Goal: Task Accomplishment & Management: Manage account settings

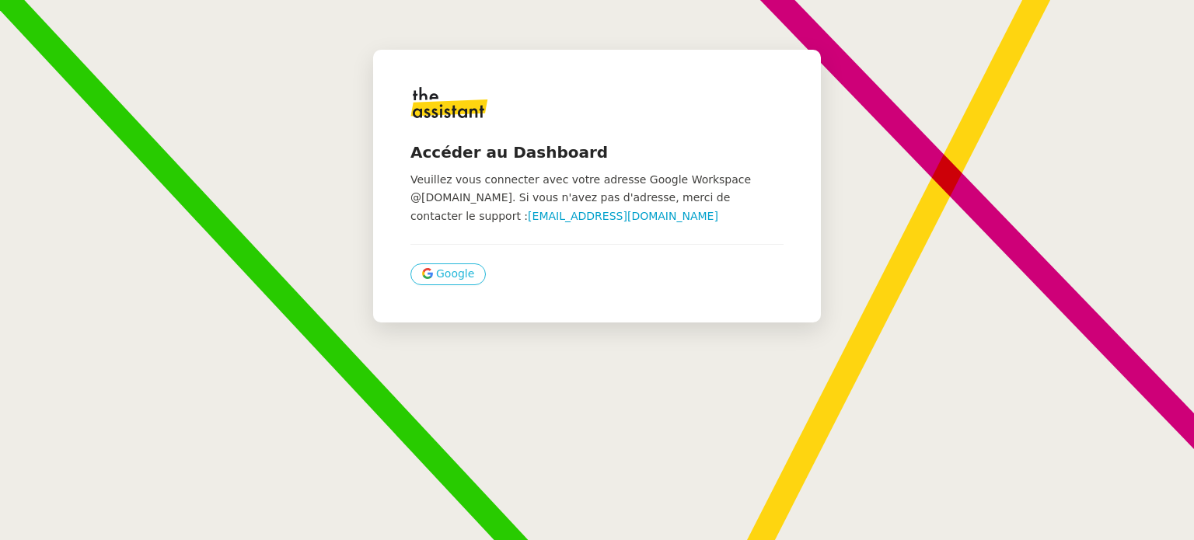
click at [436, 270] on span "Google" at bounding box center [455, 274] width 38 height 18
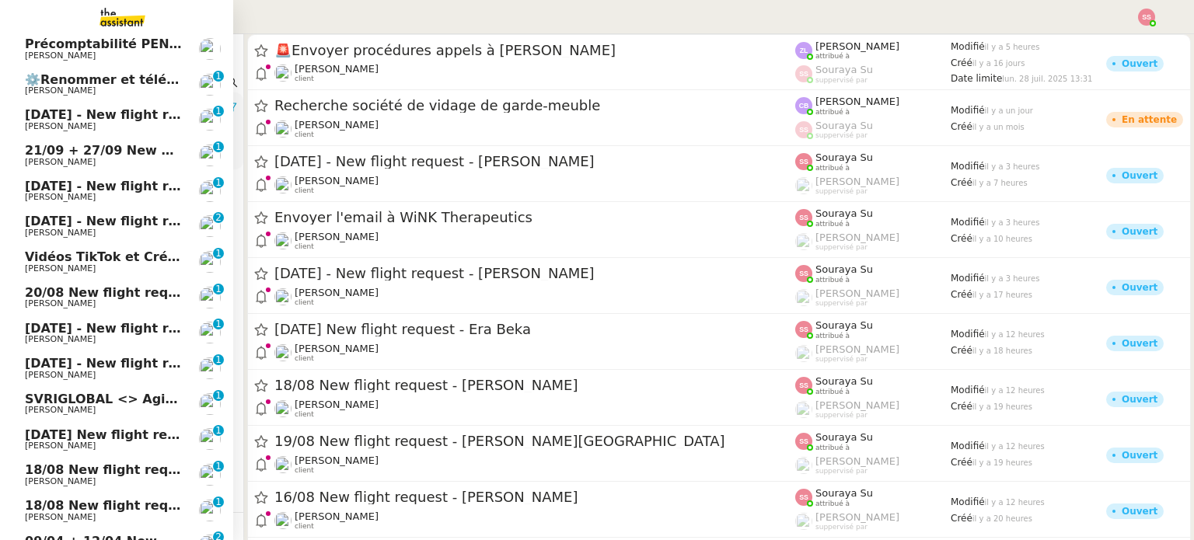
scroll to position [78, 0]
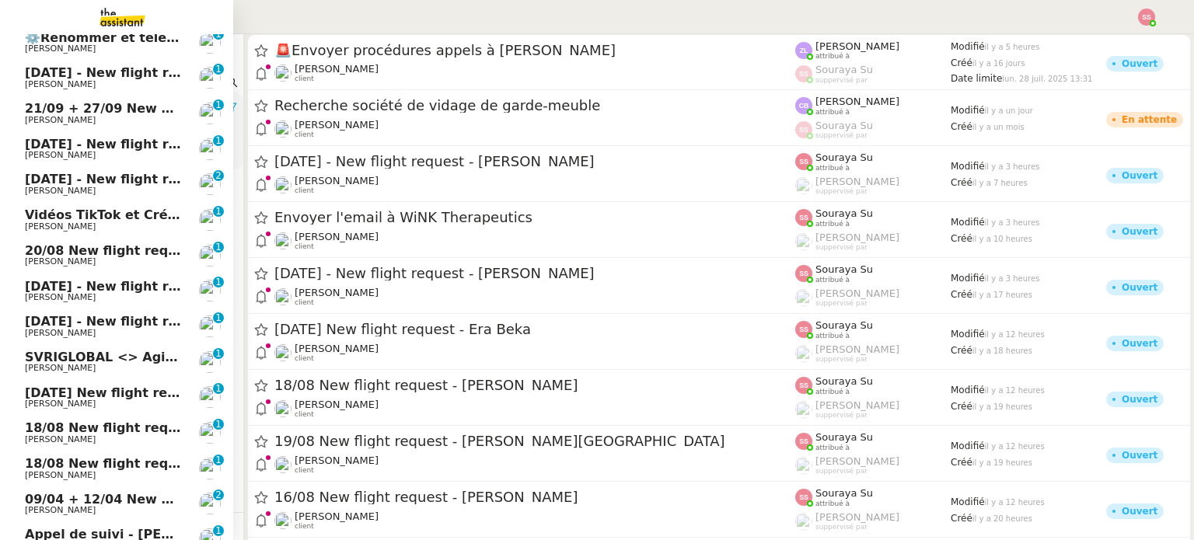
click at [152, 369] on span "Michael Khayat" at bounding box center [103, 368] width 157 height 9
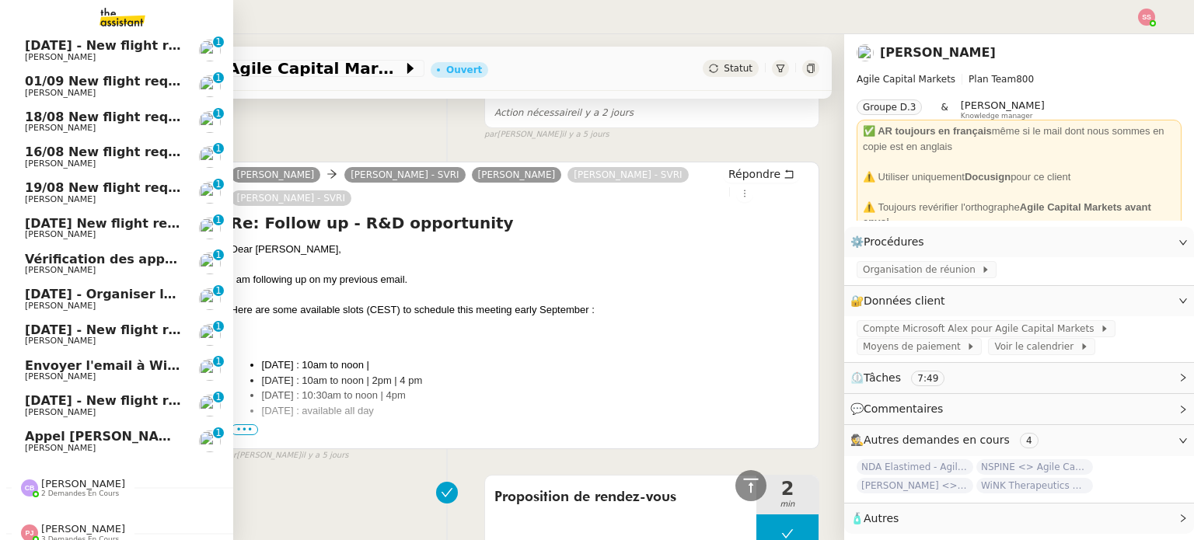
scroll to position [690, 0]
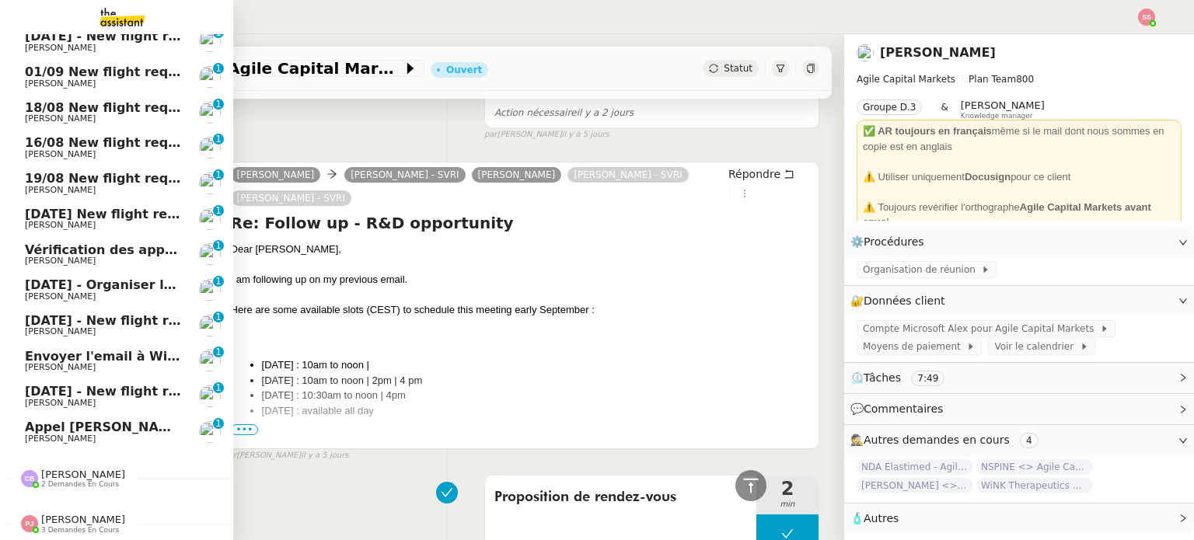
click at [72, 362] on span "[PERSON_NAME]" at bounding box center [60, 367] width 71 height 10
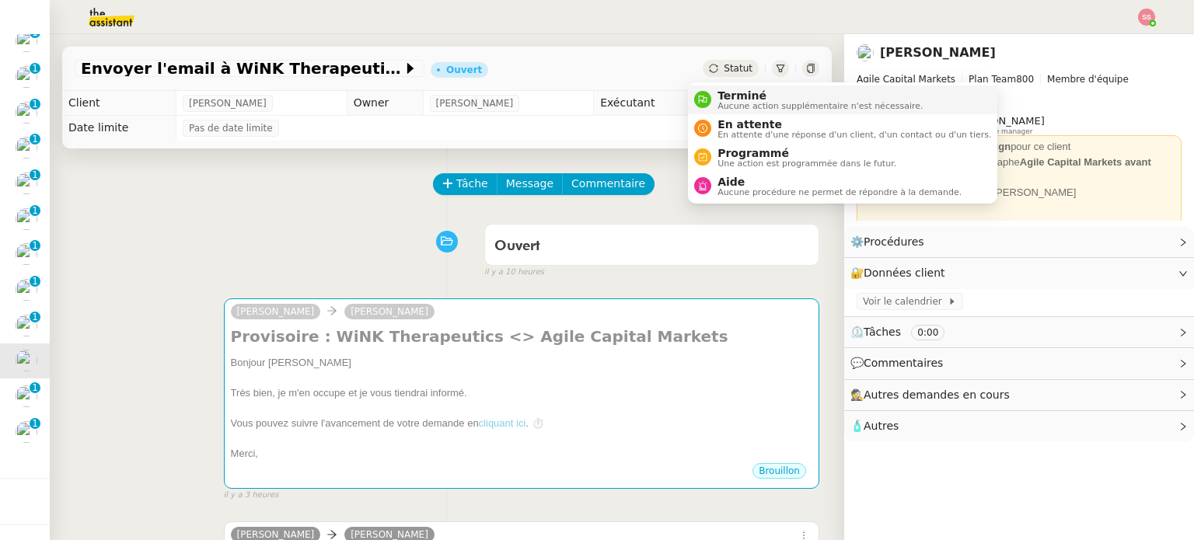
click at [706, 91] on div "Terminé Aucune action supplémentaire n'est nécessaire." at bounding box center [808, 99] width 229 height 21
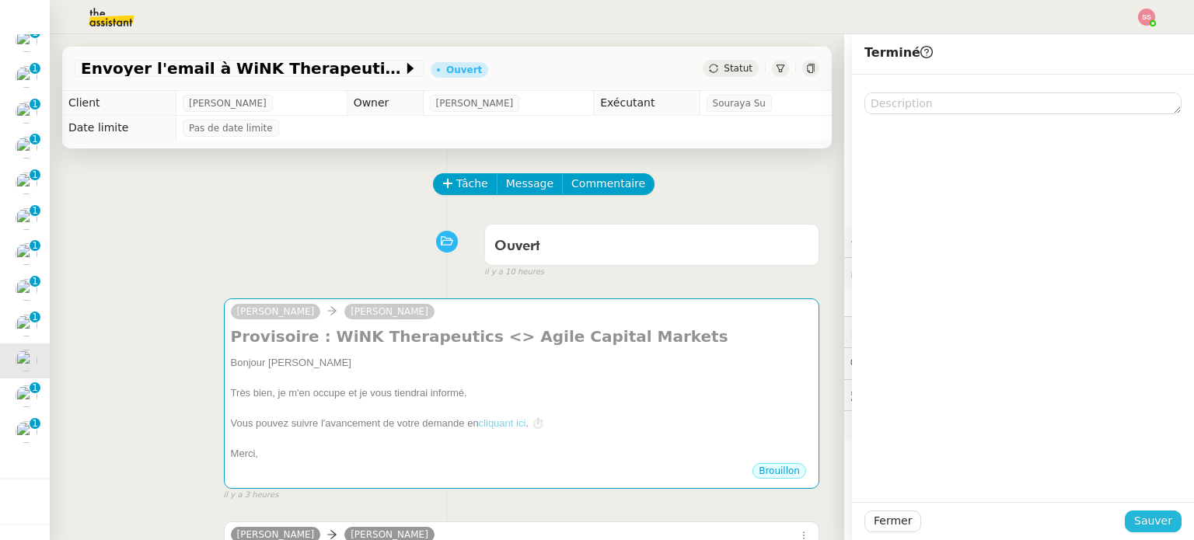
click at [1134, 513] on span "Sauver" at bounding box center [1153, 521] width 38 height 18
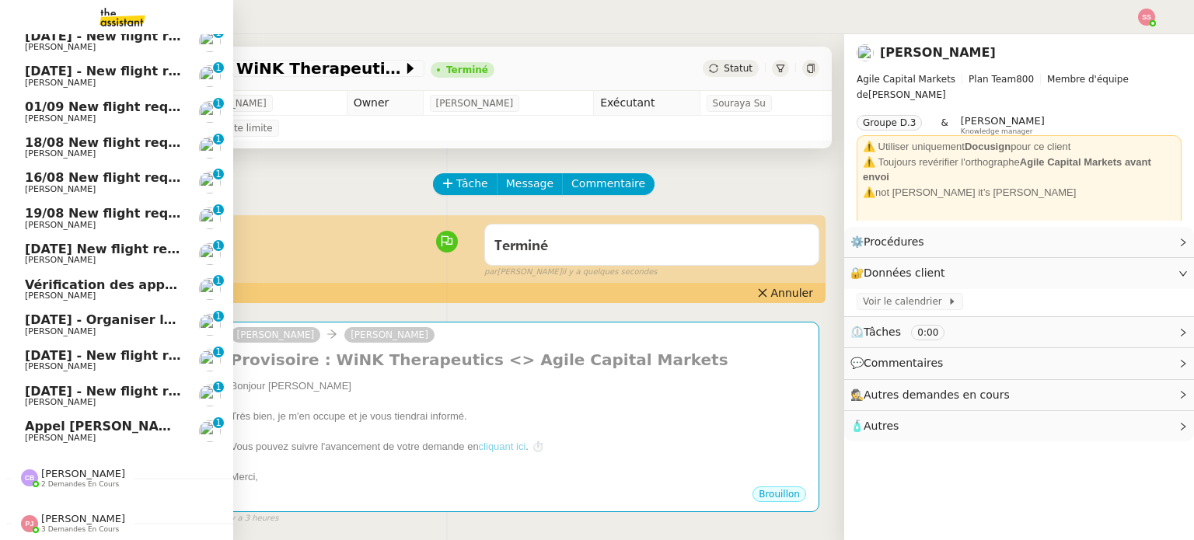
scroll to position [691, 0]
click at [109, 419] on span "[PERSON_NAME] [PERSON_NAME]" at bounding box center [105, 426] width 160 height 15
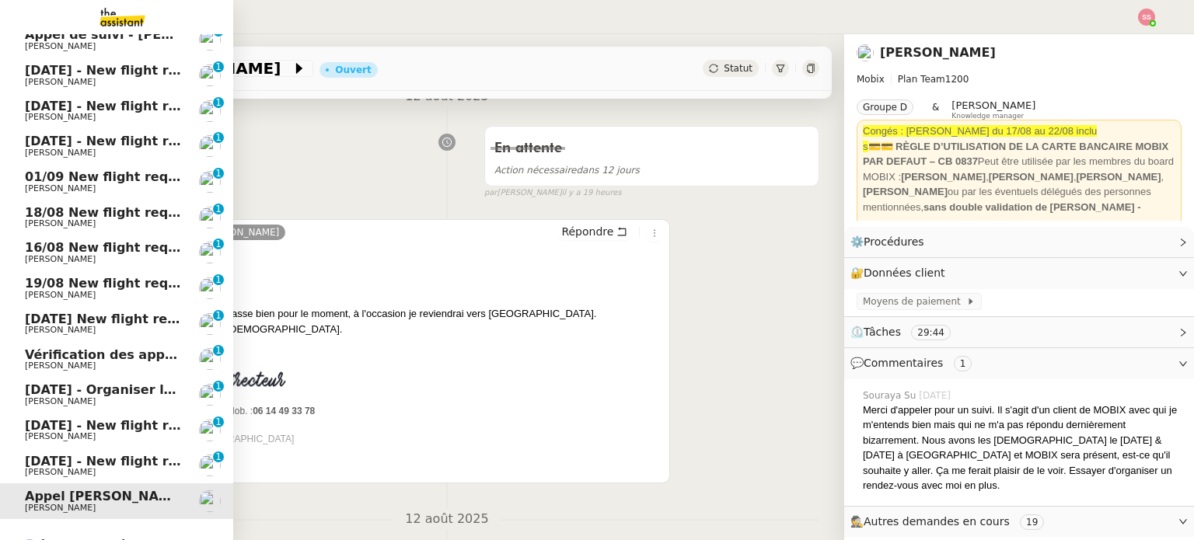
scroll to position [458, 0]
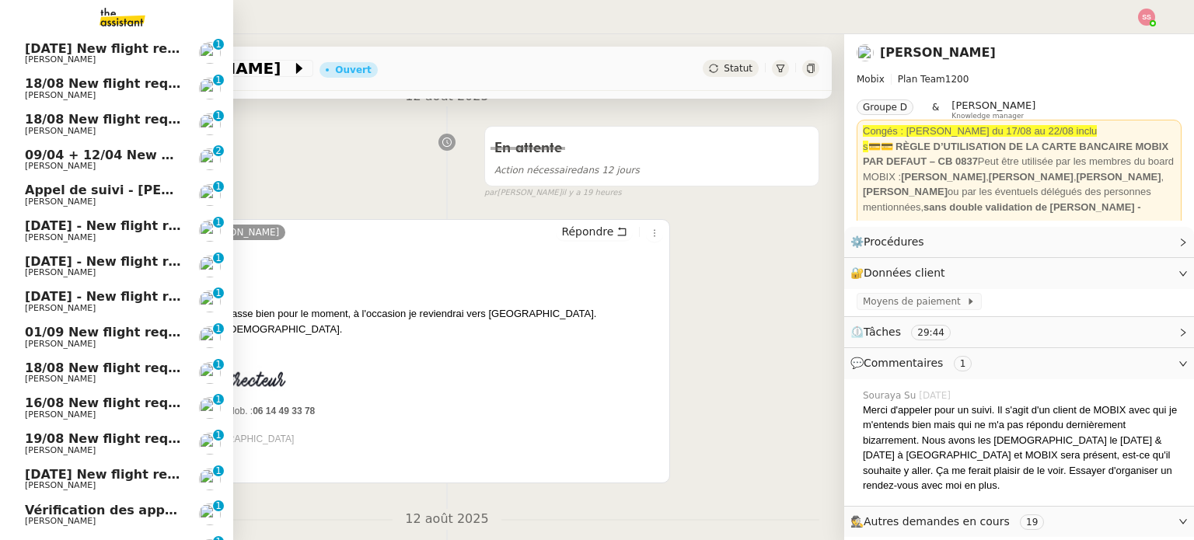
click at [121, 179] on link "Appel de suivi - Jeoffrey Roux Florian Parant 0 1 2 3 4 5 6 7 8 9" at bounding box center [116, 195] width 233 height 36
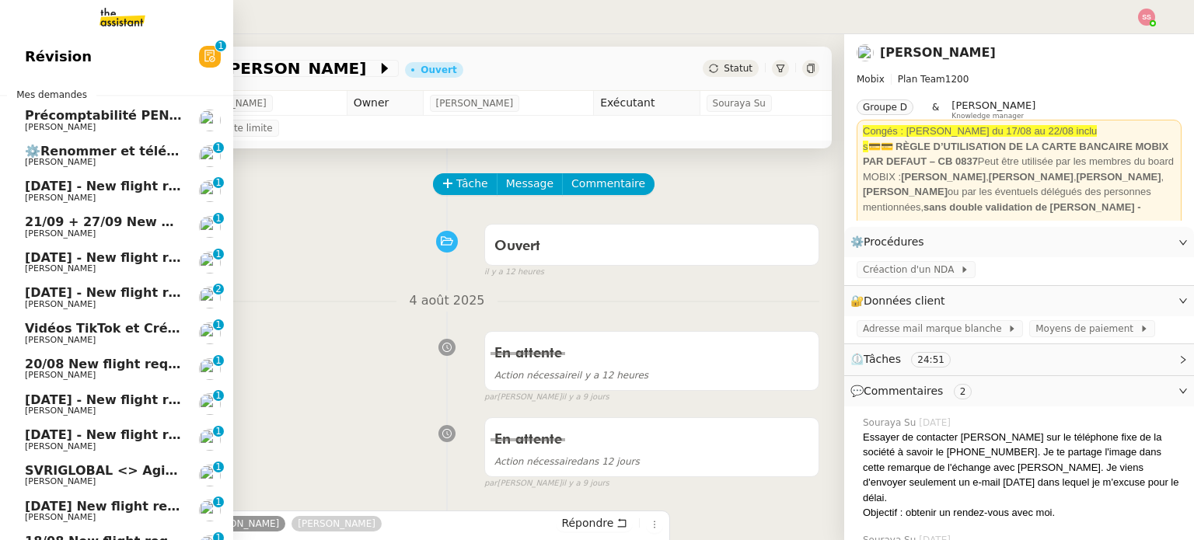
click at [93, 295] on span "[DATE] - New flight request - [PERSON_NAME]" at bounding box center [185, 292] width 321 height 15
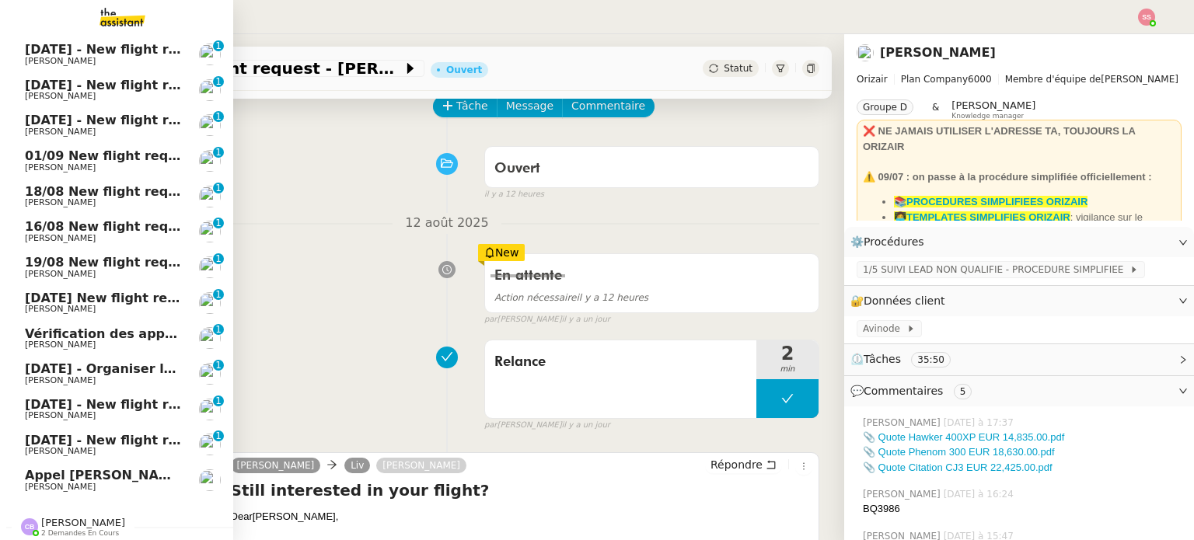
scroll to position [691, 0]
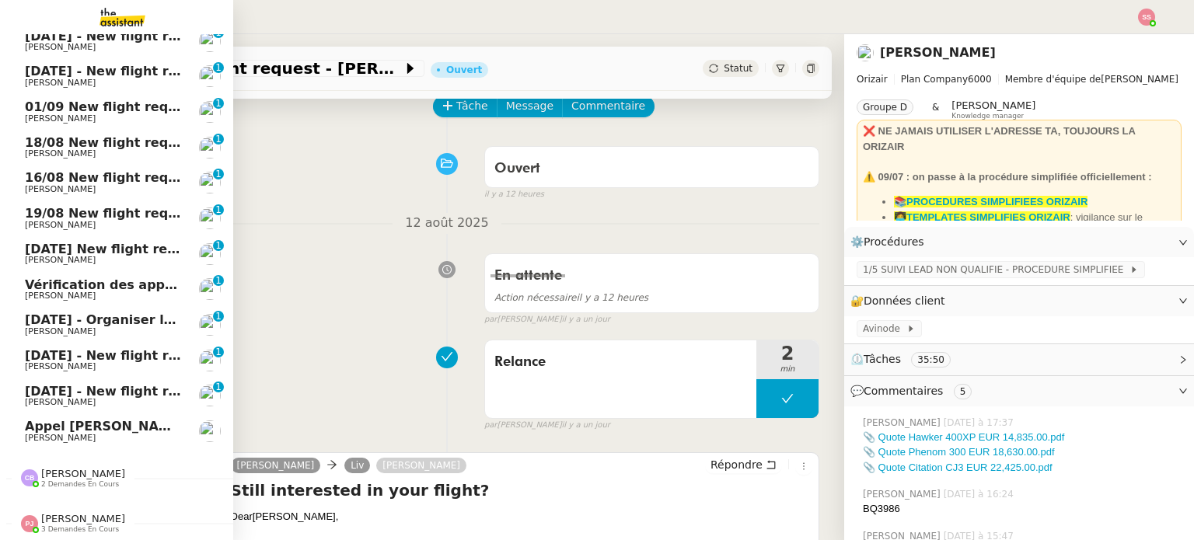
click at [91, 513] on span "[PERSON_NAME]" at bounding box center [83, 519] width 84 height 12
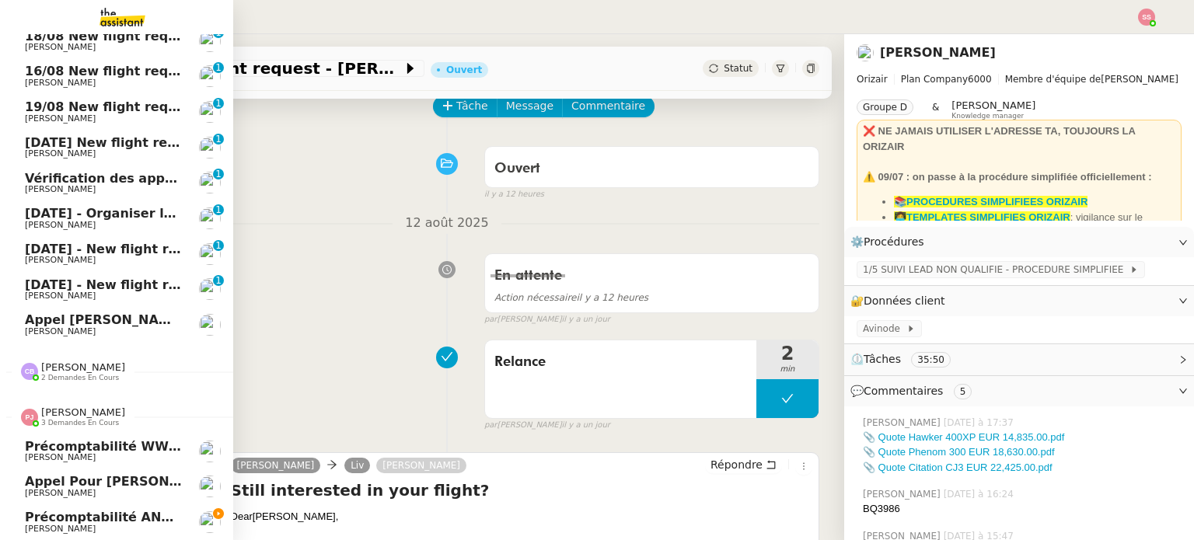
scroll to position [797, 0]
click at [91, 510] on span "Précomptabilité ANATHA Juin 2025" at bounding box center [146, 517] width 243 height 15
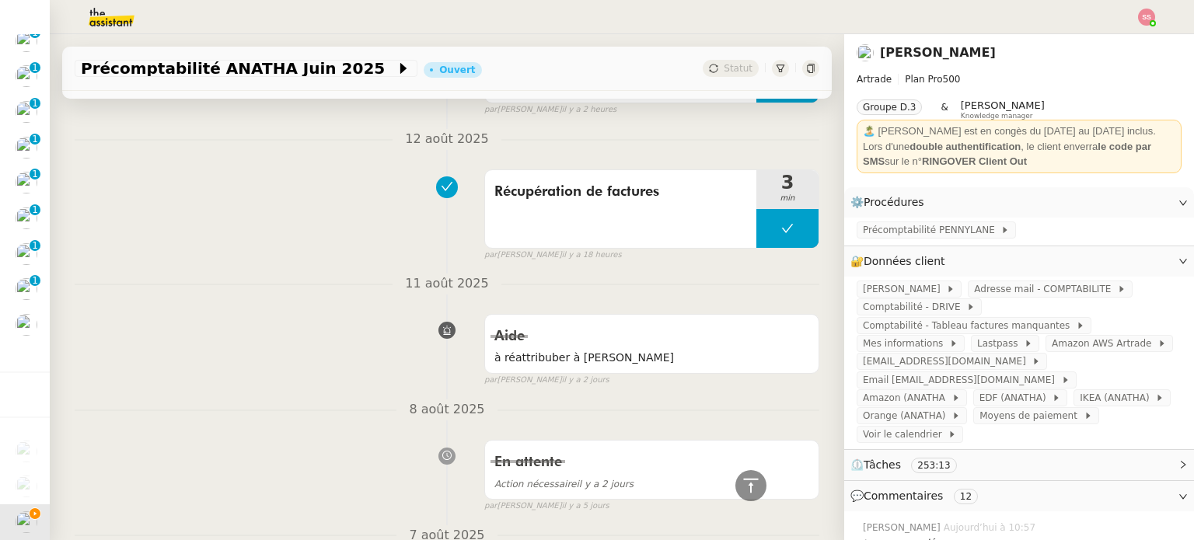
scroll to position [1710, 0]
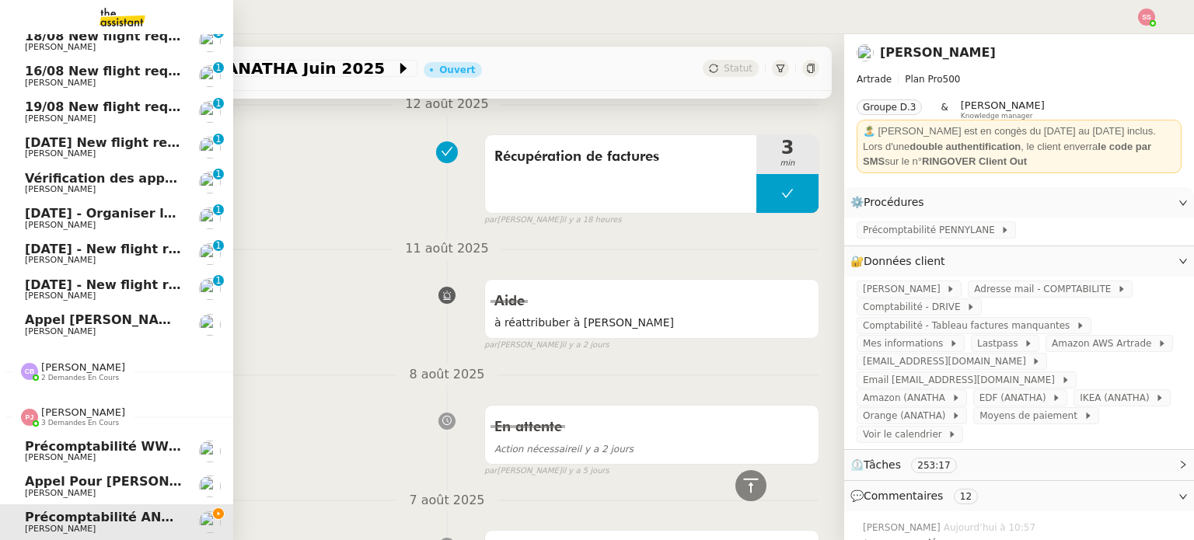
click at [106, 439] on span "Précomptabilité WWWINVEST Juin 2025" at bounding box center [163, 446] width 277 height 15
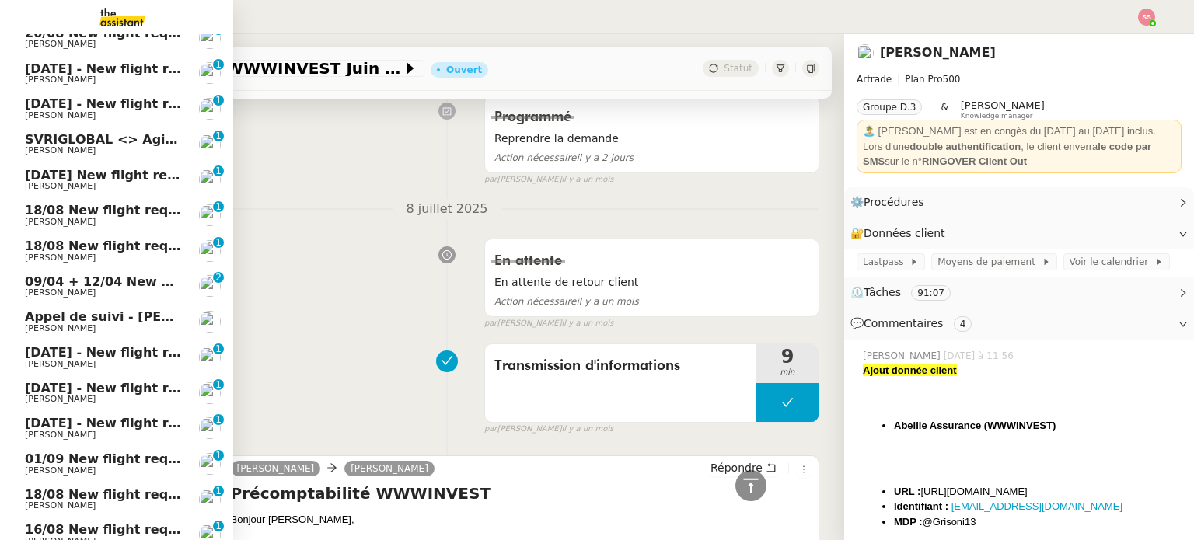
scroll to position [684, 0]
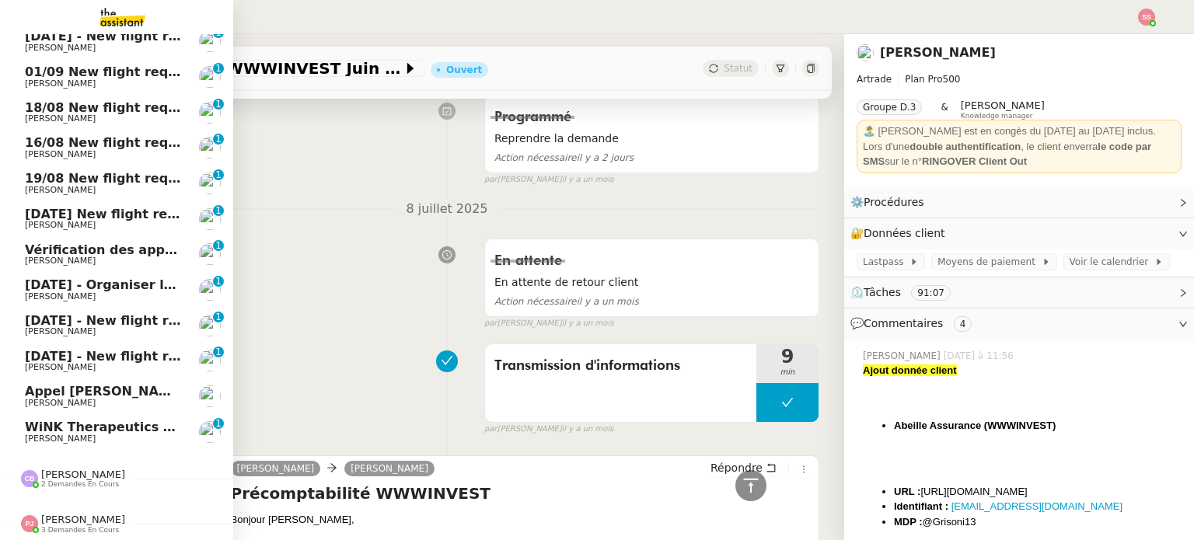
click at [62, 429] on span "WiNK Therapeutics <> Agile Capital Markets" at bounding box center [181, 427] width 313 height 15
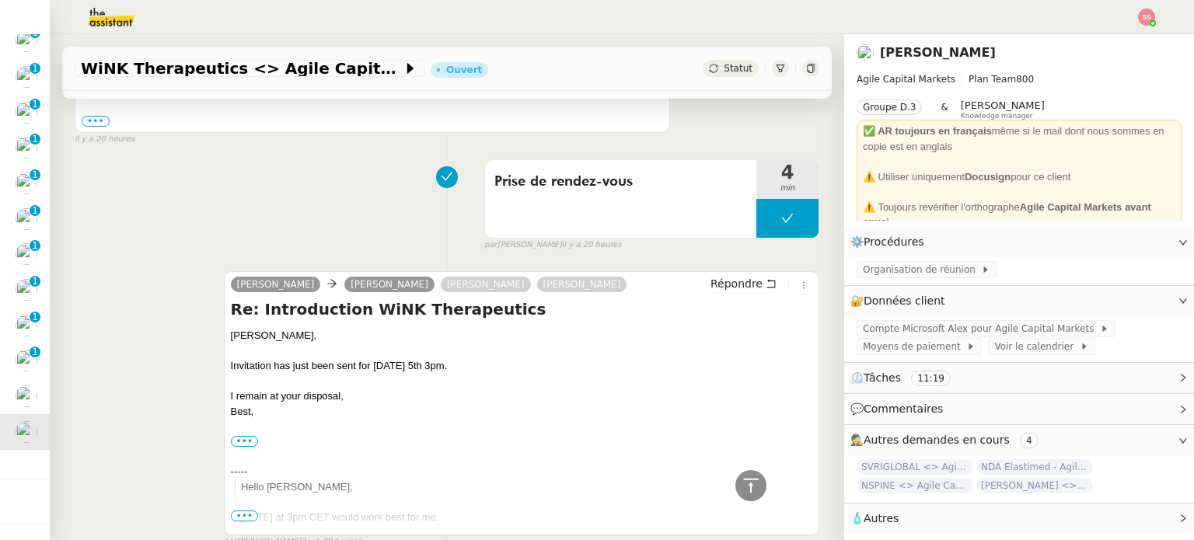
scroll to position [1554, 0]
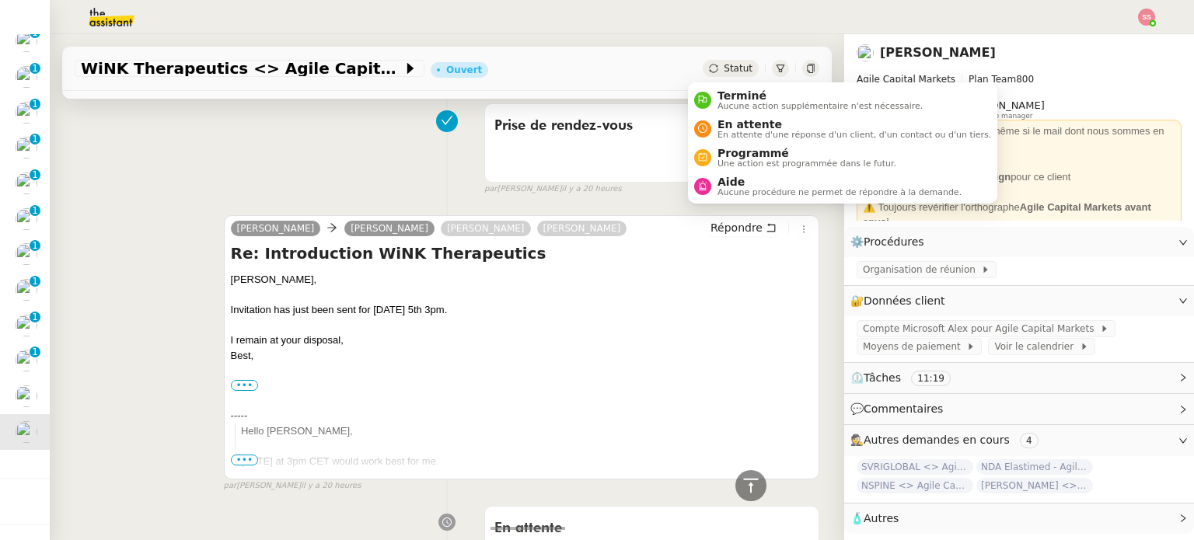
click at [724, 70] on span "Statut" at bounding box center [738, 68] width 29 height 11
click at [748, 133] on span "En attente d'une réponse d'un client, d'un contact ou d'un tiers." at bounding box center [854, 135] width 274 height 9
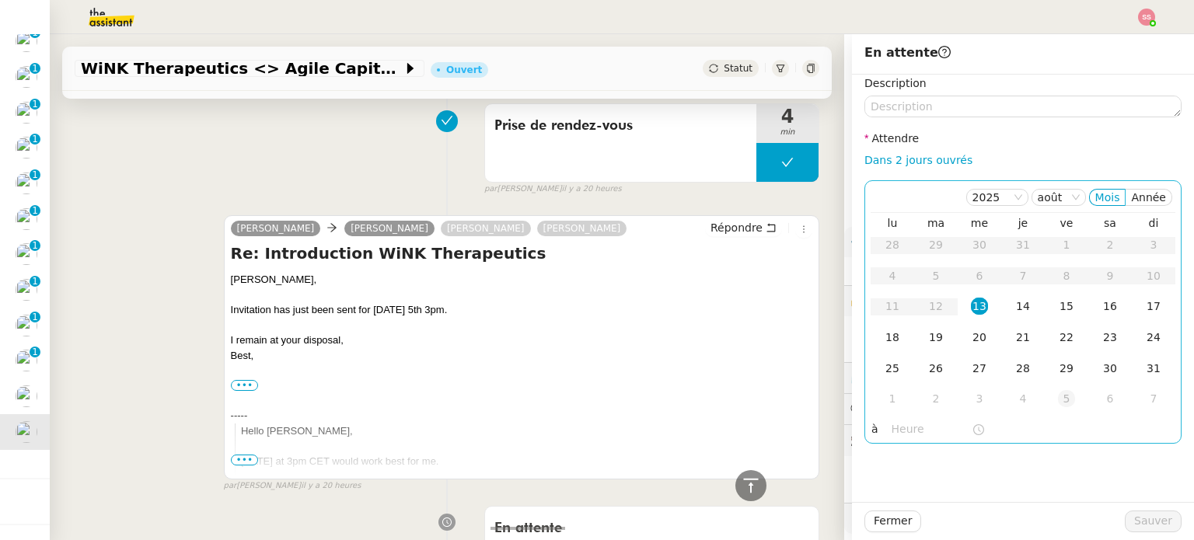
click at [1066, 398] on td "5" at bounding box center [1067, 399] width 44 height 31
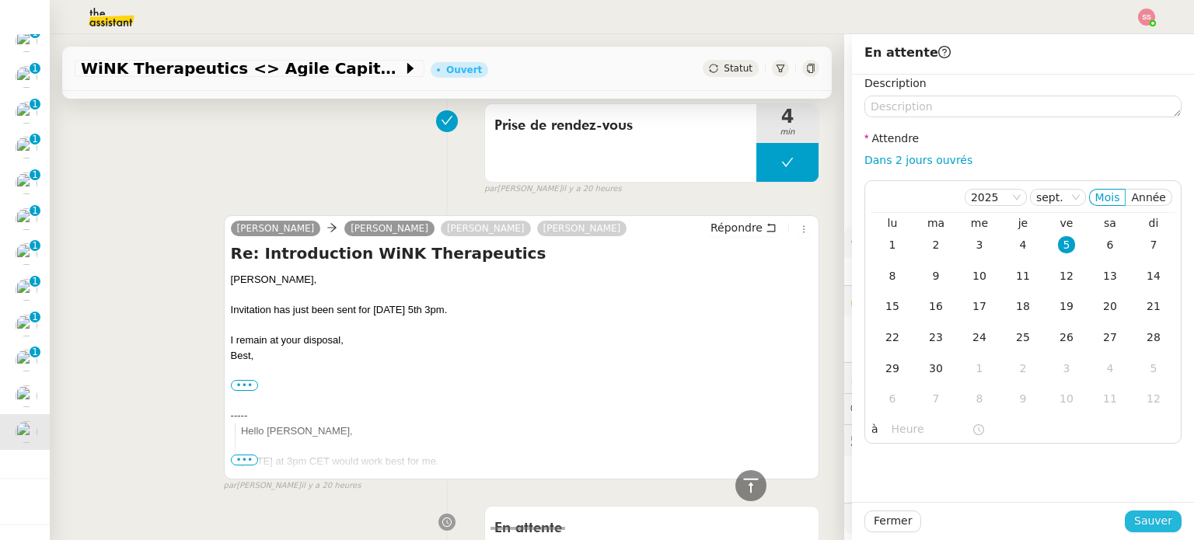
click at [1145, 516] on span "Sauver" at bounding box center [1153, 521] width 38 height 18
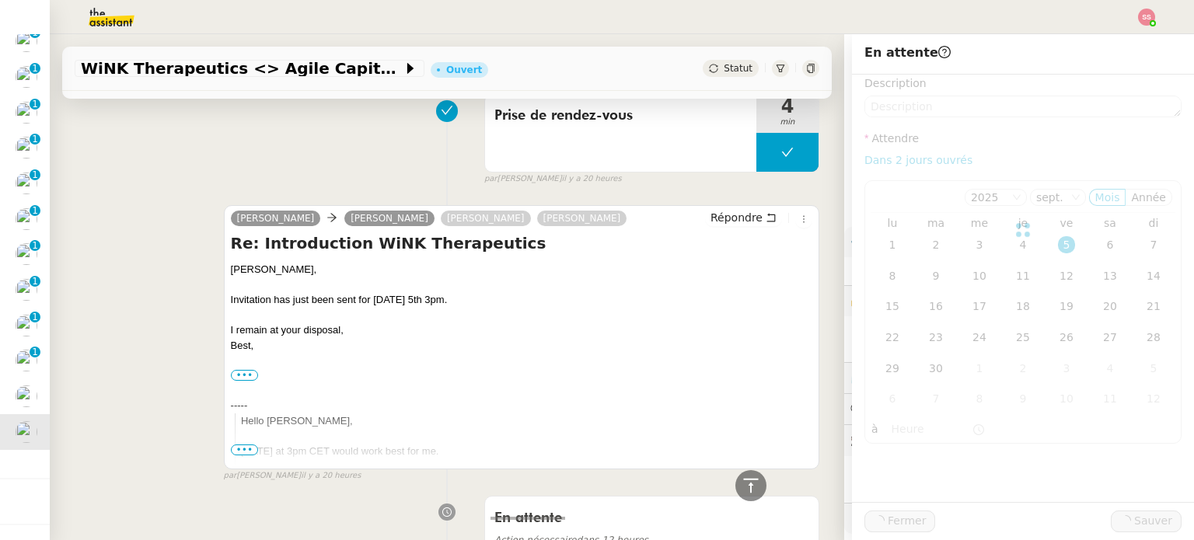
scroll to position [1544, 0]
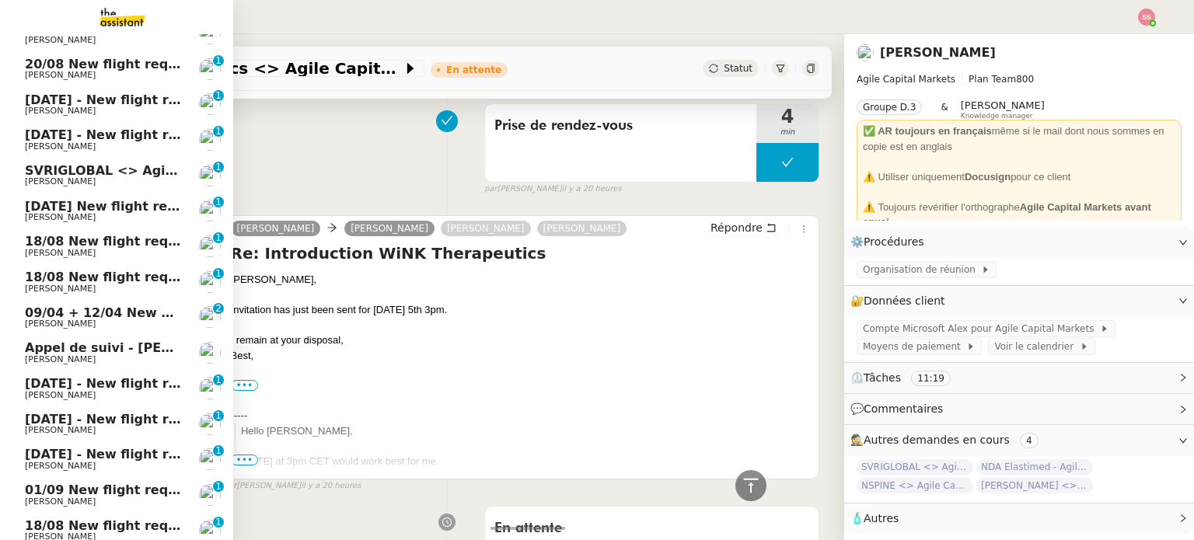
scroll to position [111, 0]
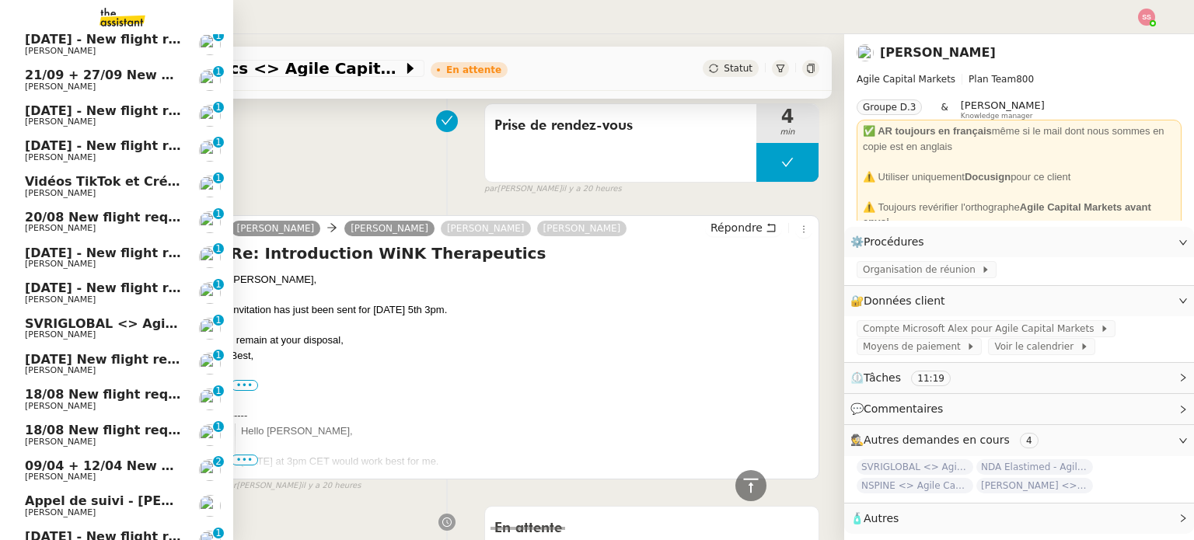
click at [93, 329] on span "SVRIGLOBAL <> Agile Capital Markets" at bounding box center [158, 323] width 267 height 15
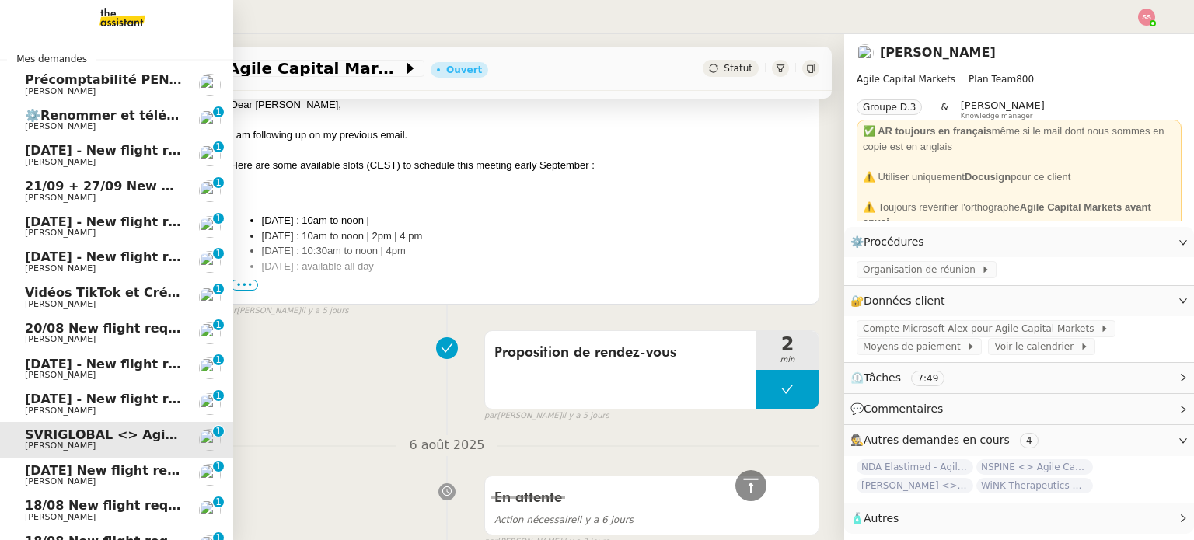
click at [102, 126] on span "[PERSON_NAME]" at bounding box center [103, 126] width 157 height 9
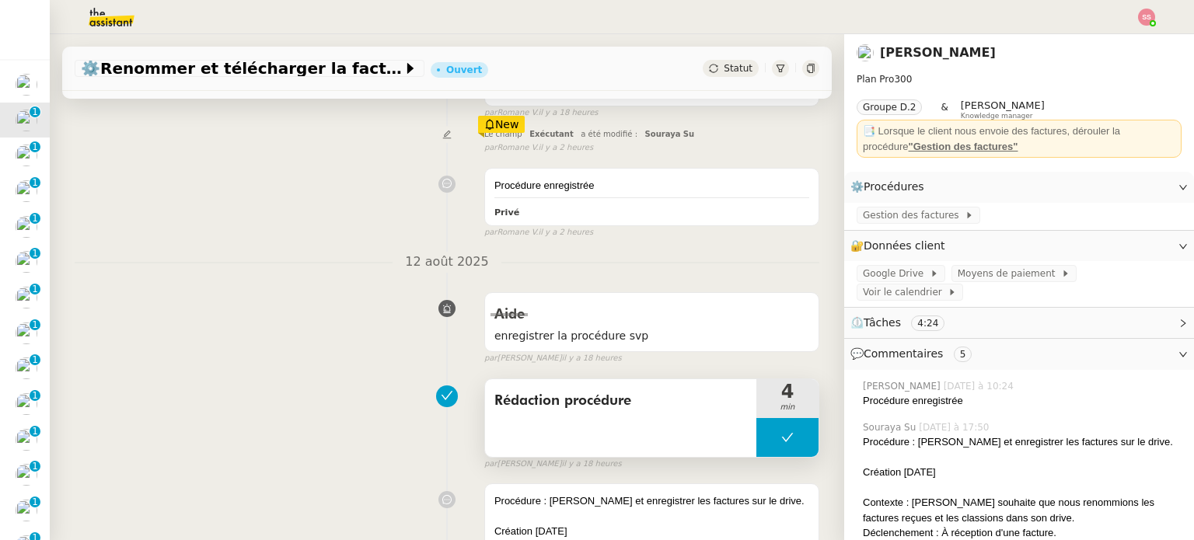
scroll to position [67, 0]
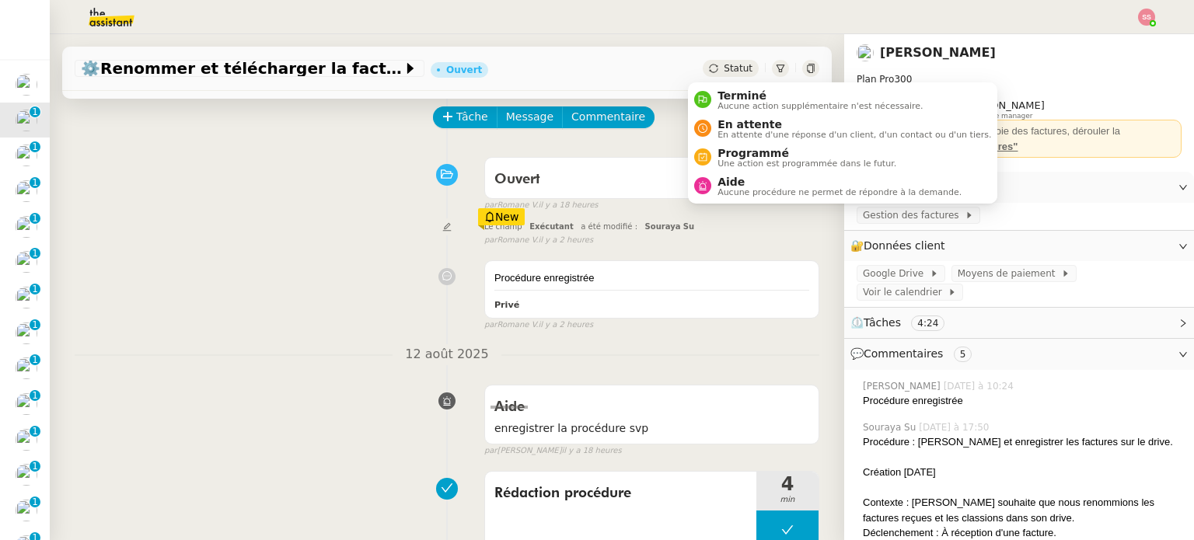
click at [452, 222] on div at bounding box center [447, 227] width 75 height 18
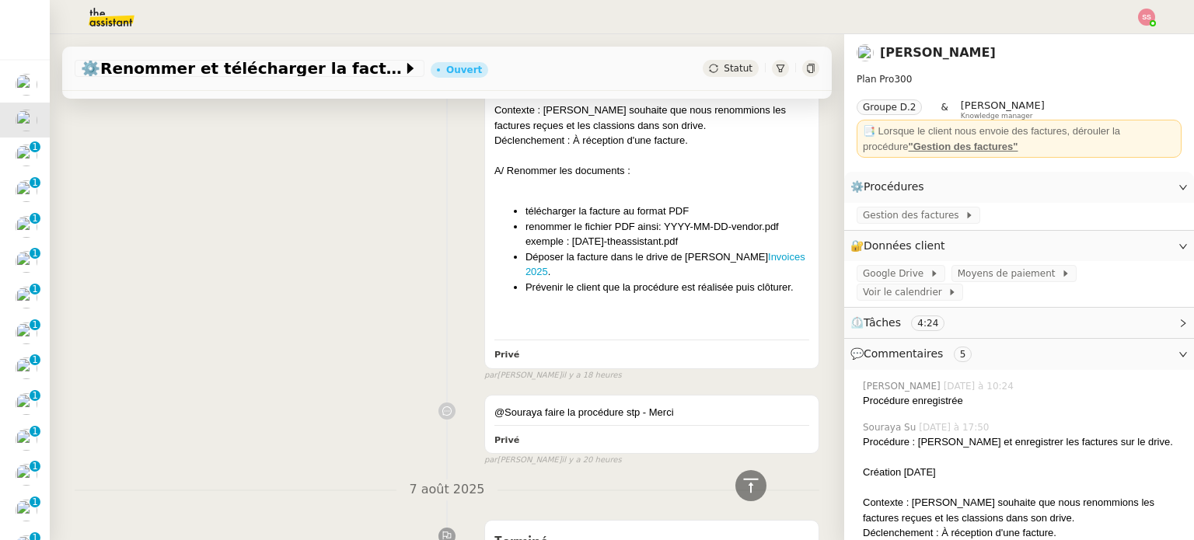
scroll to position [455, 0]
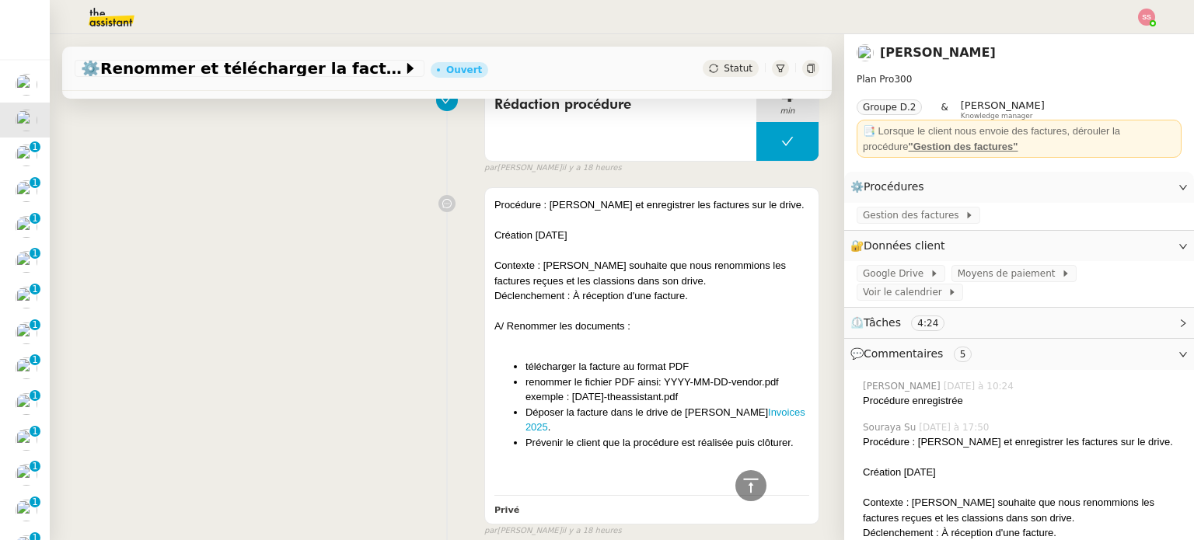
click at [709, 75] on div "Statut" at bounding box center [731, 68] width 56 height 17
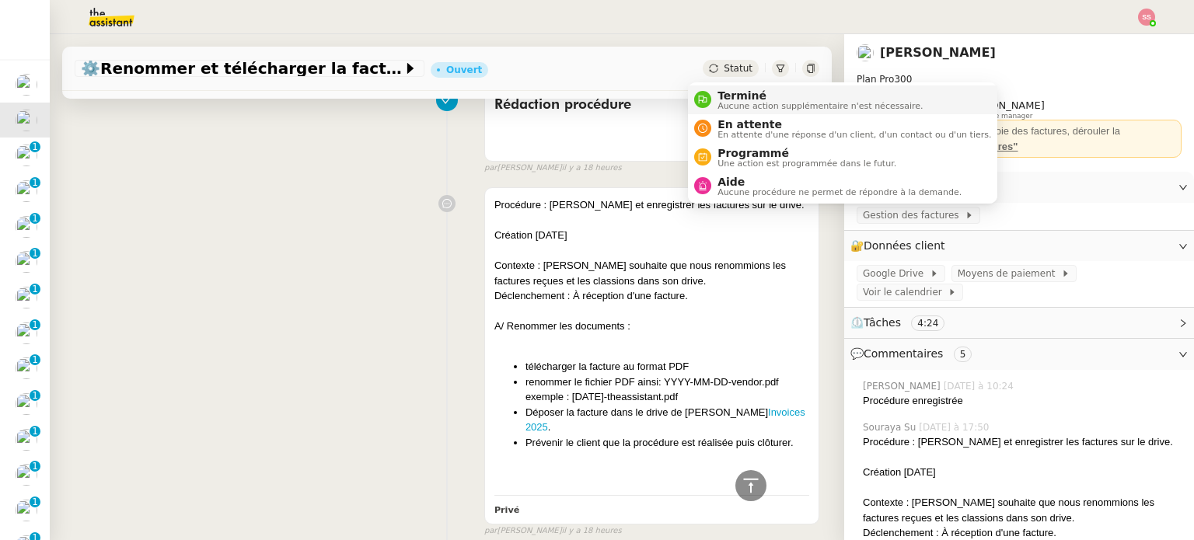
drag, startPoint x: 707, startPoint y: 92, endPoint x: 718, endPoint y: 99, distance: 13.6
click at [707, 92] on nz-avatar at bounding box center [702, 99] width 17 height 17
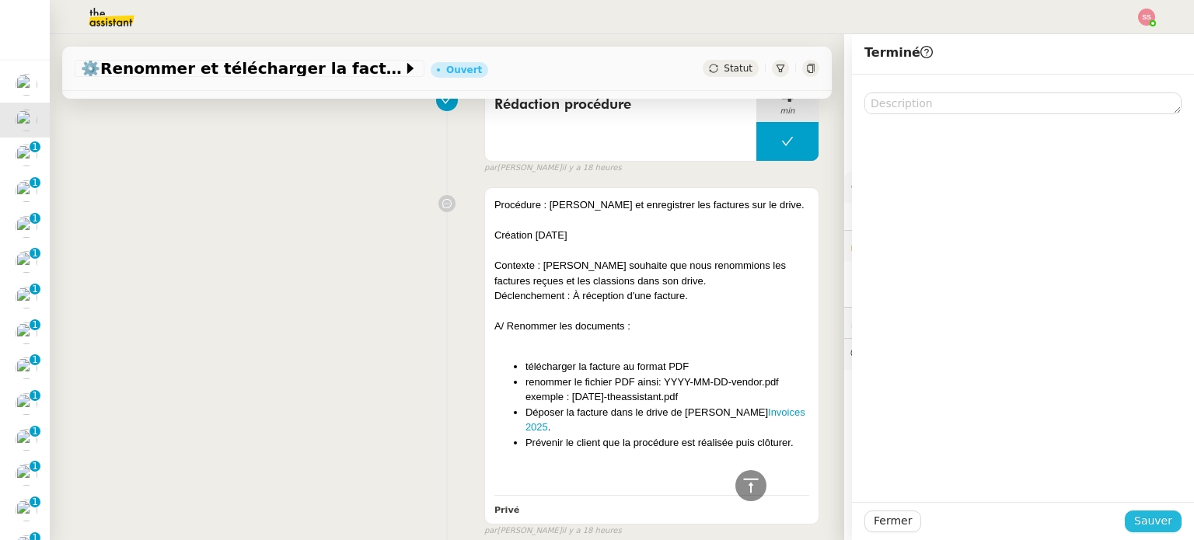
click at [1139, 518] on span "Sauver" at bounding box center [1153, 521] width 38 height 18
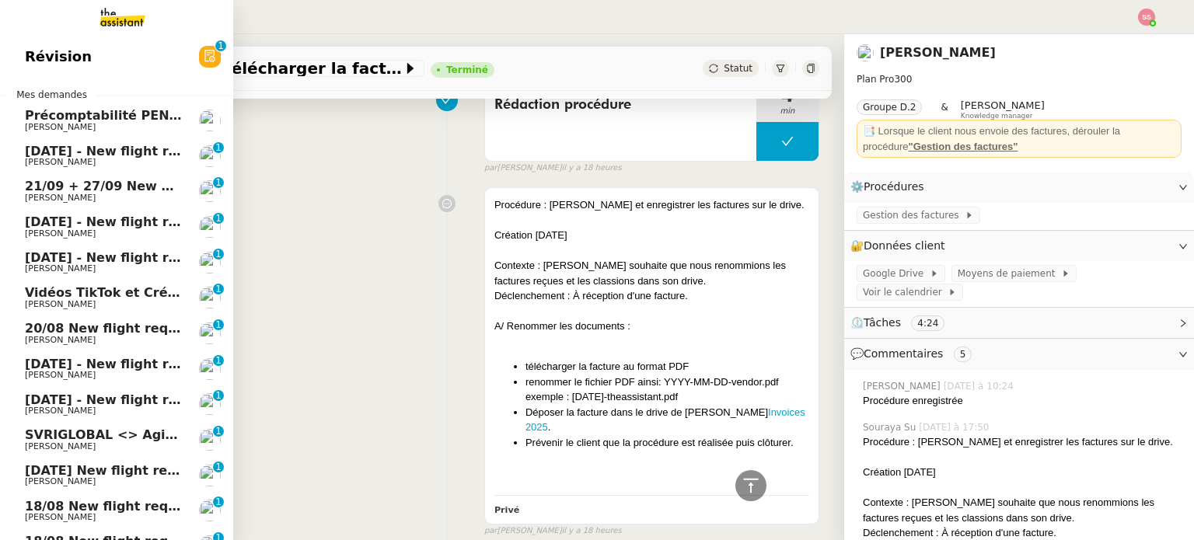
click at [127, 148] on span "[DATE] - New flight request - [PERSON_NAME]" at bounding box center [185, 151] width 321 height 15
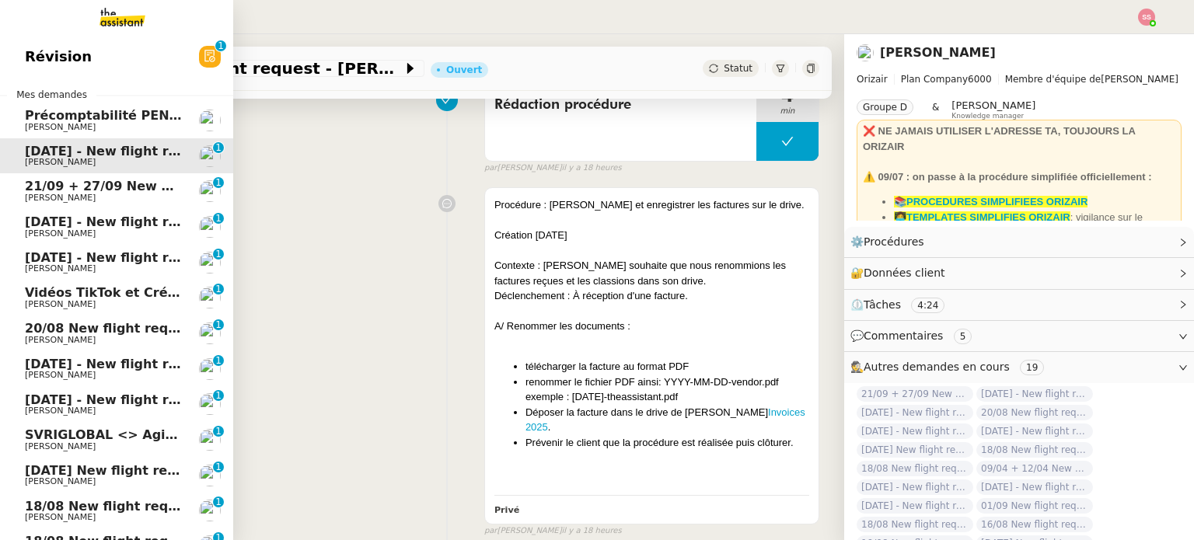
scroll to position [208, 0]
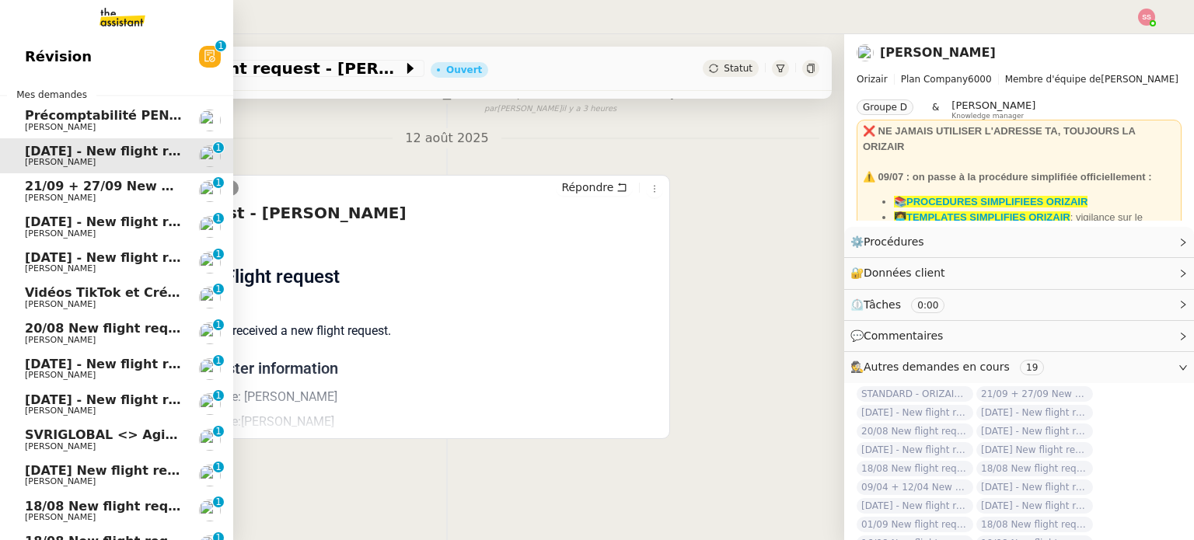
click at [127, 183] on span "21/09 + 27/09 New flight request - [PERSON_NAME]" at bounding box center [205, 186] width 361 height 15
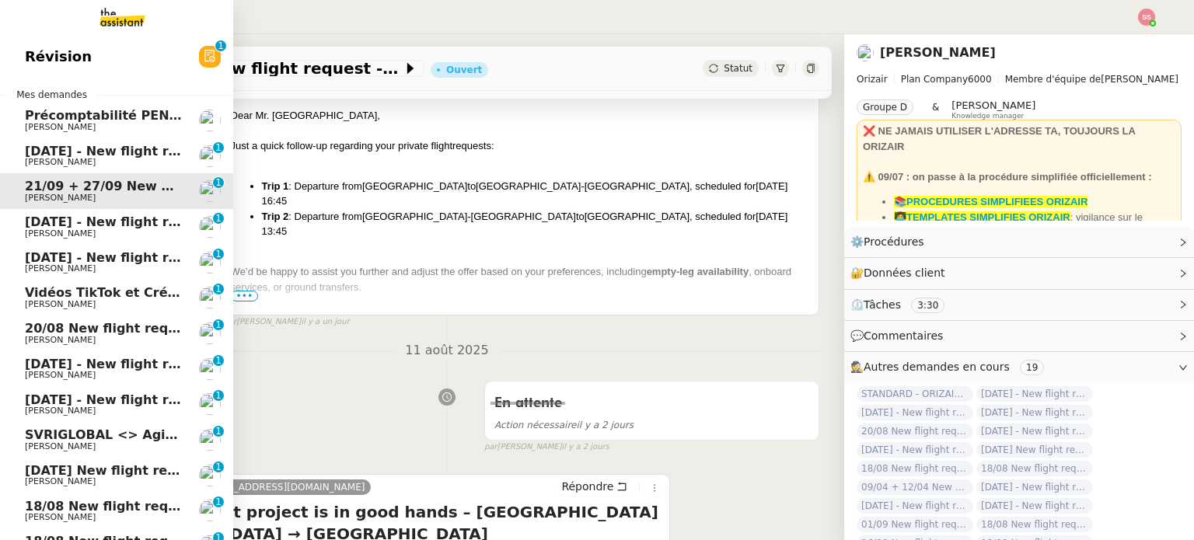
click at [131, 217] on span "[DATE] - New flight request - [PERSON_NAME]" at bounding box center [185, 222] width 321 height 15
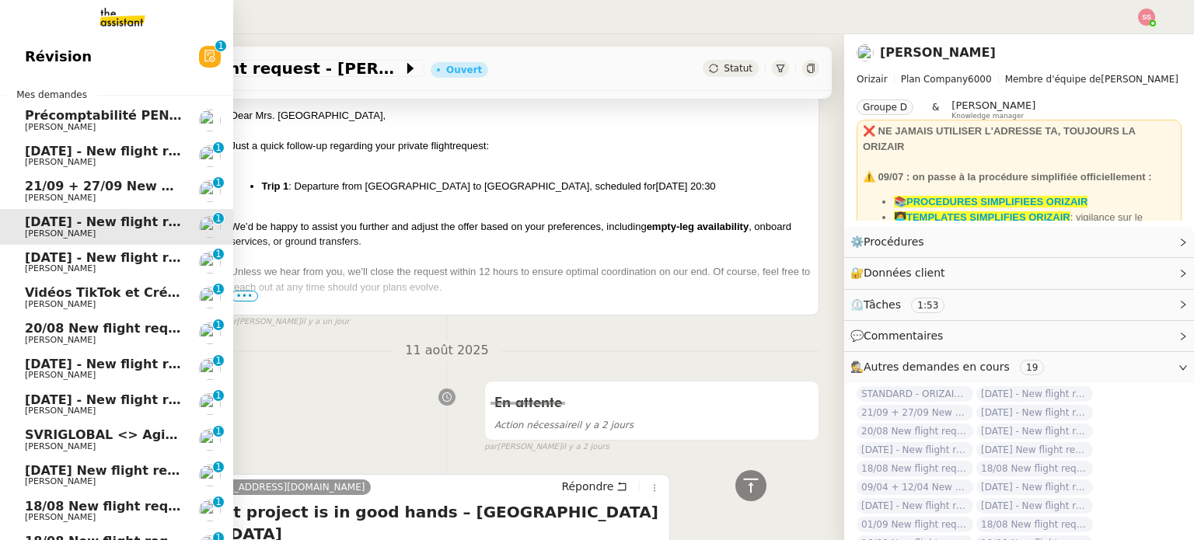
click at [131, 195] on span "[PERSON_NAME]" at bounding box center [103, 198] width 157 height 9
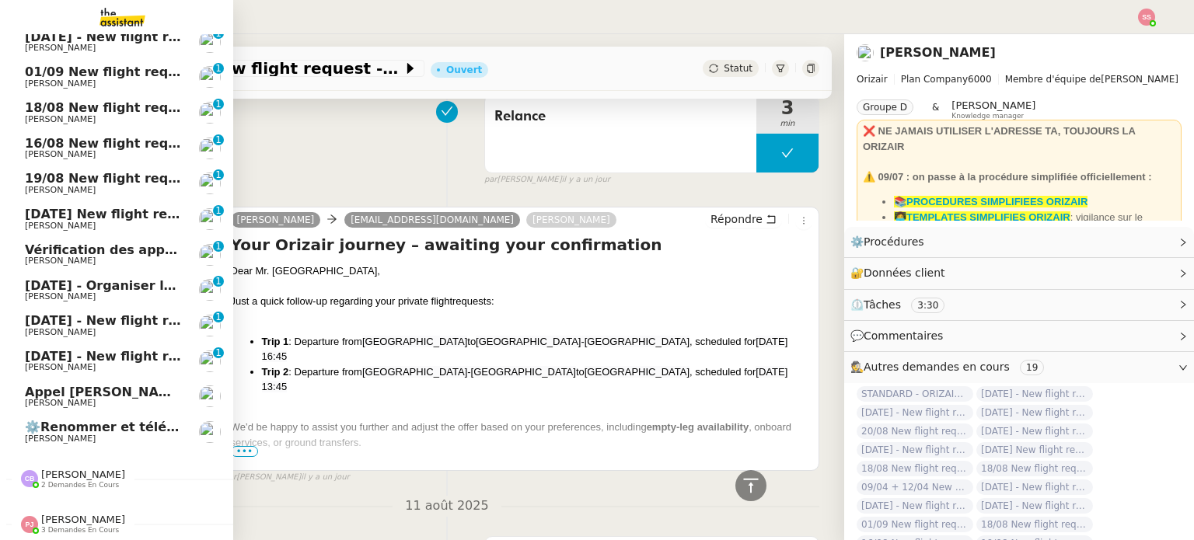
scroll to position [655, 0]
click at [98, 424] on span "⚙️Renommer et télécharger la facture PDF" at bounding box center [175, 426] width 300 height 15
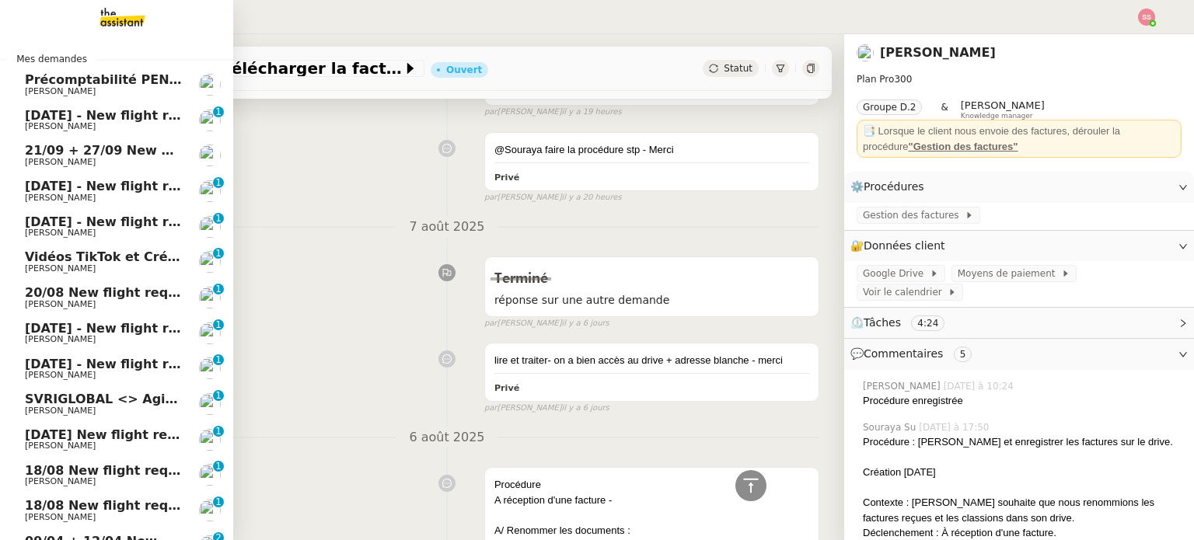
click at [136, 127] on span "[PERSON_NAME]" at bounding box center [103, 126] width 157 height 9
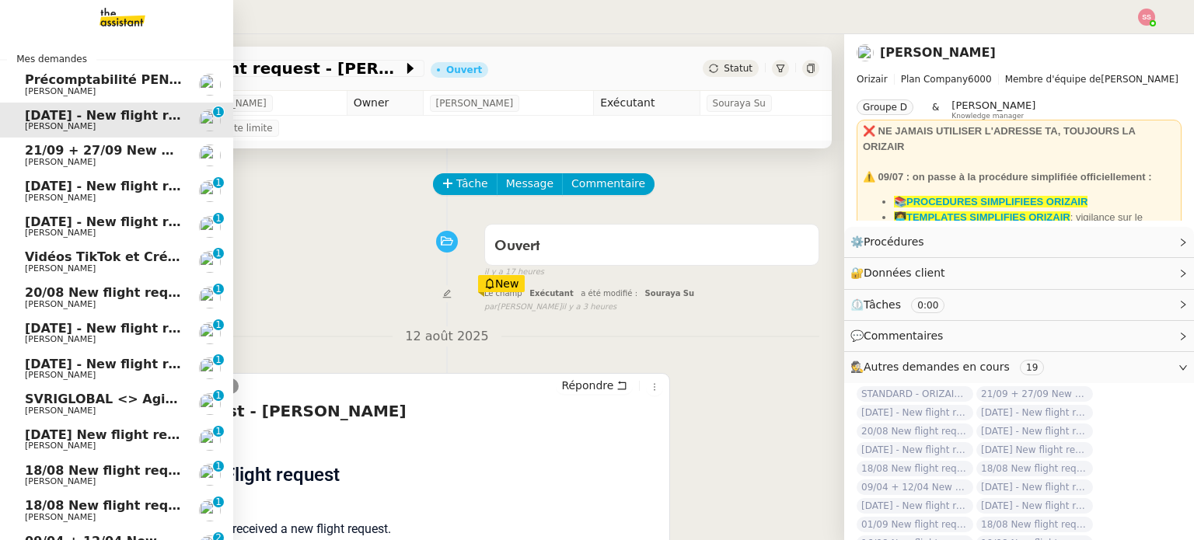
click at [47, 157] on span "21/09 + 27/09 New flight request - [PERSON_NAME]" at bounding box center [205, 150] width 361 height 15
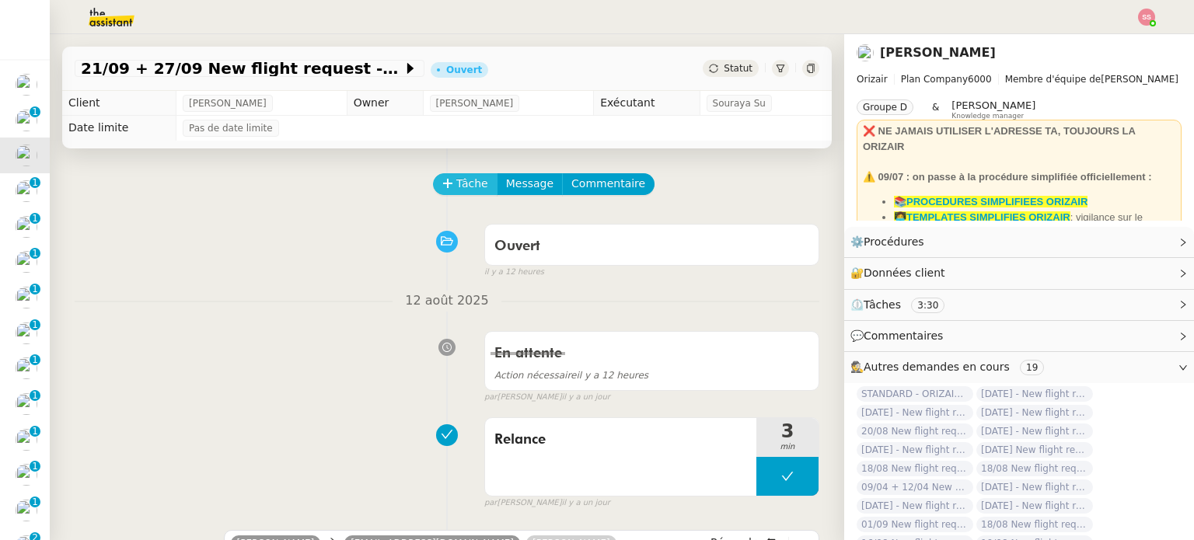
click at [462, 189] on span "Tâche" at bounding box center [472, 184] width 32 height 18
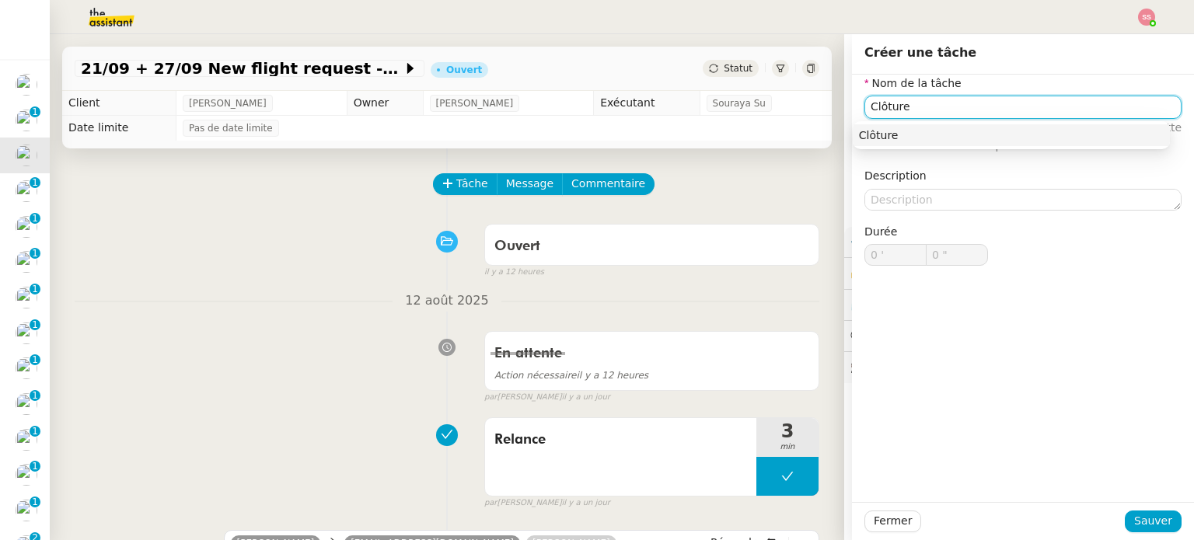
click at [1035, 125] on nz-auto-option "Clôture" at bounding box center [1011, 135] width 317 height 22
type input "Clôture"
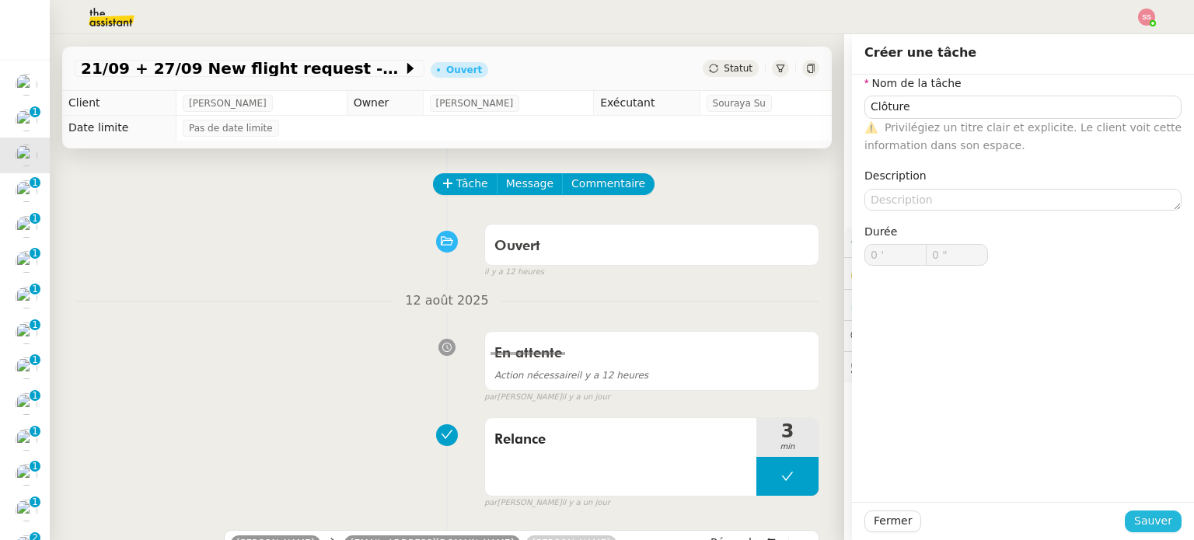
click at [1150, 511] on div "Fermer Sauver" at bounding box center [1022, 522] width 317 height 22
click at [1147, 514] on span "Sauver" at bounding box center [1153, 521] width 38 height 18
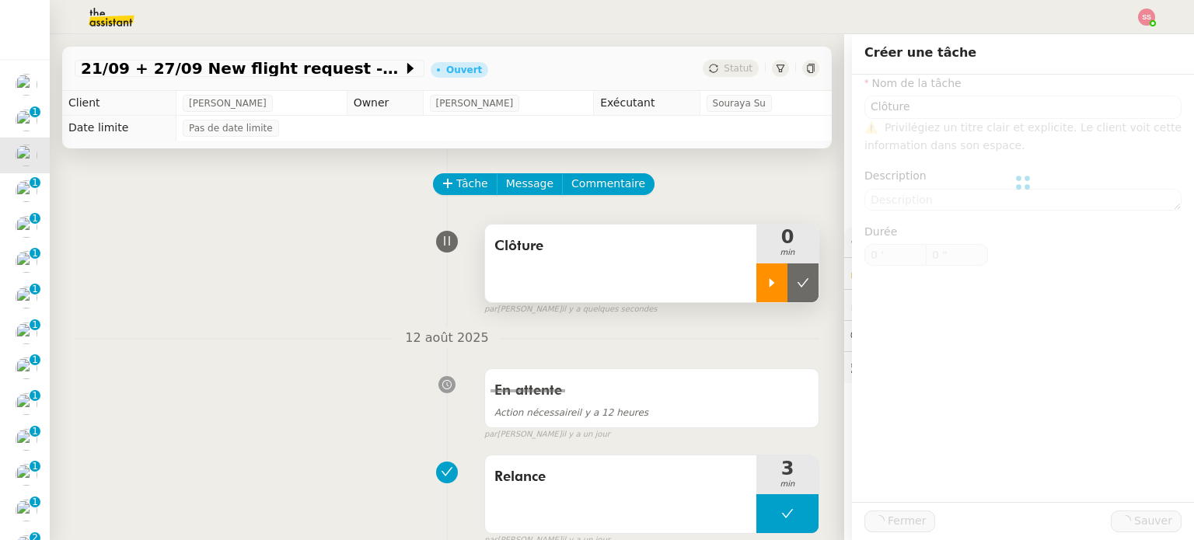
click at [756, 272] on div at bounding box center [771, 282] width 31 height 39
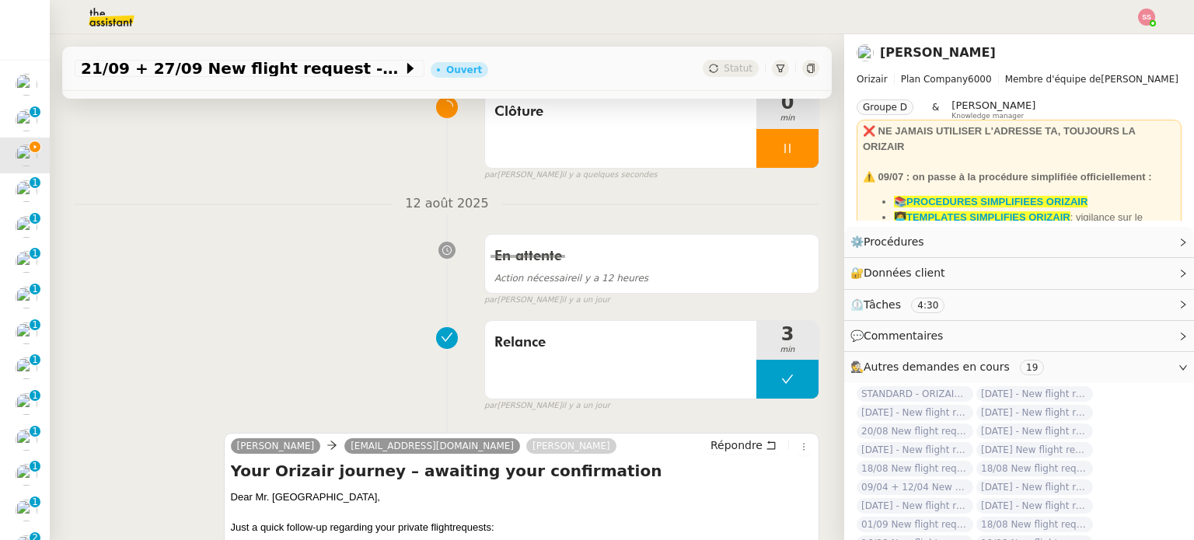
scroll to position [311, 0]
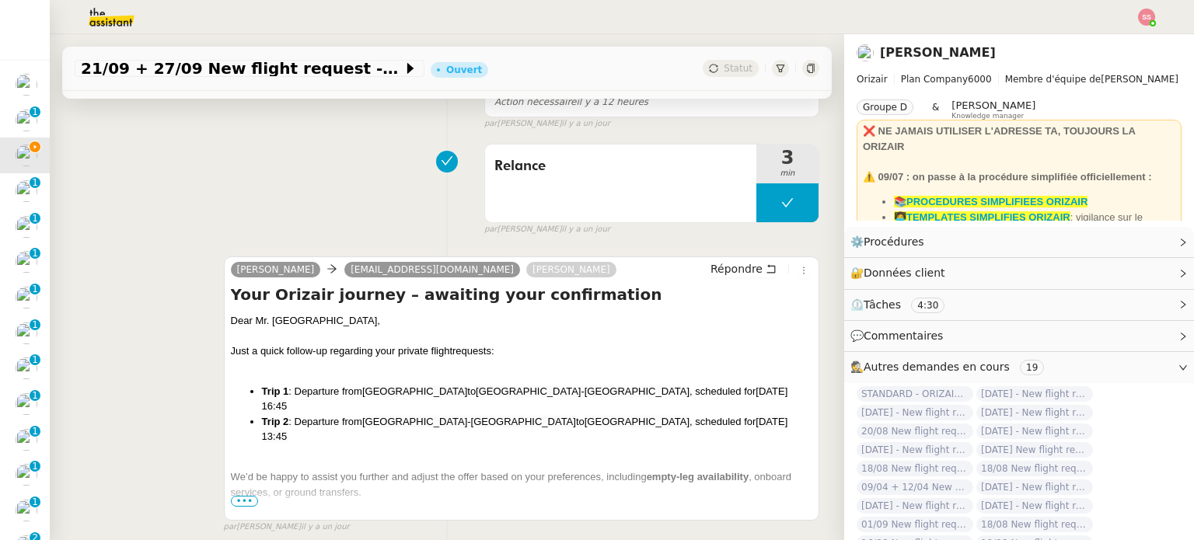
click at [236, 504] on span "•••" at bounding box center [245, 501] width 28 height 11
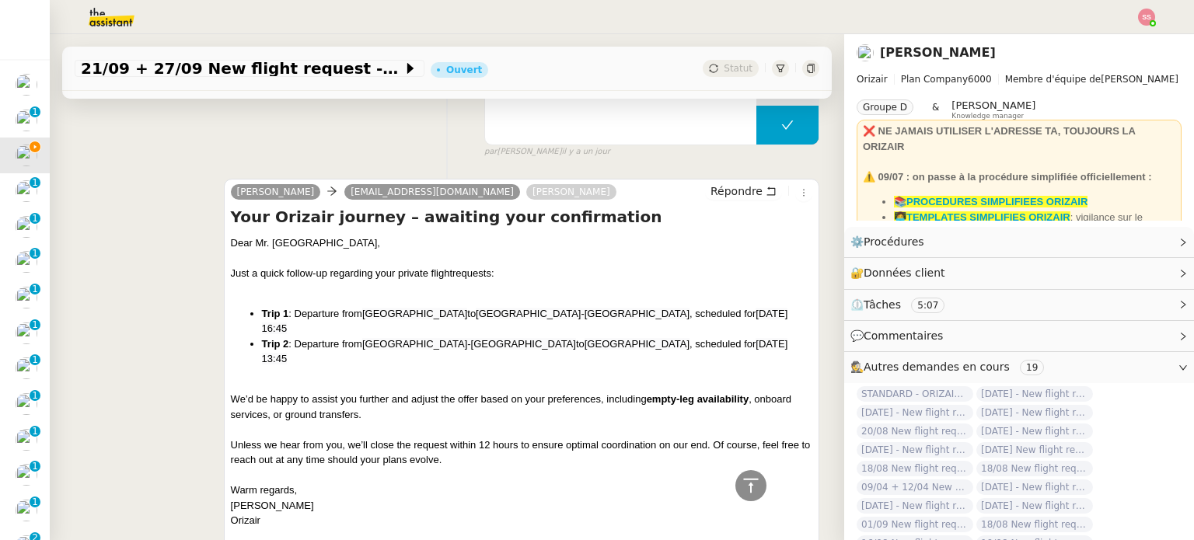
scroll to position [0, 0]
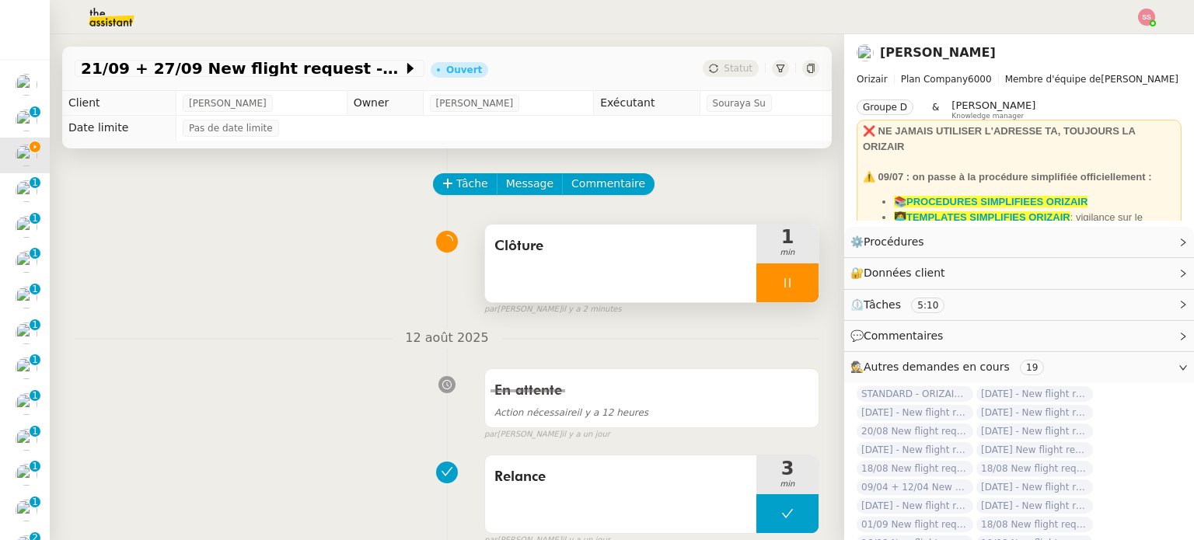
click at [798, 283] on div at bounding box center [787, 282] width 62 height 39
click at [790, 288] on button at bounding box center [802, 282] width 31 height 39
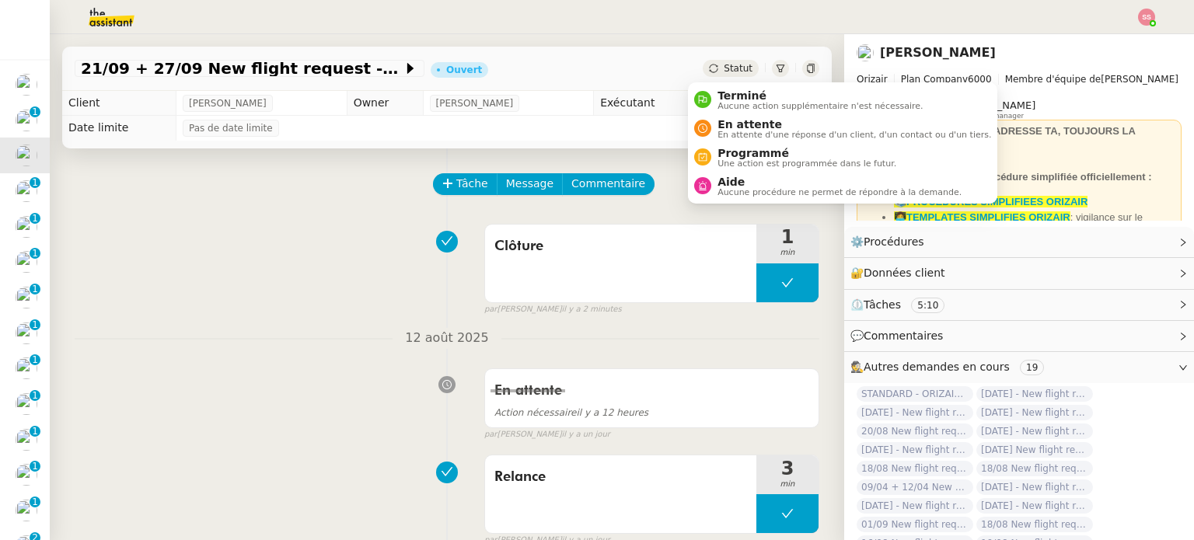
click at [724, 65] on span "Statut" at bounding box center [738, 68] width 29 height 11
click at [717, 109] on span "Aucune action supplémentaire n'est nécessaire." at bounding box center [819, 106] width 205 height 9
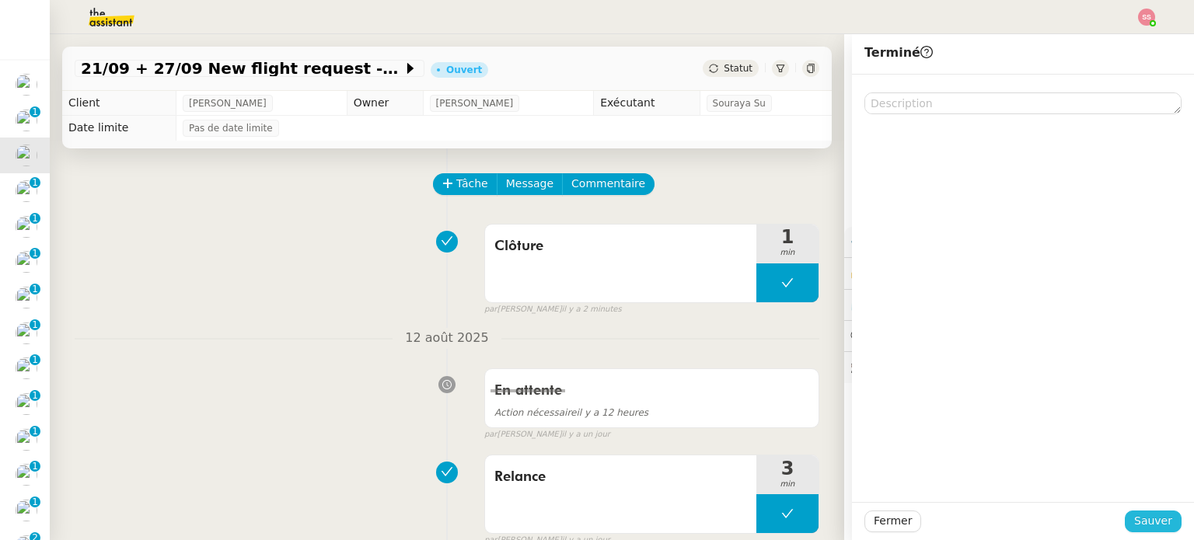
click at [1136, 515] on span "Sauver" at bounding box center [1153, 521] width 38 height 18
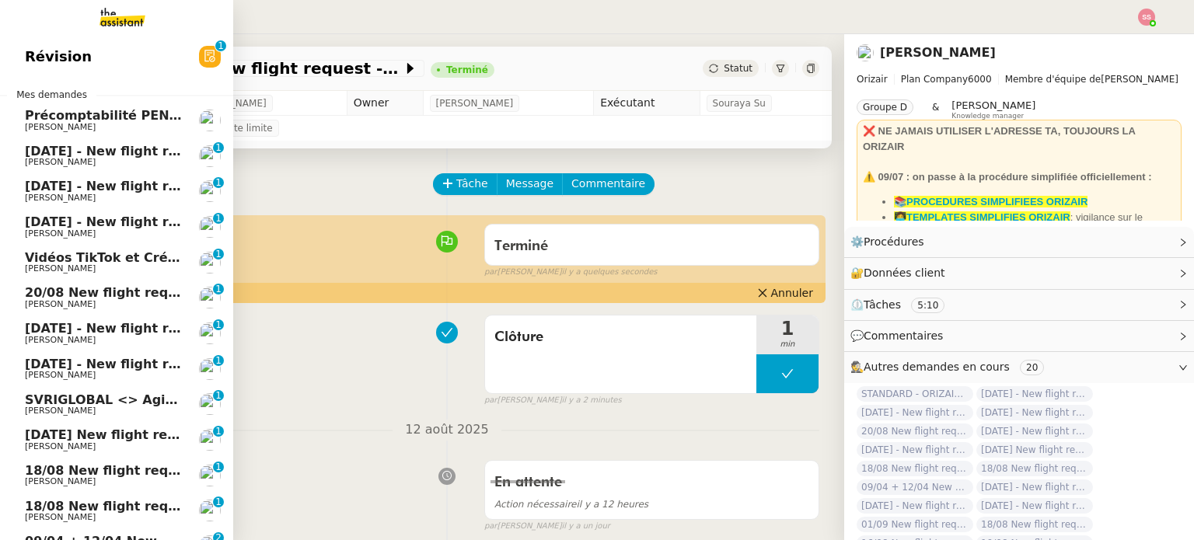
click at [134, 197] on span "[PERSON_NAME]" at bounding box center [103, 198] width 157 height 9
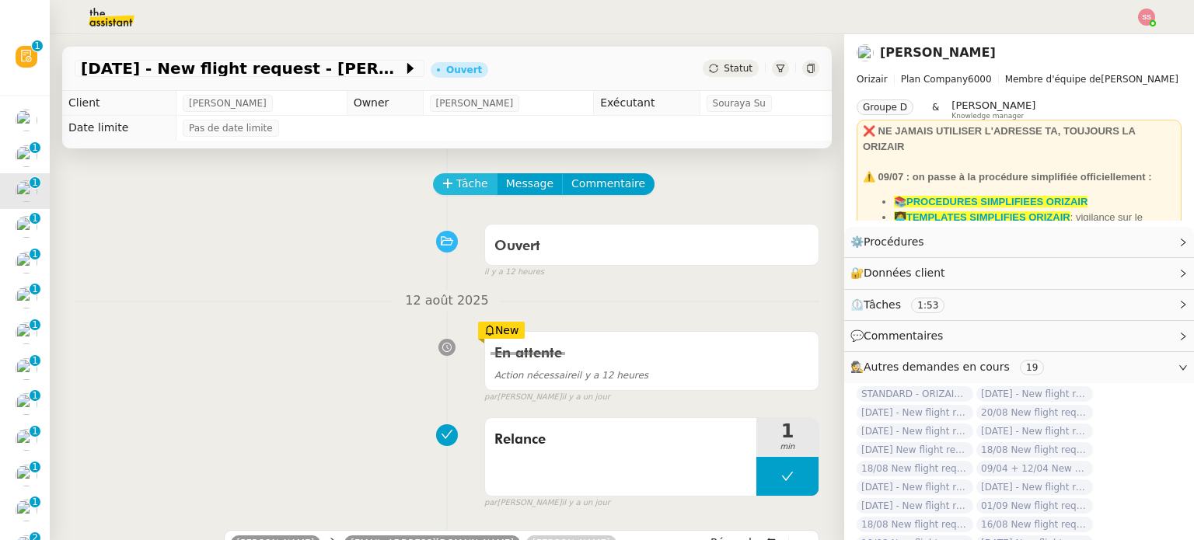
click at [466, 195] on button "Tâche" at bounding box center [465, 184] width 65 height 22
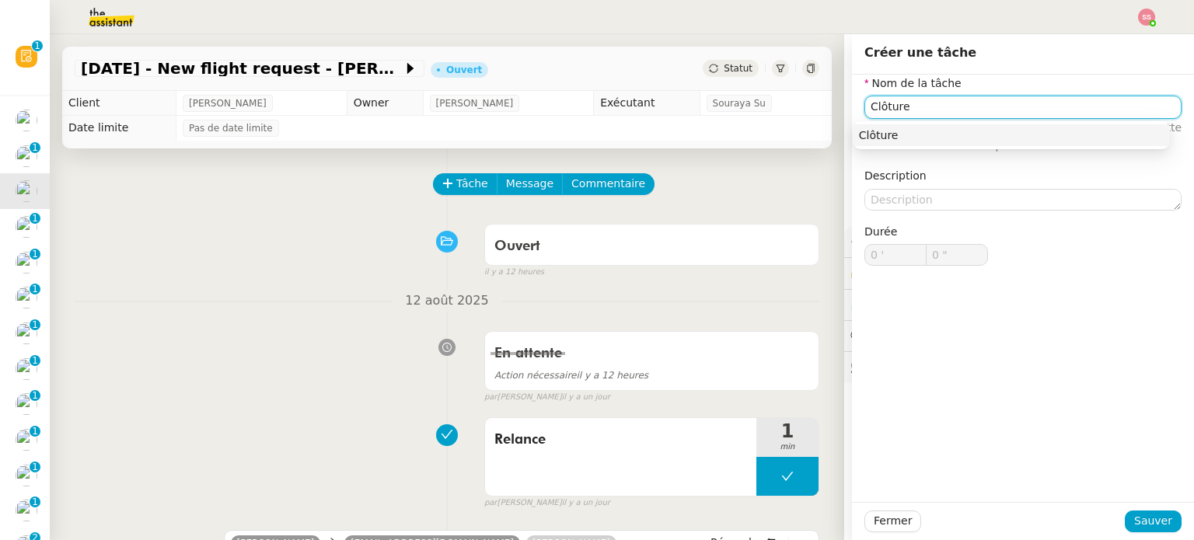
click at [865, 133] on div "Clôture" at bounding box center [1011, 135] width 305 height 14
type input "Clôture"
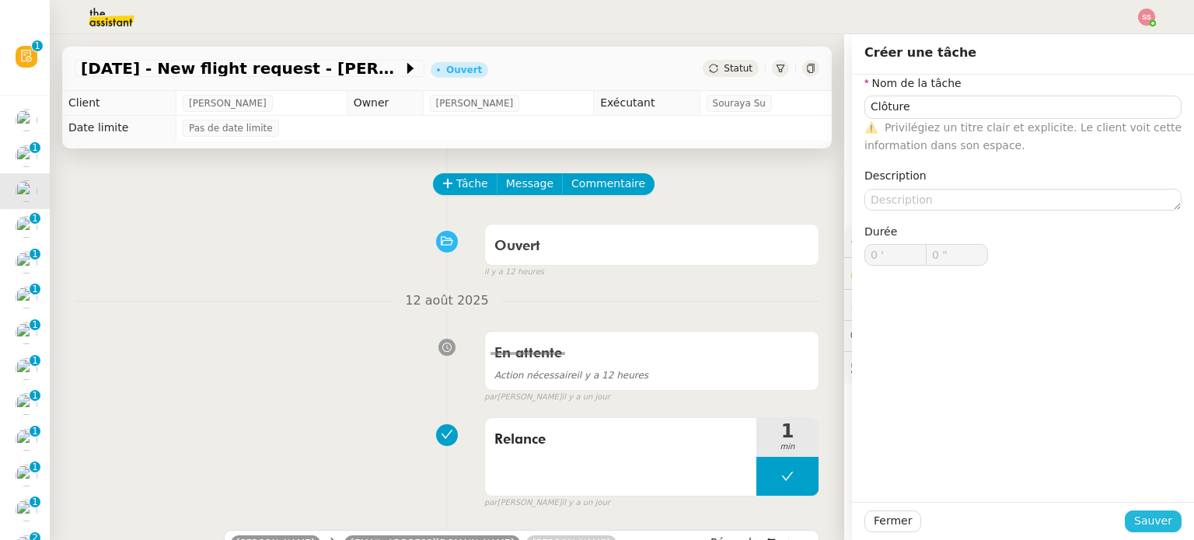
click at [1146, 516] on span "Sauver" at bounding box center [1153, 521] width 38 height 18
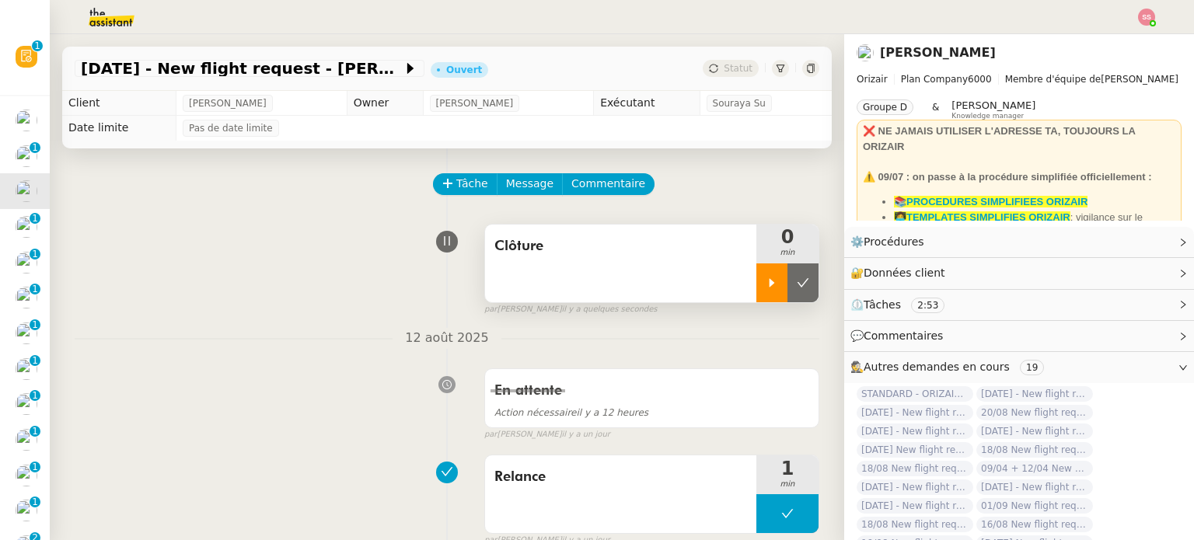
click at [761, 283] on div at bounding box center [771, 282] width 31 height 39
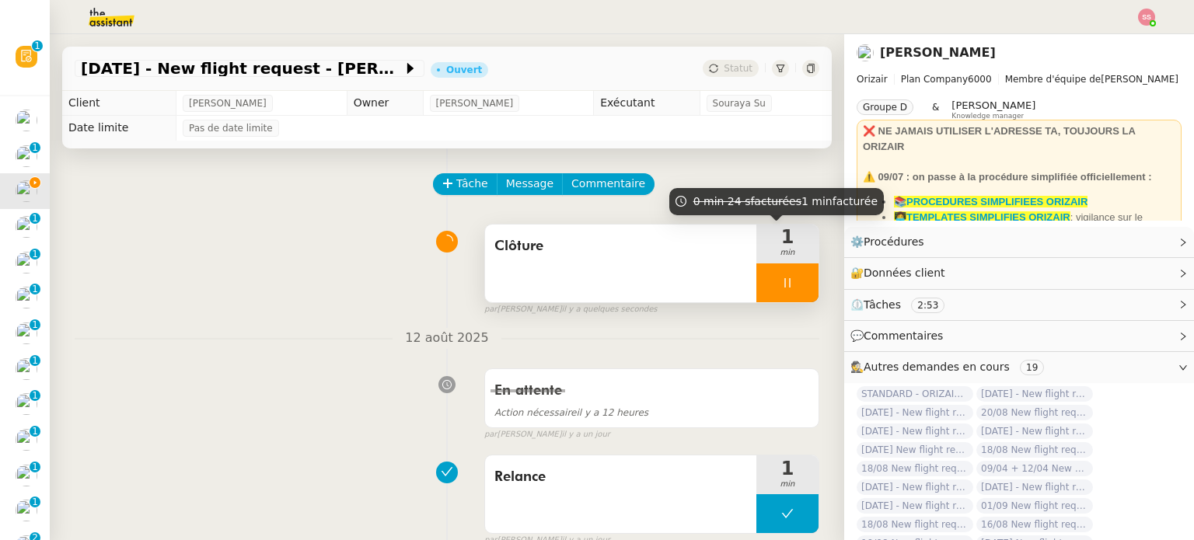
click at [794, 281] on div at bounding box center [787, 282] width 62 height 39
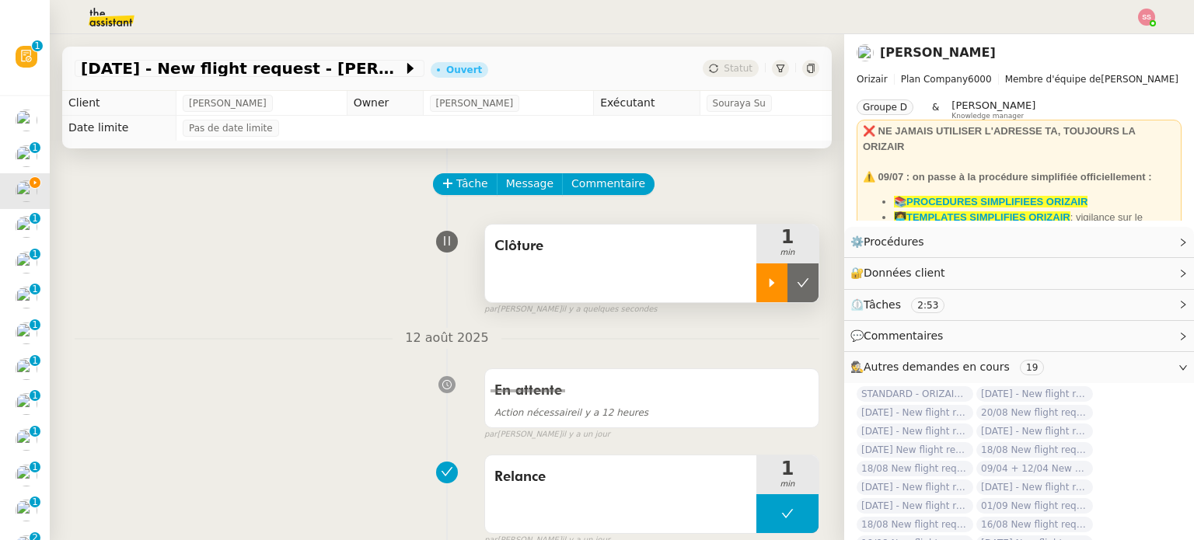
click at [794, 281] on button at bounding box center [802, 282] width 31 height 39
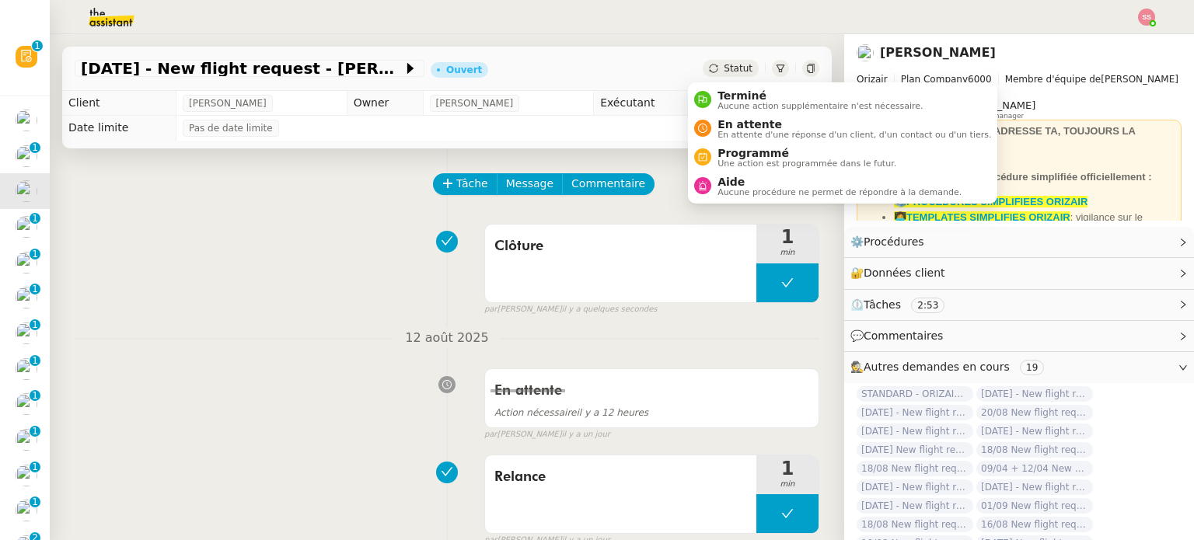
click at [724, 64] on span "Statut" at bounding box center [738, 68] width 29 height 11
click at [733, 105] on span "Aucune action supplémentaire n'est nécessaire." at bounding box center [819, 106] width 205 height 9
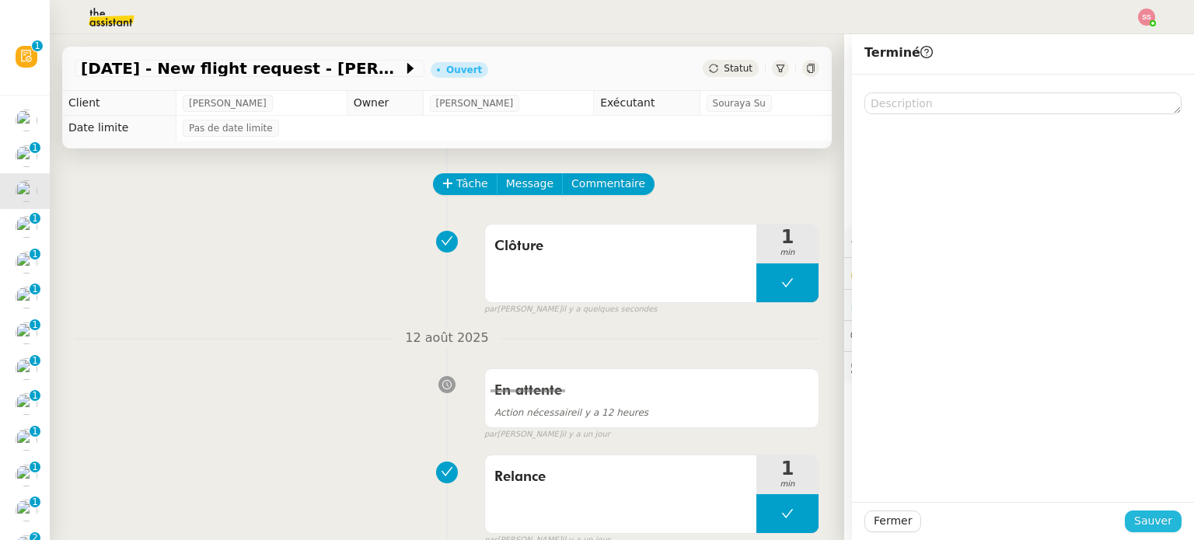
click at [1138, 522] on span "Sauver" at bounding box center [1153, 521] width 38 height 18
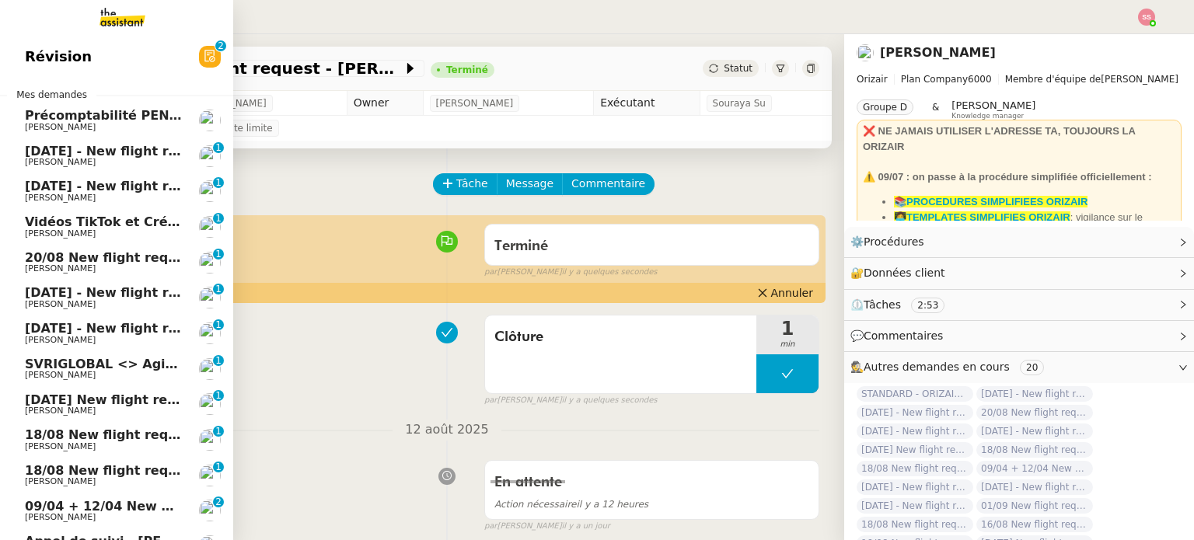
click at [96, 198] on span "[PERSON_NAME]" at bounding box center [103, 198] width 157 height 9
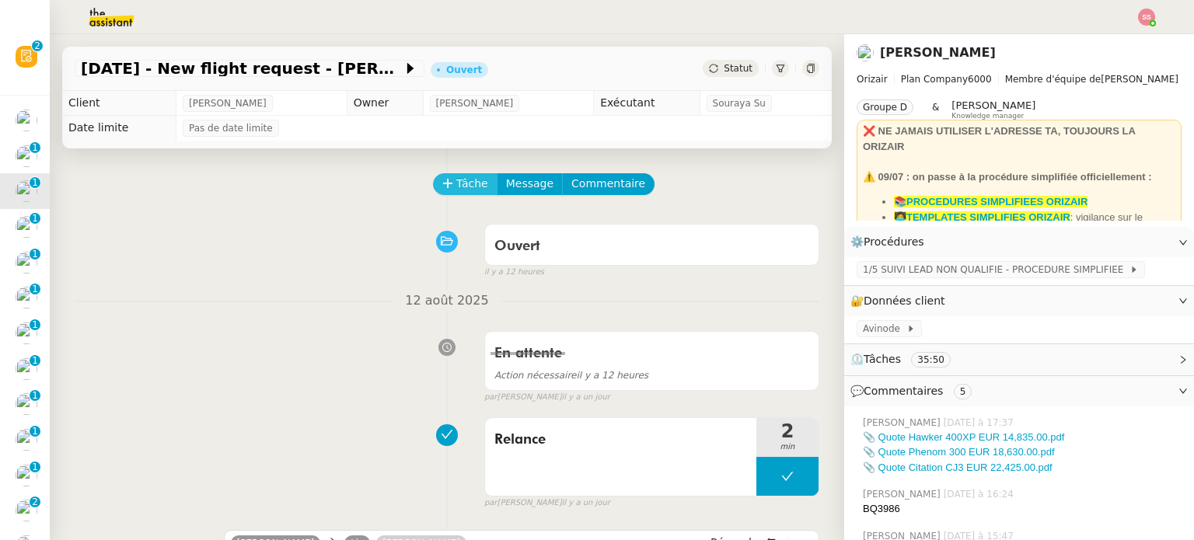
click at [462, 180] on span "Tâche" at bounding box center [472, 184] width 32 height 18
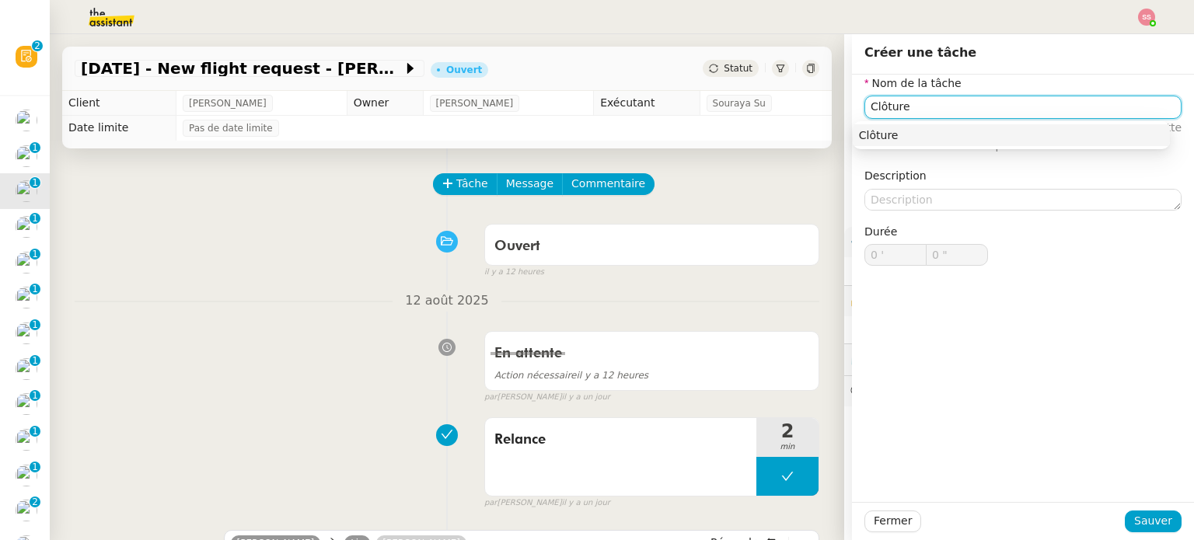
click at [917, 144] on nz-auto-option "Clôture" at bounding box center [1011, 135] width 317 height 22
type input "Clôture"
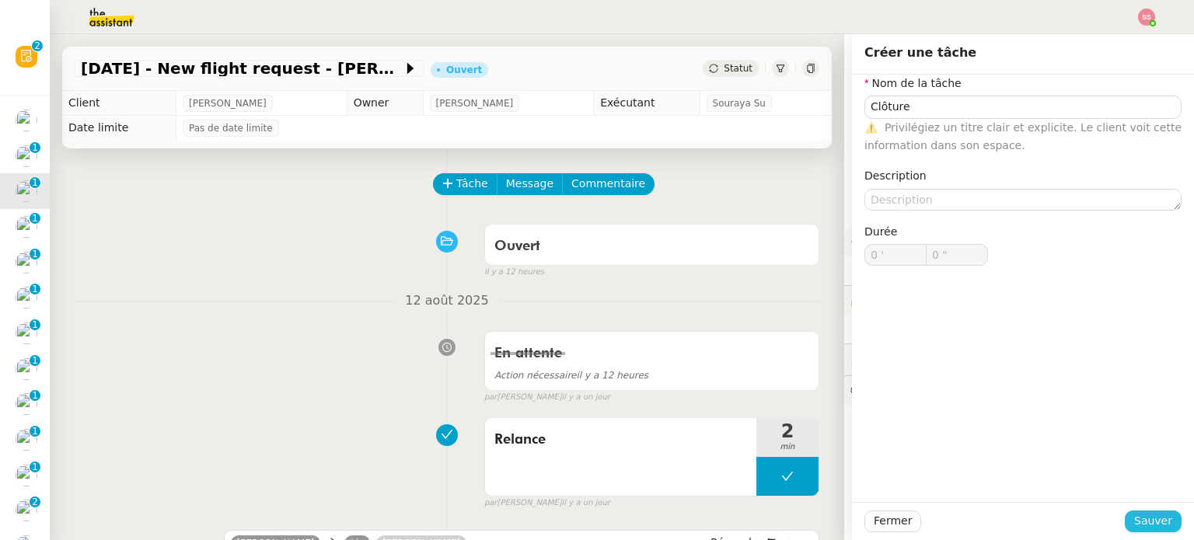
click at [1153, 526] on span "Sauver" at bounding box center [1153, 521] width 38 height 18
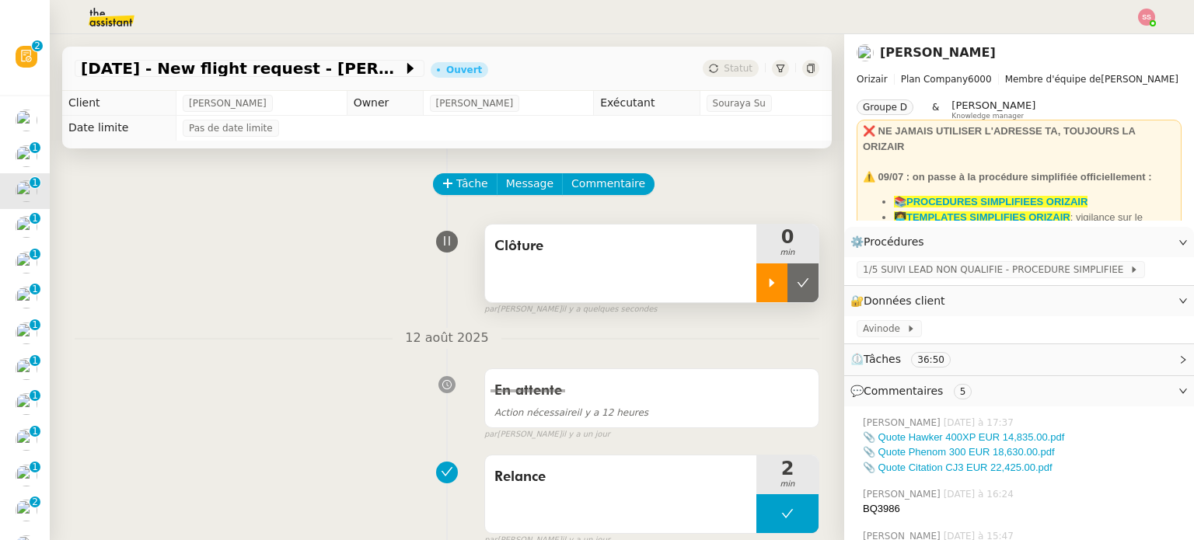
click at [756, 296] on div at bounding box center [771, 282] width 31 height 39
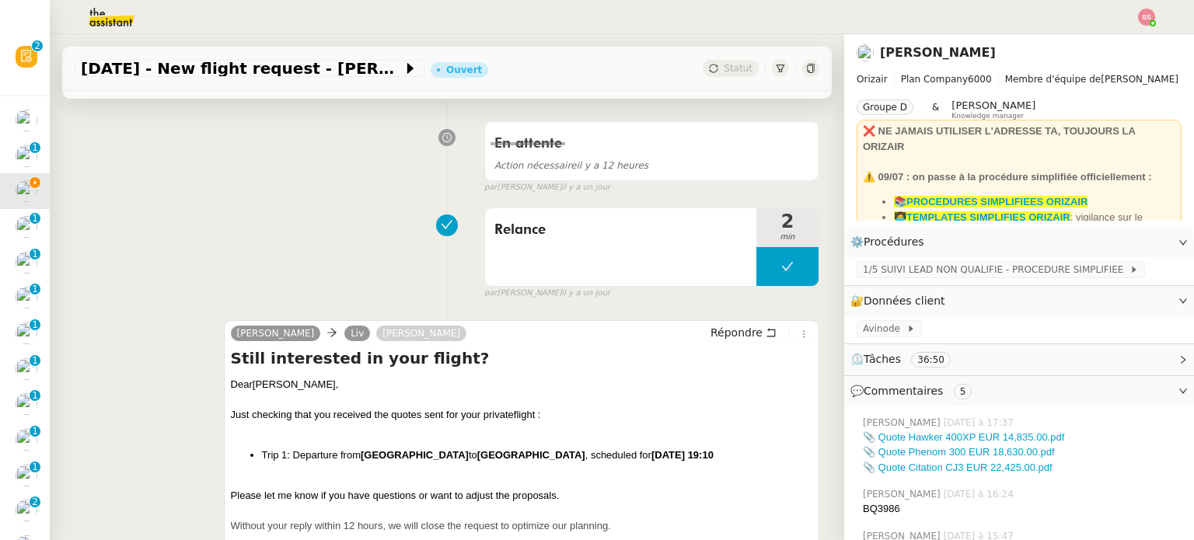
scroll to position [265, 0]
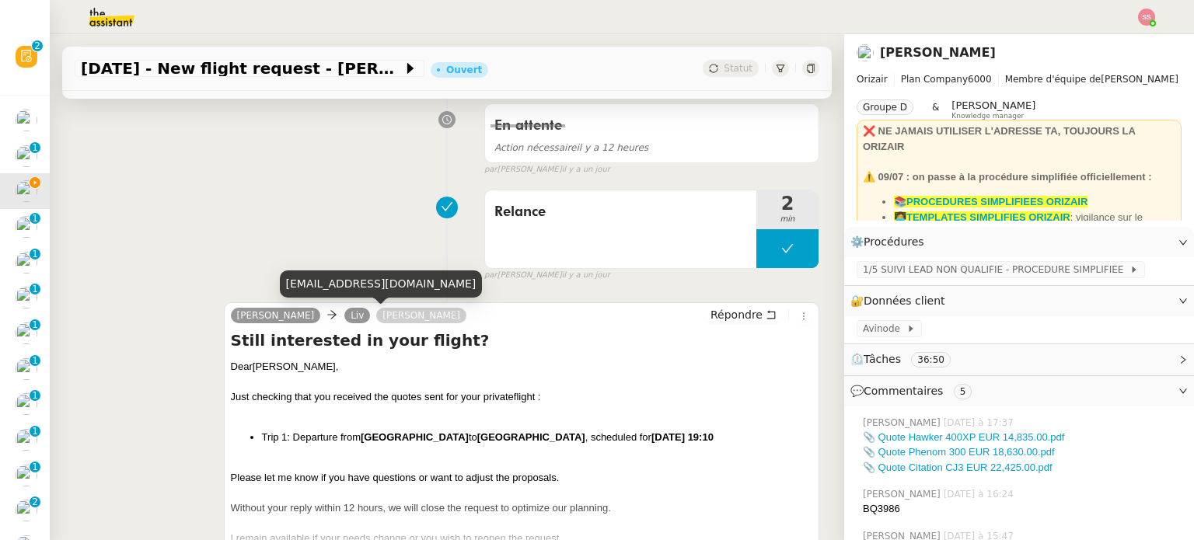
click at [345, 291] on div "livh2002@gmail.com" at bounding box center [381, 283] width 203 height 27
copy div "livh2002@gmail.com"
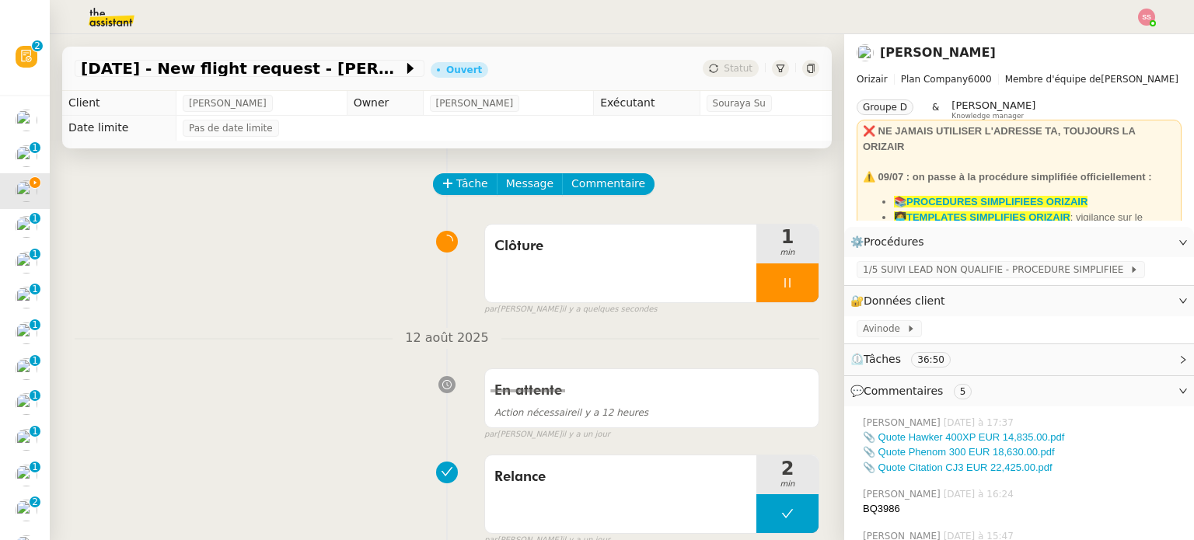
scroll to position [0, 0]
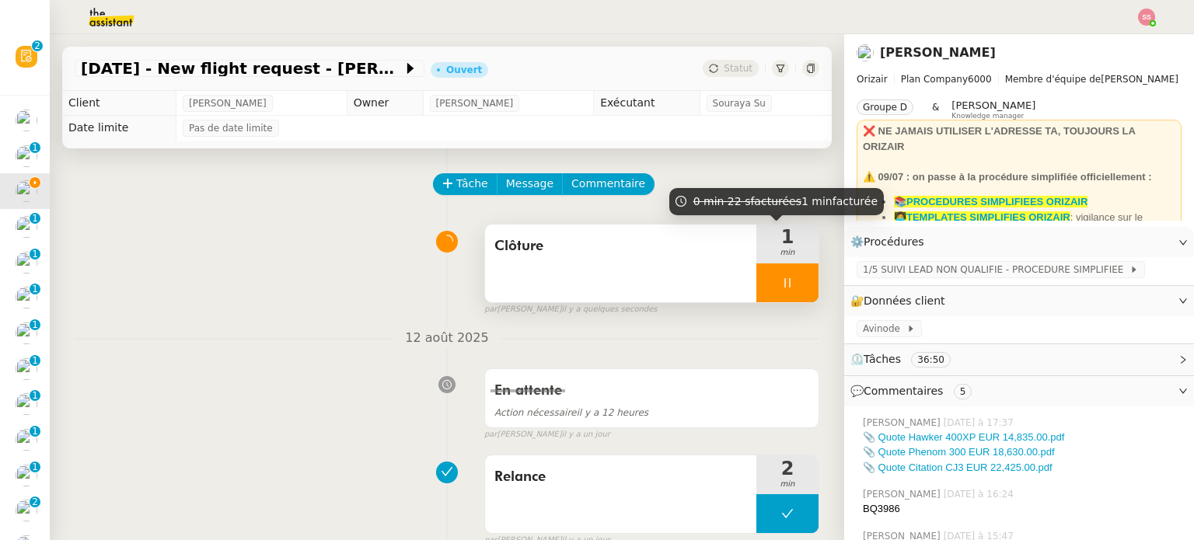
click at [792, 265] on div at bounding box center [787, 282] width 62 height 39
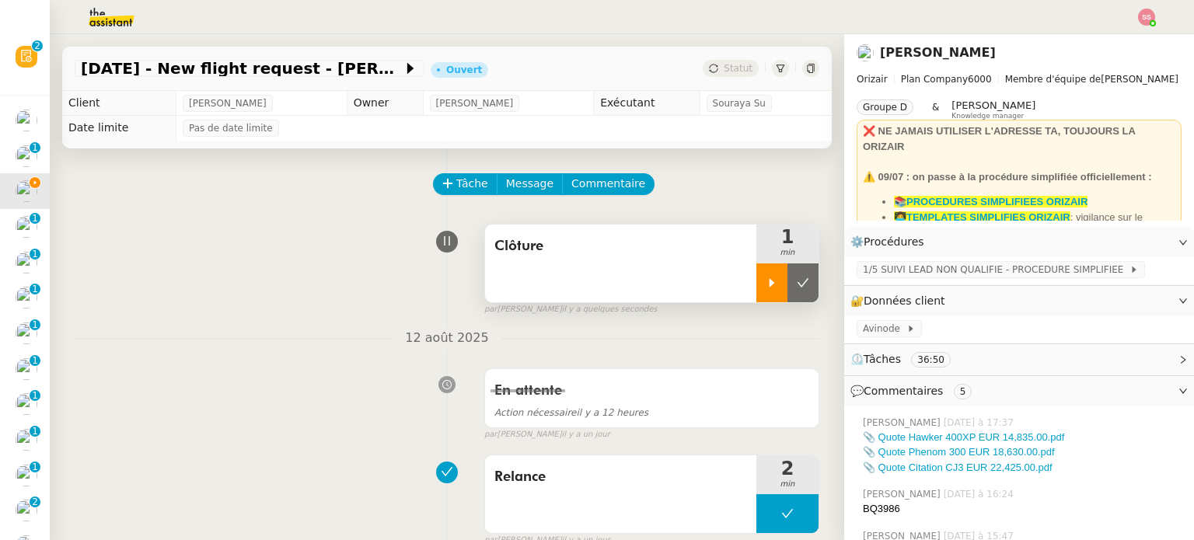
click at [792, 265] on button at bounding box center [802, 282] width 31 height 39
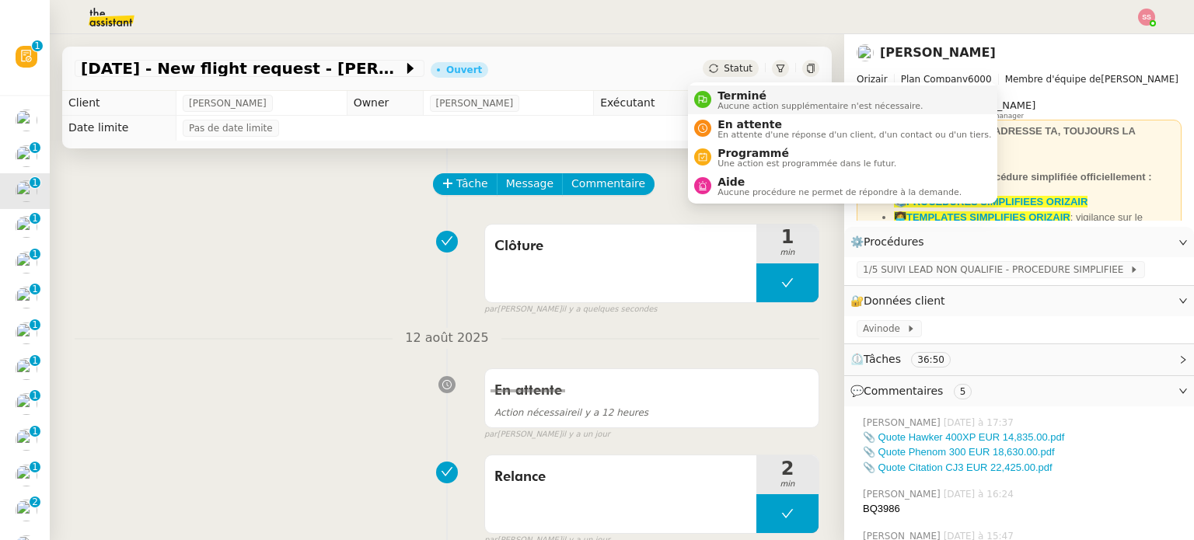
drag, startPoint x: 719, startPoint y: 65, endPoint x: 731, endPoint y: 100, distance: 37.9
click at [731, 100] on body "Révision 0 1 2 3 4 5 6 7 8 9 Mes demandes Précomptabilité PENNYLANE - août 2025…" at bounding box center [597, 270] width 1194 height 540
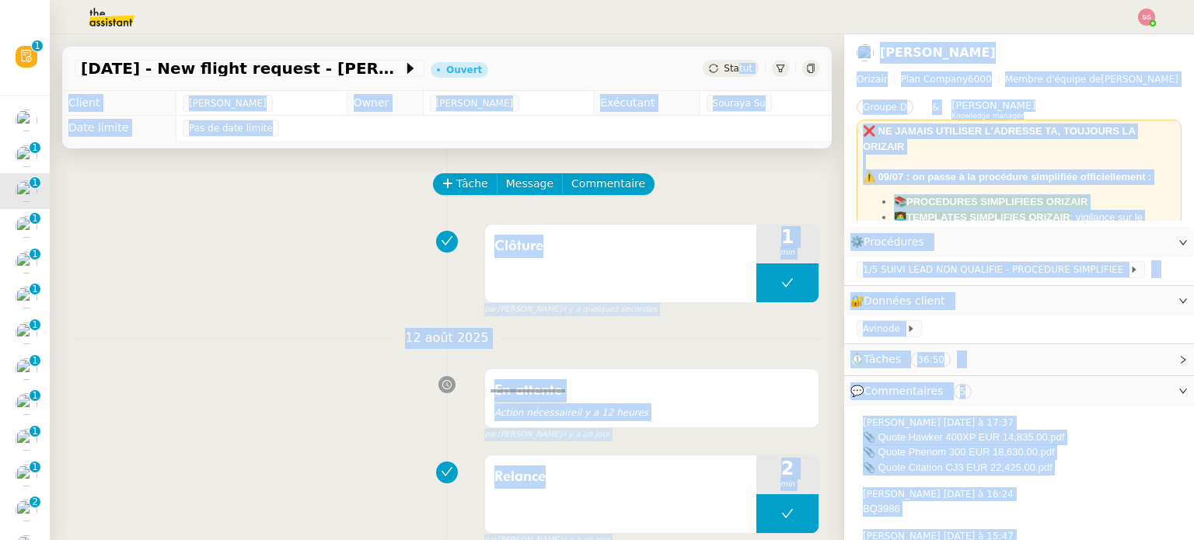
click at [731, 100] on body "Révision 0 1 2 3 4 5 6 7 8 9 Mes demandes Précomptabilité PENNYLANE - août 2025…" at bounding box center [597, 270] width 1194 height 540
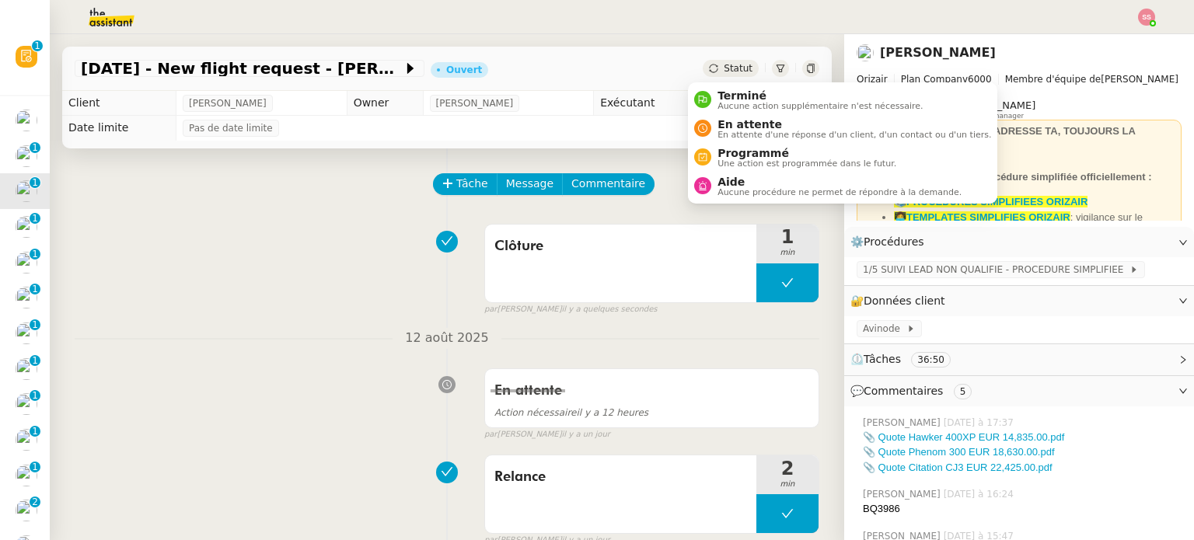
drag, startPoint x: 733, startPoint y: 64, endPoint x: 734, endPoint y: 83, distance: 19.4
click at [734, 83] on body "Révision 0 1 2 3 4 5 6 7 8 9 Mes demandes Précomptabilité PENNYLANE - août 2025…" at bounding box center [597, 270] width 1194 height 540
click at [724, 70] on span "Statut" at bounding box center [738, 68] width 29 height 11
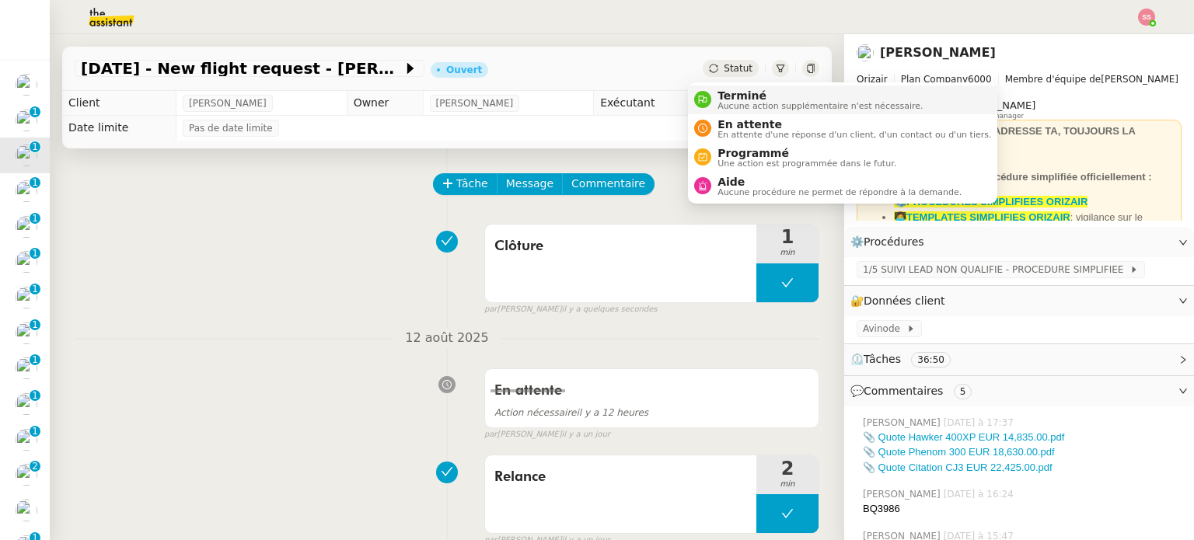
click at [724, 103] on span "Aucune action supplémentaire n'est nécessaire." at bounding box center [819, 106] width 205 height 9
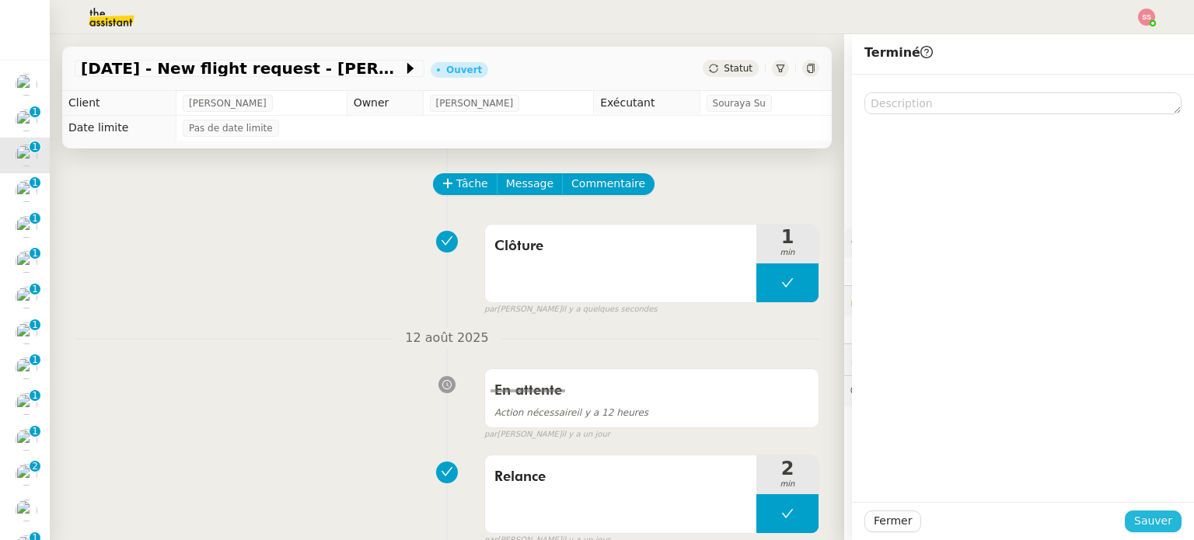
click at [1136, 525] on span "Sauver" at bounding box center [1153, 521] width 38 height 18
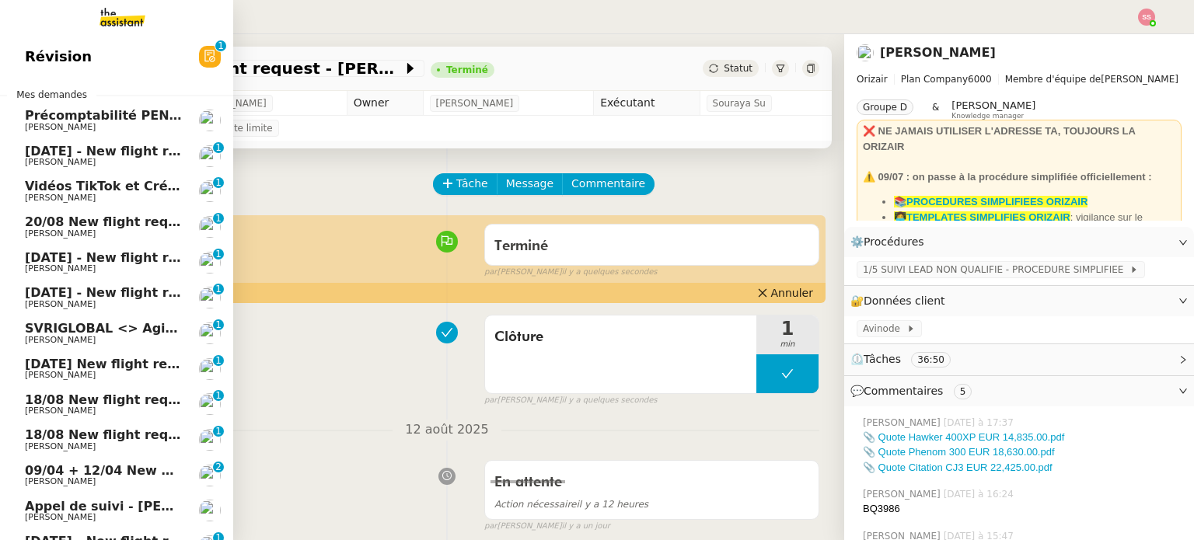
click at [84, 219] on span "20/08 New flight request - [PERSON_NAME]" at bounding box center [176, 222] width 303 height 15
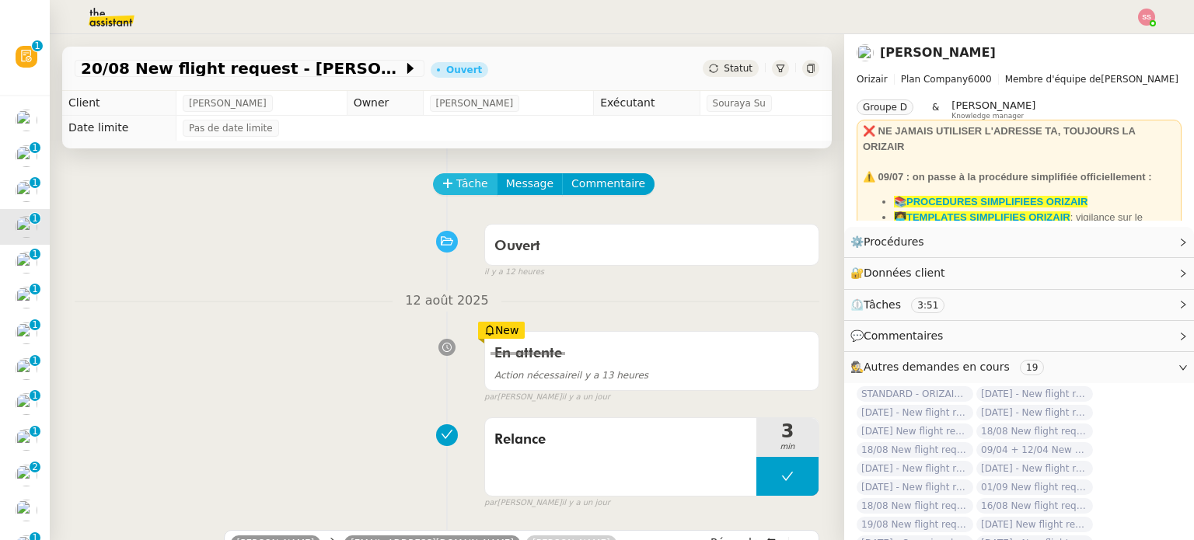
click at [458, 184] on span "Tâche" at bounding box center [472, 184] width 32 height 18
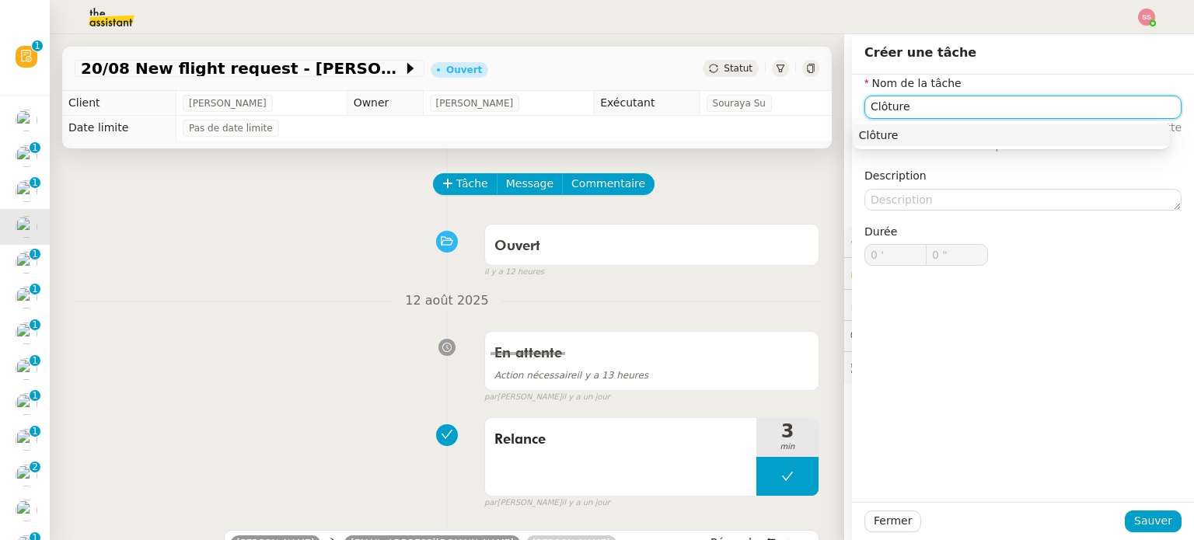
click at [888, 141] on div "Clôture" at bounding box center [1011, 135] width 305 height 14
type input "Clôture"
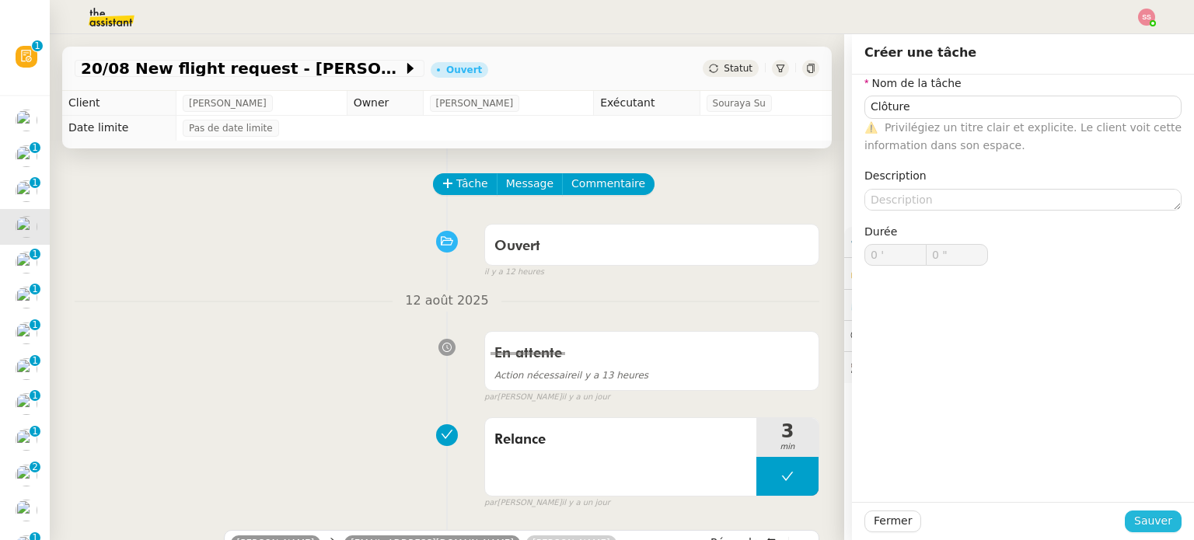
click at [1143, 519] on span "Sauver" at bounding box center [1153, 521] width 38 height 18
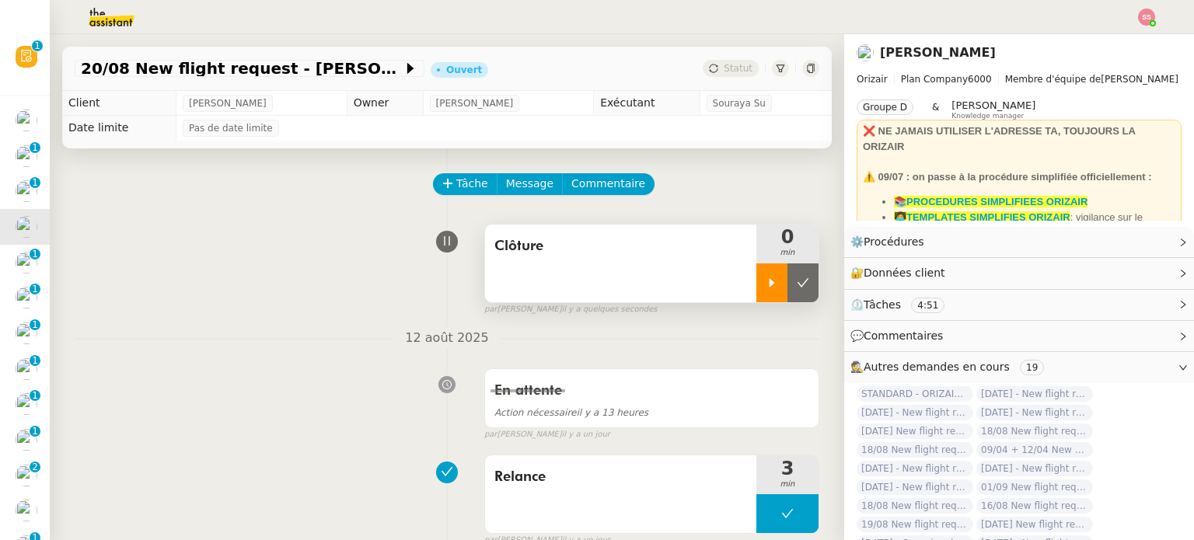
click at [756, 276] on div at bounding box center [771, 282] width 31 height 39
click at [787, 282] on div at bounding box center [787, 282] width 62 height 39
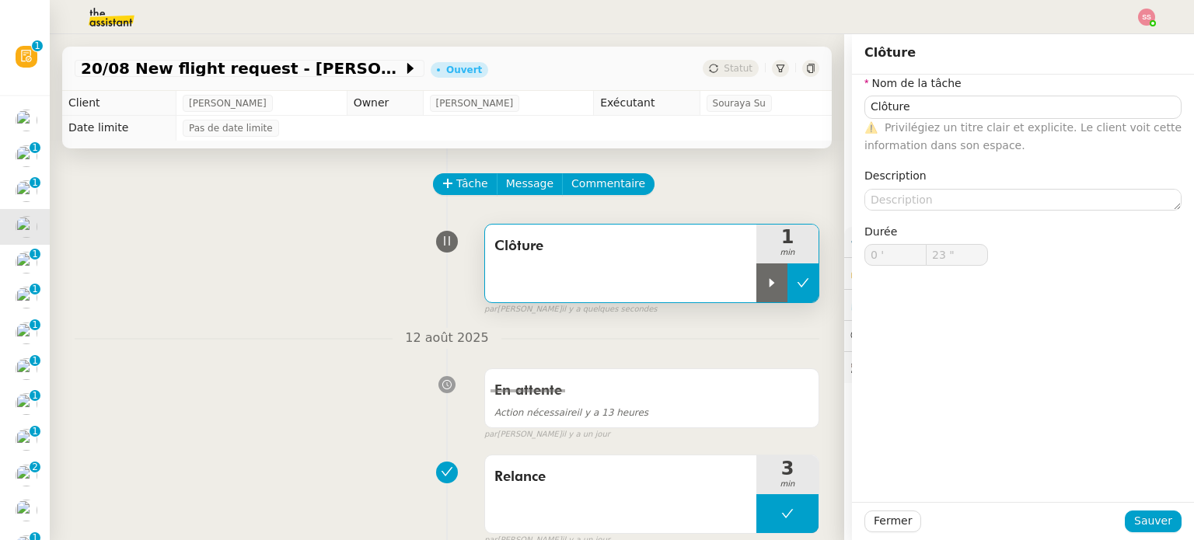
click at [797, 280] on icon at bounding box center [803, 283] width 12 height 12
type input "Clôture"
type input "0 '"
type input "23 ""
type input "Clôture"
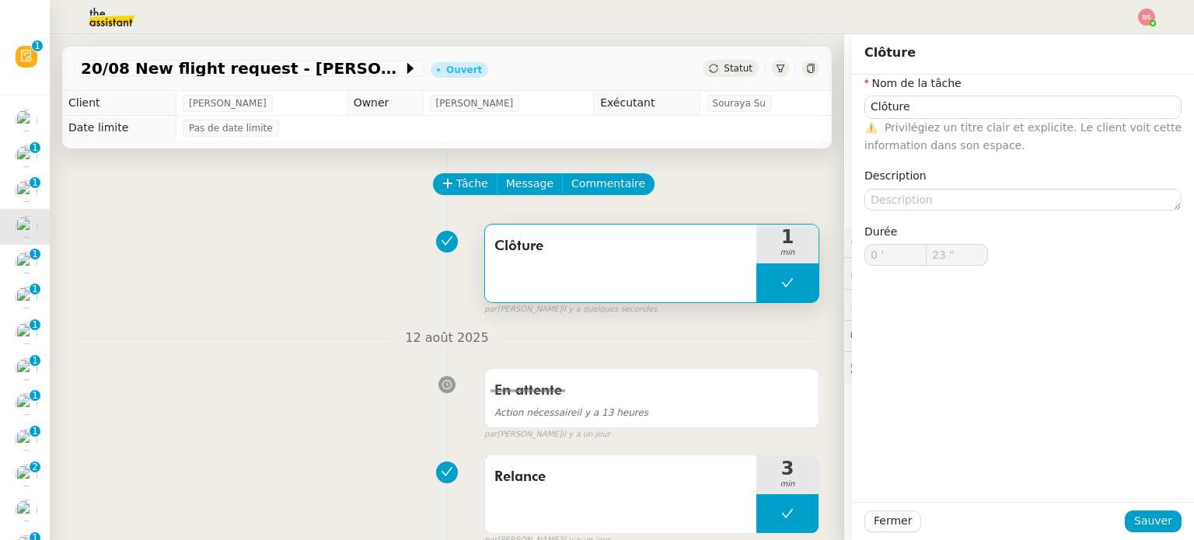
type input "0 '"
type input "23 ""
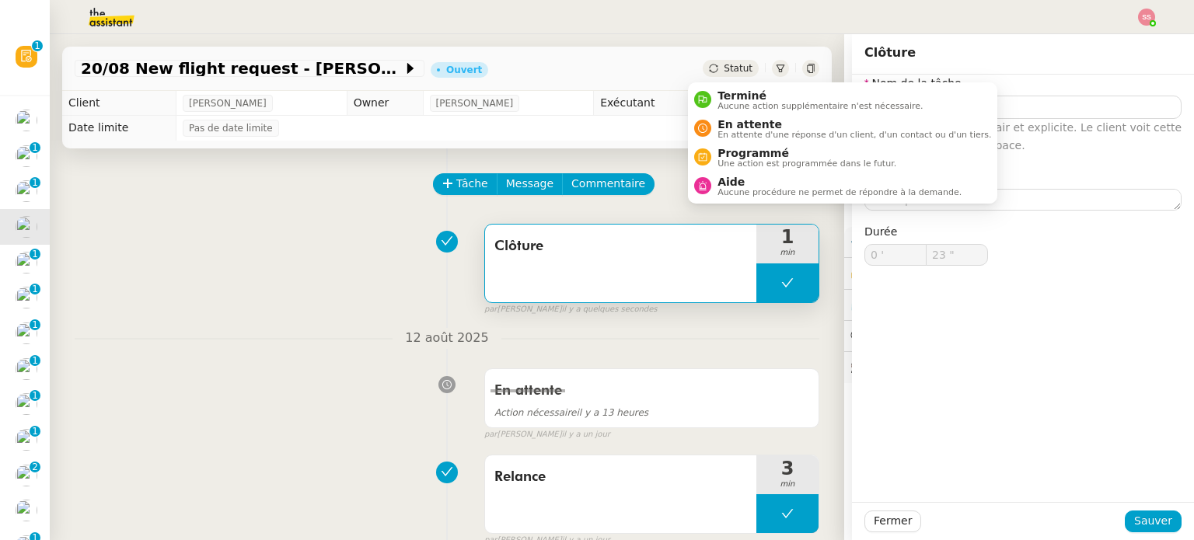
click at [724, 68] on span "Statut" at bounding box center [738, 68] width 29 height 11
click at [721, 92] on span "Terminé" at bounding box center [819, 95] width 205 height 12
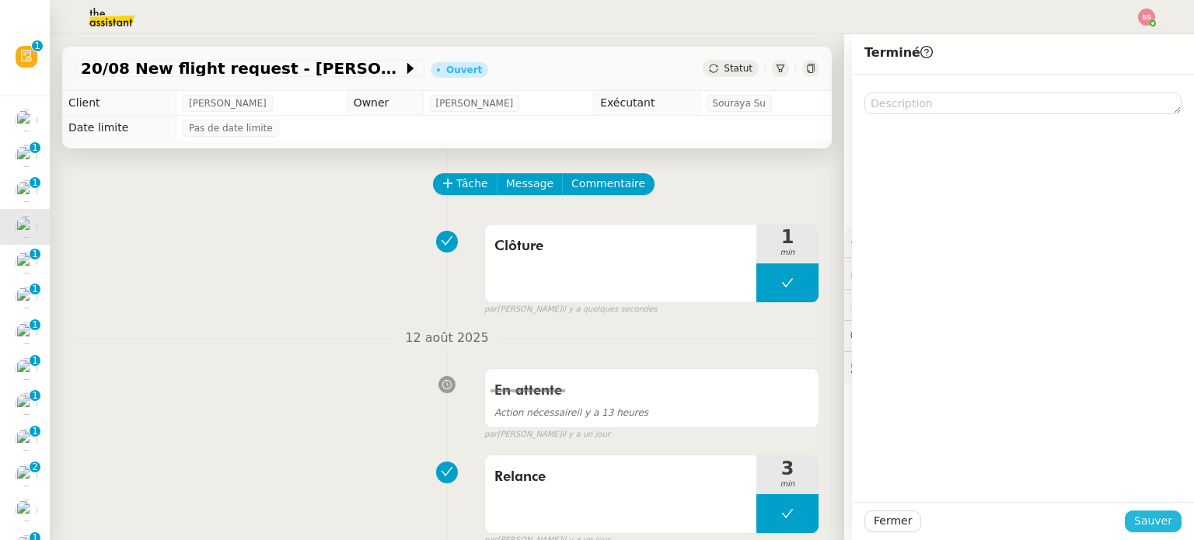
click at [1138, 511] on button "Sauver" at bounding box center [1153, 522] width 57 height 22
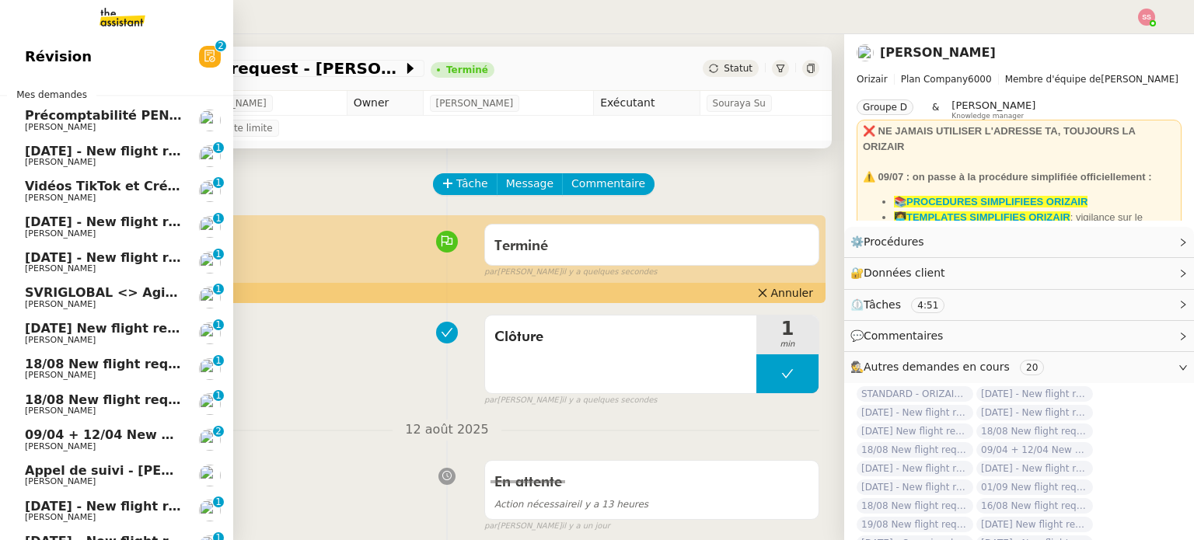
click at [89, 225] on span "[DATE] - New flight request - [PERSON_NAME]" at bounding box center [185, 222] width 321 height 15
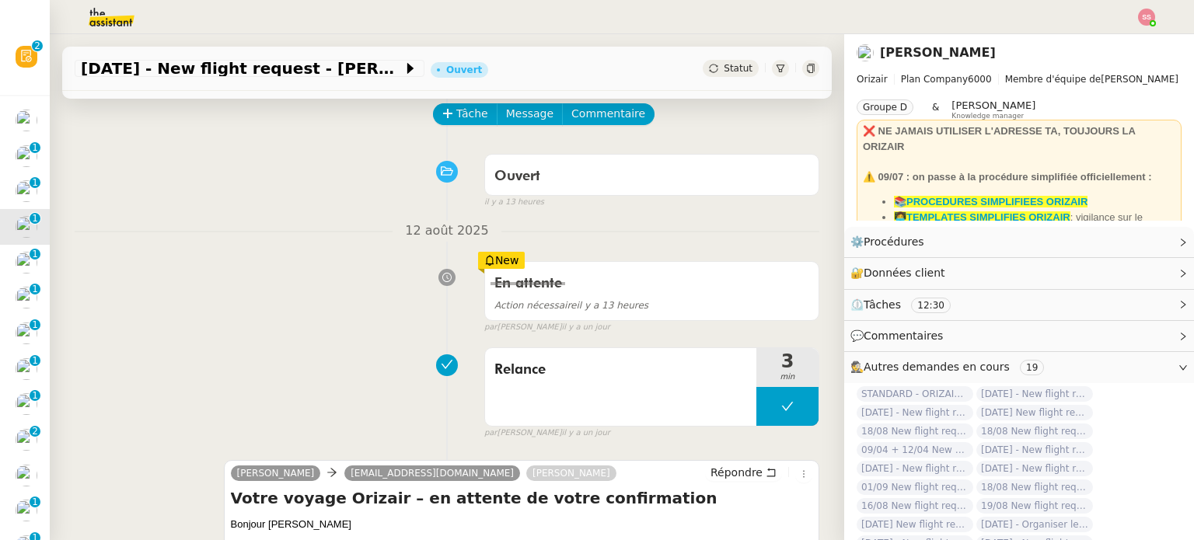
scroll to position [64, 0]
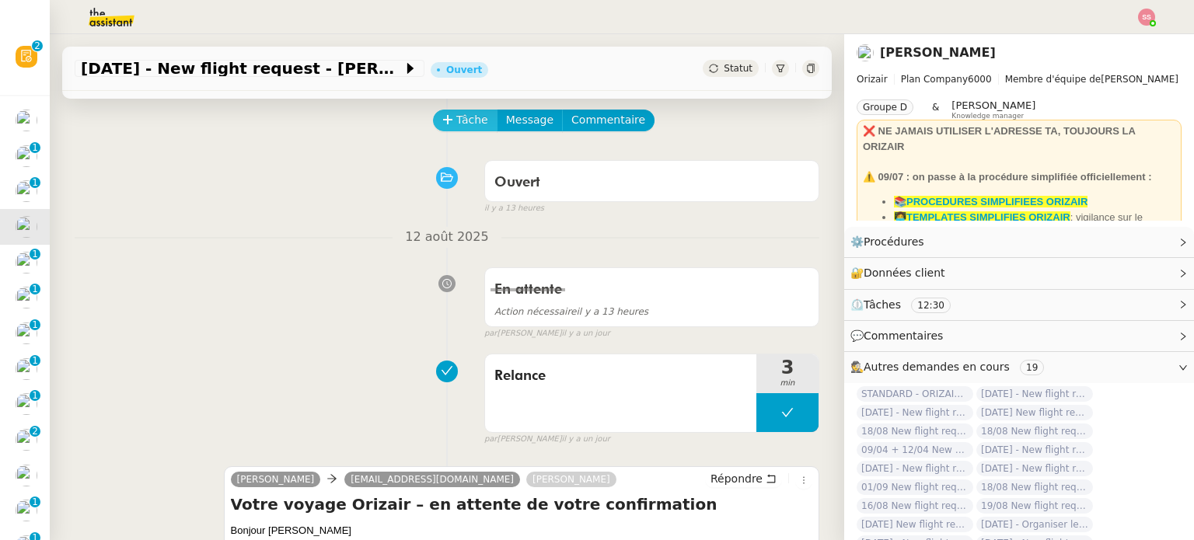
click at [456, 129] on span "Tâche" at bounding box center [472, 120] width 32 height 18
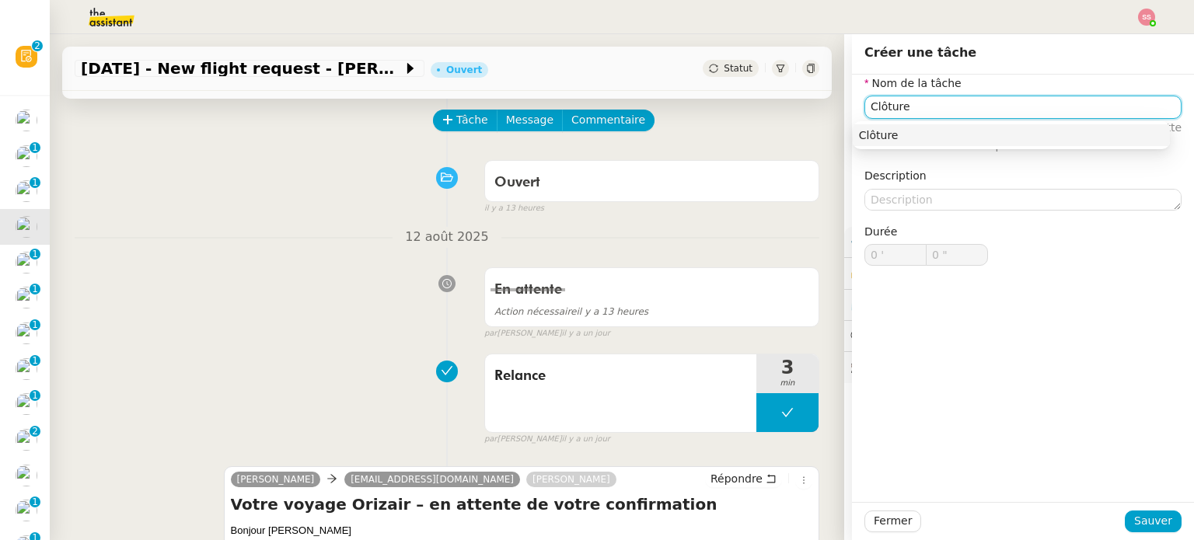
click at [895, 126] on nz-auto-option "Clôture" at bounding box center [1011, 135] width 317 height 22
type input "Clôture"
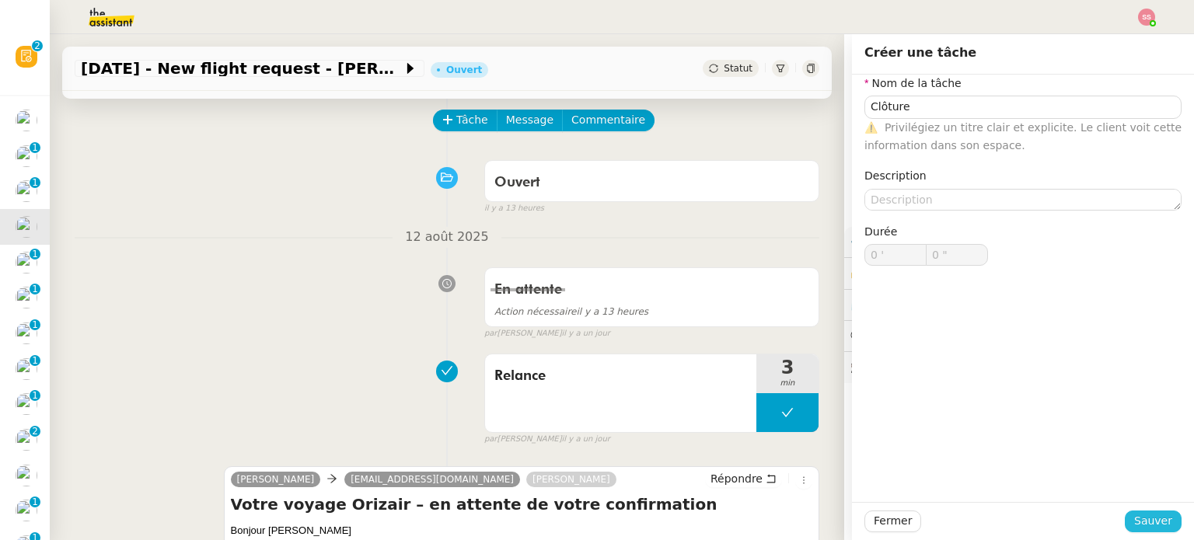
click at [1134, 513] on span "Sauver" at bounding box center [1153, 521] width 38 height 18
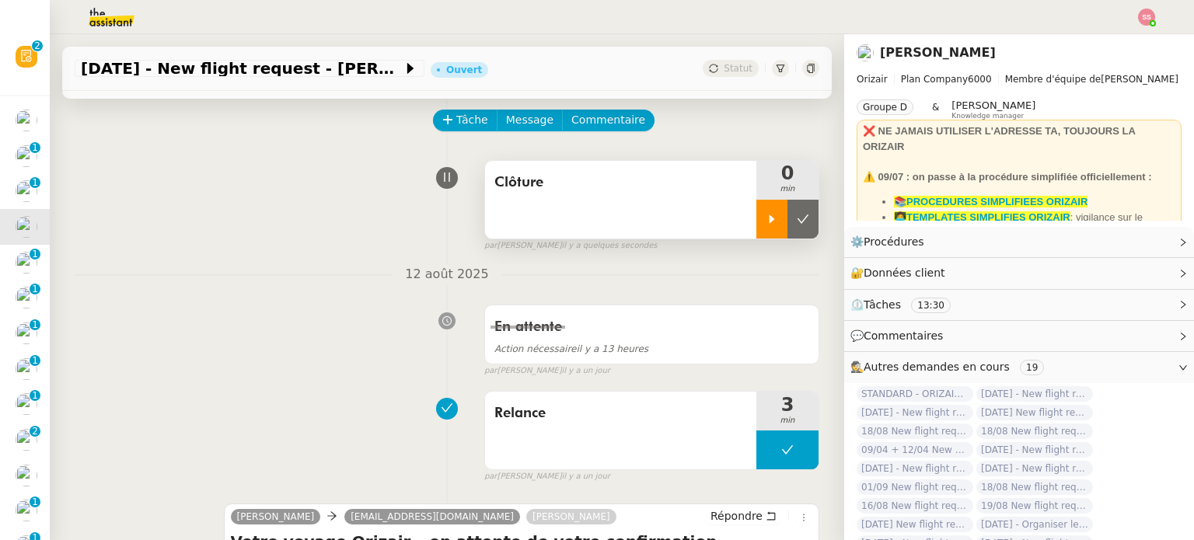
click at [766, 222] on icon at bounding box center [772, 219] width 12 height 12
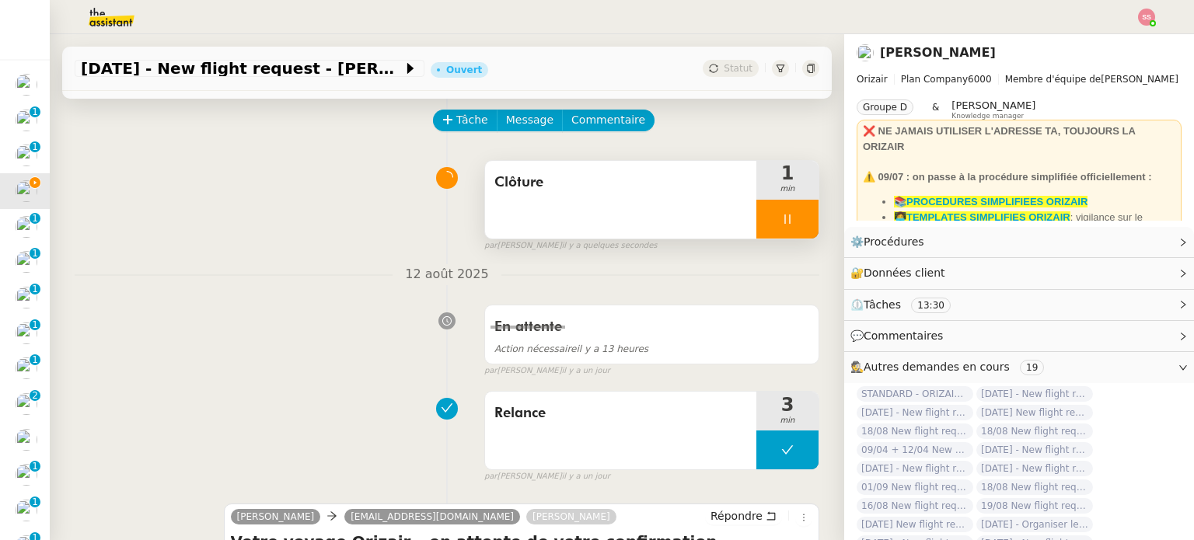
click at [785, 212] on div at bounding box center [787, 219] width 62 height 39
click at [787, 212] on button at bounding box center [802, 219] width 31 height 39
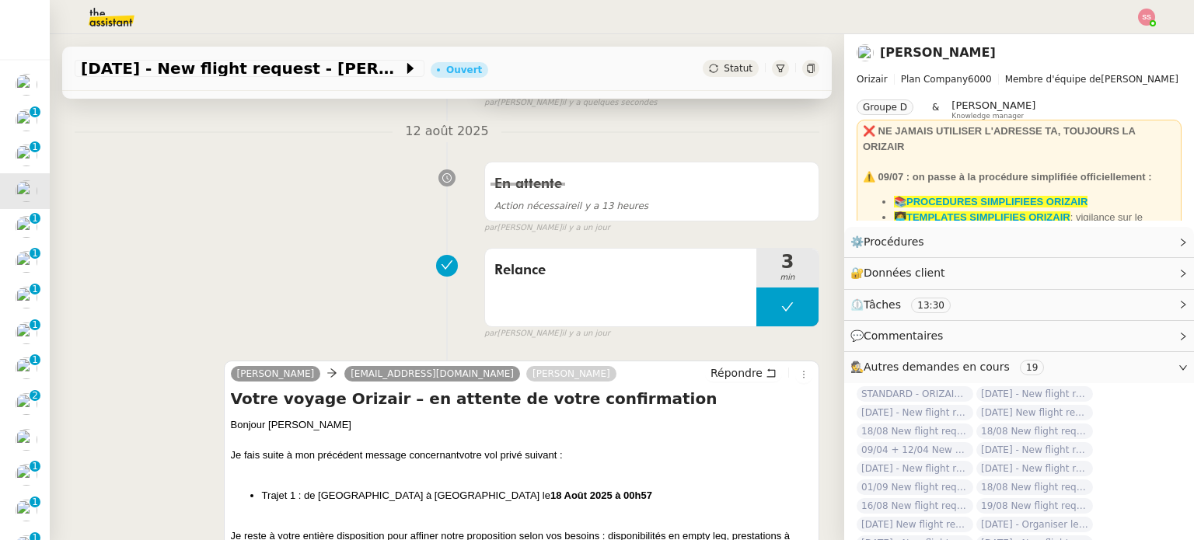
scroll to position [375, 0]
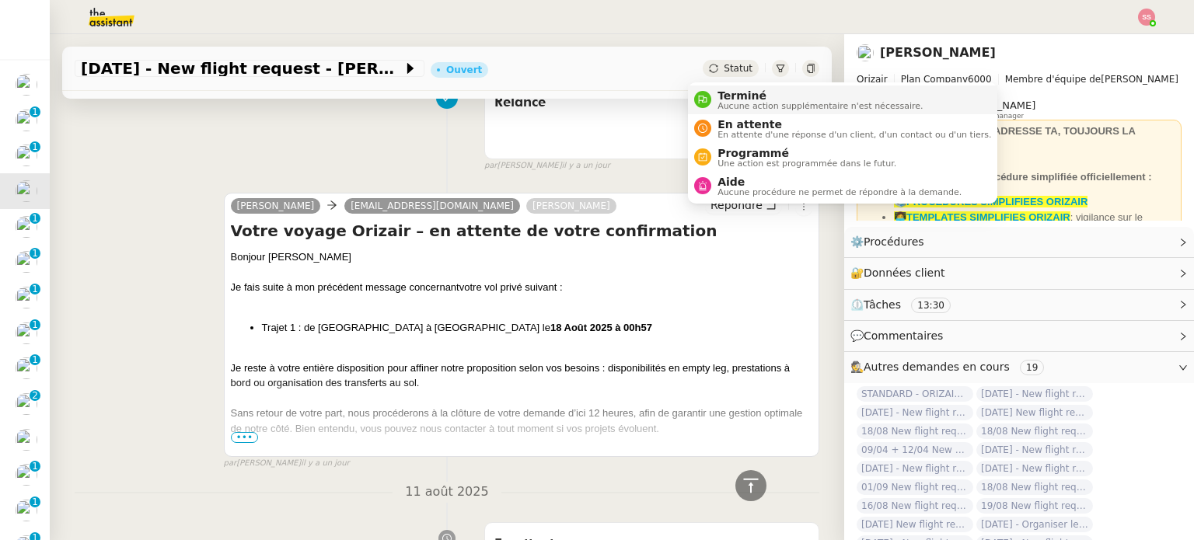
click at [731, 89] on span "Terminé" at bounding box center [819, 95] width 205 height 12
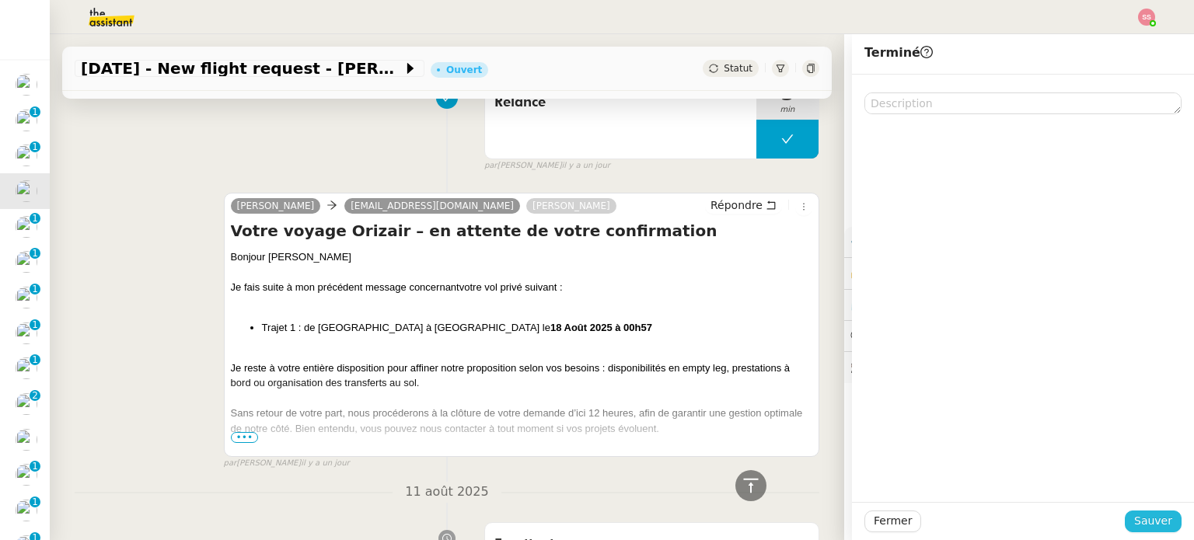
click at [1134, 522] on span "Sauver" at bounding box center [1153, 521] width 38 height 18
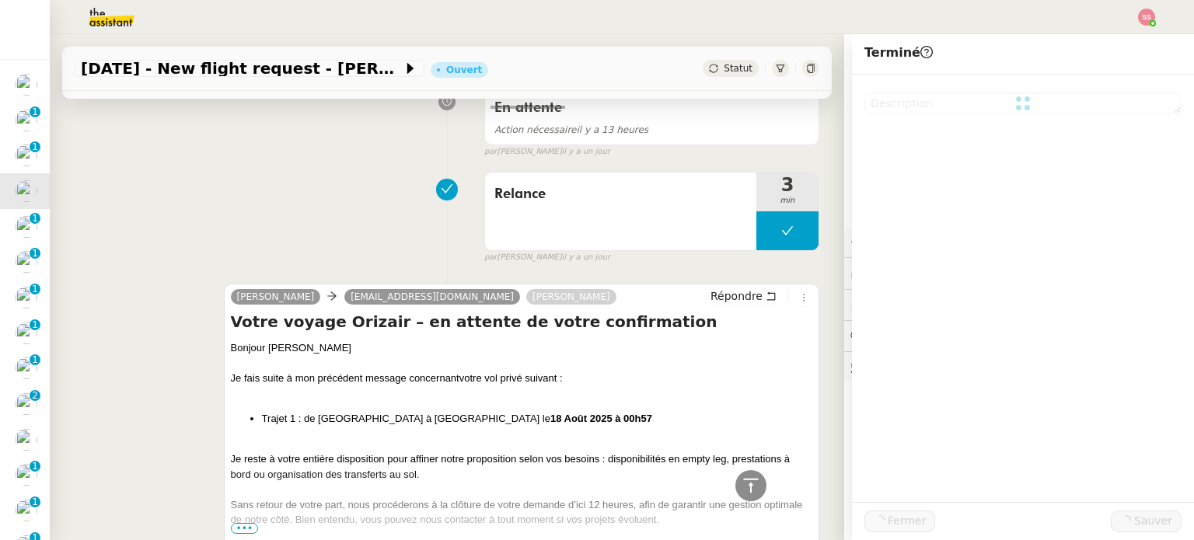
scroll to position [466, 0]
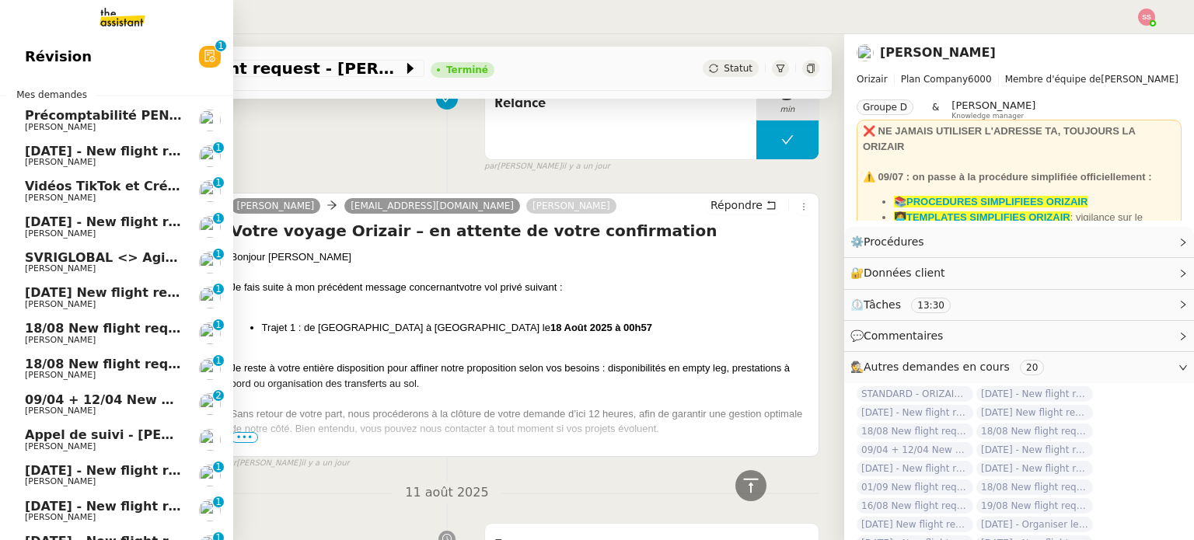
click at [99, 218] on span "[DATE] - New flight request - Zozef Holland" at bounding box center [176, 222] width 302 height 15
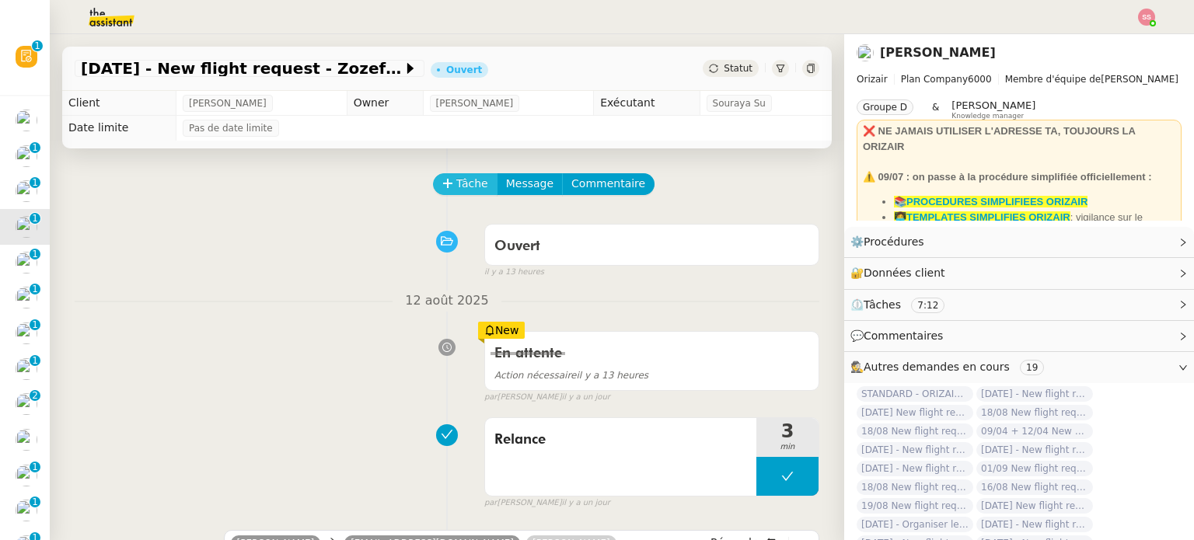
click at [471, 178] on span "Tâche" at bounding box center [472, 184] width 32 height 18
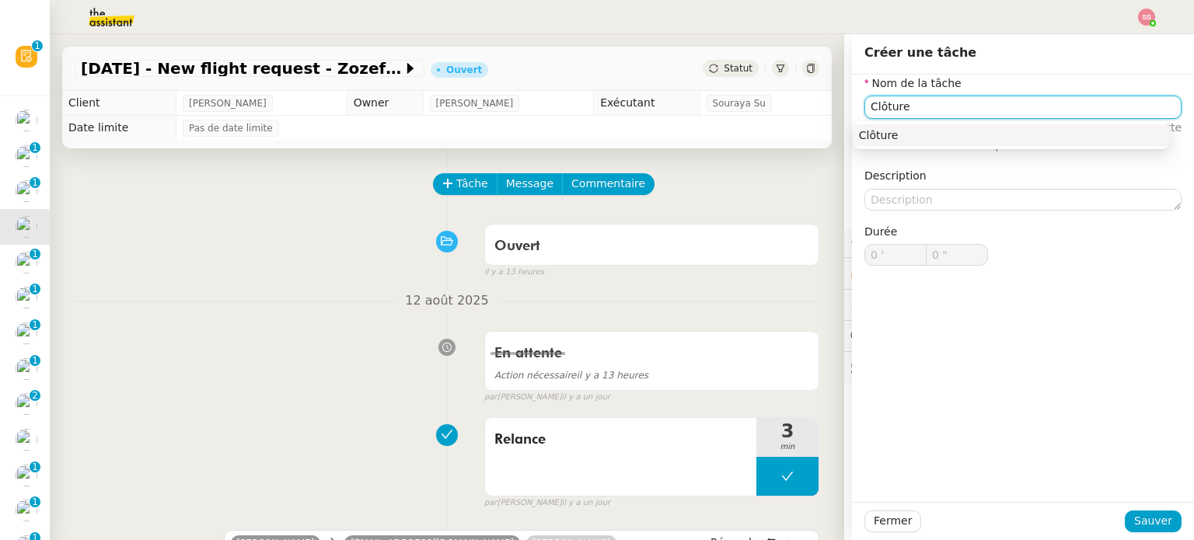
click at [926, 130] on div "Clôture" at bounding box center [1011, 135] width 305 height 14
type input "Clôture"
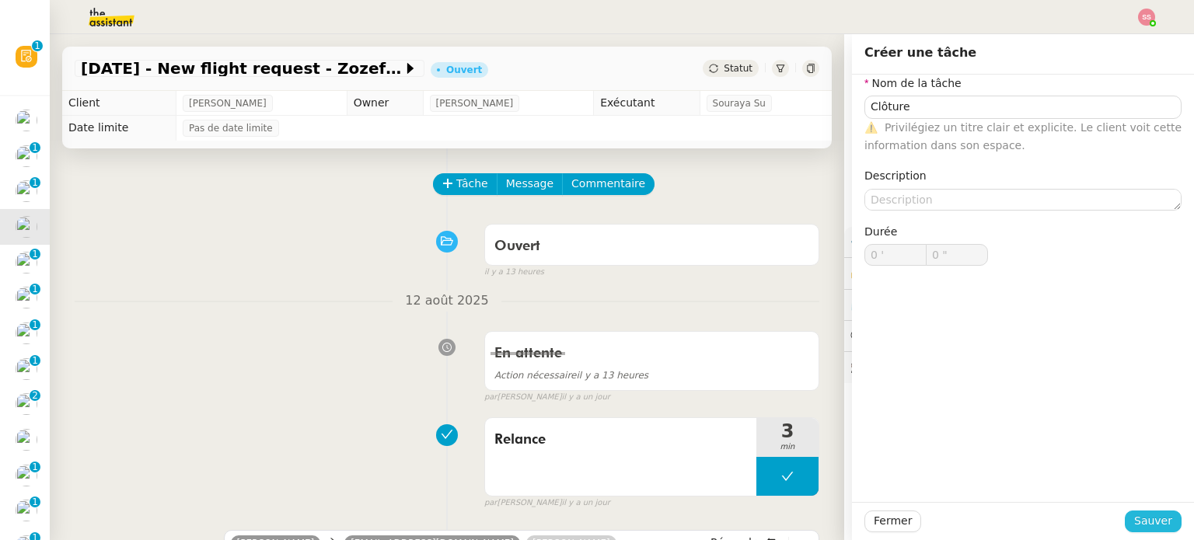
click at [1141, 512] on span "Sauver" at bounding box center [1153, 521] width 38 height 18
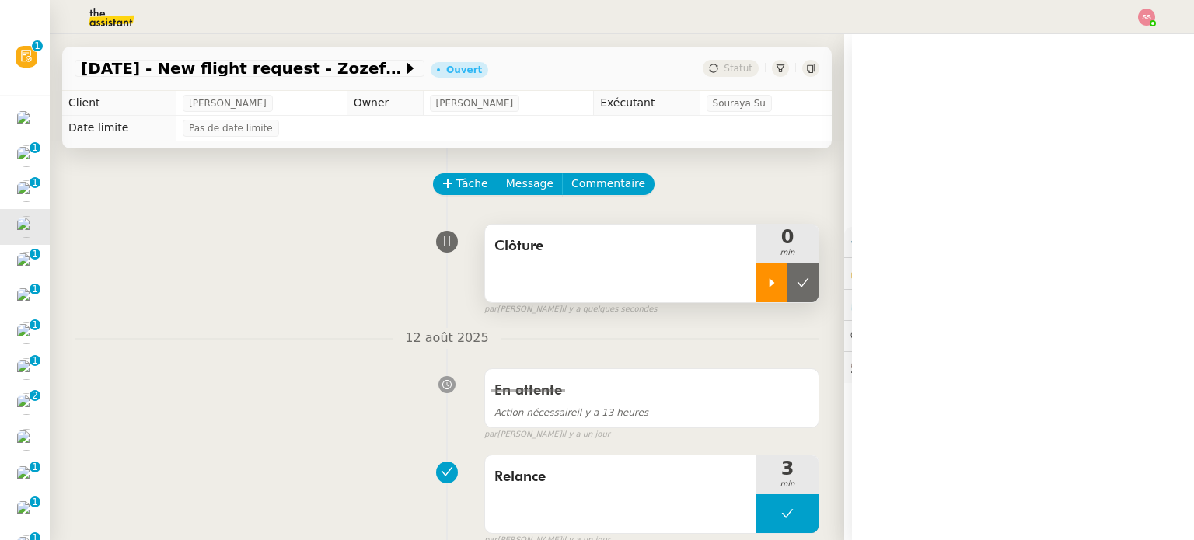
click at [766, 282] on icon at bounding box center [772, 283] width 12 height 12
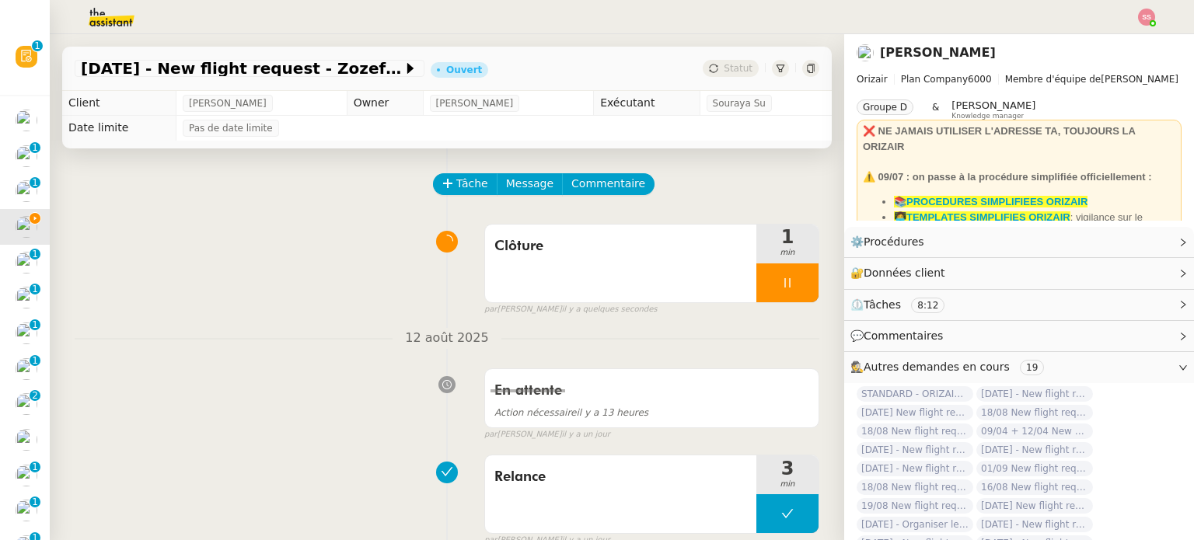
click at [790, 288] on div at bounding box center [787, 282] width 62 height 39
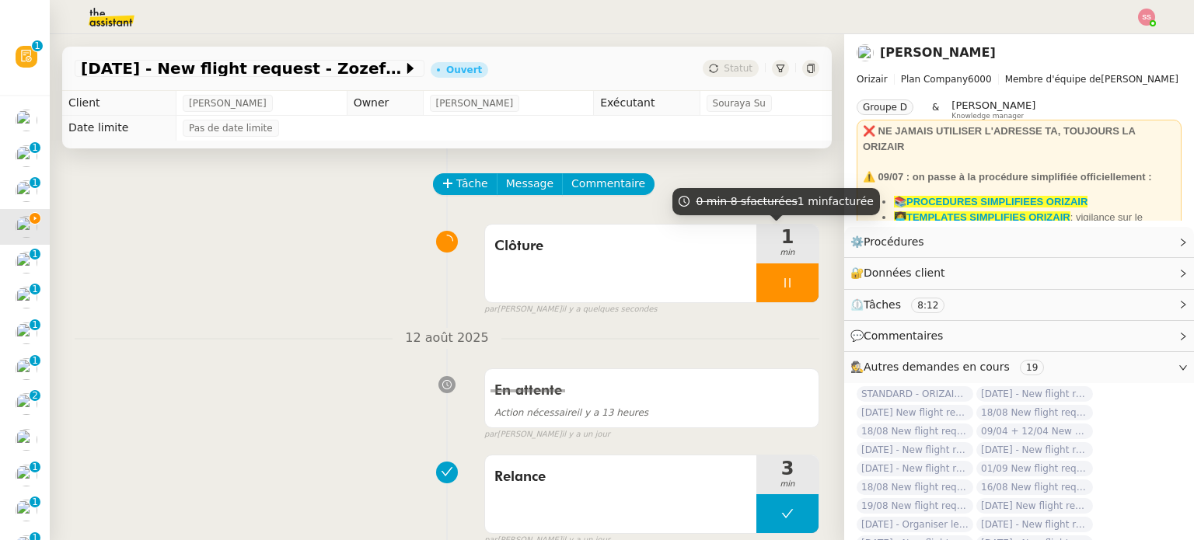
click at [818, 288] on button at bounding box center [818, 282] width 0 height 39
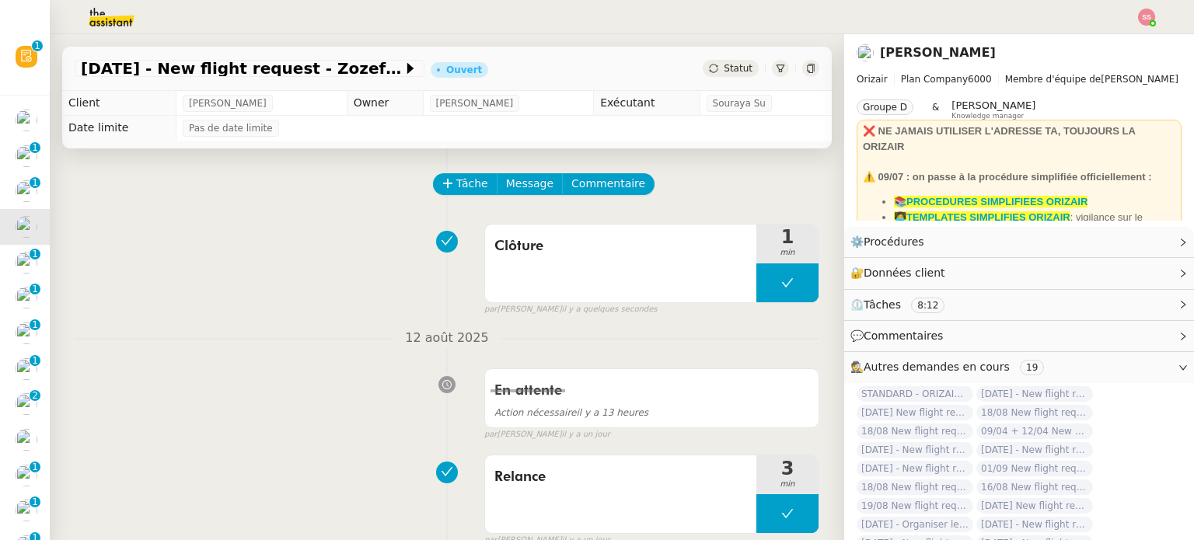
click at [706, 58] on div "17th August - New flight request - Zozef Holland Ouvert Statut" at bounding box center [446, 69] width 769 height 44
click at [724, 66] on span "Statut" at bounding box center [738, 68] width 29 height 11
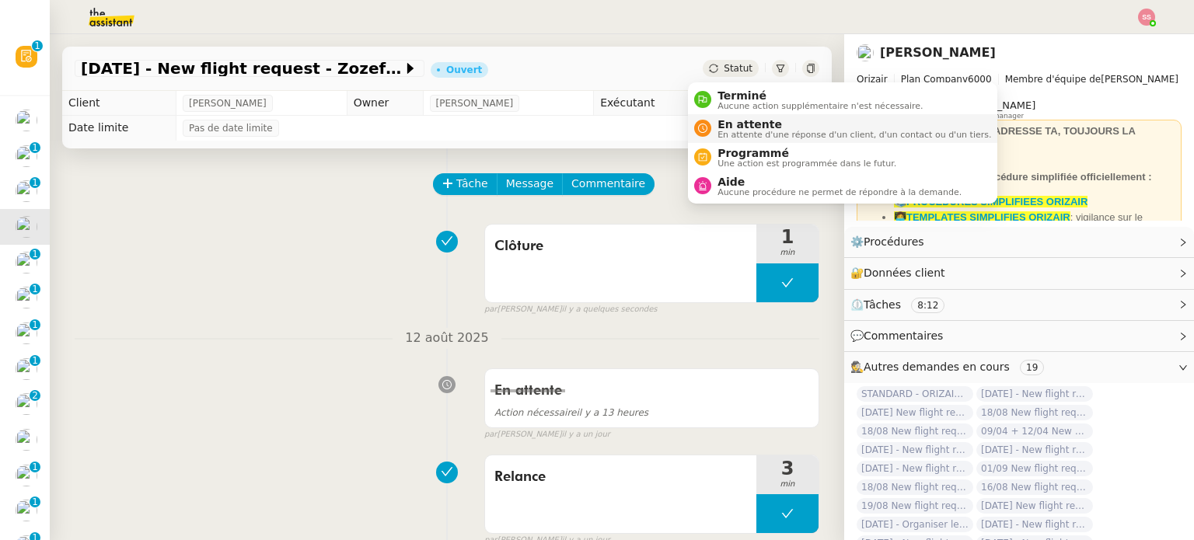
click at [734, 115] on li "En attente En attente d'une réponse d'un client, d'un contact ou d'un tiers." at bounding box center [842, 128] width 309 height 29
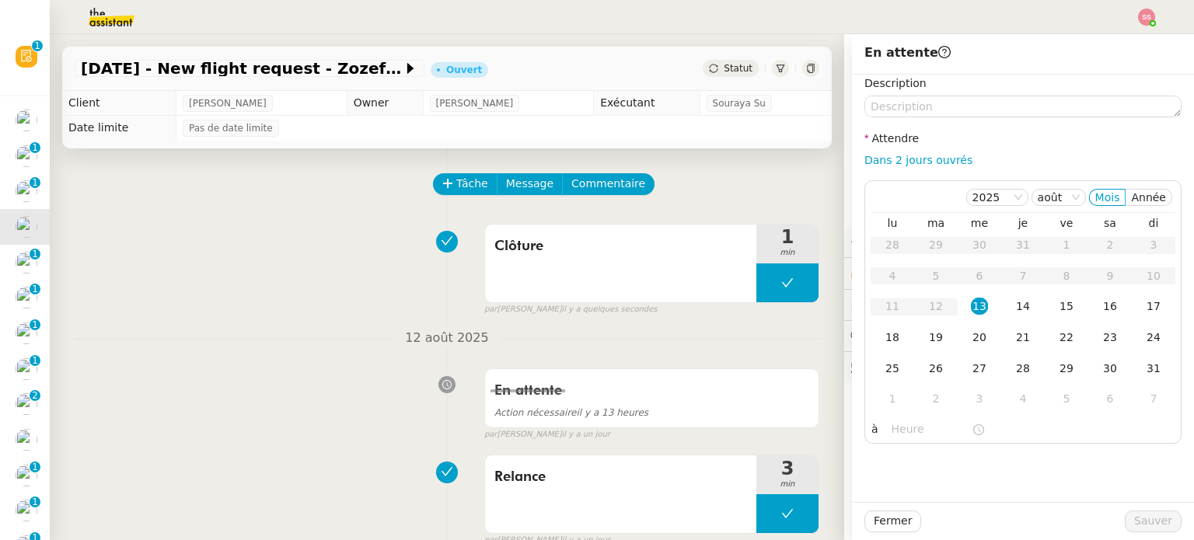
click at [724, 71] on span "Statut" at bounding box center [738, 68] width 29 height 11
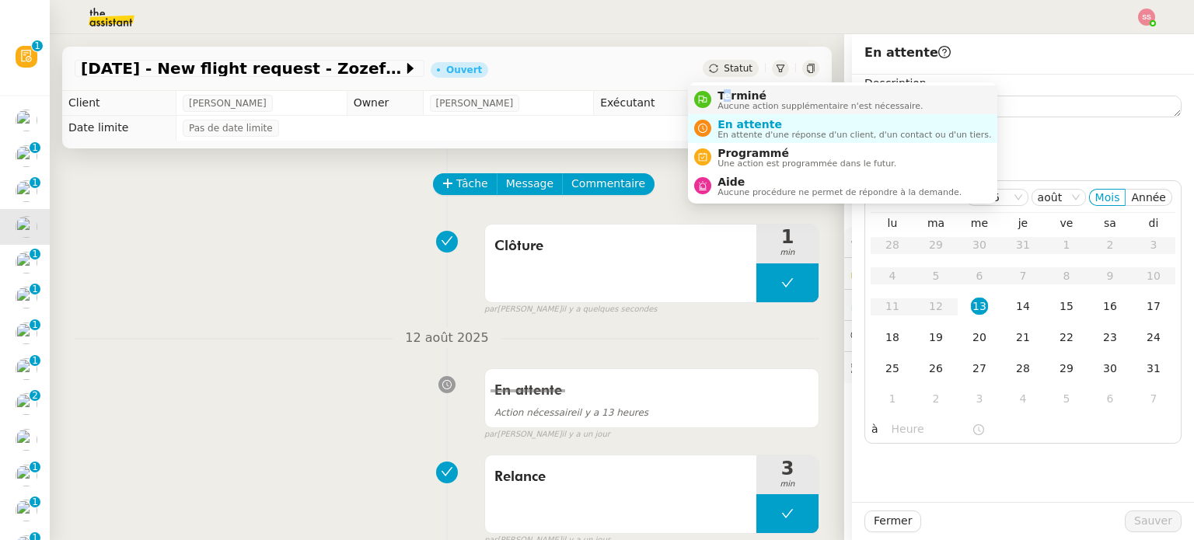
click at [726, 91] on span "Terminé" at bounding box center [819, 95] width 205 height 12
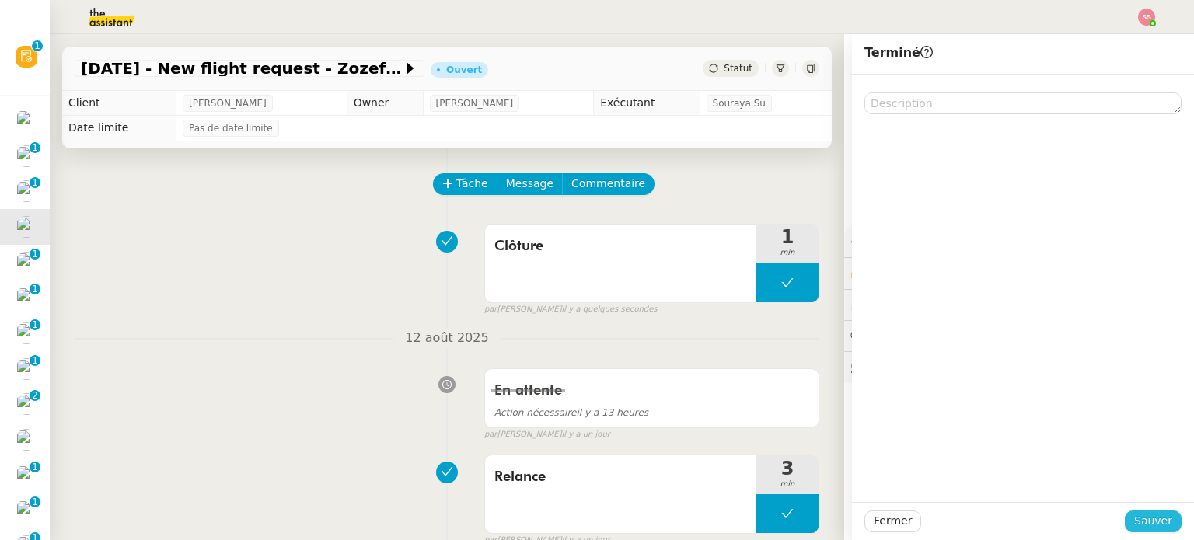
click at [1134, 516] on span "Sauver" at bounding box center [1153, 521] width 38 height 18
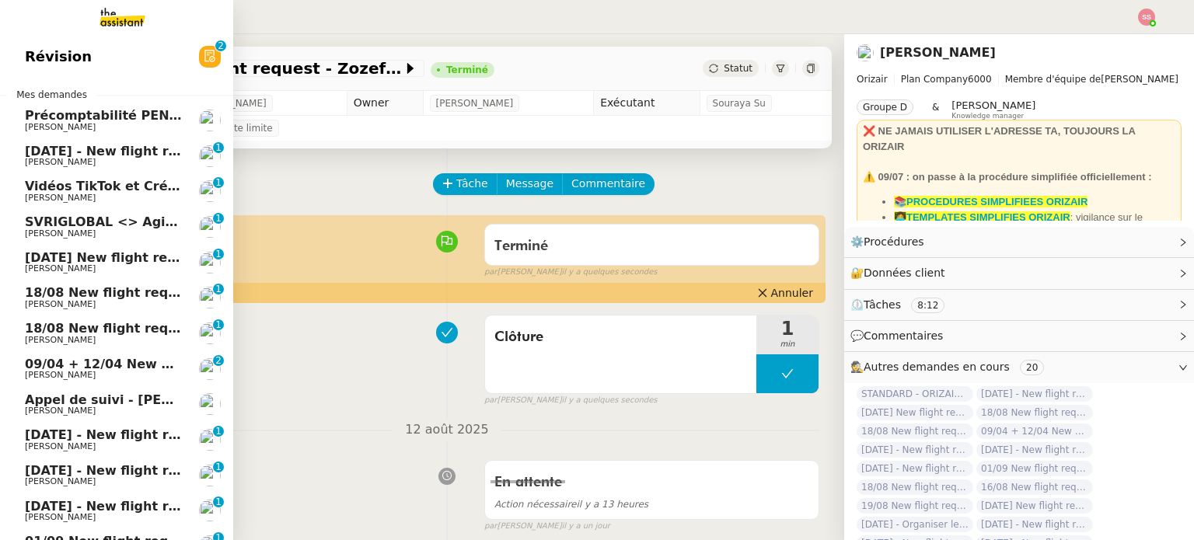
click at [107, 251] on span "[DATE] New flight request - [PERSON_NAME]" at bounding box center [181, 257] width 312 height 15
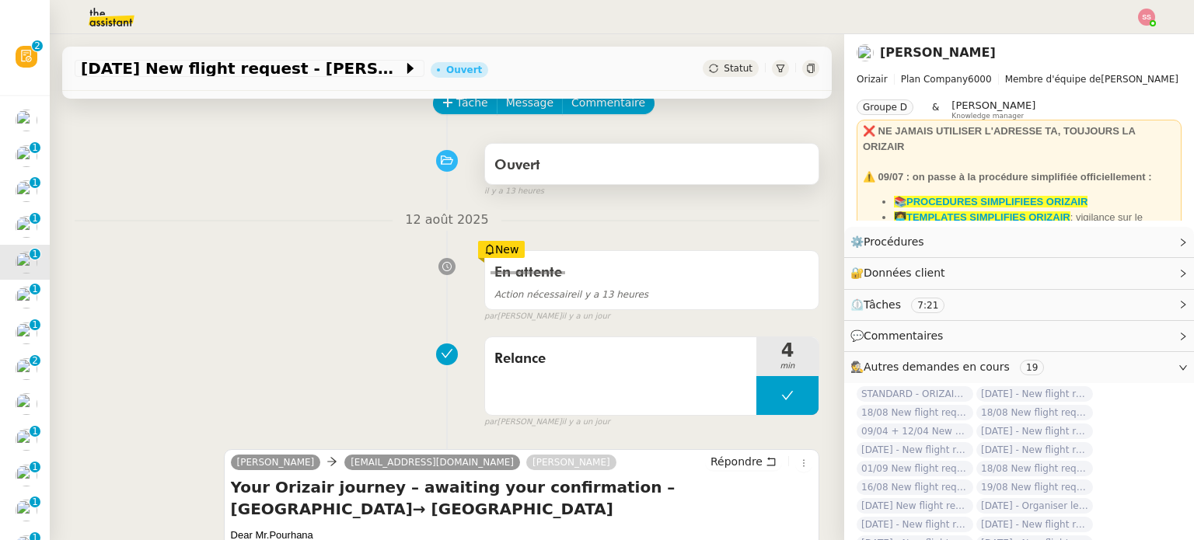
scroll to position [78, 0]
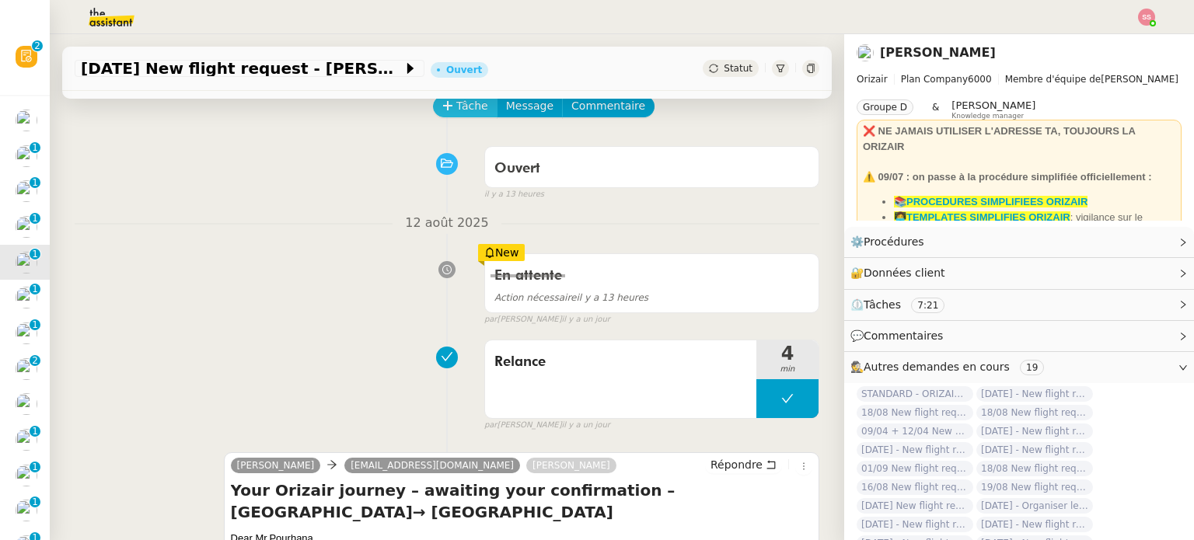
click at [442, 102] on button "Tâche" at bounding box center [465, 107] width 65 height 22
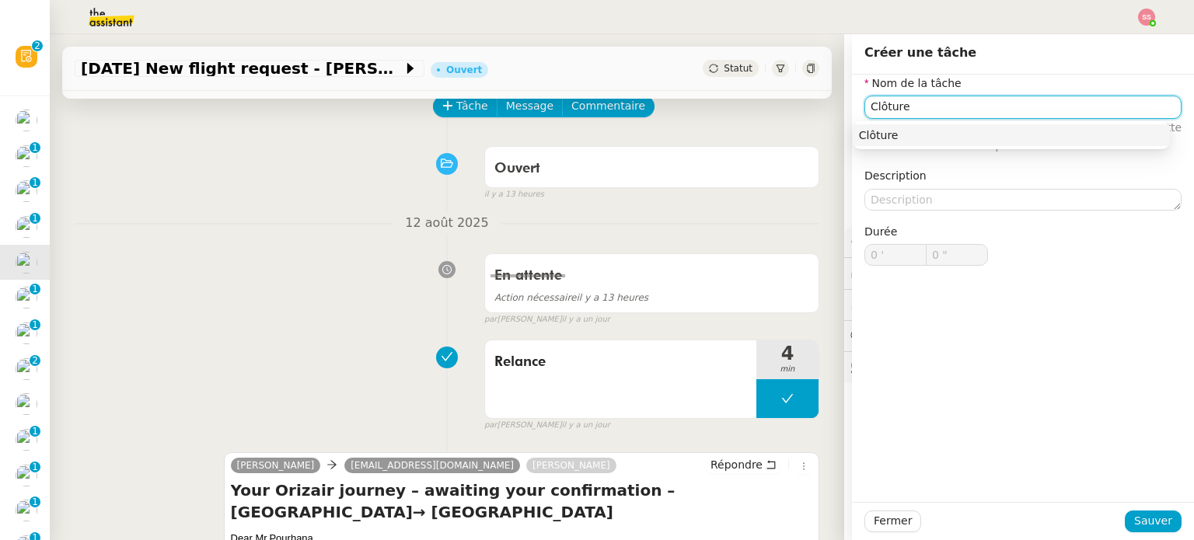
click at [885, 138] on div "Clôture" at bounding box center [1011, 135] width 305 height 14
type input "Clôture"
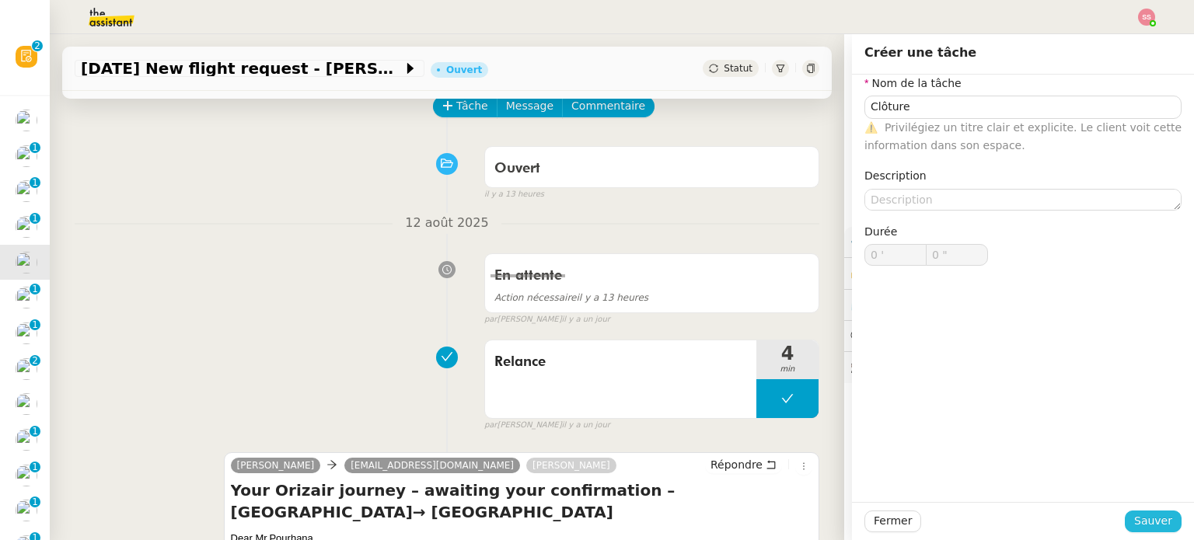
click at [1153, 529] on span "Sauver" at bounding box center [1153, 521] width 38 height 18
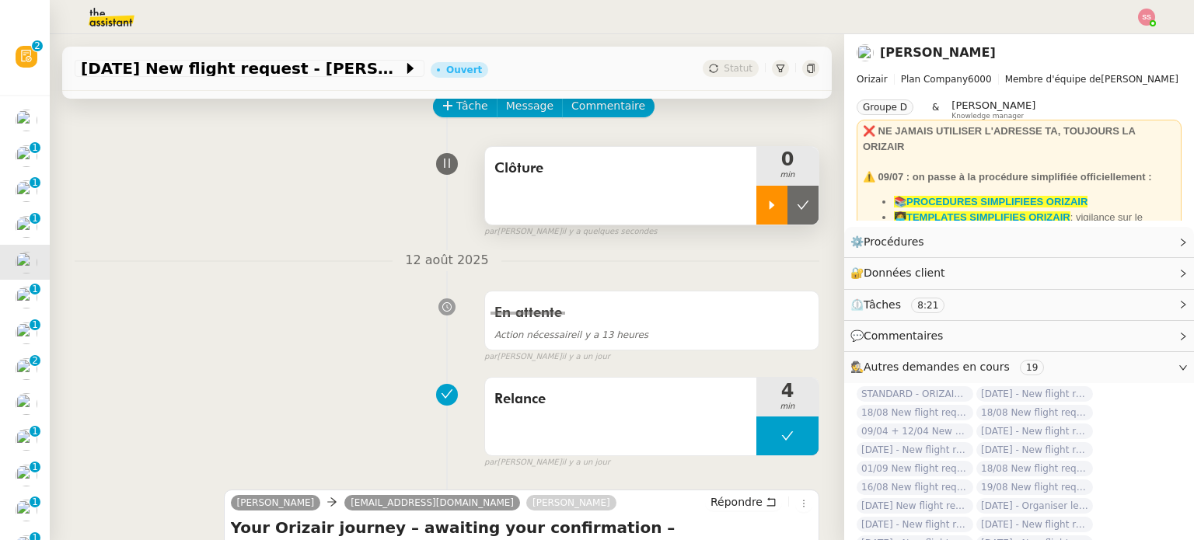
click at [756, 222] on div at bounding box center [771, 205] width 31 height 39
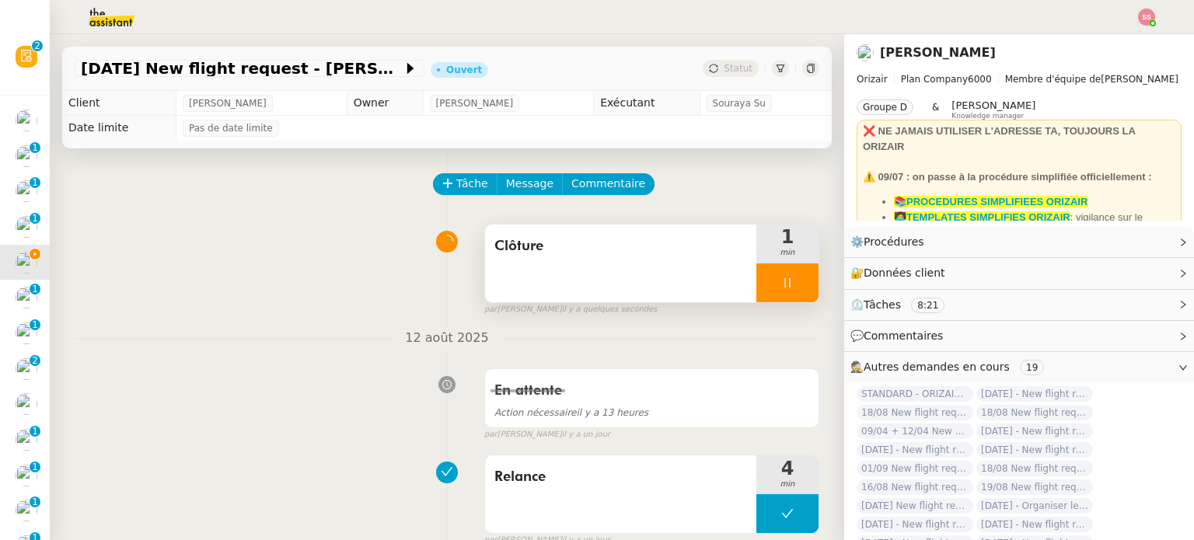
click at [788, 277] on div at bounding box center [787, 282] width 62 height 39
click at [788, 277] on button at bounding box center [802, 282] width 31 height 39
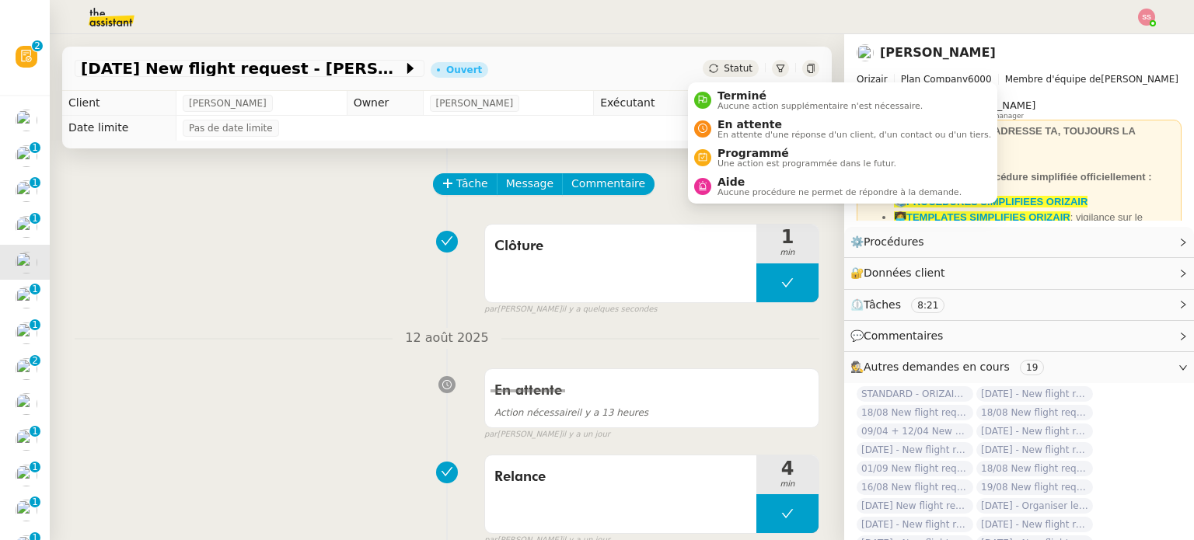
click at [724, 64] on span "Statut" at bounding box center [738, 68] width 29 height 11
click at [715, 92] on div "Terminé Aucune action supplémentaire n'est nécessaire." at bounding box center [816, 99] width 211 height 21
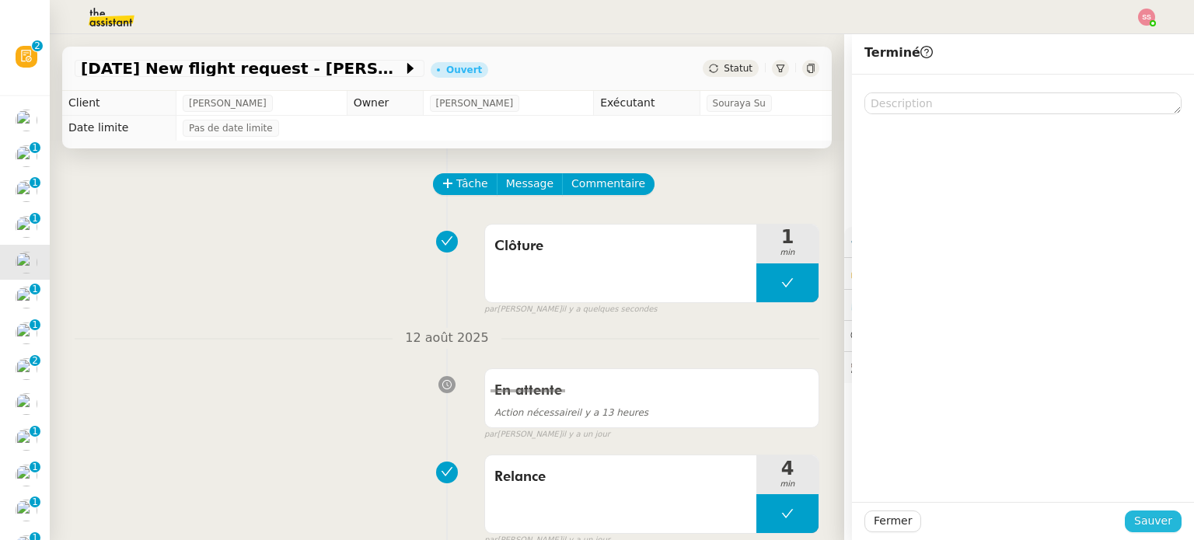
click at [1144, 518] on span "Sauver" at bounding box center [1153, 521] width 38 height 18
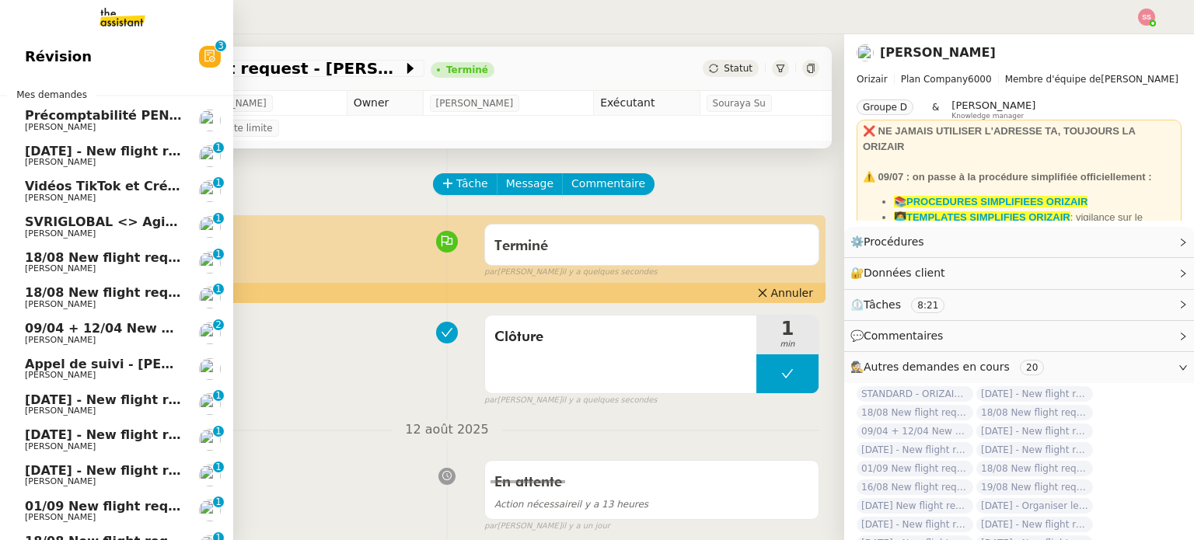
click at [106, 261] on span "18/08 New flight request - [PERSON_NAME]" at bounding box center [176, 257] width 303 height 15
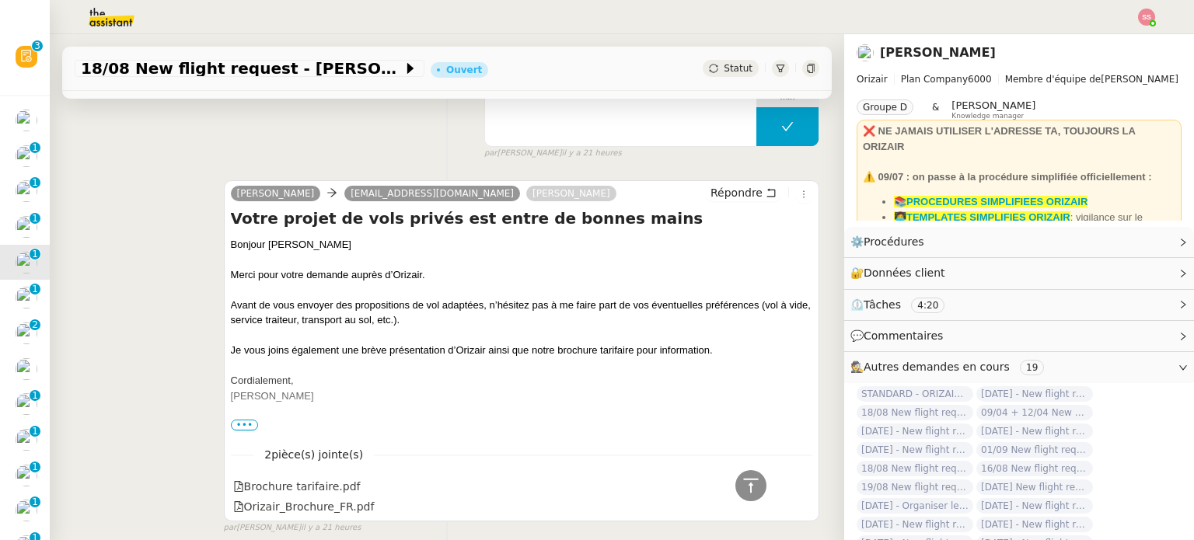
scroll to position [233, 0]
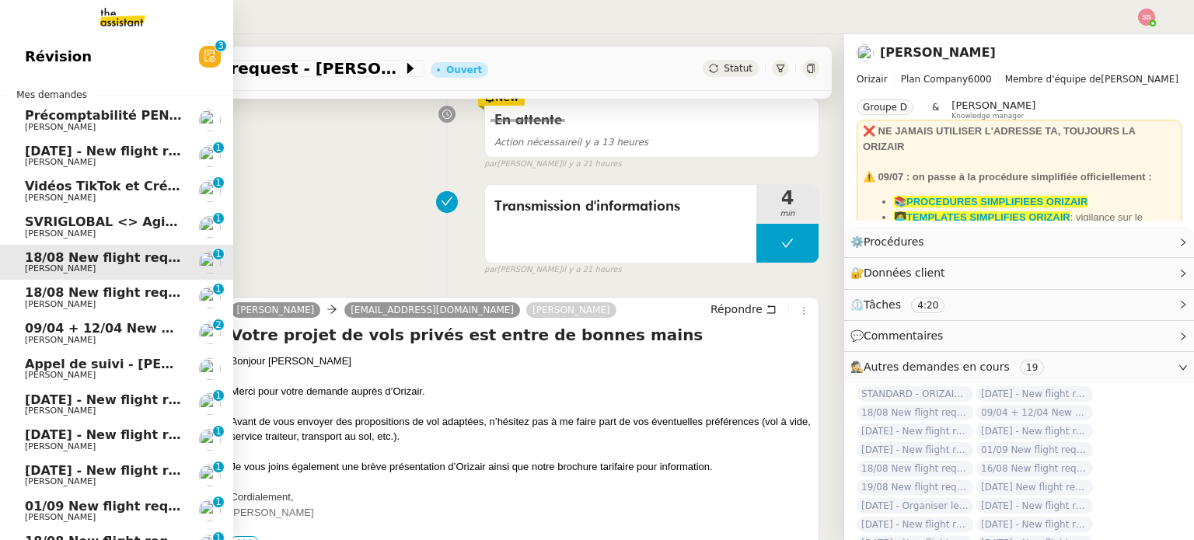
click at [162, 300] on span "[PERSON_NAME]" at bounding box center [103, 304] width 157 height 9
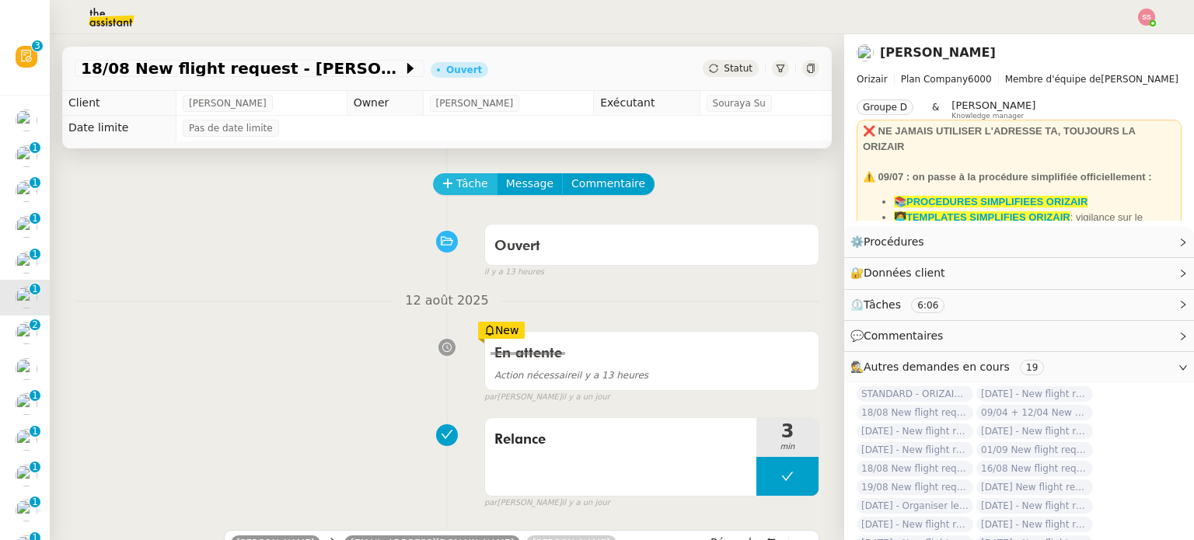
click at [456, 183] on span "Tâche" at bounding box center [472, 184] width 32 height 18
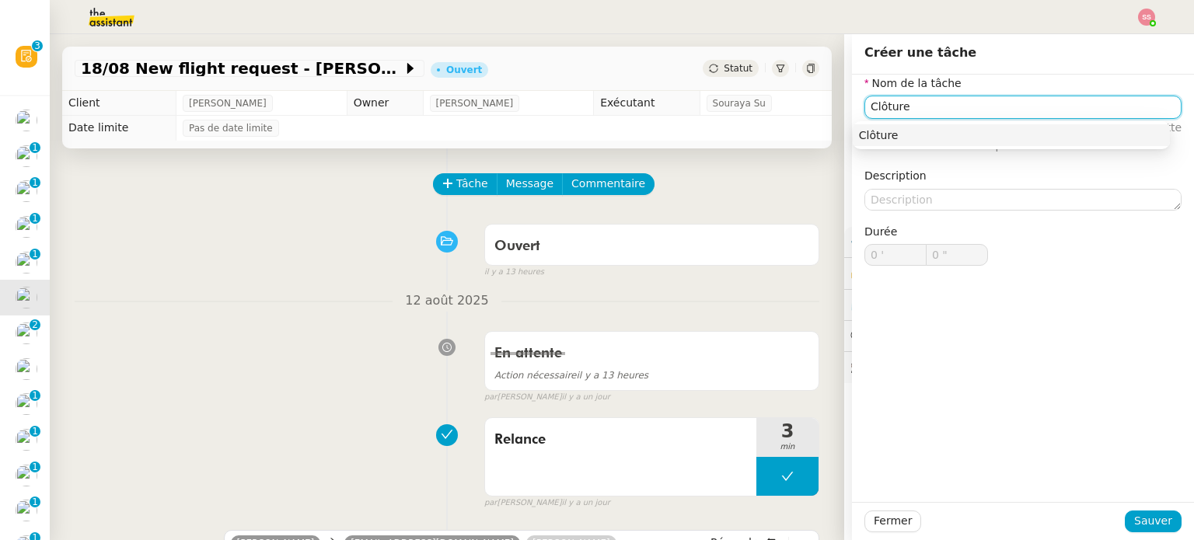
click at [890, 134] on div "Clôture" at bounding box center [1011, 135] width 305 height 14
type input "Clôture"
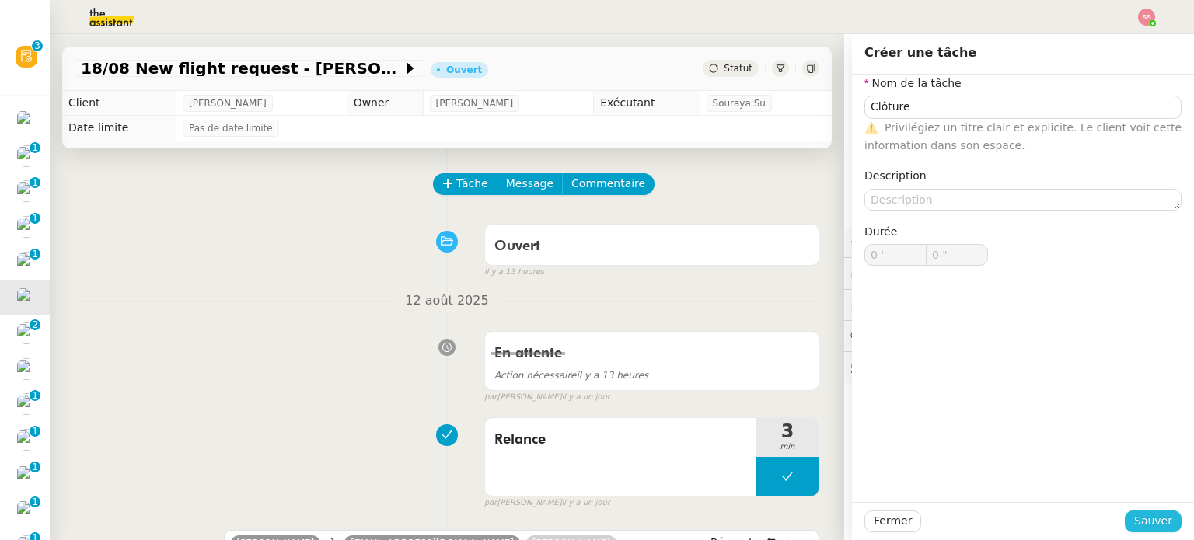
click at [1168, 517] on button "Sauver" at bounding box center [1153, 522] width 57 height 22
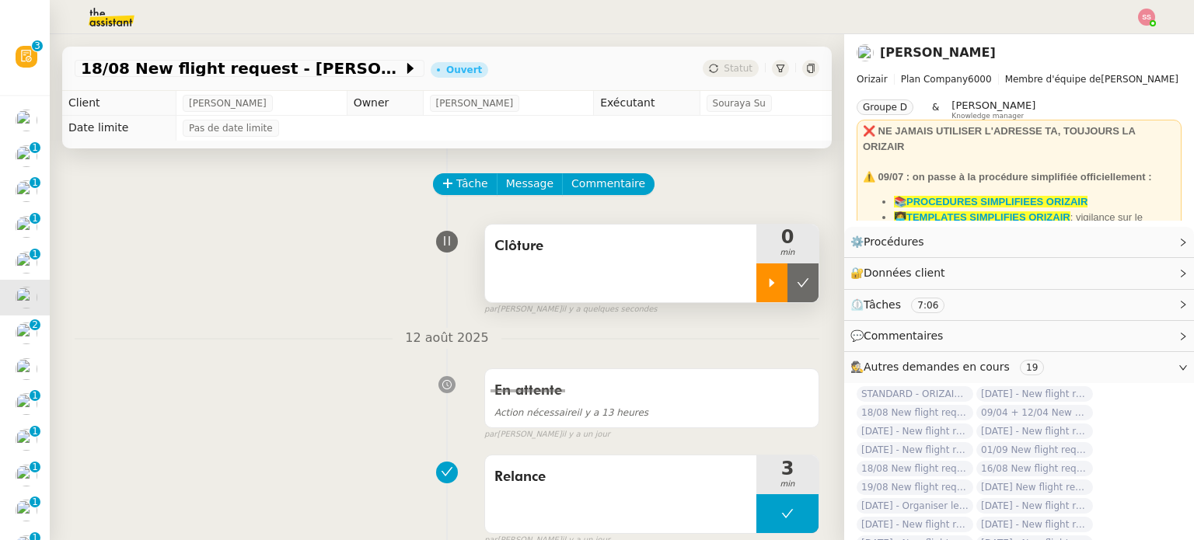
click at [760, 273] on div at bounding box center [771, 282] width 31 height 39
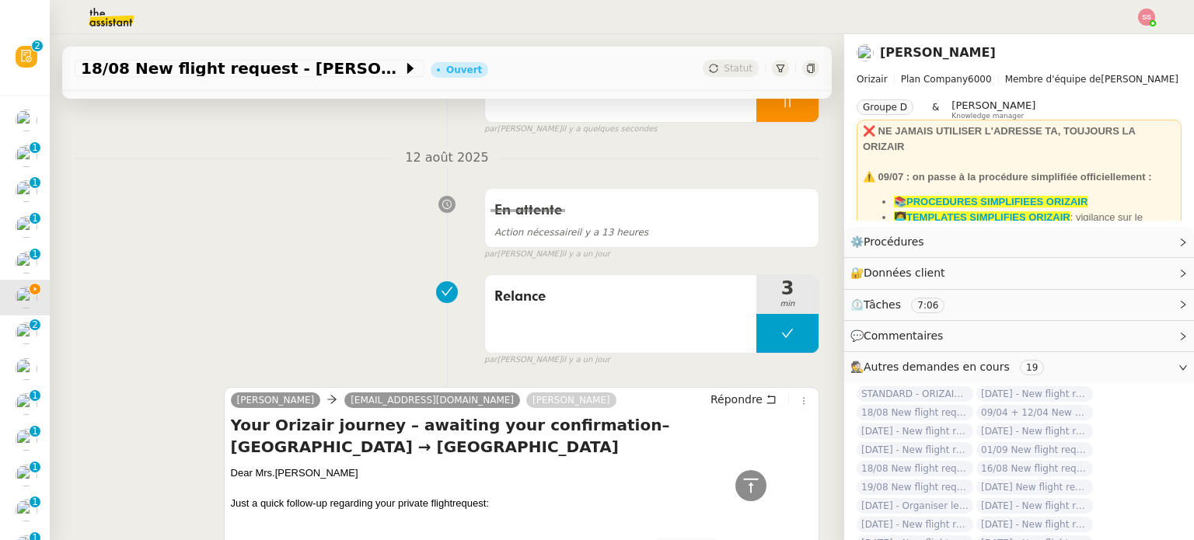
scroll to position [155, 0]
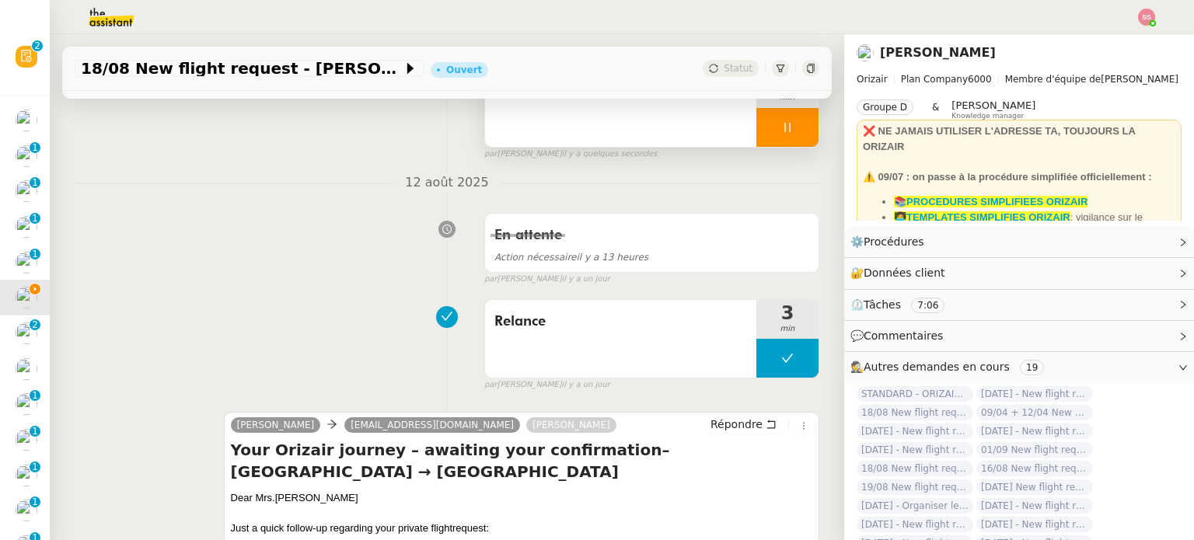
click at [783, 131] on div at bounding box center [787, 127] width 62 height 39
click at [797, 131] on icon at bounding box center [803, 127] width 12 height 12
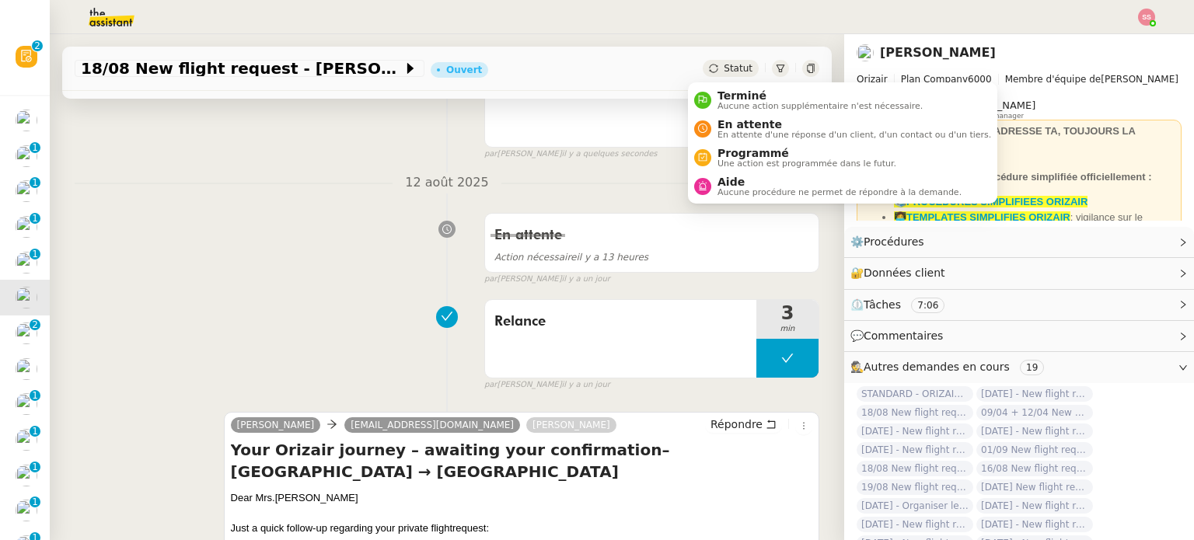
click at [703, 61] on div "Statut" at bounding box center [731, 68] width 56 height 17
click at [733, 89] on span "Terminé" at bounding box center [819, 95] width 205 height 12
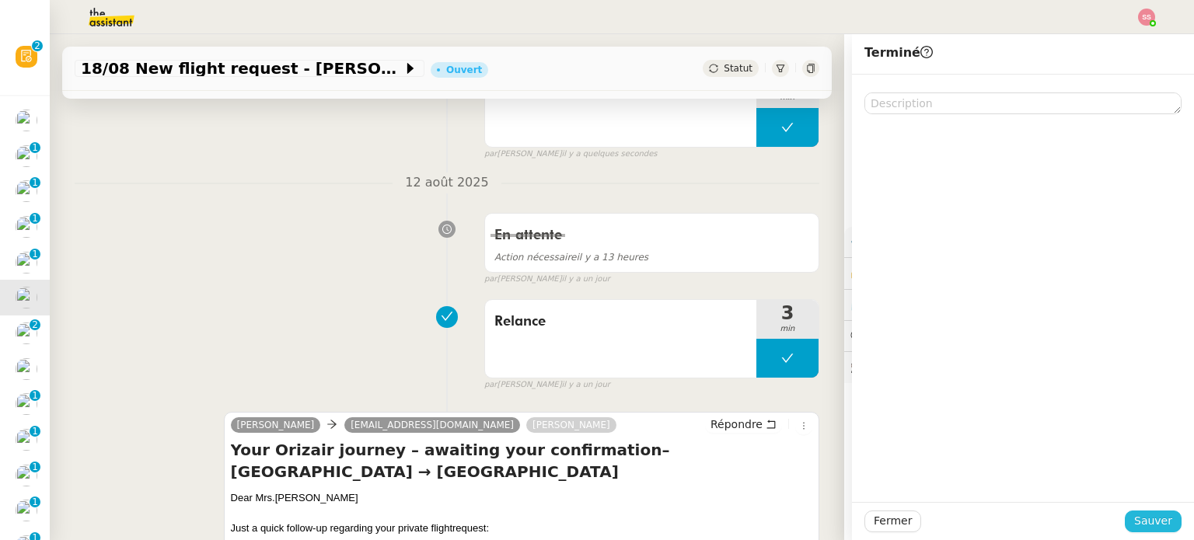
drag, startPoint x: 1136, startPoint y: 524, endPoint x: 1117, endPoint y: 518, distance: 19.7
click at [1136, 524] on span "Sauver" at bounding box center [1153, 521] width 38 height 18
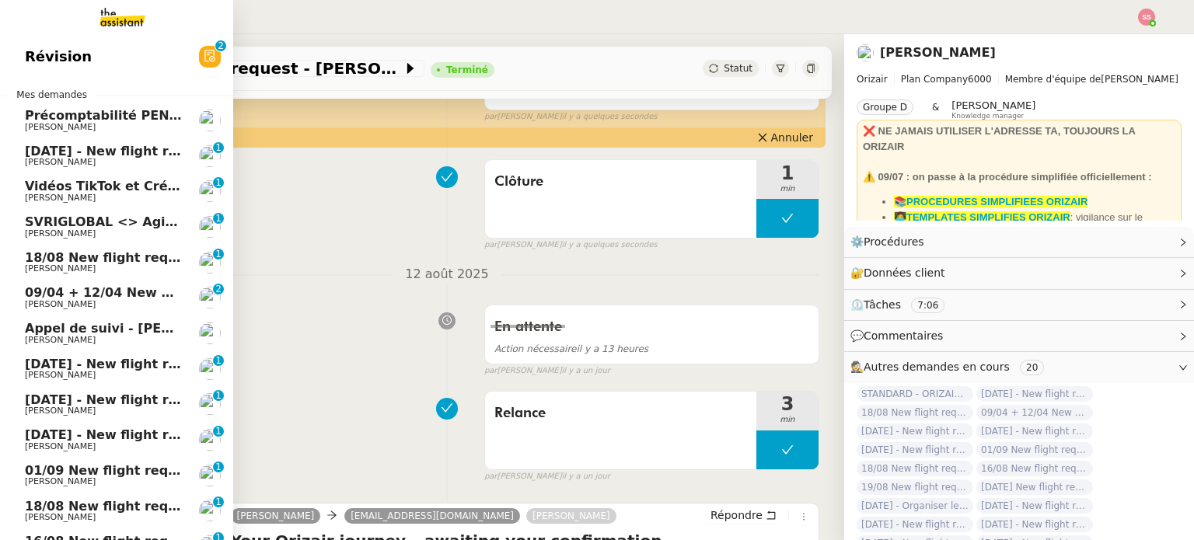
click at [81, 300] on span "[PERSON_NAME]" at bounding box center [103, 304] width 157 height 9
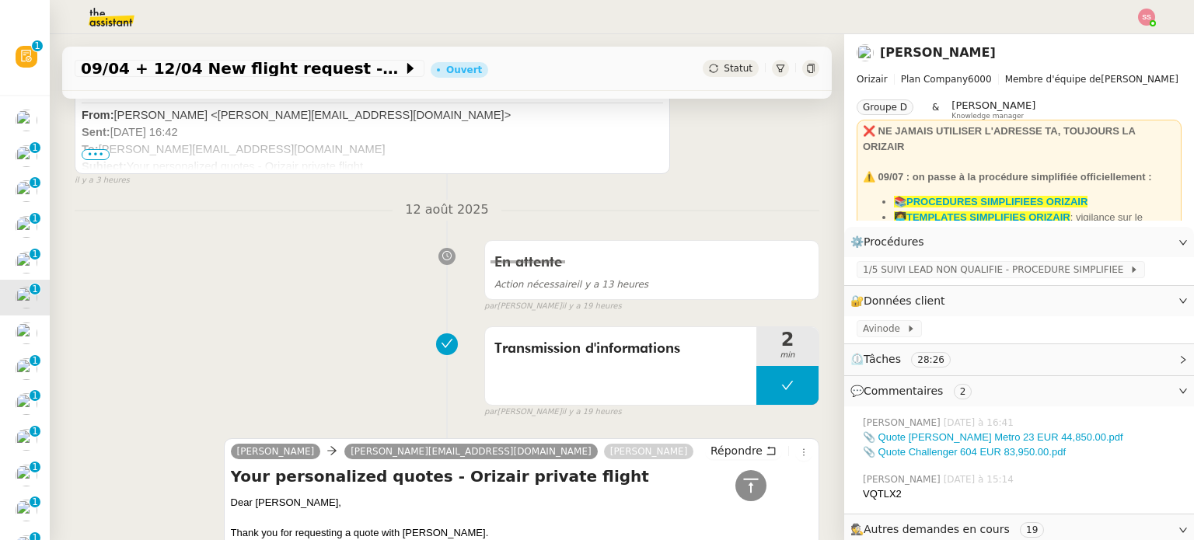
scroll to position [233, 0]
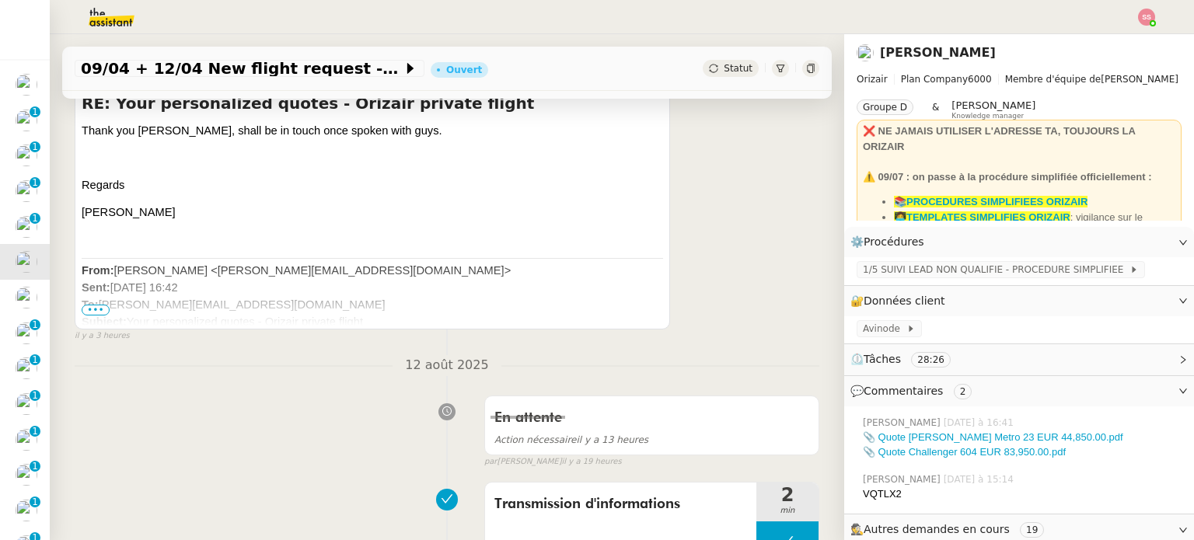
click at [94, 309] on span "•••" at bounding box center [96, 310] width 28 height 11
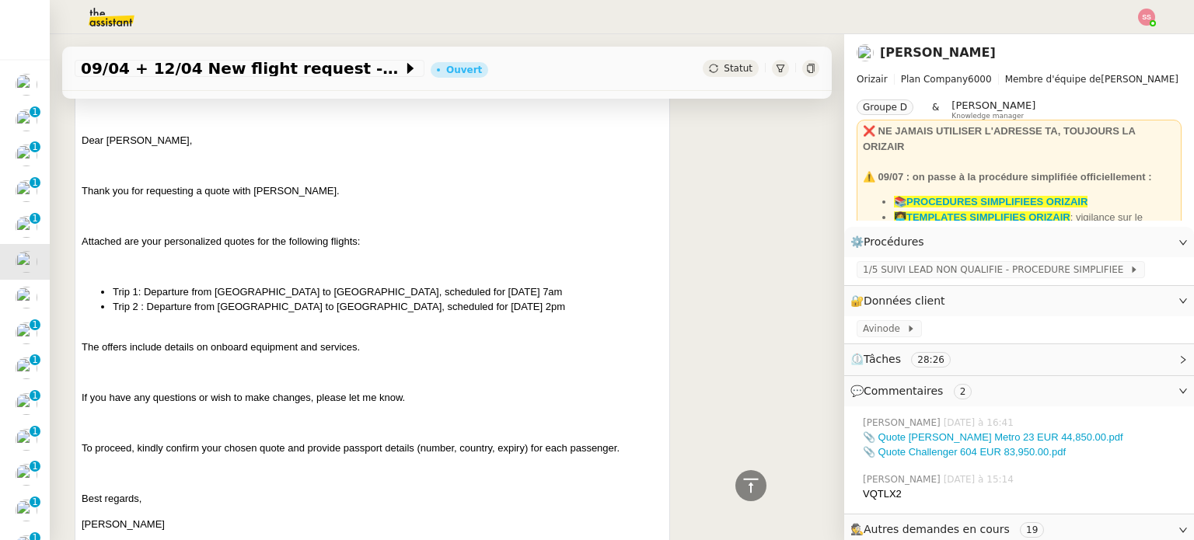
scroll to position [855, 0]
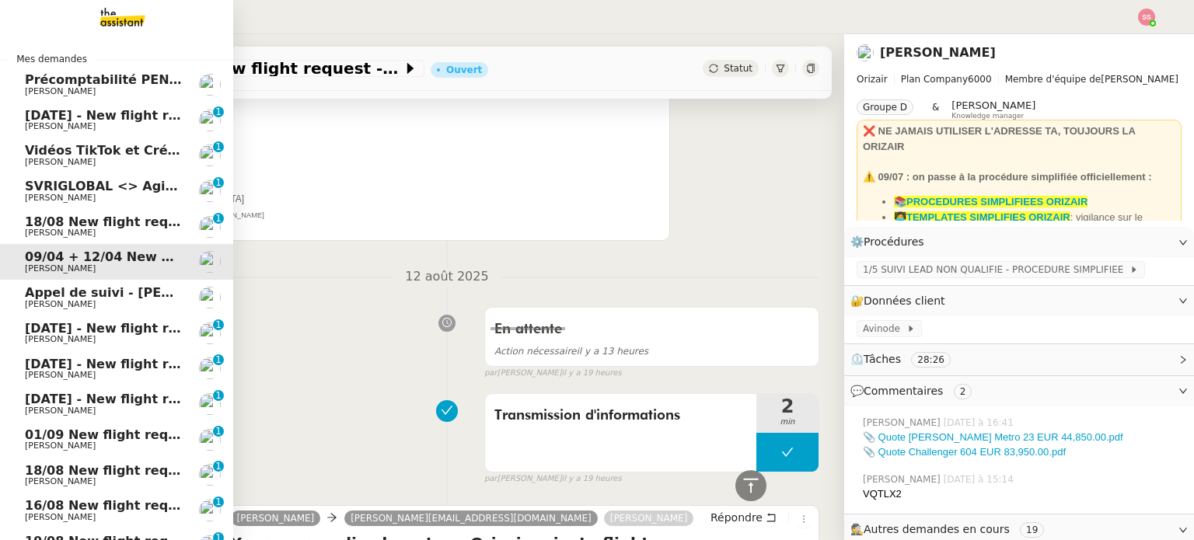
click at [115, 231] on span "[PERSON_NAME]" at bounding box center [103, 233] width 157 height 9
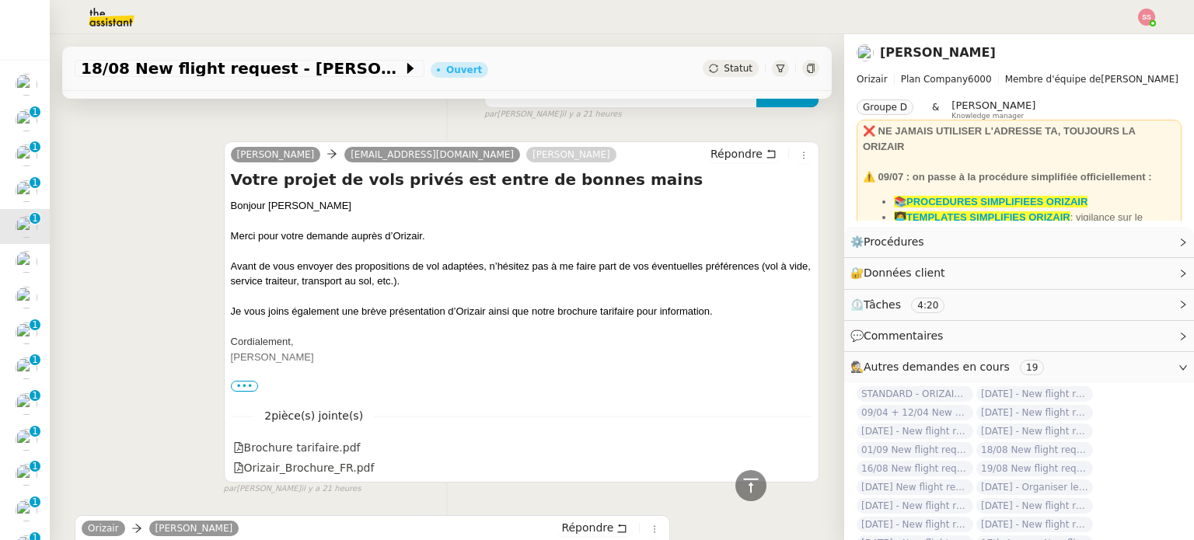
scroll to position [78, 0]
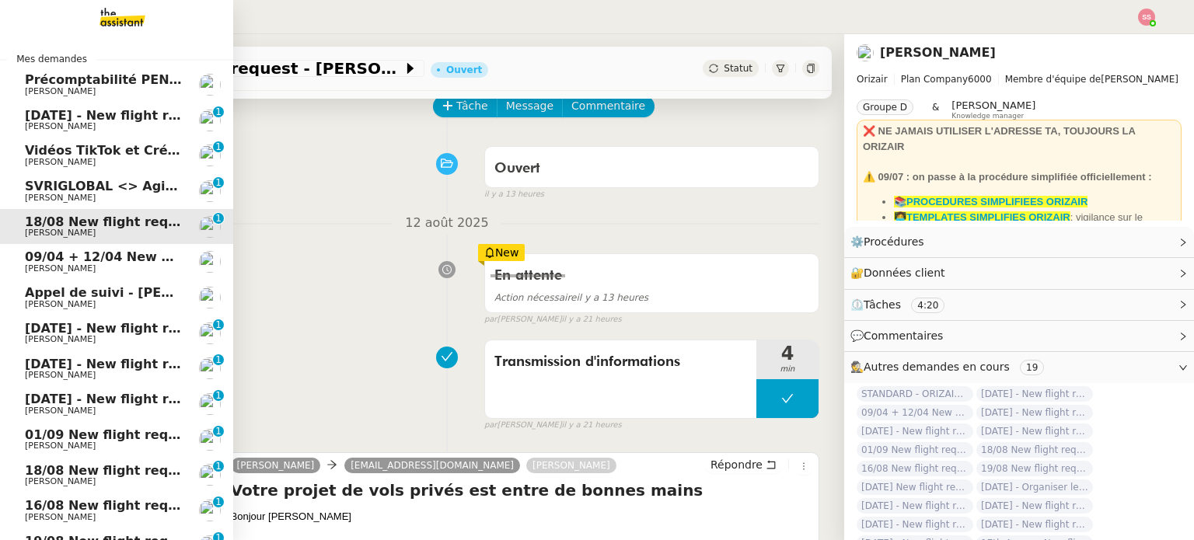
click at [145, 267] on span "[PERSON_NAME]" at bounding box center [103, 268] width 157 height 9
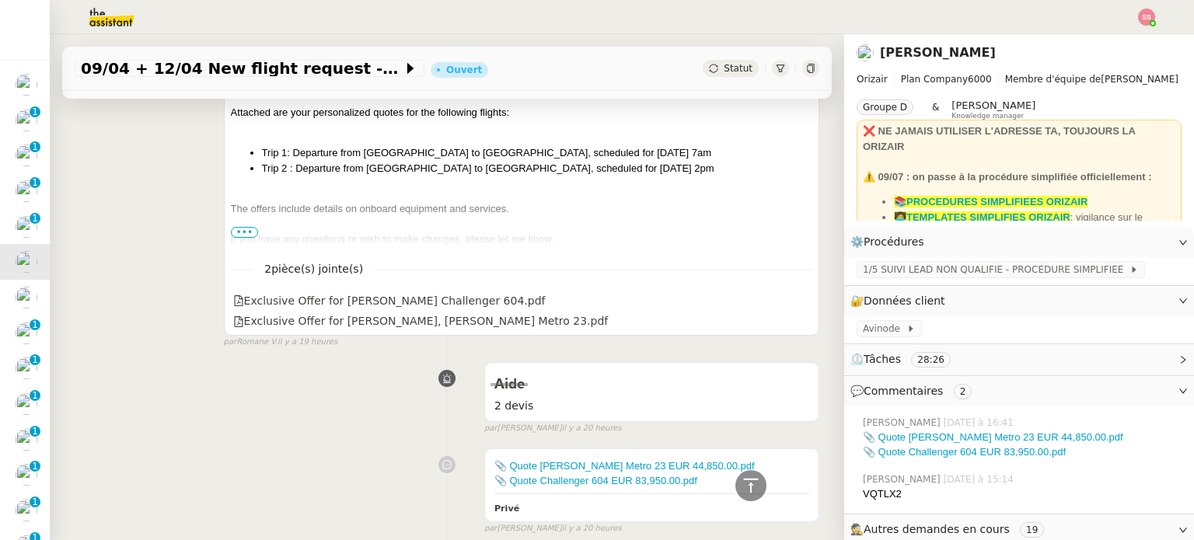
scroll to position [855, 0]
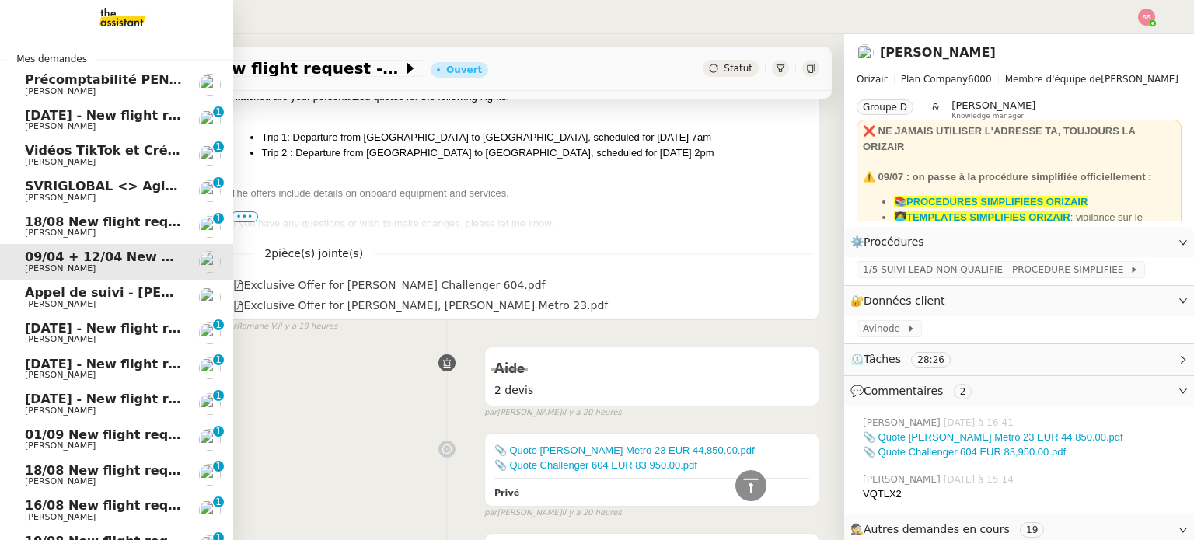
click at [93, 332] on span "[DATE] - New flight request - [PERSON_NAME]" at bounding box center [185, 328] width 321 height 15
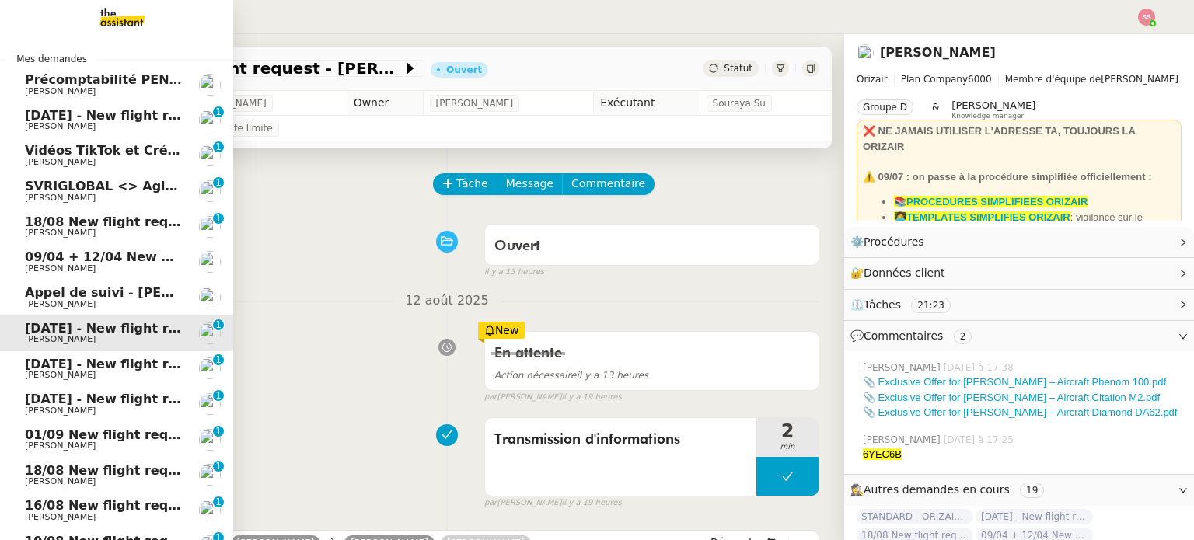
click at [86, 375] on span "[PERSON_NAME]" at bounding box center [103, 375] width 157 height 9
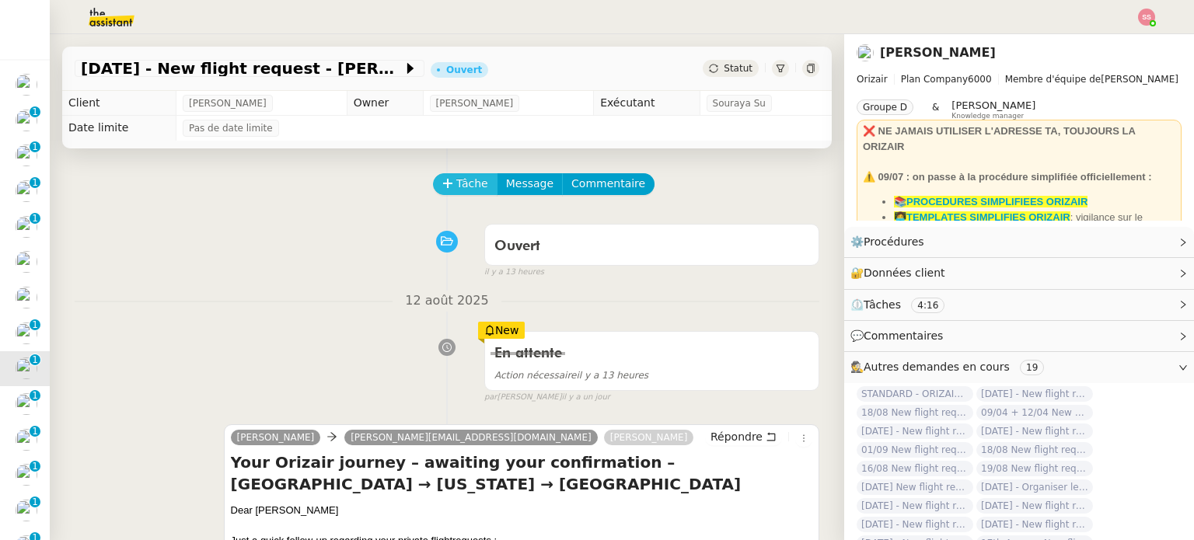
click at [469, 181] on span "Tâche" at bounding box center [472, 184] width 32 height 18
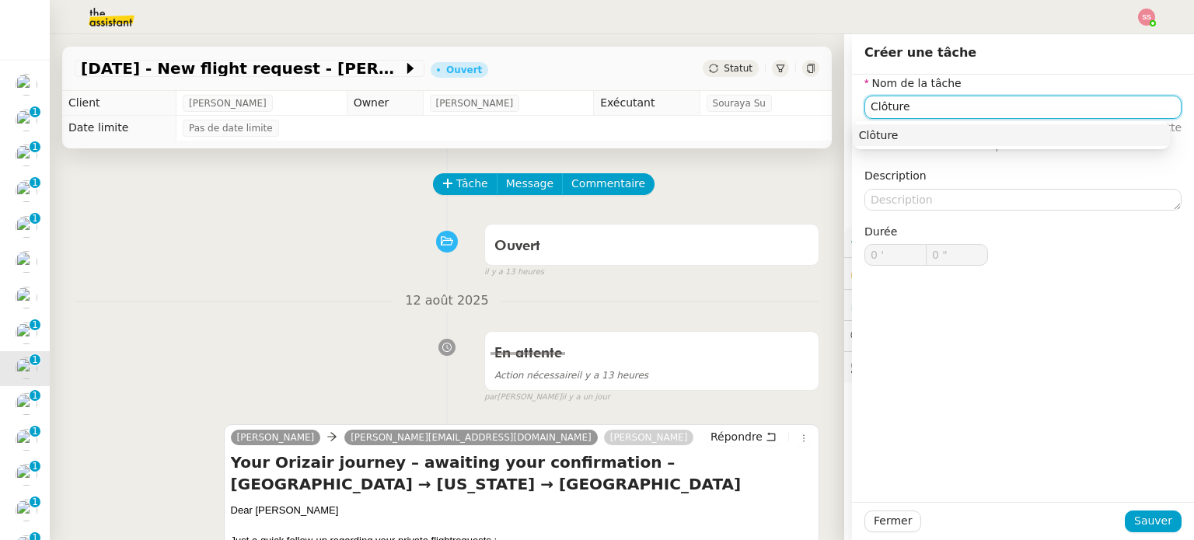
click at [910, 135] on div "Clôture" at bounding box center [1011, 135] width 305 height 14
type input "Clôture"
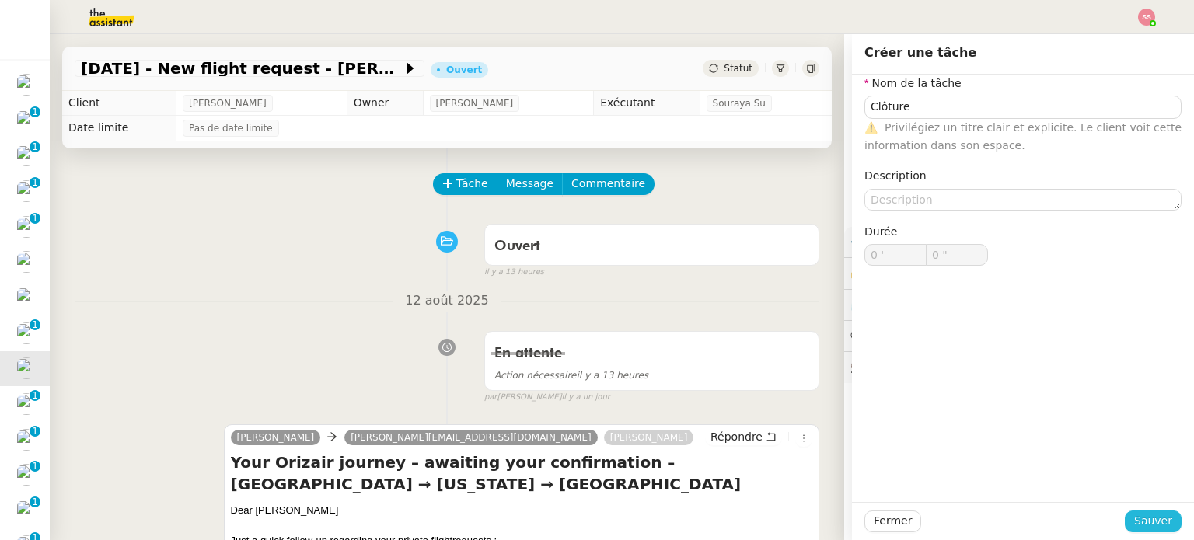
click at [1153, 528] on span "Sauver" at bounding box center [1153, 521] width 38 height 18
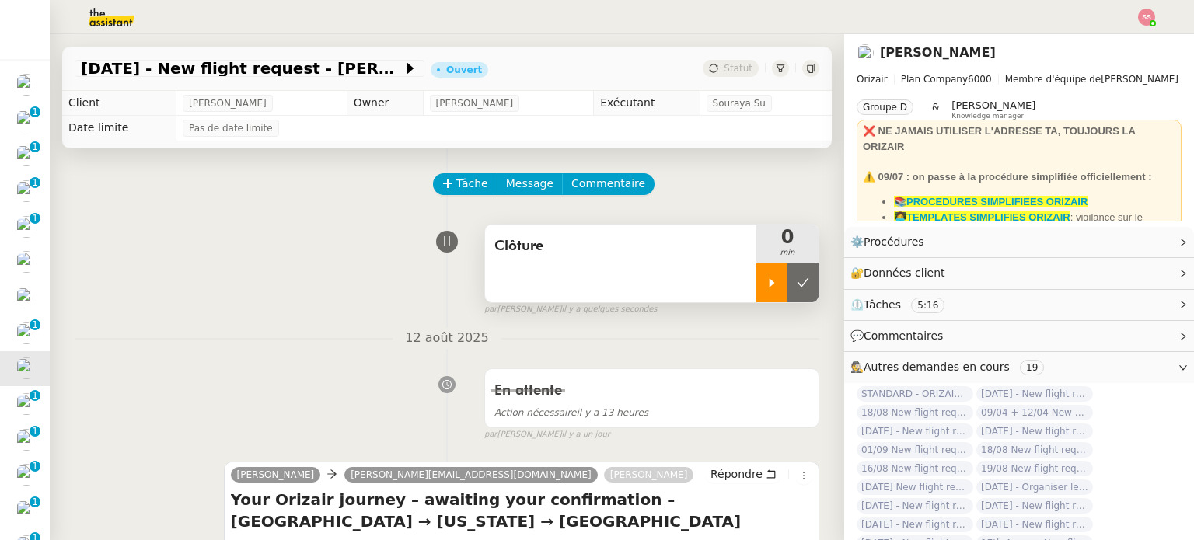
click at [766, 289] on icon at bounding box center [772, 283] width 12 height 12
click at [794, 281] on div at bounding box center [787, 282] width 62 height 39
click at [794, 281] on button at bounding box center [802, 282] width 31 height 39
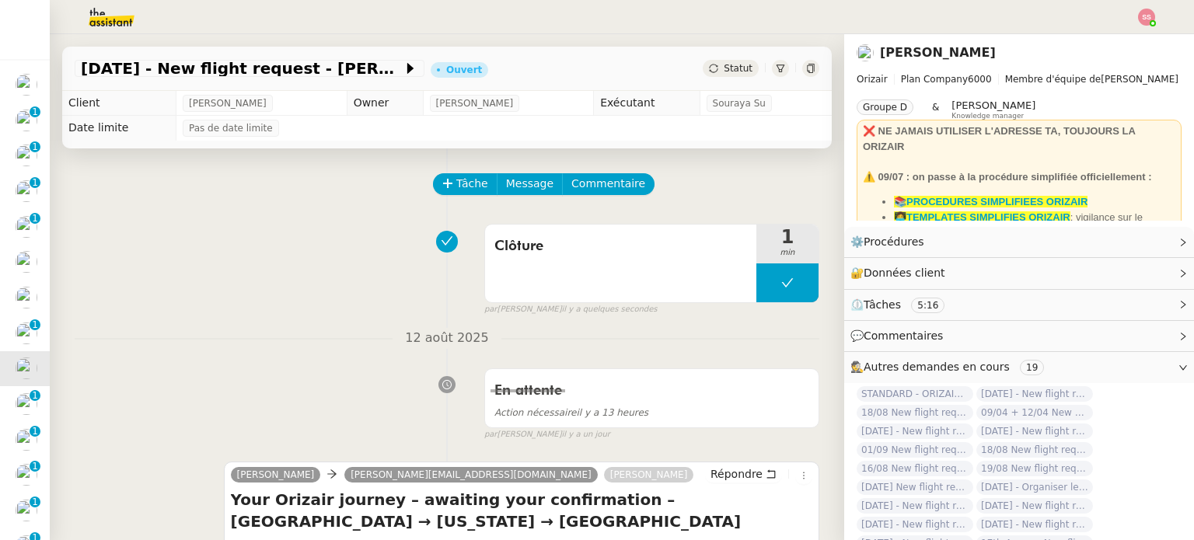
click at [704, 58] on div "22nd December 2025 - New flight request - Shanil Sharma Ouvert Statut" at bounding box center [446, 69] width 769 height 44
click at [724, 65] on span "Statut" at bounding box center [738, 68] width 29 height 11
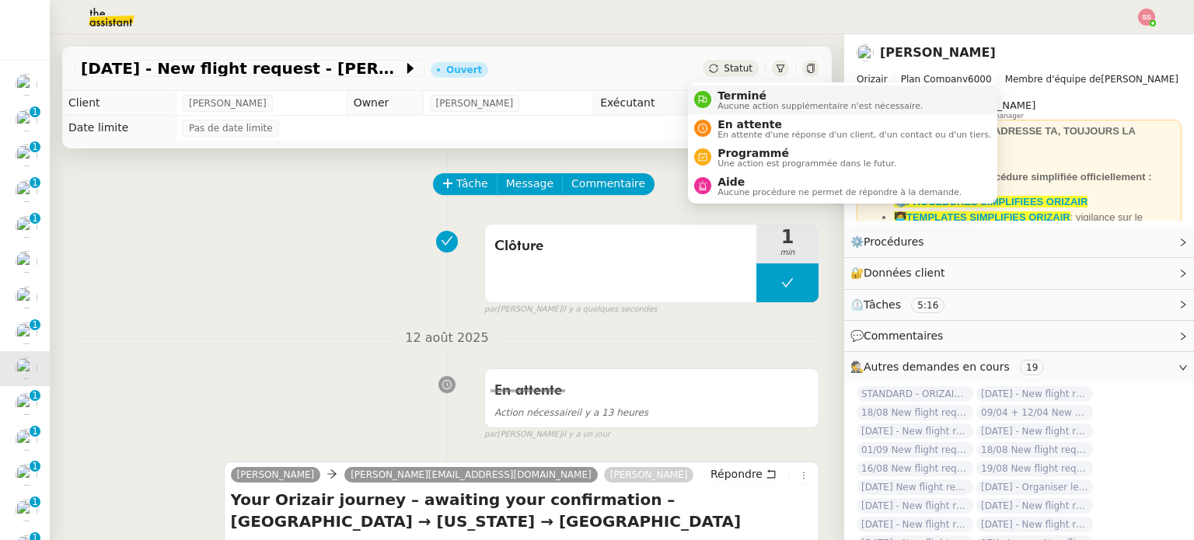
click at [718, 90] on span "Terminé" at bounding box center [819, 95] width 205 height 12
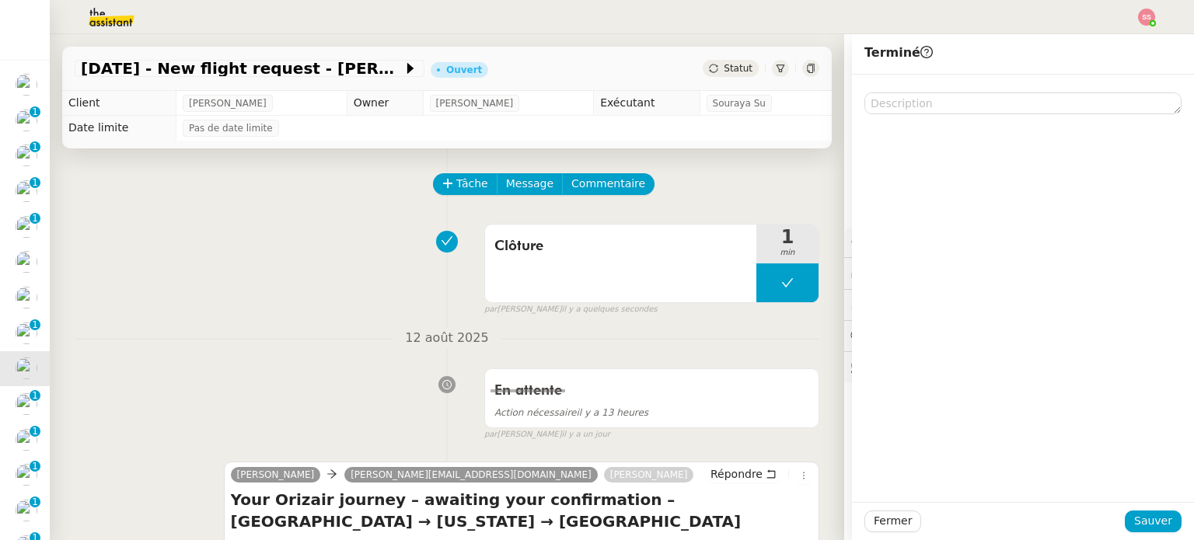
click at [1145, 533] on div "Fermer Sauver" at bounding box center [1023, 521] width 342 height 38
click at [1149, 522] on span "Sauver" at bounding box center [1153, 521] width 38 height 18
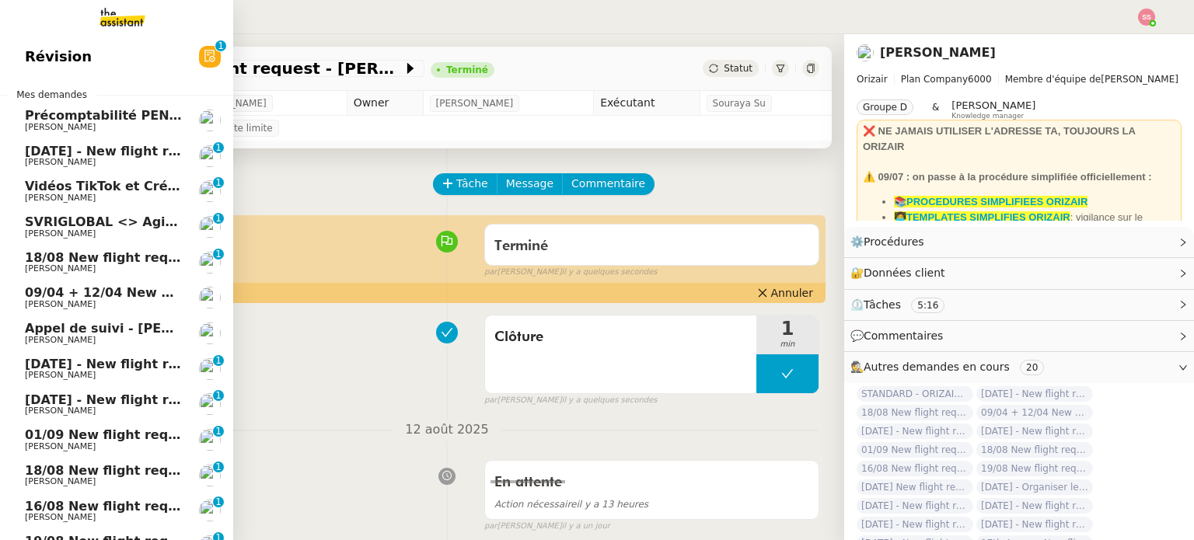
click at [52, 395] on span "[DATE] - New flight request - [PERSON_NAME]" at bounding box center [185, 400] width 321 height 15
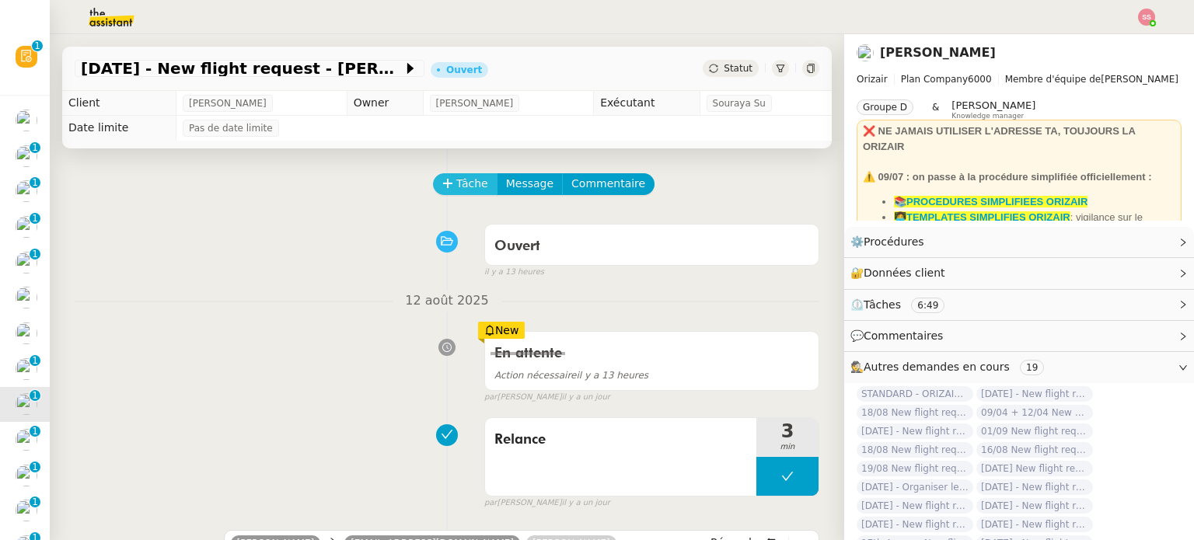
click at [433, 180] on button "Tâche" at bounding box center [465, 184] width 65 height 22
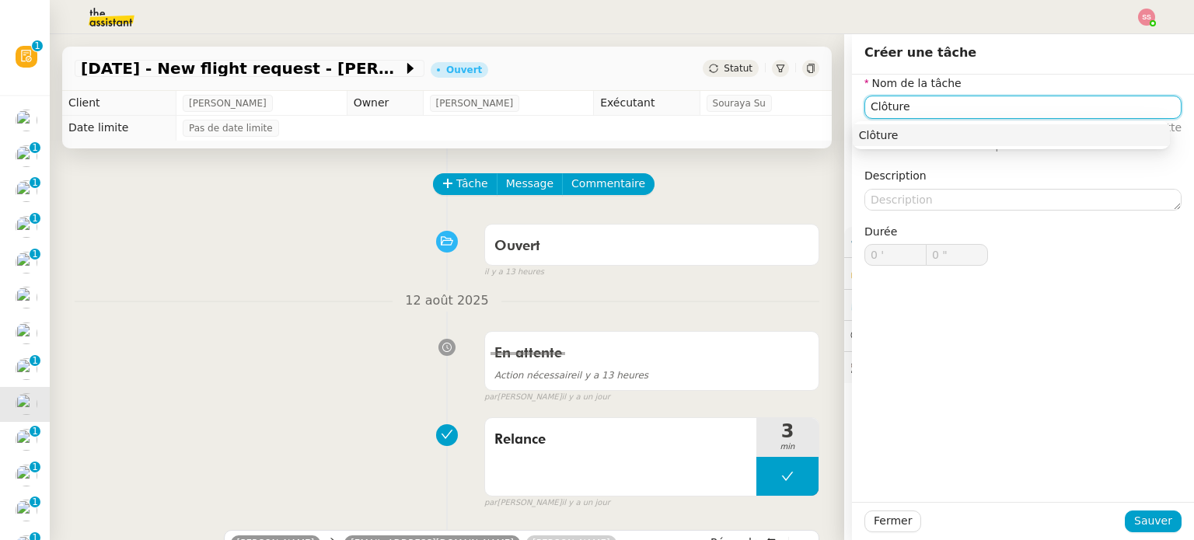
click at [881, 137] on div "Clôture" at bounding box center [1011, 135] width 305 height 14
type input "Clôture"
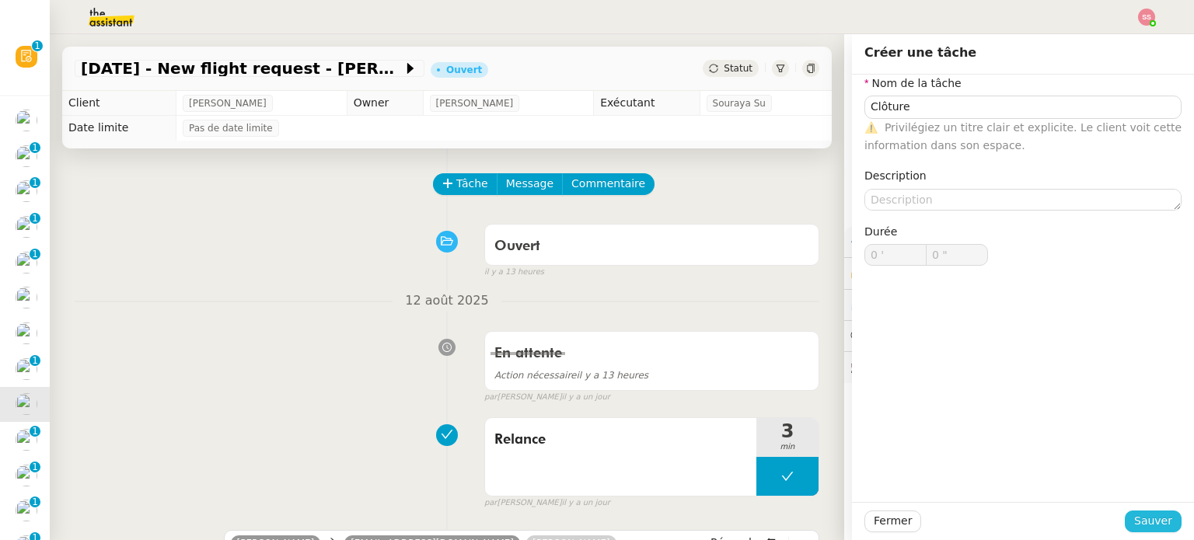
click at [1146, 517] on span "Sauver" at bounding box center [1153, 521] width 38 height 18
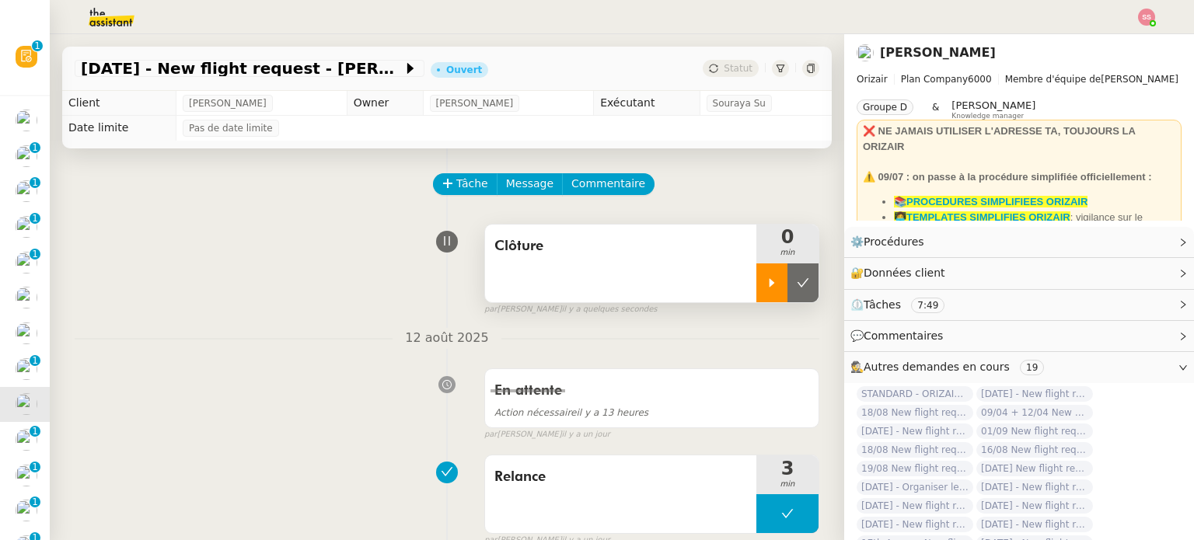
click at [769, 283] on icon at bounding box center [771, 282] width 5 height 9
click at [779, 287] on div at bounding box center [787, 282] width 62 height 39
click at [797, 287] on icon at bounding box center [803, 282] width 12 height 9
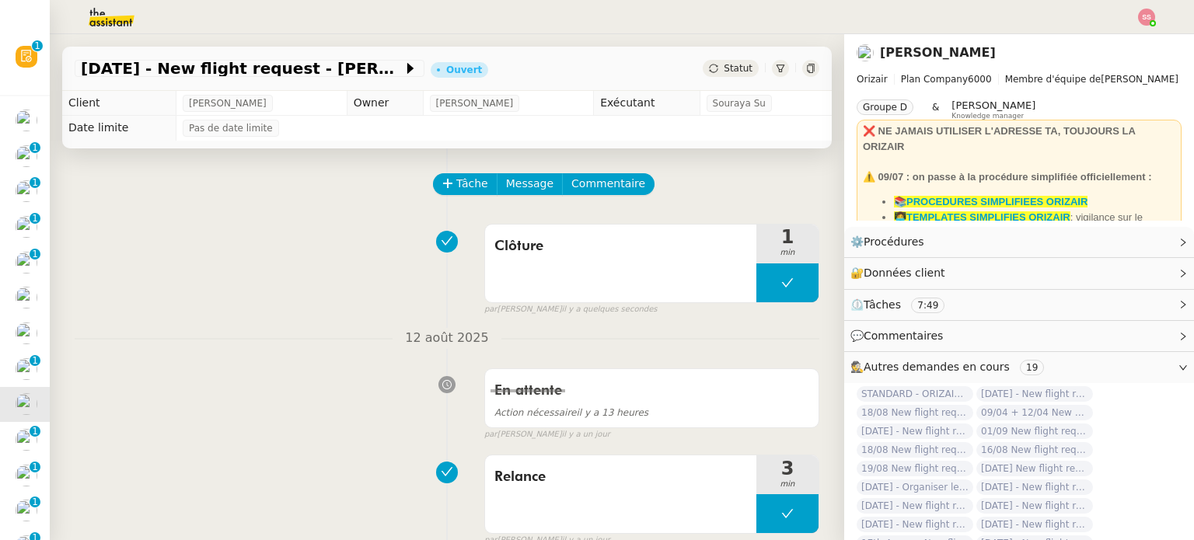
click at [709, 64] on icon at bounding box center [713, 68] width 9 height 9
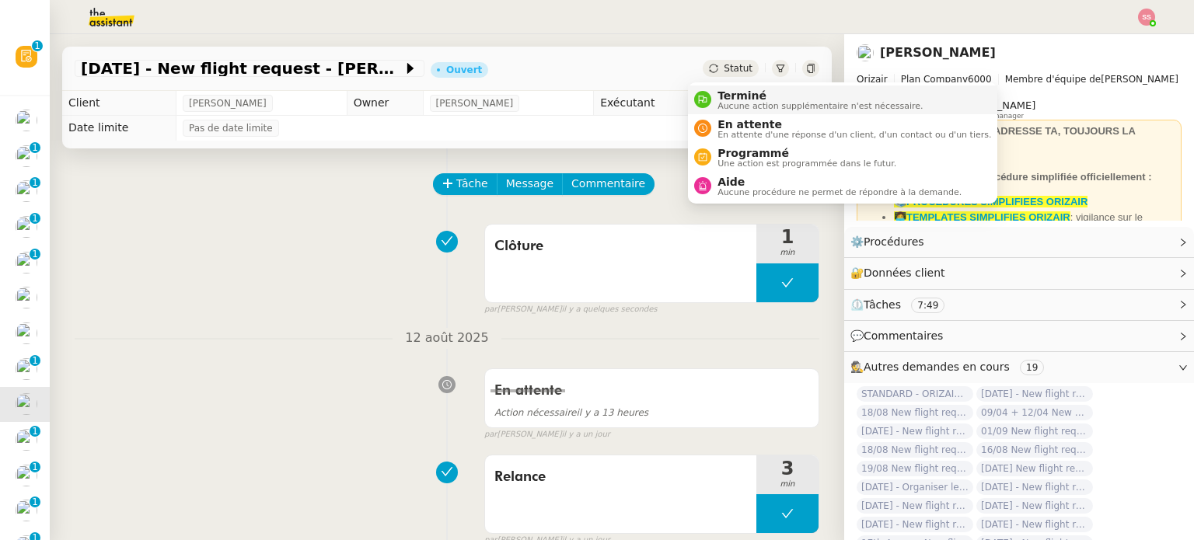
click at [732, 92] on span "Terminé" at bounding box center [819, 95] width 205 height 12
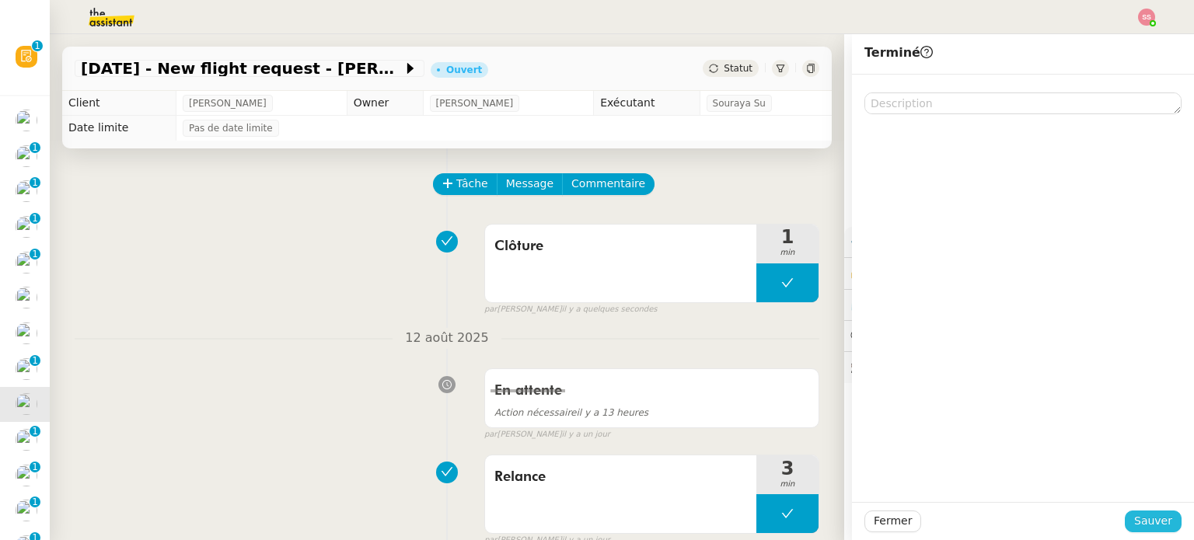
click at [1160, 516] on span "Sauver" at bounding box center [1153, 521] width 38 height 18
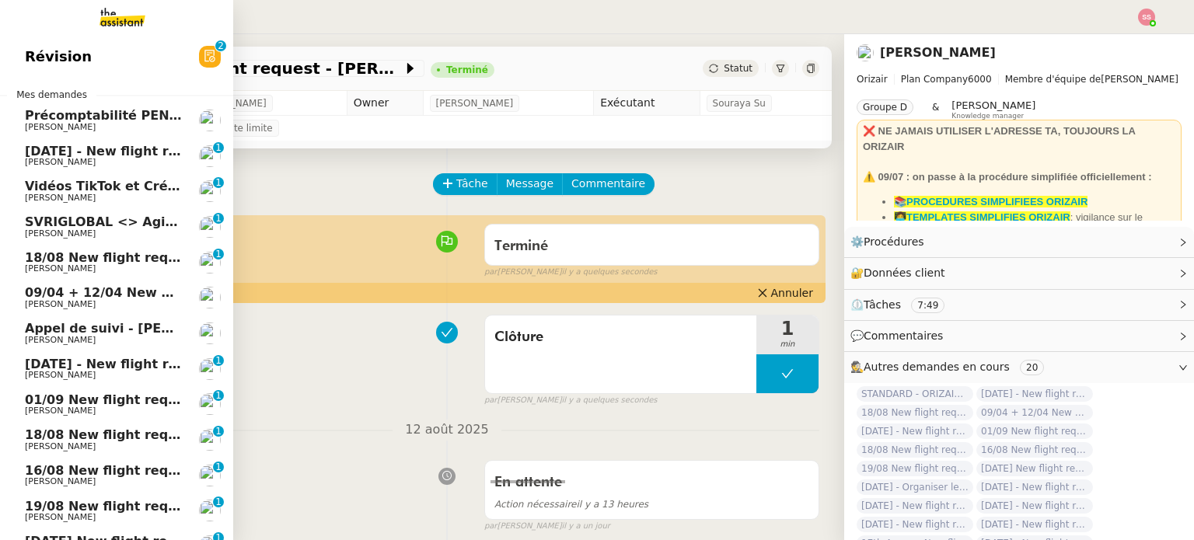
click at [89, 401] on span "01/09 New flight request - [PERSON_NAME]" at bounding box center [176, 400] width 303 height 15
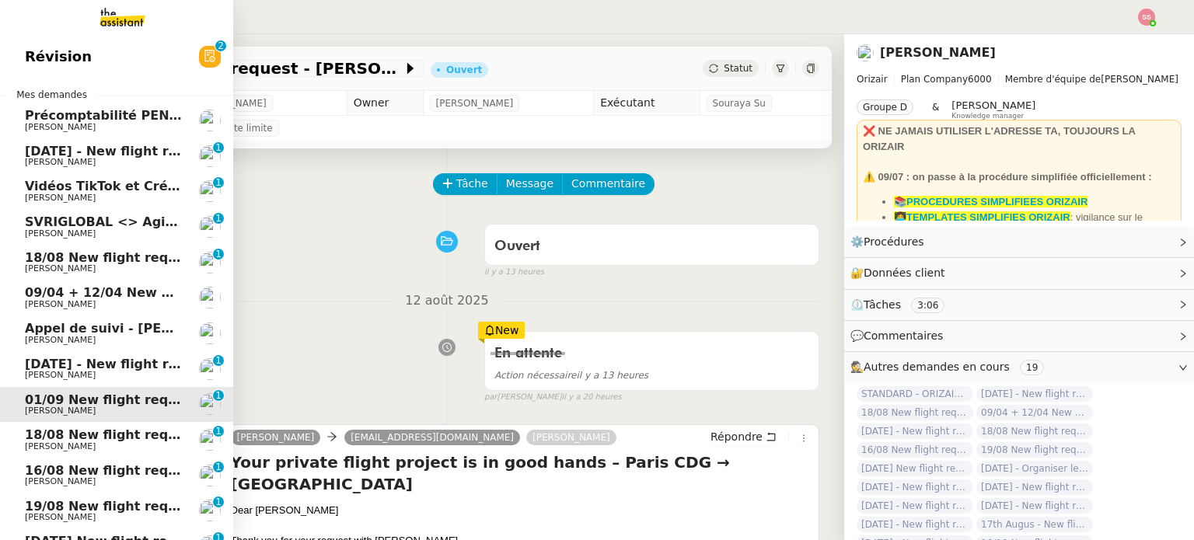
click at [58, 417] on link "01/09 New flight request - Fahad Razzak Louis Frei 0 1 2 3 4 5 6 7 8 9" at bounding box center [116, 405] width 233 height 36
click at [48, 441] on span "18/08 New flight request - [PERSON_NAME]" at bounding box center [176, 434] width 303 height 15
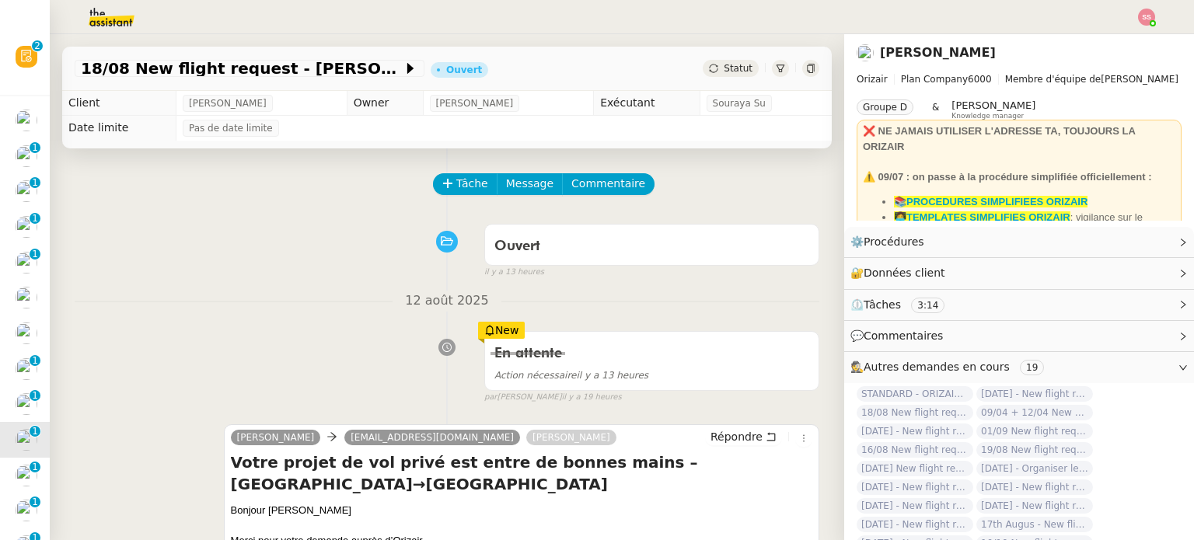
scroll to position [311, 0]
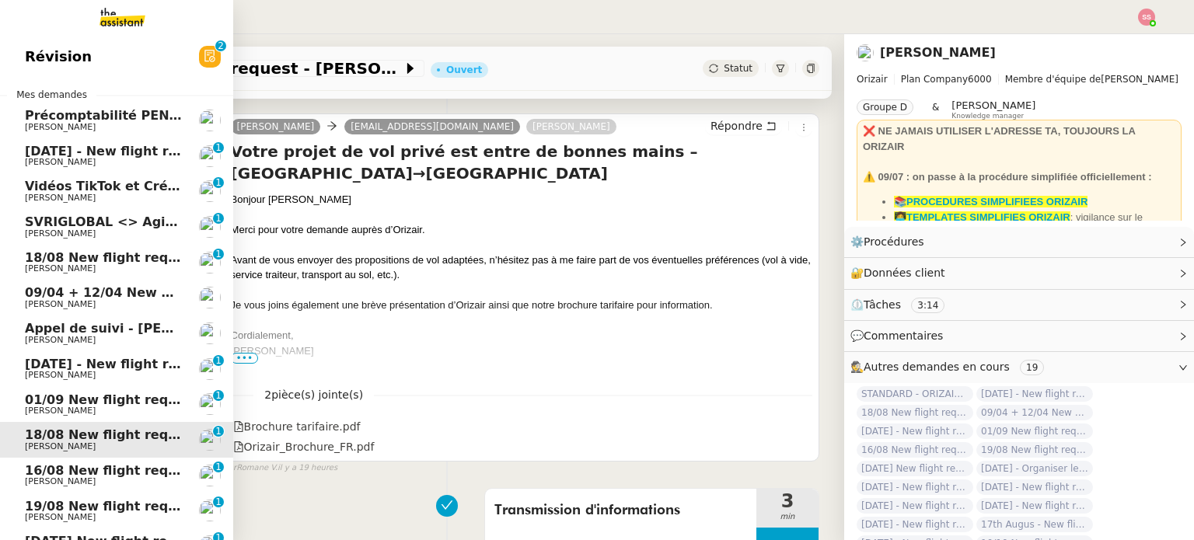
click at [53, 466] on span "16/08 New flight request - [PERSON_NAME]" at bounding box center [176, 470] width 303 height 15
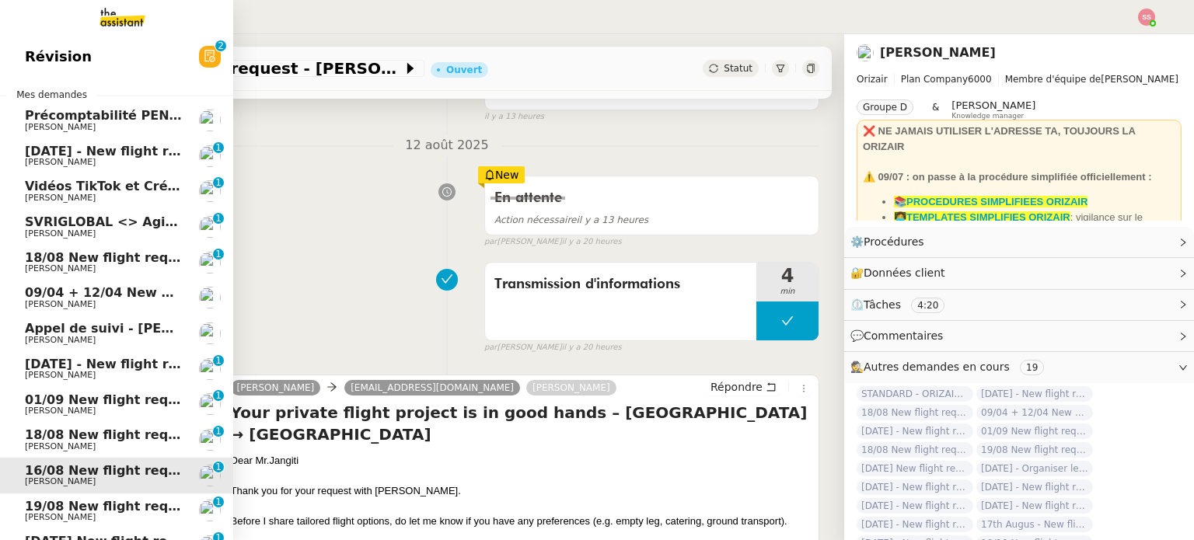
scroll to position [155, 0]
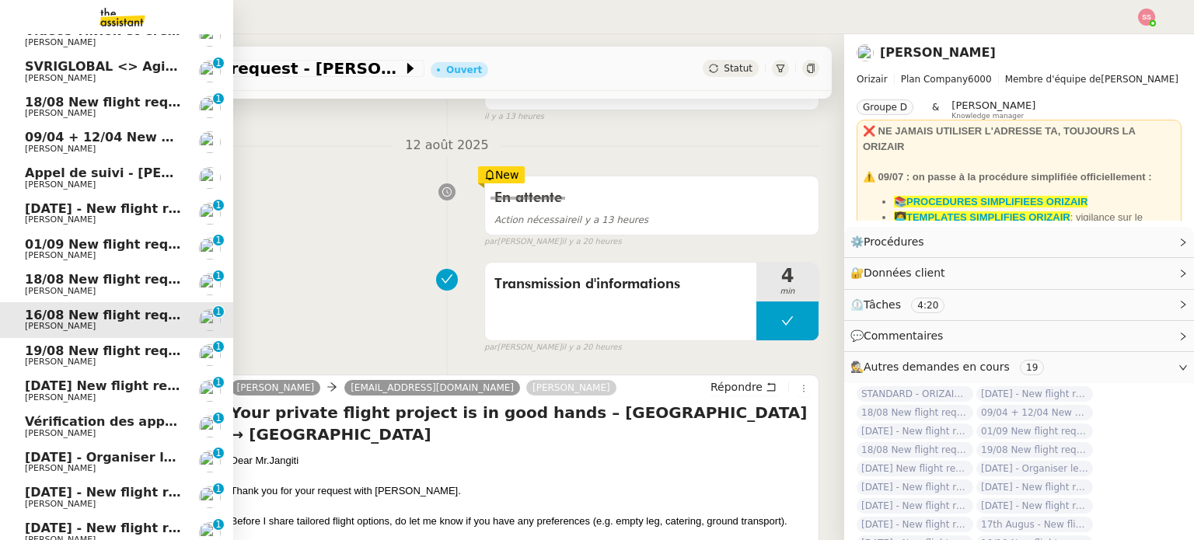
click at [109, 351] on span "19/08 New flight request - [PERSON_NAME][GEOGRAPHIC_DATA]" at bounding box center [249, 351] width 449 height 15
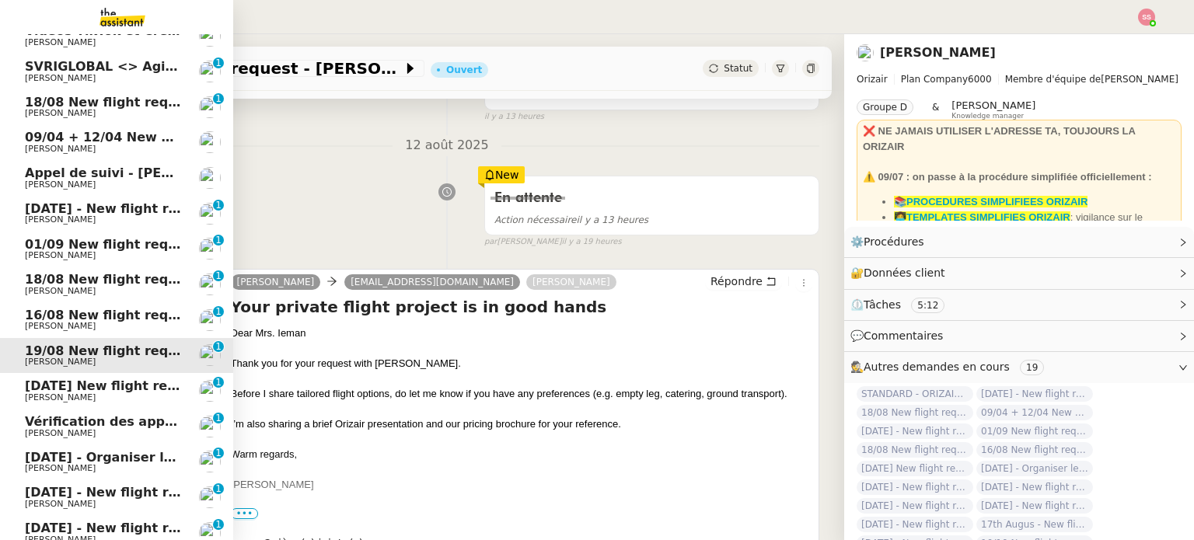
click at [99, 391] on span "[DATE] New flight request - Era Beka" at bounding box center [154, 386] width 258 height 15
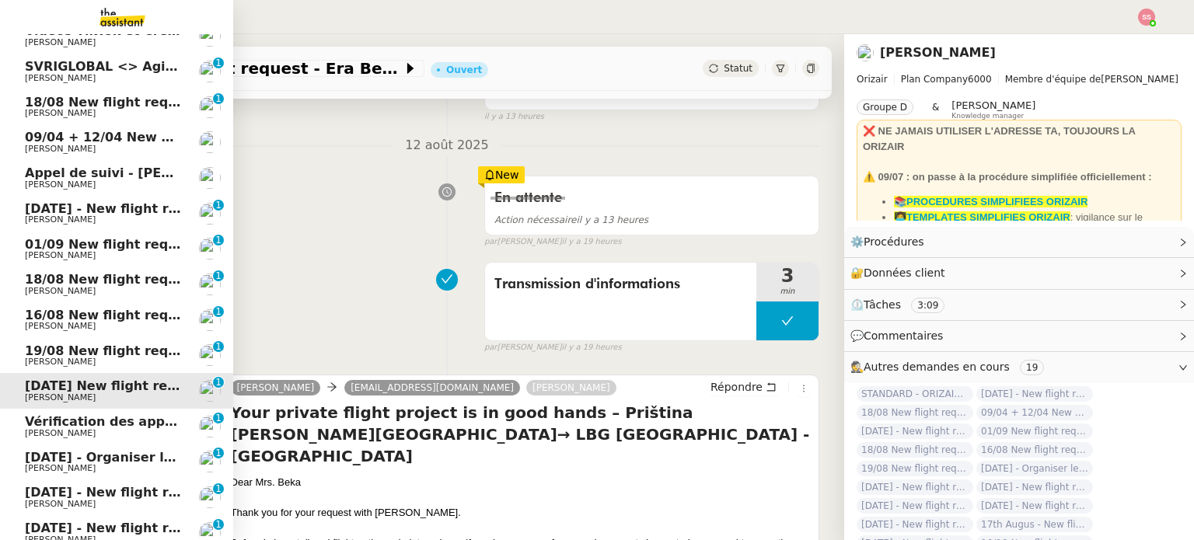
click at [78, 459] on span "[DATE] - Organiser le vol de [PERSON_NAME]" at bounding box center [182, 457] width 314 height 15
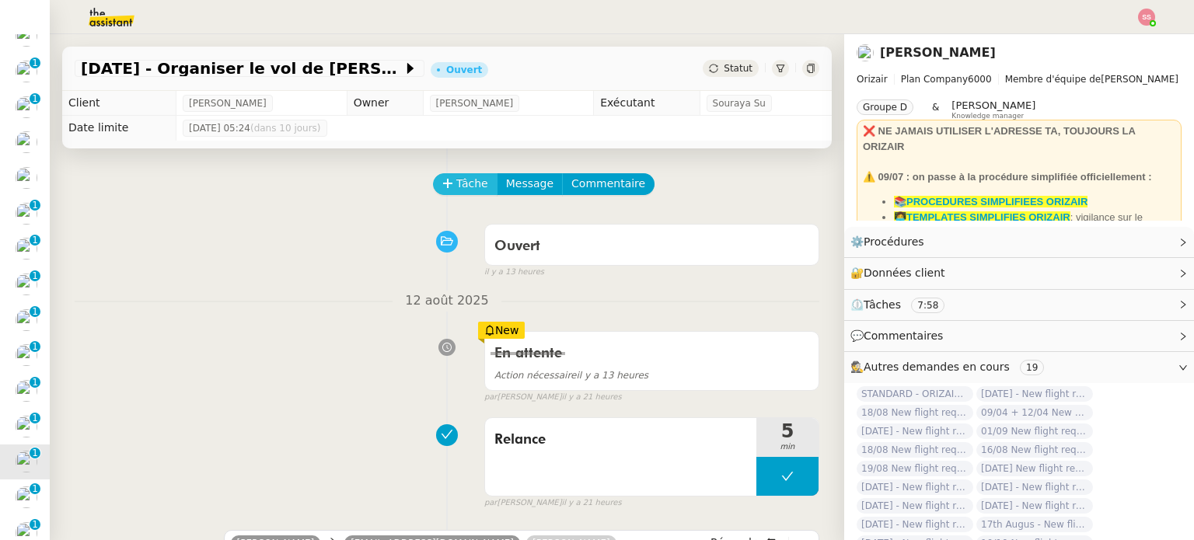
click at [459, 182] on span "Tâche" at bounding box center [472, 184] width 32 height 18
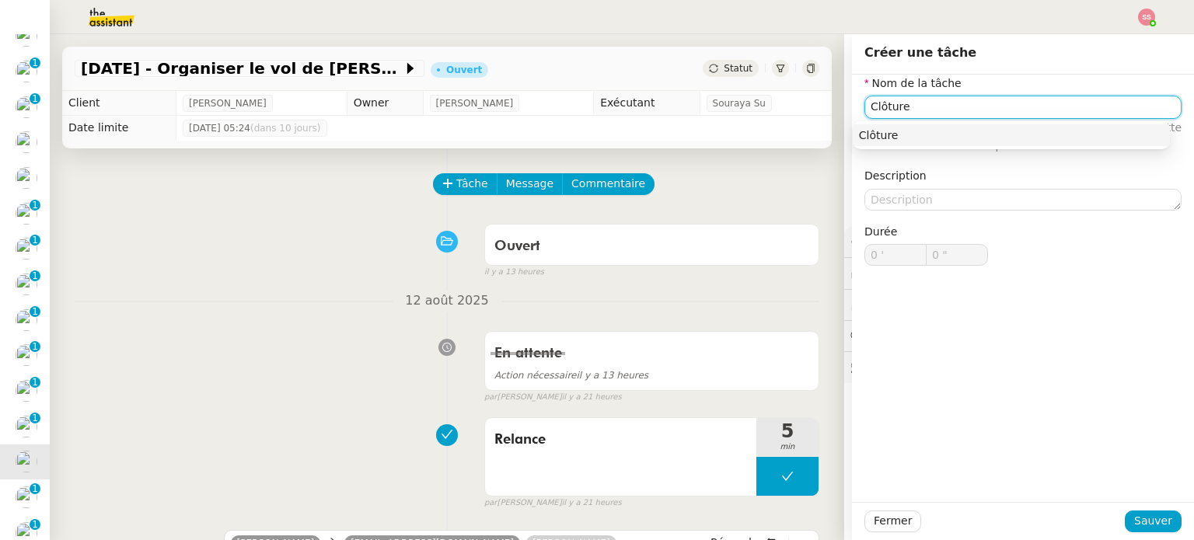
click at [1000, 142] on div "Clôture" at bounding box center [1011, 135] width 305 height 14
type input "Clôture"
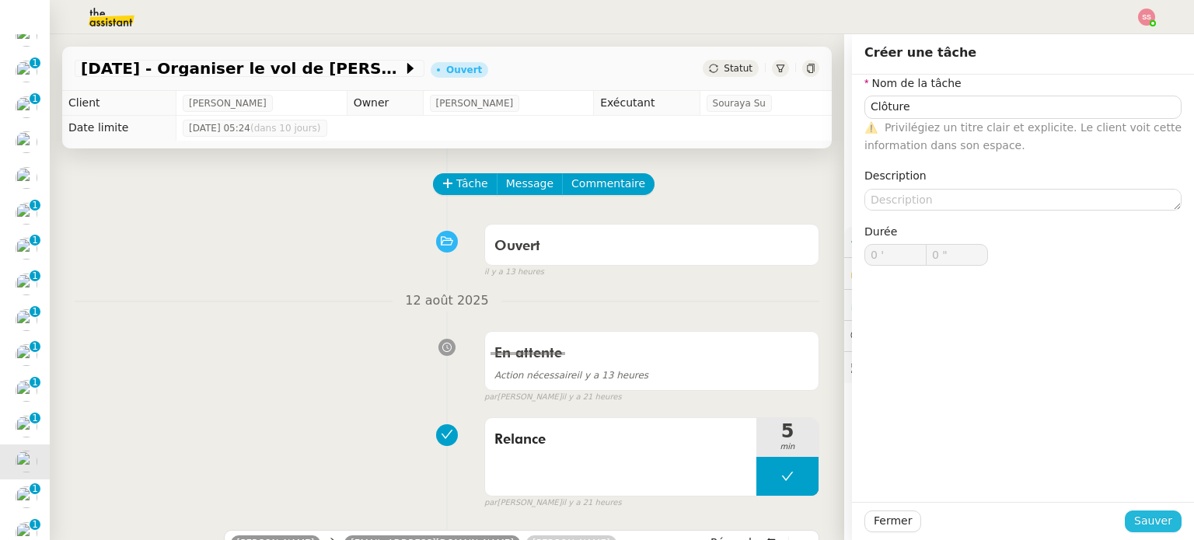
click at [1134, 531] on button "Sauver" at bounding box center [1153, 522] width 57 height 22
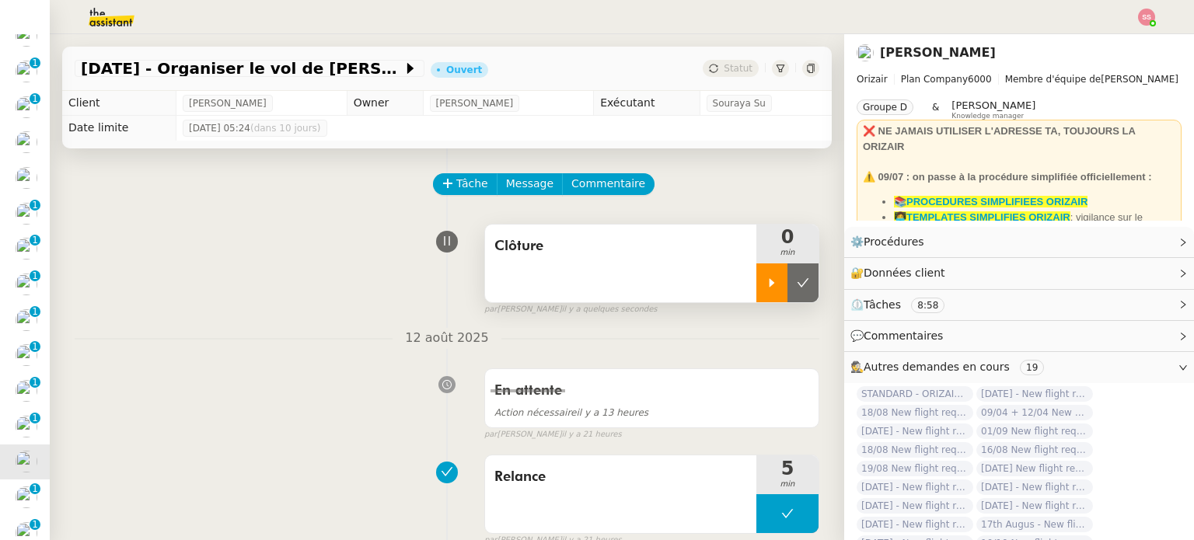
click at [756, 290] on div at bounding box center [771, 282] width 31 height 39
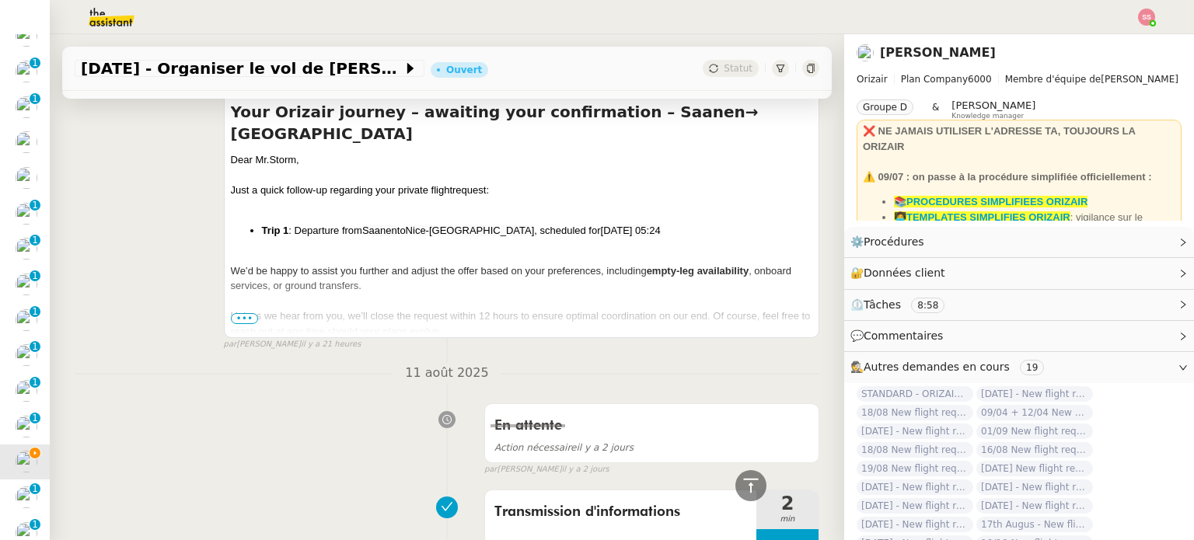
scroll to position [466, 0]
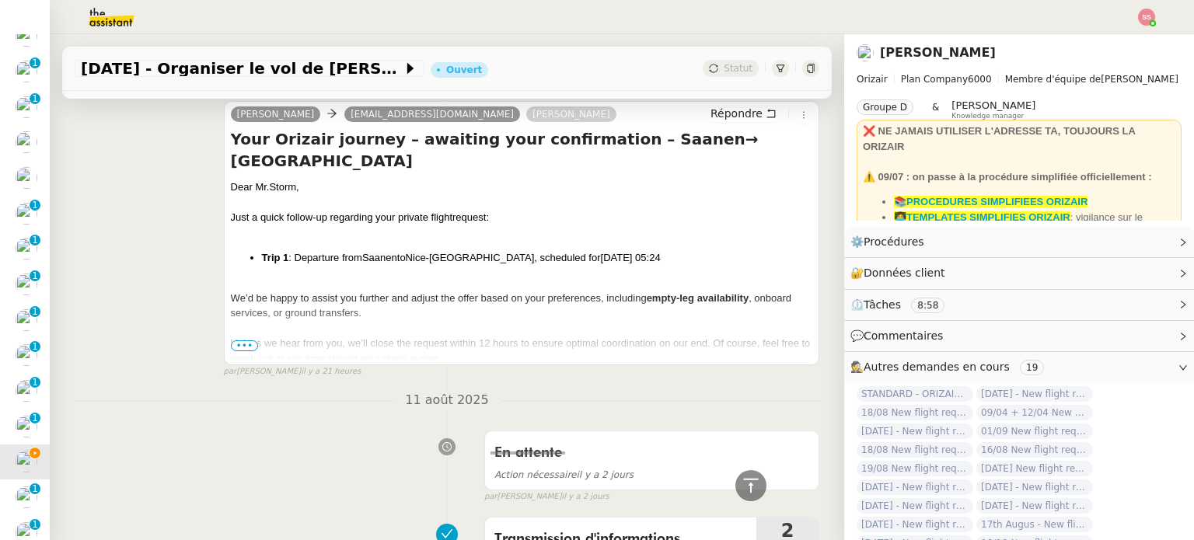
click at [246, 345] on span "•••" at bounding box center [245, 345] width 28 height 11
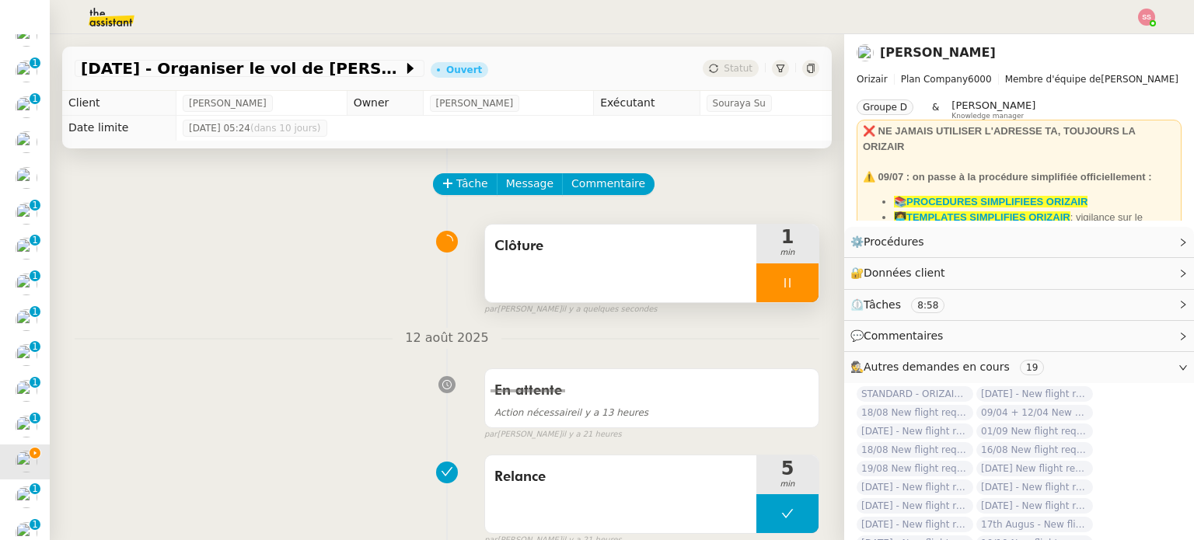
scroll to position [0, 0]
click at [790, 279] on div at bounding box center [787, 282] width 62 height 39
click at [790, 279] on button at bounding box center [802, 282] width 31 height 39
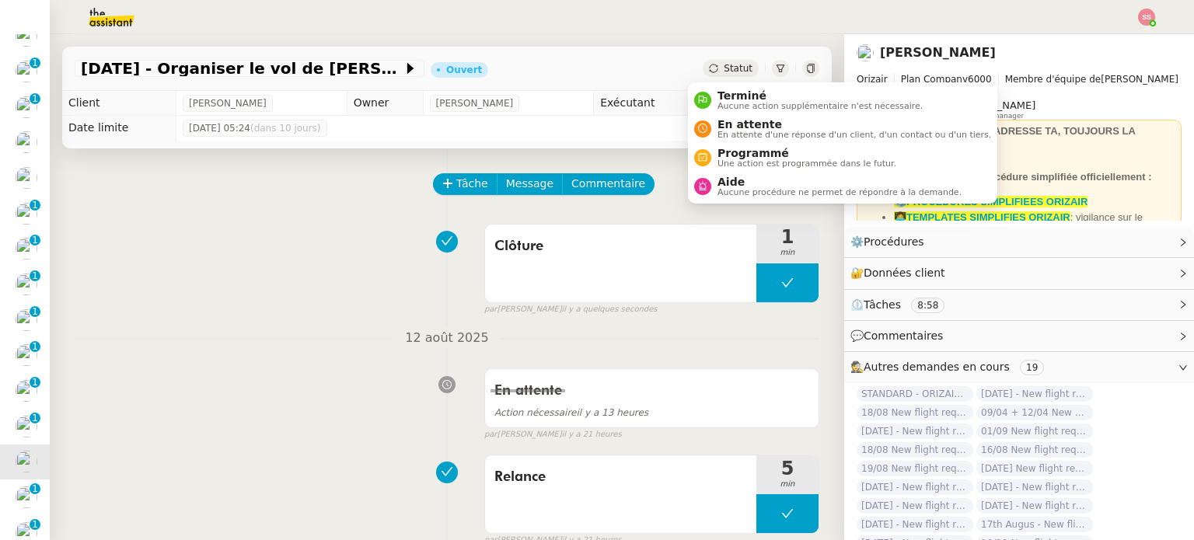
click at [705, 67] on div "Statut" at bounding box center [731, 68] width 56 height 17
click at [741, 106] on span "Aucune action supplémentaire n'est nécessaire." at bounding box center [819, 106] width 205 height 9
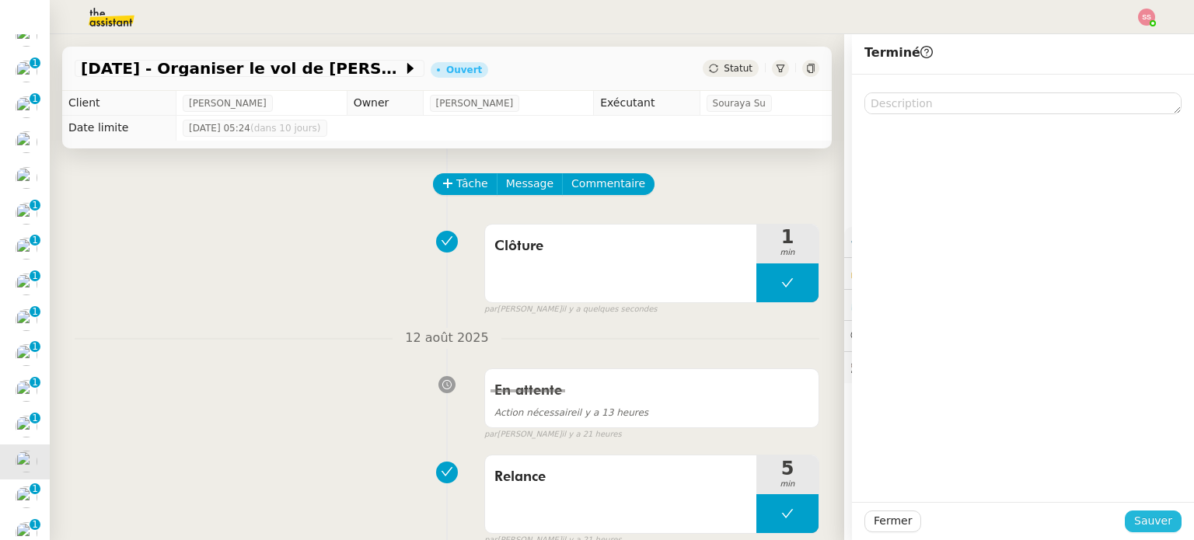
click at [1138, 525] on span "Sauver" at bounding box center [1153, 521] width 38 height 18
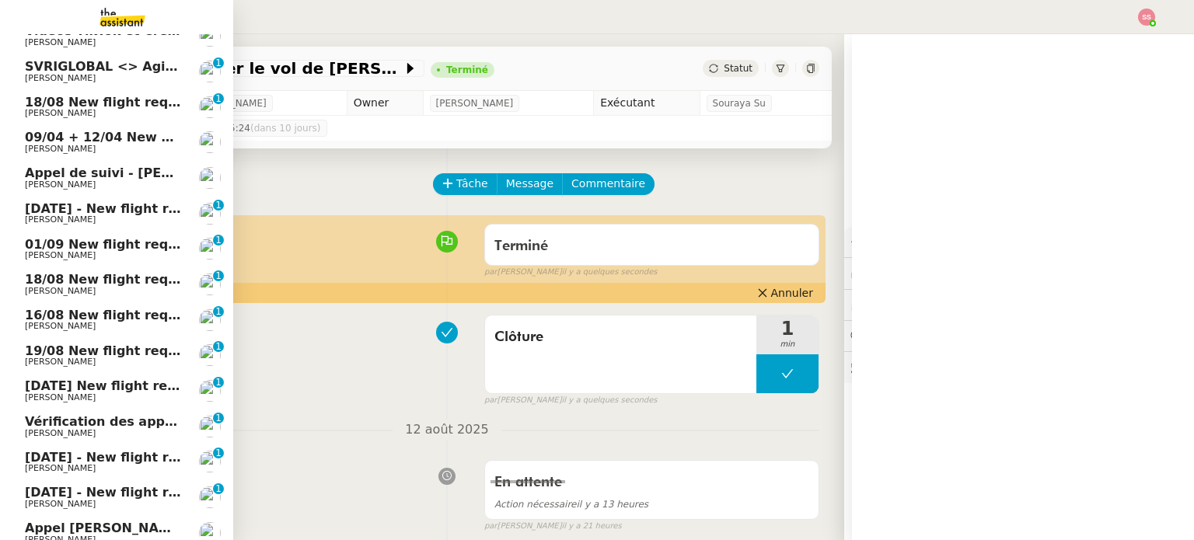
click at [69, 459] on span "[DATE] - New flight request - [PERSON_NAME]" at bounding box center [185, 457] width 321 height 15
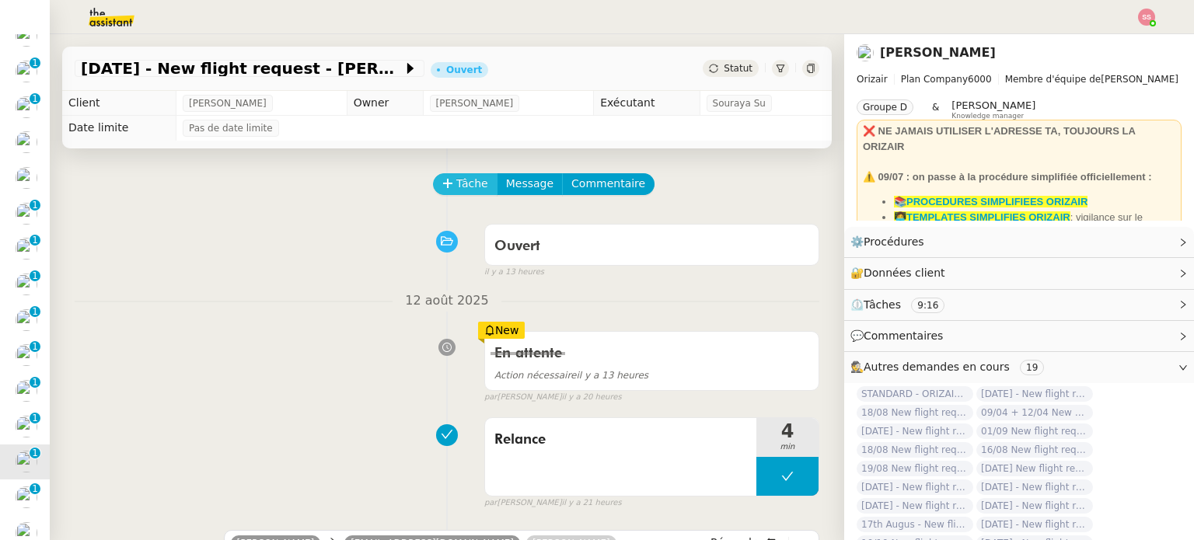
click at [461, 193] on span "Tâche" at bounding box center [472, 184] width 32 height 18
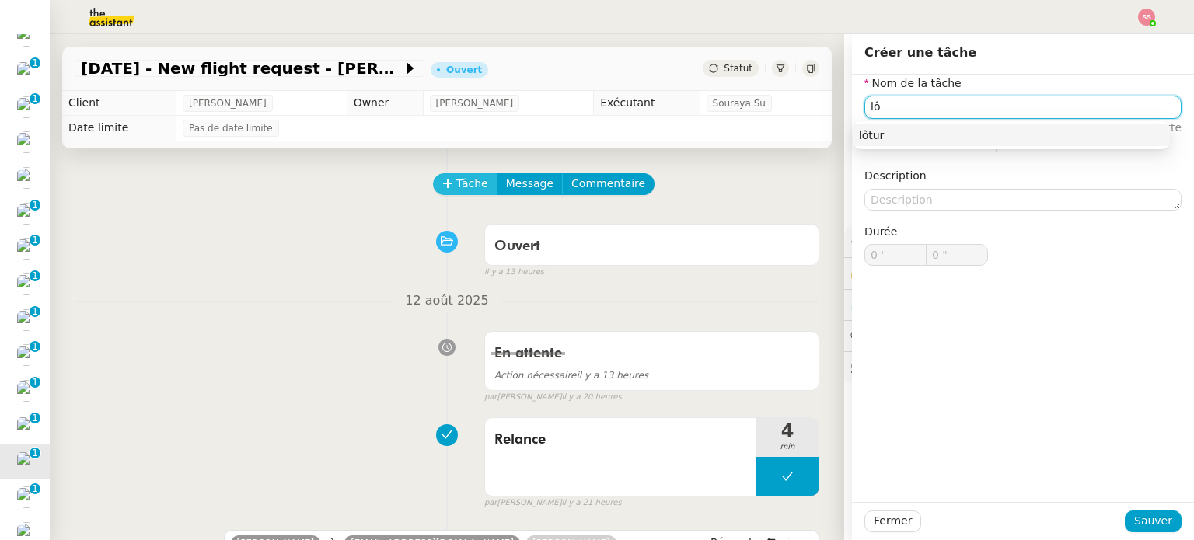
type input "l"
click at [916, 139] on div "Clôture" at bounding box center [1011, 135] width 305 height 14
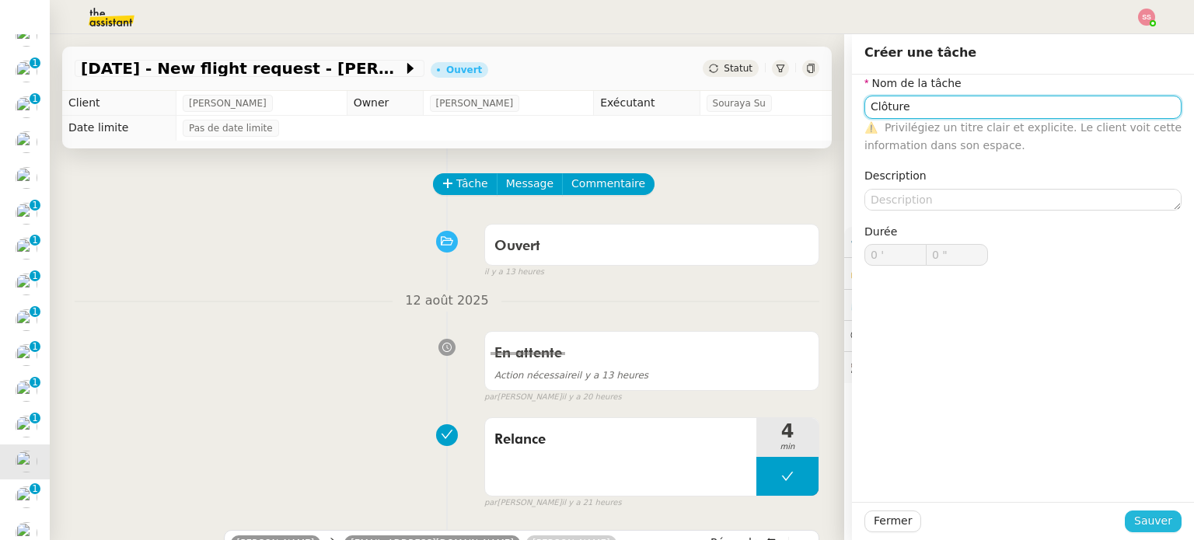
type input "Clôture"
click at [1152, 523] on span "Sauver" at bounding box center [1153, 521] width 38 height 18
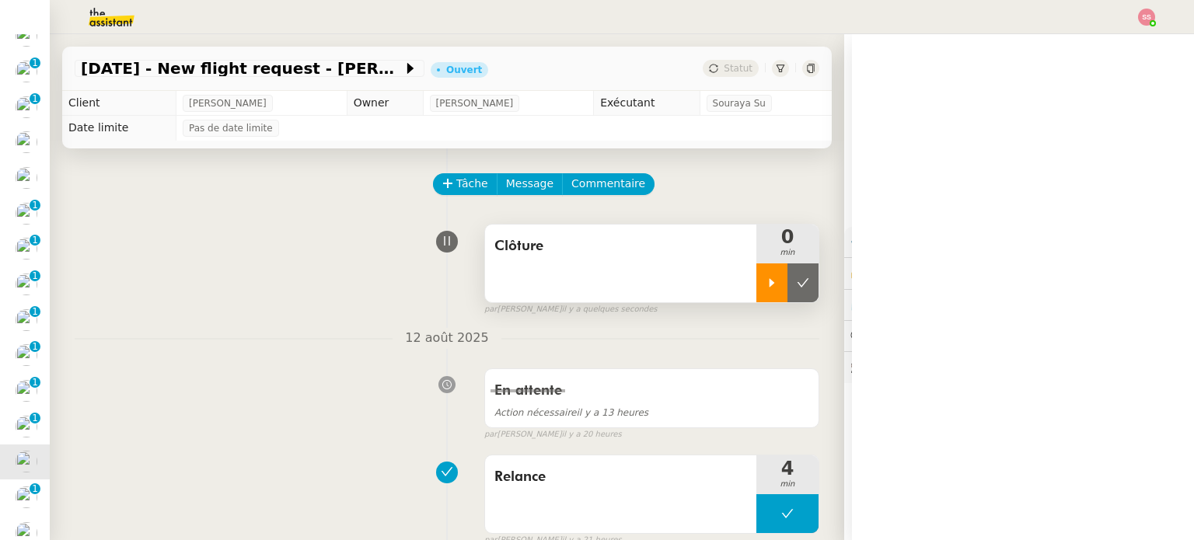
click at [759, 274] on div at bounding box center [771, 282] width 31 height 39
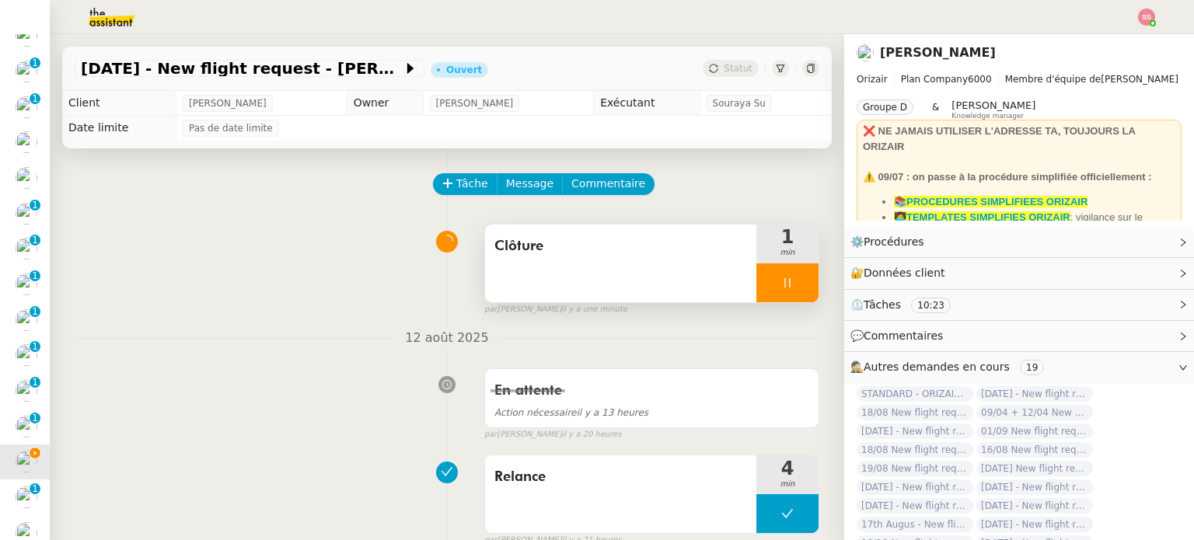
click at [783, 279] on div at bounding box center [787, 282] width 62 height 39
click at [797, 279] on icon at bounding box center [803, 283] width 12 height 12
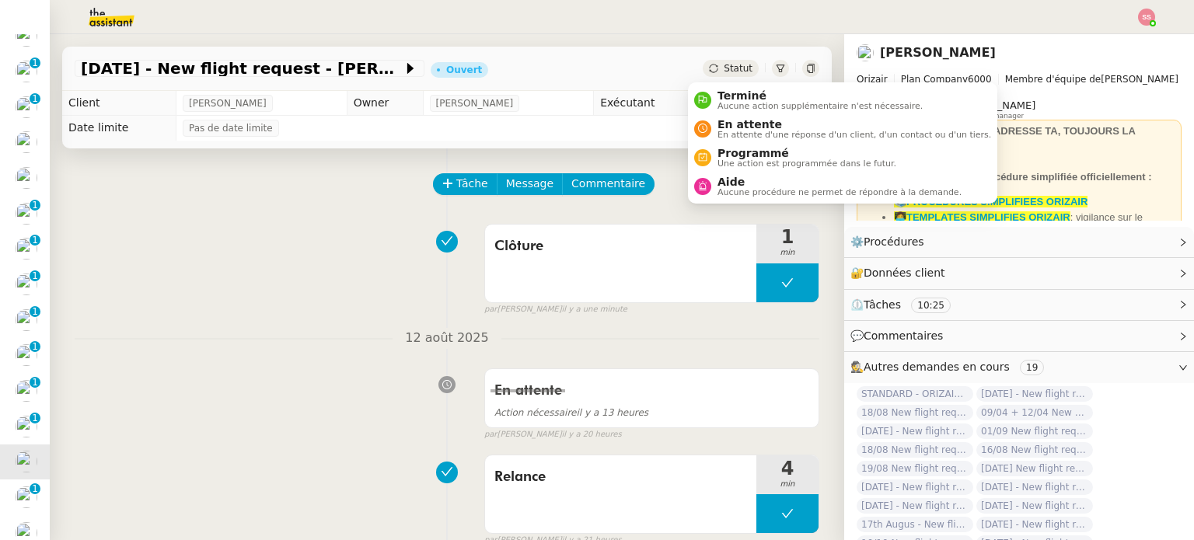
click at [730, 68] on span "Statut" at bounding box center [738, 68] width 29 height 11
click at [727, 93] on span "Terminé" at bounding box center [819, 95] width 205 height 12
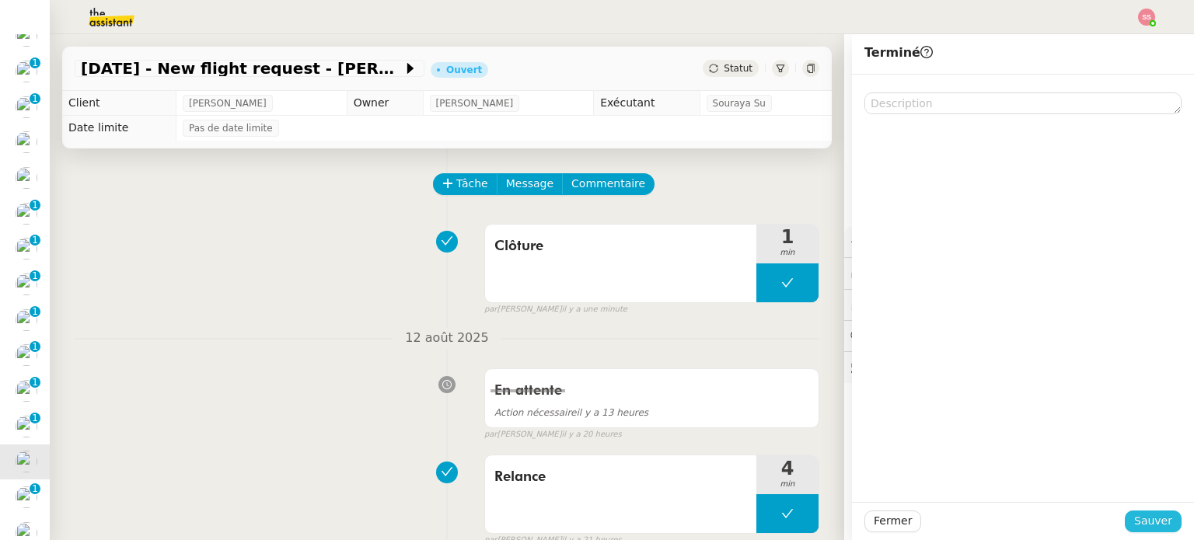
click at [1139, 512] on span "Sauver" at bounding box center [1153, 521] width 38 height 18
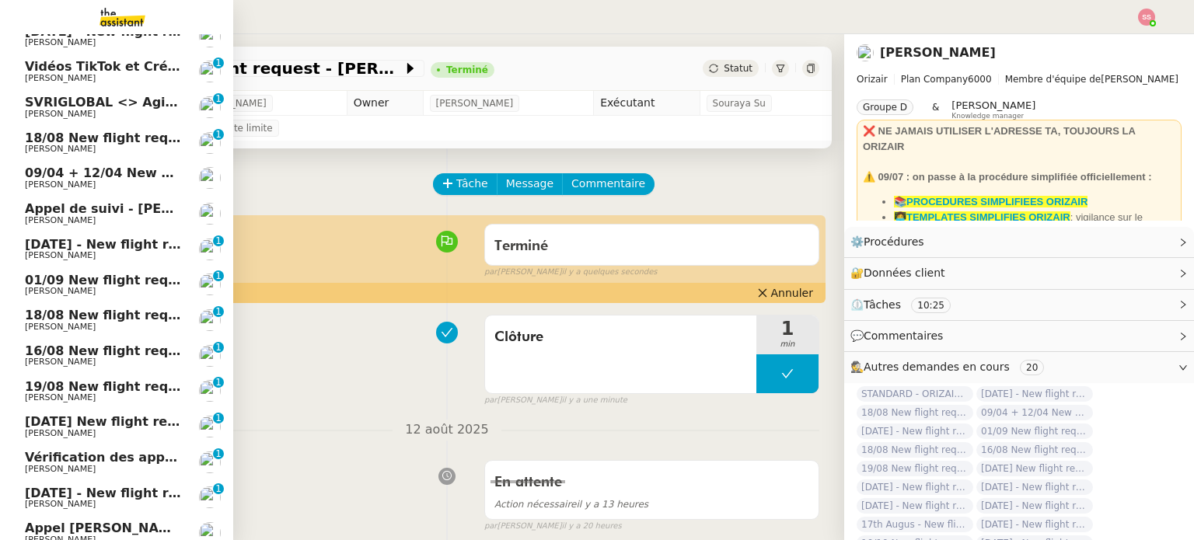
scroll to position [155, 0]
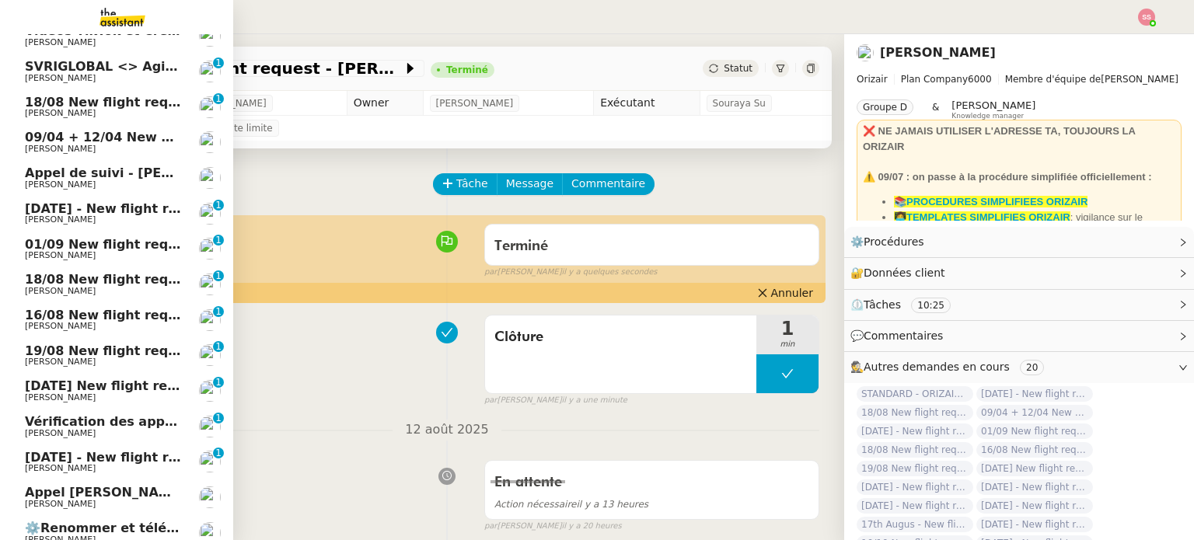
click at [60, 481] on link "Appel Douglas Mathon Florian Parant" at bounding box center [116, 498] width 233 height 36
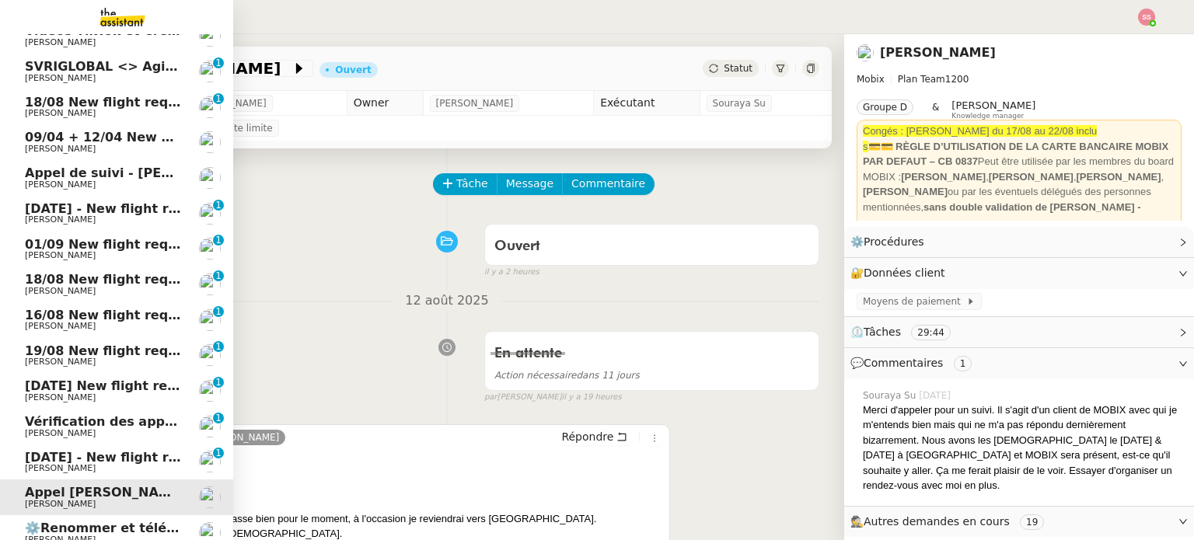
click at [84, 458] on span "[DATE] - New flight request - [PERSON_NAME]" at bounding box center [185, 457] width 321 height 15
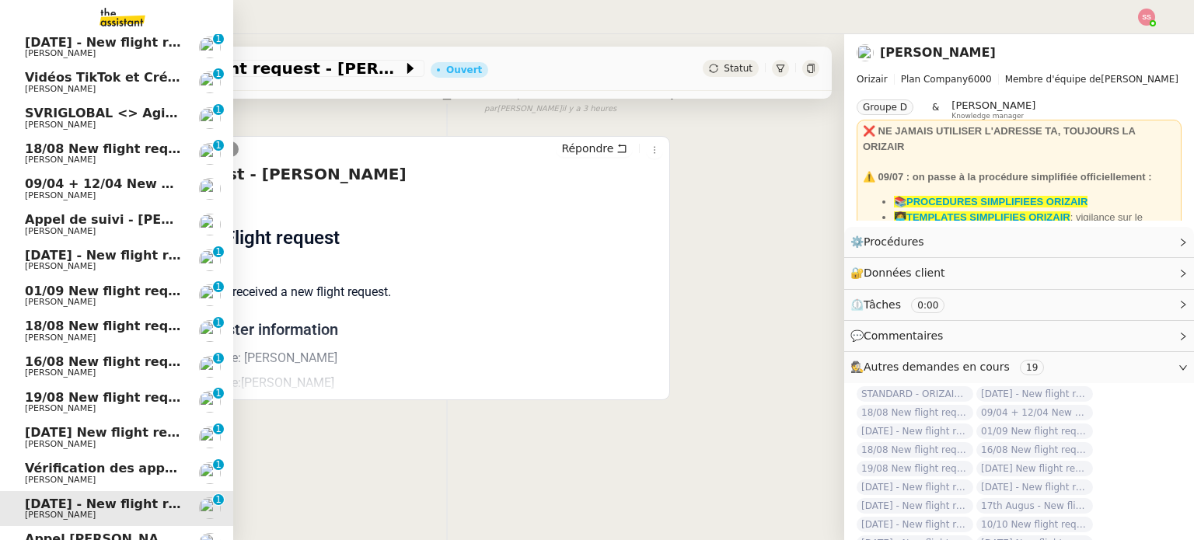
scroll to position [264, 0]
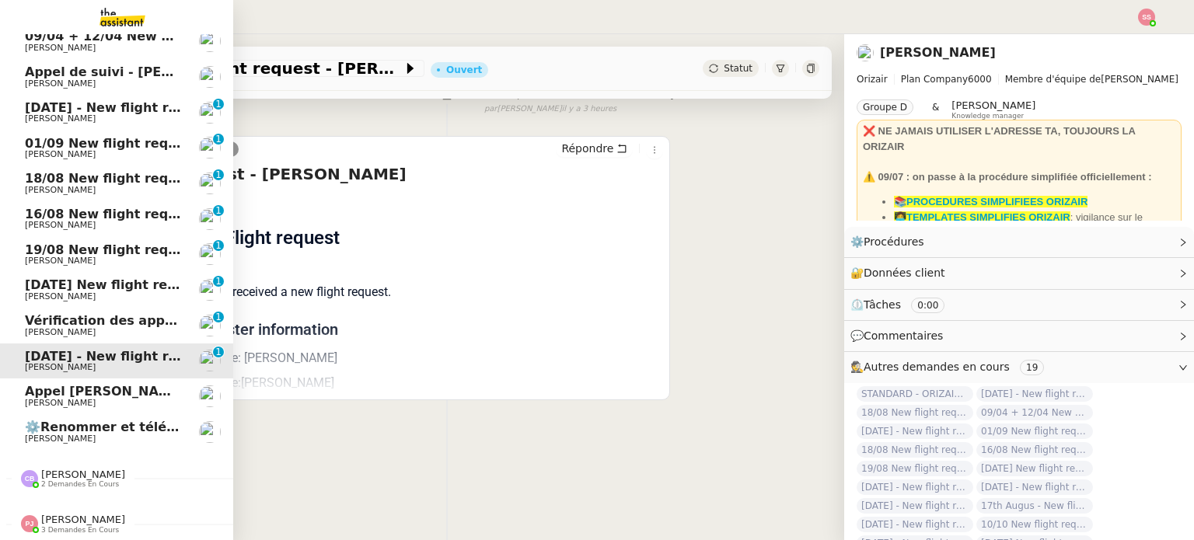
click at [76, 399] on span "[PERSON_NAME]" at bounding box center [103, 403] width 157 height 9
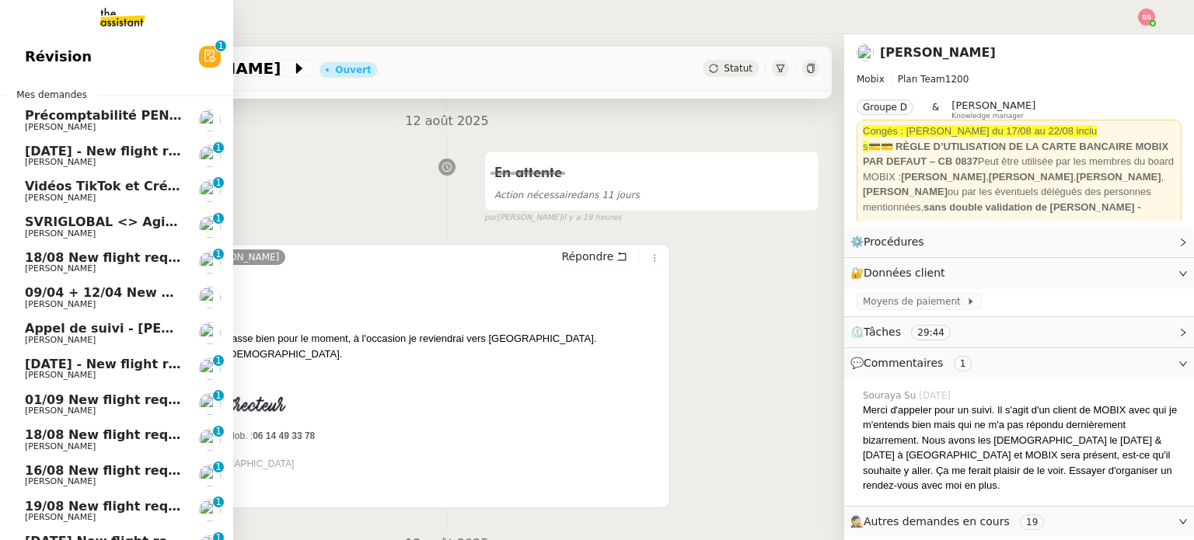
click at [159, 156] on span "[DATE] - New flight request - [PERSON_NAME]" at bounding box center [185, 151] width 321 height 15
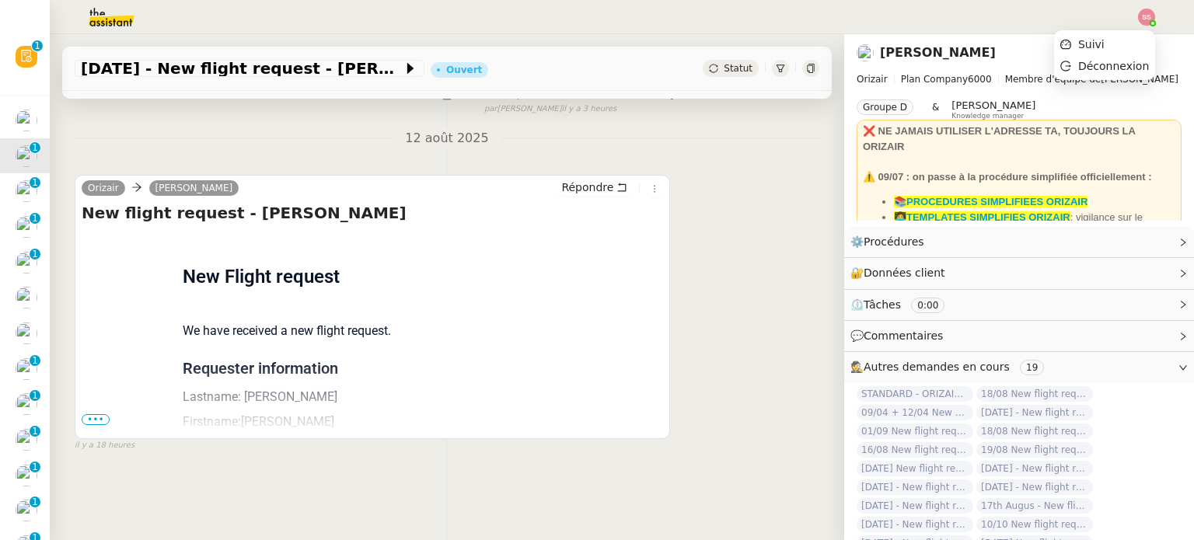
click at [1144, 19] on img at bounding box center [1146, 17] width 17 height 17
click at [1129, 37] on li "Suivi" at bounding box center [1104, 44] width 101 height 22
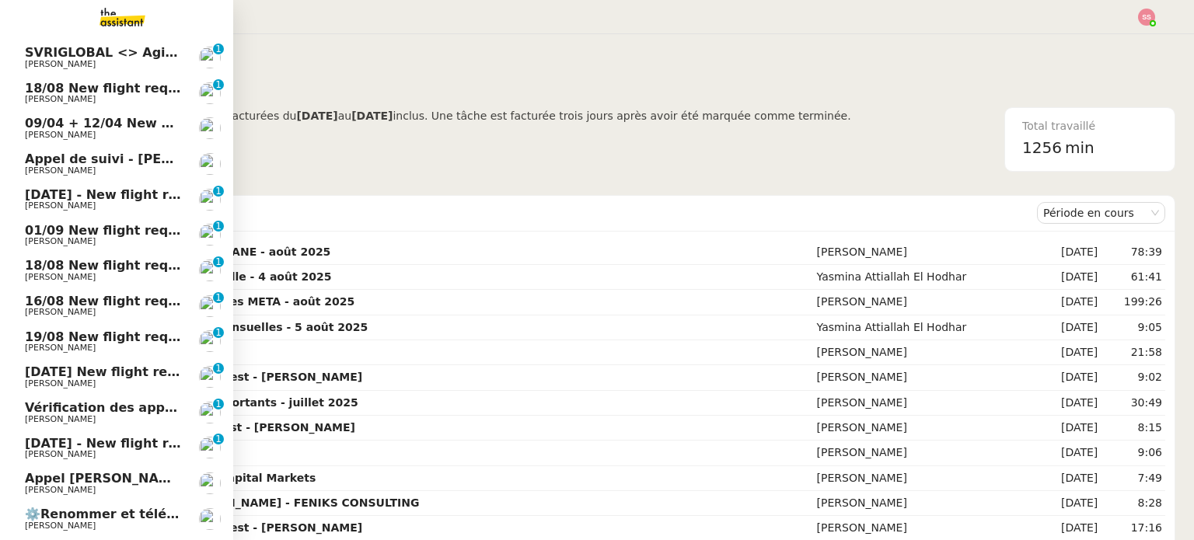
scroll to position [233, 0]
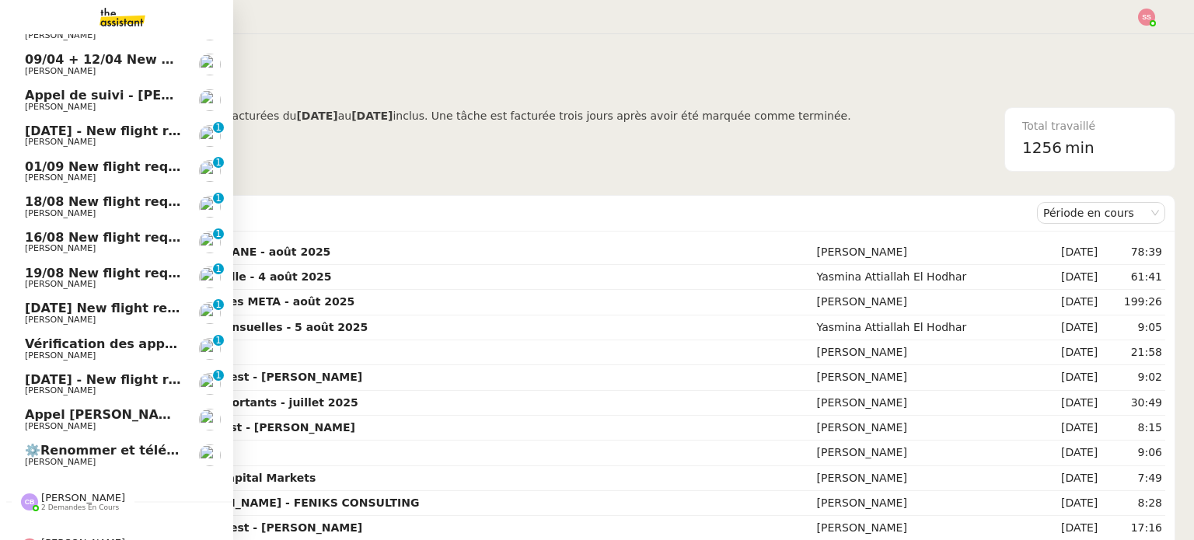
click at [69, 503] on span "[PERSON_NAME]" at bounding box center [83, 498] width 84 height 12
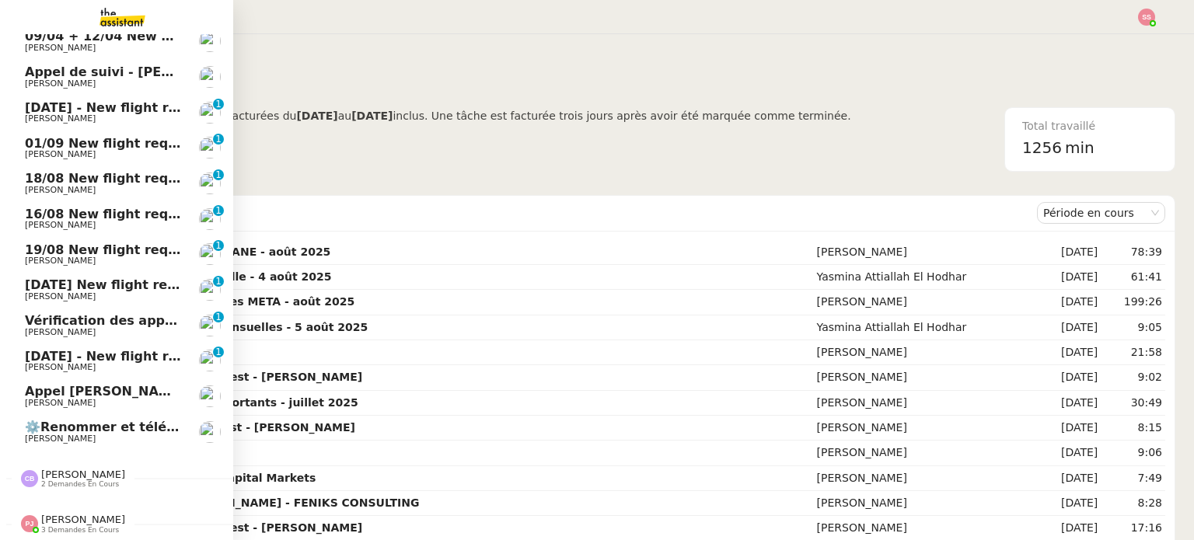
scroll to position [152, 0]
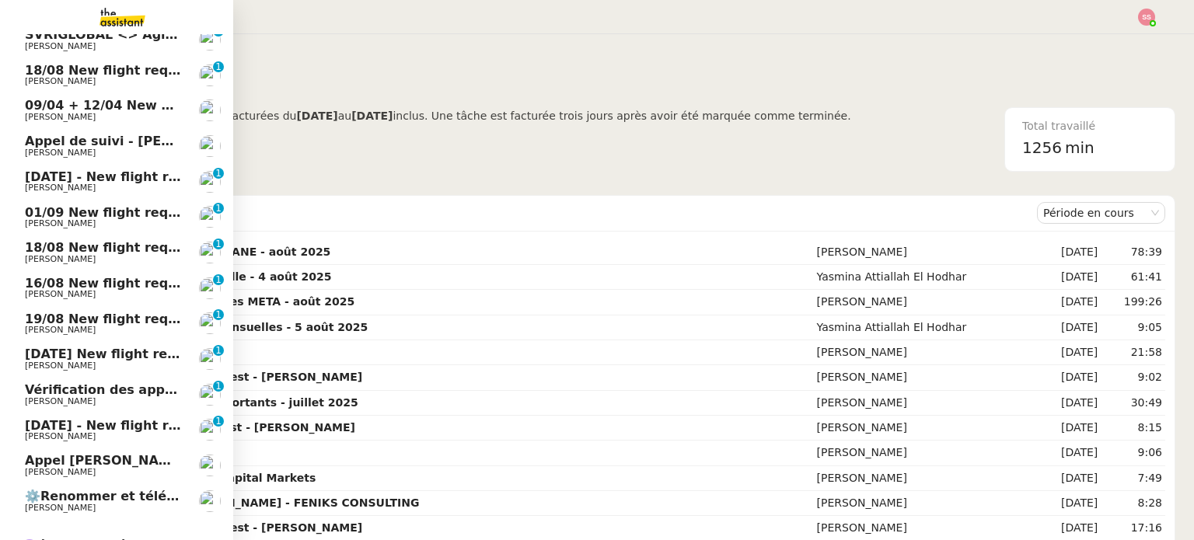
click at [120, 432] on span "[PERSON_NAME]" at bounding box center [103, 436] width 157 height 9
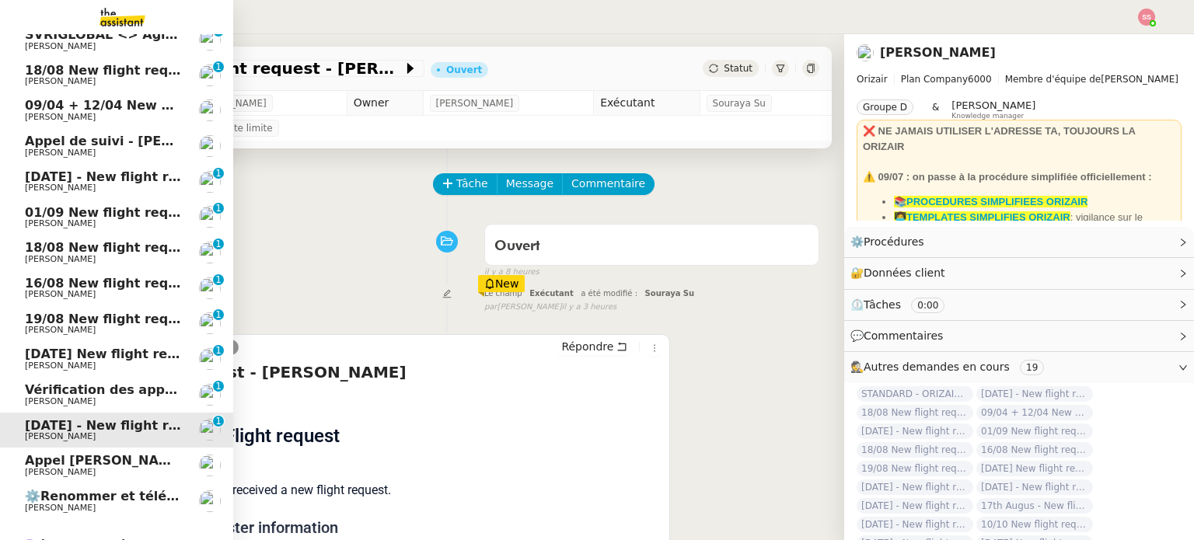
click at [98, 351] on span "[DATE] New flight request - Era Beka" at bounding box center [154, 354] width 258 height 15
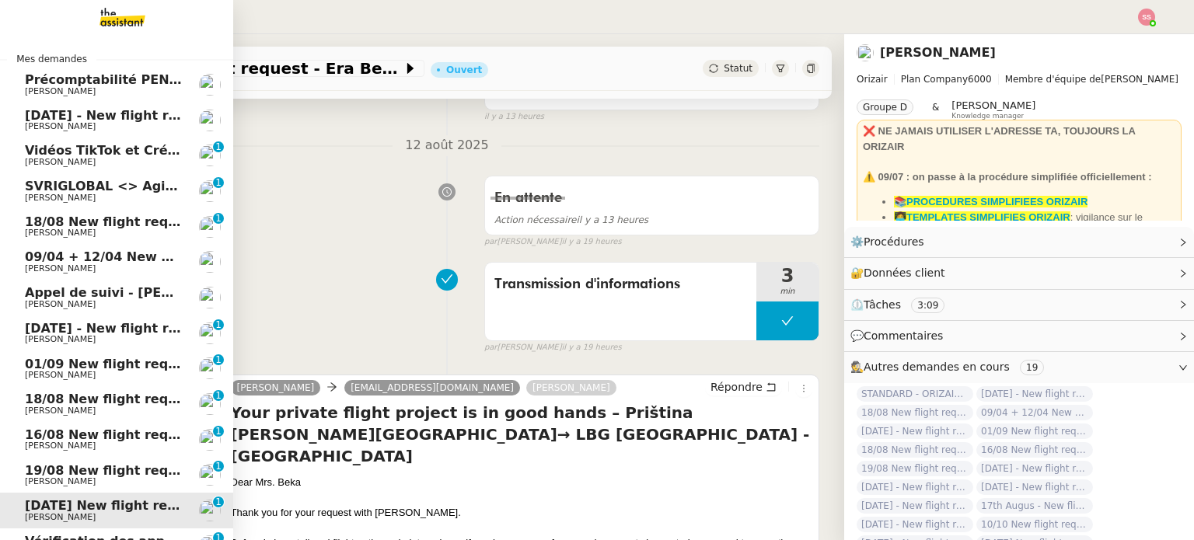
click at [125, 122] on span "[PERSON_NAME]" at bounding box center [103, 126] width 157 height 9
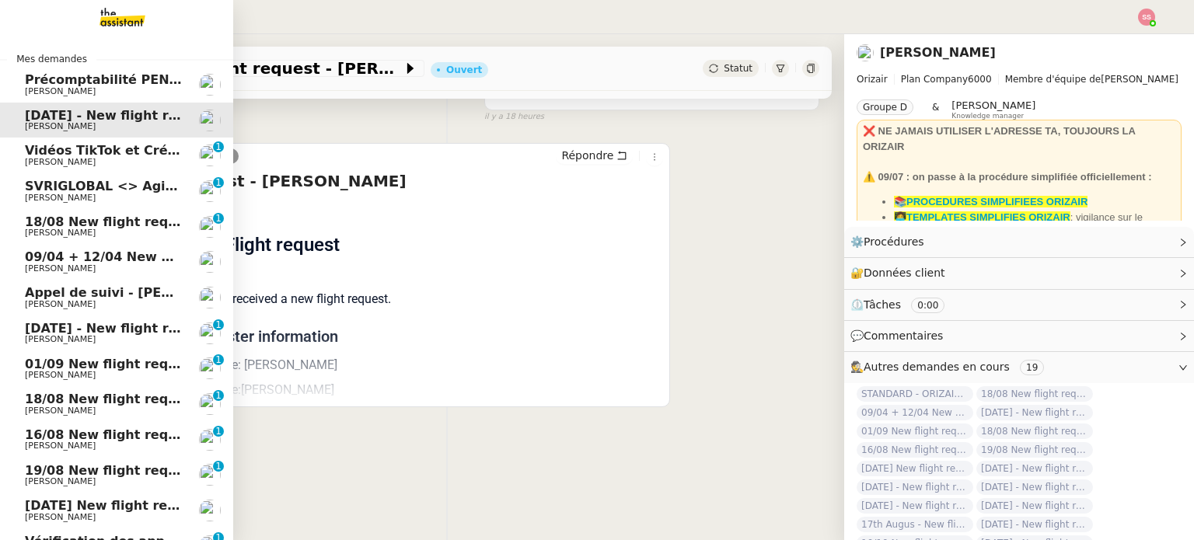
scroll to position [229, 0]
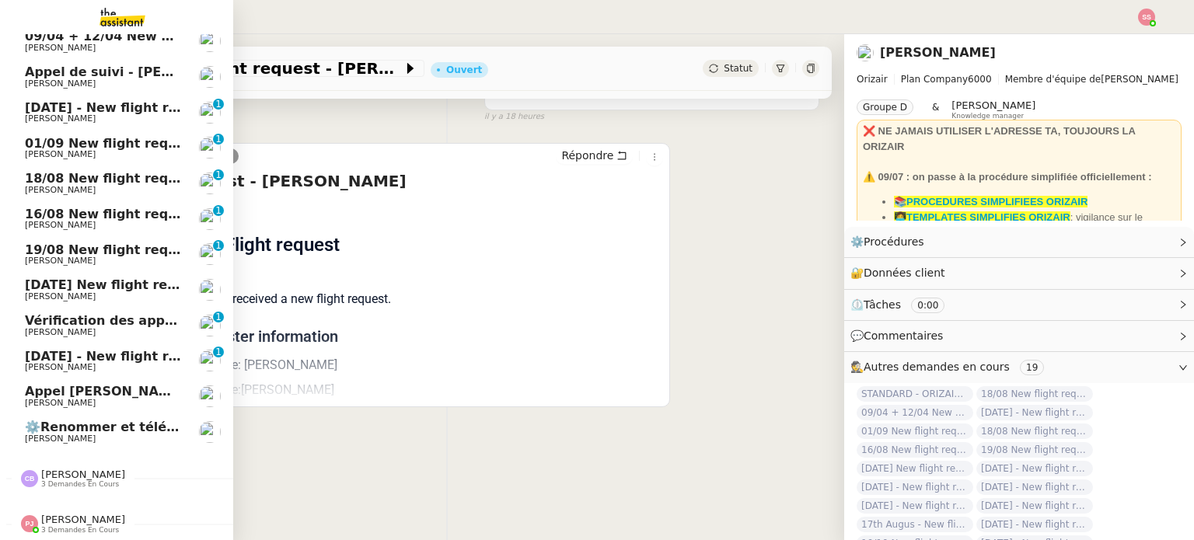
click at [107, 349] on span "[DATE] - New flight request - [PERSON_NAME]" at bounding box center [185, 356] width 321 height 15
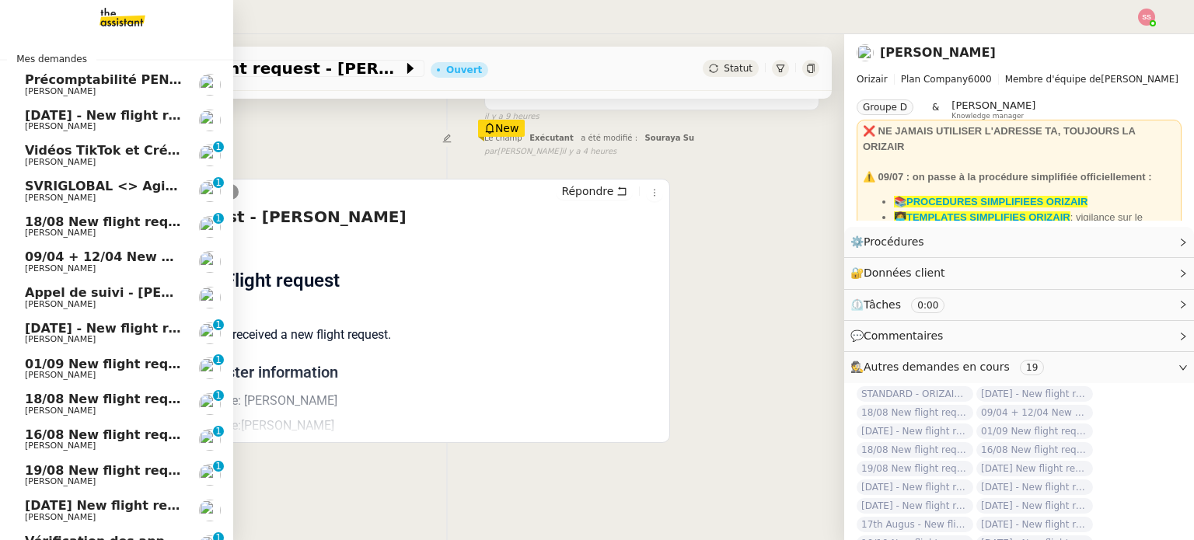
click at [74, 120] on span "[DATE] - New flight request - [PERSON_NAME]" at bounding box center [185, 115] width 321 height 15
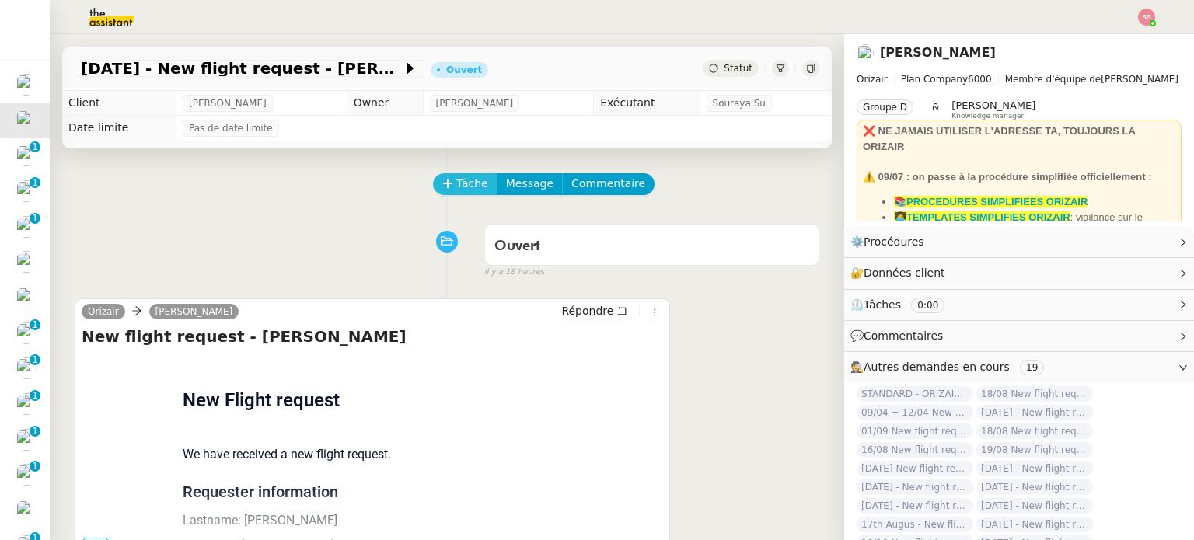
click at [456, 182] on span "Tâche" at bounding box center [472, 184] width 32 height 18
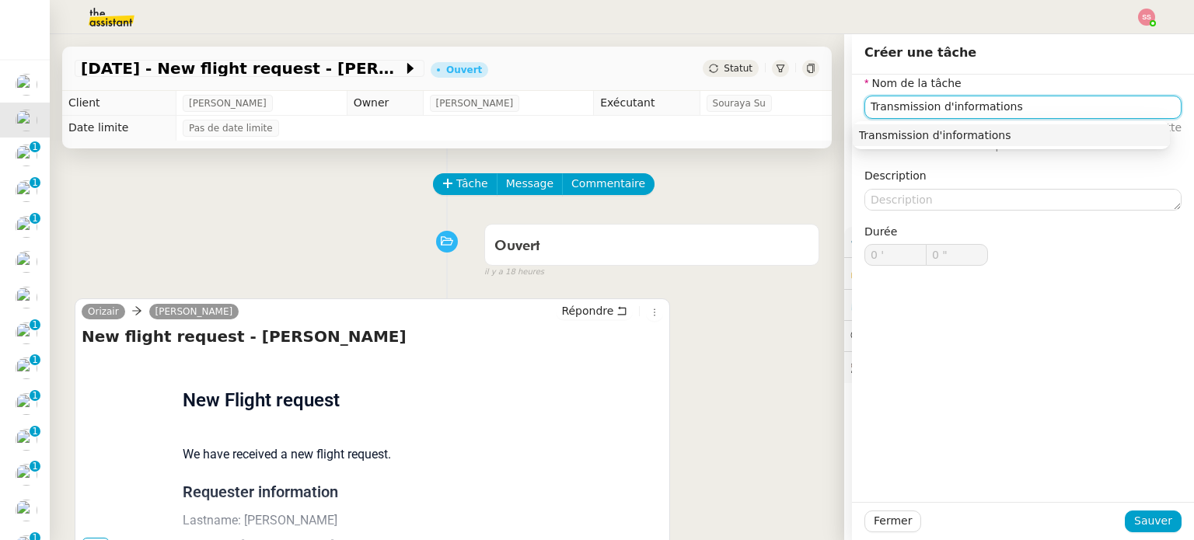
click at [895, 130] on div "Transmission d'informations" at bounding box center [1011, 135] width 305 height 14
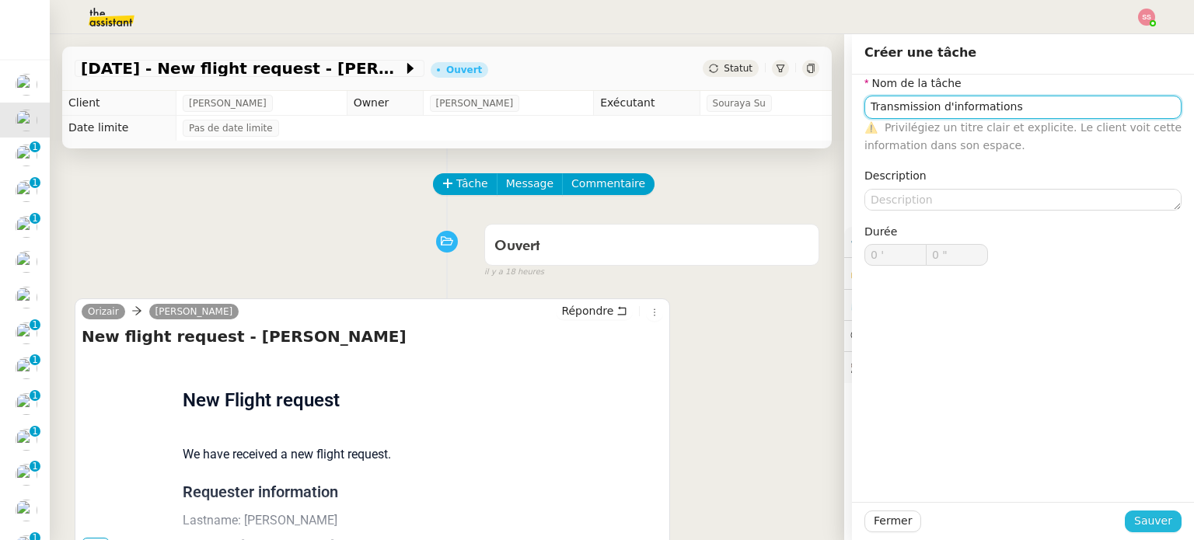
type input "Transmission d'informations"
click at [1144, 520] on span "Sauver" at bounding box center [1153, 521] width 38 height 18
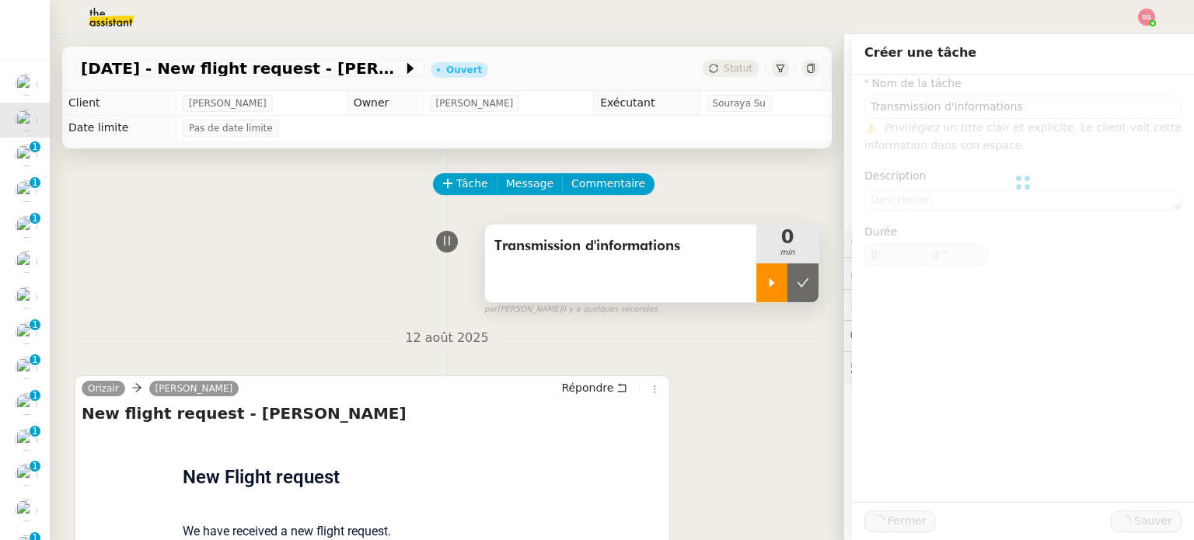
click at [766, 281] on icon at bounding box center [772, 283] width 12 height 12
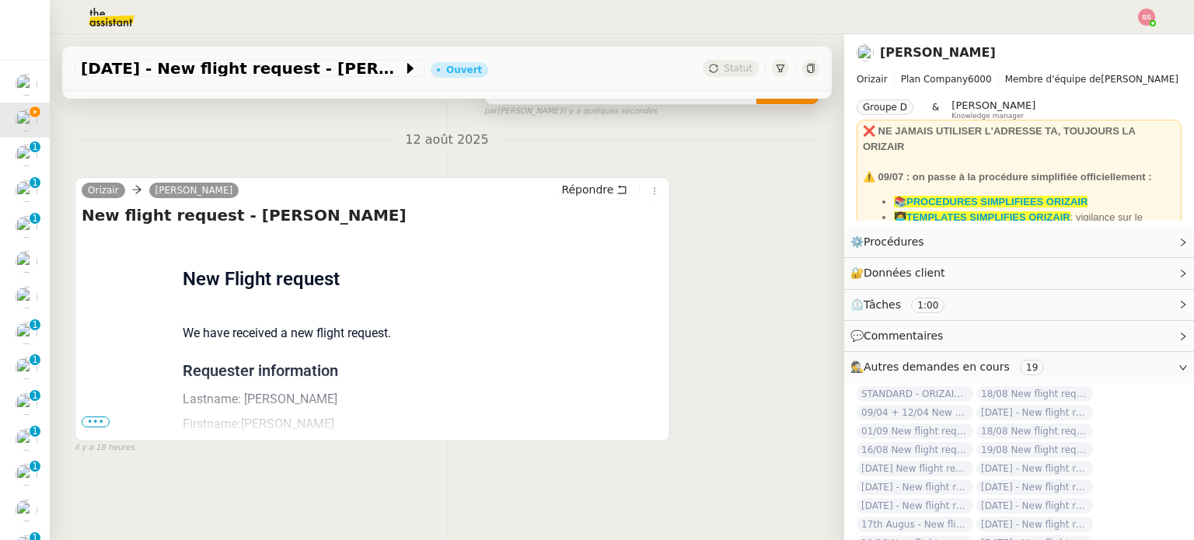
scroll to position [208, 0]
click at [99, 418] on span "•••" at bounding box center [96, 422] width 28 height 11
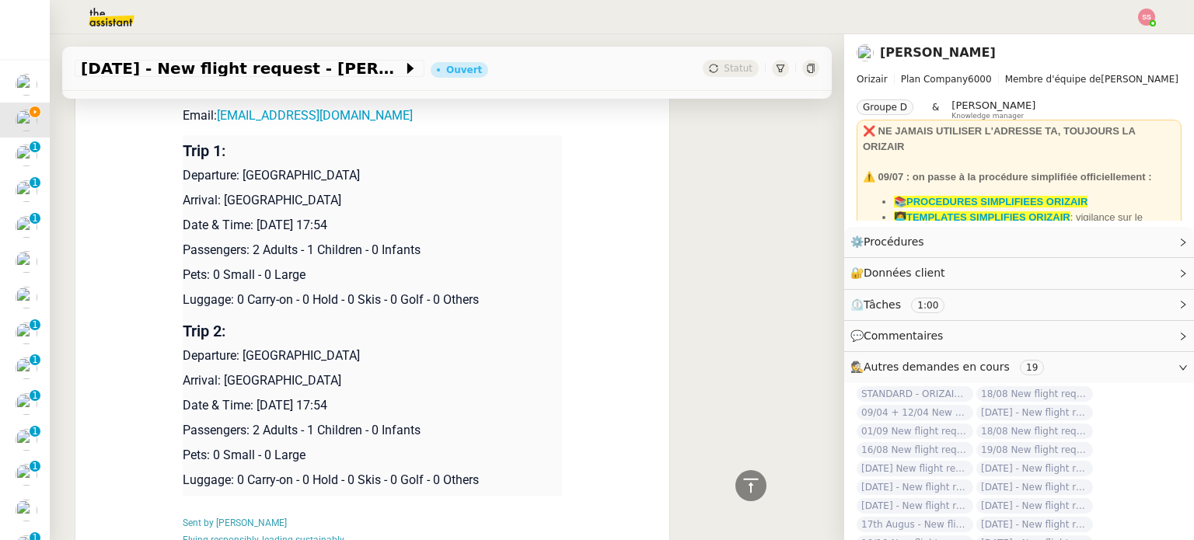
scroll to position [529, 0]
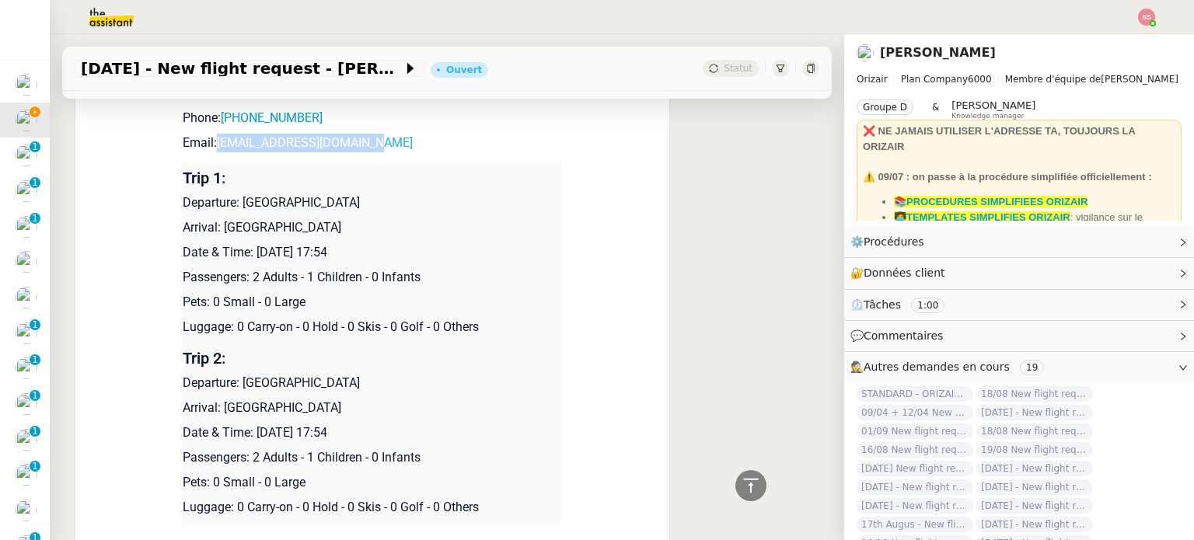
drag, startPoint x: 373, startPoint y: 150, endPoint x: 213, endPoint y: 141, distance: 160.3
click at [213, 141] on p "Email: candywigan@hotmail.co.uk" at bounding box center [372, 143] width 379 height 19
copy link "candywigan@hotmail.co.uk"
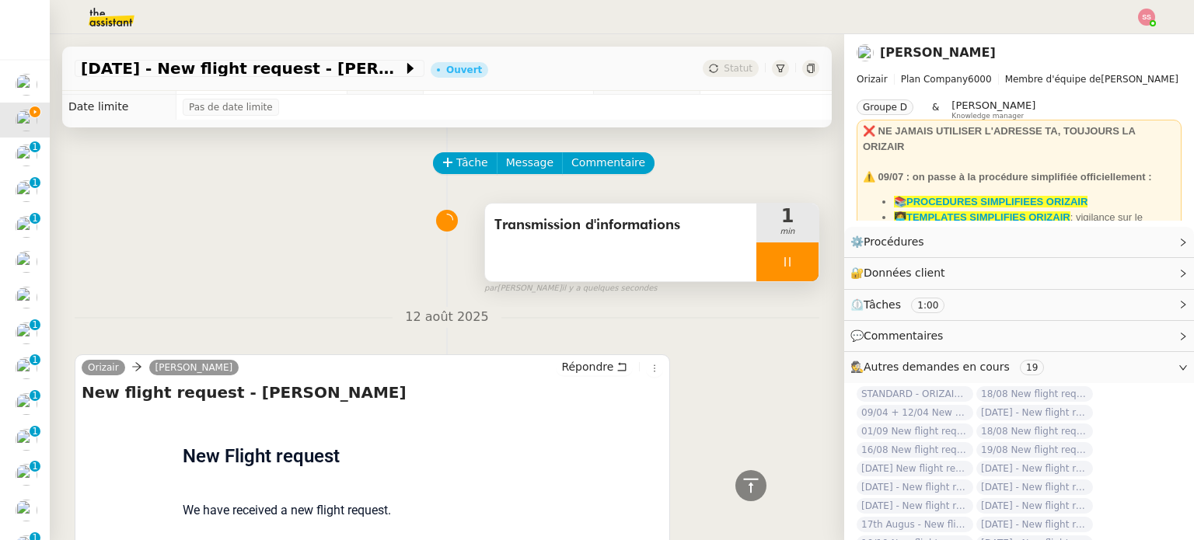
scroll to position [0, 0]
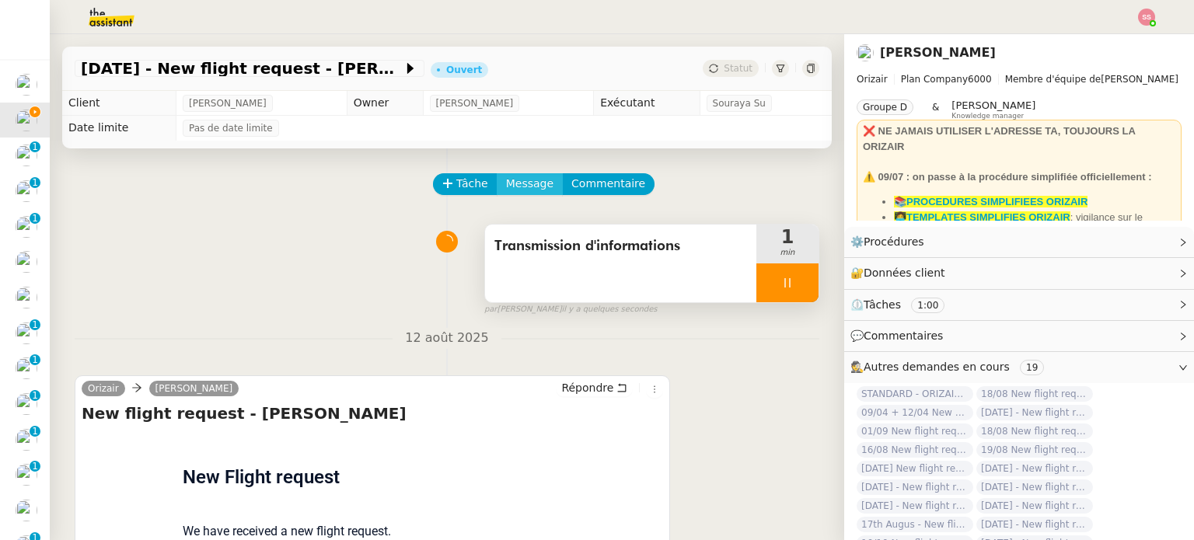
click at [506, 180] on span "Message" at bounding box center [529, 184] width 47 height 18
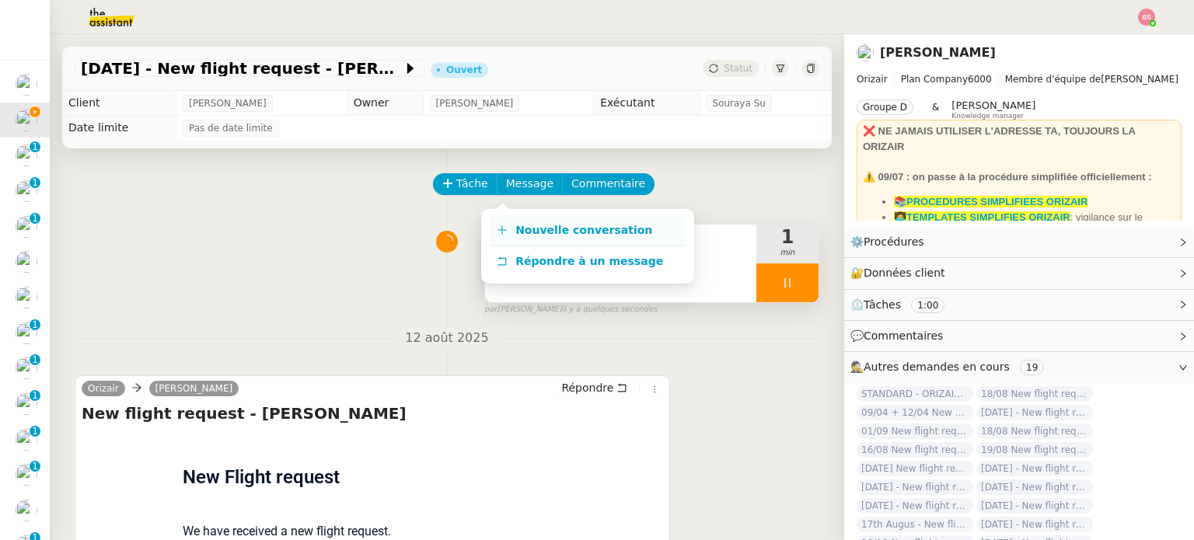
click at [517, 220] on link "Nouvelle conversation" at bounding box center [587, 230] width 194 height 31
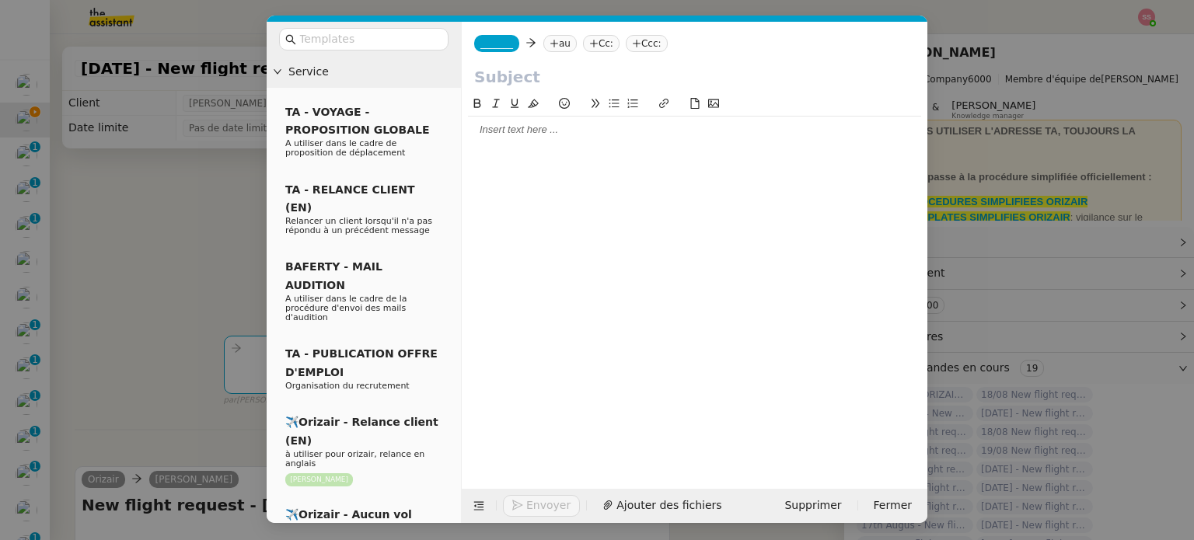
click at [557, 48] on nz-tag "au" at bounding box center [559, 43] width 33 height 17
paste input "candywigan@hotmail.co.uk"
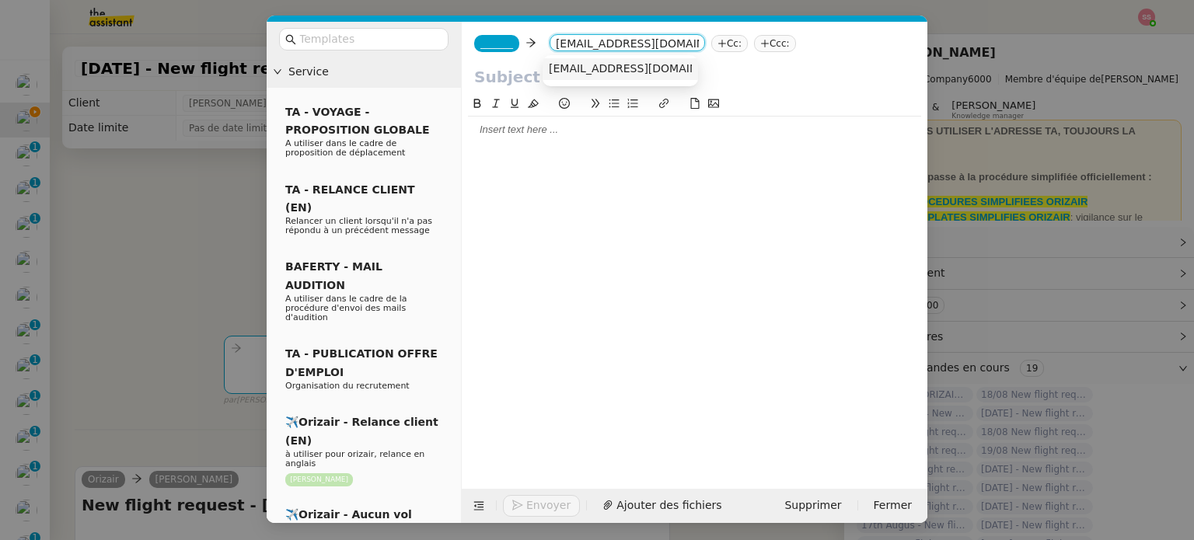
type input "candywigan@hotmail.co.uk"
click at [595, 66] on span "candywigan@hotmail.co.uk" at bounding box center [644, 68] width 190 height 12
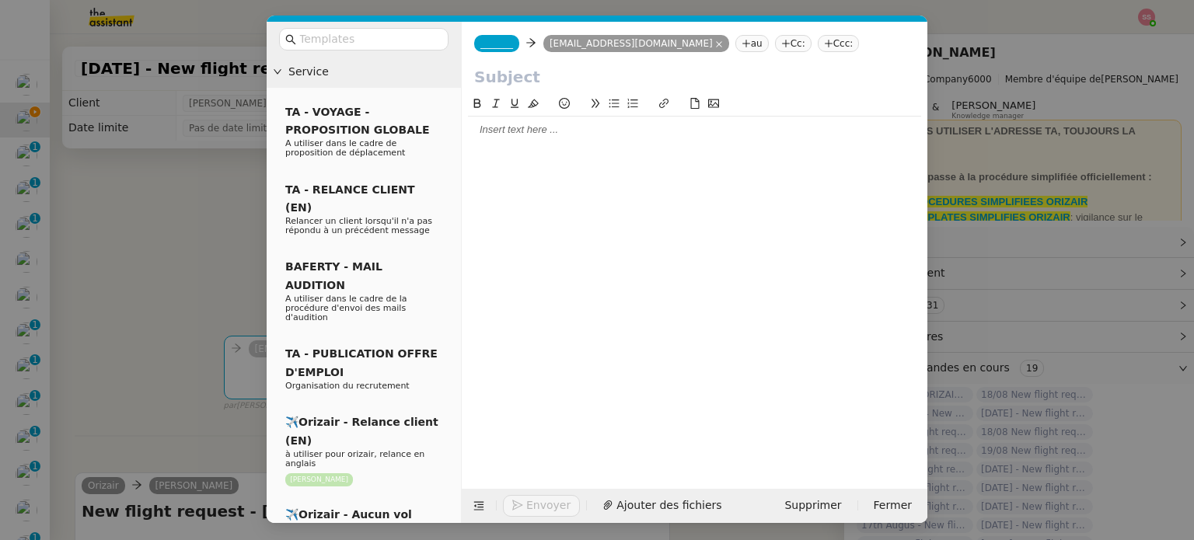
click at [236, 170] on nz-modal-container "Service TA - VOYAGE - PROPOSITION GLOBALE A utiliser dans le cadre de propositi…" at bounding box center [597, 270] width 1194 height 540
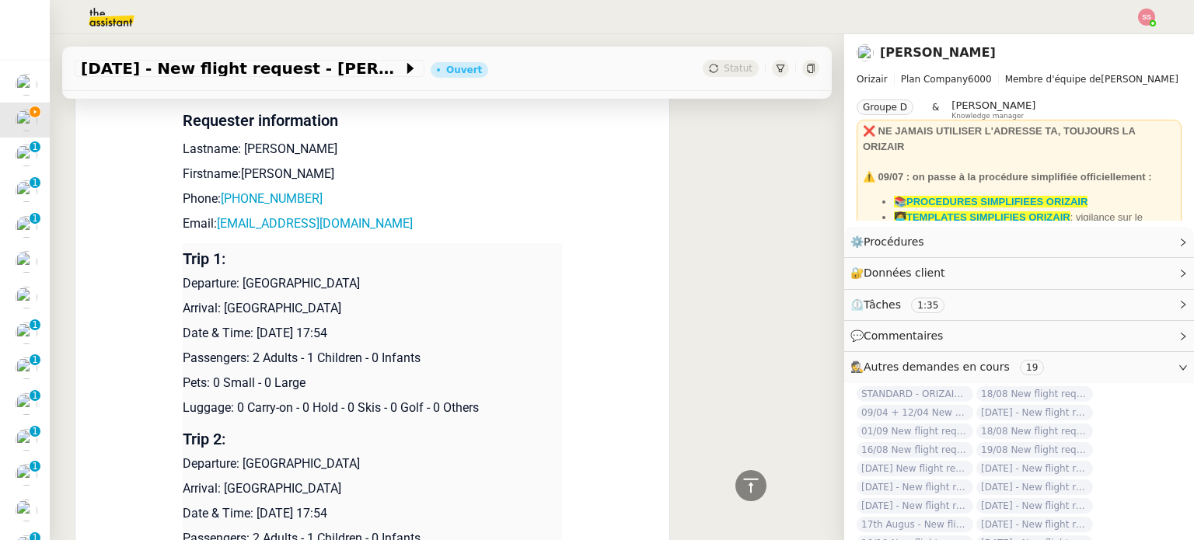
scroll to position [466, 0]
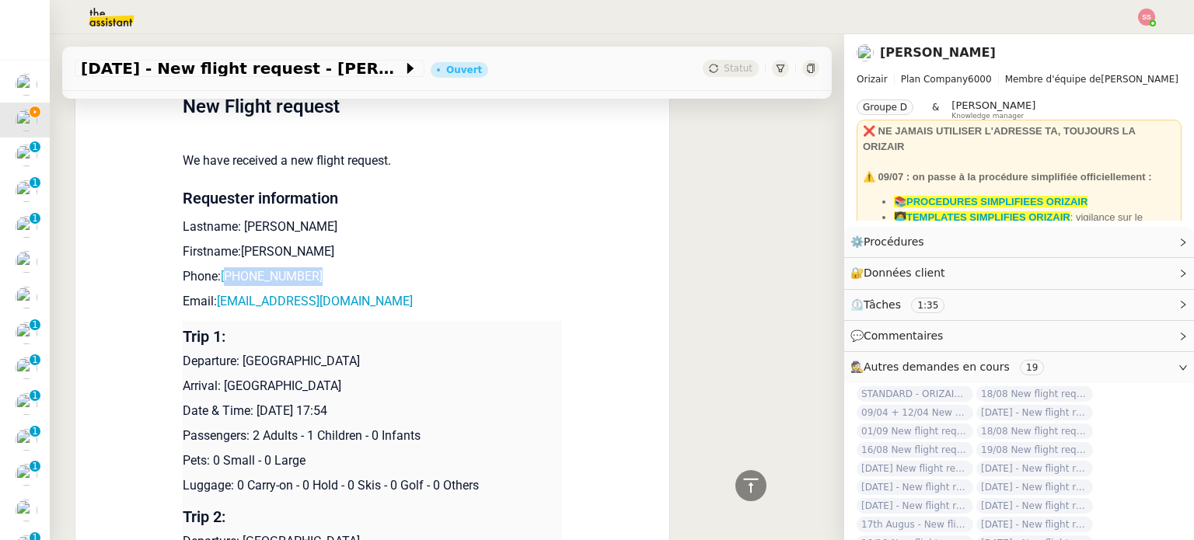
drag, startPoint x: 332, startPoint y: 279, endPoint x: 223, endPoint y: 274, distance: 108.9
click at [223, 274] on p "Phone: +4407807230790" at bounding box center [372, 276] width 379 height 19
click at [552, 248] on p "Firstname:Chris" at bounding box center [372, 251] width 379 height 19
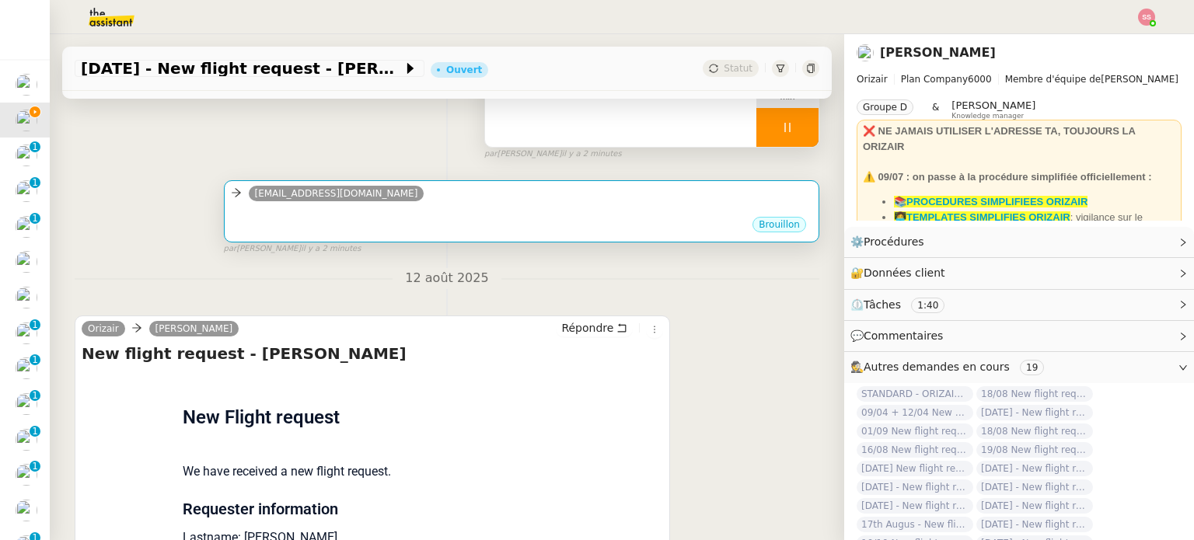
click at [445, 189] on div "candywigan@hotmail.co.uk" at bounding box center [521, 195] width 581 height 23
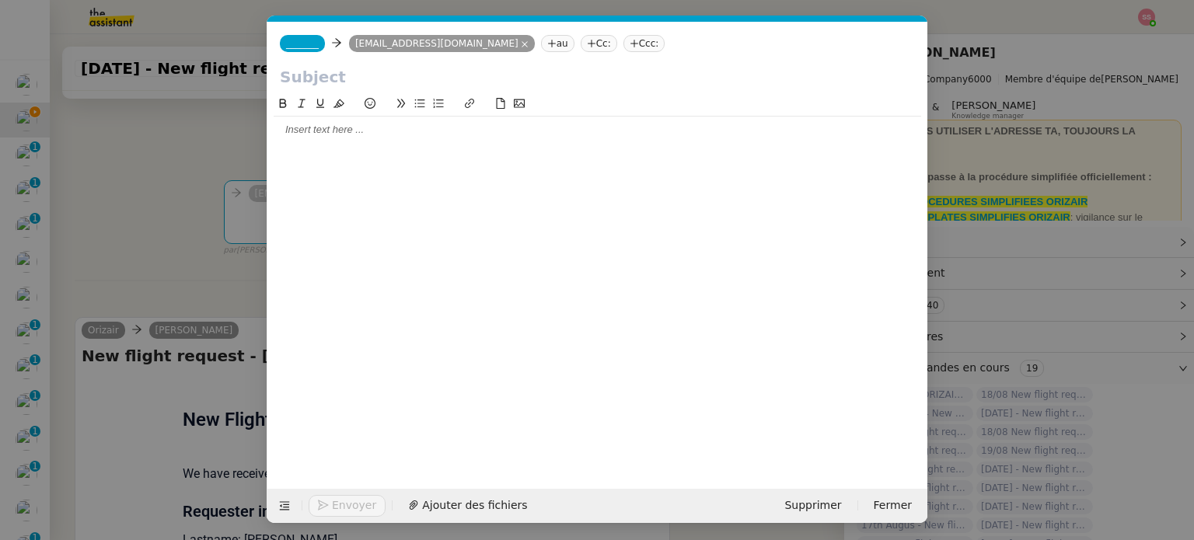
scroll to position [0, 33]
click at [623, 41] on nz-tag "Ccc:" at bounding box center [644, 43] width 42 height 17
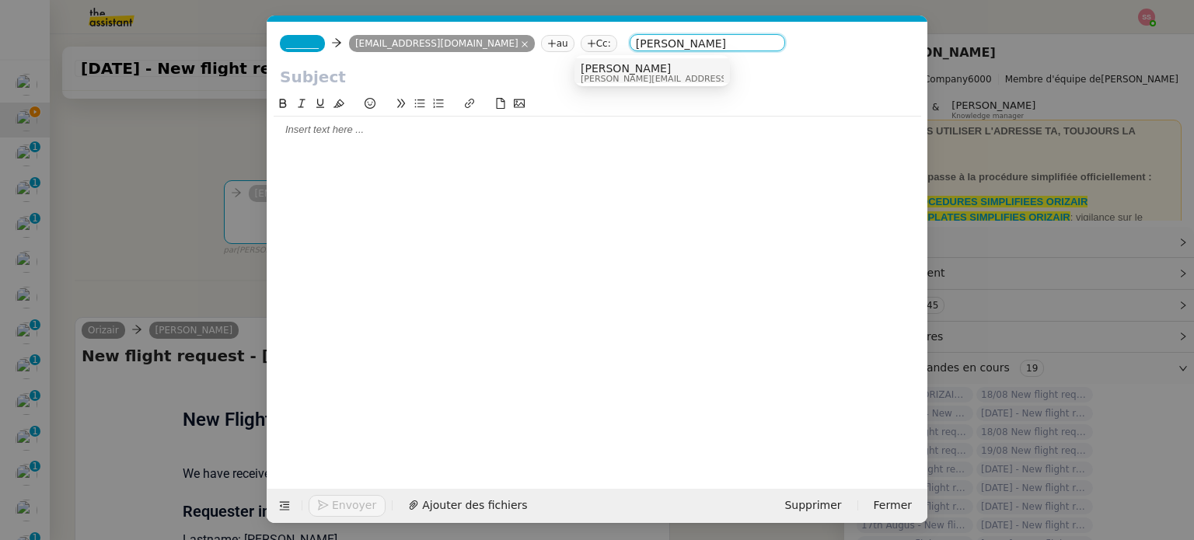
type input "louis frei"
click at [603, 75] on span "[PERSON_NAME][EMAIL_ADDRESS][DOMAIN_NAME]" at bounding box center [691, 79] width 221 height 9
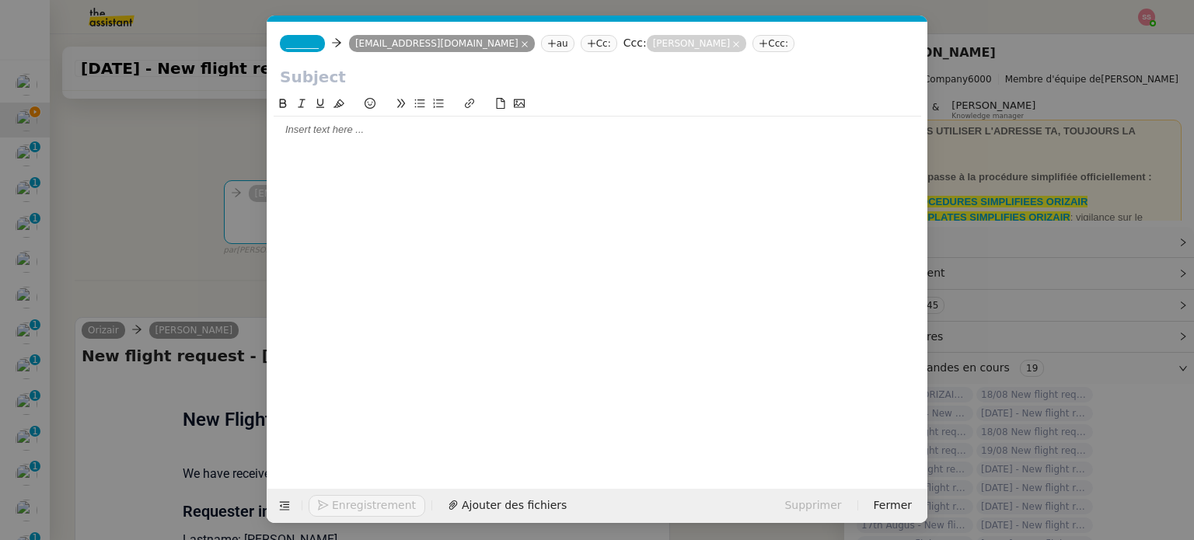
click at [298, 51] on nz-tag "_______" at bounding box center [302, 43] width 45 height 17
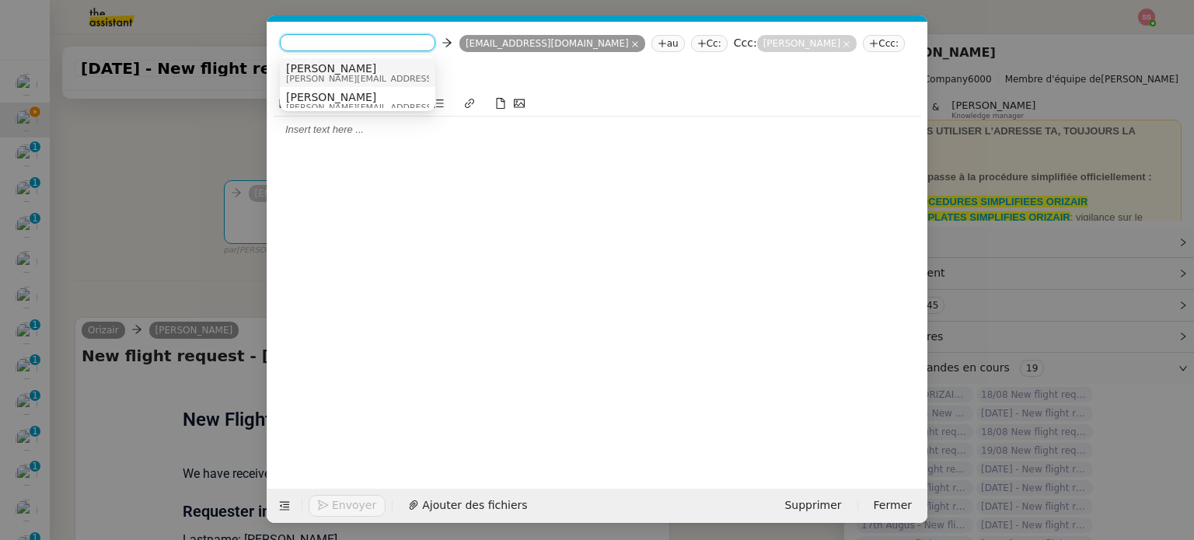
click at [343, 66] on span "[PERSON_NAME]" at bounding box center [396, 68] width 221 height 12
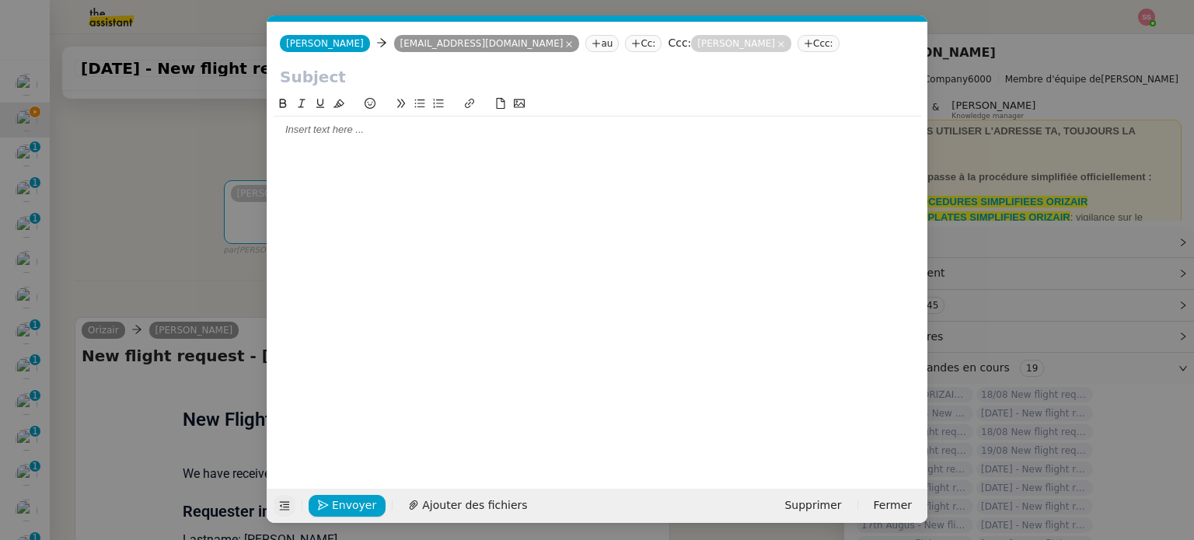
click at [280, 503] on icon at bounding box center [284, 506] width 11 height 11
click at [283, 503] on icon at bounding box center [284, 506] width 11 height 11
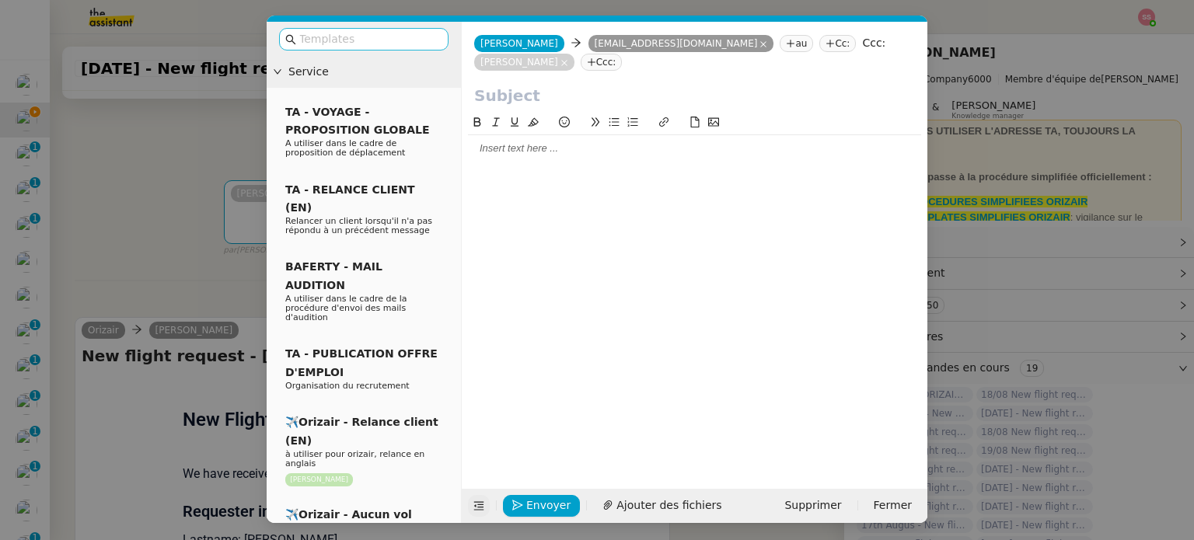
click at [342, 33] on input "text" at bounding box center [369, 39] width 140 height 18
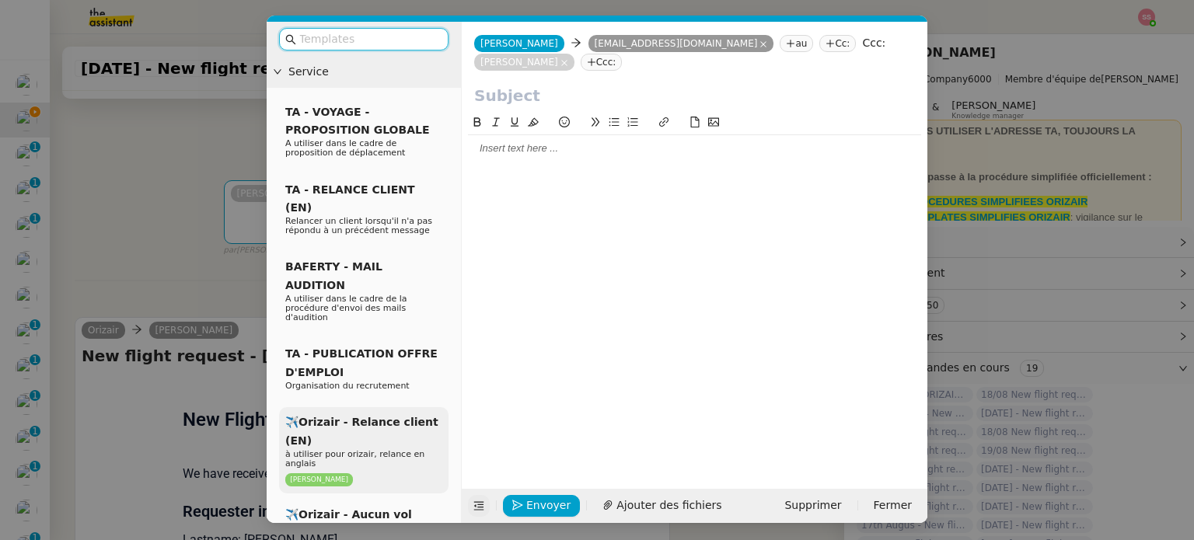
click at [362, 407] on div "✈️Orizair - Relance client (EN) à utiliser pour orizair, relance en anglais Lou…" at bounding box center [363, 450] width 169 height 86
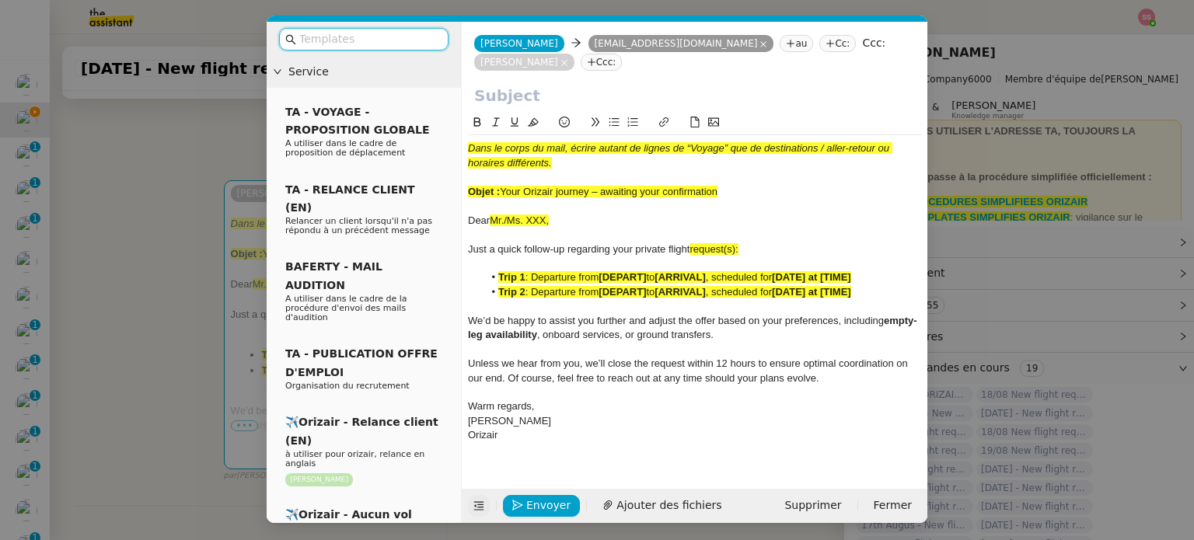
click at [399, 44] on input "text" at bounding box center [369, 39] width 140 height 18
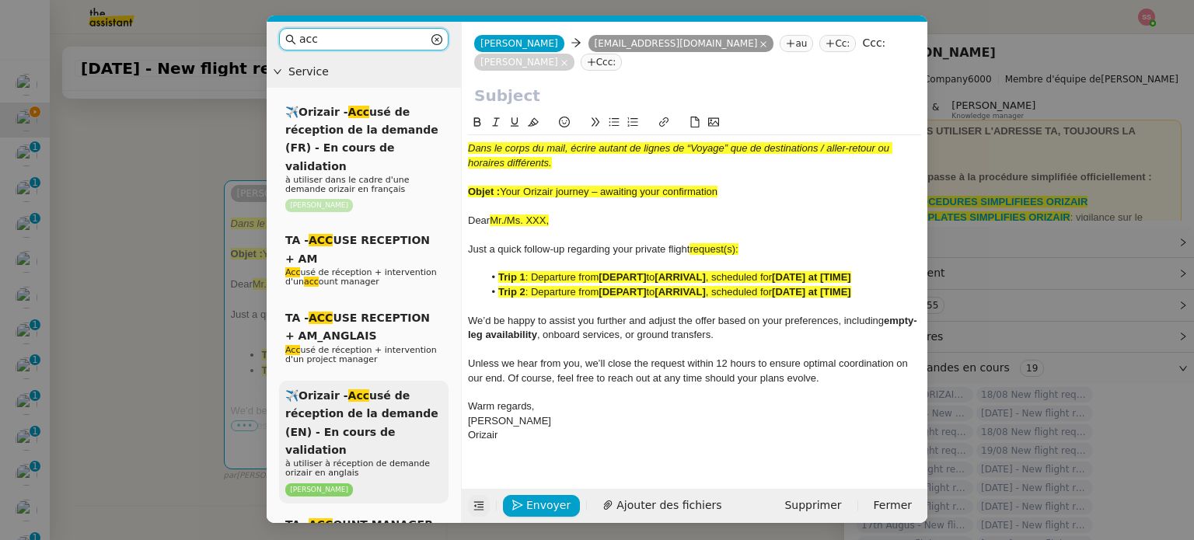
type input "acc"
click at [333, 403] on span "✈️Orizair - Acc usé de réception de la demande (EN) - En cours de validation" at bounding box center [361, 422] width 153 height 67
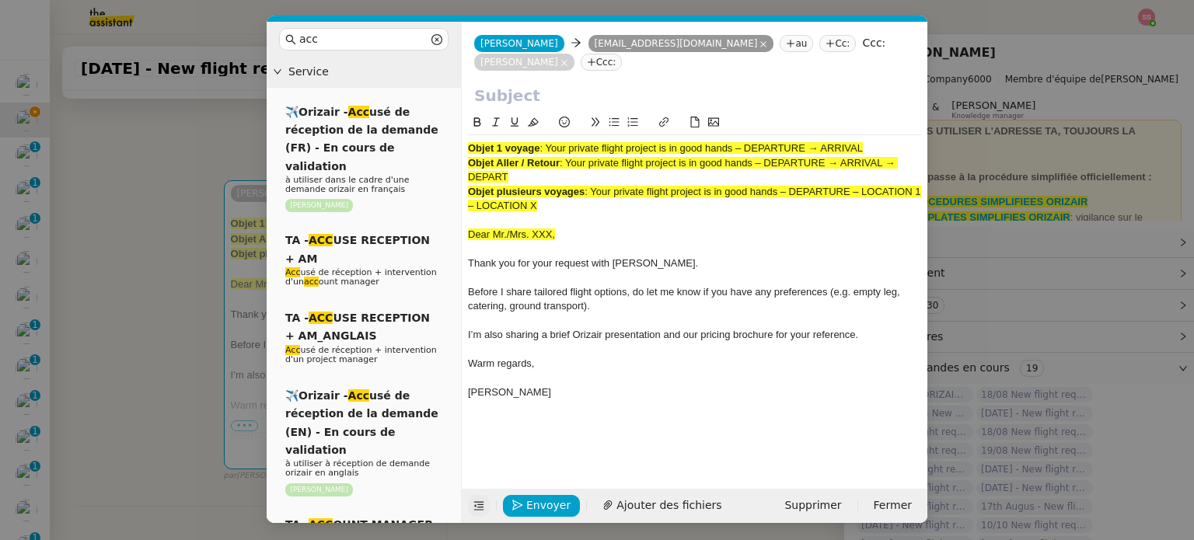
drag, startPoint x: 594, startPoint y: 167, endPoint x: 909, endPoint y: 191, distance: 315.7
click at [909, 191] on div "Objet plusieurs voyages : Your private flight project is in good hands – DEPART…" at bounding box center [694, 199] width 453 height 29
click at [812, 156] on div "Objet Aller / Retour : Your private flight project is in good hands – DEPARTURE…" at bounding box center [694, 170] width 453 height 29
drag, startPoint x: 567, startPoint y: 142, endPoint x: 605, endPoint y: 153, distance: 39.6
click at [605, 156] on div "Objet Aller / Retour : Your private flight project is in good hands – DEPARTURE…" at bounding box center [694, 170] width 453 height 29
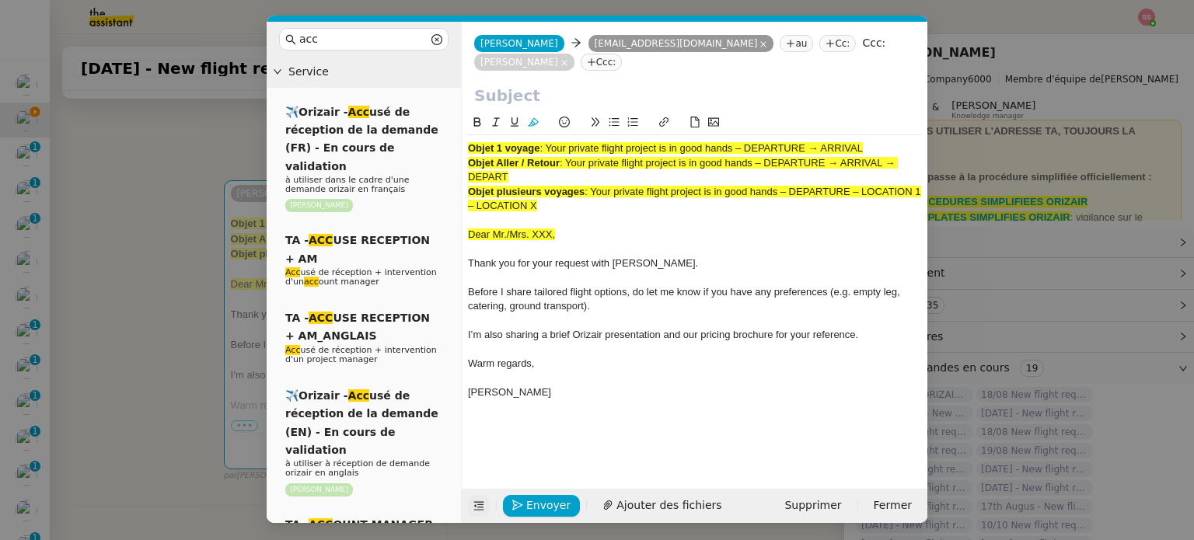
copy span "Your private flight project is in good hands – DEPARTURE → ARRIVAL → DEPART"
click at [555, 84] on input "text" at bounding box center [694, 95] width 441 height 23
paste input "Your private flight project is in good hands – DEPARTURE → ARRIVAL → DEPART"
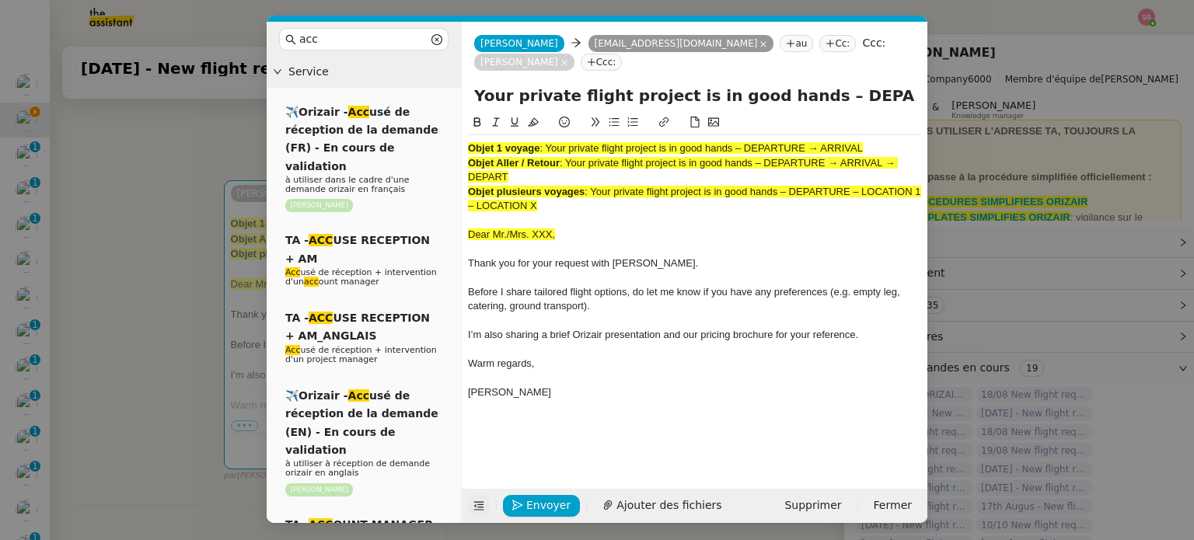
scroll to position [0, 147]
type input "Your private flight project is in good hands – DEPARTURE → ARRIVAL → DEPART"
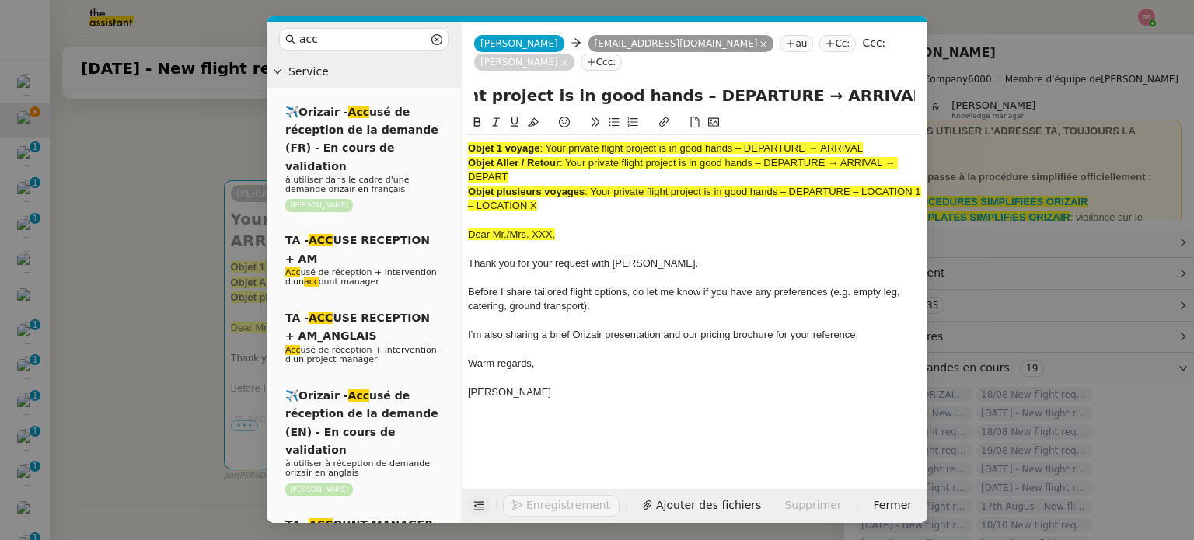
scroll to position [0, 0]
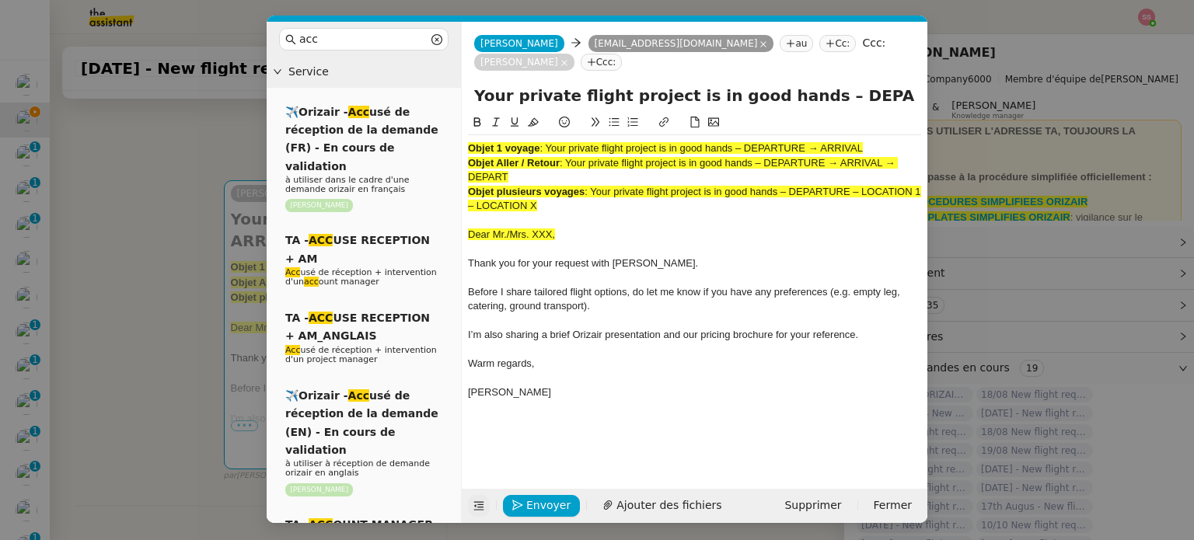
drag, startPoint x: 575, startPoint y: 186, endPoint x: 432, endPoint y: 84, distance: 175.6
click at [432, 84] on nz-layout "acc Service ✈️Orizair - Acc usé de réception de la demande (FR) - En cours de v…" at bounding box center [597, 272] width 661 height 501
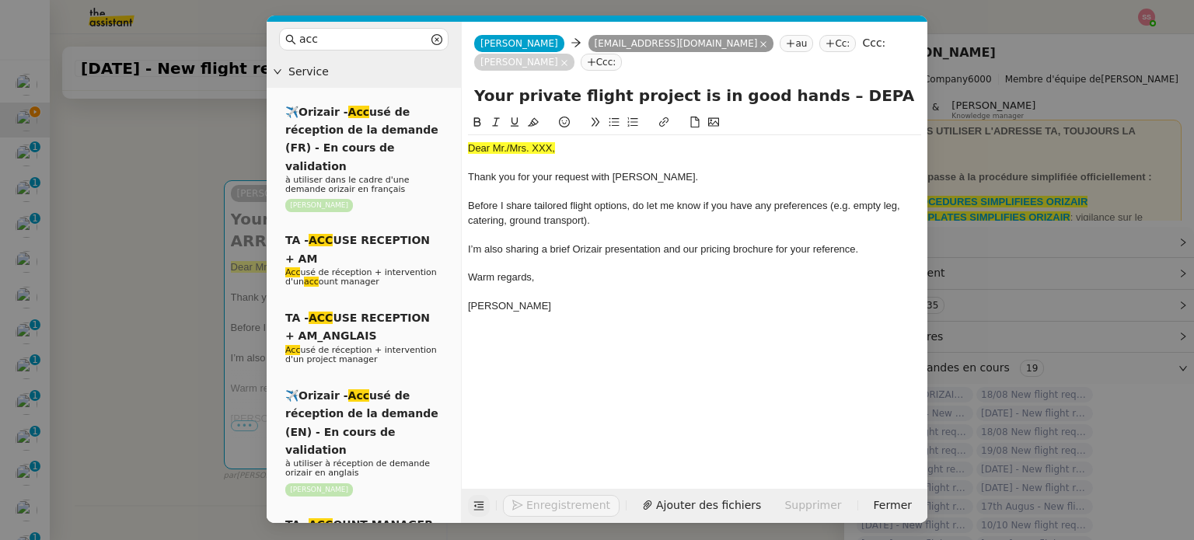
click at [141, 323] on nz-modal-container "acc Service ✈️Orizair - Acc usé de réception de la demande (FR) - En cours de v…" at bounding box center [597, 270] width 1194 height 540
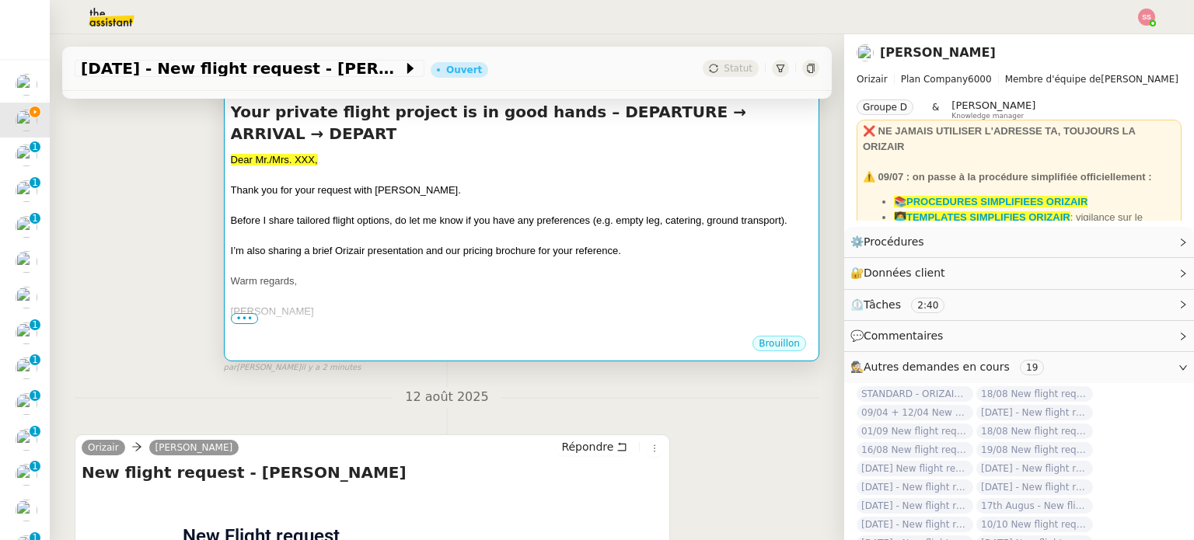
scroll to position [622, 0]
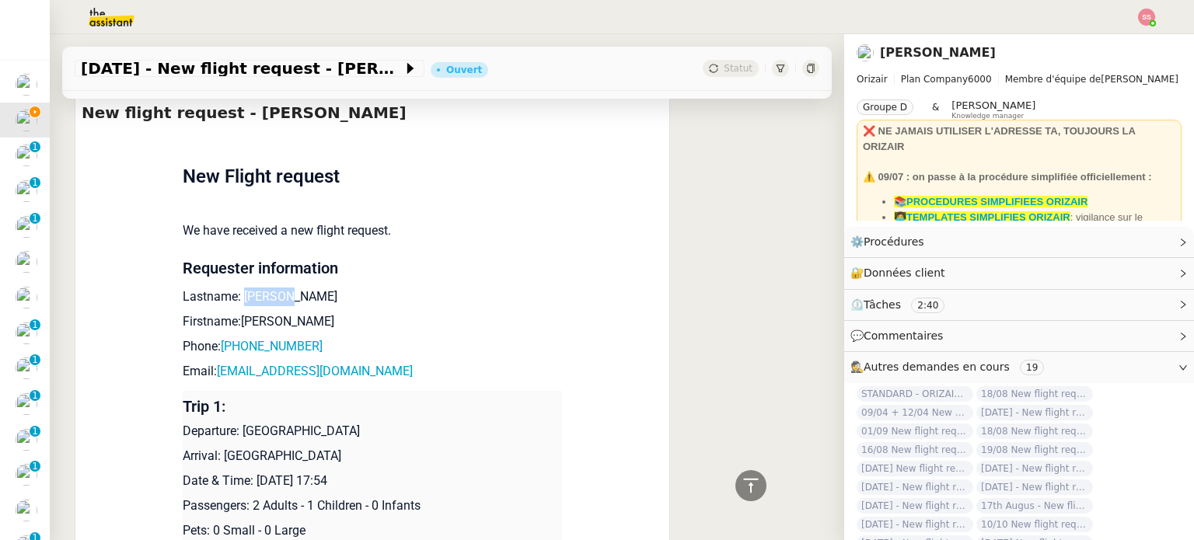
drag, startPoint x: 289, startPoint y: 279, endPoint x: 234, endPoint y: 276, distance: 55.3
click at [234, 288] on p "Lastname: Cameron" at bounding box center [372, 297] width 379 height 19
copy p "Cameron"
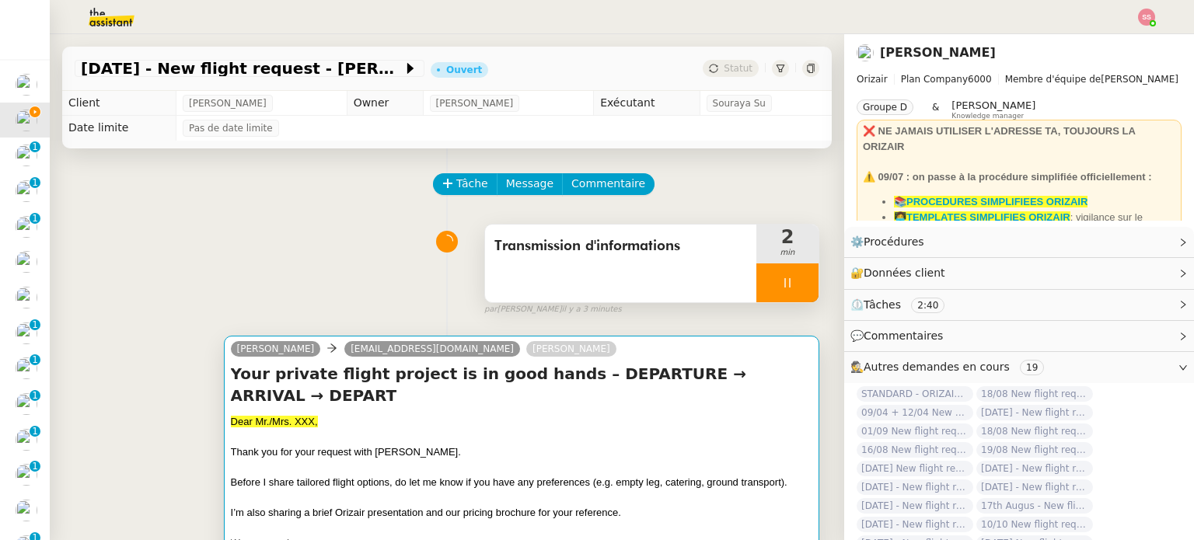
scroll to position [0, 0]
click at [302, 416] on span "Dear Mr./Mrs. XXX," at bounding box center [274, 422] width 87 height 12
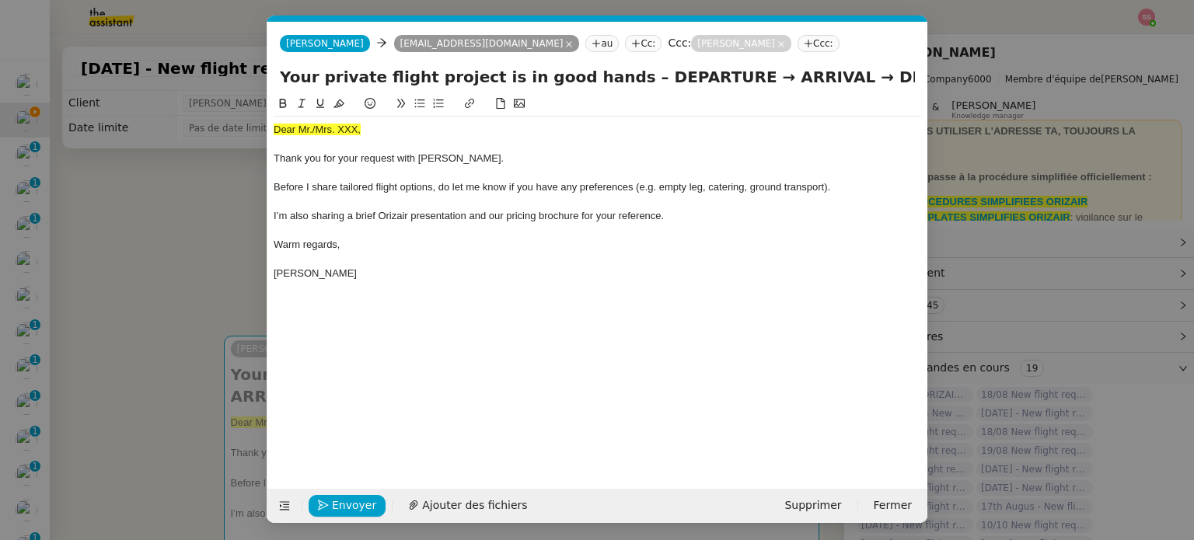
scroll to position [0, 47]
drag, startPoint x: 379, startPoint y: 132, endPoint x: 342, endPoint y: 99, distance: 49.5
click at [265, 130] on nz-modal-container "acc Service ✈️Orizair - Acc usé de réception de la demande (FR) - En cours de v…" at bounding box center [597, 270] width 1194 height 540
click at [341, 105] on icon at bounding box center [338, 103] width 11 height 11
click at [379, 127] on div "Dear Mr./Mrs. XXX," at bounding box center [597, 130] width 647 height 14
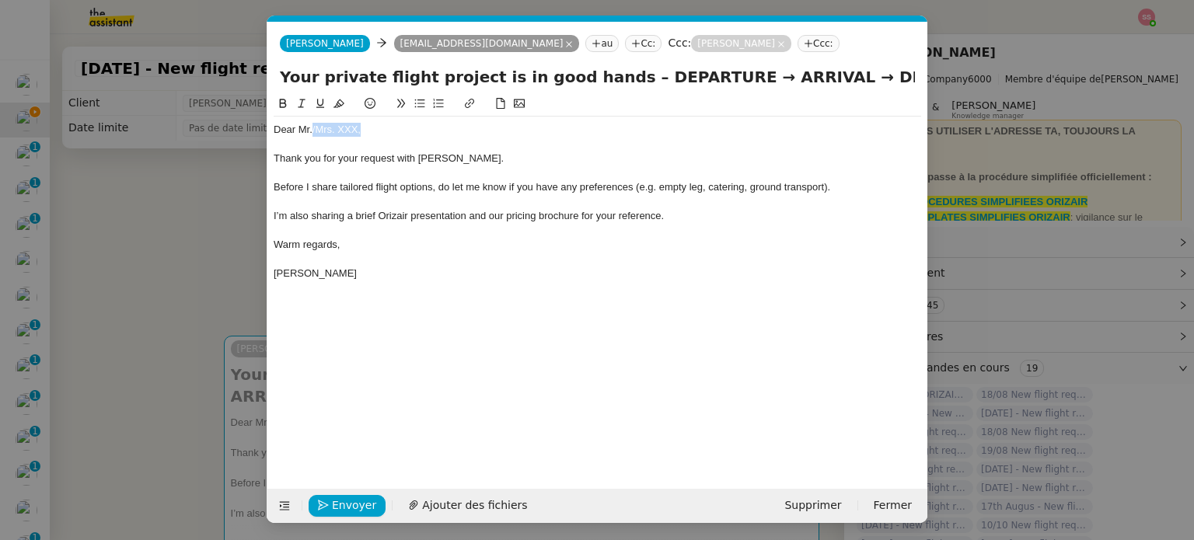
drag, startPoint x: 382, startPoint y: 129, endPoint x: 312, endPoint y: 133, distance: 70.8
click at [312, 133] on div "Dear Mr./Mrs. XXX," at bounding box center [597, 130] width 647 height 14
click at [452, 507] on span "Ajouter des fichiers" at bounding box center [474, 506] width 105 height 18
click at [171, 281] on nz-modal-container "acc Service ✈️Orizair - Acc usé de réception de la demande (FR) - En cours de v…" at bounding box center [597, 270] width 1194 height 540
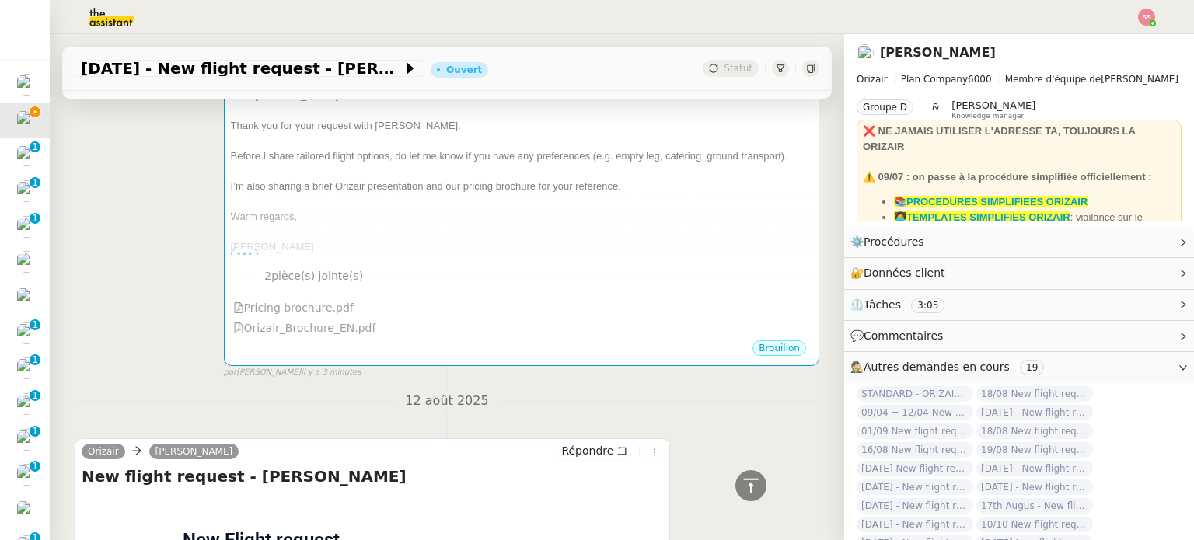
scroll to position [233, 0]
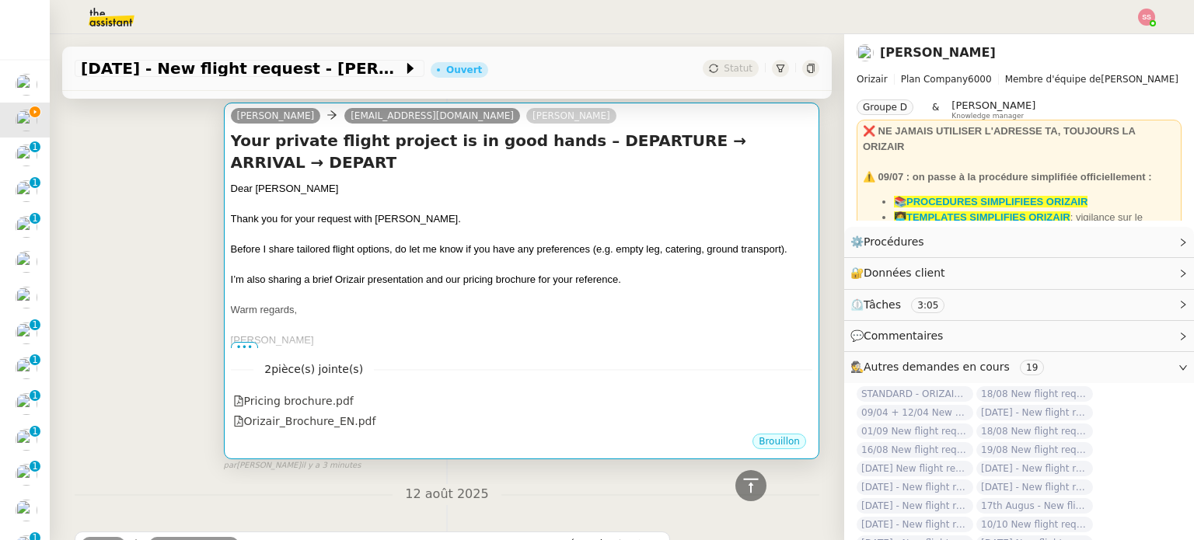
click at [490, 318] on div at bounding box center [521, 326] width 581 height 16
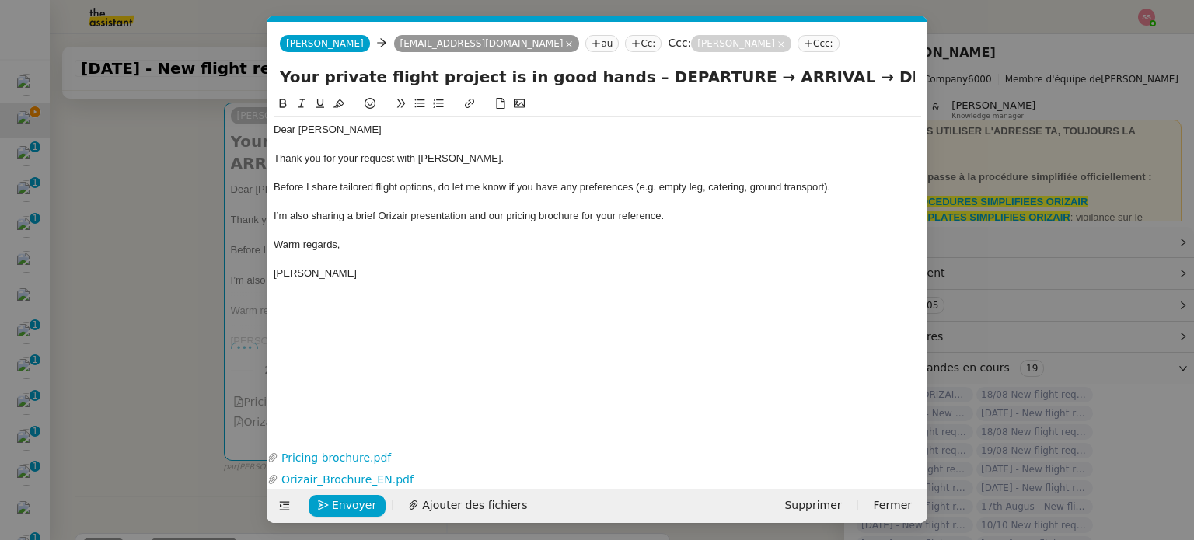
scroll to position [0, 47]
drag, startPoint x: 697, startPoint y: 85, endPoint x: 609, endPoint y: 76, distance: 88.3
click at [609, 76] on input "Your private flight project is in good hands – DEPARTURE → ARRIVAL → DEPART" at bounding box center [597, 76] width 635 height 23
drag, startPoint x: 779, startPoint y: 86, endPoint x: 720, endPoint y: 83, distance: 59.2
click at [720, 83] on input "Your private flight project is in good hands – Manchester → ARRIVAL → DEPART" at bounding box center [597, 76] width 635 height 23
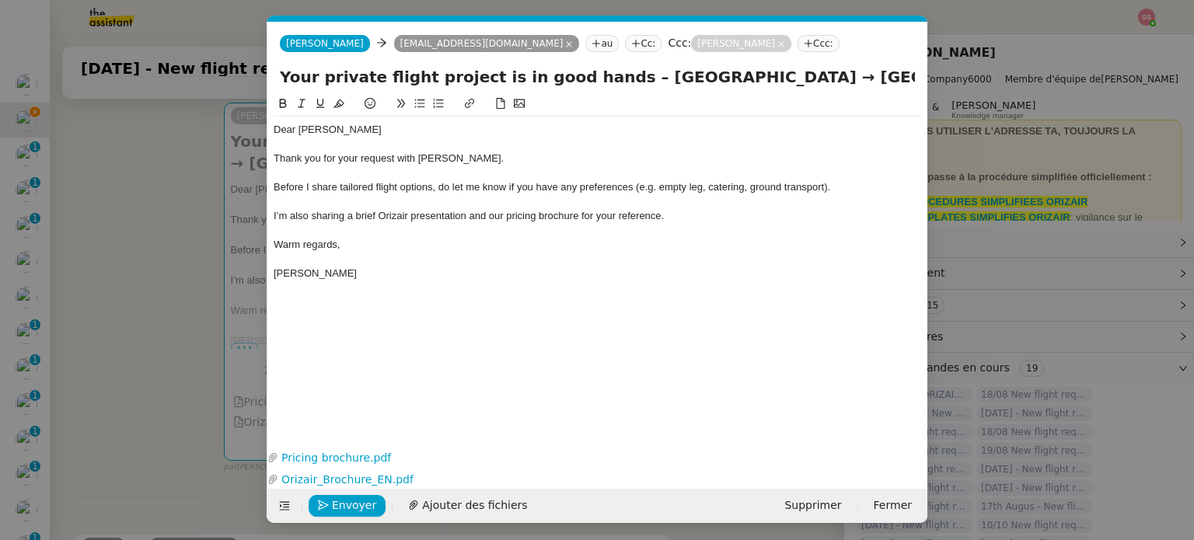
drag, startPoint x: 864, startPoint y: 79, endPoint x: 796, endPoint y: 77, distance: 68.4
click at [796, 77] on input "Your private flight project is in good hands – Manchester → Larnaca → DEPART" at bounding box center [597, 76] width 635 height 23
type input "Your private flight project is in good hands – Manchester → Larnaca → Manchester"
click at [120, 288] on nz-modal-container "acc Service ✈️Orizair - Acc usé de réception de la demande (FR) - En cours de v…" at bounding box center [597, 270] width 1194 height 540
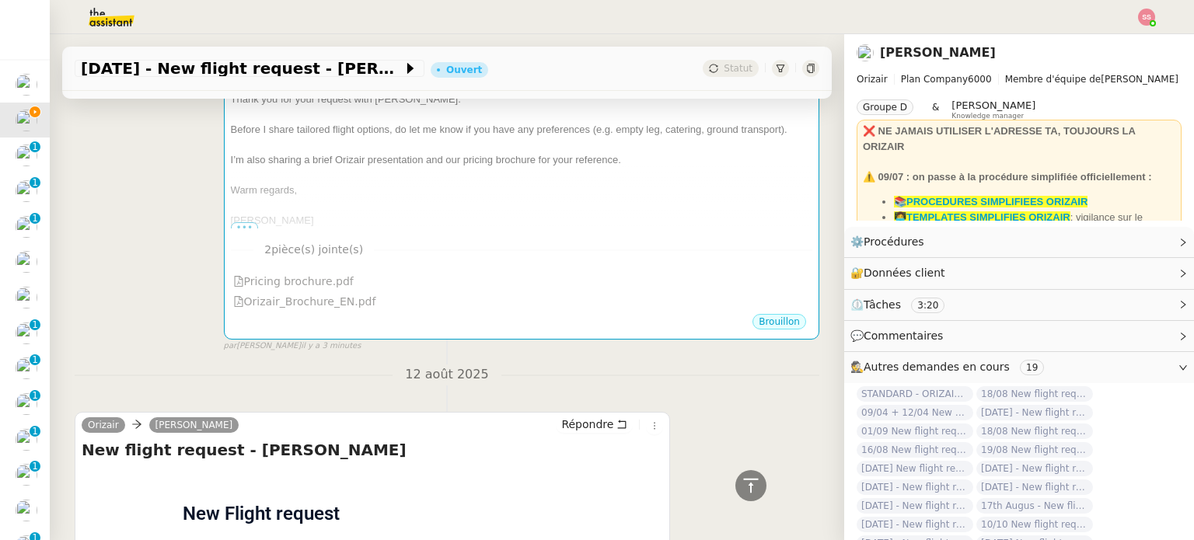
scroll to position [155, 0]
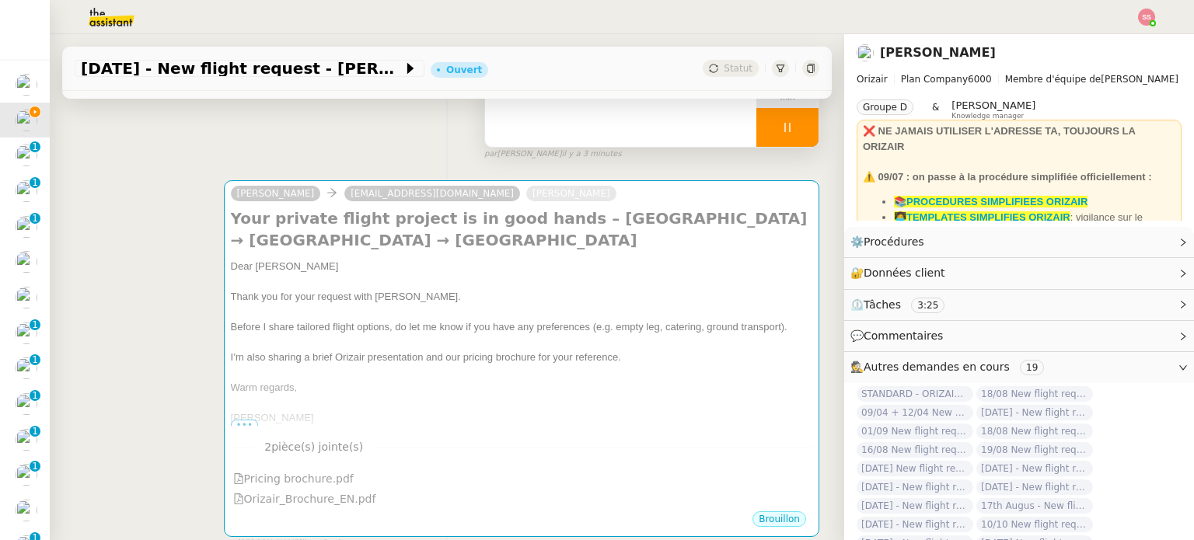
click at [513, 263] on div "Dear Mr.Cameron" at bounding box center [521, 267] width 581 height 16
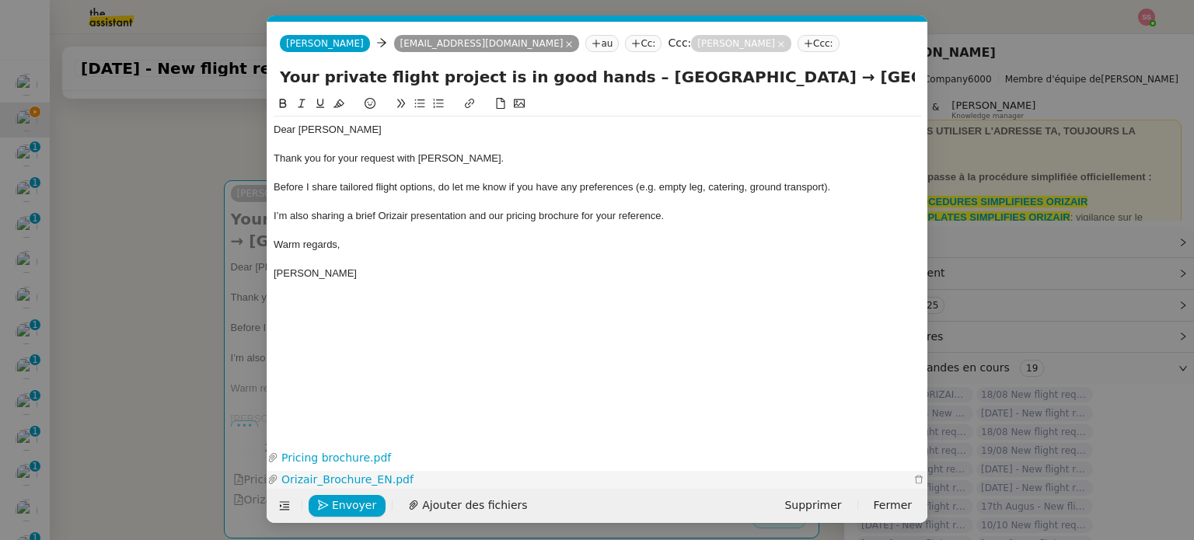
scroll to position [0, 47]
click at [351, 509] on span "Envoyer" at bounding box center [354, 506] width 44 height 18
click at [351, 509] on span "Confirmer l'envoi" at bounding box center [378, 506] width 93 height 18
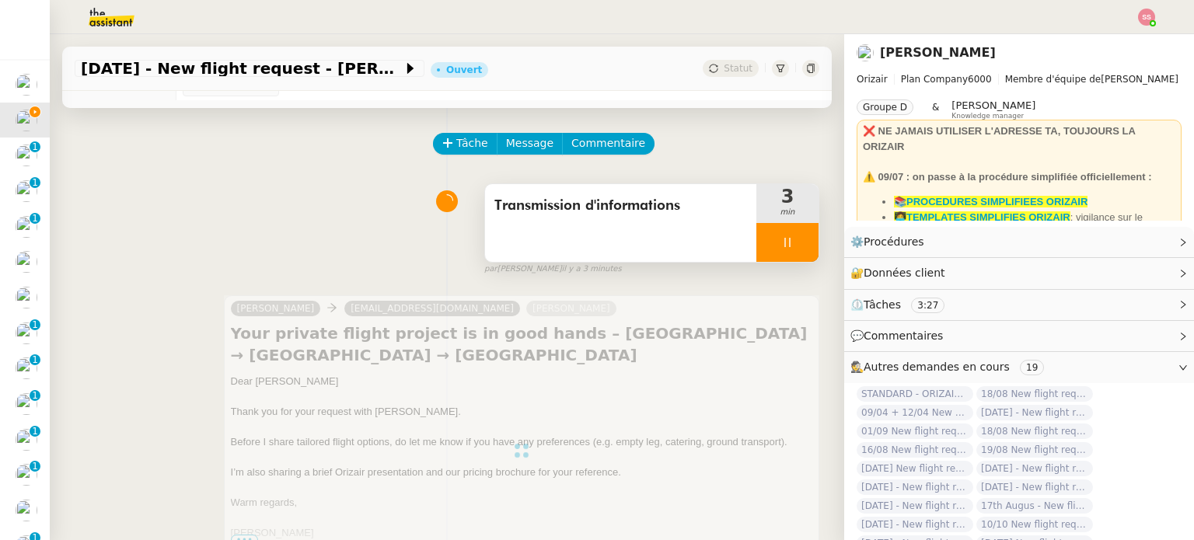
scroll to position [0, 0]
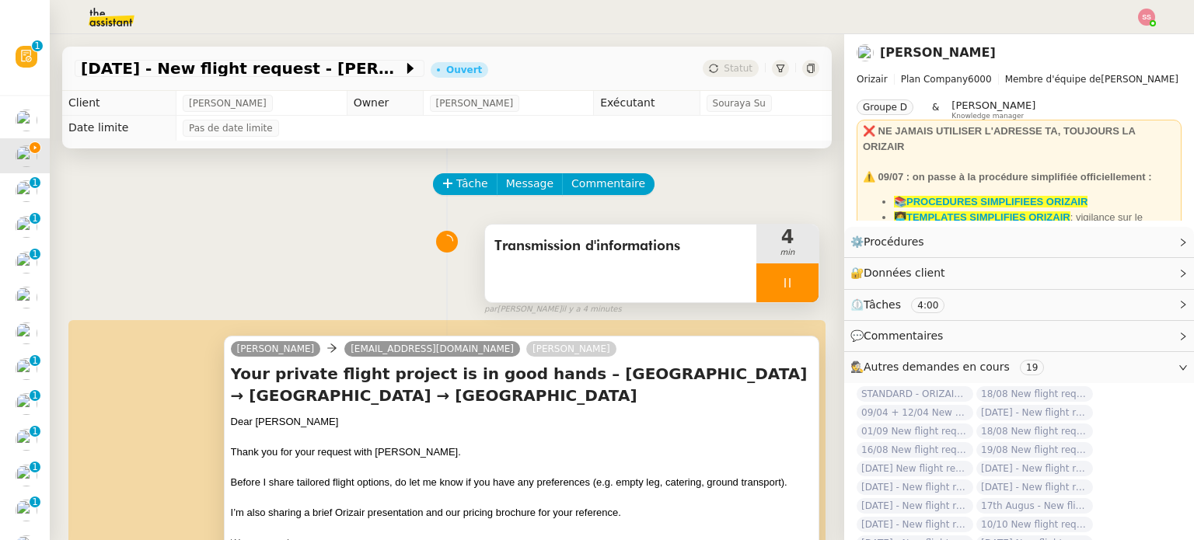
click at [783, 273] on div at bounding box center [787, 282] width 62 height 39
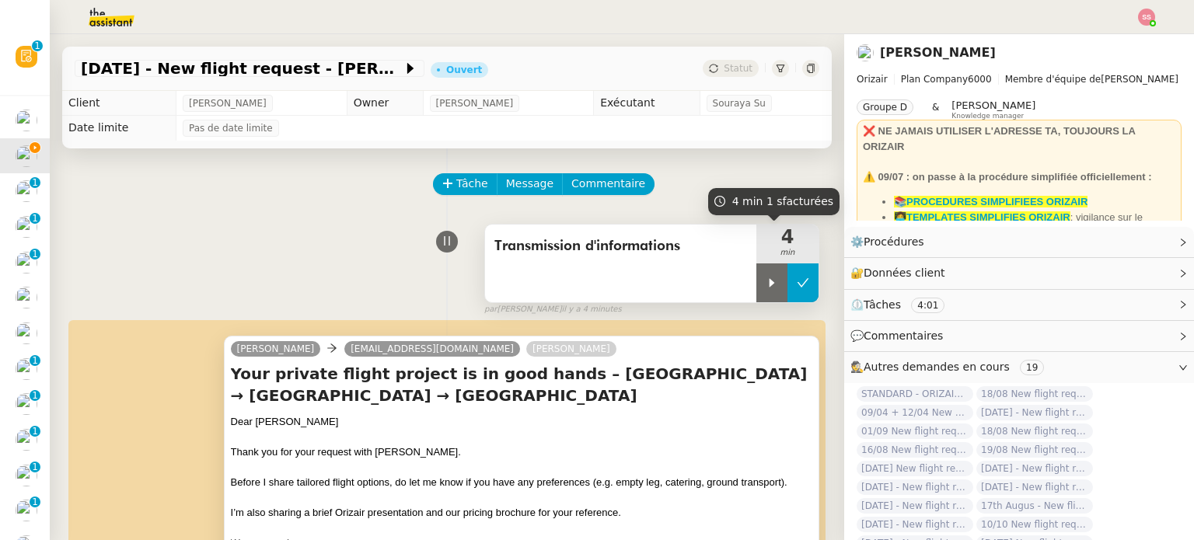
click at [797, 281] on icon at bounding box center [803, 283] width 12 height 12
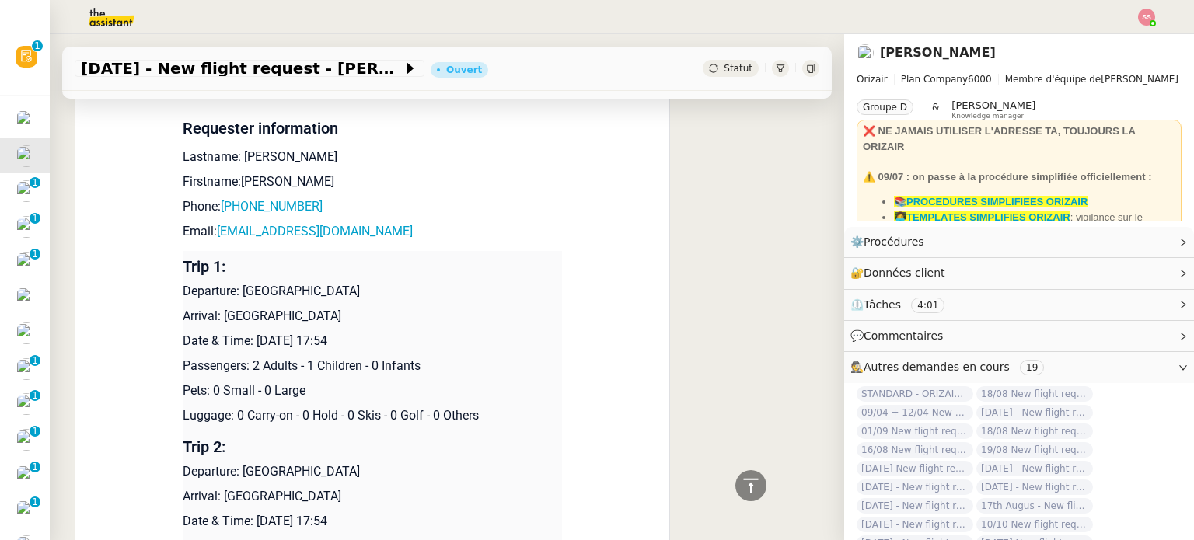
scroll to position [855, 0]
drag, startPoint x: 344, startPoint y: 208, endPoint x: 227, endPoint y: 206, distance: 117.4
click at [227, 206] on p "Phone: +4407807230790" at bounding box center [372, 205] width 379 height 19
copy link "4407807230790"
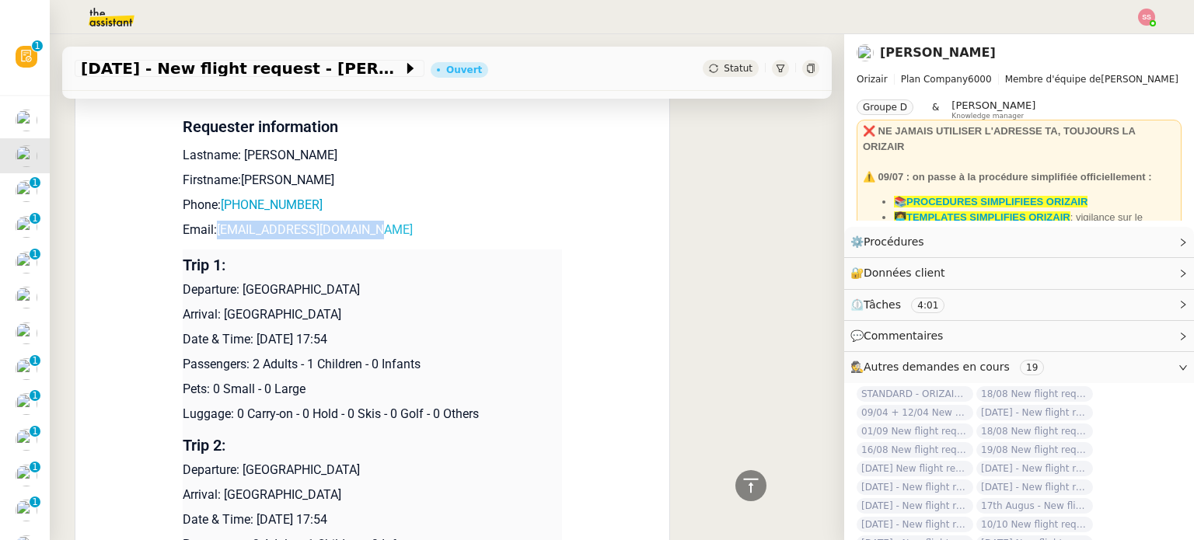
drag, startPoint x: 383, startPoint y: 229, endPoint x: 213, endPoint y: 231, distance: 170.2
click at [213, 231] on p "Email: candywigan@hotmail.co.uk" at bounding box center [372, 230] width 379 height 19
copy link "candywigan@hotmail.co.uk"
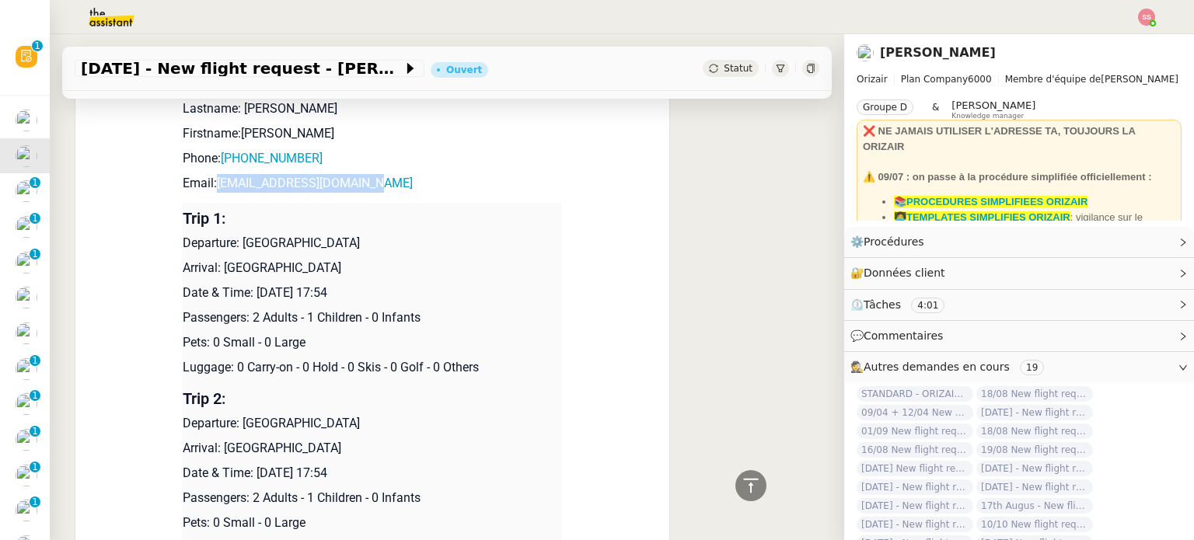
scroll to position [808, 0]
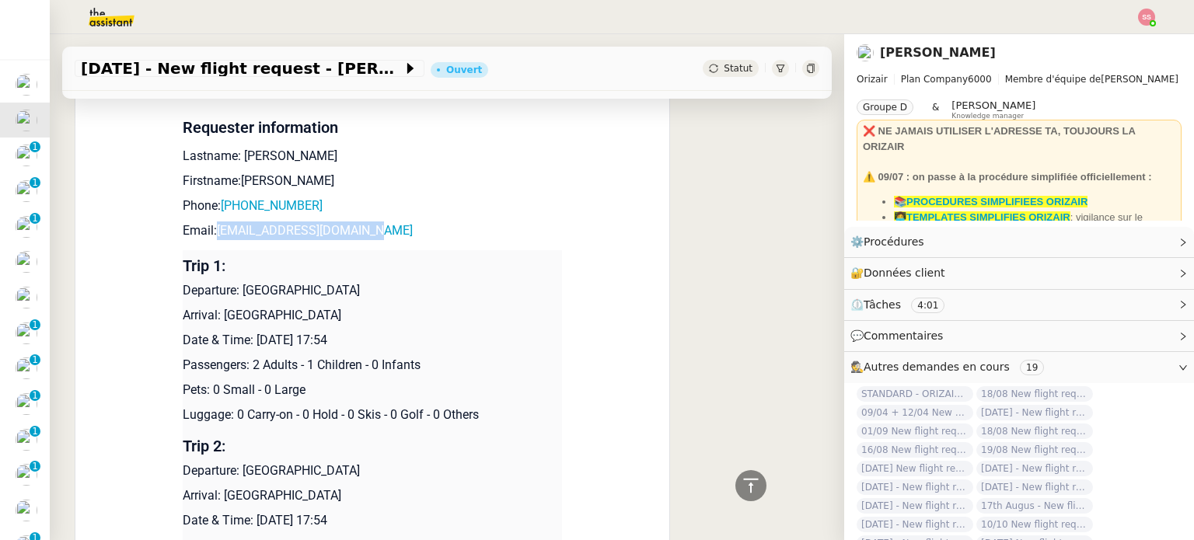
drag, startPoint x: 366, startPoint y: 293, endPoint x: 241, endPoint y: 288, distance: 125.2
click at [241, 288] on p "Departure: Manchester Airport" at bounding box center [372, 290] width 379 height 19
copy p "Manchester Airport"
drag, startPoint x: 380, startPoint y: 325, endPoint x: 215, endPoint y: 319, distance: 165.6
click at [215, 319] on p "Arrival: Larnaca International Airport" at bounding box center [372, 315] width 379 height 19
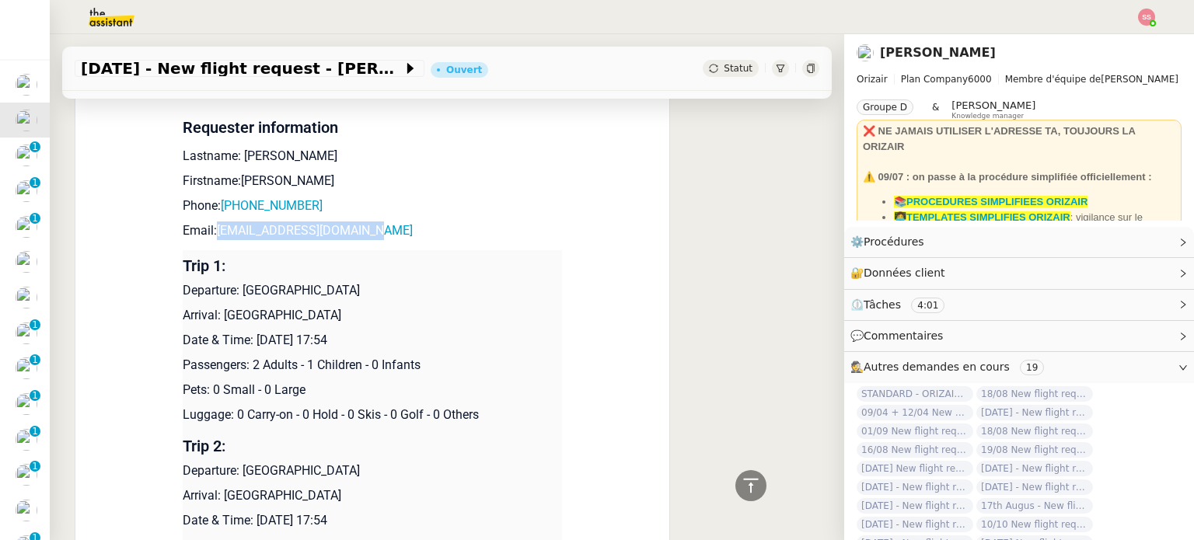
copy p "Larnaca International Airport"
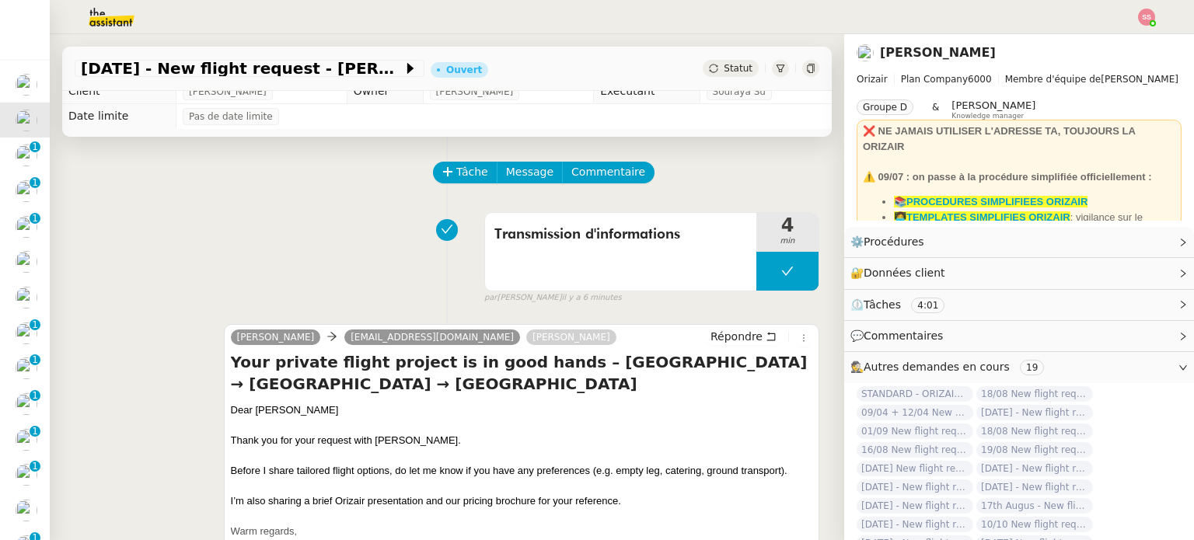
scroll to position [0, 0]
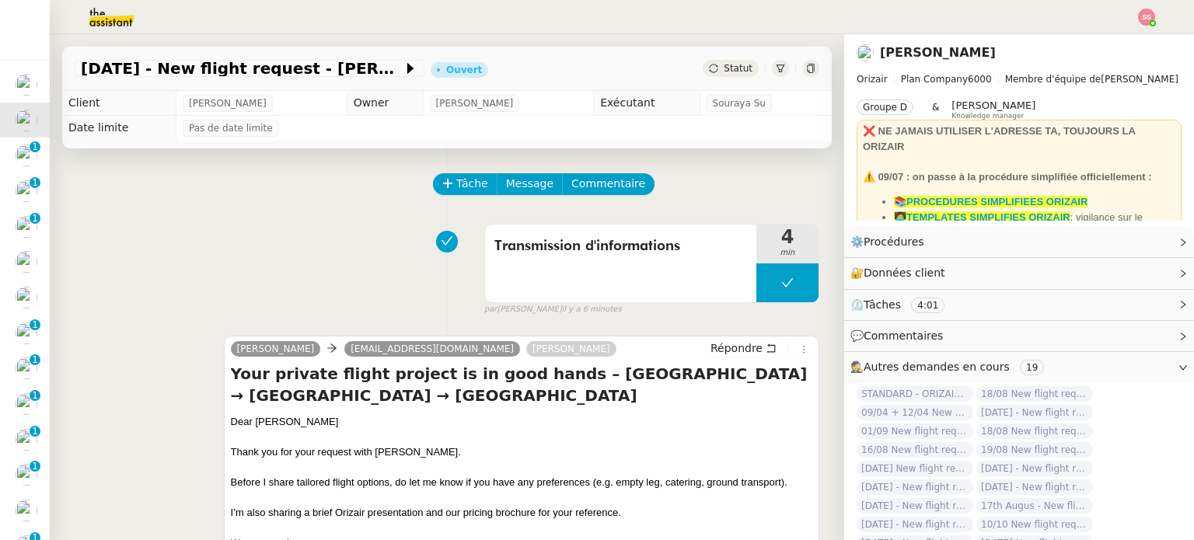
click at [724, 65] on span "Statut" at bounding box center [738, 68] width 29 height 11
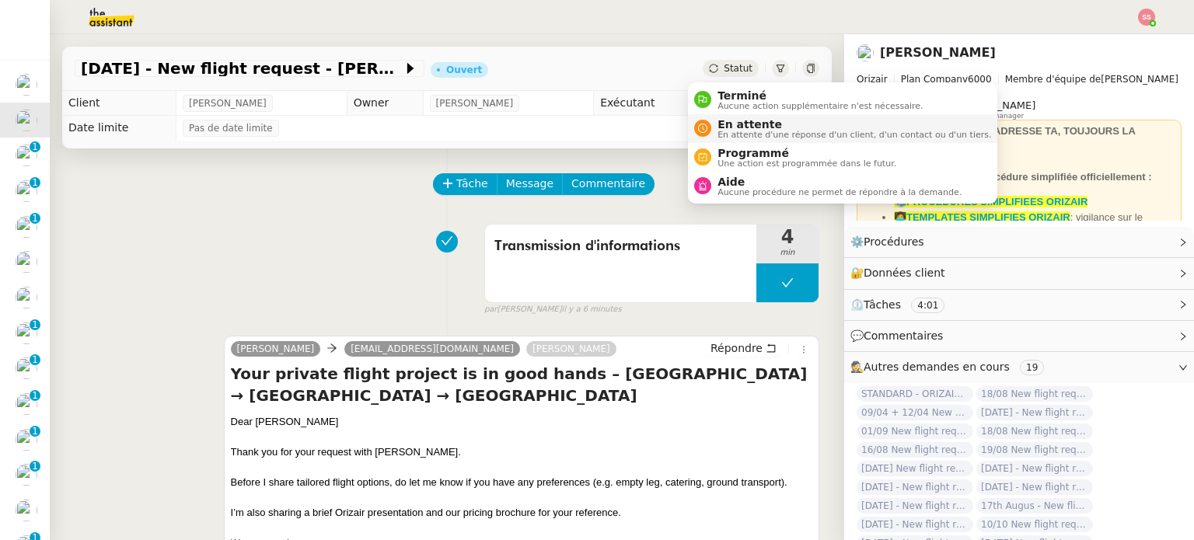
click at [750, 121] on span "En attente" at bounding box center [854, 124] width 274 height 12
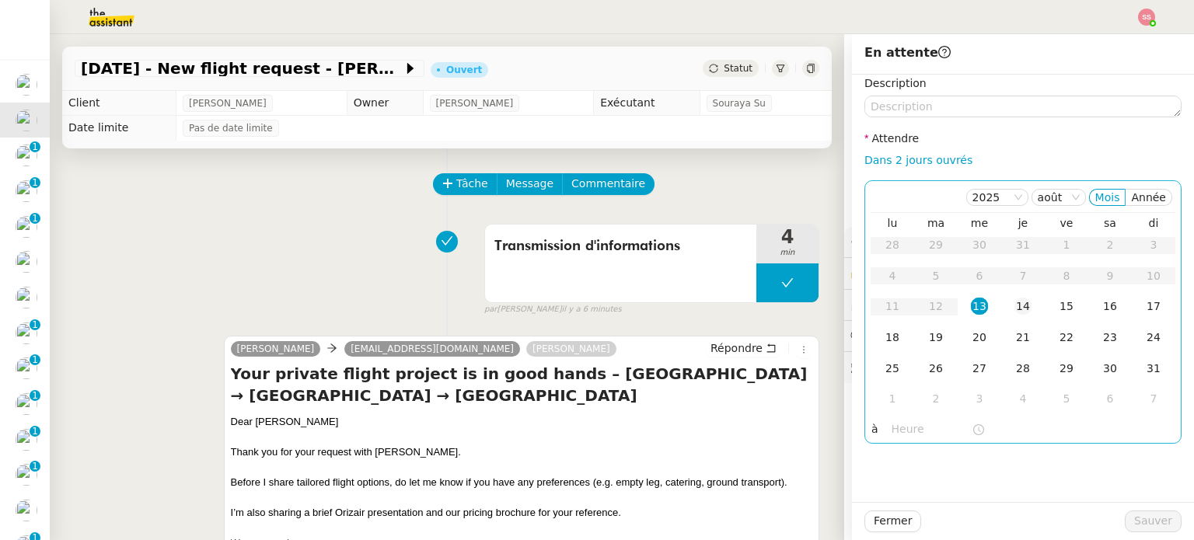
click at [1001, 310] on td "14" at bounding box center [1023, 306] width 44 height 31
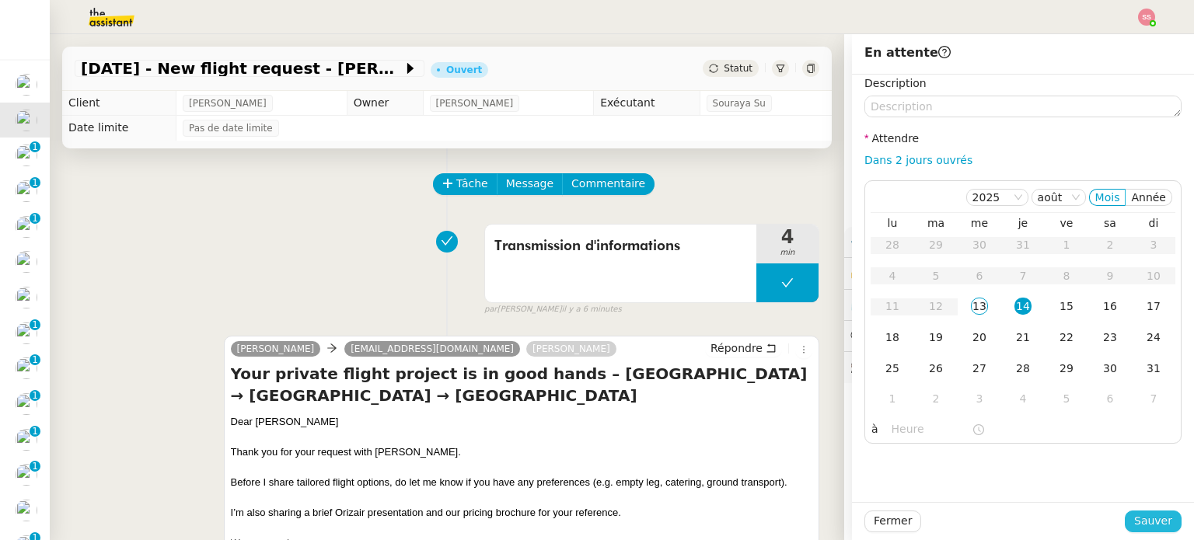
click at [1141, 520] on span "Sauver" at bounding box center [1153, 521] width 38 height 18
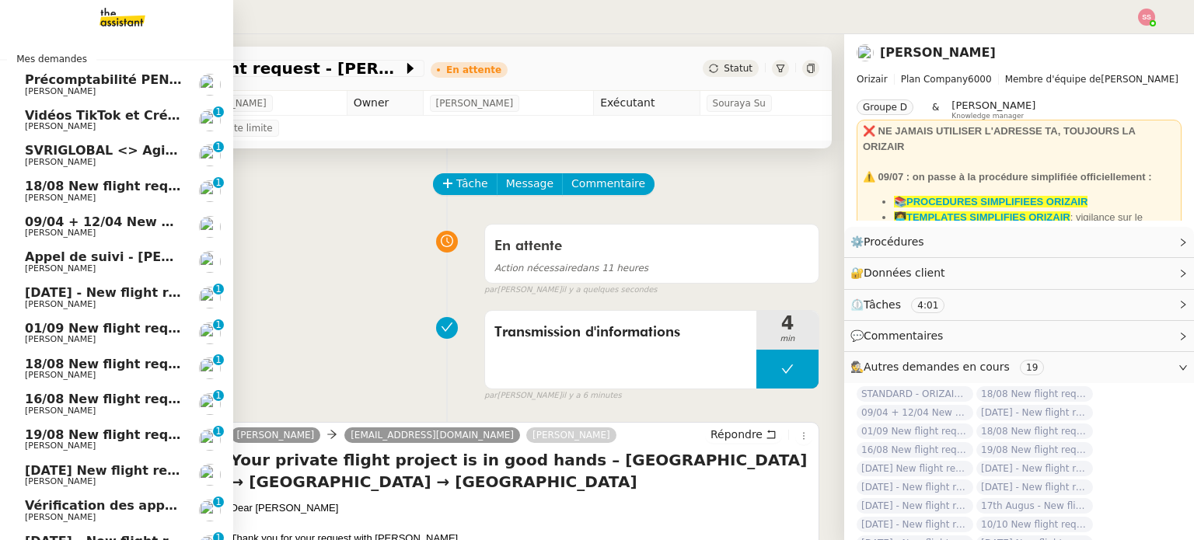
click at [114, 169] on link "SVRIGLOBAL <> Agile Capital Markets Michael Khayat 0 1 2 3 4 5 6 7 8 9" at bounding box center [116, 156] width 233 height 36
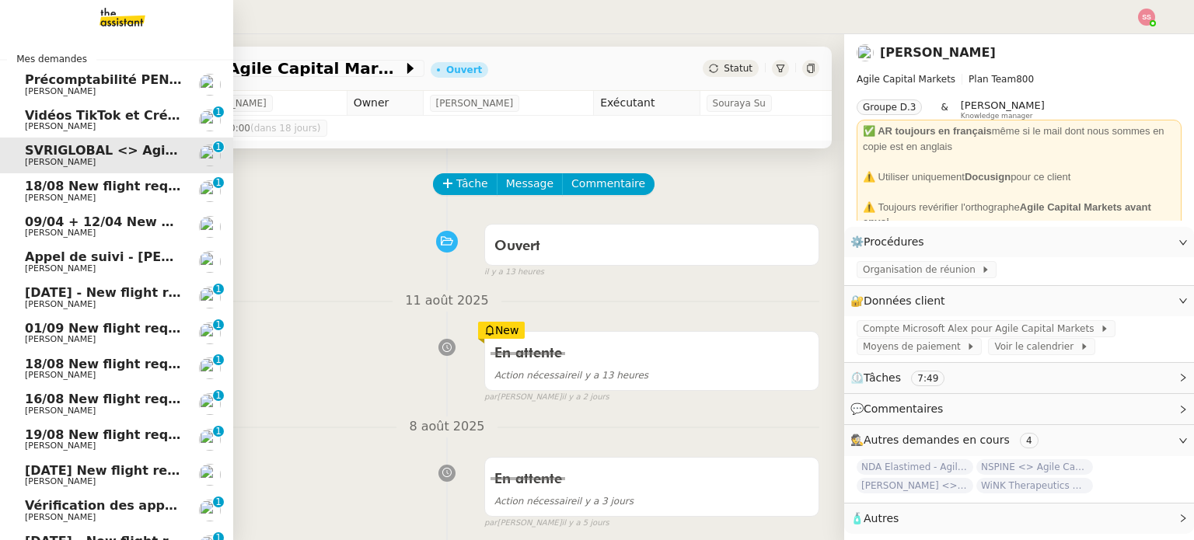
click at [120, 183] on span "18/08 New flight request - [PERSON_NAME]" at bounding box center [176, 186] width 303 height 15
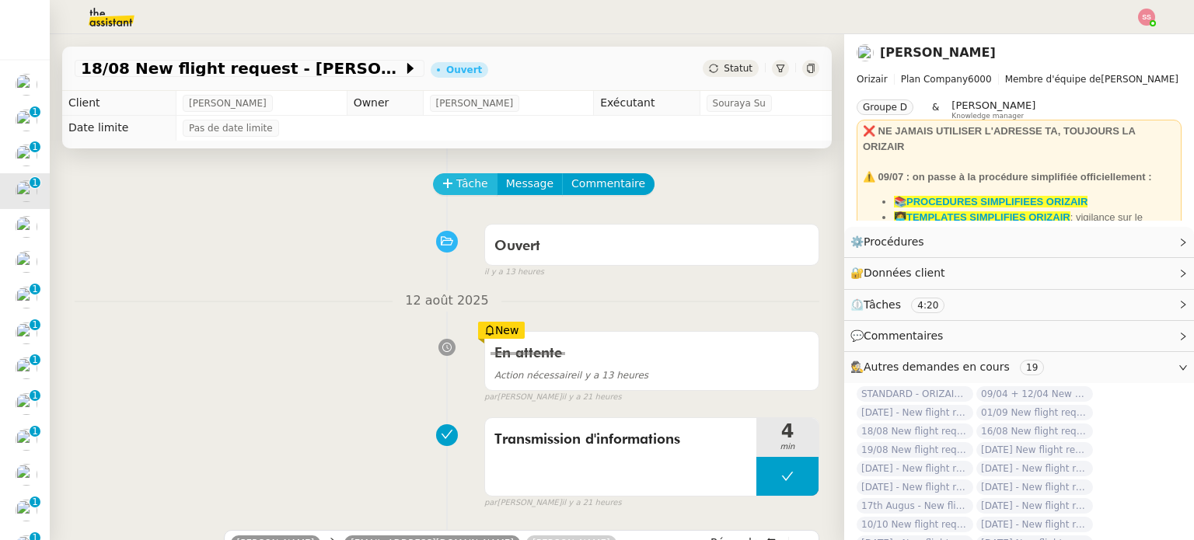
click at [456, 183] on span "Tâche" at bounding box center [472, 184] width 32 height 18
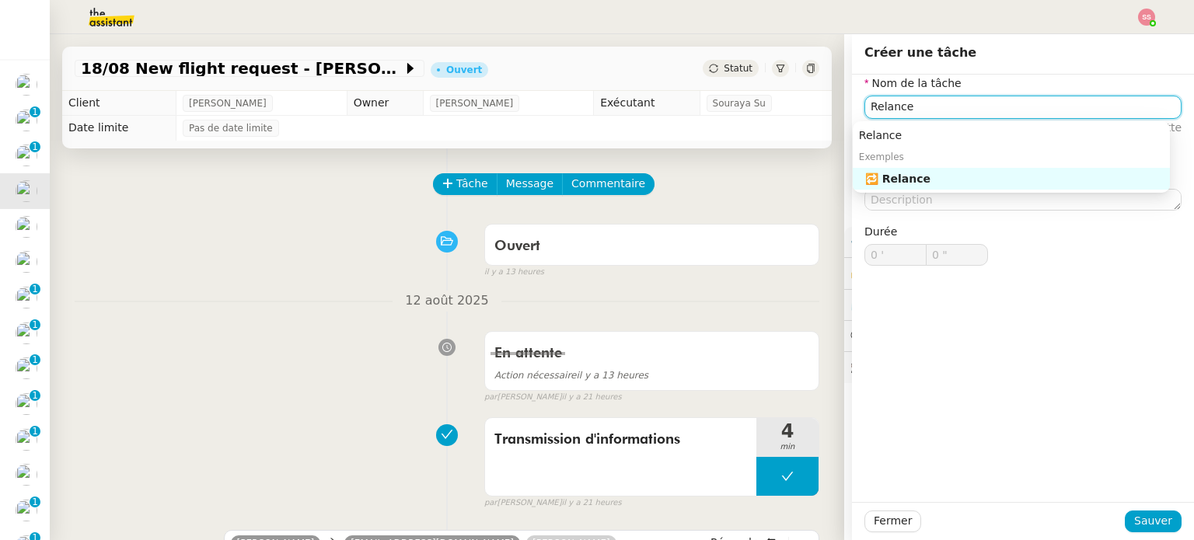
click at [909, 182] on div "🔁 Relance" at bounding box center [1014, 179] width 298 height 14
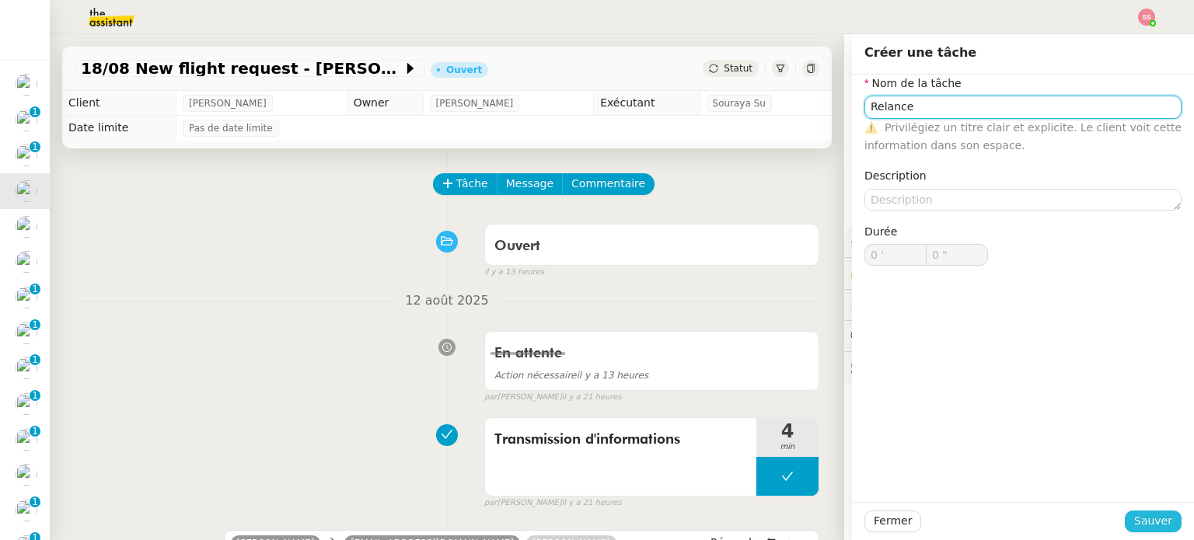
type input "Relance"
click at [1147, 518] on span "Sauver" at bounding box center [1153, 521] width 38 height 18
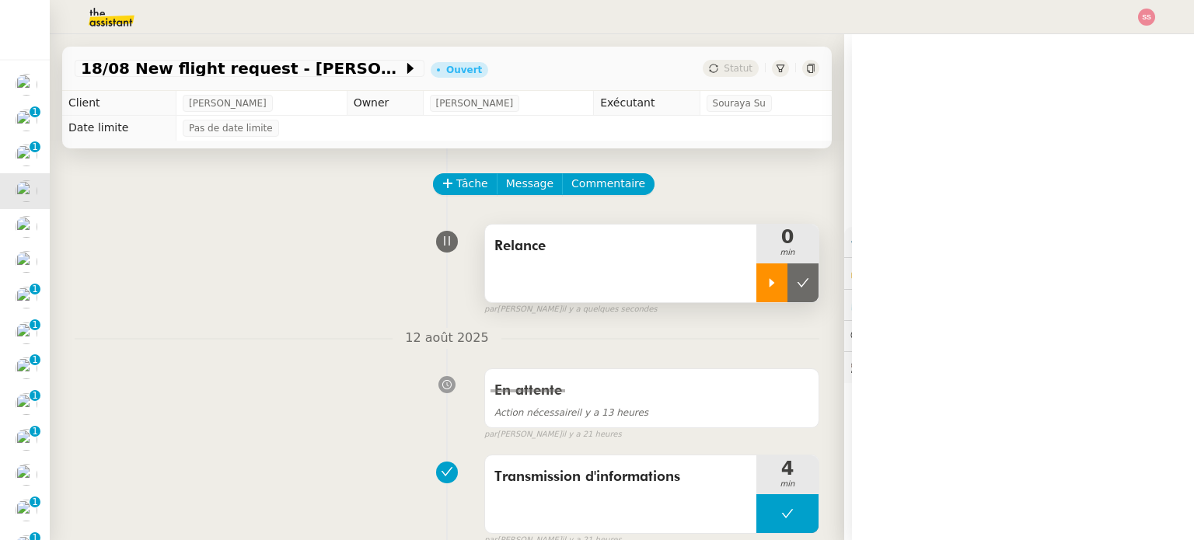
click at [766, 283] on icon at bounding box center [772, 283] width 12 height 12
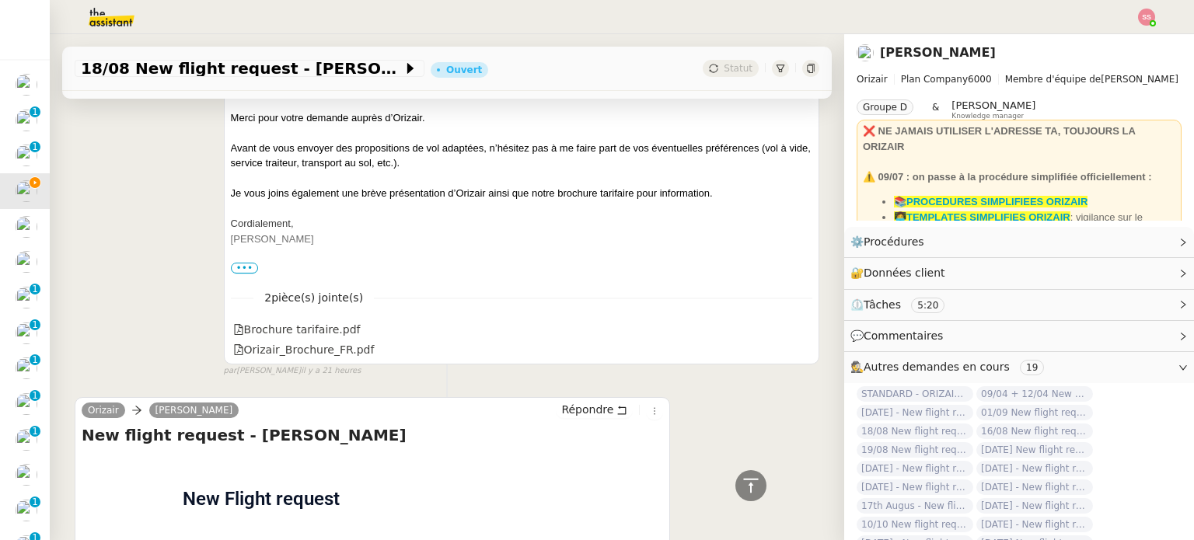
scroll to position [389, 0]
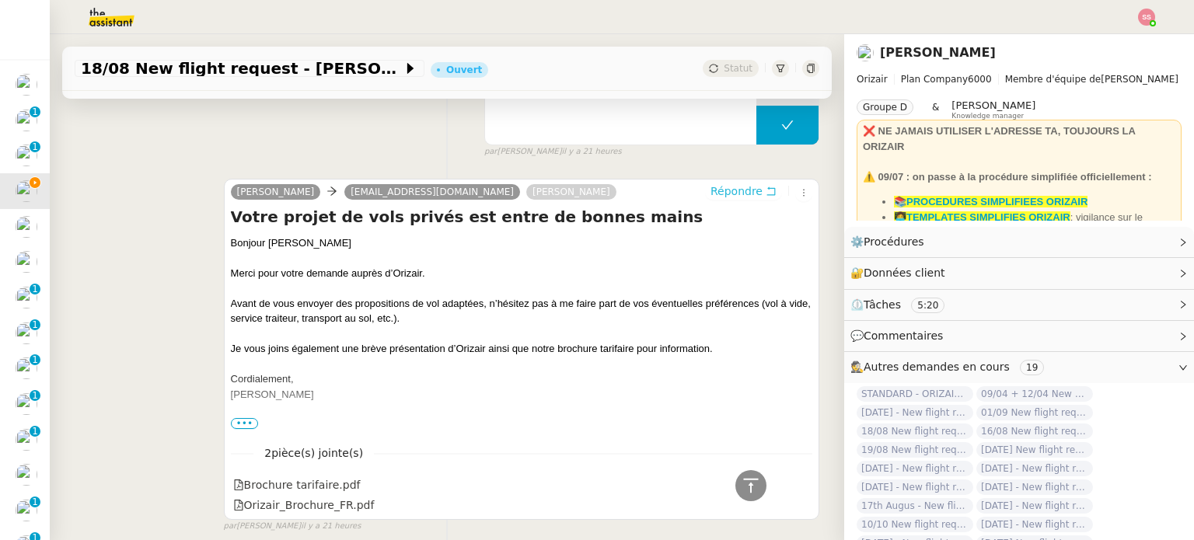
click at [710, 186] on span "Répondre" at bounding box center [736, 191] width 52 height 16
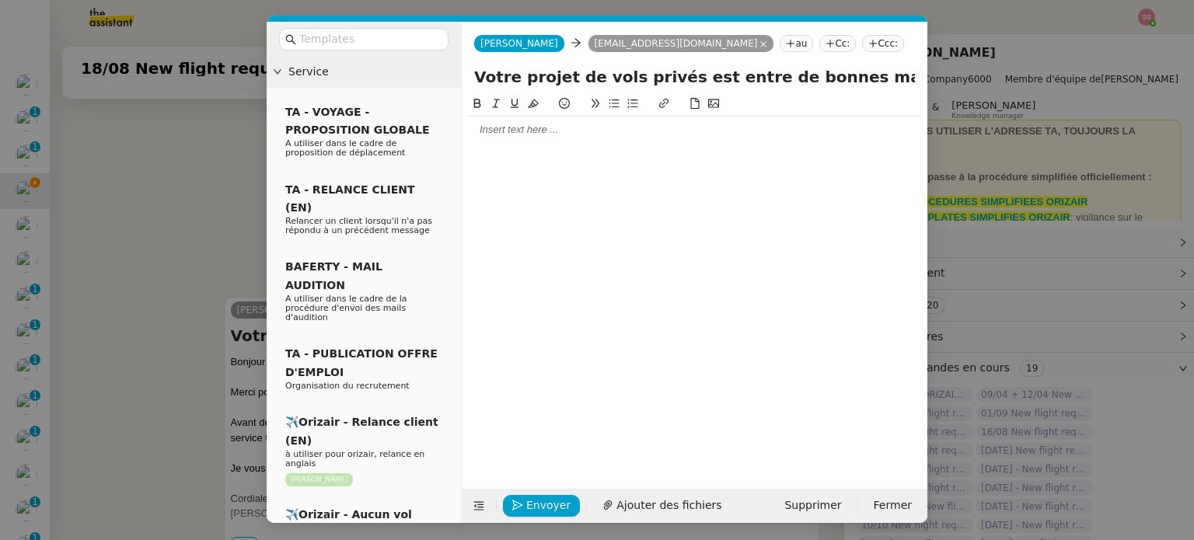
scroll to position [508, 0]
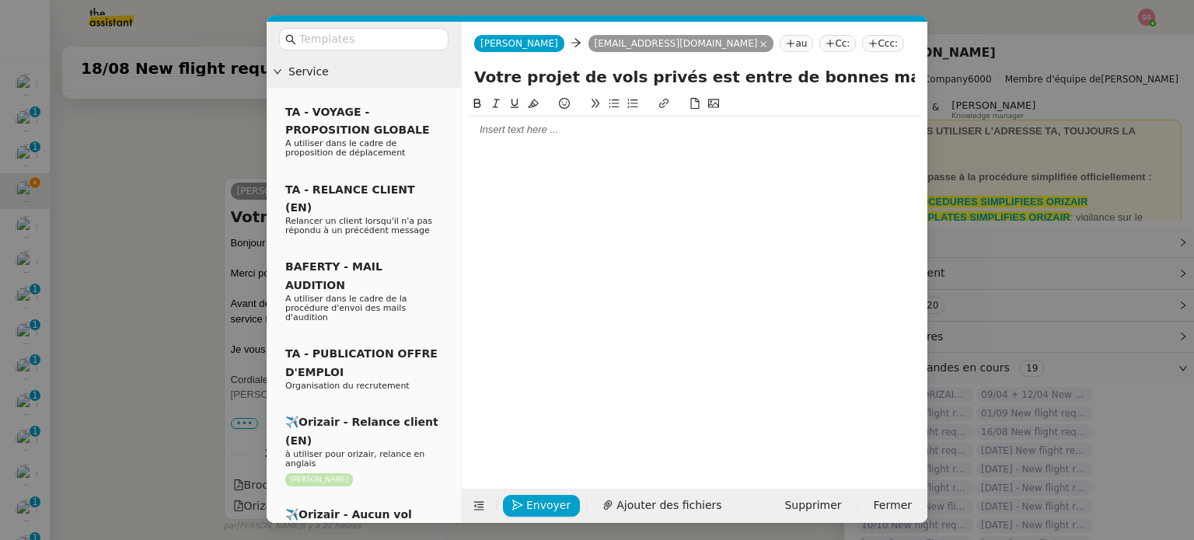
click at [862, 44] on nz-tag "Ccc:" at bounding box center [883, 43] width 42 height 17
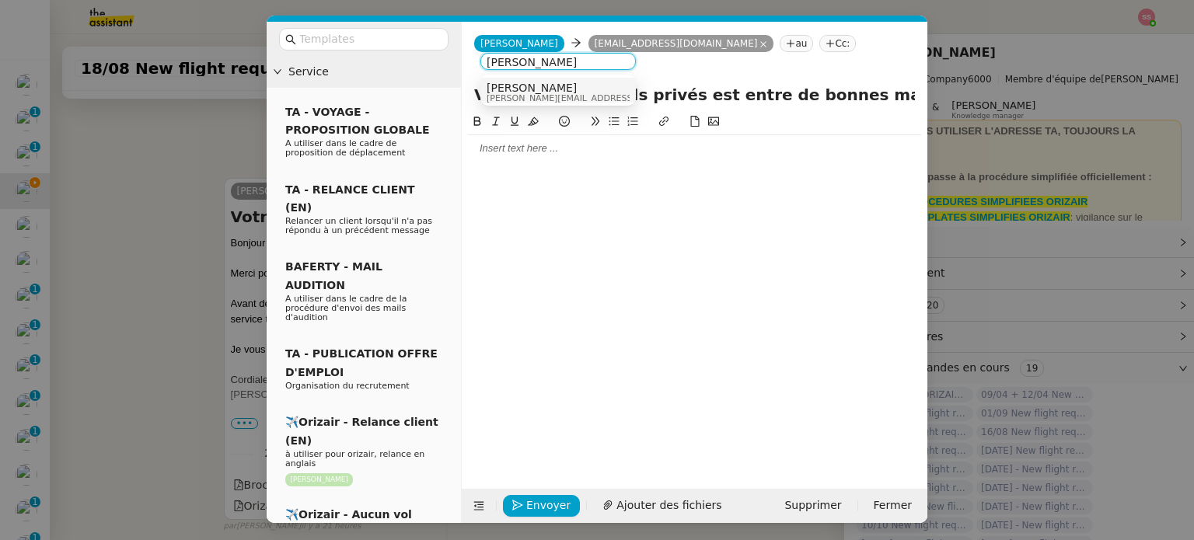
type input "[PERSON_NAME]"
click at [625, 86] on div "Louis Frei louis@orizair.com" at bounding box center [558, 92] width 143 height 21
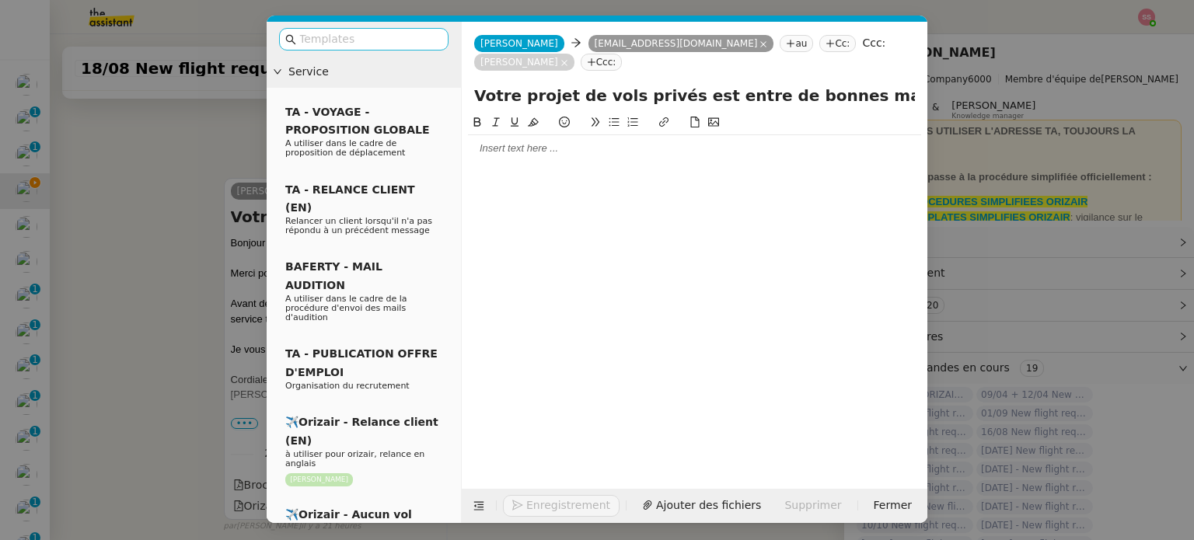
click at [431, 34] on input "text" at bounding box center [369, 39] width 140 height 18
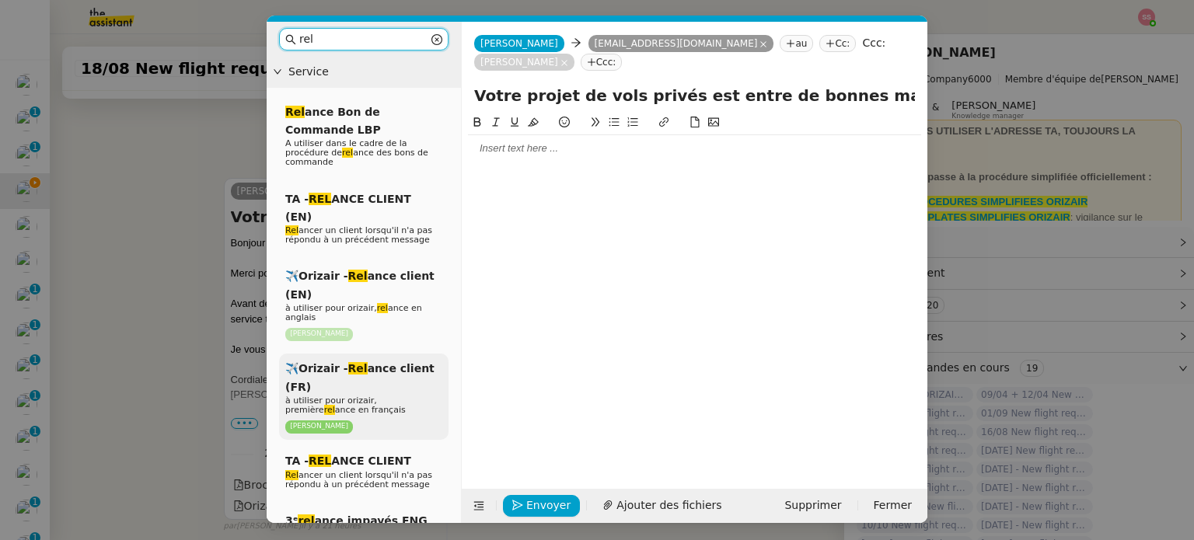
type input "rel"
click at [401, 362] on span "✈️Orizair - Rel ance client (FR)" at bounding box center [359, 377] width 149 height 30
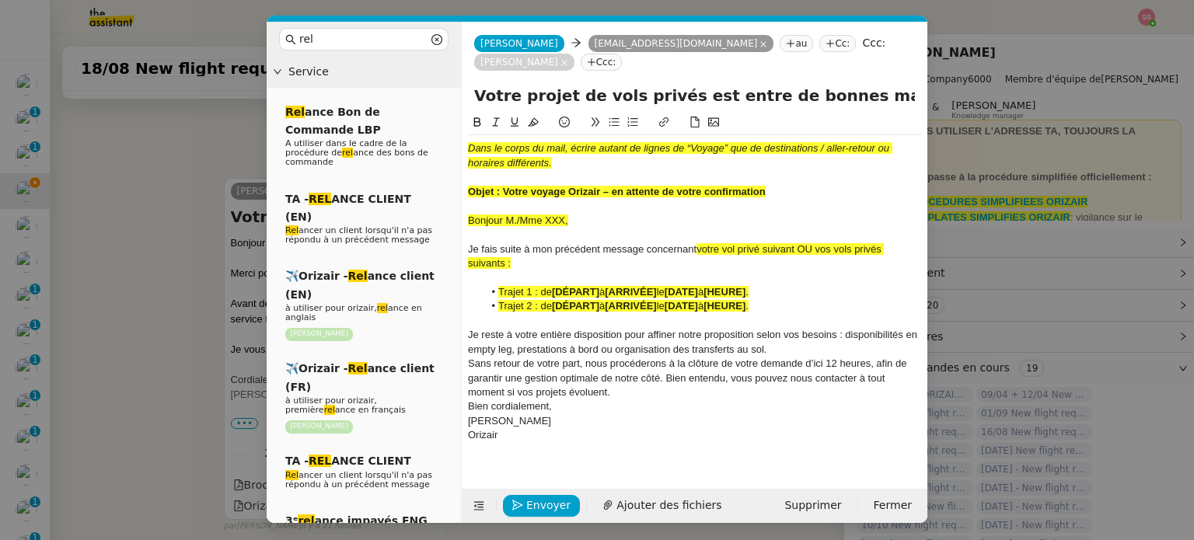
scroll to position [711, 0]
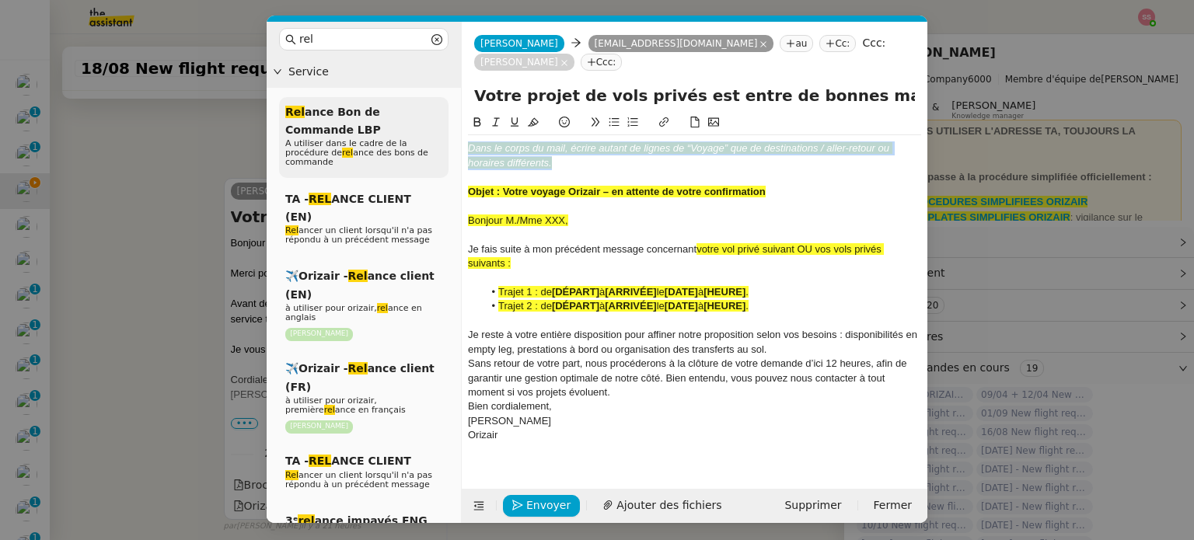
drag, startPoint x: 562, startPoint y: 148, endPoint x: 438, endPoint y: 110, distance: 130.1
click at [438, 110] on nz-layout "rel Service Rel ance Bon de Commande LBP A utiliser dans le cadre de la procédu…" at bounding box center [597, 272] width 661 height 501
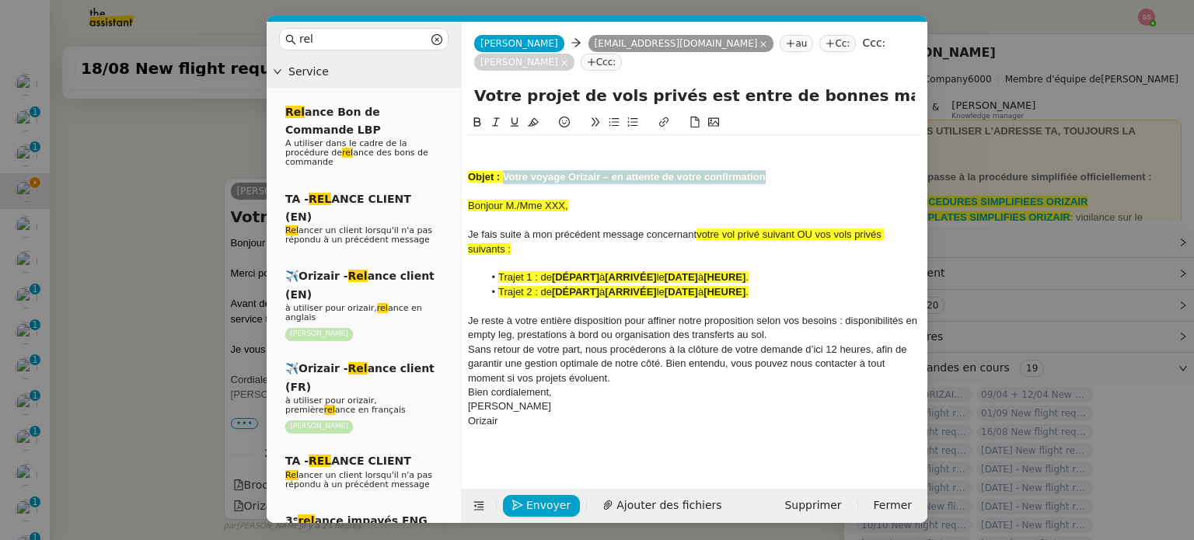
drag, startPoint x: 504, startPoint y: 155, endPoint x: 839, endPoint y: 155, distance: 335.8
click at [839, 170] on div "Objet : Votre voyage Orizair – en attente de votre confirmation" at bounding box center [694, 177] width 453 height 14
click at [626, 84] on input "Votre projet de vols privés est entre de bonnes mains" at bounding box center [694, 95] width 441 height 23
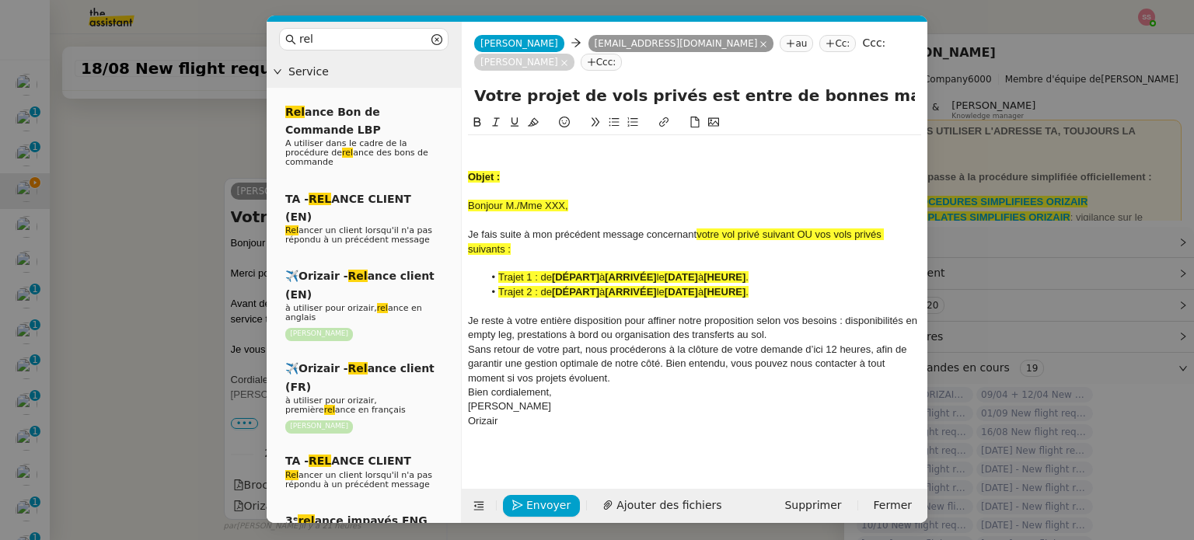
paste input "Votre voyage Orizair – en attente de votre confirmation"
type input "Votre voyage Orizair – en attente de votre confirmation"
click at [510, 141] on div at bounding box center [694, 148] width 453 height 14
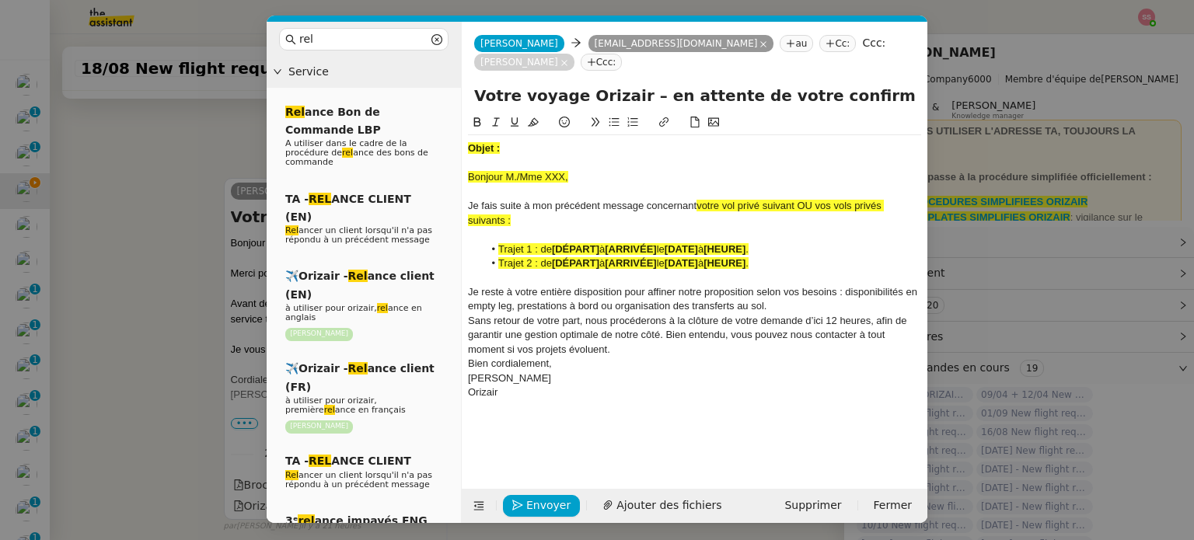
drag, startPoint x: 513, startPoint y: 128, endPoint x: 448, endPoint y: 127, distance: 64.5
click at [448, 127] on nz-layout "rel Service Rel ance Bon de Commande LBP A utiliser dans le cadre de la procédu…" at bounding box center [597, 272] width 661 height 501
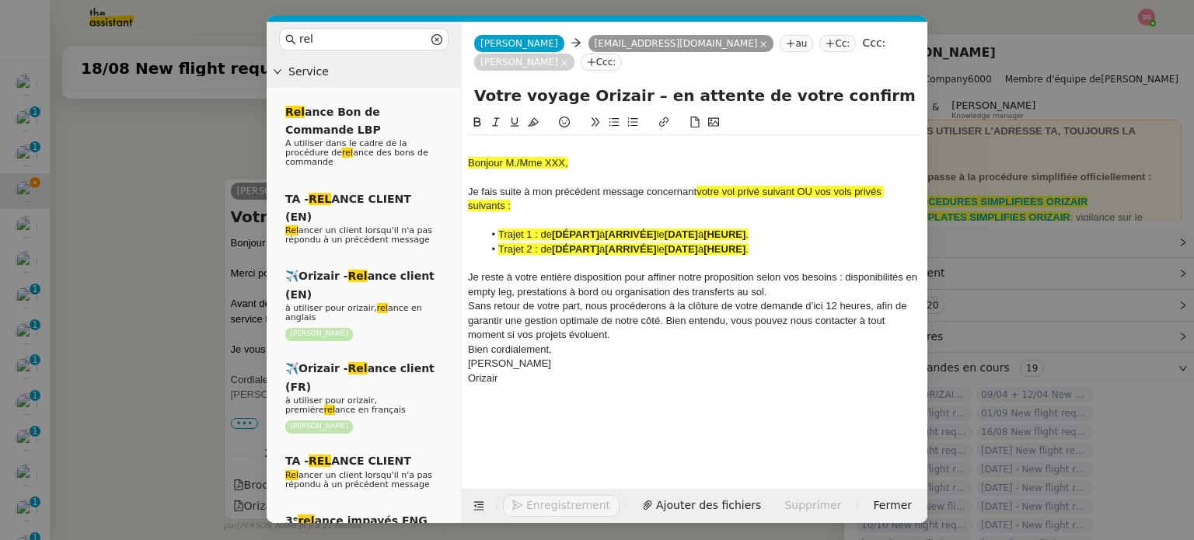
click at [497, 141] on div at bounding box center [694, 148] width 453 height 14
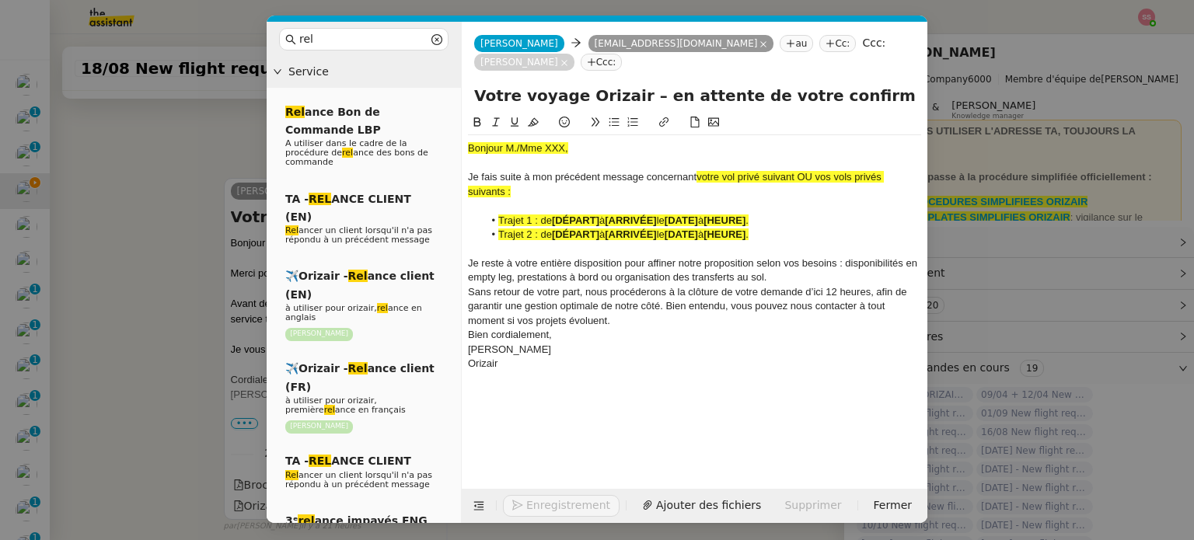
click at [88, 235] on nz-modal-container "rel Service Rel ance Bon de Commande LBP A utiliser dans le cadre de la procédu…" at bounding box center [597, 270] width 1194 height 540
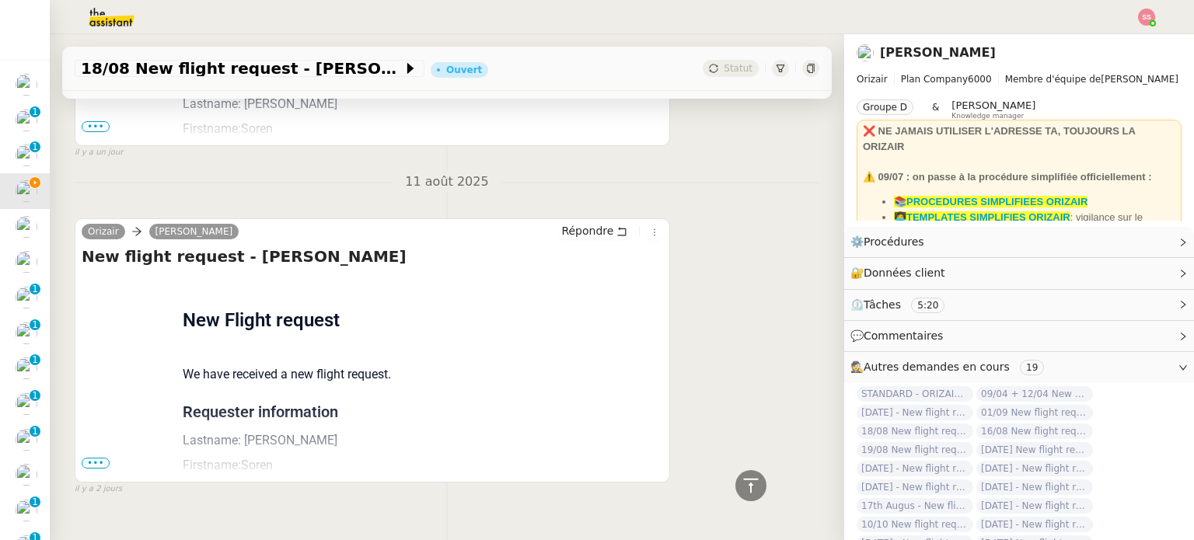
scroll to position [1422, 0]
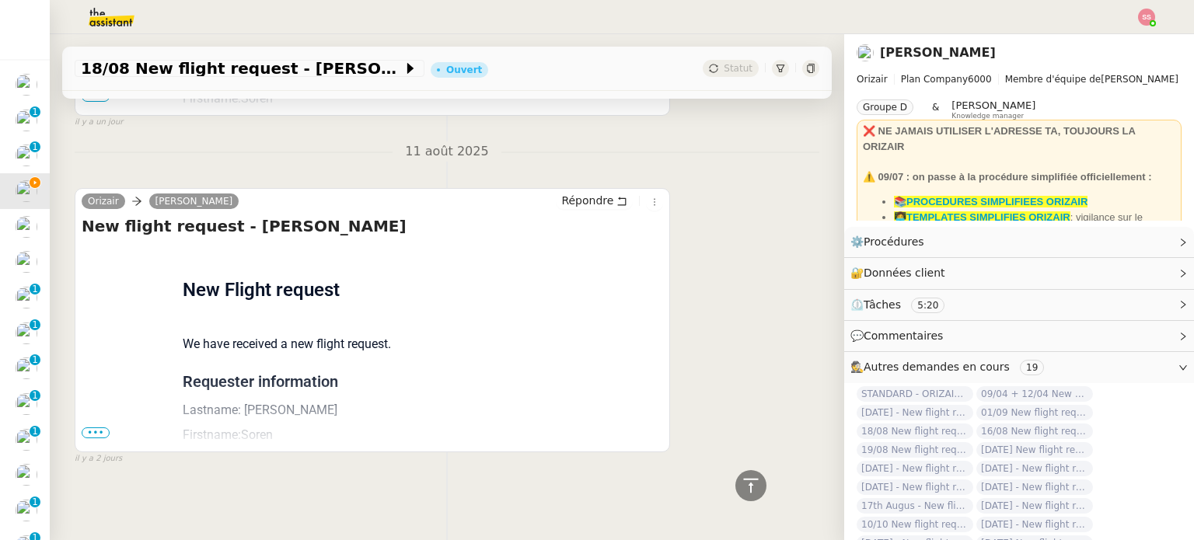
click at [92, 427] on span "•••" at bounding box center [96, 432] width 28 height 11
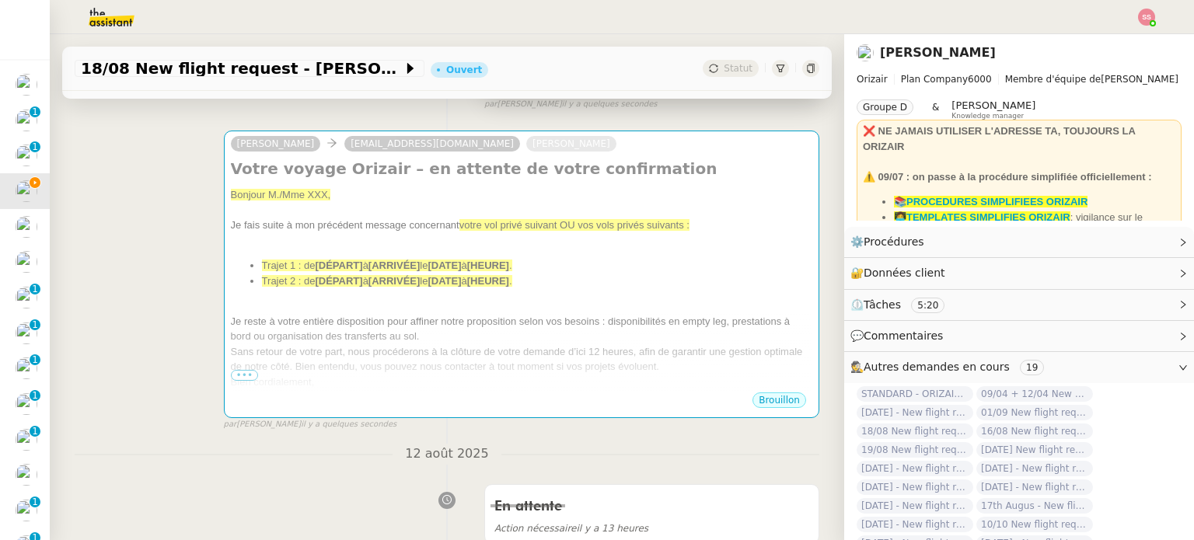
scroll to position [100, 0]
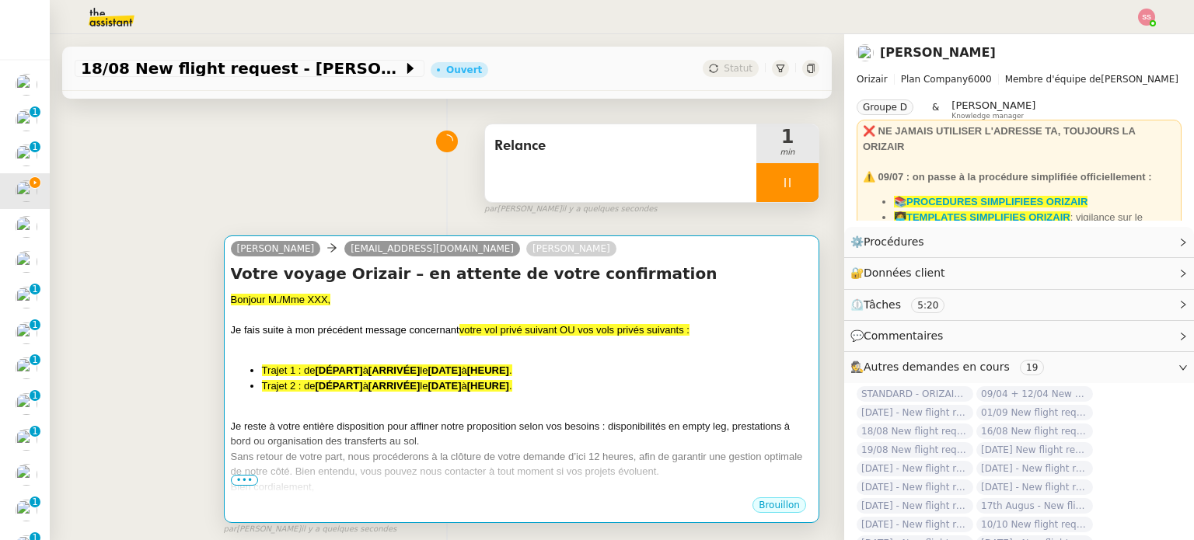
click at [496, 307] on div "Bonjour M./Mme XXX," at bounding box center [521, 300] width 581 height 16
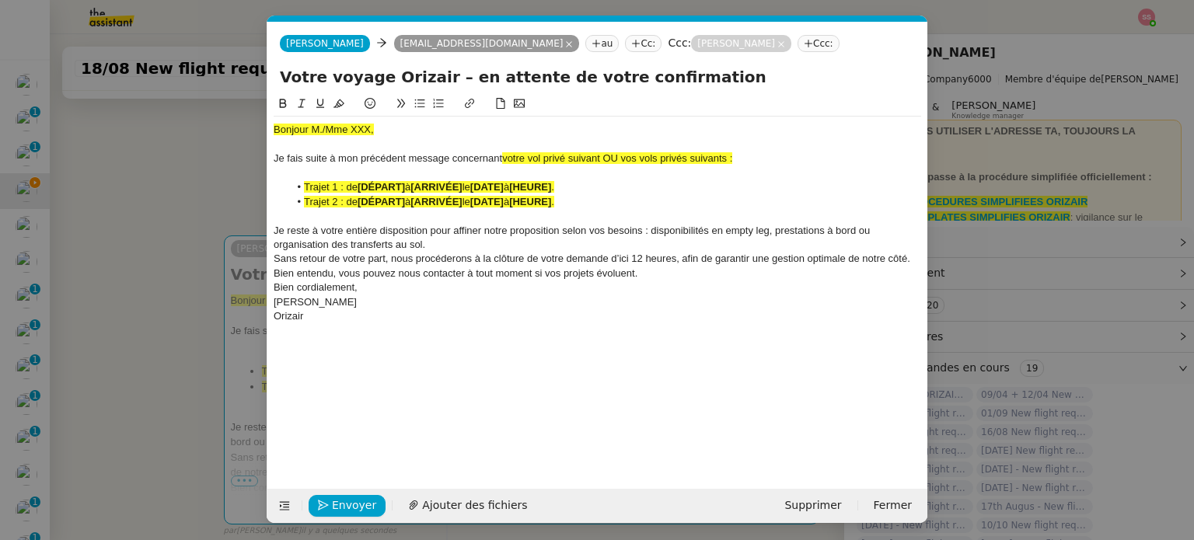
scroll to position [0, 44]
drag, startPoint x: 619, startPoint y: 159, endPoint x: 501, endPoint y: 159, distance: 117.4
click at [502, 159] on span "votre vol privé suivant OU vos vols privés suivants :" at bounding box center [617, 158] width 230 height 12
drag, startPoint x: 623, startPoint y: 159, endPoint x: 503, endPoint y: 160, distance: 119.7
click at [503, 160] on div "Je fais suite à mon précédent message concernant vos vols privés suivants :" at bounding box center [597, 159] width 647 height 14
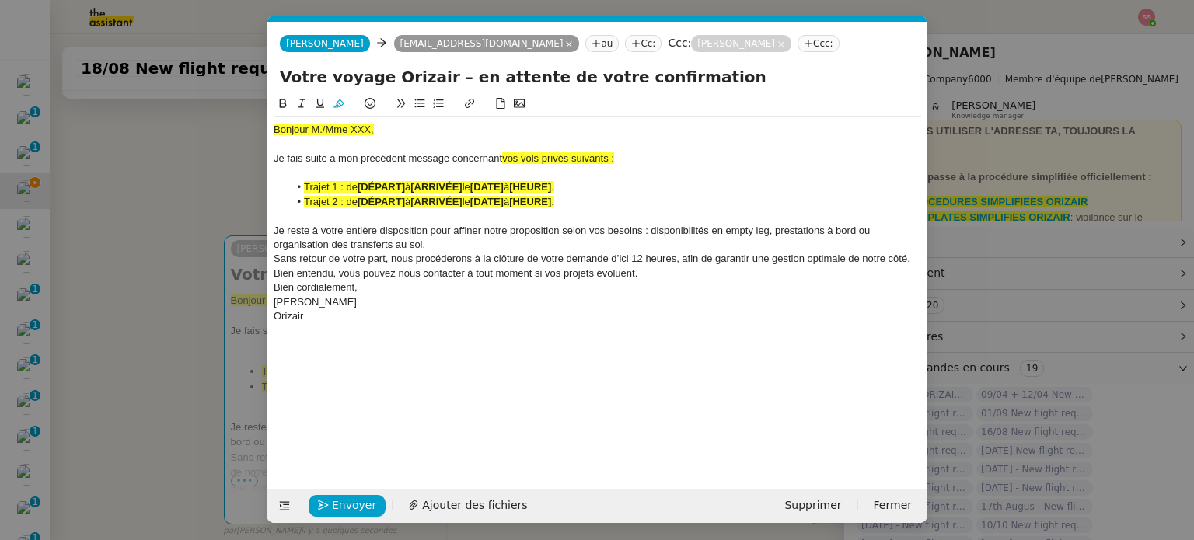
click at [344, 103] on button at bounding box center [339, 104] width 19 height 18
click at [373, 125] on span "Bonjour M./Mme XXX," at bounding box center [324, 130] width 100 height 12
drag, startPoint x: 385, startPoint y: 127, endPoint x: 239, endPoint y: 131, distance: 145.4
click at [239, 131] on nz-modal-container "rel Service Rel ance Bon de Commande LBP A utiliser dans le cadre de la procédu…" at bounding box center [597, 270] width 1194 height 540
click at [334, 99] on icon at bounding box center [338, 103] width 11 height 11
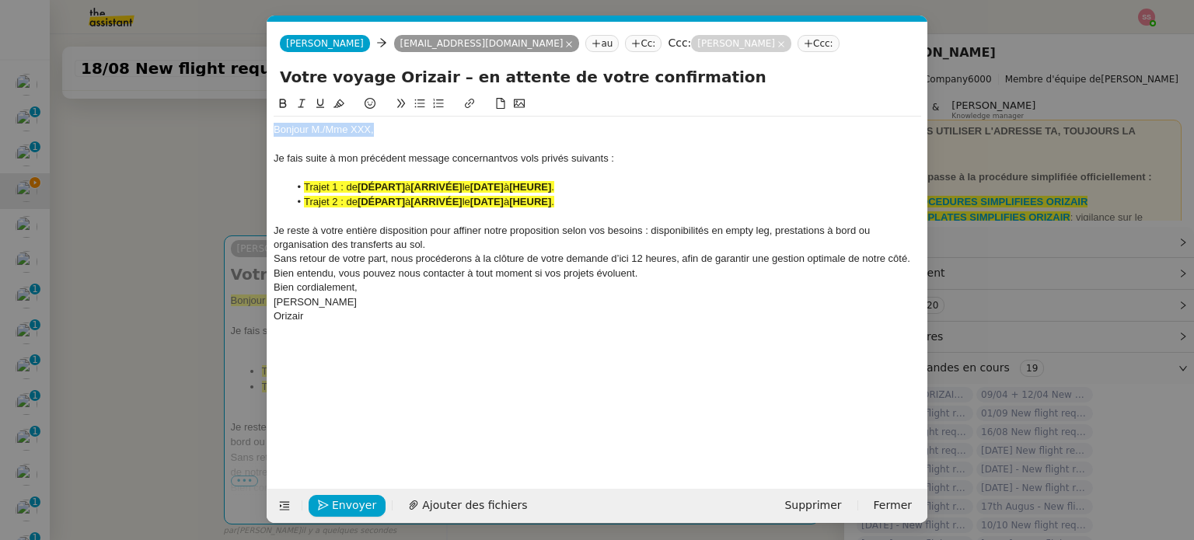
click at [375, 122] on div "Bonjour M./Mme XXX, Je fais suite à mon précédent message concernant vos vols p…" at bounding box center [597, 223] width 647 height 213
drag, startPoint x: 383, startPoint y: 127, endPoint x: 323, endPoint y: 131, distance: 60.7
click at [323, 131] on div "Bonjour M./Mme XXX," at bounding box center [597, 130] width 647 height 14
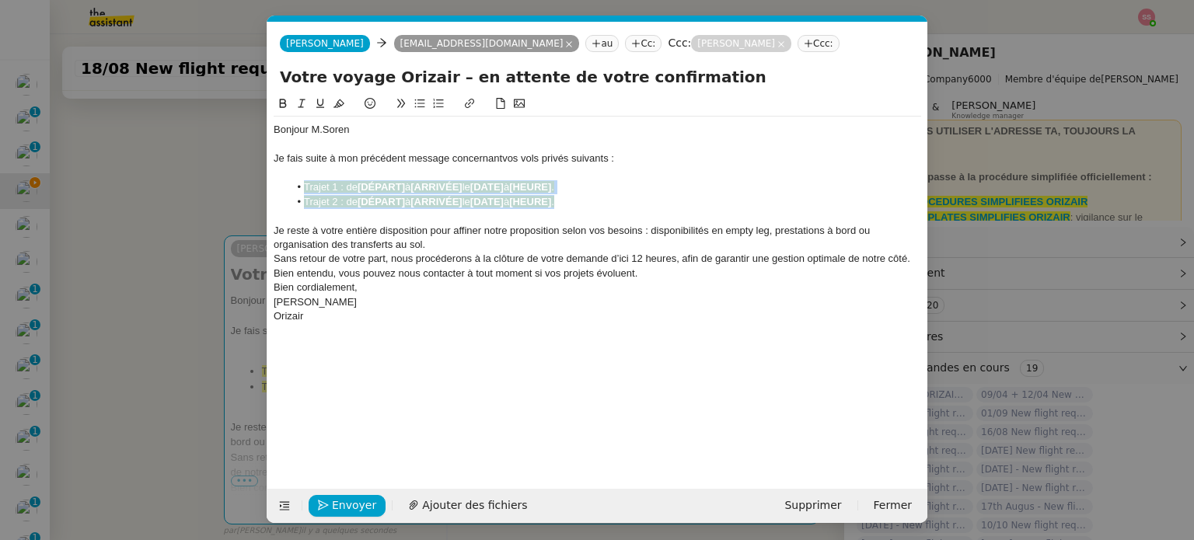
drag, startPoint x: 569, startPoint y: 201, endPoint x: 305, endPoint y: 185, distance: 264.8
click at [305, 185] on ul "Trajet 1 : de [DÉPART] à [ARRIVÉE] le [DATE] à [HEURE] . Trajet 2 : de [DÉPART]…" at bounding box center [597, 194] width 647 height 29
click at [343, 97] on button at bounding box center [339, 104] width 19 height 18
click at [217, 167] on nz-modal-container "rel Service Rel ance Bon de Commande LBP A utiliser dans le cadre de la procédu…" at bounding box center [597, 270] width 1194 height 540
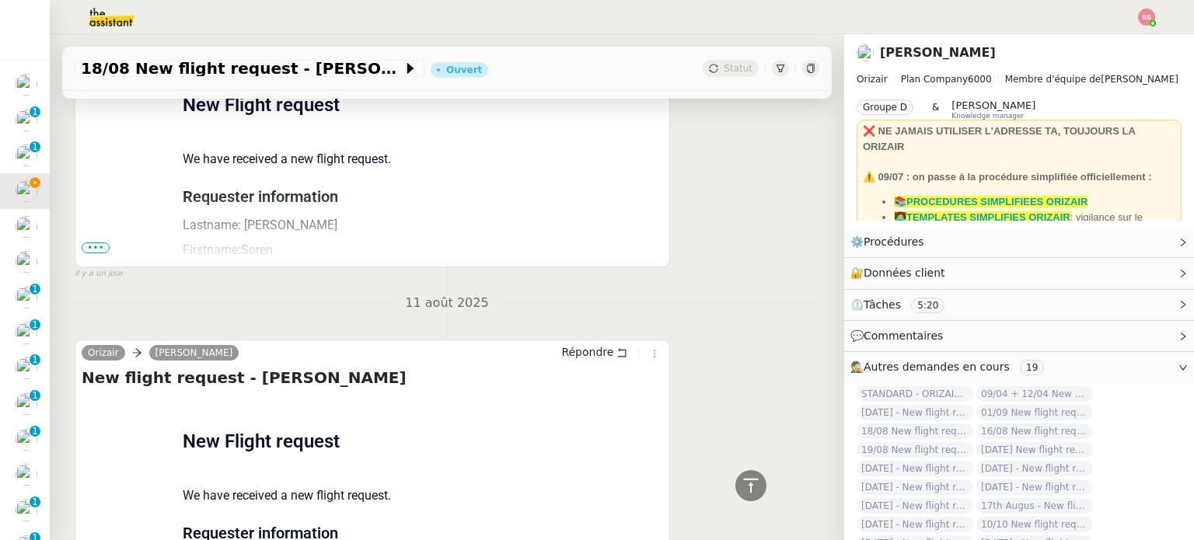
scroll to position [1266, 0]
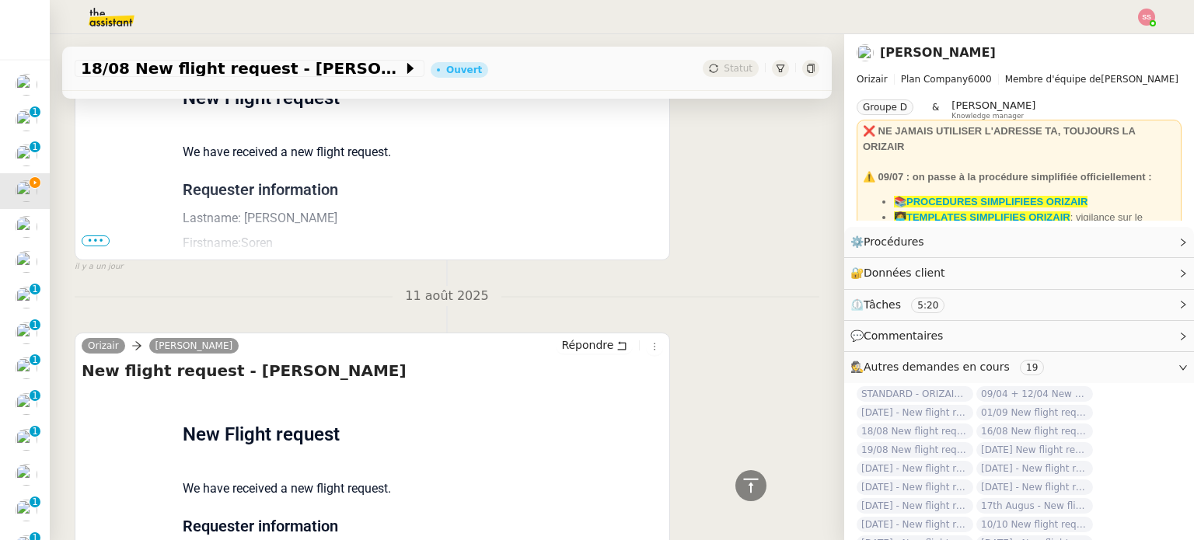
click at [103, 239] on span "•••" at bounding box center [96, 241] width 28 height 11
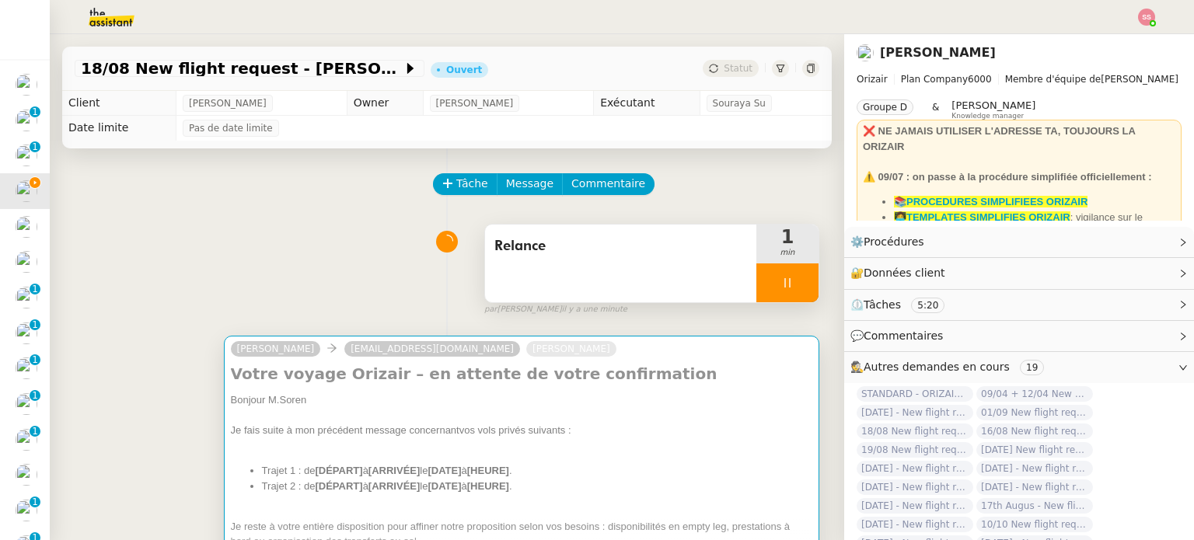
scroll to position [311, 0]
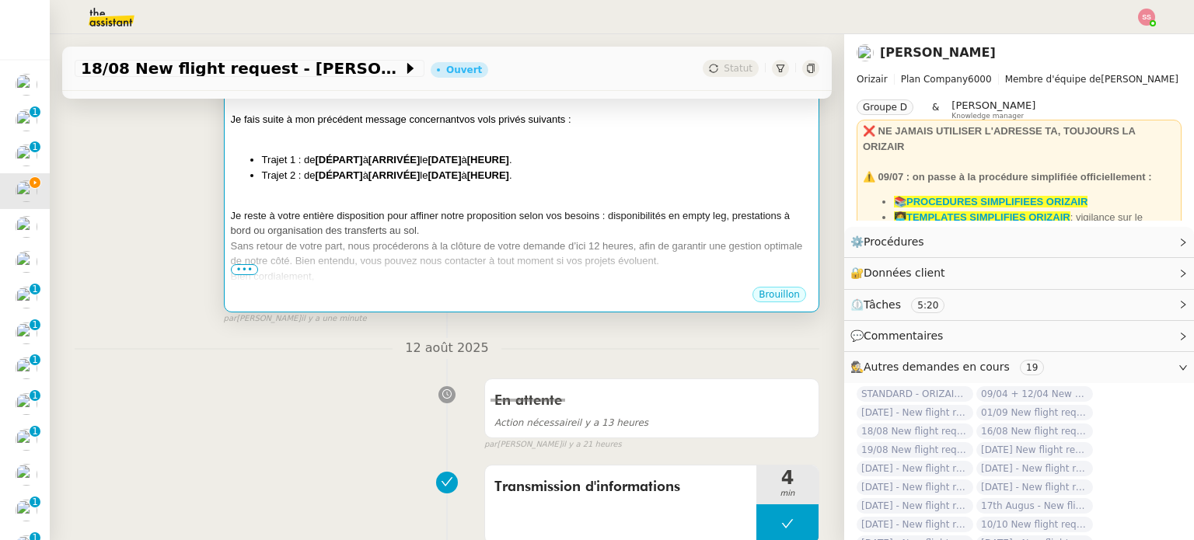
click at [303, 119] on span "Je fais suite à mon précédent message concernant" at bounding box center [345, 119] width 229 height 12
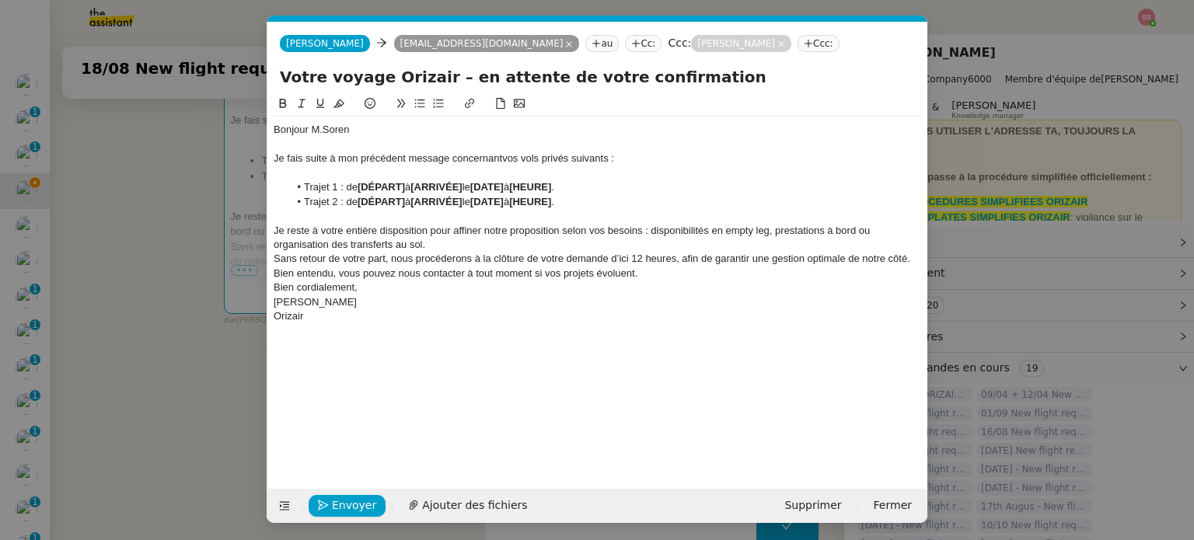
scroll to position [0, 44]
drag, startPoint x: 353, startPoint y: 130, endPoint x: 323, endPoint y: 127, distance: 29.7
click at [323, 127] on div "Bonjour M.Soren" at bounding box center [597, 130] width 647 height 14
click at [201, 258] on nz-modal-container "rel Service Rel ance Bon de Commande LBP A utiliser dans le cadre de la procédu…" at bounding box center [597, 270] width 1194 height 540
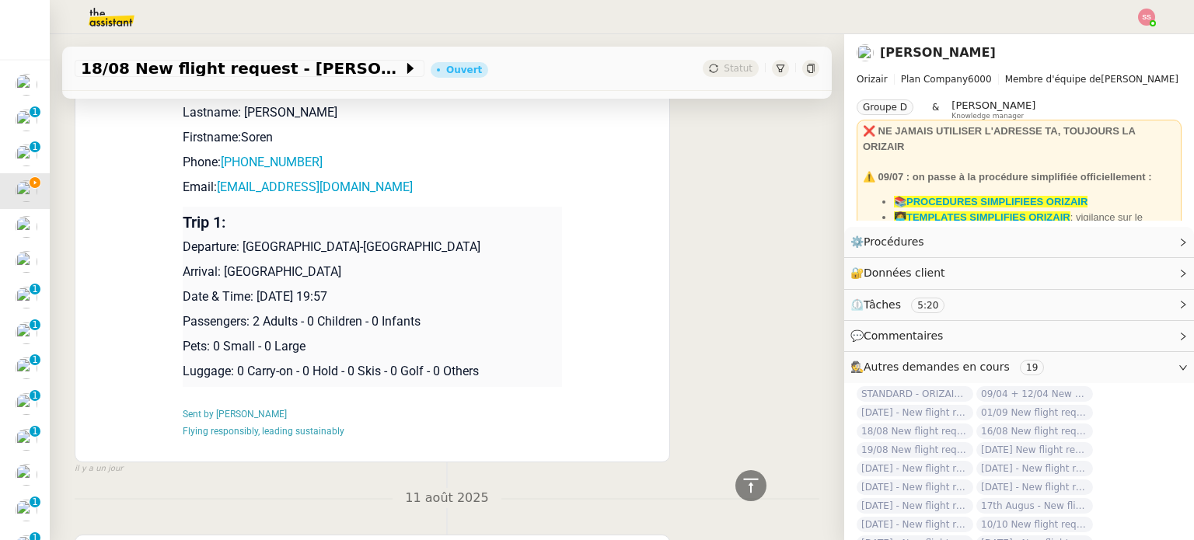
scroll to position [1398, 0]
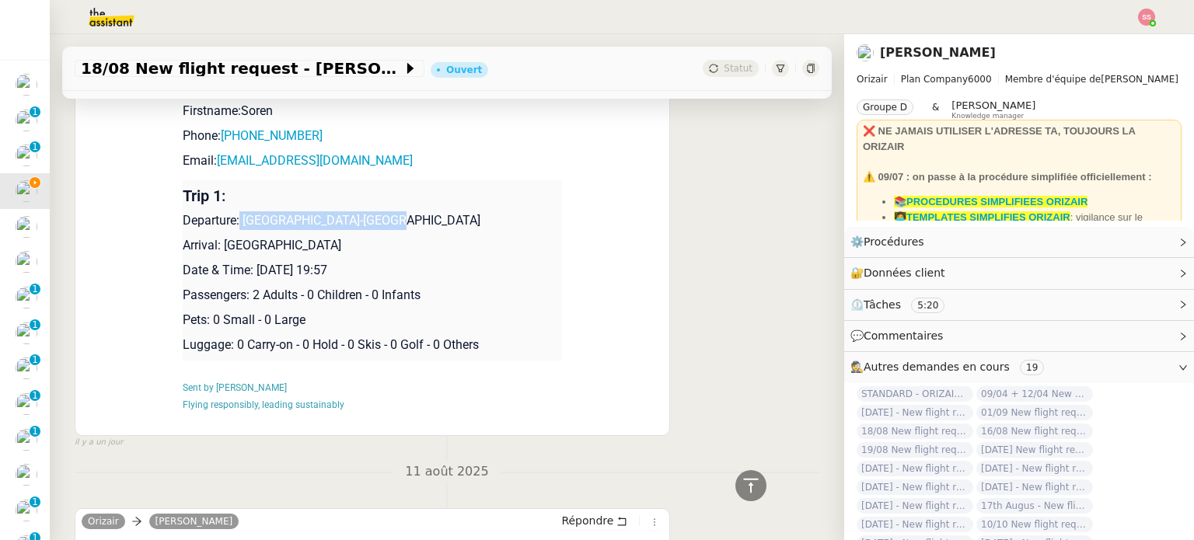
drag, startPoint x: 234, startPoint y: 219, endPoint x: 389, endPoint y: 217, distance: 154.7
click at [389, 217] on p "Departure: Paris-Le Bourget Airport" at bounding box center [372, 220] width 379 height 19
copy p "Paris-Le Bourget Airport"
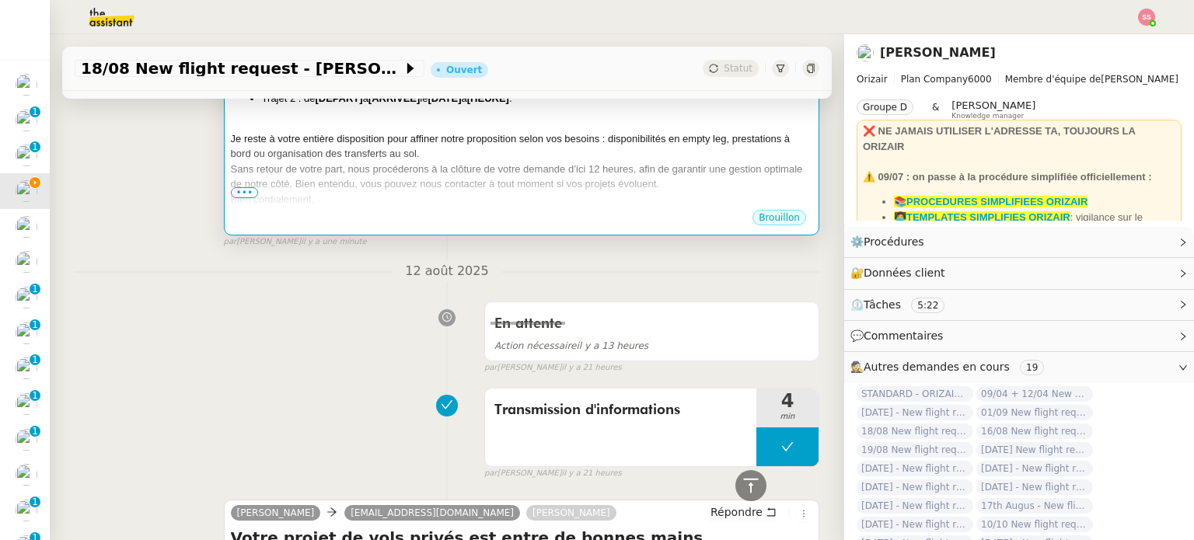
click at [404, 197] on div "Bien cordialement," at bounding box center [521, 200] width 581 height 16
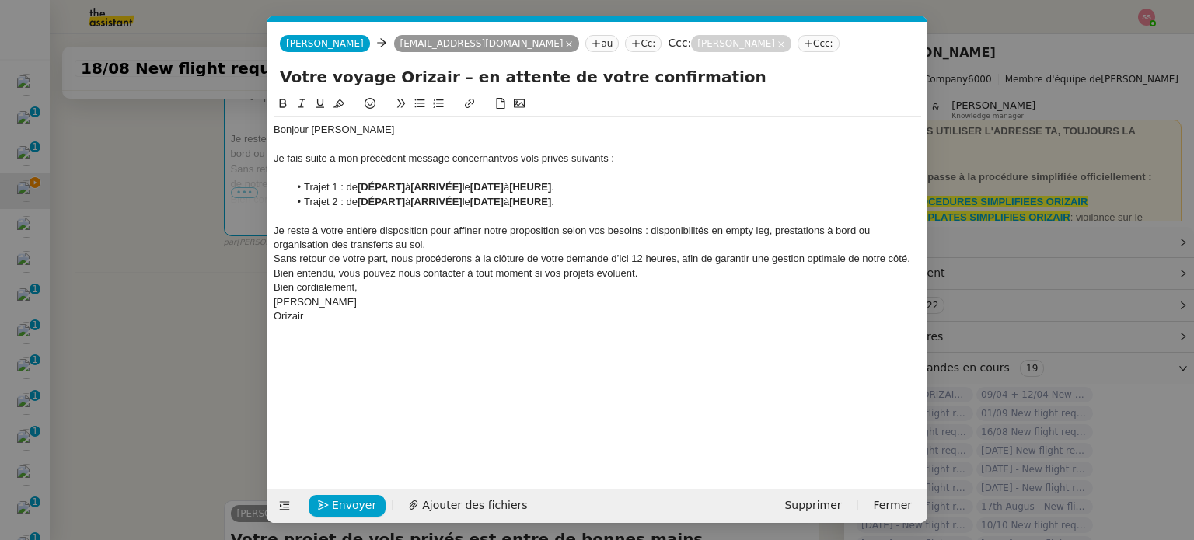
scroll to position [0, 44]
drag, startPoint x: 409, startPoint y: 183, endPoint x: 361, endPoint y: 185, distance: 48.2
click at [361, 185] on li "Trajet 1 : de [DÉPART] à [ARRIVÉE] le [DATE] à [HEURE] ." at bounding box center [605, 187] width 633 height 14
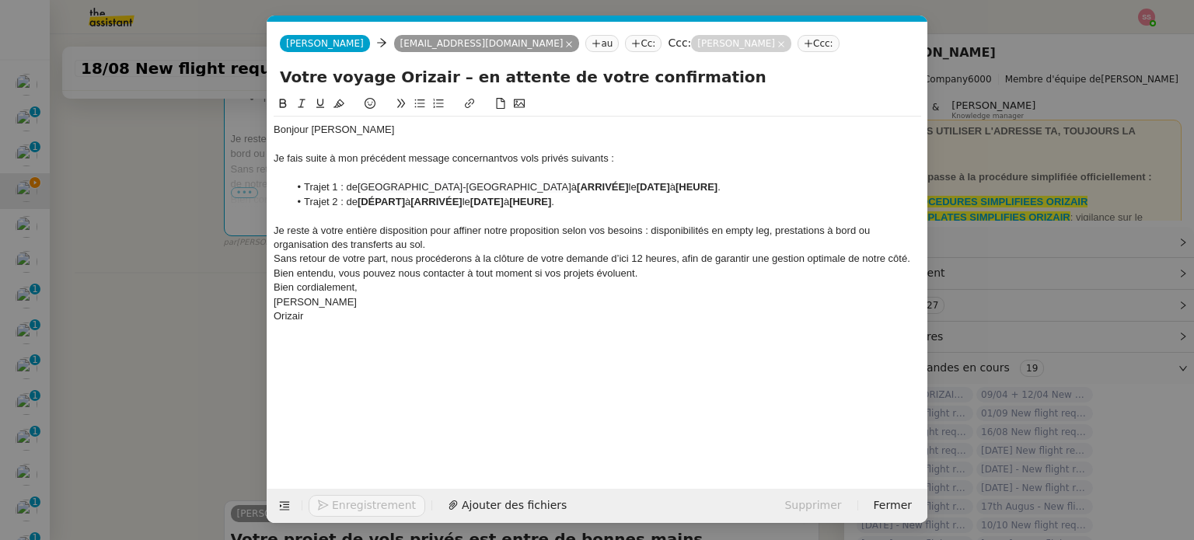
click at [186, 298] on nz-modal-container "rel Service Rel ance Bon de Commande LBP A utiliser dans le cadre de la procédu…" at bounding box center [597, 270] width 1194 height 540
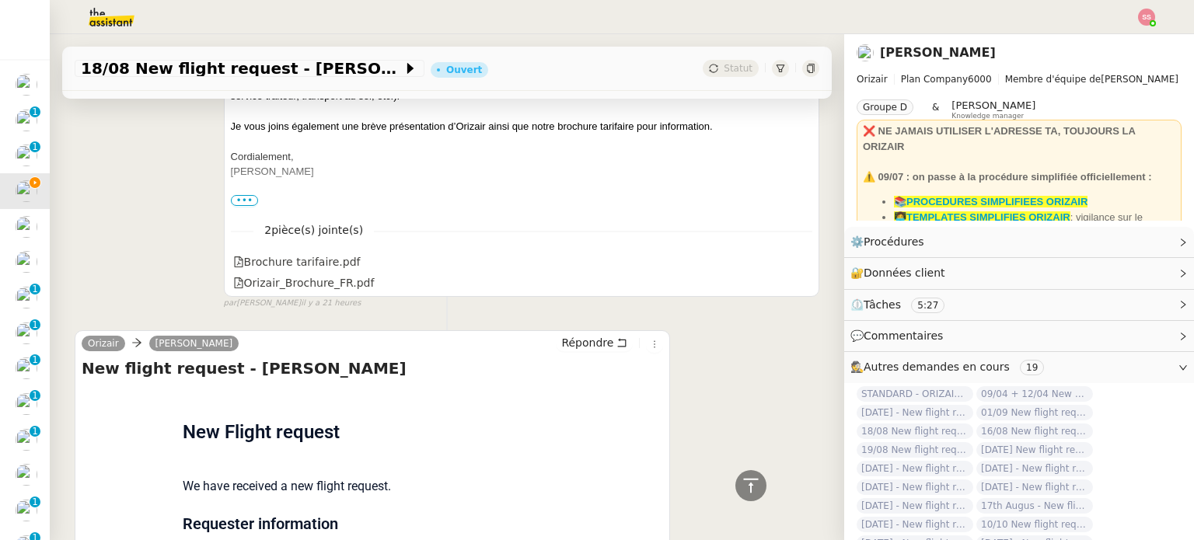
scroll to position [1243, 0]
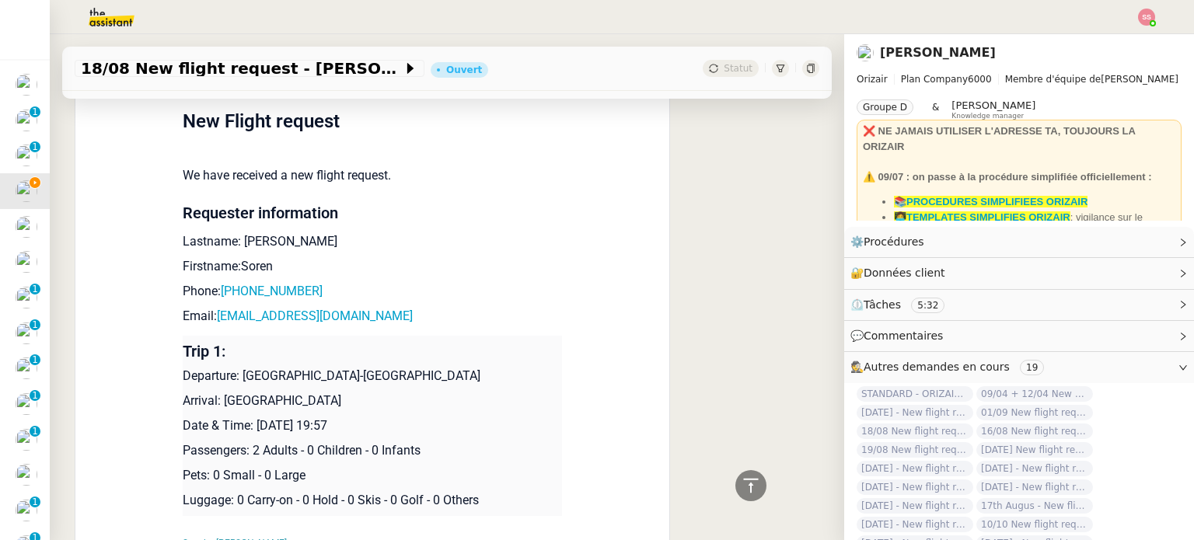
drag, startPoint x: 323, startPoint y: 402, endPoint x: 215, endPoint y: 400, distance: 108.8
click at [215, 400] on p "Arrival: Farnborough Airport" at bounding box center [372, 401] width 379 height 19
copy p "Farnborough Airport"
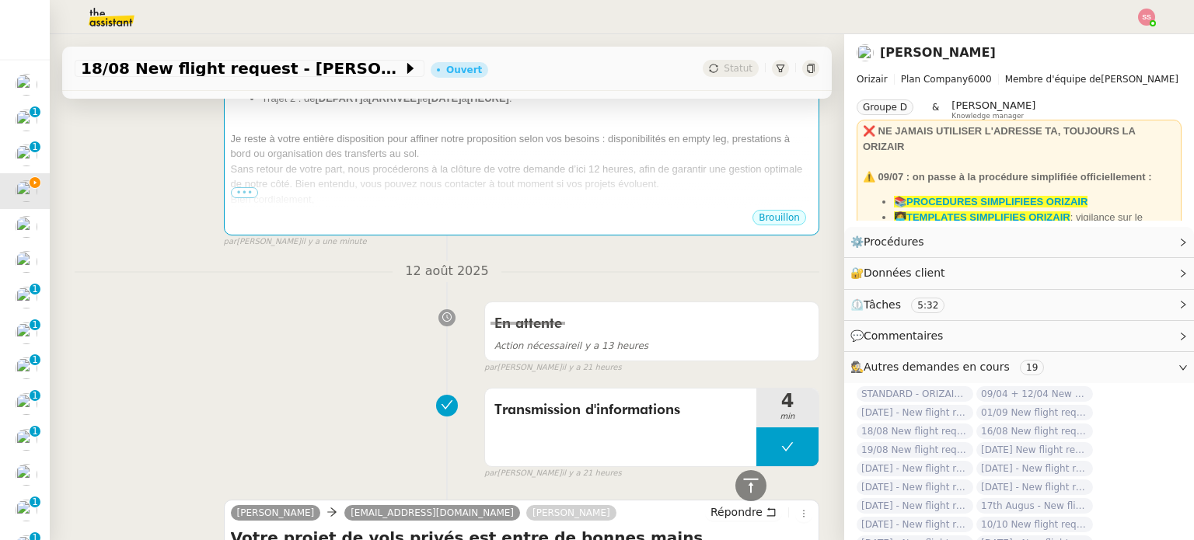
scroll to position [0, 0]
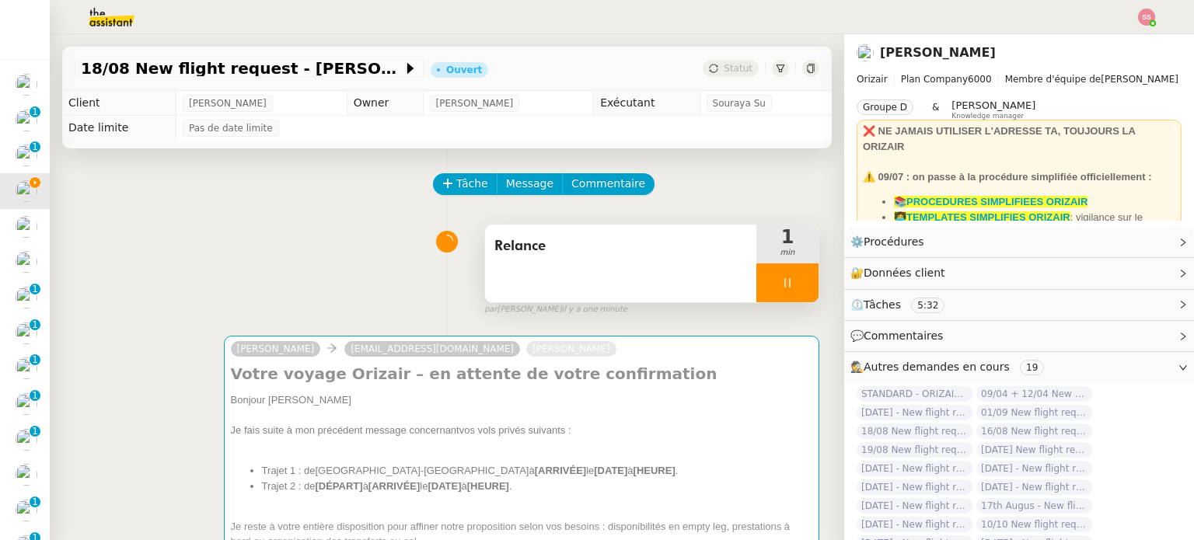
click at [486, 333] on div "Josephine soren.danjou@laposte.net Louis Frei Votre voyage Orizair – en attente…" at bounding box center [447, 479] width 745 height 315
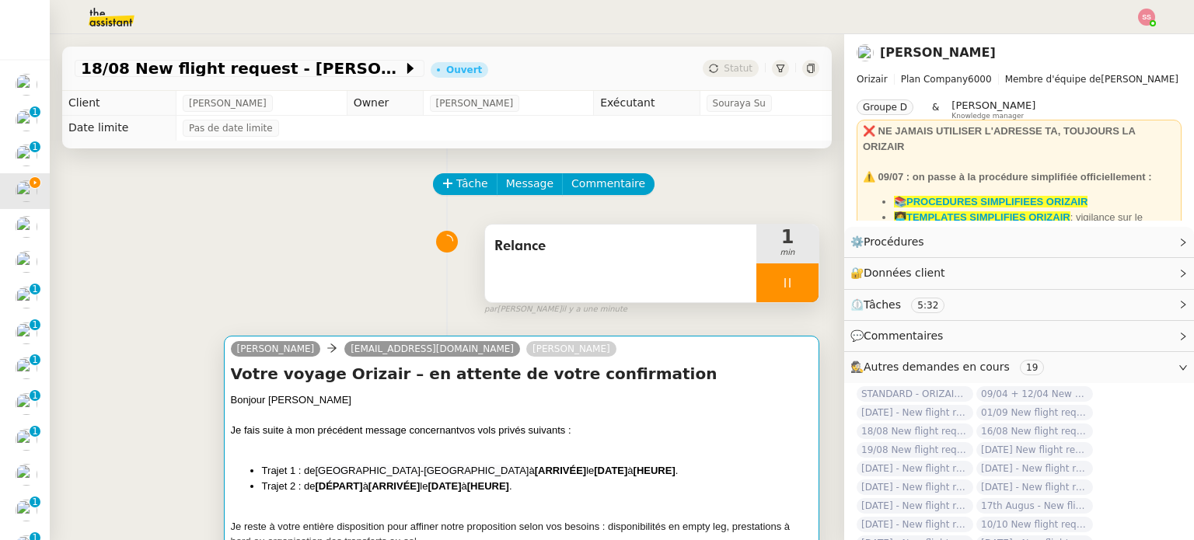
click at [413, 391] on div "Votre voyage Orizair – en attente de votre confirmation Bonjour M.Danjou Je fai…" at bounding box center [521, 479] width 581 height 233
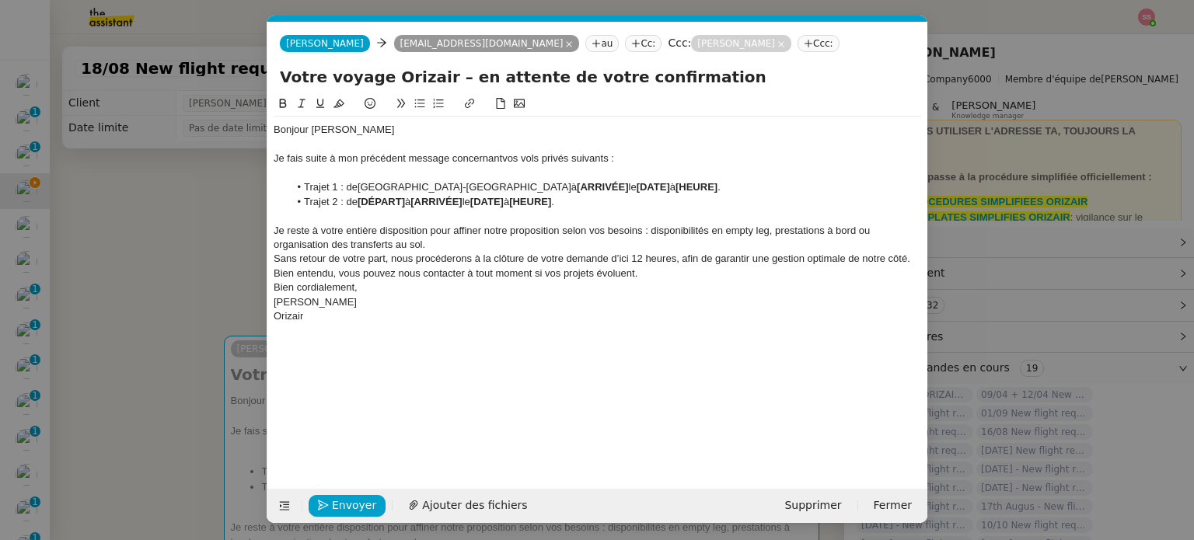
scroll to position [0, 44]
drag, startPoint x: 533, startPoint y: 188, endPoint x: 480, endPoint y: 186, distance: 52.9
click at [480, 186] on li "Trajet 1 : de Paris-Le Bourget Airport à [ARRIVÉE] le [DATE] à [HEURE] ." at bounding box center [605, 187] width 633 height 14
click at [199, 316] on nz-modal-container "rel Service Rel ance Bon de Commande LBP A utiliser dans le cadre de la procédu…" at bounding box center [597, 270] width 1194 height 540
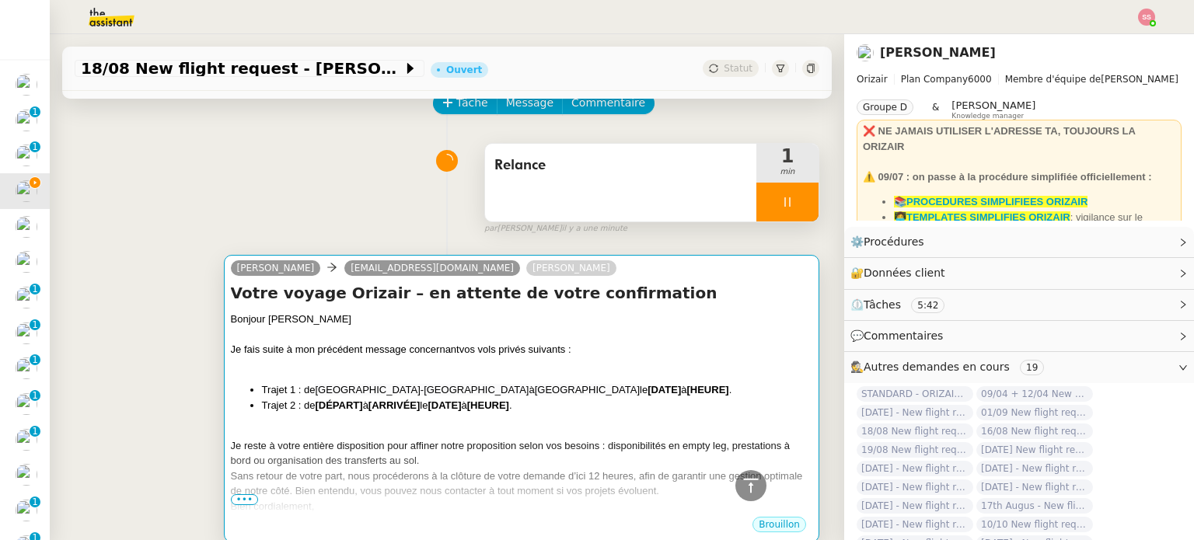
scroll to position [78, 0]
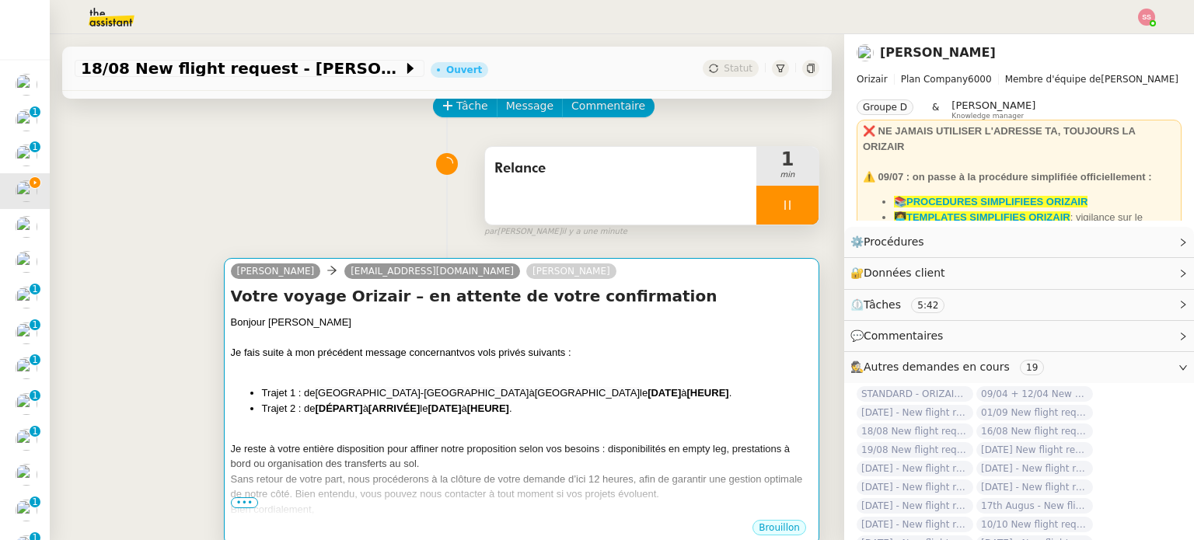
click at [663, 406] on li "Trajet 2 : de [DÉPART] à [ARRIVÉE] le [DATE] à [HEURE] ." at bounding box center [537, 409] width 550 height 16
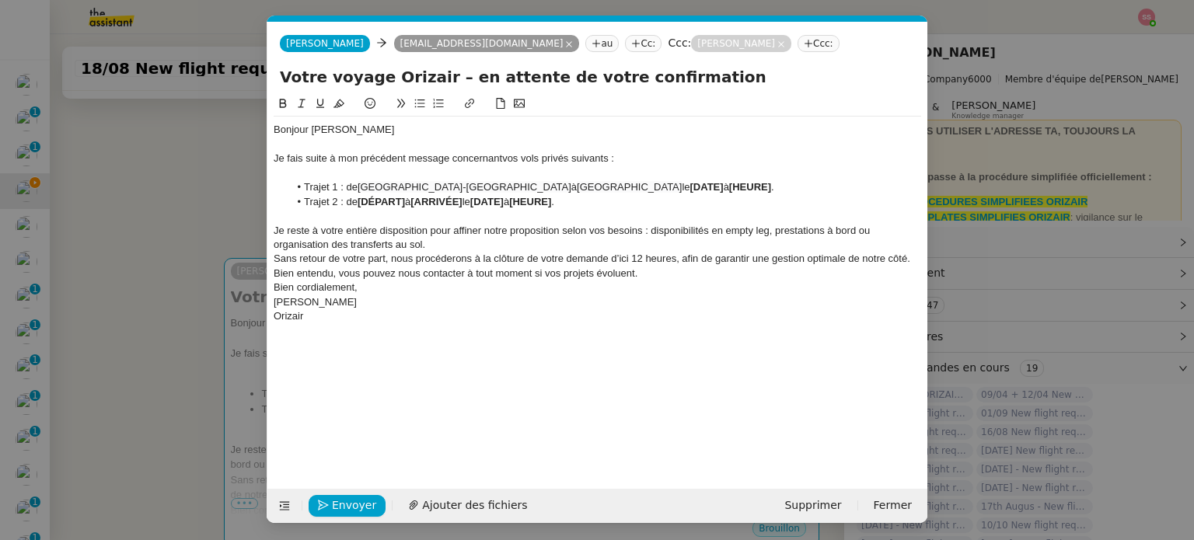
scroll to position [0, 44]
drag, startPoint x: 669, startPoint y: 184, endPoint x: 584, endPoint y: 186, distance: 84.7
click at [584, 186] on li "Trajet 1 : de Paris-Le Bourget Airport à Farnborough Airport le [DATE] à [HEURE…" at bounding box center [605, 187] width 633 height 14
click at [364, 189] on span "Paris-Le Bourget Airport" at bounding box center [465, 187] width 214 height 12
click at [0, 0] on lt-span "Supprimer les doubles espaces" at bounding box center [0, 0] width 0 height 0
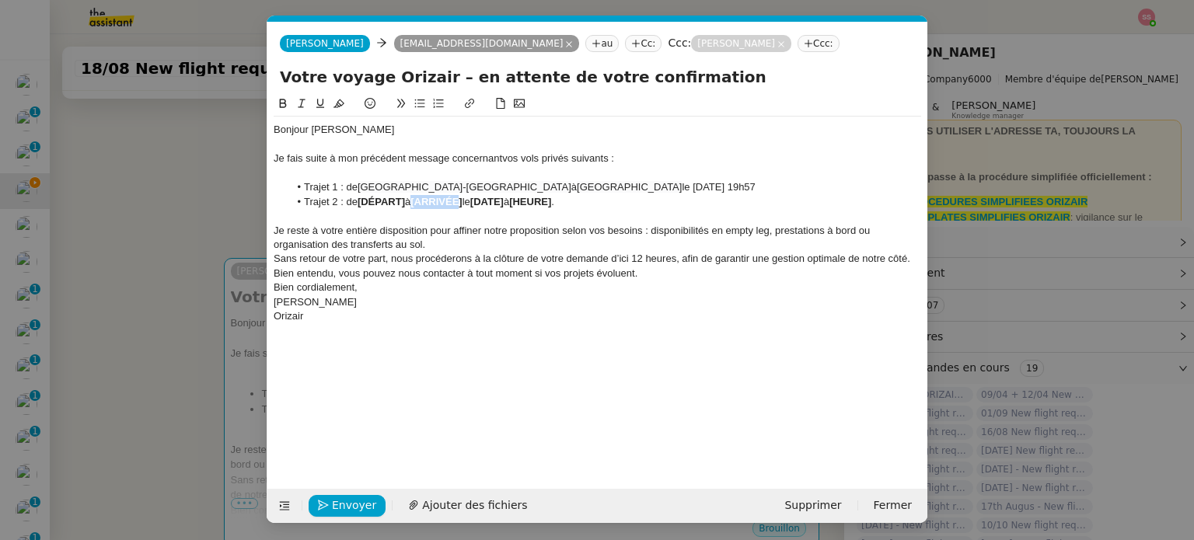
drag, startPoint x: 468, startPoint y: 200, endPoint x: 420, endPoint y: 201, distance: 48.2
click at [420, 201] on strong "[ARRIVÉE]" at bounding box center [435, 202] width 51 height 12
drag, startPoint x: 585, startPoint y: 187, endPoint x: 767, endPoint y: 189, distance: 181.9
click at [767, 189] on li "Trajet 1 : de Paris-Le Bourget Airport à Farnborough Airport le 18 Août 2025 à …" at bounding box center [605, 187] width 633 height 14
drag, startPoint x: 575, startPoint y: 203, endPoint x: 473, endPoint y: 200, distance: 101.9
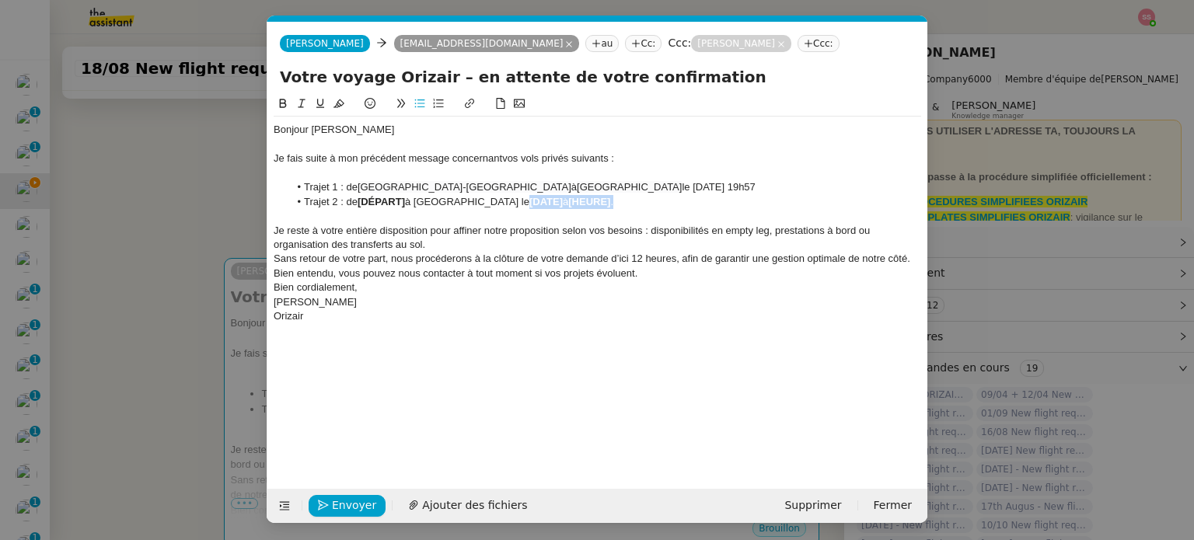
click at [473, 200] on li "Trajet 2 : de [DÉPART] à Toulouse le [DATE] à [HEURE] ." at bounding box center [605, 202] width 633 height 14
click at [475, 198] on li "Trajet 2 : de [DÉPART] à Toulouse le 8 Août 2025 à 19h57" at bounding box center [605, 202] width 633 height 14
click at [567, 198] on li "Trajet 2 : de [DÉPART] à Toulouse le 18 Août 2025 à 19h57" at bounding box center [605, 202] width 633 height 14
click at [267, 260] on nz-spin "Bonjour M.Danjou Je fais suite à mon précédent message concernant vos vols priv…" at bounding box center [597, 283] width 660 height 376
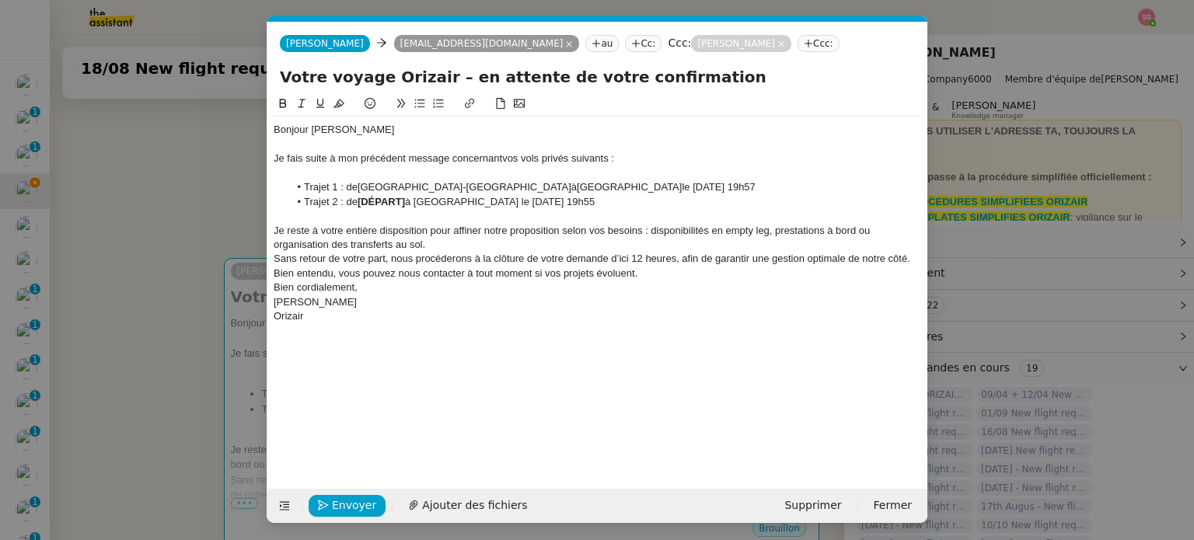
scroll to position [1, 0]
click at [195, 298] on nz-modal-container "rel Service Rel ance Bon de Commande LBP A utiliser dans le cadre de la procédu…" at bounding box center [597, 270] width 1194 height 540
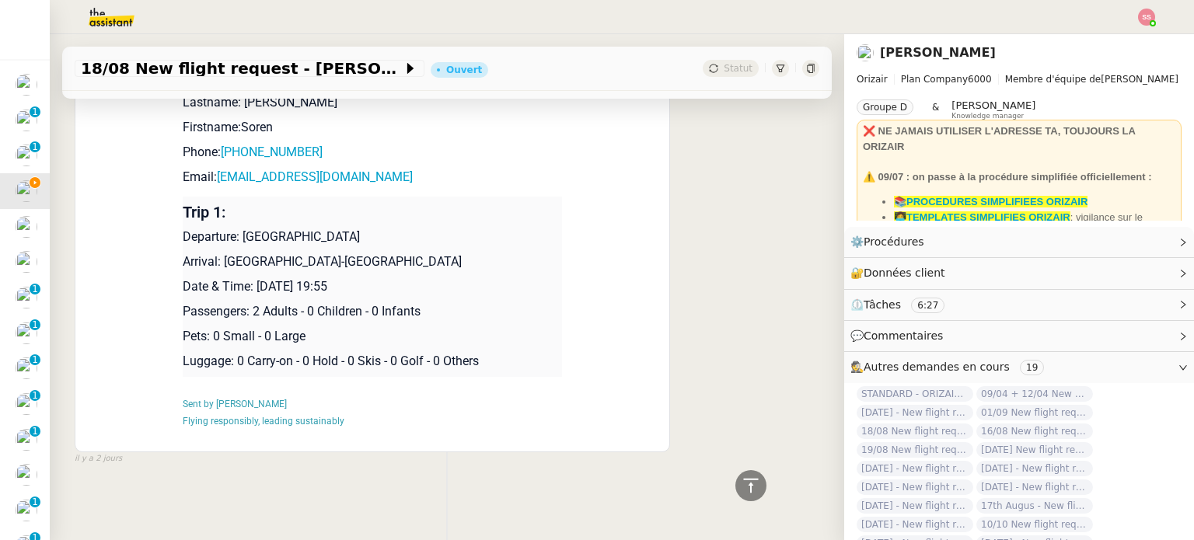
scroll to position [2037, 0]
drag, startPoint x: 388, startPoint y: 227, endPoint x: 236, endPoint y: 229, distance: 151.6
click at [236, 229] on p "Departure: Paris Beauvais Tillé Airport" at bounding box center [372, 237] width 379 height 19
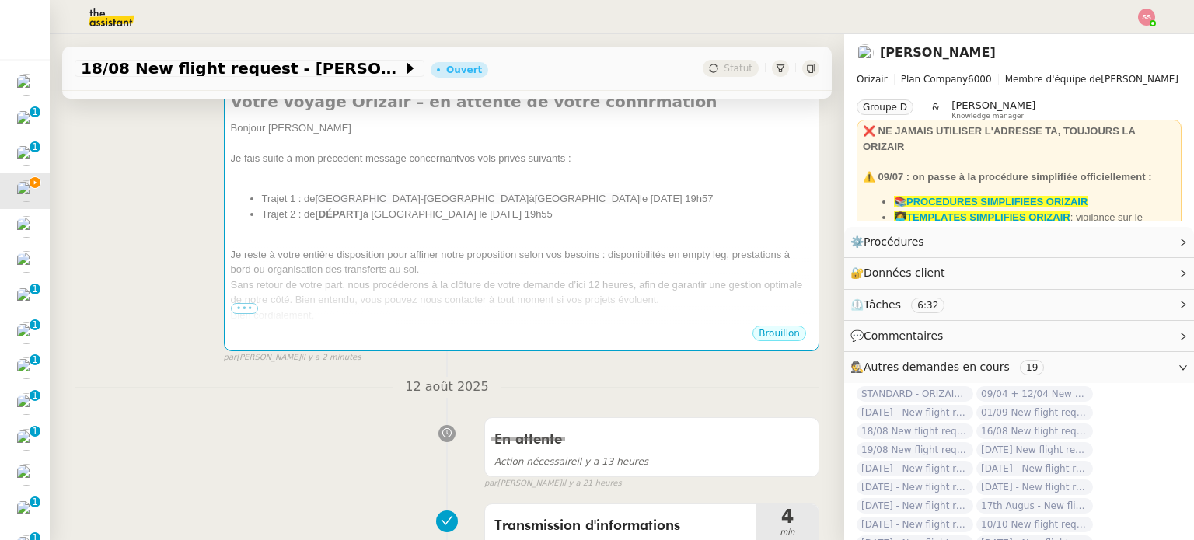
scroll to position [249, 0]
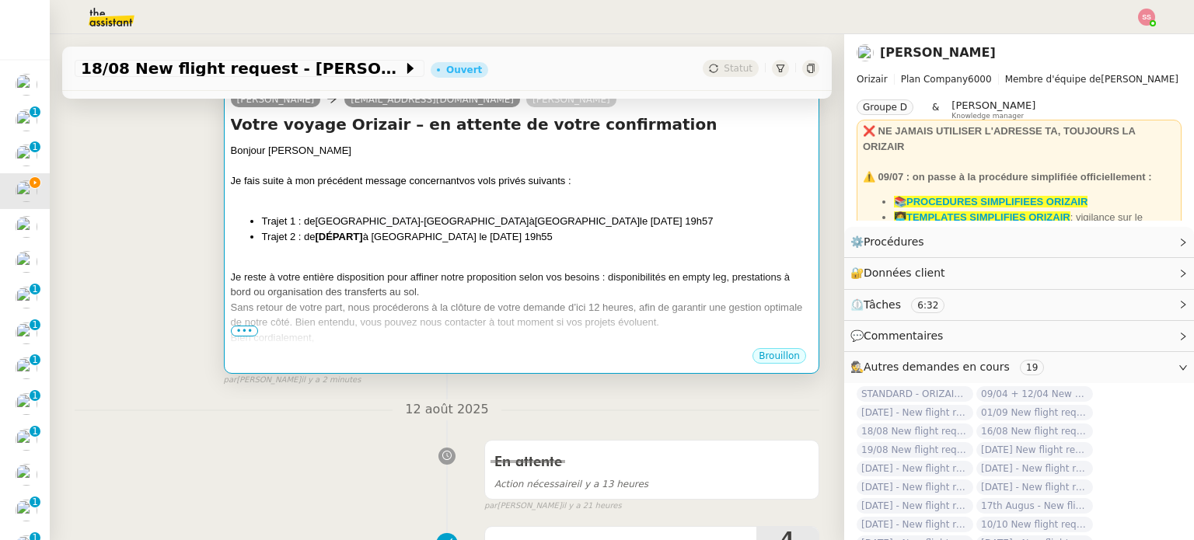
click at [494, 257] on div at bounding box center [521, 262] width 581 height 16
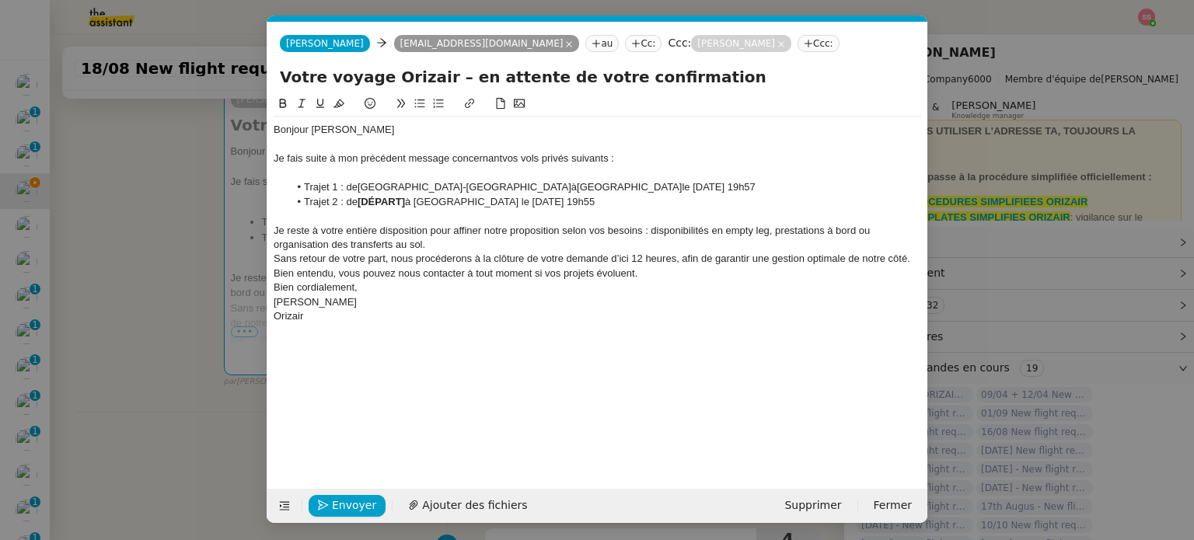
scroll to position [0, 44]
drag, startPoint x: 404, startPoint y: 201, endPoint x: 363, endPoint y: 199, distance: 41.3
click at [363, 199] on strong "[DÉPART]" at bounding box center [381, 202] width 47 height 12
click at [432, 240] on div "Je reste à votre entière disposition pour affiner notre proposition selon vos b…" at bounding box center [597, 238] width 647 height 29
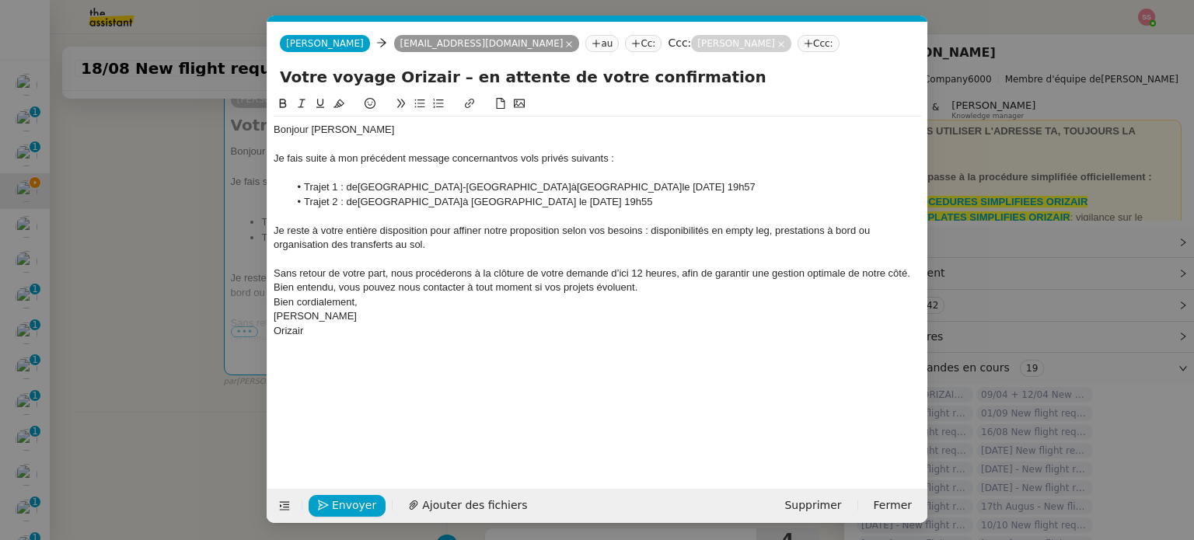
click at [652, 291] on div "Sans retour de votre part, nous procéderons à la clôture de votre demande d’ici…" at bounding box center [597, 281] width 647 height 29
click at [569, 206] on li "Trajet 2 : de Paris Beauvais Tillé Airport à Toulouse le 18 Août 2025 à 19h55" at bounding box center [605, 202] width 633 height 14
click at [575, 205] on li "Trajet 2 : de Paris Beauvais Tillé Airport à Toulouse le 18 Août 2025 à 19h55" at bounding box center [605, 202] width 633 height 14
click at [486, 202] on li "Trajet 2 : de Paris Beauvais Tillé Airport à Toulouse le 18 Août 2025 à 19h55" at bounding box center [605, 202] width 633 height 14
click at [354, 509] on span "Envoyer" at bounding box center [354, 506] width 44 height 18
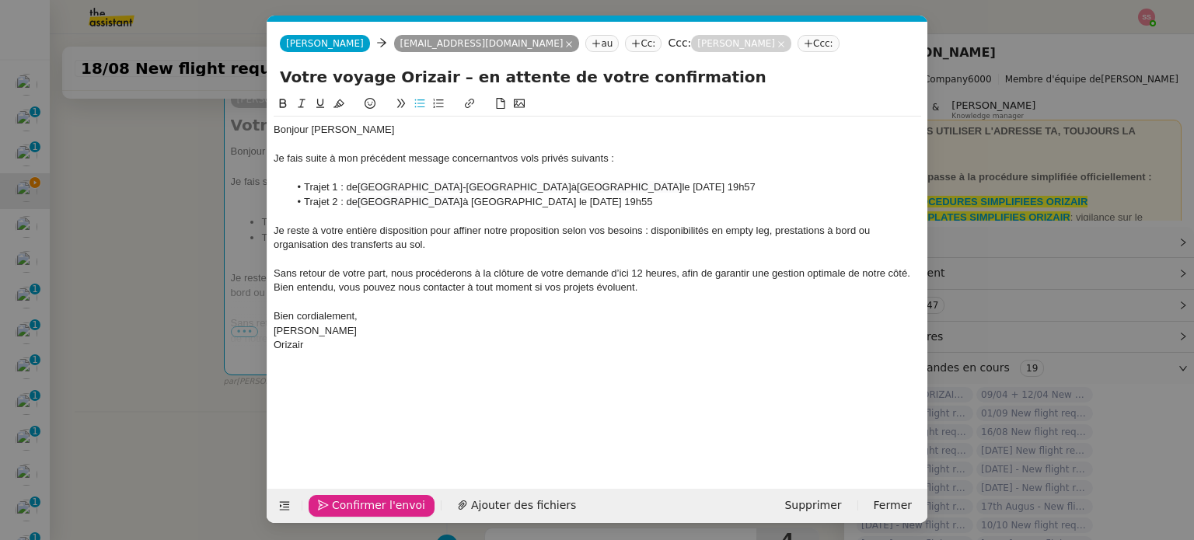
click at [354, 509] on span "Confirmer l'envoi" at bounding box center [378, 506] width 93 height 18
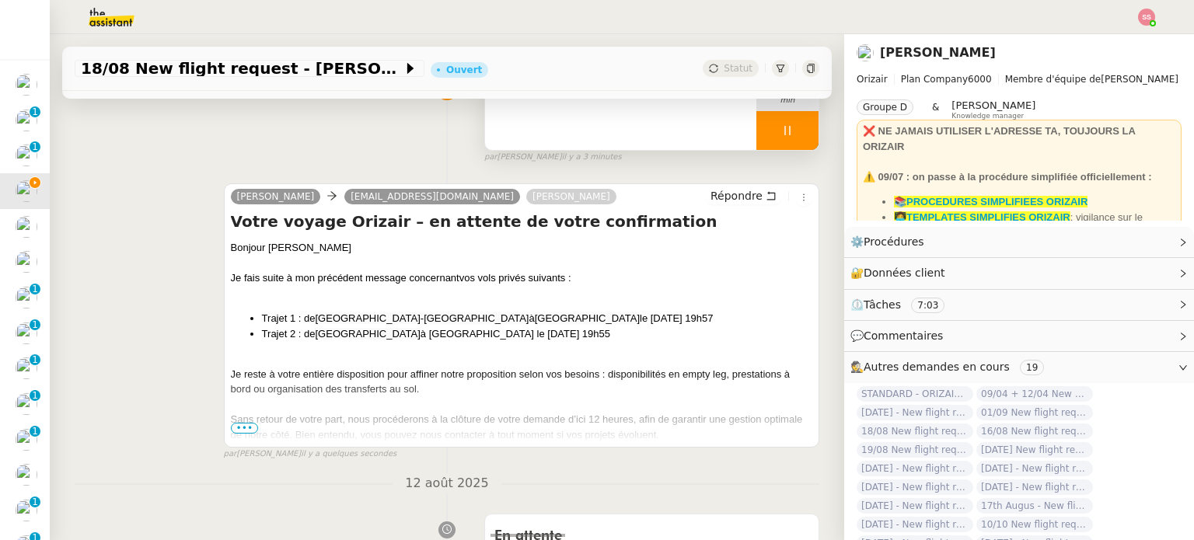
scroll to position [94, 0]
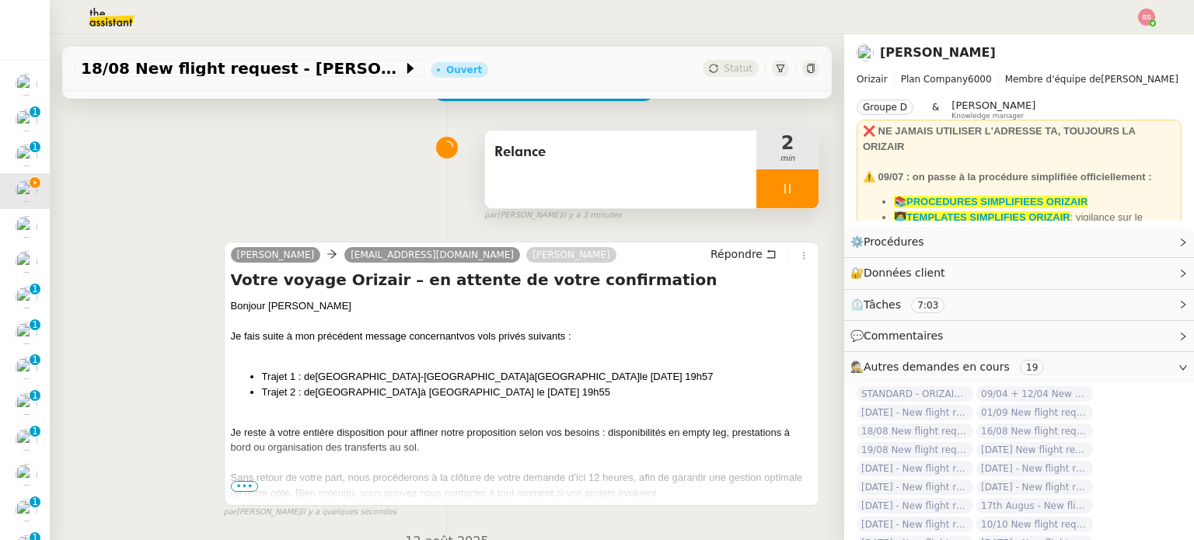
click at [777, 195] on div at bounding box center [787, 188] width 62 height 39
click at [797, 193] on icon at bounding box center [803, 188] width 12 height 9
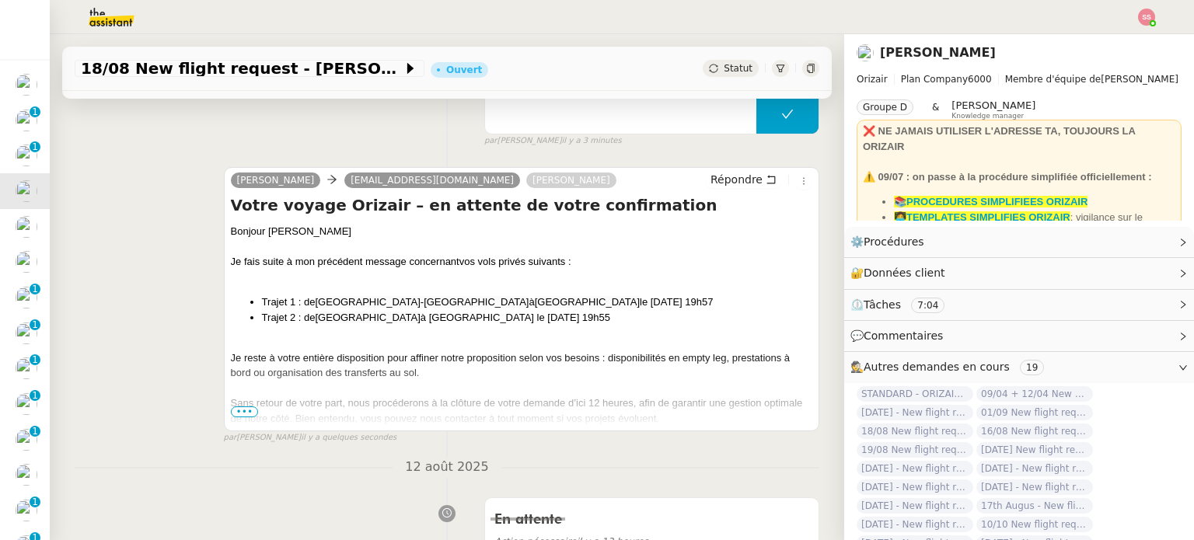
scroll to position [172, 0]
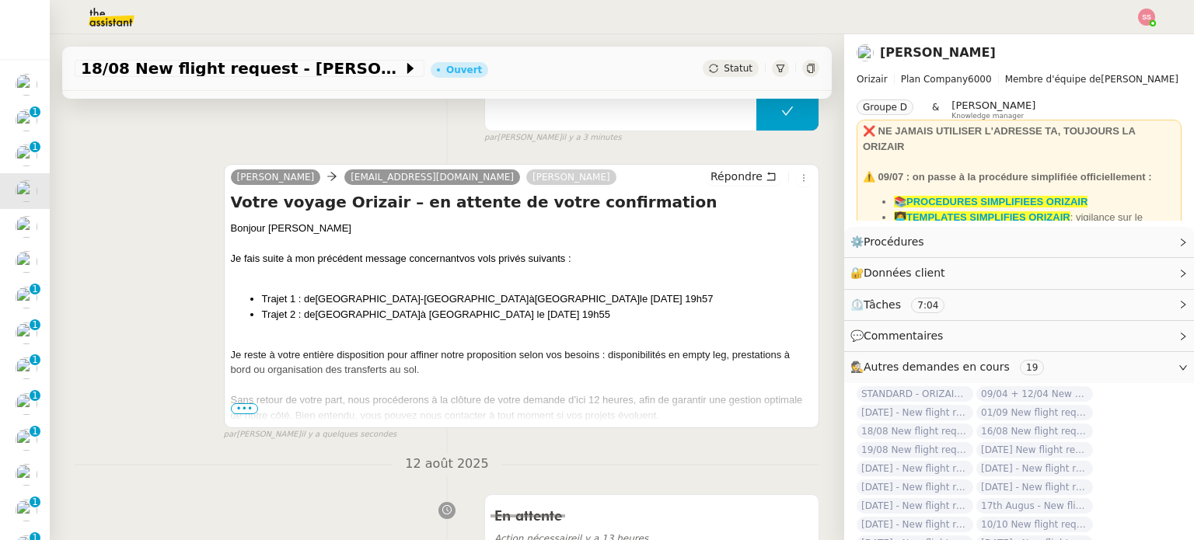
click at [242, 420] on span "Sans retour de votre part, nous procéderons à la clôture de votre demande d’ici…" at bounding box center [517, 407] width 572 height 27
click at [246, 411] on span "•••" at bounding box center [245, 408] width 28 height 11
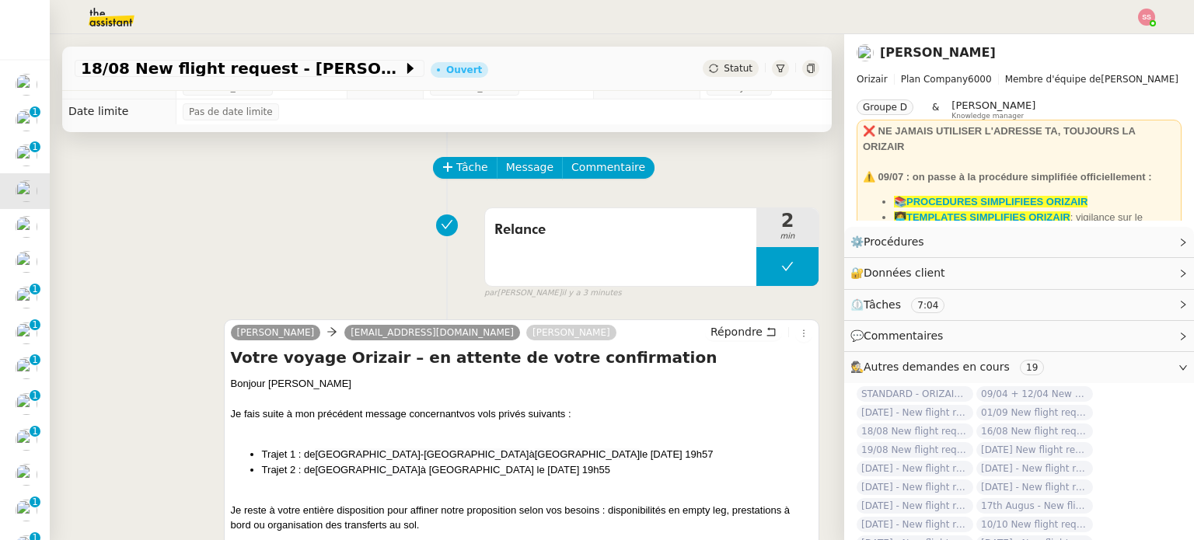
scroll to position [0, 0]
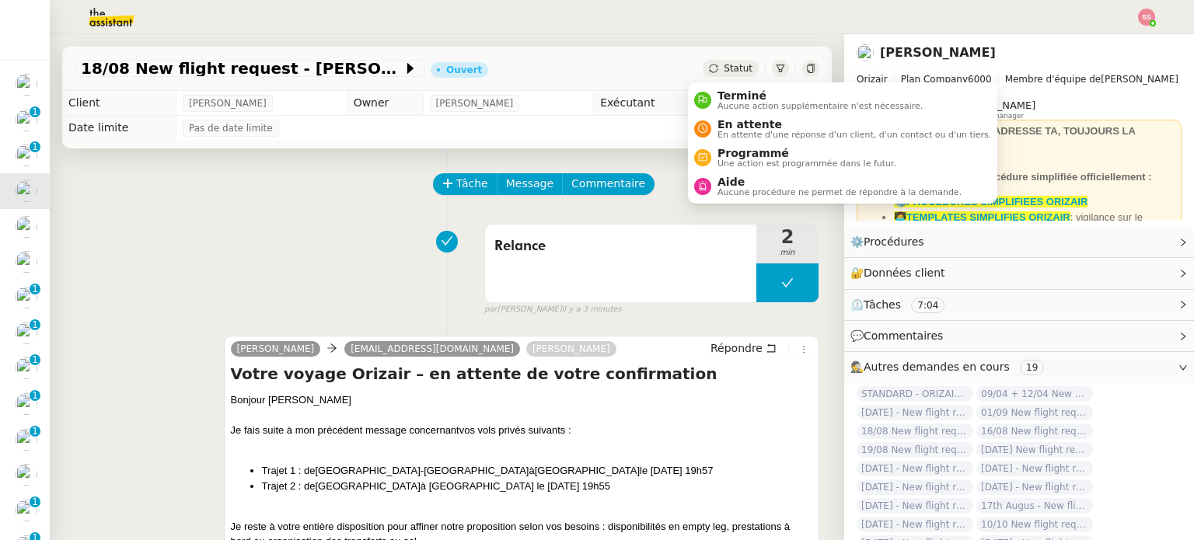
click at [707, 66] on div "Statut" at bounding box center [731, 68] width 56 height 17
click at [730, 131] on span "En attente d'une réponse d'un client, d'un contact ou d'un tiers." at bounding box center [854, 135] width 274 height 9
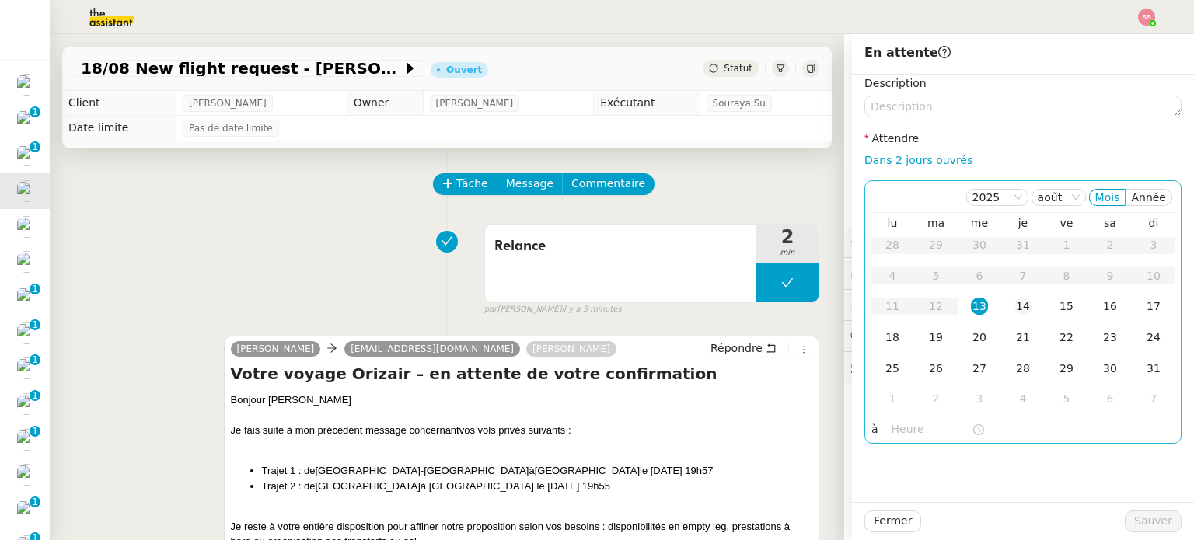
click at [1001, 307] on td "14" at bounding box center [1023, 306] width 44 height 31
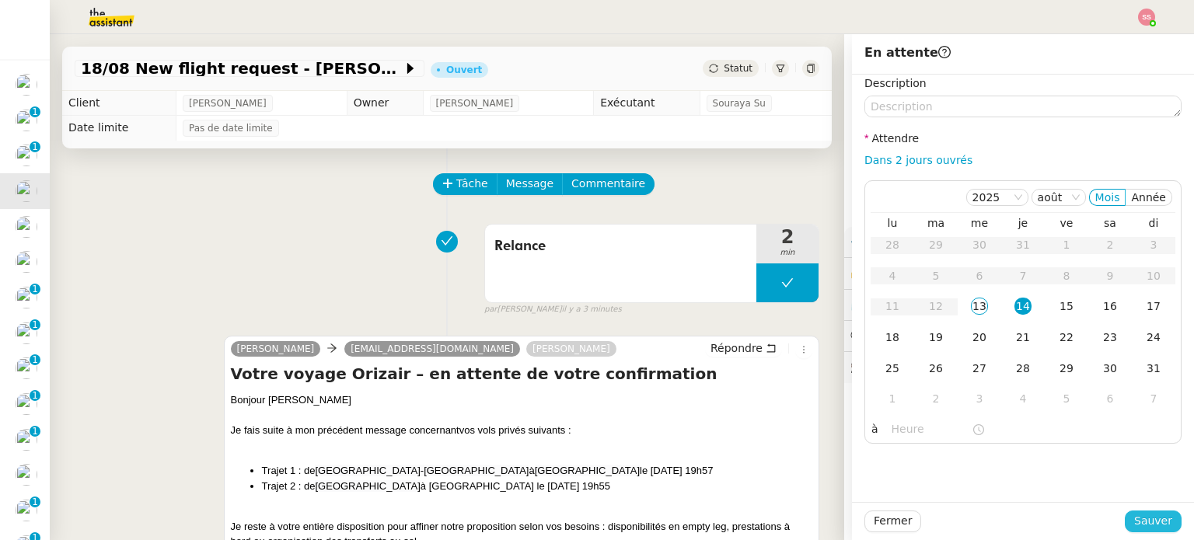
click at [1126, 518] on button "Sauver" at bounding box center [1153, 522] width 57 height 22
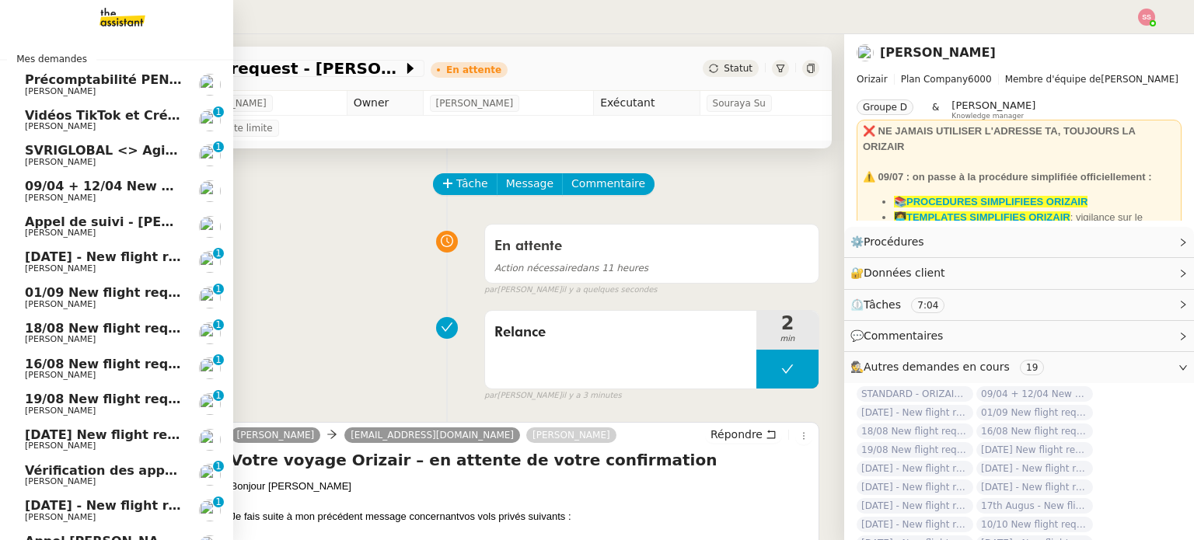
click at [130, 183] on span "09/04 + 12/04 New flight request - [PERSON_NAME]" at bounding box center [205, 186] width 361 height 15
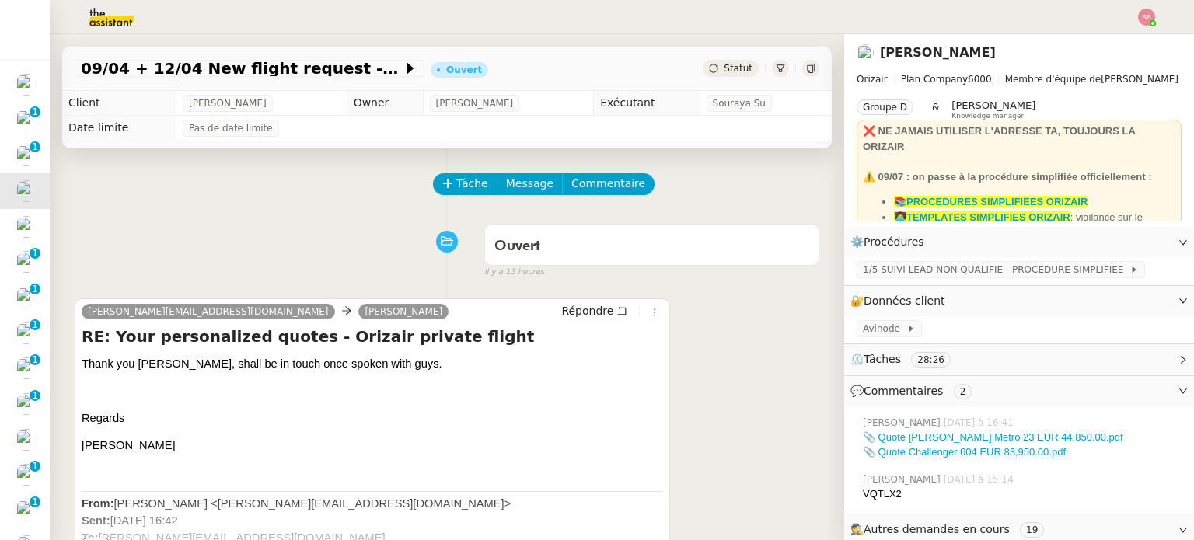
scroll to position [155, 0]
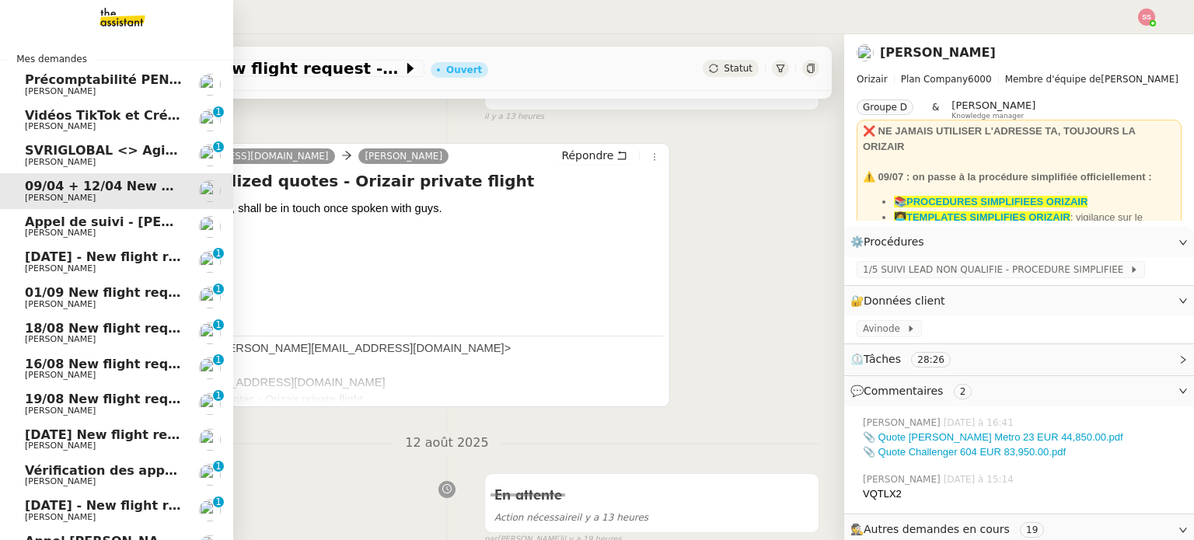
click at [74, 229] on span "[PERSON_NAME]" at bounding box center [103, 233] width 157 height 9
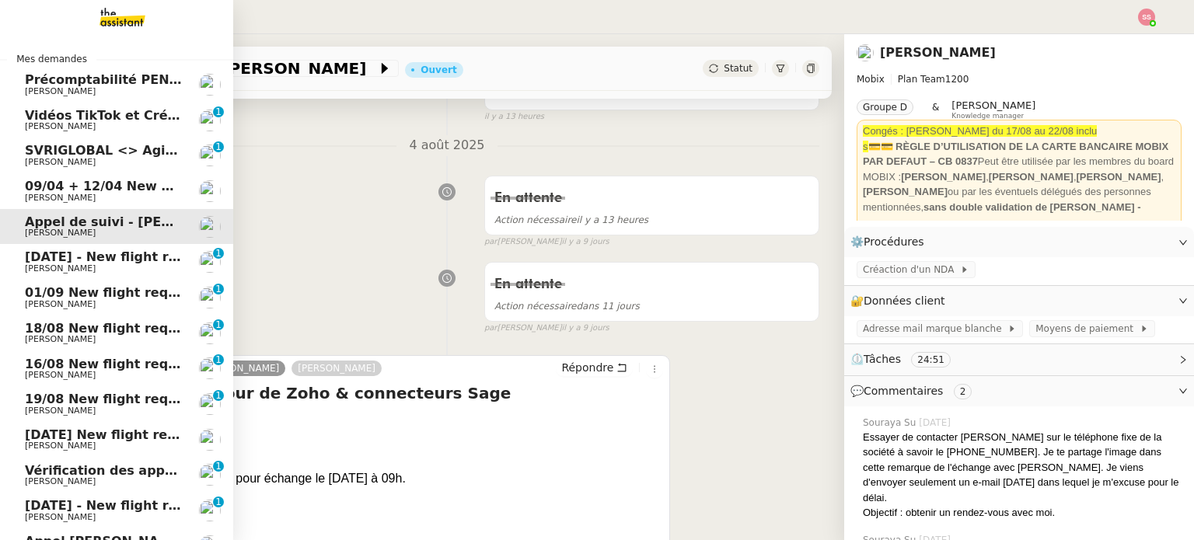
click at [84, 261] on span "[DATE] - New flight request - [PERSON_NAME]" at bounding box center [185, 256] width 321 height 15
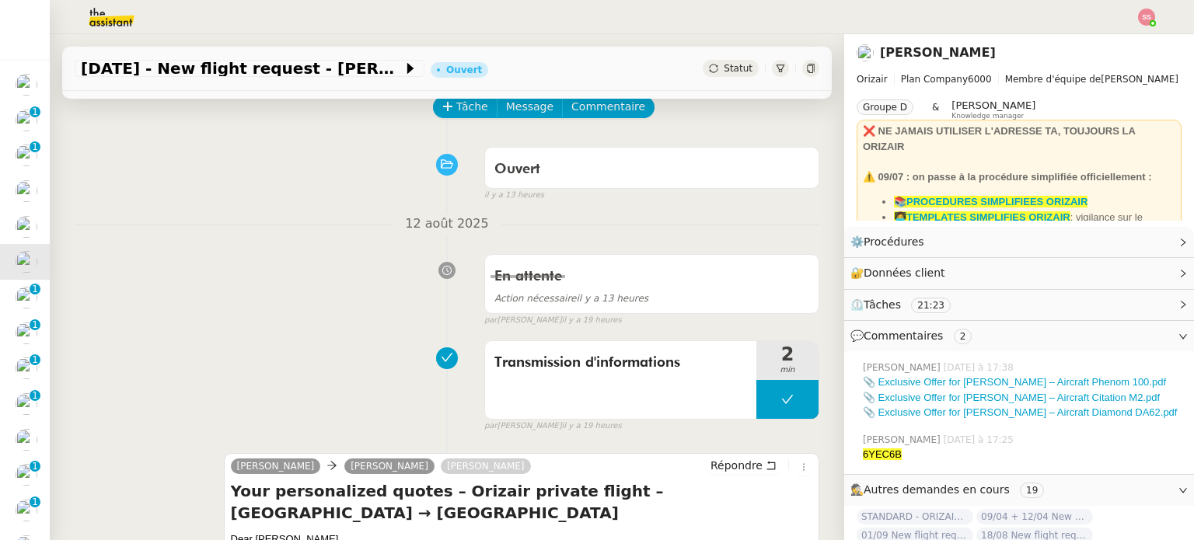
scroll to position [78, 0]
click at [456, 115] on span "Tâche" at bounding box center [472, 106] width 32 height 18
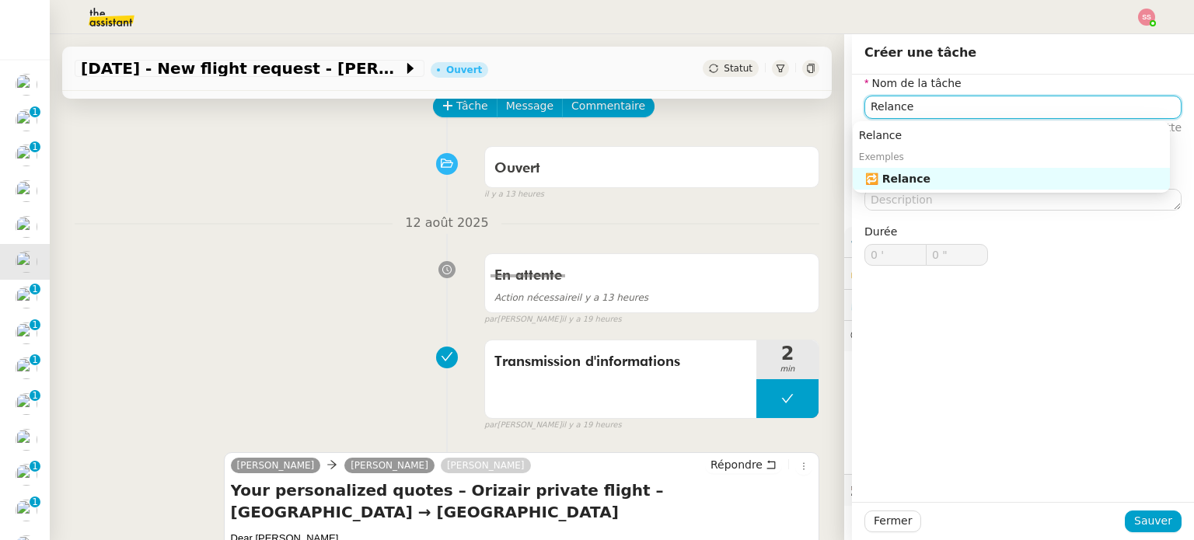
click at [989, 180] on div "🔁 Relance" at bounding box center [1014, 179] width 298 height 14
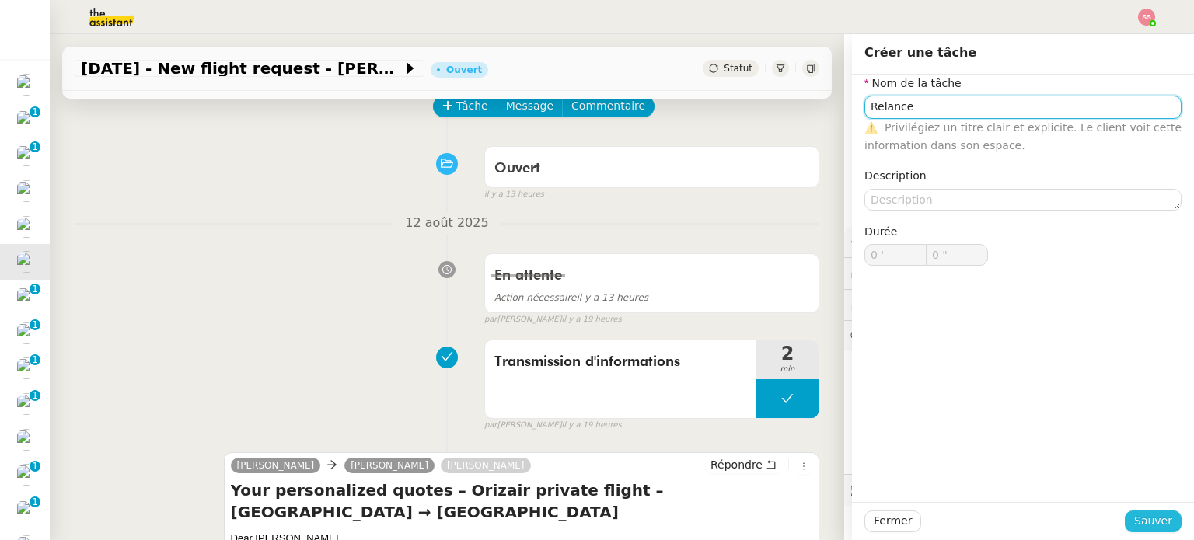
type input "Relance"
click at [1134, 525] on span "Sauver" at bounding box center [1153, 521] width 38 height 18
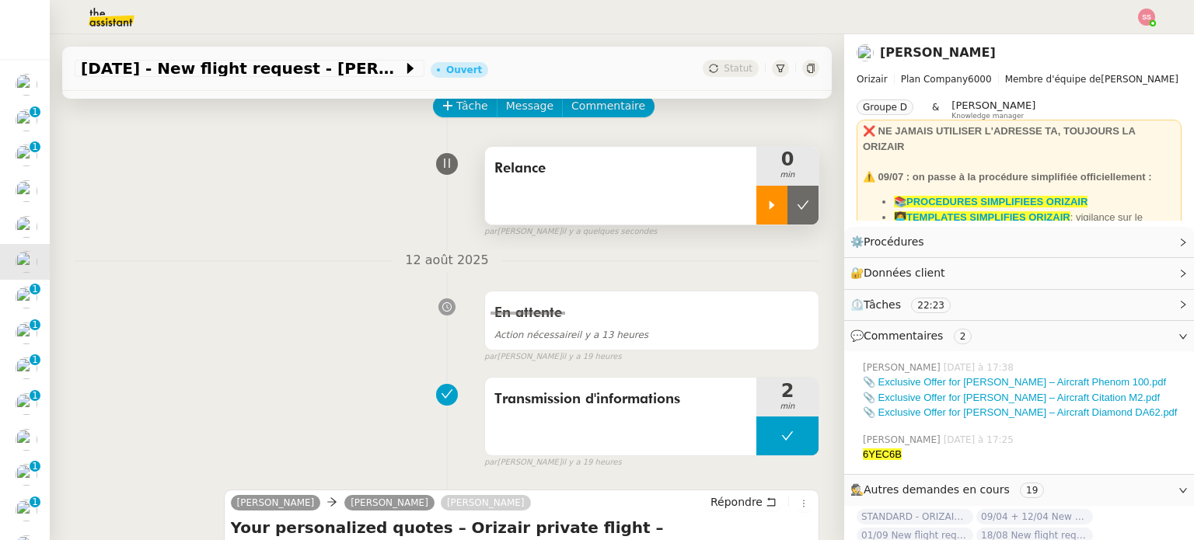
click at [766, 204] on icon at bounding box center [772, 205] width 12 height 12
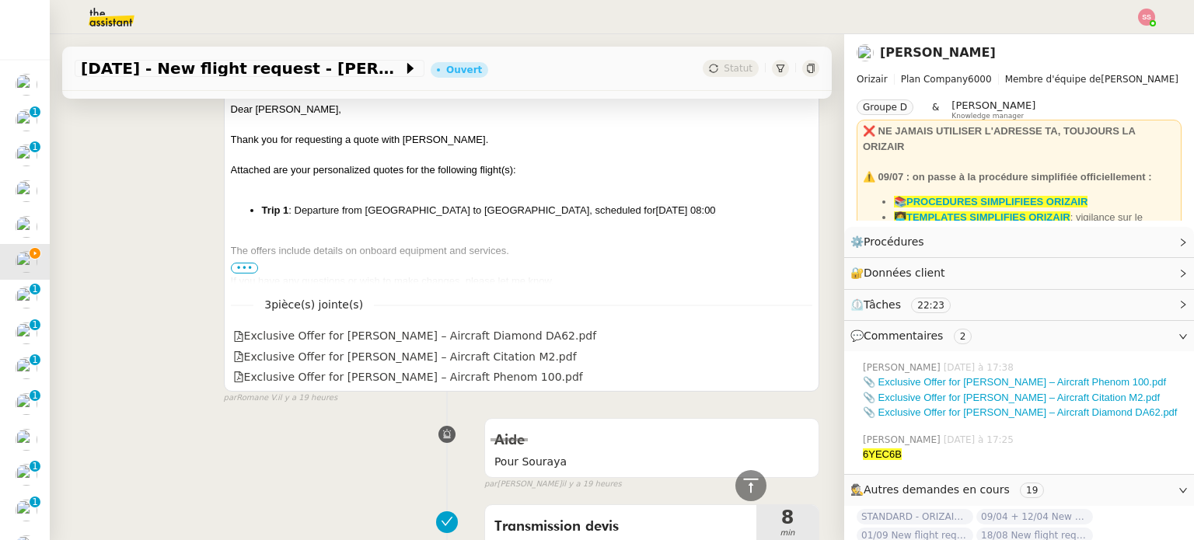
scroll to position [466, 0]
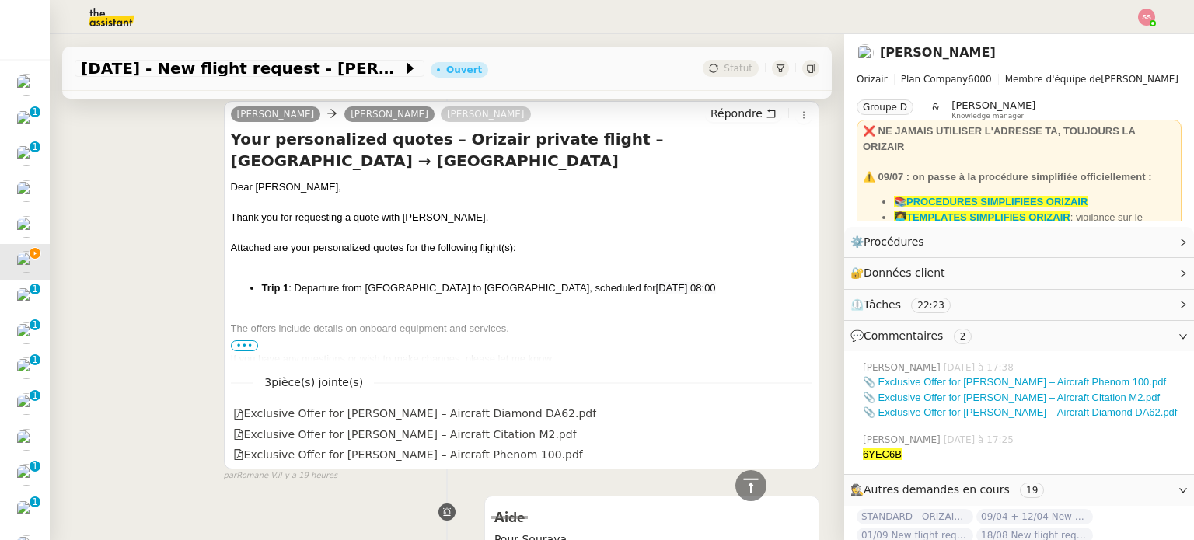
click at [245, 344] on span "•••" at bounding box center [245, 345] width 28 height 11
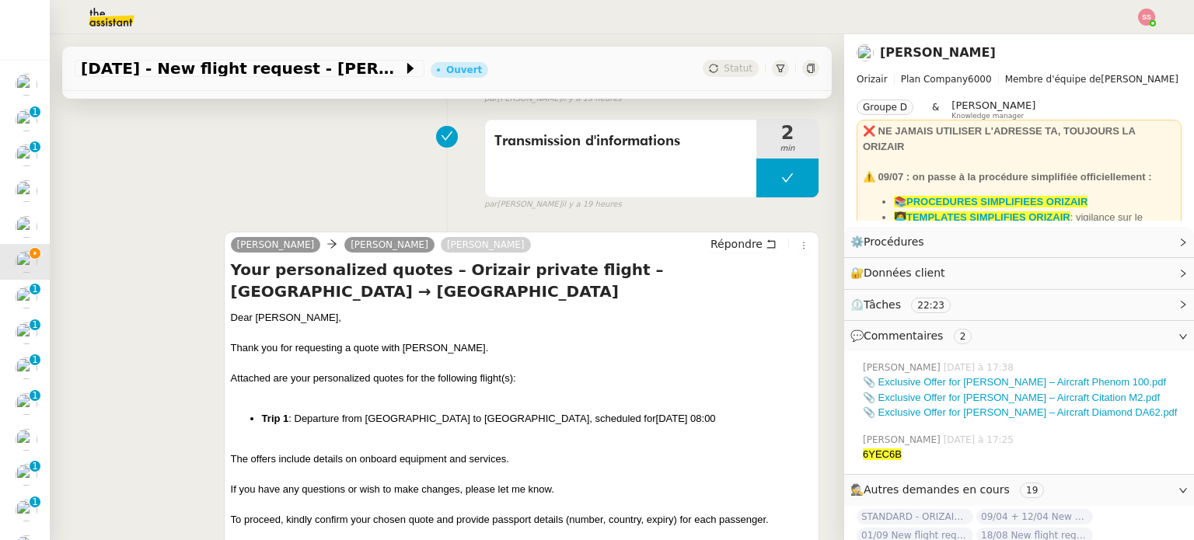
scroll to position [389, 0]
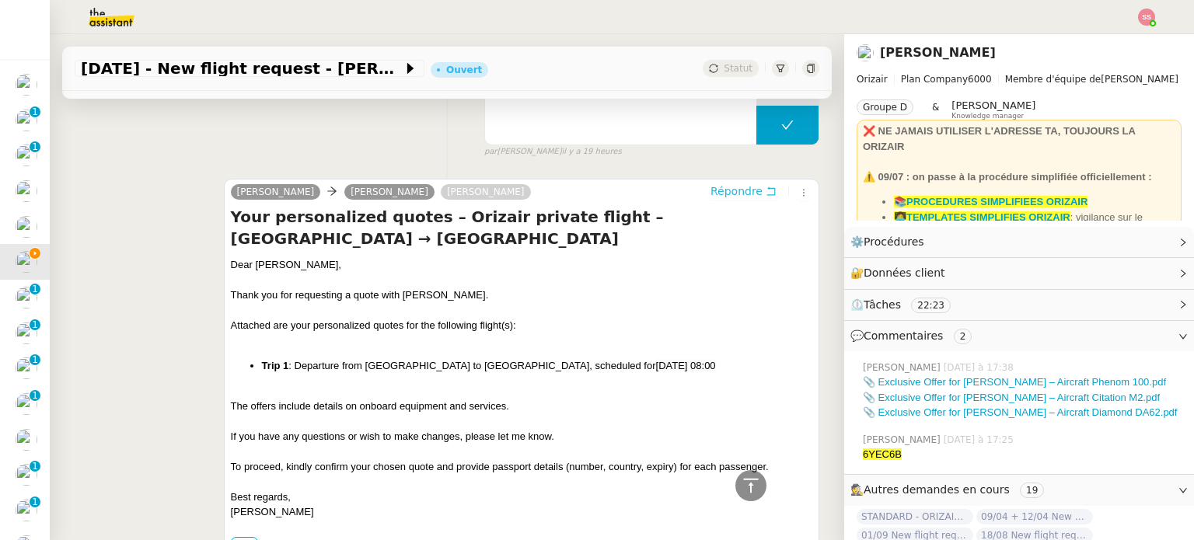
click at [710, 199] on span "Répondre" at bounding box center [736, 191] width 52 height 16
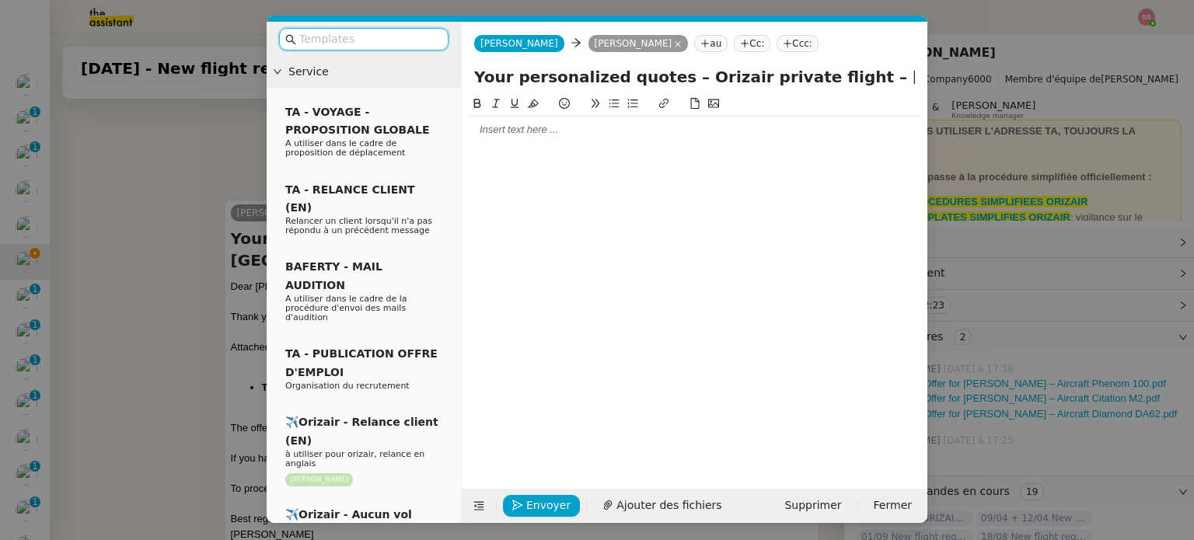
click at [776, 37] on nz-tag "Ccc:" at bounding box center [797, 43] width 42 height 17
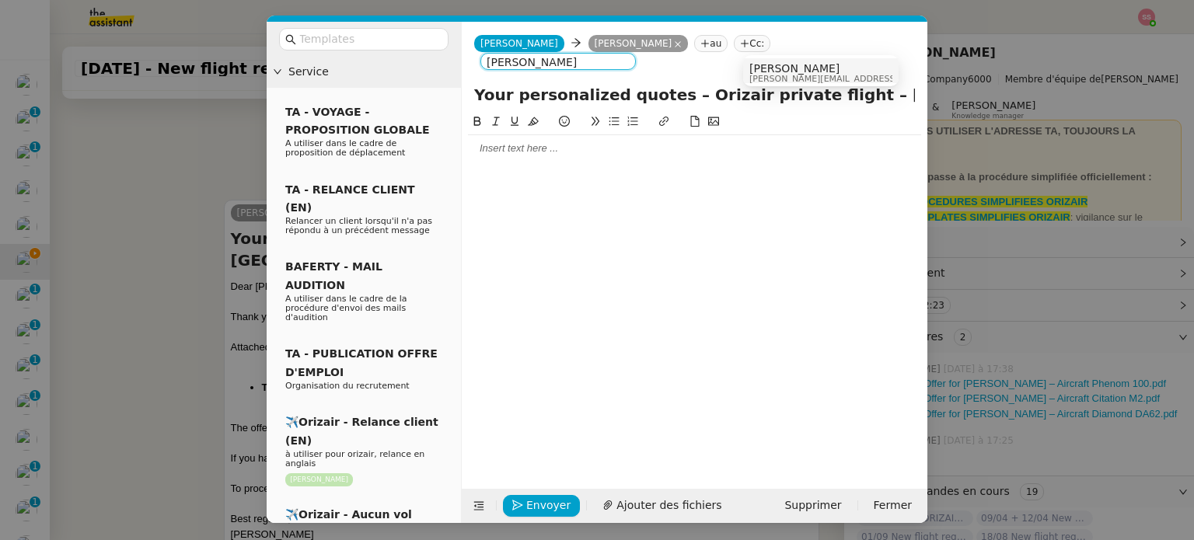
type input "louis frei"
click at [768, 69] on span "[PERSON_NAME]" at bounding box center [859, 68] width 221 height 12
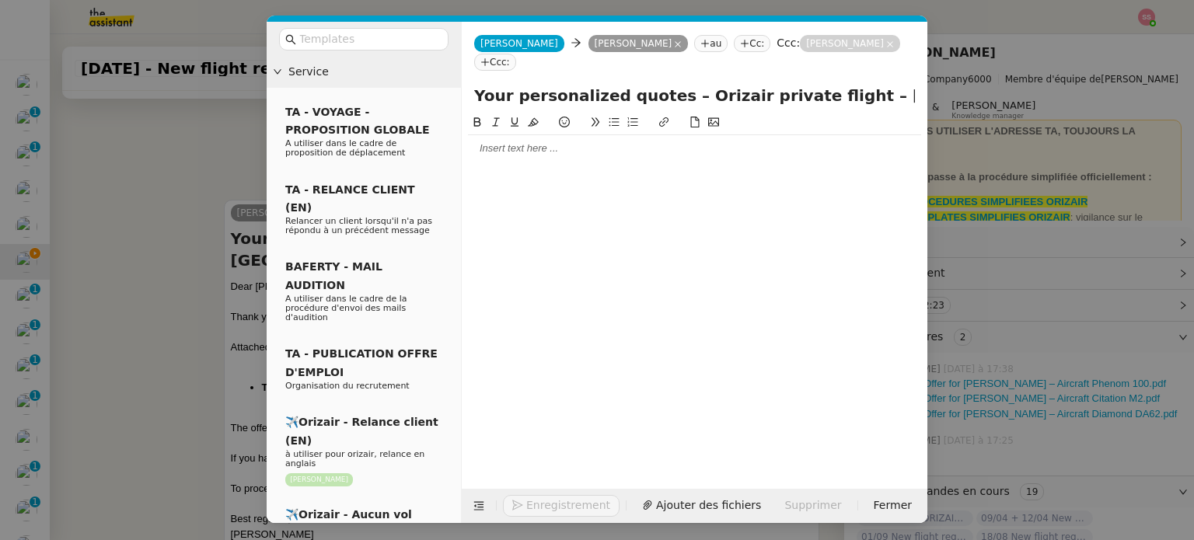
click at [407, 52] on div at bounding box center [364, 39] width 194 height 35
click at [407, 49] on nz-input-group at bounding box center [363, 39] width 169 height 23
click at [406, 30] on nz-input-group at bounding box center [363, 39] width 169 height 23
click at [389, 34] on input "text" at bounding box center [369, 39] width 140 height 18
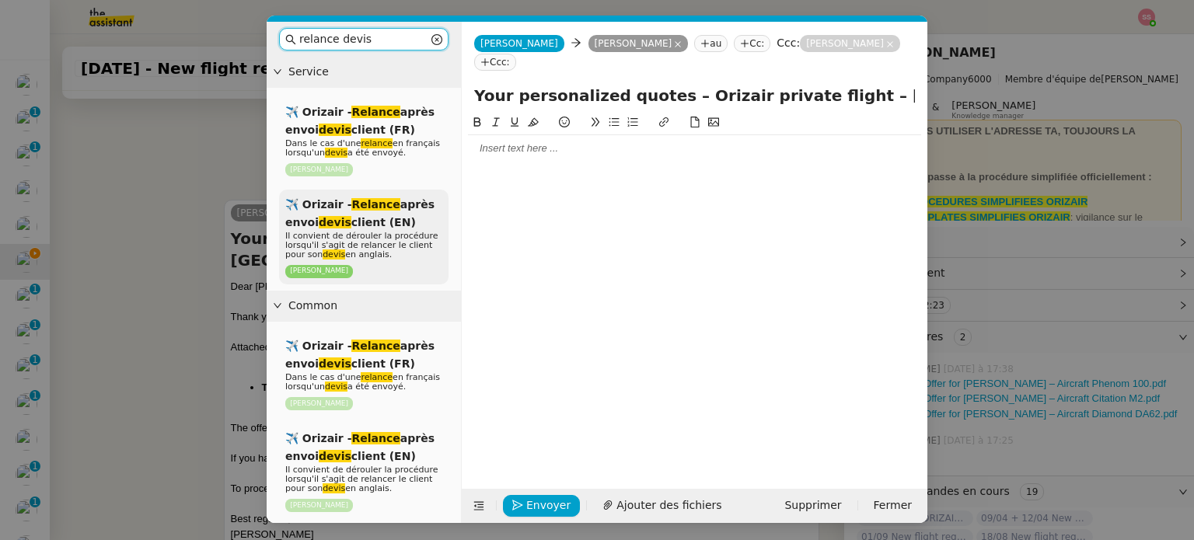
type input "relance devis"
click at [420, 259] on p "Il convient de dérouler la procédure lorsqu'il s'agit de relancer le client pou…" at bounding box center [363, 246] width 157 height 28
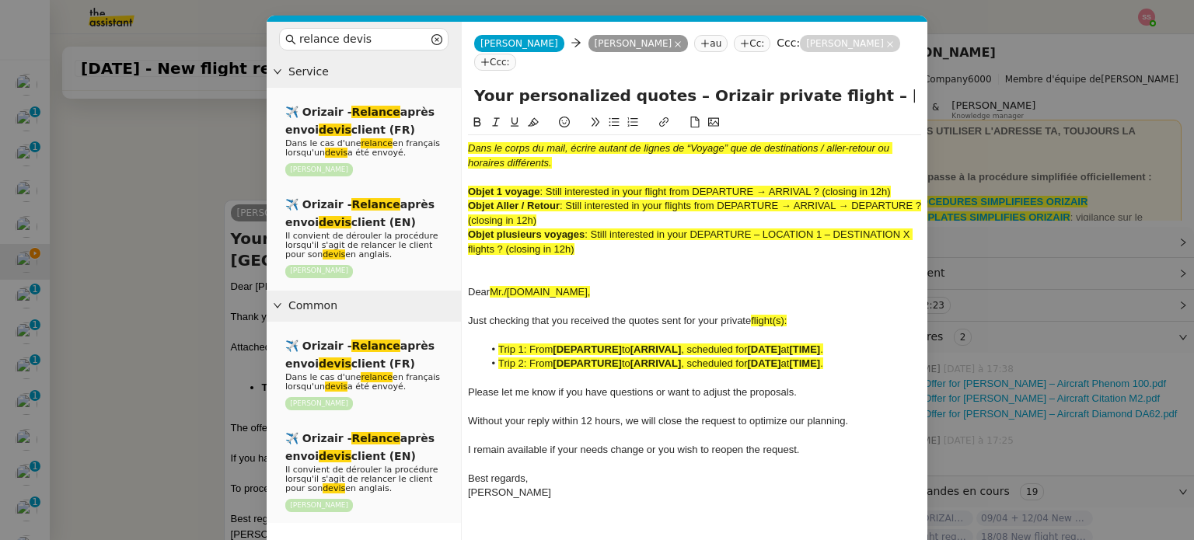
scroll to position [711, 0]
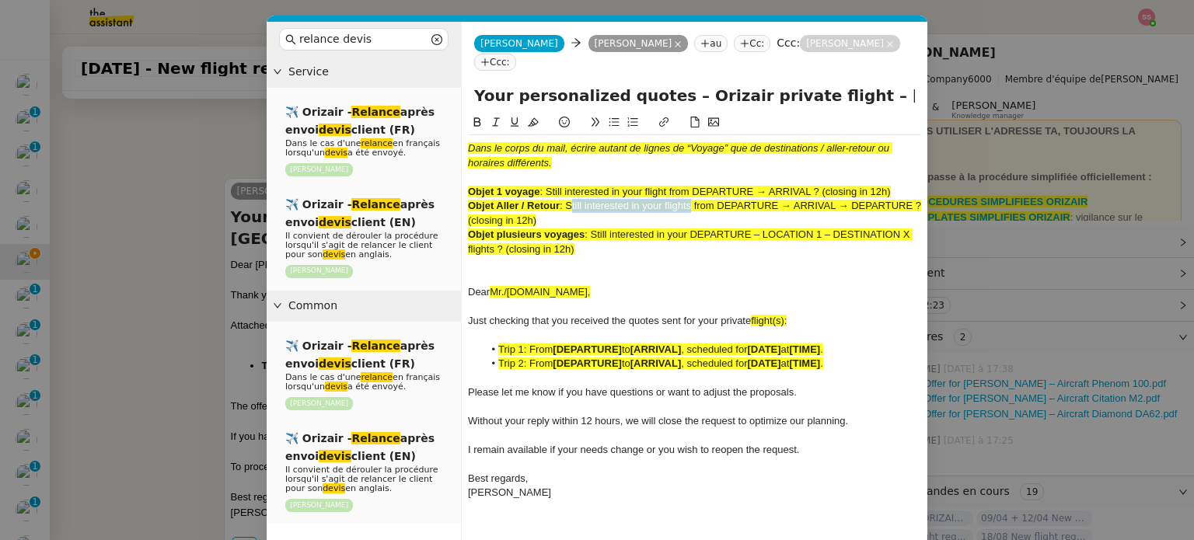
drag, startPoint x: 568, startPoint y: 185, endPoint x: 689, endPoint y: 184, distance: 120.5
click at [689, 200] on span ": Still interested in your flights from DEPARTURE → ARRIVAL → DEPARTURE ? (clos…" at bounding box center [696, 213] width 456 height 26
drag, startPoint x: 662, startPoint y: 74, endPoint x: 441, endPoint y: 94, distance: 222.4
click at [441, 94] on nz-layout "relance devis Service ✈️ Orizair - Relance après envoi devis client (FR) Dans l…" at bounding box center [597, 301] width 661 height 558
paste input "Still interested in your flight"
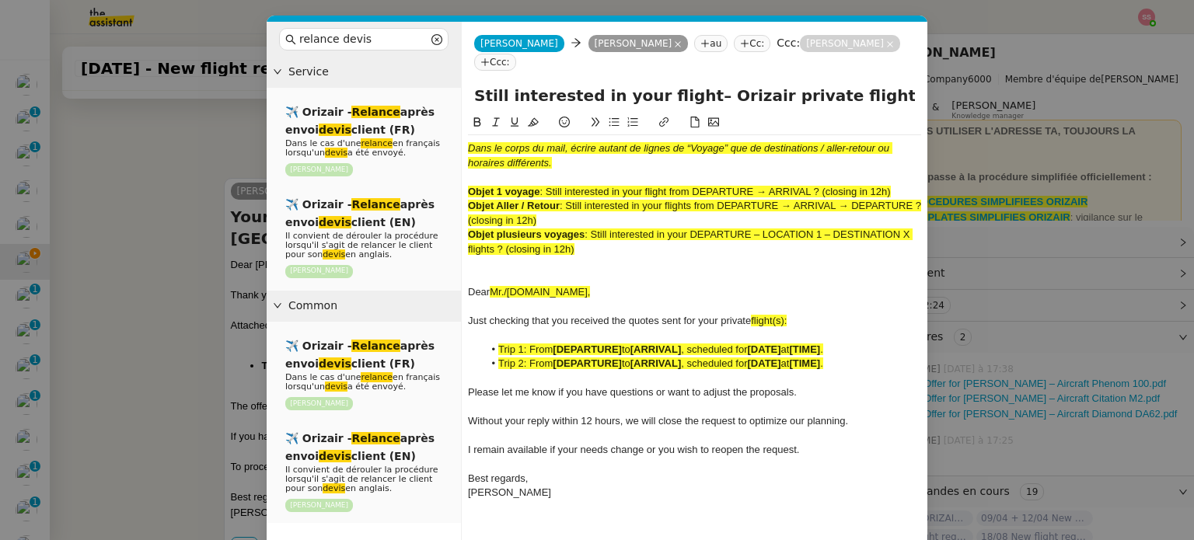
drag, startPoint x: 843, startPoint y: 75, endPoint x: 678, endPoint y: 81, distance: 165.6
click at [678, 84] on input "Still interested in your flight– Orizair private flight – London → Nice" at bounding box center [694, 95] width 441 height 23
type input "Still interested in your flight ? London → Nice"
drag, startPoint x: 586, startPoint y: 229, endPoint x: 407, endPoint y: 77, distance: 234.4
click at [407, 77] on nz-layout "relance devis Service ✈️ Orizair - Relance après envoi devis client (FR) Dans l…" at bounding box center [597, 301] width 661 height 558
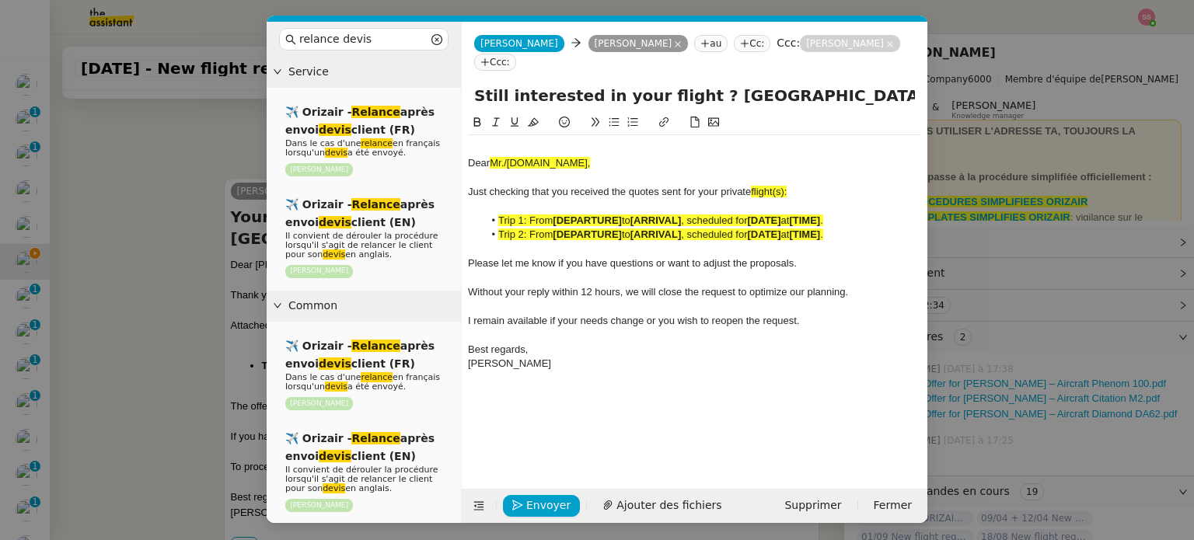
click at [792, 185] on div "Just checking that you received the quotes sent for your private flight(s):" at bounding box center [694, 192] width 453 height 14
drag, startPoint x: 783, startPoint y: 176, endPoint x: 753, endPoint y: 173, distance: 29.8
click at [753, 185] on div "Just checking that you received the quotes sent for your private flight:" at bounding box center [694, 192] width 453 height 14
click at [530, 118] on icon at bounding box center [533, 122] width 11 height 9
click at [589, 229] on strong "[DEPARTURE]" at bounding box center [587, 235] width 69 height 12
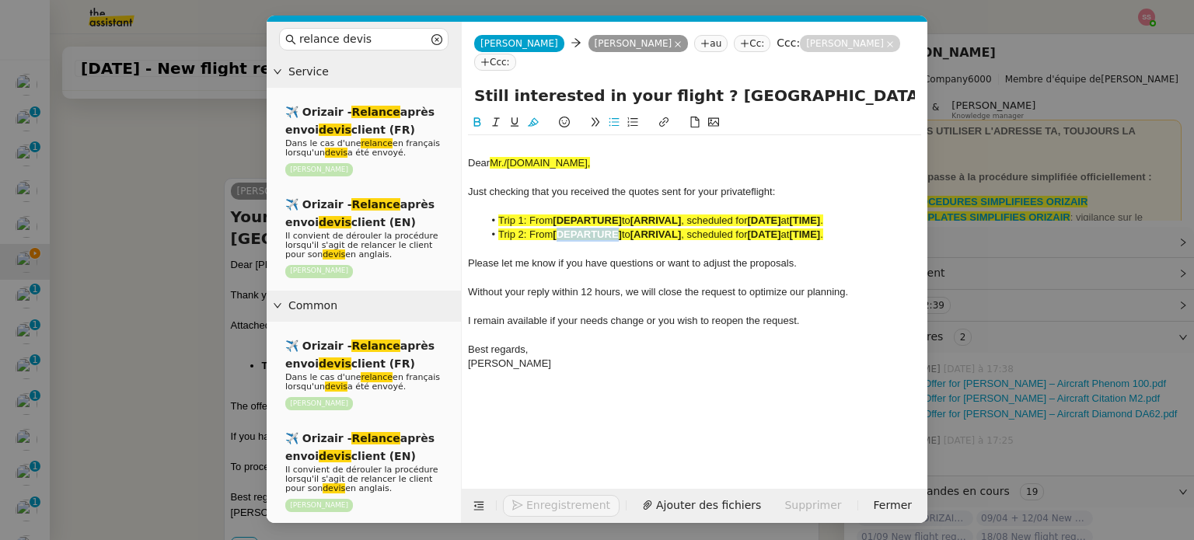
click at [589, 229] on strong "[DEPARTURE]" at bounding box center [587, 235] width 69 height 12
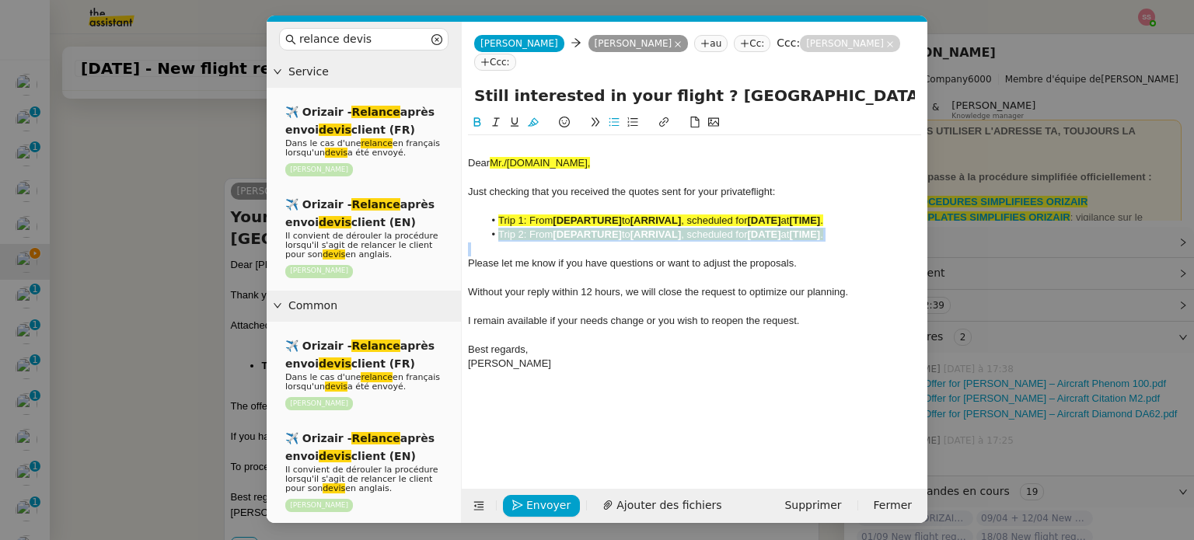
click at [589, 229] on strong "[DEPARTURE]" at bounding box center [587, 235] width 69 height 12
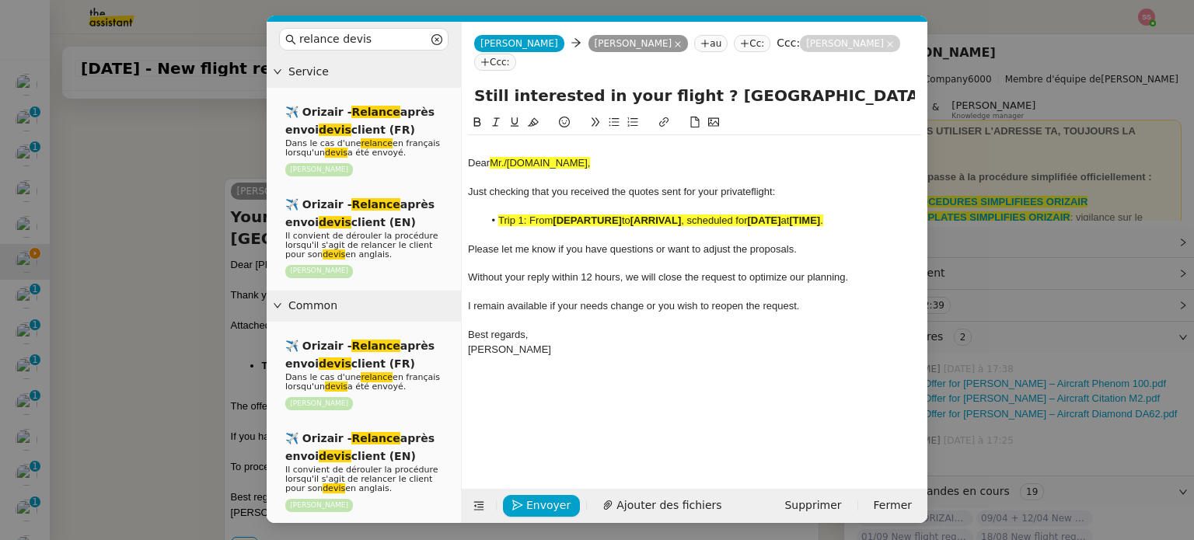
click at [529, 135] on div "Dear Mr./Ms.XXX, Just checking that you received the quotes sent for your priva…" at bounding box center [694, 256] width 453 height 242
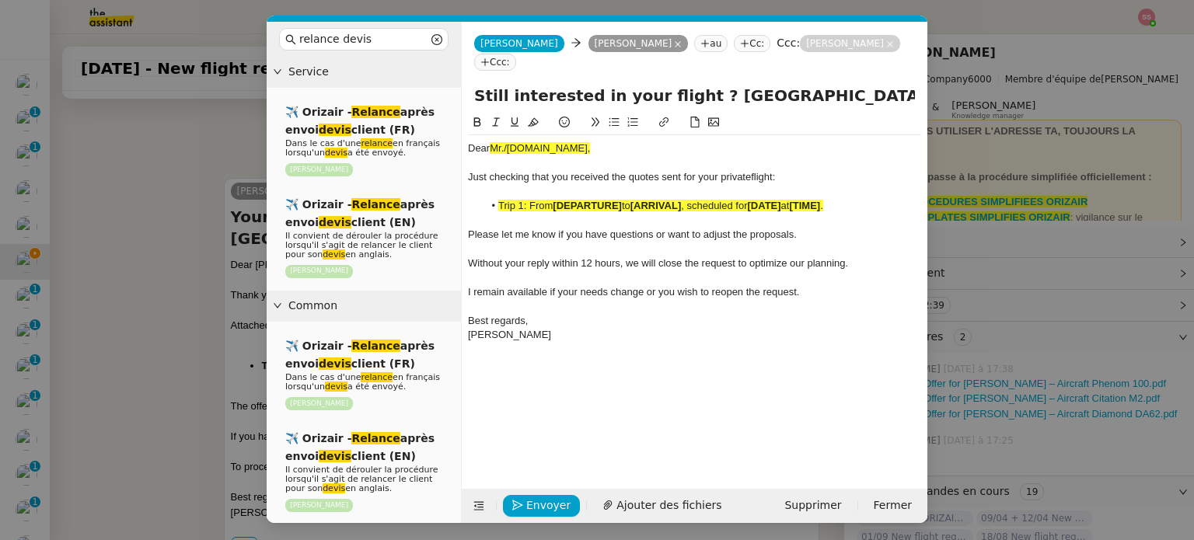
click at [612, 200] on strong "[DEPARTURE]" at bounding box center [587, 206] width 69 height 12
click at [539, 113] on button at bounding box center [533, 122] width 19 height 18
drag, startPoint x: 126, startPoint y: 251, endPoint x: 196, endPoint y: 280, distance: 75.6
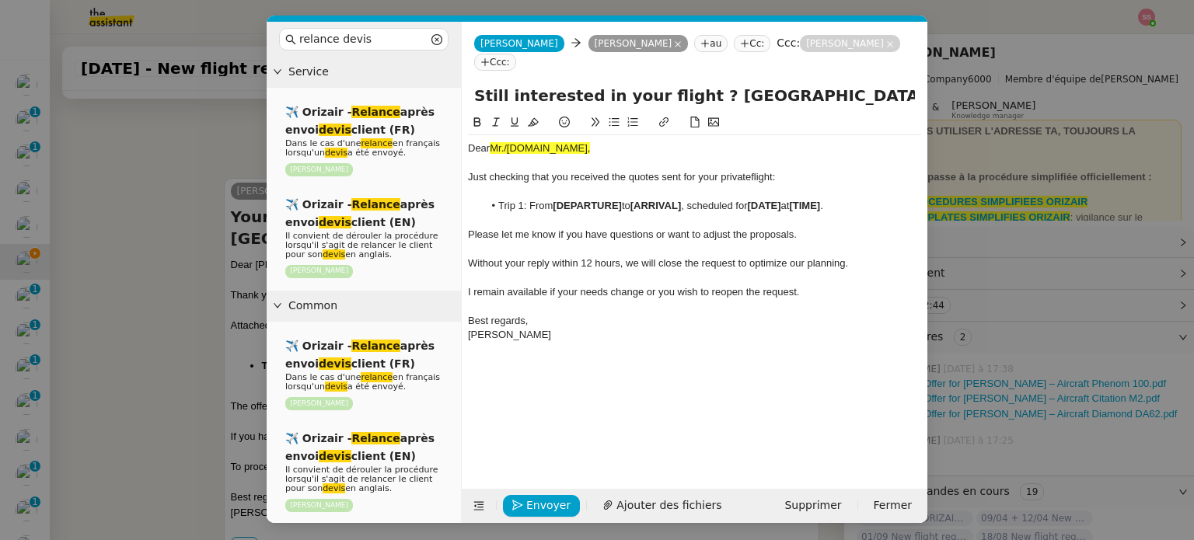
click at [127, 251] on nz-modal-container "relance devis Service ✈️ Orizair - Relance après envoi devis client (FR) Dans l…" at bounding box center [597, 270] width 1194 height 540
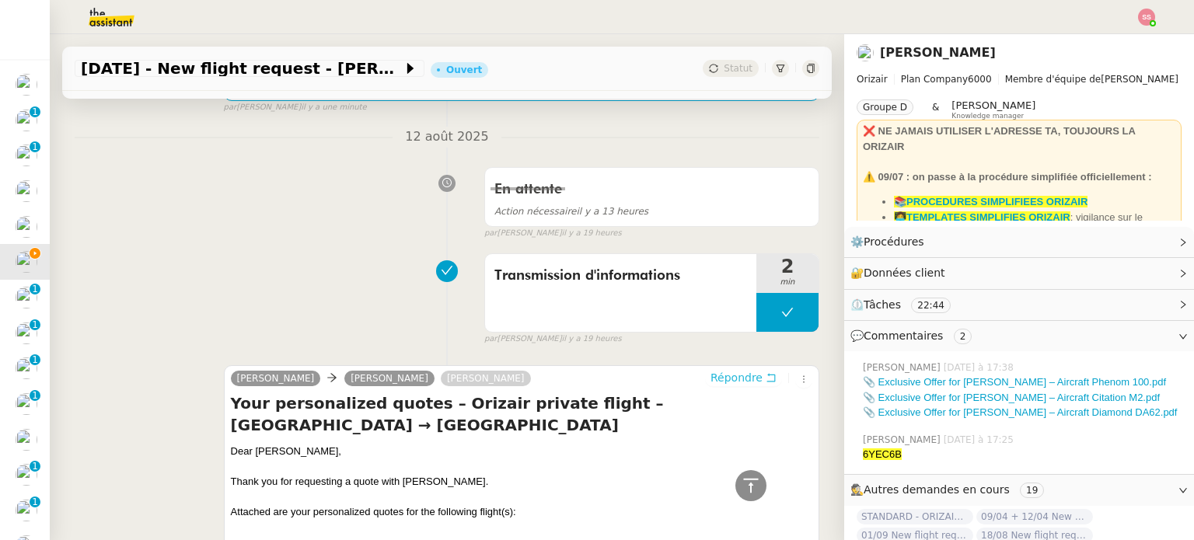
scroll to position [476, 0]
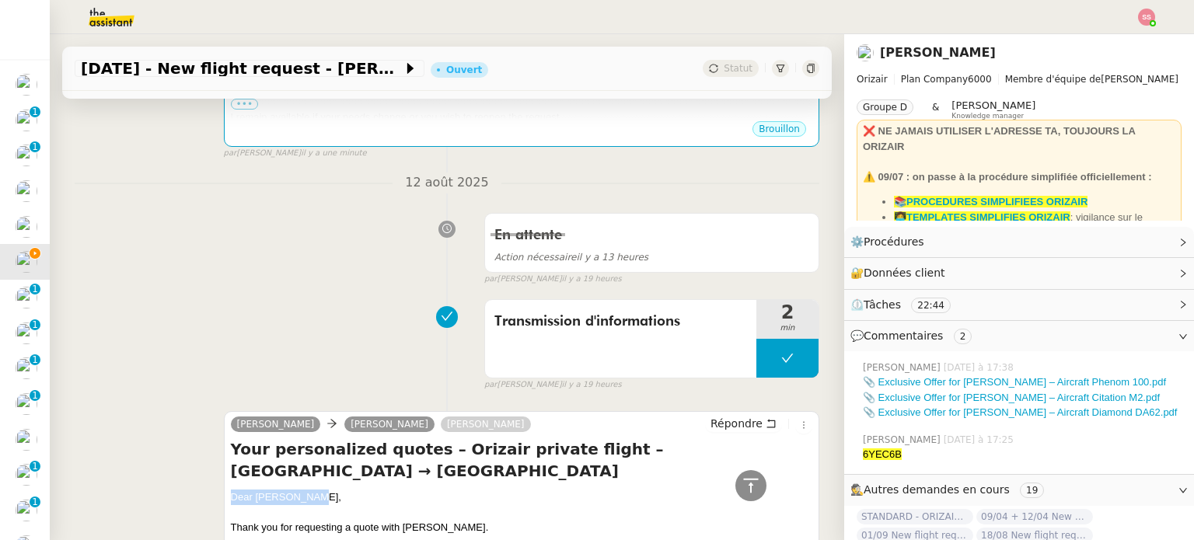
drag, startPoint x: 307, startPoint y: 472, endPoint x: 221, endPoint y: 468, distance: 86.4
drag, startPoint x: 331, startPoint y: 483, endPoint x: 222, endPoint y: 483, distance: 109.6
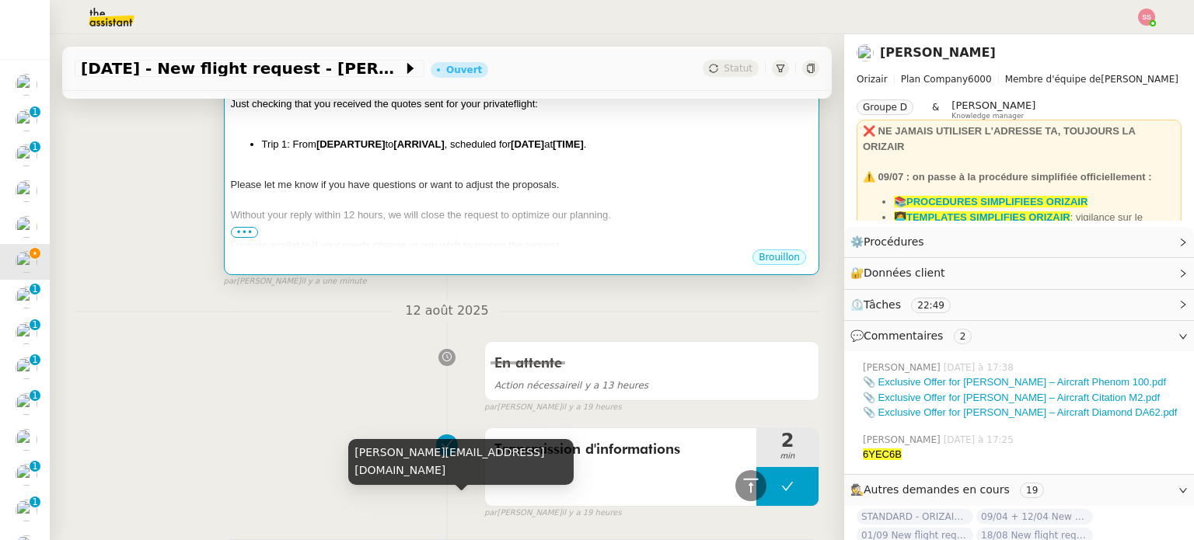
scroll to position [166, 0]
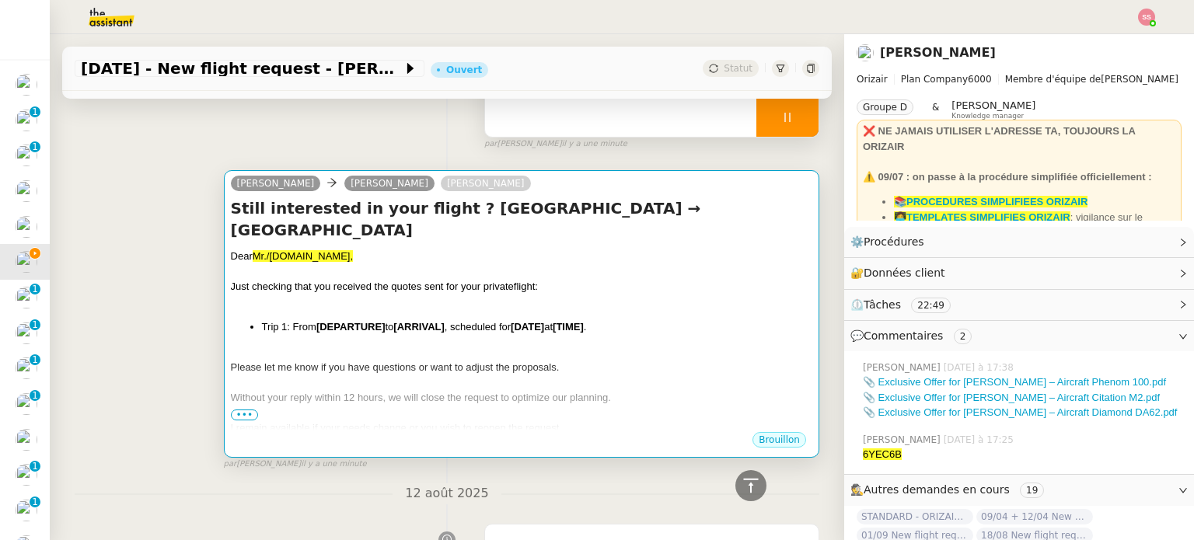
click at [379, 295] on div "﻿" at bounding box center [521, 303] width 581 height 16
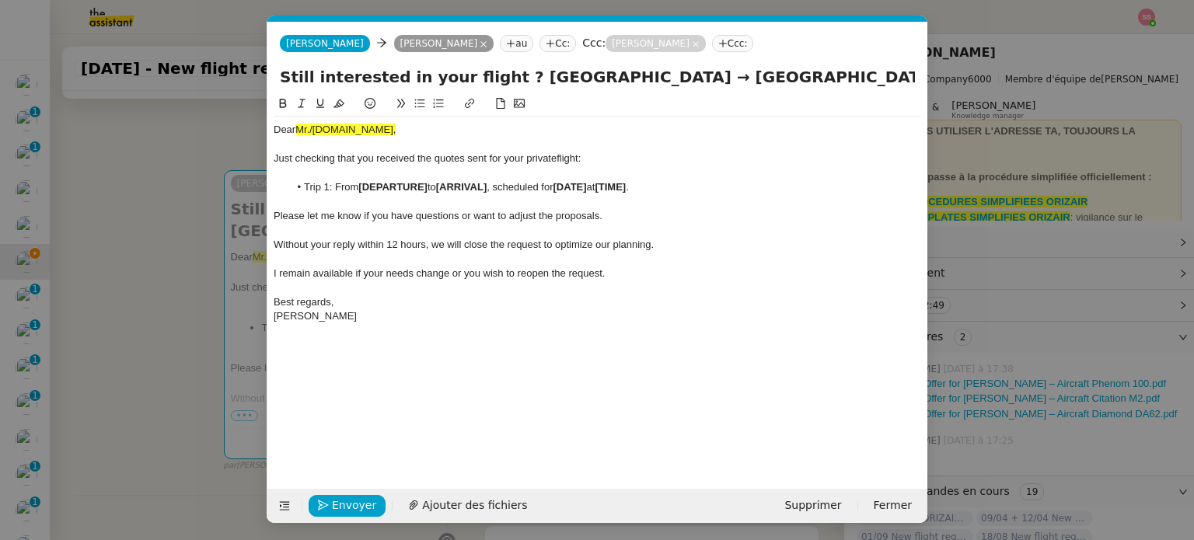
scroll to position [0, 94]
drag, startPoint x: 364, startPoint y: 130, endPoint x: 130, endPoint y: 127, distance: 234.0
click at [118, 128] on nz-modal-container "relance devis Service ✈️ Orizair - Relance après envoi devis client (FR) Dans l…" at bounding box center [597, 270] width 1194 height 540
drag, startPoint x: 174, startPoint y: 269, endPoint x: 212, endPoint y: 304, distance: 51.7
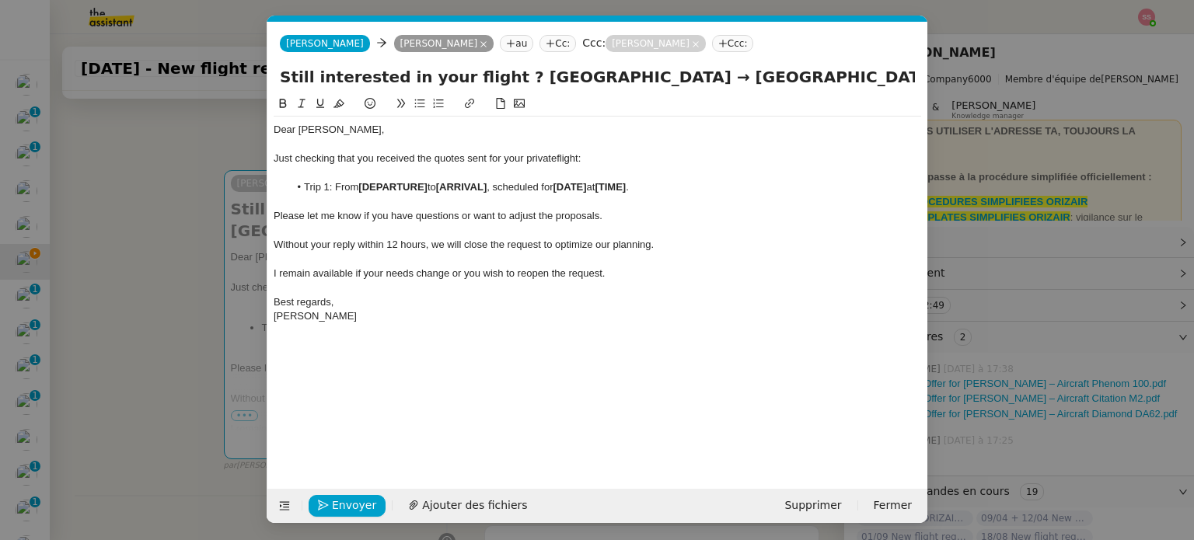
click at [174, 270] on nz-modal-container "relance devis Service ✈️ Orizair - Relance après envoi devis client (FR) Dans l…" at bounding box center [597, 270] width 1194 height 540
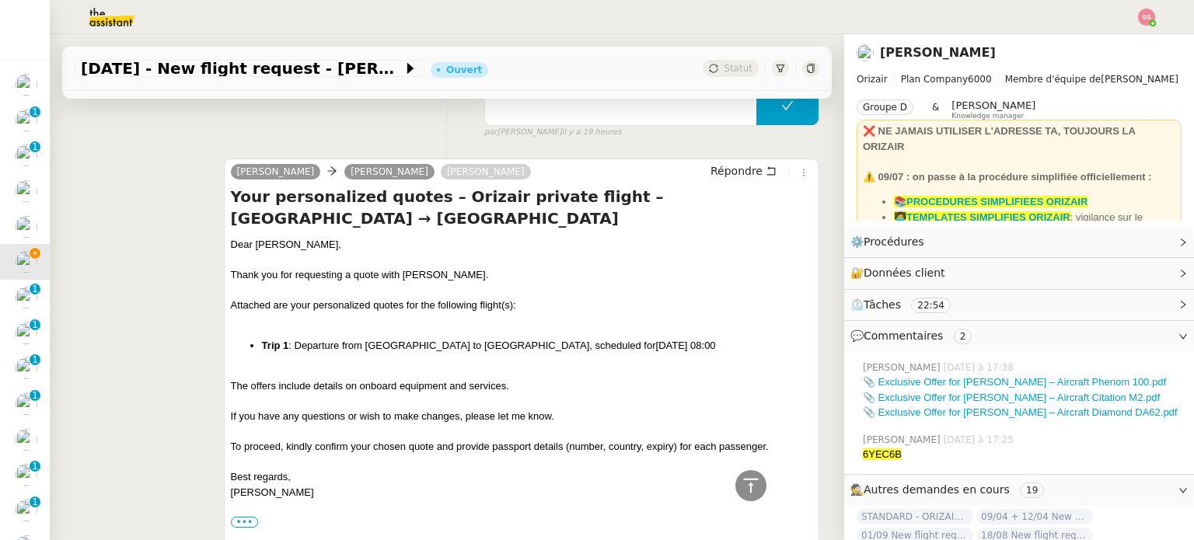
scroll to position [710, 0]
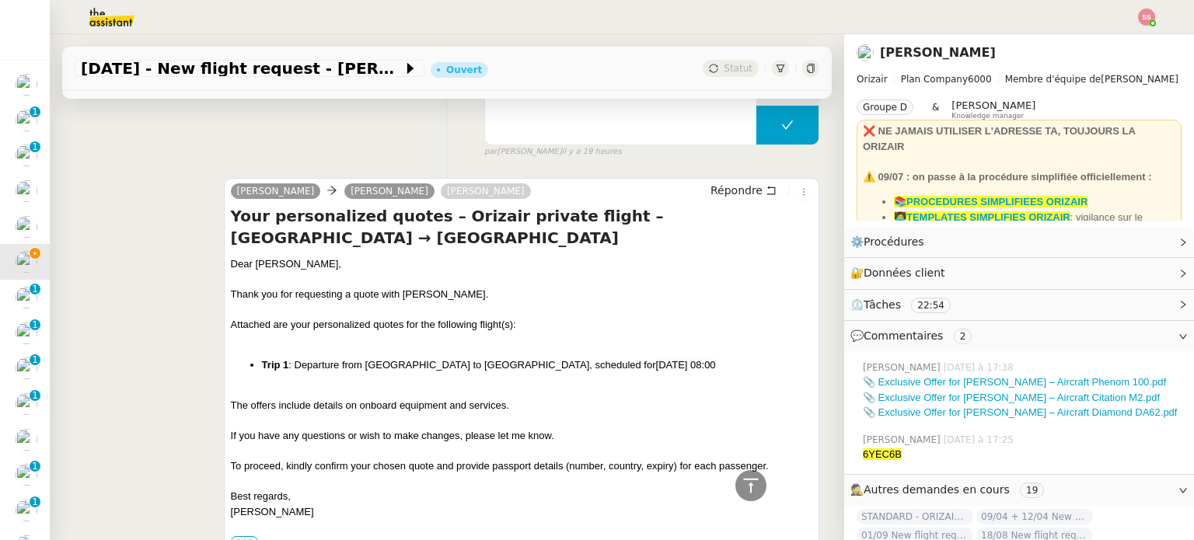
click at [460, 358] on li "Trip 1 : Departure from London to Nice, scheduled for 22nd August 2025 08:00" at bounding box center [537, 366] width 550 height 16
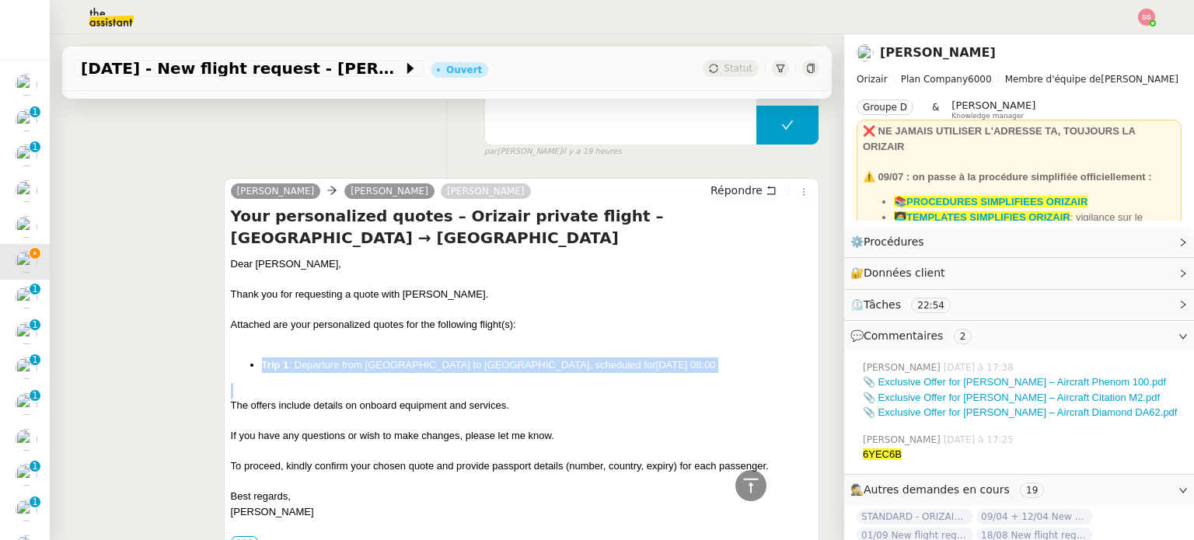
click at [460, 358] on li "Trip 1 : Departure from London to Nice, scheduled for 22nd August 2025 08:00" at bounding box center [537, 366] width 550 height 16
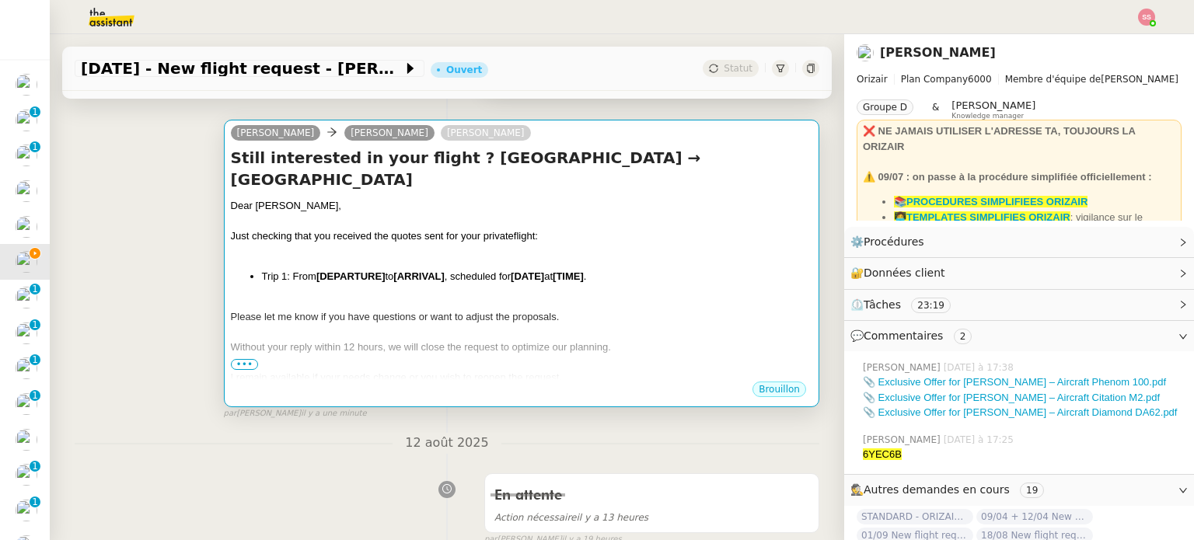
scroll to position [243, 0]
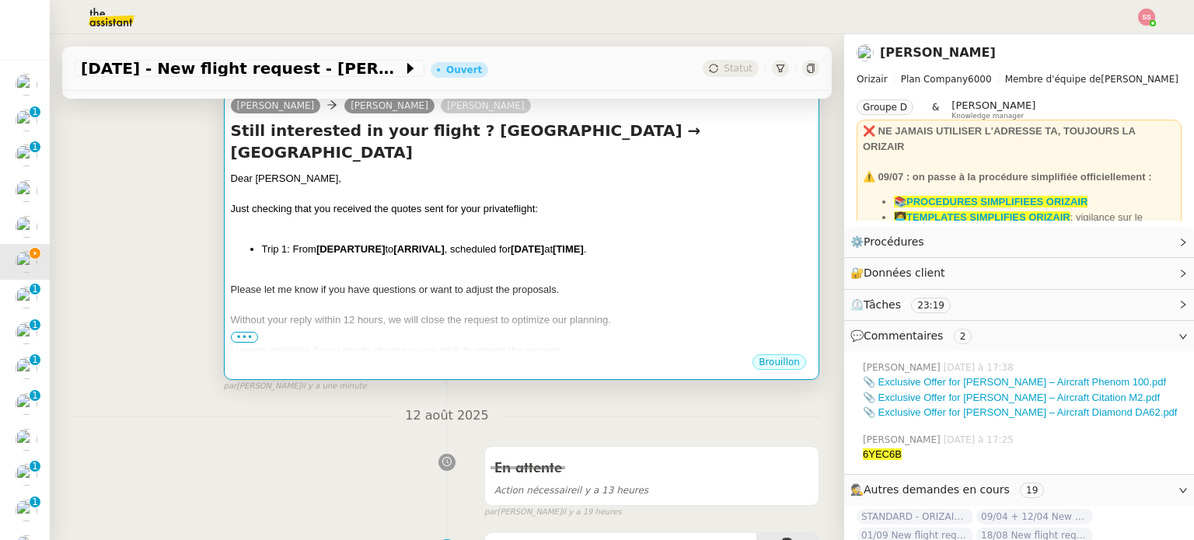
click at [416, 245] on div "Dear Tushar Jaggi, Just checking that you received the quotes sent for your pri…" at bounding box center [521, 287] width 581 height 232
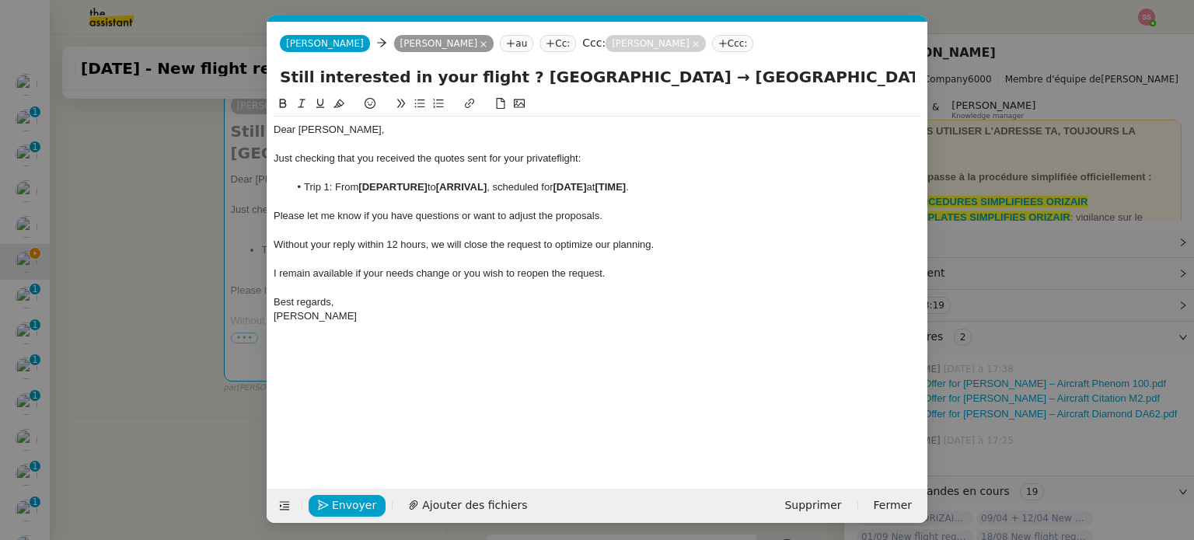
scroll to position [0, 94]
click at [421, 191] on strong "[DEPARTURE]" at bounding box center [392, 187] width 69 height 12
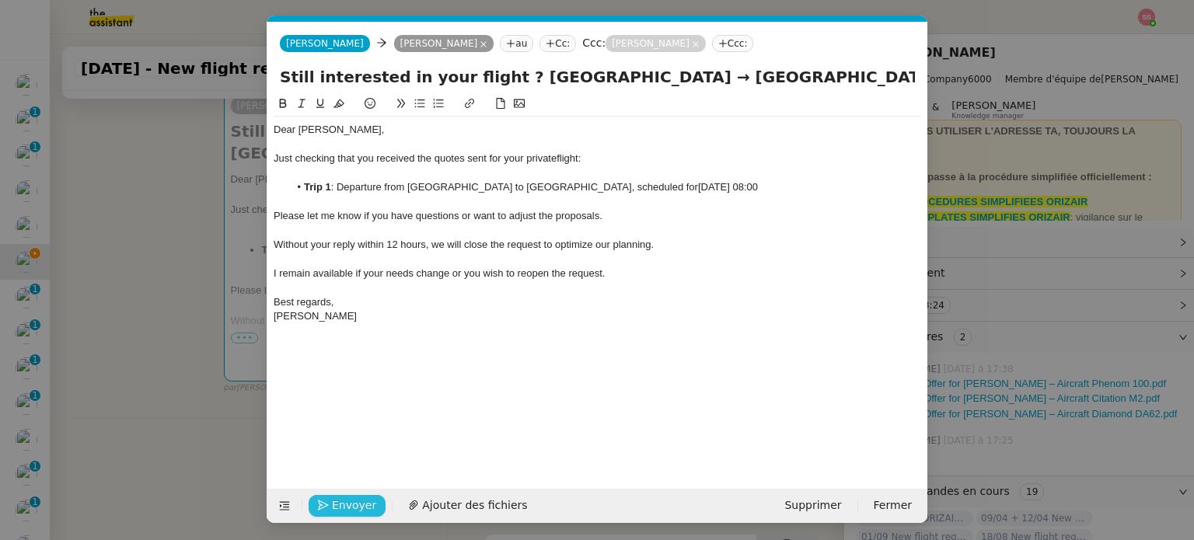
click at [360, 501] on span "Envoyer" at bounding box center [354, 506] width 44 height 18
click at [360, 501] on span "Confirmer l'envoi" at bounding box center [378, 506] width 93 height 18
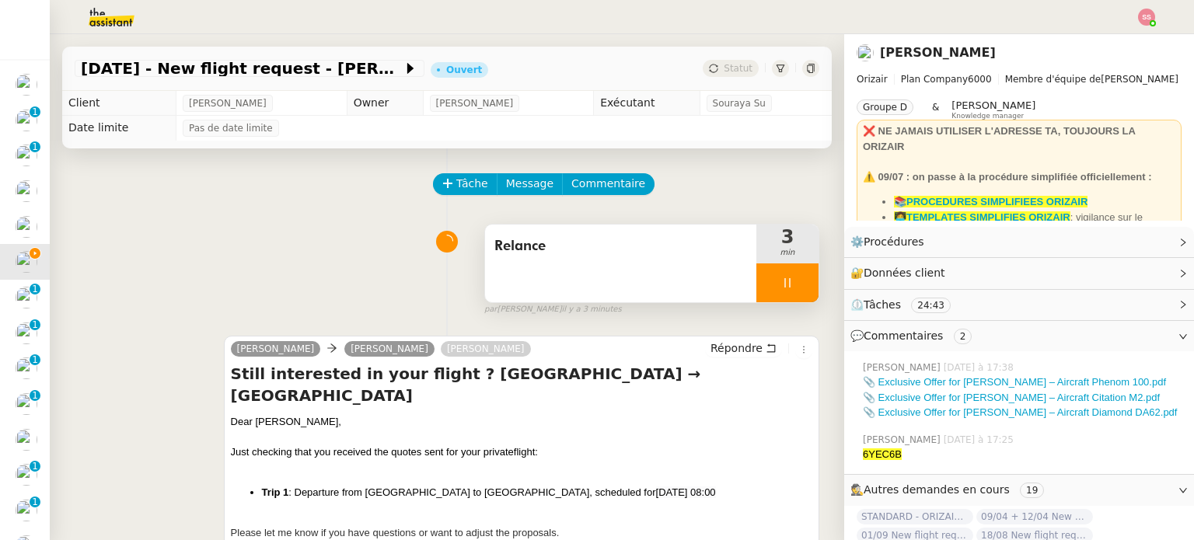
click at [784, 268] on div at bounding box center [787, 282] width 62 height 39
click at [787, 275] on button at bounding box center [802, 282] width 31 height 39
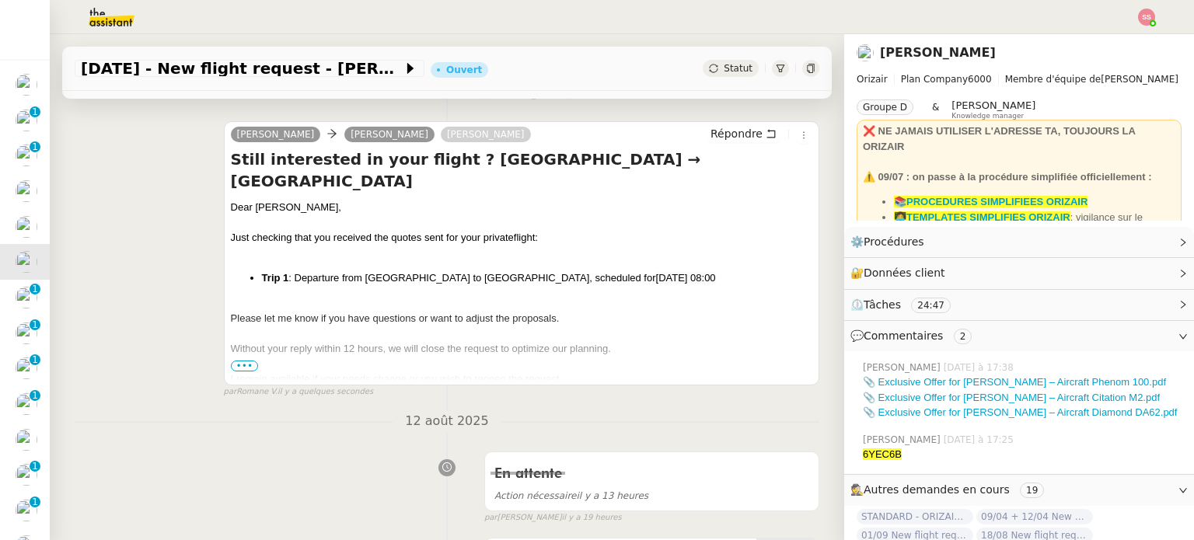
scroll to position [311, 0]
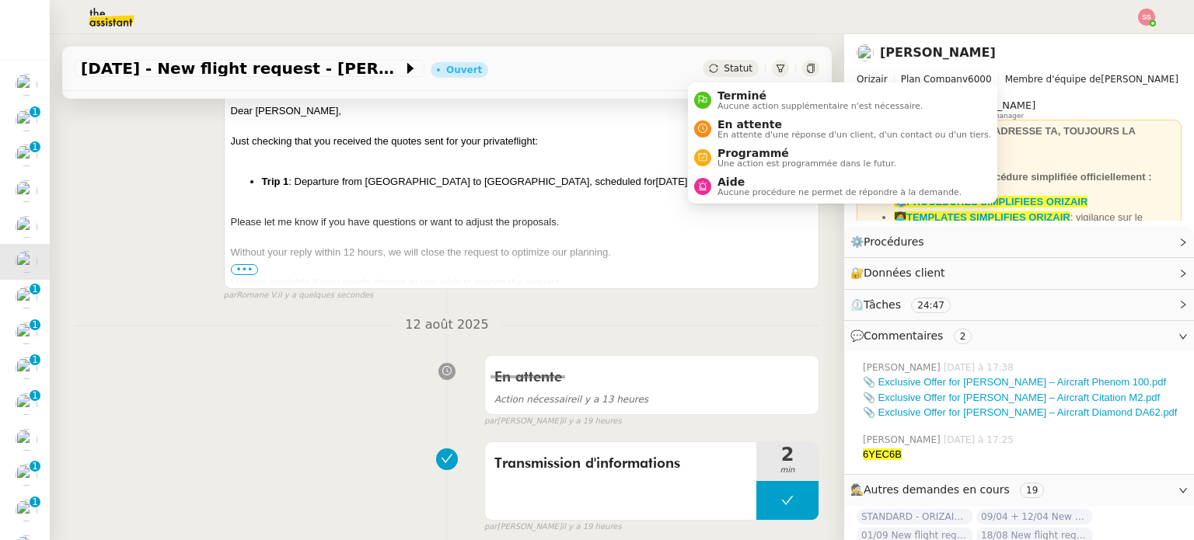
click at [724, 69] on span "Statut" at bounding box center [738, 68] width 29 height 11
click at [736, 121] on span "En attente" at bounding box center [854, 124] width 274 height 12
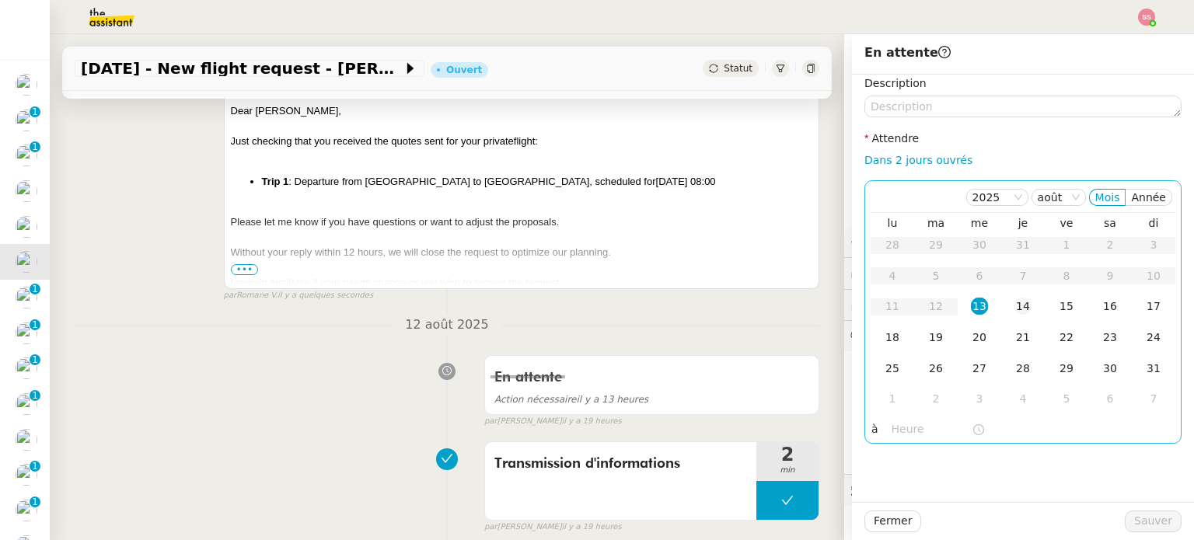
click at [1014, 302] on div "14" at bounding box center [1022, 306] width 17 height 17
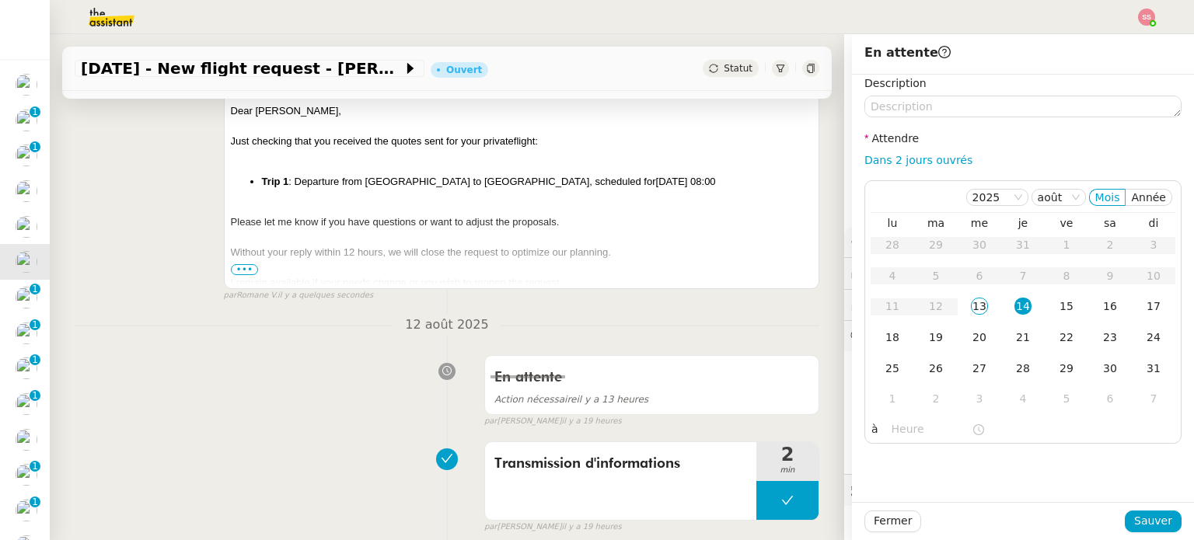
scroll to position [155, 0]
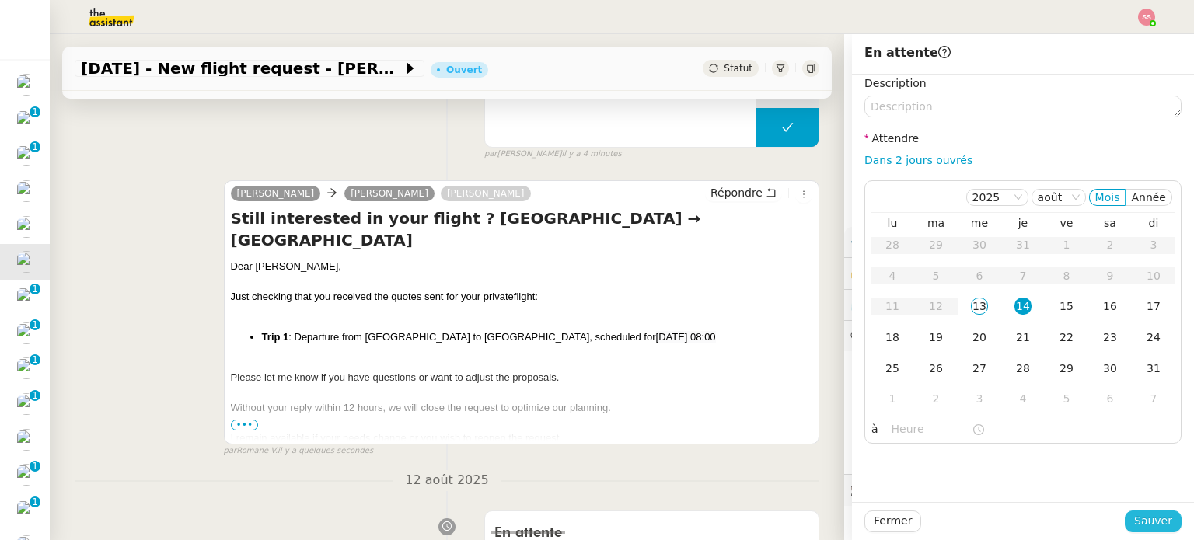
click at [1160, 515] on button "Sauver" at bounding box center [1153, 522] width 57 height 22
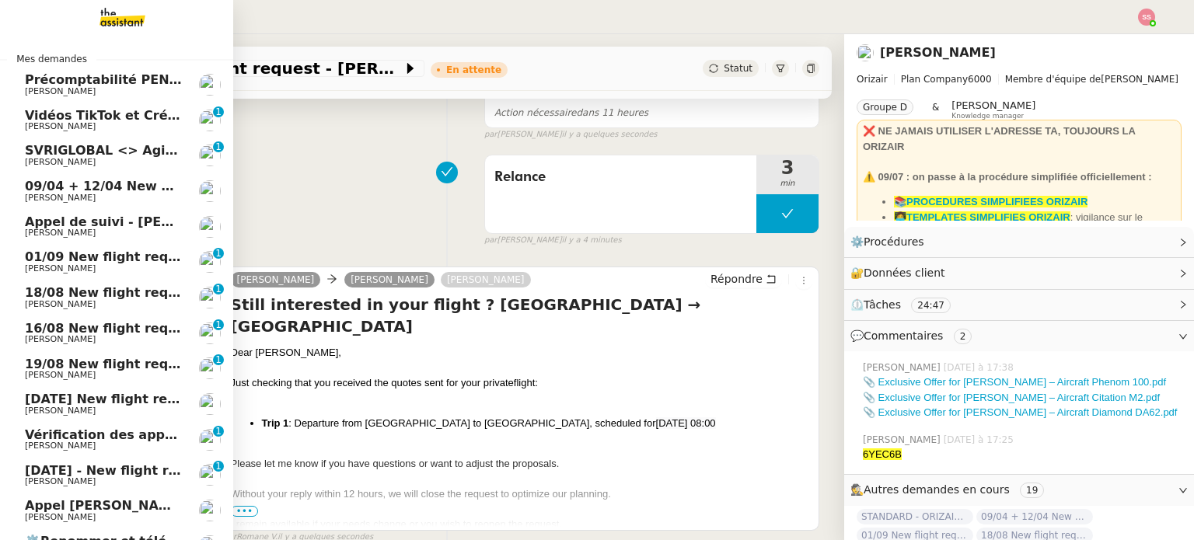
click at [106, 270] on span "[PERSON_NAME]" at bounding box center [103, 268] width 157 height 9
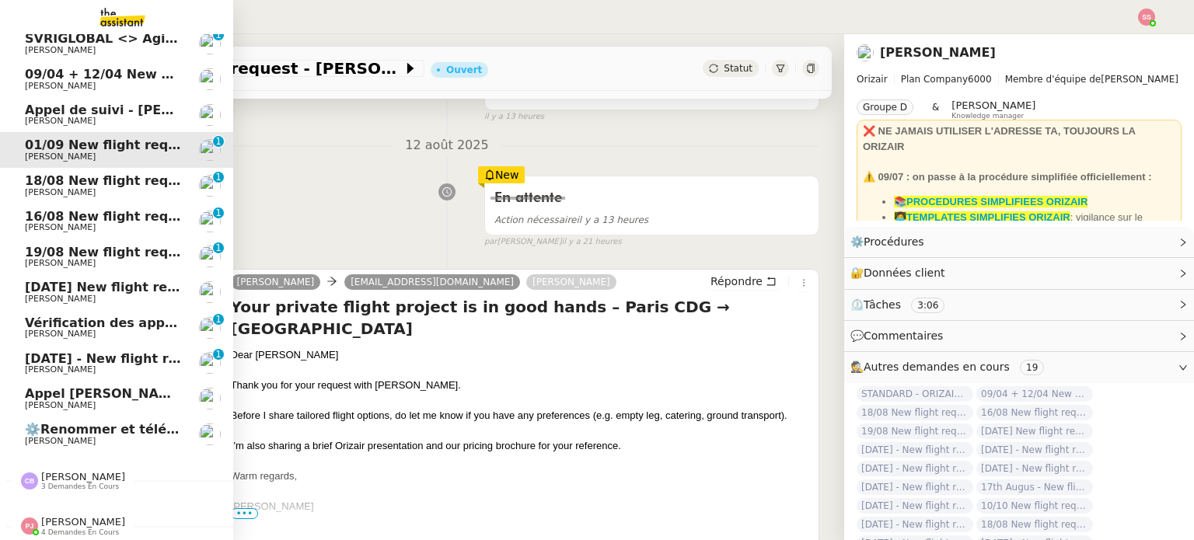
scroll to position [122, 0]
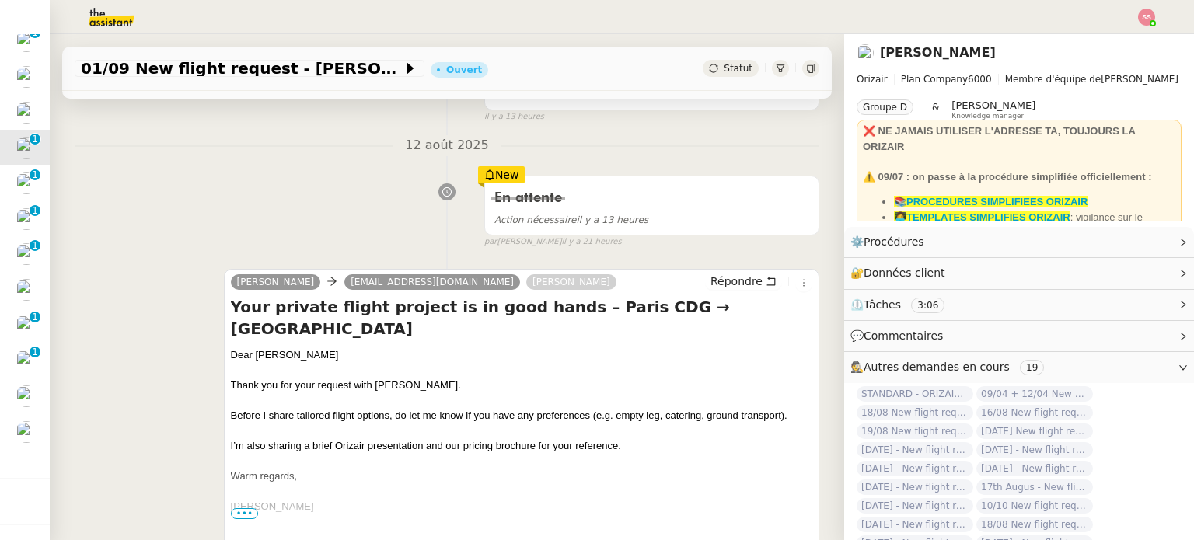
click at [1153, 17] on img at bounding box center [1146, 17] width 17 height 17
click at [1123, 30] on div "Suivi Déconnexion" at bounding box center [1104, 55] width 101 height 50
click at [1118, 37] on li "Suivi" at bounding box center [1104, 44] width 101 height 22
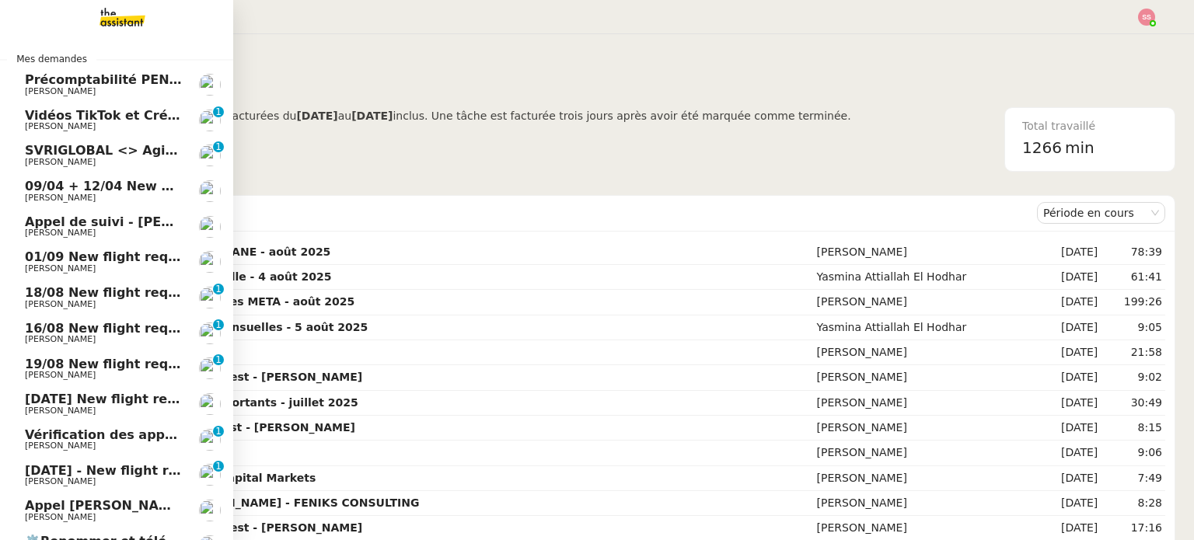
click at [121, 187] on span "09/04 + 12/04 New flight request - [PERSON_NAME]" at bounding box center [205, 186] width 361 height 15
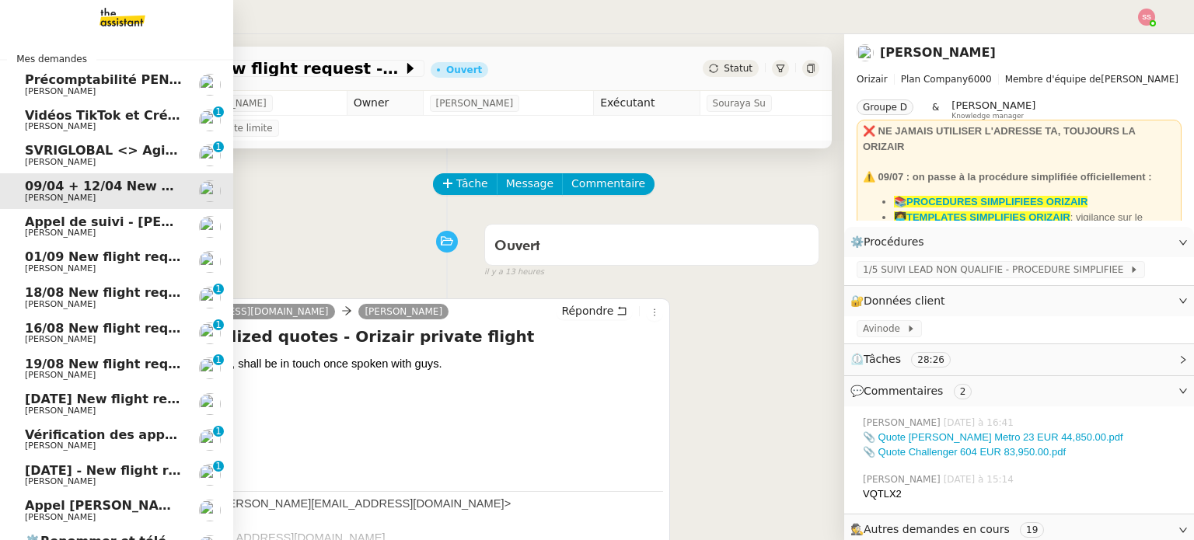
click at [150, 264] on span "[PERSON_NAME]" at bounding box center [103, 268] width 157 height 9
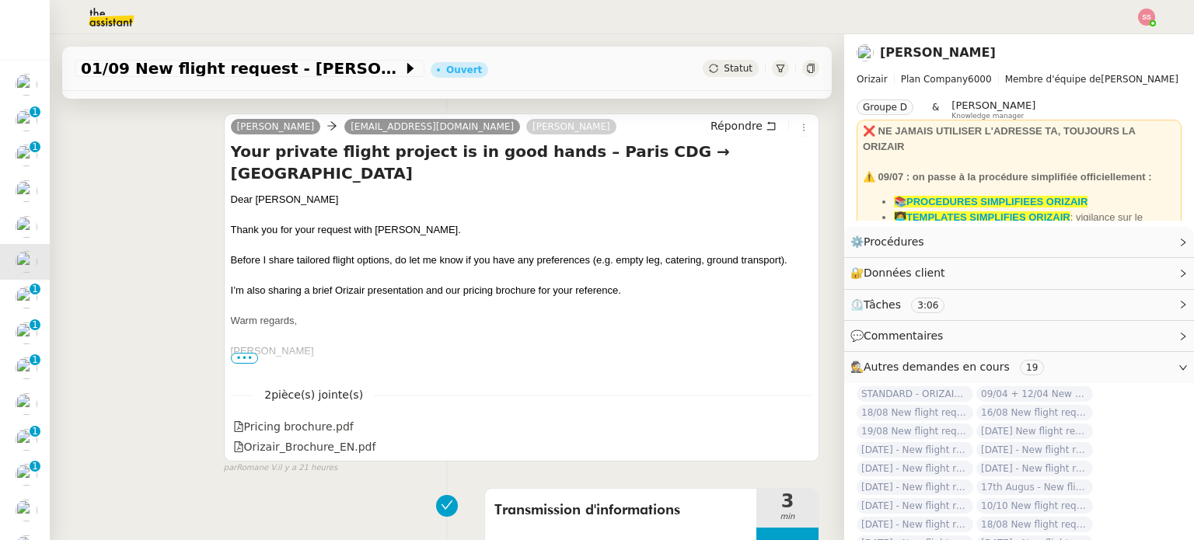
scroll to position [78, 0]
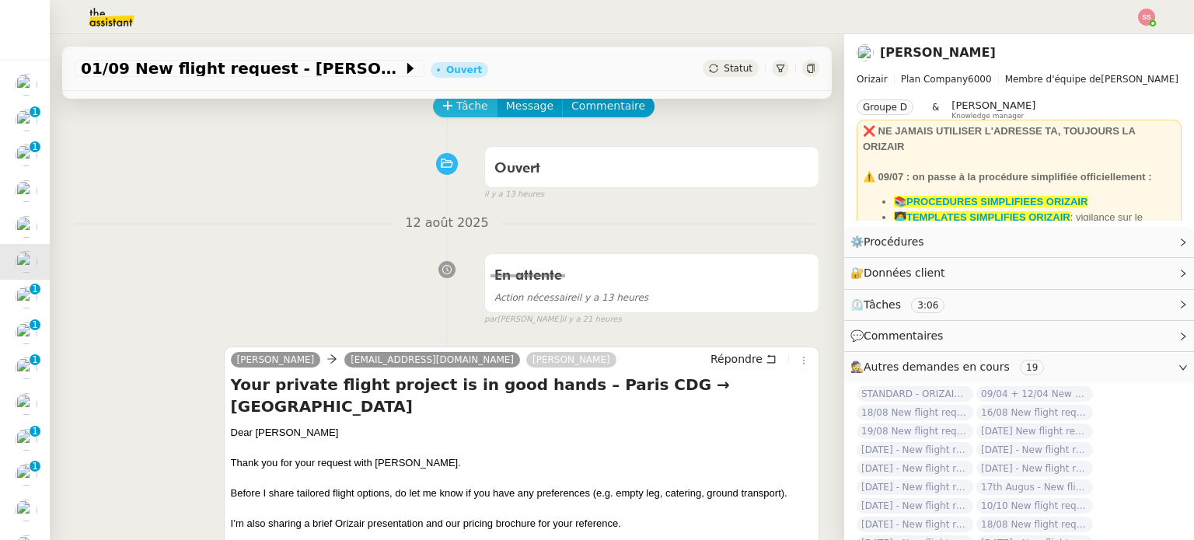
click at [460, 115] on span "Tâche" at bounding box center [472, 106] width 32 height 18
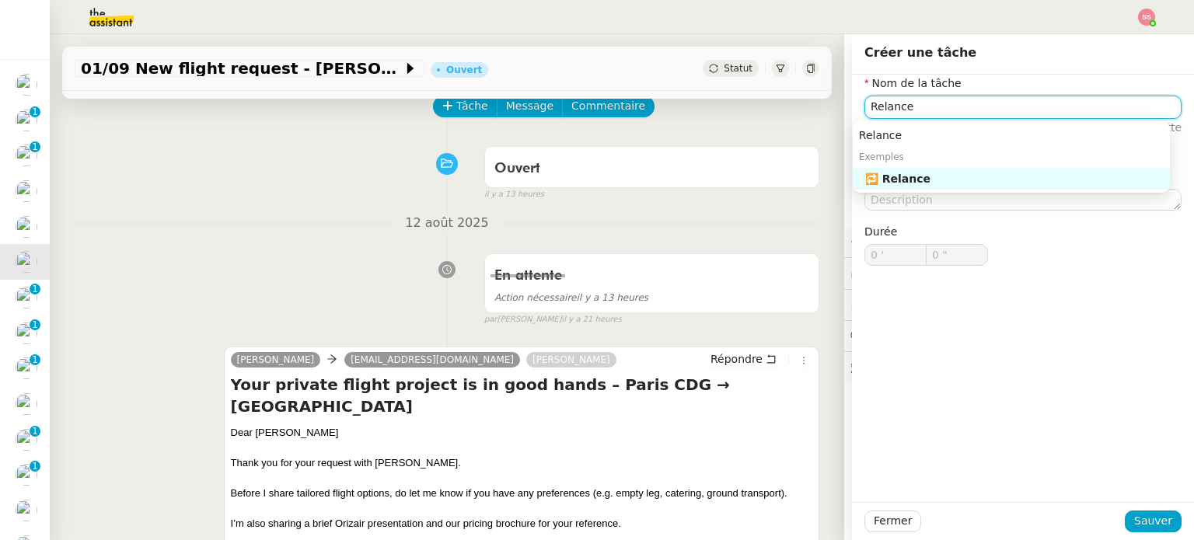
click at [912, 183] on div "🔁 Relance" at bounding box center [1014, 179] width 298 height 14
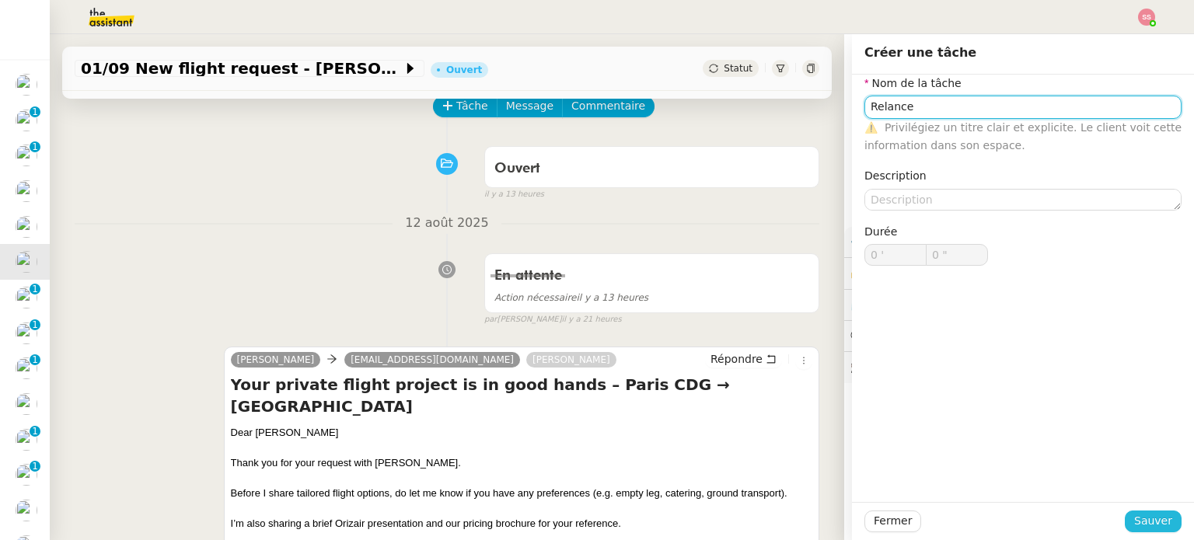
type input "Relance"
click at [1135, 525] on span "Sauver" at bounding box center [1153, 521] width 38 height 18
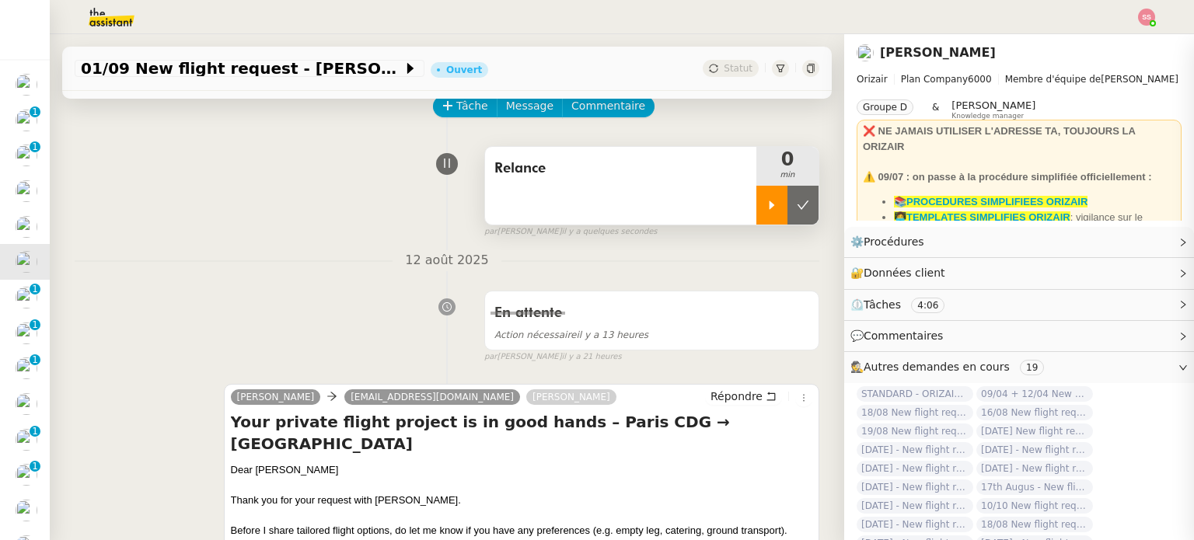
click at [766, 205] on icon at bounding box center [772, 205] width 12 height 12
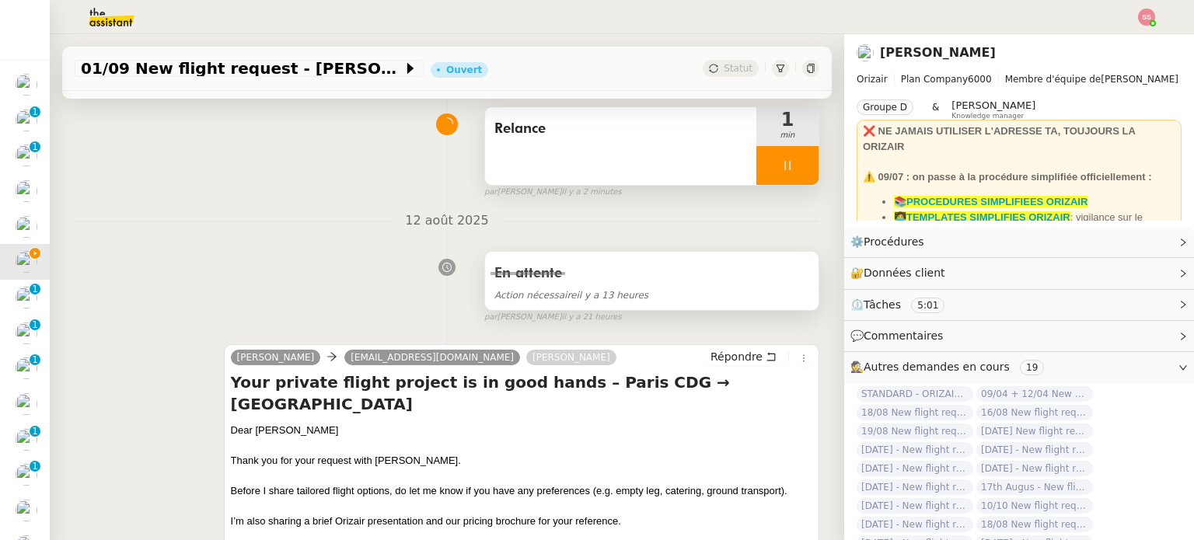
scroll to position [155, 0]
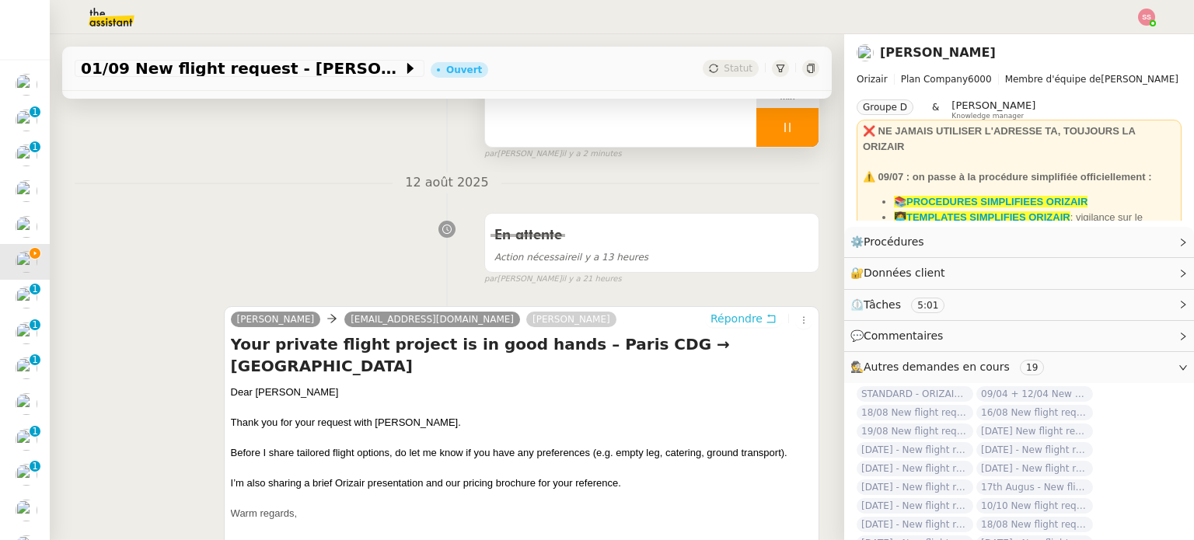
click at [717, 326] on span "Répondre" at bounding box center [736, 319] width 52 height 16
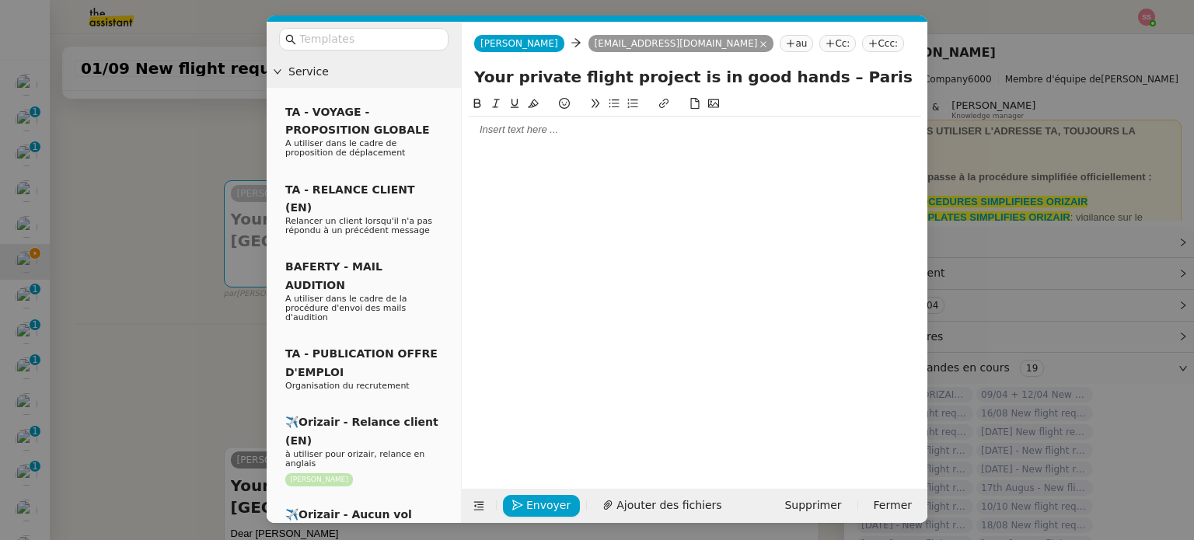
click at [862, 49] on nz-tag "Ccc:" at bounding box center [883, 43] width 42 height 17
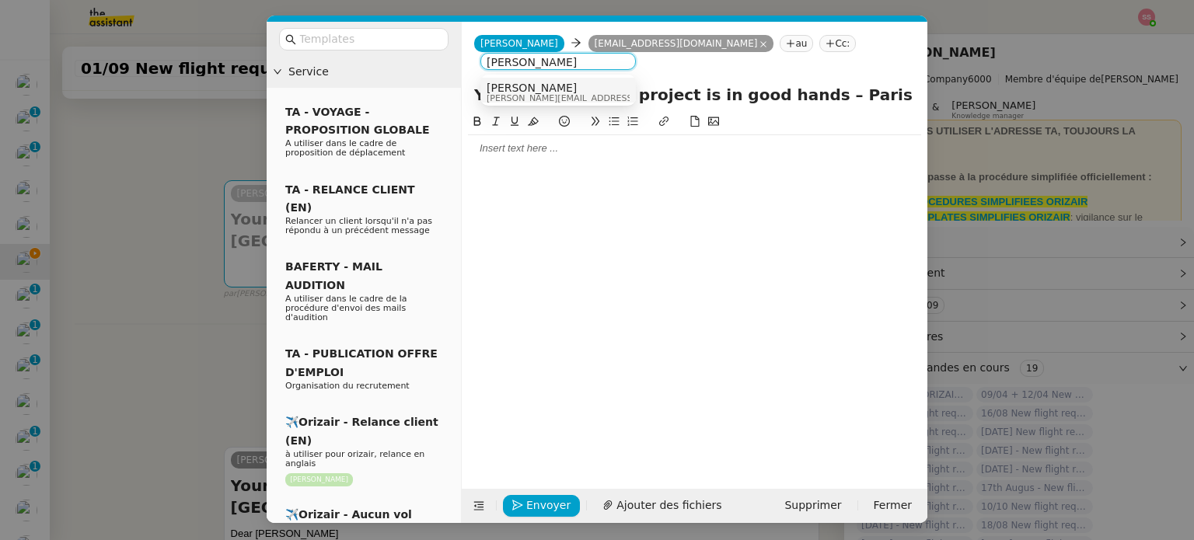
type input "louis frei"
click at [605, 86] on div "Louis Frei louis@orizair.com" at bounding box center [558, 92] width 143 height 21
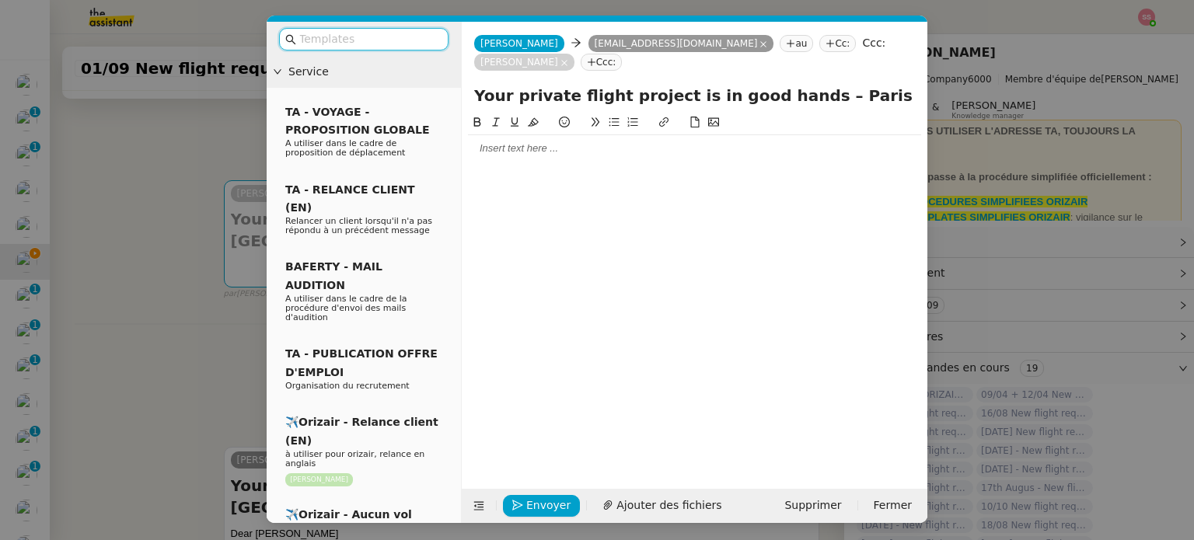
click at [389, 41] on input "text" at bounding box center [369, 39] width 140 height 18
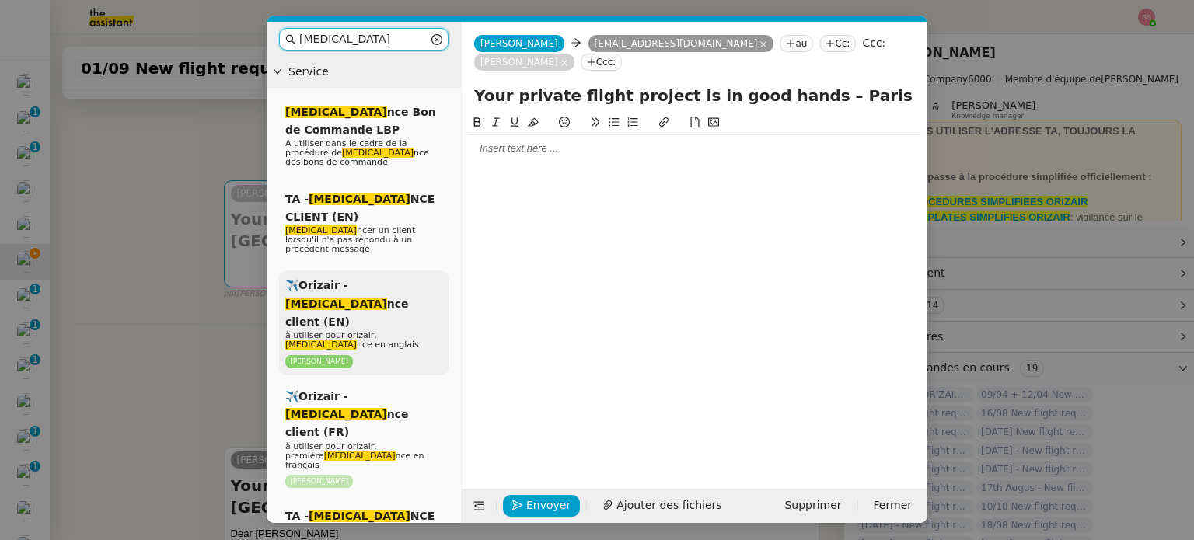
type input "rela"
click at [400, 270] on div "✈️Orizair - Rela nce client (EN) à utiliser pour orizair, rela nce en anglais L…" at bounding box center [363, 322] width 169 height 104
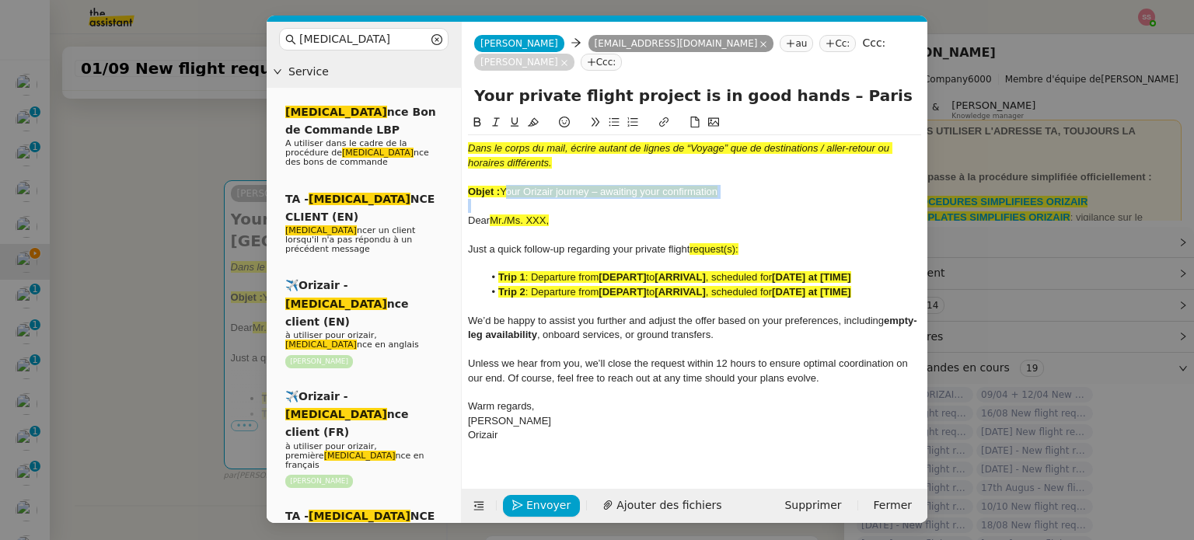
drag, startPoint x: 504, startPoint y: 173, endPoint x: 741, endPoint y: 189, distance: 237.6
click at [741, 189] on div "Dans le corps du mail, écrire autant de lignes de “Voyage” que de destinations …" at bounding box center [694, 292] width 453 height 314
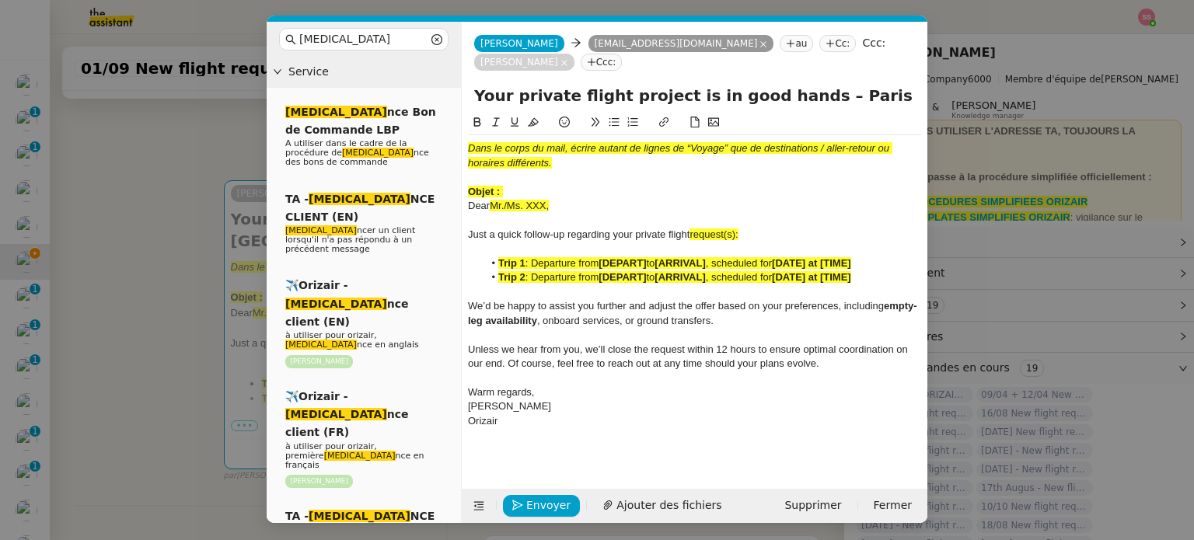
drag, startPoint x: 787, startPoint y: 76, endPoint x: 395, endPoint y: 96, distance: 393.0
click at [395, 96] on nz-layout "rela Service Rela nce Bon de Commande LBP A utiliser dans le cadre de la procéd…" at bounding box center [597, 272] width 661 height 501
paste input "Orizair journey – awaiting your confirmation"
type input "Your Orizair journey – awaiting your confirmation – Paris CDG → Manchester"
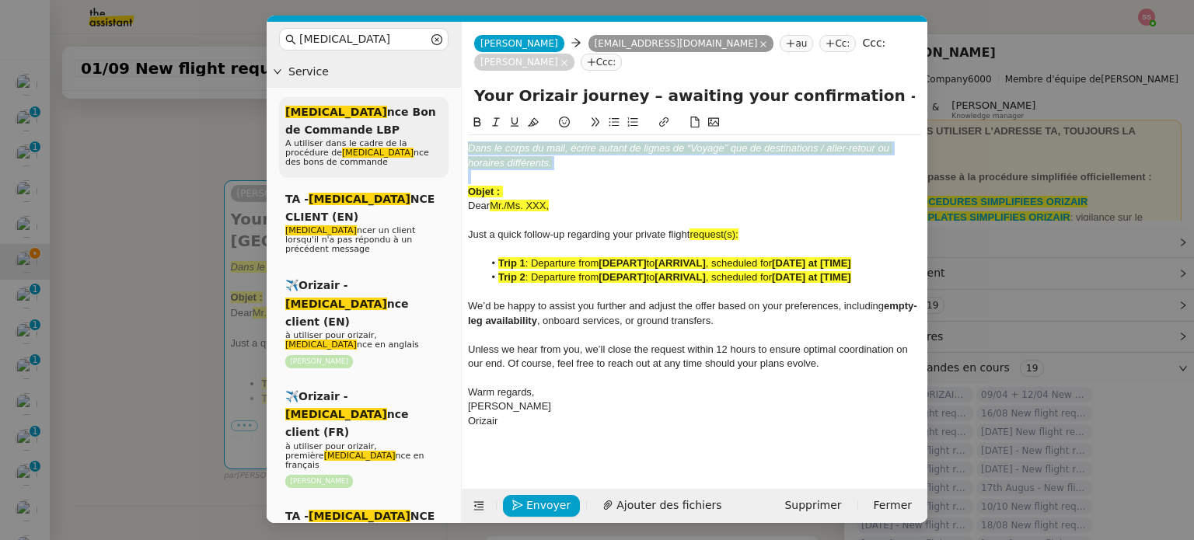
drag, startPoint x: 577, startPoint y: 148, endPoint x: 409, endPoint y: 118, distance: 170.6
click at [409, 125] on nz-layout "rela Service Rela nce Bon de Commande LBP A utiliser dans le cadre de la procéd…" at bounding box center [597, 272] width 661 height 501
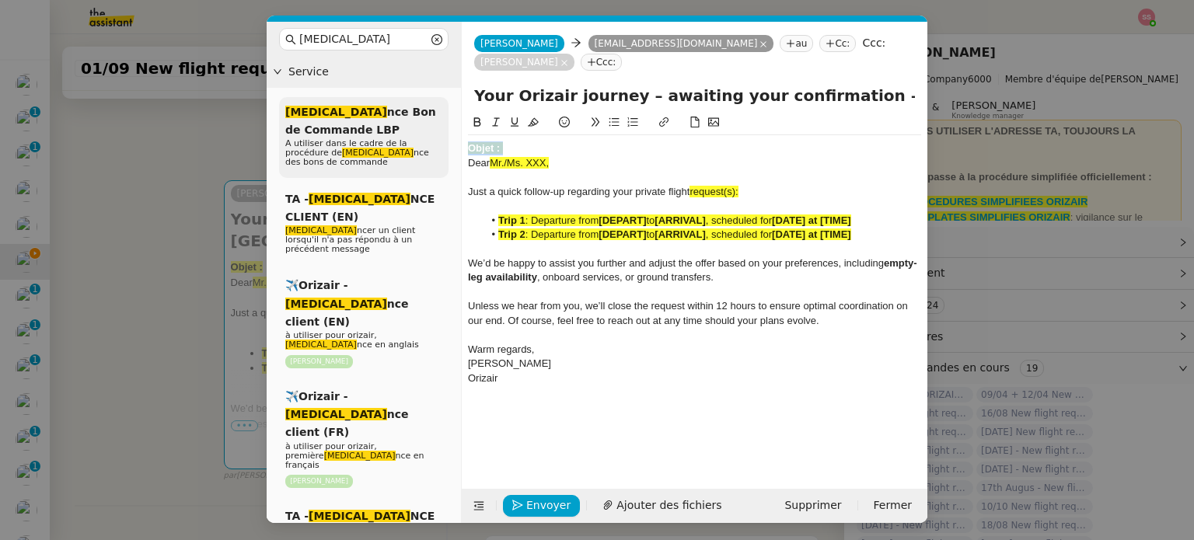
drag, startPoint x: 522, startPoint y: 127, endPoint x: 401, endPoint y: 117, distance: 121.6
click at [395, 117] on nz-layout "rela Service Rela nce Bon de Commande LBP A utiliser dans le cadre de la procéd…" at bounding box center [597, 272] width 661 height 501
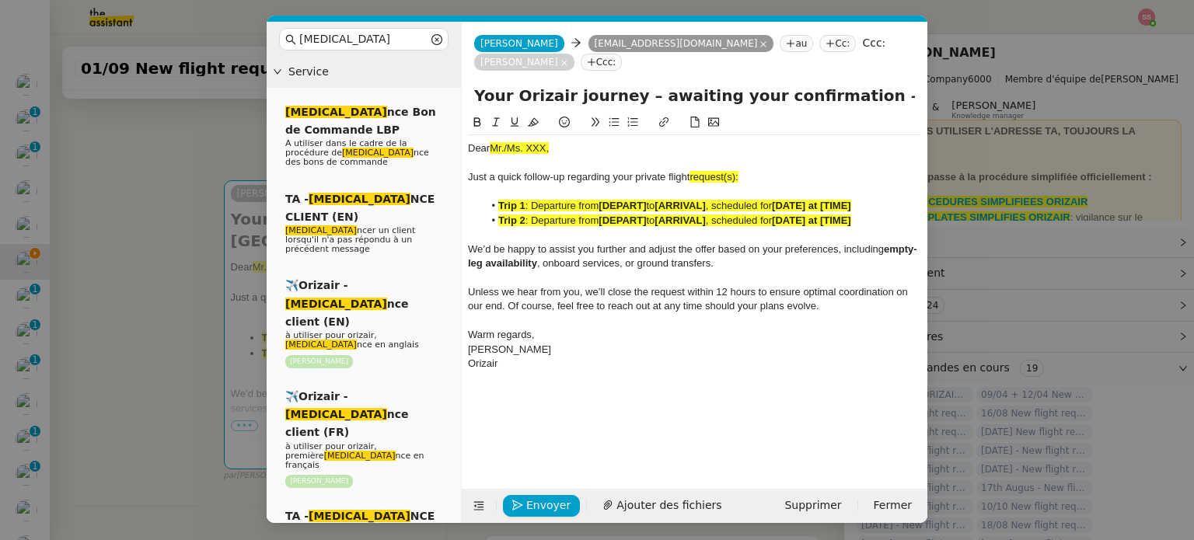
click at [562, 215] on span ": Departure from" at bounding box center [562, 221] width 74 height 12
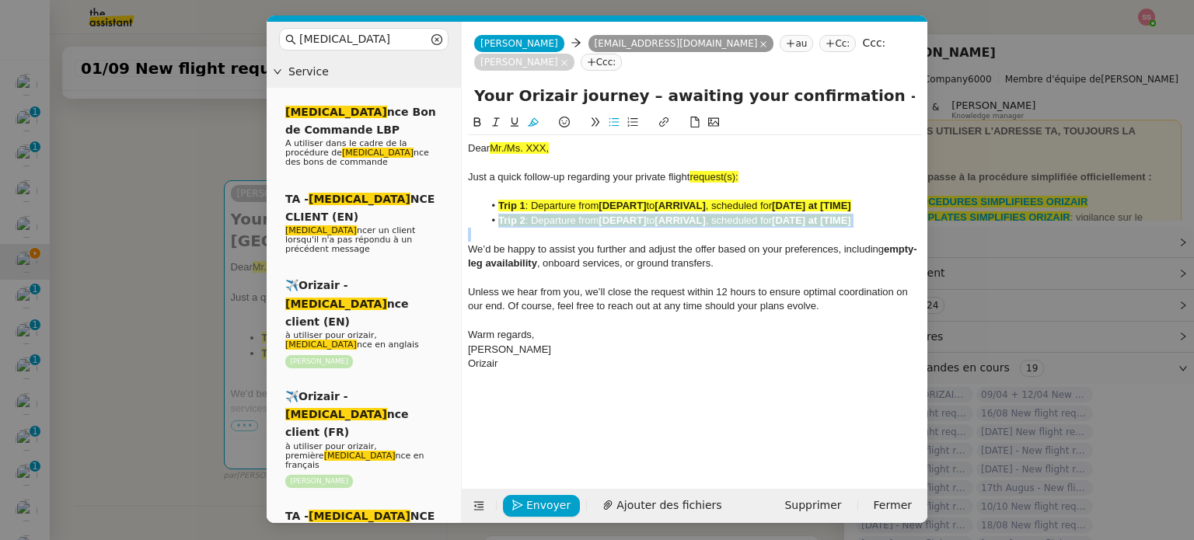
click at [562, 215] on span ": Departure from" at bounding box center [562, 221] width 74 height 12
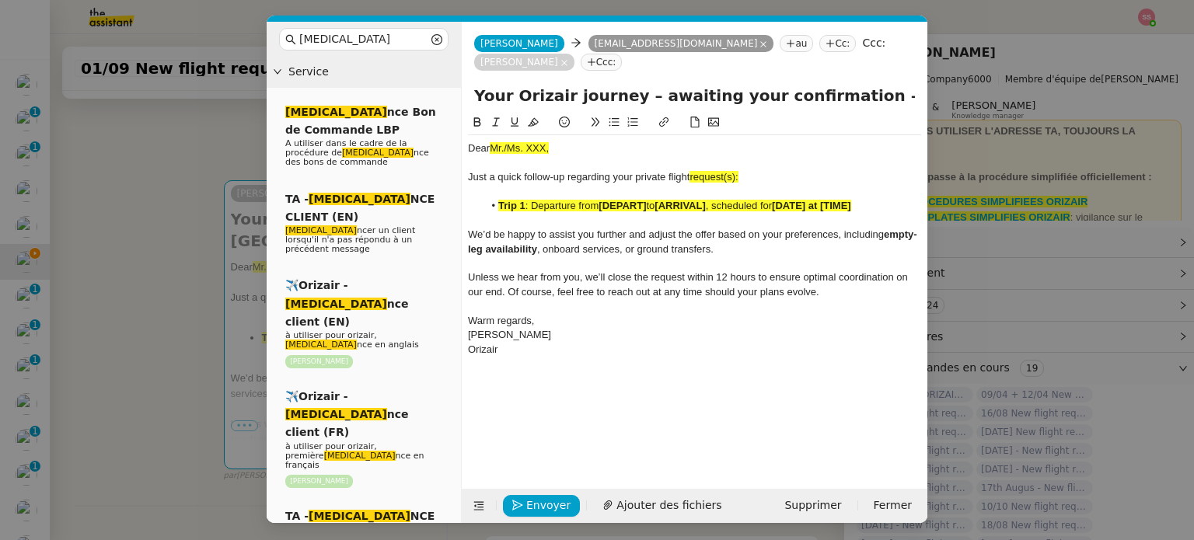
click at [745, 170] on div "Just a quick follow-up regarding your private flight request(s):" at bounding box center [694, 177] width 453 height 14
drag, startPoint x: 737, startPoint y: 160, endPoint x: 691, endPoint y: 158, distance: 45.9
click at [691, 170] on div "Just a quick follow-up regarding your private flight request" at bounding box center [694, 177] width 453 height 14
click at [534, 117] on icon at bounding box center [533, 122] width 11 height 11
click at [159, 226] on nz-modal-container "rela Service Rela nce Bon de Commande LBP A utiliser dans le cadre de la procéd…" at bounding box center [597, 270] width 1194 height 540
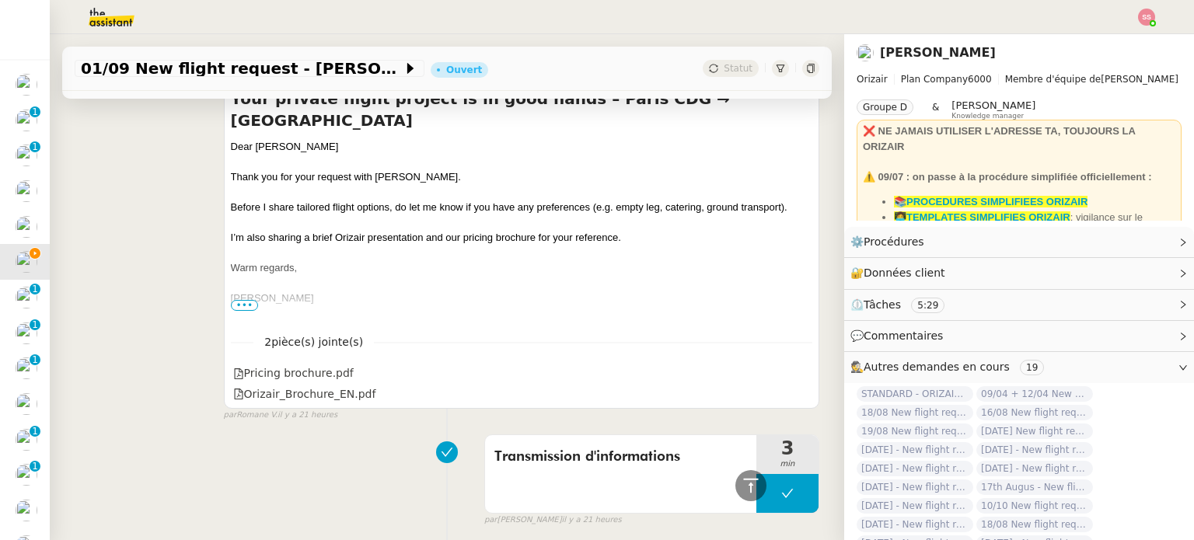
scroll to position [515, 0]
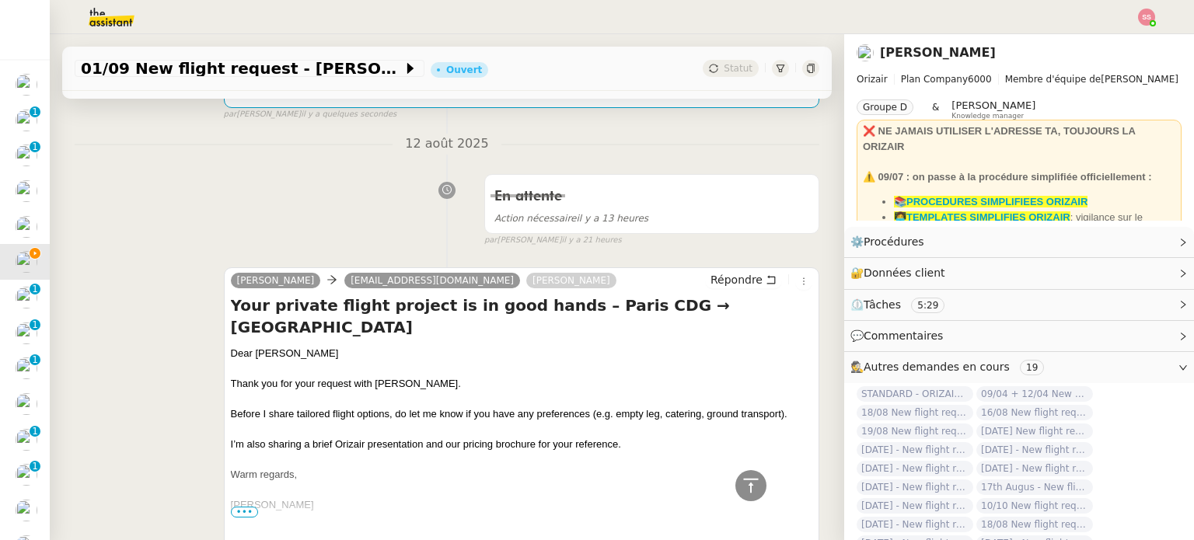
click at [260, 346] on div "Dear Mr.Razzak" at bounding box center [521, 354] width 581 height 16
click at [259, 346] on div "Dear Mr.Razzak" at bounding box center [521, 354] width 581 height 16
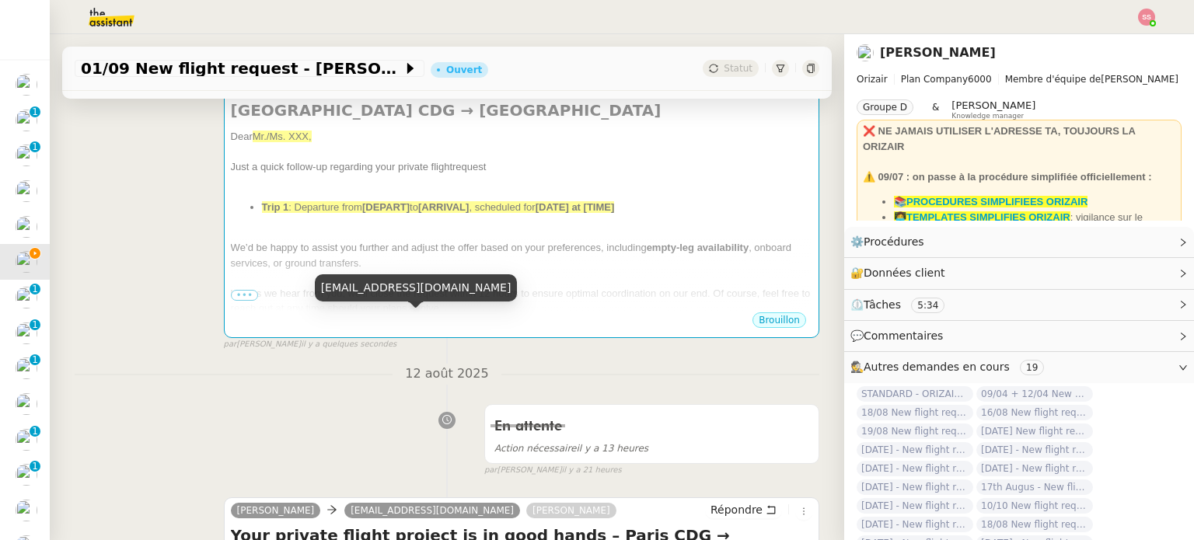
scroll to position [282, 0]
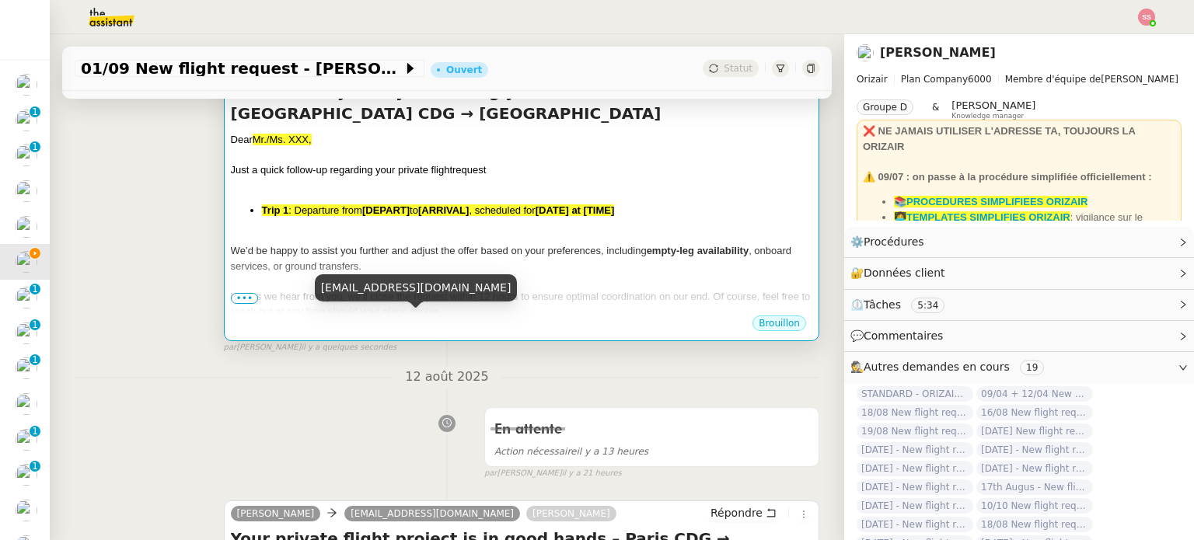
click at [306, 204] on span ": Departure from" at bounding box center [325, 210] width 74 height 12
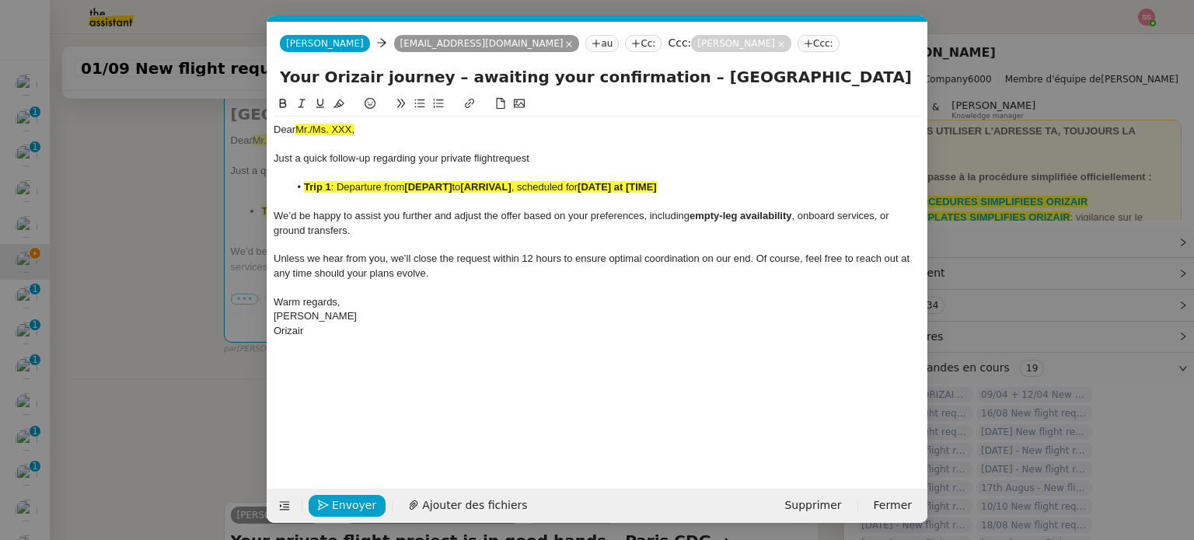
scroll to position [0, 50]
click at [319, 131] on span "Mr./Ms. XXX," at bounding box center [324, 130] width 59 height 12
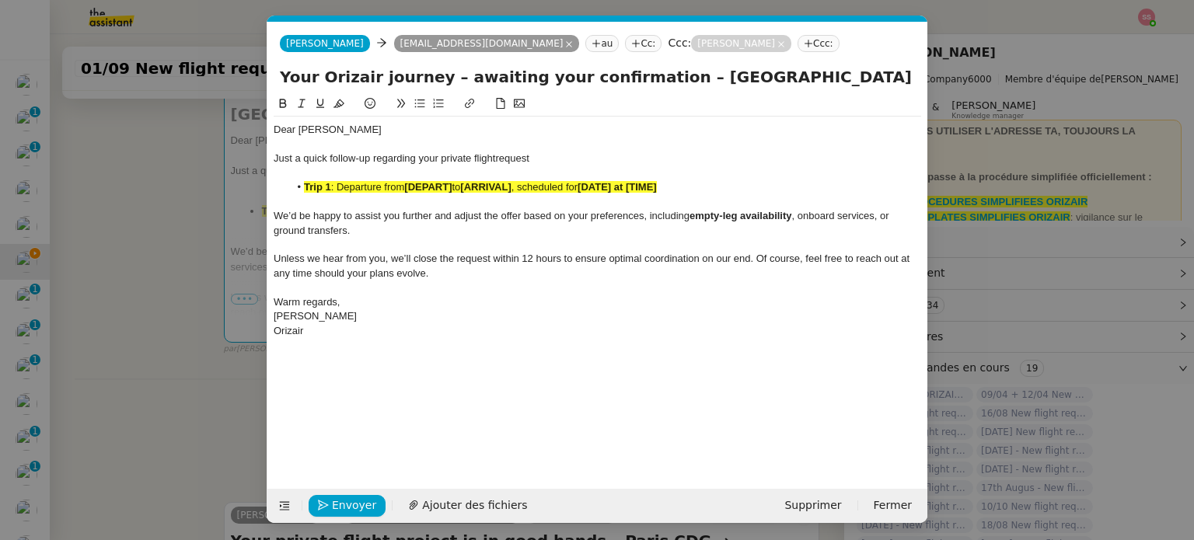
click at [427, 190] on strong "[DEPART]" at bounding box center [427, 187] width 47 height 12
click at [334, 109] on icon at bounding box center [338, 103] width 11 height 11
click at [141, 301] on nz-modal-container "rela Service Rela nce Bon de Commande LBP A utiliser dans le cadre de la procéd…" at bounding box center [597, 270] width 1194 height 540
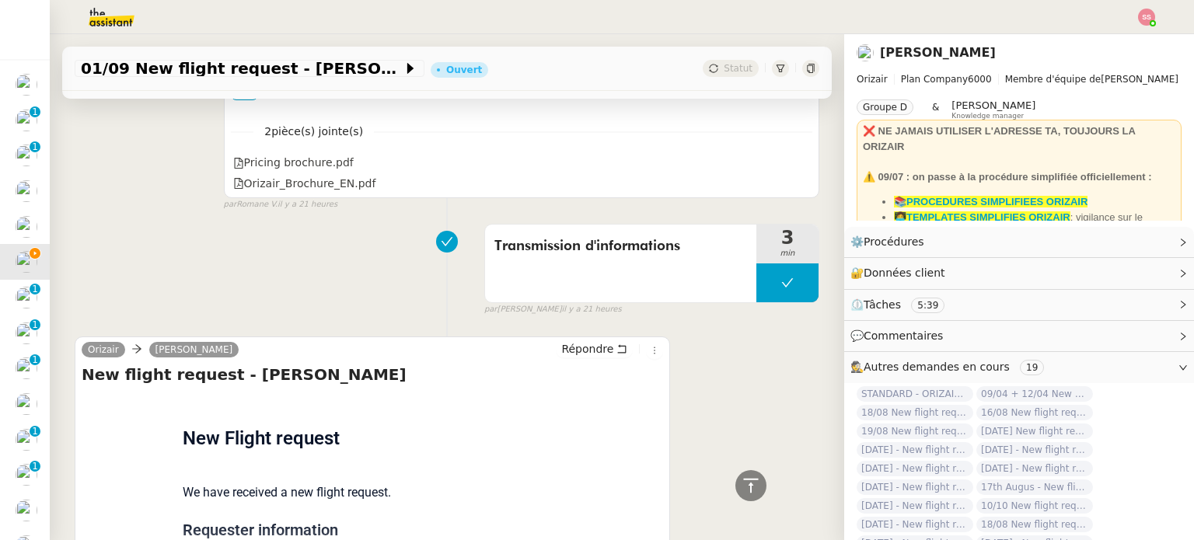
scroll to position [1085, 0]
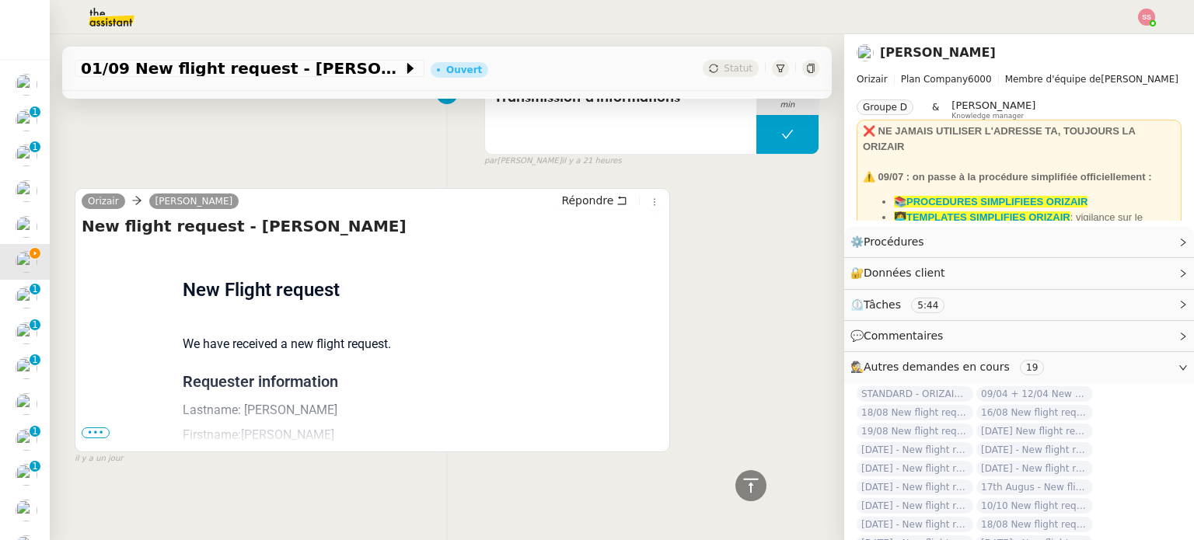
click at [98, 429] on span "•••" at bounding box center [96, 432] width 28 height 11
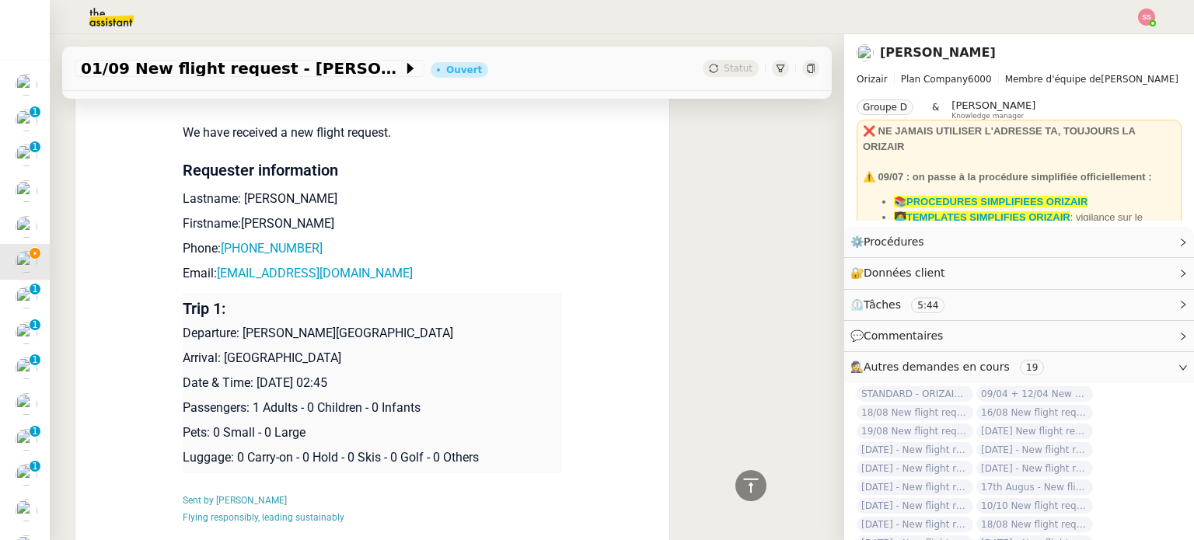
scroll to position [1318, 0]
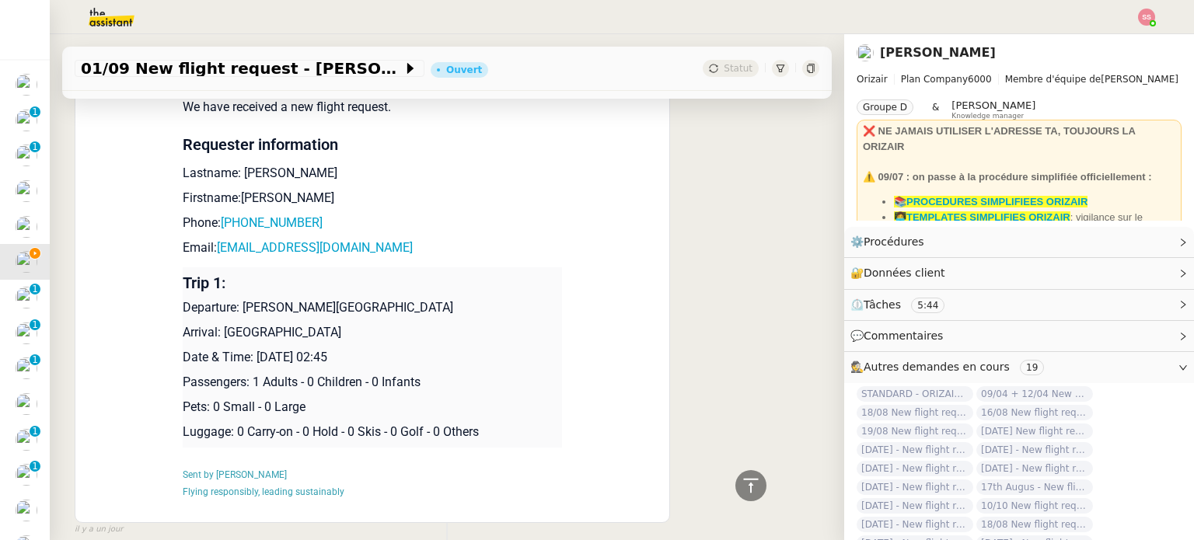
drag, startPoint x: 249, startPoint y: 354, endPoint x: 428, endPoint y: 351, distance: 179.6
click at [428, 351] on p "Date & Time: 1st September 2025 02:45" at bounding box center [372, 357] width 379 height 19
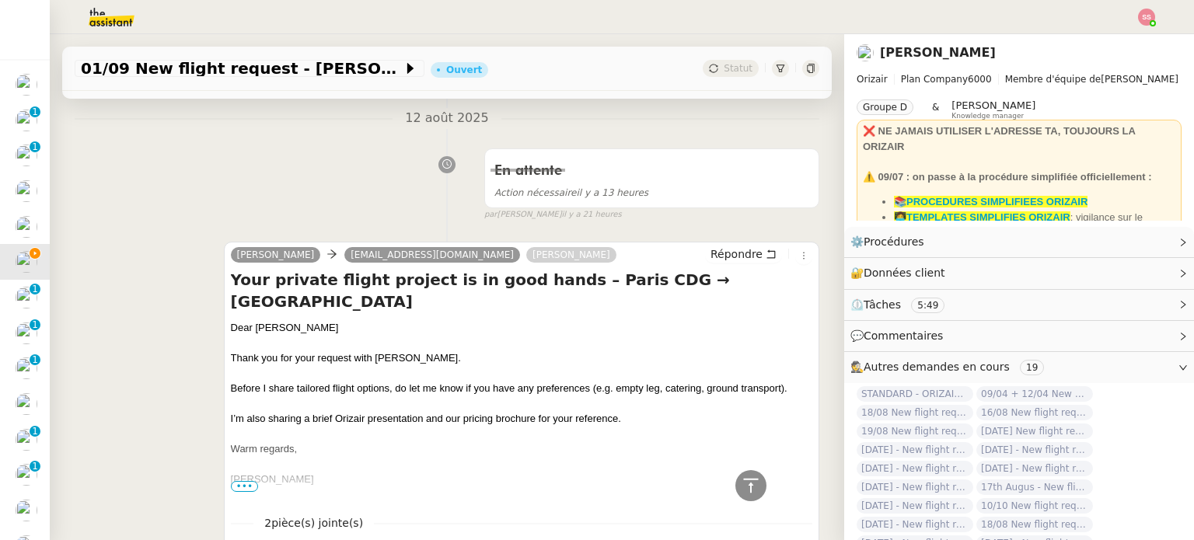
click at [476, 320] on div "Dear Mr.Razzak" at bounding box center [521, 328] width 581 height 16
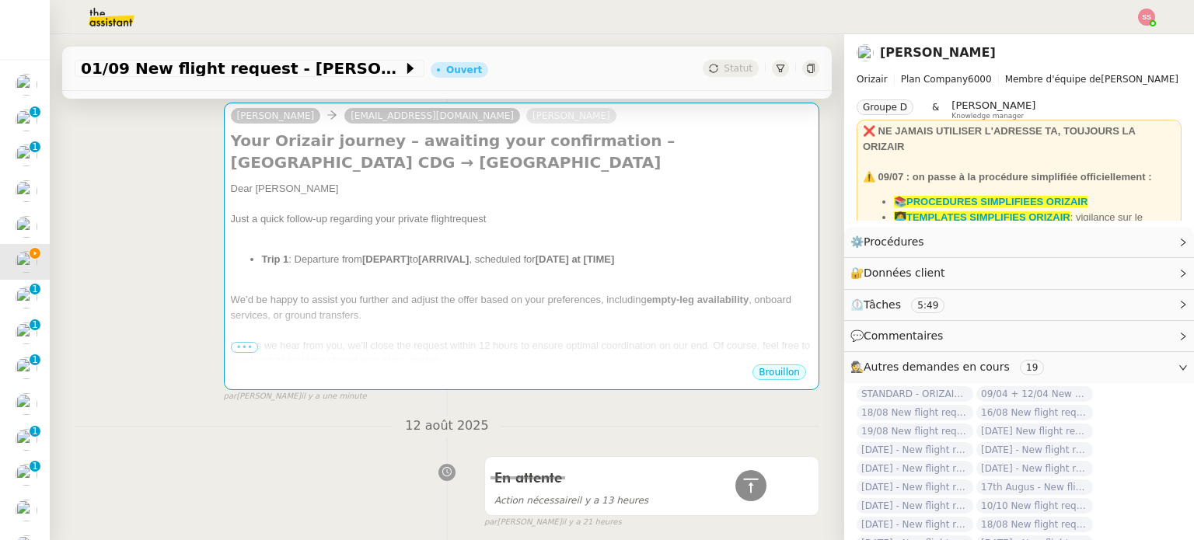
scroll to position [75, 0]
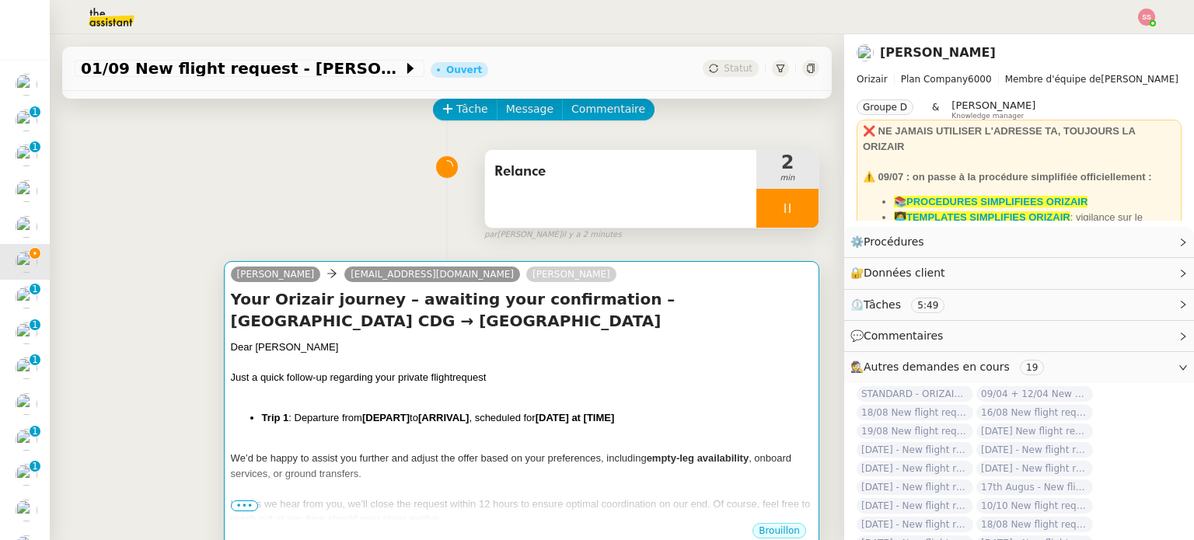
click at [490, 340] on div "Dear Mr.Razzak" at bounding box center [521, 348] width 581 height 16
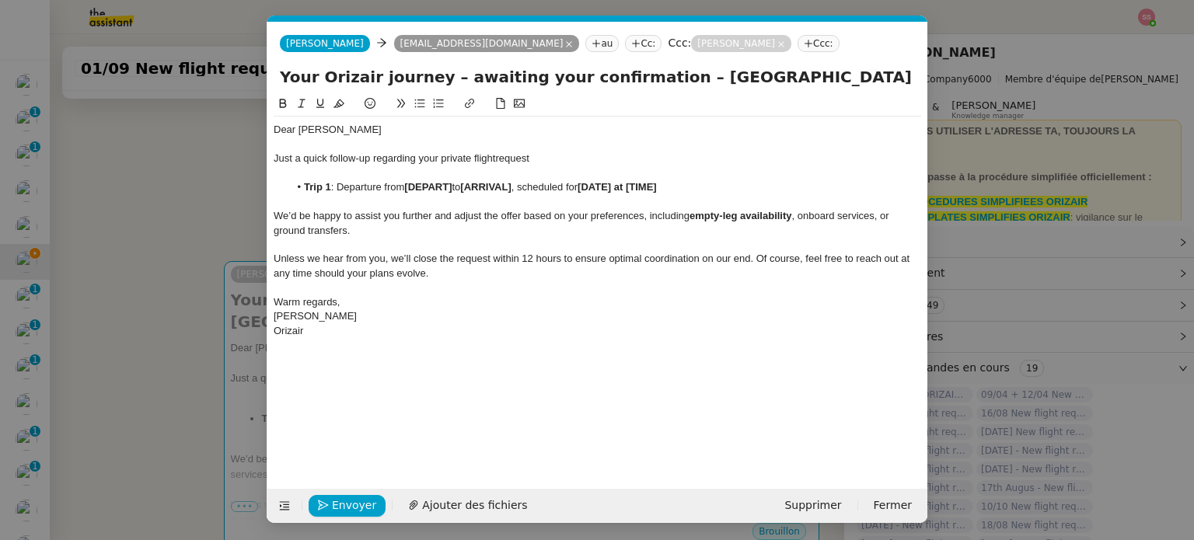
scroll to position [0, 50]
drag, startPoint x: 686, startPoint y: 185, endPoint x: 588, endPoint y: 193, distance: 98.2
click at [588, 193] on li "Trip 1 : Departure from [DEPART] to [ARRIVAL] , scheduled for [DATE] at [TIME]" at bounding box center [605, 187] width 633 height 14
drag, startPoint x: 452, startPoint y: 188, endPoint x: 406, endPoint y: 192, distance: 45.2
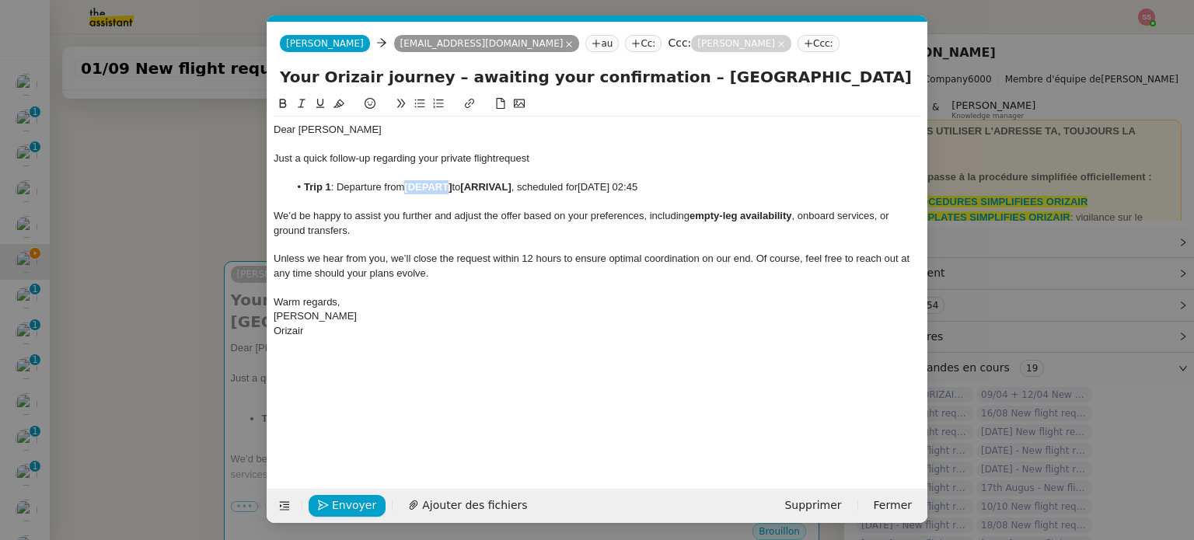
click at [406, 192] on strong "[DEPART]" at bounding box center [427, 187] width 47 height 12
click at [518, 189] on strong "[ARRIVAL]" at bounding box center [492, 187] width 51 height 12
click at [347, 505] on span "Envoyer" at bounding box center [354, 506] width 44 height 18
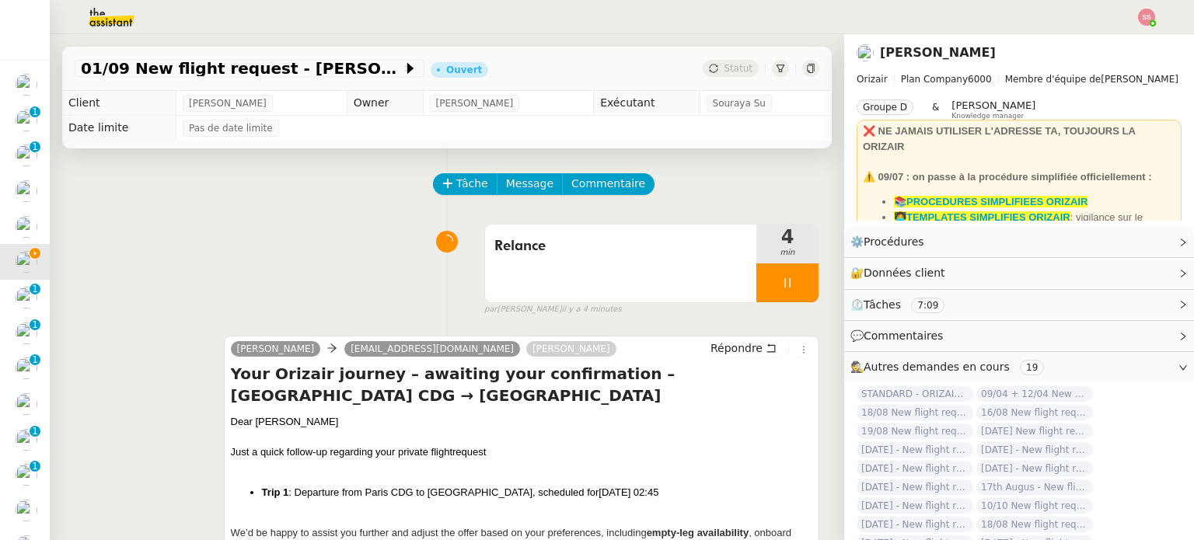
scroll to position [75, 0]
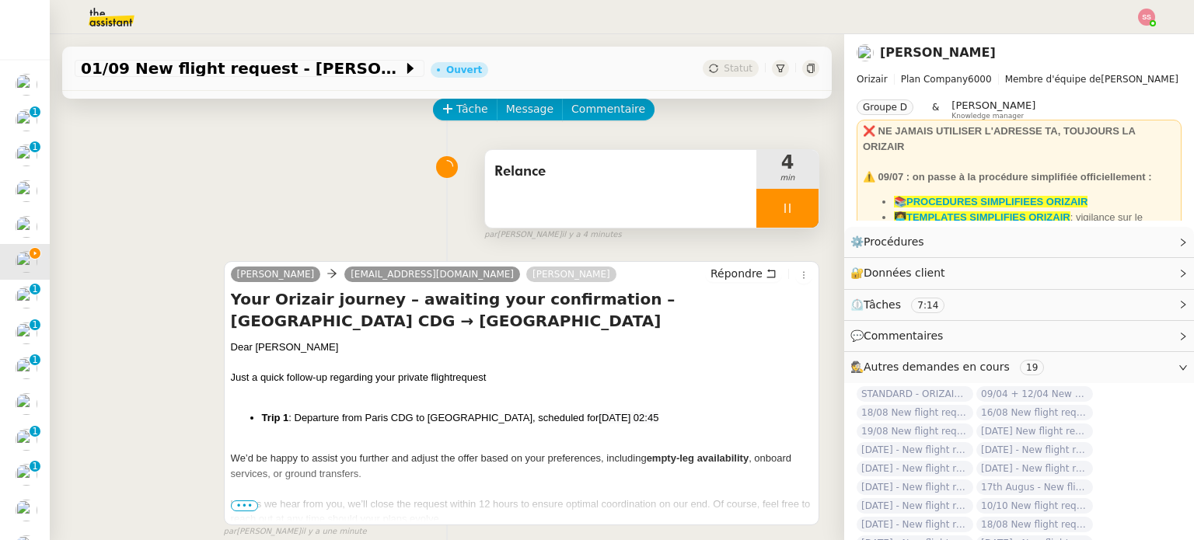
click at [790, 195] on div at bounding box center [787, 208] width 62 height 39
click at [790, 197] on button at bounding box center [802, 208] width 31 height 39
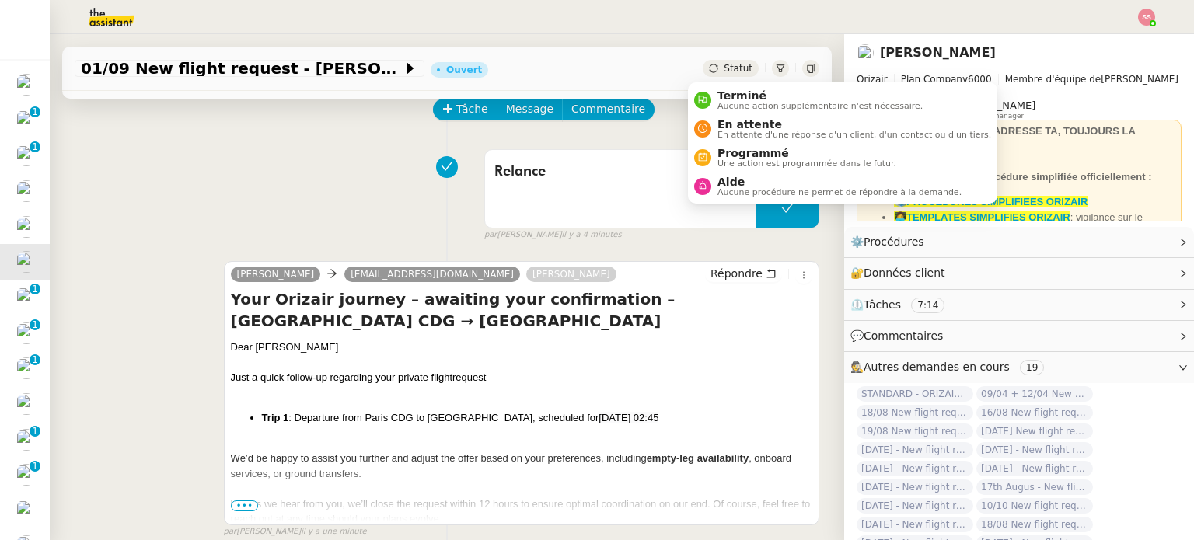
click at [729, 63] on span "Statut" at bounding box center [738, 68] width 29 height 11
click at [743, 132] on span "En attente d'une réponse d'un client, d'un contact ou d'un tiers." at bounding box center [854, 135] width 274 height 9
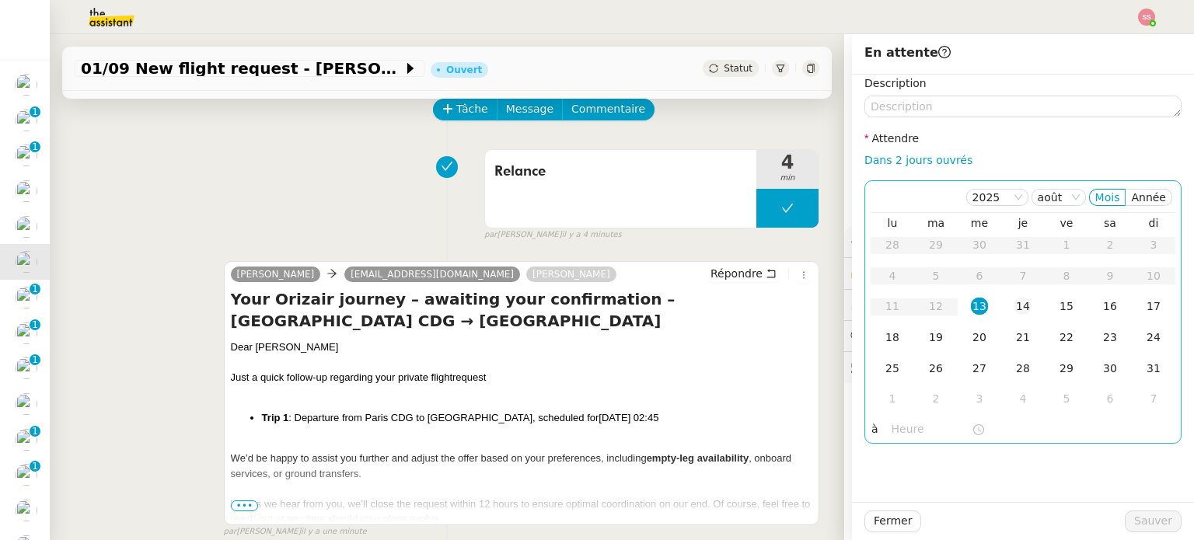
click at [1014, 308] on div "14" at bounding box center [1022, 306] width 17 height 17
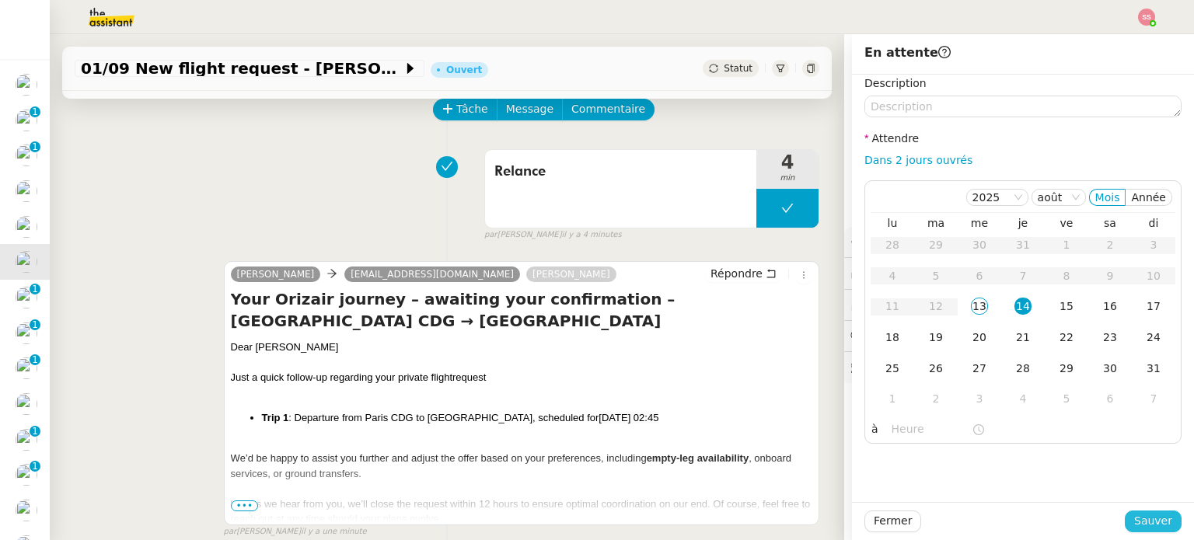
click at [1153, 524] on span "Sauver" at bounding box center [1153, 521] width 38 height 18
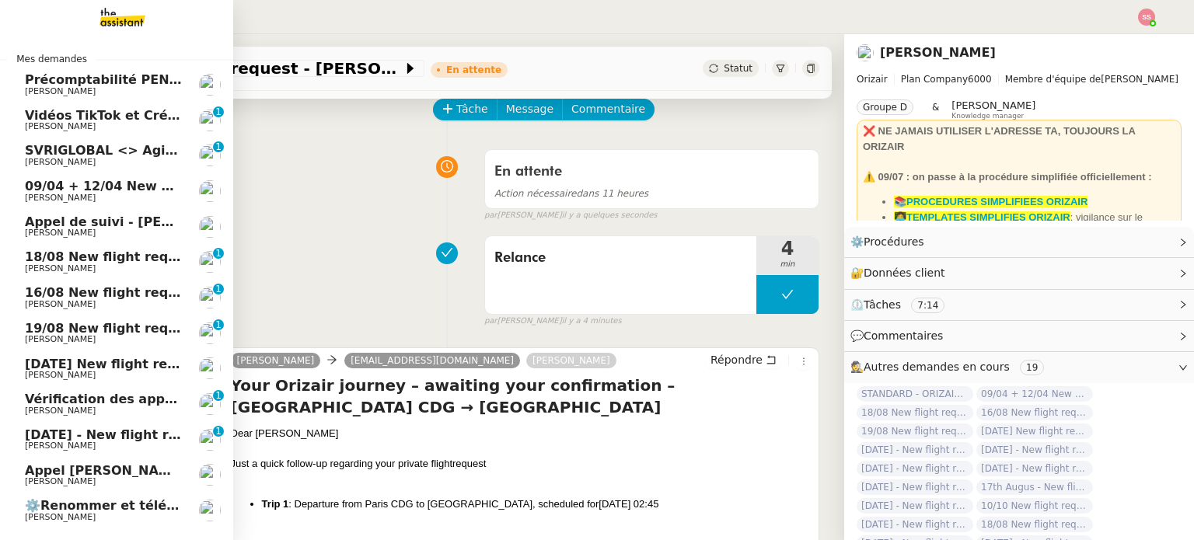
click at [93, 270] on span "[PERSON_NAME]" at bounding box center [103, 268] width 157 height 9
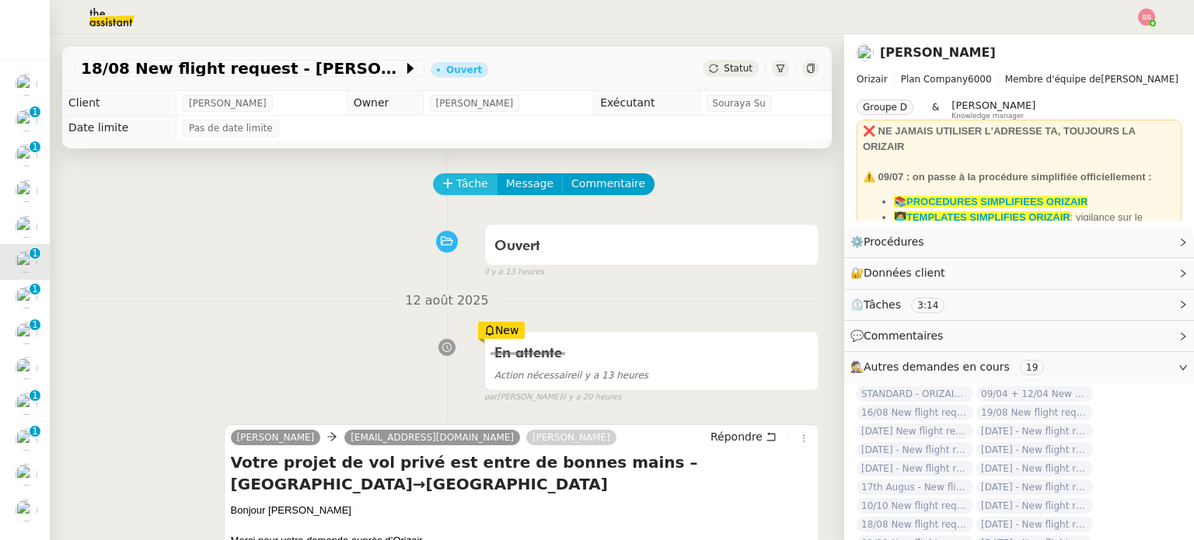
click at [467, 188] on span "Tâche" at bounding box center [472, 184] width 32 height 18
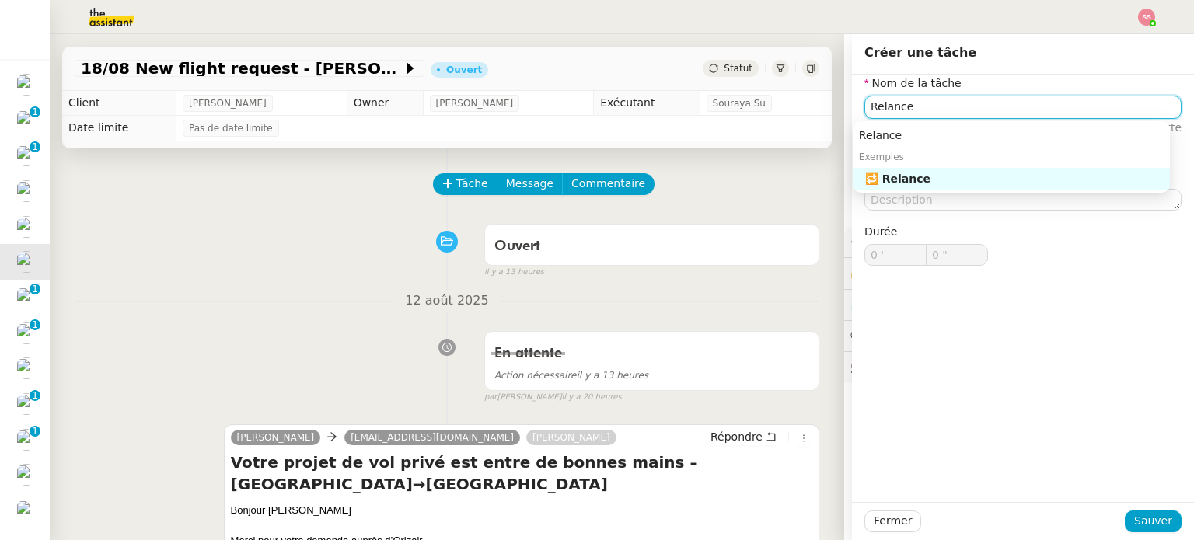
click at [907, 175] on div "🔁 Relance" at bounding box center [1014, 179] width 298 height 14
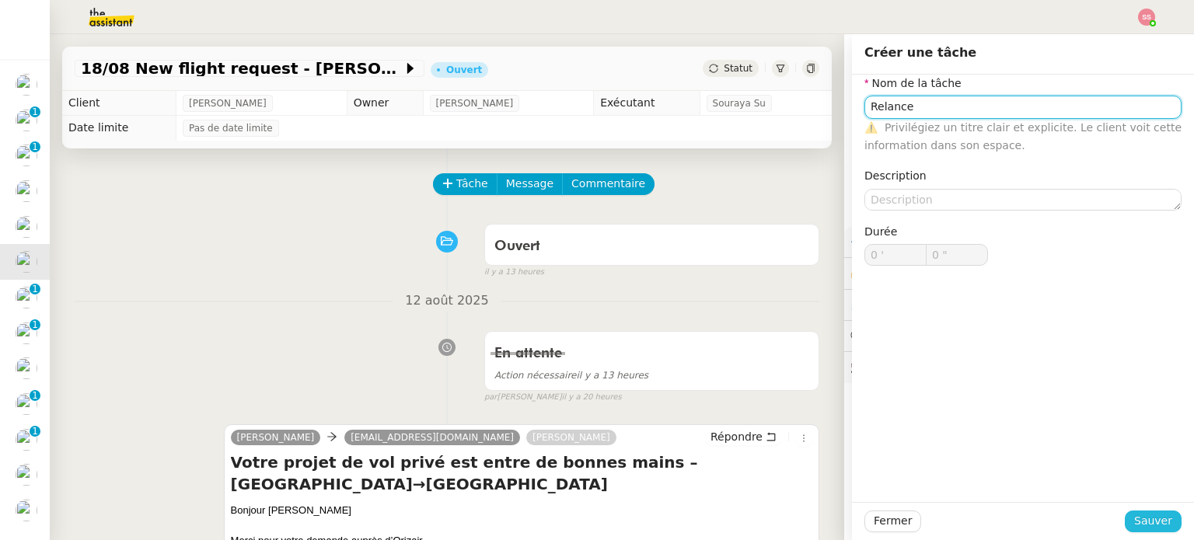
type input "Relance"
click at [1138, 514] on span "Sauver" at bounding box center [1153, 521] width 38 height 18
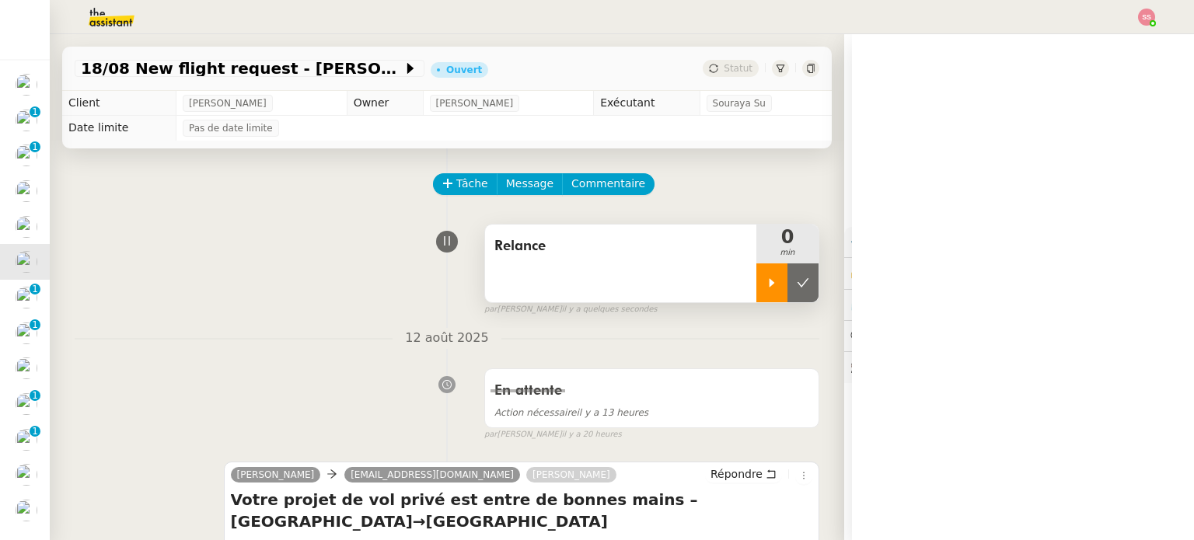
click at [766, 289] on icon at bounding box center [772, 283] width 12 height 12
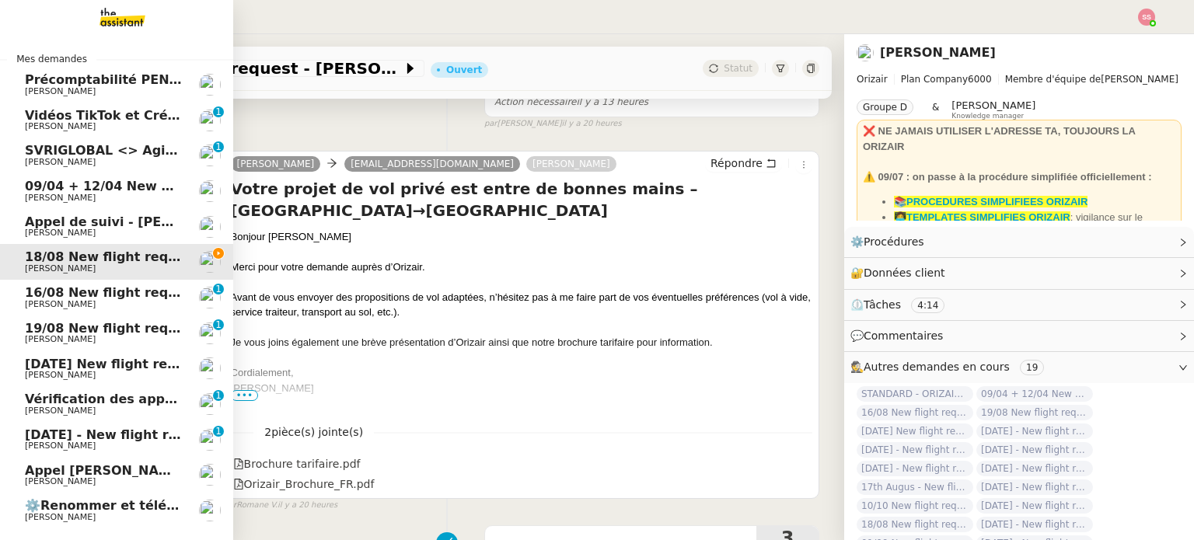
scroll to position [87, 0]
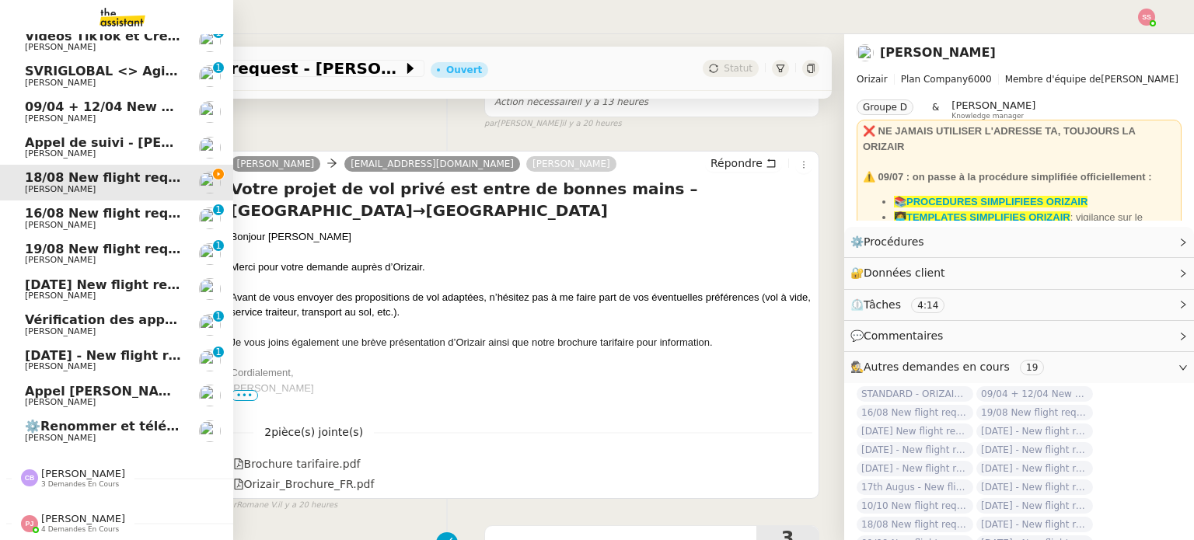
click at [47, 525] on span "4 demandes en cours" at bounding box center [80, 529] width 78 height 9
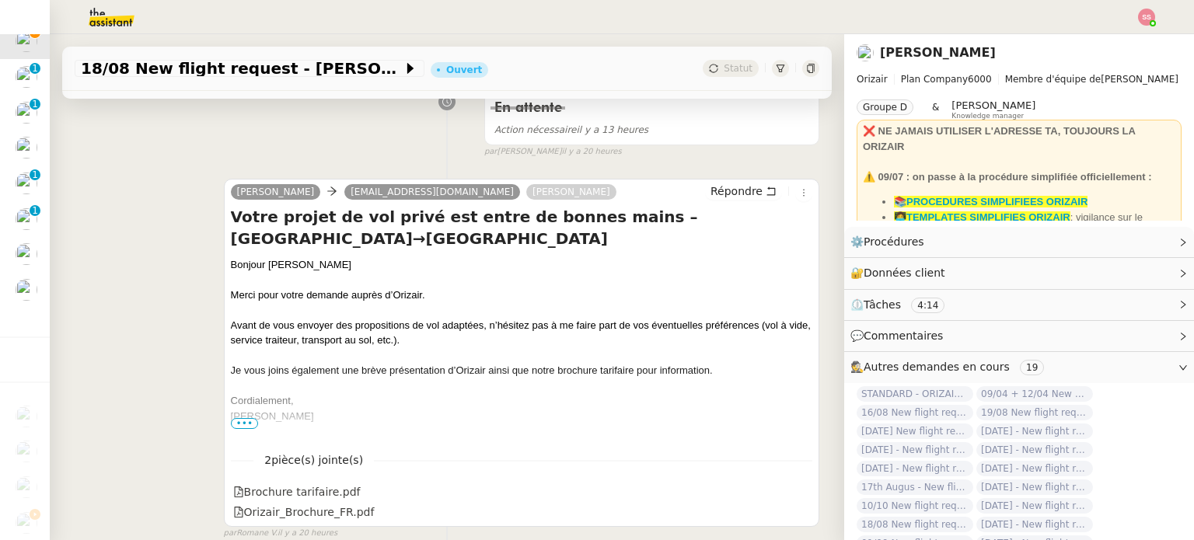
scroll to position [311, 0]
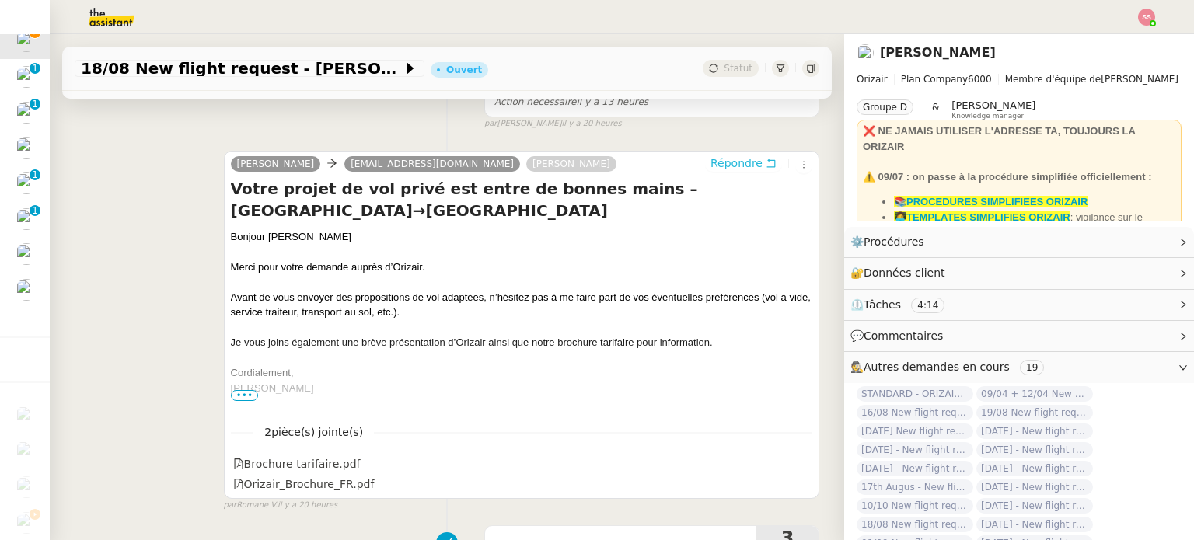
click at [713, 170] on span "Répondre" at bounding box center [736, 163] width 52 height 16
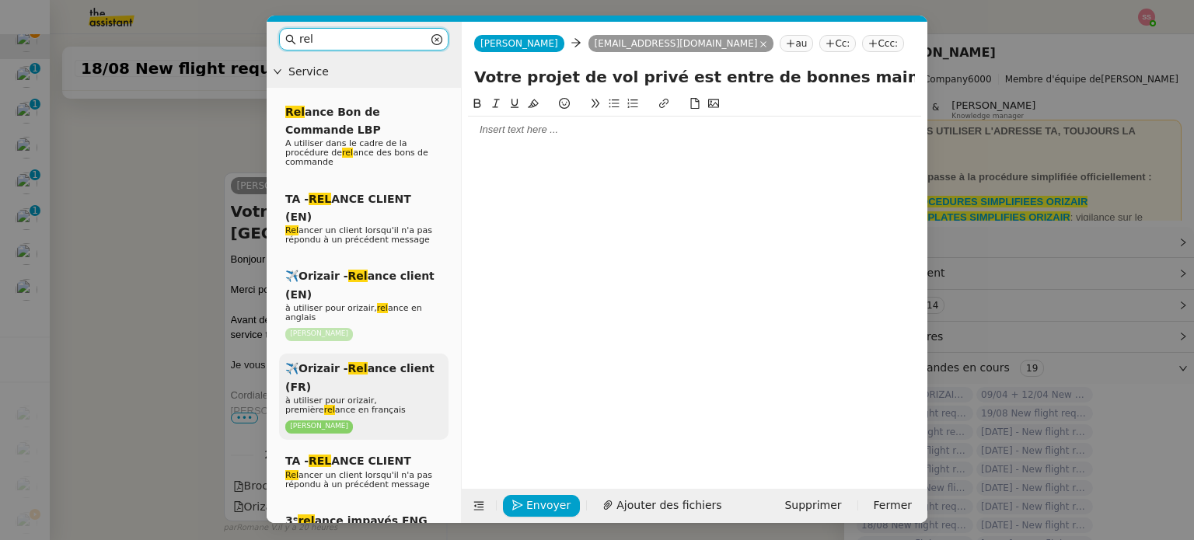
type input "rel"
click at [376, 396] on p "à utiliser pour orizair, première rel ance en français" at bounding box center [363, 405] width 157 height 19
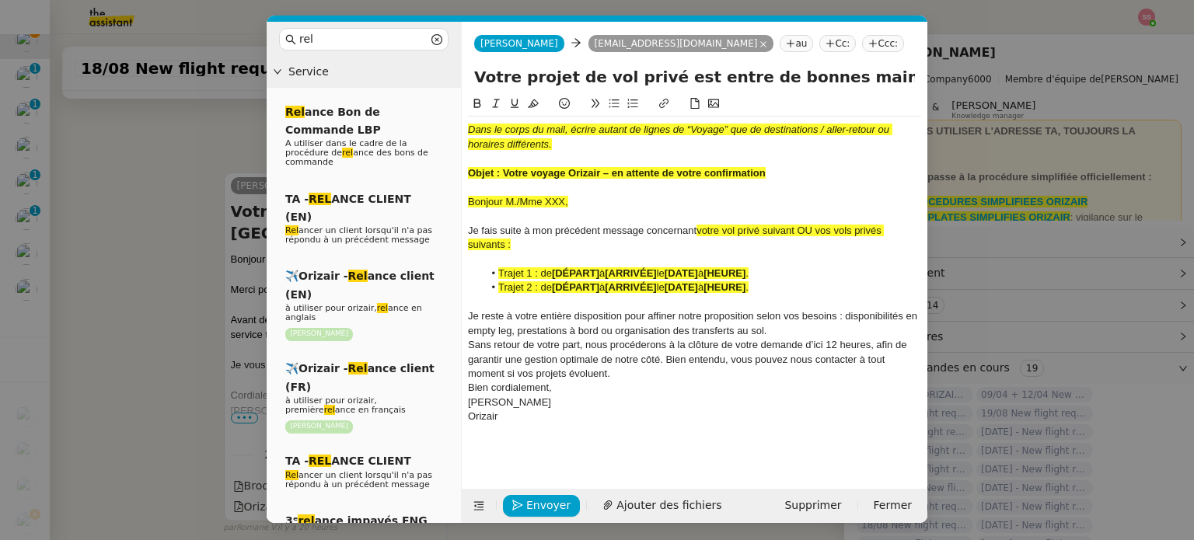
scroll to position [634, 0]
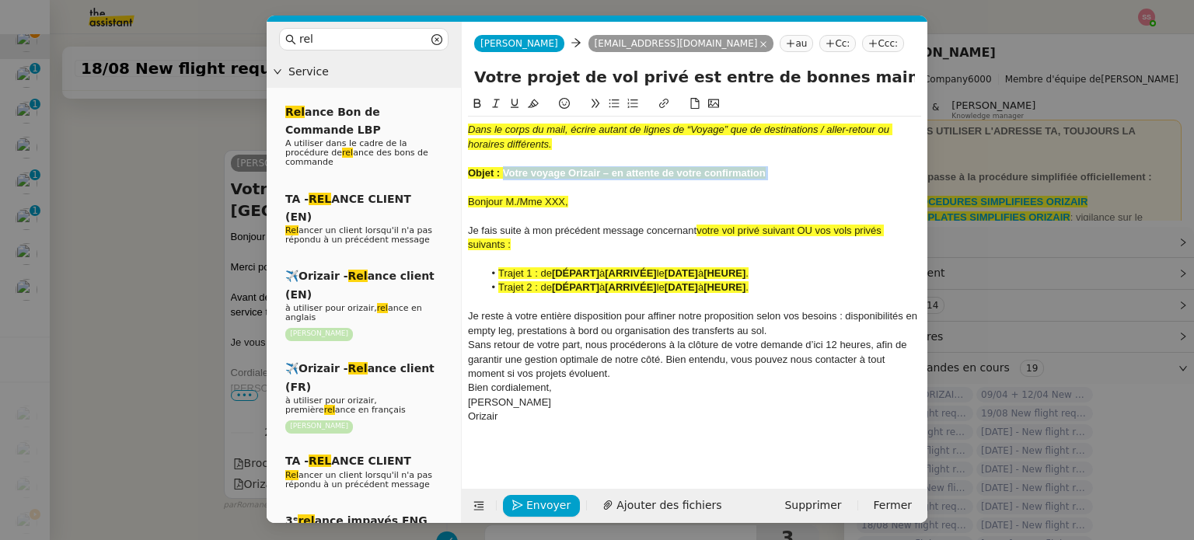
drag, startPoint x: 503, startPoint y: 170, endPoint x: 799, endPoint y: 183, distance: 296.4
click at [799, 183] on div "Dans le corps du mail, écrire autant de lignes de “Voyage” que de destinations …" at bounding box center [694, 281] width 453 height 328
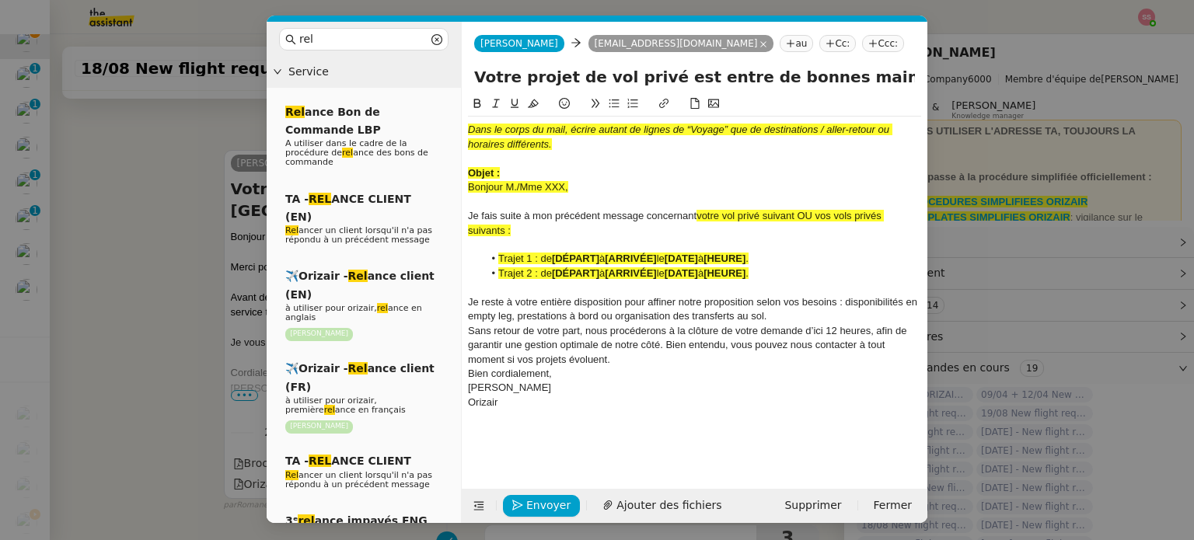
drag, startPoint x: 847, startPoint y: 74, endPoint x: 423, endPoint y: 76, distance: 424.4
click at [423, 76] on nz-layout "rel Service Rel ance Bon de Commande LBP A utiliser dans le cadre de la procédu…" at bounding box center [597, 272] width 661 height 501
paste input "voyage Orizair – en attente de votre confirmation ﻿"
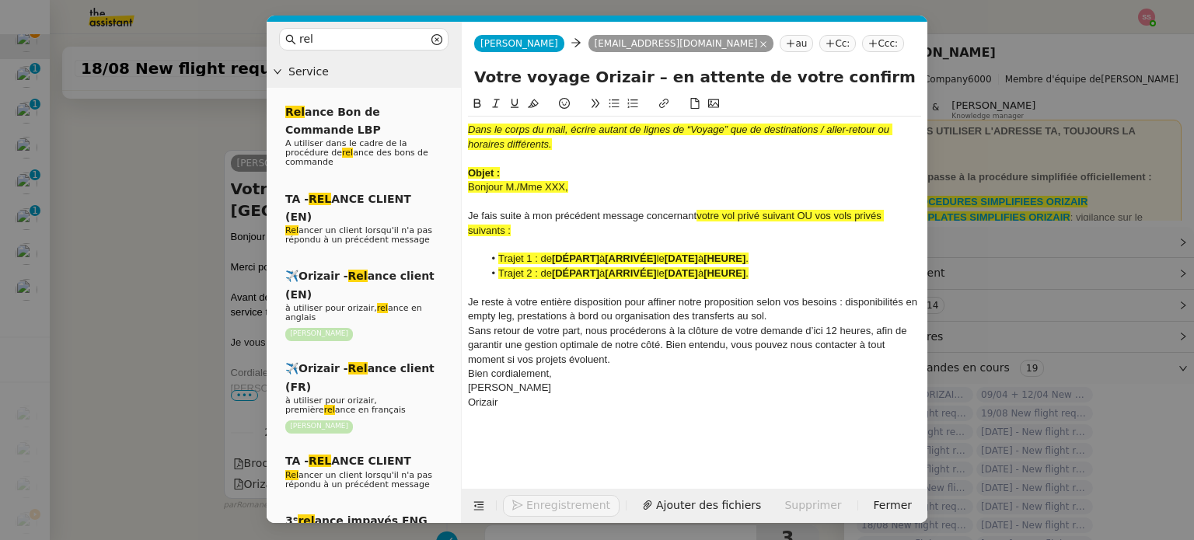
type input "Votre voyage Orizair – en attente de votre confirmation ﻿ – Gibraltar→Paris"
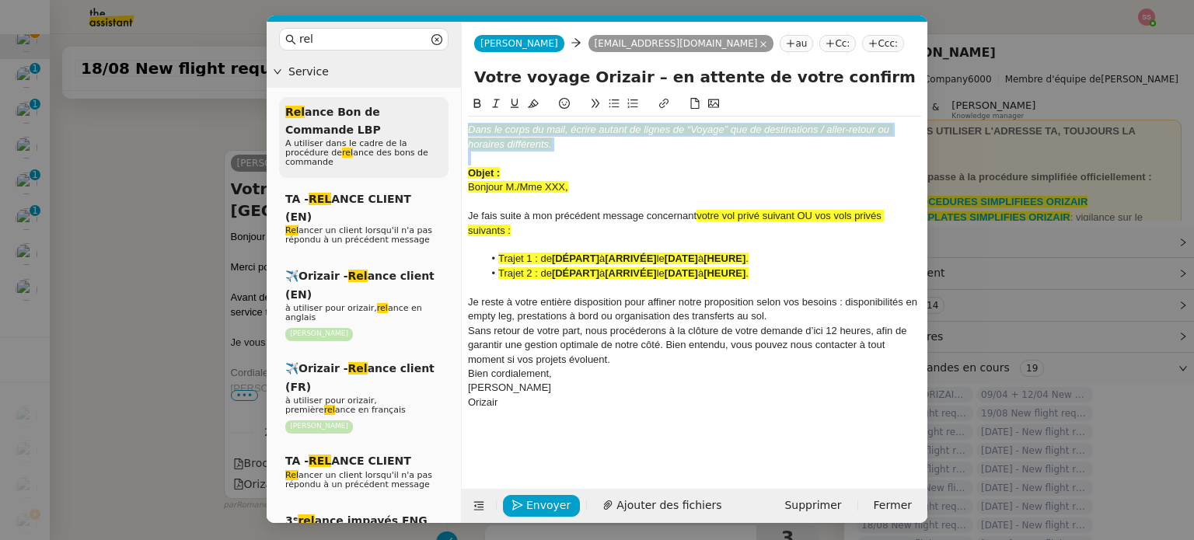
drag, startPoint x: 602, startPoint y: 159, endPoint x: 391, endPoint y: 96, distance: 220.1
click at [391, 96] on nz-layout "rel Service Rel ance Bon de Commande LBP A utiliser dans le cadre de la procédu…" at bounding box center [597, 272] width 661 height 501
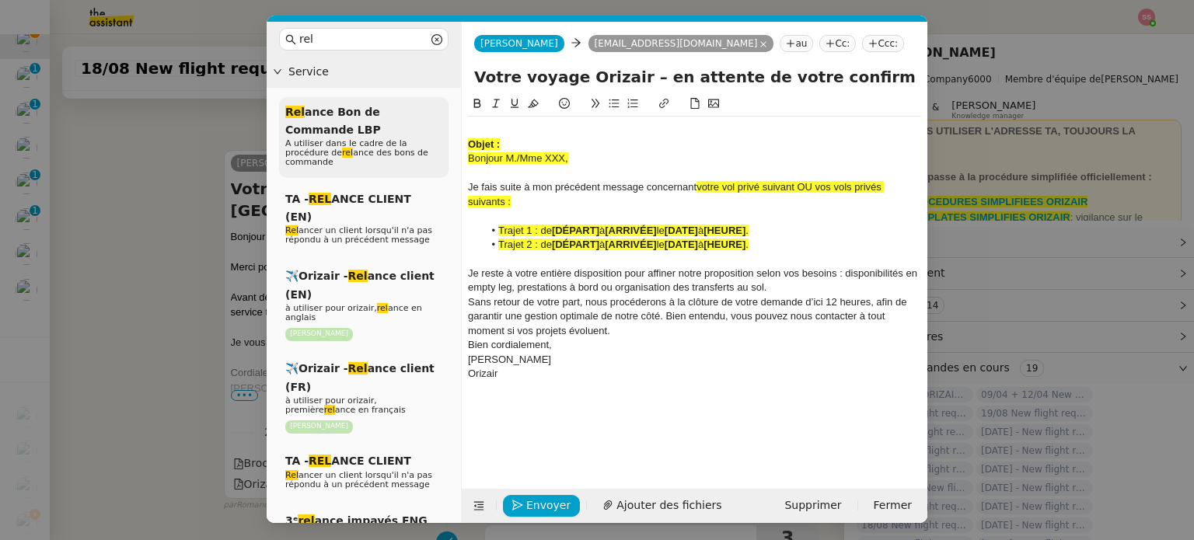
drag, startPoint x: 535, startPoint y: 134, endPoint x: 373, endPoint y: 102, distance: 164.9
click at [373, 102] on nz-layout "rel Service Rel ance Bon de Commande LBP A utiliser dans le cadre de la procédu…" at bounding box center [597, 272] width 661 height 501
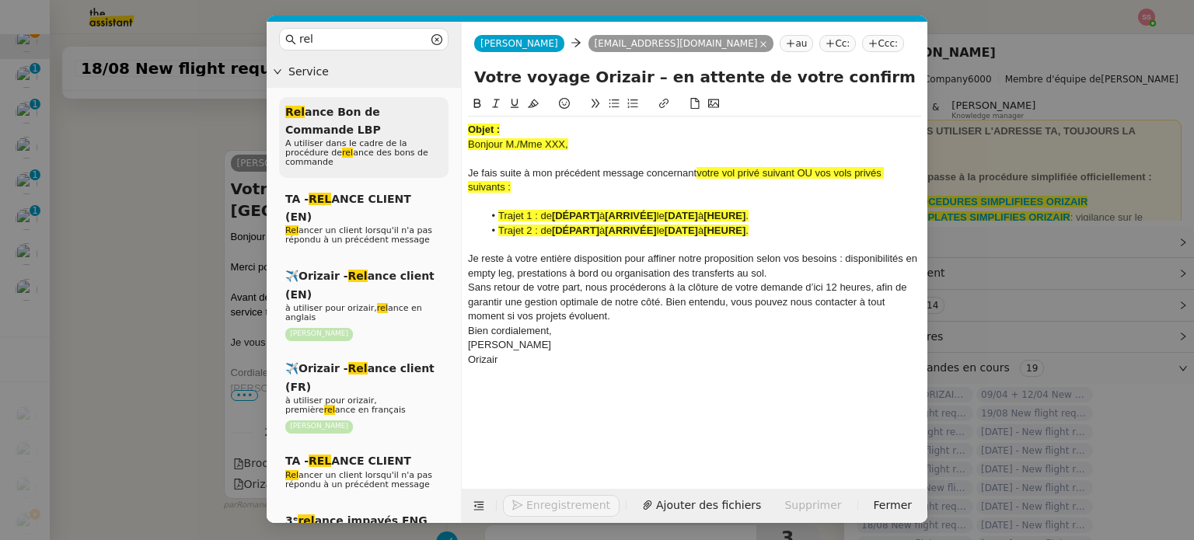
drag, startPoint x: 505, startPoint y: 128, endPoint x: 421, endPoint y: 117, distance: 84.6
click at [421, 117] on nz-layout "rel Service Rel ance Bon de Commande LBP A utiliser dans le cadre de la procédu…" at bounding box center [597, 272] width 661 height 501
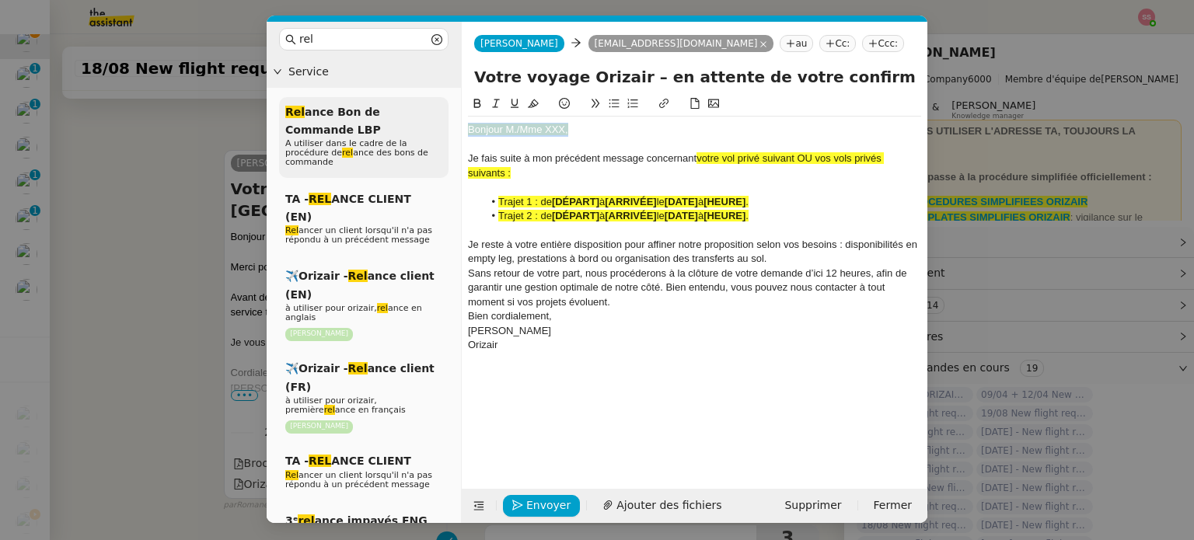
drag, startPoint x: 575, startPoint y: 131, endPoint x: 446, endPoint y: 120, distance: 129.4
click at [446, 120] on nz-layout "rel Service Rel ance Bon de Commande LBP A utiliser dans le cadre de la procédu…" at bounding box center [597, 272] width 661 height 501
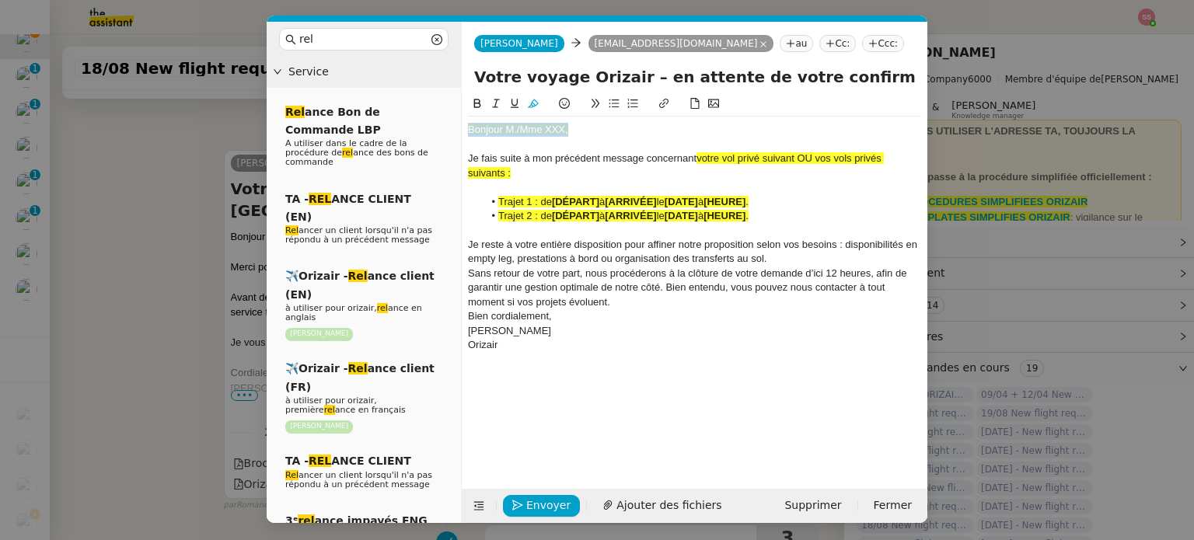
click at [534, 99] on button at bounding box center [533, 104] width 19 height 18
click at [563, 133] on div "Bonjour M./Mme XXX," at bounding box center [694, 130] width 453 height 14
click at [572, 133] on div "Bonjour M./Mme XXX," at bounding box center [694, 130] width 453 height 14
drag, startPoint x: 573, startPoint y: 133, endPoint x: 515, endPoint y: 123, distance: 58.4
click at [515, 123] on div "Bonjour M./Mme XXX," at bounding box center [694, 130] width 453 height 14
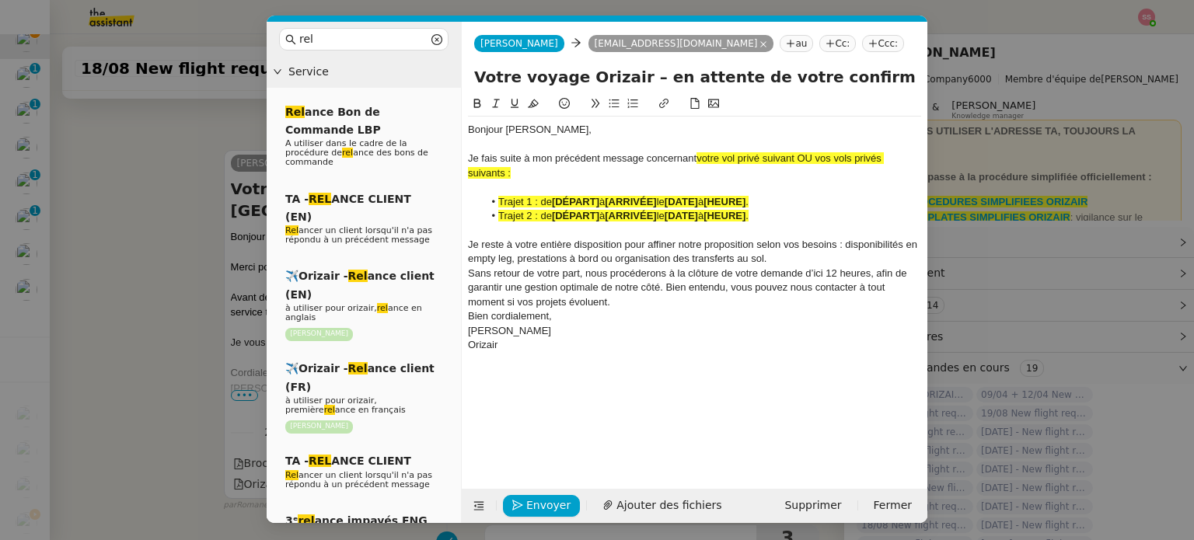
drag, startPoint x: 801, startPoint y: 158, endPoint x: 843, endPoint y: 179, distance: 47.6
click at [843, 179] on div "Je fais suite à mon précédent message concernant votre vol privé suivant OU vos…" at bounding box center [694, 166] width 453 height 29
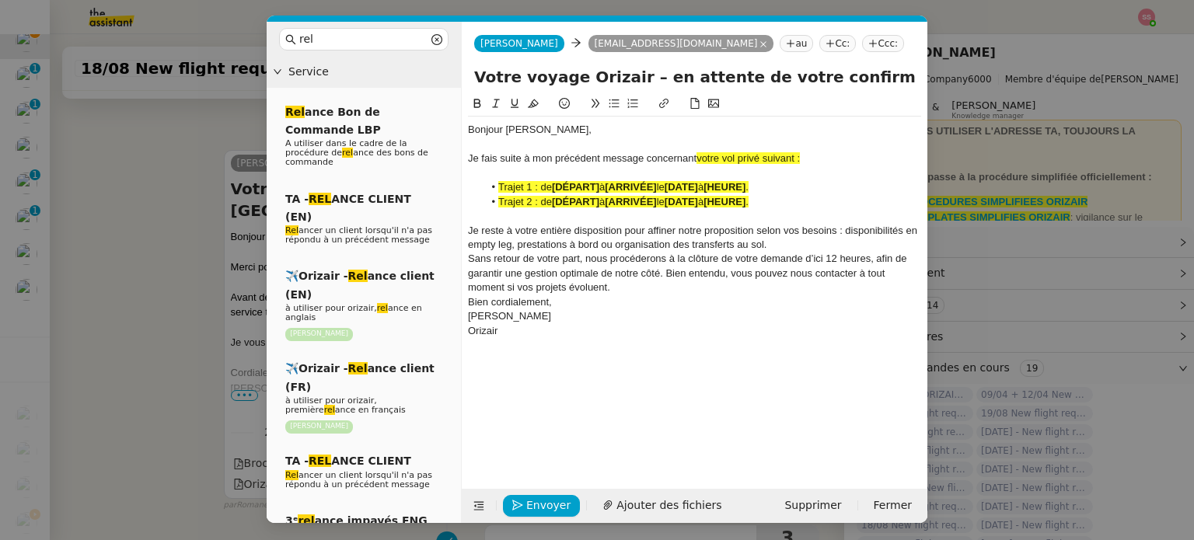
drag, startPoint x: 827, startPoint y: 158, endPoint x: 696, endPoint y: 157, distance: 130.6
click at [696, 157] on div "Je fais suite à mon précédent message concernant votre vol privé suivant :" at bounding box center [694, 159] width 453 height 14
click at [531, 97] on button at bounding box center [533, 104] width 19 height 18
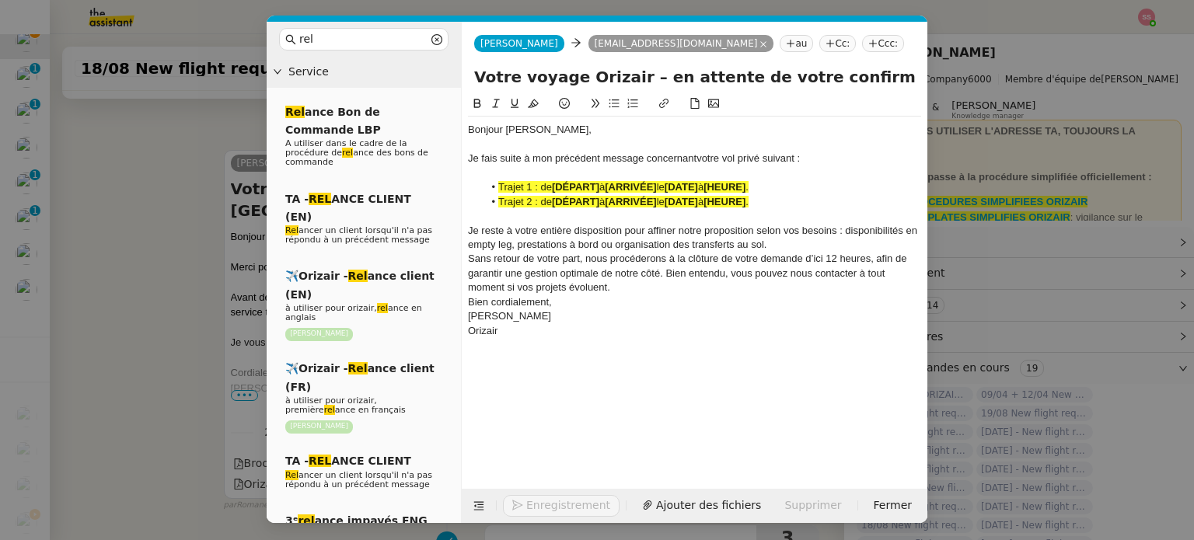
click at [619, 201] on strong "[ARRIVÉE]" at bounding box center [630, 202] width 51 height 12
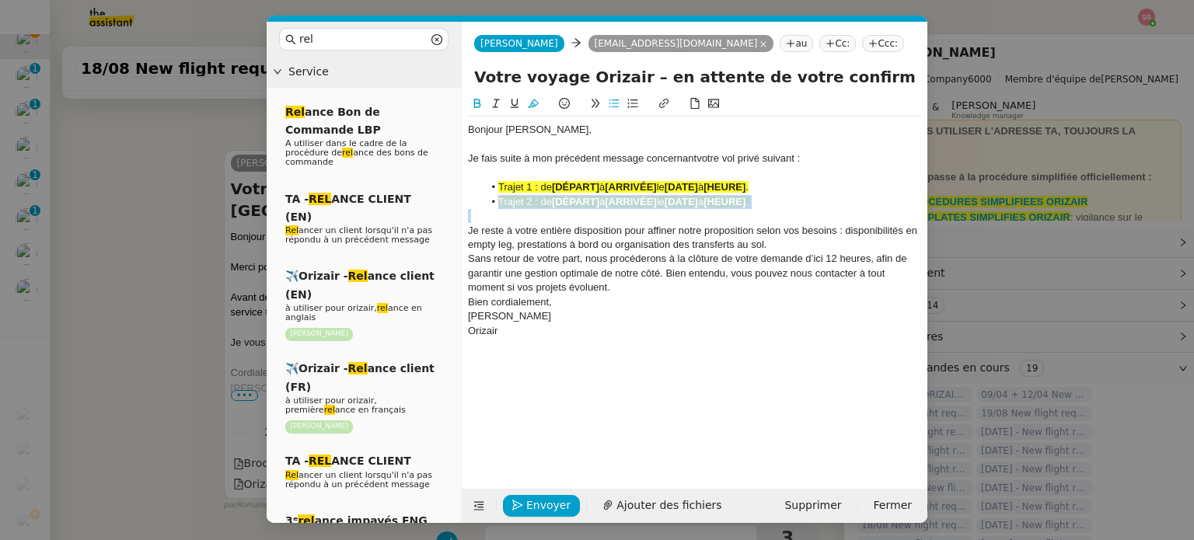
click at [619, 201] on strong "[ARRIVÉE]" at bounding box center [630, 202] width 51 height 12
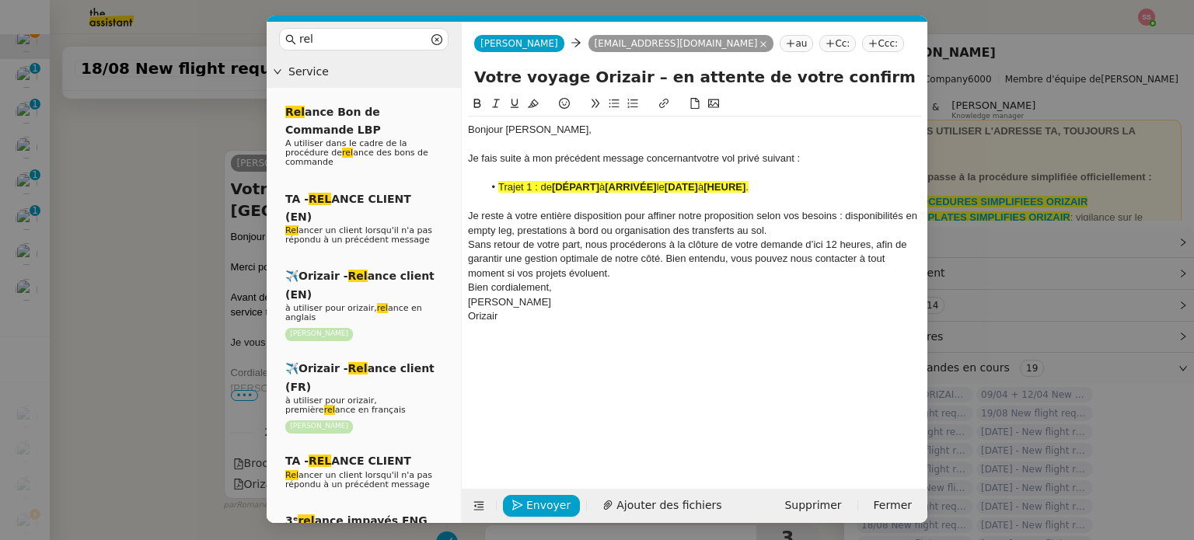
click at [803, 234] on div "Je reste à votre entière disposition pour affiner notre proposition selon vos b…" at bounding box center [694, 223] width 453 height 29
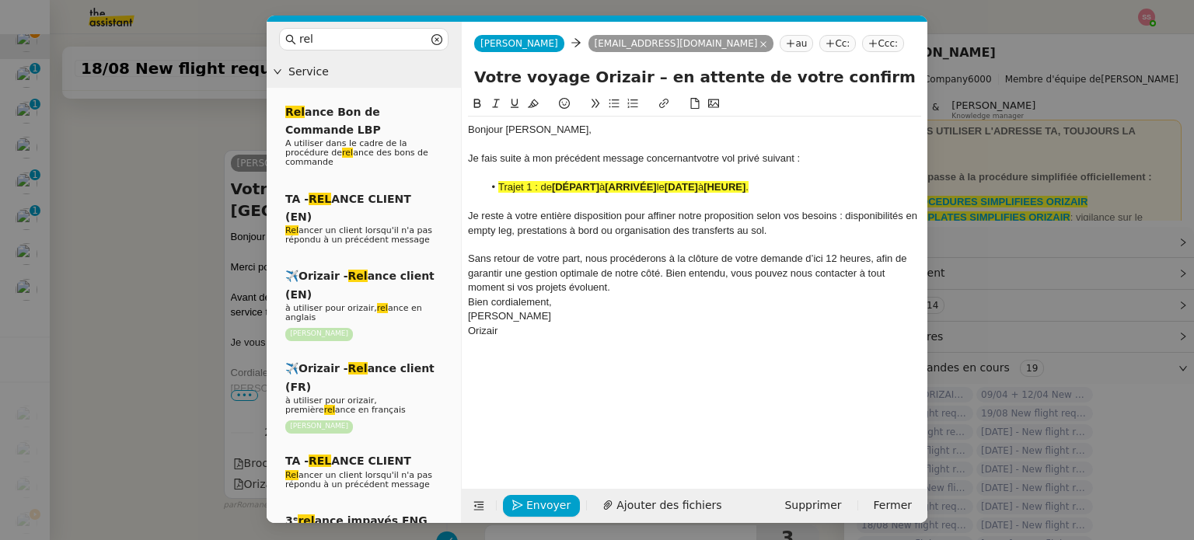
click at [619, 286] on div "Sans retour de votre part, nous procéderons à la clôture de votre demande d’ici…" at bounding box center [694, 273] width 453 height 43
click at [558, 181] on li "Trajet 1 : de [DÉPART] à [ARRIVÉE] le [DATE] à [HEURE] ." at bounding box center [702, 187] width 438 height 14
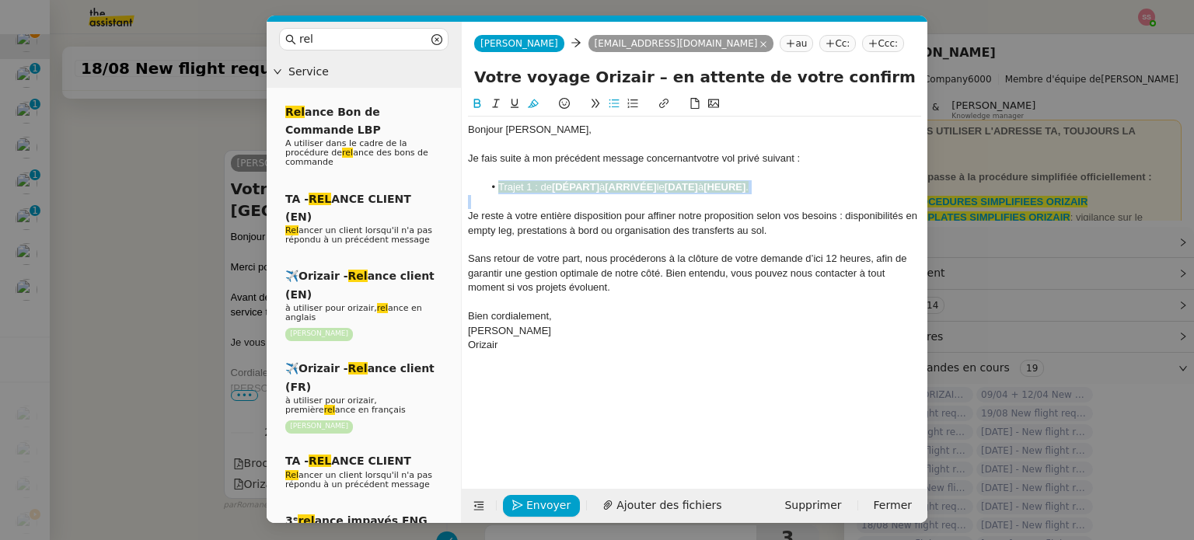
click at [558, 181] on li "Trajet 1 : de [DÉPART] à [ARRIVÉE] le [DATE] à [HEURE] ." at bounding box center [702, 187] width 438 height 14
click at [538, 109] on icon at bounding box center [533, 103] width 11 height 11
click at [156, 307] on nz-modal-container "rel Service Rel ance Bon de Commande LBP A utiliser dans le cadre de la procédu…" at bounding box center [597, 270] width 1194 height 540
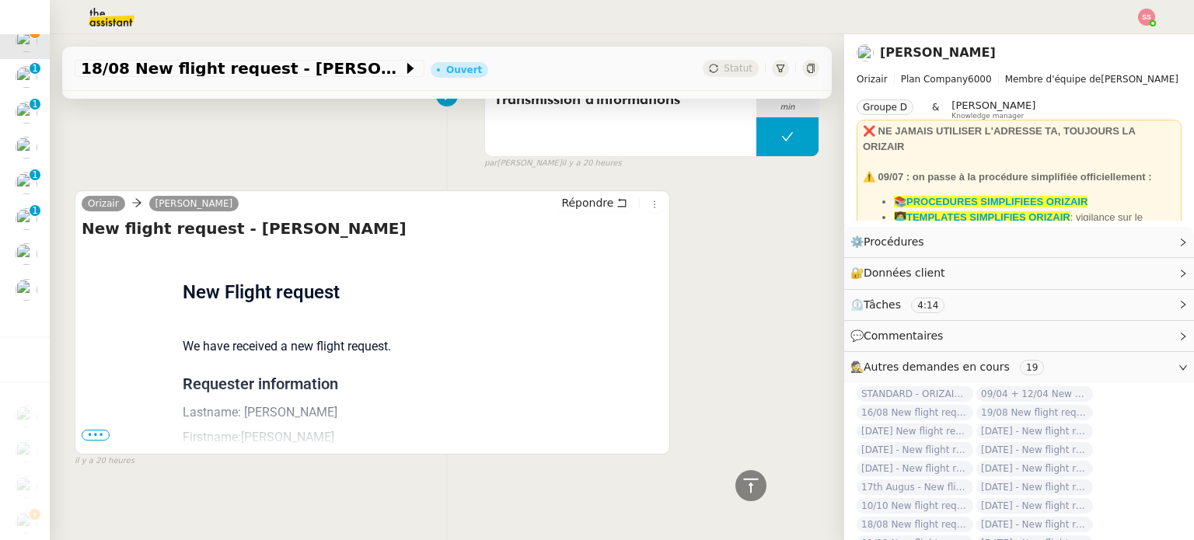
scroll to position [1091, 0]
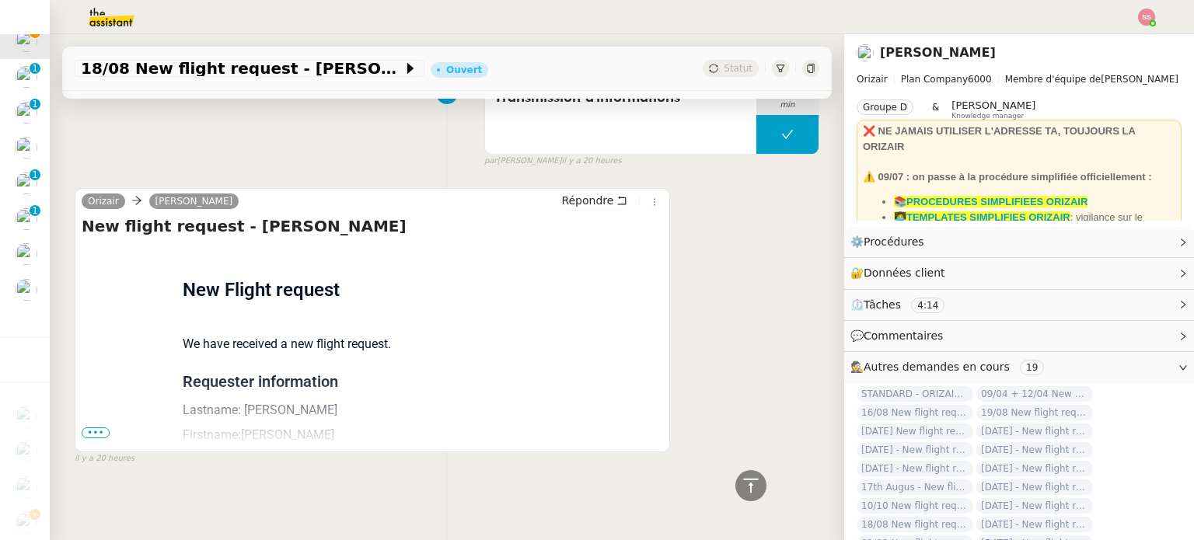
click at [98, 427] on span "•••" at bounding box center [96, 432] width 28 height 11
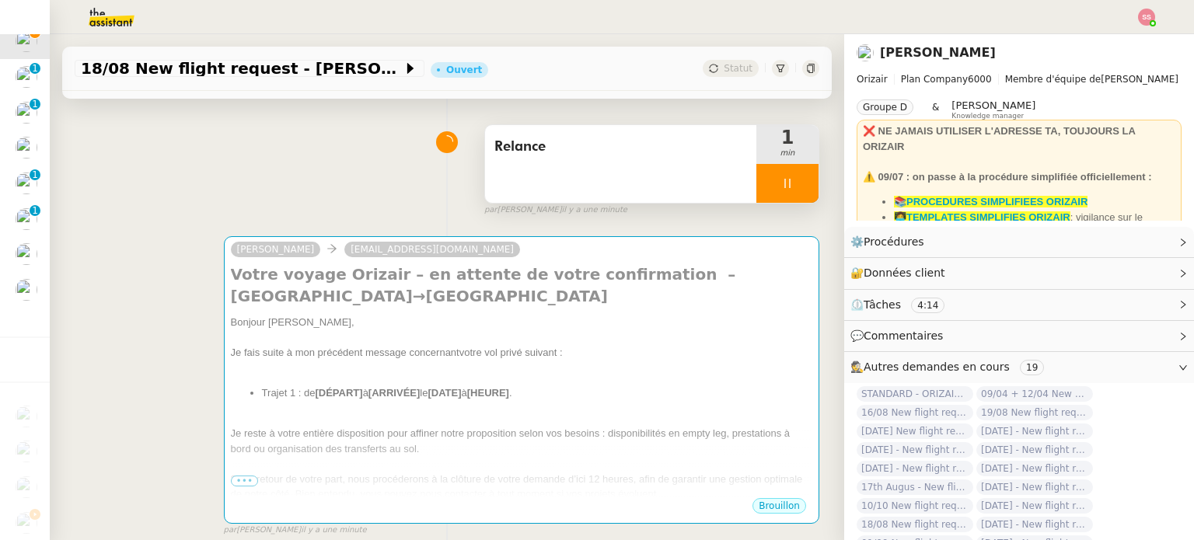
scroll to position [81, 0]
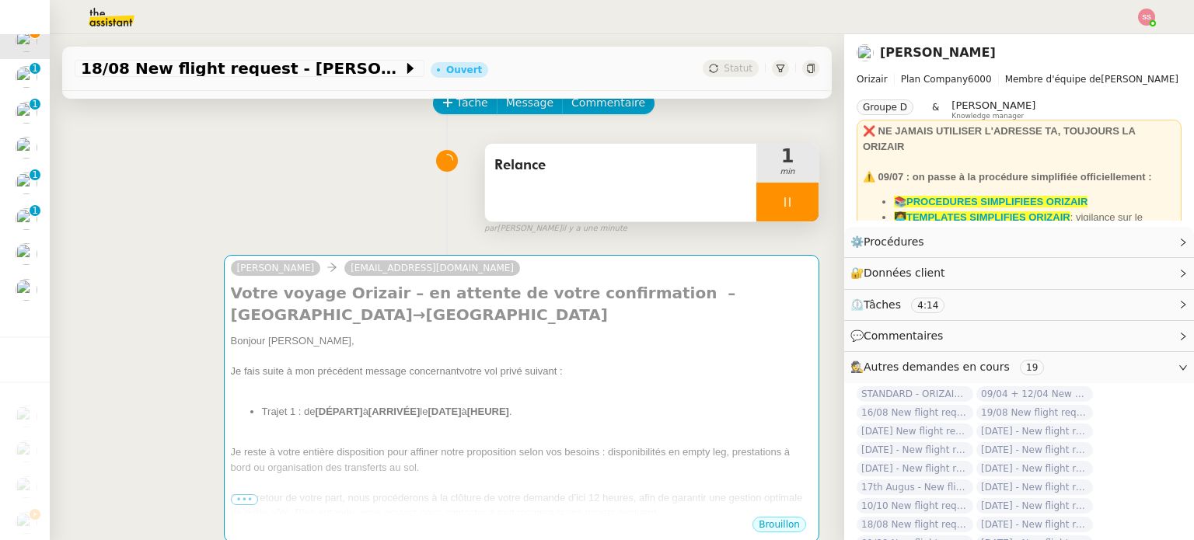
click at [459, 333] on div "Bonjour M.Duval," at bounding box center [521, 341] width 581 height 16
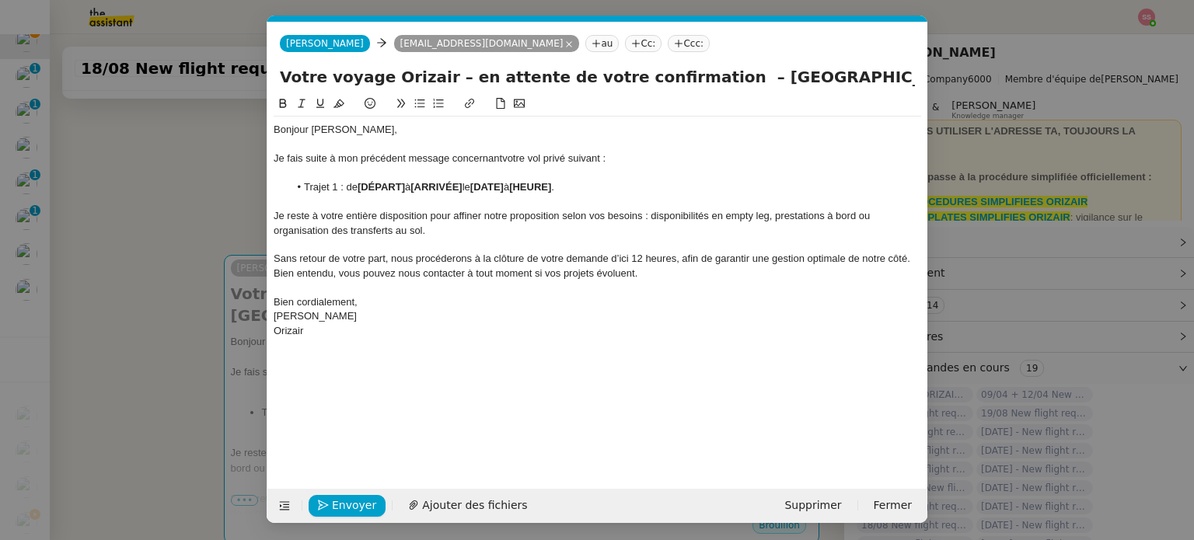
scroll to position [0, 44]
drag, startPoint x: 407, startPoint y: 190, endPoint x: 358, endPoint y: 186, distance: 49.1
click at [358, 186] on li "Trajet 1 : de [DÉPART] à [ARRIVÉE] le [DATE] à [HEURE] ." at bounding box center [605, 187] width 633 height 14
drag, startPoint x: 402, startPoint y: 186, endPoint x: 359, endPoint y: 183, distance: 42.8
click at [359, 183] on li "Trajet 1 : de Gibraltar à [ARRIVÉE] le [DATE] à [HEURE] ." at bounding box center [605, 187] width 633 height 14
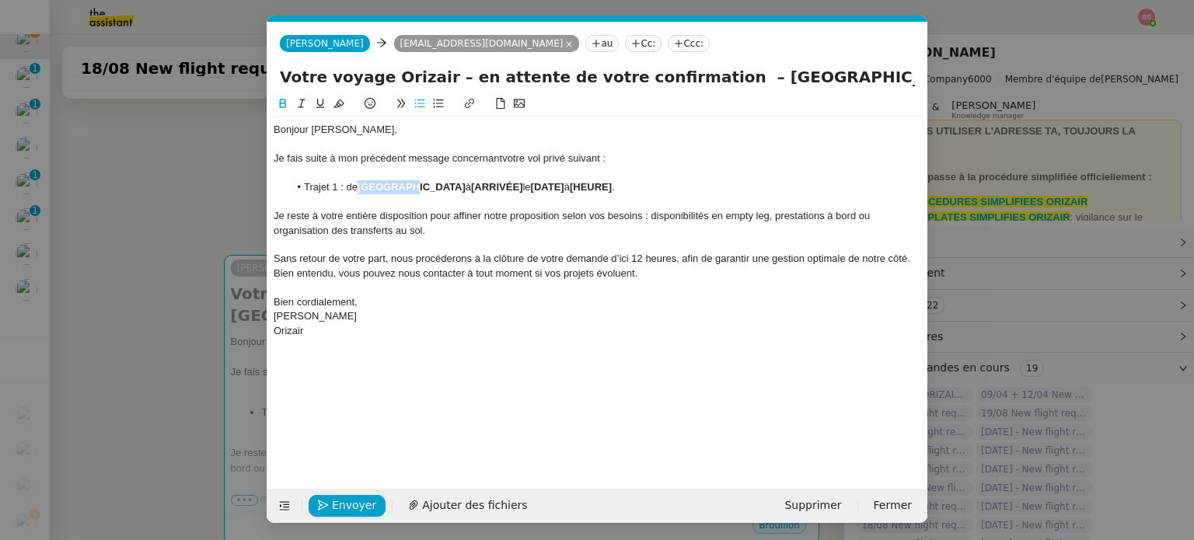
click at [286, 99] on icon at bounding box center [282, 103] width 11 height 11
click at [459, 186] on strong "[ARRIVÉE]" at bounding box center [432, 187] width 51 height 12
click at [184, 277] on nz-modal-container "rel Service Rel ance Bon de Commande LBP A utiliser dans le cadre de la procédu…" at bounding box center [597, 270] width 1194 height 540
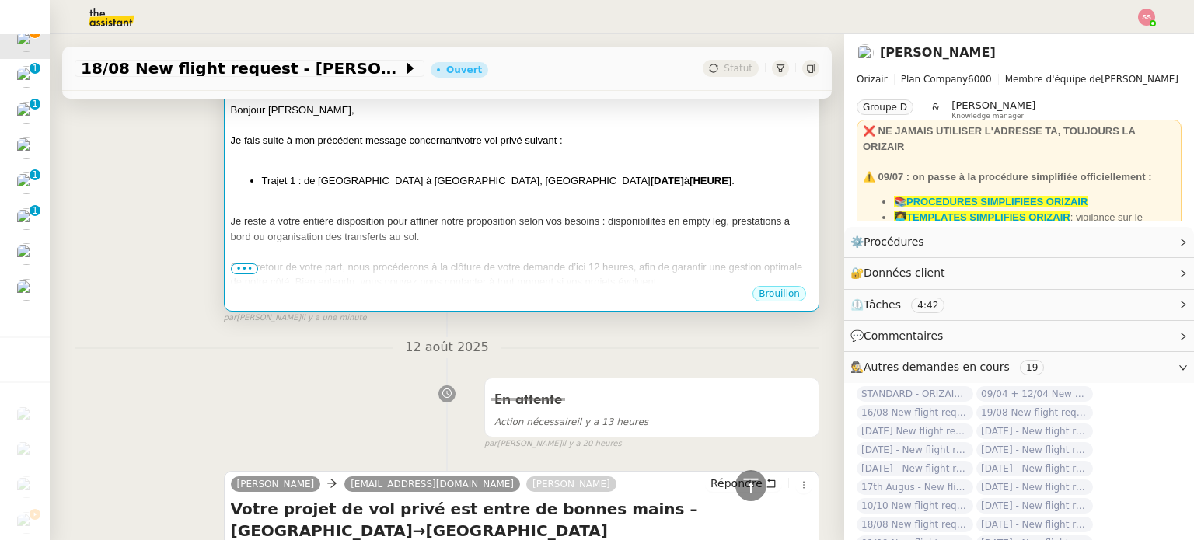
scroll to position [311, 0]
click at [536, 216] on span "Je reste à votre entière disposition pour affiner notre proposition selon vos b…" at bounding box center [511, 229] width 560 height 27
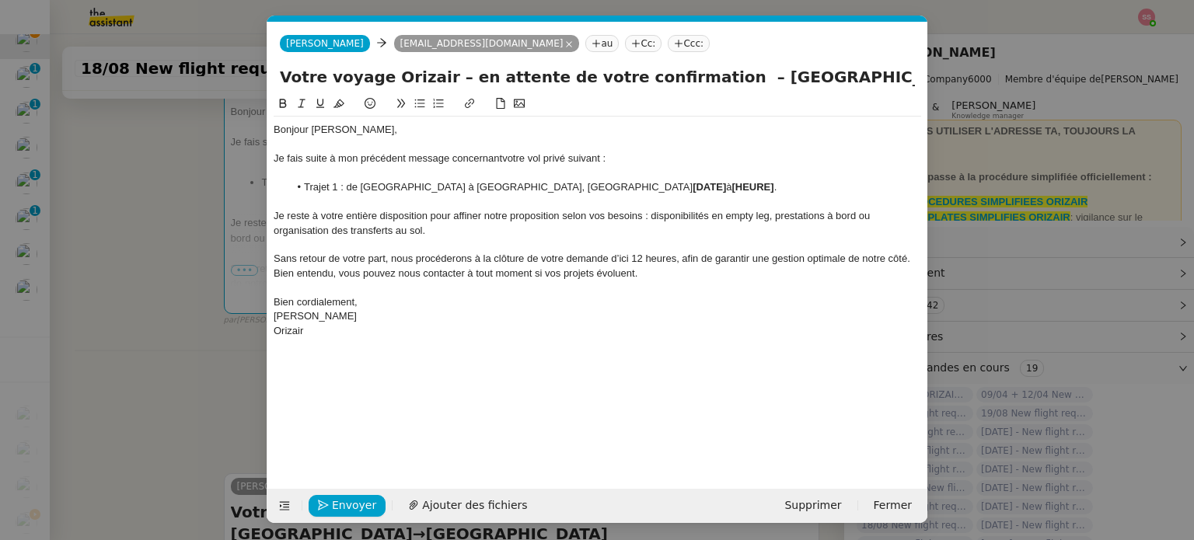
scroll to position [0, 44]
drag, startPoint x: 595, startPoint y: 187, endPoint x: 507, endPoint y: 189, distance: 87.9
click at [507, 189] on li "Trajet 1 : de Gibraltar à Paris - Le Bourget, le [DATE] à [HEURE] ." at bounding box center [605, 187] width 633 height 14
click at [674, 47] on icon at bounding box center [678, 43] width 9 height 9
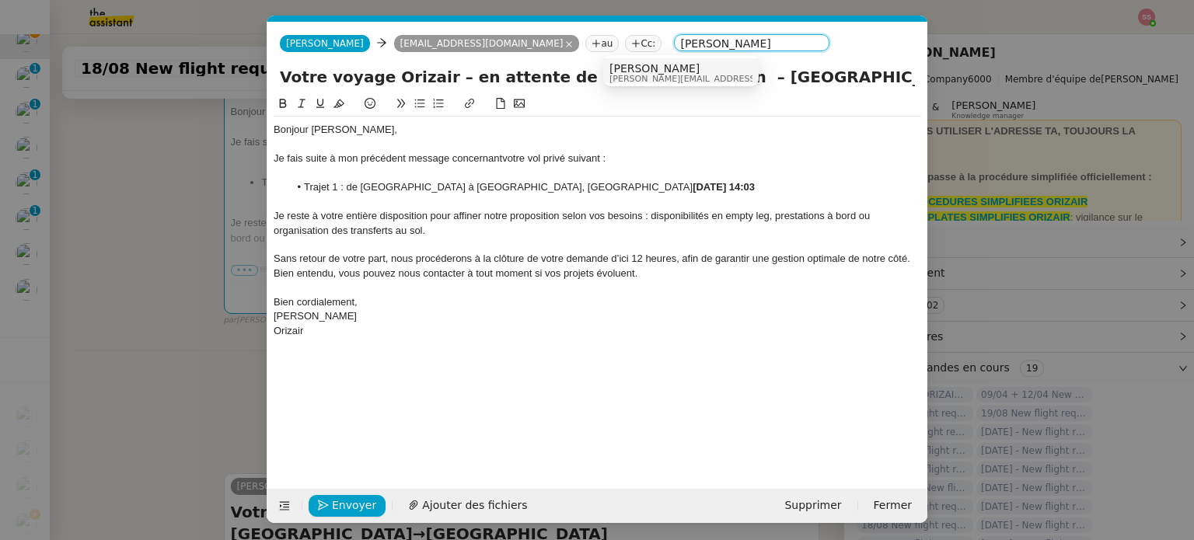
type input "louis fre"
click at [670, 76] on span "[PERSON_NAME][EMAIL_ADDRESS][DOMAIN_NAME]" at bounding box center [719, 79] width 221 height 9
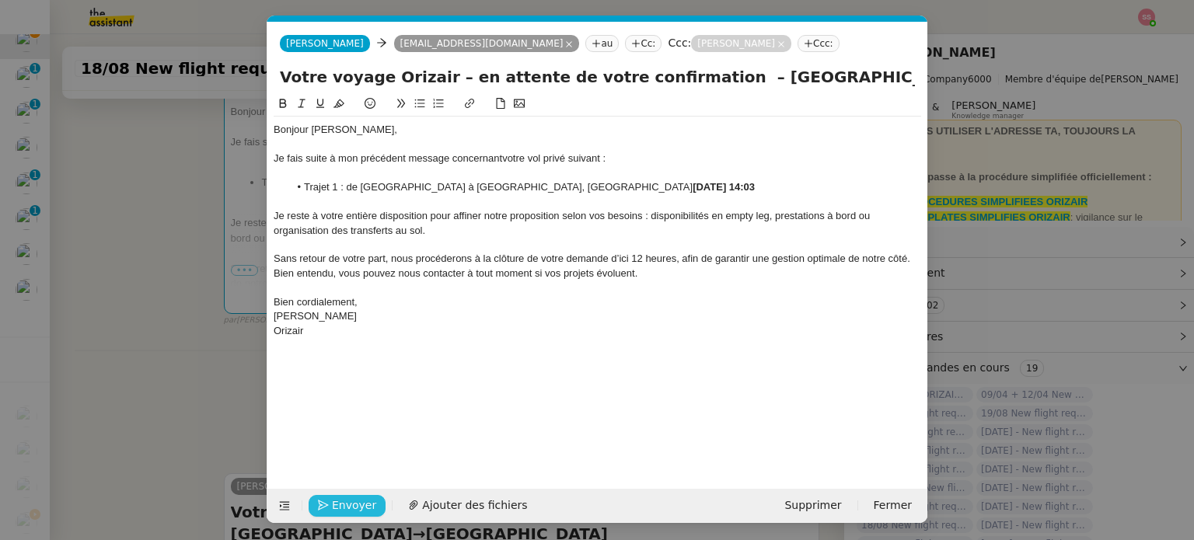
click at [366, 508] on span "Envoyer" at bounding box center [354, 506] width 44 height 18
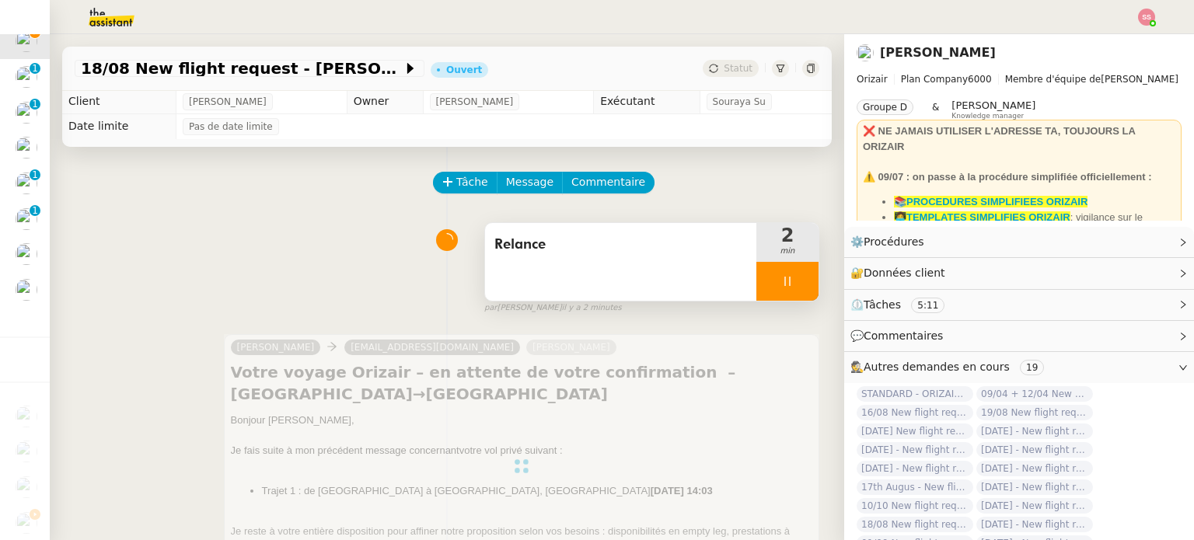
scroll to position [0, 0]
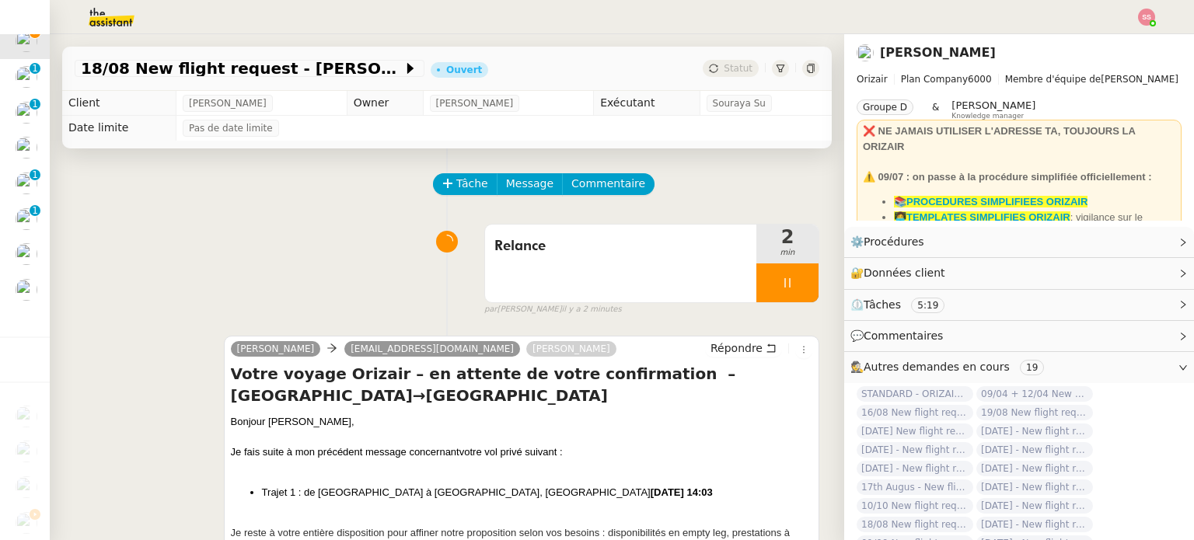
click at [780, 290] on div at bounding box center [787, 282] width 62 height 39
click at [797, 289] on icon at bounding box center [803, 283] width 12 height 12
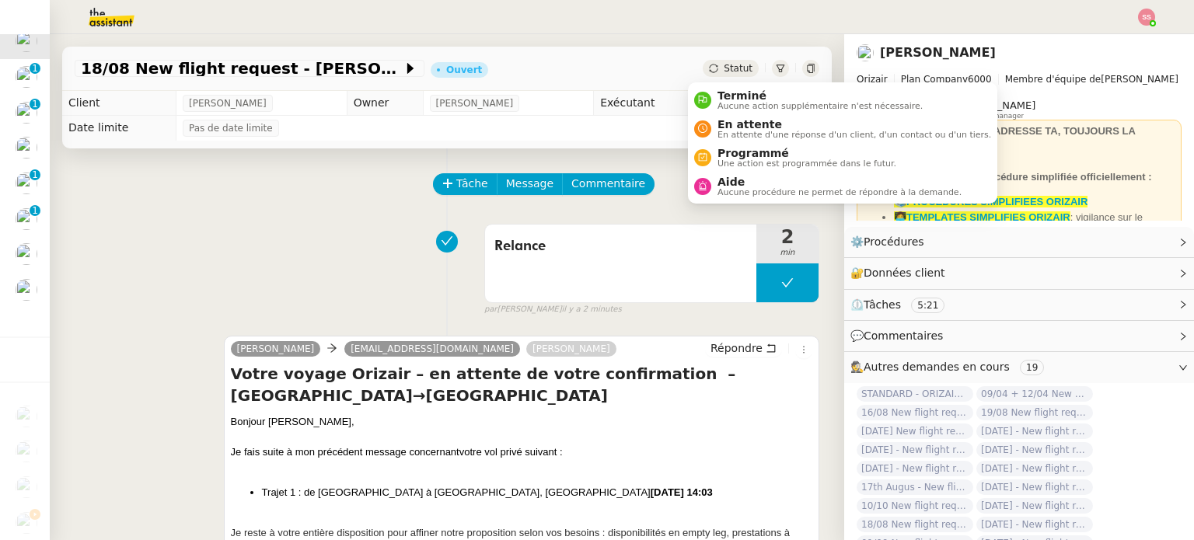
click at [724, 68] on span "Statut" at bounding box center [738, 68] width 29 height 11
click at [734, 118] on span "En attente" at bounding box center [854, 124] width 274 height 12
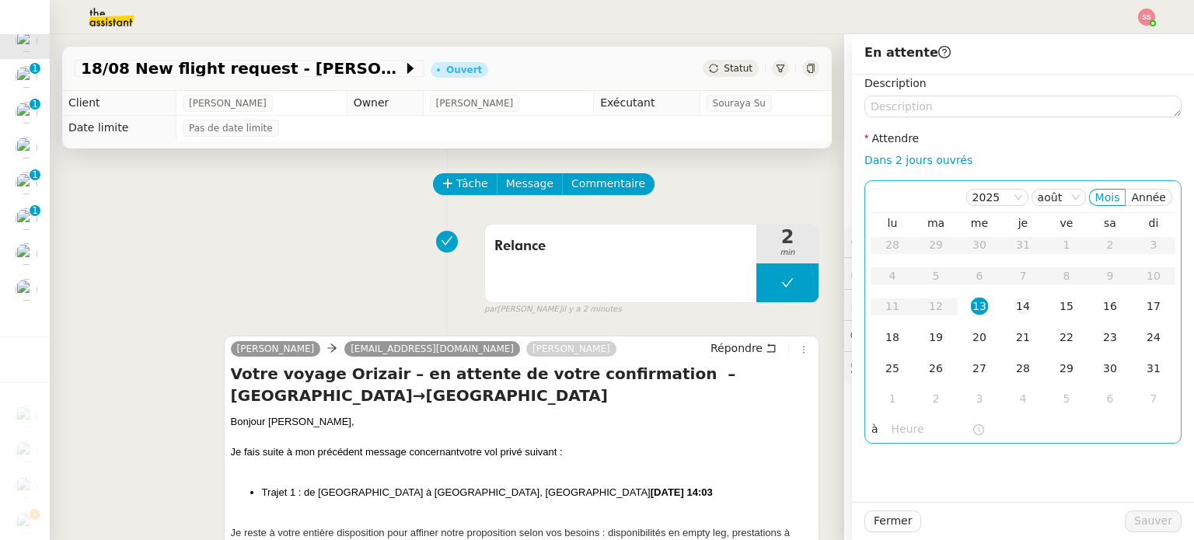
click at [1014, 308] on div "14" at bounding box center [1022, 306] width 17 height 17
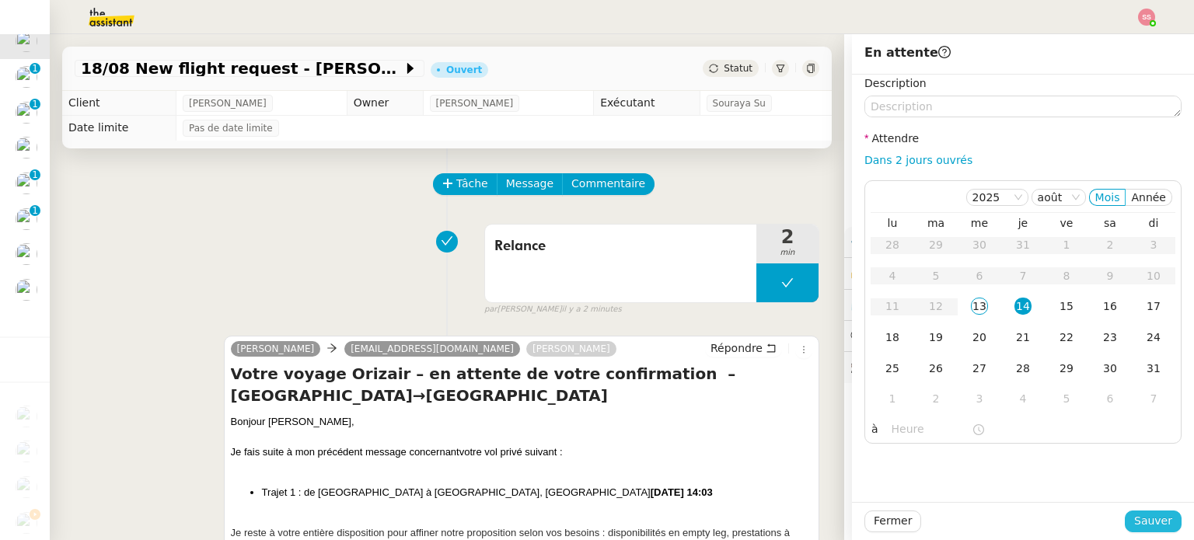
click at [1155, 526] on span "Sauver" at bounding box center [1153, 521] width 38 height 18
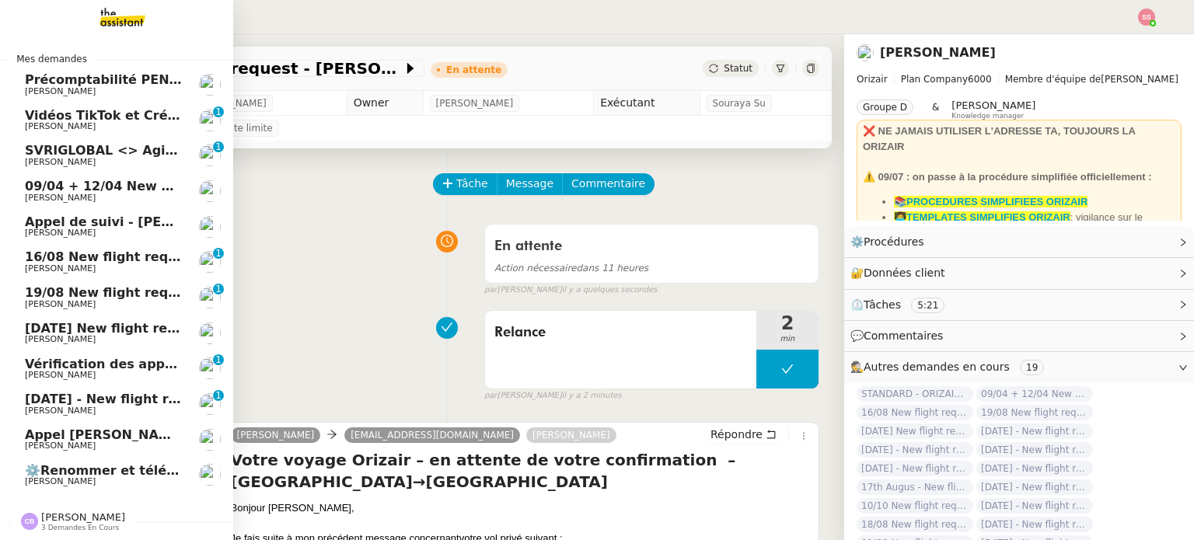
click at [111, 192] on span "09/04 + 12/04 New flight request - [PERSON_NAME]" at bounding box center [205, 186] width 361 height 15
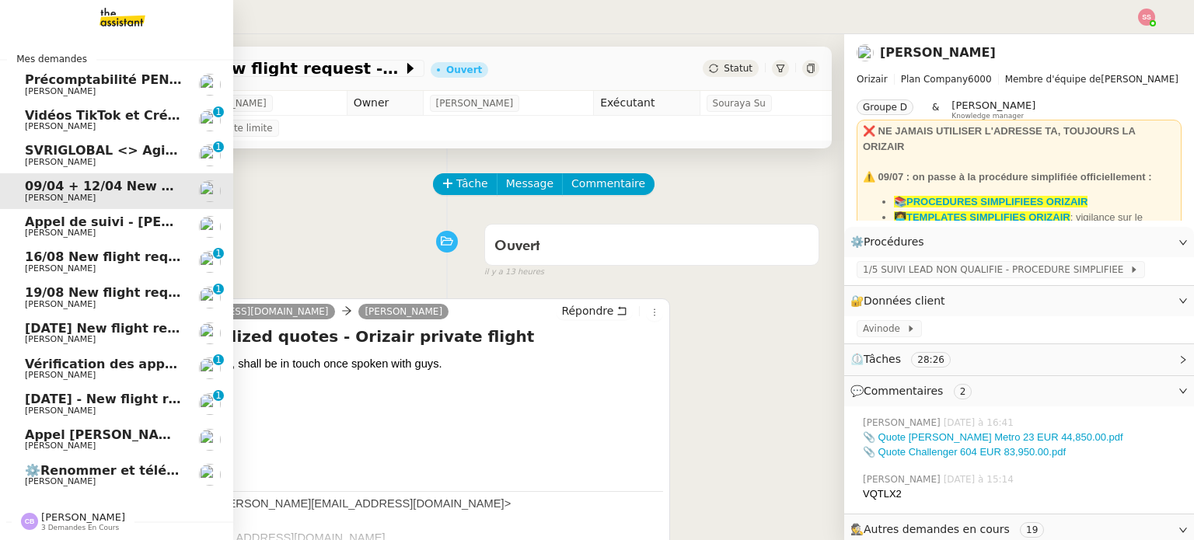
click at [118, 246] on link "16/08 New flight request - [PERSON_NAME] [PERSON_NAME] 0 1 2 3 4 5 6 7 8 9" at bounding box center [116, 262] width 233 height 36
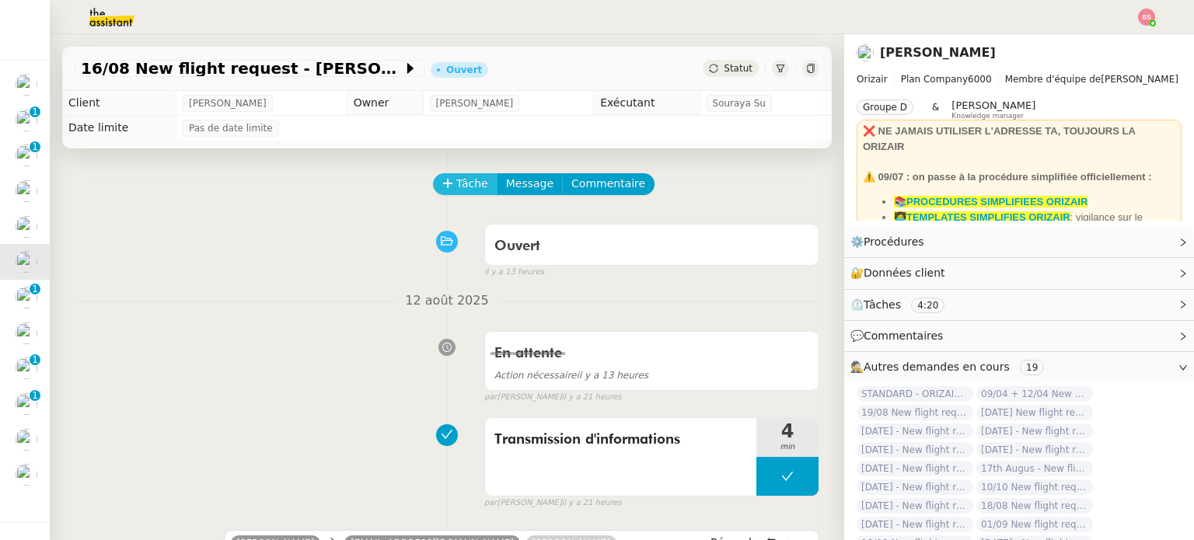
click at [460, 183] on span "Tâche" at bounding box center [472, 184] width 32 height 18
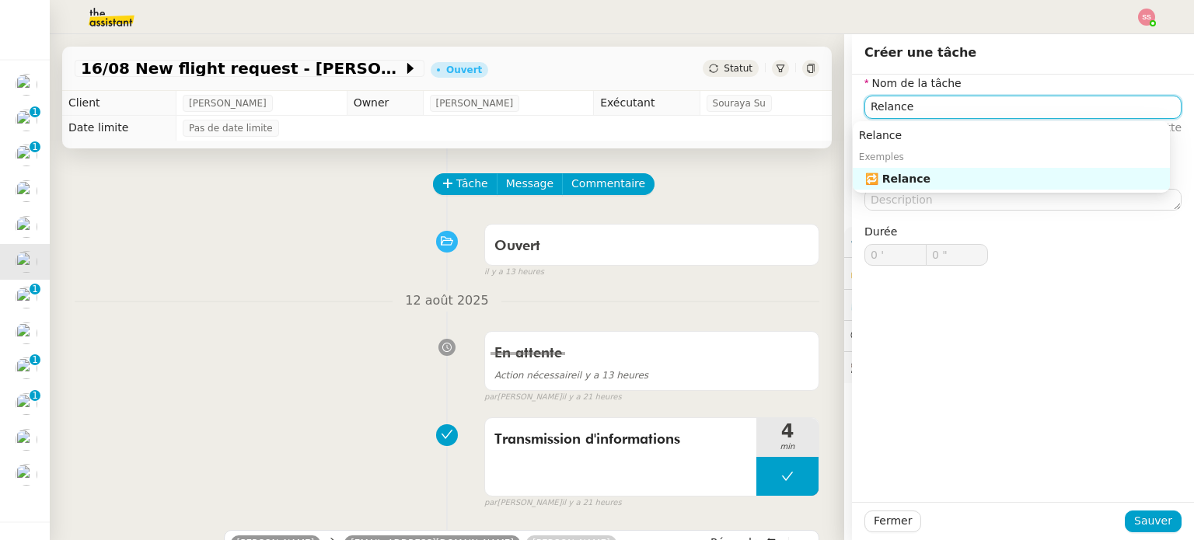
click at [919, 179] on div "🔁 Relance" at bounding box center [1014, 179] width 298 height 14
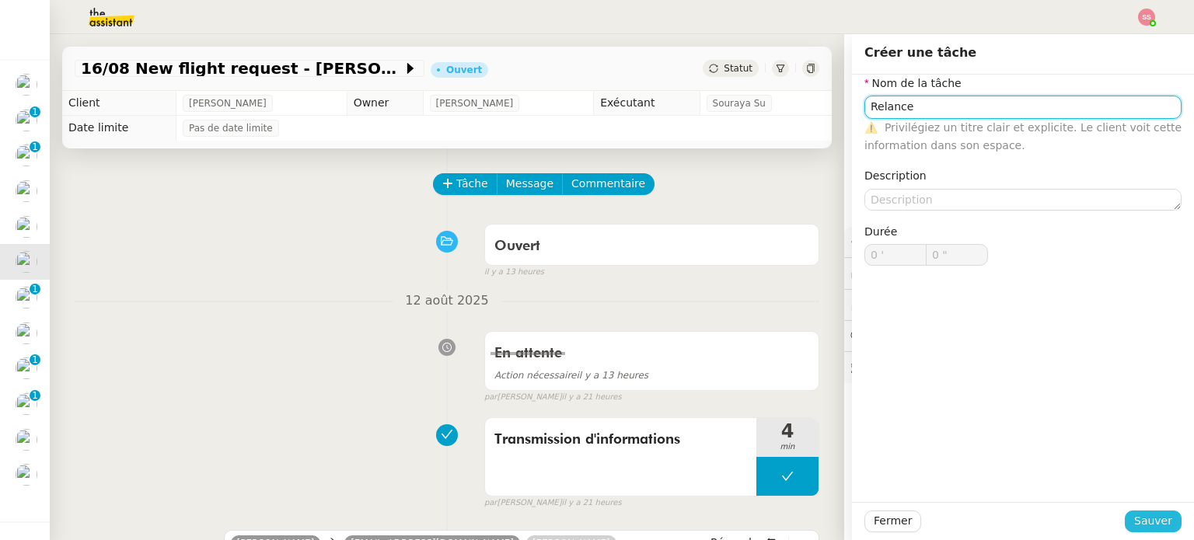
type input "Relance"
click at [1142, 526] on span "Sauver" at bounding box center [1153, 521] width 38 height 18
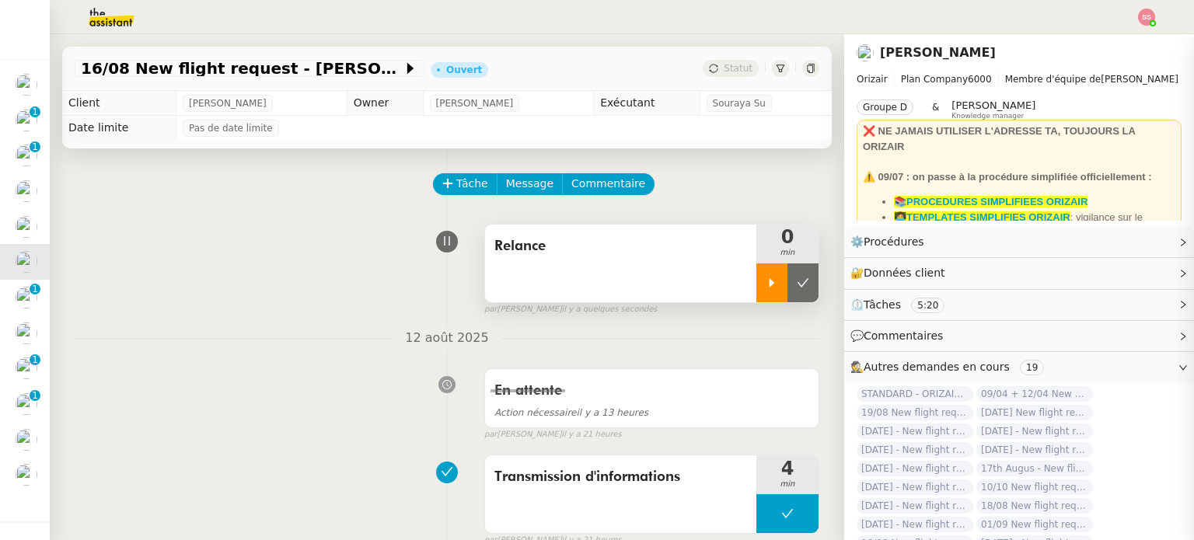
click at [766, 285] on icon at bounding box center [772, 283] width 12 height 12
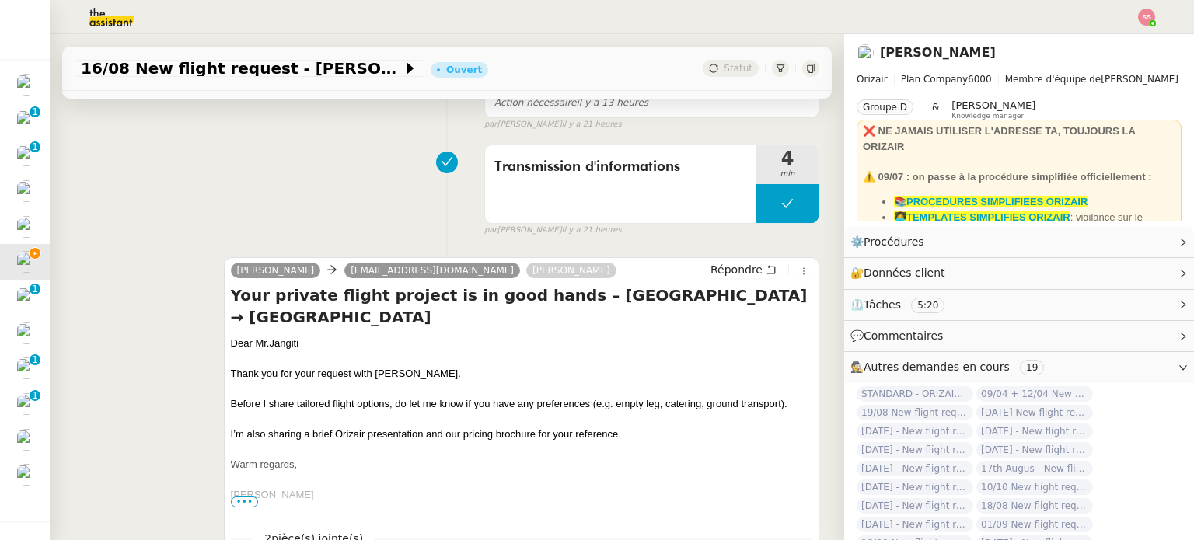
scroll to position [311, 0]
click at [710, 270] on span "Répondre" at bounding box center [736, 269] width 52 height 16
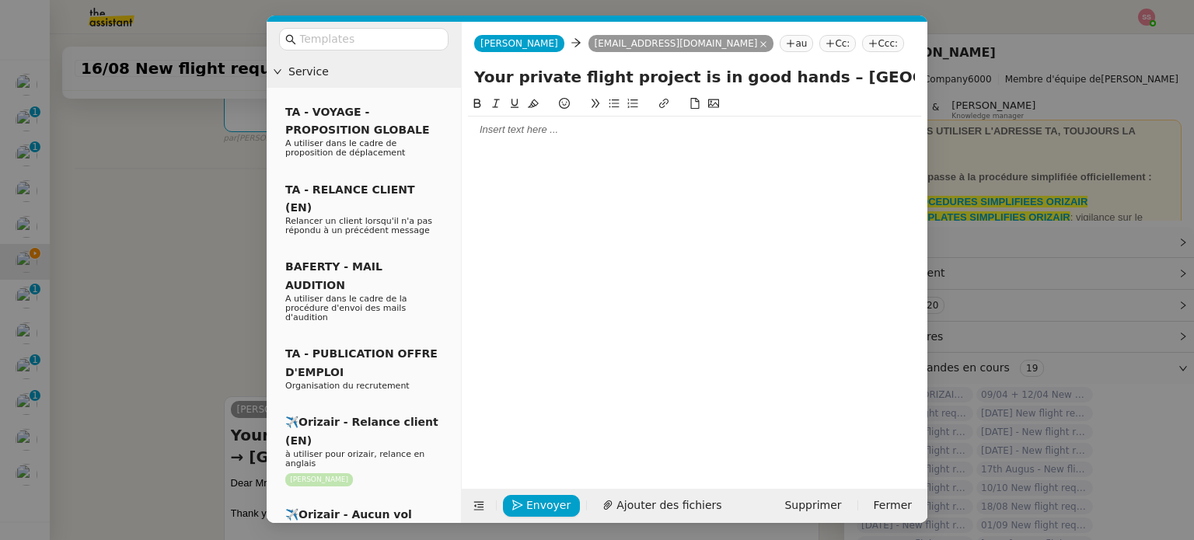
scroll to position [430, 0]
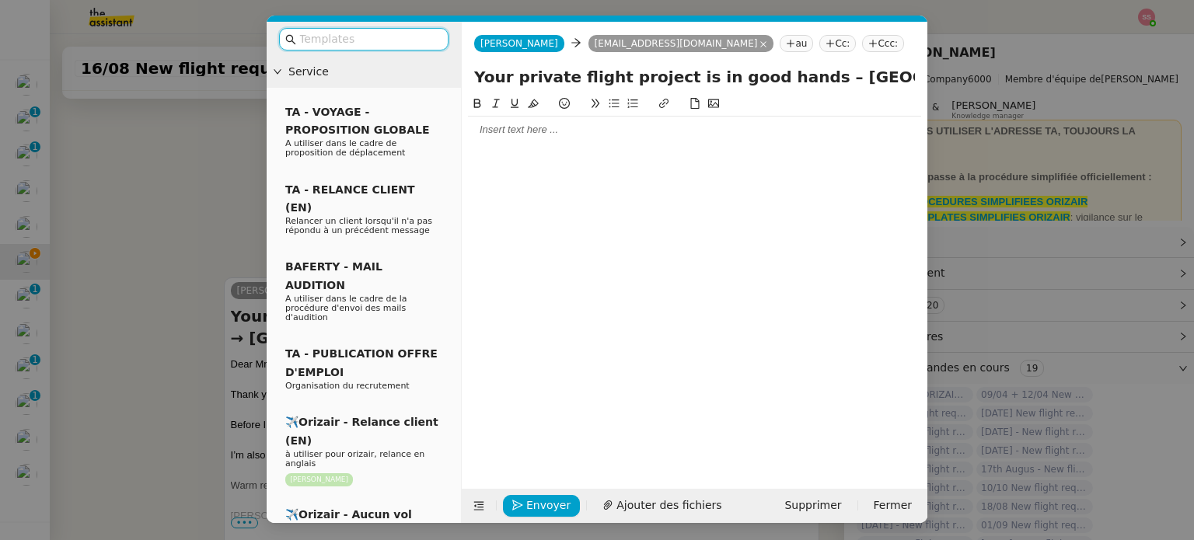
click at [407, 48] on nz-input-group at bounding box center [363, 39] width 169 height 23
click at [391, 33] on input "text" at bounding box center [369, 39] width 140 height 18
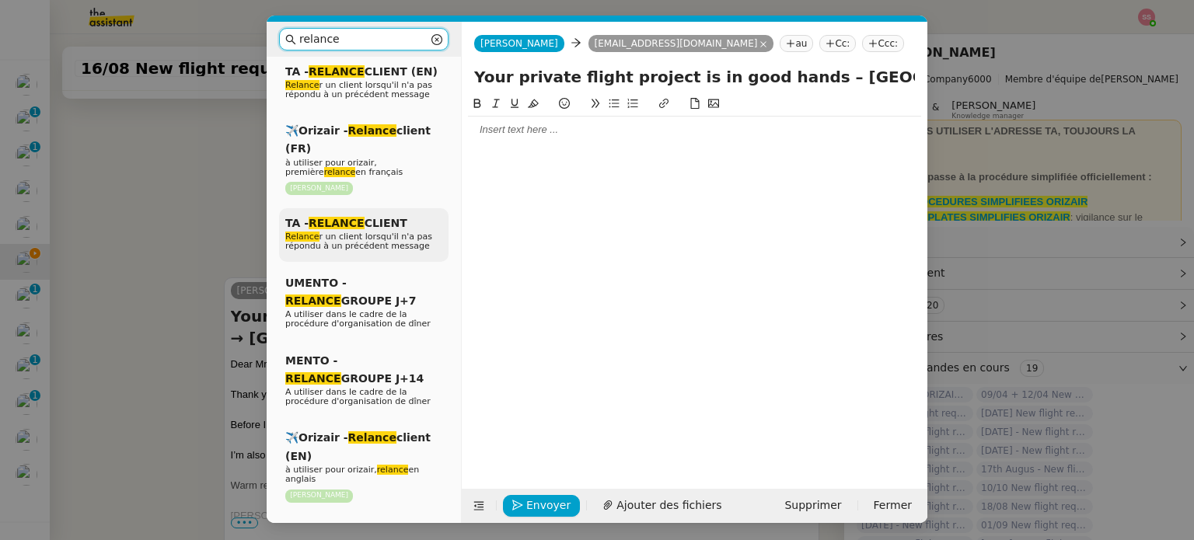
scroll to position [155, 0]
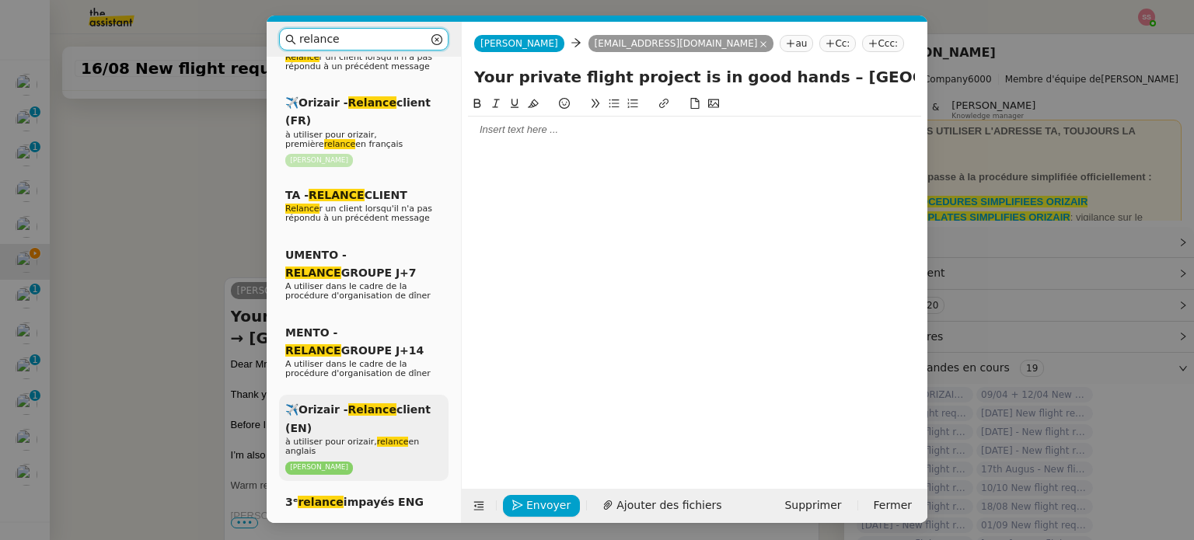
type input "relance"
click at [378, 408] on div "✈️Orizair - Relance client (EN) à utiliser pour orizair, relance en anglais Lou…" at bounding box center [363, 438] width 169 height 86
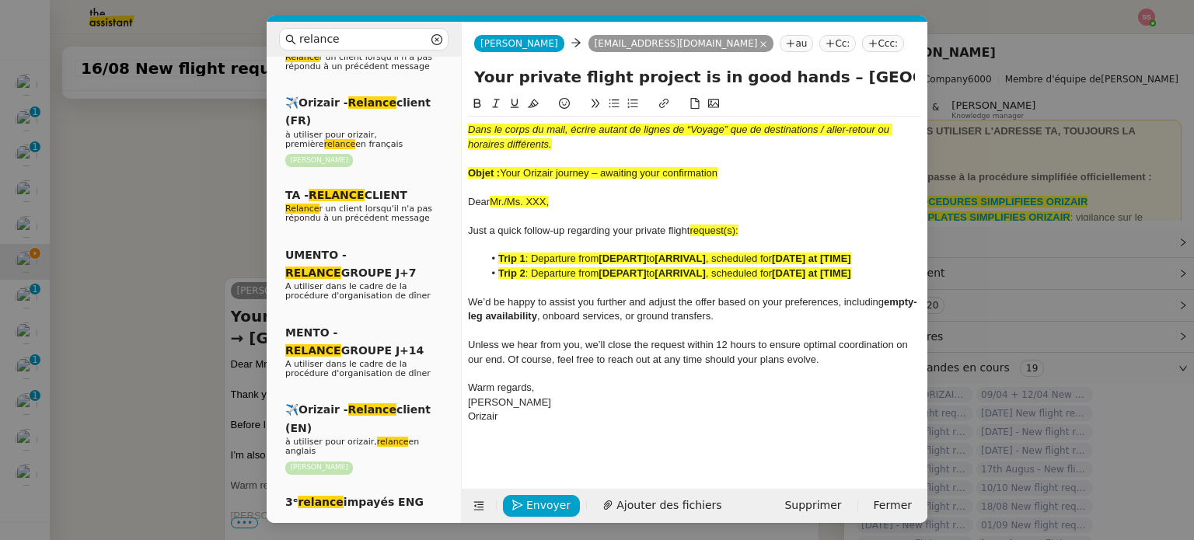
scroll to position [634, 0]
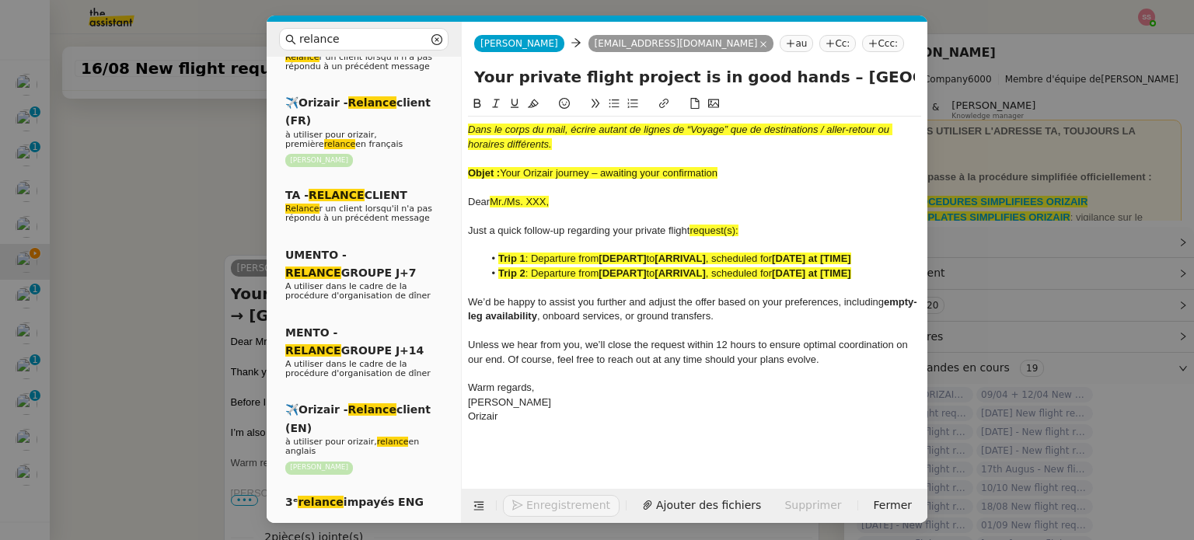
click at [862, 40] on nz-tag "Ccc:" at bounding box center [883, 43] width 42 height 17
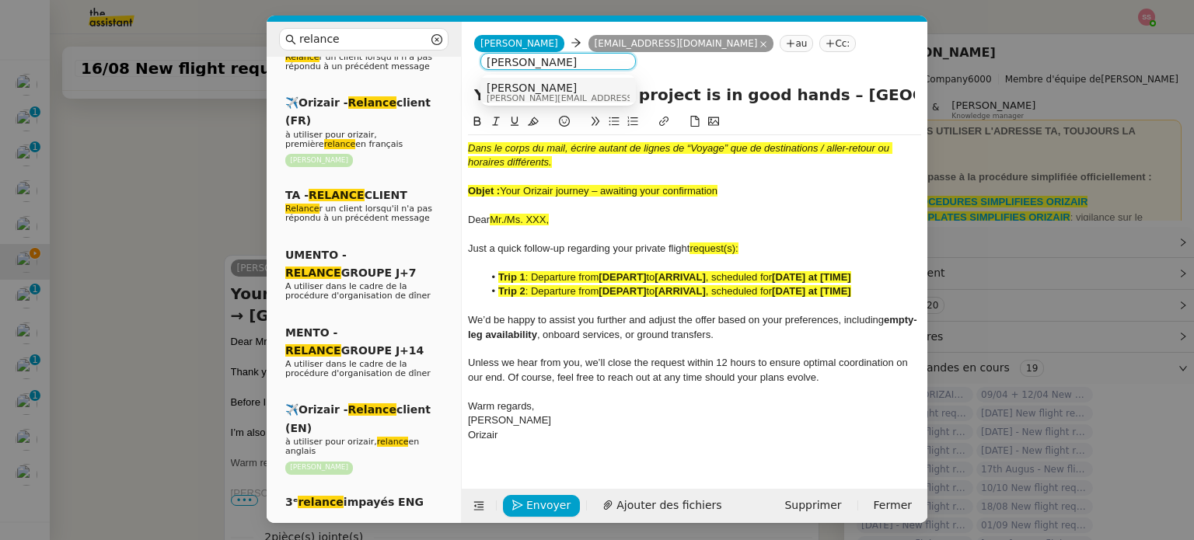
type input "louis frei"
click at [554, 92] on div "Louis Frei louis@orizair.com" at bounding box center [603, 92] width 232 height 21
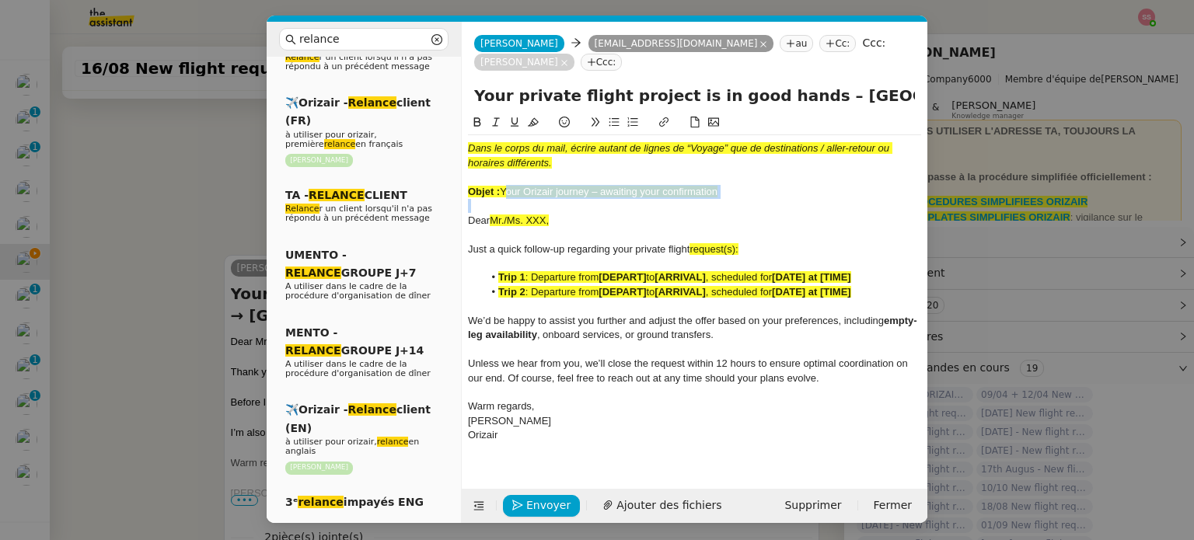
drag, startPoint x: 503, startPoint y: 169, endPoint x: 737, endPoint y: 190, distance: 234.8
click at [737, 190] on div "Dans le corps du mail, écrire autant de lignes de “Voyage” que de destinations …" at bounding box center [694, 292] width 453 height 314
copy span "Your Orizair journey – awaiting your confirmation"
drag, startPoint x: 785, startPoint y: 71, endPoint x: 410, endPoint y: 72, distance: 374.6
click at [410, 72] on nz-layout "relance Service Relance Bon de Commande LBP A utiliser dans le cadre de la proc…" at bounding box center [597, 272] width 661 height 501
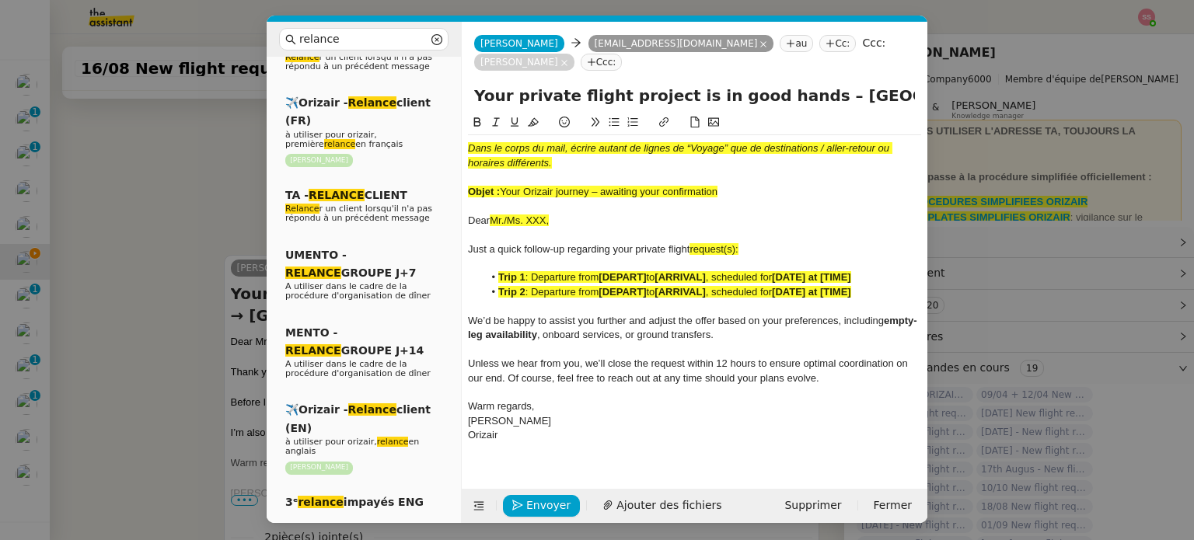
paste input "Orizair journey – awaiting your confirmation"
type input "Your Orizair journey – awaiting your confirmation – [GEOGRAPHIC_DATA] → [GEOGRA…"
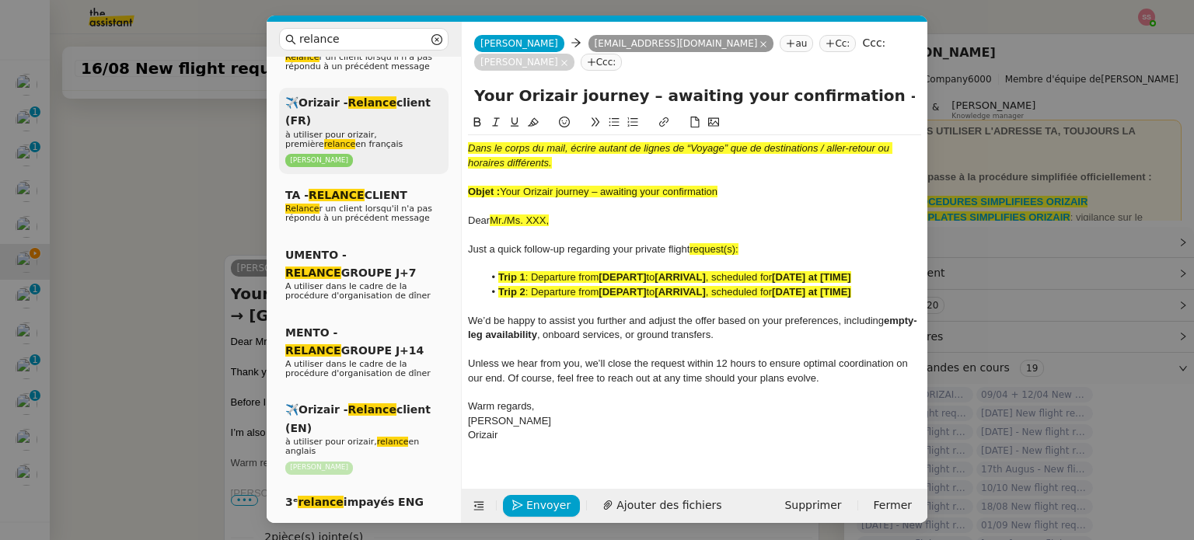
drag, startPoint x: 731, startPoint y: 180, endPoint x: 355, endPoint y: 124, distance: 380.3
click at [355, 124] on nz-layout "relance Service Relance Bon de Commande LBP A utiliser dans le cadre de la proc…" at bounding box center [597, 272] width 661 height 501
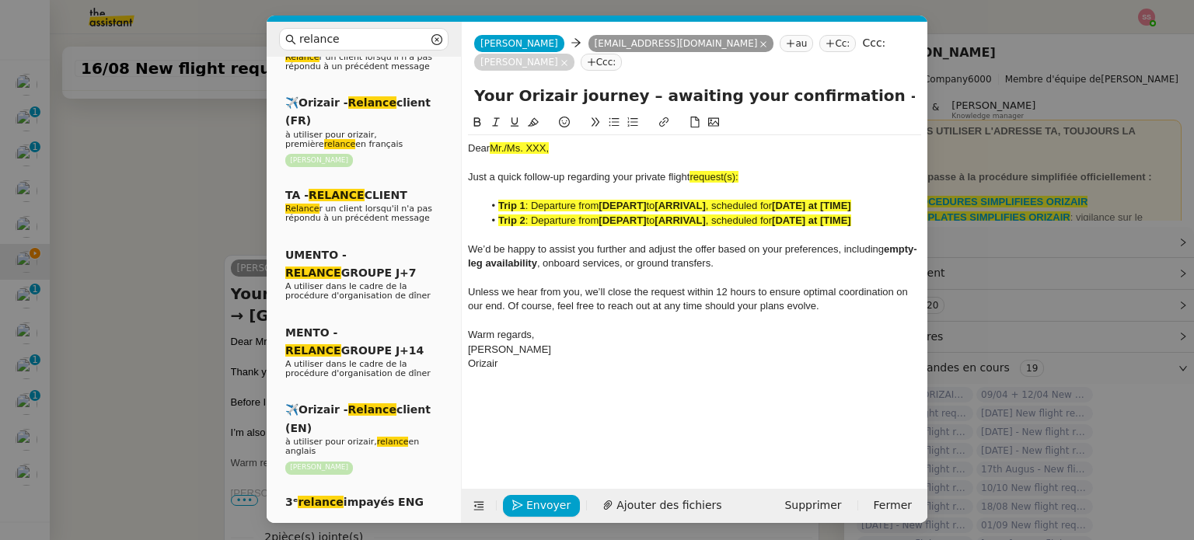
click at [658, 214] on li "Trip 2 : Departure from [DEPART] to [ARRIVAL] , scheduled for [DATE] at [TIME]" at bounding box center [702, 221] width 438 height 14
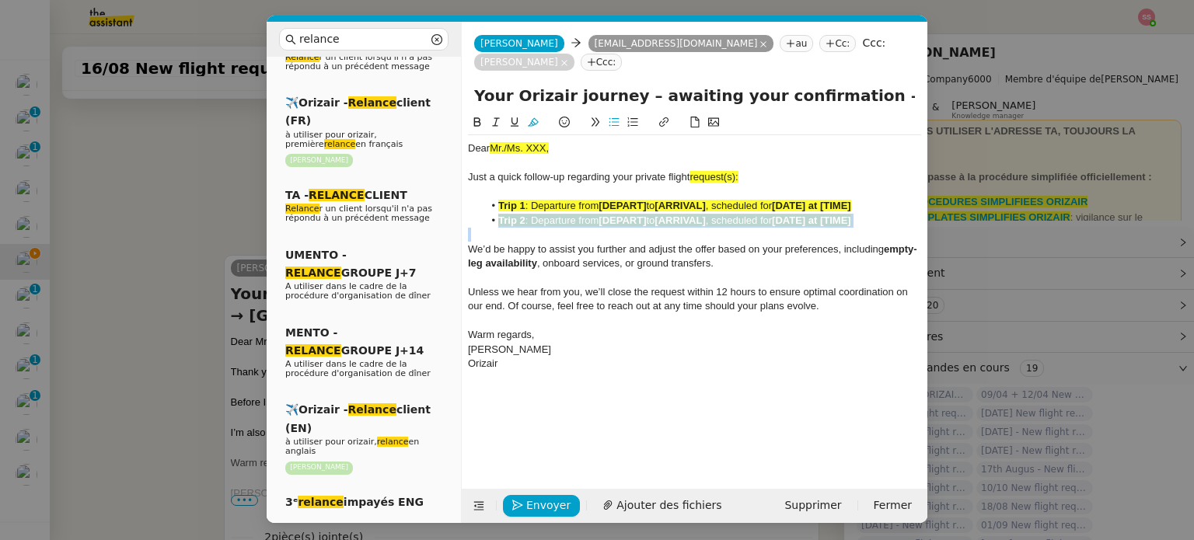
click at [658, 214] on li "Trip 2 : Departure from [DEPART] to [ARRIVAL] , scheduled for [DATE] at [TIME]" at bounding box center [702, 221] width 438 height 14
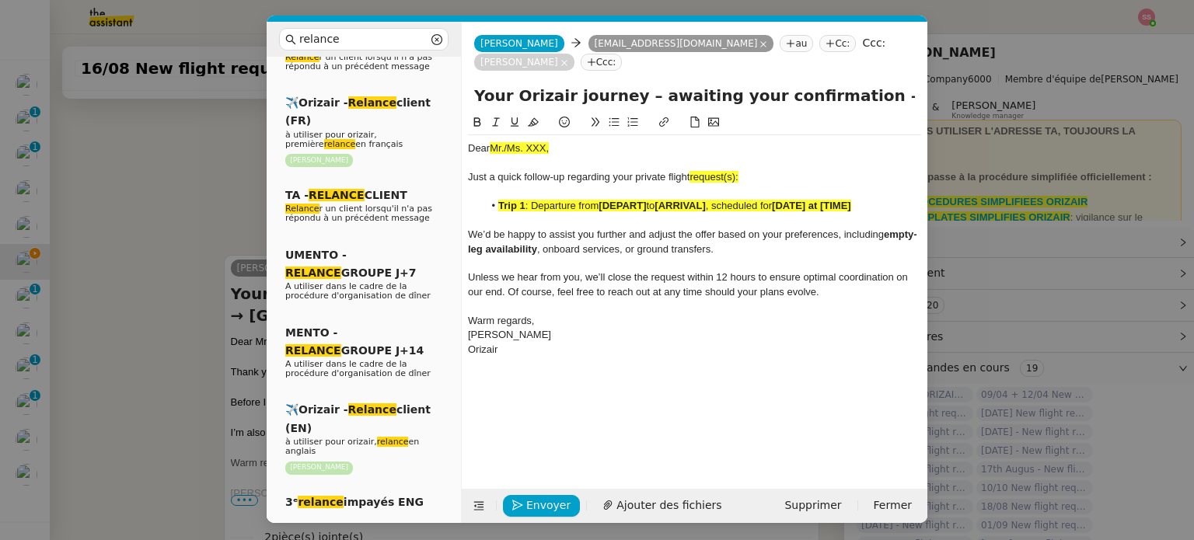
click at [750, 170] on div "Just a quick follow-up regarding your private flight request(s):" at bounding box center [694, 177] width 453 height 14
drag, startPoint x: 743, startPoint y: 155, endPoint x: 693, endPoint y: 157, distance: 49.8
click at [693, 170] on div "Just a quick follow-up regarding your private flight request:" at bounding box center [694, 177] width 453 height 14
click at [528, 117] on icon at bounding box center [533, 122] width 11 height 11
click at [543, 200] on span ": Departure from" at bounding box center [562, 206] width 74 height 12
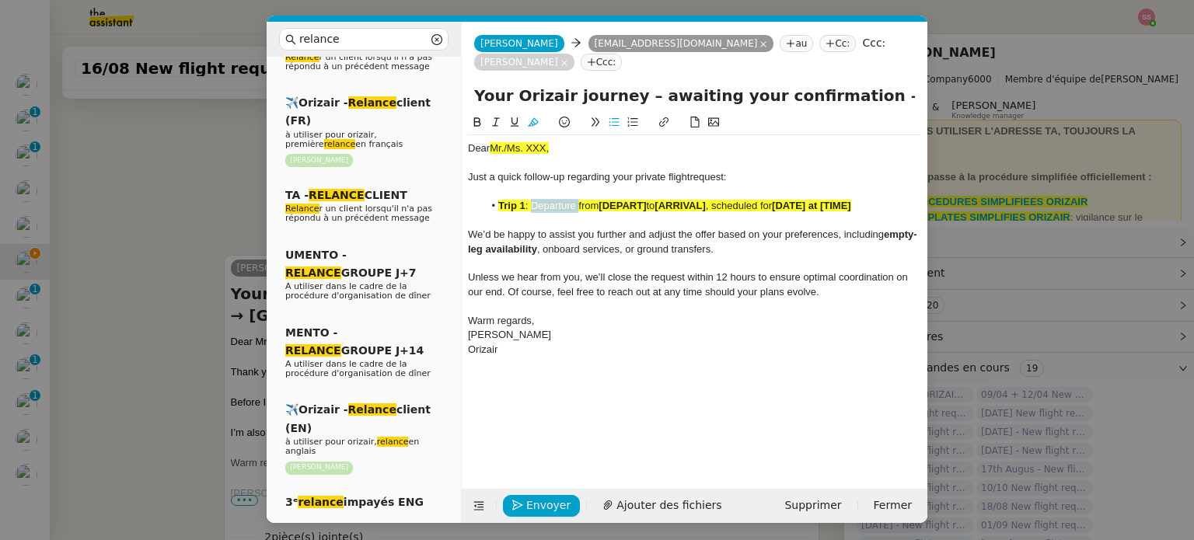
click at [543, 200] on span ": Departure from" at bounding box center [562, 206] width 74 height 12
click at [538, 117] on icon at bounding box center [533, 122] width 11 height 11
click at [227, 186] on nz-modal-container "relance Service Relance Bon de Commande LBP A utiliser dans le cadre de la proc…" at bounding box center [597, 270] width 1194 height 540
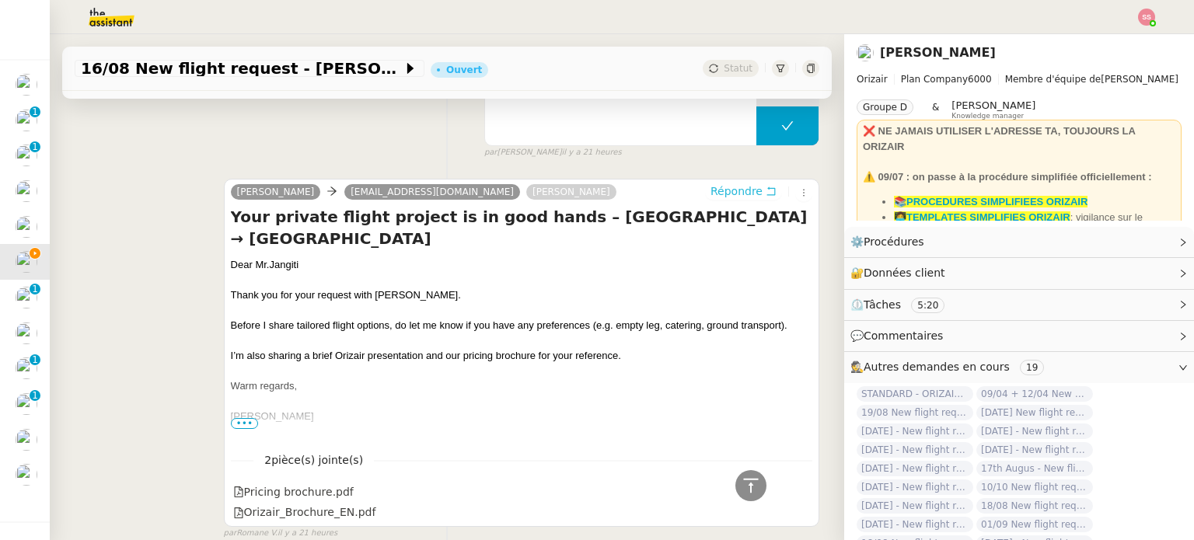
scroll to position [709, 0]
click at [263, 257] on div "Dear Mr.Jangiti" at bounding box center [521, 265] width 581 height 16
copy div "Dear Mr.Jangiti"
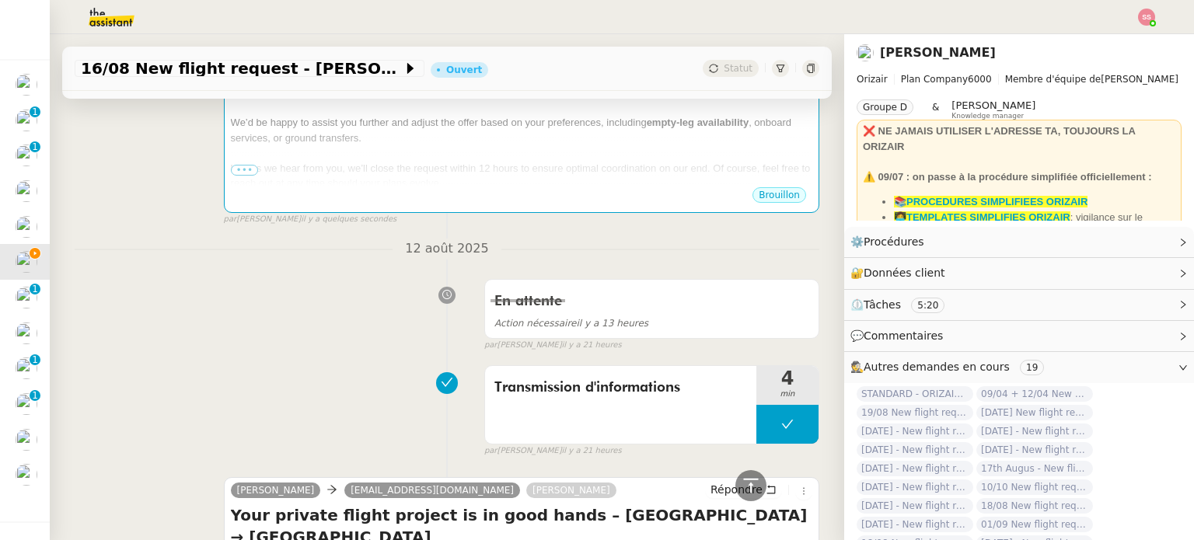
scroll to position [320, 0]
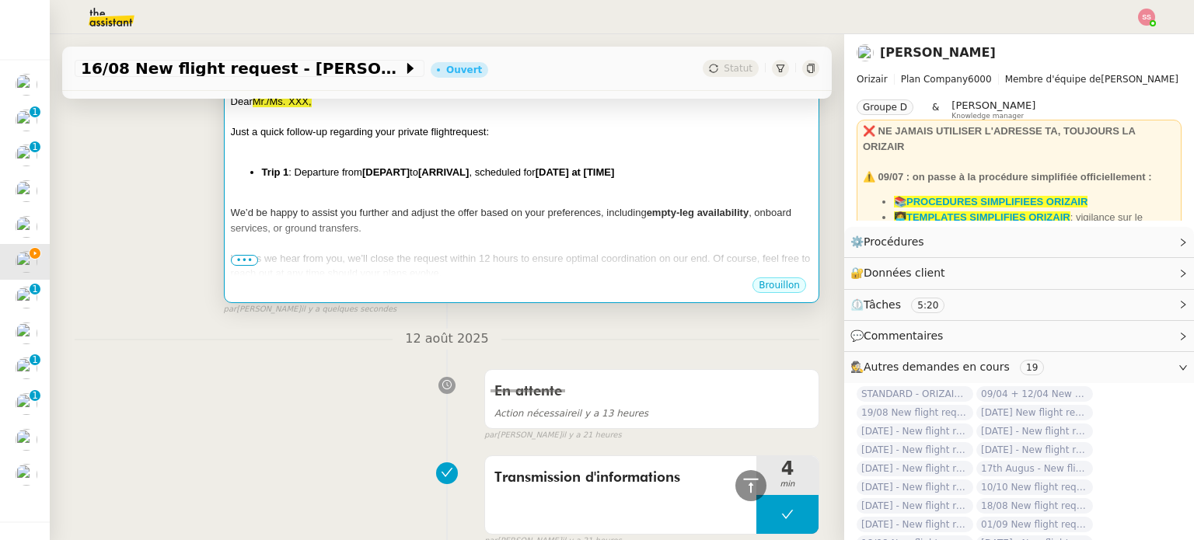
click at [371, 207] on span "We’d be happy to assist you further and adjust the offer based on your preferen…" at bounding box center [439, 213] width 416 height 12
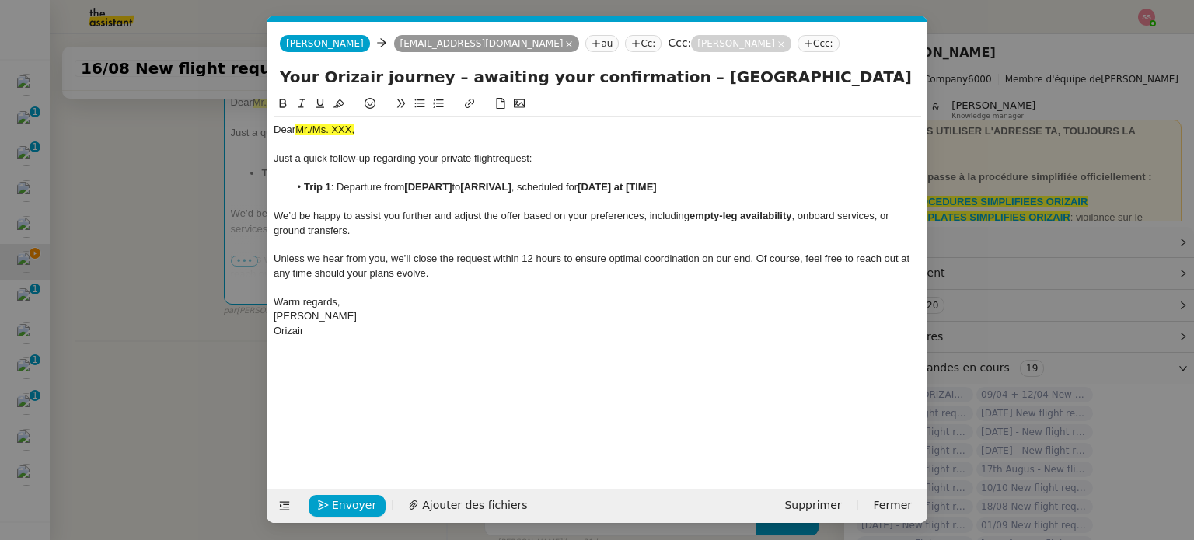
scroll to position [0, 67]
click at [331, 124] on div "Dear Mr./Ms. XXX," at bounding box center [597, 130] width 647 height 14
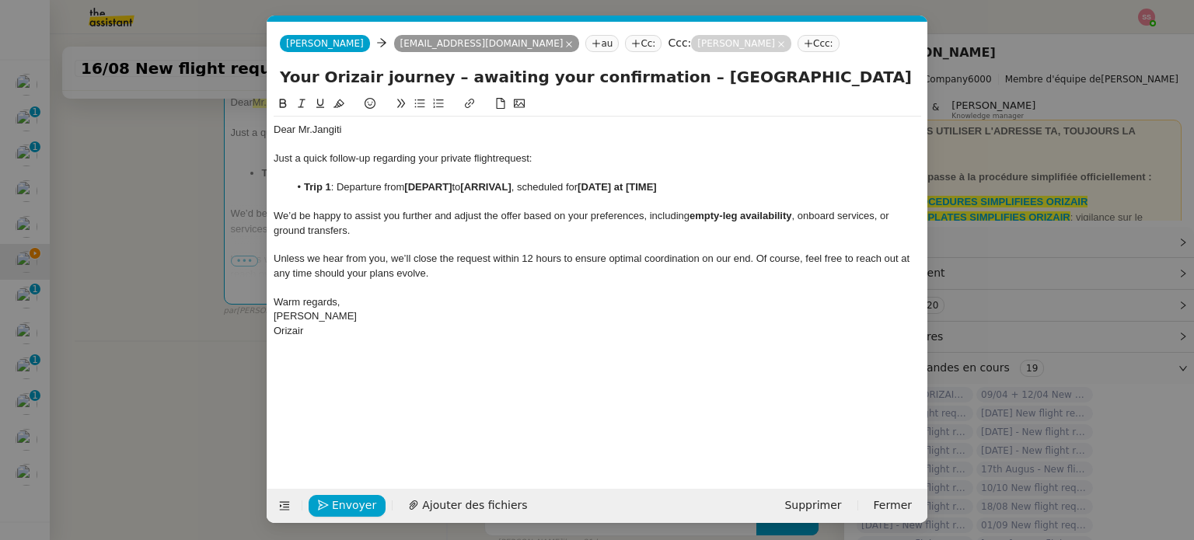
click at [186, 254] on nz-modal-container "relance Service Relance Bon de Commande LBP A utiliser dans le cadre de la proc…" at bounding box center [597, 270] width 1194 height 540
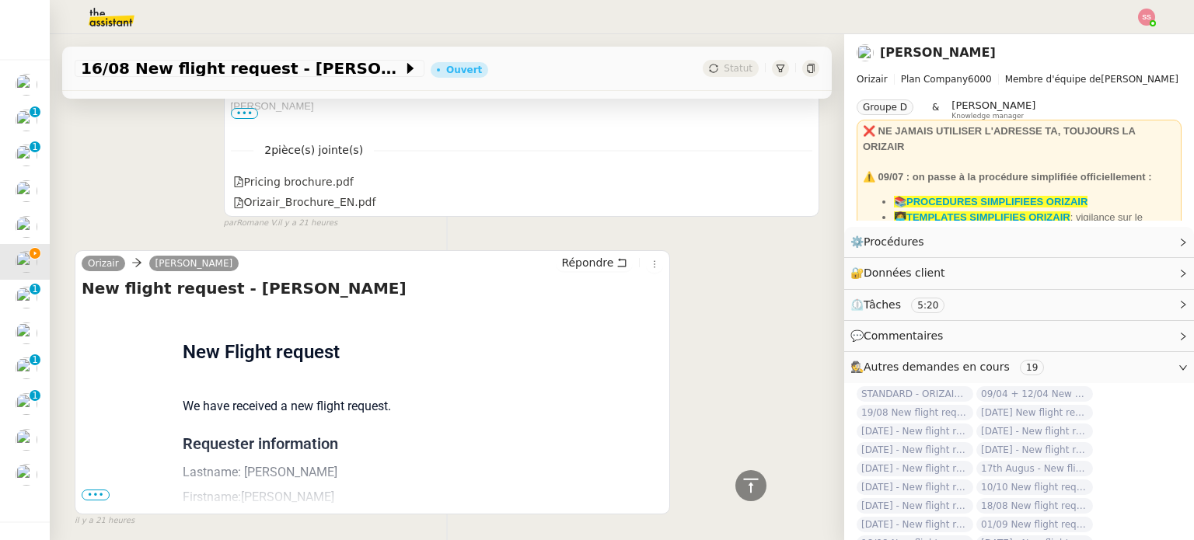
scroll to position [1085, 0]
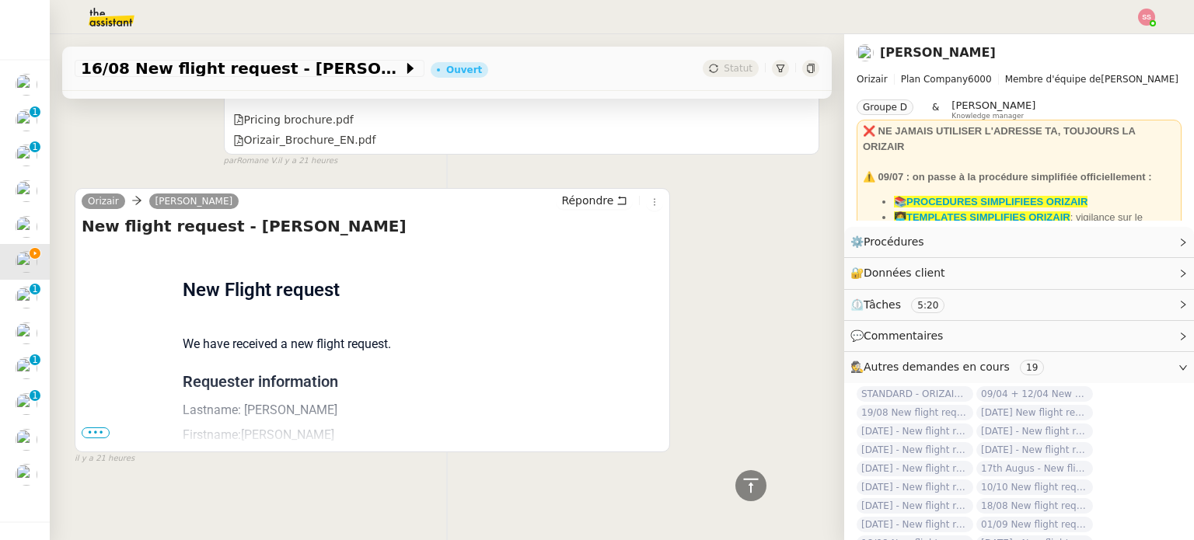
drag, startPoint x: 104, startPoint y: 420, endPoint x: 112, endPoint y: 414, distance: 9.5
click at [105, 427] on span "•••" at bounding box center [96, 432] width 28 height 11
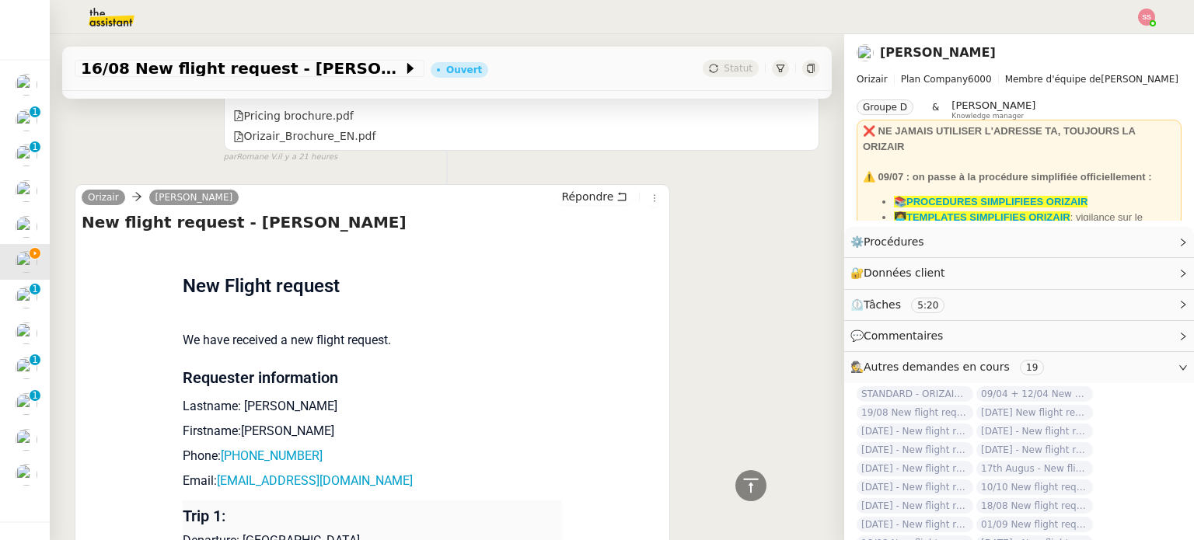
scroll to position [1393, 0]
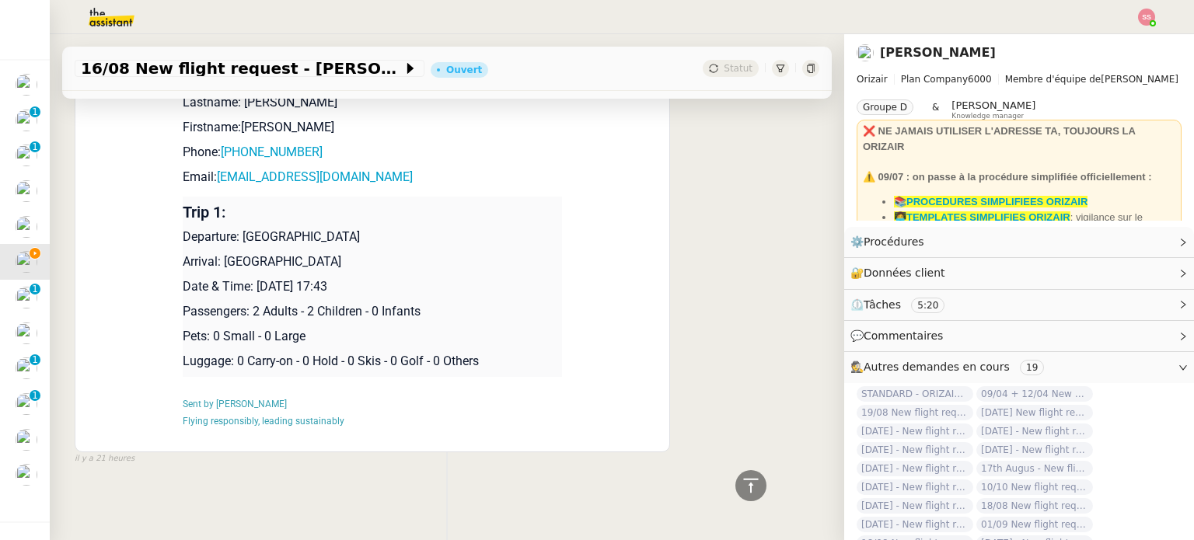
drag, startPoint x: 252, startPoint y: 277, endPoint x: 444, endPoint y: 278, distance: 192.0
click at [444, 278] on p "Date & Time: [DATE] 17:43" at bounding box center [372, 286] width 379 height 19
copy p "[DATE] 17:43"
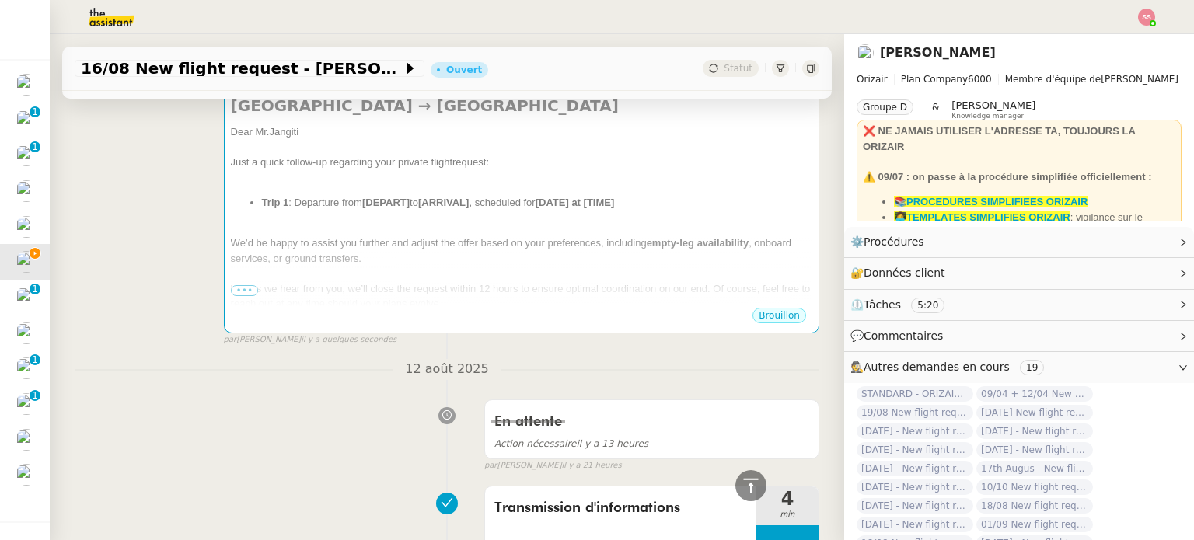
scroll to position [227, 0]
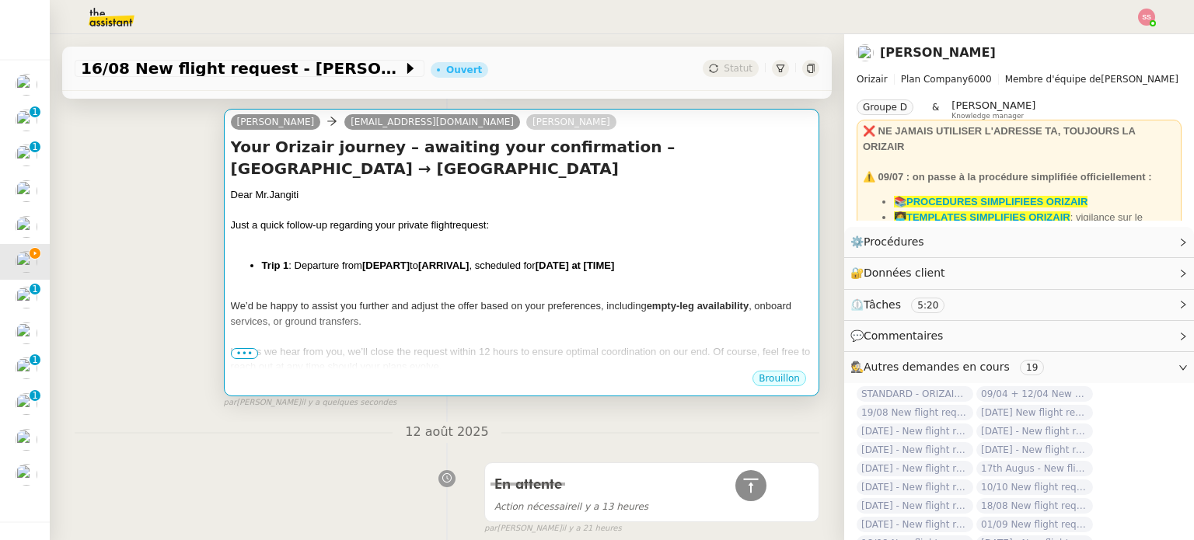
click at [565, 236] on div "Dear Mr.Jangiti Just a quick follow-up regarding your private flight request: T…" at bounding box center [521, 311] width 581 height 248
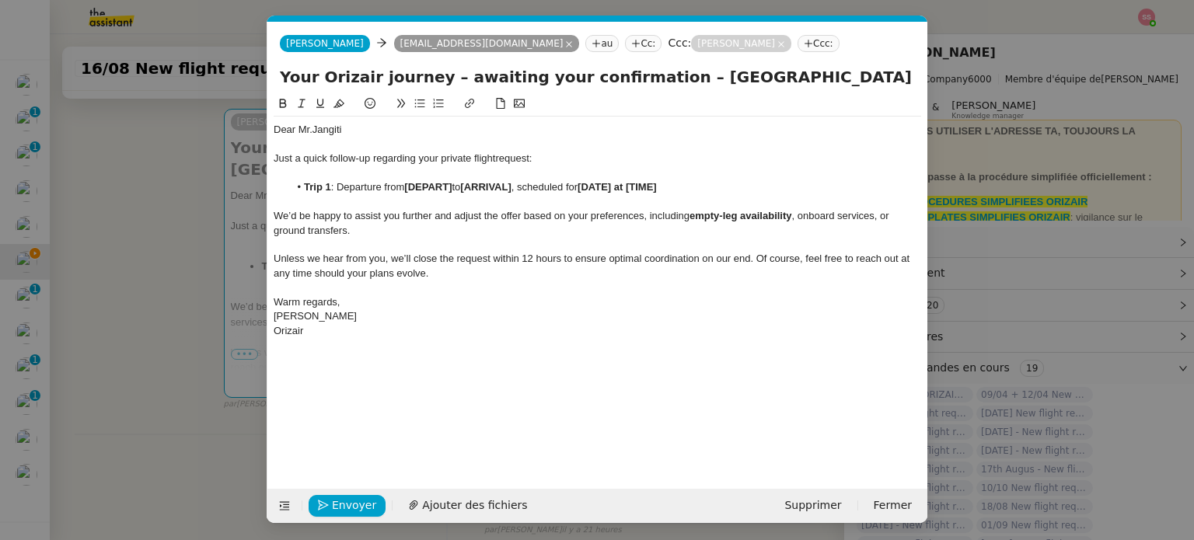
scroll to position [0, 67]
drag, startPoint x: 682, startPoint y: 185, endPoint x: 590, endPoint y: 185, distance: 92.5
click at [590, 185] on li "Trip 1 : Departure from [DEPART] to [ARRIVAL] , scheduled for [DATE] at [TIME]" at bounding box center [605, 187] width 633 height 14
drag, startPoint x: 452, startPoint y: 186, endPoint x: 410, endPoint y: 187, distance: 41.2
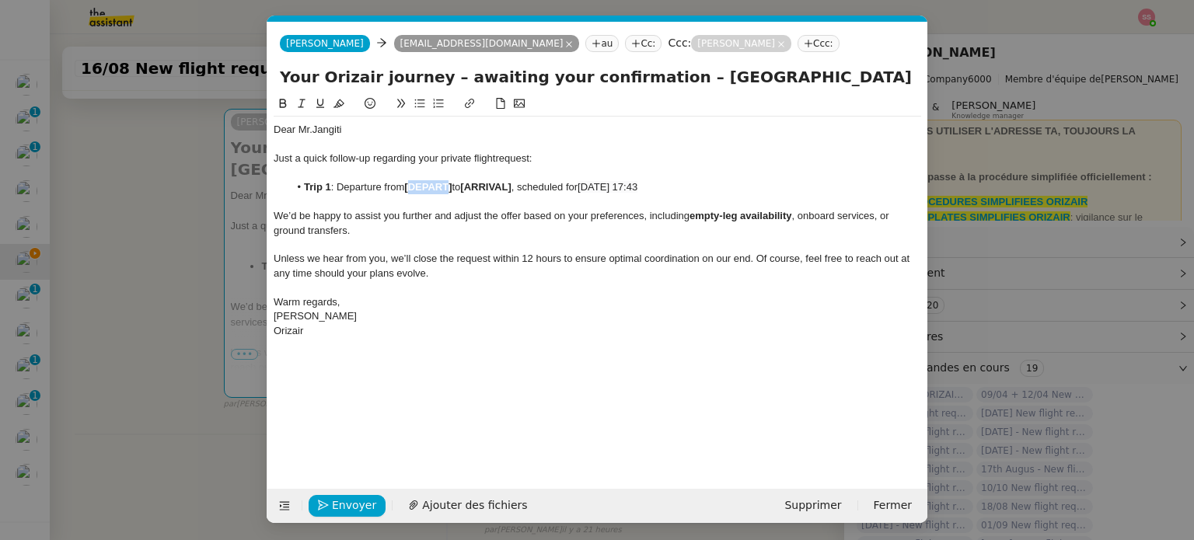
click at [410, 187] on strong "[DEPART]" at bounding box center [427, 187] width 47 height 12
click at [524, 188] on strong "[ARRIVAL]" at bounding box center [549, 187] width 51 height 12
click at [367, 507] on span "Envoyer" at bounding box center [354, 506] width 44 height 18
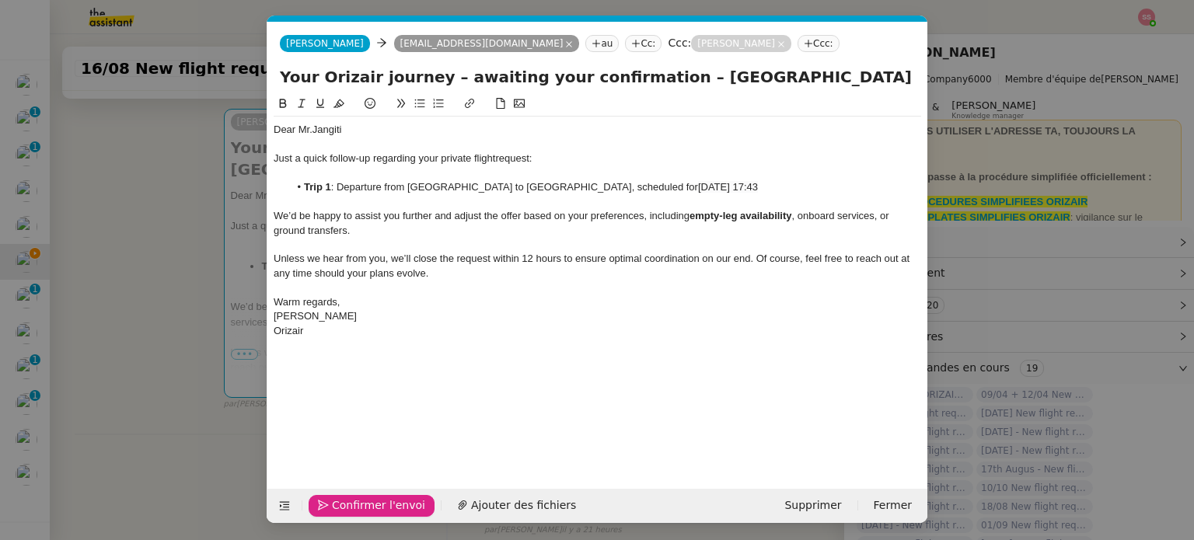
click at [367, 507] on span "Confirmer l'envoi" at bounding box center [378, 506] width 93 height 18
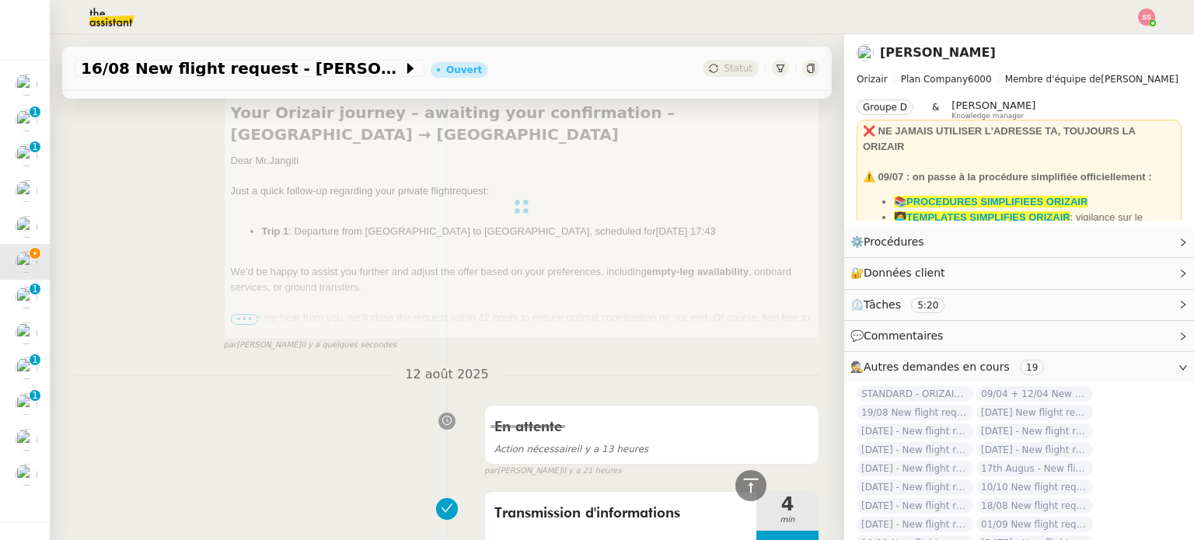
scroll to position [78, 0]
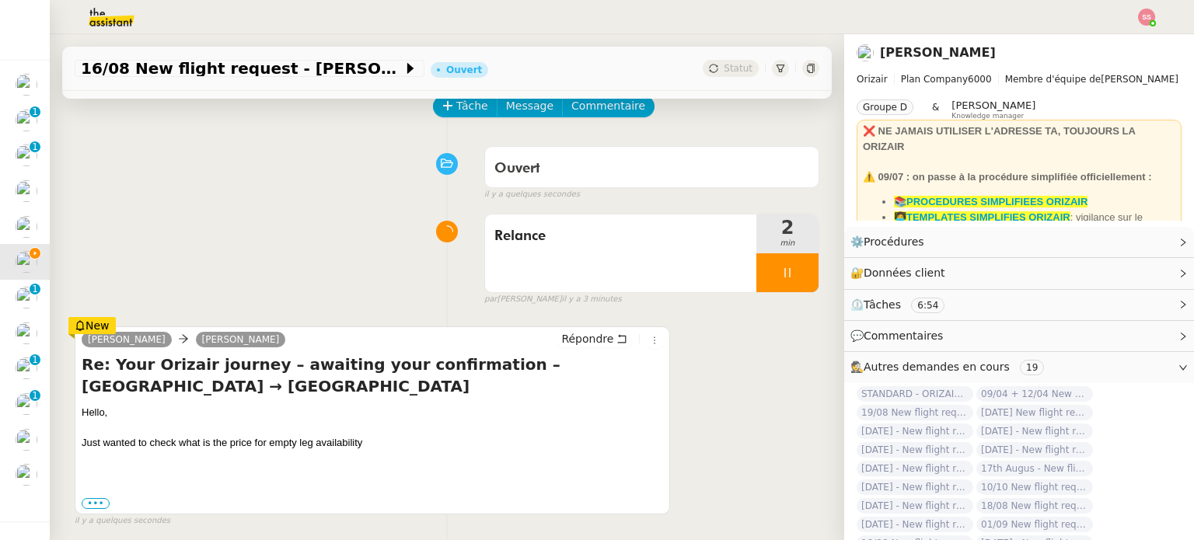
click at [788, 267] on div at bounding box center [787, 272] width 62 height 39
click at [788, 267] on button at bounding box center [802, 272] width 31 height 39
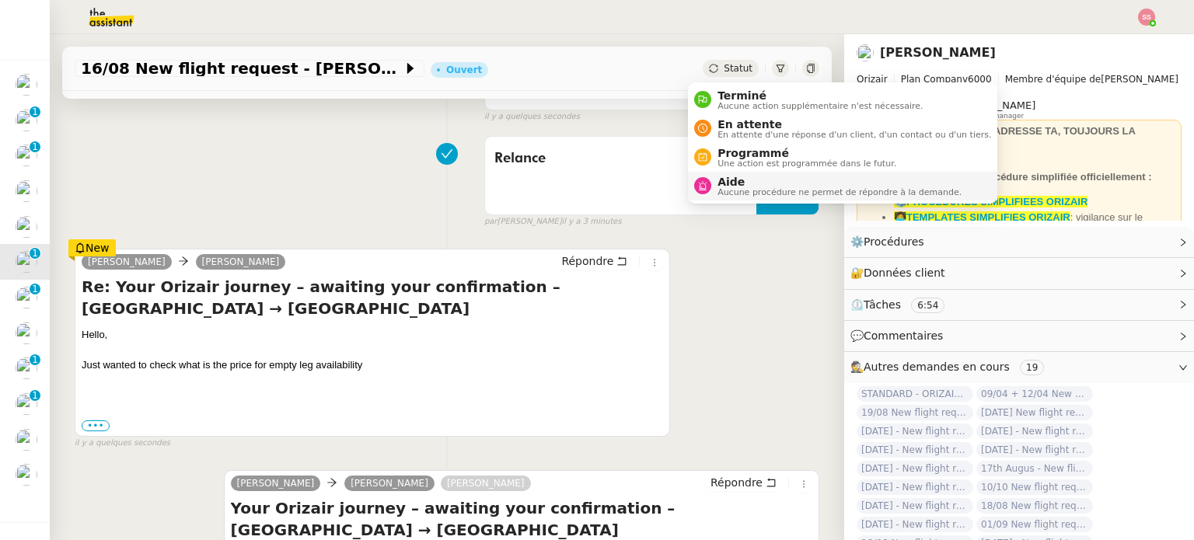
click at [719, 183] on span "Aide" at bounding box center [839, 182] width 244 height 12
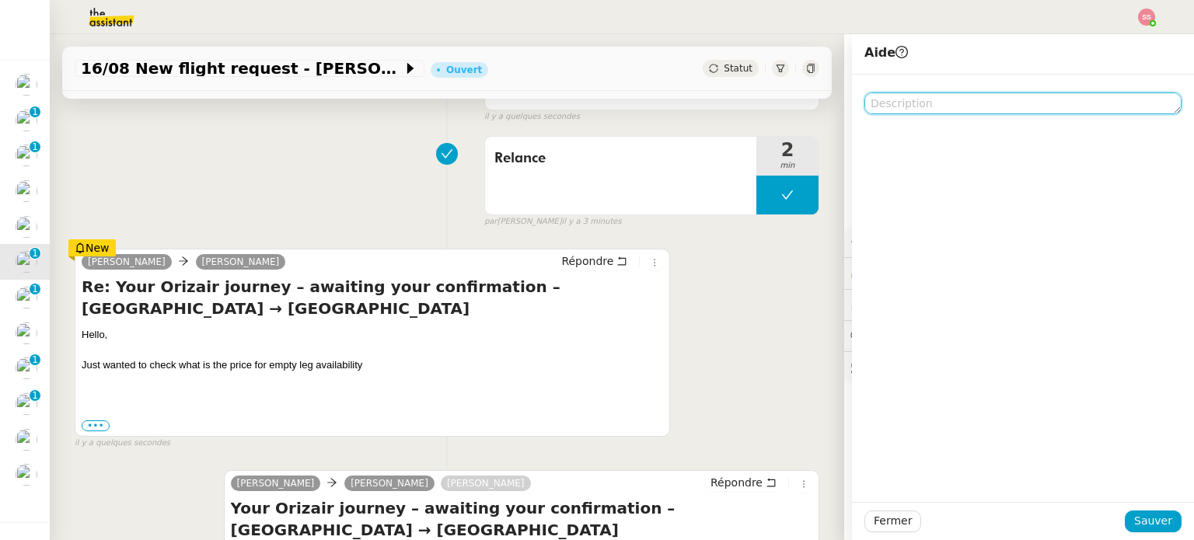
click at [926, 107] on textarea at bounding box center [1022, 103] width 317 height 22
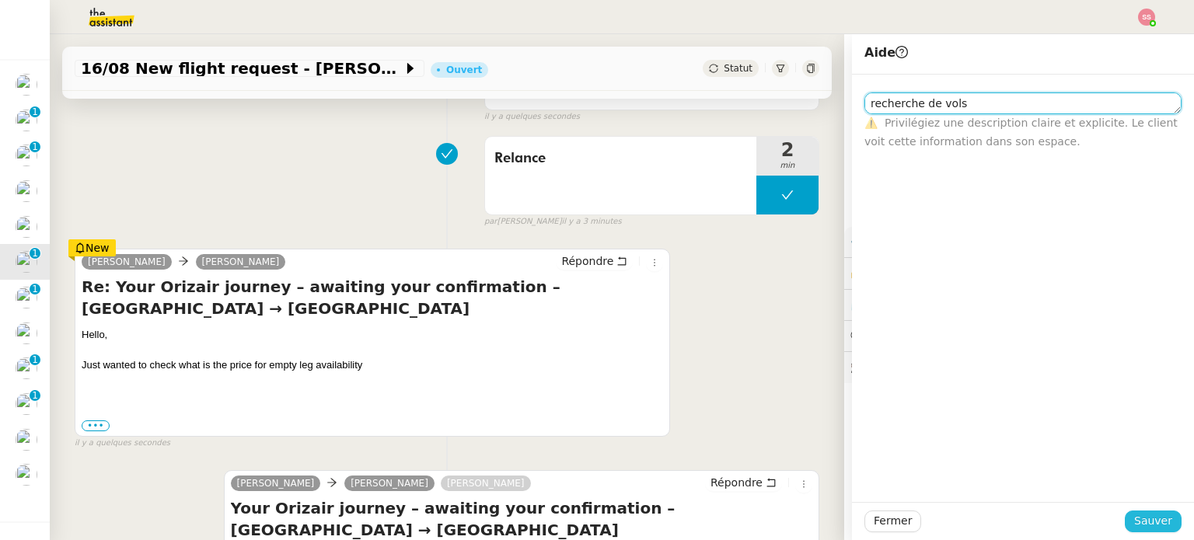
type textarea "recherche de vols"
click at [1160, 529] on span "Sauver" at bounding box center [1153, 521] width 38 height 18
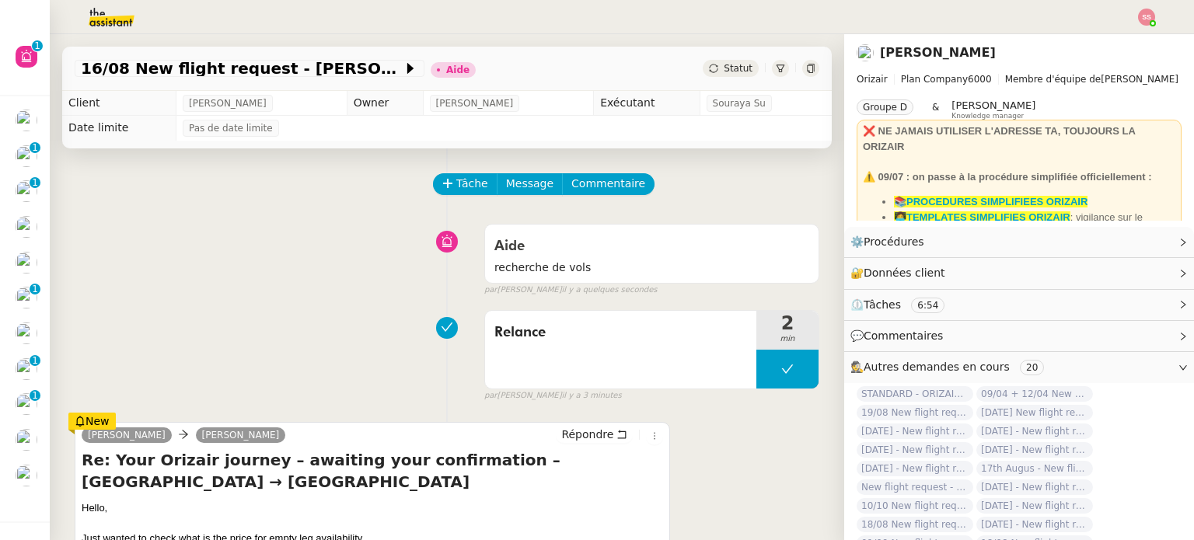
scroll to position [155, 0]
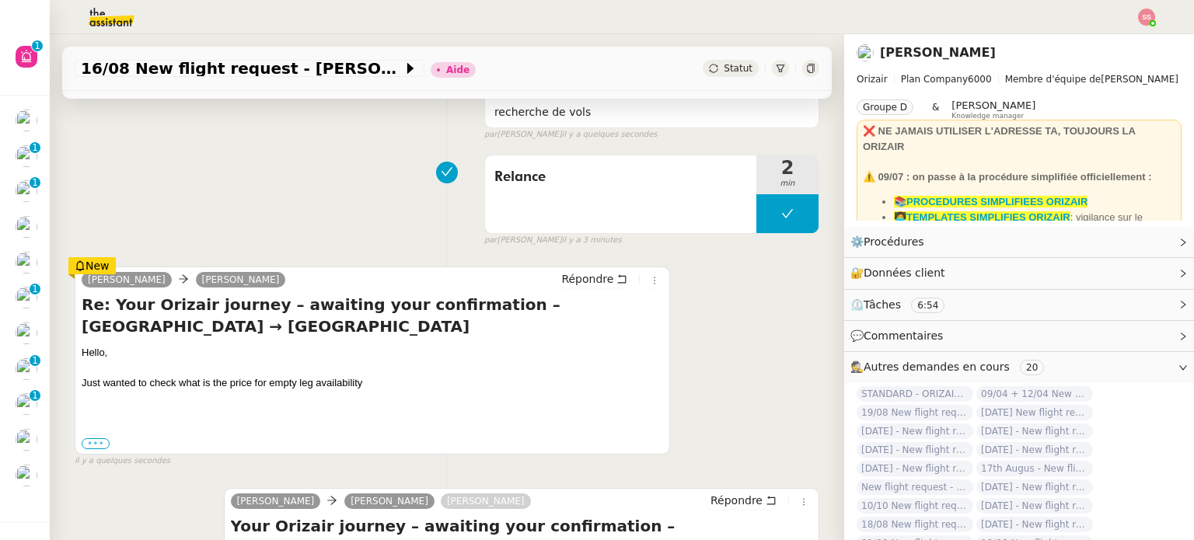
click at [98, 438] on label "•••" at bounding box center [96, 443] width 28 height 11
click at [0, 0] on input "•••" at bounding box center [0, 0] width 0 height 0
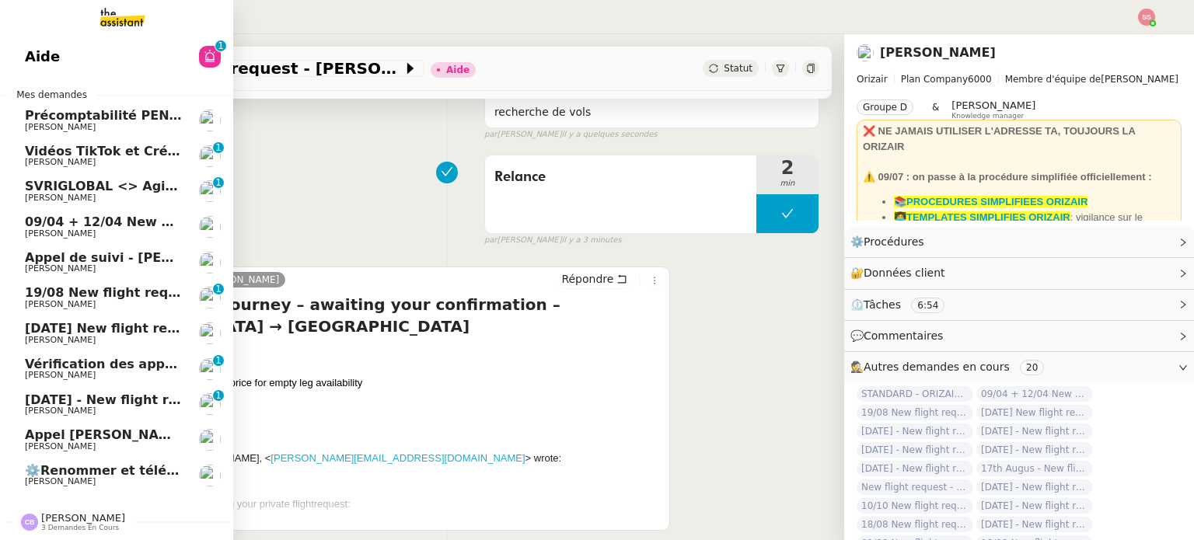
click at [99, 397] on span "[DATE] - New flight request - [PERSON_NAME]" at bounding box center [185, 400] width 321 height 15
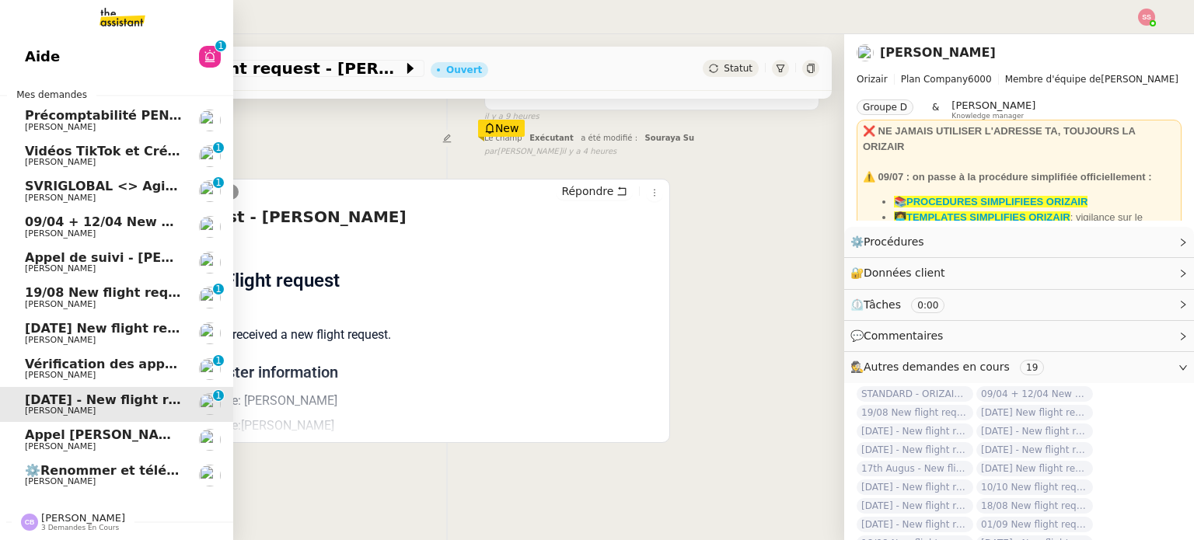
click at [125, 303] on span "[PERSON_NAME]" at bounding box center [103, 304] width 157 height 9
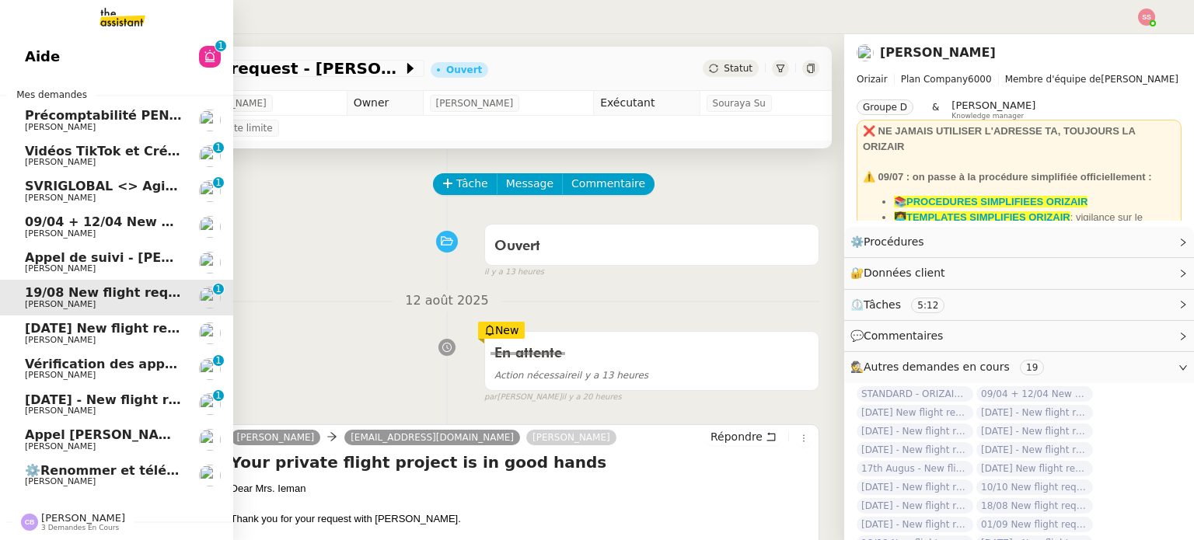
click at [99, 345] on link "19th August 2025 New flight request - Era Beka Louis Frei" at bounding box center [116, 334] width 233 height 36
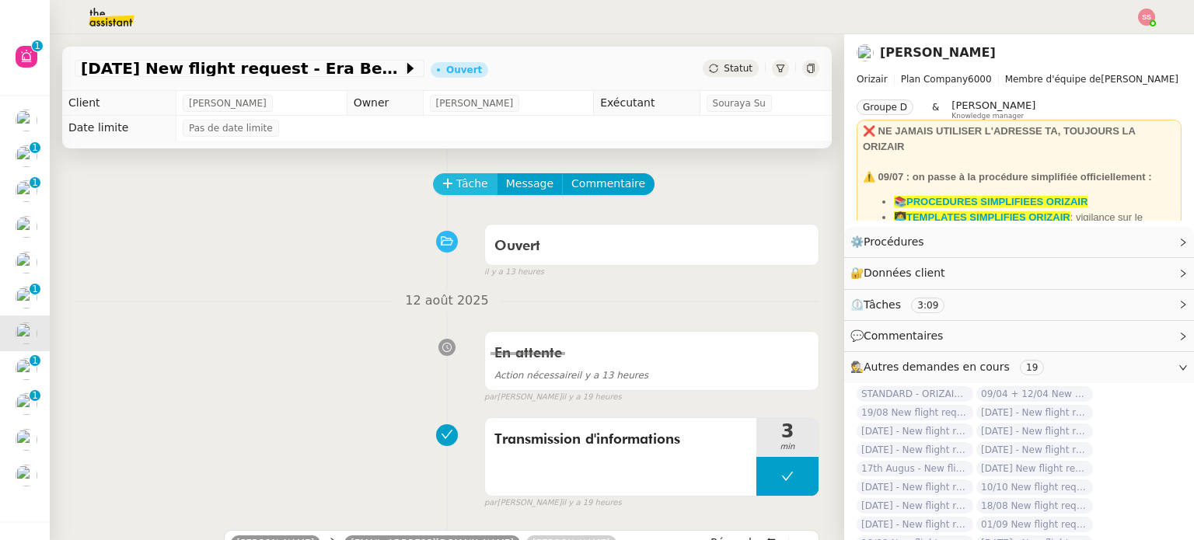
click at [463, 179] on span "Tâche" at bounding box center [472, 184] width 32 height 18
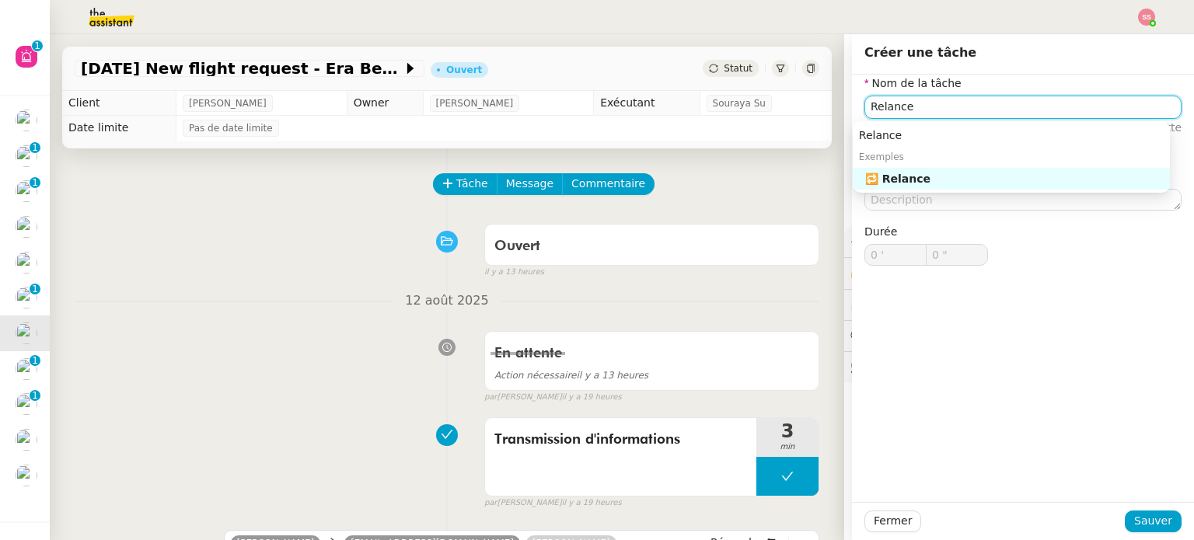
click at [912, 187] on nz-auto-option "🔁 Relance" at bounding box center [1011, 179] width 317 height 22
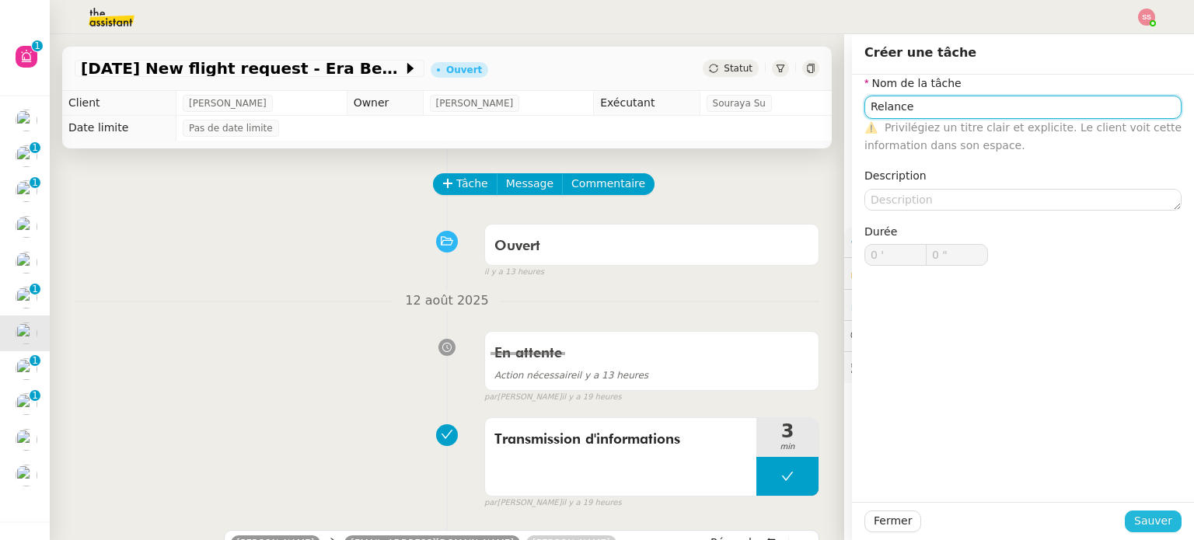
type input "Relance"
click at [1152, 518] on span "Sauver" at bounding box center [1153, 521] width 38 height 18
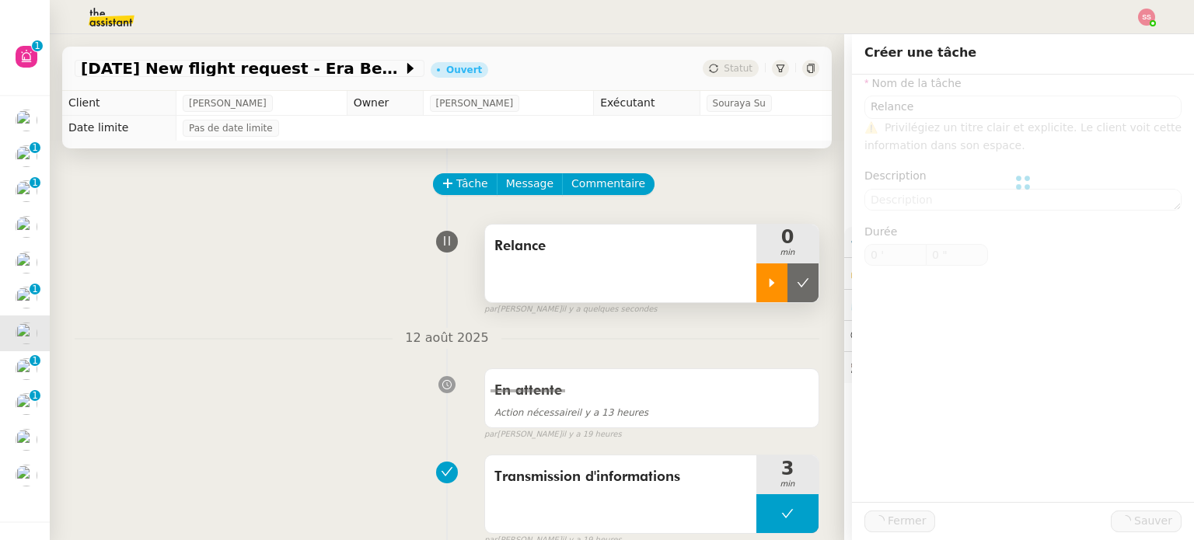
click at [756, 277] on div at bounding box center [771, 282] width 31 height 39
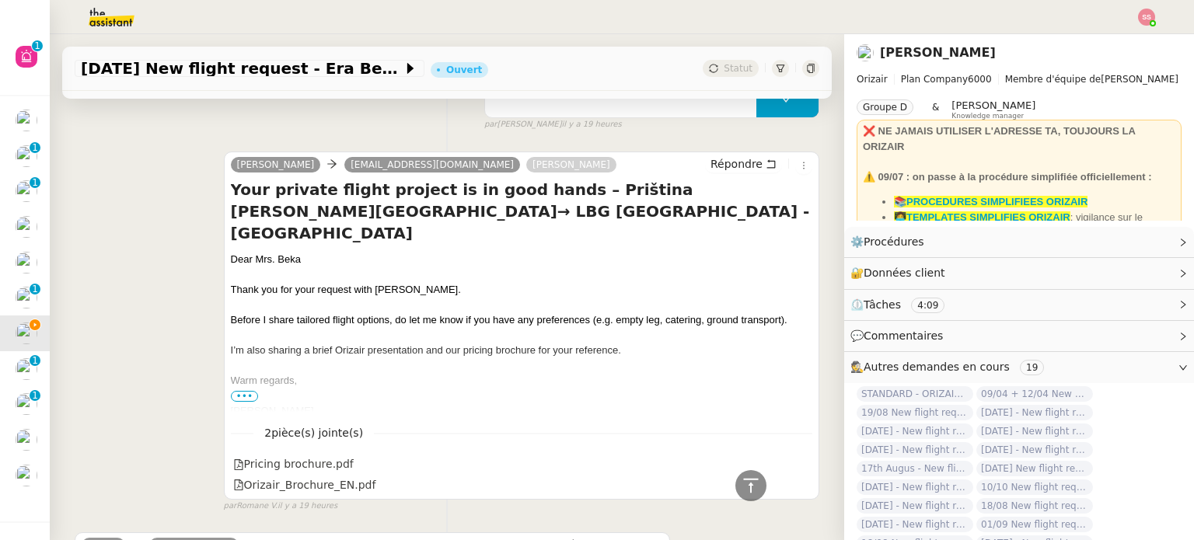
scroll to position [389, 0]
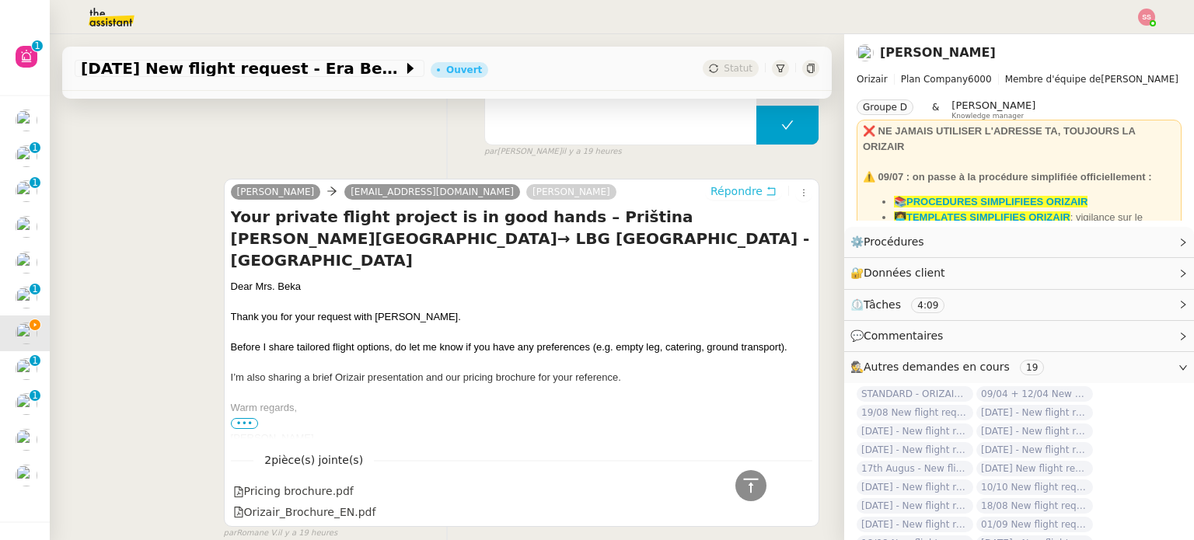
click at [719, 190] on span "Répondre" at bounding box center [736, 191] width 52 height 16
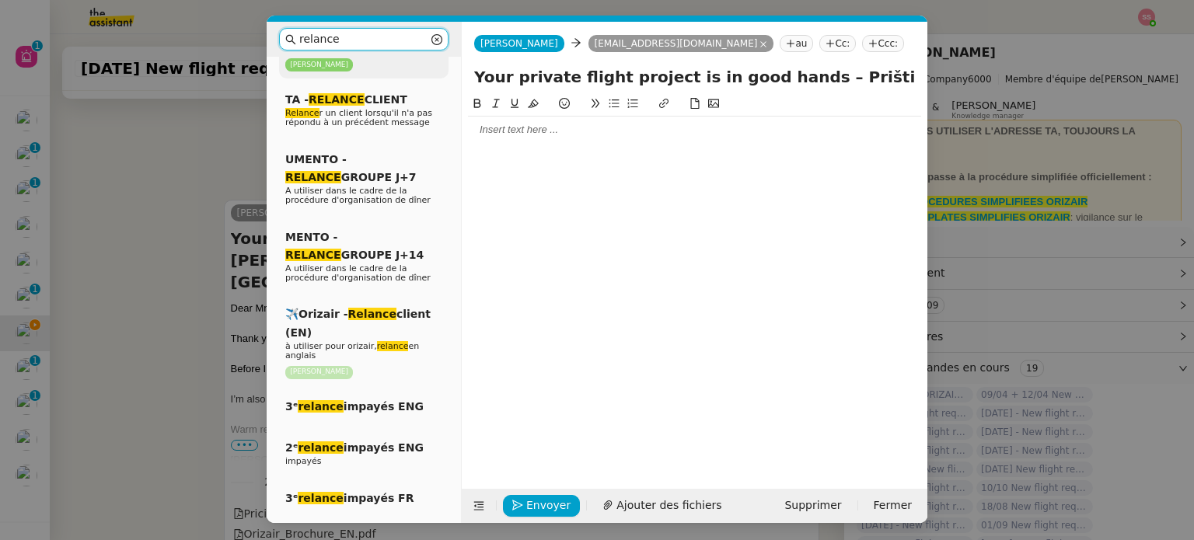
scroll to position [311, 0]
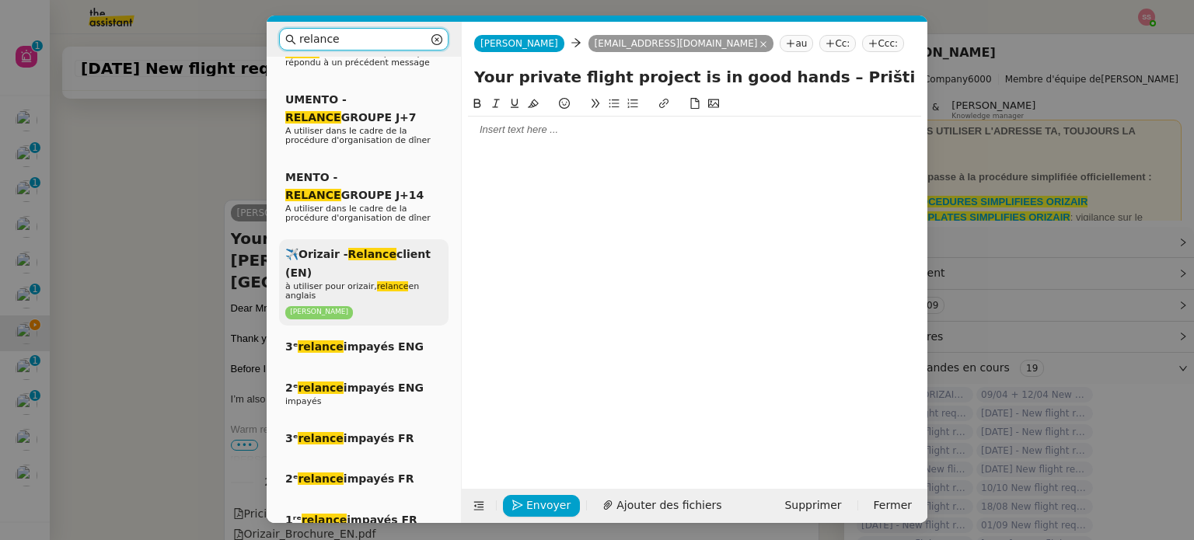
type input "relance"
click at [358, 281] on span "à utiliser pour orizair, relance en anglais" at bounding box center [352, 290] width 134 height 19
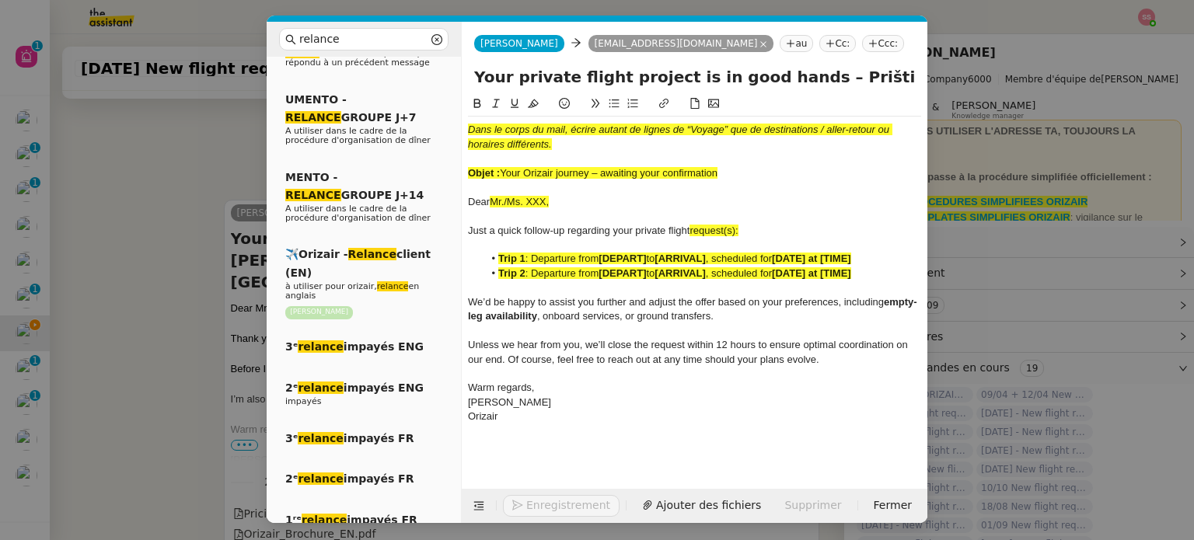
scroll to position [711, 0]
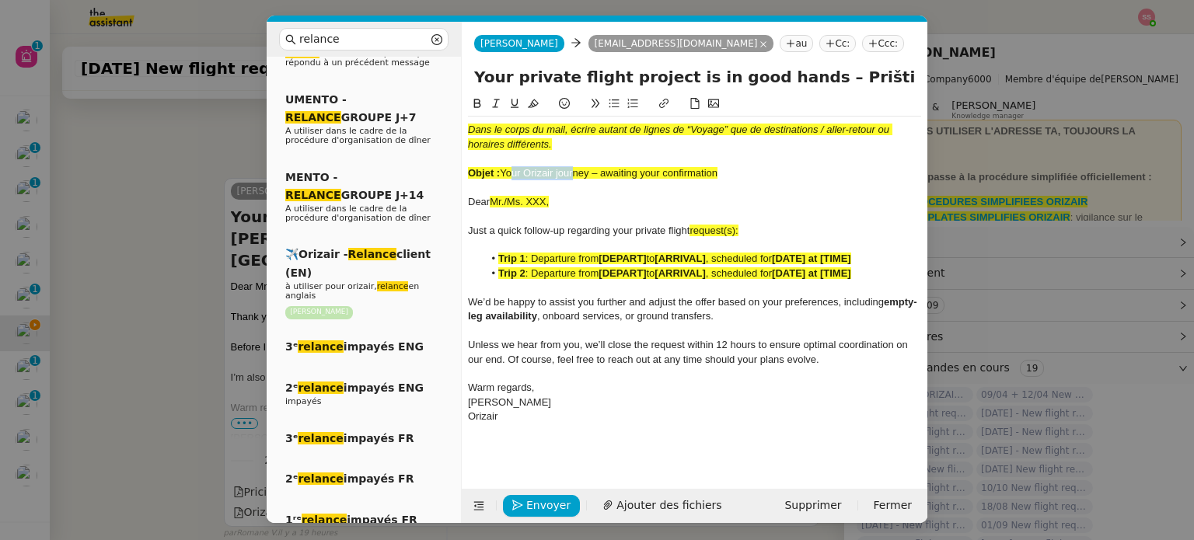
drag, startPoint x: 506, startPoint y: 168, endPoint x: 569, endPoint y: 173, distance: 63.1
click at [569, 173] on span "Your Orizair journey – awaiting your confirmation" at bounding box center [609, 173] width 218 height 12
click at [644, 180] on div "Objet : Your Orizair journey – awaiting your confirmation" at bounding box center [694, 173] width 453 height 14
drag, startPoint x: 721, startPoint y: 176, endPoint x: 501, endPoint y: 169, distance: 220.1
click at [501, 169] on div "Objet : Your Orizair journey – awaiting your confirmation" at bounding box center [694, 173] width 453 height 14
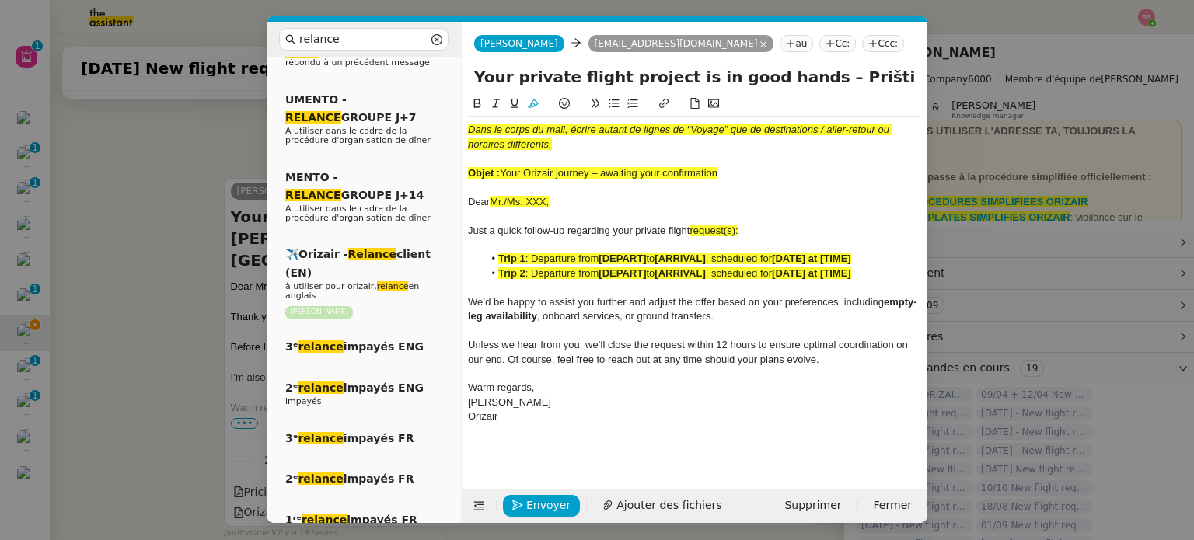
copy span "Your Orizair journey – awaiting your confirmation"
drag, startPoint x: 787, startPoint y: 80, endPoint x: 471, endPoint y: 83, distance: 316.4
click at [471, 83] on div "Your private flight project is in good hands – Priština Adem Jashari Internatio…" at bounding box center [695, 80] width 466 height 30
paste input "Orizair journey – awaiting your confirmation"
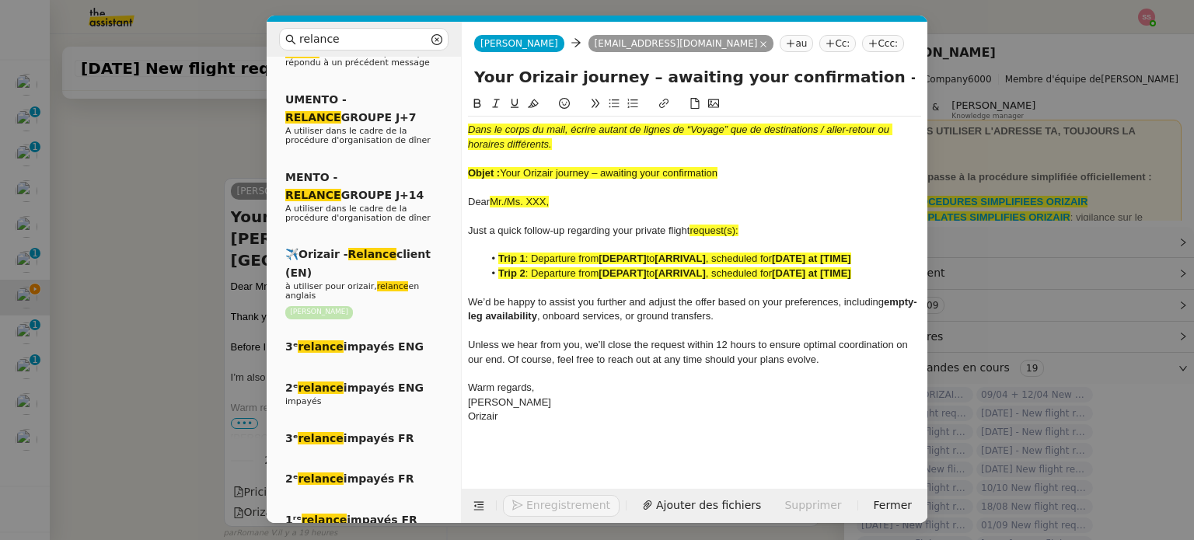
type input "Your Orizair journey – awaiting your confirmation – Priština Adem Jashari Inter…"
drag, startPoint x: 731, startPoint y: 177, endPoint x: 445, endPoint y: 103, distance: 295.4
click at [445, 103] on nz-layout "relance Service Relance Bon de Commande LBP A utiliser dans le cadre de la proc…" at bounding box center [597, 272] width 661 height 501
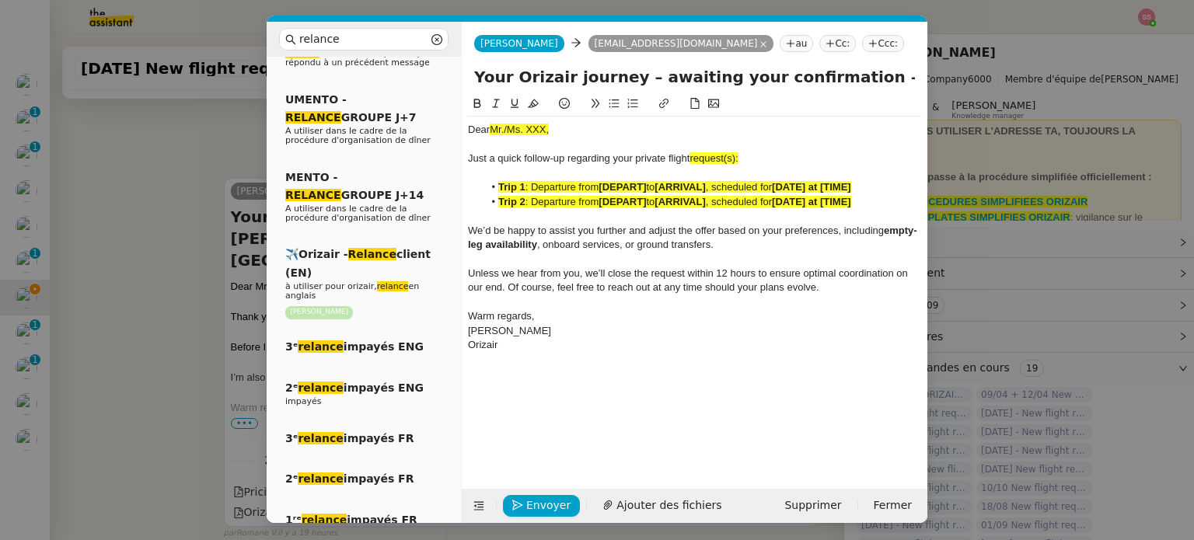
click at [745, 155] on div "Just a quick follow-up regarding your private flight request(s):" at bounding box center [694, 159] width 453 height 14
drag, startPoint x: 745, startPoint y: 155, endPoint x: 691, endPoint y: 158, distance: 53.7
click at [691, 158] on div "Just a quick follow-up regarding your private flight request:" at bounding box center [694, 159] width 453 height 14
click at [532, 99] on icon at bounding box center [533, 103] width 11 height 11
click at [553, 201] on span ": Departure from" at bounding box center [562, 202] width 74 height 12
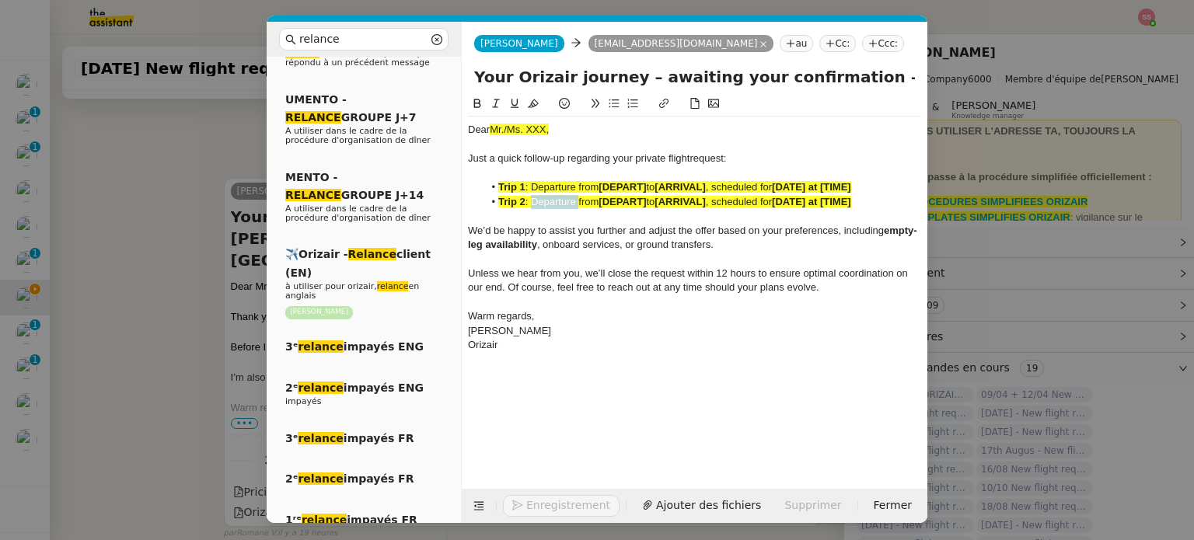
click at [553, 201] on span ": Departure from" at bounding box center [562, 202] width 74 height 12
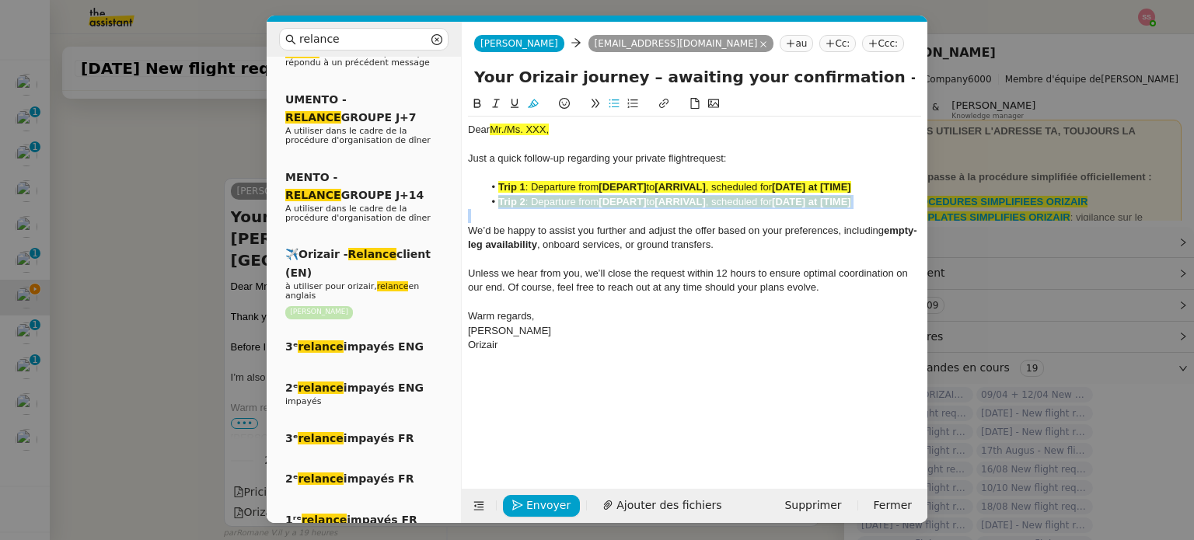
click at [553, 201] on span ": Departure from" at bounding box center [562, 202] width 74 height 12
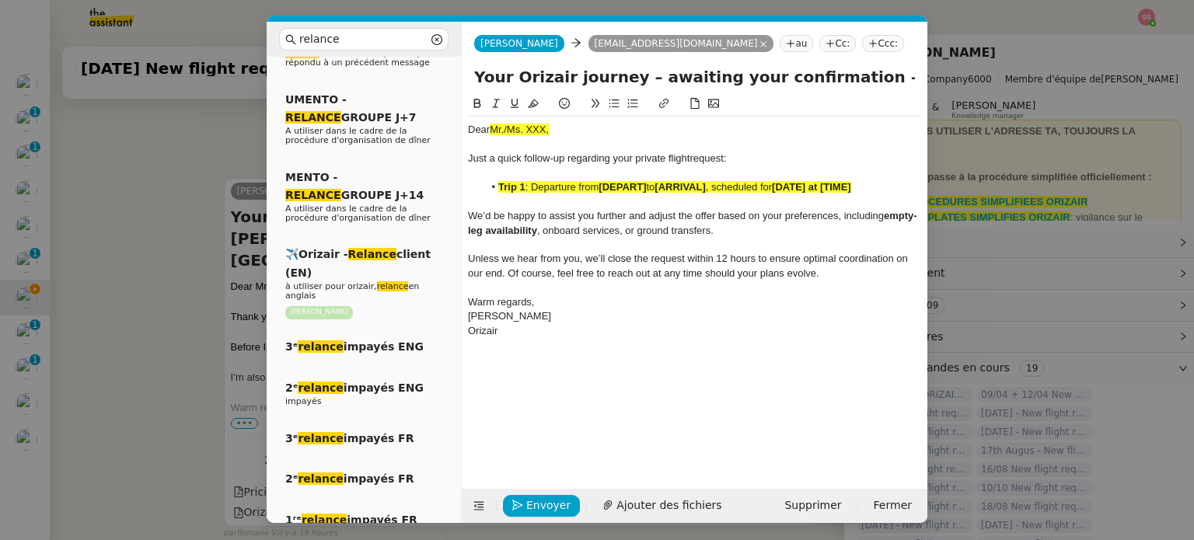
click at [210, 225] on nz-modal-container "relance Service Relance Bon de Commande LBP A utiliser dans le cadre de la proc…" at bounding box center [597, 270] width 1194 height 540
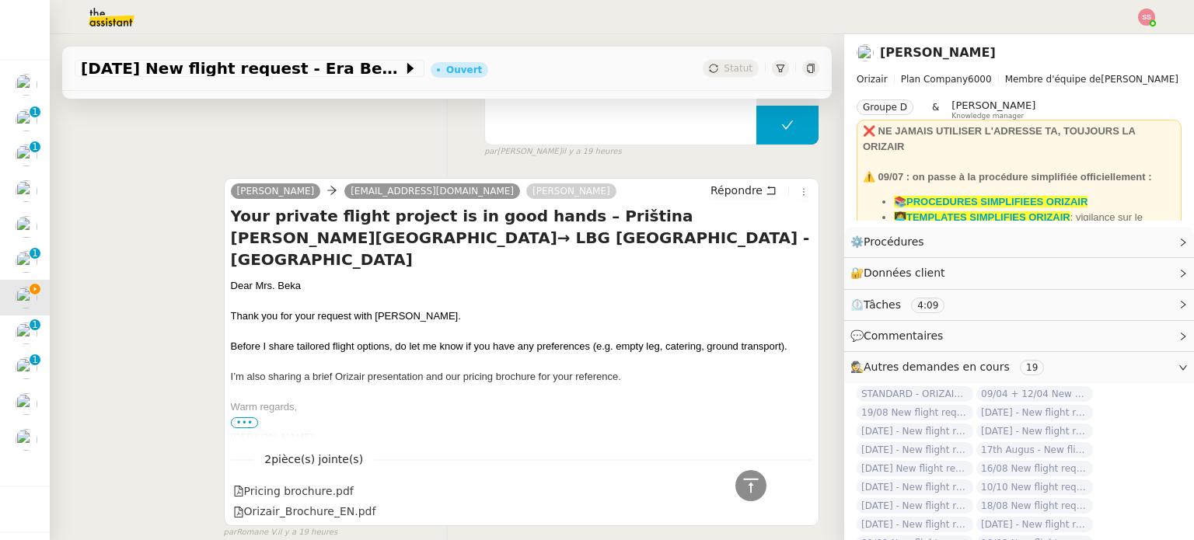
click at [250, 278] on div "Dear Mrs. Beka" at bounding box center [521, 286] width 581 height 16
copy div "Dear Mrs. Beka"
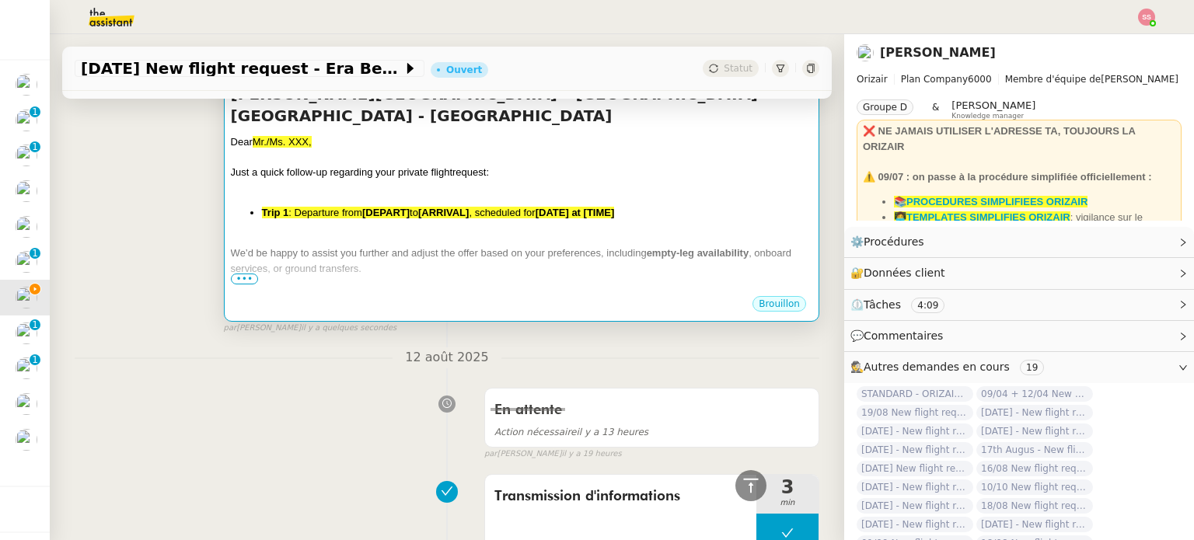
scroll to position [166, 0]
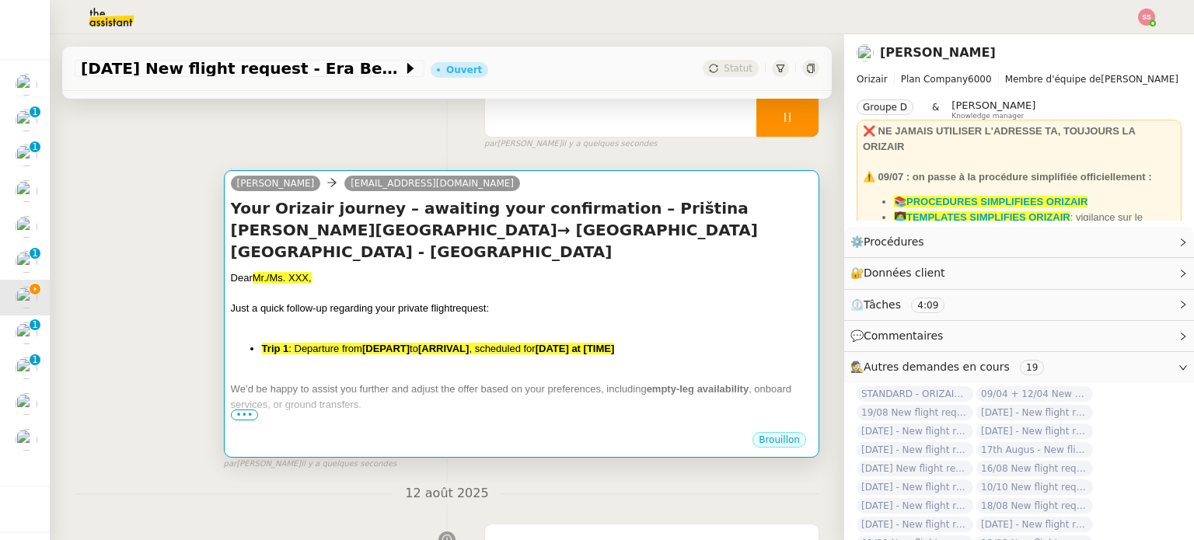
click at [420, 270] on div "Dear Mr./Ms. XXX," at bounding box center [521, 278] width 581 height 16
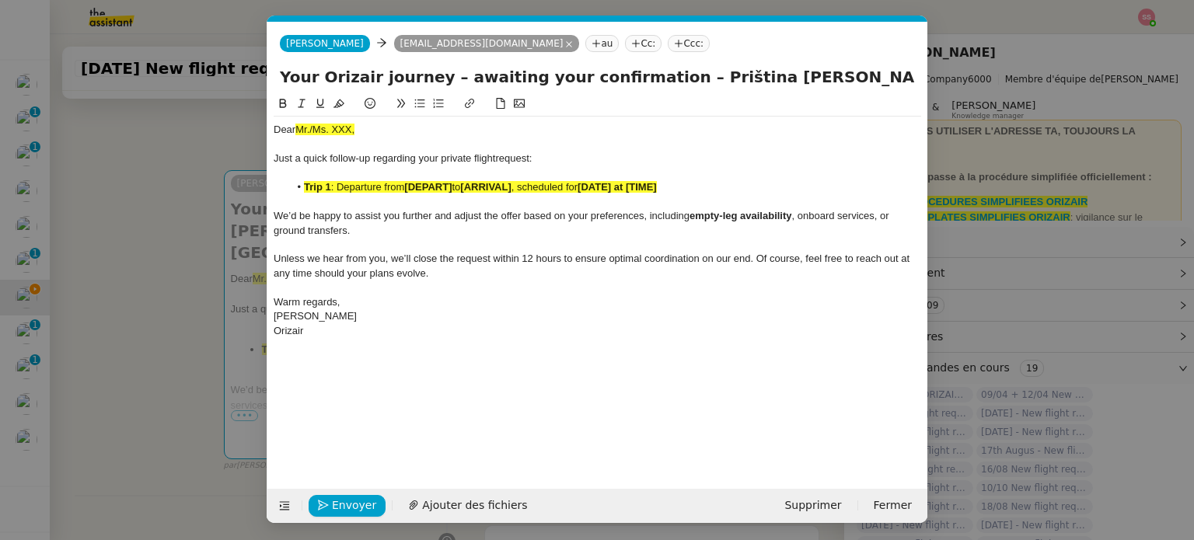
scroll to position [0, 67]
click at [344, 133] on span "Mr./Ms. XXX," at bounding box center [324, 130] width 59 height 12
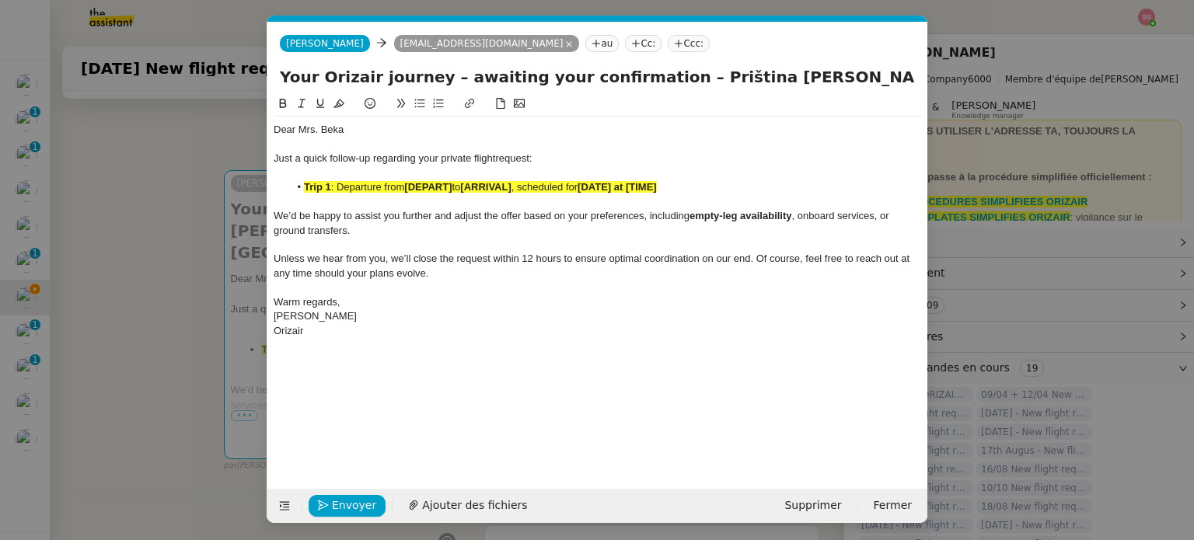
click at [577, 184] on span ", scheduled for" at bounding box center [544, 187] width 66 height 12
click at [337, 106] on icon at bounding box center [338, 103] width 11 height 11
click at [254, 194] on nz-modal-container "relance Service Relance Bon de Commande LBP A utiliser dans le cadre de la proc…" at bounding box center [597, 270] width 1194 height 540
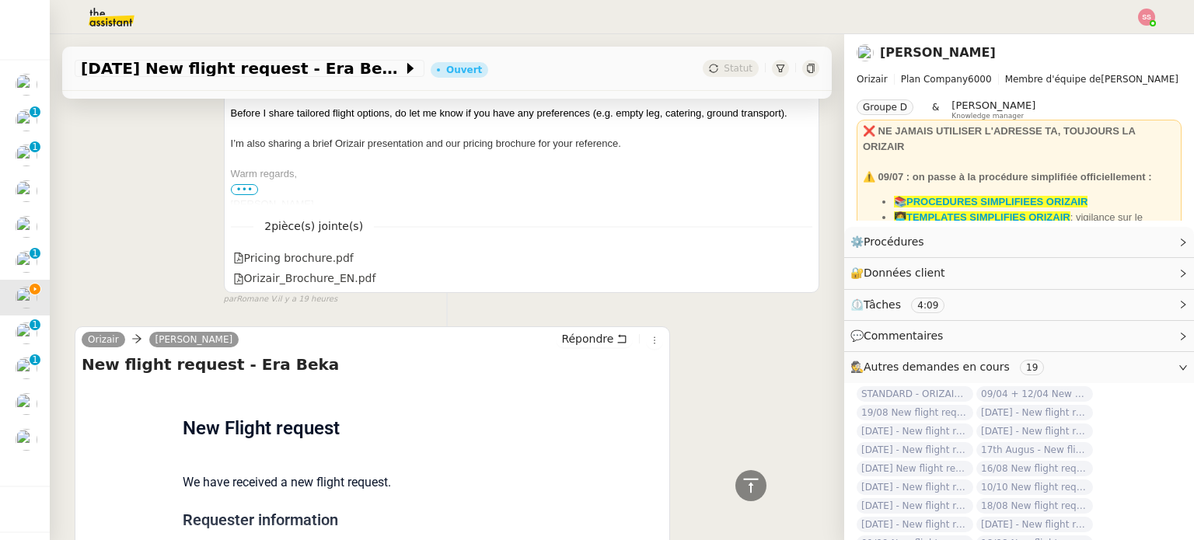
scroll to position [1331, 0]
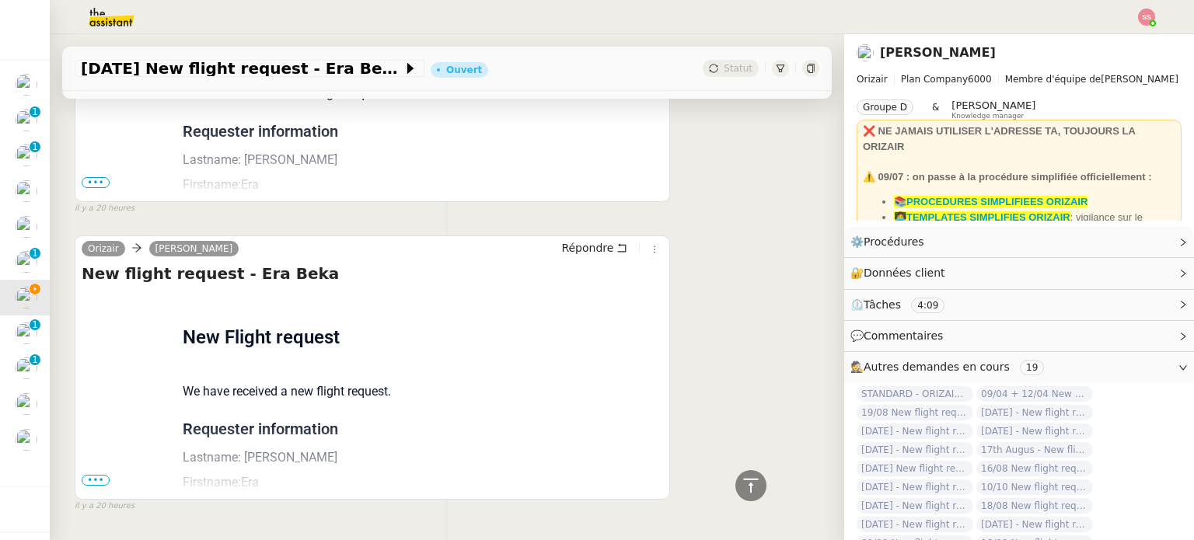
click at [83, 183] on span "•••" at bounding box center [96, 182] width 28 height 11
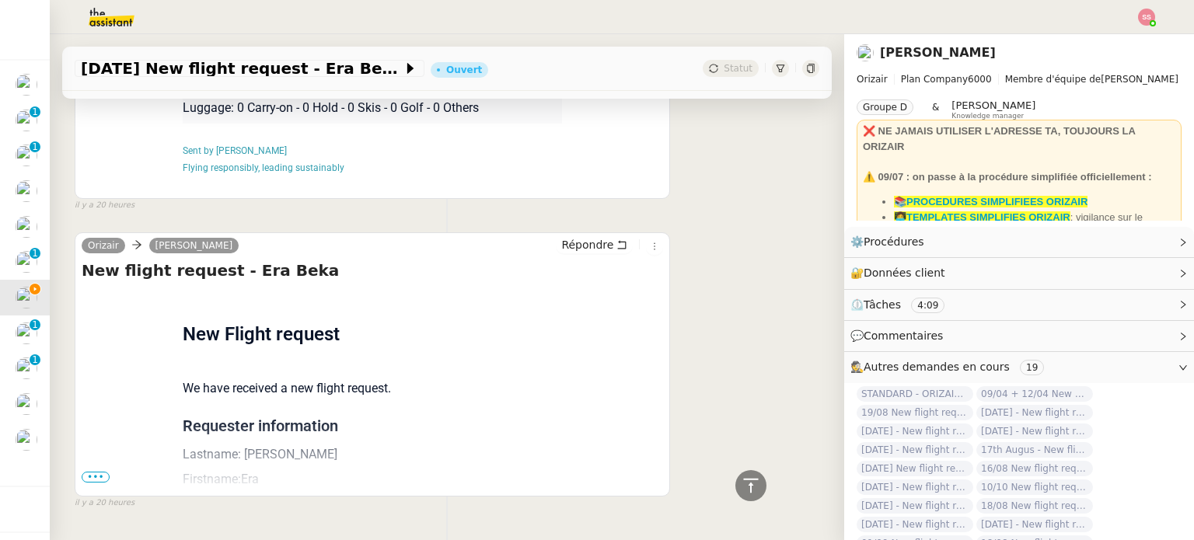
scroll to position [1697, 0]
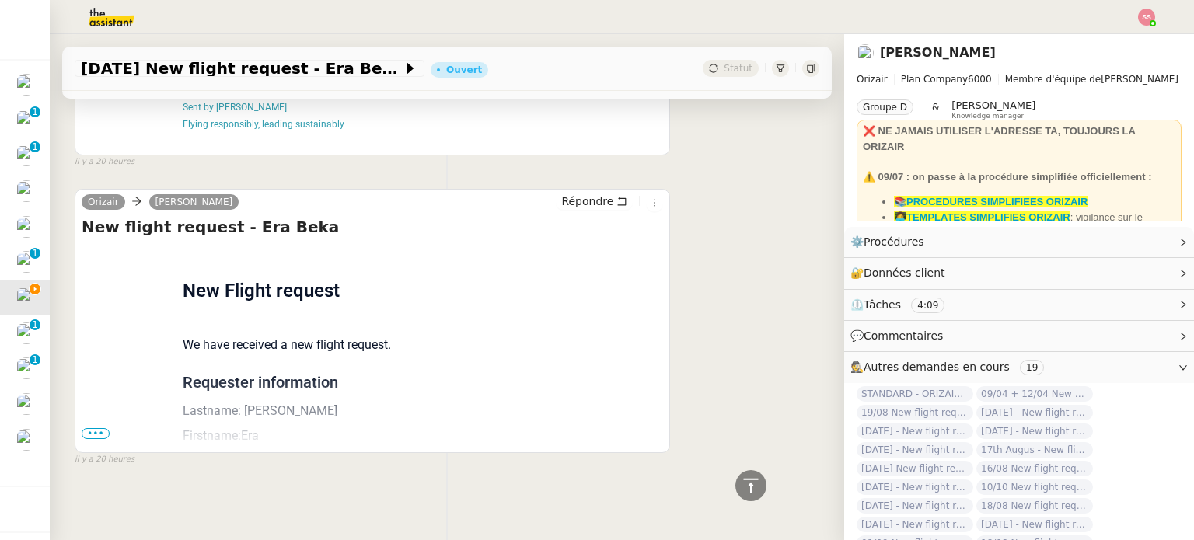
click at [91, 428] on span "•••" at bounding box center [96, 433] width 28 height 11
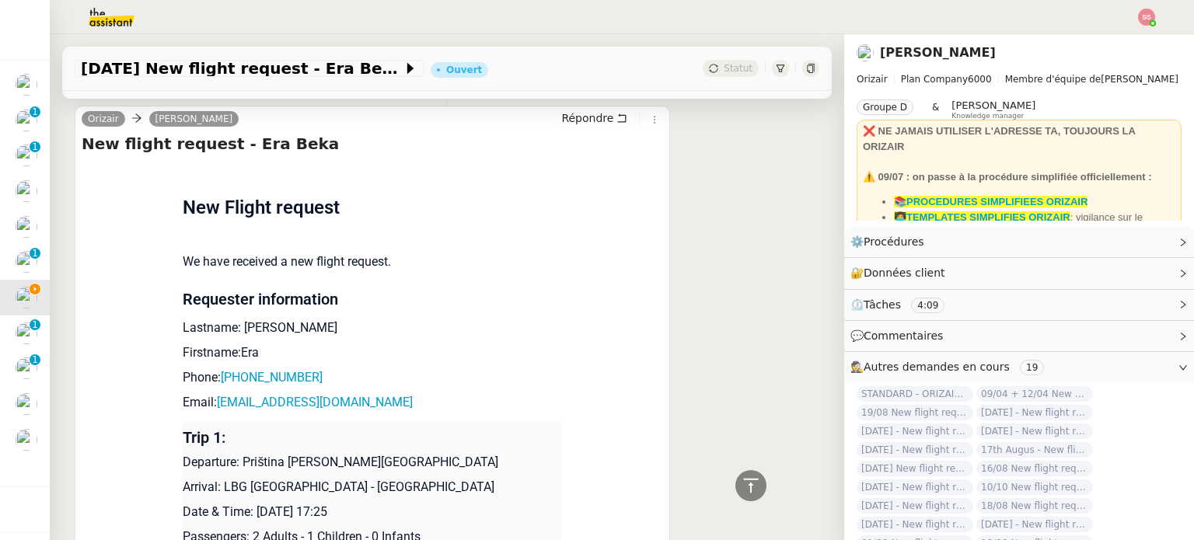
scroll to position [1853, 0]
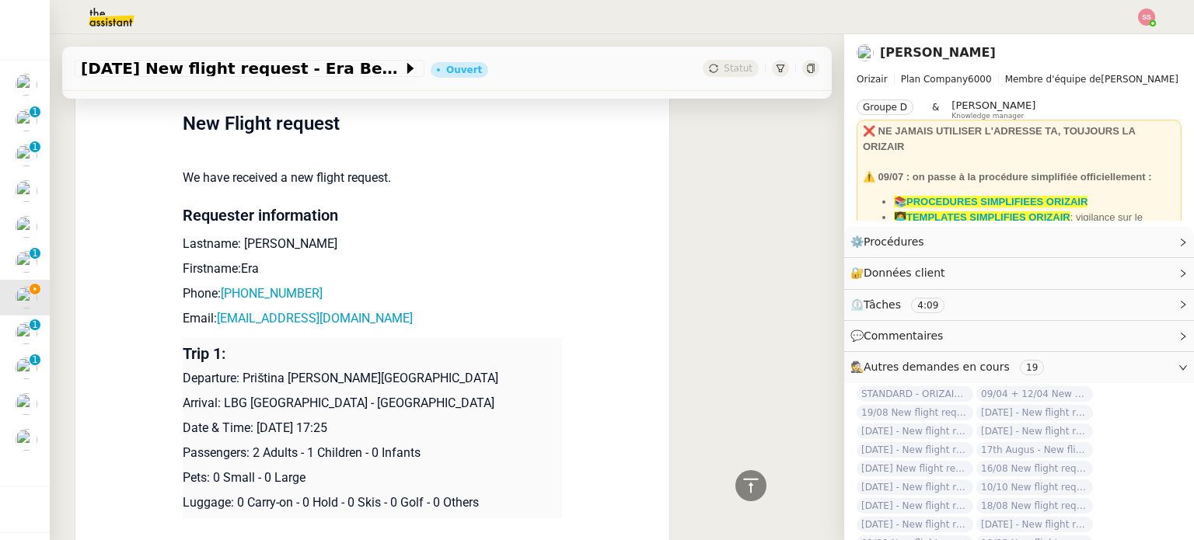
click at [249, 379] on p "Departure: Priština Adem Jashari International Airport" at bounding box center [372, 378] width 379 height 19
click at [239, 381] on p "Departure: Priština Adem Jashari International Airport" at bounding box center [372, 378] width 379 height 19
drag, startPoint x: 444, startPoint y: 382, endPoint x: 236, endPoint y: 383, distance: 208.3
click at [236, 383] on p "Departure: Priština Adem Jashari International Airport" at bounding box center [372, 378] width 379 height 19
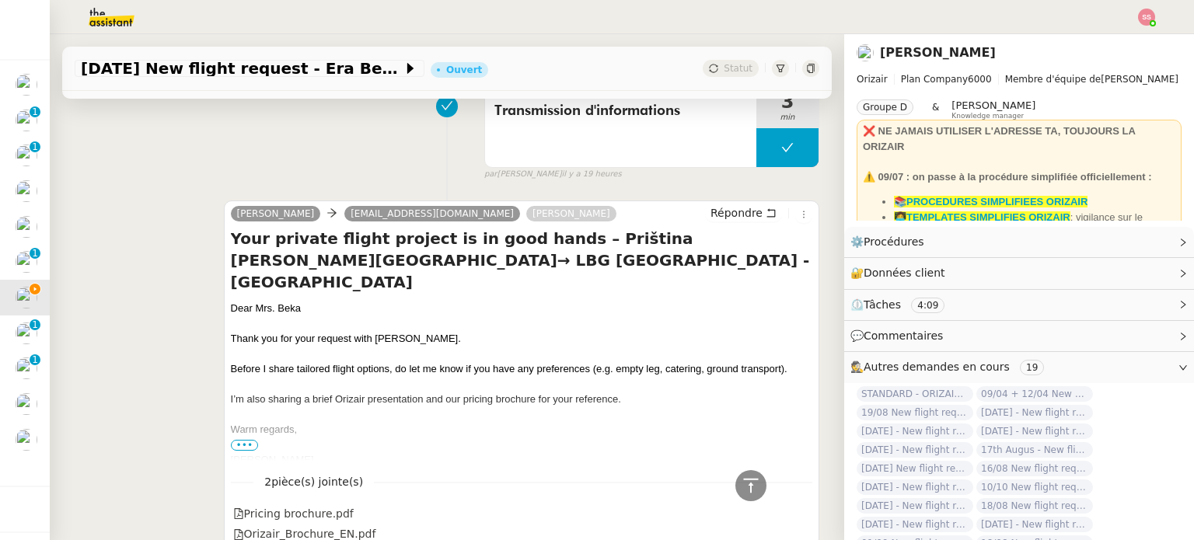
scroll to position [298, 0]
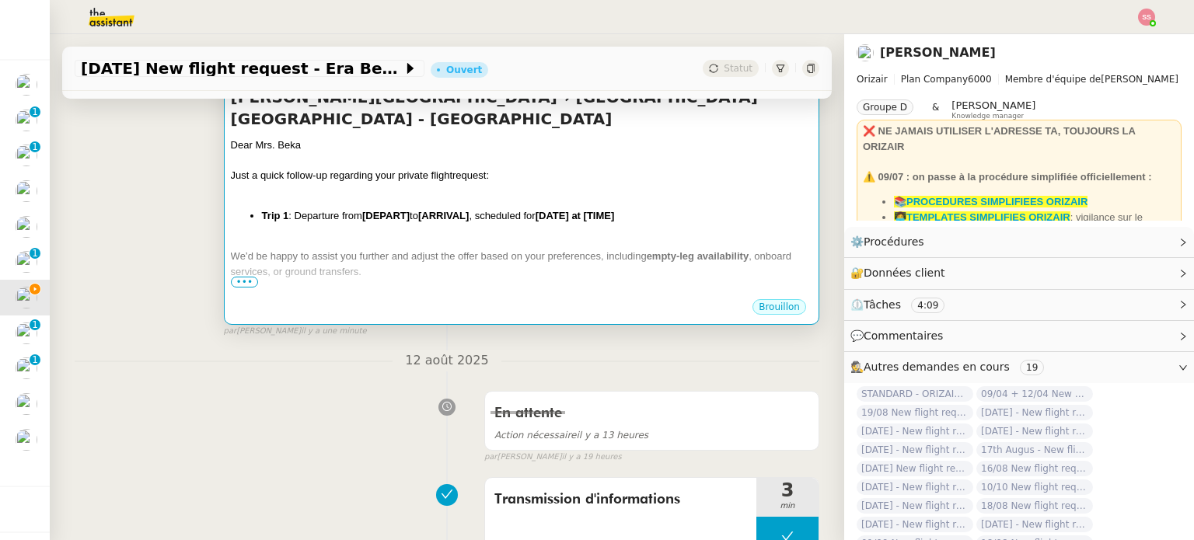
click at [450, 183] on div at bounding box center [521, 191] width 581 height 16
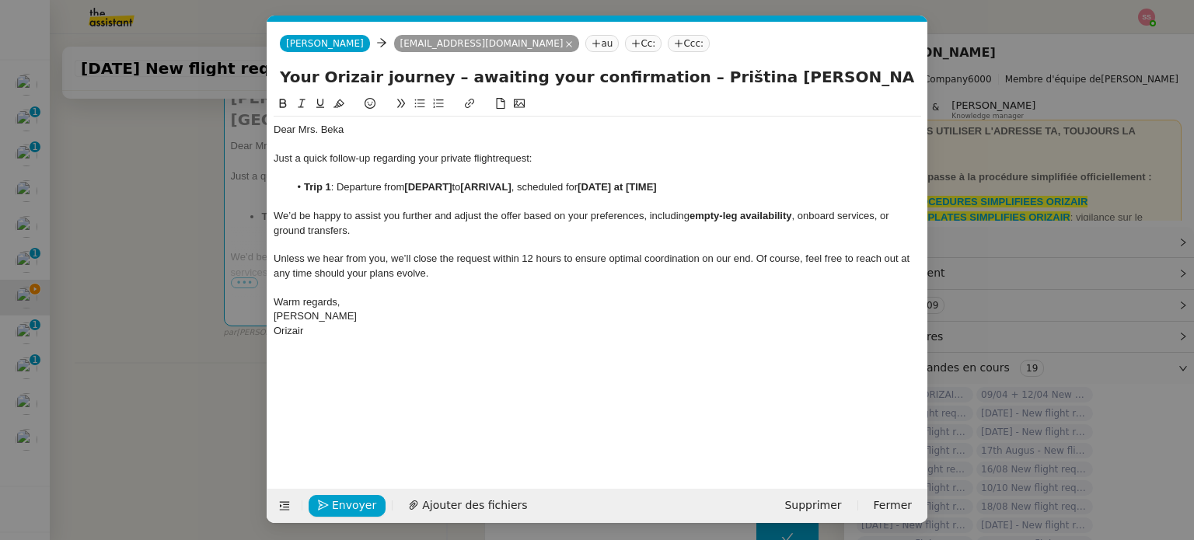
scroll to position [0, 67]
drag, startPoint x: 675, startPoint y: 183, endPoint x: 588, endPoint y: 183, distance: 87.8
click at [588, 183] on li "Trip 1 : Departure from [DEPART] to [ARRIVAL] , scheduled for [DATE] at [TIME]" at bounding box center [605, 187] width 633 height 14
drag, startPoint x: 454, startPoint y: 186, endPoint x: 406, endPoint y: 187, distance: 47.4
click at [406, 187] on li "Trip 1 : Departure from [DEPART] to [ARRIVAL] , scheduled for [DATE] at [TIME]" at bounding box center [605, 187] width 633 height 14
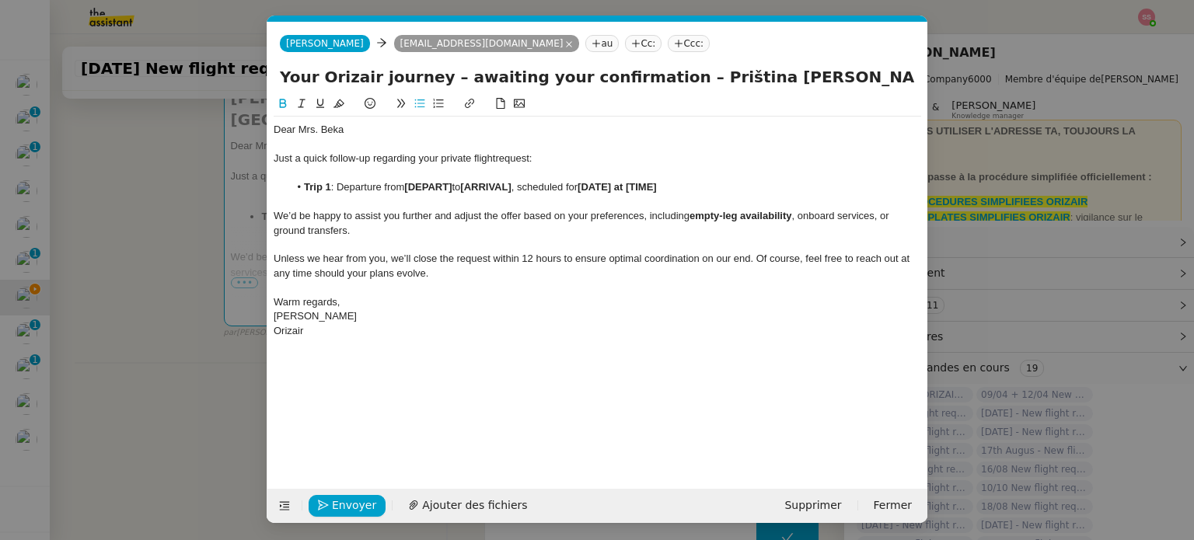
scroll to position [0, 0]
click at [174, 363] on nz-modal-container "relance Service Relance Bon de Commande LBP A utiliser dans le cadre de la proc…" at bounding box center [597, 270] width 1194 height 540
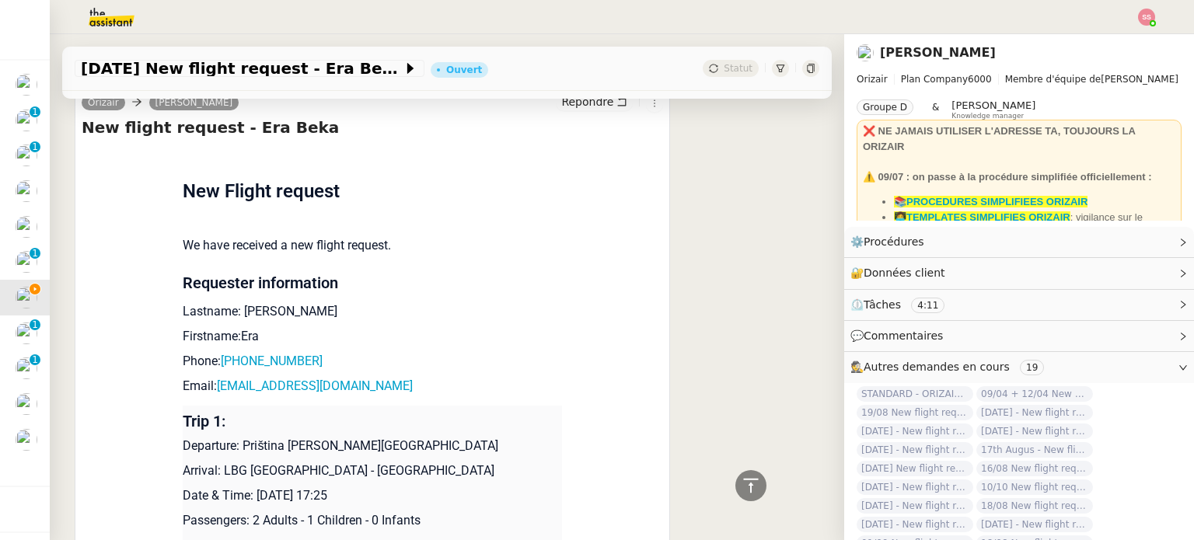
scroll to position [1931, 0]
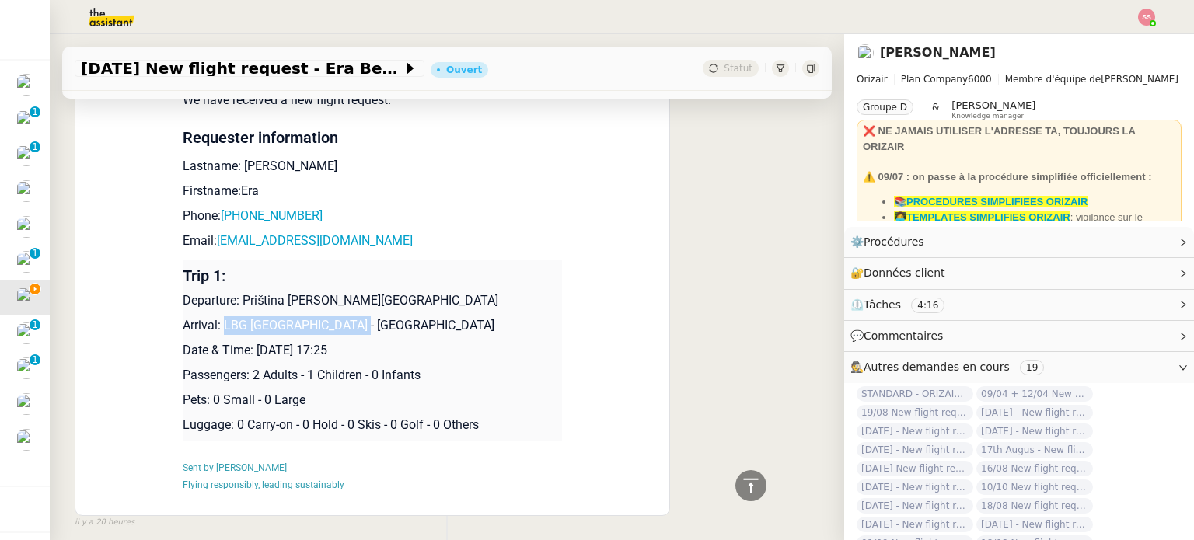
drag, startPoint x: 324, startPoint y: 329, endPoint x: 215, endPoint y: 330, distance: 109.6
click at [215, 330] on p "Arrival: LBG Paris - Le Bourget" at bounding box center [372, 325] width 379 height 19
copy p "LBG Paris - Le Bourget"
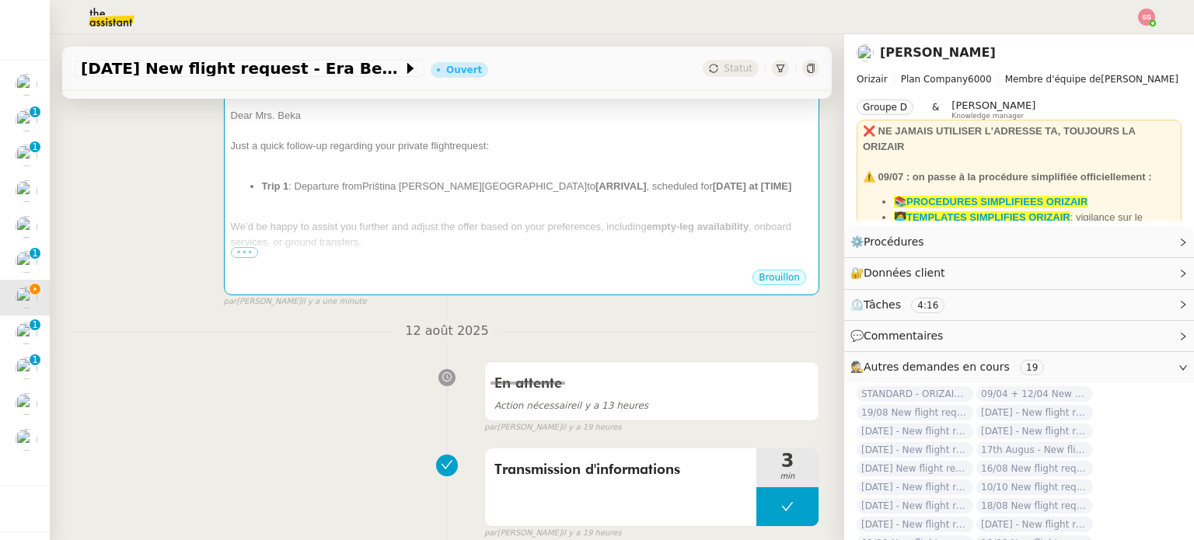
scroll to position [298, 0]
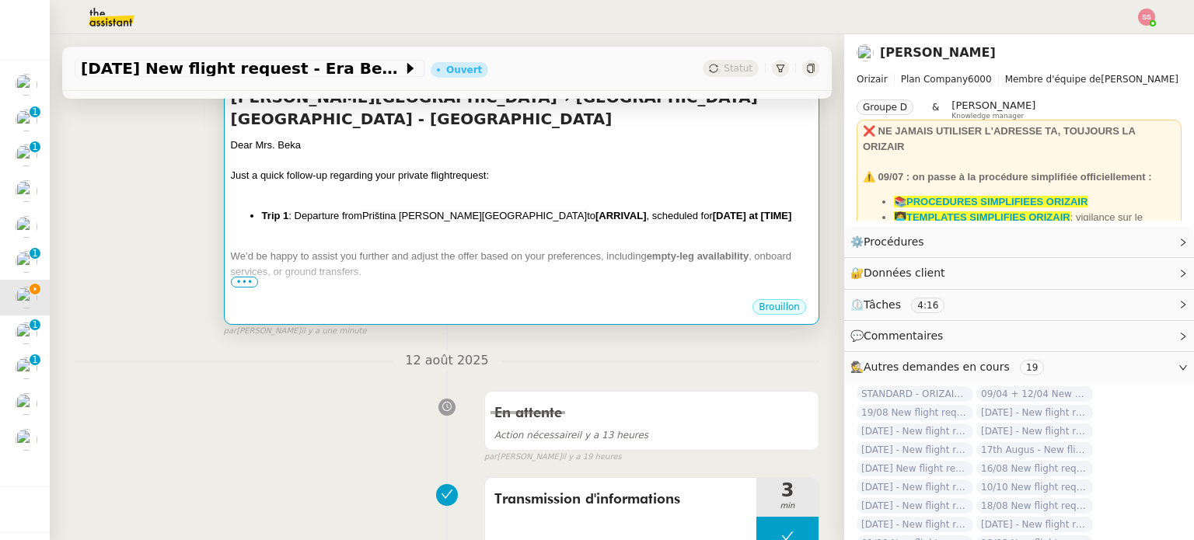
click at [553, 250] on span "We’d be happy to assist you further and adjust the offer based on your preferen…" at bounding box center [439, 256] width 416 height 12
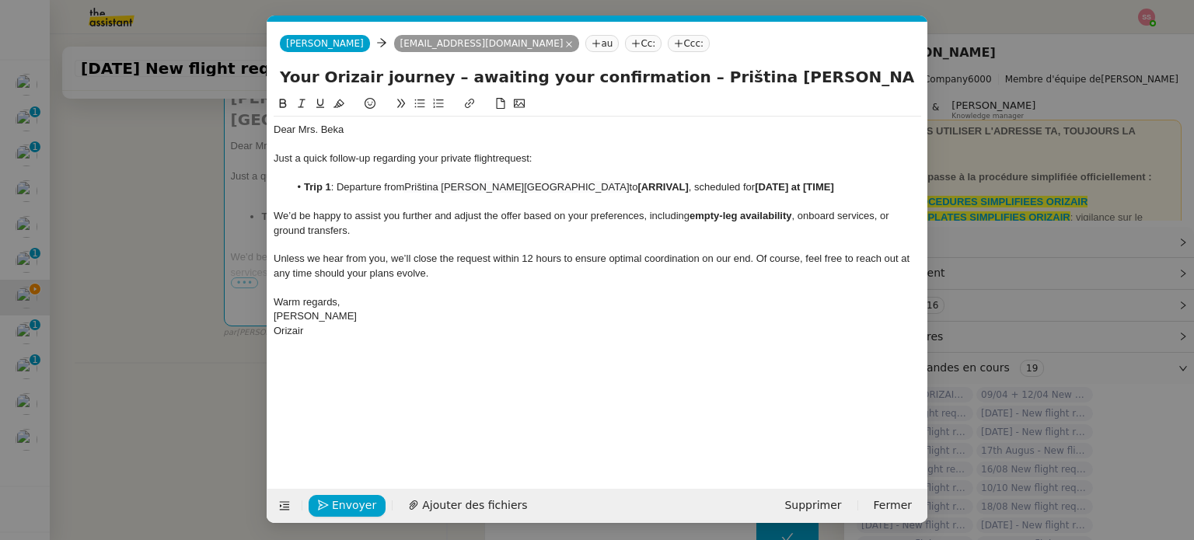
scroll to position [0, 67]
drag, startPoint x: 659, startPoint y: 188, endPoint x: 609, endPoint y: 191, distance: 50.6
click at [637, 191] on strong "[ARRIVAL]" at bounding box center [662, 187] width 51 height 12
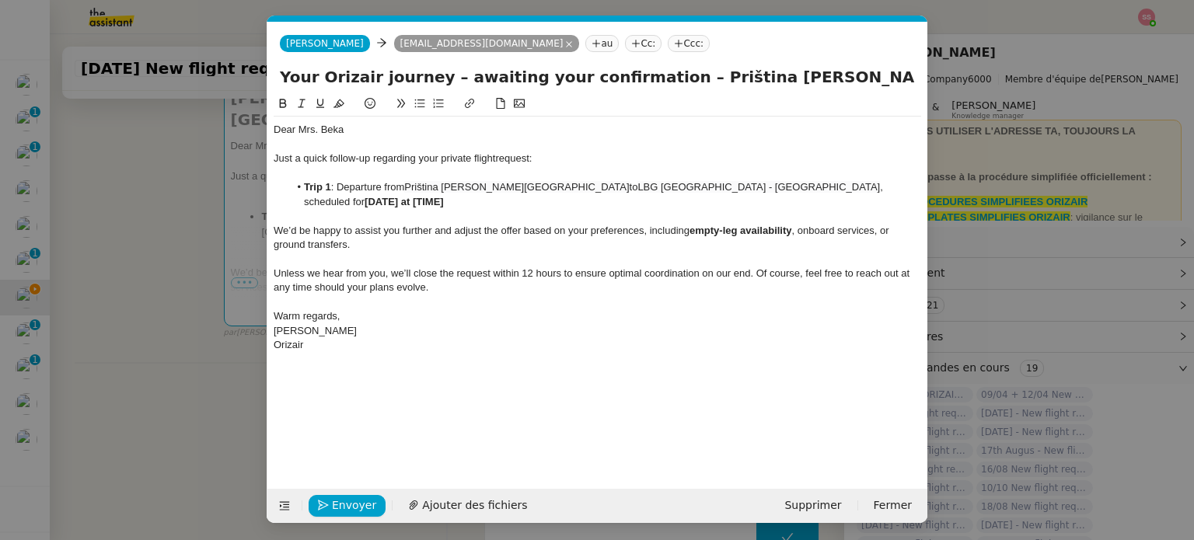
click at [204, 351] on nz-modal-container "relance Service Relance Bon de Commande LBP A utiliser dans le cadre de la proc…" at bounding box center [597, 270] width 1194 height 540
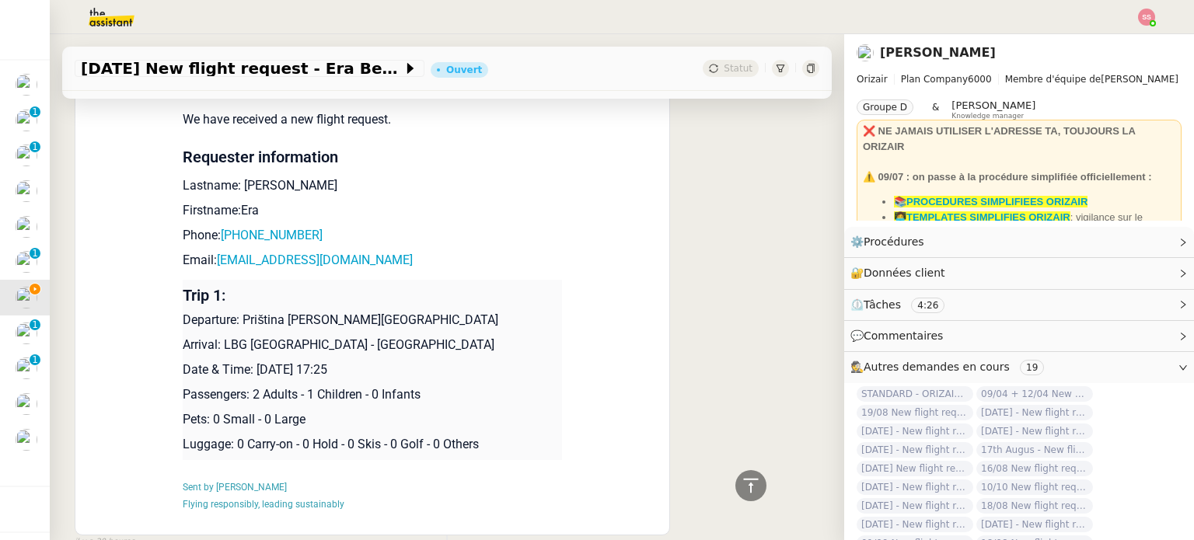
scroll to position [2005, 0]
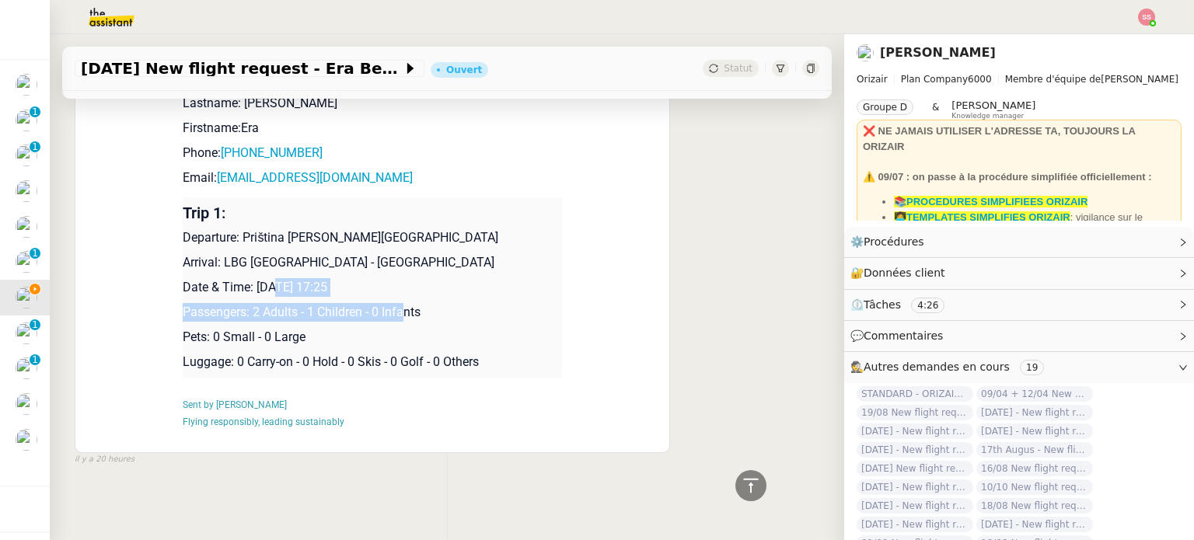
drag, startPoint x: 365, startPoint y: 288, endPoint x: 270, endPoint y: 279, distance: 95.2
click at [270, 279] on td "Trip 1: Departure: Priština Adem Jashari International Airport Arrival: LBG Par…" at bounding box center [372, 287] width 379 height 180
click at [270, 279] on p "Date & Time: 19th August 2025 17:25" at bounding box center [372, 287] width 379 height 19
drag, startPoint x: 250, startPoint y: 279, endPoint x: 401, endPoint y: 272, distance: 150.9
click at [401, 278] on p "Date & Time: 19th August 2025 17:25" at bounding box center [372, 287] width 379 height 19
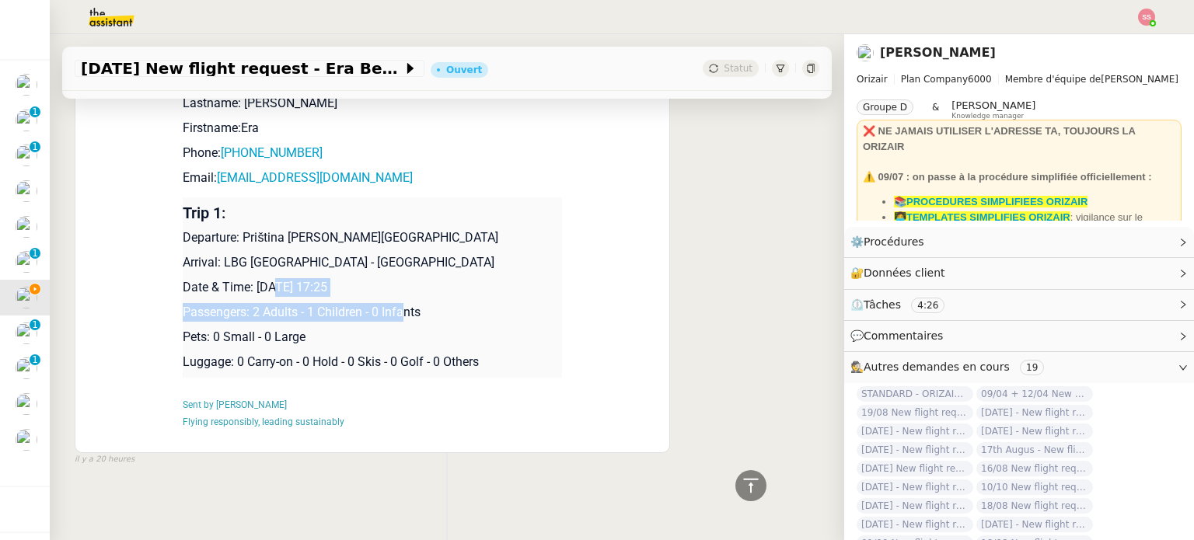
copy p "19th August 2025 17:25"
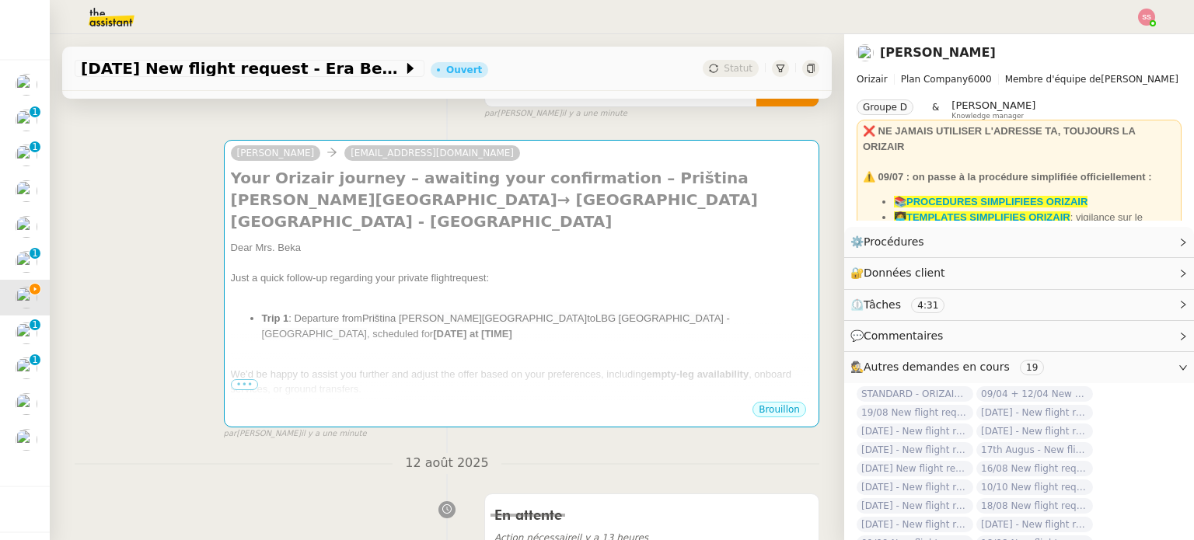
scroll to position [140, 0]
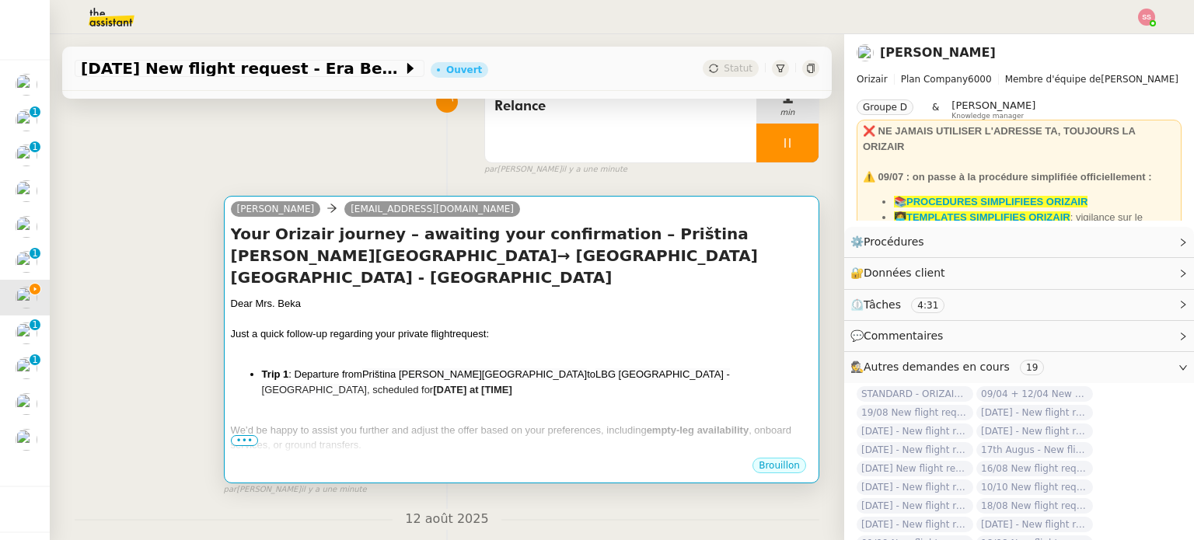
click at [597, 312] on div at bounding box center [521, 320] width 581 height 16
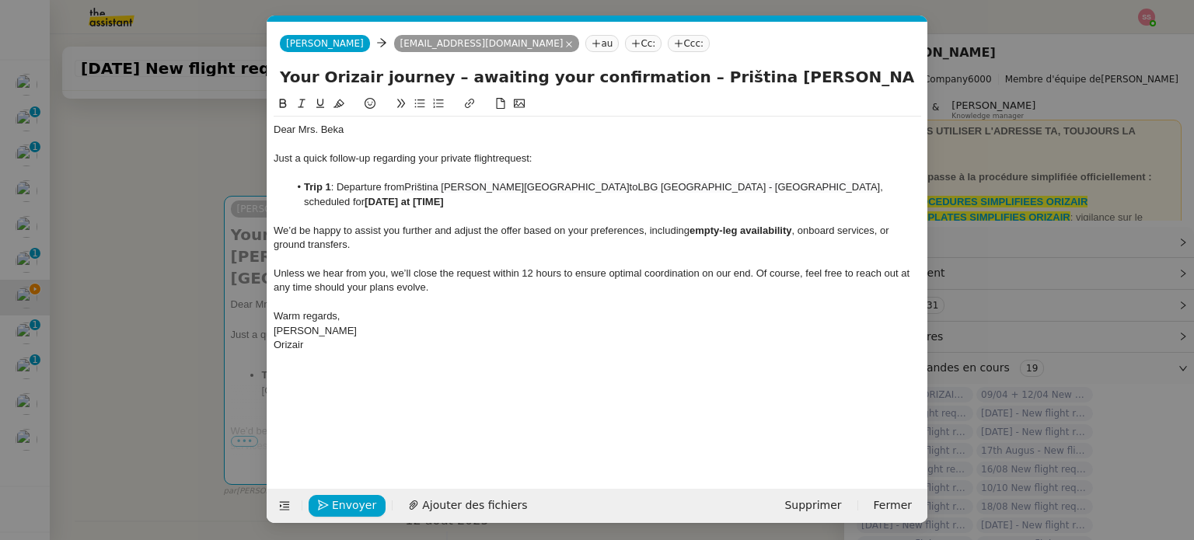
scroll to position [0, 67]
drag, startPoint x: 784, startPoint y: 186, endPoint x: 866, endPoint y: 183, distance: 81.7
click at [866, 183] on li "Trip 1 : Departure from Priština Adem Jashari International Airport to LBG Pari…" at bounding box center [605, 194] width 633 height 29
click at [668, 46] on nz-tag "Ccc:" at bounding box center [689, 43] width 42 height 17
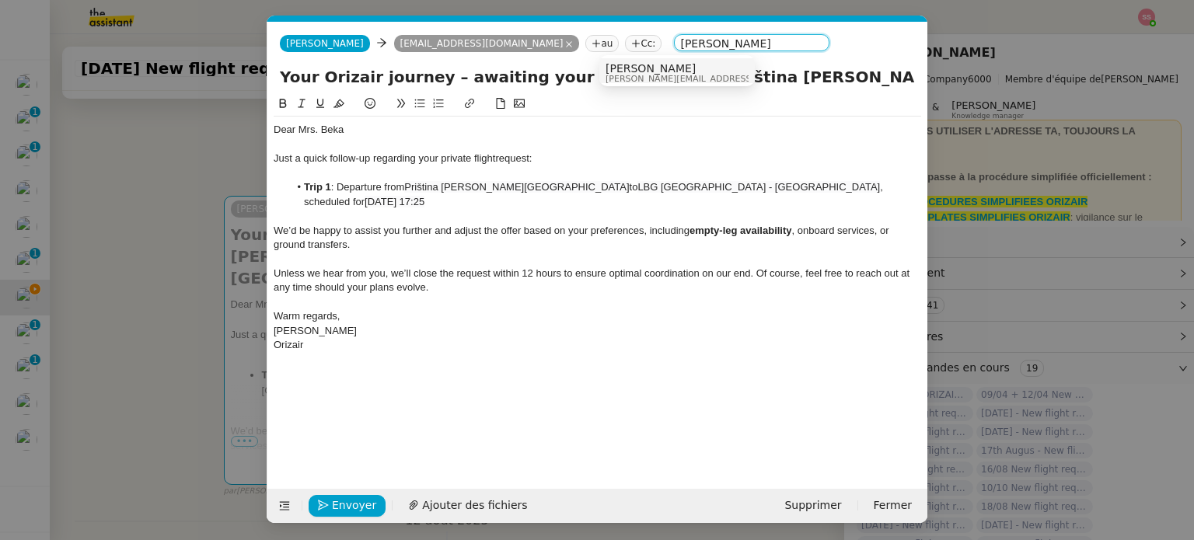
type input "[PERSON_NAME]"
click at [672, 63] on span "[PERSON_NAME]" at bounding box center [715, 68] width 221 height 12
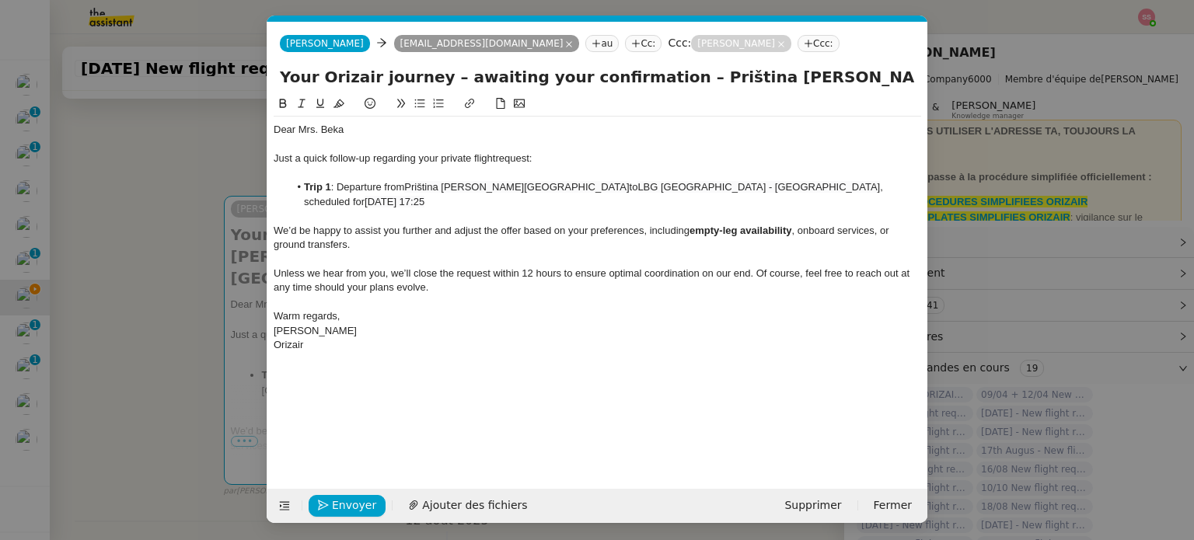
click at [604, 323] on div "Dear Mrs. Beka Just a quick follow-up regarding your private flight request: Tr…" at bounding box center [597, 238] width 647 height 242
click at [354, 506] on span "Envoyer" at bounding box center [354, 506] width 44 height 18
click at [354, 506] on span "Confirmer l'envoi" at bounding box center [378, 506] width 93 height 18
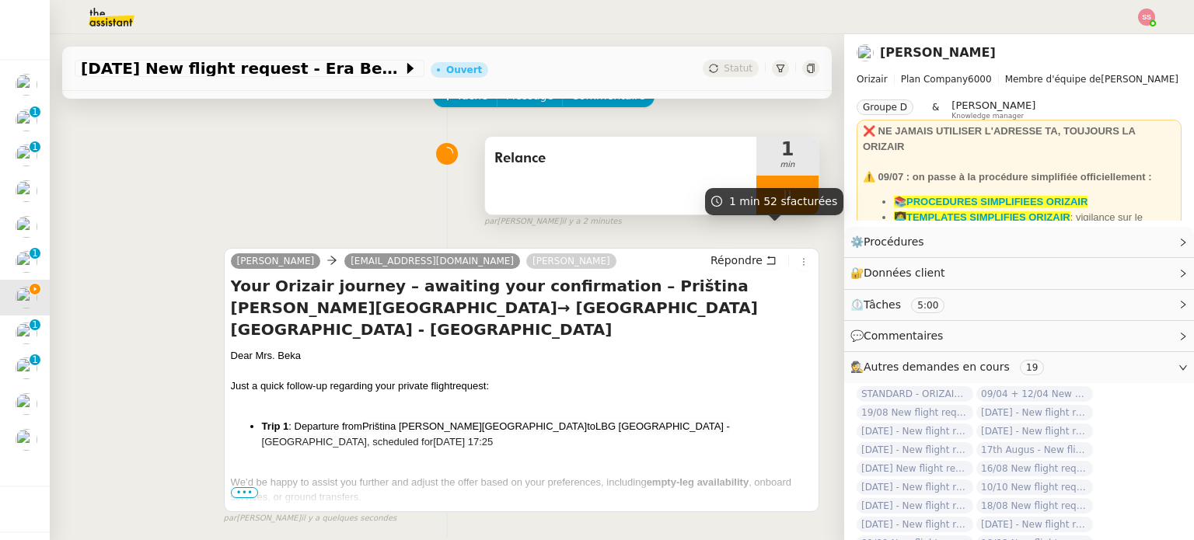
scroll to position [155, 0]
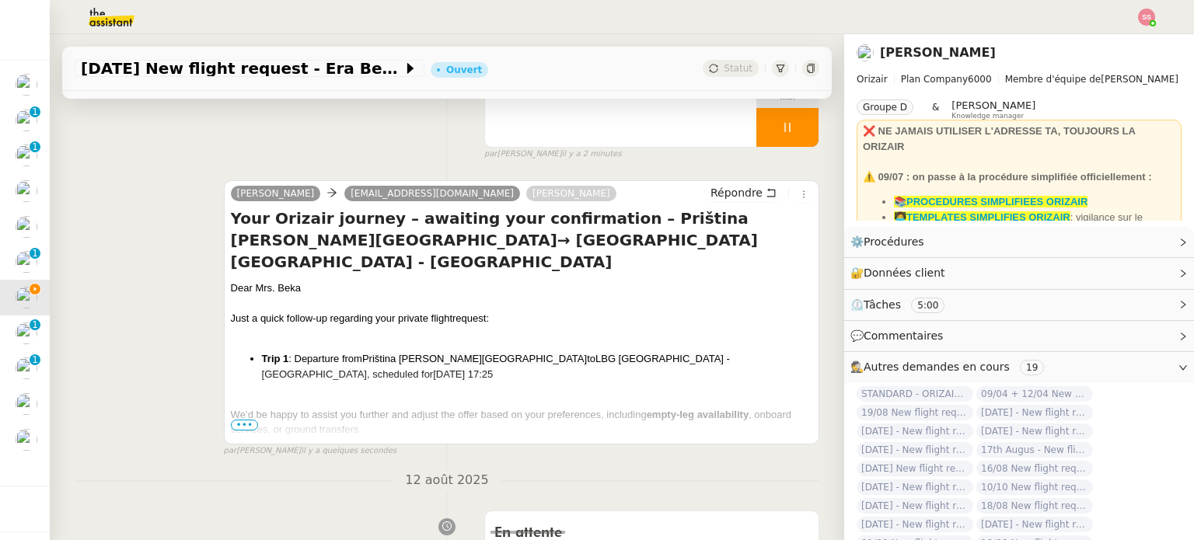
click at [128, 336] on div "Josephine bluemonster0123@gmail.com Louis Frei Répondre Your Orizair journey – …" at bounding box center [447, 311] width 745 height 291
click at [238, 454] on span "Unless we hear from you, we’ll close the request within 12 hours to ensure opti…" at bounding box center [521, 467] width 580 height 27
click at [244, 438] on div at bounding box center [521, 446] width 581 height 16
click at [239, 425] on span "•••" at bounding box center [245, 425] width 28 height 11
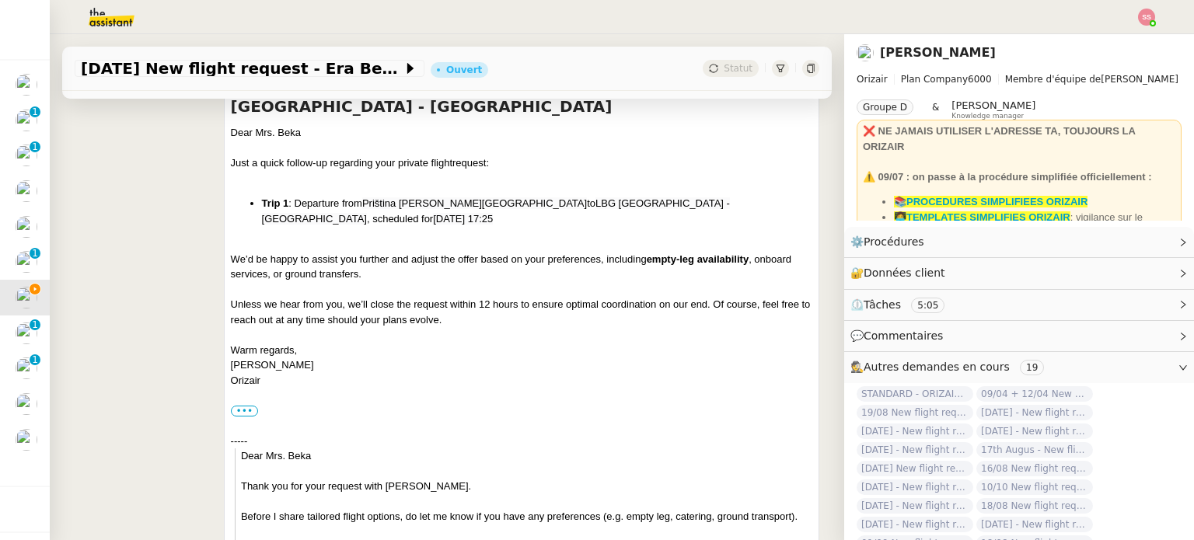
scroll to position [78, 0]
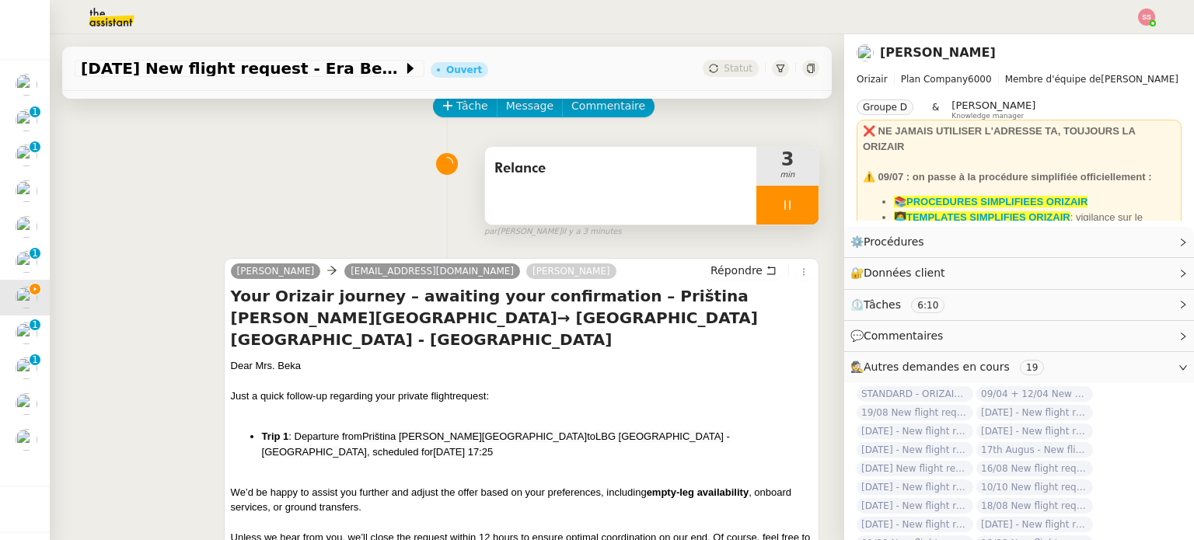
click at [796, 208] on div at bounding box center [787, 205] width 62 height 39
click at [796, 208] on button at bounding box center [802, 205] width 31 height 39
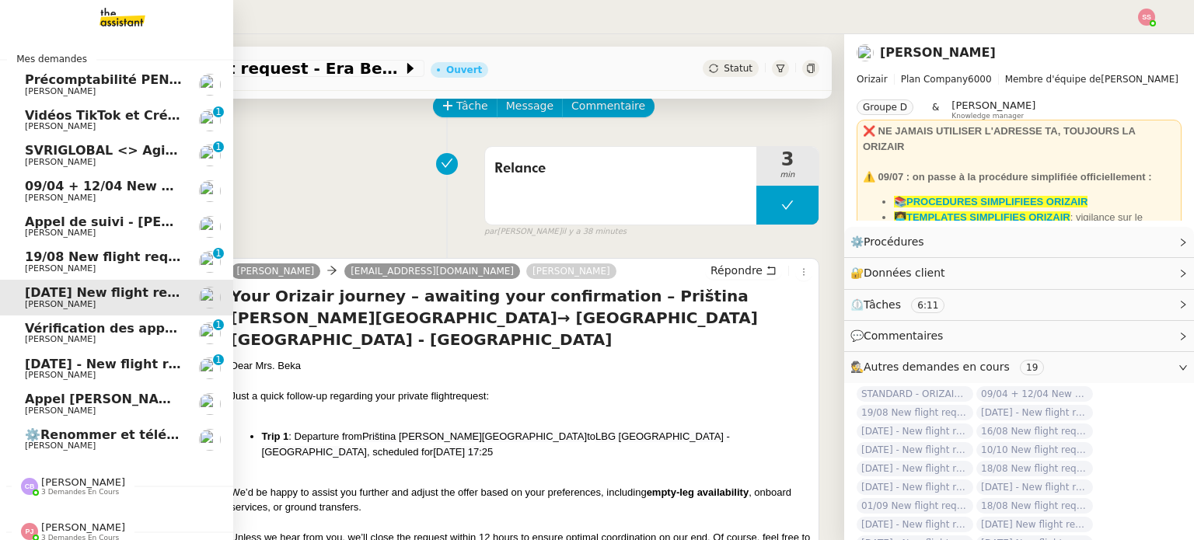
scroll to position [0, 0]
click at [138, 257] on span "19/08 New flight request - [PERSON_NAME][GEOGRAPHIC_DATA]" at bounding box center [249, 256] width 449 height 15
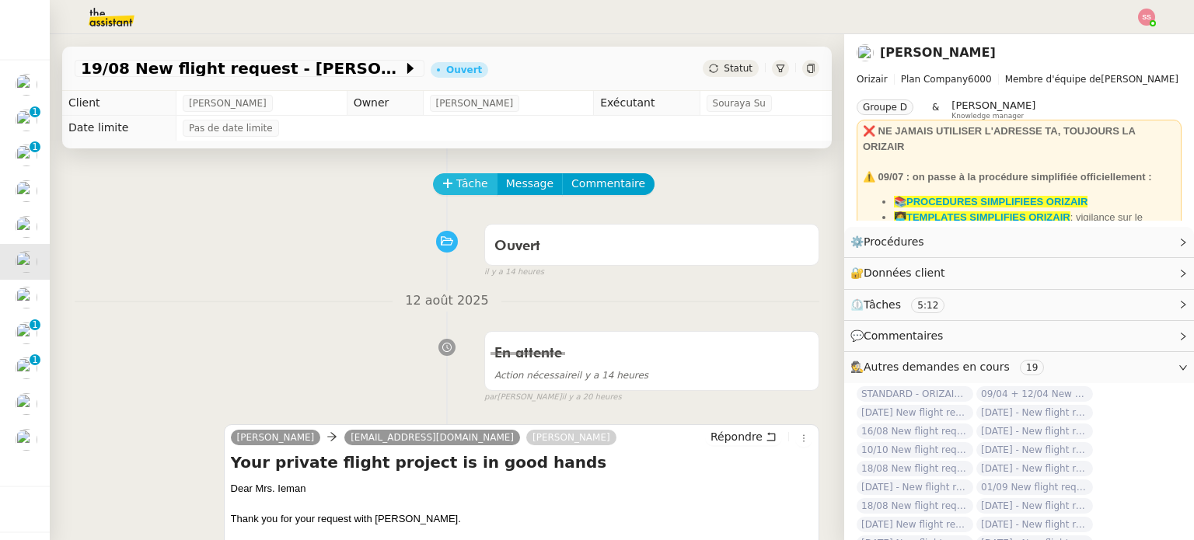
click at [461, 189] on span "Tâche" at bounding box center [472, 184] width 32 height 18
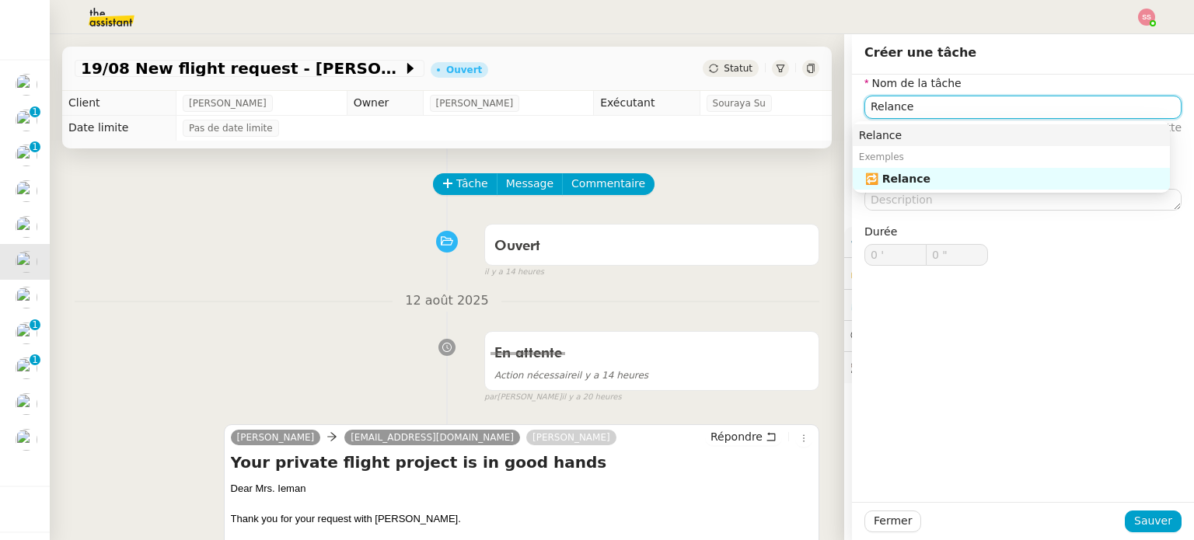
click at [1019, 137] on div "Relance" at bounding box center [1011, 135] width 305 height 14
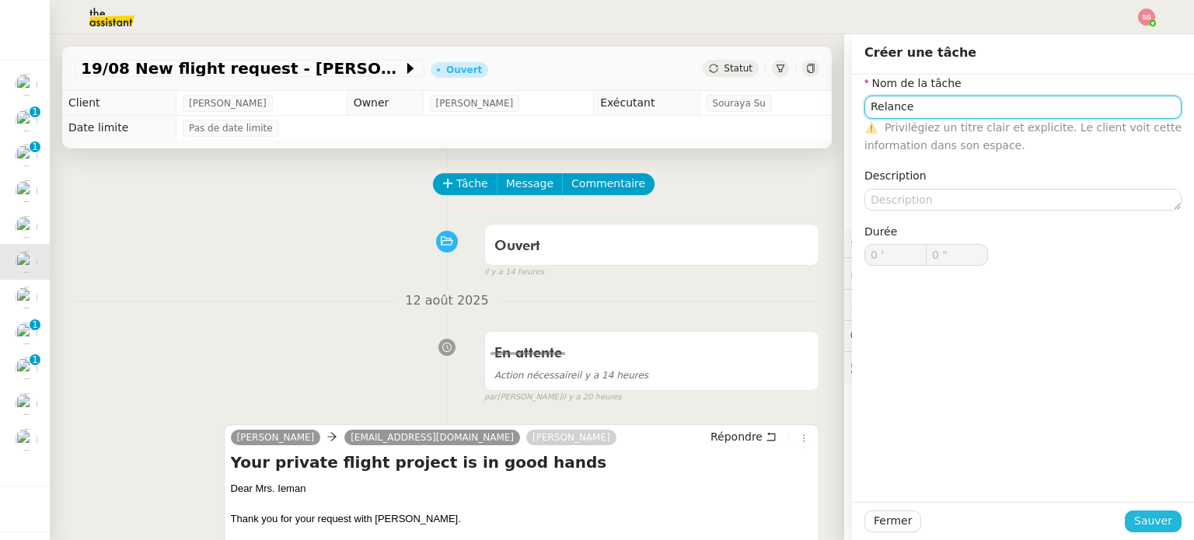
type input "Relance"
click at [1160, 520] on button "Sauver" at bounding box center [1153, 522] width 57 height 22
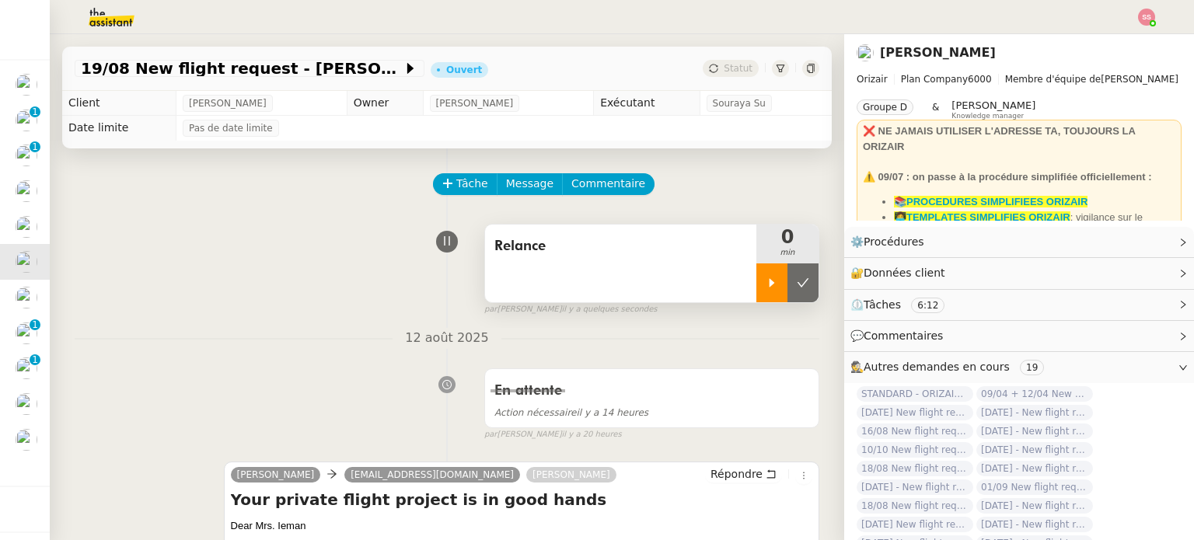
click at [756, 276] on div at bounding box center [771, 282] width 31 height 39
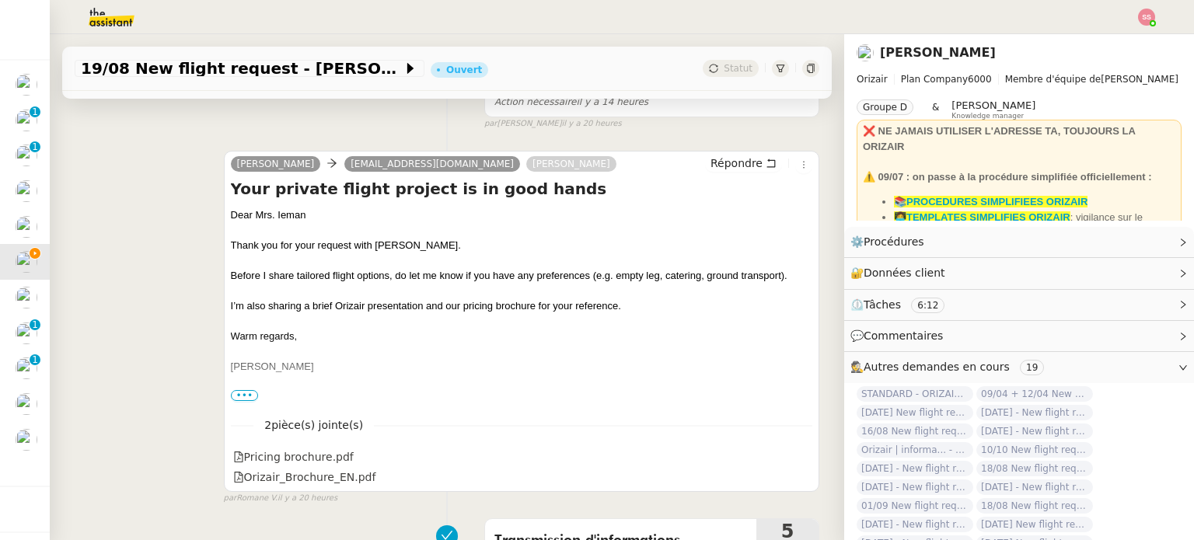
scroll to position [311, 0]
click at [710, 169] on span "Répondre" at bounding box center [736, 163] width 52 height 16
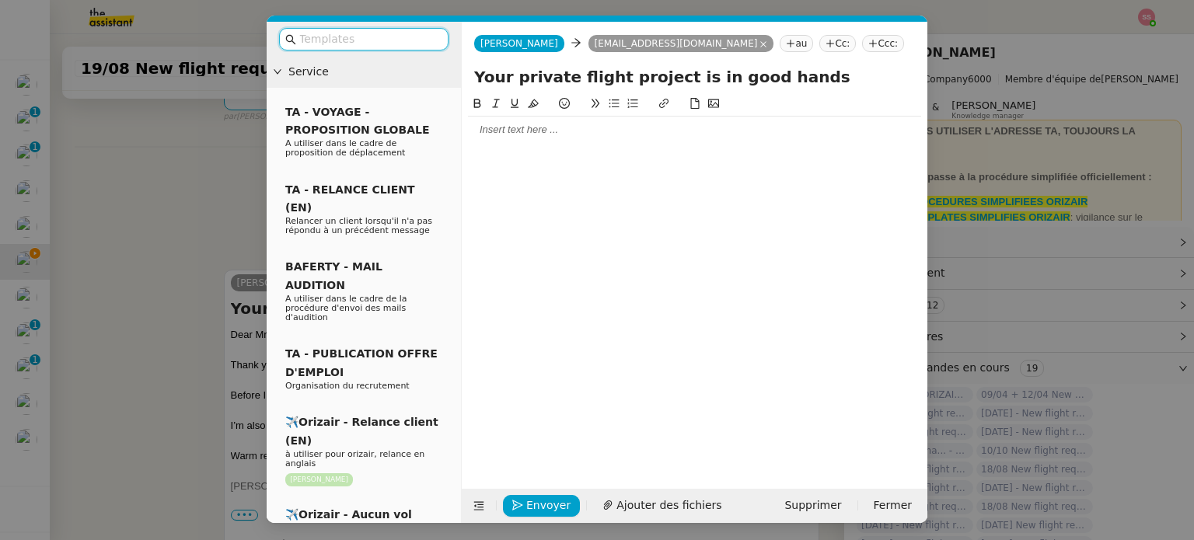
scroll to position [430, 0]
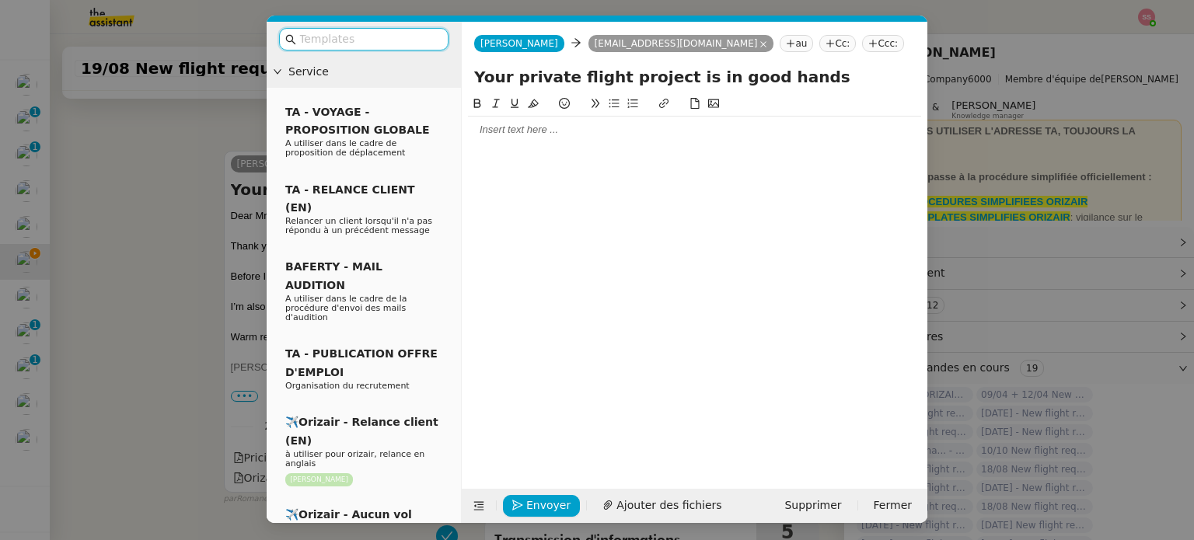
click at [862, 41] on nz-tag "Ccc:" at bounding box center [883, 43] width 42 height 17
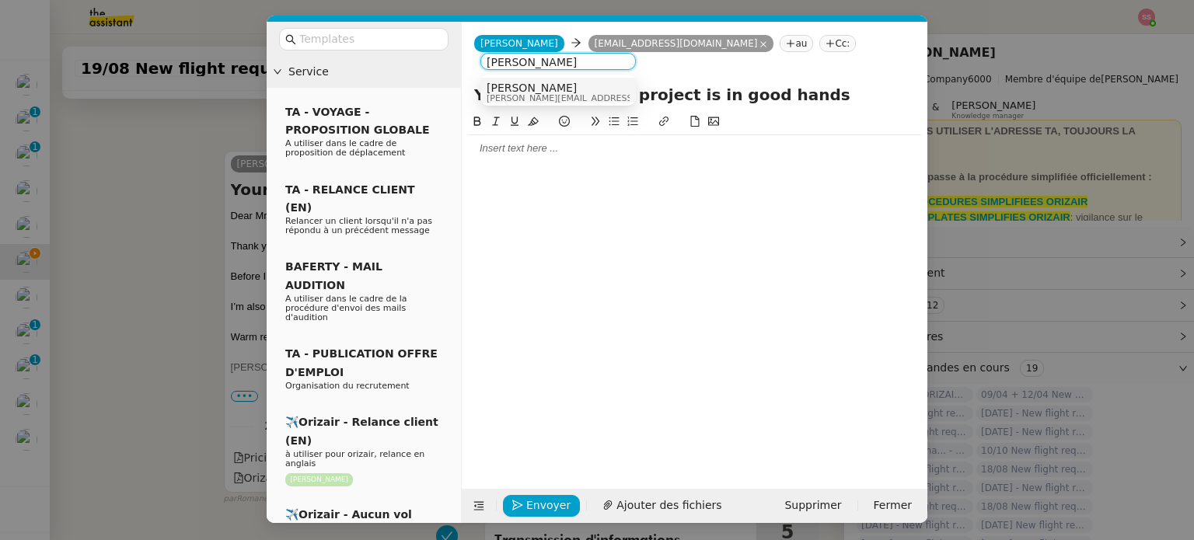
type input "[PERSON_NAME]"
click at [556, 100] on div "Louis Frei louis@orizair.com" at bounding box center [603, 92] width 232 height 21
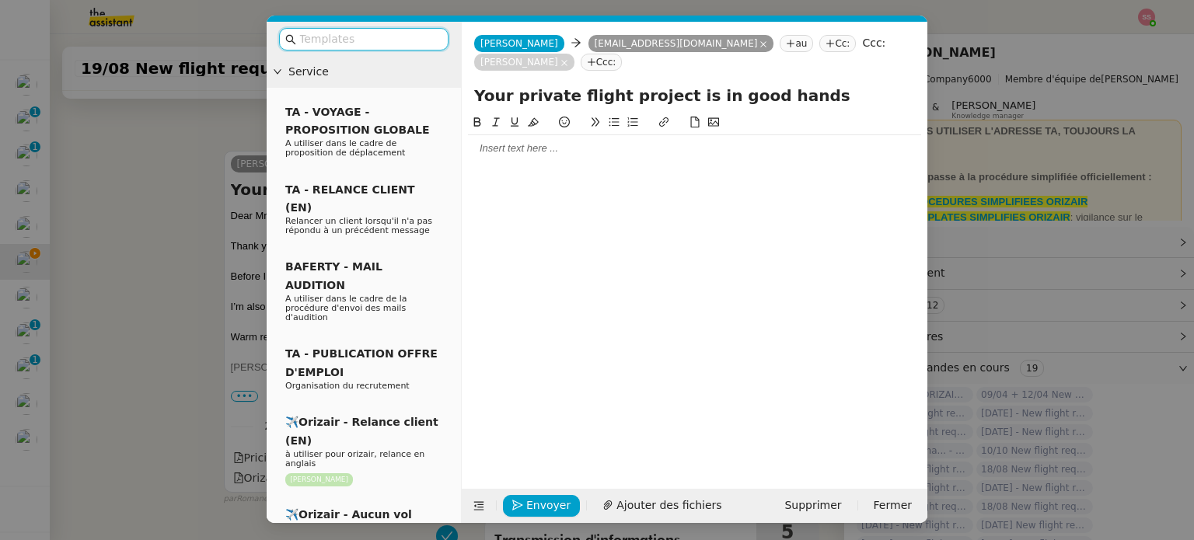
click at [403, 44] on input "text" at bounding box center [369, 39] width 140 height 18
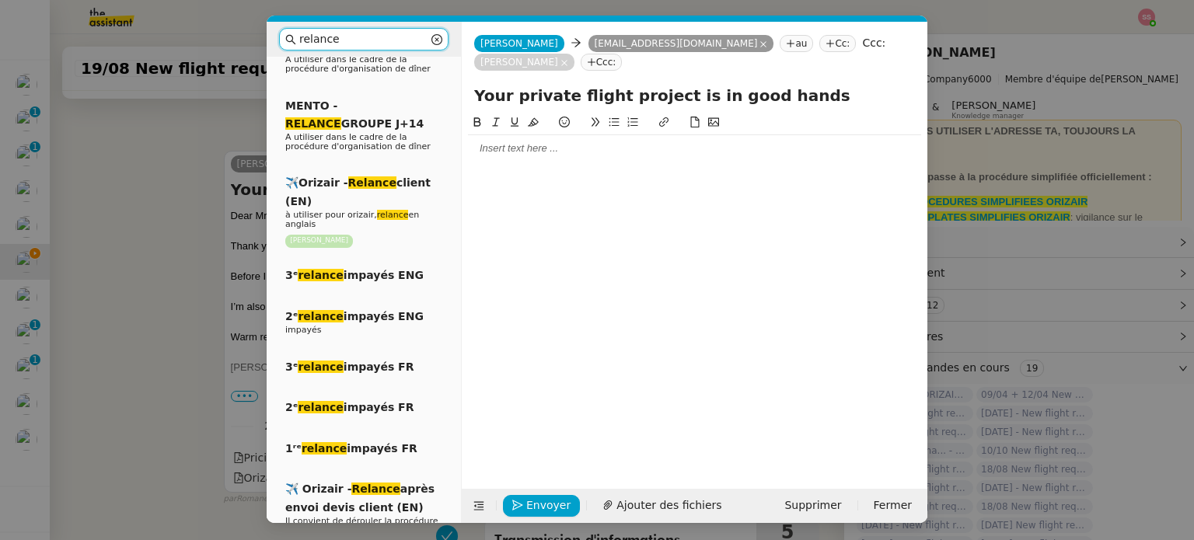
scroll to position [466, 0]
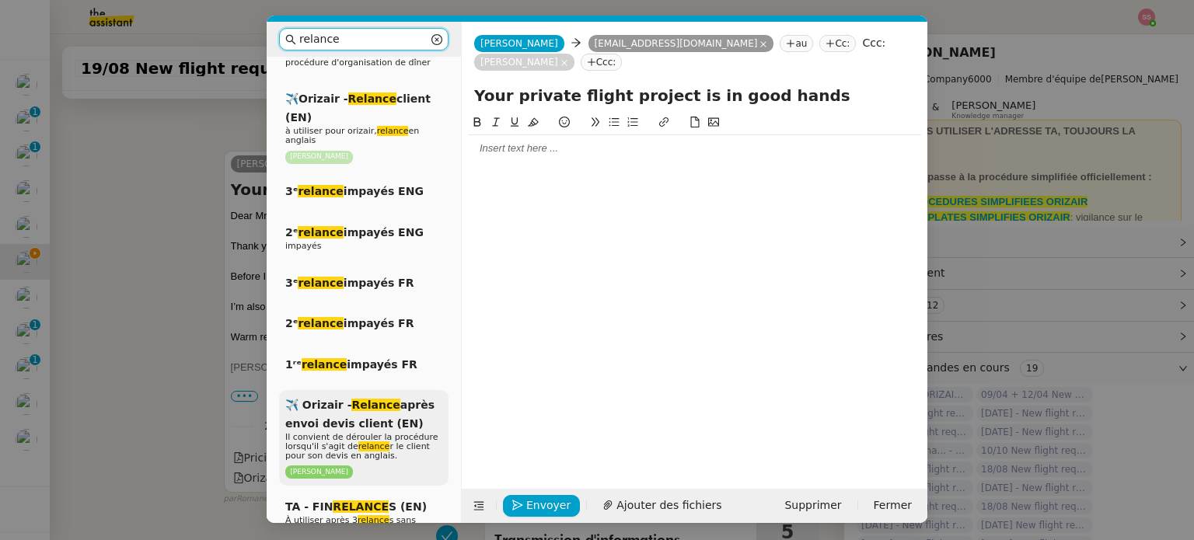
type input "relance"
click at [342, 432] on span "Il convient de dérouler la procédure lorsqu'il s'agit de relance r le client po…" at bounding box center [361, 446] width 153 height 29
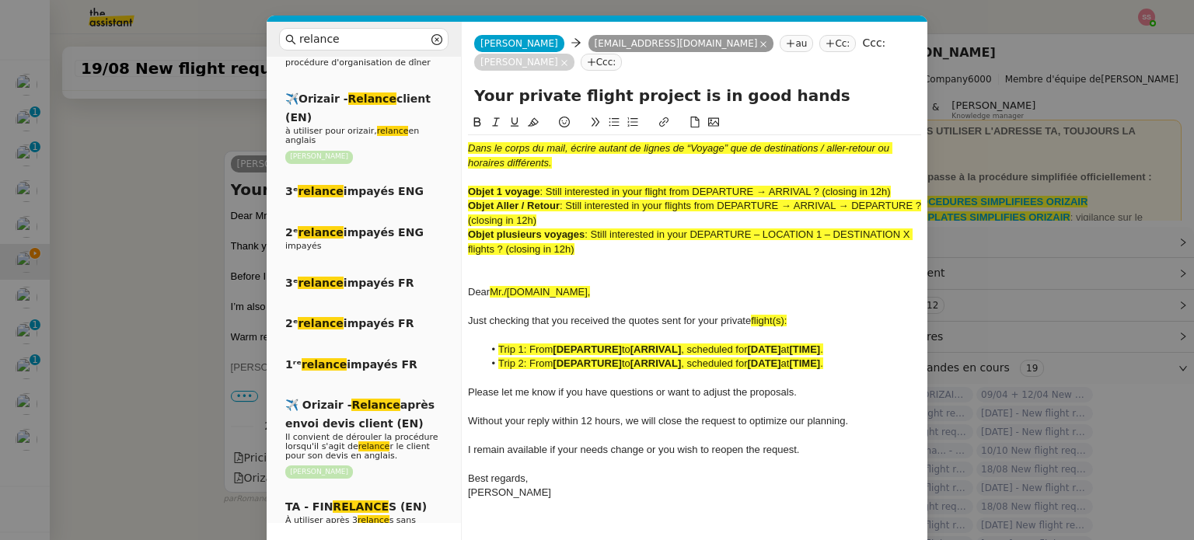
scroll to position [634, 0]
drag, startPoint x: 548, startPoint y: 173, endPoint x: 672, endPoint y: 172, distance: 123.6
click at [672, 186] on span ": Still interested in your flight from DEPARTURE → ARRIVAL ? (closing in 12h)" at bounding box center [714, 192] width 351 height 12
copy span "Still interested in your flight"
click at [661, 84] on input "Your private flight project is in good hands" at bounding box center [694, 95] width 441 height 23
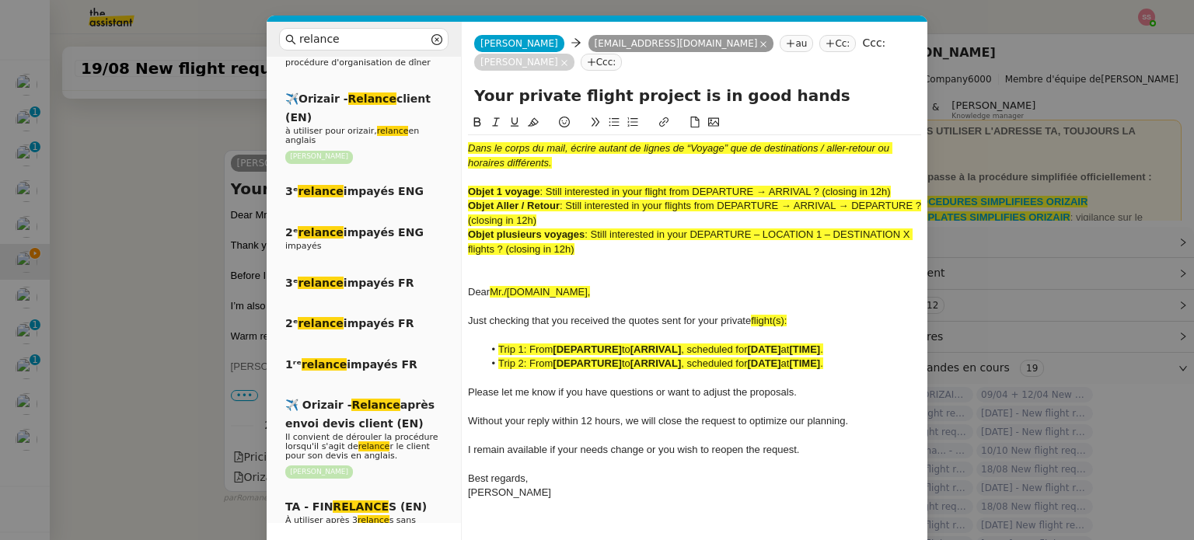
click at [661, 84] on input "Your private flight project is in good hands" at bounding box center [694, 95] width 441 height 23
paste input "Still interested in your flight"
type input "Still interested in your flight ?"
drag, startPoint x: 581, startPoint y: 232, endPoint x: 454, endPoint y: 114, distance: 173.3
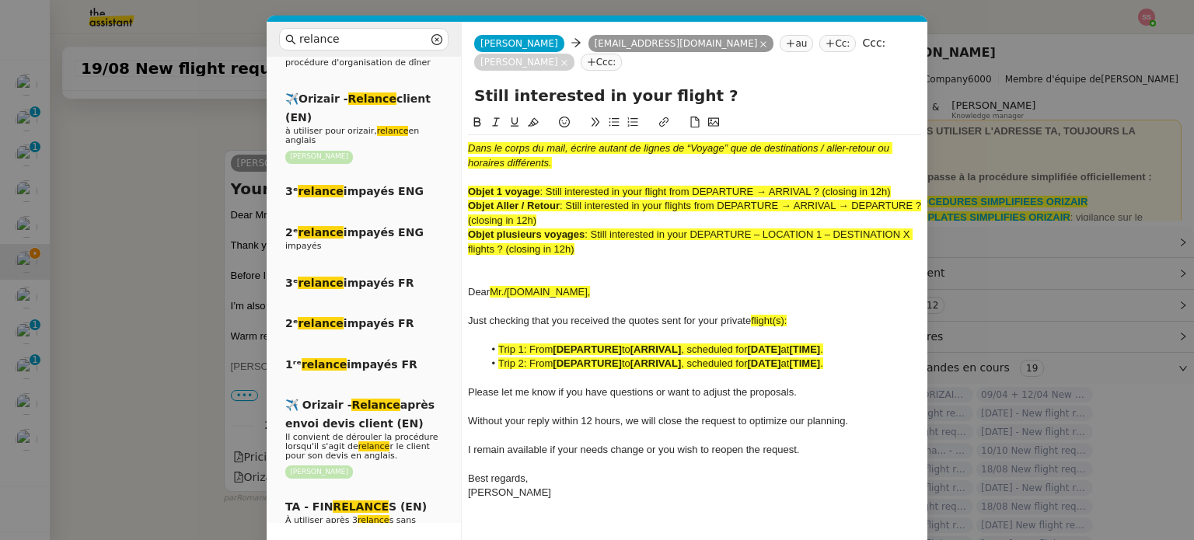
click at [454, 114] on nz-layout "relance Service Relance Bon de Commande LBP A utiliser dans le cadre de la proc…" at bounding box center [597, 301] width 661 height 558
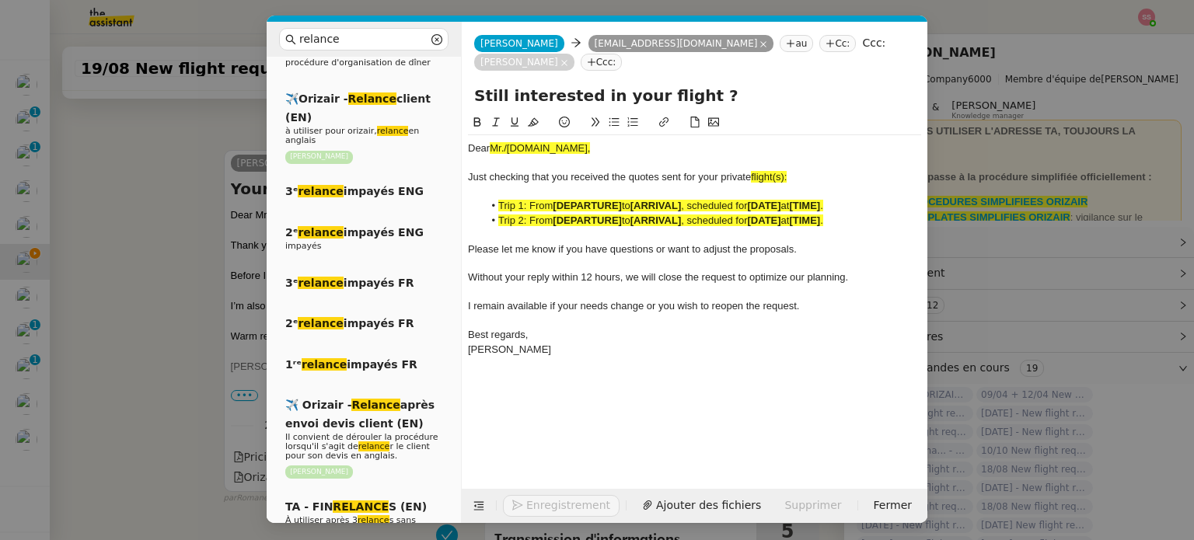
click at [201, 242] on nz-modal-container "relance Service Relance Bon de Commande LBP A utiliser dans le cadre de la proc…" at bounding box center [597, 270] width 1194 height 540
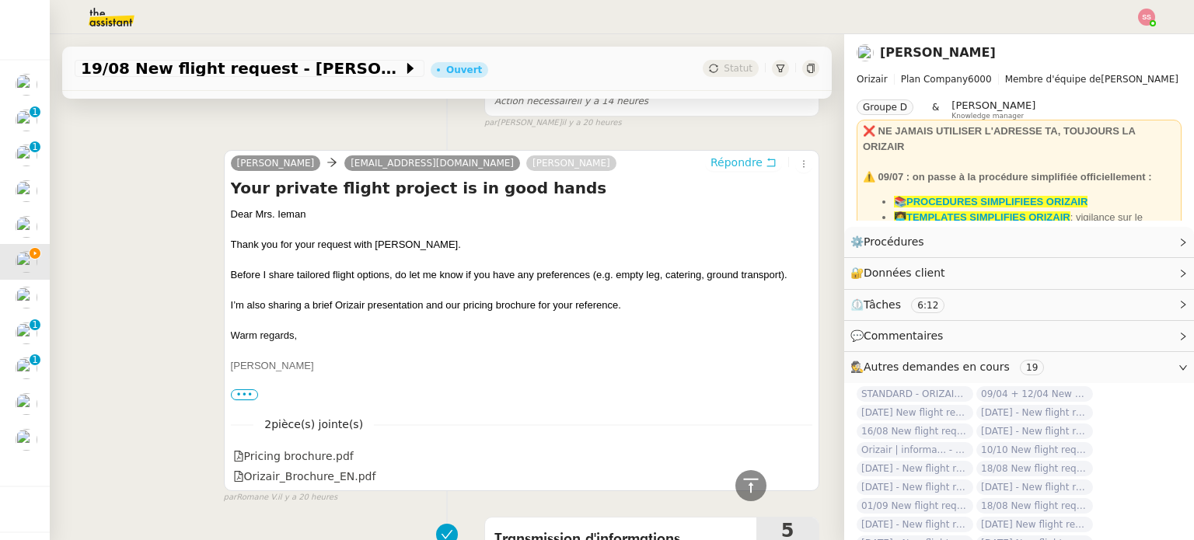
scroll to position [632, 0]
click at [258, 214] on div "Dear Mrs. Ieman" at bounding box center [521, 216] width 581 height 16
copy div "Dear Mrs. Ieman"
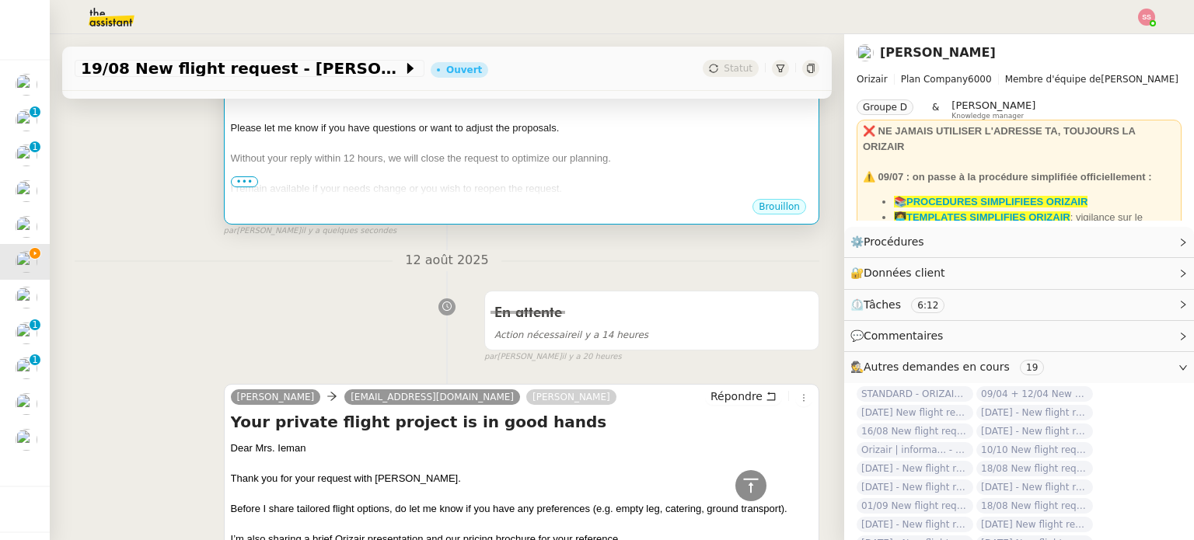
click at [394, 178] on div at bounding box center [521, 174] width 581 height 16
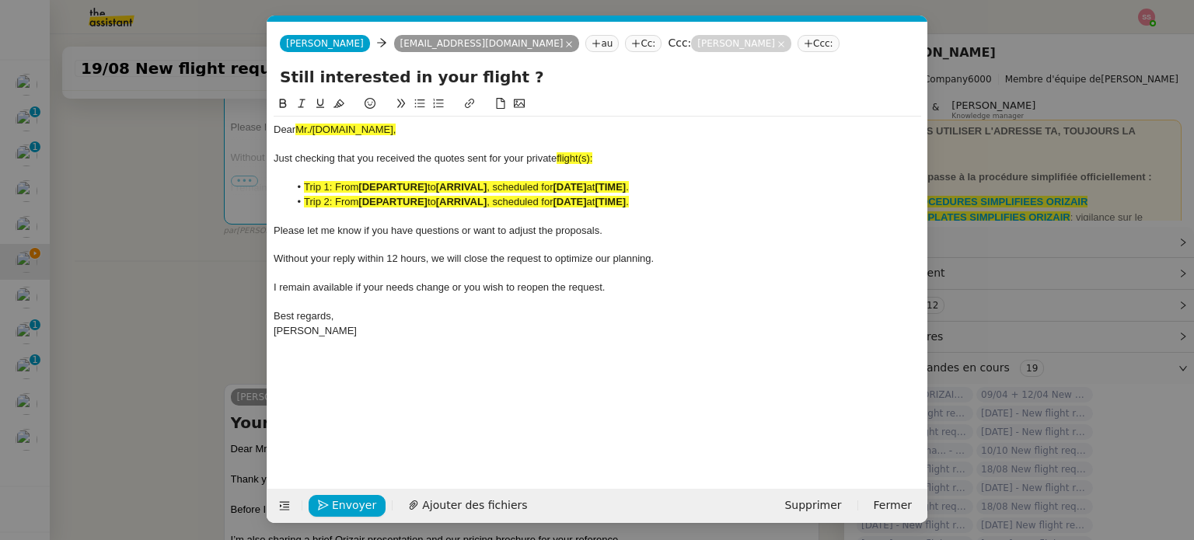
scroll to position [0, 67]
click at [331, 127] on span "Mr./Ms.XXX," at bounding box center [345, 130] width 100 height 12
paste div
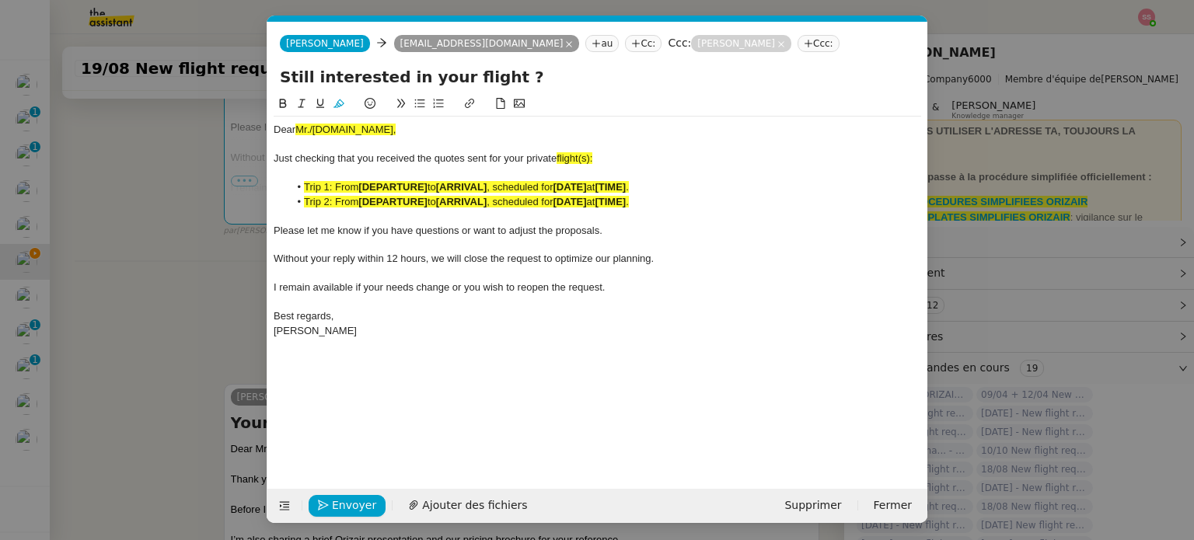
scroll to position [0, 0]
click at [218, 285] on nz-modal-container "relance Service Relance Bon de Commande LBP A utiliser dans le cadre de la proc…" at bounding box center [597, 270] width 1194 height 540
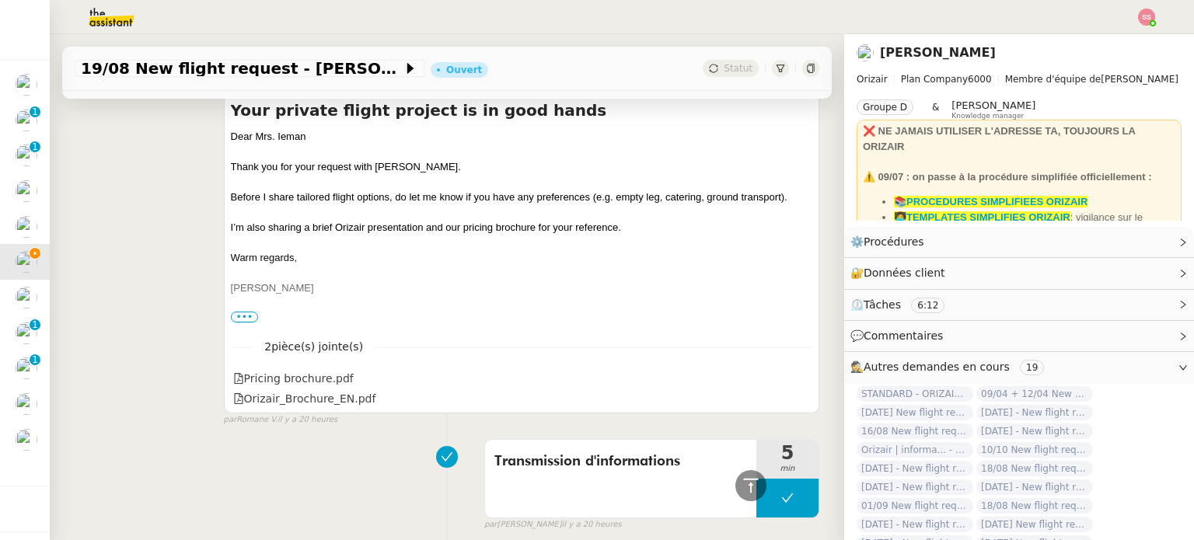
scroll to position [1085, 0]
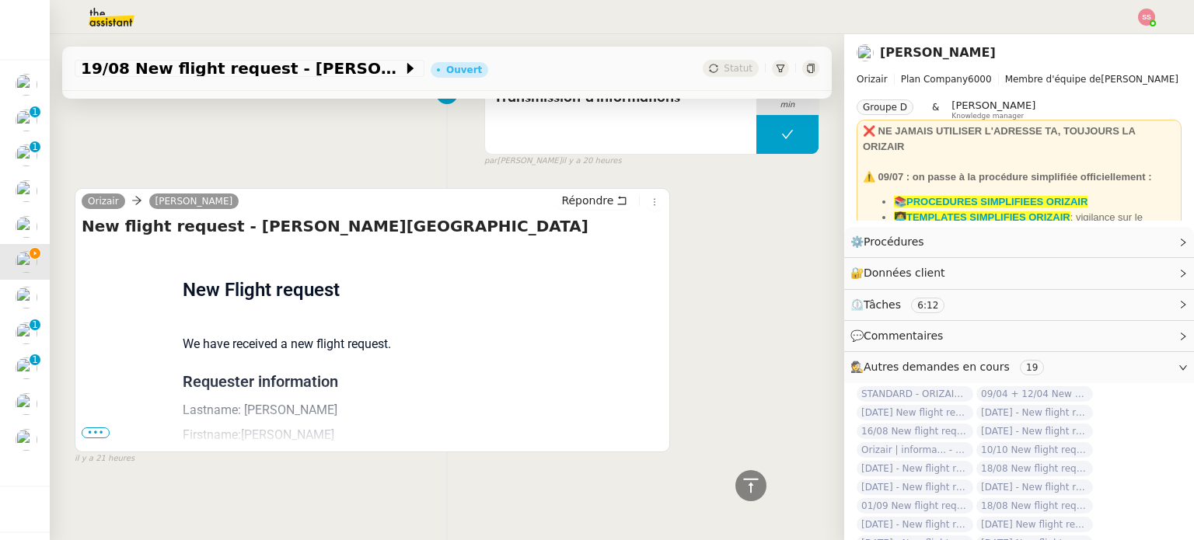
click at [90, 427] on span "•••" at bounding box center [96, 432] width 28 height 11
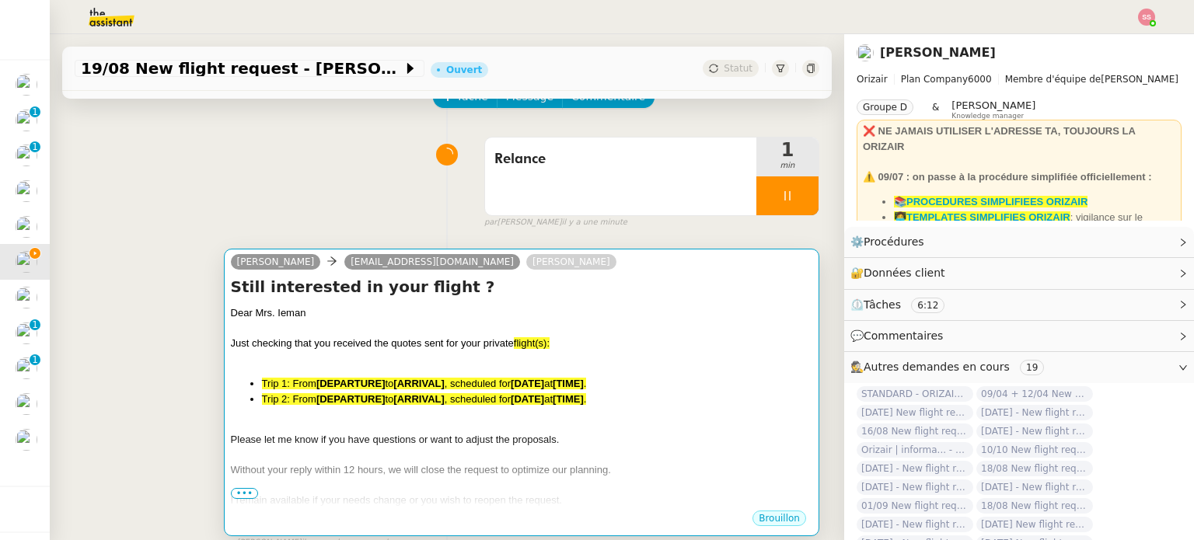
scroll to position [72, 0]
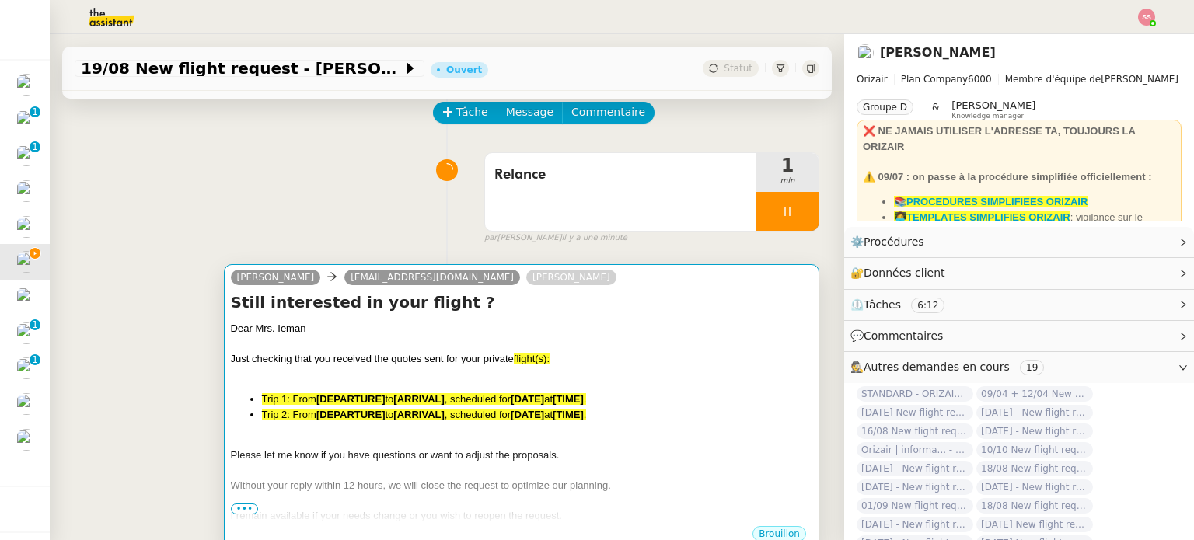
click at [476, 382] on div "﻿" at bounding box center [521, 375] width 581 height 16
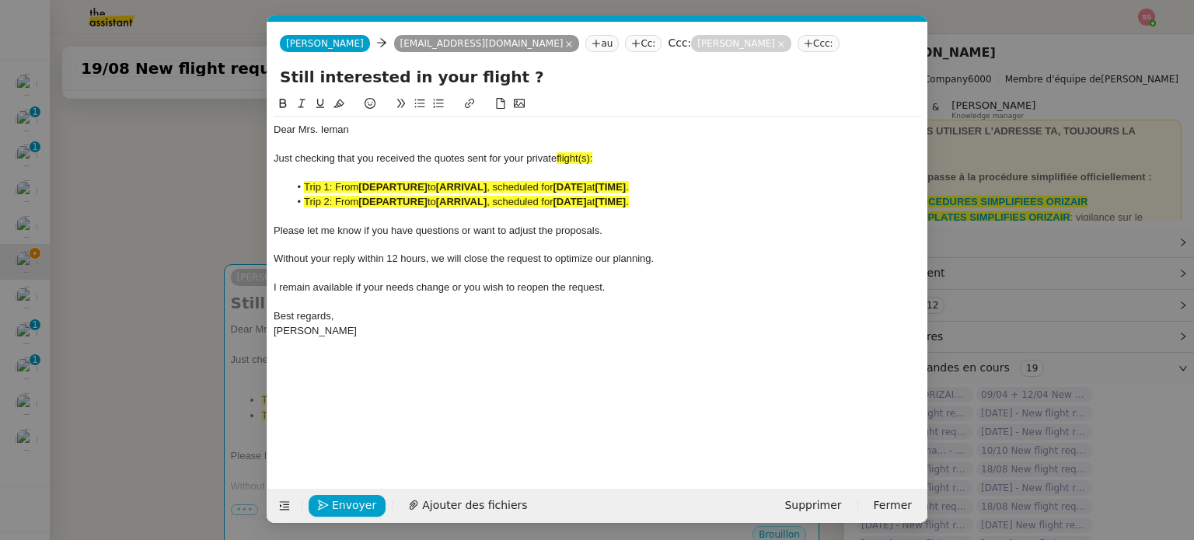
scroll to position [0, 67]
click at [603, 158] on div "Just checking that you received the quotes sent for your private flight(s):" at bounding box center [597, 159] width 647 height 14
drag, startPoint x: 599, startPoint y: 158, endPoint x: 560, endPoint y: 157, distance: 39.6
click at [560, 157] on div "Just checking that you received the quotes sent for your private flight :" at bounding box center [597, 159] width 647 height 14
click at [345, 106] on button at bounding box center [339, 104] width 19 height 18
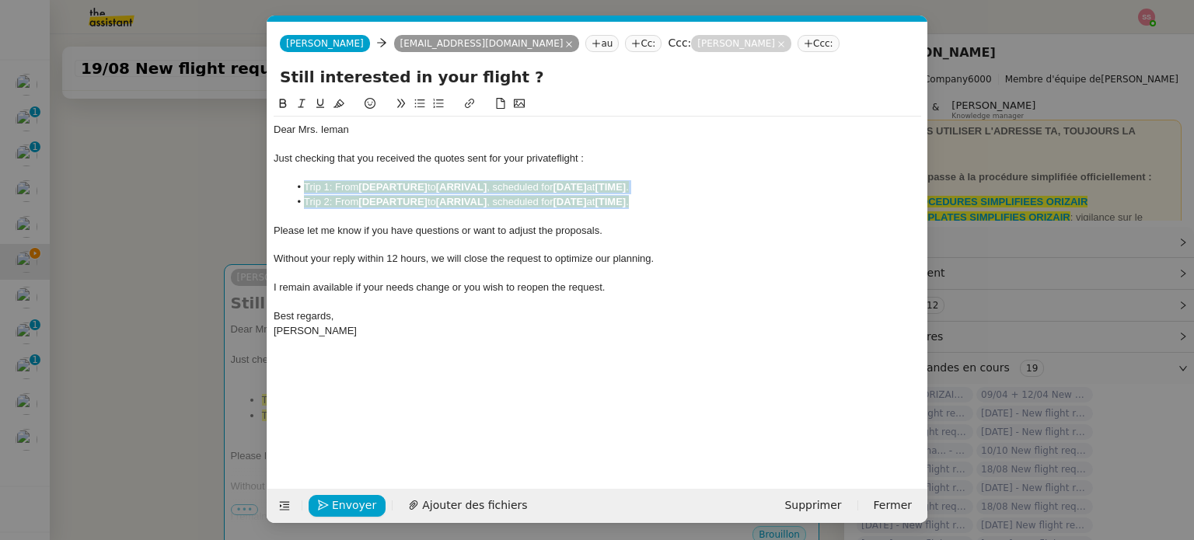
drag, startPoint x: 675, startPoint y: 204, endPoint x: 305, endPoint y: 186, distance: 369.6
click at [305, 186] on ul "Trip 1: From [DEPARTURE] to [ARRIVAL] , scheduled for [DATE] at [TIME] . Trip 2…" at bounding box center [597, 194] width 647 height 29
click at [330, 100] on button at bounding box center [339, 104] width 19 height 18
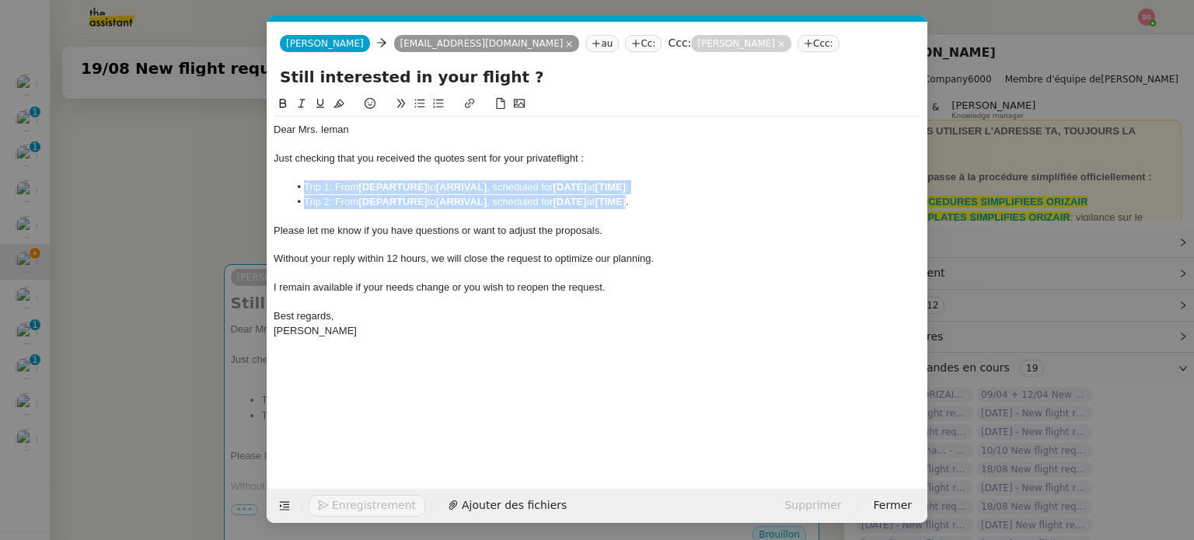
click at [354, 198] on li "Trip 2: From [DEPARTURE] to [ARRIVAL] , scheduled for [DATE] at [TIME] ." at bounding box center [605, 202] width 633 height 14
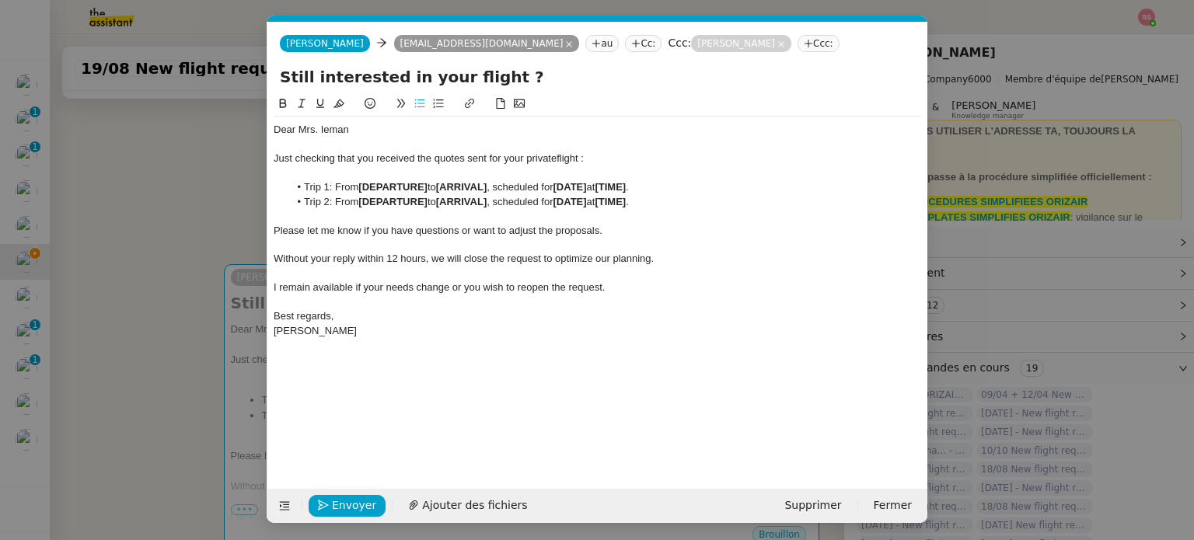
click at [376, 197] on strong "[DEPARTURE]" at bounding box center [392, 202] width 69 height 12
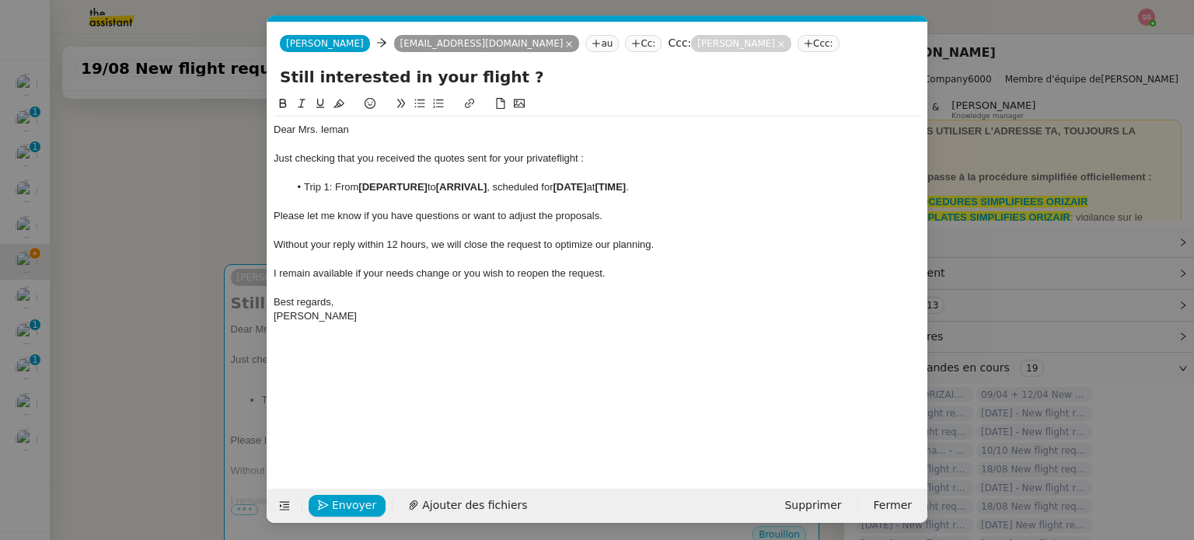
click at [50, 298] on nz-modal-container "relance Service Relance Bon de Commande LBP A utiliser dans le cadre de la proc…" at bounding box center [597, 270] width 1194 height 540
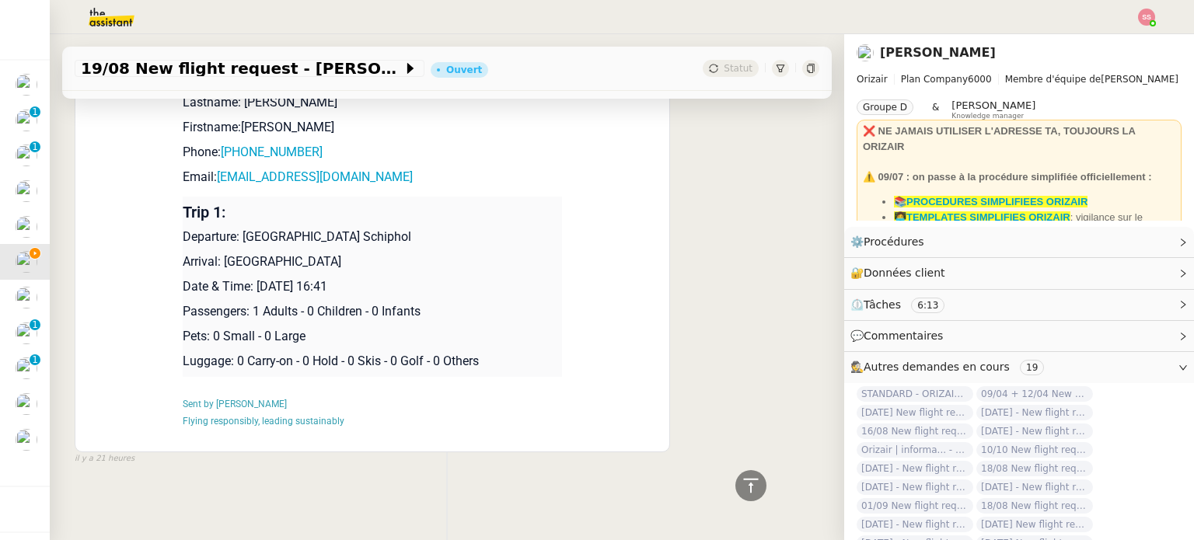
scroll to position [1392, 0]
drag, startPoint x: 250, startPoint y: 277, endPoint x: 382, endPoint y: 274, distance: 132.2
click at [382, 277] on p "Date & Time: 19th August 2025 16:41" at bounding box center [372, 286] width 379 height 19
copy p "19th August 2025 16:41"
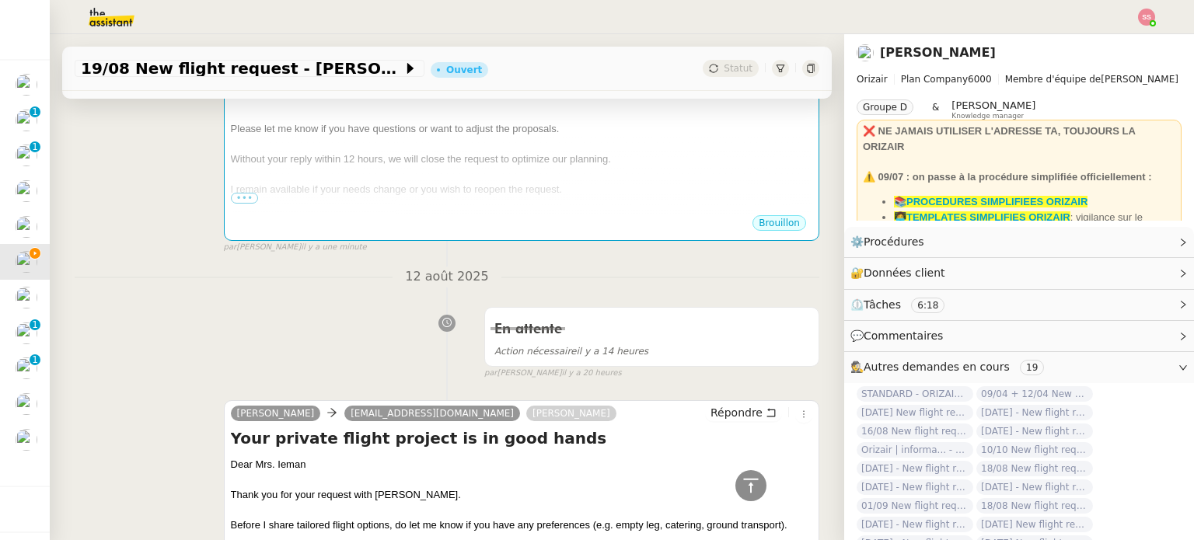
scroll to position [305, 0]
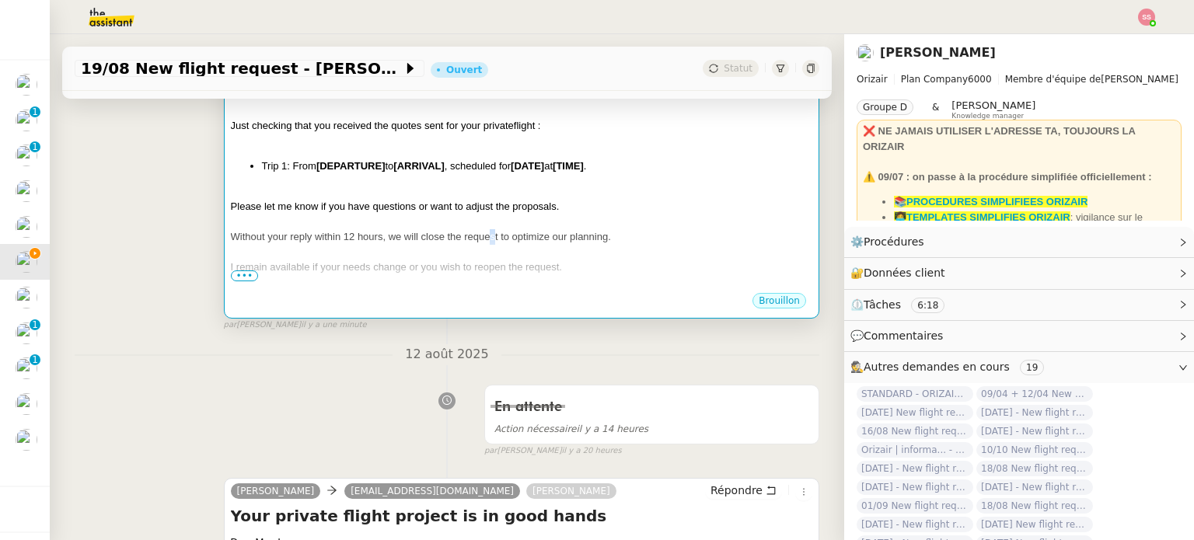
click at [488, 235] on span "Without your reply within 12 hours, we will close the request to optimize our p…" at bounding box center [421, 237] width 380 height 12
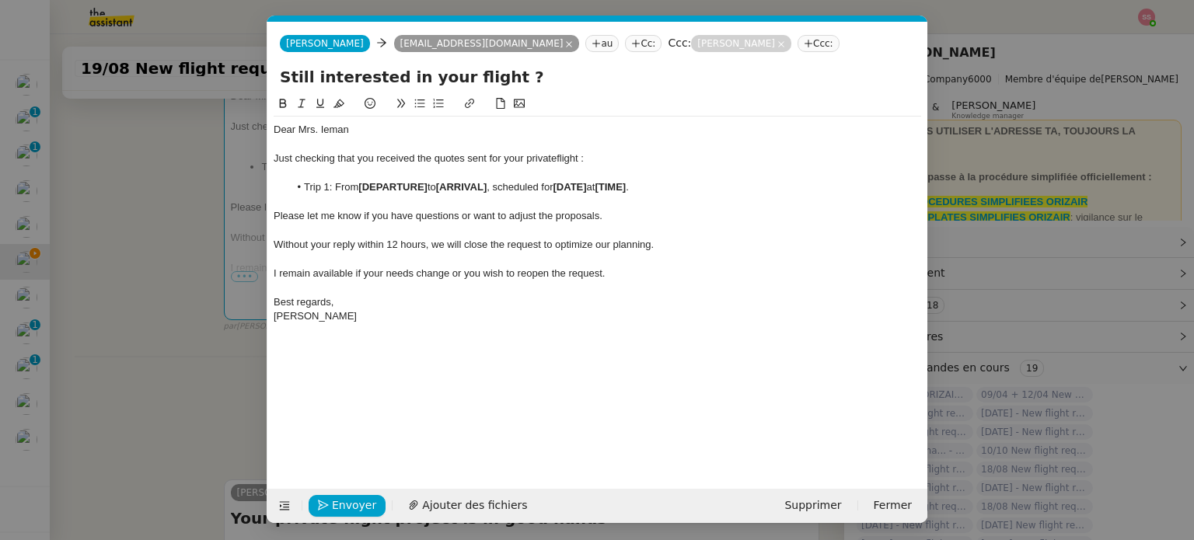
scroll to position [0, 67]
drag, startPoint x: 646, startPoint y: 185, endPoint x: 563, endPoint y: 187, distance: 82.4
click at [563, 187] on li "Trip 1: From [DEPARTURE] to [ARRIVAL] , scheduled for [DATE] at [TIME] ." at bounding box center [605, 187] width 633 height 14
click at [168, 329] on nz-modal-container "relance Service Relance Bon de Commande LBP A utiliser dans le cadre de la proc…" at bounding box center [597, 270] width 1194 height 540
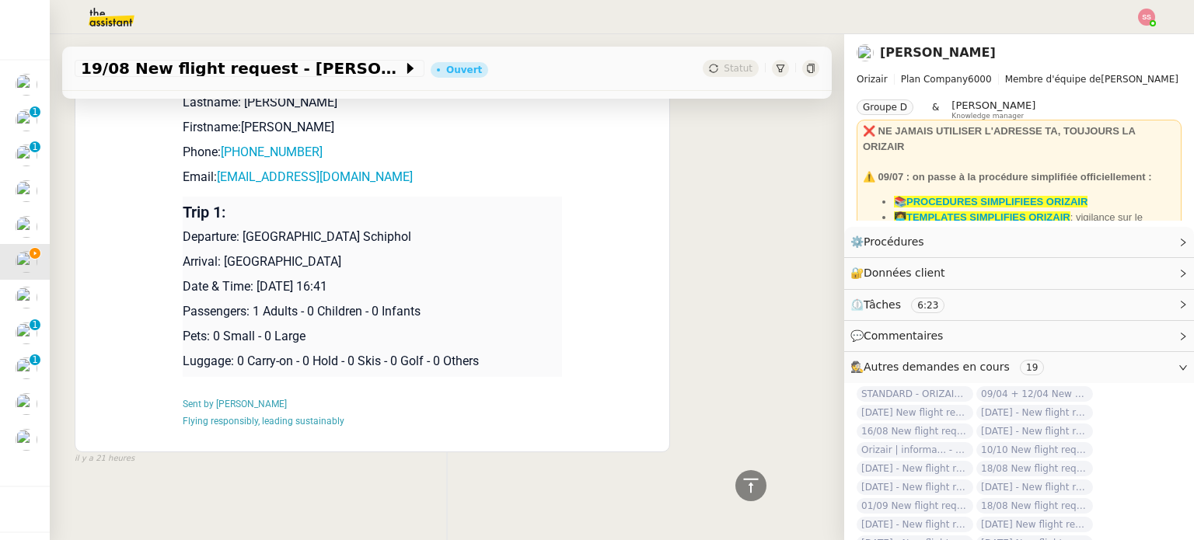
scroll to position [1391, 0]
drag, startPoint x: 239, startPoint y: 229, endPoint x: 427, endPoint y: 235, distance: 188.2
click at [427, 235] on p "Departure: Amsterdam Airport Schiphol" at bounding box center [372, 237] width 379 height 19
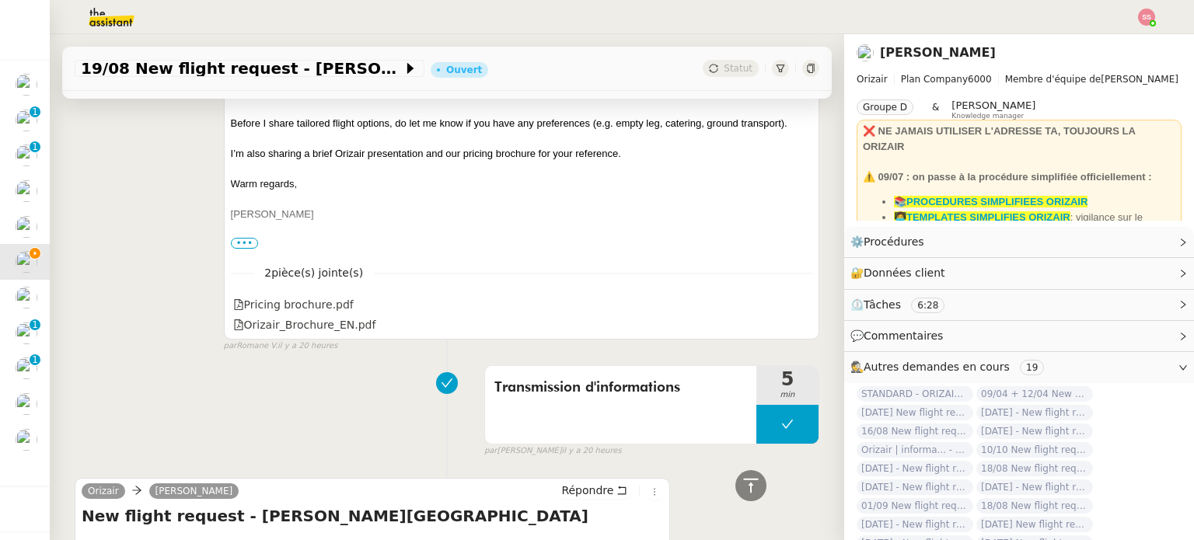
scroll to position [305, 0]
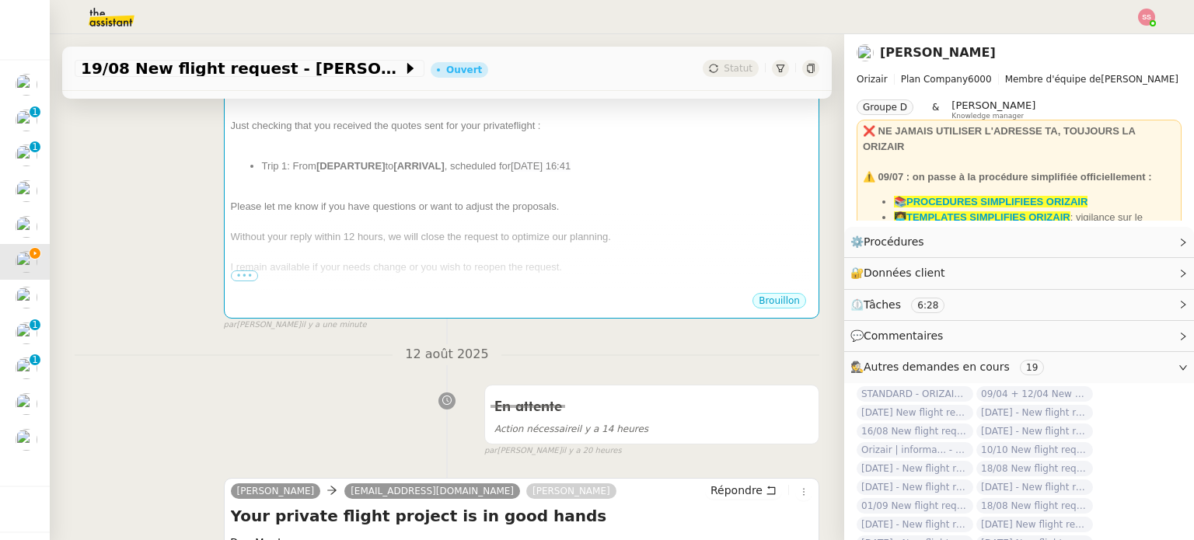
click at [427, 236] on span "Without your reply within 12 hours, we will close the request to optimize our p…" at bounding box center [421, 237] width 380 height 12
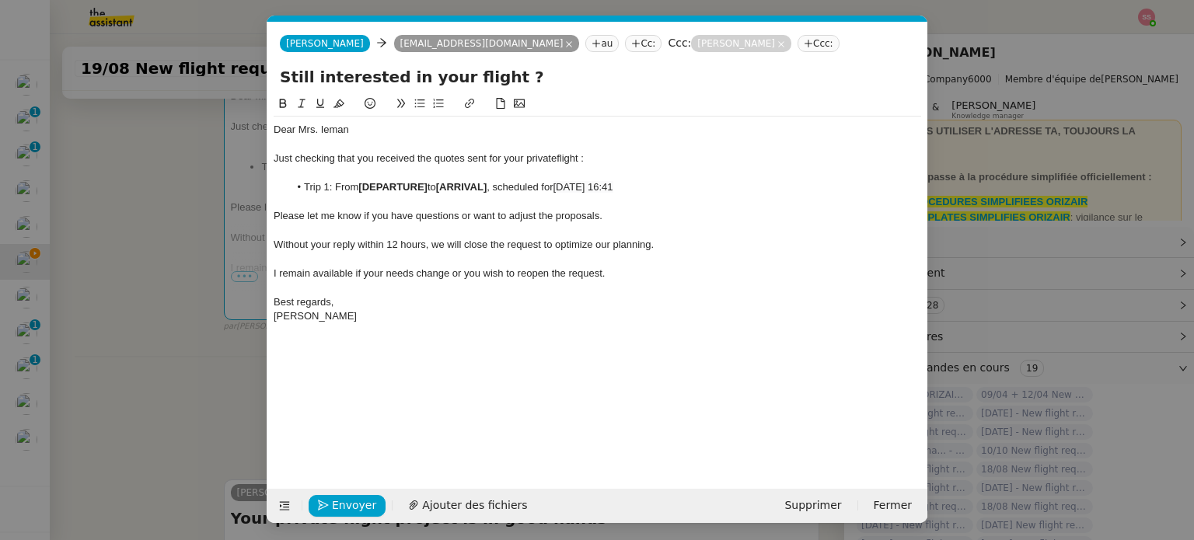
scroll to position [0, 67]
drag, startPoint x: 428, startPoint y: 186, endPoint x: 361, endPoint y: 191, distance: 67.8
click at [361, 191] on strong "[DEPARTURE]" at bounding box center [392, 187] width 69 height 12
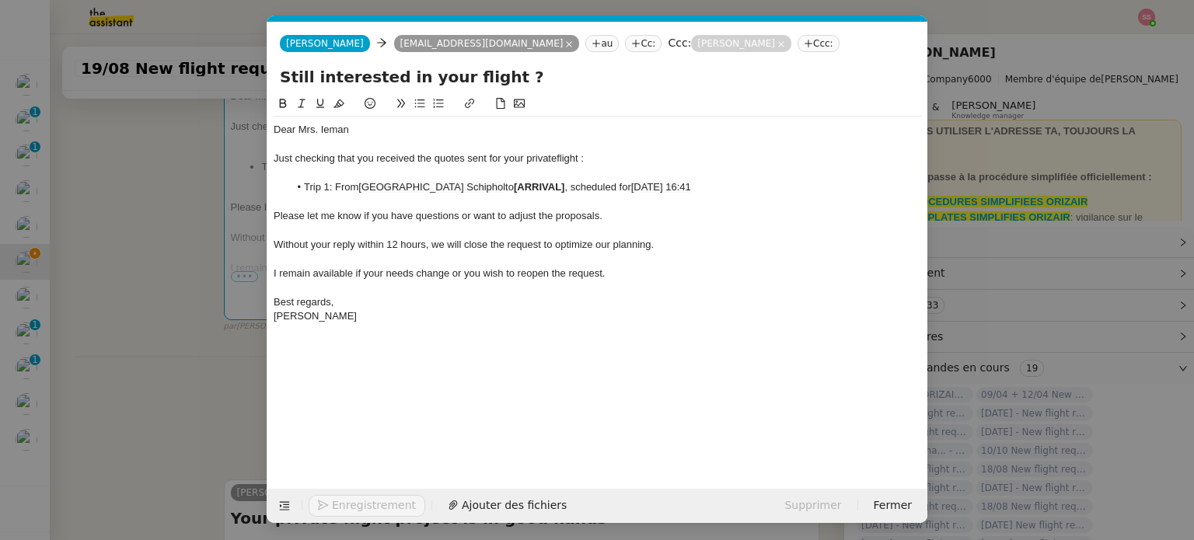
click at [211, 263] on nz-modal-container "relance Service Relance Bon de Commande LBP A utiliser dans le cadre de la proc…" at bounding box center [597, 270] width 1194 height 540
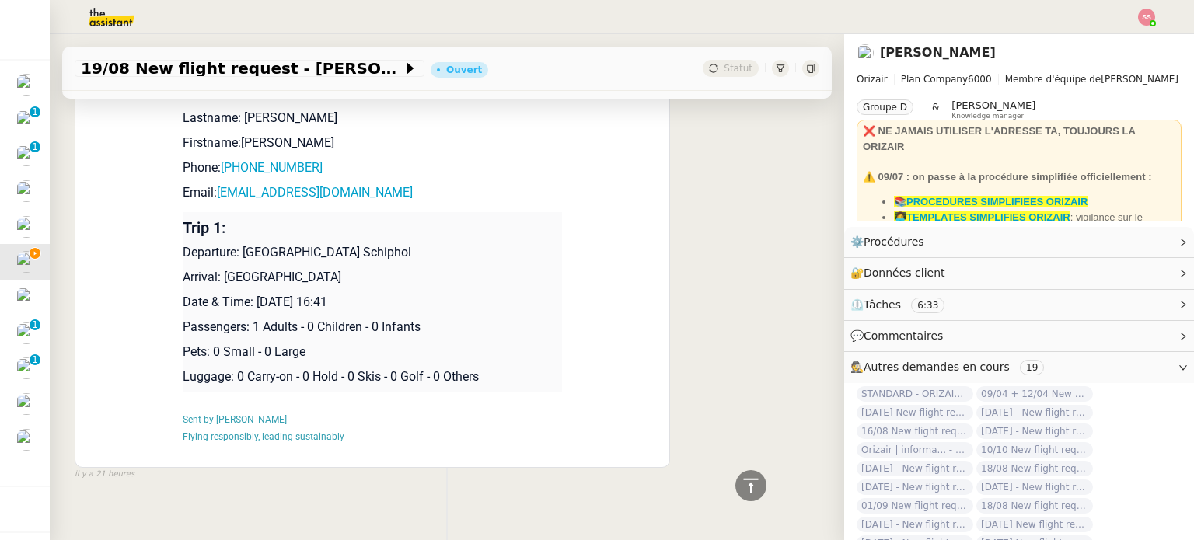
scroll to position [1393, 0]
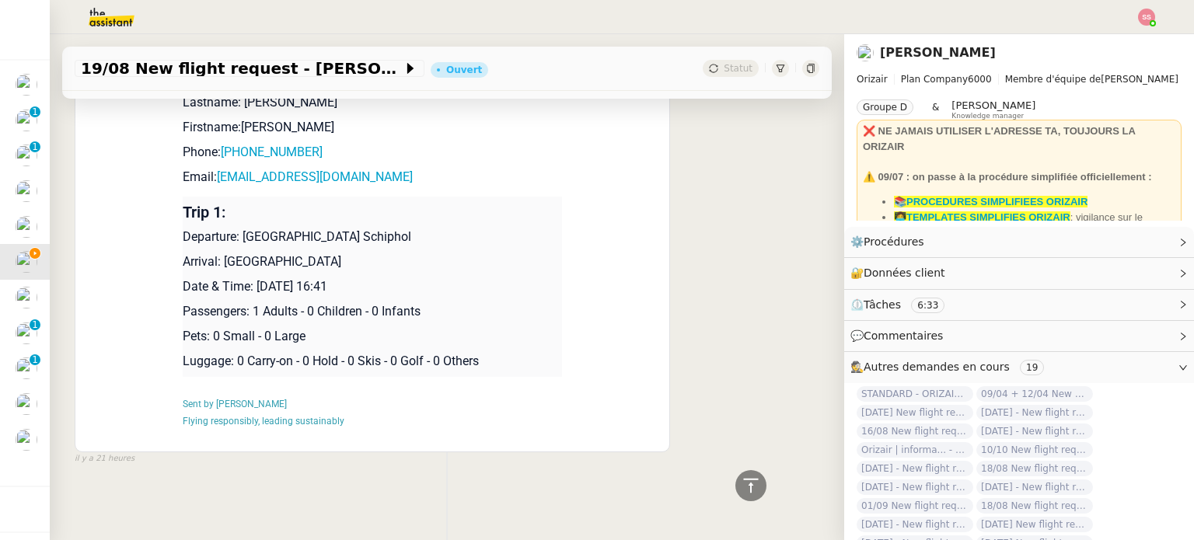
drag, startPoint x: 215, startPoint y: 260, endPoint x: 345, endPoint y: 256, distance: 129.9
click at [345, 256] on p "Arrival: Farnborough Airport" at bounding box center [372, 262] width 379 height 19
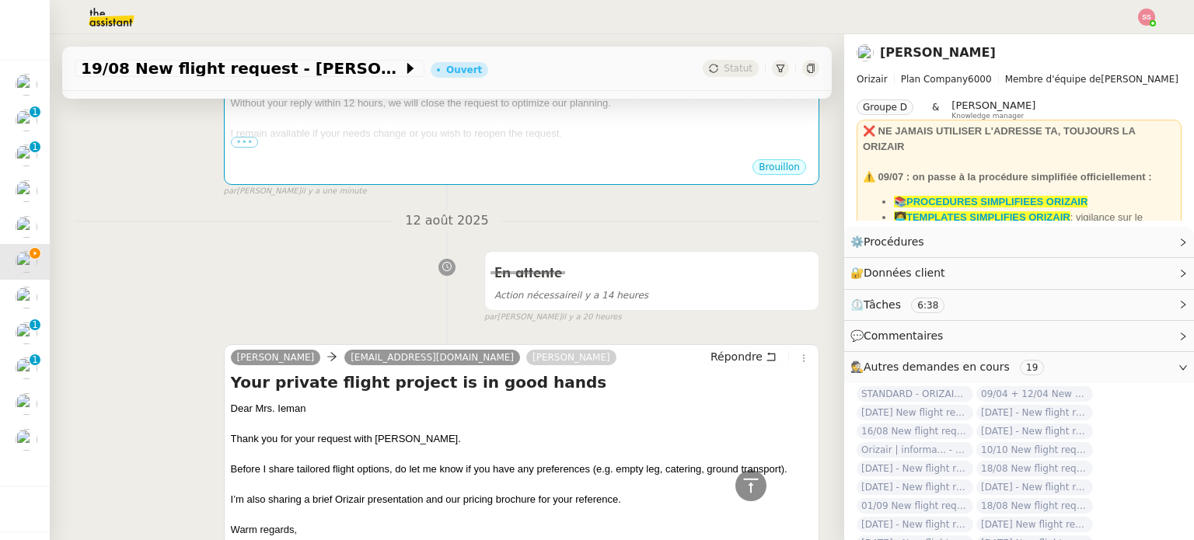
scroll to position [382, 0]
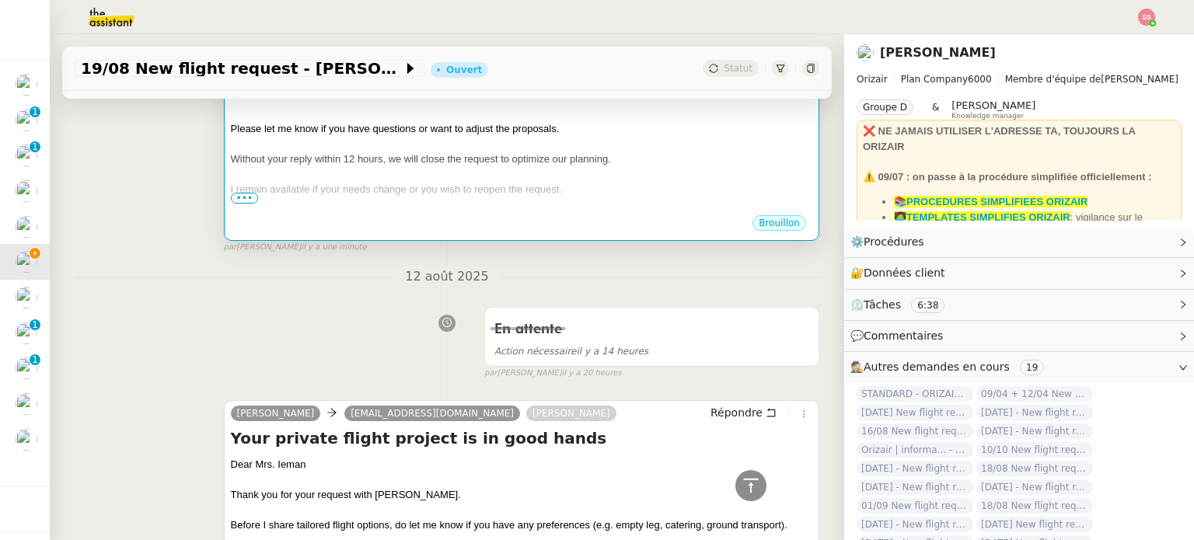
click at [455, 143] on div at bounding box center [521, 145] width 581 height 16
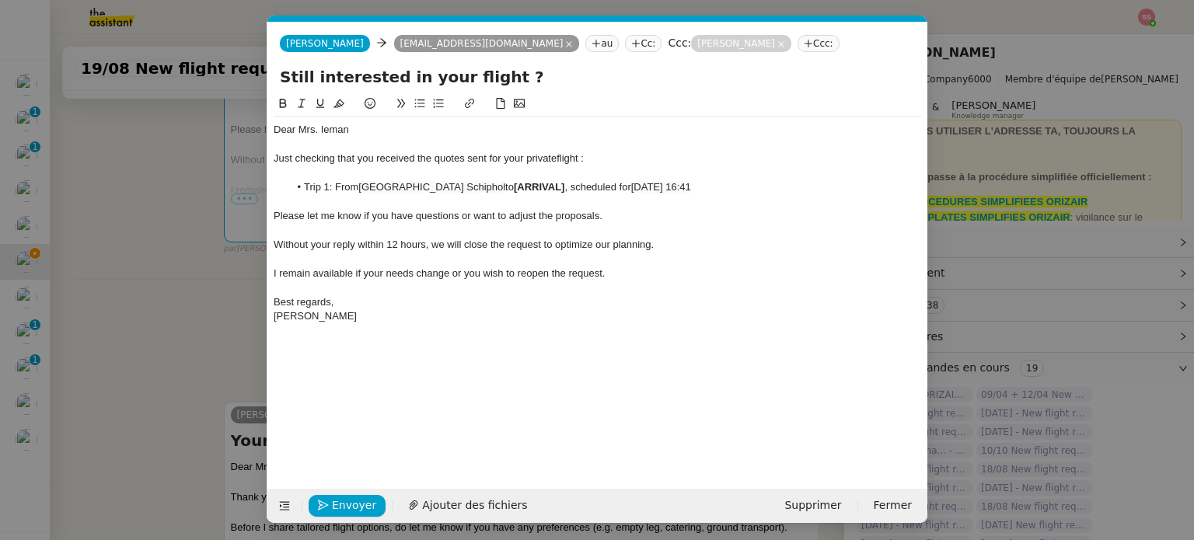
scroll to position [0, 67]
drag, startPoint x: 500, startPoint y: 187, endPoint x: 550, endPoint y: 188, distance: 49.7
click at [550, 188] on strong "[ARRIVAL]" at bounding box center [539, 187] width 51 height 12
click at [457, 281] on div at bounding box center [597, 288] width 647 height 14
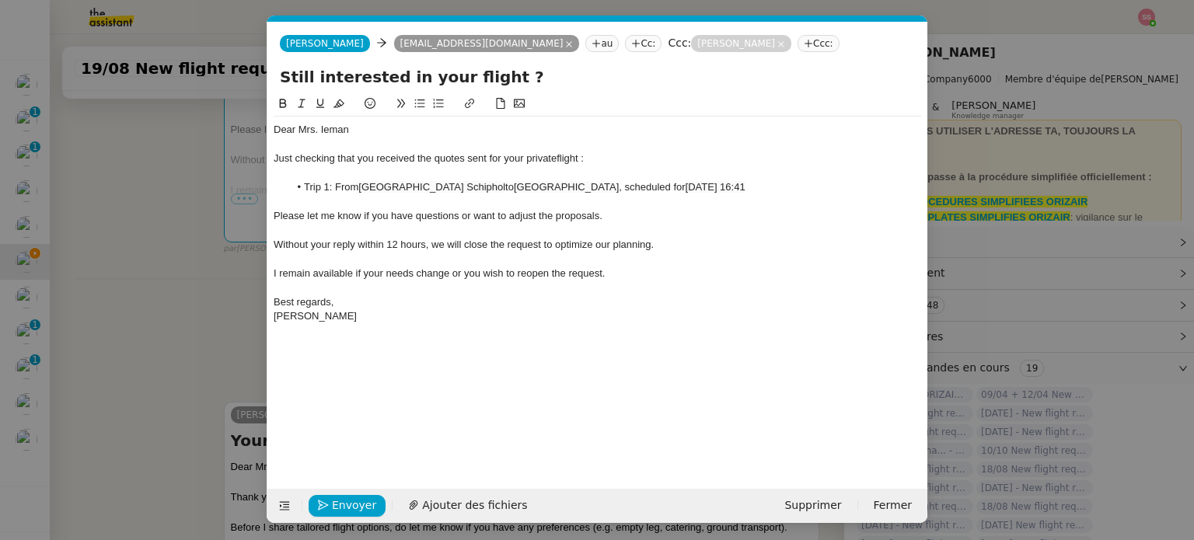
click at [456, 281] on div at bounding box center [597, 288] width 647 height 14
click at [456, 279] on span "I remain available if your needs change or you wish to reopen the request." at bounding box center [439, 273] width 331 height 12
click at [0, 0] on lt-span ", or" at bounding box center [0, 0] width 0 height 0
click at [331, 519] on div "Enregistrement Ajouter des fichiers Supprimer Fermer" at bounding box center [597, 506] width 660 height 34
click at [332, 515] on button "Envoyer" at bounding box center [347, 506] width 77 height 22
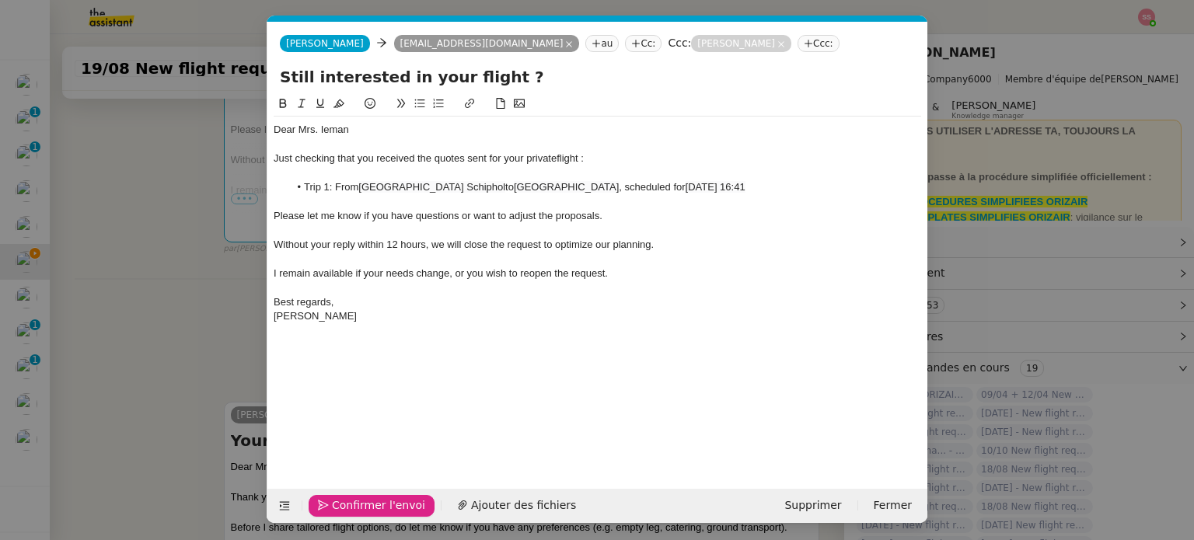
click at [352, 497] on span "Confirmer l'envoi" at bounding box center [378, 506] width 93 height 18
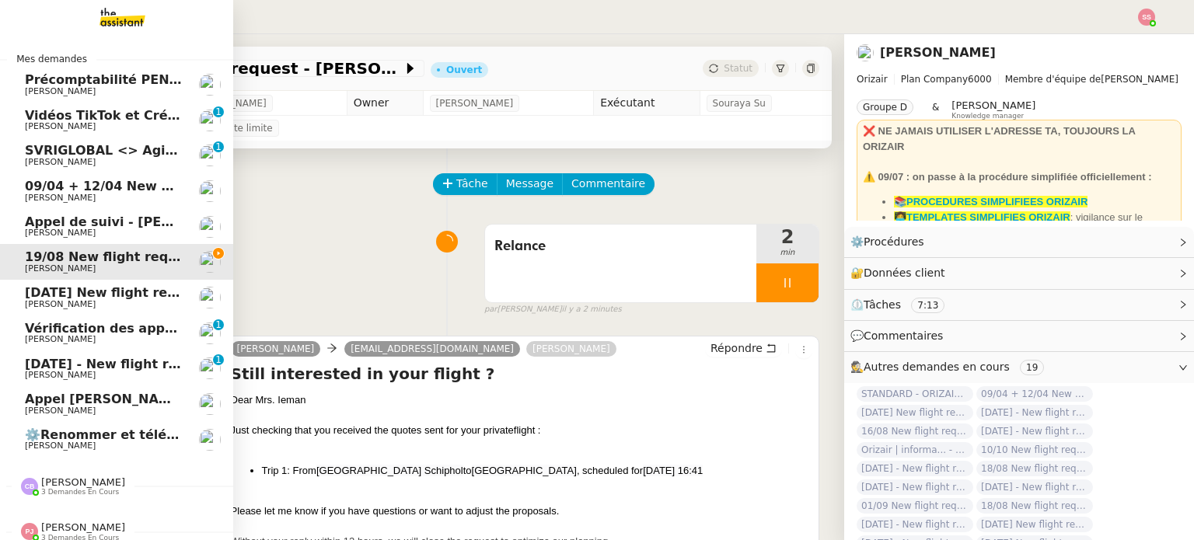
click at [134, 184] on span "09/04 + 12/04 New flight request - [PERSON_NAME]" at bounding box center [205, 186] width 361 height 15
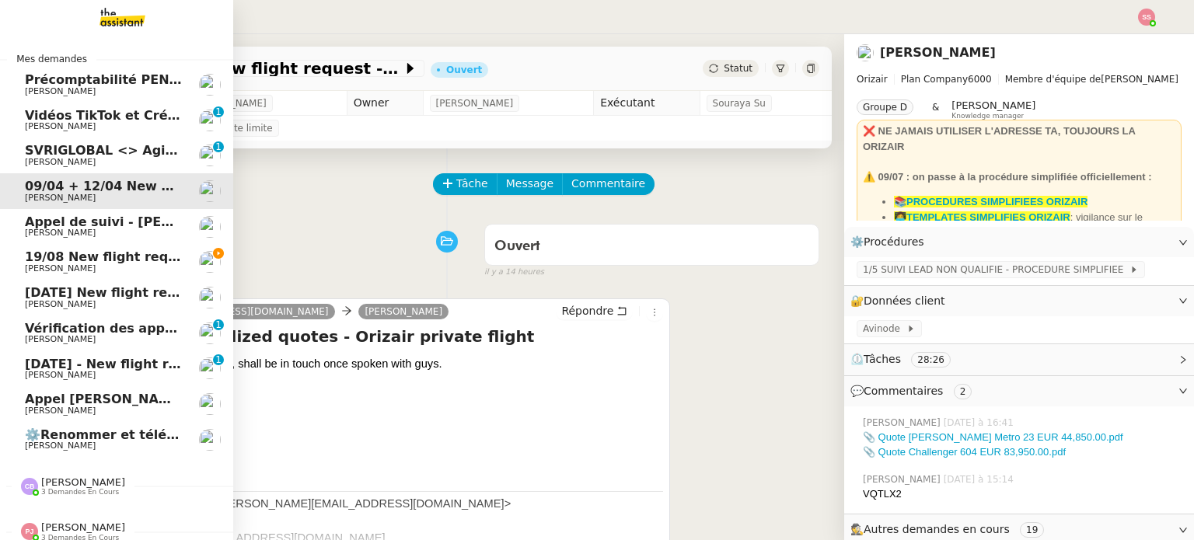
click at [106, 300] on span "[PERSON_NAME]" at bounding box center [103, 304] width 157 height 9
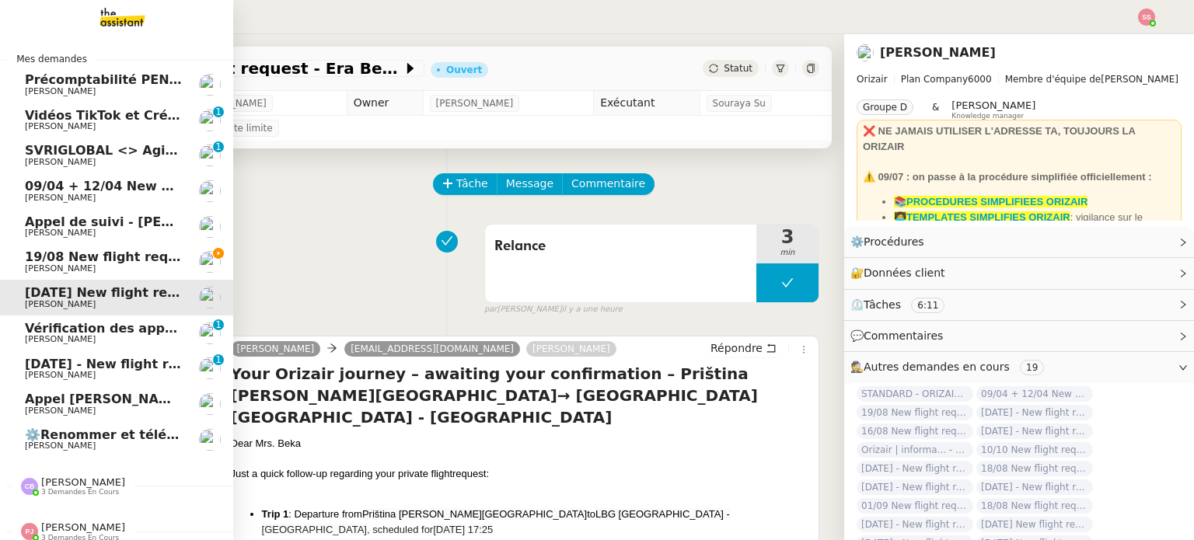
click at [110, 360] on span "[DATE] - New flight request - [PERSON_NAME]" at bounding box center [185, 364] width 321 height 15
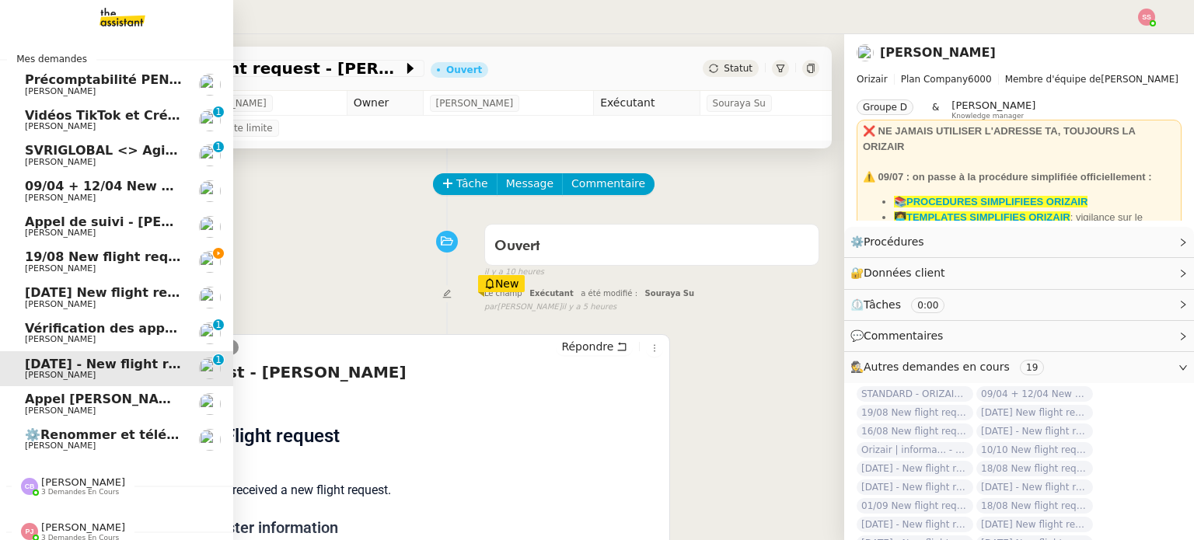
click at [124, 306] on span "[PERSON_NAME]" at bounding box center [103, 304] width 157 height 9
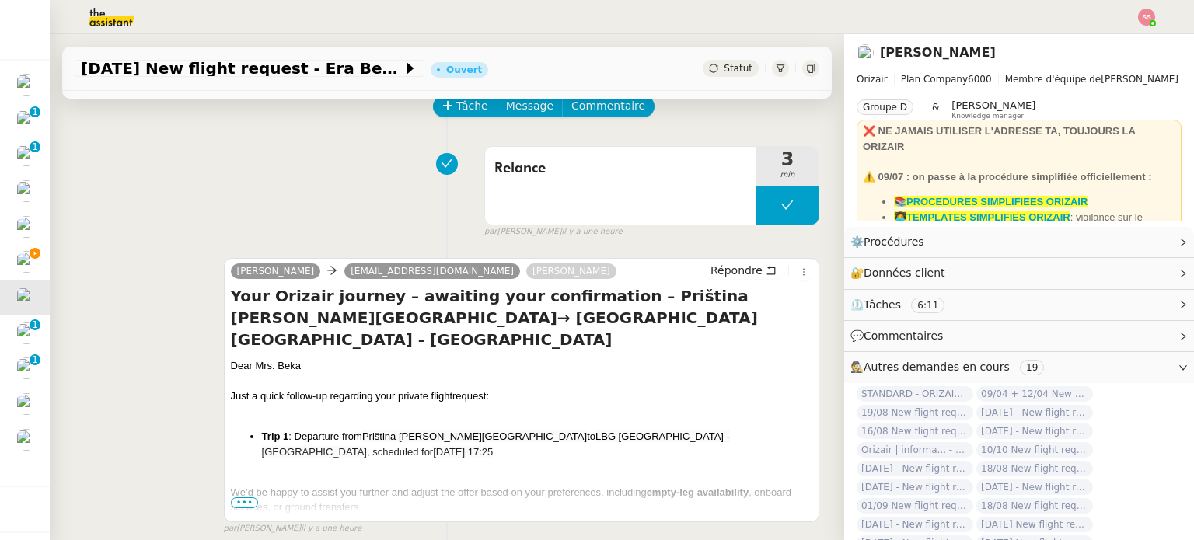
scroll to position [155, 0]
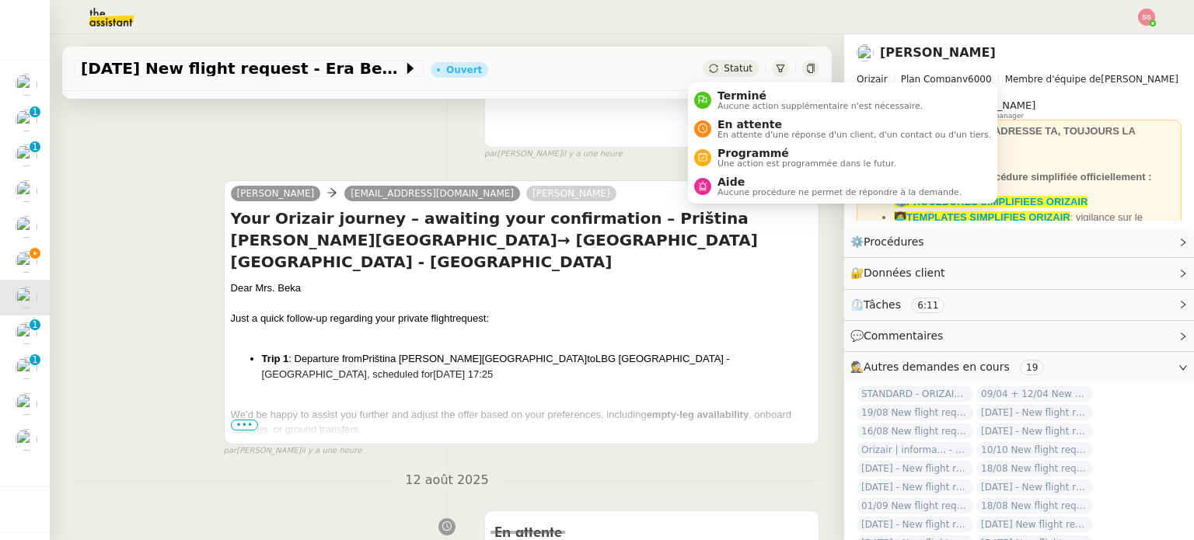
click at [724, 67] on span "Statut" at bounding box center [738, 68] width 29 height 11
click at [731, 121] on span "En attente" at bounding box center [854, 124] width 274 height 12
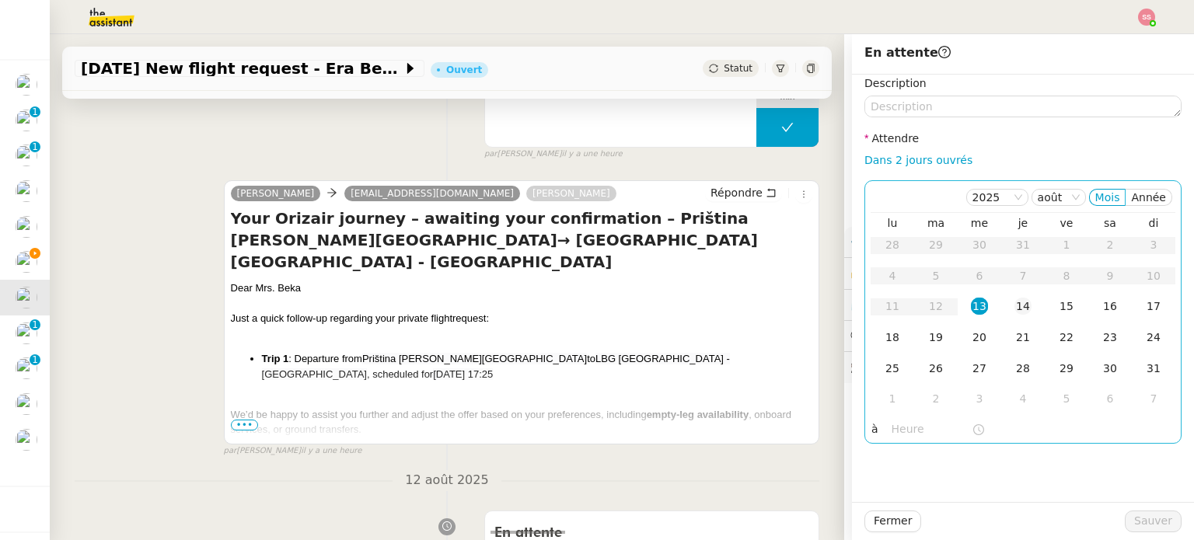
click at [1001, 298] on td "14" at bounding box center [1023, 306] width 44 height 31
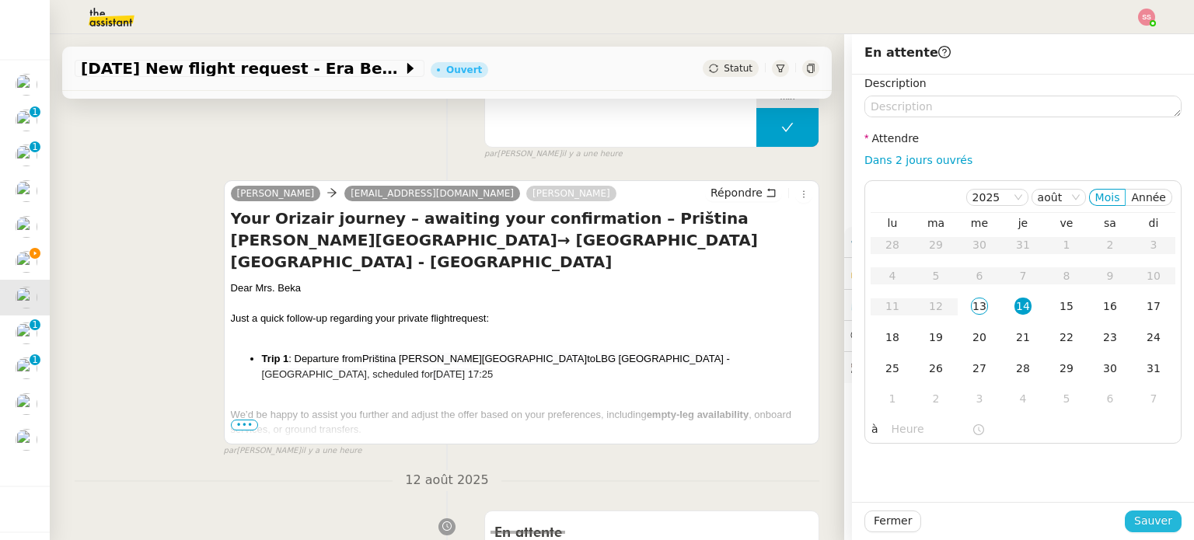
click at [1155, 520] on span "Sauver" at bounding box center [1153, 521] width 38 height 18
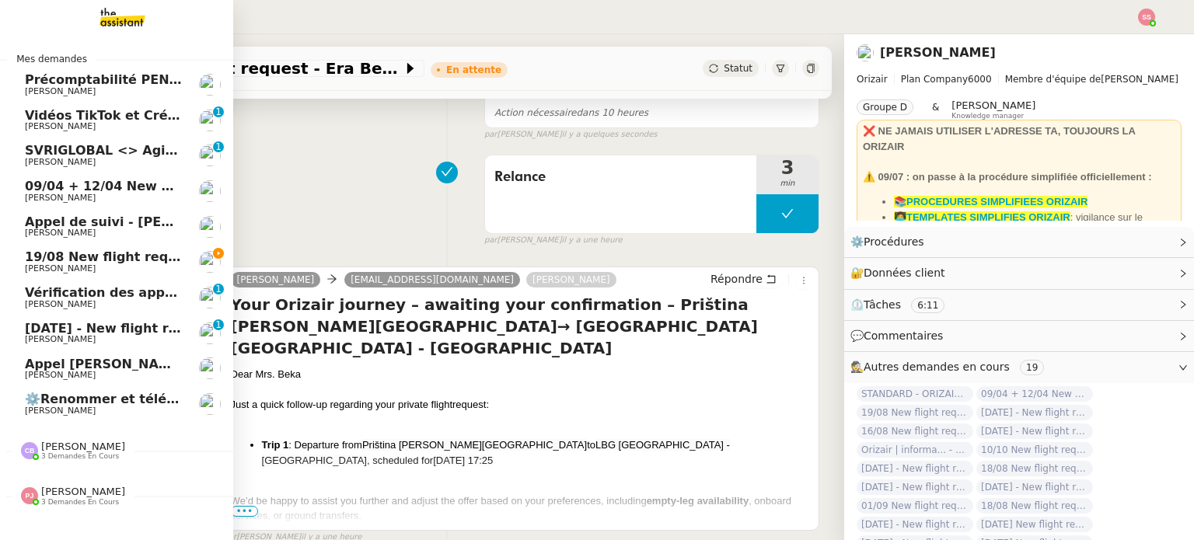
click at [89, 270] on span "[PERSON_NAME]" at bounding box center [103, 268] width 157 height 9
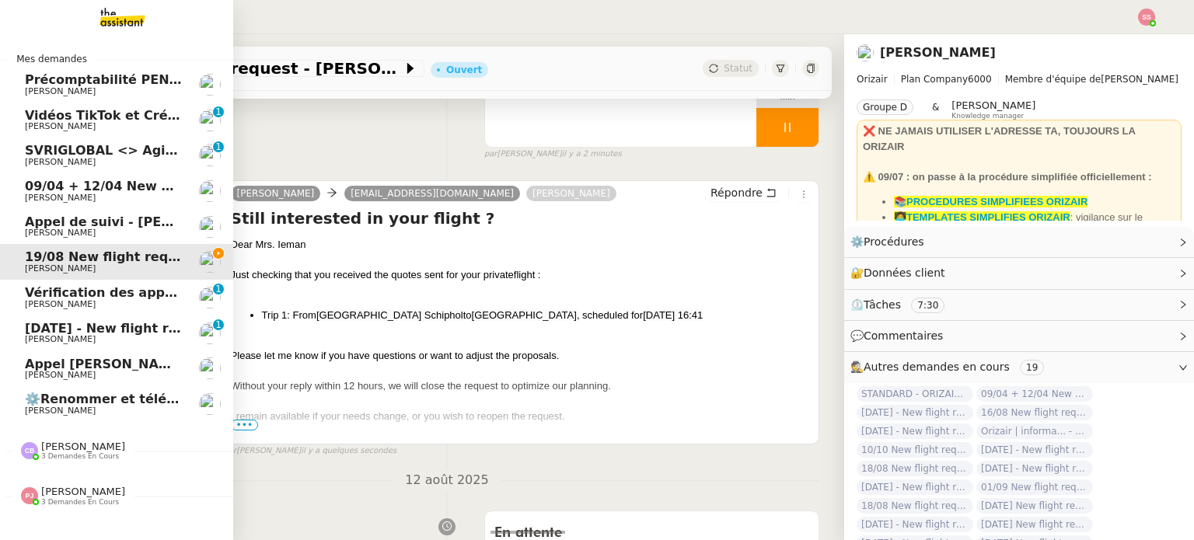
click at [87, 332] on span "[DATE] - New flight request - [PERSON_NAME]" at bounding box center [185, 328] width 321 height 15
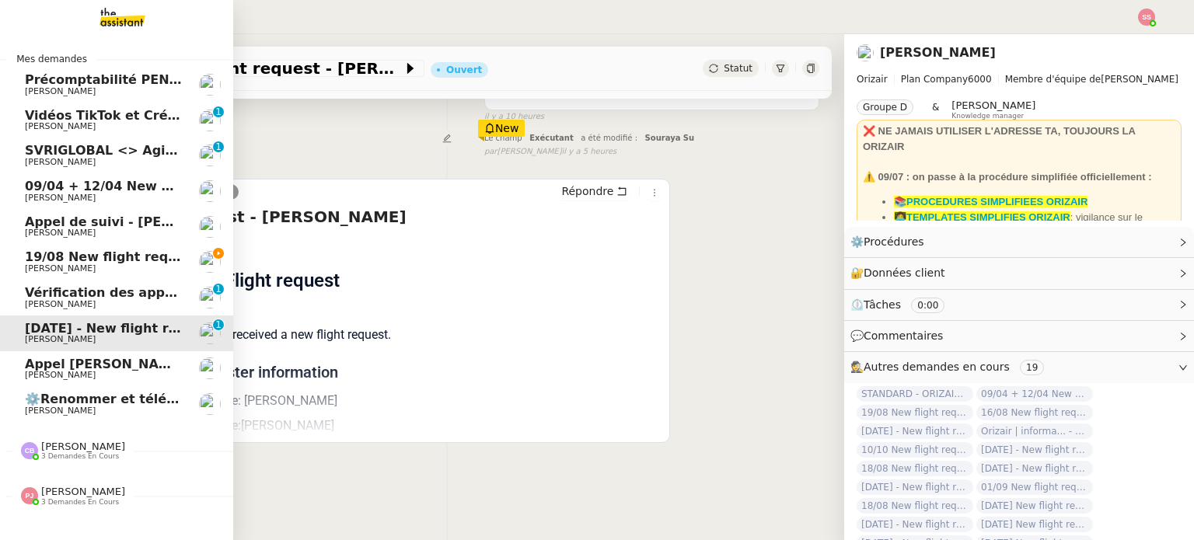
click at [93, 268] on span "[PERSON_NAME]" at bounding box center [103, 268] width 157 height 9
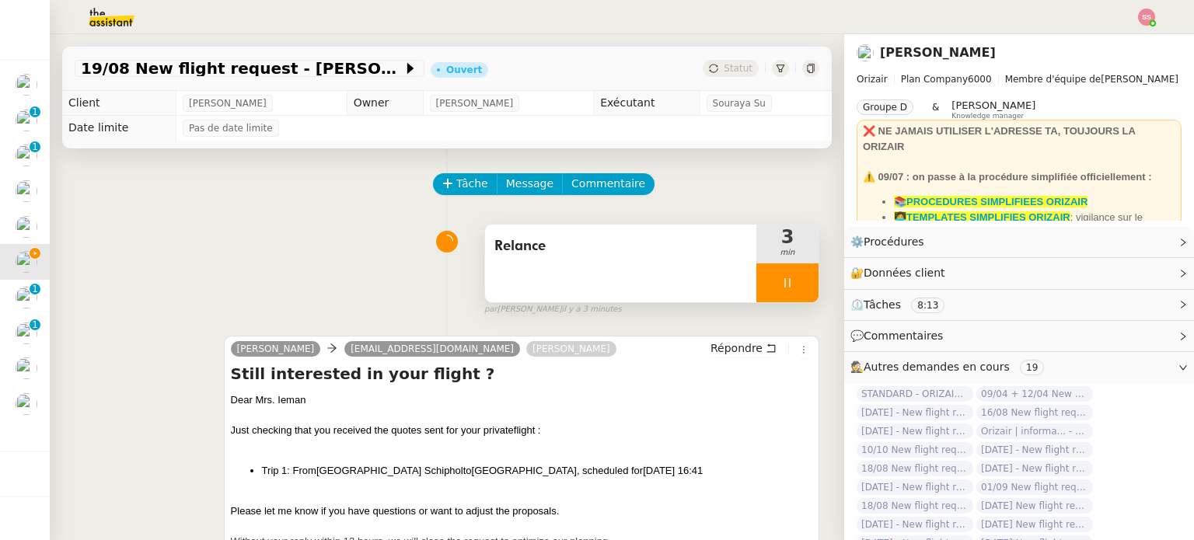
click at [761, 293] on div at bounding box center [787, 282] width 62 height 39
click at [766, 291] on div at bounding box center [771, 282] width 31 height 39
click at [793, 306] on div "par Souraya S. il y a 3 minutes" at bounding box center [651, 309] width 335 height 13
click at [790, 297] on div at bounding box center [787, 282] width 62 height 39
click at [790, 295] on button at bounding box center [802, 282] width 31 height 39
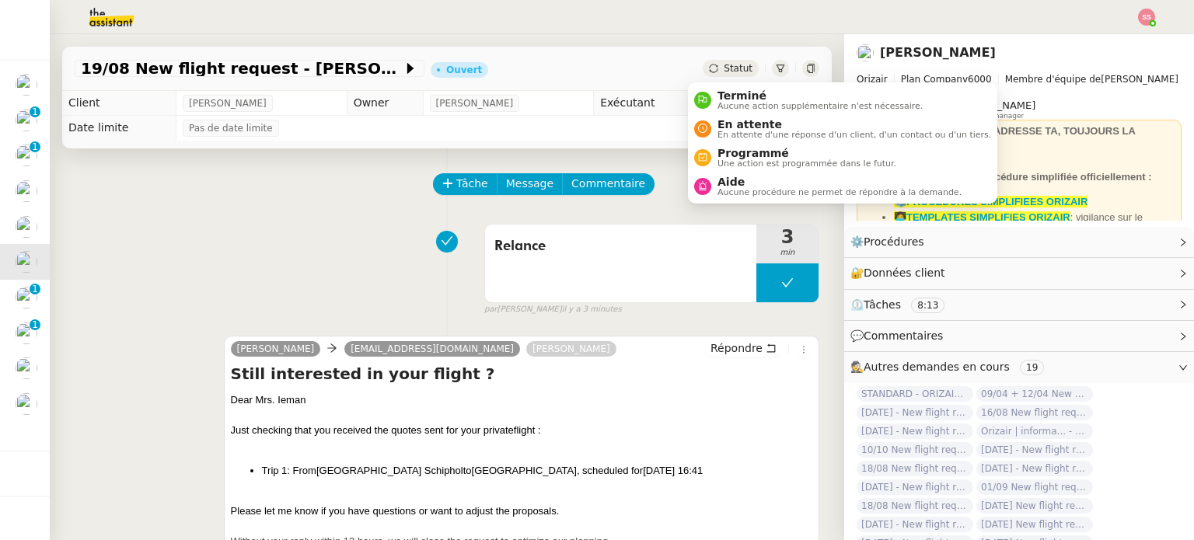
click at [724, 69] on span "Statut" at bounding box center [738, 68] width 29 height 11
click at [740, 118] on span "En attente" at bounding box center [854, 124] width 274 height 12
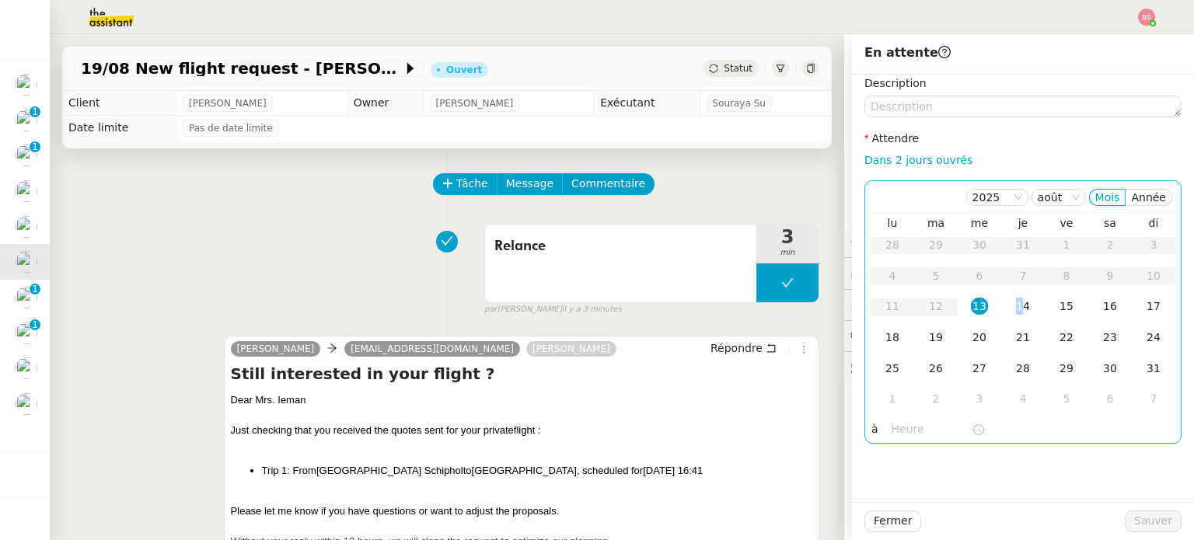
click at [1014, 299] on div "14" at bounding box center [1022, 306] width 17 height 17
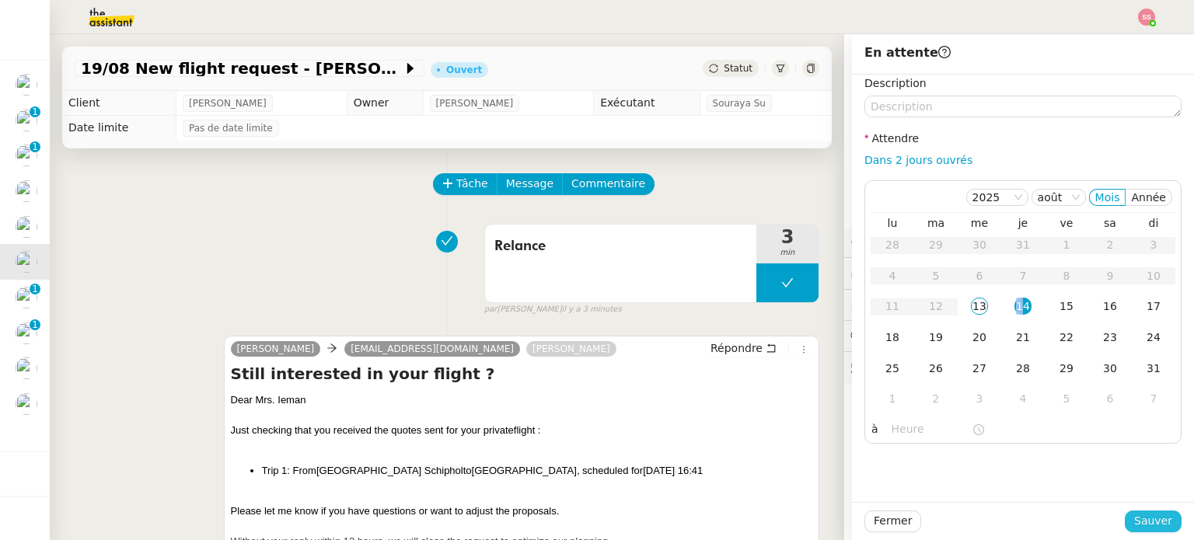
click at [1157, 517] on span "Sauver" at bounding box center [1153, 521] width 38 height 18
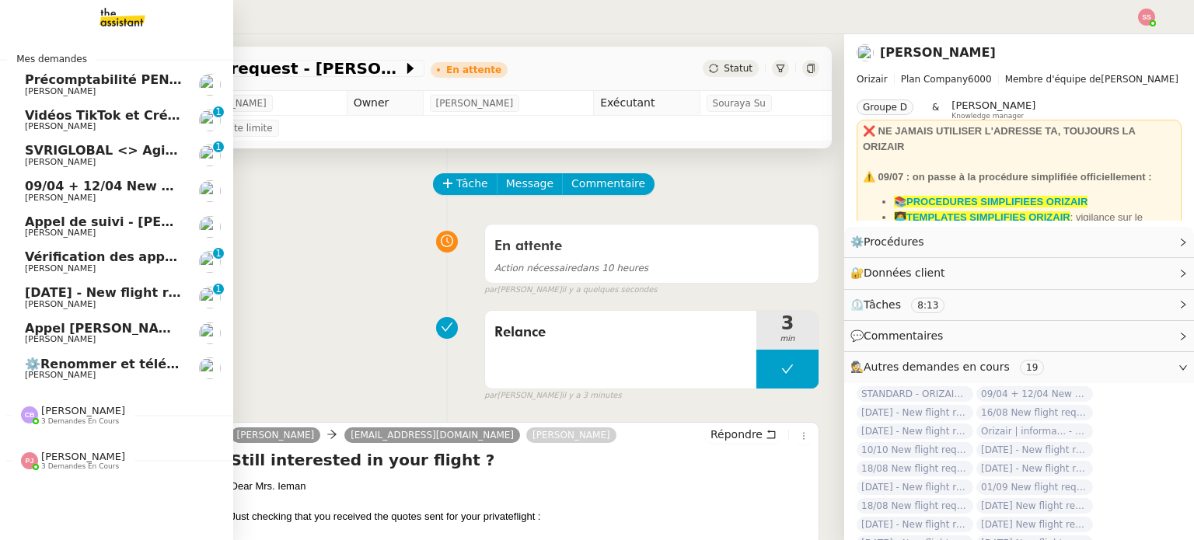
click at [59, 335] on span "[PERSON_NAME]" at bounding box center [60, 339] width 71 height 10
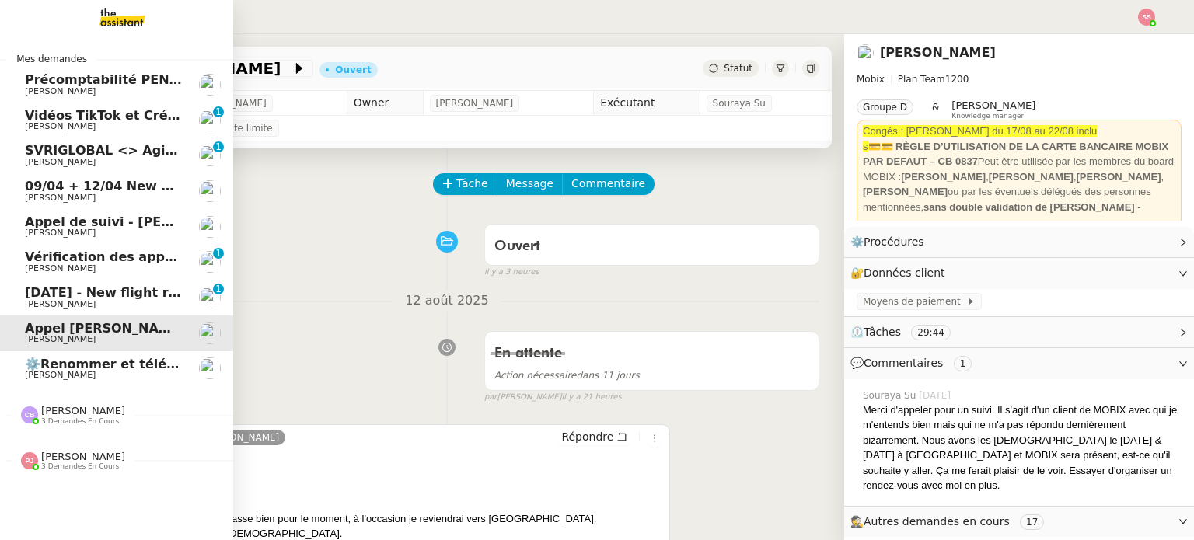
click at [72, 309] on link "20th August - New flight request - Nick Ogden Louis Frei 0 1 2 3 4 5 6 7 8 9" at bounding box center [116, 298] width 233 height 36
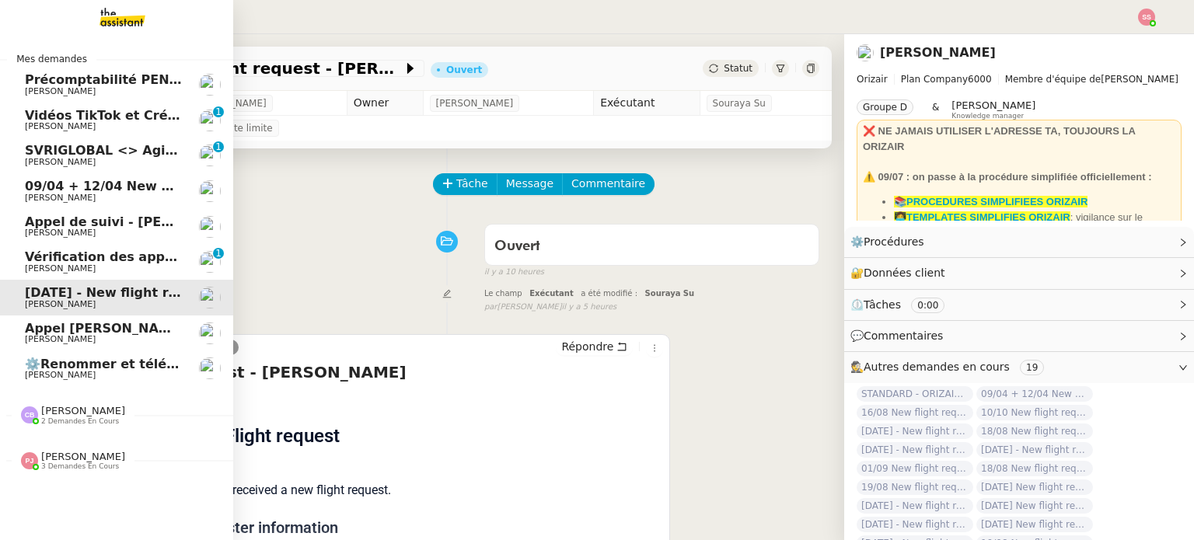
click at [147, 152] on span "SVRIGLOBAL <> Agile Capital Markets" at bounding box center [158, 150] width 267 height 15
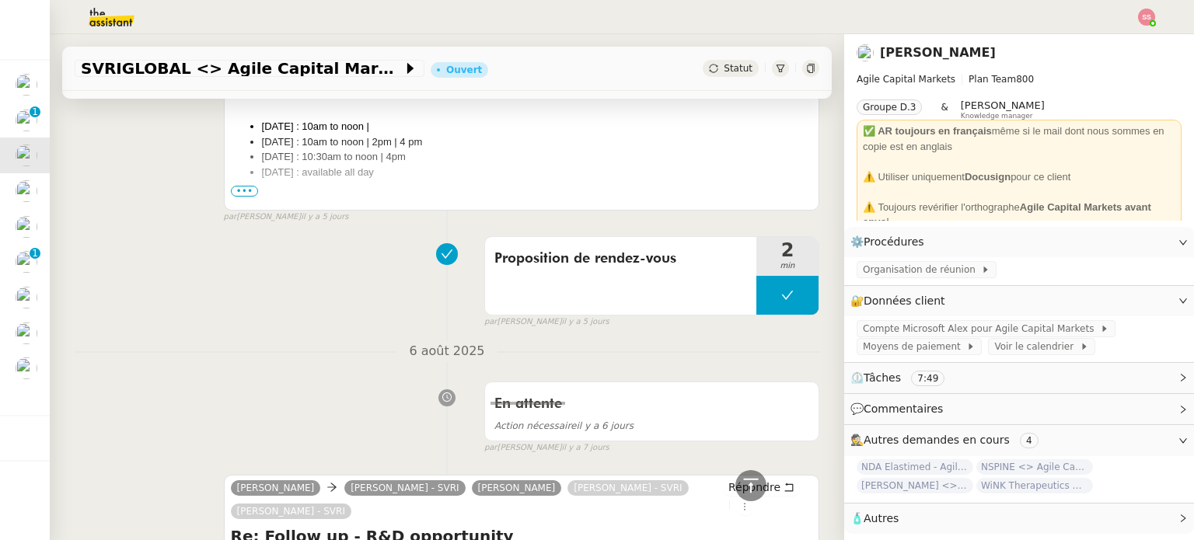
scroll to position [389, 0]
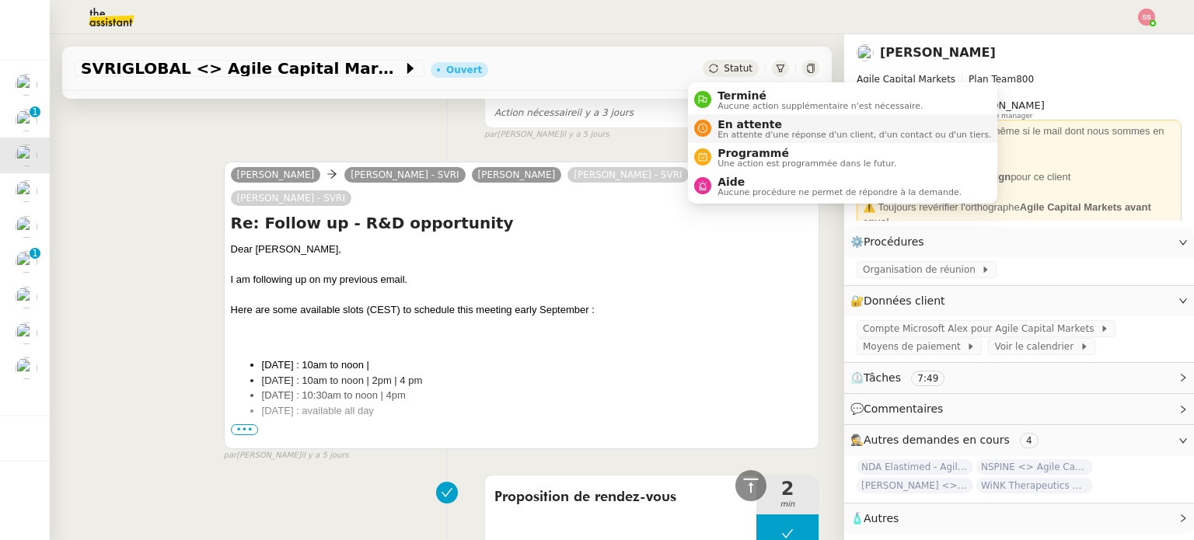
click at [734, 123] on span "En attente" at bounding box center [854, 124] width 274 height 12
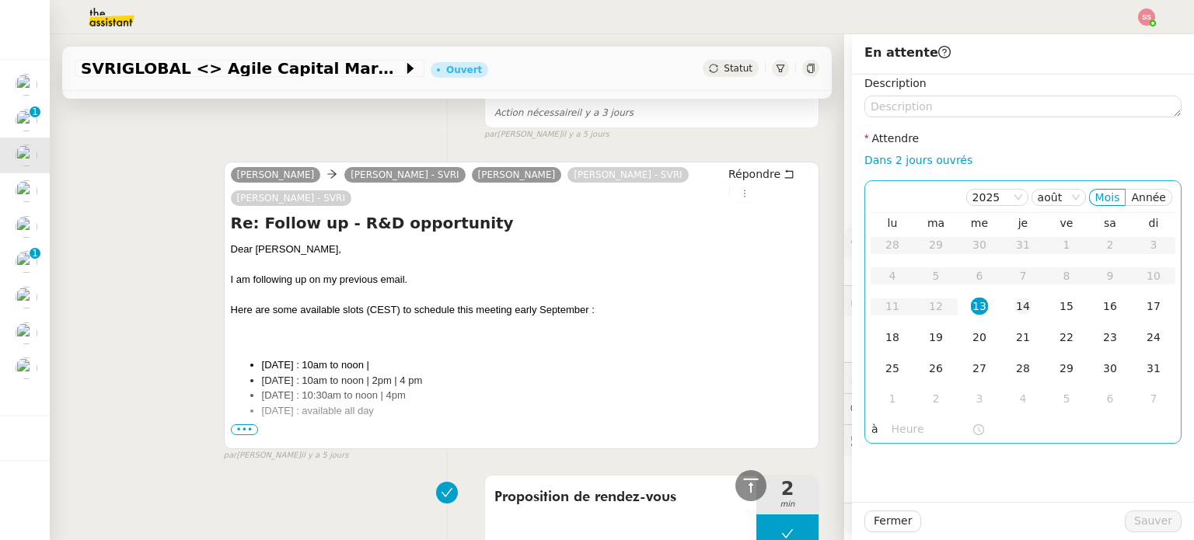
click at [1022, 313] on td "14" at bounding box center [1023, 306] width 44 height 31
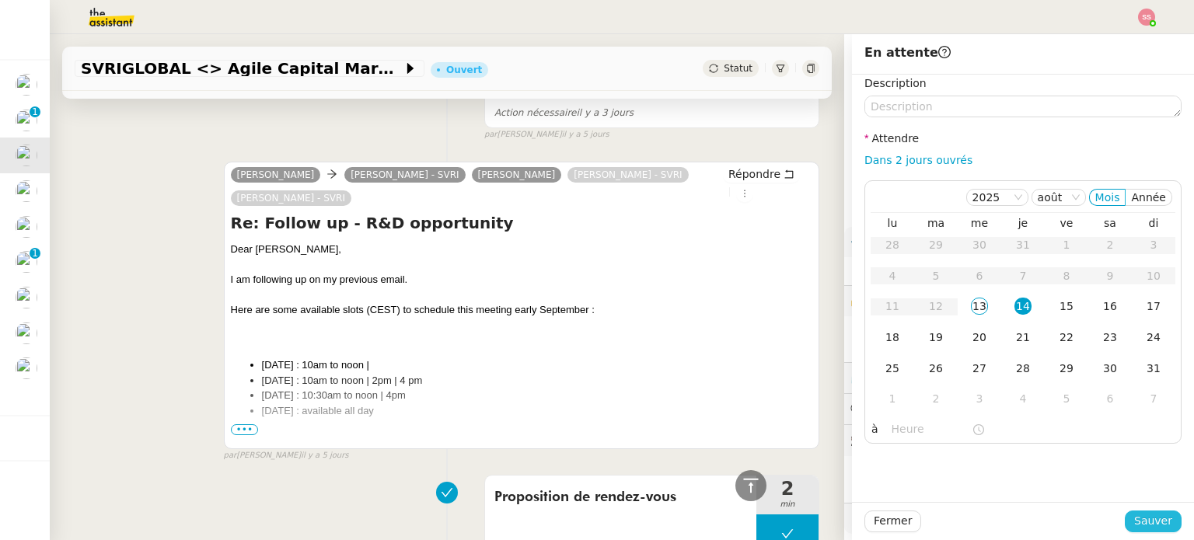
click at [1153, 517] on span "Sauver" at bounding box center [1153, 521] width 38 height 18
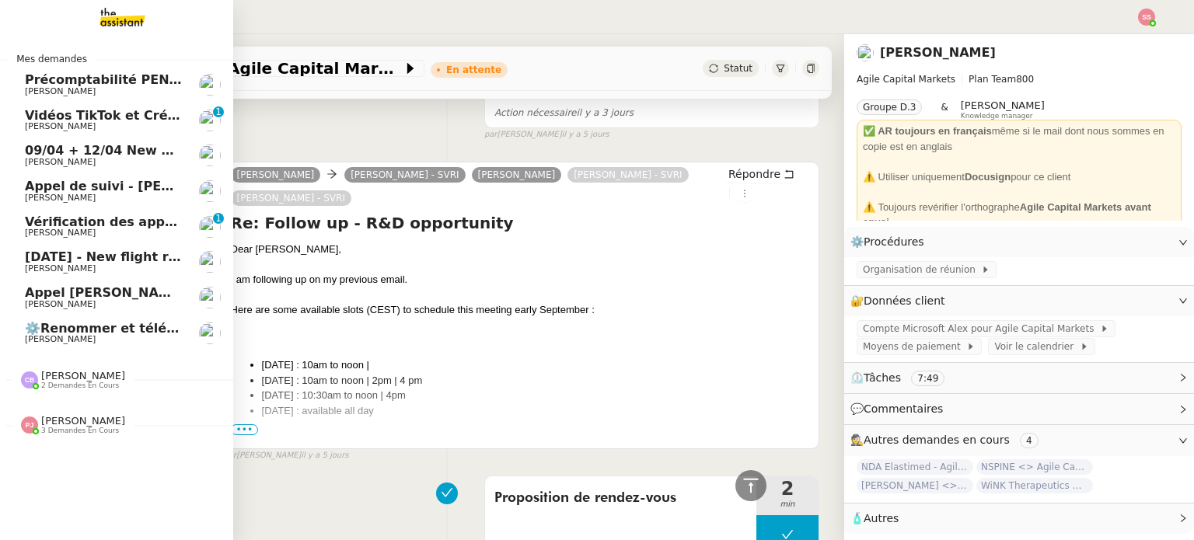
click at [82, 323] on span "⚙️Renommer et télécharger la facture PDF" at bounding box center [175, 328] width 300 height 15
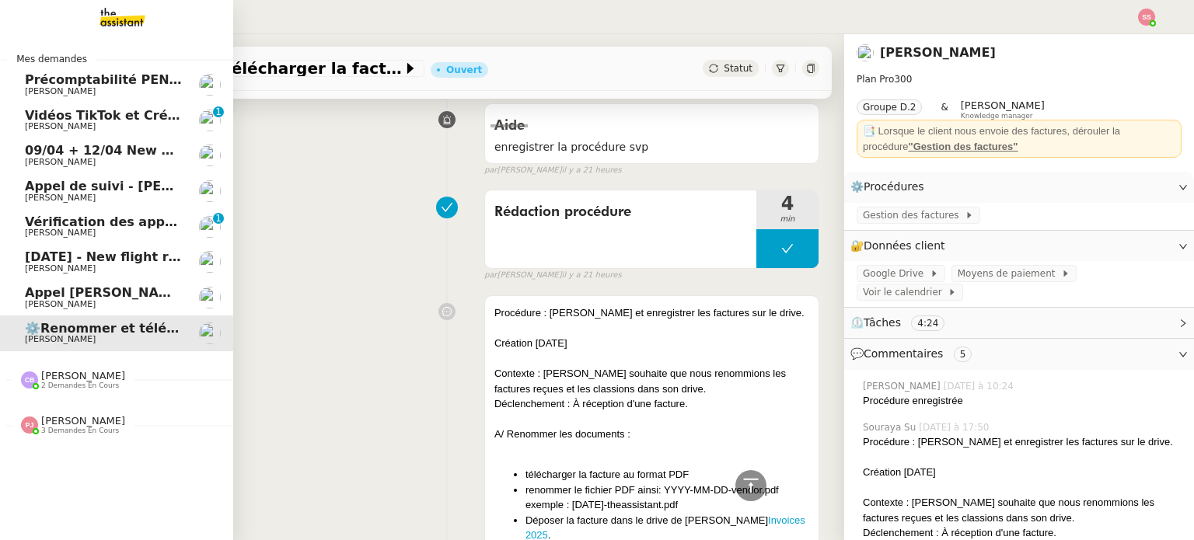
click at [90, 256] on span "[DATE] - New flight request - [PERSON_NAME]" at bounding box center [185, 256] width 321 height 15
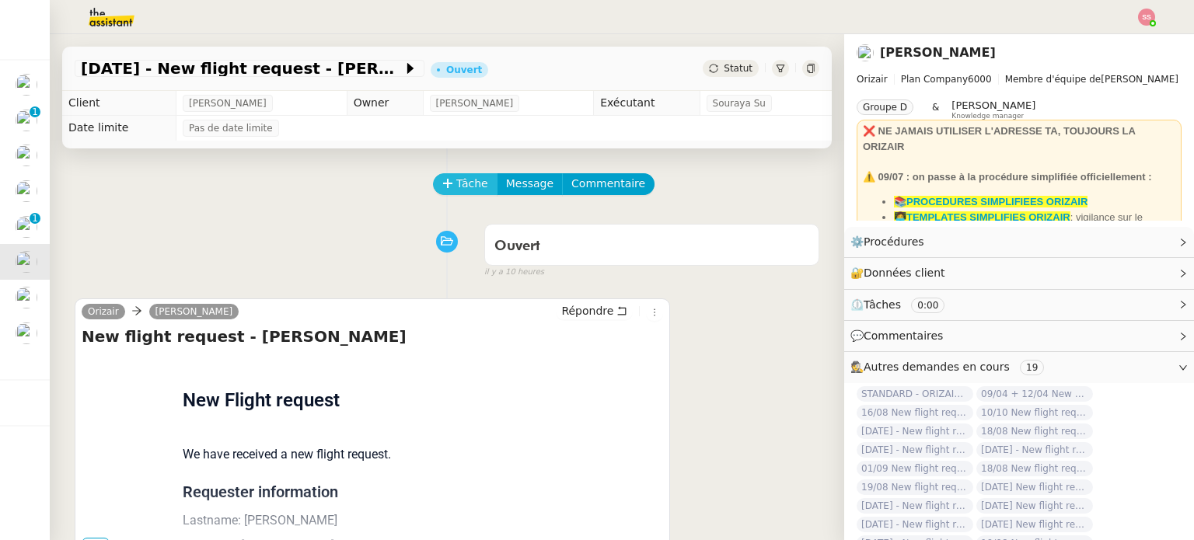
click at [457, 193] on span "Tâche" at bounding box center [472, 184] width 32 height 18
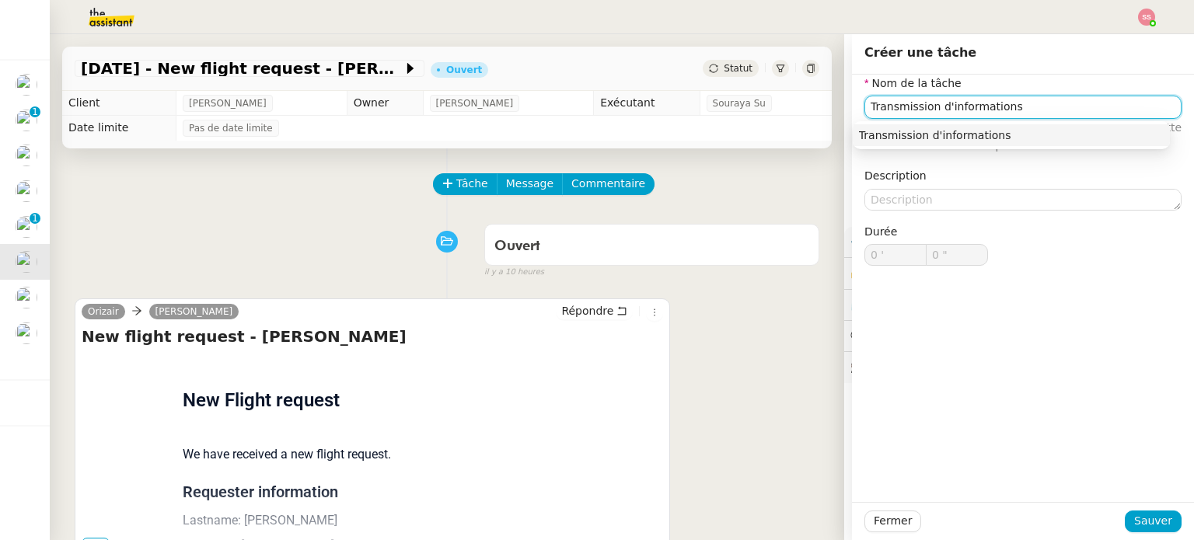
click at [961, 141] on div "Transmission d'informations" at bounding box center [1011, 135] width 305 height 14
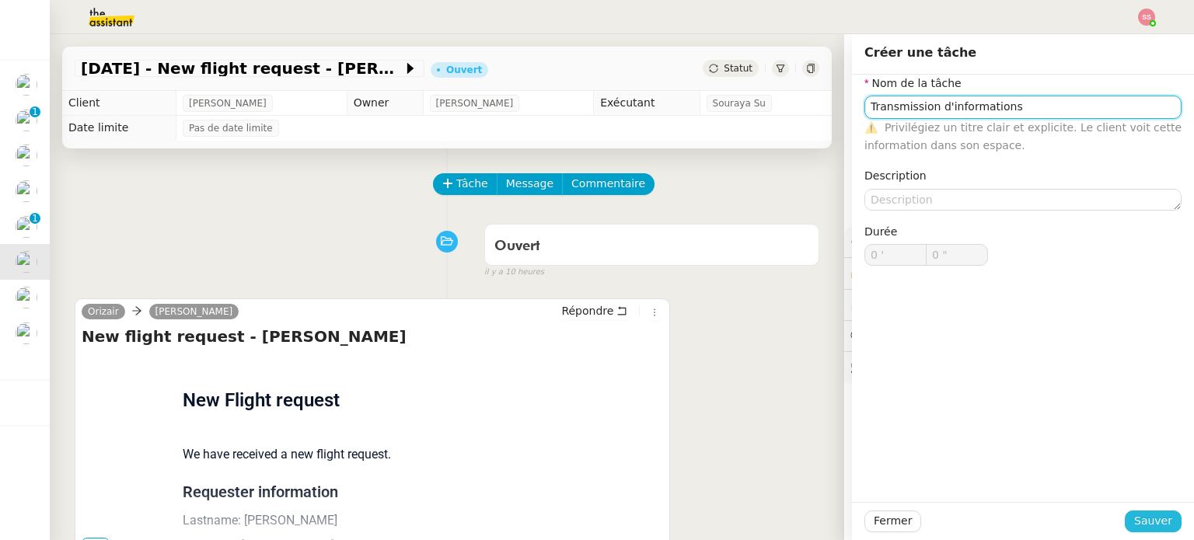
type input "Transmission d'informations"
click at [1141, 525] on span "Sauver" at bounding box center [1153, 521] width 38 height 18
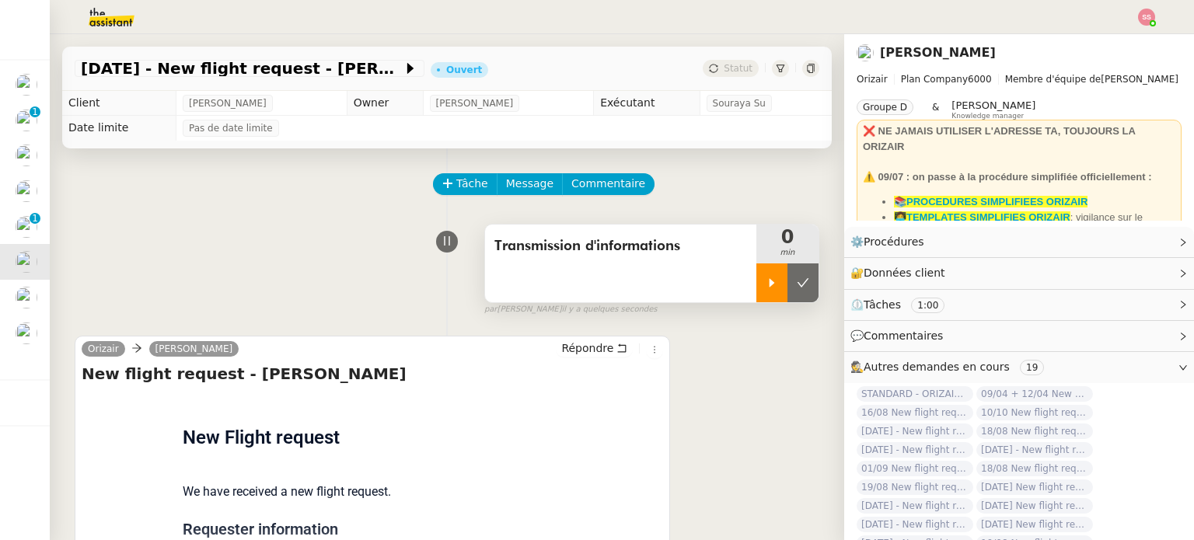
click at [756, 282] on div at bounding box center [771, 282] width 31 height 39
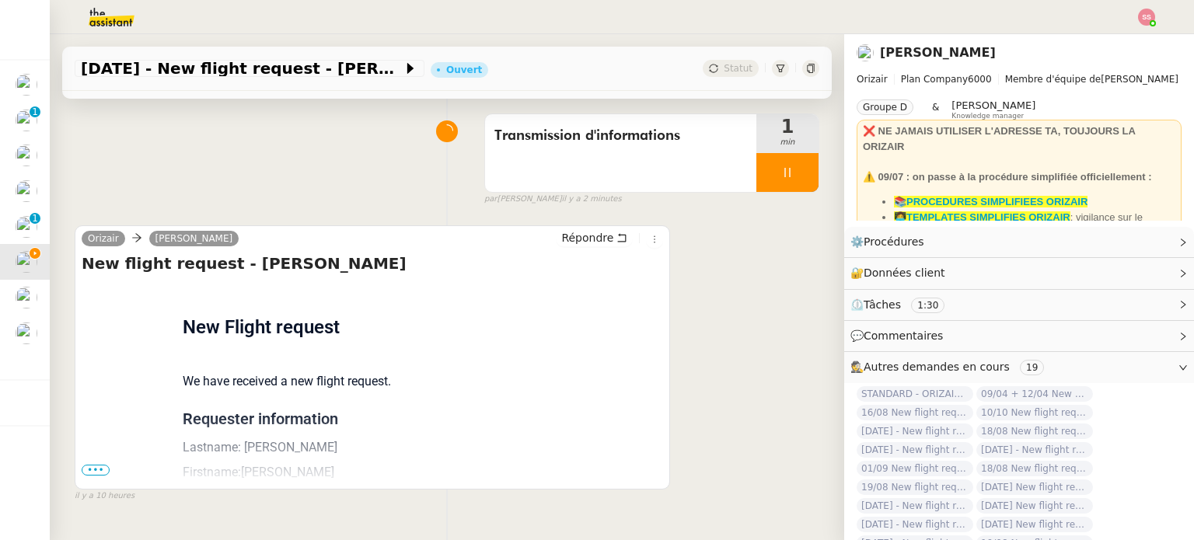
scroll to position [208, 0]
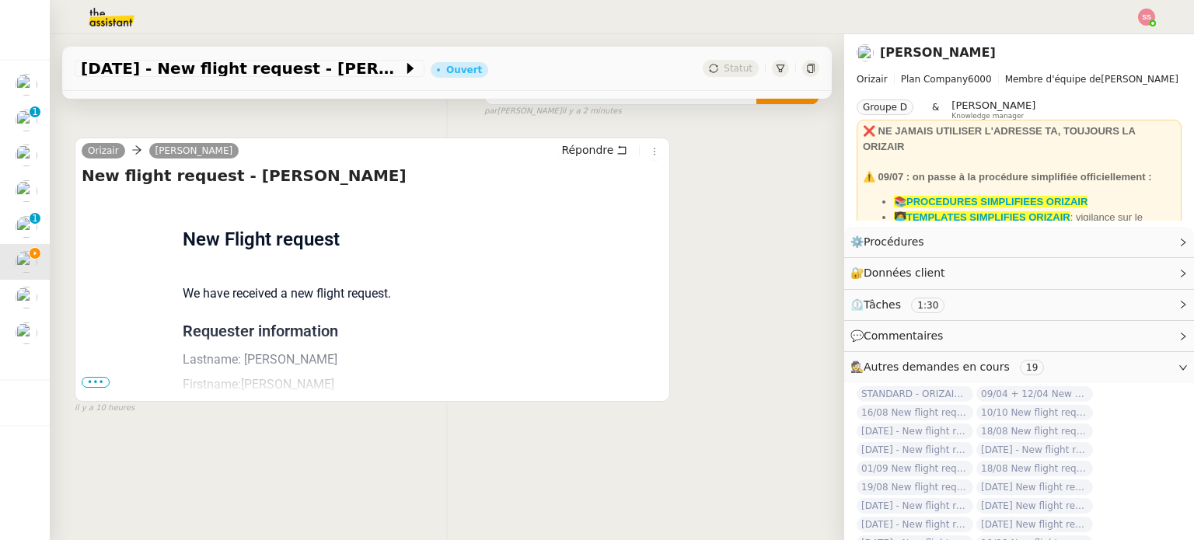
click at [95, 377] on span "•••" at bounding box center [96, 382] width 28 height 11
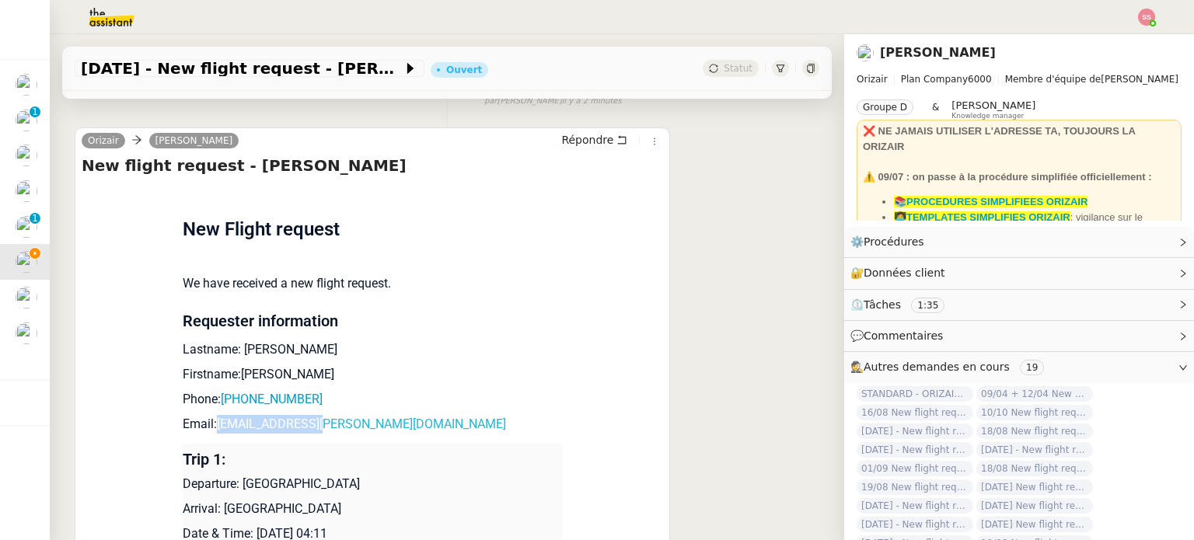
drag, startPoint x: 317, startPoint y: 429, endPoint x: 213, endPoint y: 431, distance: 104.2
click at [213, 431] on p "Email: nick@ogden.co.uk" at bounding box center [372, 424] width 379 height 19
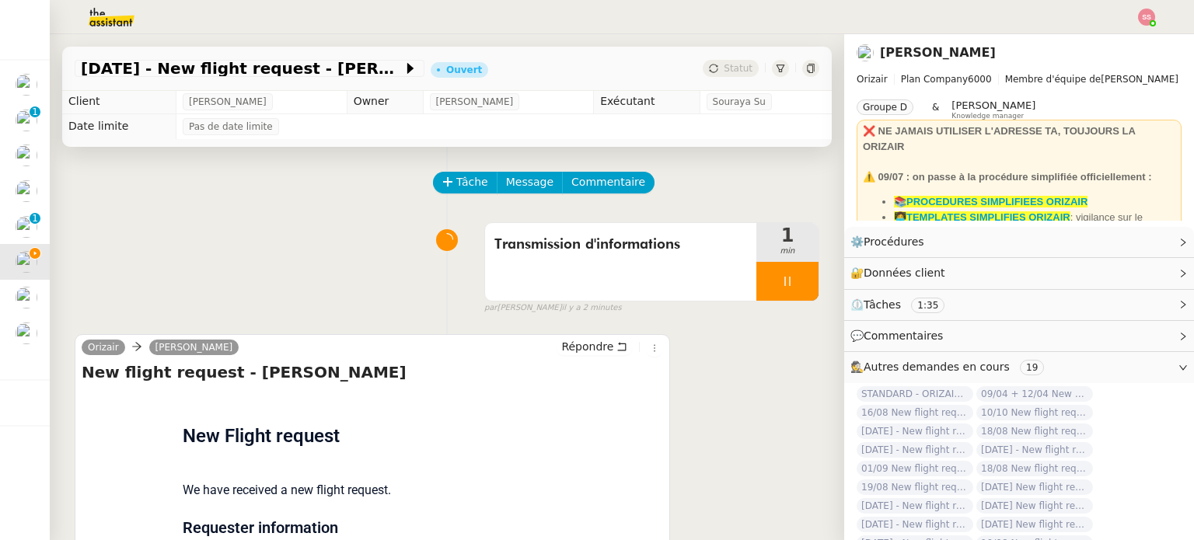
scroll to position [0, 0]
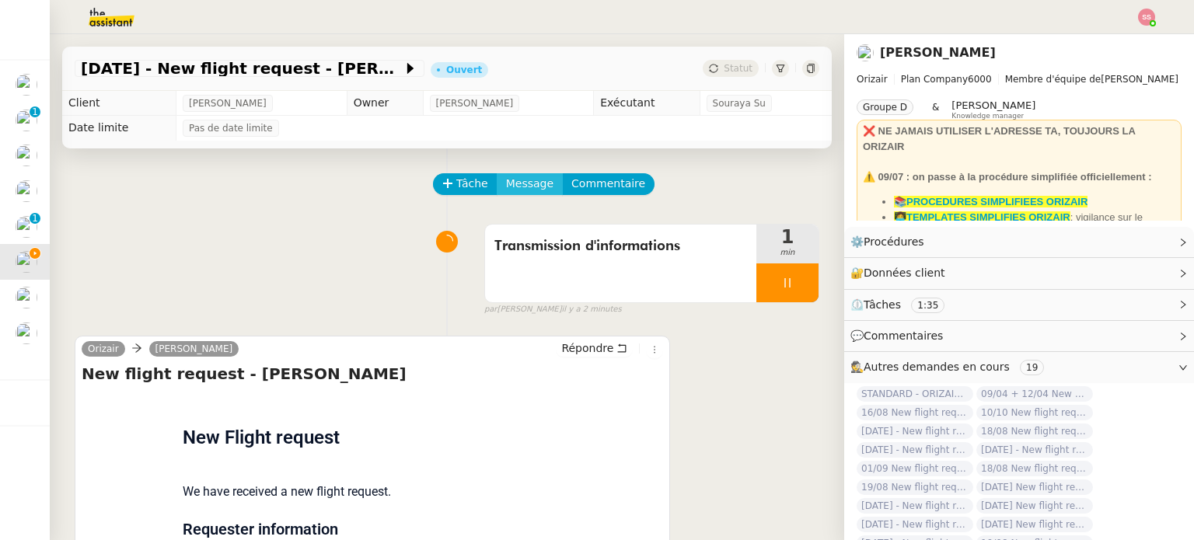
click at [528, 193] on span "Message" at bounding box center [529, 184] width 47 height 18
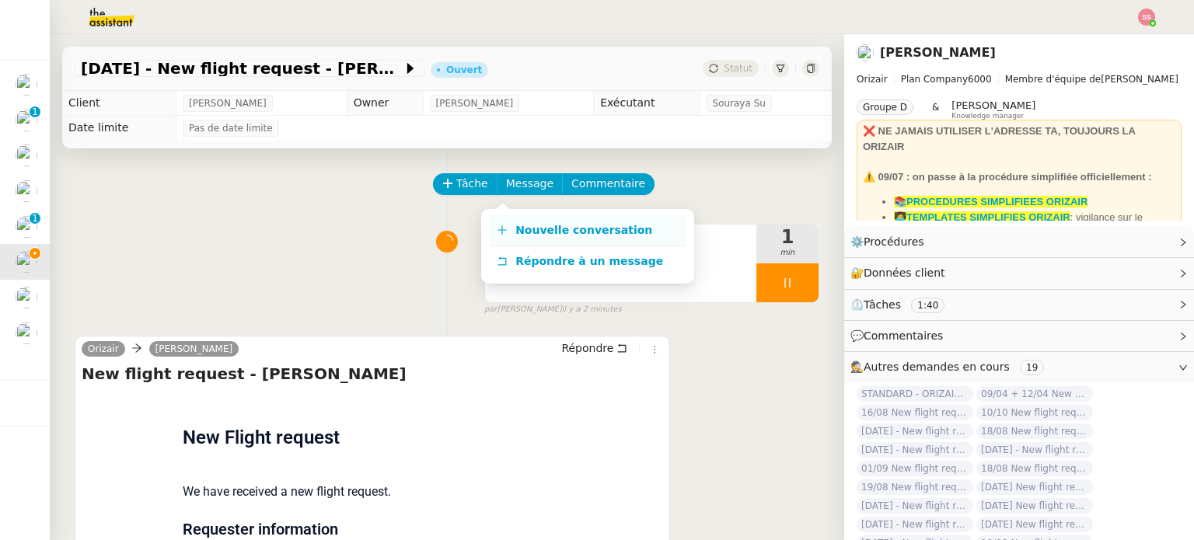
click at [556, 217] on link "Nouvelle conversation" at bounding box center [587, 230] width 194 height 31
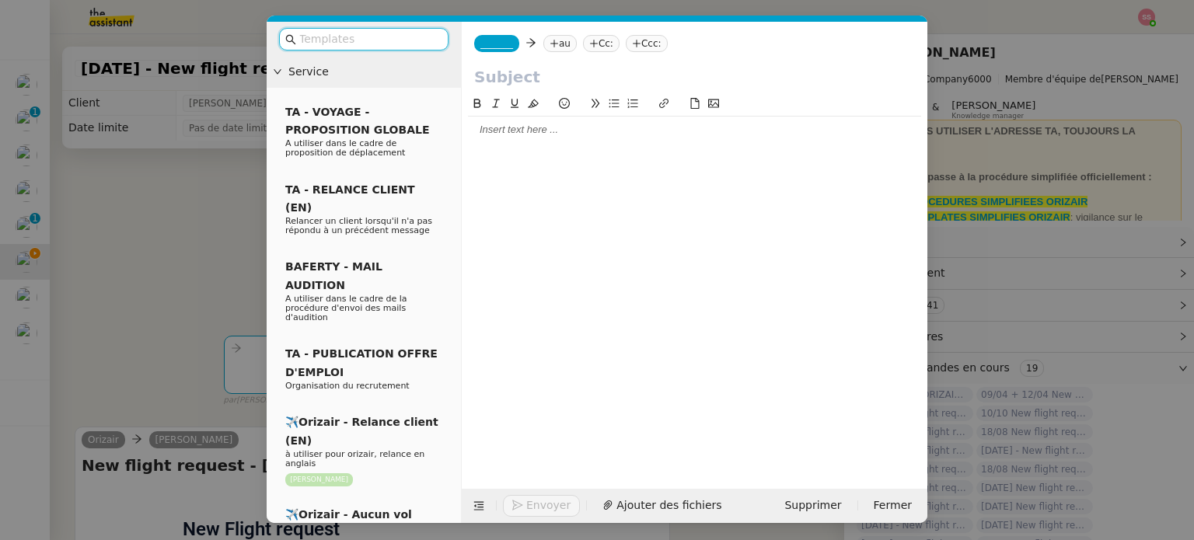
click at [555, 44] on nz-tag "au" at bounding box center [559, 43] width 33 height 17
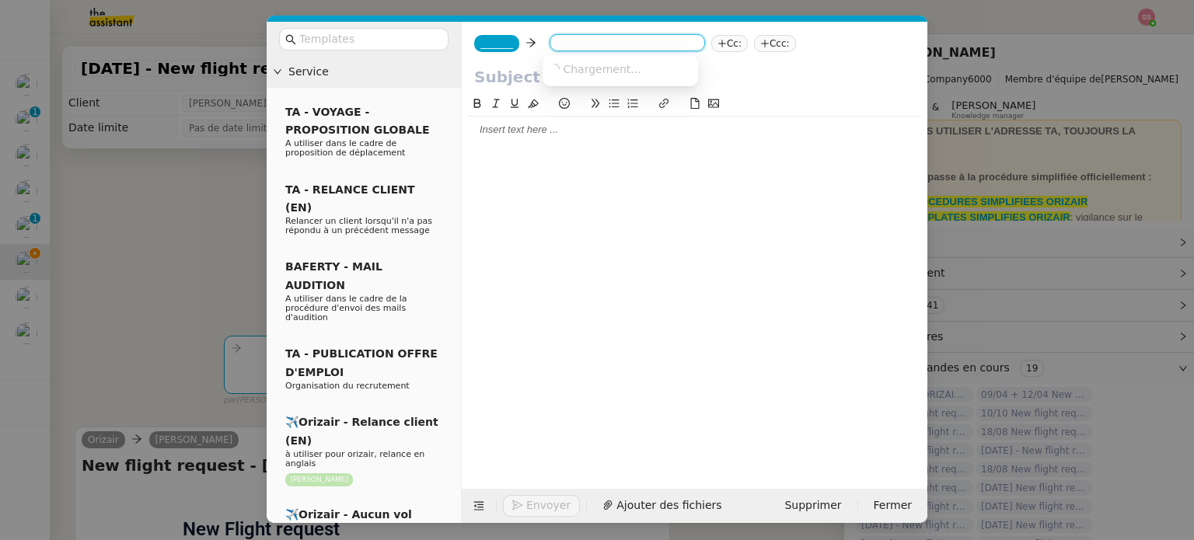
paste input "nick@ogden.co.uk"
type input "nick@ogden.co.uk"
click at [621, 63] on span "nick@ogden.co.uk" at bounding box center [689, 68] width 281 height 12
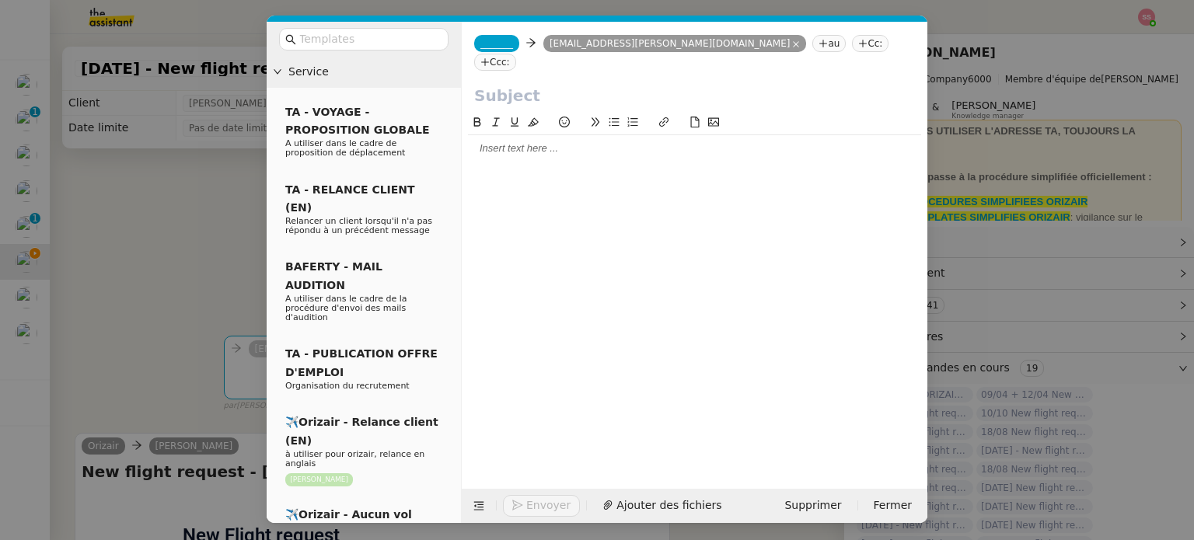
click at [501, 40] on span "_______" at bounding box center [496, 43] width 33 height 11
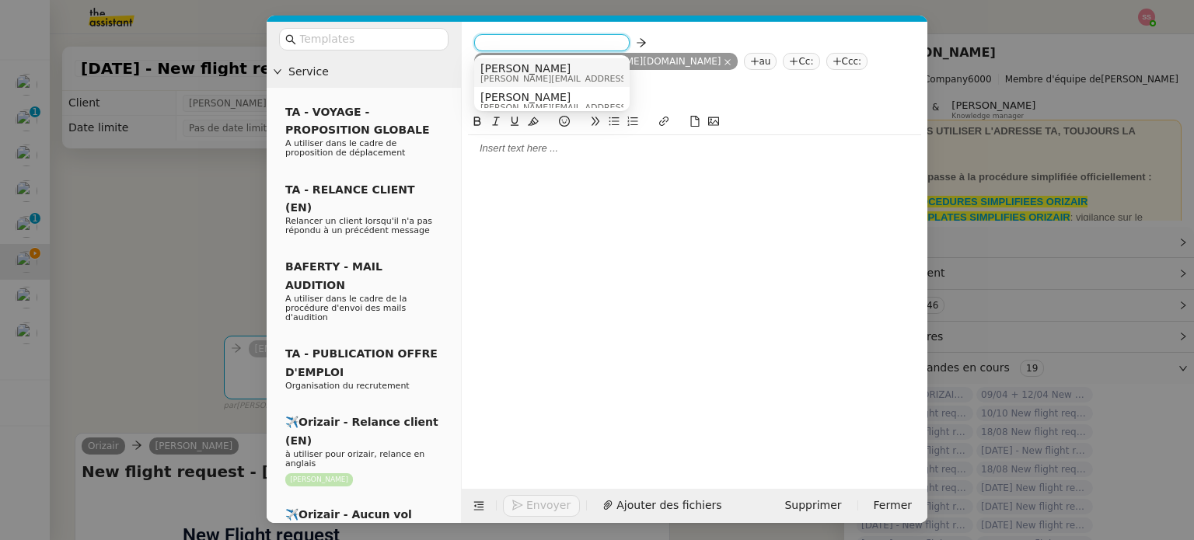
click at [543, 62] on span "[PERSON_NAME]" at bounding box center [590, 68] width 221 height 12
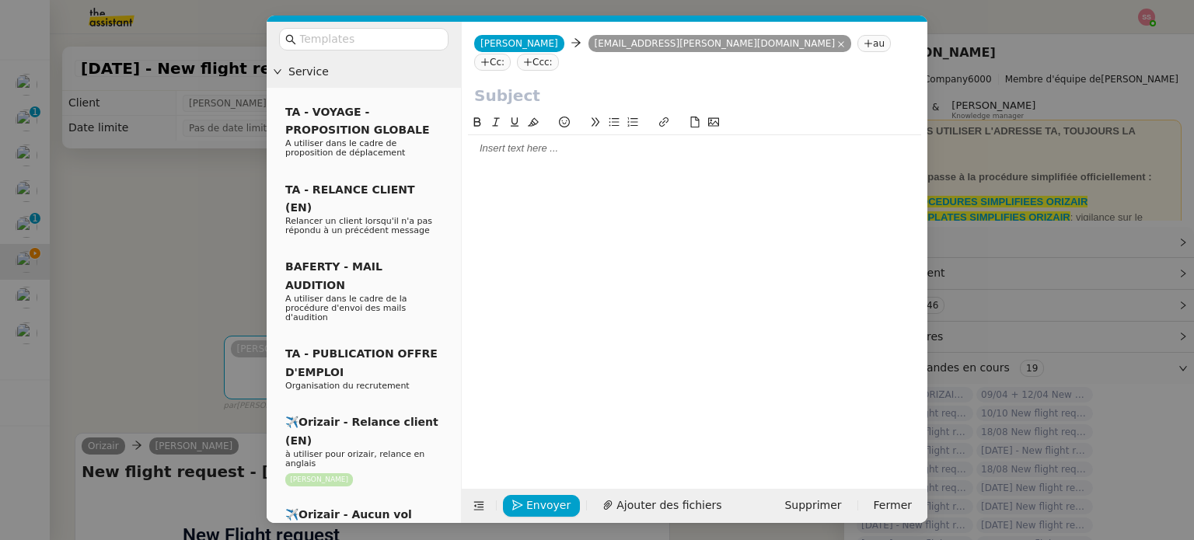
click at [559, 54] on nz-tag "Ccc:" at bounding box center [538, 62] width 42 height 17
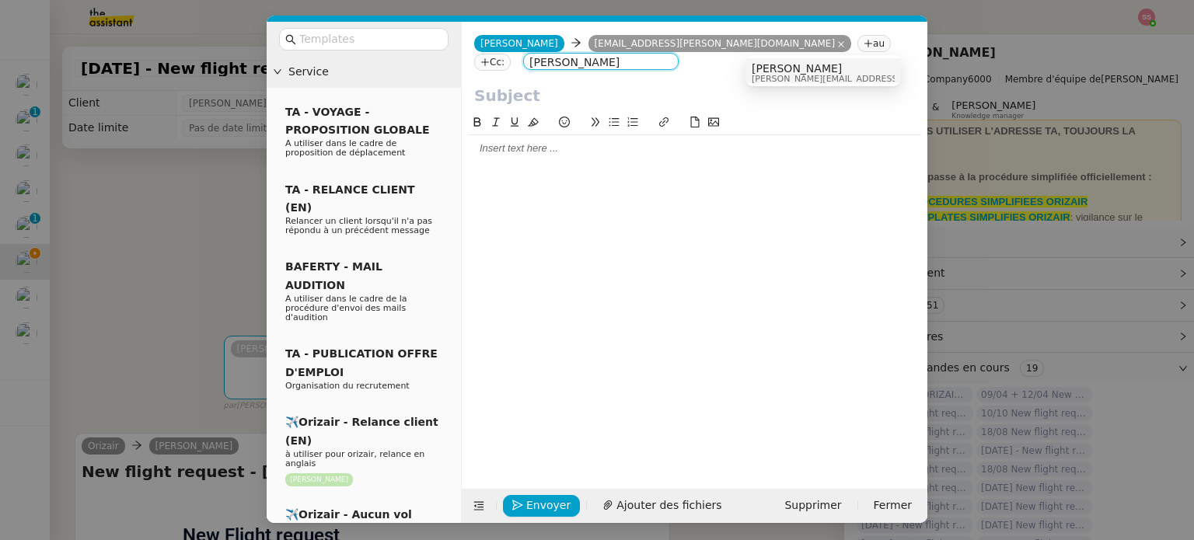
type input "[PERSON_NAME]"
click at [787, 65] on span "[PERSON_NAME]" at bounding box center [862, 68] width 221 height 12
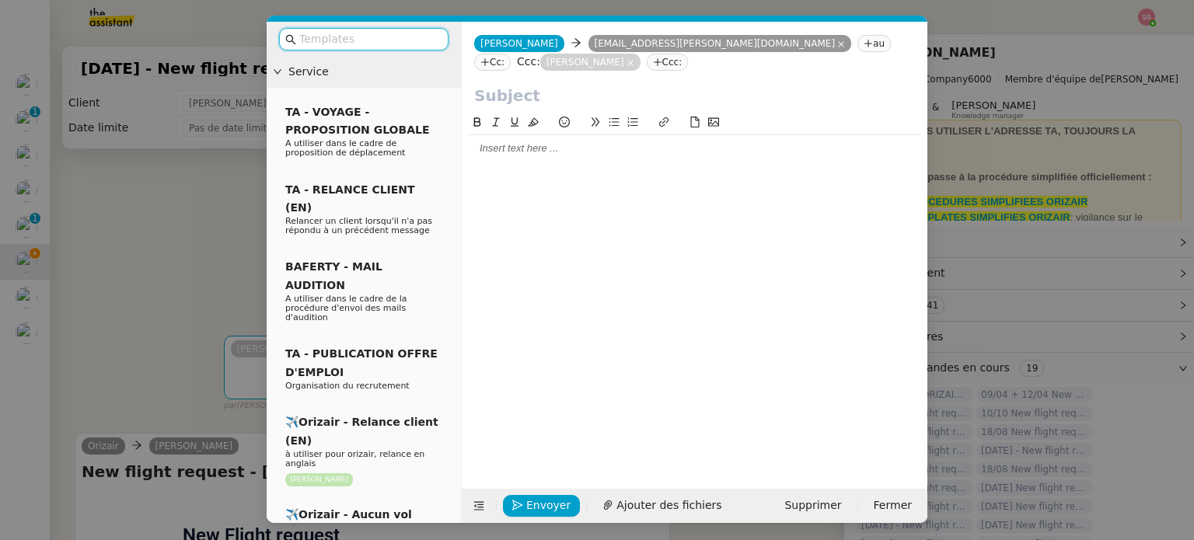
click at [379, 33] on input "text" at bounding box center [369, 39] width 140 height 18
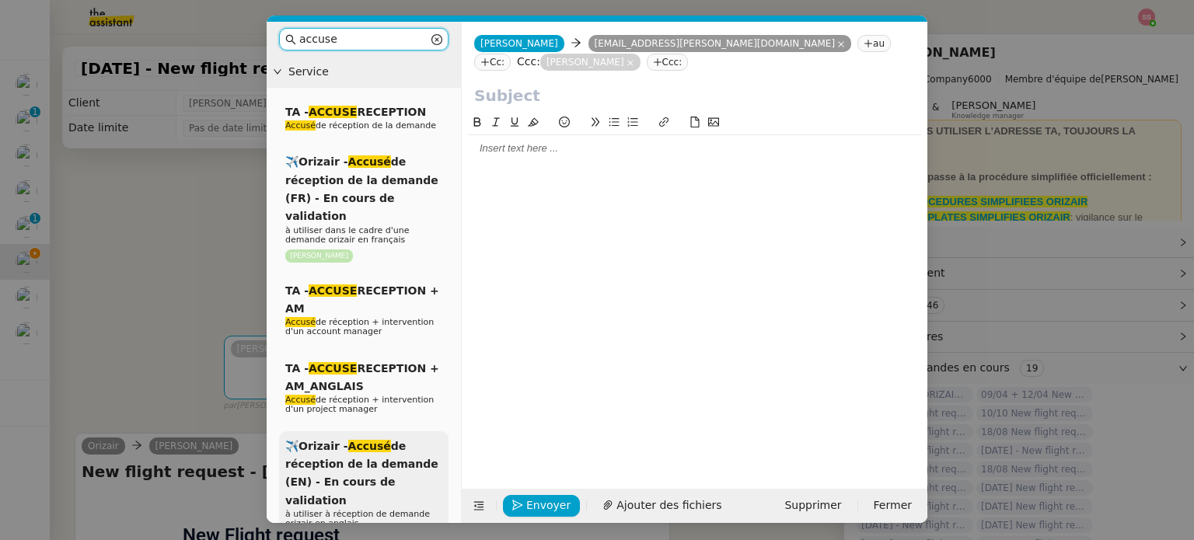
type input "accuse"
click at [373, 440] on em "Accusé" at bounding box center [369, 446] width 43 height 12
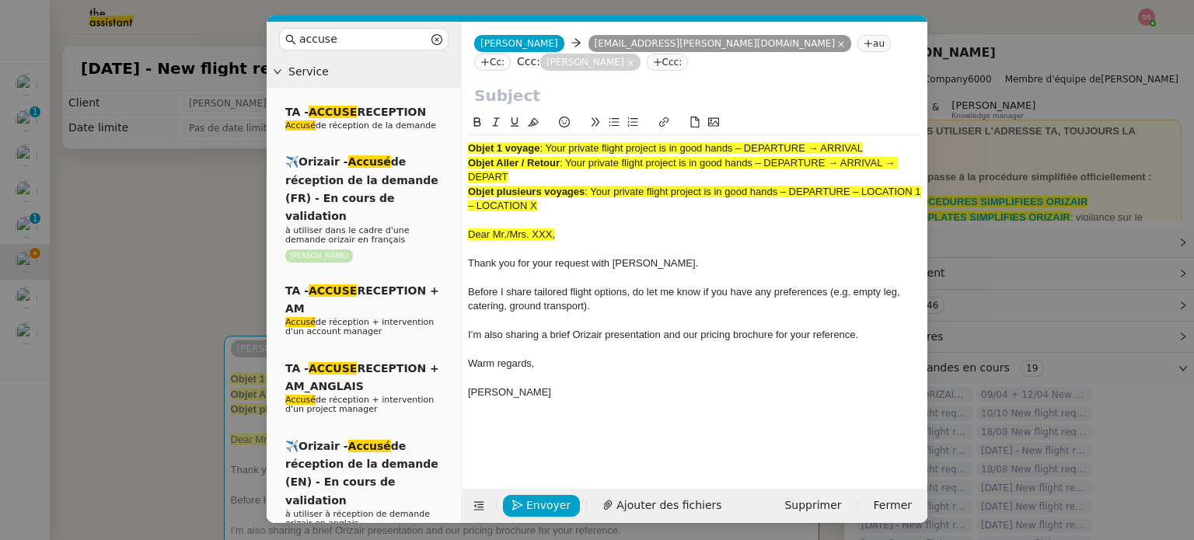
drag, startPoint x: 550, startPoint y: 130, endPoint x: 868, endPoint y: 130, distance: 317.9
click at [868, 141] on div "Objet 1 voyage : Your private flight project is in good hands – DEPARTURE → ARR…" at bounding box center [694, 148] width 453 height 14
click at [730, 85] on input "text" at bounding box center [694, 95] width 441 height 23
paste input "Your private flight project is in good hands – DEPARTURE → ARRIVAL"
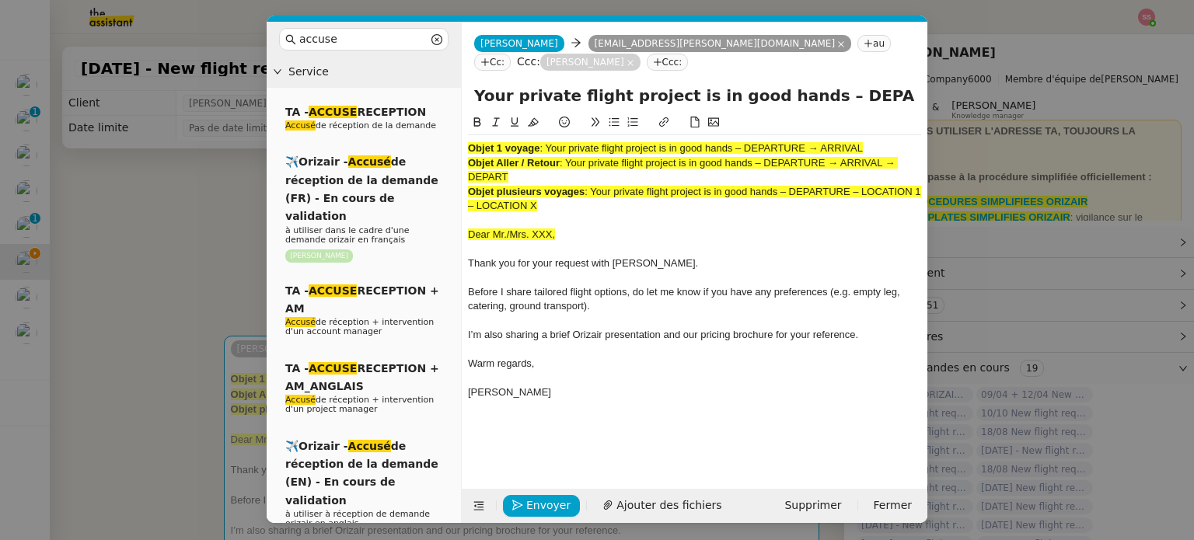
scroll to position [0, 67]
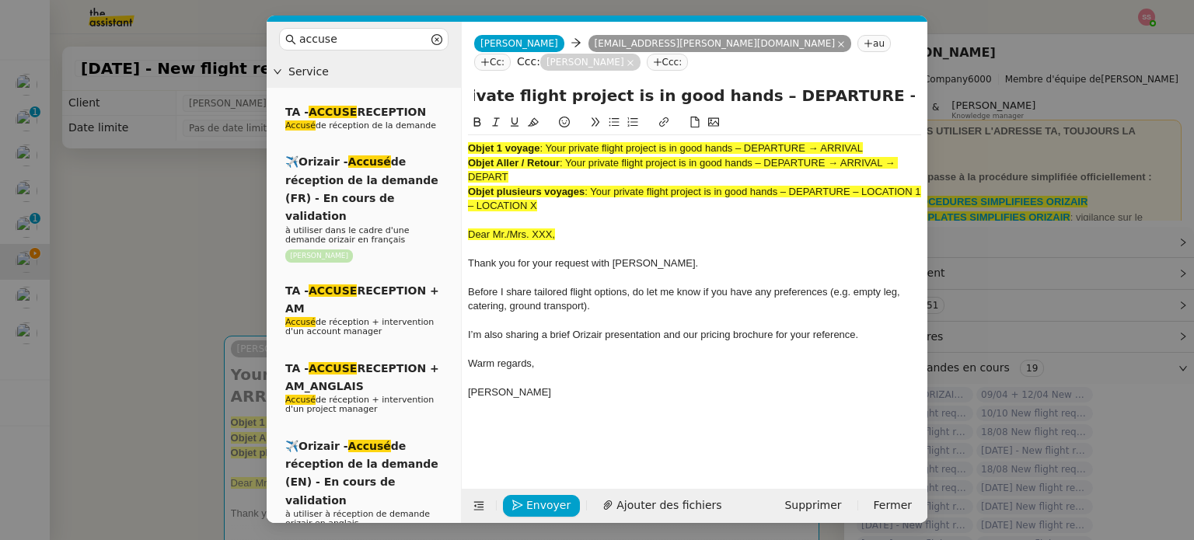
type input "Your private flight project is in good hands – DEPARTURE → ARRIVAL"
drag, startPoint x: 557, startPoint y: 183, endPoint x: 467, endPoint y: 120, distance: 108.9
click at [468, 135] on div "Objet 1 voyage : Your private flight project is in good hands – DEPARTURE → ARR…" at bounding box center [694, 277] width 453 height 285
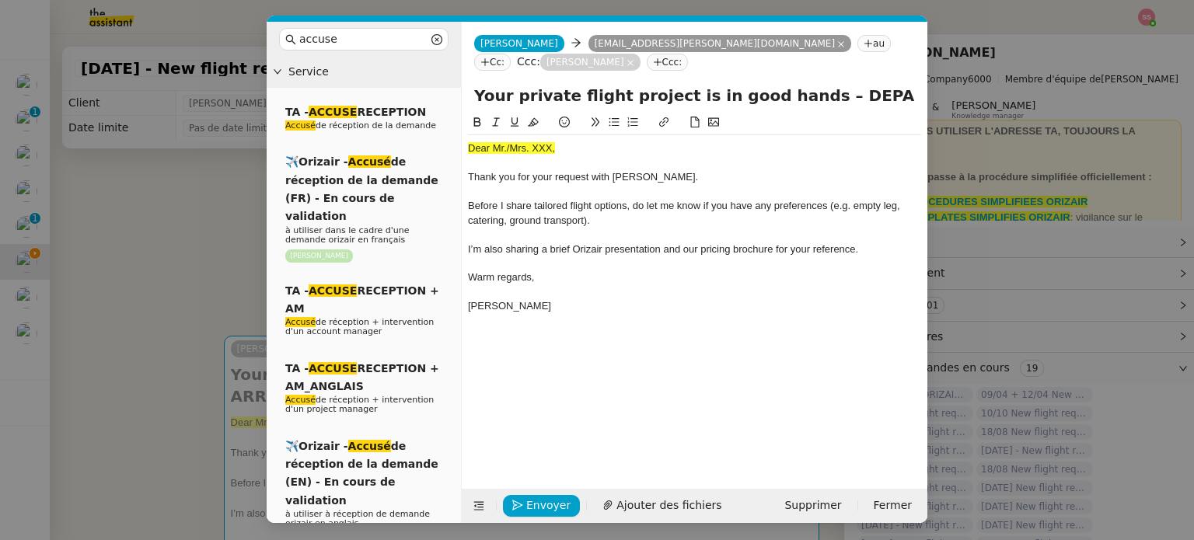
click at [152, 273] on nz-modal-container "accuse Service TA - ACCUSE RECEPTION Accusé de réception de la demande ✈️Orizai…" at bounding box center [597, 270] width 1194 height 540
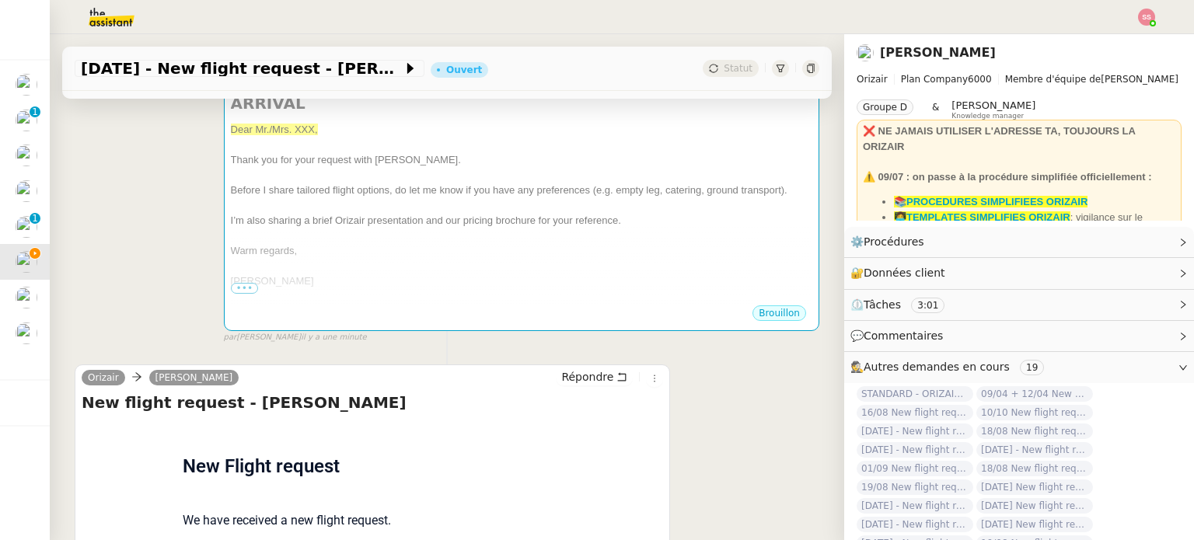
scroll to position [466, 0]
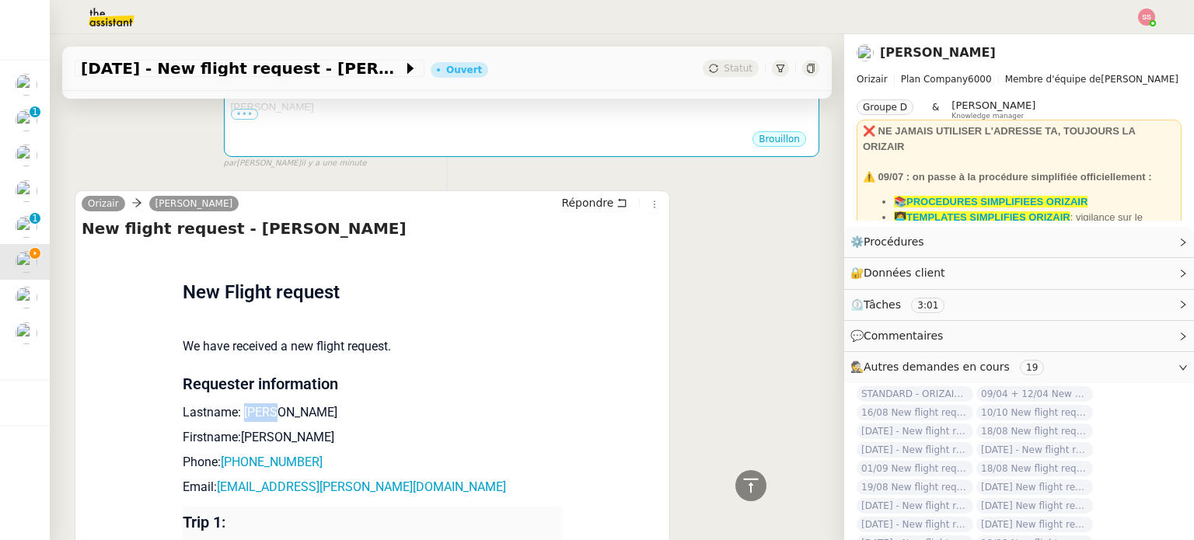
drag, startPoint x: 284, startPoint y: 391, endPoint x: 233, endPoint y: 389, distance: 50.6
click at [233, 403] on p "Lastname: Ogden" at bounding box center [372, 412] width 379 height 19
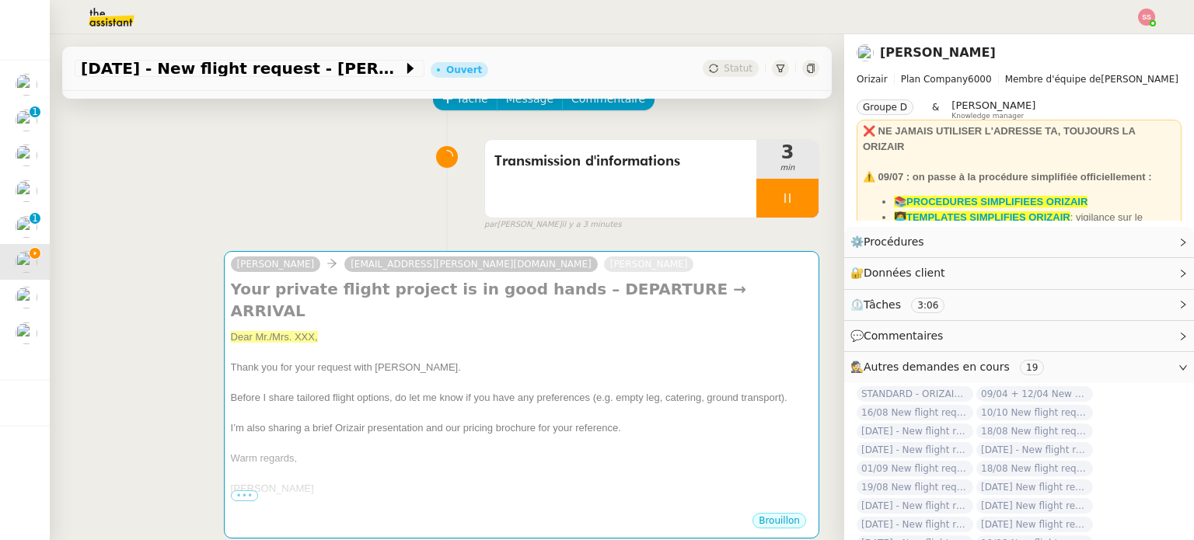
scroll to position [78, 0]
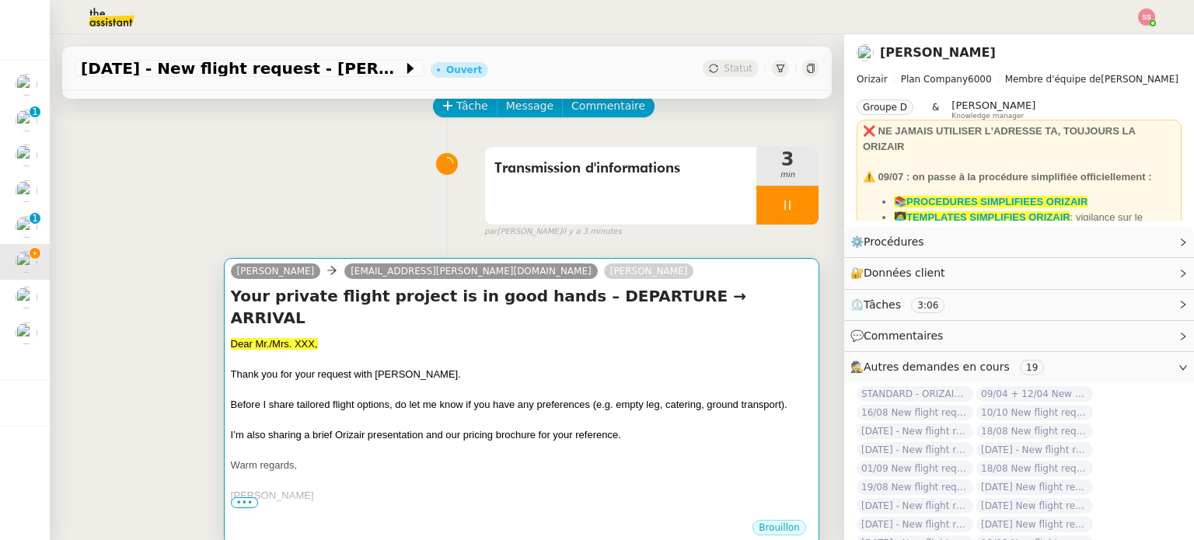
click at [525, 316] on div "Your private flight project is in good hands – DEPARTURE → ARRIVAL Dear Mr./Mrs…" at bounding box center [521, 401] width 581 height 233
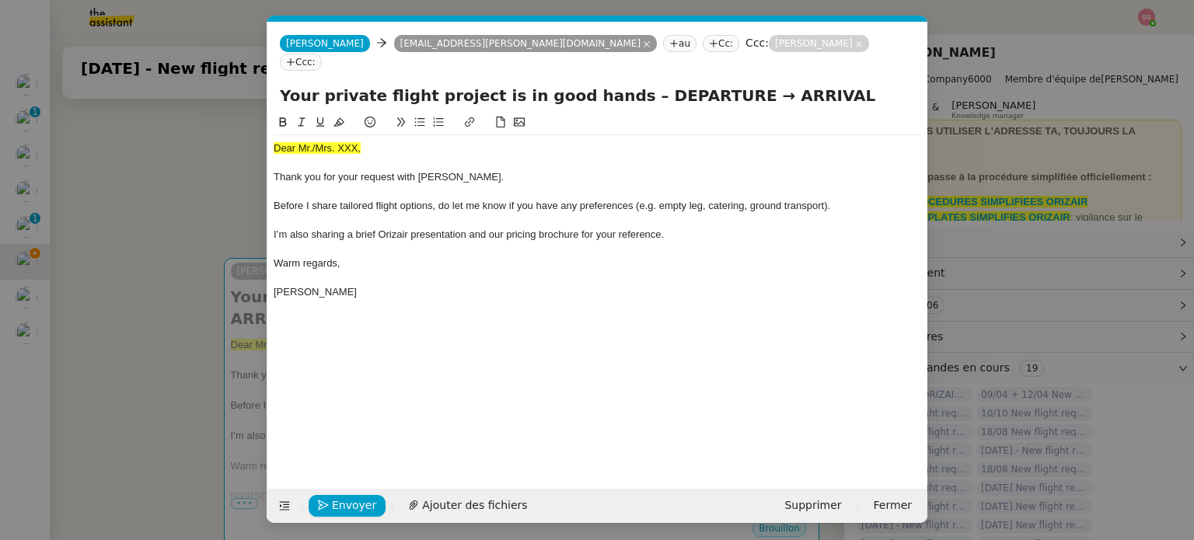
scroll to position [0, 65]
click at [322, 142] on span "Dear Mr./Mrs. XXX," at bounding box center [317, 148] width 87 height 12
click at [333, 117] on icon at bounding box center [338, 122] width 11 height 11
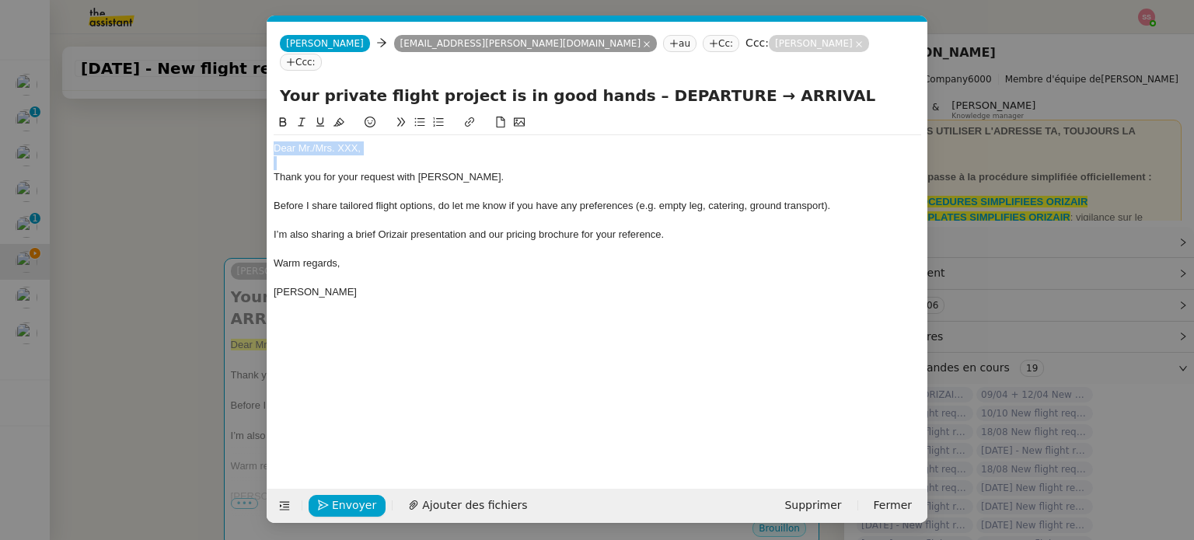
click at [365, 141] on div "Dear Mr./Mrs. XXX," at bounding box center [597, 148] width 647 height 14
drag, startPoint x: 382, startPoint y: 131, endPoint x: 309, endPoint y: 134, distance: 73.2
click at [309, 141] on div "Dear Mr./Mrs. XXX," at bounding box center [597, 148] width 647 height 14
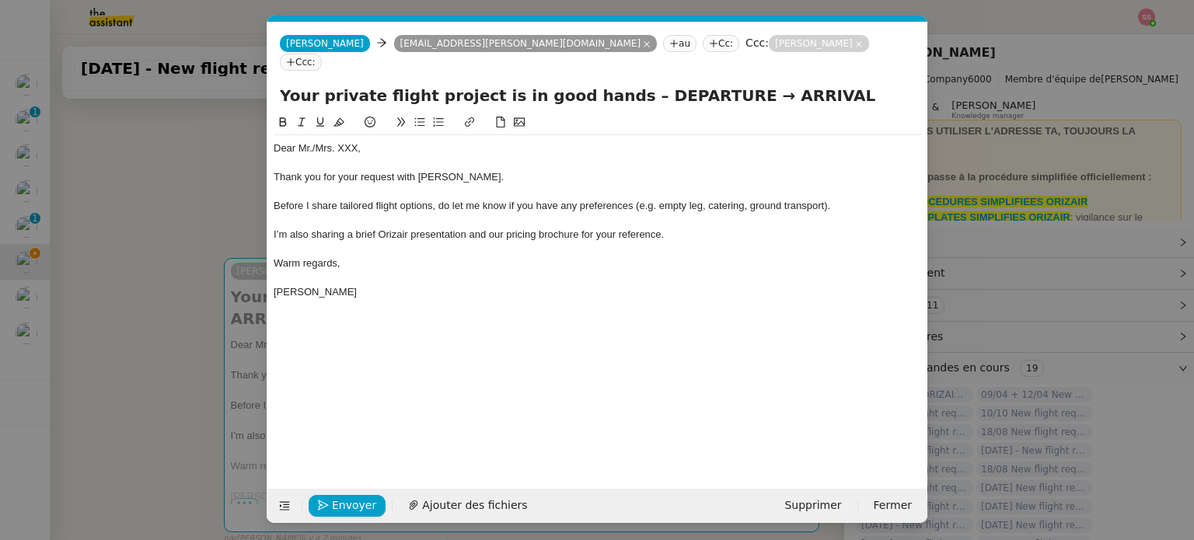
scroll to position [0, 0]
click at [309, 141] on div "Dear MrOgden" at bounding box center [597, 148] width 647 height 14
click at [509, 299] on div "Dear Mr.Ogden Thank you for your request with Orizair. Before I share tailored …" at bounding box center [597, 288] width 647 height 351
click at [230, 288] on nz-modal-container "accuse Service TA - ACCUSE RECEPTION Accusé de réception de la demande ✈️Orizai…" at bounding box center [597, 270] width 1194 height 540
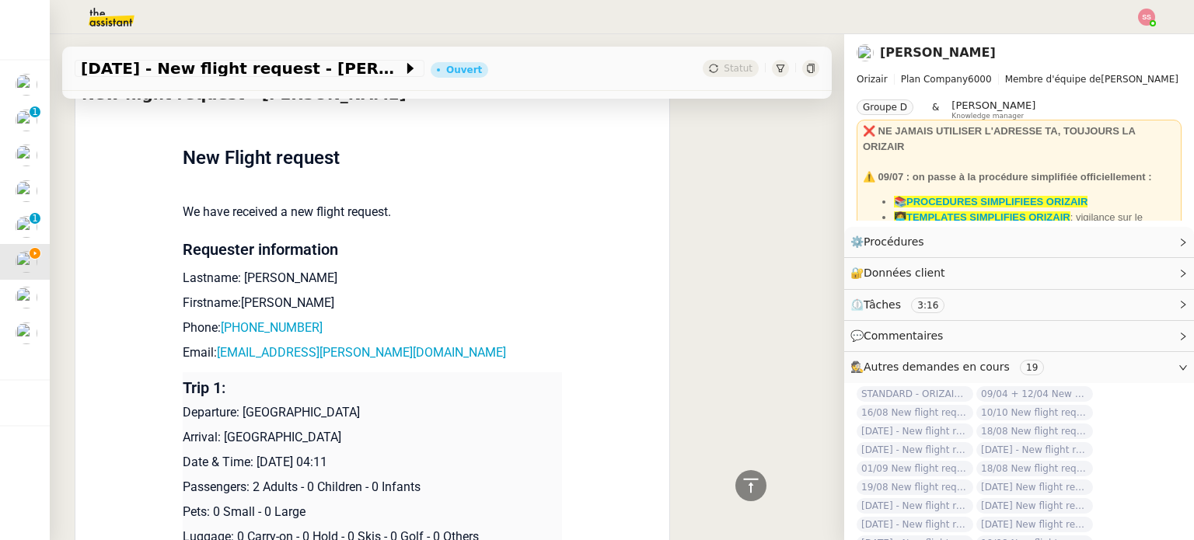
scroll to position [622, 0]
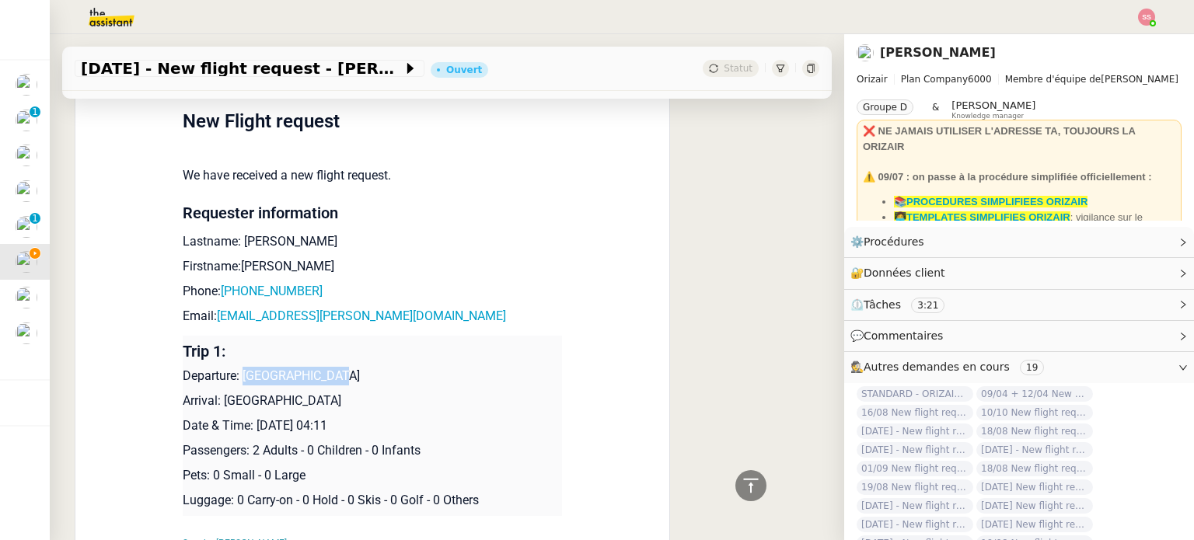
drag, startPoint x: 235, startPoint y: 360, endPoint x: 320, endPoint y: 354, distance: 85.7
click at [320, 367] on p "Departure: Cascais Airport" at bounding box center [372, 376] width 379 height 19
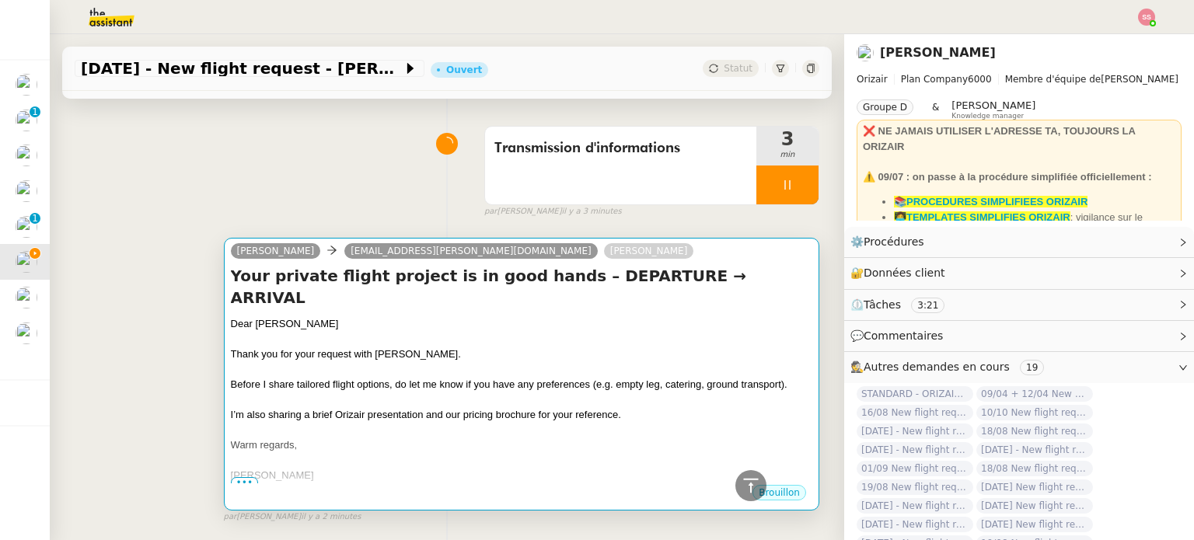
scroll to position [0, 0]
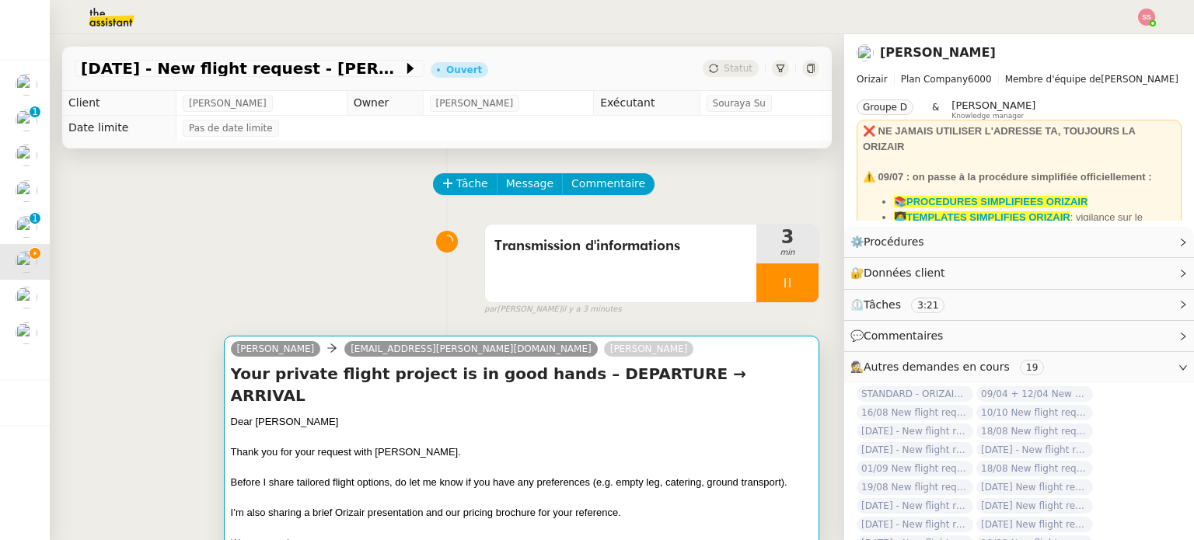
click at [604, 369] on h4 "Your private flight project is in good hands – DEPARTURE → ARRIVAL" at bounding box center [521, 385] width 581 height 44
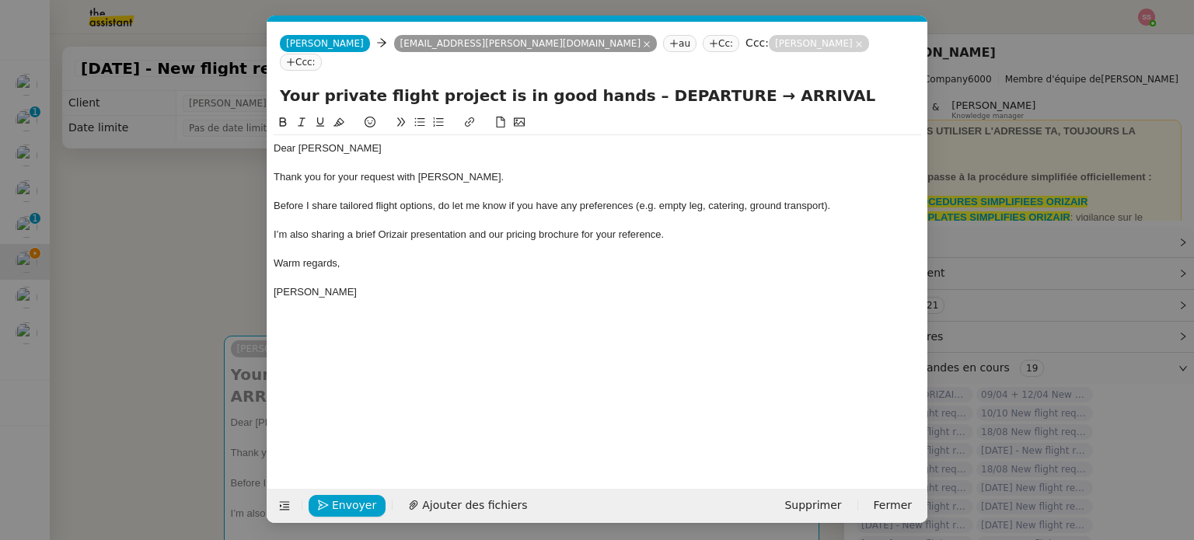
scroll to position [0, 65]
drag, startPoint x: 698, startPoint y: 77, endPoint x: 614, endPoint y: 72, distance: 84.1
click at [614, 84] on input "Your private flight project is in good hands – DEPARTURE → ARRIVAL" at bounding box center [597, 95] width 635 height 23
paste input "Cascais Airport"
type input "Your private flight project is in good hands – Cascais Airport → ARRIVAL"
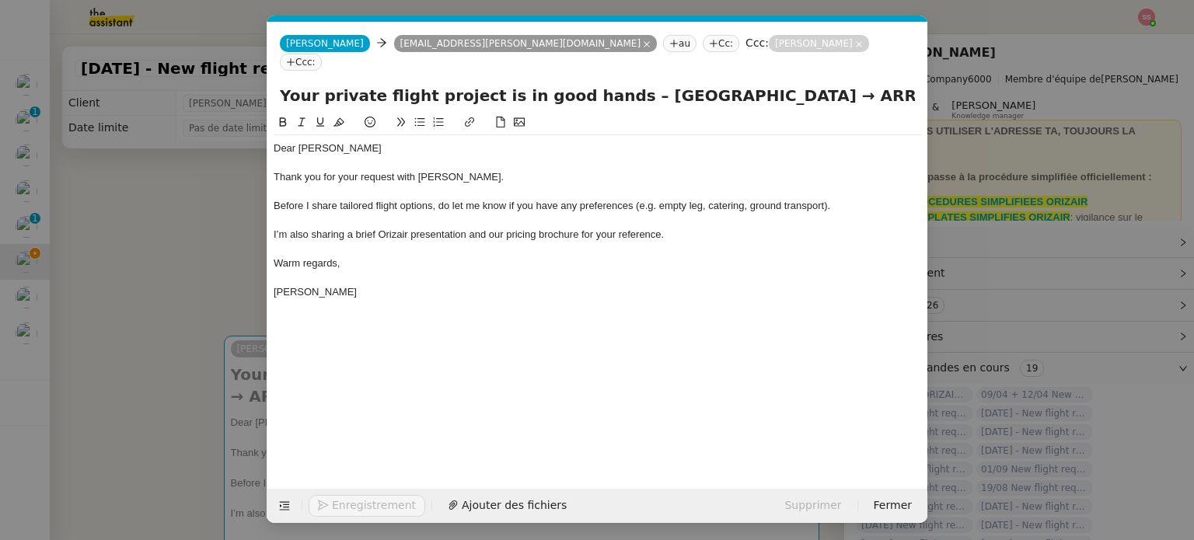
click at [209, 289] on nz-modal-container "accuse Service TA - ACCUSE RECEPTION Accusé de réception de la demande ✈️Orizai…" at bounding box center [597, 270] width 1194 height 540
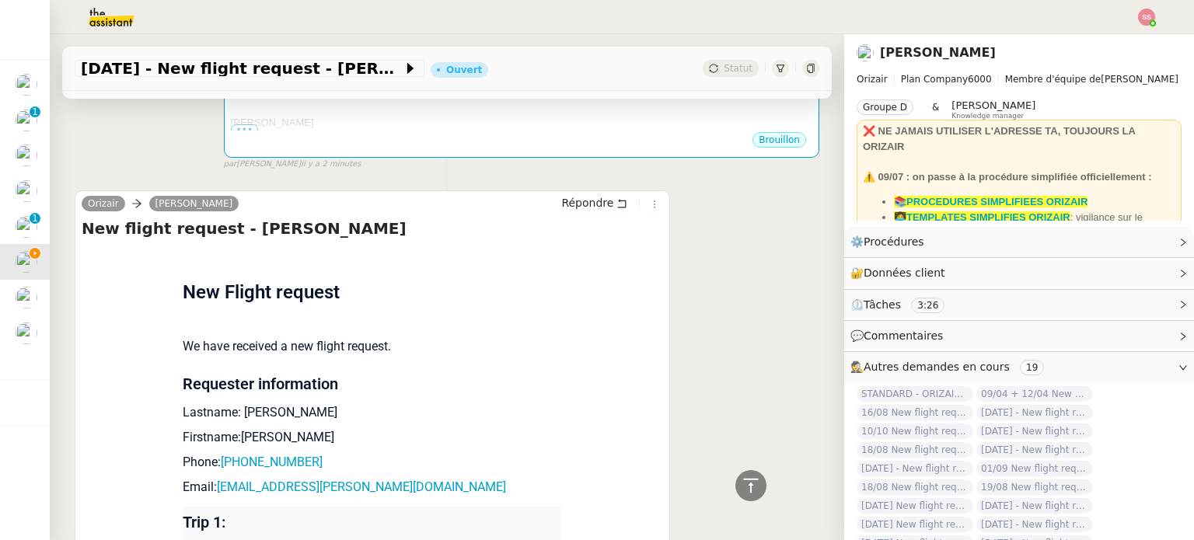
scroll to position [622, 0]
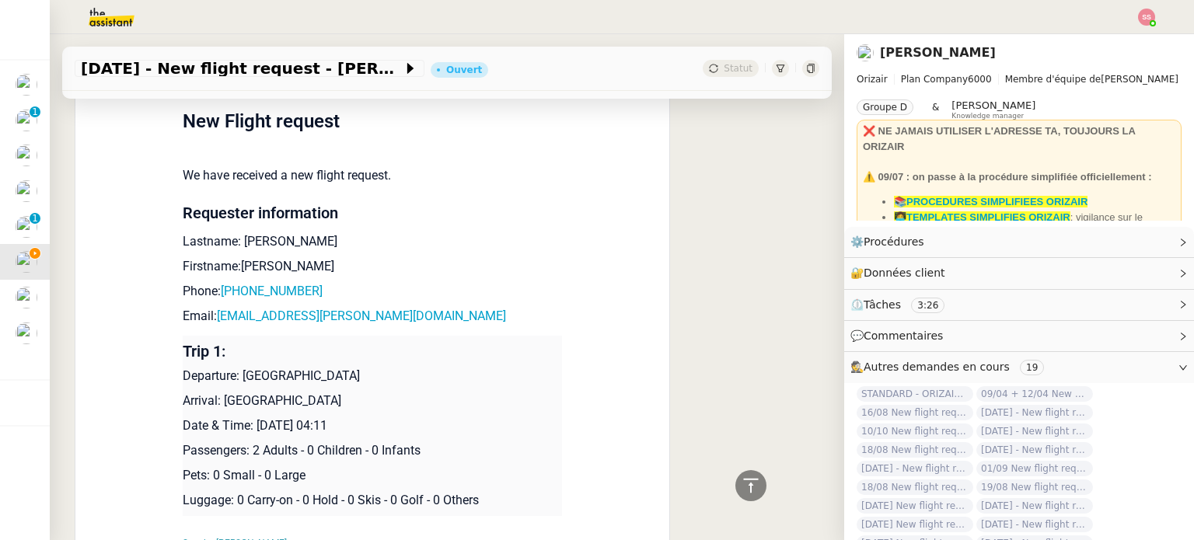
drag, startPoint x: 331, startPoint y: 379, endPoint x: 215, endPoint y: 384, distance: 115.9
click at [215, 392] on p "Arrival: Farnborough Airport" at bounding box center [372, 401] width 379 height 19
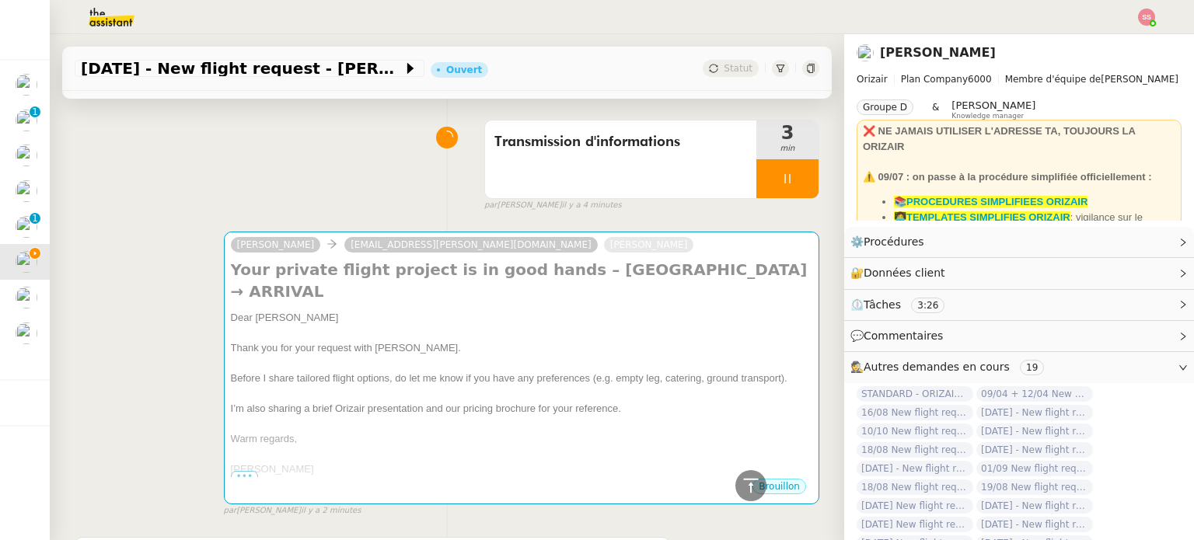
scroll to position [0, 0]
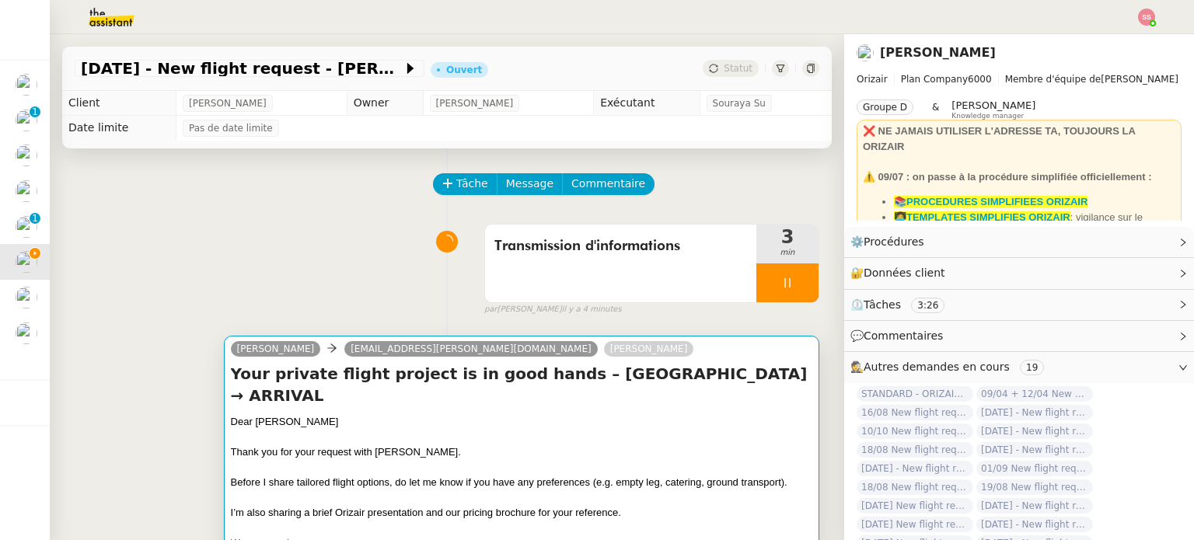
click at [620, 357] on div "Josephine Kelly nick@ogden.co.uk Louis Frei" at bounding box center [521, 351] width 581 height 23
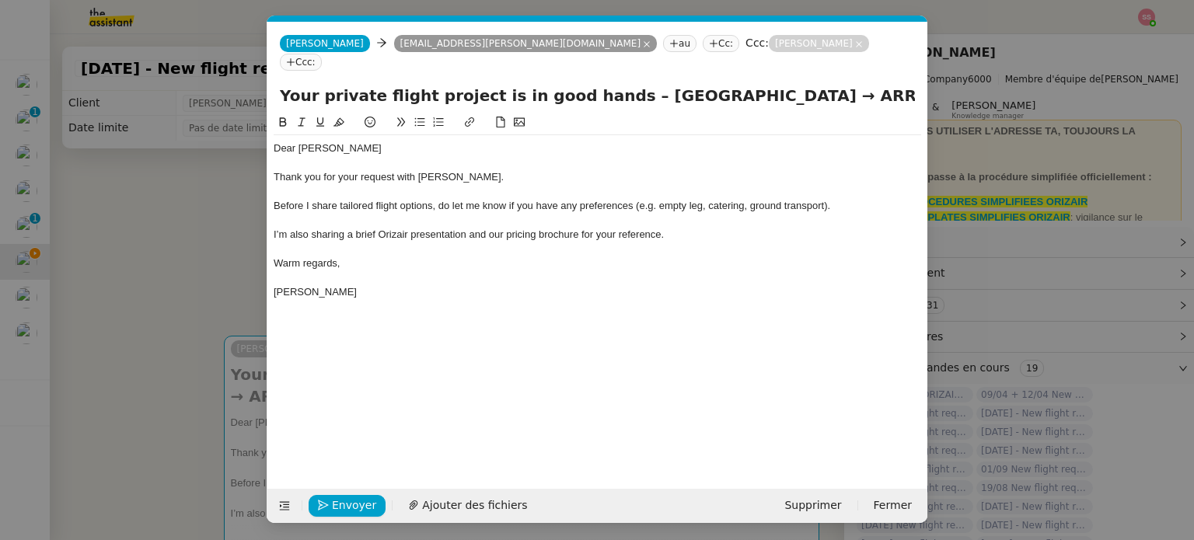
scroll to position [0, 65]
drag, startPoint x: 811, startPoint y: 85, endPoint x: 743, endPoint y: 87, distance: 68.4
click at [743, 87] on input "Your private flight project is in good hands – Cascais Airport → ARRIVAL" at bounding box center [597, 95] width 635 height 23
paste input "Farnborough Airport"
type input "Your private flight project is in good hands – Cascais Airport → Farnborough Ai…"
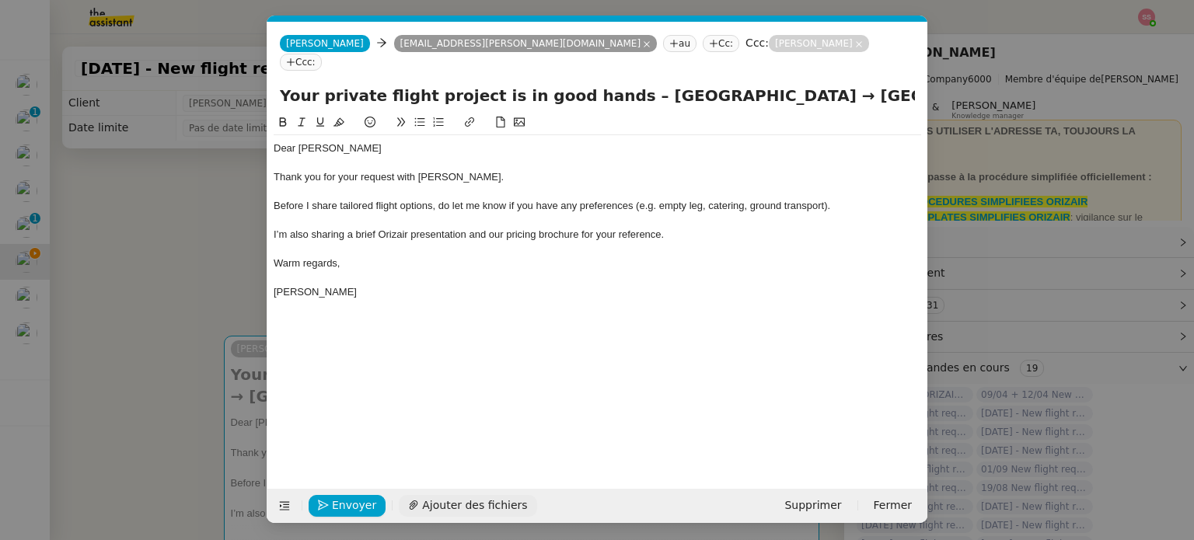
click at [473, 502] on span "Ajouter des fichiers" at bounding box center [474, 506] width 105 height 18
click at [365, 497] on span "Envoyer" at bounding box center [354, 506] width 44 height 18
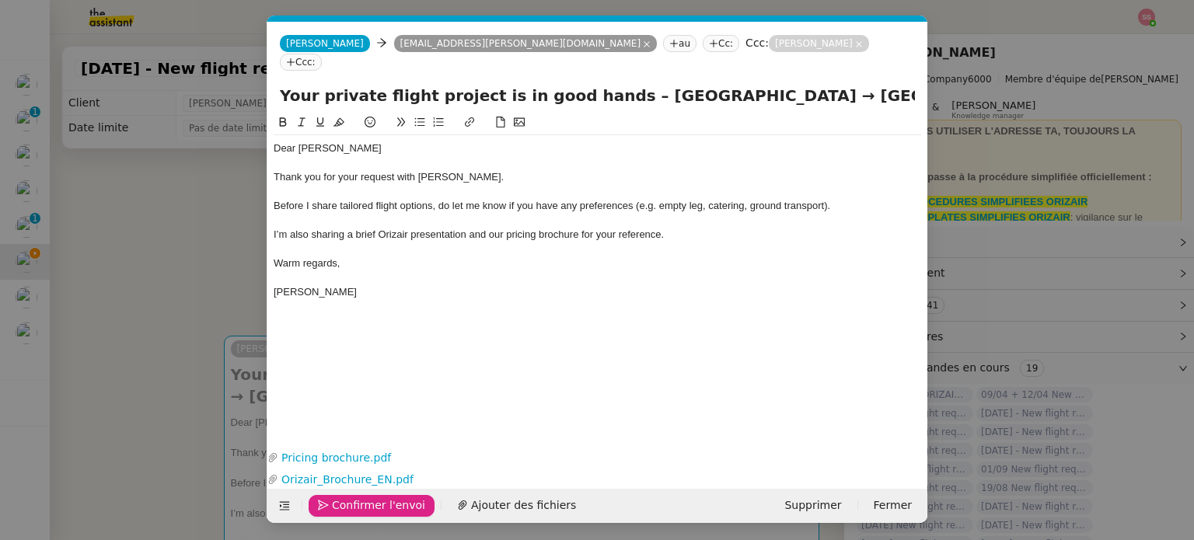
click at [375, 503] on span "Confirmer l'envoi" at bounding box center [378, 506] width 93 height 18
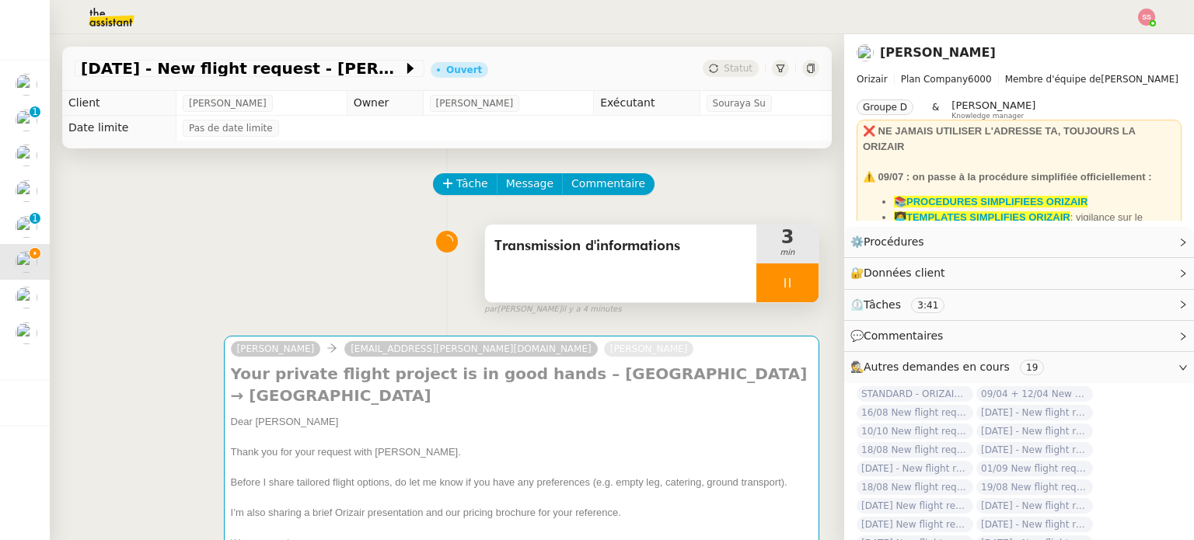
click at [781, 280] on icon at bounding box center [787, 283] width 12 height 12
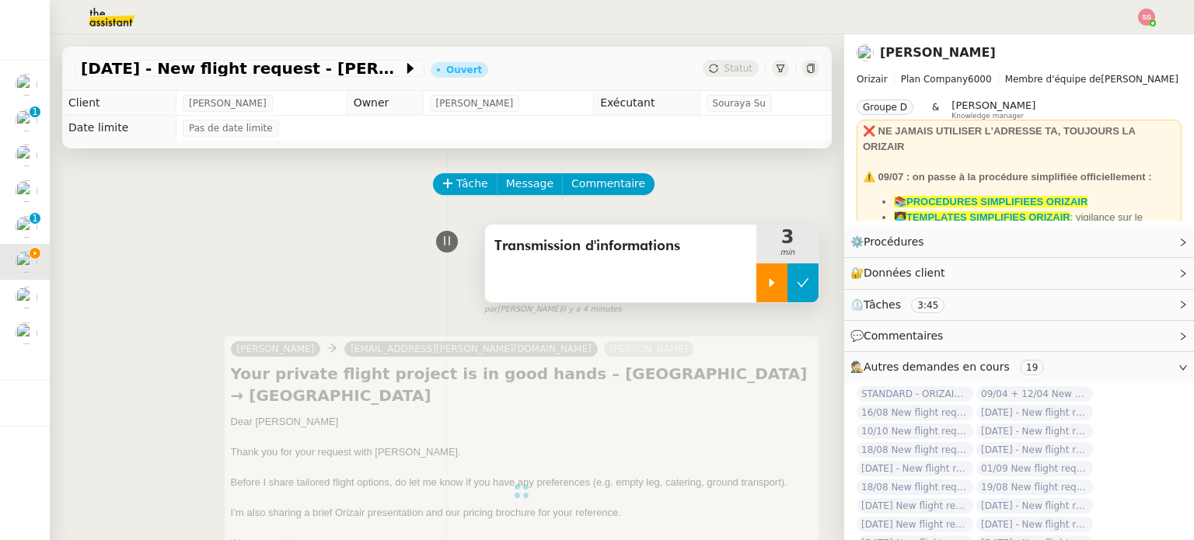
click at [787, 277] on button at bounding box center [802, 282] width 31 height 39
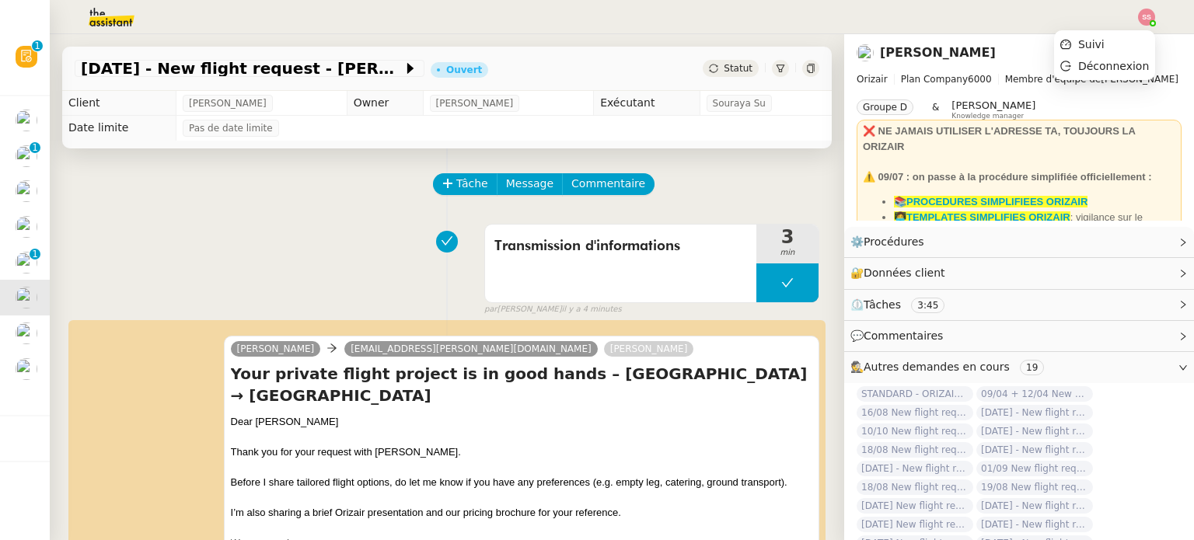
click at [1147, 12] on img at bounding box center [1146, 17] width 17 height 17
click at [1126, 42] on li "Suivi" at bounding box center [1104, 44] width 101 height 22
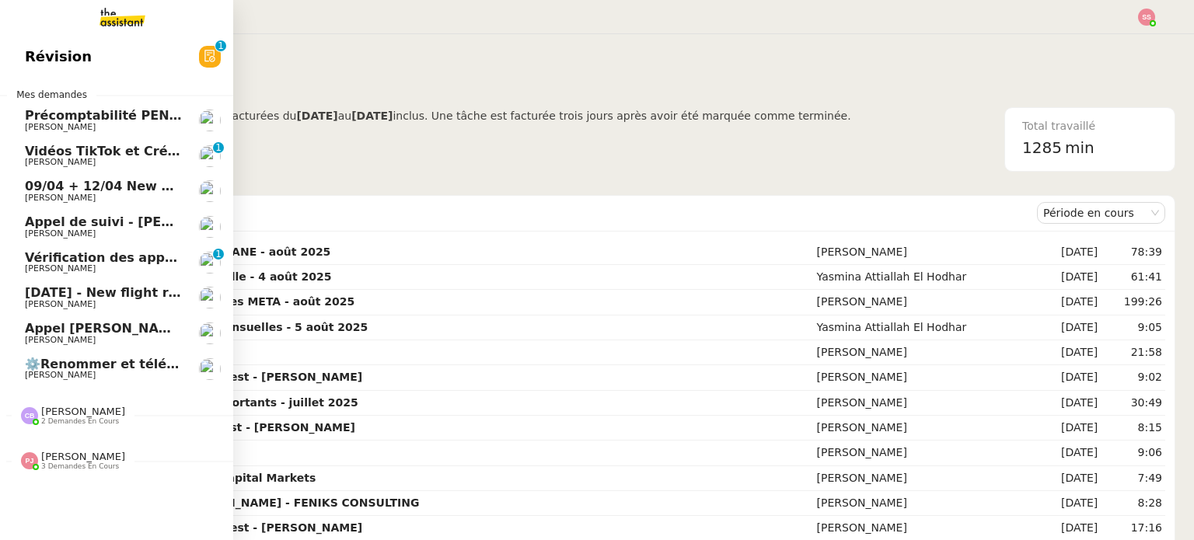
click at [112, 286] on span "[DATE] - New flight request - [PERSON_NAME]" at bounding box center [185, 292] width 321 height 15
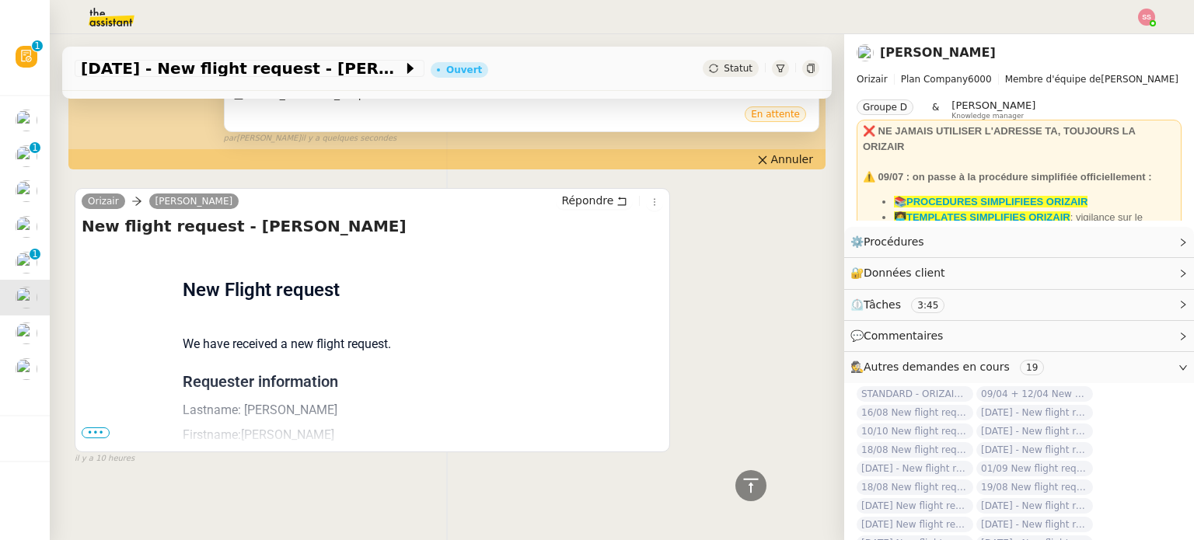
scroll to position [571, 0]
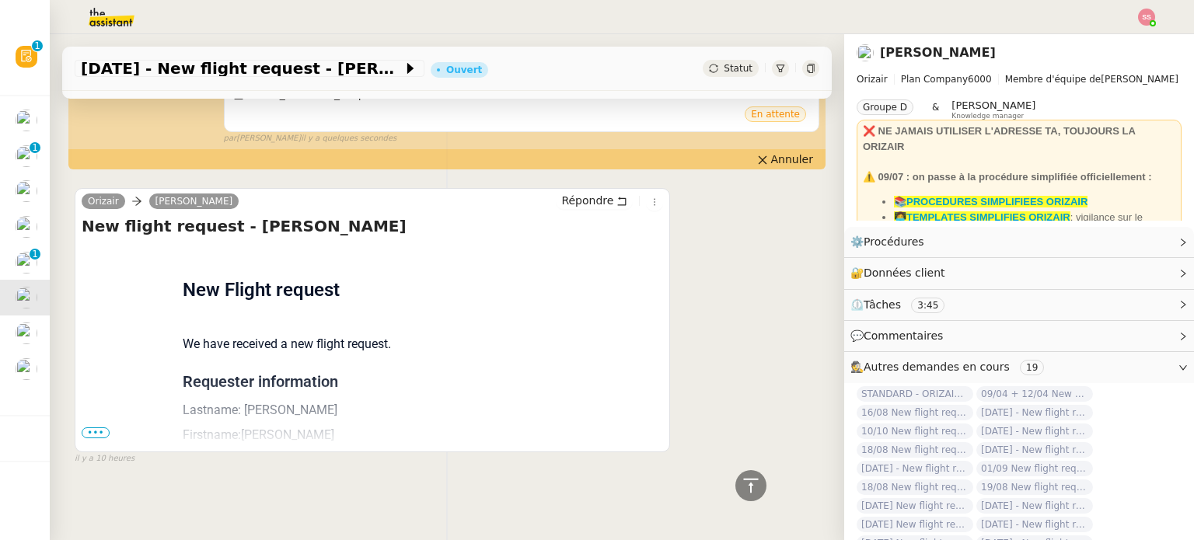
click at [93, 429] on span "•••" at bounding box center [96, 432] width 28 height 11
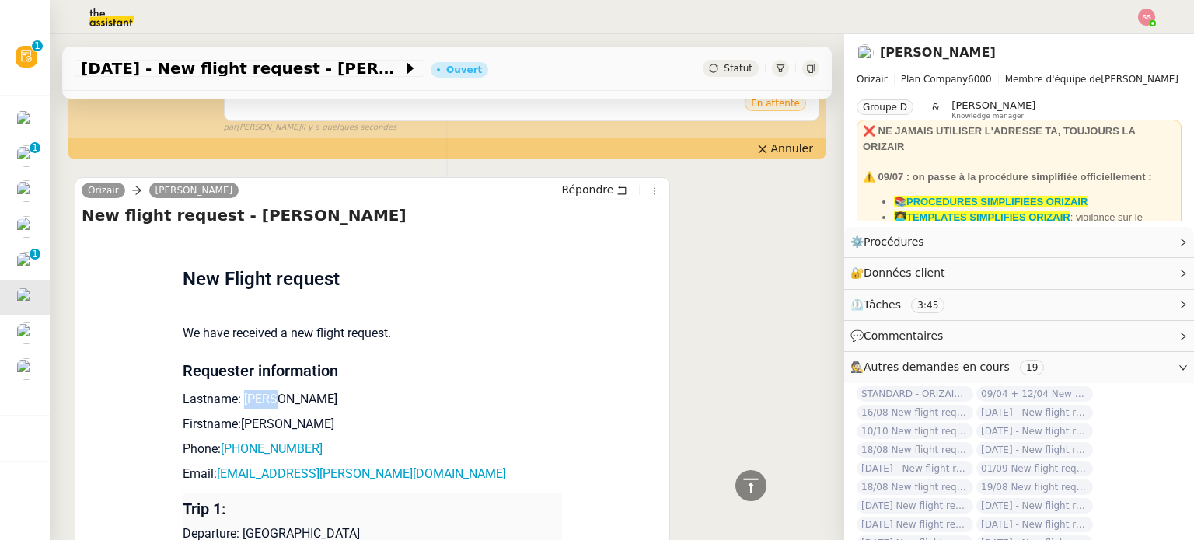
drag, startPoint x: 270, startPoint y: 399, endPoint x: 236, endPoint y: 406, distance: 34.9
click at [236, 406] on p "Lastname: Ogden" at bounding box center [372, 399] width 379 height 19
drag, startPoint x: 260, startPoint y: 425, endPoint x: 231, endPoint y: 421, distance: 29.0
click at [231, 421] on p "Firstname:Nick" at bounding box center [372, 424] width 379 height 19
drag, startPoint x: 302, startPoint y: 459, endPoint x: 225, endPoint y: 455, distance: 77.8
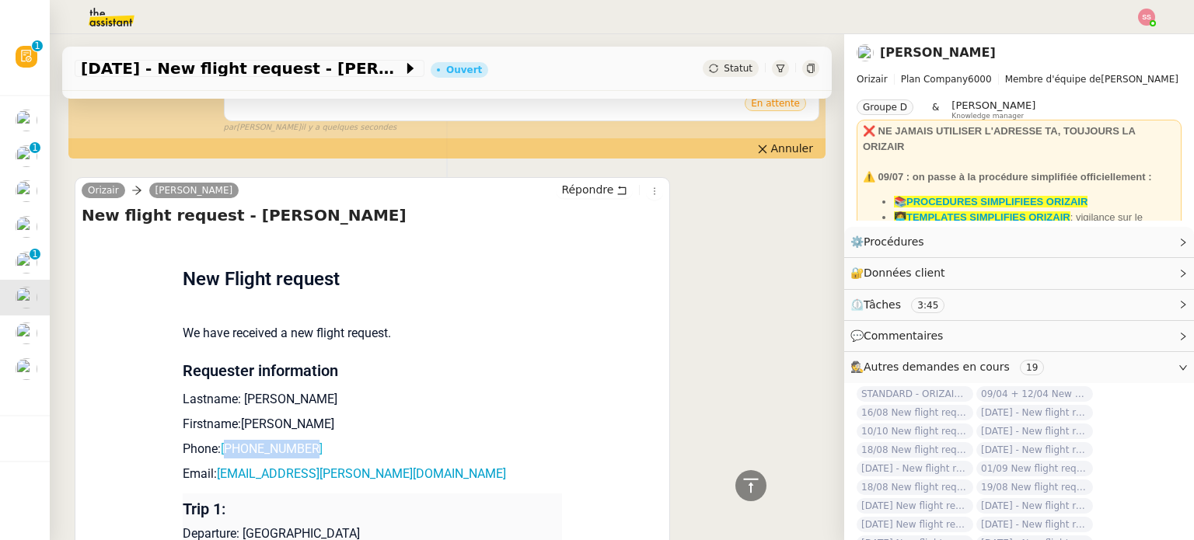
click at [225, 455] on p "Phone: +447449166281" at bounding box center [372, 449] width 379 height 19
drag, startPoint x: 319, startPoint y: 472, endPoint x: 212, endPoint y: 467, distance: 107.4
click at [212, 467] on td "New Flight request We have received a new flight request. Requester information…" at bounding box center [372, 489] width 379 height 511
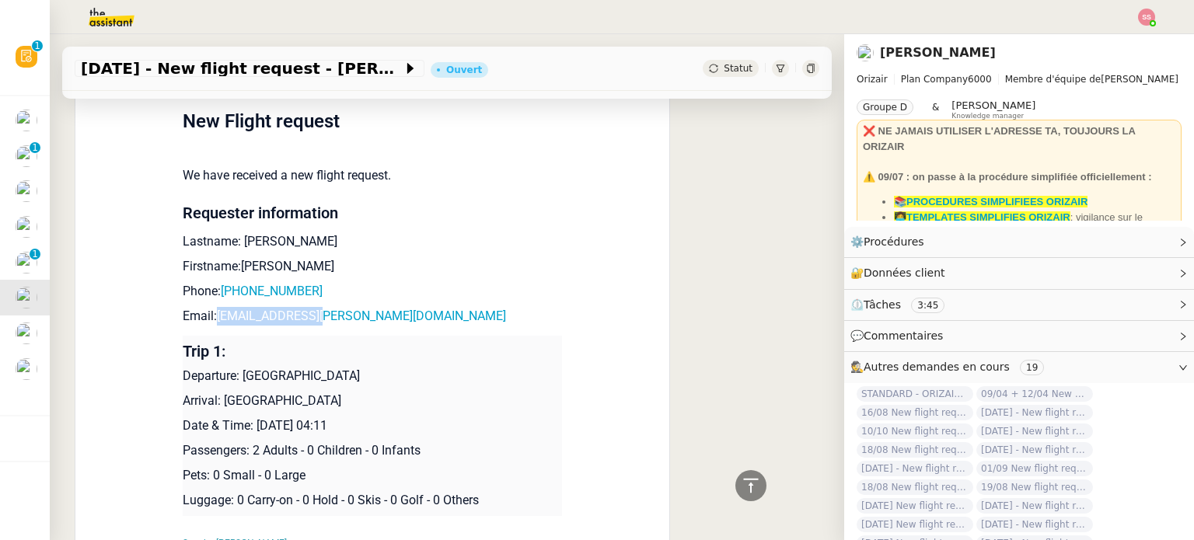
scroll to position [727, 0]
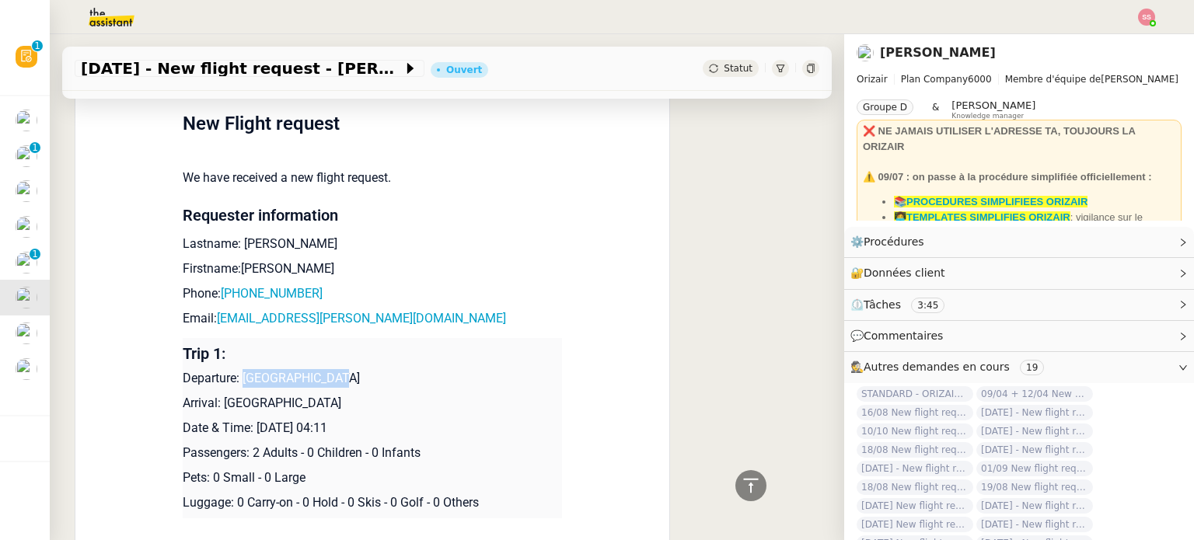
drag, startPoint x: 328, startPoint y: 389, endPoint x: 236, endPoint y: 381, distance: 92.9
click at [236, 381] on p "Departure: Cascais Airport" at bounding box center [372, 378] width 379 height 19
drag, startPoint x: 317, startPoint y: 401, endPoint x: 215, endPoint y: 400, distance: 102.6
click at [215, 400] on p "Arrival: Farnborough Airport" at bounding box center [372, 403] width 379 height 19
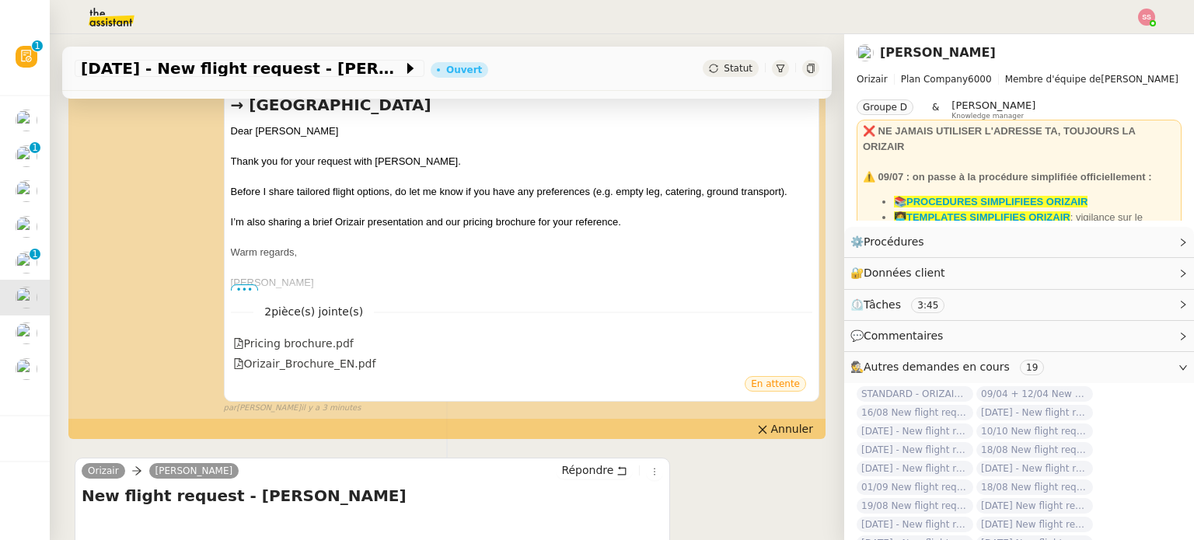
scroll to position [0, 0]
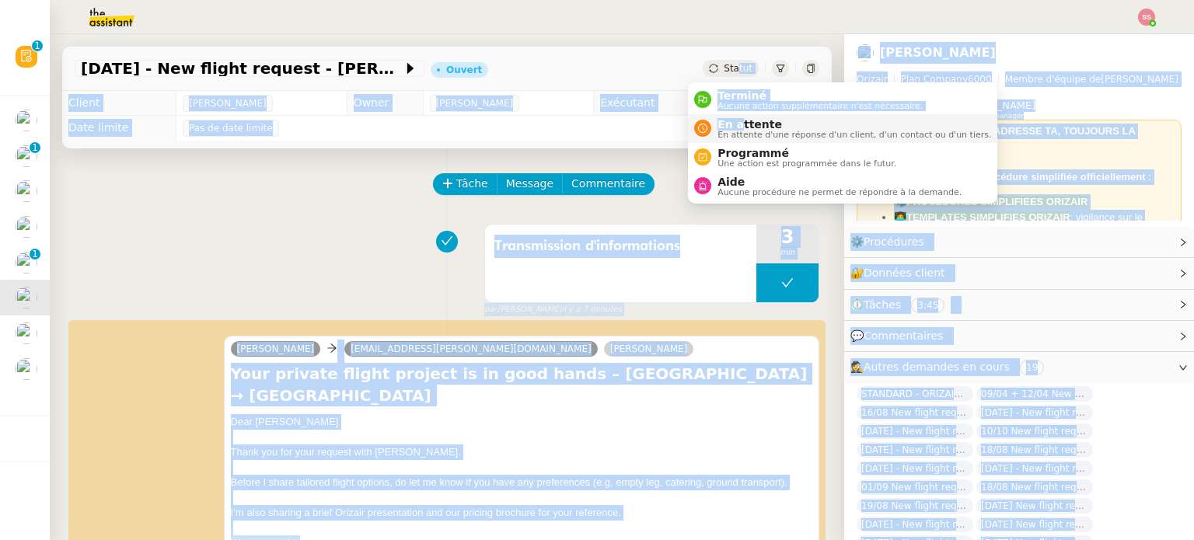
drag, startPoint x: 719, startPoint y: 68, endPoint x: 736, endPoint y: 122, distance: 57.0
click at [736, 122] on body "Révision 0 1 2 3 4 5 6 7 8 9 Mes demandes Précomptabilité PENNYLANE - août 2025…" at bounding box center [597, 270] width 1194 height 540
click at [736, 122] on td "Pas de date limite" at bounding box center [504, 128] width 656 height 25
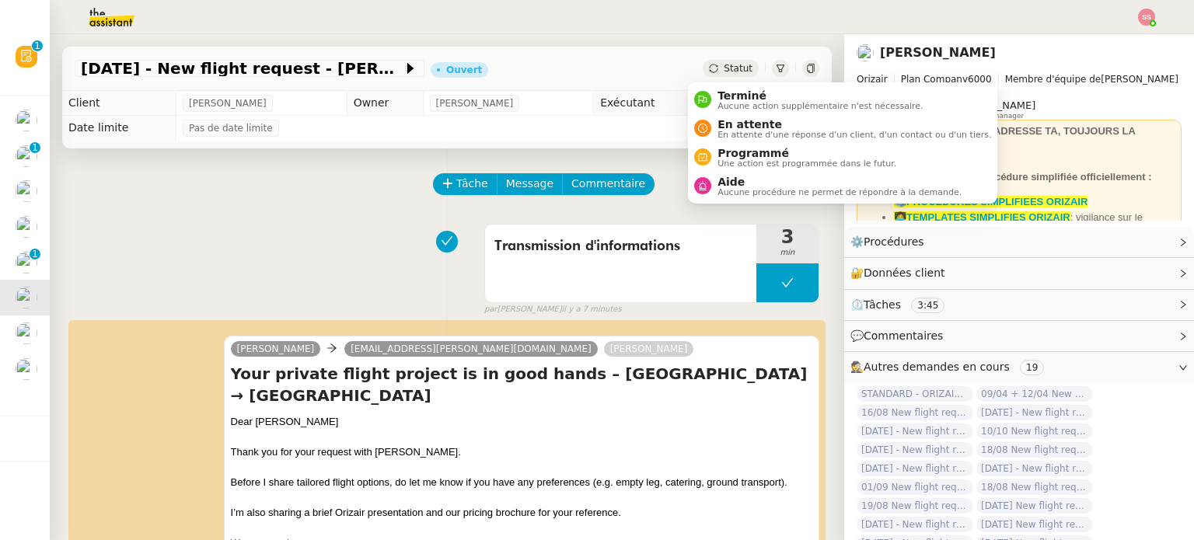
click at [729, 65] on span "Statut" at bounding box center [738, 68] width 29 height 11
click at [725, 120] on span "En attente" at bounding box center [854, 124] width 274 height 12
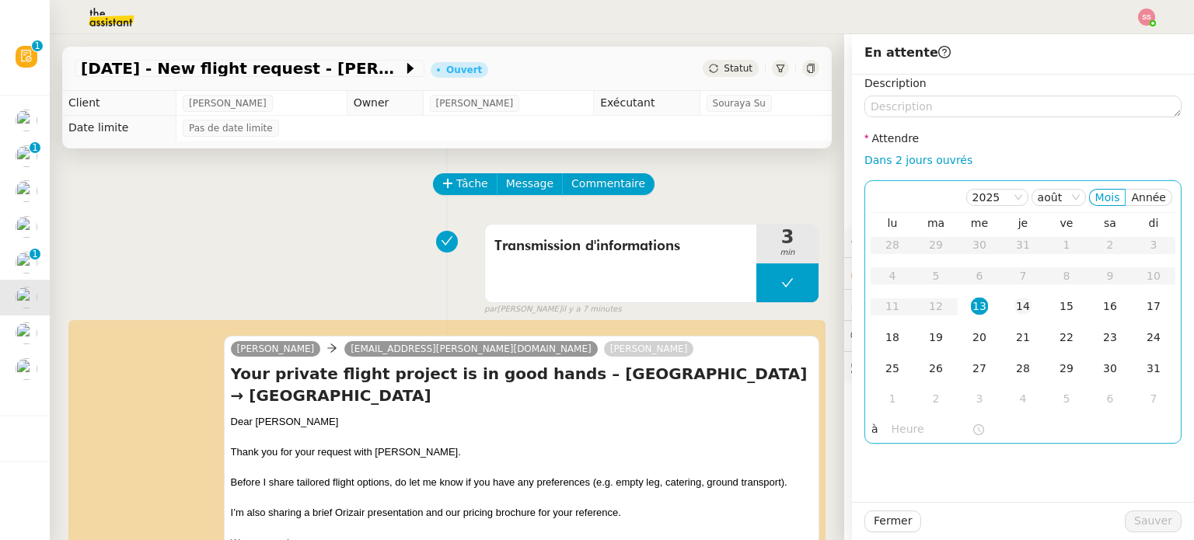
click at [1014, 302] on div "14" at bounding box center [1022, 306] width 17 height 17
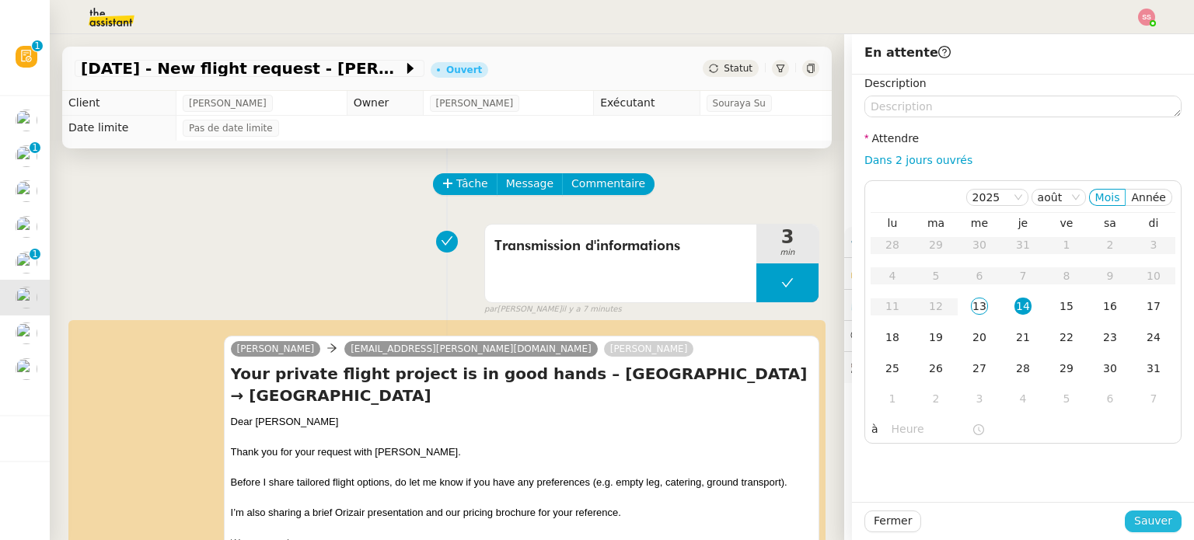
click at [1166, 512] on button "Sauver" at bounding box center [1153, 522] width 57 height 22
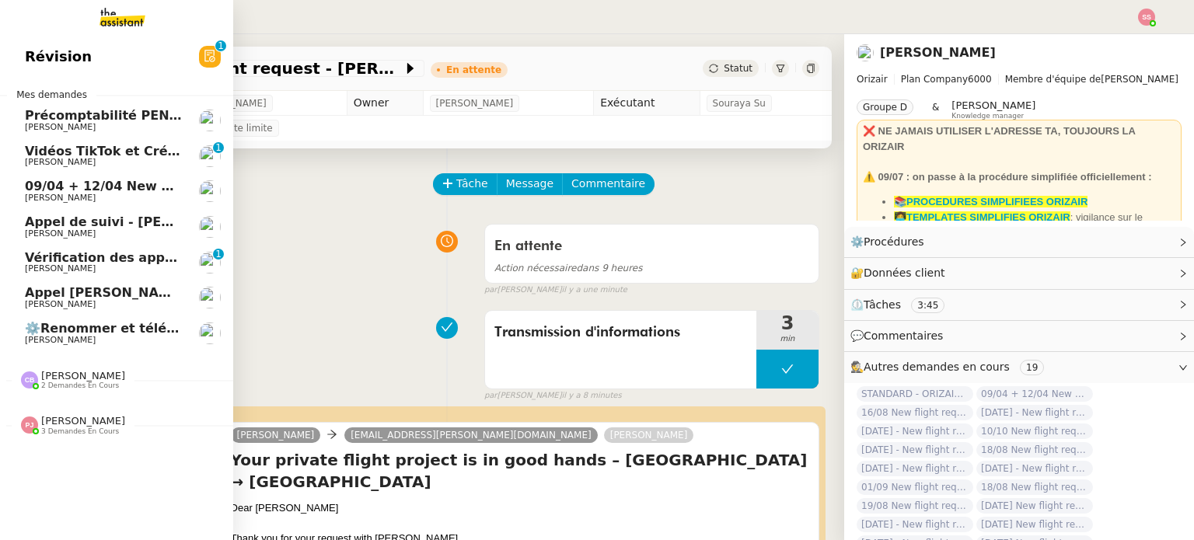
click at [183, 254] on link "Vérification des appels sortants - juillet 2025 Florian Parant 0 1 2 3 4 5 6 7 …" at bounding box center [116, 263] width 233 height 36
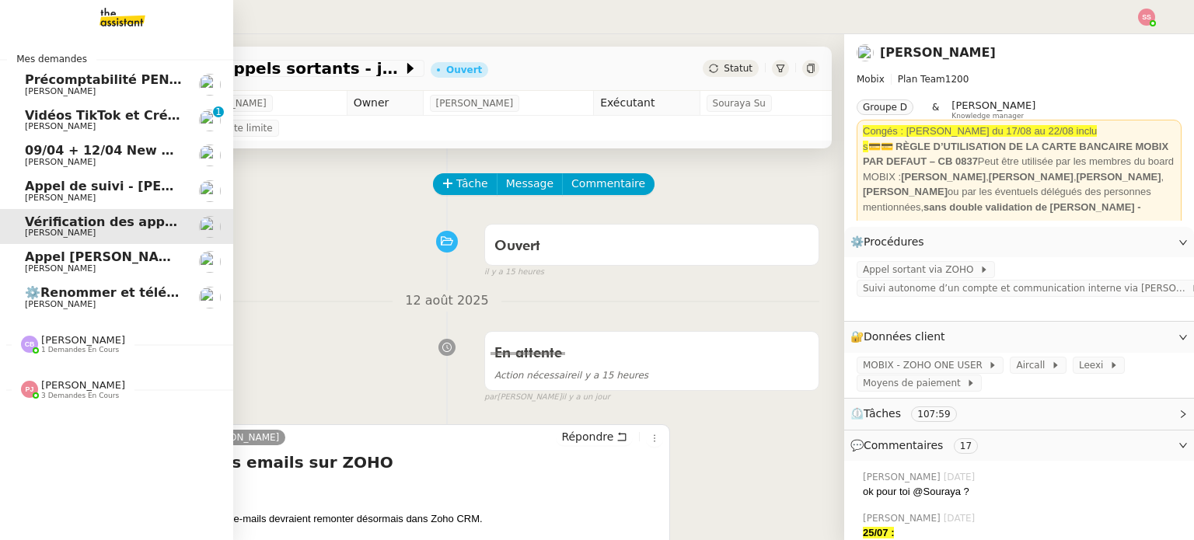
click at [41, 339] on span "[PERSON_NAME]" at bounding box center [83, 340] width 84 height 12
click at [74, 154] on span "09/04 + 12/04 New flight request - [PERSON_NAME]" at bounding box center [205, 150] width 361 height 15
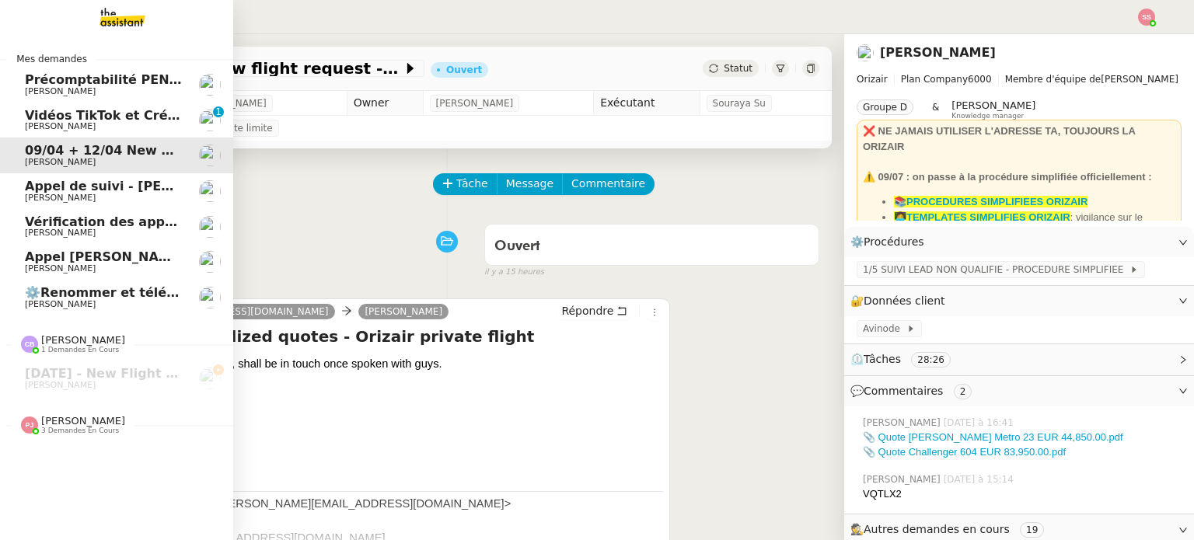
click at [59, 192] on span "[PERSON_NAME] de suivi - [PERSON_NAME]" at bounding box center [139, 186] width 229 height 15
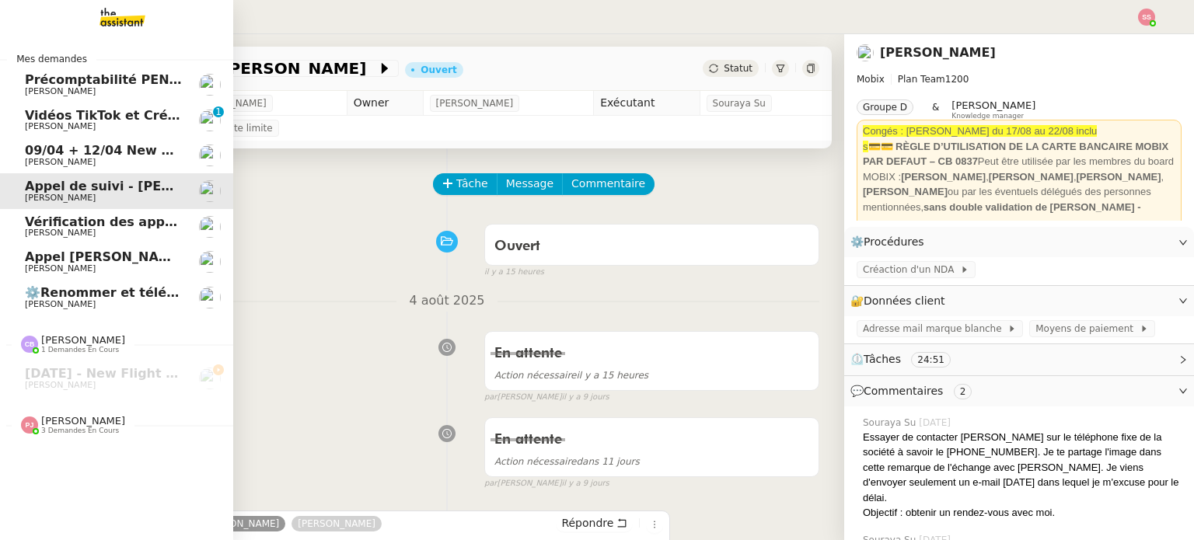
click at [110, 251] on span "[PERSON_NAME] [PERSON_NAME]" at bounding box center [105, 256] width 160 height 15
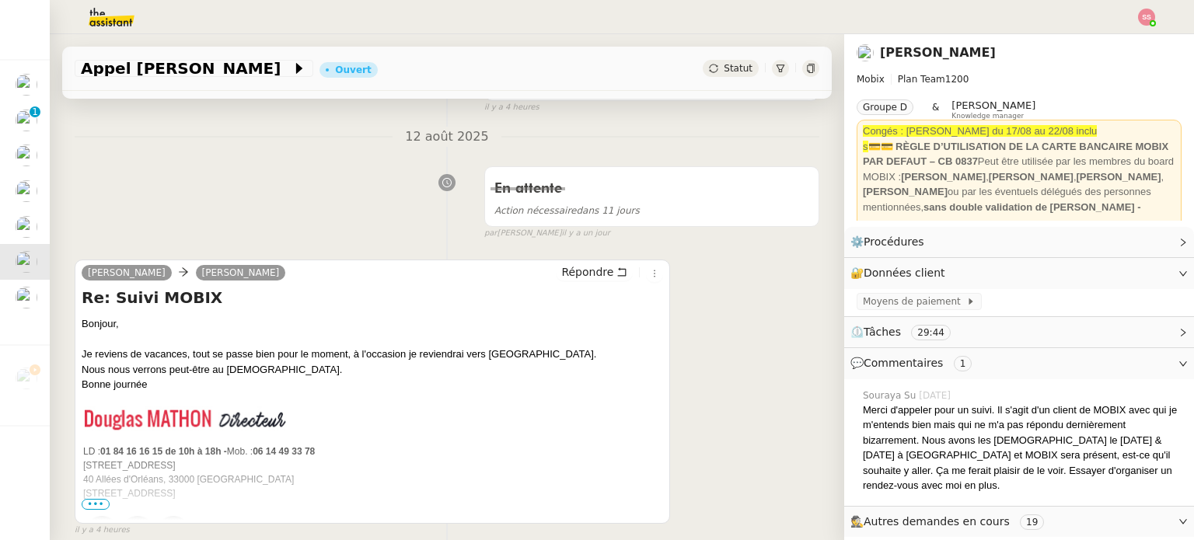
scroll to position [311, 0]
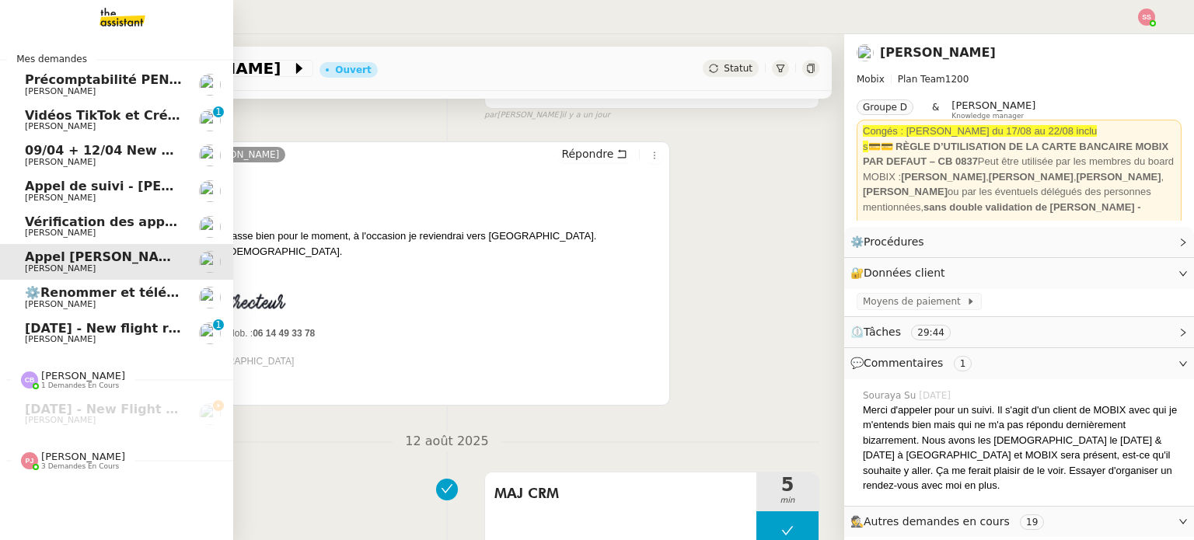
click at [109, 324] on span "[DATE] - New flight request - [PERSON_NAME]" at bounding box center [185, 328] width 321 height 15
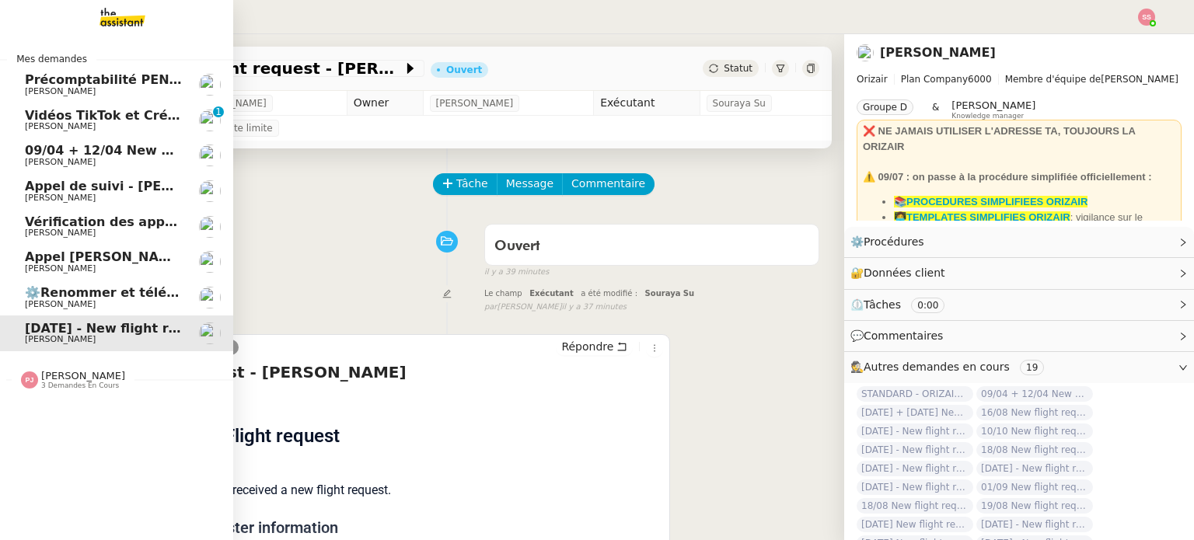
click at [143, 158] on span "[PERSON_NAME]" at bounding box center [103, 162] width 157 height 9
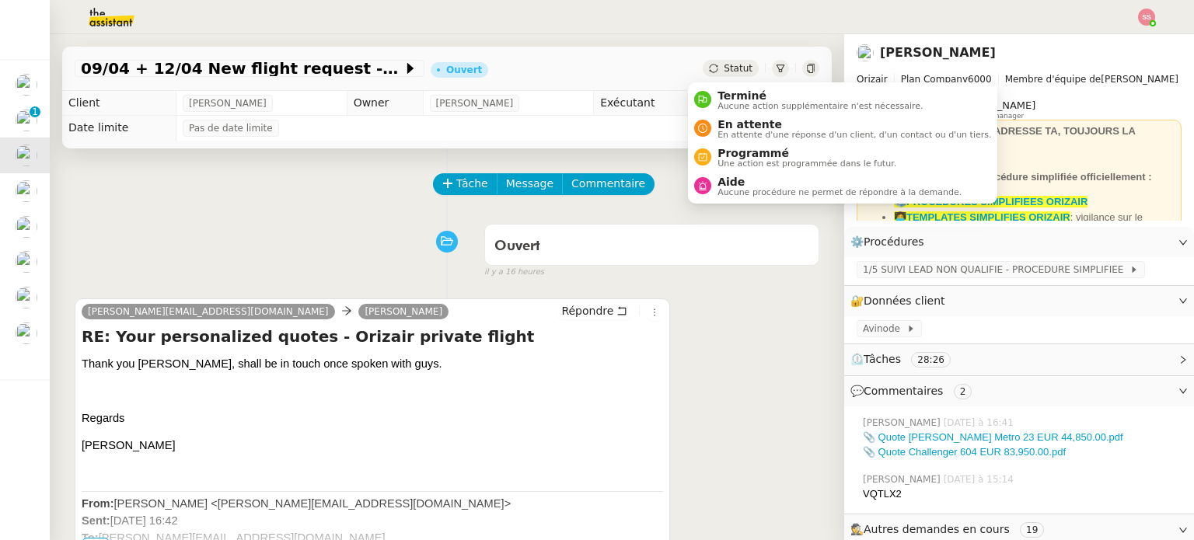
click at [724, 63] on span "Statut" at bounding box center [738, 68] width 29 height 11
click at [702, 127] on icon at bounding box center [702, 128] width 9 height 9
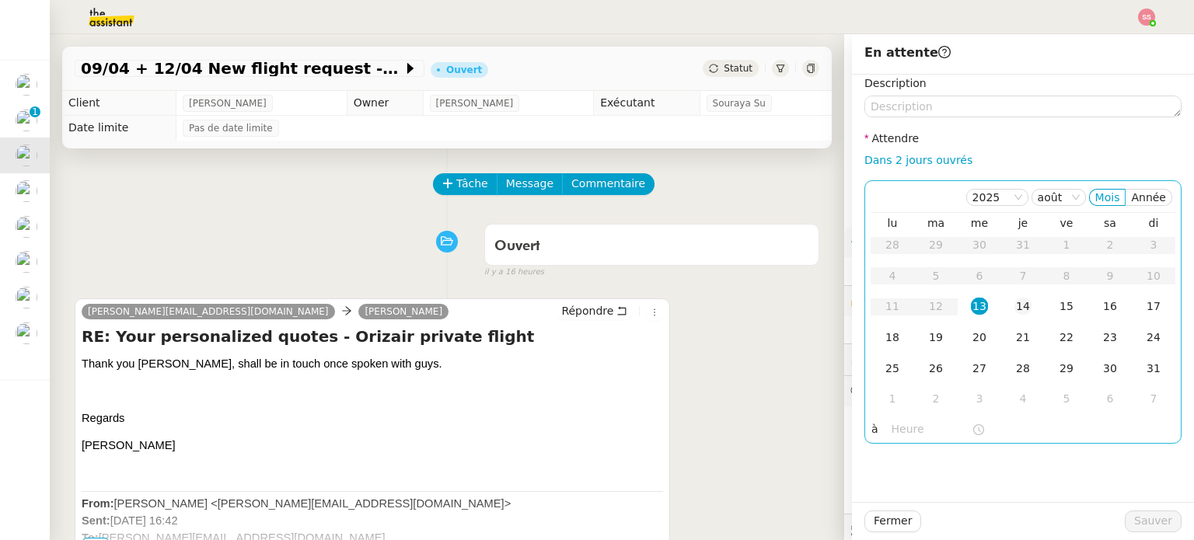
click at [1023, 316] on td "14" at bounding box center [1023, 306] width 44 height 31
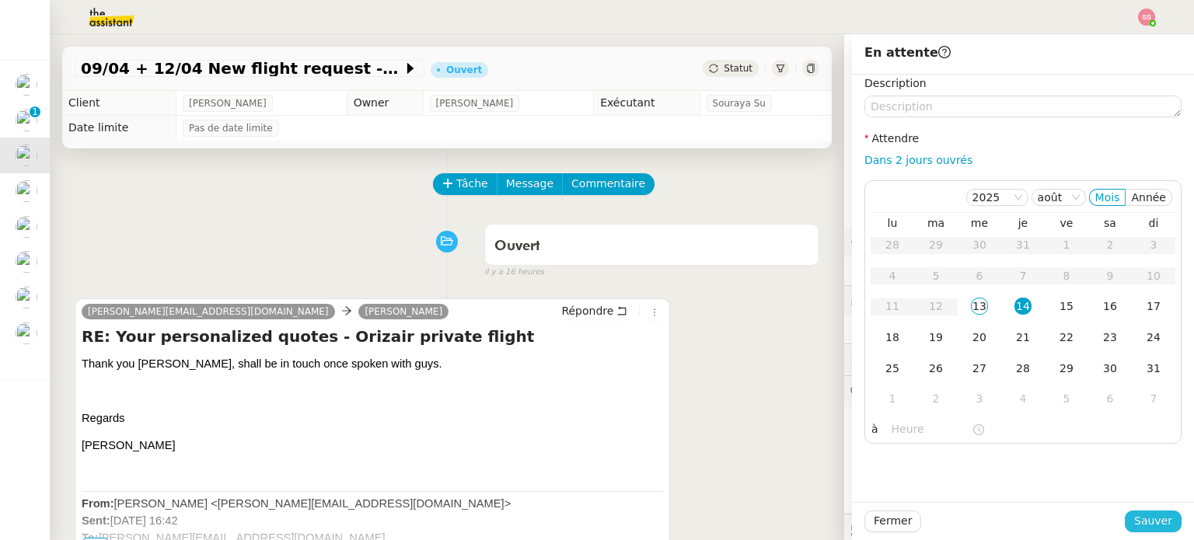
click at [1135, 532] on button "Sauver" at bounding box center [1153, 522] width 57 height 22
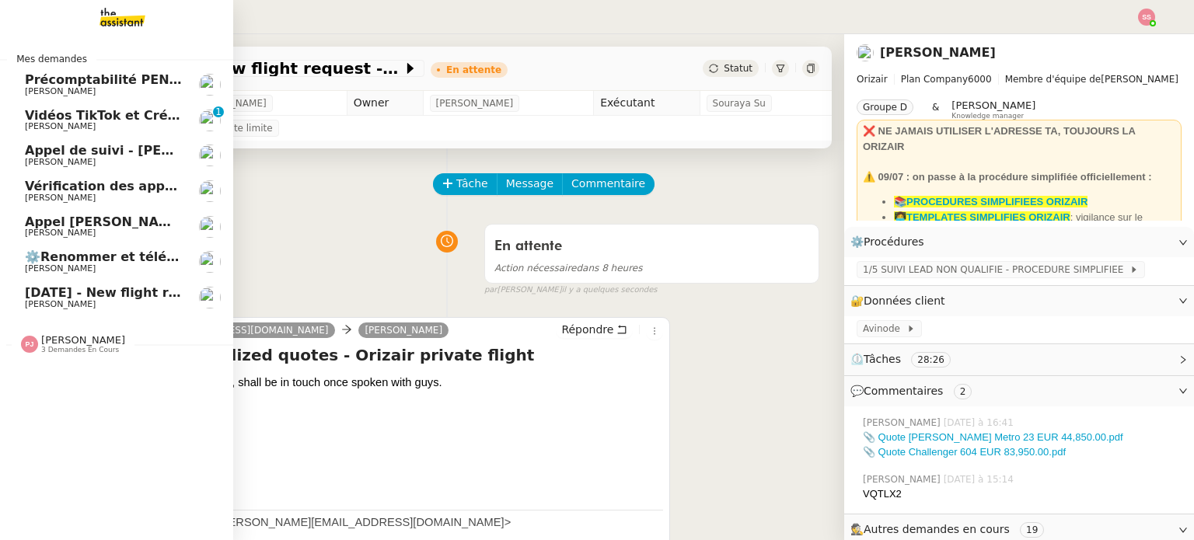
click at [115, 261] on span "⚙️Renommer et télécharger la facture PDF" at bounding box center [175, 256] width 300 height 15
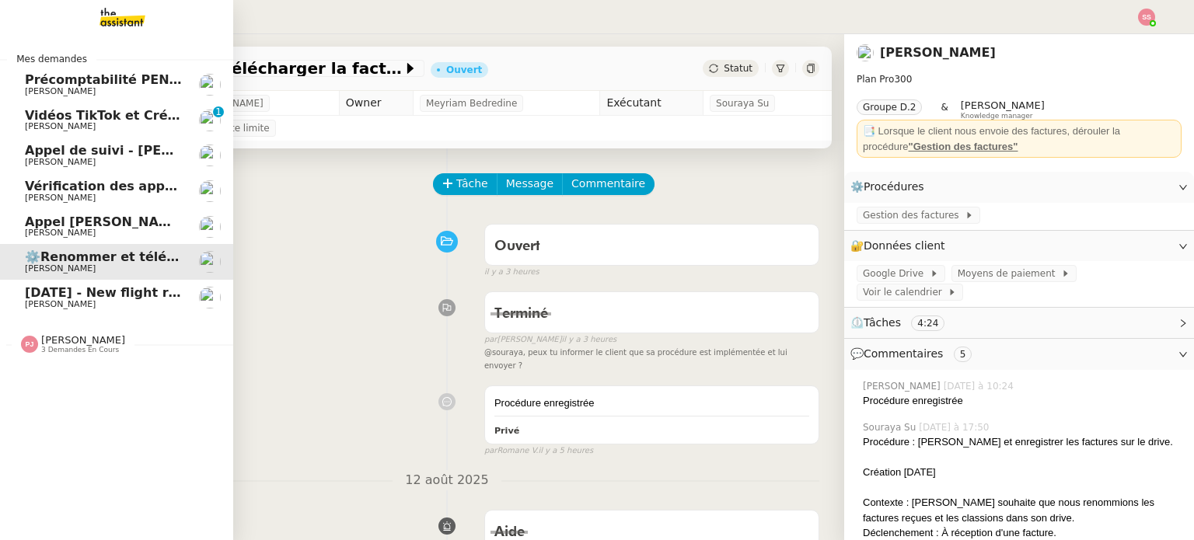
click at [113, 288] on span "[DATE] - New flight request - [PERSON_NAME]" at bounding box center [185, 292] width 321 height 15
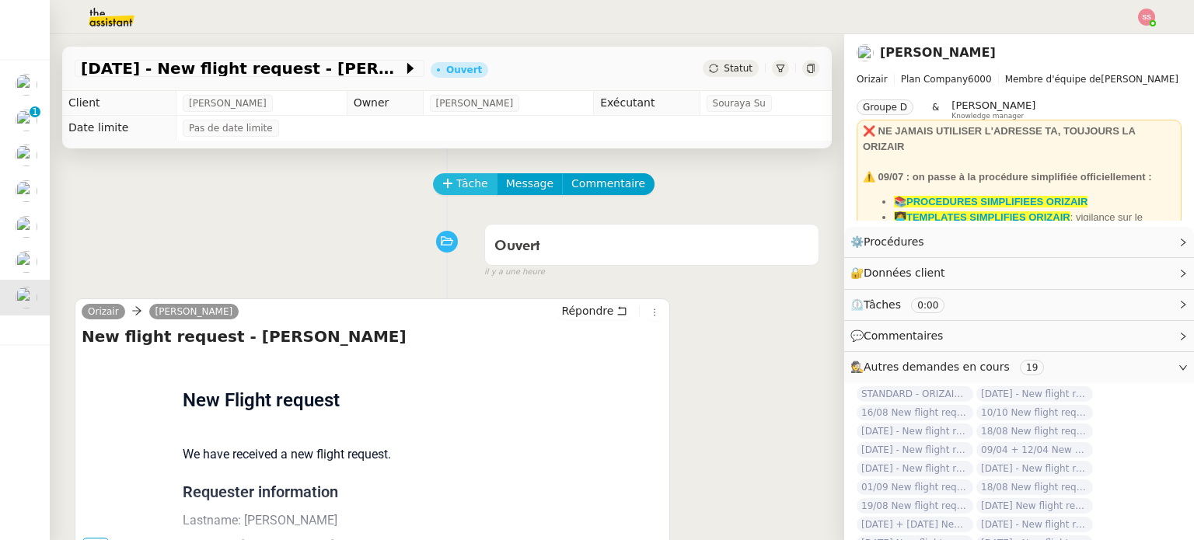
click at [443, 181] on button "Tâche" at bounding box center [465, 184] width 65 height 22
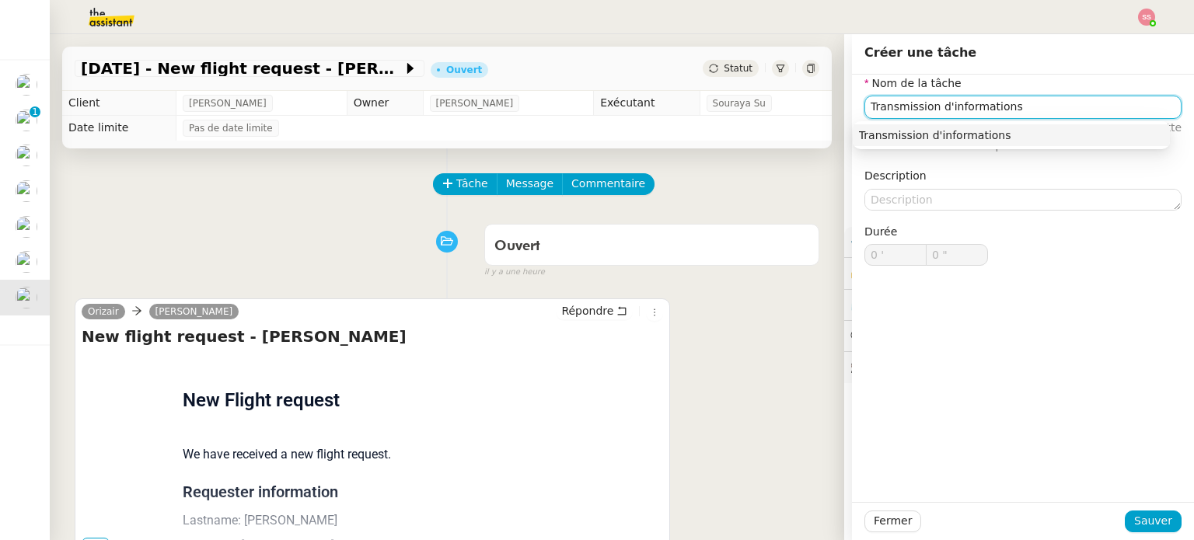
click at [990, 134] on div "Transmission d'informations" at bounding box center [1011, 135] width 305 height 14
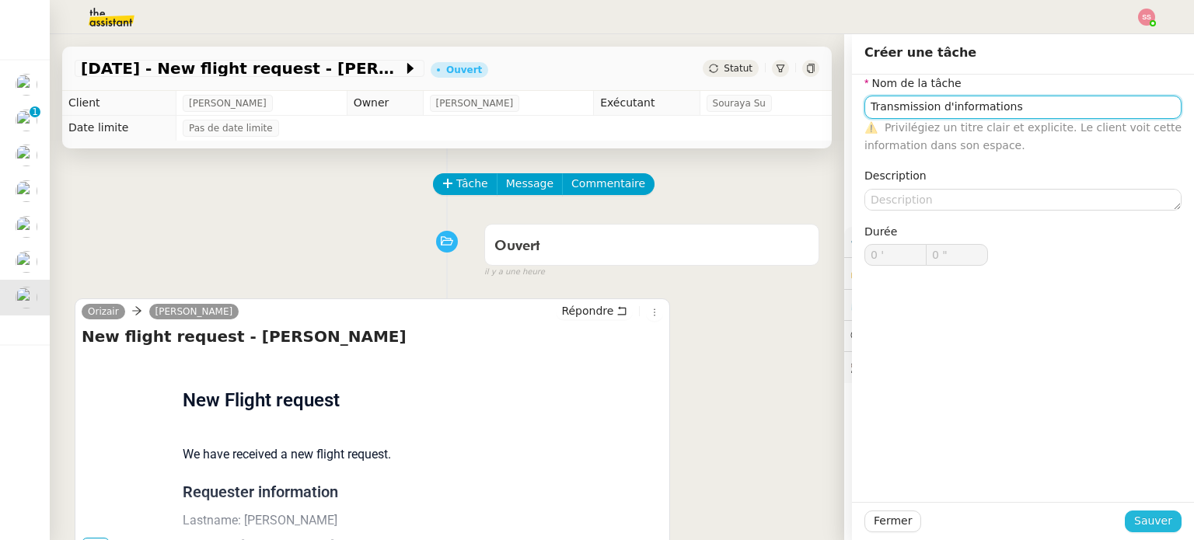
type input "Transmission d'informations"
click at [1136, 520] on span "Sauver" at bounding box center [1153, 521] width 38 height 18
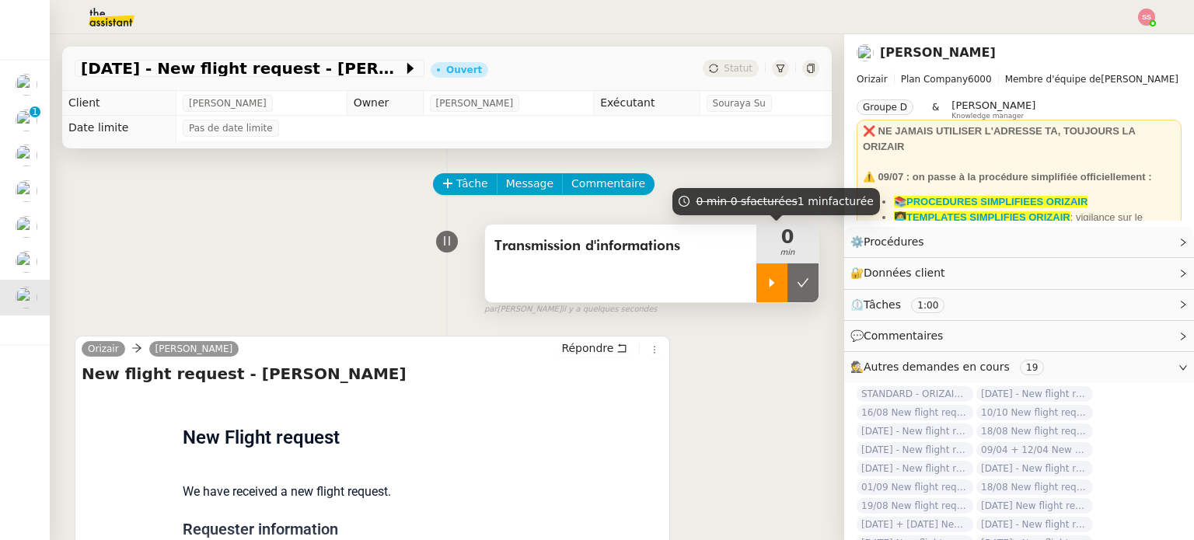
click at [756, 297] on div at bounding box center [771, 282] width 31 height 39
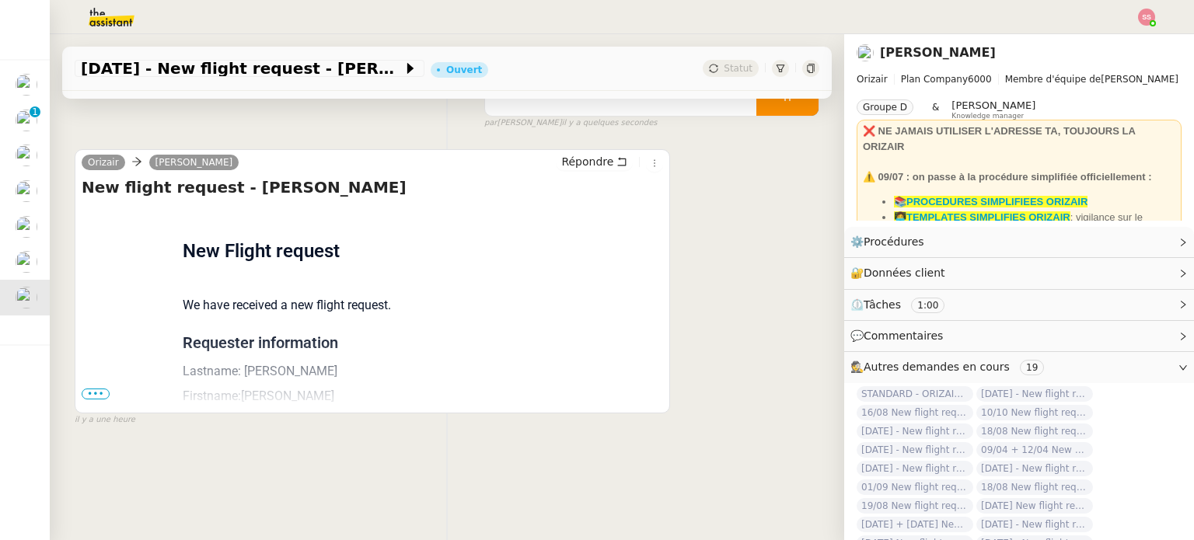
scroll to position [208, 0]
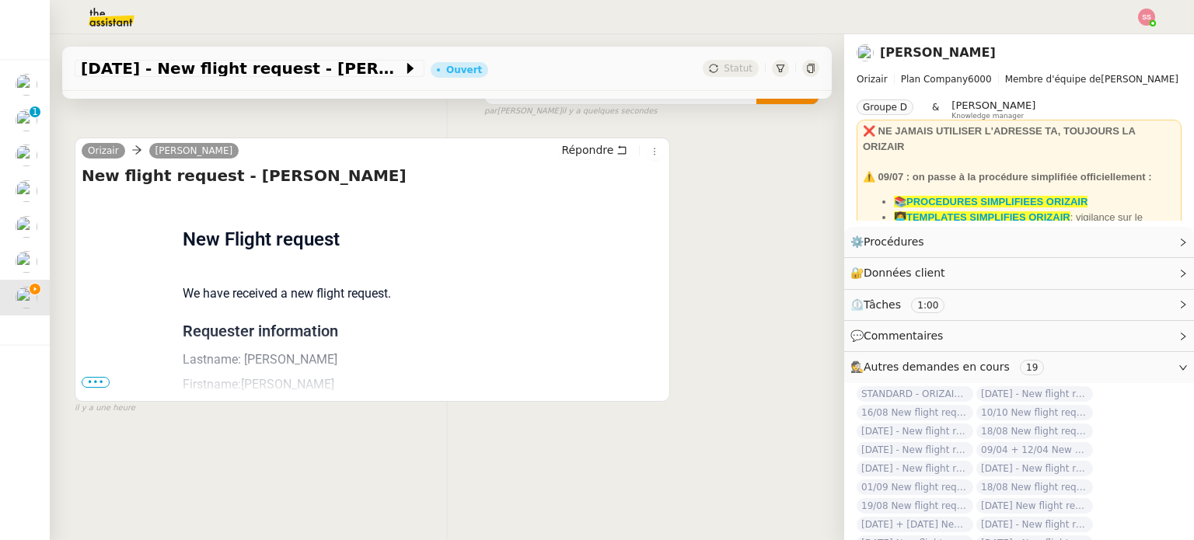
click at [94, 377] on span "•••" at bounding box center [96, 382] width 28 height 11
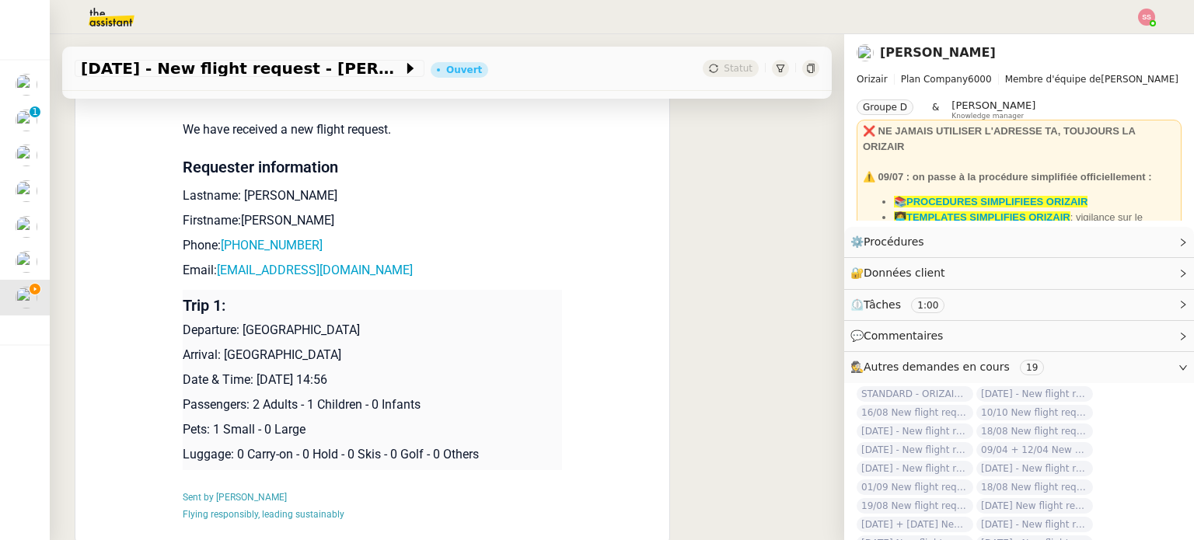
scroll to position [364, 0]
drag, startPoint x: 354, startPoint y: 263, endPoint x: 214, endPoint y: 277, distance: 140.7
click at [214, 277] on p "Email: goumal65@gmail.com" at bounding box center [372, 269] width 379 height 19
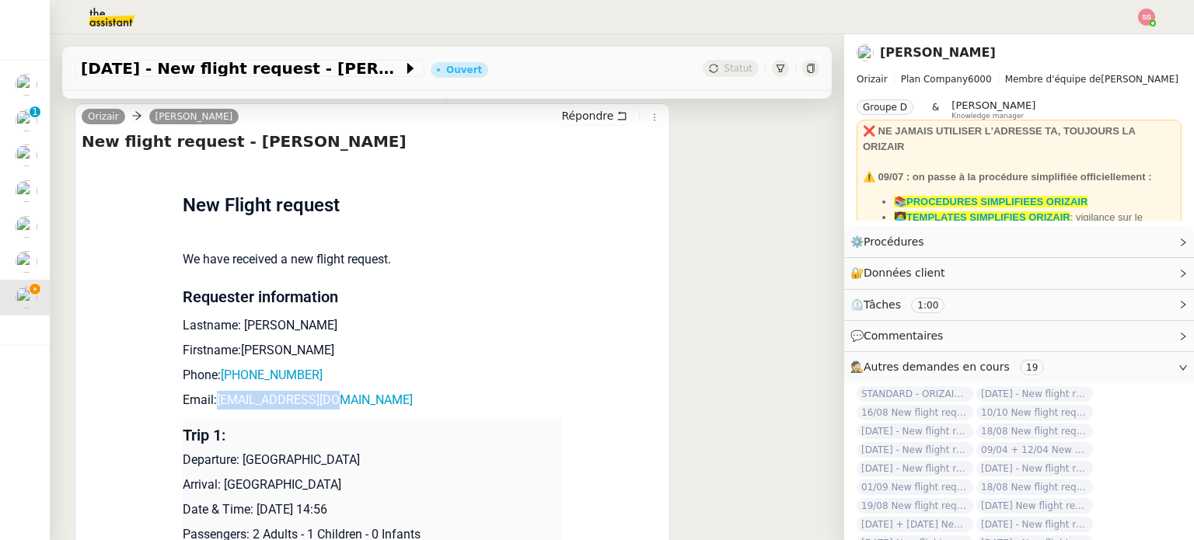
scroll to position [0, 0]
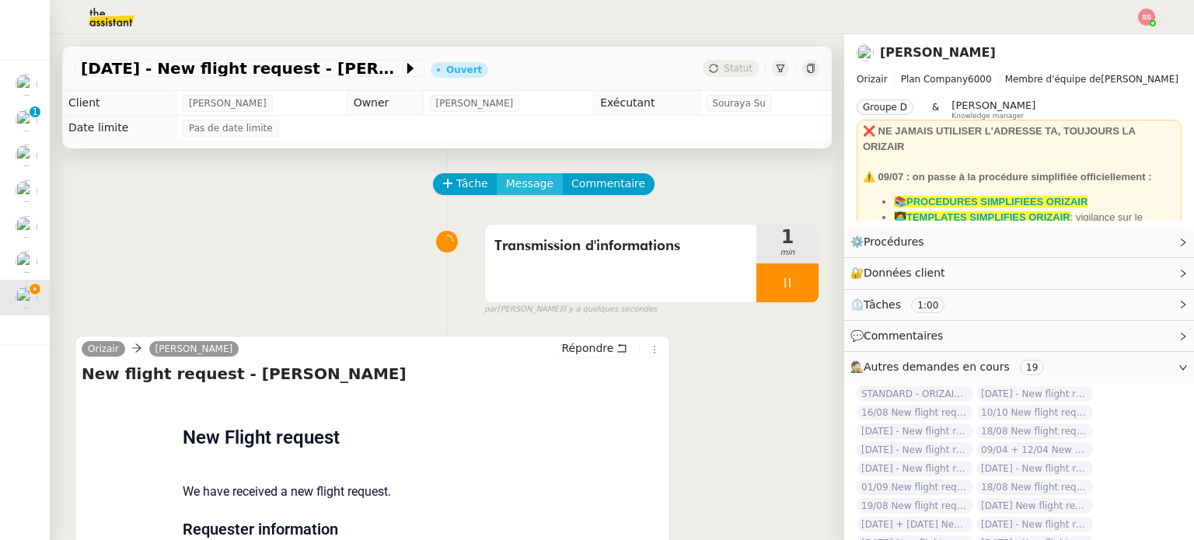
click at [529, 187] on span "Message" at bounding box center [529, 184] width 47 height 18
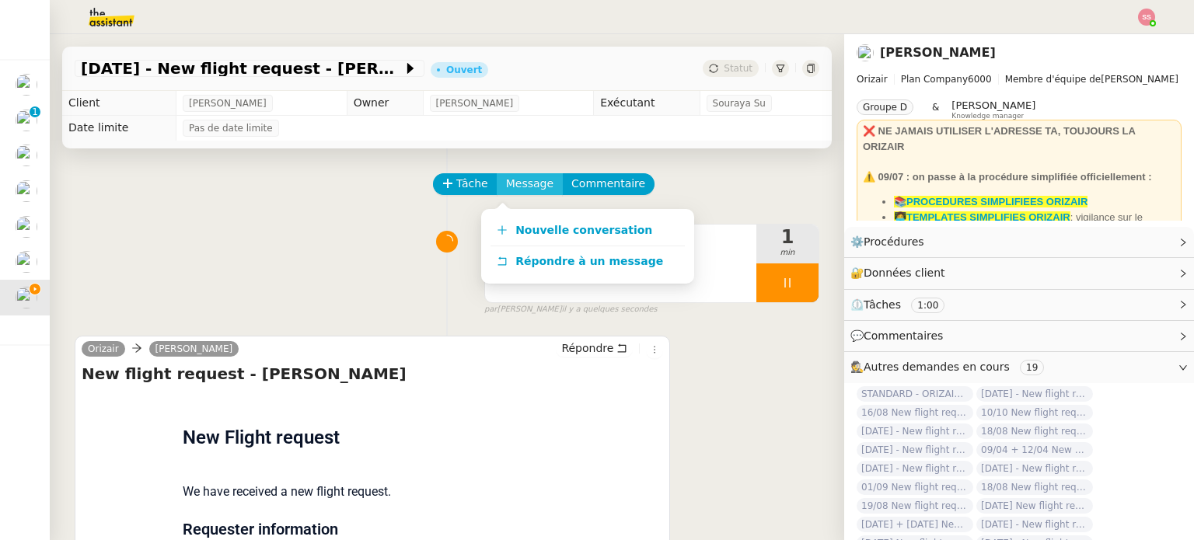
click at [541, 220] on link "Nouvelle conversation" at bounding box center [587, 230] width 194 height 31
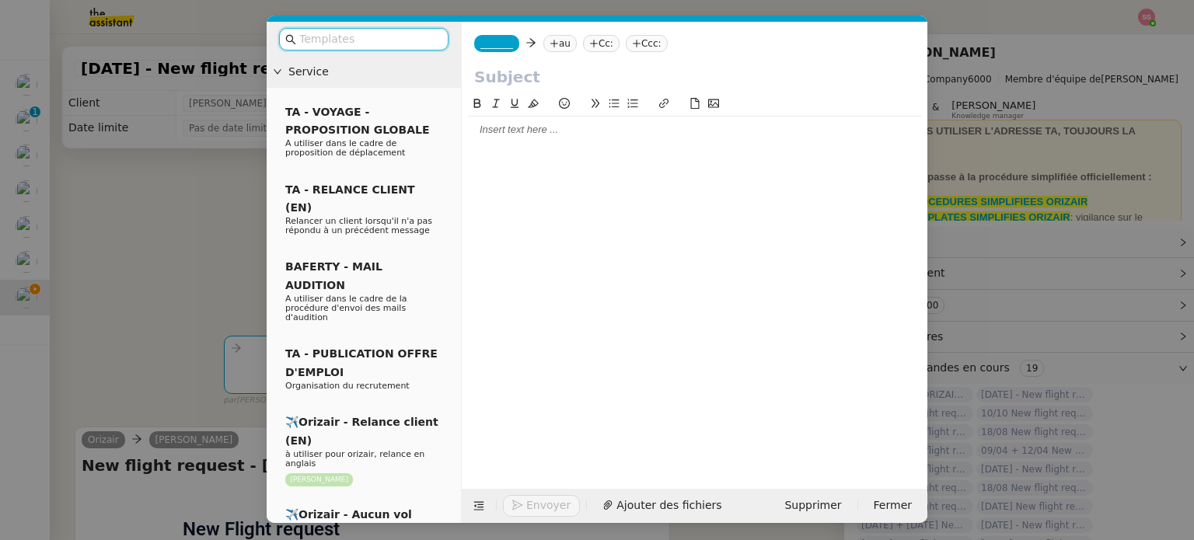
click at [556, 44] on nz-tag "au" at bounding box center [559, 43] width 33 height 17
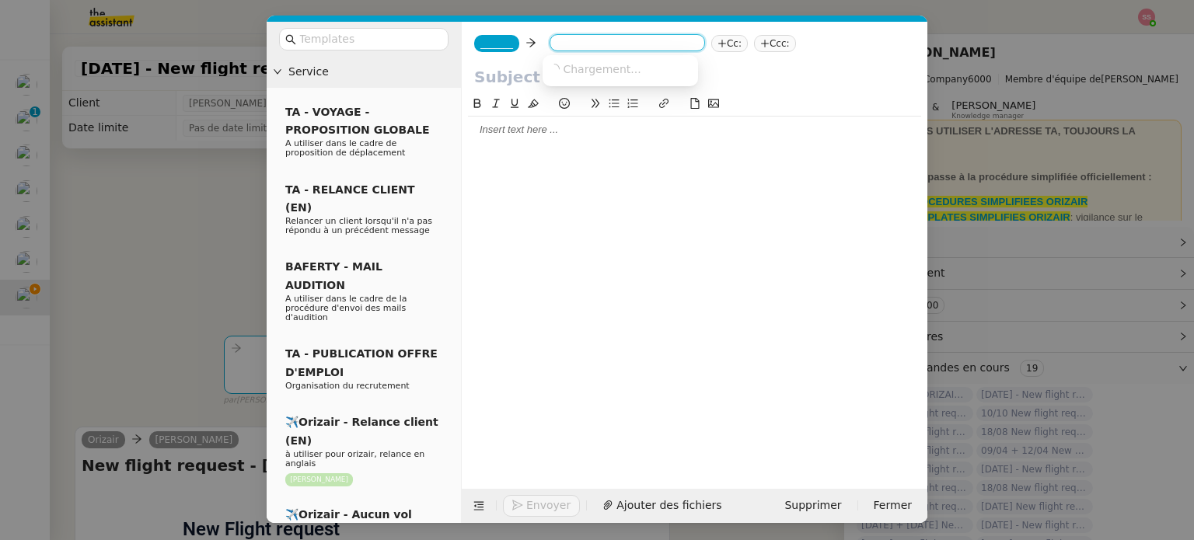
paste input "goumal65@gmail.com"
type input "goumal65@gmail.com"
click at [609, 65] on span "goumal65@gmail.com" at bounding box center [644, 68] width 190 height 12
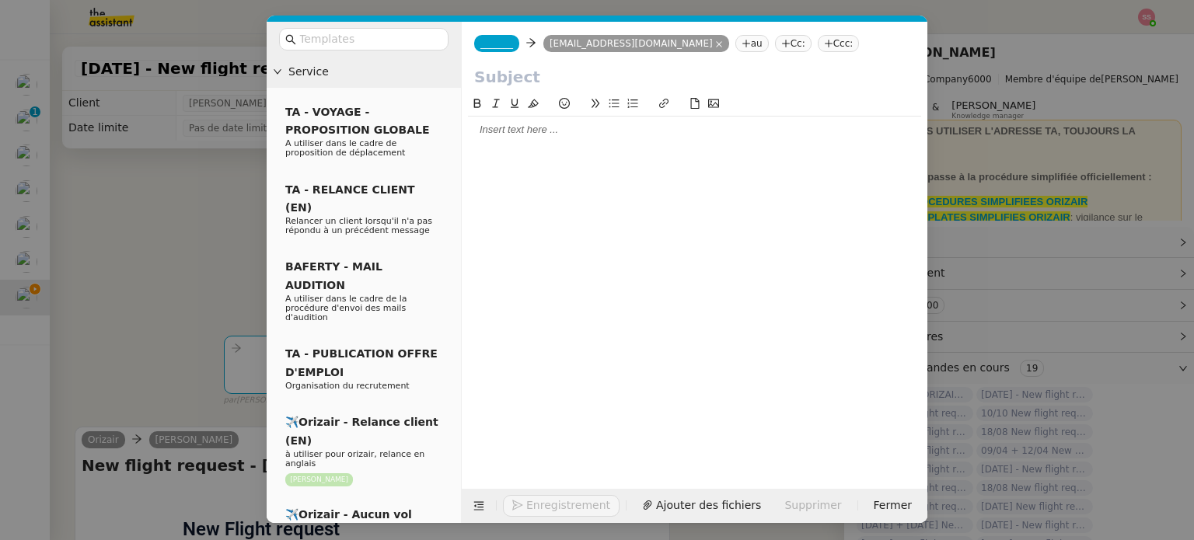
click at [818, 43] on nz-tag "Ccc:" at bounding box center [839, 43] width 42 height 17
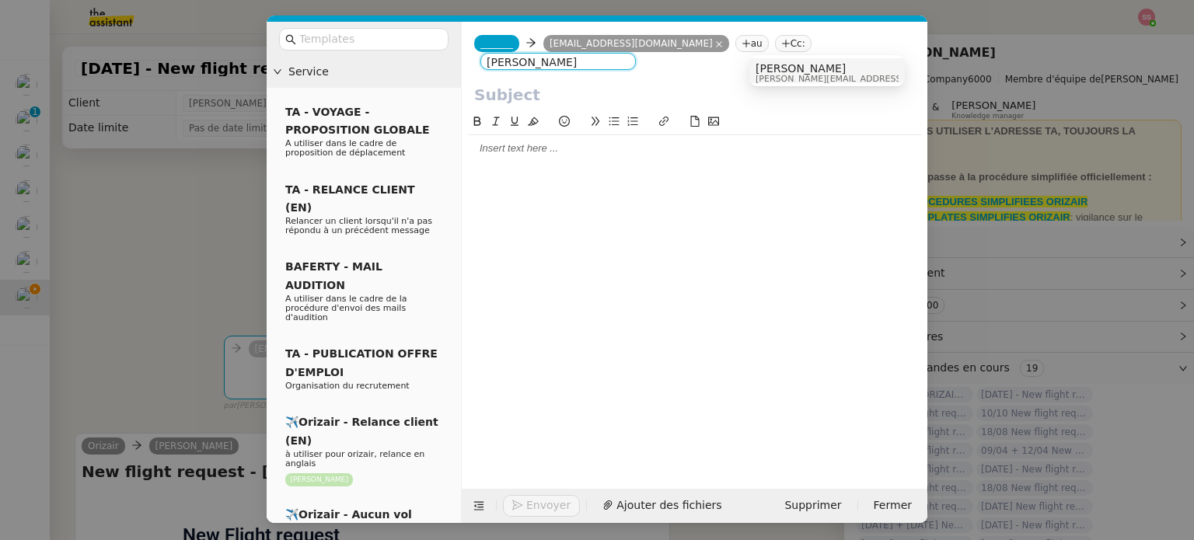
type input "[PERSON_NAME]"
click at [780, 68] on span "[PERSON_NAME]" at bounding box center [865, 68] width 221 height 12
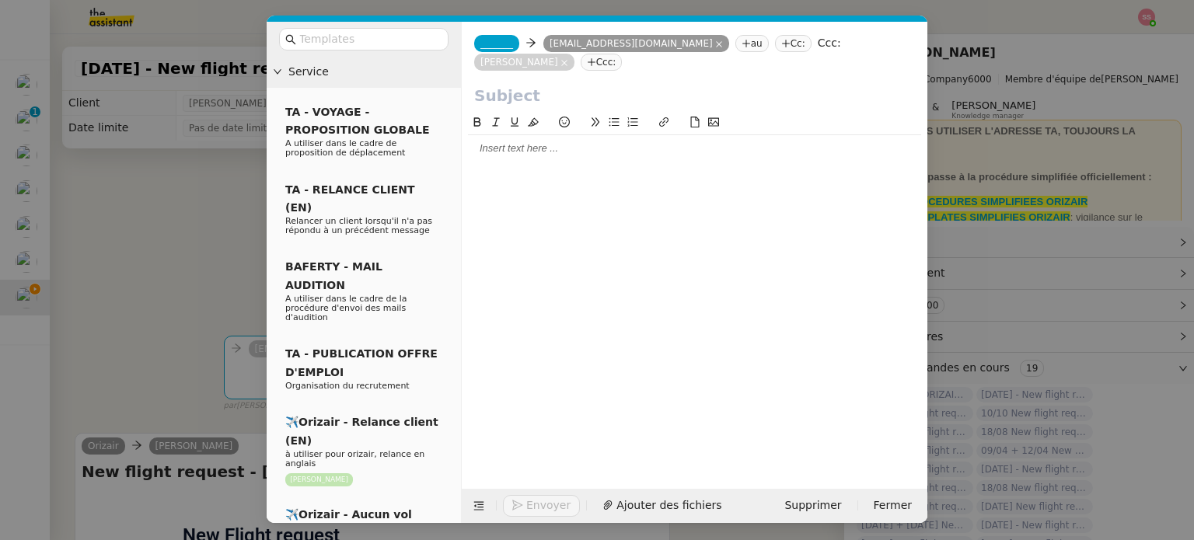
click at [488, 39] on span "_______" at bounding box center [496, 43] width 33 height 11
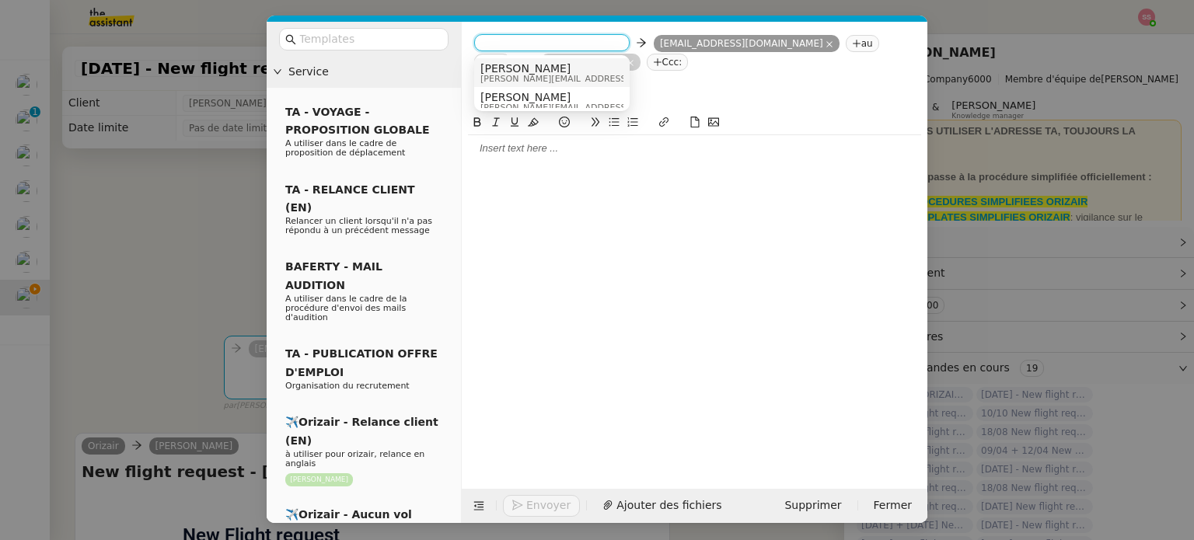
click at [511, 60] on nz-option-item "Josephine josephine.k@orizair.com" at bounding box center [551, 72] width 155 height 29
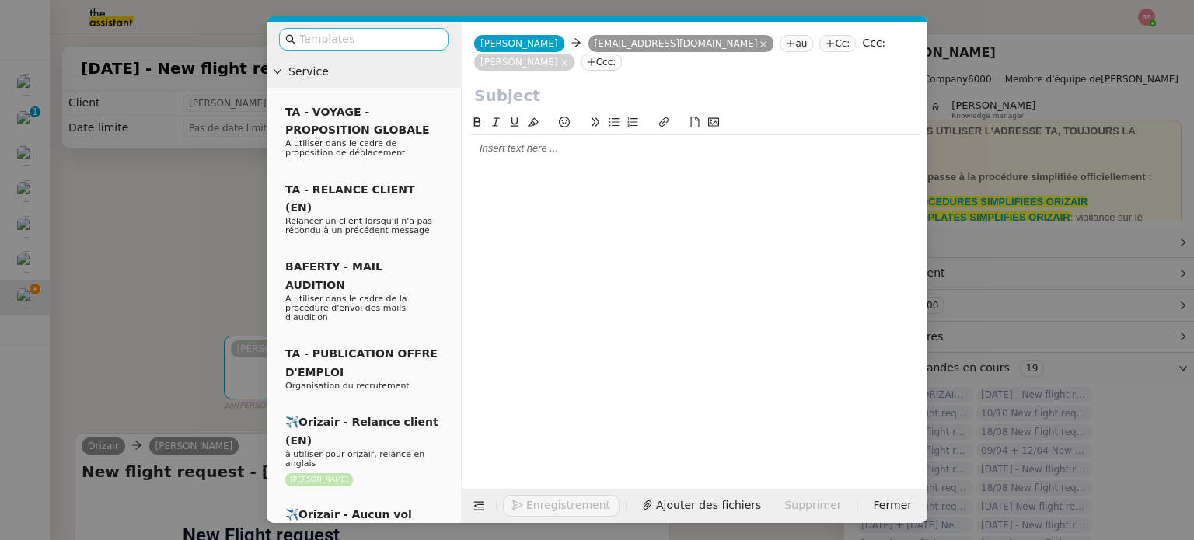
click at [392, 43] on input "text" at bounding box center [369, 39] width 140 height 18
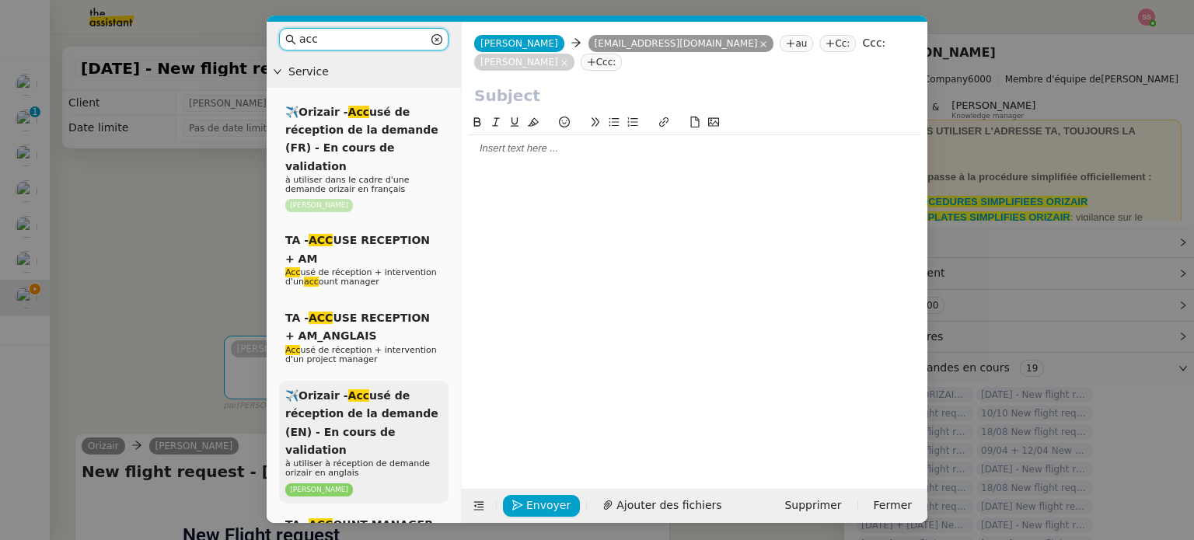
type input "acc"
click at [381, 459] on span "à utiliser à réception de demande orizair en anglais" at bounding box center [357, 468] width 145 height 19
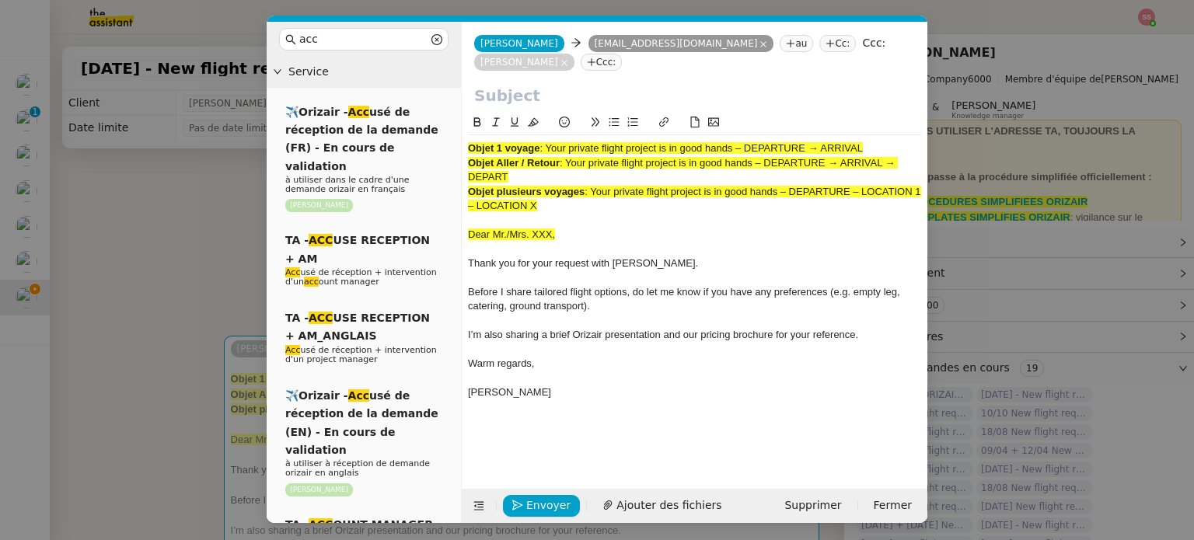
drag, startPoint x: 547, startPoint y: 167, endPoint x: 460, endPoint y: 111, distance: 103.5
click at [460, 111] on nz-layout "acc Service ✈️Orizair - Acc usé de réception de la demande (FR) - En cours de v…" at bounding box center [597, 272] width 661 height 501
drag, startPoint x: 547, startPoint y: 126, endPoint x: 866, endPoint y: 123, distance: 318.7
click at [866, 141] on div "Objet 1 voyage : Your private flight project is in good hands – DEPARTURE → ARR…" at bounding box center [694, 148] width 453 height 14
click at [675, 84] on input "text" at bounding box center [694, 95] width 441 height 23
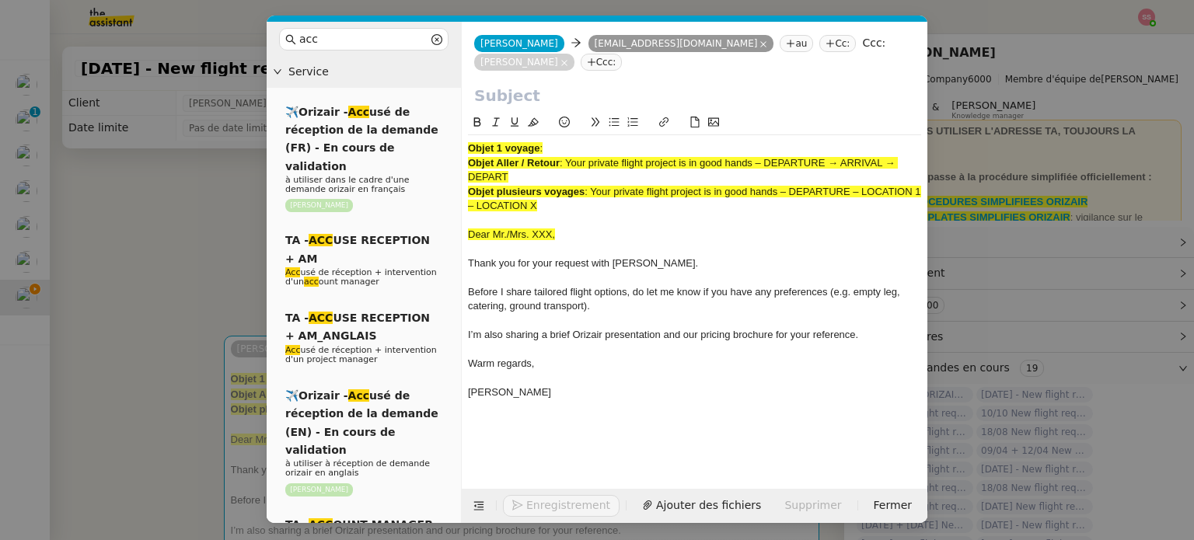
paste input "Your private flight project is in good hands – DEPARTURE → ARRIVAL"
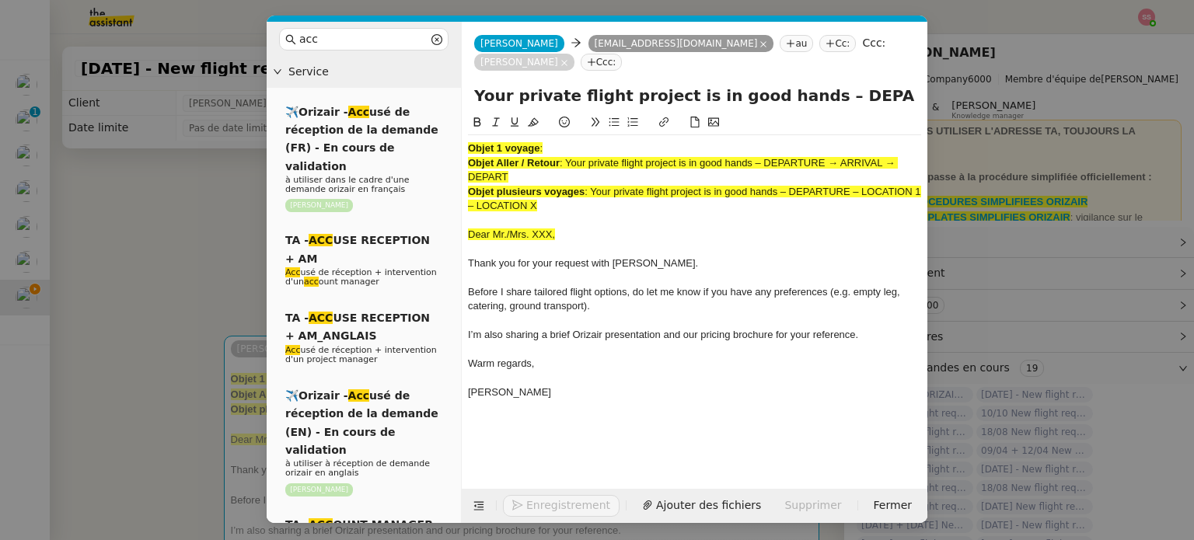
scroll to position [0, 62]
type input "Your private flight project is in good hands – DEPARTURE → ARRIVAL"
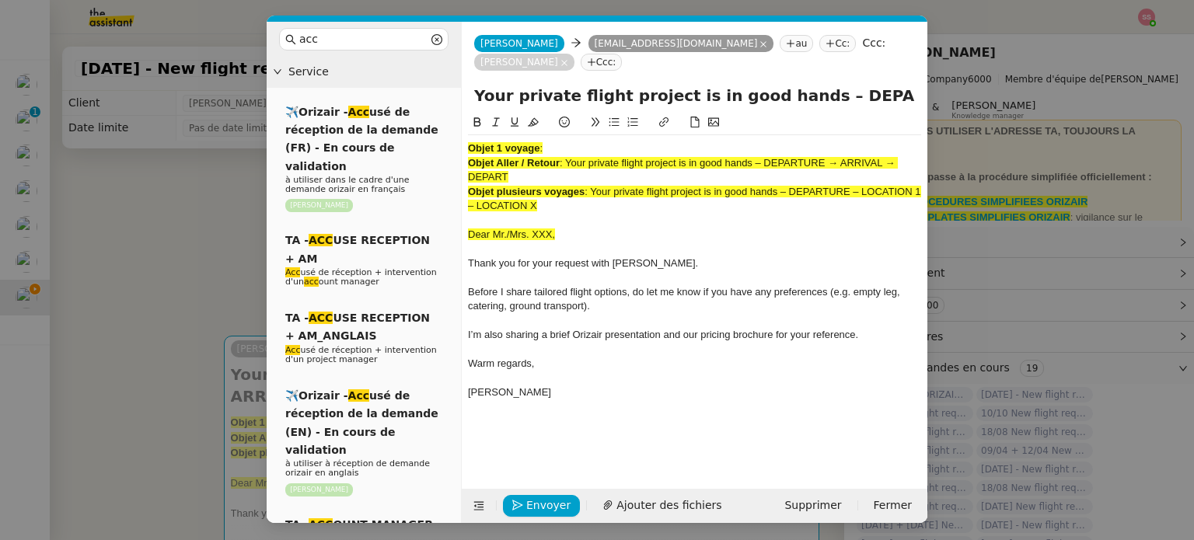
drag, startPoint x: 586, startPoint y: 191, endPoint x: 423, endPoint y: 92, distance: 190.7
click at [423, 92] on nz-layout "acc Service ✈️Orizair - Acc usé de réception de la demande (FR) - En cours de v…" at bounding box center [597, 272] width 661 height 501
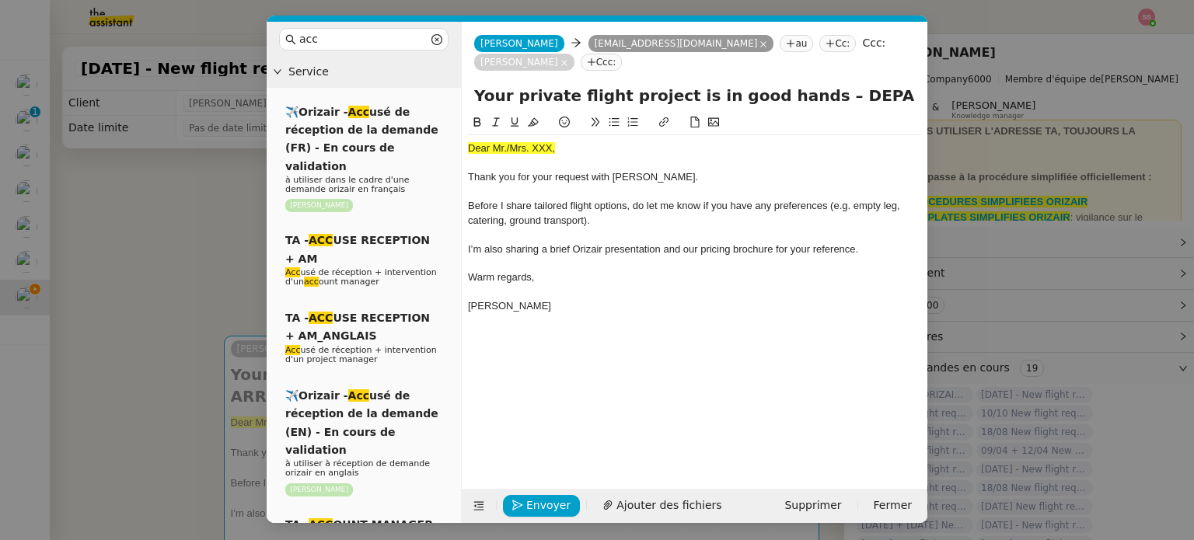
click at [127, 259] on nz-modal-container "acc Service ✈️Orizair - Acc usé de réception de la demande (FR) - En cours de v…" at bounding box center [597, 270] width 1194 height 540
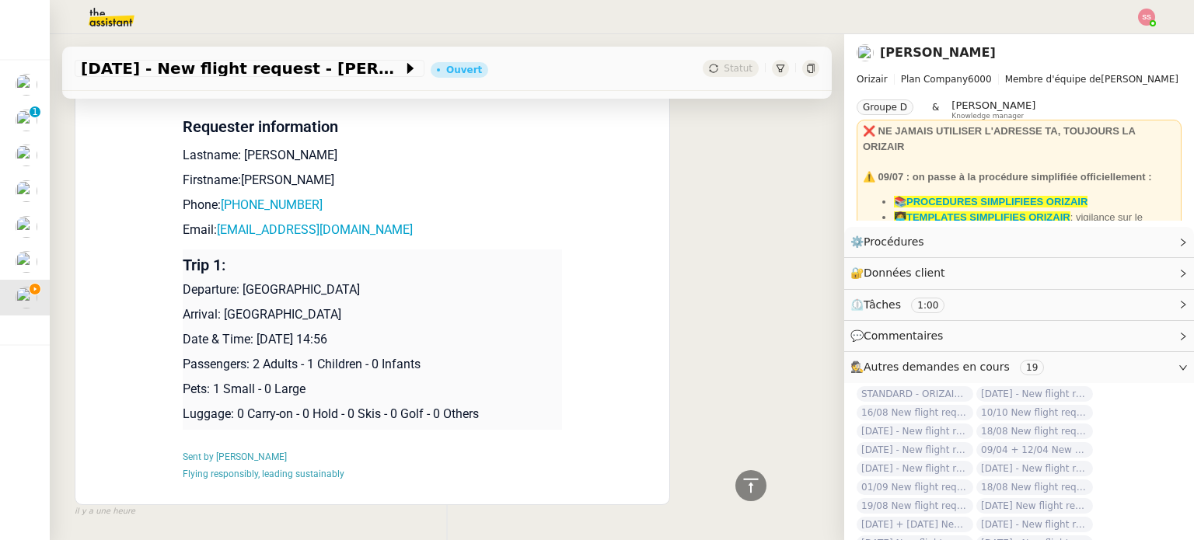
scroll to position [687, 0]
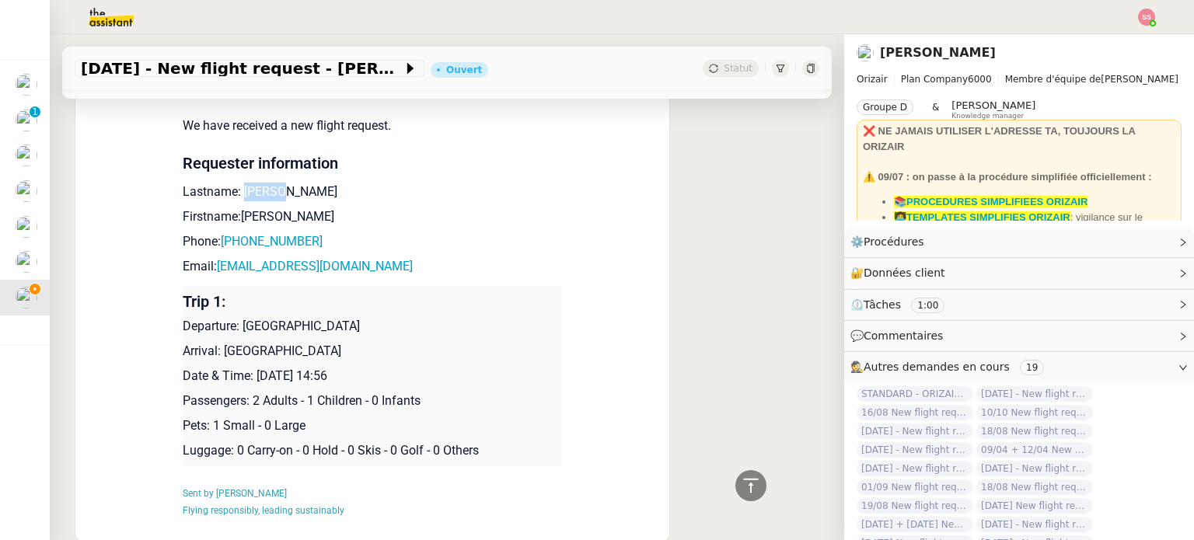
drag, startPoint x: 290, startPoint y: 173, endPoint x: 232, endPoint y: 162, distance: 59.4
click at [232, 162] on td "New Flight request We have received a new flight request. Requester information…" at bounding box center [372, 281] width 379 height 511
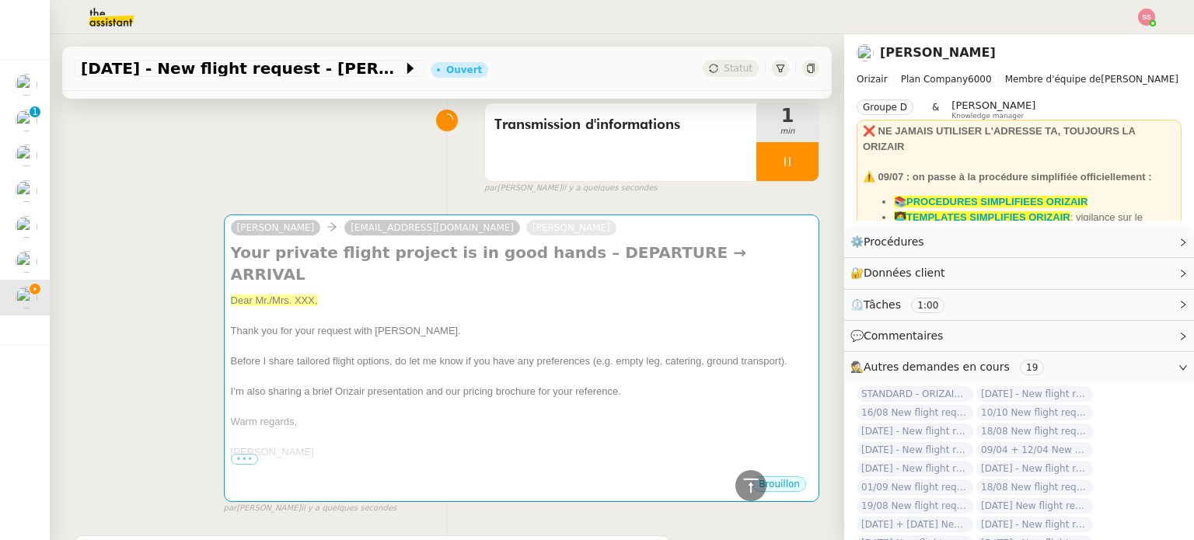
scroll to position [0, 0]
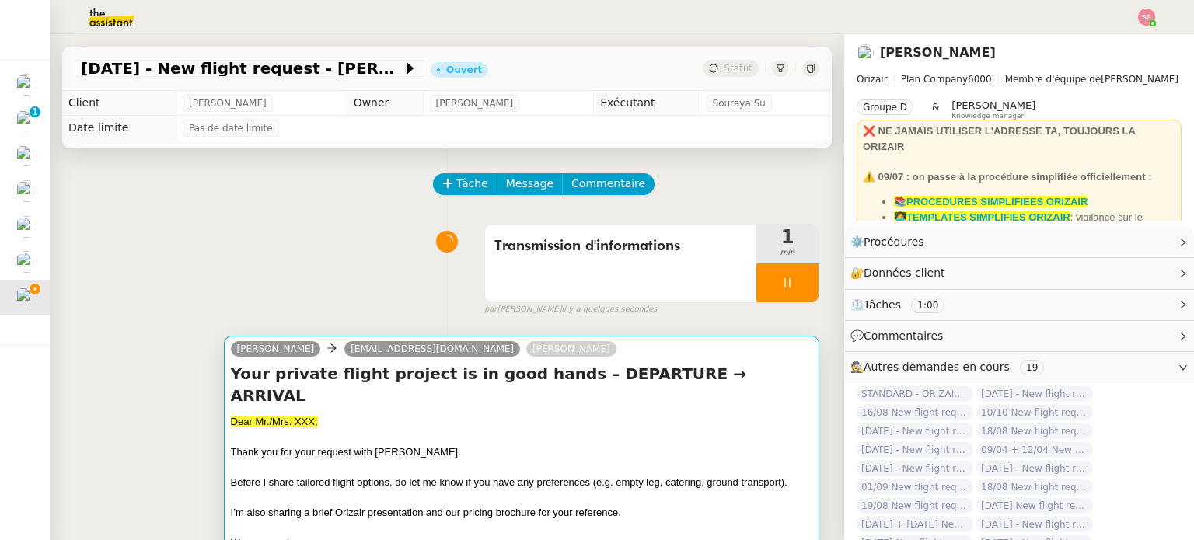
click at [324, 446] on span "Thank you for your request with [PERSON_NAME]." at bounding box center [346, 452] width 230 height 12
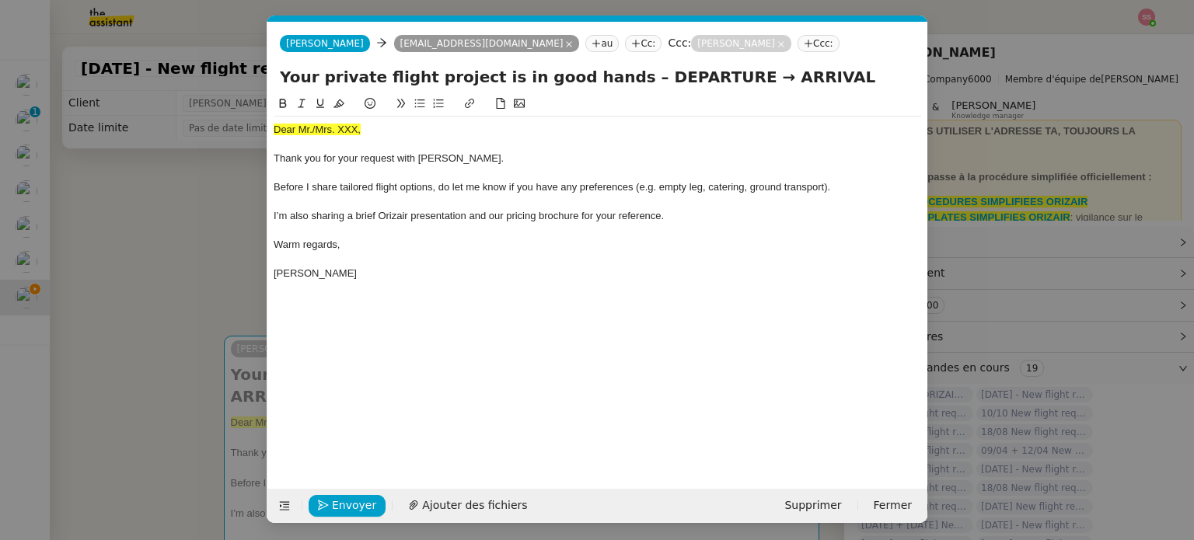
scroll to position [0, 47]
drag, startPoint x: 382, startPoint y: 127, endPoint x: 254, endPoint y: 125, distance: 127.5
click at [254, 125] on nz-modal-container "acc Service ✈️Orizair - Acc usé de réception de la demande (FR) - En cours de v…" at bounding box center [597, 270] width 1194 height 540
click at [345, 96] on button at bounding box center [339, 104] width 19 height 18
click at [391, 139] on div at bounding box center [597, 145] width 647 height 14
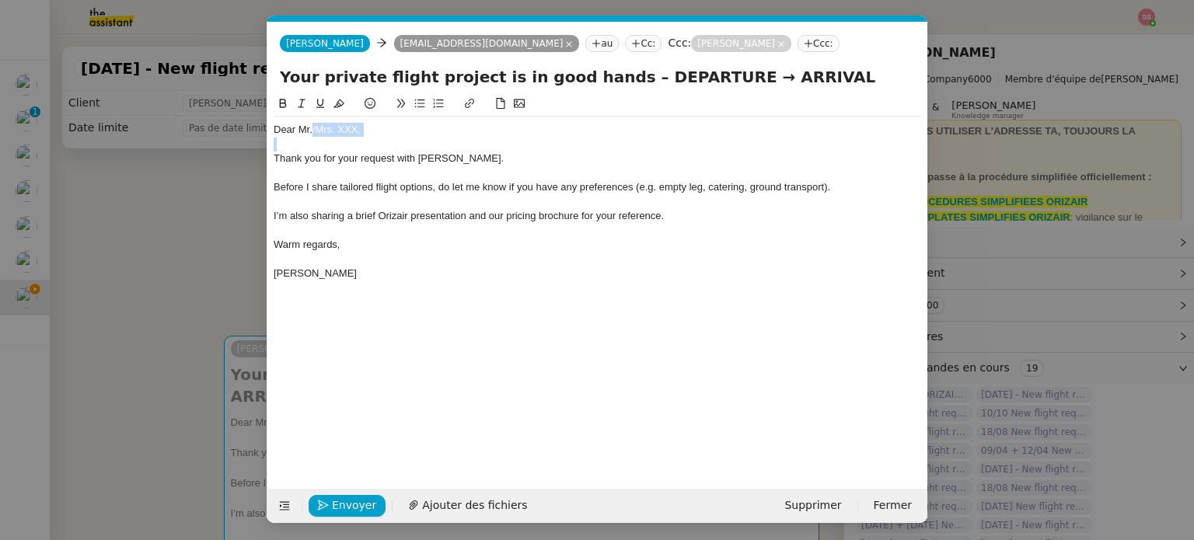
drag, startPoint x: 368, startPoint y: 135, endPoint x: 313, endPoint y: 127, distance: 55.8
click at [313, 127] on div "Dear Mr./Mrs. XXX, Thank you for your request with Orizair. Before I share tail…" at bounding box center [597, 202] width 647 height 170
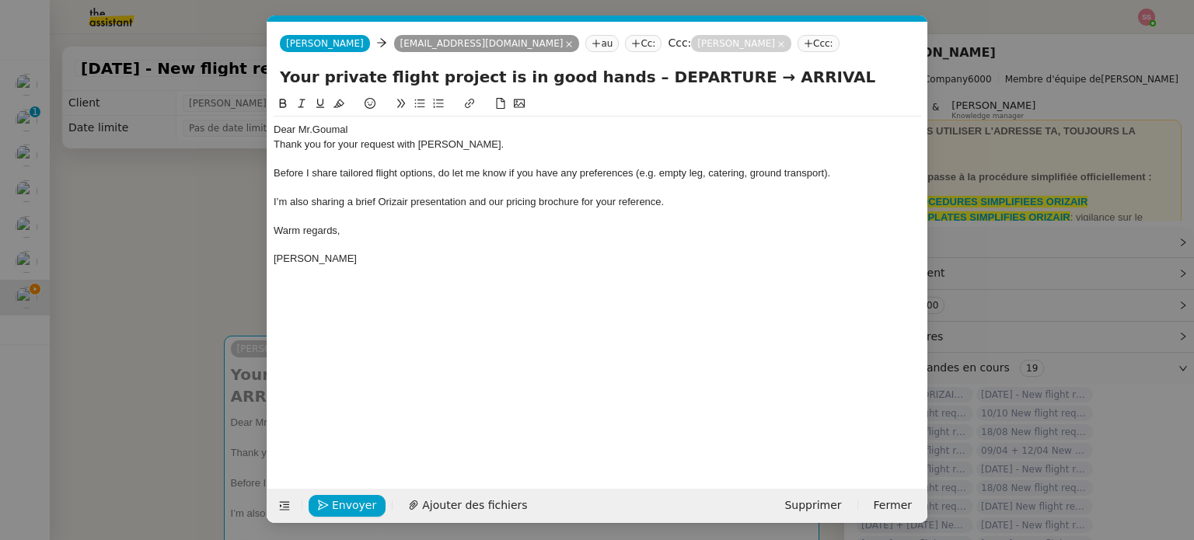
scroll to position [0, 0]
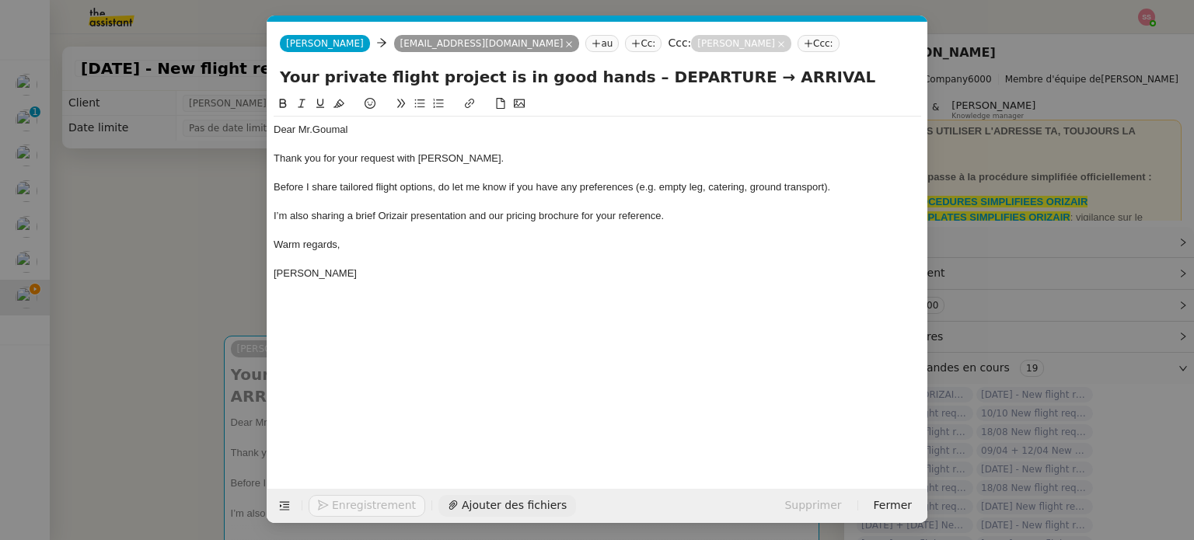
click at [462, 499] on span "Ajouter des fichiers" at bounding box center [514, 506] width 105 height 18
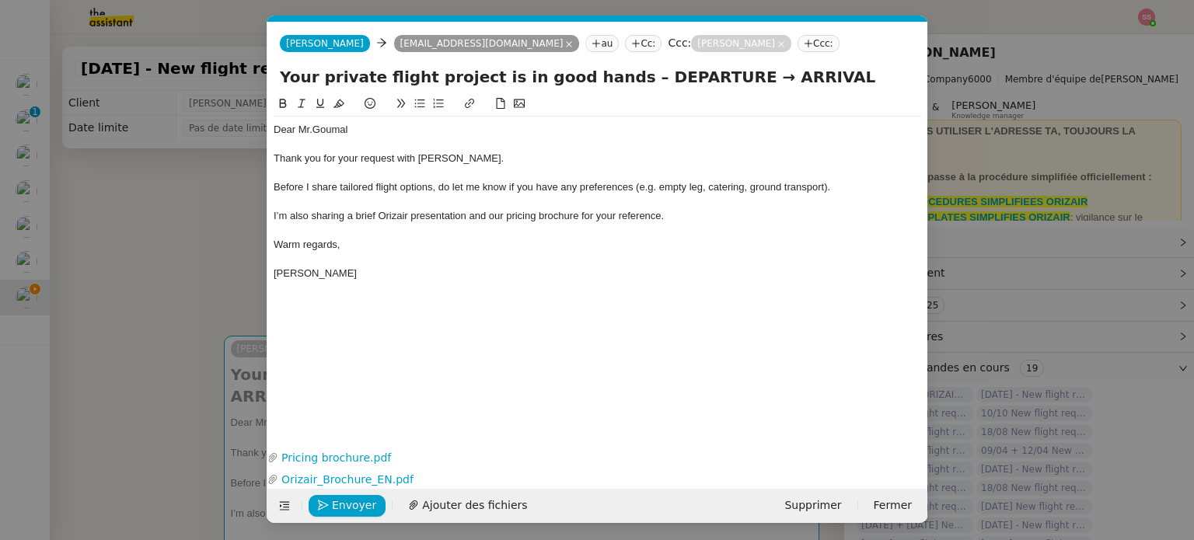
click at [110, 364] on nz-modal-container "acc Service ✈️Orizair - Acc usé de réception de la demande (FR) - En cours de v…" at bounding box center [597, 270] width 1194 height 540
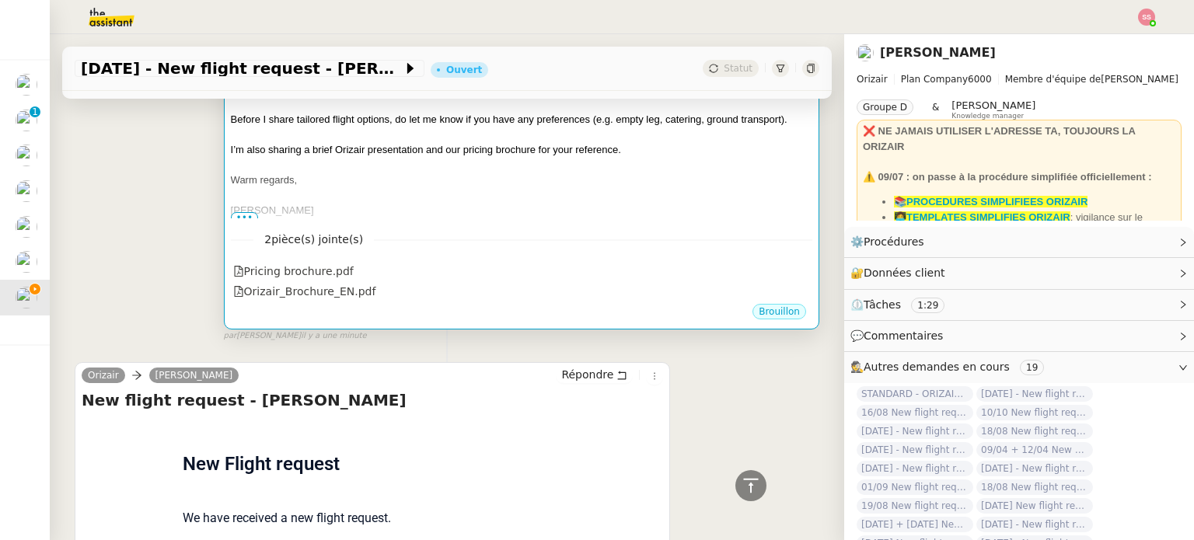
scroll to position [290, 0]
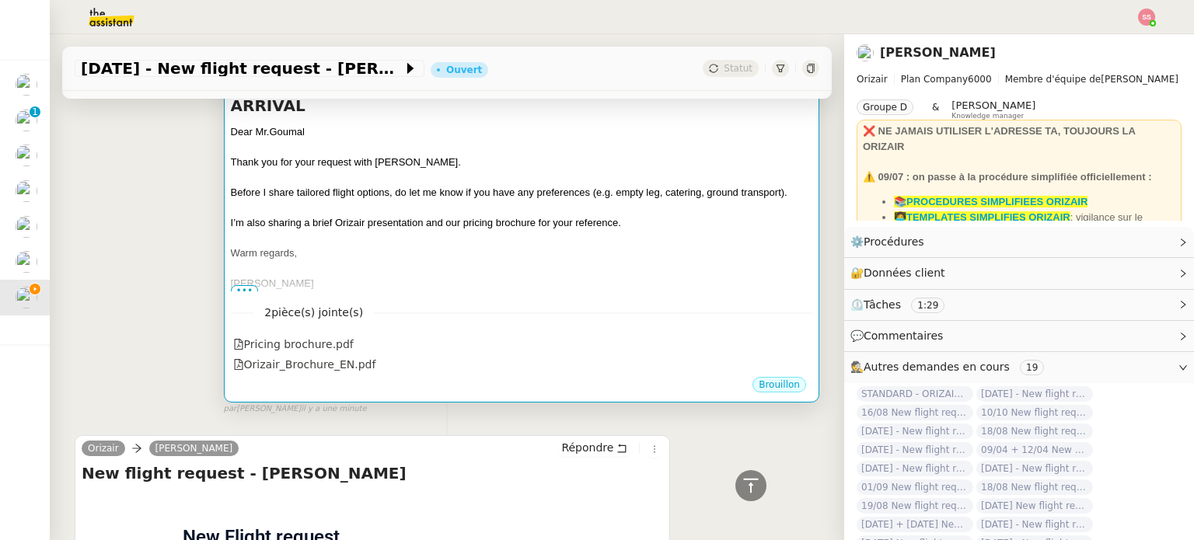
click at [637, 231] on div at bounding box center [521, 239] width 581 height 16
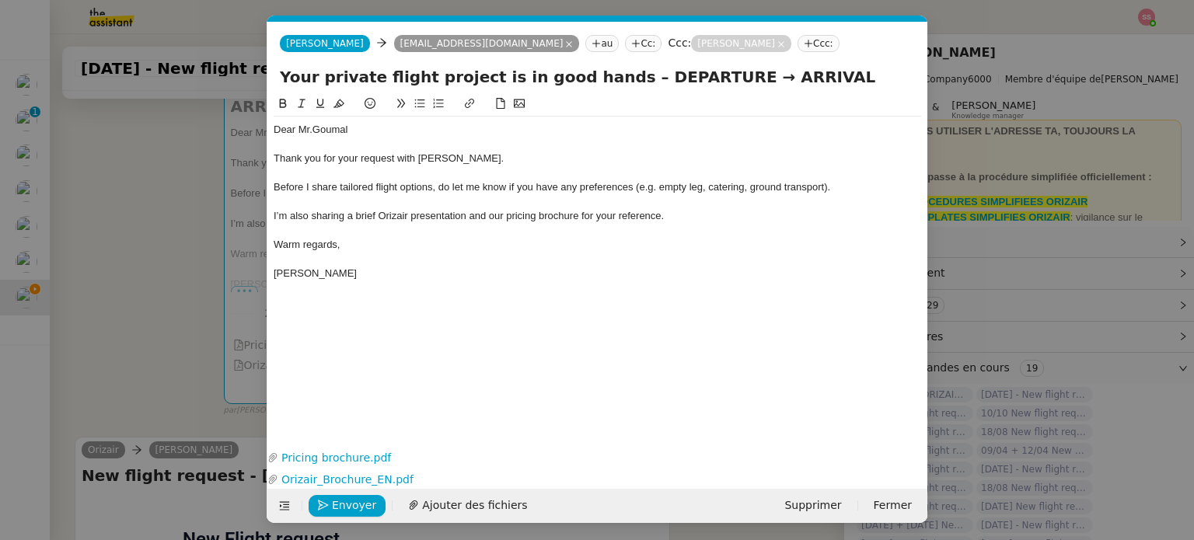
scroll to position [0, 47]
drag, startPoint x: 694, startPoint y: 79, endPoint x: 611, endPoint y: 83, distance: 83.3
click at [611, 83] on input "Your private flight project is in good hands – DEPARTURE → ARRIVAL" at bounding box center [597, 76] width 635 height 23
type input "Your private flight project is in good hands – Marseille → London"
click at [376, 499] on button "Envoyer" at bounding box center [347, 506] width 77 height 22
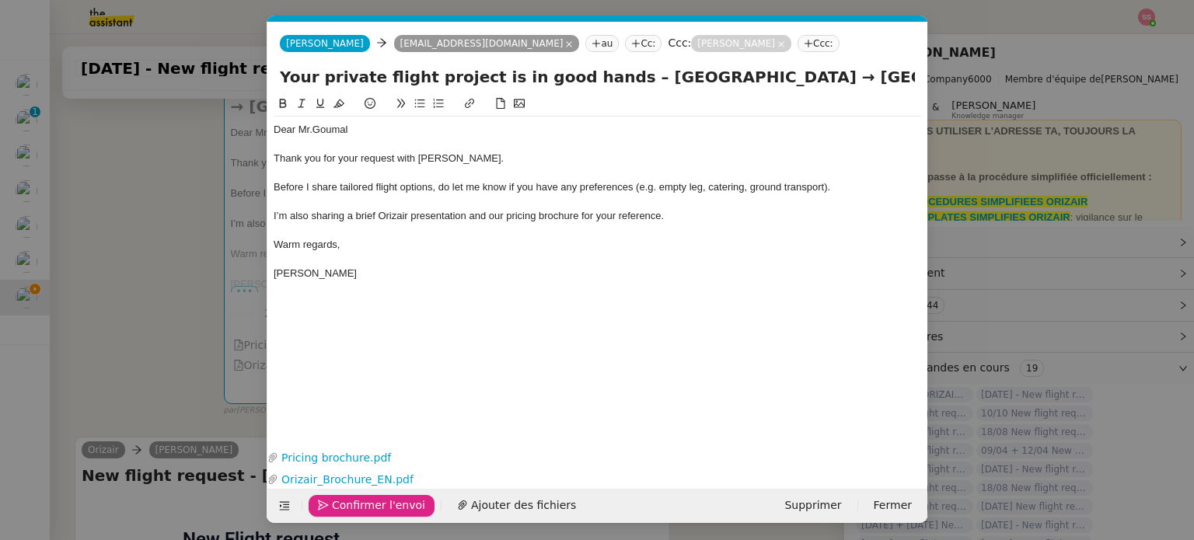
click at [376, 499] on span "Confirmer l'envoi" at bounding box center [378, 506] width 93 height 18
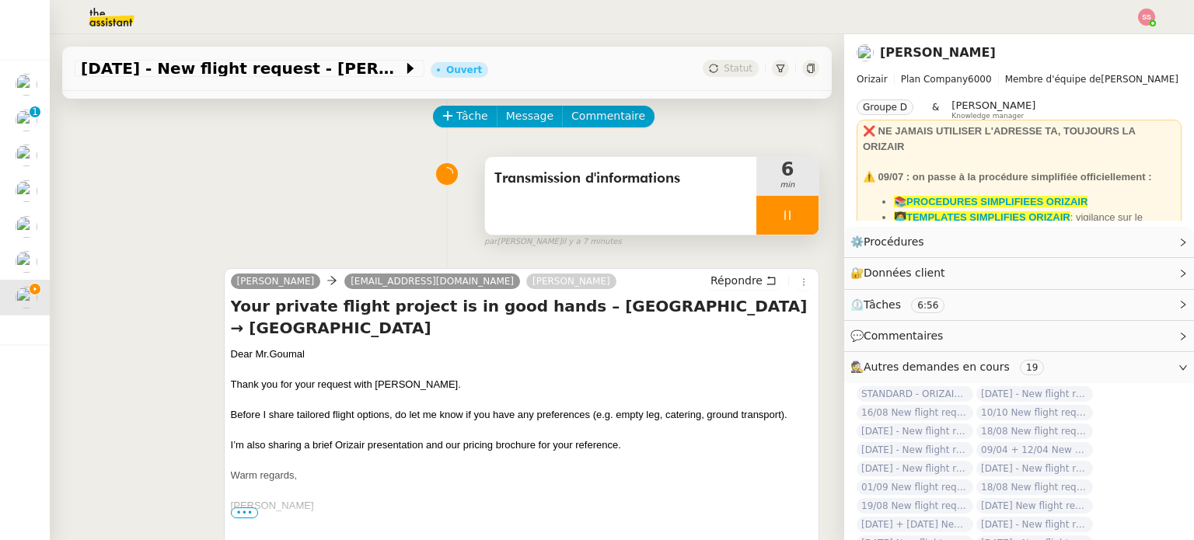
scroll to position [0, 0]
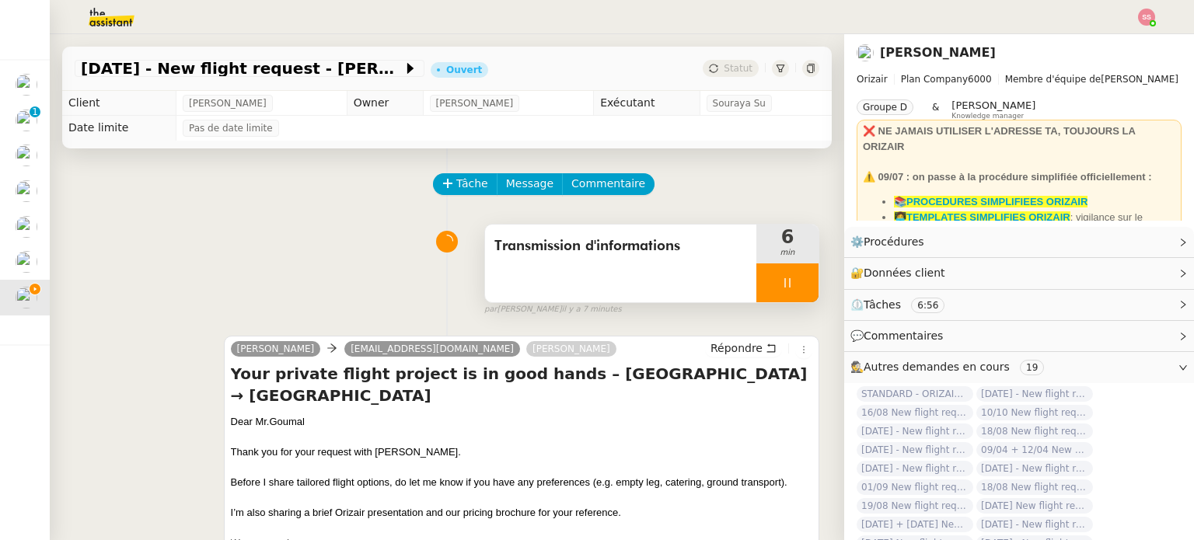
click at [776, 285] on div at bounding box center [787, 282] width 62 height 39
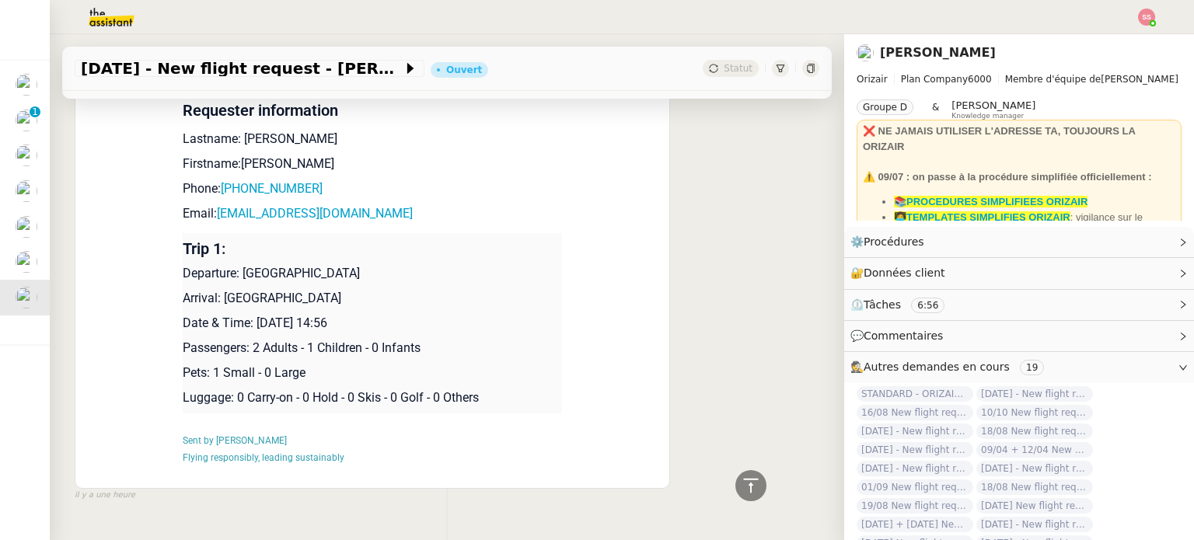
scroll to position [762, 0]
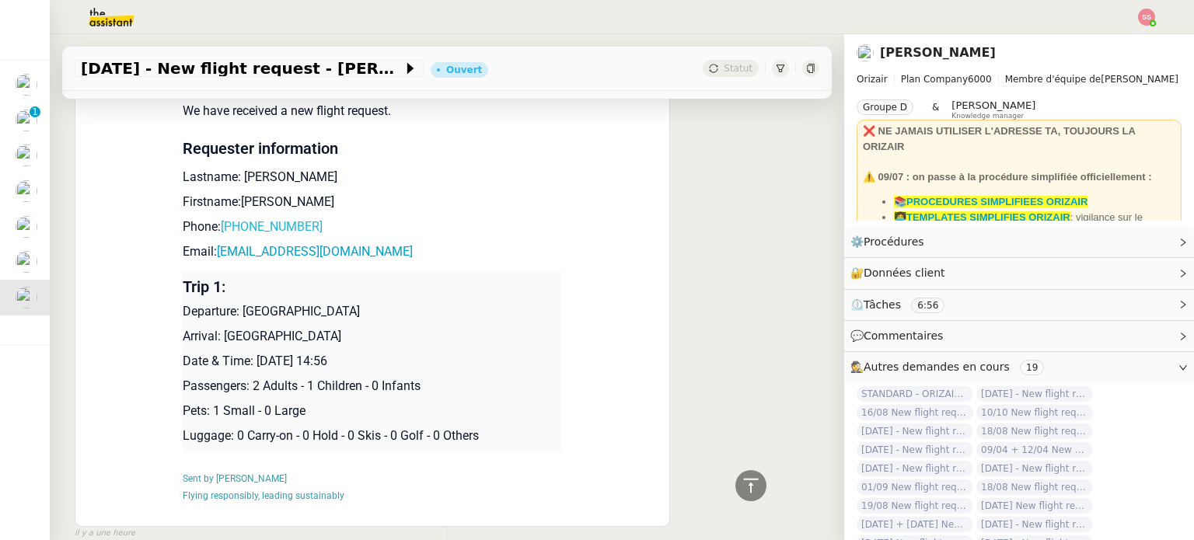
drag, startPoint x: 326, startPoint y: 217, endPoint x: 225, endPoint y: 218, distance: 100.3
click at [225, 218] on p "Phone: +44 7968 302072" at bounding box center [372, 227] width 379 height 19
drag, startPoint x: 351, startPoint y: 251, endPoint x: 210, endPoint y: 248, distance: 140.7
click at [210, 248] on p "Email: goumal65@gmail.com" at bounding box center [372, 251] width 379 height 19
drag, startPoint x: 361, startPoint y: 310, endPoint x: 238, endPoint y: 307, distance: 123.6
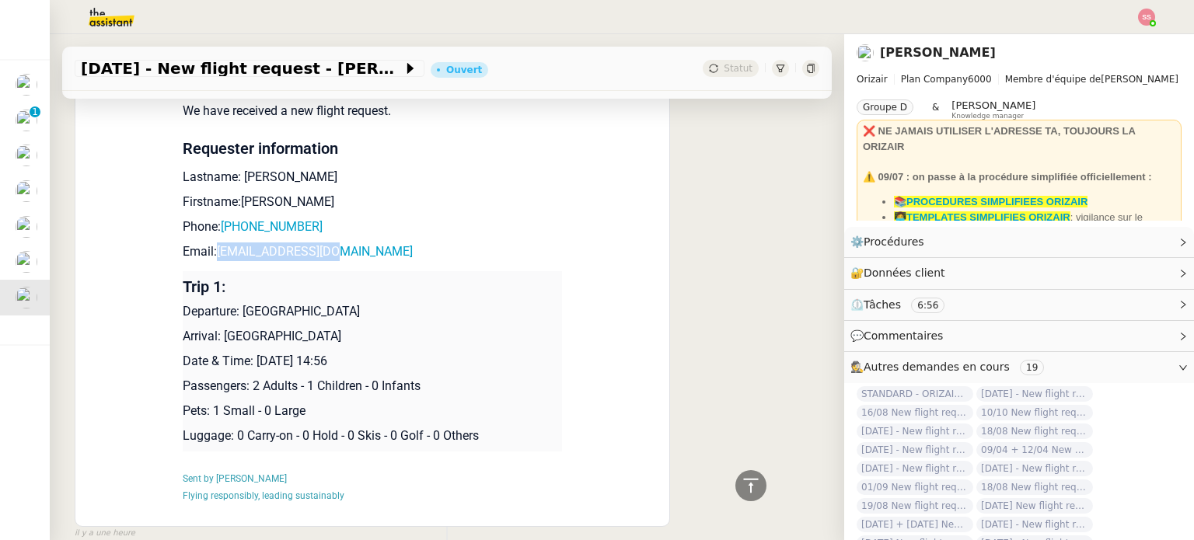
click at [238, 307] on p "Departure: Marseille Provence Airport" at bounding box center [372, 311] width 379 height 19
drag, startPoint x: 347, startPoint y: 344, endPoint x: 243, endPoint y: 339, distance: 103.5
click at [243, 339] on td "Trip 1: Departure: Marseille Provence Airport Arrival: London Luton Airport Dat…" at bounding box center [372, 361] width 379 height 180
click at [310, 333] on p "Arrival: London Luton Airport" at bounding box center [372, 336] width 379 height 19
drag, startPoint x: 354, startPoint y: 333, endPoint x: 218, endPoint y: 328, distance: 136.9
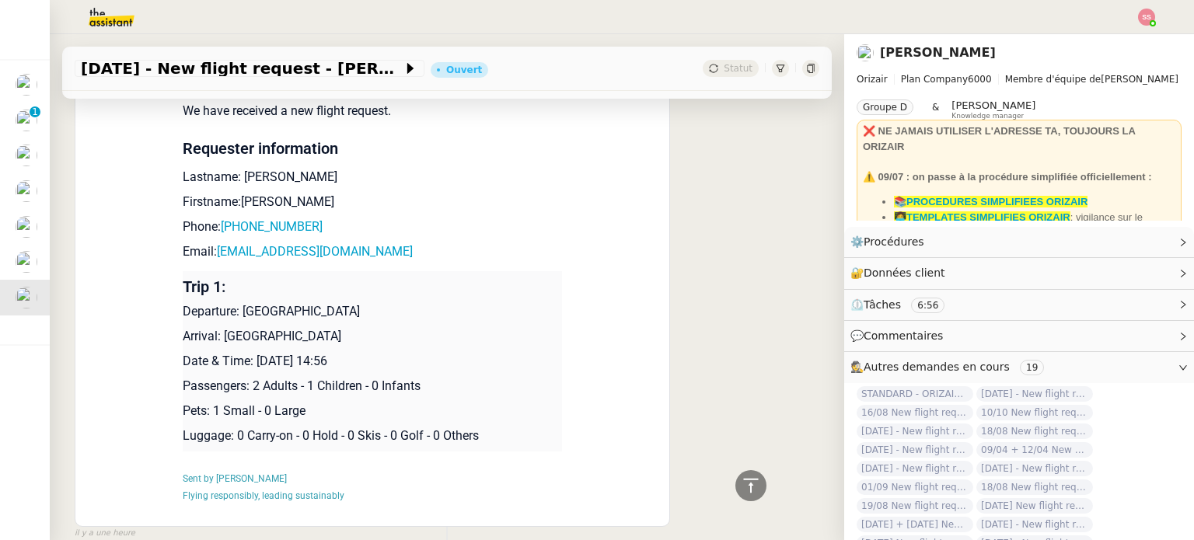
click at [218, 328] on p "Arrival: London Luton Airport" at bounding box center [372, 336] width 379 height 19
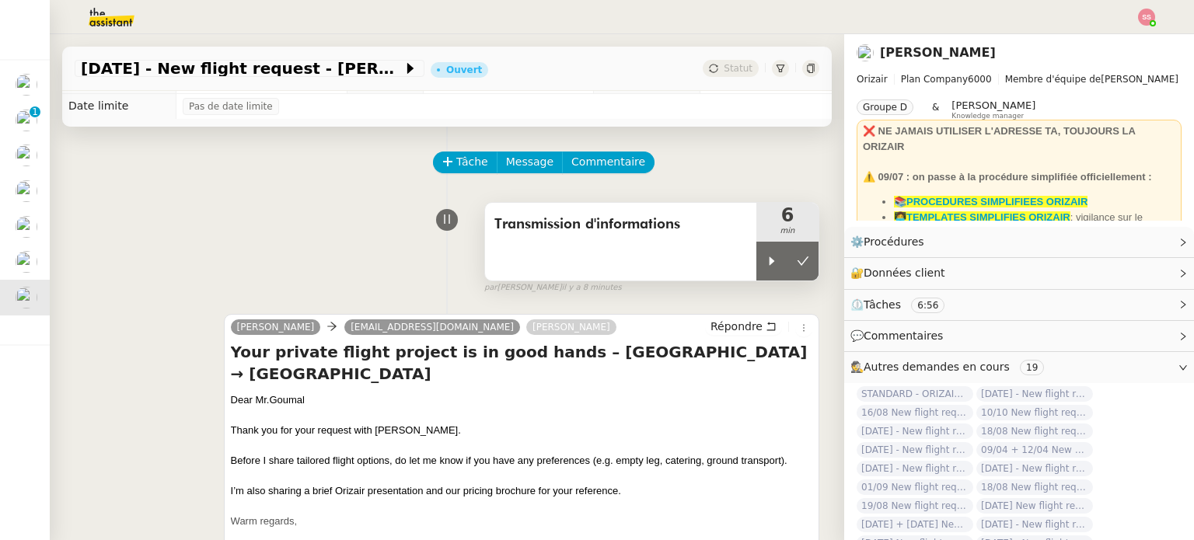
scroll to position [0, 0]
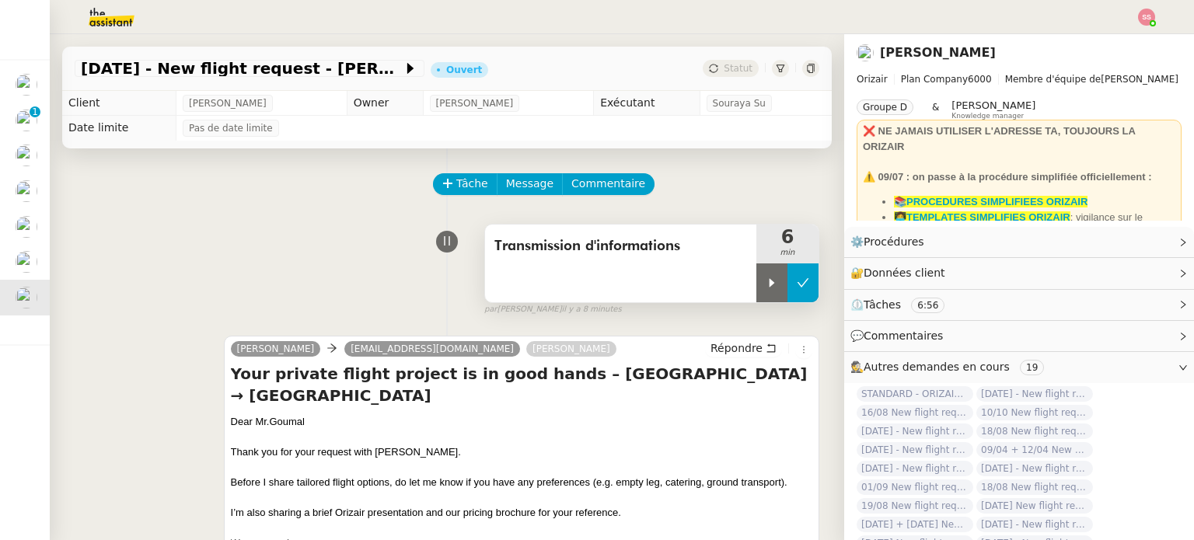
click at [797, 281] on icon at bounding box center [803, 283] width 12 height 12
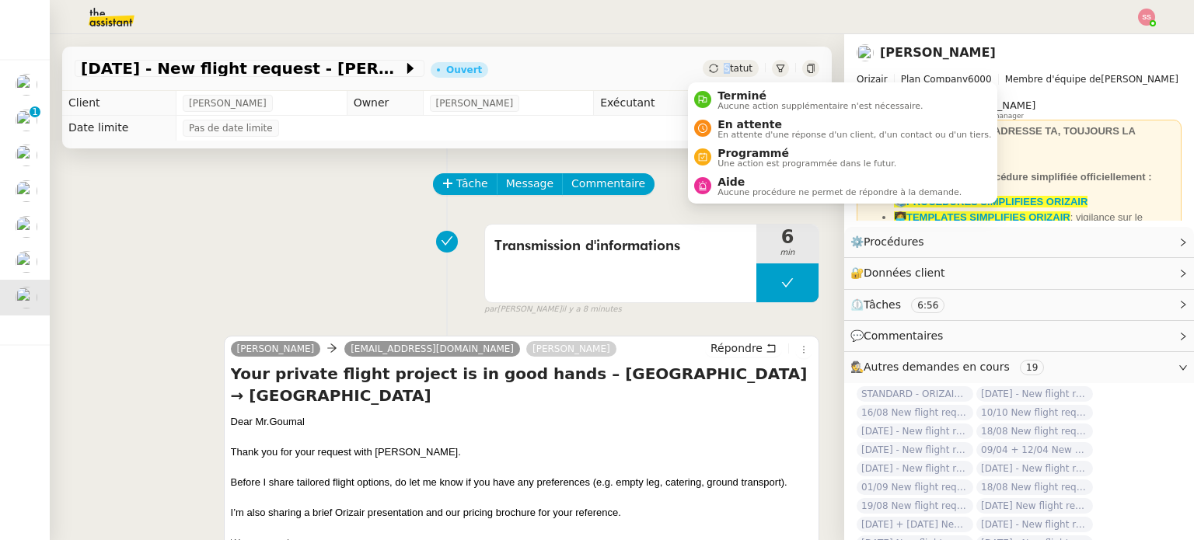
click at [724, 68] on span "Statut" at bounding box center [738, 68] width 29 height 11
click at [749, 133] on span "En attente d'une réponse d'un client, d'un contact ou d'un tiers." at bounding box center [854, 135] width 274 height 9
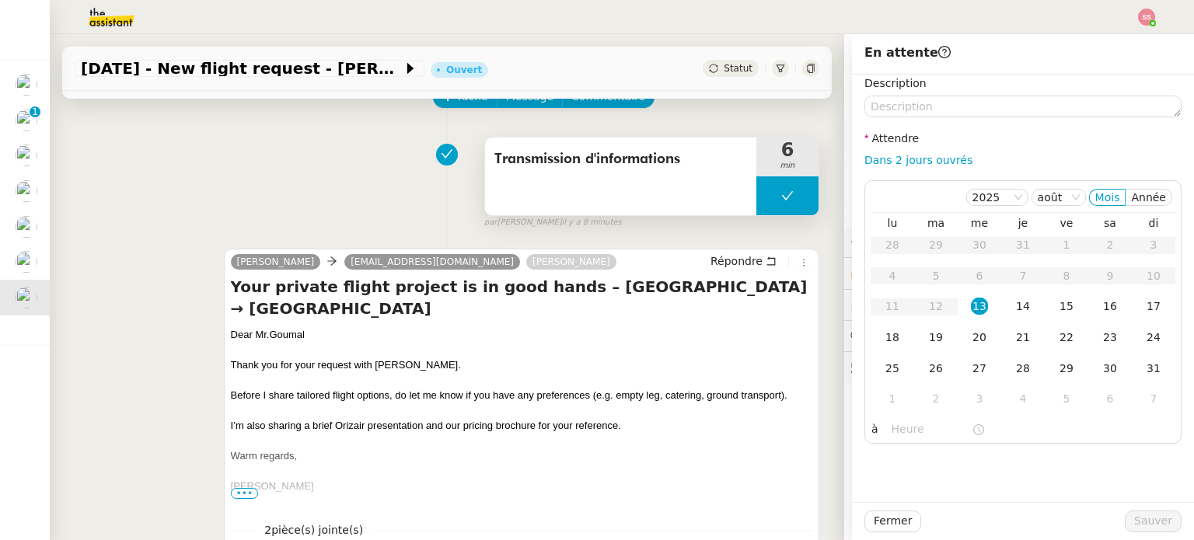
scroll to position [155, 0]
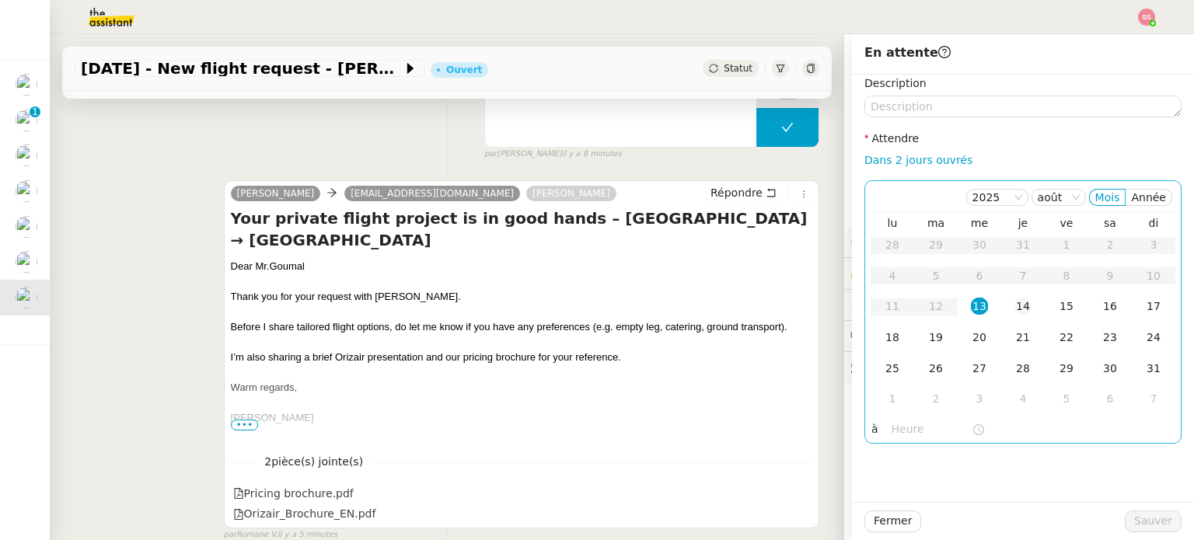
click at [1014, 308] on div "14" at bounding box center [1022, 306] width 17 height 17
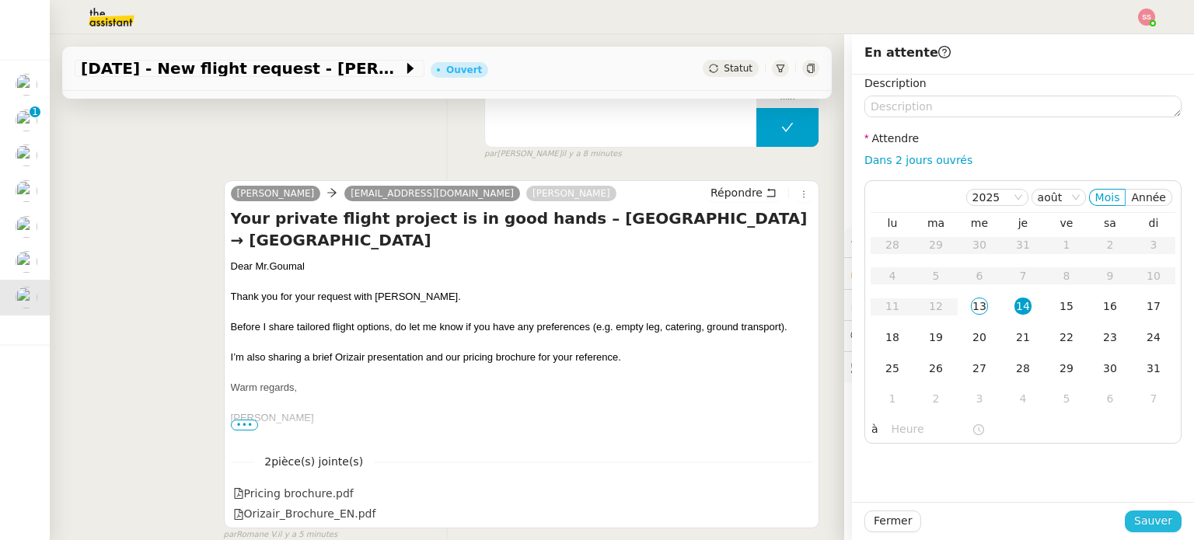
click at [1141, 515] on span "Sauver" at bounding box center [1153, 521] width 38 height 18
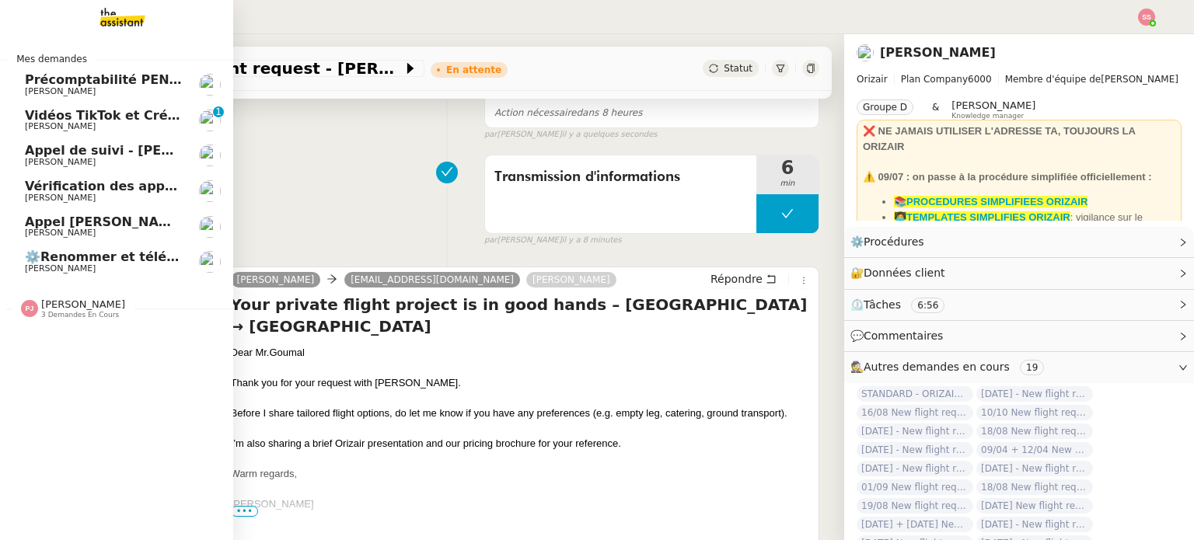
click at [113, 217] on span "[PERSON_NAME] [PERSON_NAME]" at bounding box center [105, 222] width 160 height 15
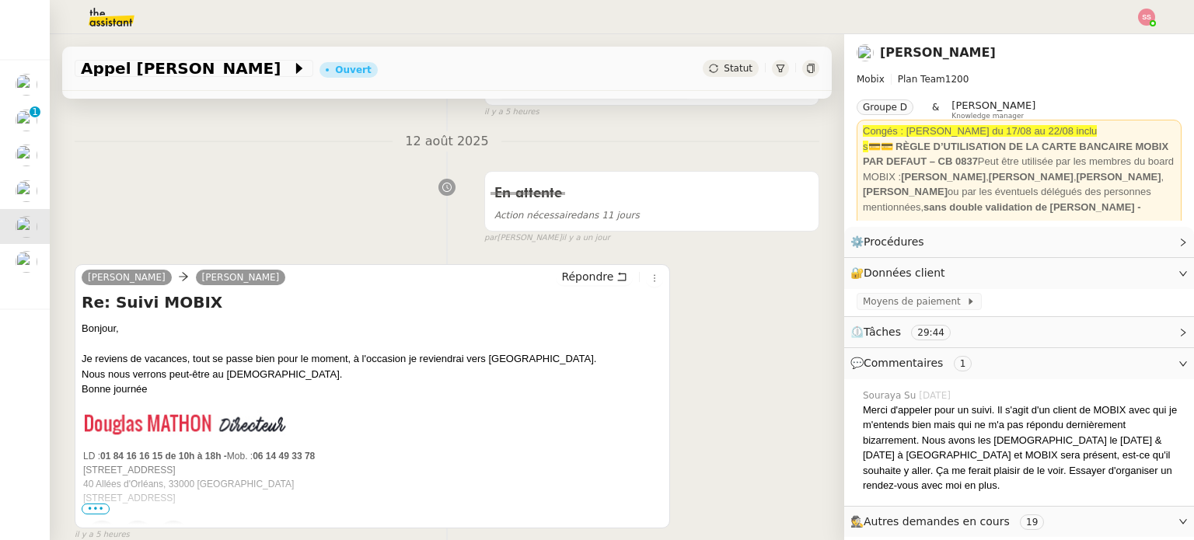
scroll to position [389, 0]
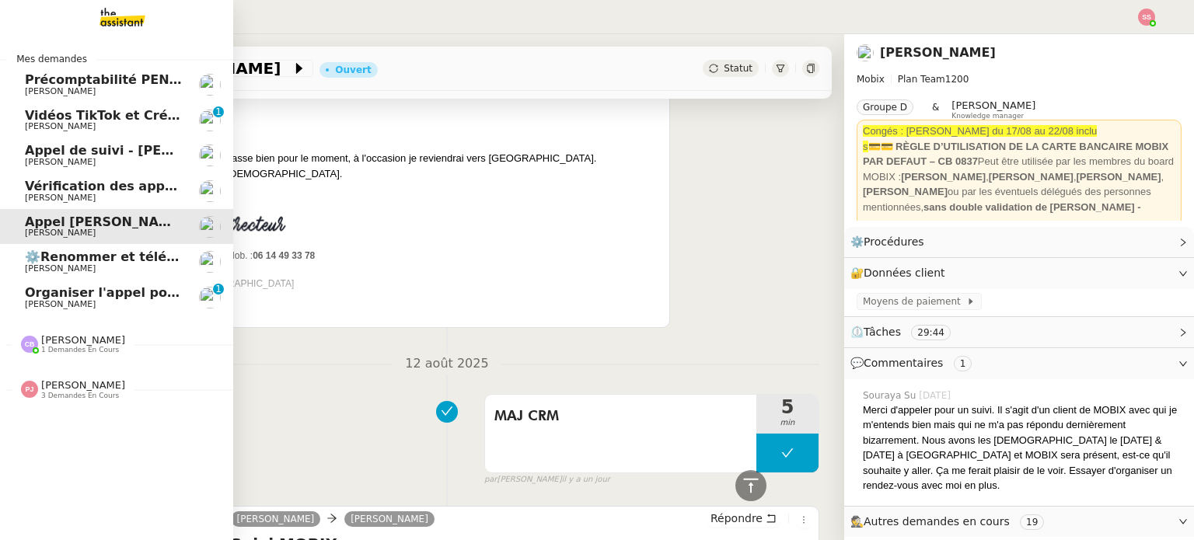
click at [22, 280] on link "Organiser l'appel pour Michael Steve BENCHETRIT 0 1 2 3 4 5 6 7 8 9" at bounding box center [116, 298] width 233 height 36
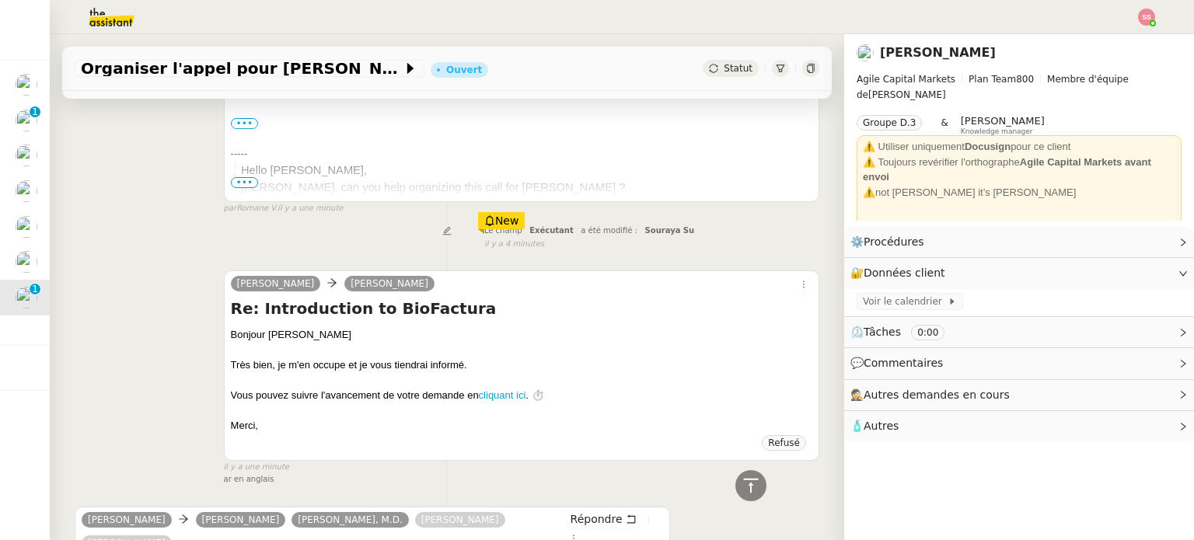
scroll to position [672, 0]
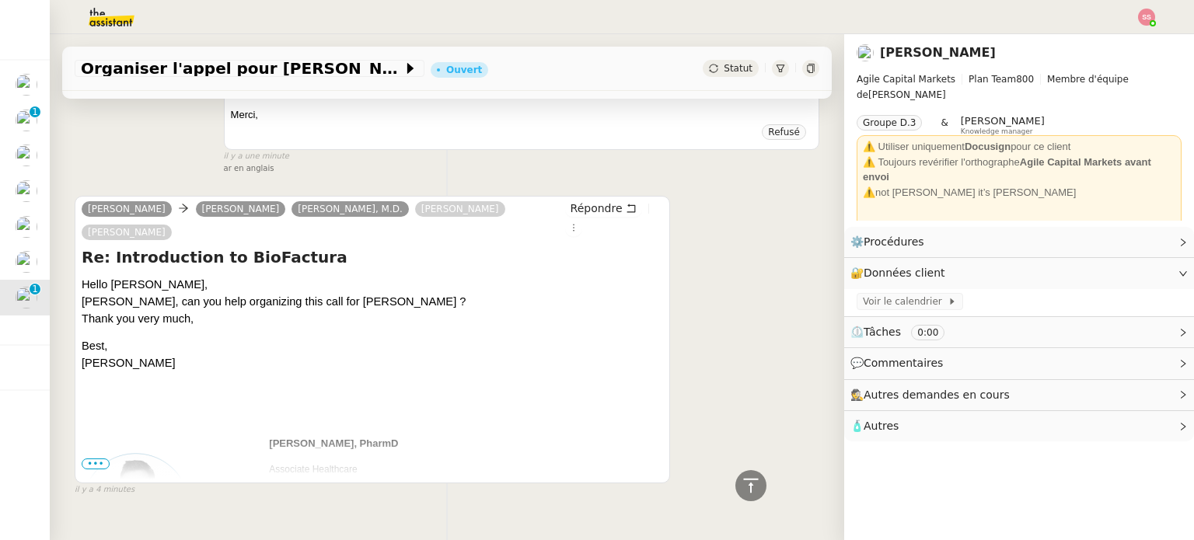
click at [94, 459] on span "•••" at bounding box center [96, 464] width 28 height 11
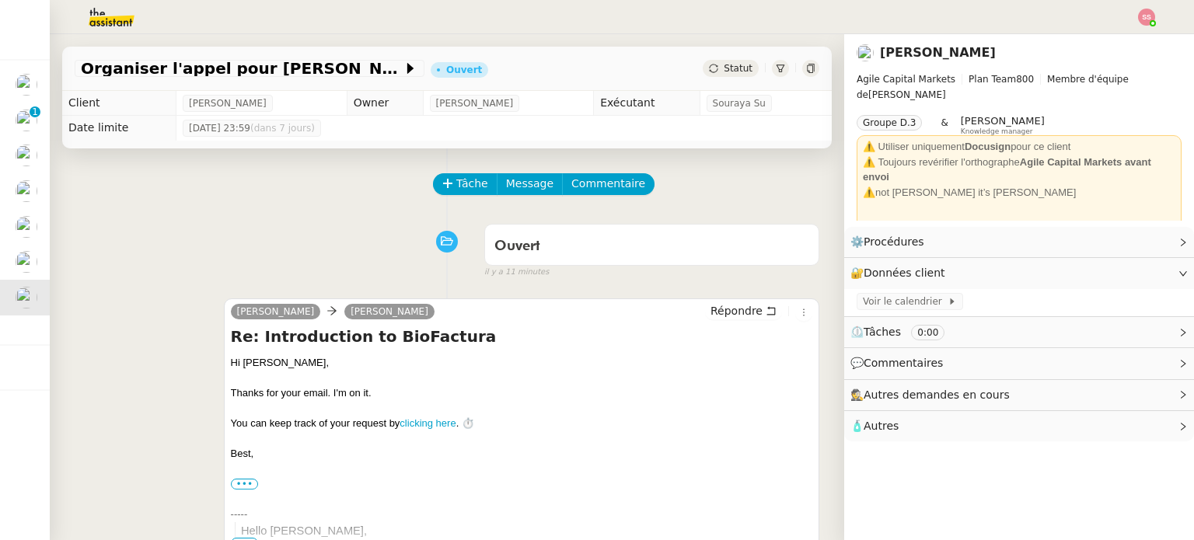
scroll to position [0, 0]
click at [464, 179] on span "Tâche" at bounding box center [472, 184] width 32 height 18
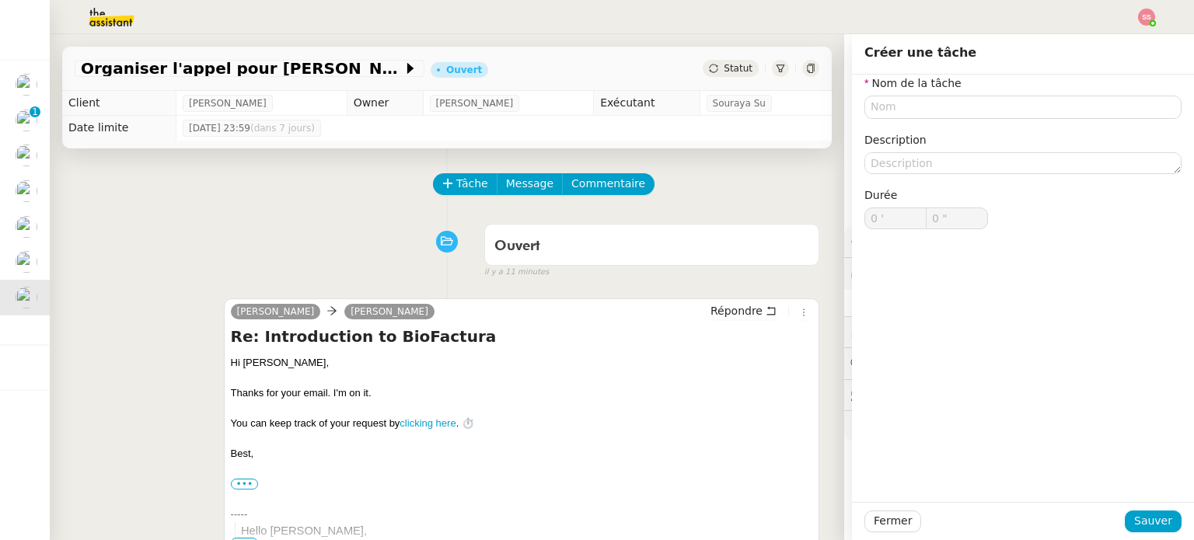
click at [295, 200] on div "Tâche Message Commentaire" at bounding box center [447, 191] width 745 height 37
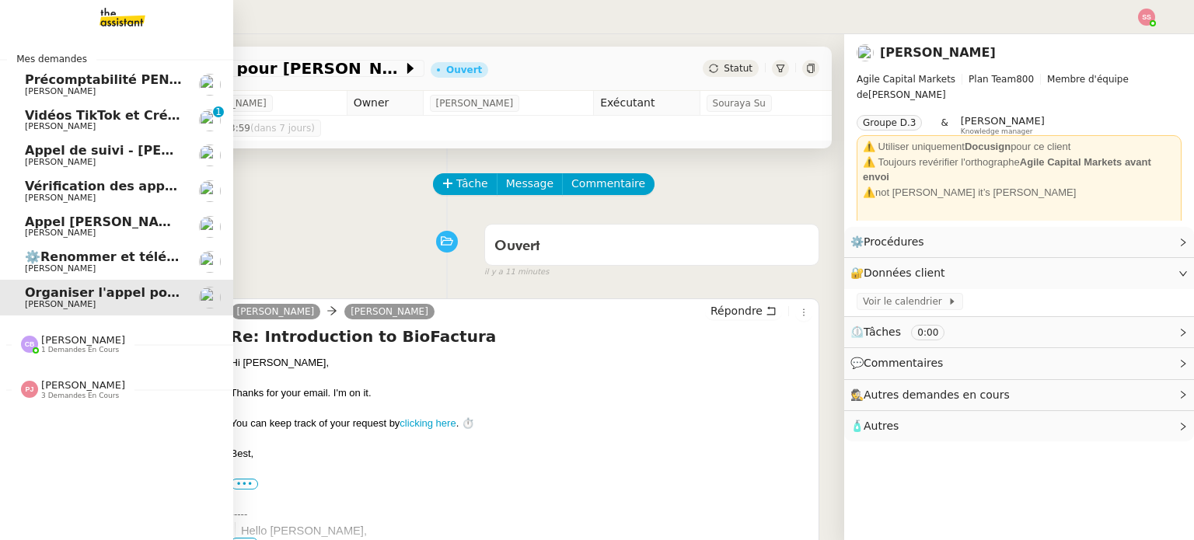
click at [106, 158] on span "[PERSON_NAME]" at bounding box center [103, 162] width 157 height 9
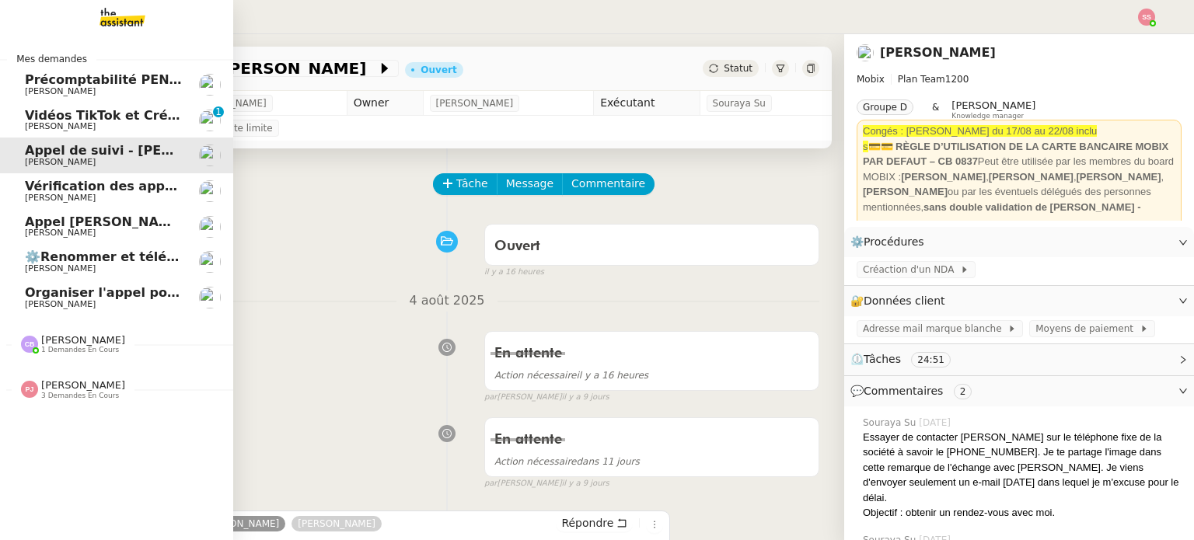
click at [79, 232] on span "[PERSON_NAME]" at bounding box center [103, 233] width 157 height 9
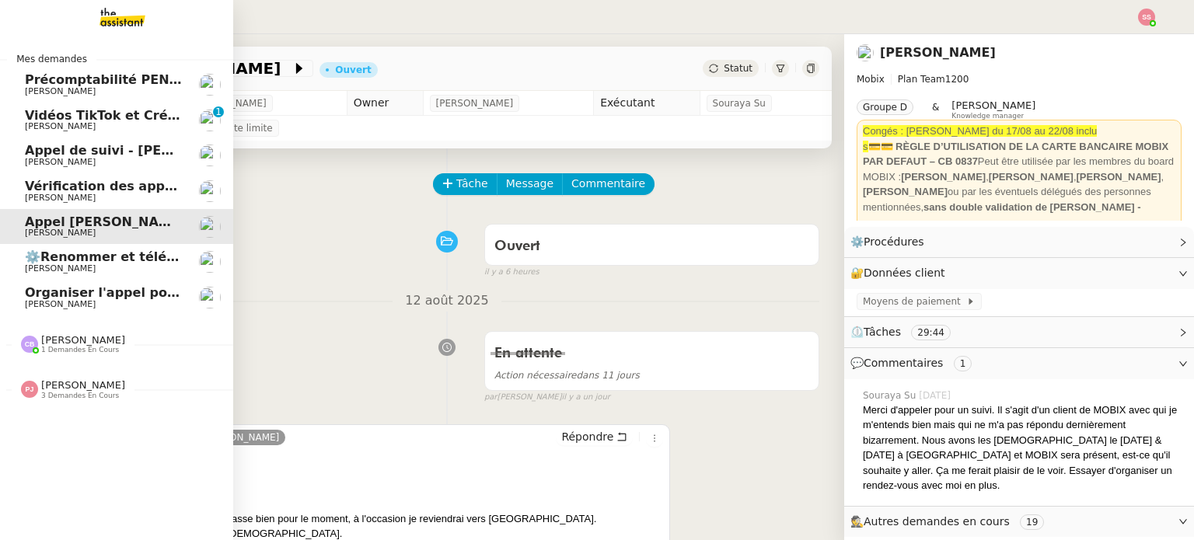
click at [117, 176] on link "Vérification des appels sortants - juillet 2025 Florian Parant" at bounding box center [116, 191] width 233 height 36
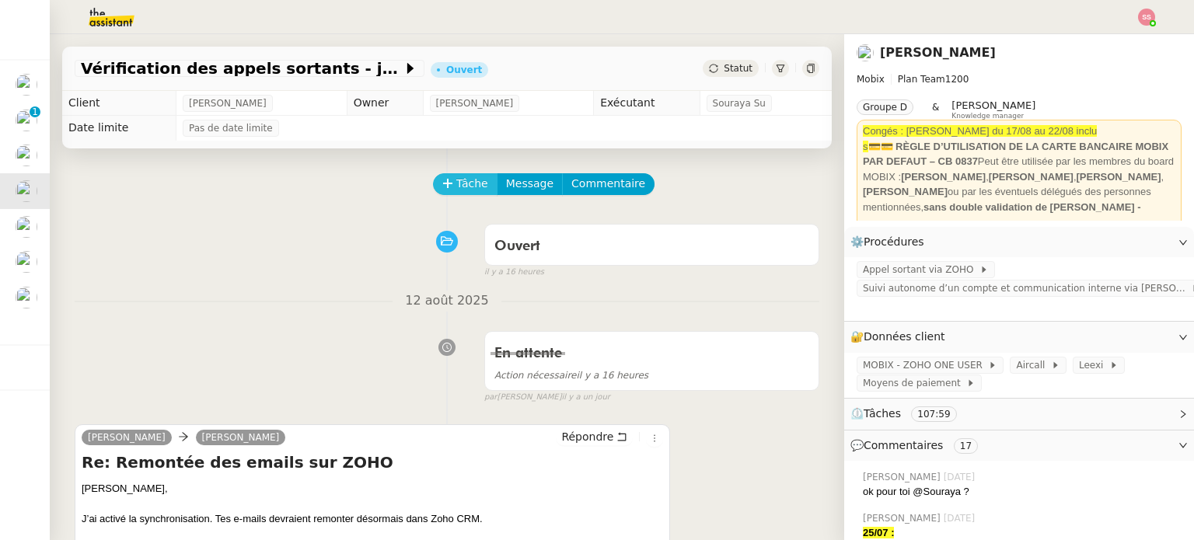
click at [456, 183] on span "Tâche" at bounding box center [472, 184] width 32 height 18
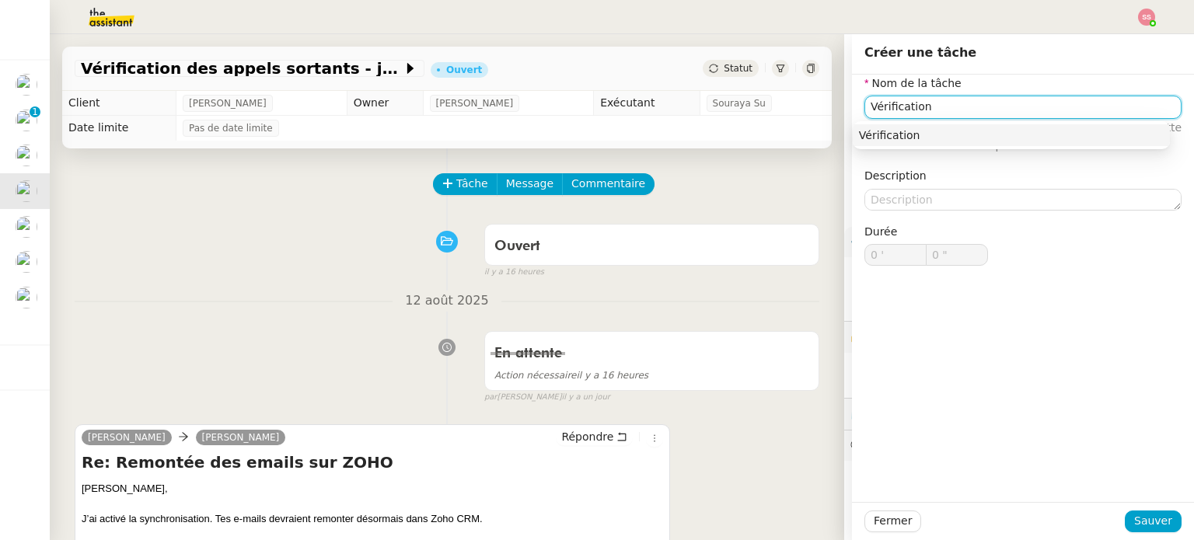
click at [981, 133] on div "Vérification" at bounding box center [1011, 135] width 305 height 14
type input "Vérification"
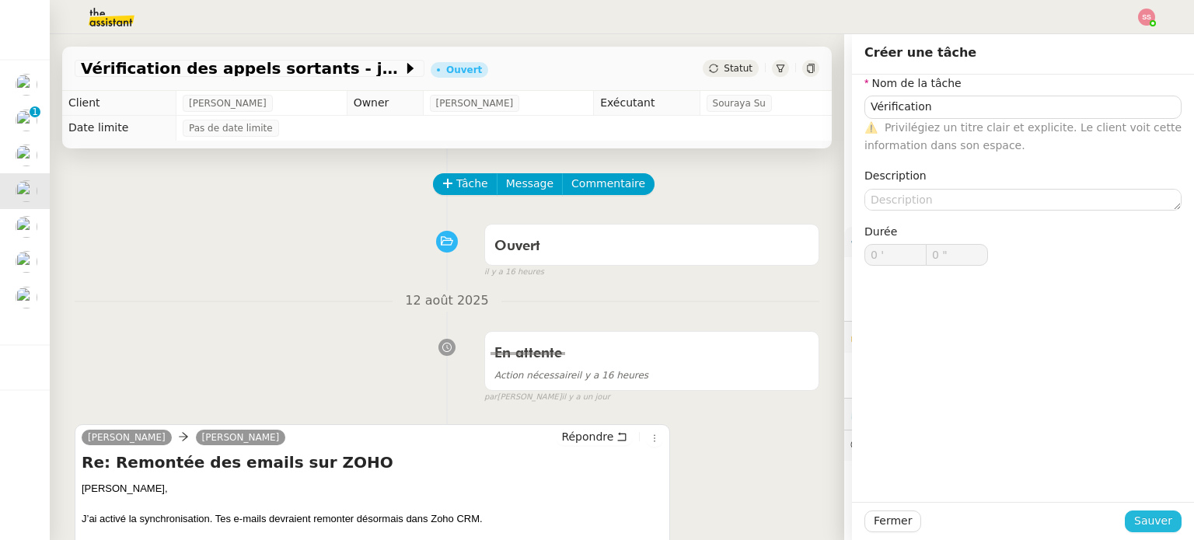
click at [1134, 518] on span "Sauver" at bounding box center [1153, 521] width 38 height 18
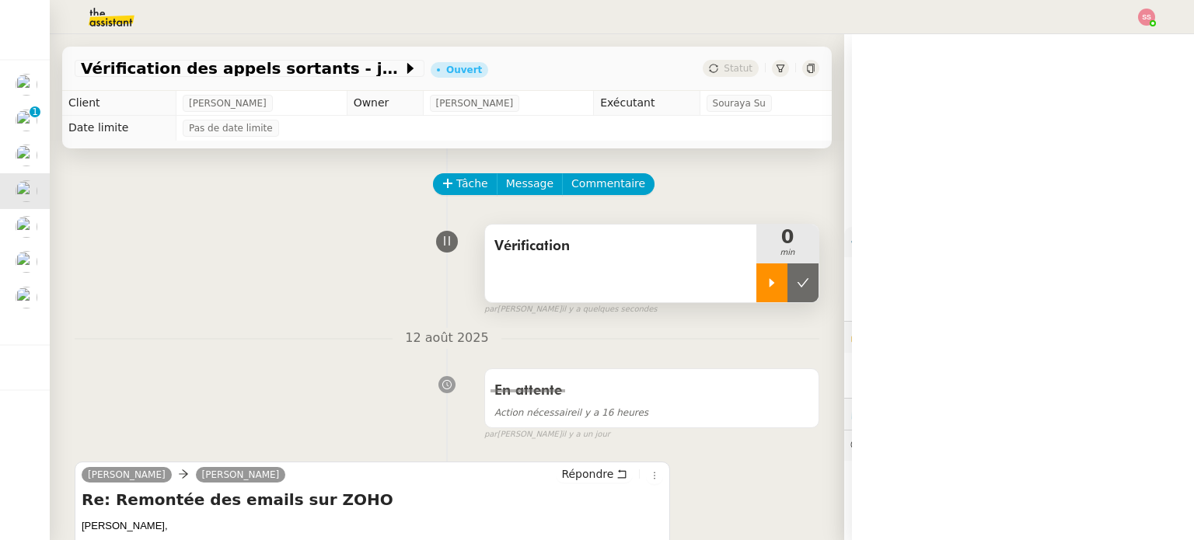
click at [756, 290] on div at bounding box center [771, 282] width 31 height 39
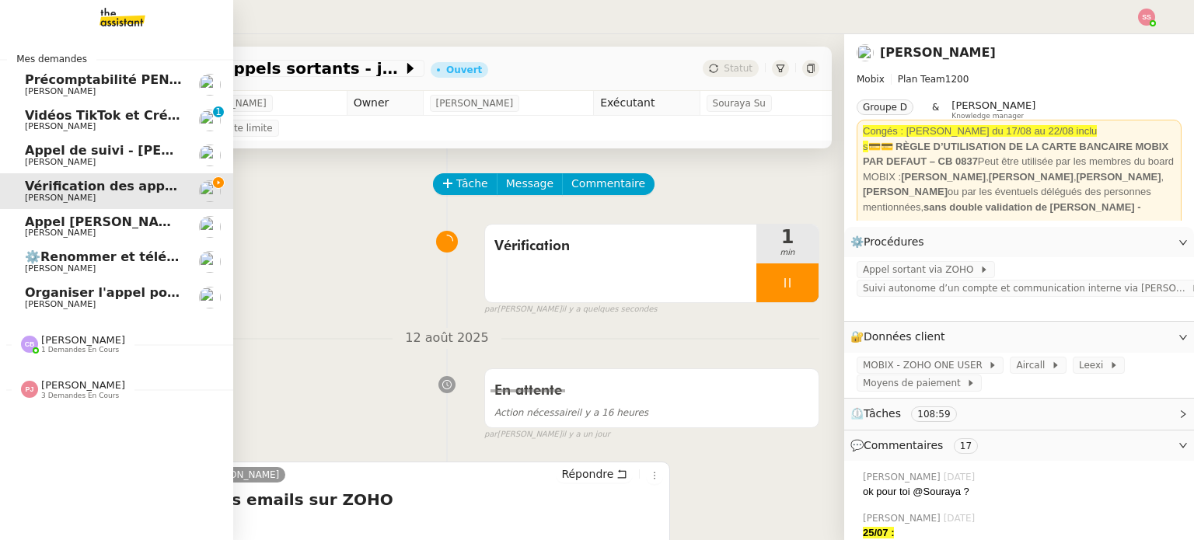
click at [131, 150] on span "[PERSON_NAME] de suivi - [PERSON_NAME]" at bounding box center [139, 150] width 229 height 15
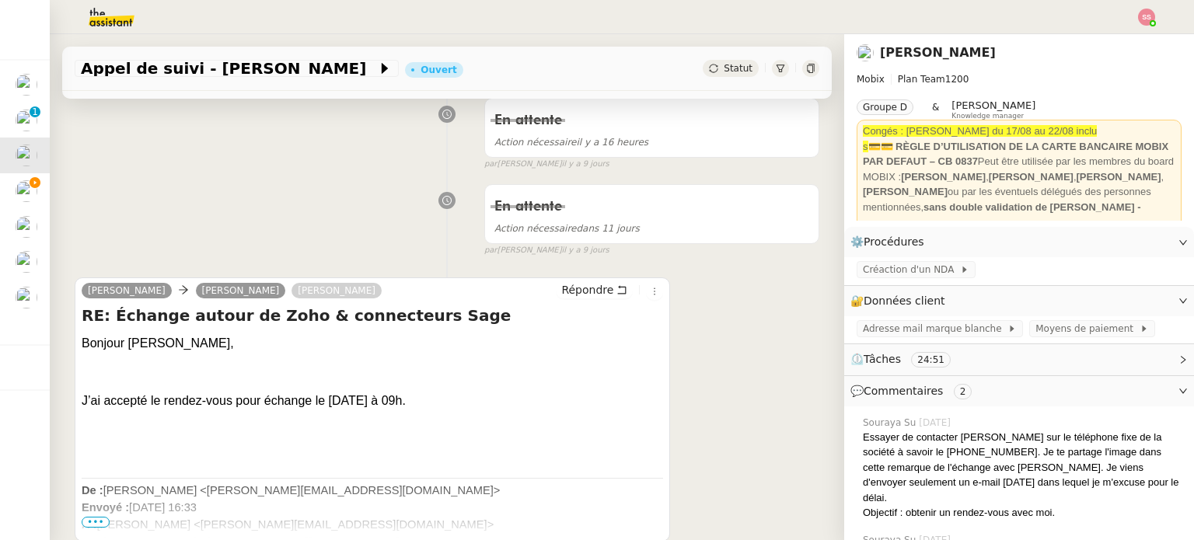
scroll to position [389, 0]
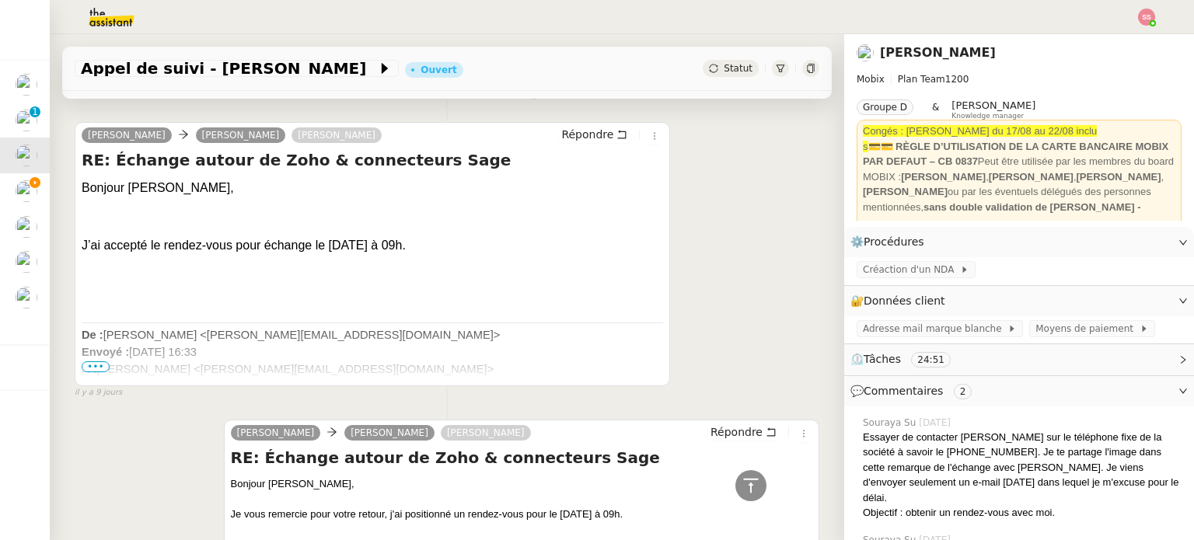
click at [700, 78] on div "Appel de suivi - Jeoffrey Roux Ouvert Statut" at bounding box center [446, 69] width 769 height 44
click at [706, 54] on div "Appel de suivi - Jeoffrey Roux Ouvert Statut" at bounding box center [446, 69] width 769 height 44
click at [709, 58] on div "Appel de suivi - Jeoffrey Roux Ouvert Statut" at bounding box center [446, 69] width 769 height 44
click at [724, 68] on span "Statut" at bounding box center [738, 68] width 29 height 11
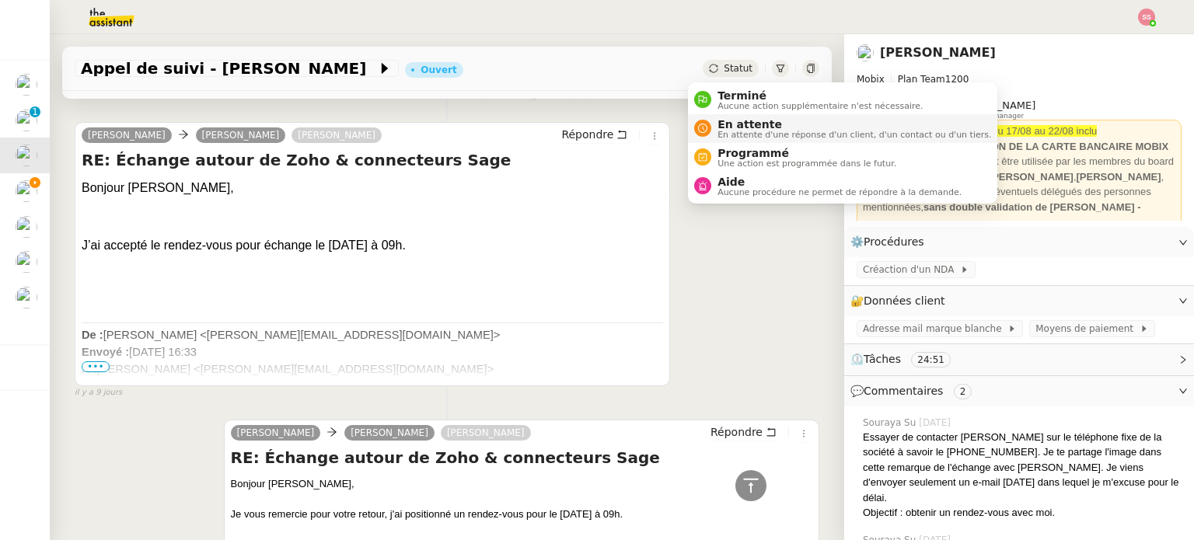
click at [735, 138] on span "En attente d'une réponse d'un client, d'un contact ou d'un tiers." at bounding box center [854, 135] width 274 height 9
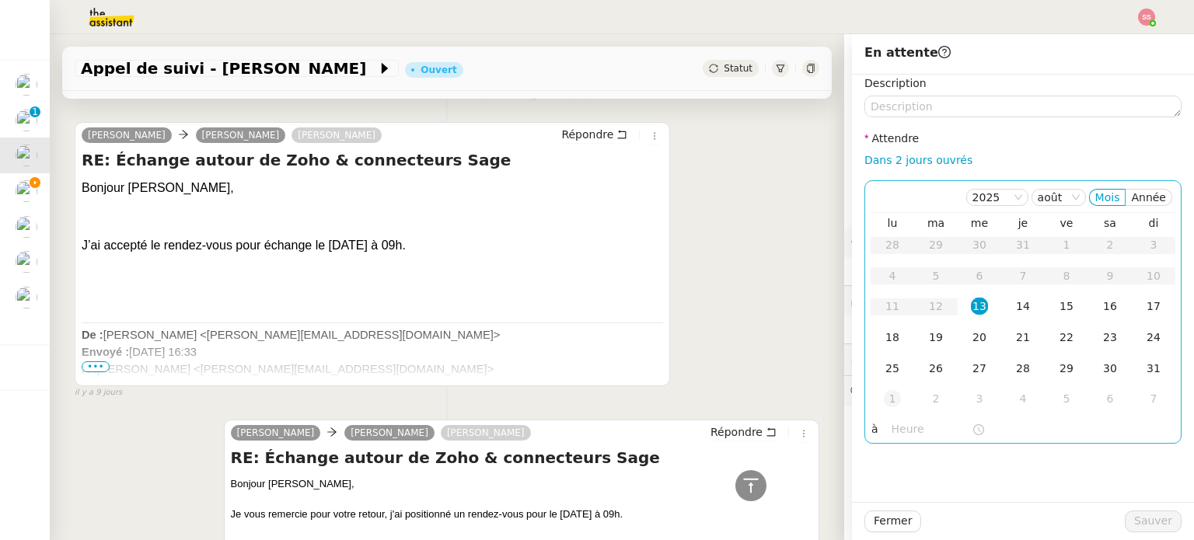
click at [889, 405] on td "1" at bounding box center [893, 399] width 44 height 31
drag, startPoint x: 881, startPoint y: 278, endPoint x: 902, endPoint y: 284, distance: 20.9
click at [884, 278] on div "8" at bounding box center [892, 275] width 17 height 17
click at [971, 281] on div "10" at bounding box center [979, 275] width 17 height 17
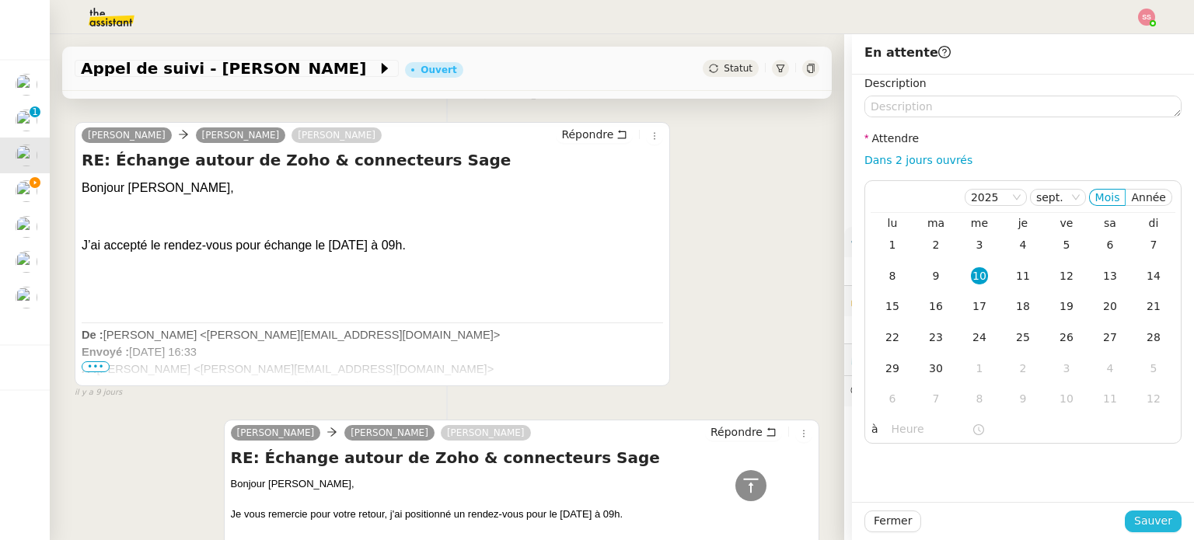
click at [1134, 517] on span "Sauver" at bounding box center [1153, 521] width 38 height 18
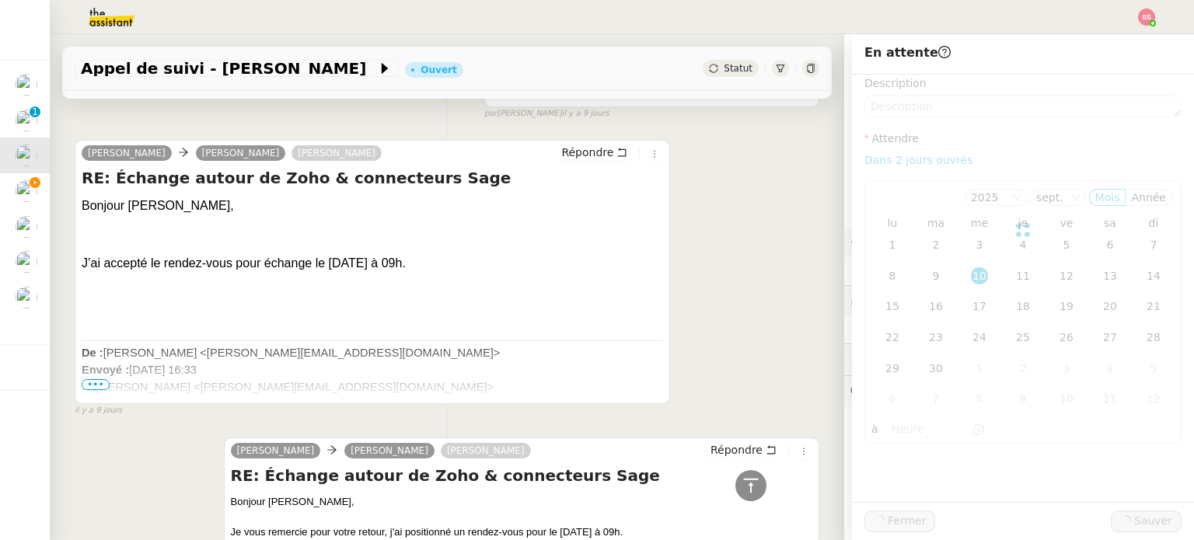
scroll to position [406, 0]
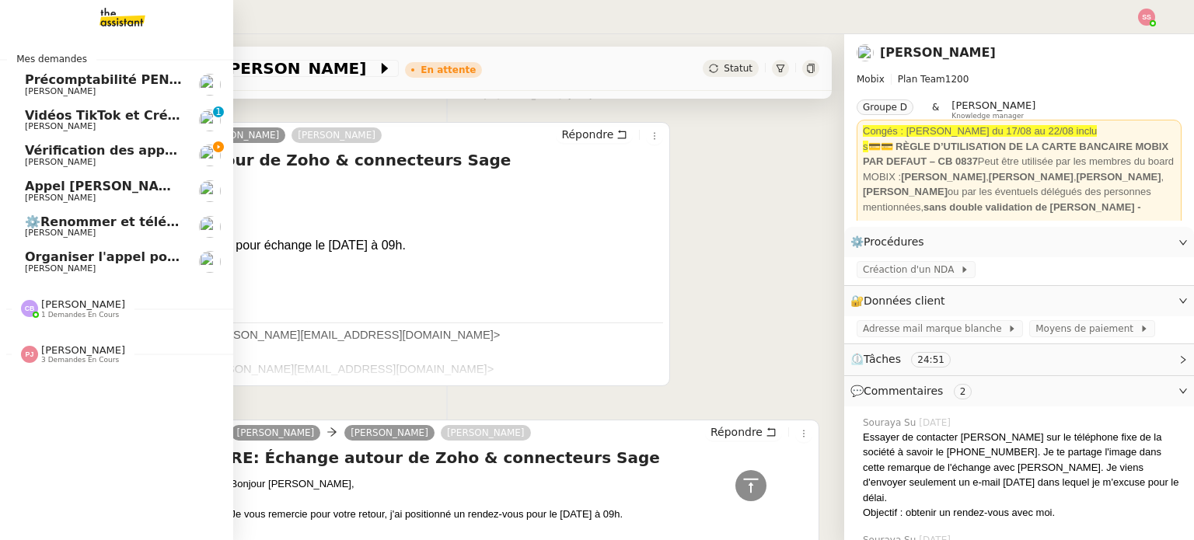
click at [127, 194] on span "[PERSON_NAME]" at bounding box center [103, 198] width 157 height 9
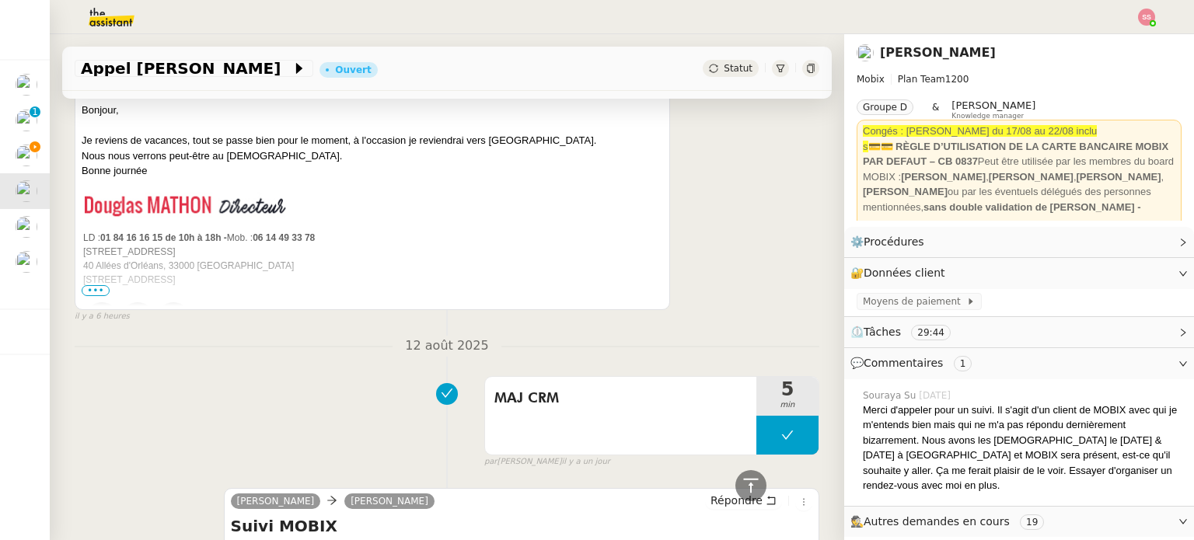
click at [724, 74] on span "Statut" at bounding box center [738, 68] width 29 height 11
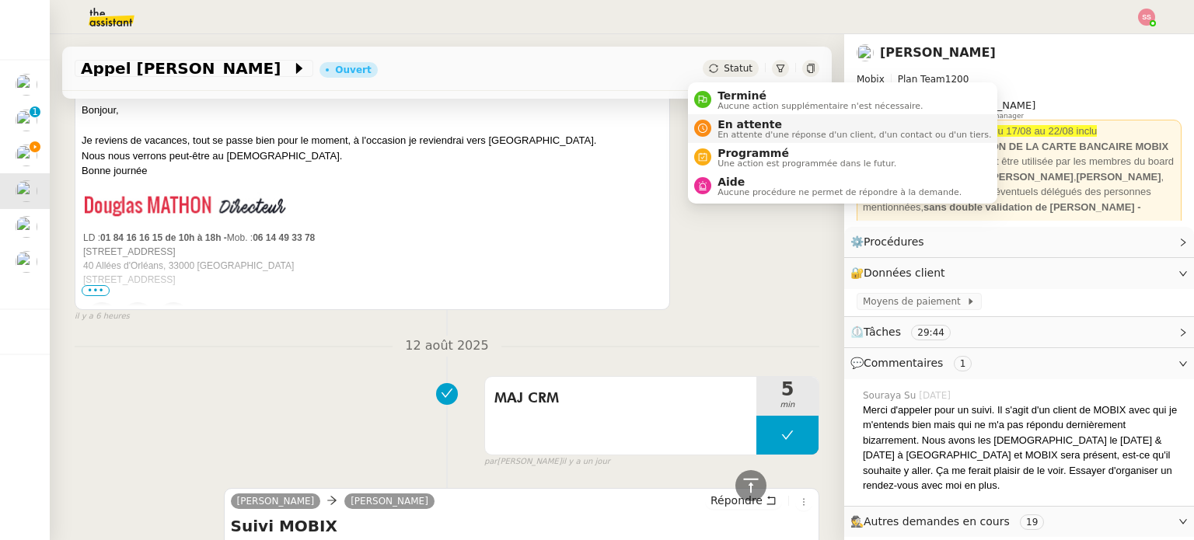
click at [740, 124] on span "En attente" at bounding box center [854, 124] width 274 height 12
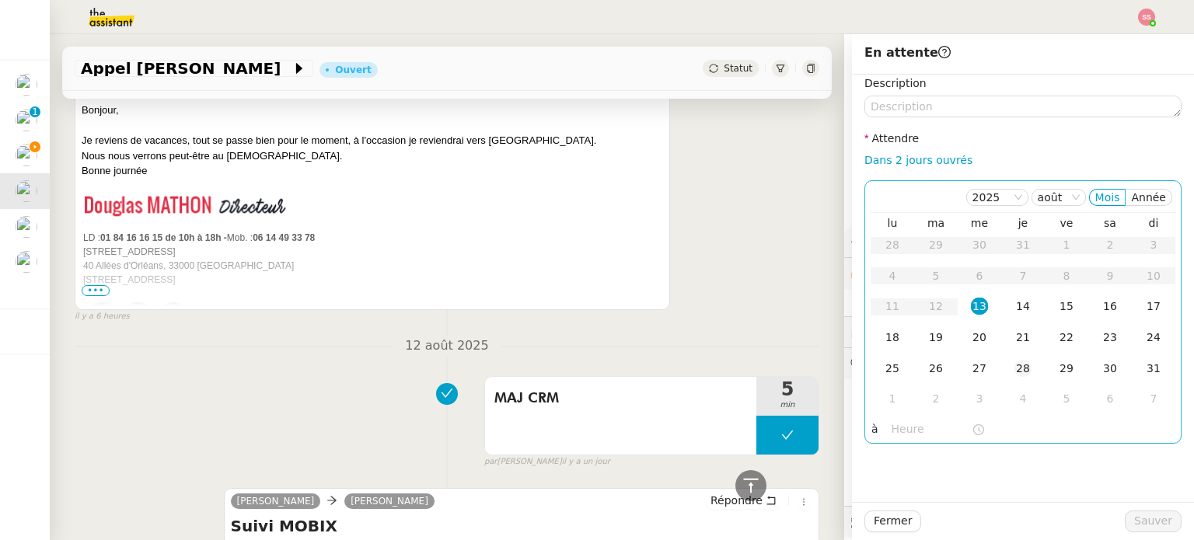
click at [1014, 365] on div "28" at bounding box center [1022, 368] width 17 height 17
click at [1010, 386] on td "4" at bounding box center [1023, 399] width 44 height 31
click at [1015, 391] on div "9" at bounding box center [1022, 398] width 17 height 17
click at [1058, 300] on div "17" at bounding box center [1066, 306] width 17 height 17
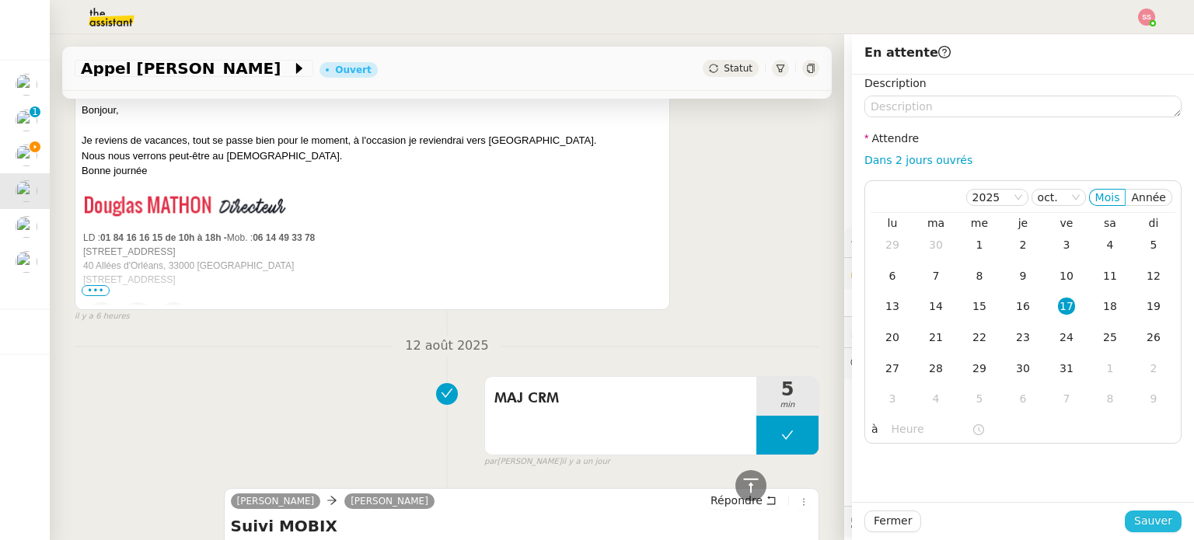
click at [1134, 515] on span "Sauver" at bounding box center [1153, 521] width 38 height 18
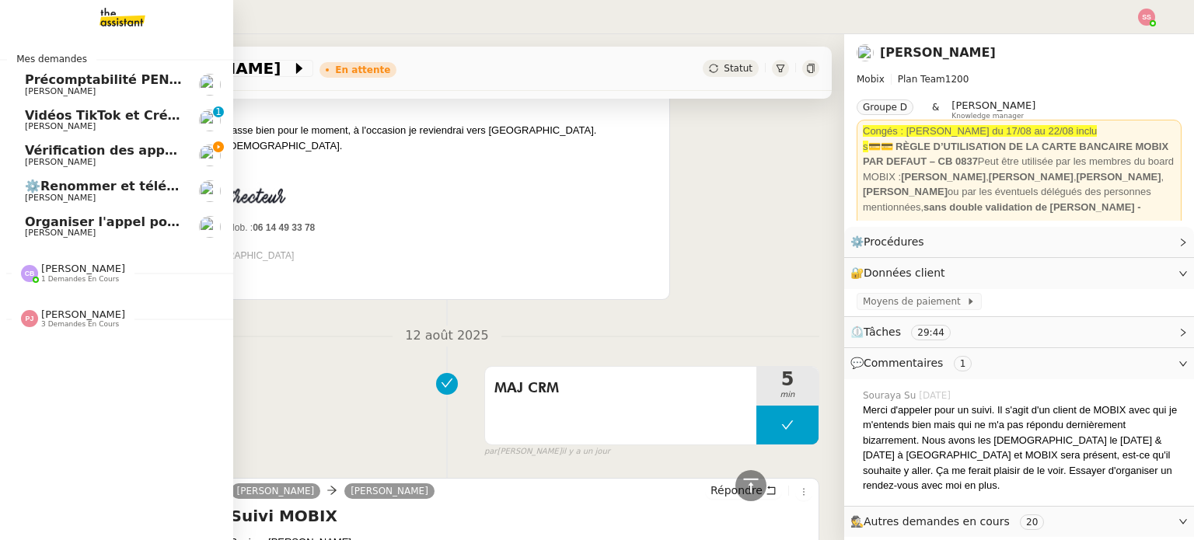
click at [84, 145] on span "Vérification des appels sortants - juillet 2025" at bounding box center [183, 150] width 316 height 15
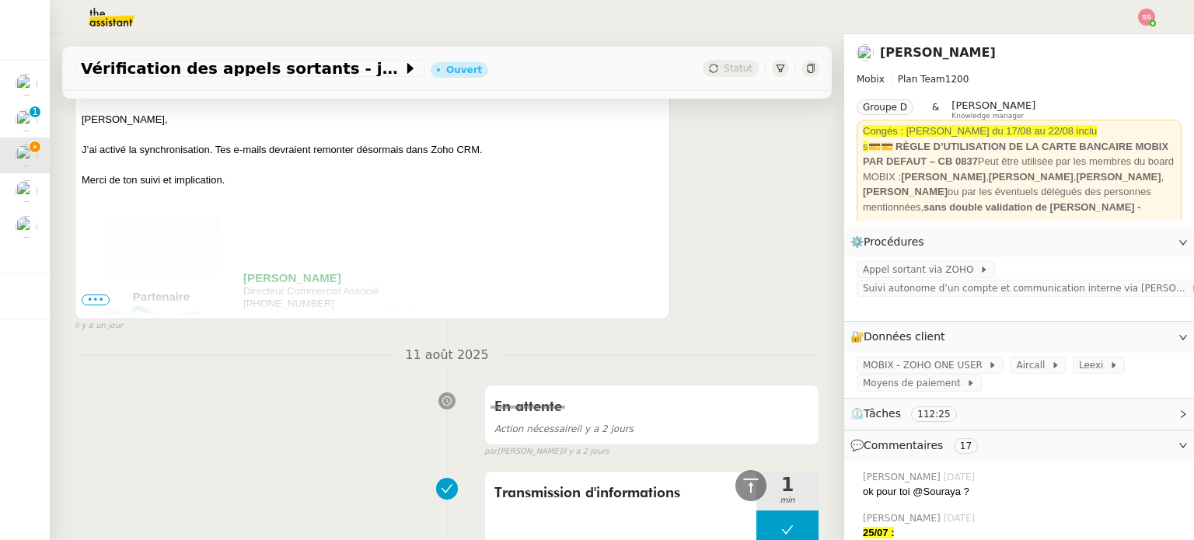
scroll to position [96, 0]
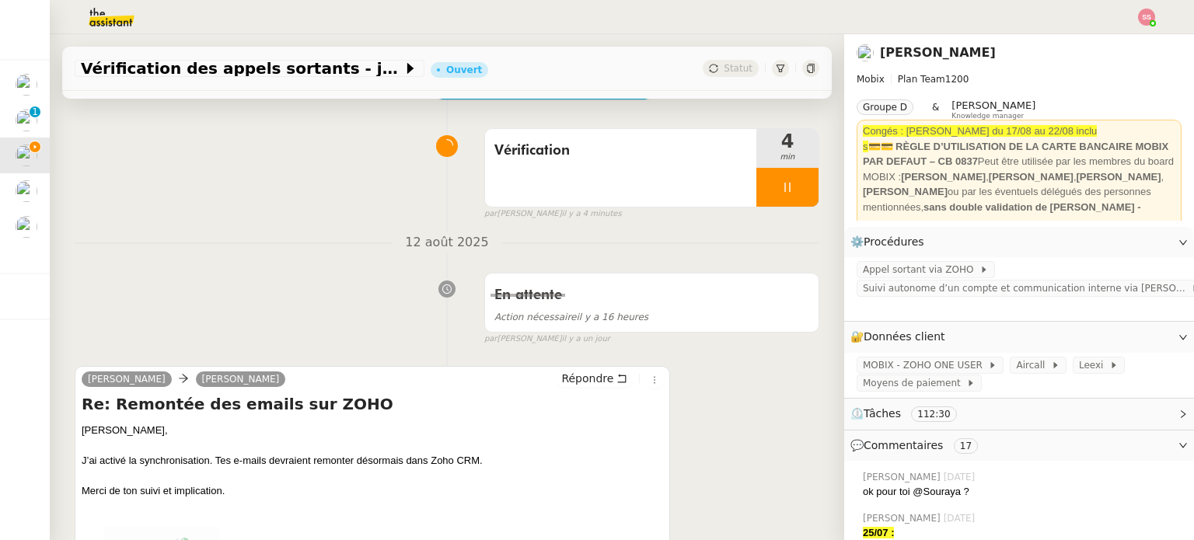
click at [1151, 15] on img at bounding box center [1146, 17] width 17 height 17
click at [1102, 37] on nz-page-header "Florian Parant Mobix Plan Team 1200 Groupe D & Frédérique Albert Knowledge mana…" at bounding box center [1019, 130] width 350 height 193
drag, startPoint x: 1131, startPoint y: 22, endPoint x: 1144, endPoint y: 18, distance: 13.8
click at [1132, 22] on div at bounding box center [597, 17] width 1116 height 34
click at [1139, 18] on img at bounding box center [1146, 17] width 17 height 17
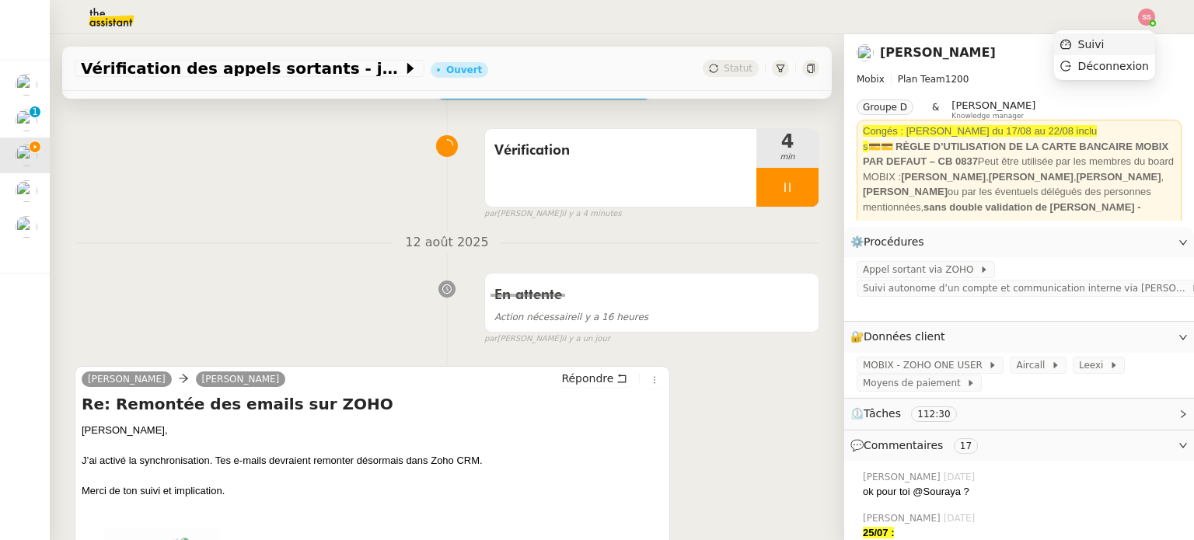
click at [1118, 37] on li "Suivi" at bounding box center [1104, 44] width 101 height 22
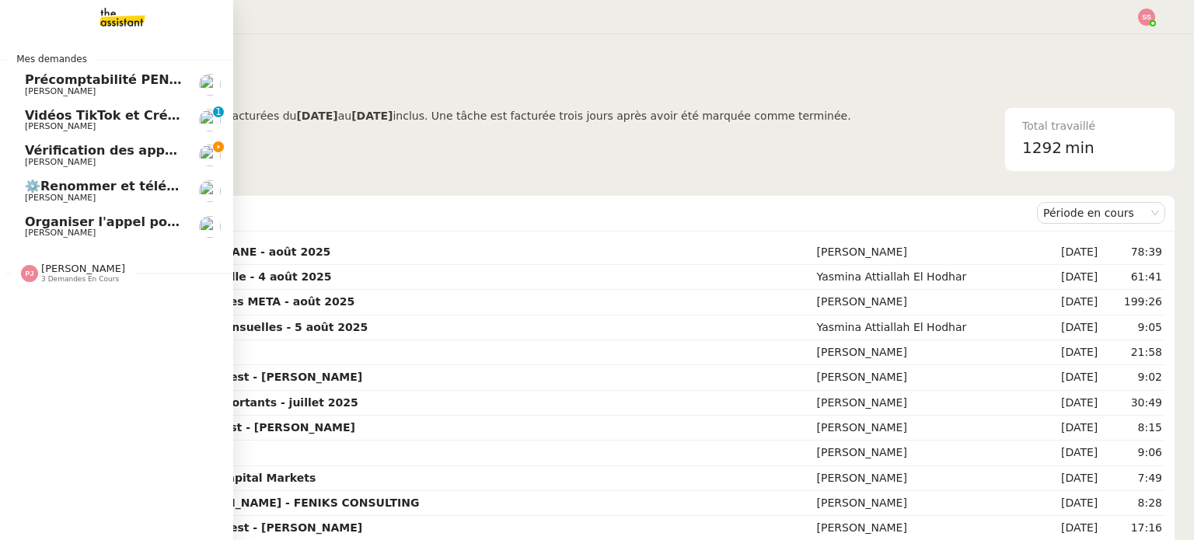
click at [107, 152] on span "Vérification des appels sortants - juillet 2025" at bounding box center [183, 150] width 316 height 15
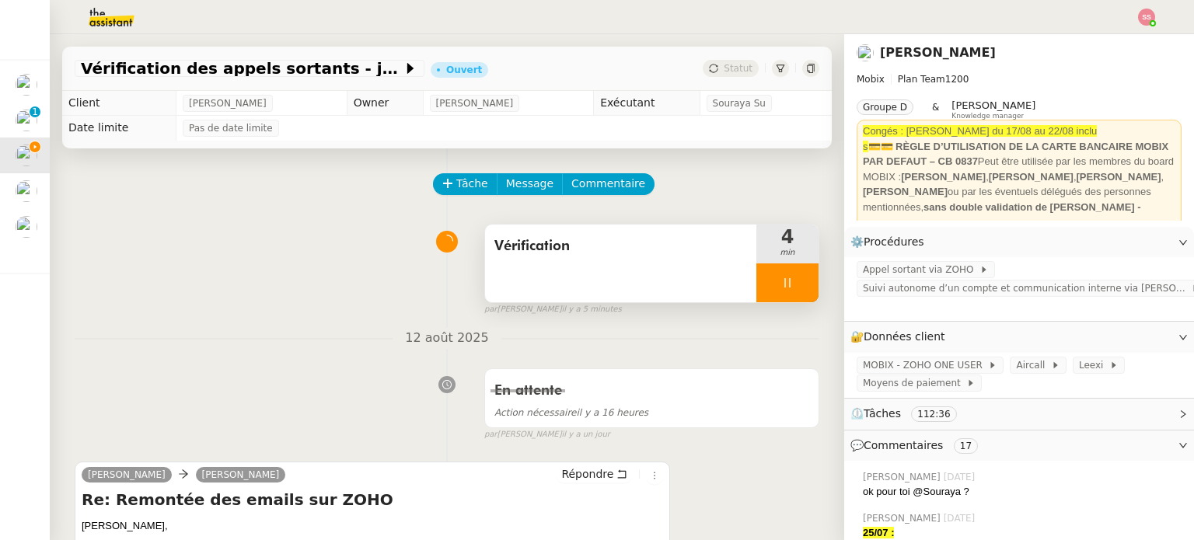
click at [798, 282] on div at bounding box center [787, 282] width 62 height 39
click at [798, 282] on button at bounding box center [802, 282] width 31 height 39
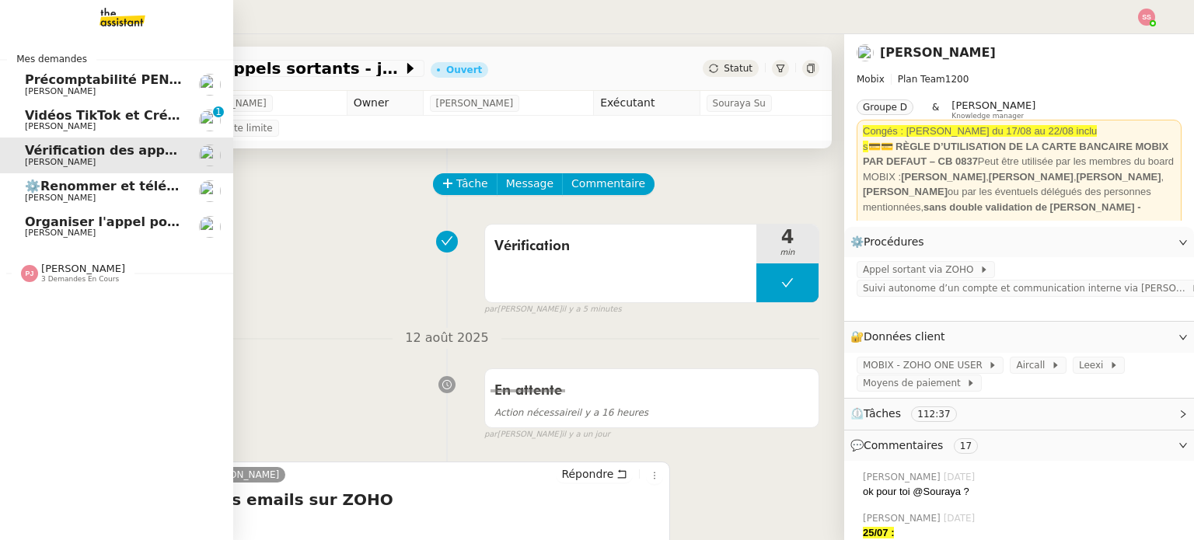
click at [87, 192] on span "⚙️Renommer et télécharger la facture PDF" at bounding box center [175, 186] width 300 height 15
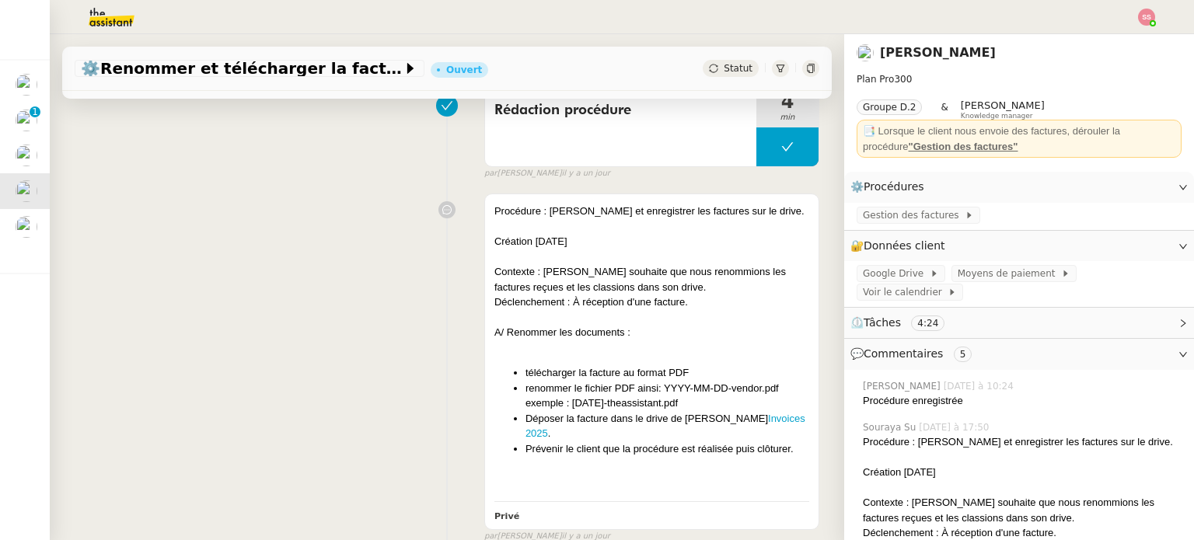
scroll to position [544, 0]
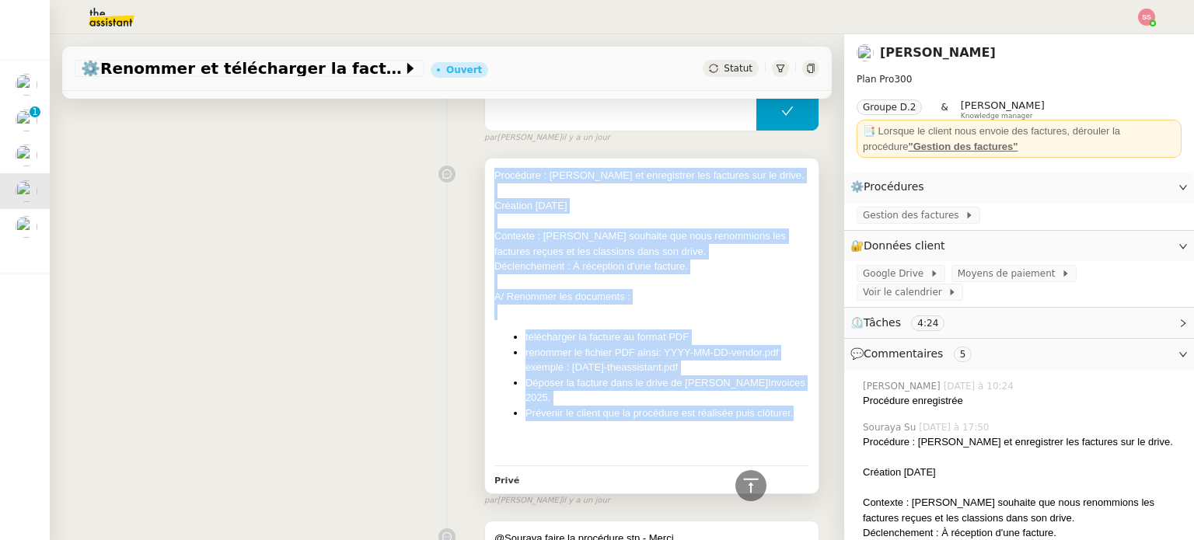
drag, startPoint x: 483, startPoint y: 158, endPoint x: 783, endPoint y: 391, distance: 380.0
click at [783, 391] on div "Procédure : Renommer et enregistrer les factures sur le drive. Création 12/08/2…" at bounding box center [651, 314] width 315 height 293
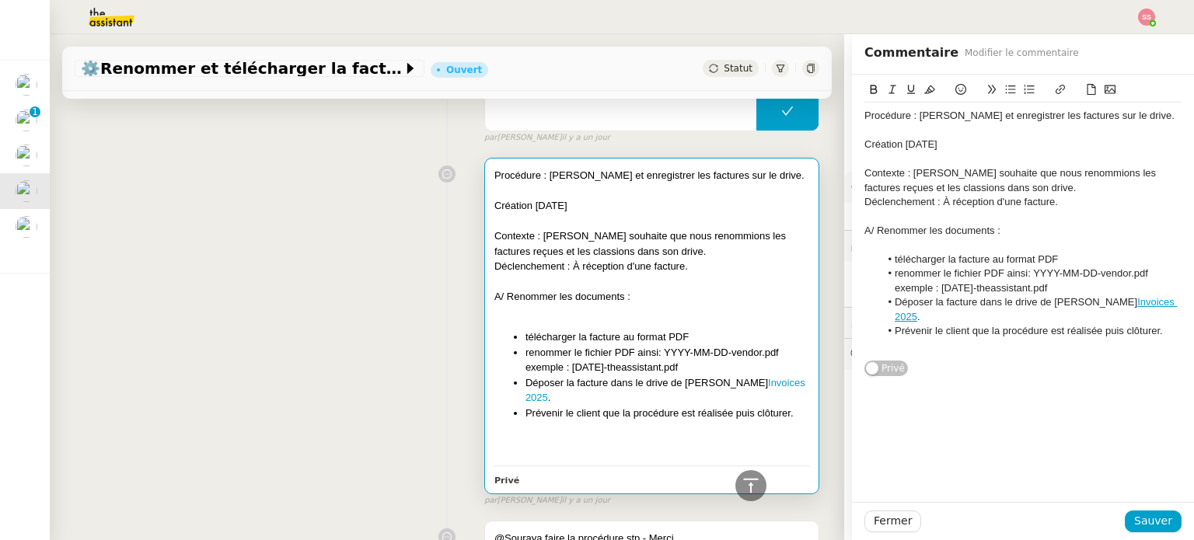
click at [897, 208] on app-ticket "⚙️Renommer et télécharger la facture PDF Ouvert Statut Client Benjamin Delahaye…" at bounding box center [622, 287] width 1144 height 506
drag, startPoint x: 337, startPoint y: 243, endPoint x: 377, endPoint y: 244, distance: 40.4
click at [338, 243] on div "Procédure : Renommer et enregistrer les factures sur le drive. Création 12/08/2…" at bounding box center [447, 329] width 745 height 357
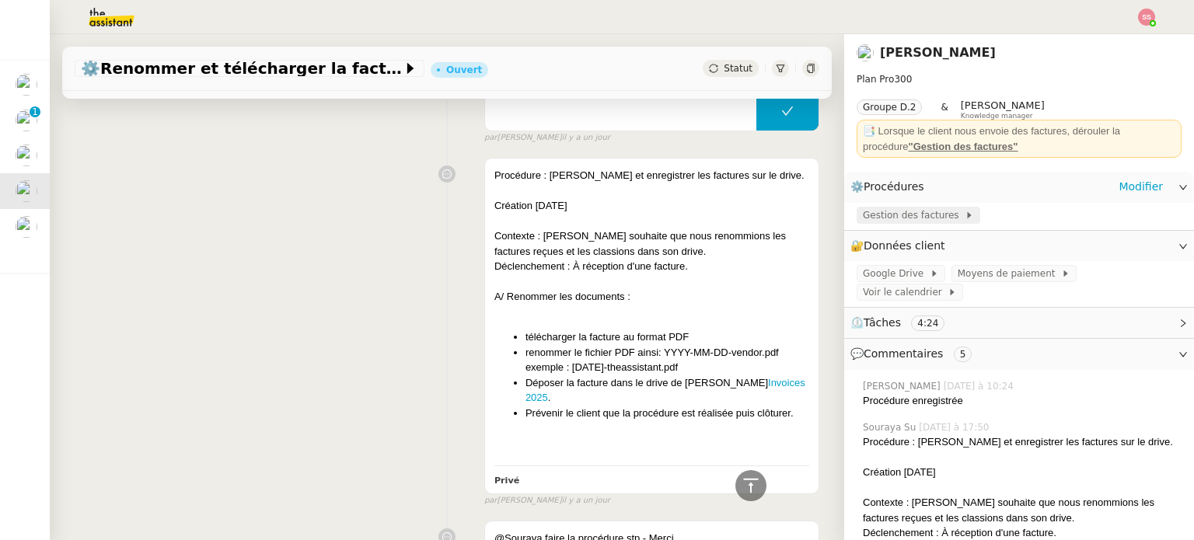
click at [905, 212] on span "Gestion des factures" at bounding box center [914, 216] width 102 height 16
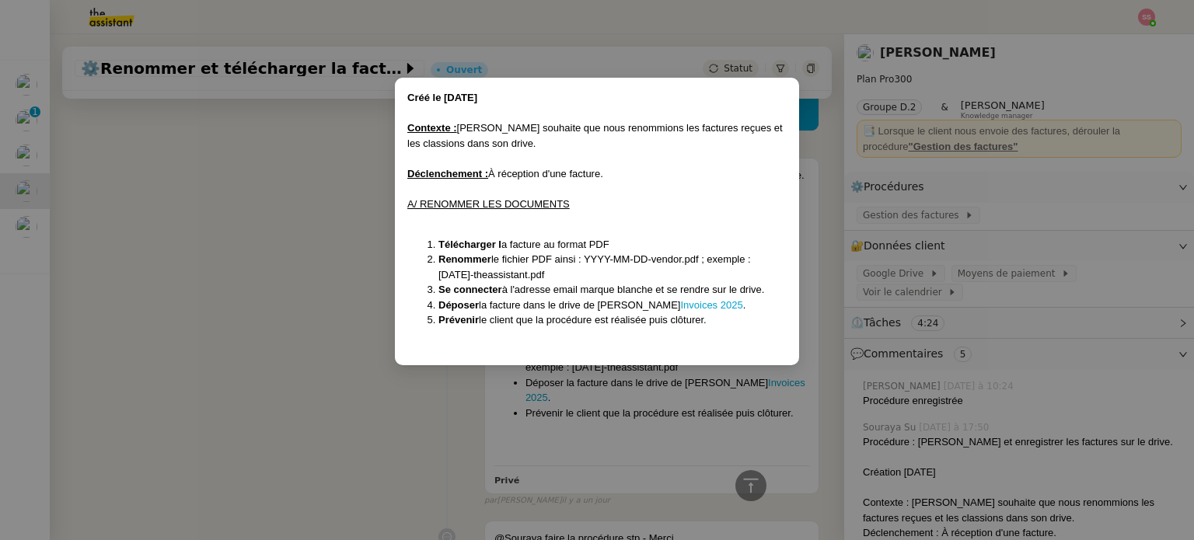
click at [243, 325] on nz-modal-container "Créé le 12/08/2025 Contexte : Benjamin souhaite que nous renommions les facture…" at bounding box center [597, 270] width 1194 height 540
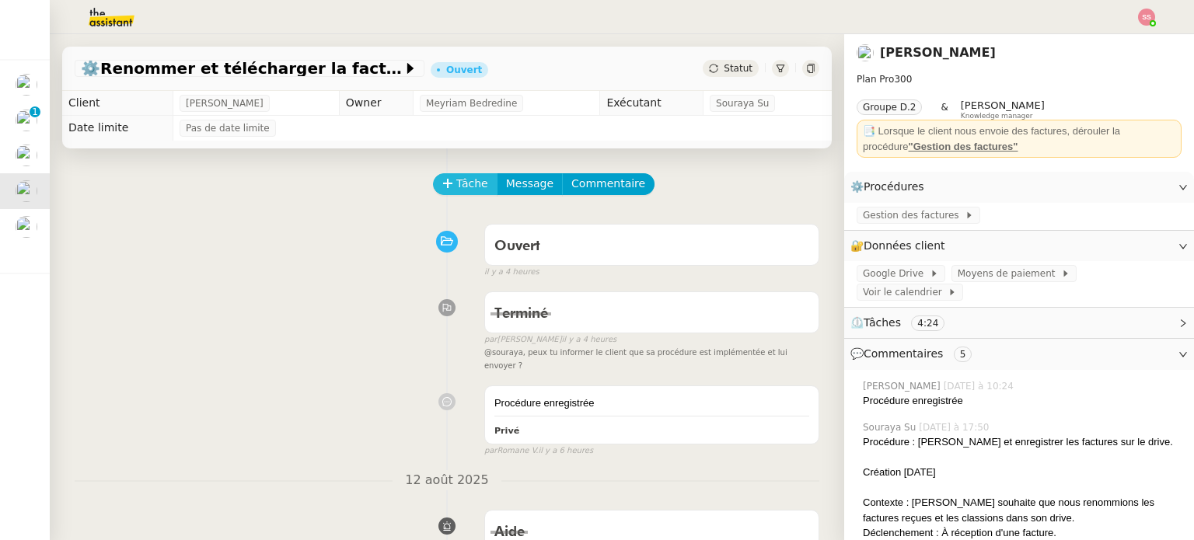
click at [472, 179] on span "Tâche" at bounding box center [472, 184] width 32 height 18
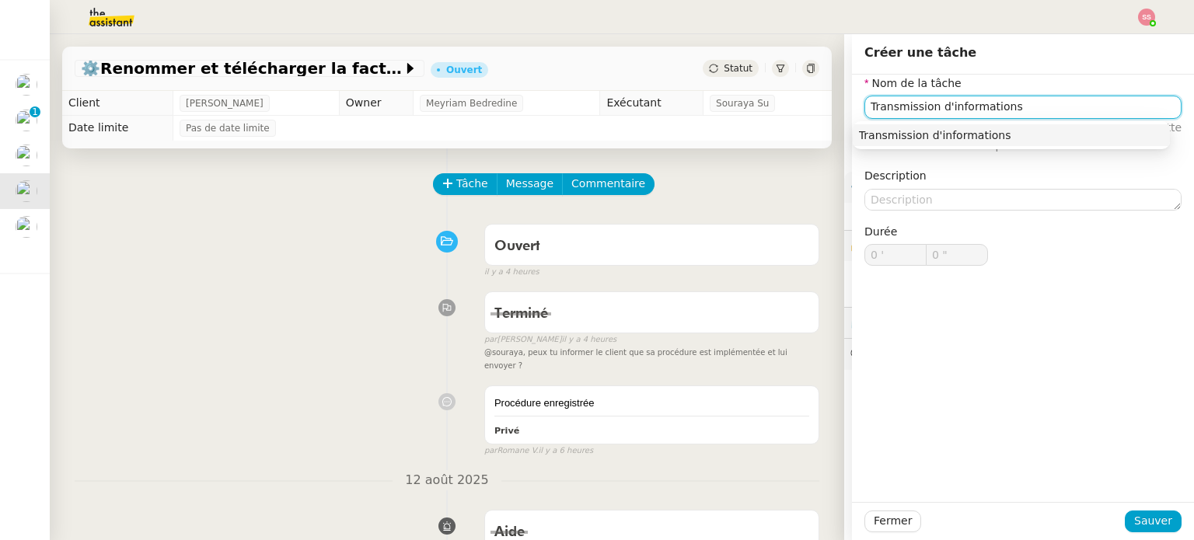
click at [898, 134] on div "Transmission d'informations" at bounding box center [1011, 135] width 305 height 14
type input "Transmission d'informations"
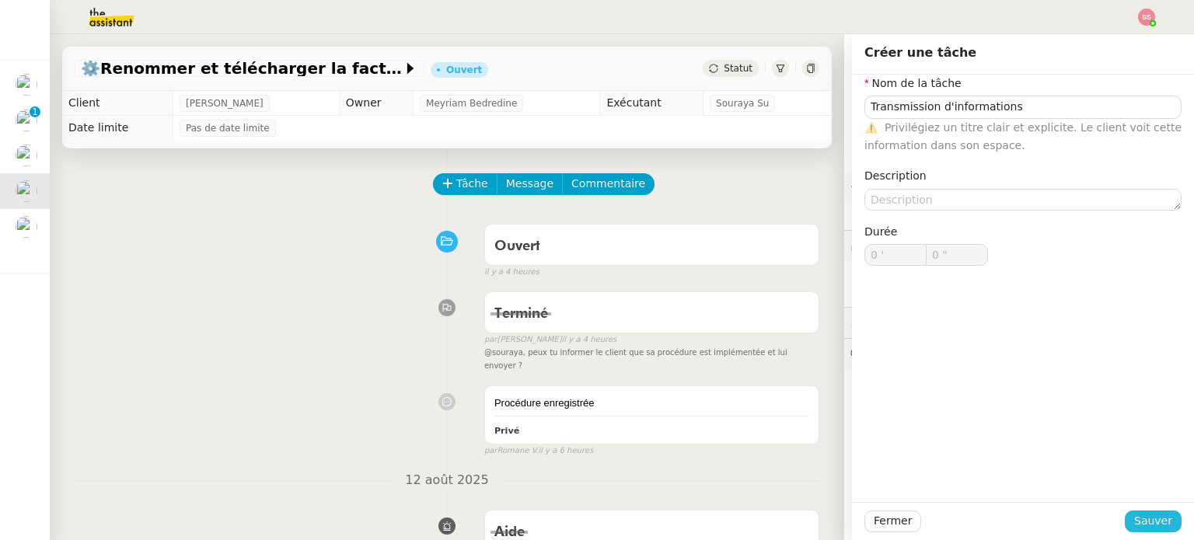
click at [1138, 525] on span "Sauver" at bounding box center [1153, 521] width 38 height 18
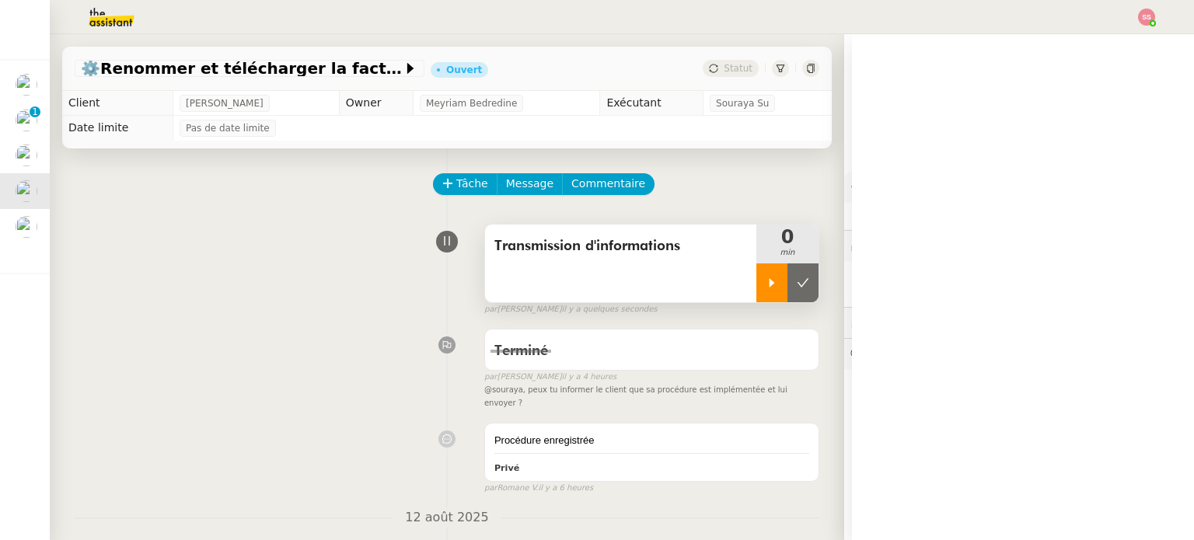
click at [756, 270] on div at bounding box center [771, 282] width 31 height 39
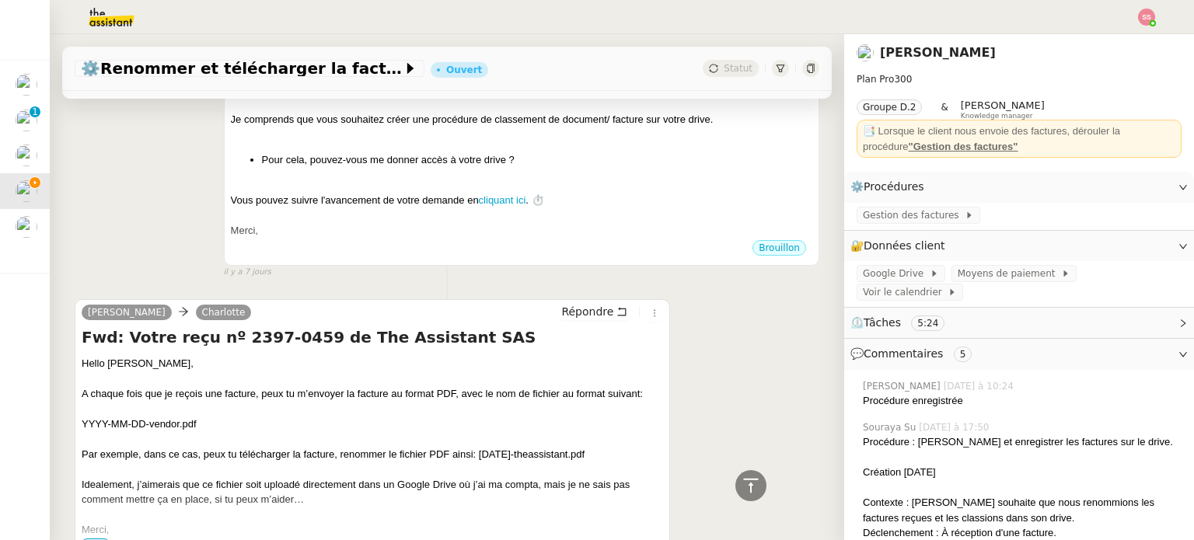
scroll to position [2118, 0]
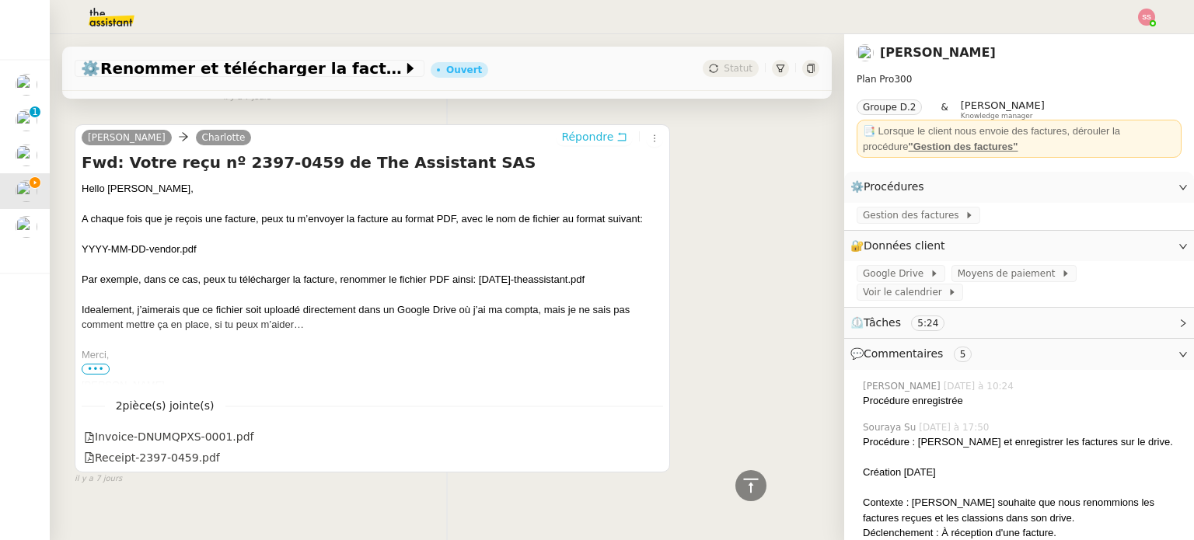
click at [572, 129] on span "Répondre" at bounding box center [587, 137] width 52 height 16
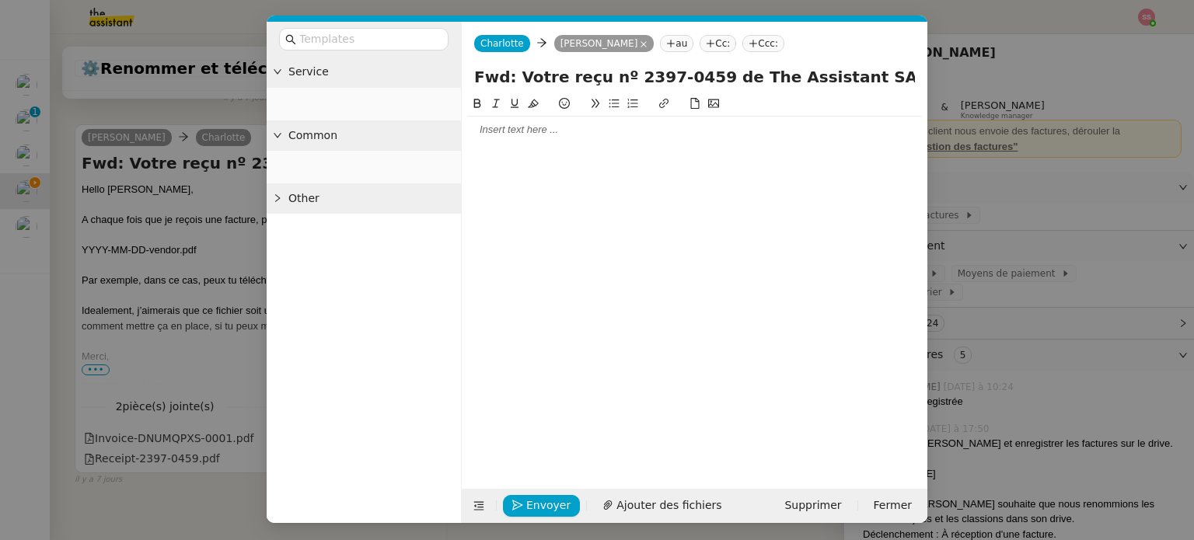
scroll to position [2239, 0]
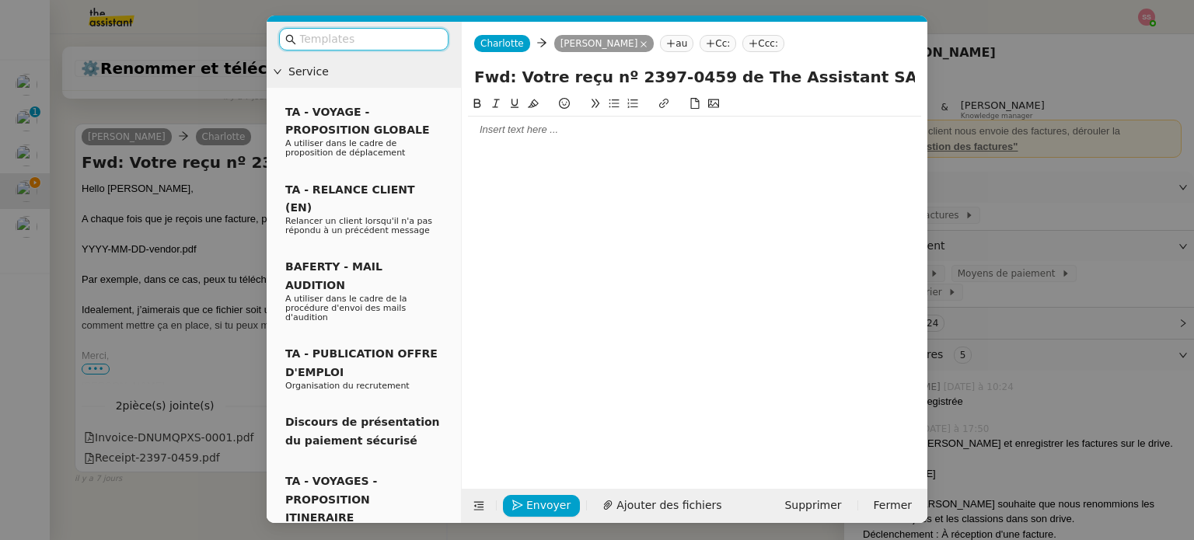
click at [560, 129] on div at bounding box center [694, 130] width 453 height 14
click at [626, 82] on input "Fwd: Votre reçu nº 2397-0459 de The Assistant SAS" at bounding box center [694, 76] width 441 height 23
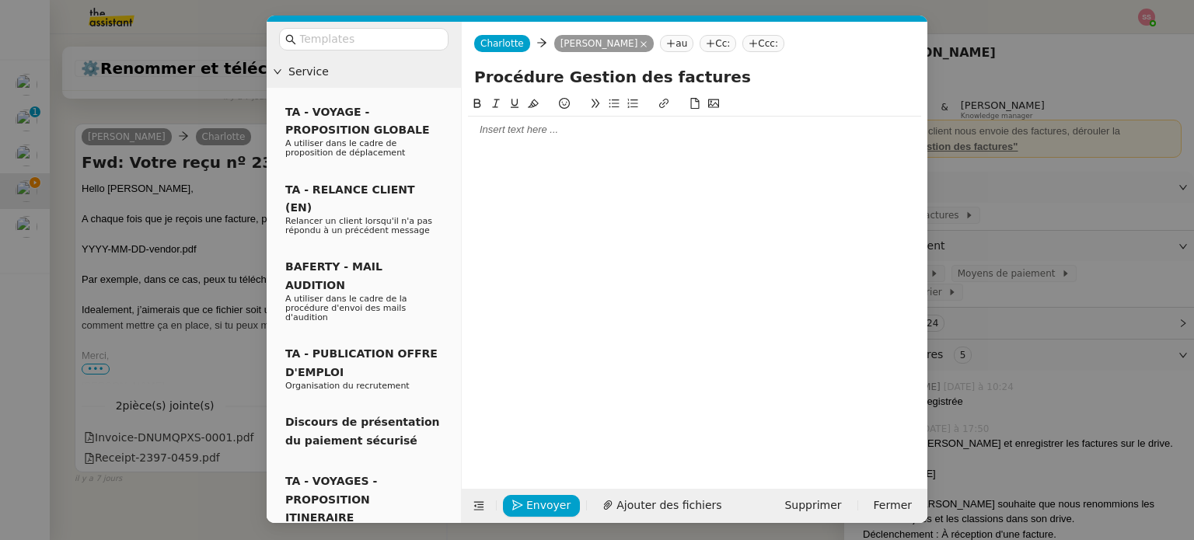
type input "Procédure Gestion des factures"
click at [594, 131] on div at bounding box center [694, 130] width 453 height 14
click at [609, 108] on icon at bounding box center [614, 103] width 10 height 9
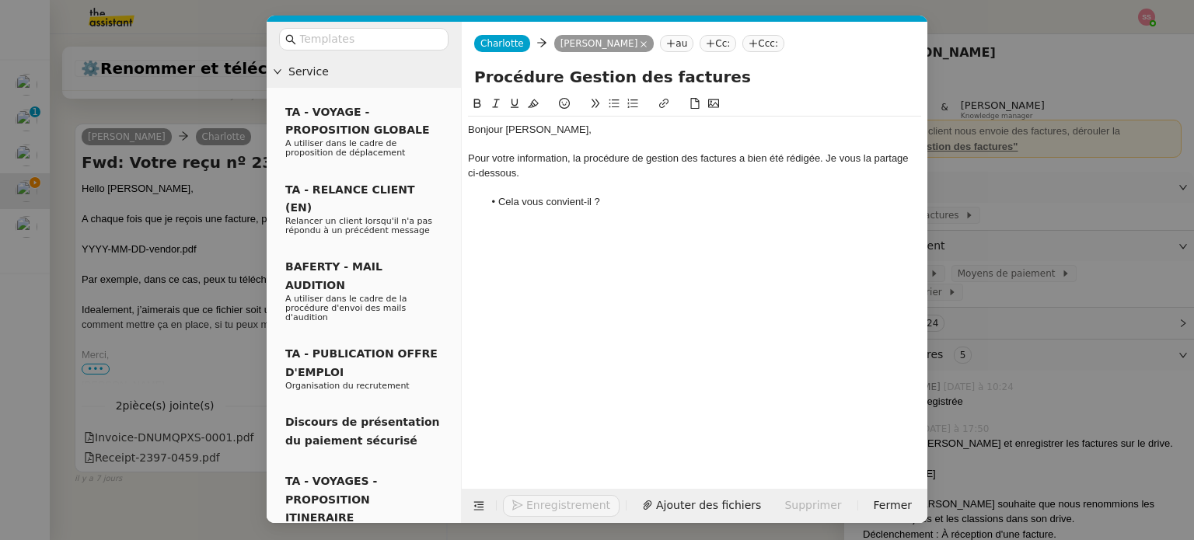
scroll to position [2366, 0]
click at [721, 108] on button at bounding box center [713, 104] width 19 height 18
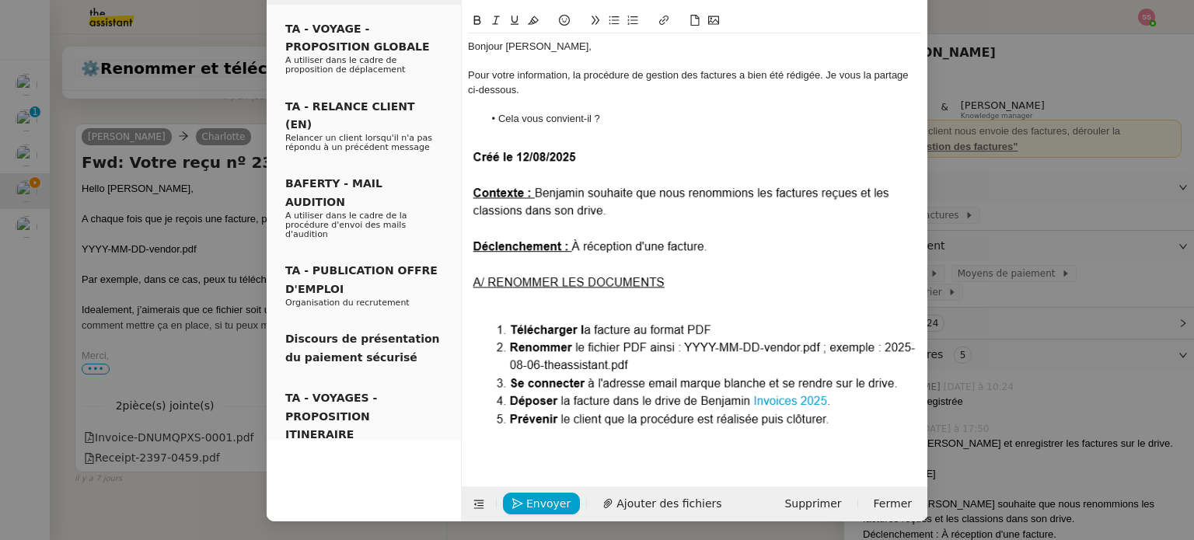
scroll to position [84, 0]
click at [799, 297] on img at bounding box center [694, 299] width 453 height 316
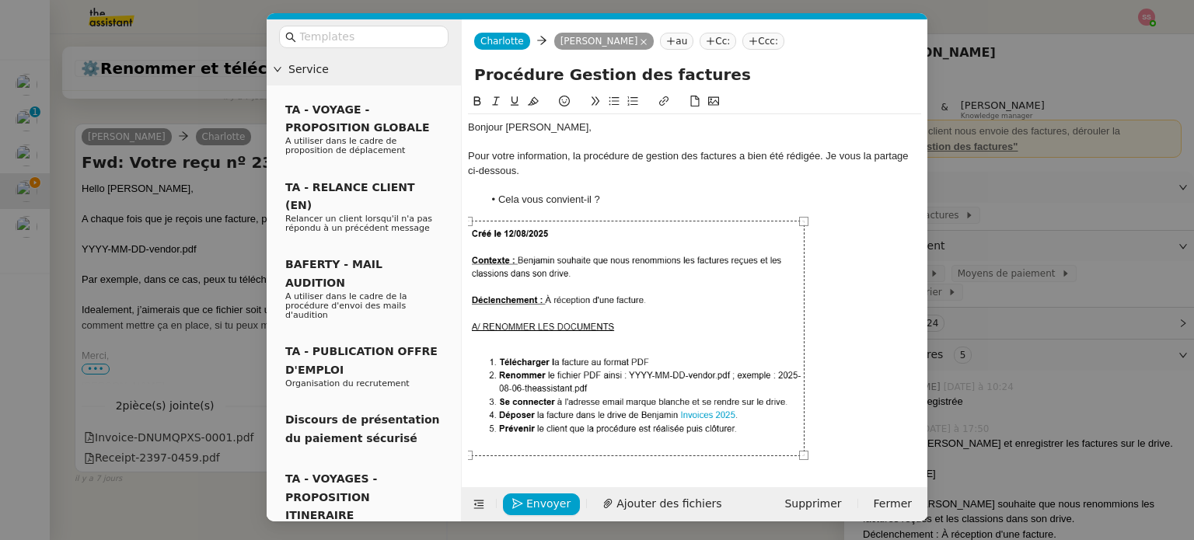
scroll to position [3, 0]
drag, startPoint x: 899, startPoint y: 441, endPoint x: 801, endPoint y: 377, distance: 117.5
click at [801, 377] on div "Bonjour Benjamin, Pour votre information, la procédure de gestion des factures …" at bounding box center [694, 288] width 453 height 348
click at [832, 386] on div at bounding box center [694, 340] width 453 height 236
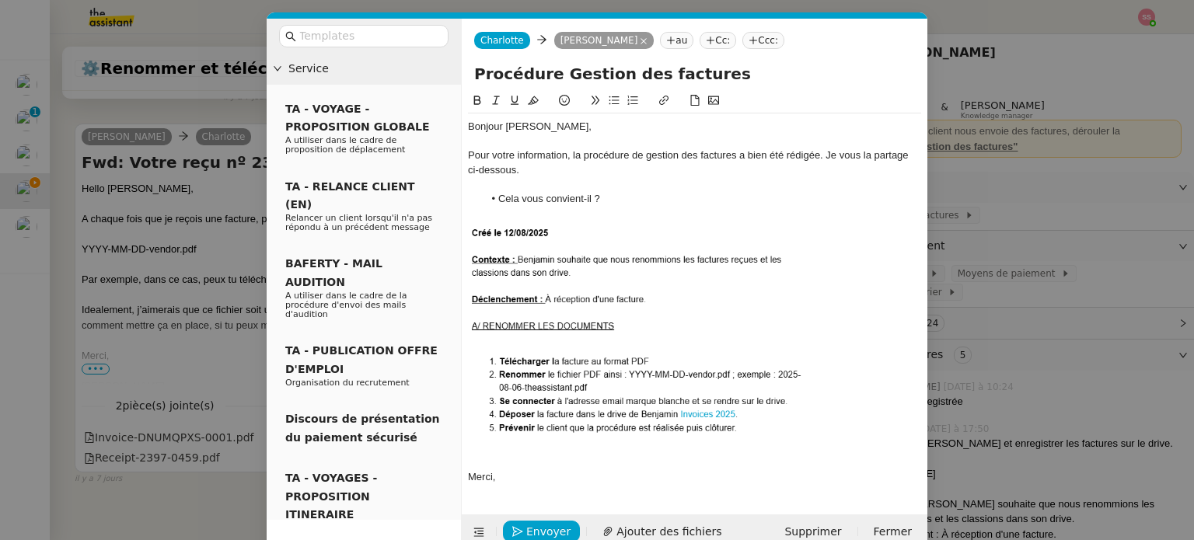
scroll to position [32, 0]
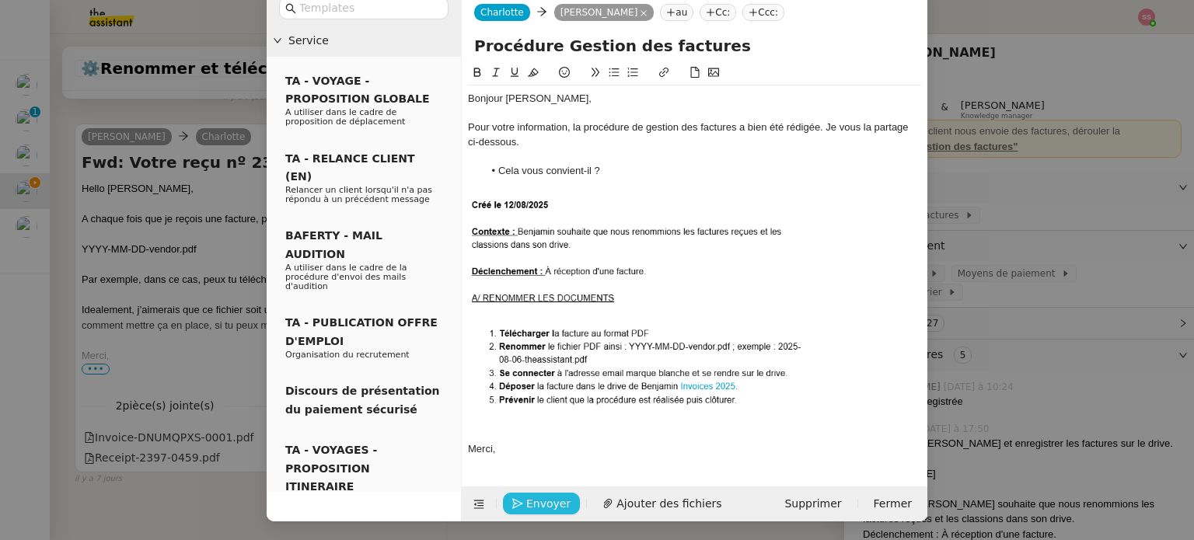
click at [557, 496] on span "Envoyer" at bounding box center [548, 504] width 44 height 18
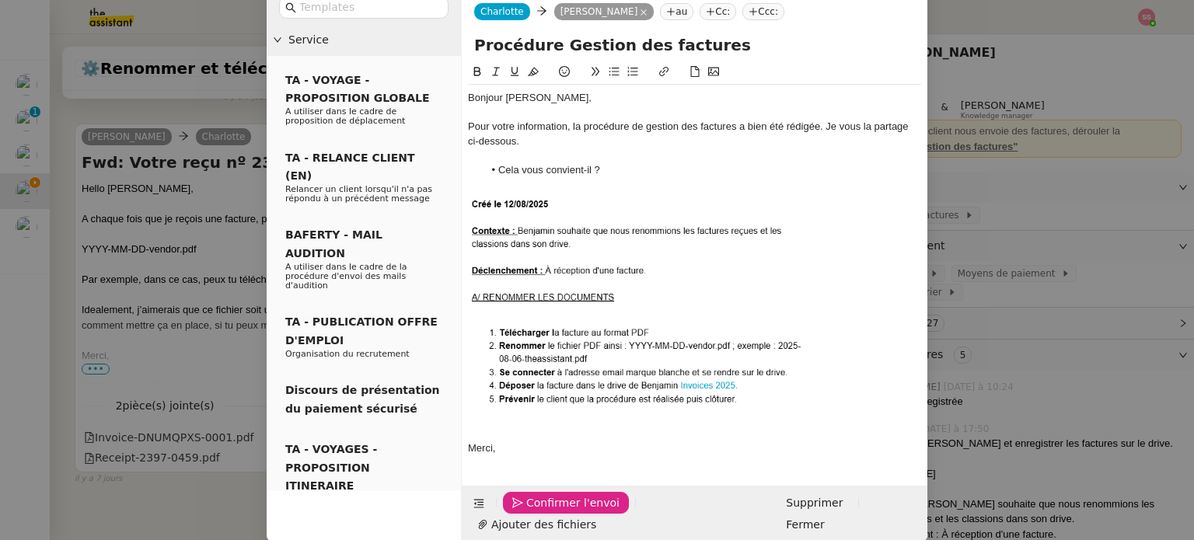
click at [557, 496] on span "Confirmer l'envoi" at bounding box center [572, 503] width 93 height 18
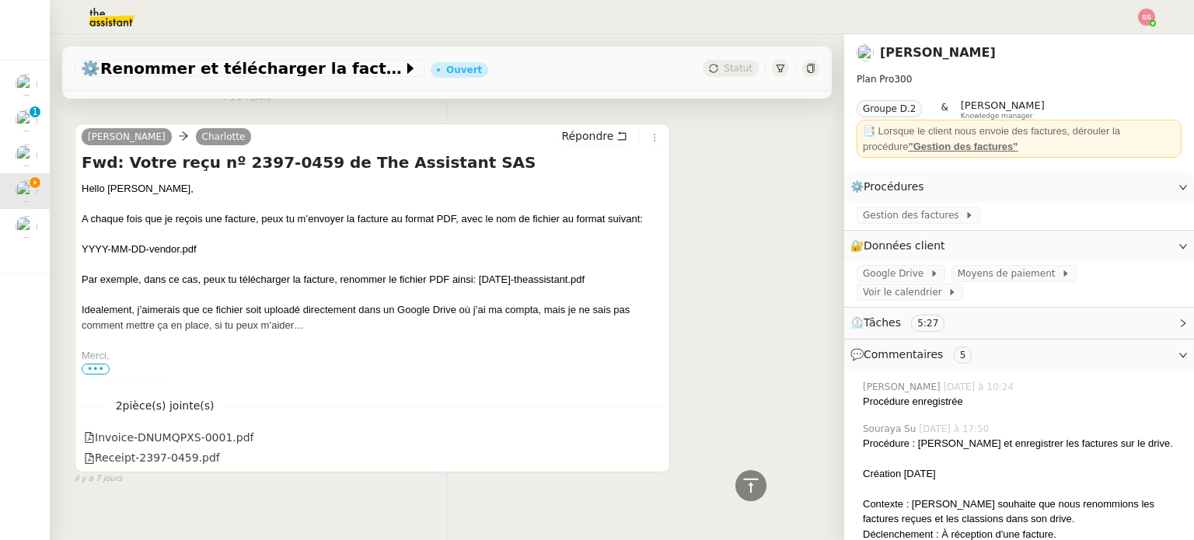
scroll to position [16, 0]
click at [557, 496] on nz-modal-container "Service TA - VOYAGE - PROPOSITION GLOBALE A utiliser dans le cadre de propositi…" at bounding box center [597, 270] width 1194 height 540
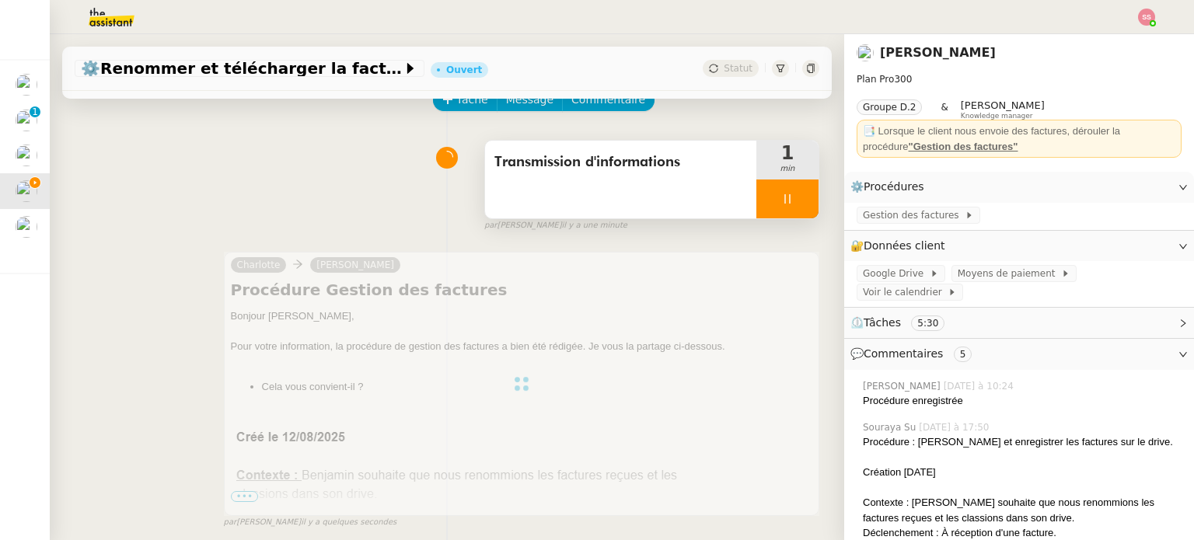
scroll to position [0, 0]
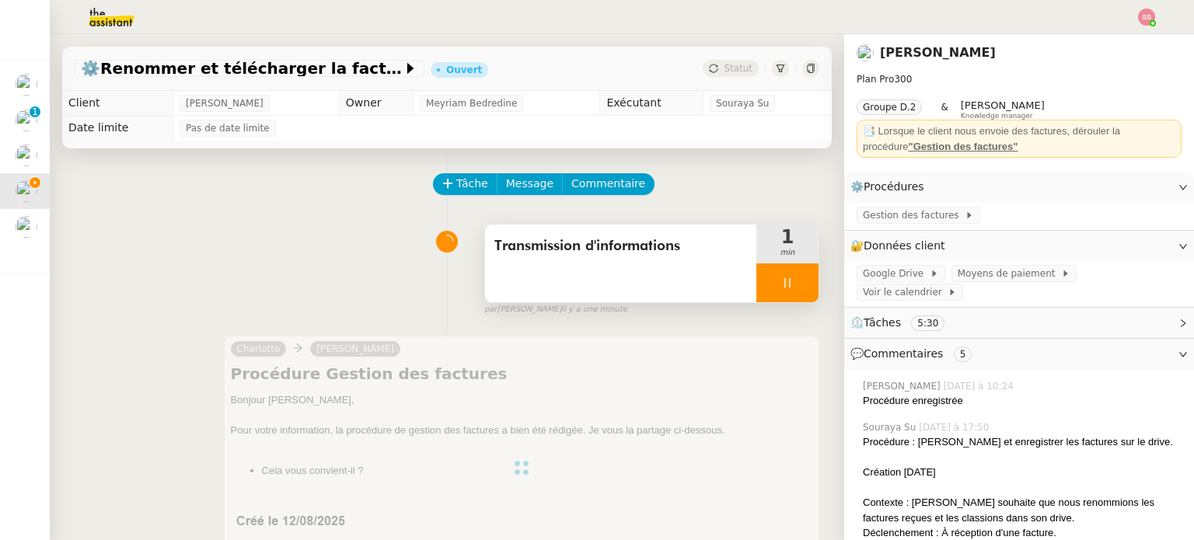
click at [781, 291] on div at bounding box center [787, 282] width 62 height 39
click at [787, 291] on button at bounding box center [802, 282] width 31 height 39
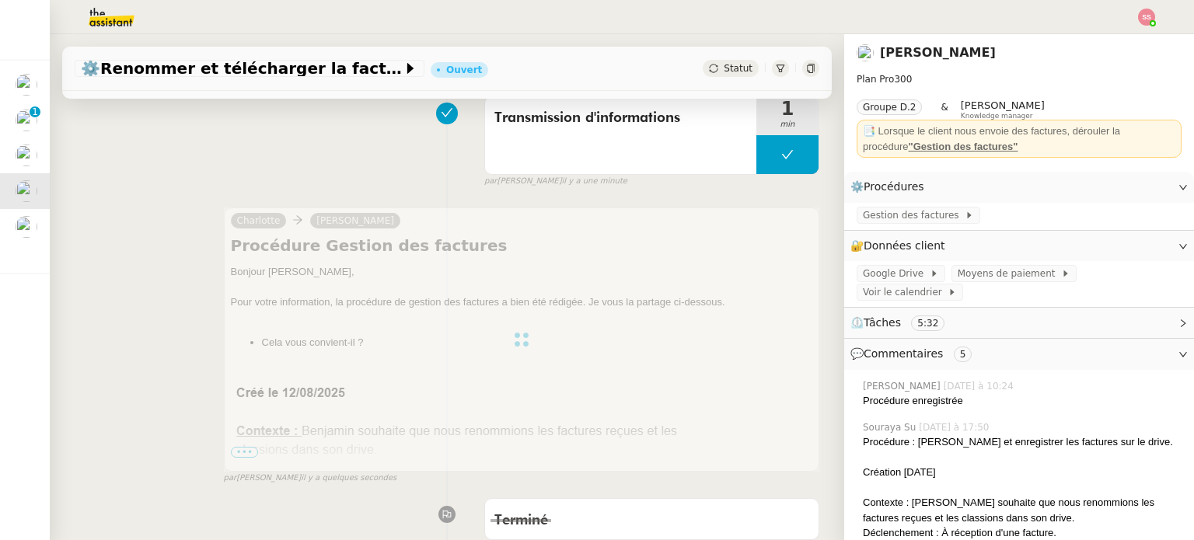
scroll to position [155, 0]
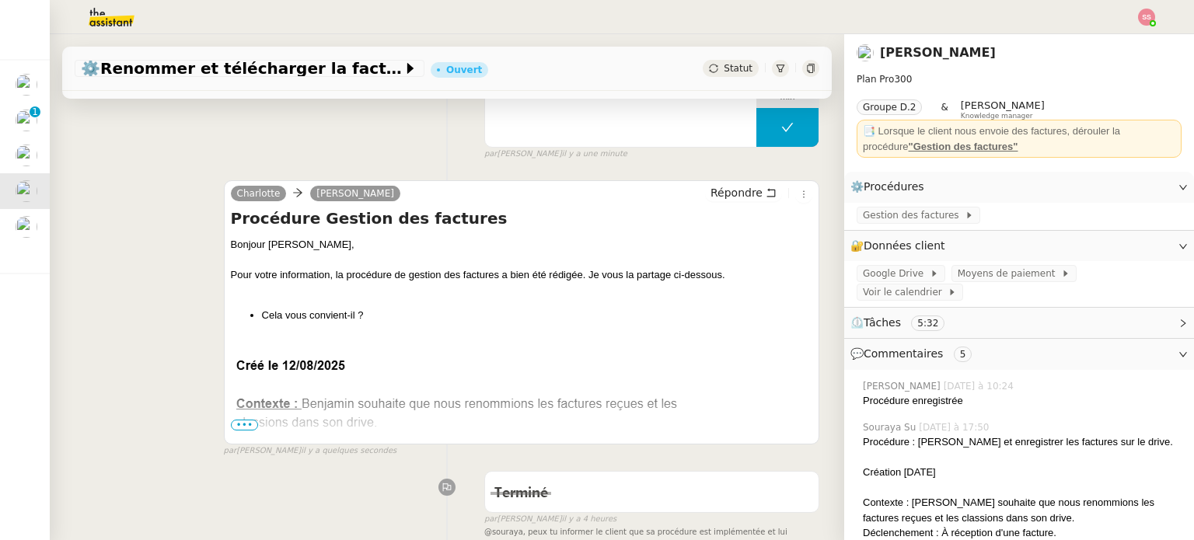
click at [235, 424] on span "•••" at bounding box center [245, 425] width 28 height 11
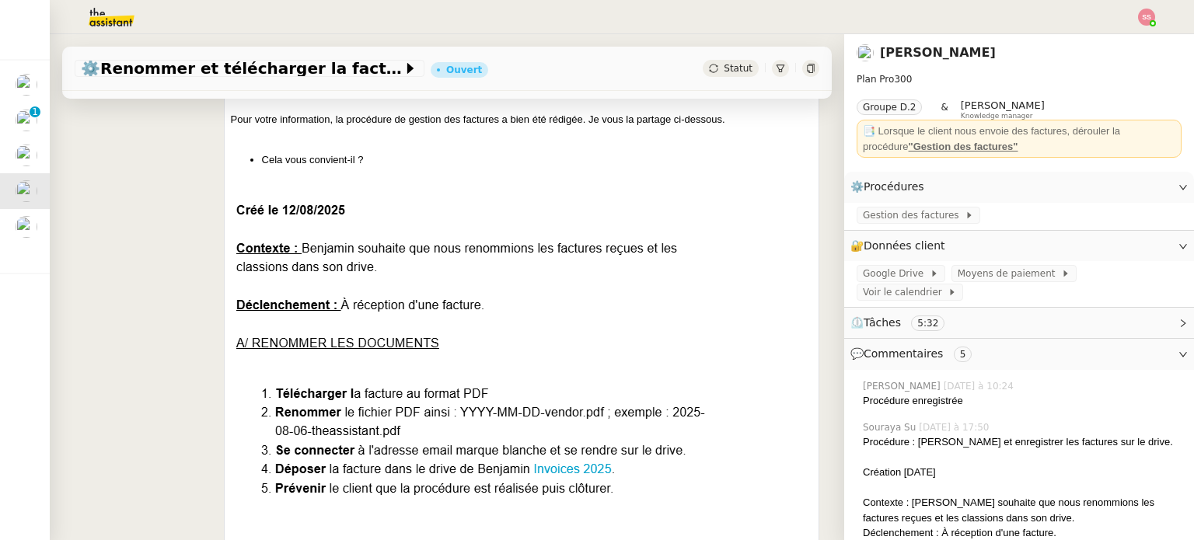
scroll to position [0, 0]
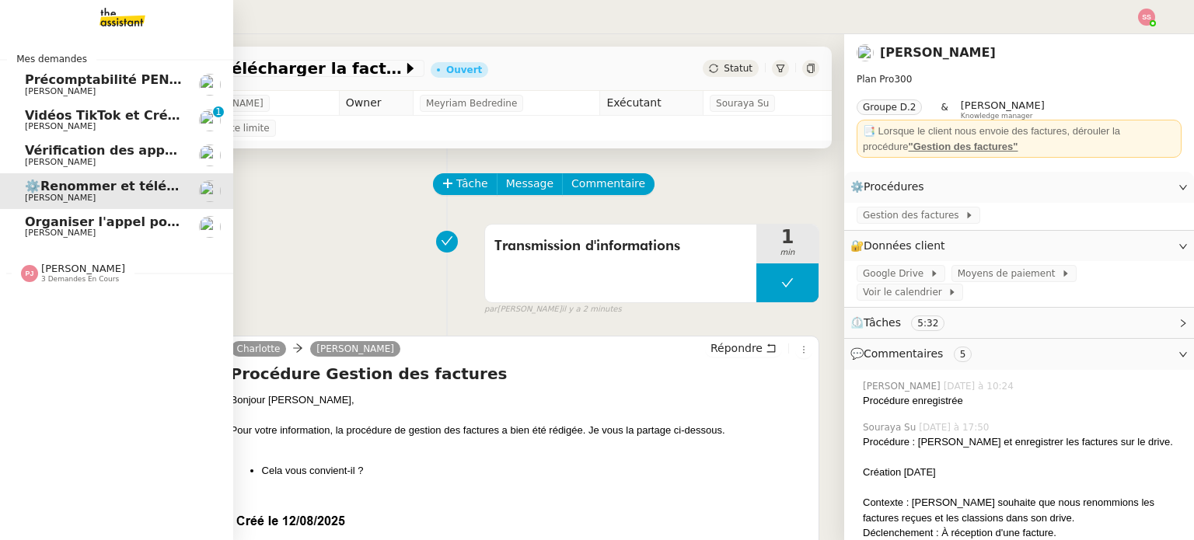
click at [72, 148] on span "Vérification des appels sortants - juillet 2025" at bounding box center [183, 150] width 316 height 15
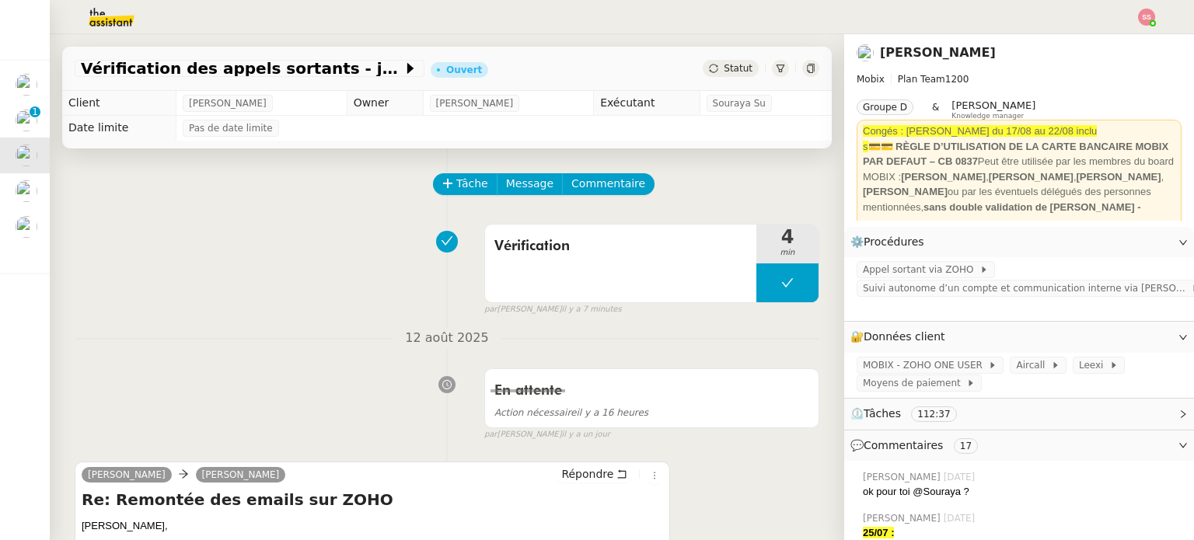
click at [709, 65] on icon at bounding box center [713, 68] width 9 height 9
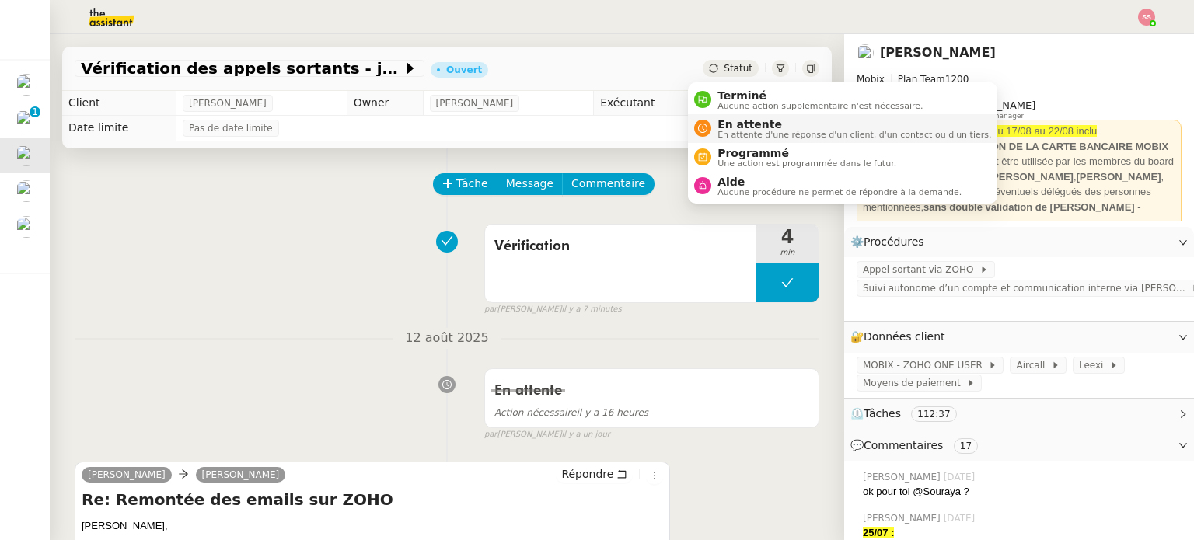
click at [724, 120] on span "En attente" at bounding box center [854, 124] width 274 height 12
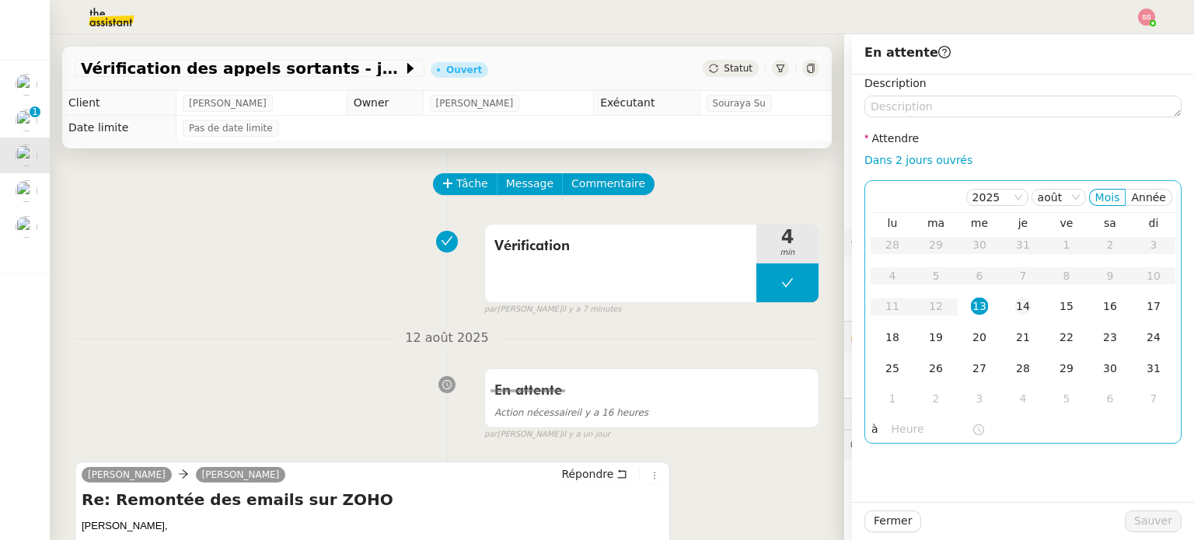
click at [1014, 309] on div "14" at bounding box center [1022, 306] width 17 height 17
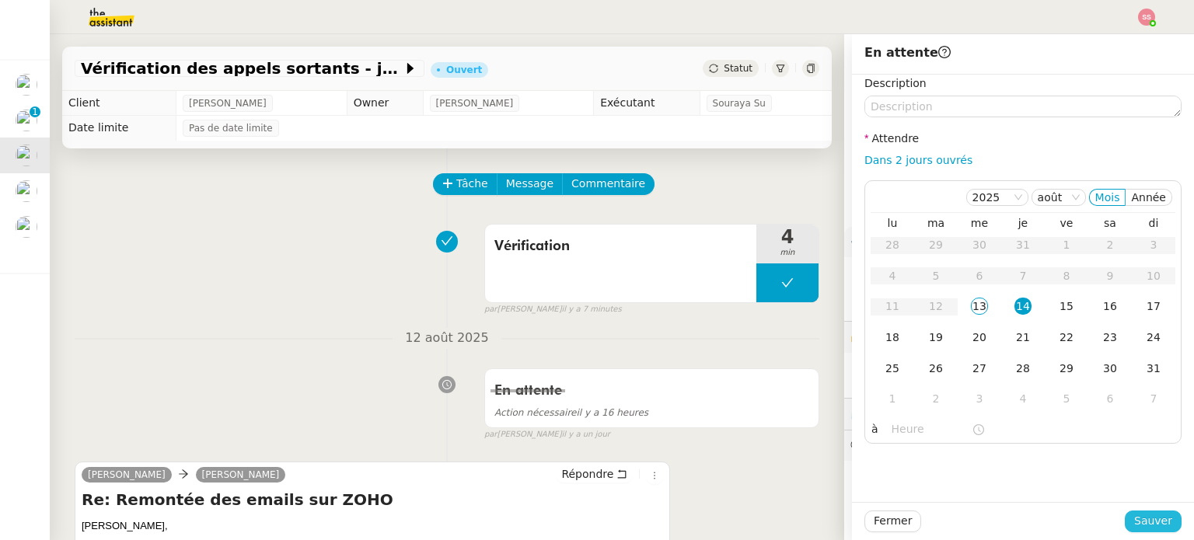
click at [1143, 519] on span "Sauver" at bounding box center [1153, 521] width 38 height 18
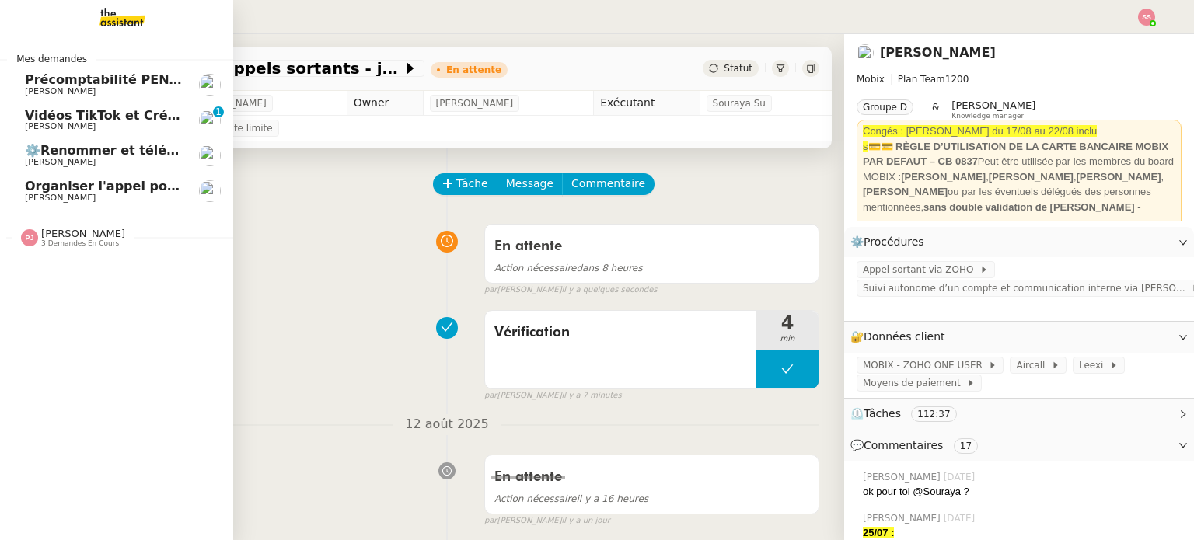
click at [81, 201] on span "[PERSON_NAME]" at bounding box center [60, 198] width 71 height 10
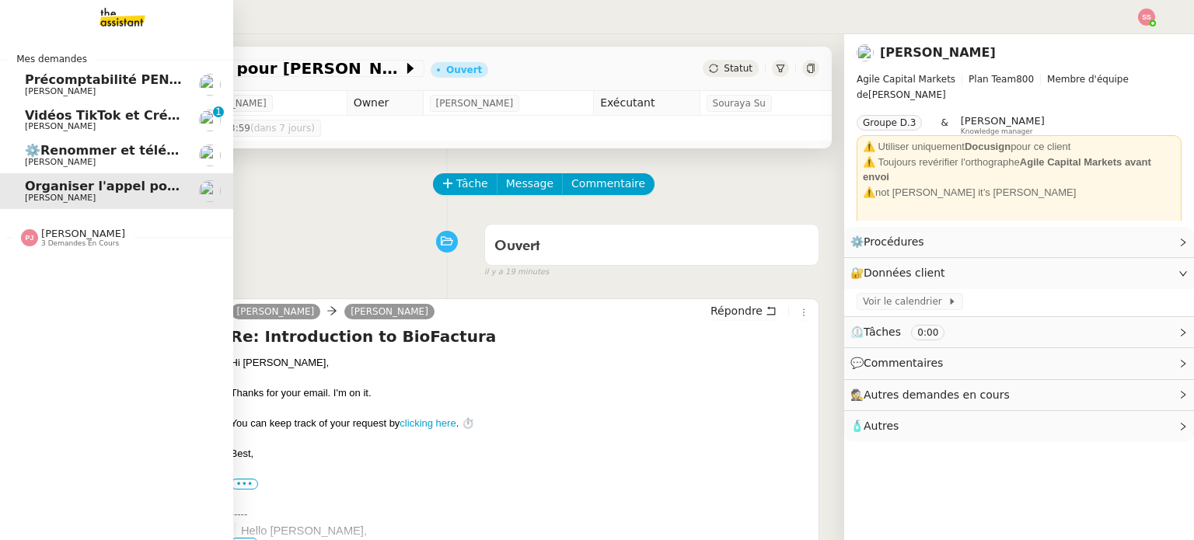
click at [65, 233] on span "[PERSON_NAME]" at bounding box center [83, 234] width 84 height 12
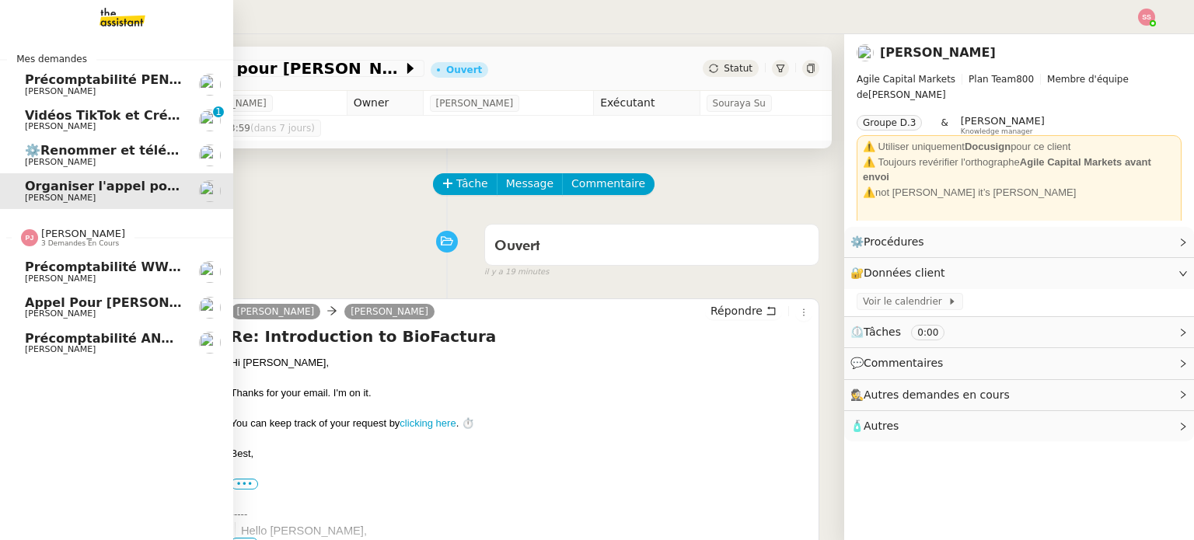
click at [97, 307] on span "[PERSON_NAME] pour [PERSON_NAME]" at bounding box center [123, 302] width 197 height 15
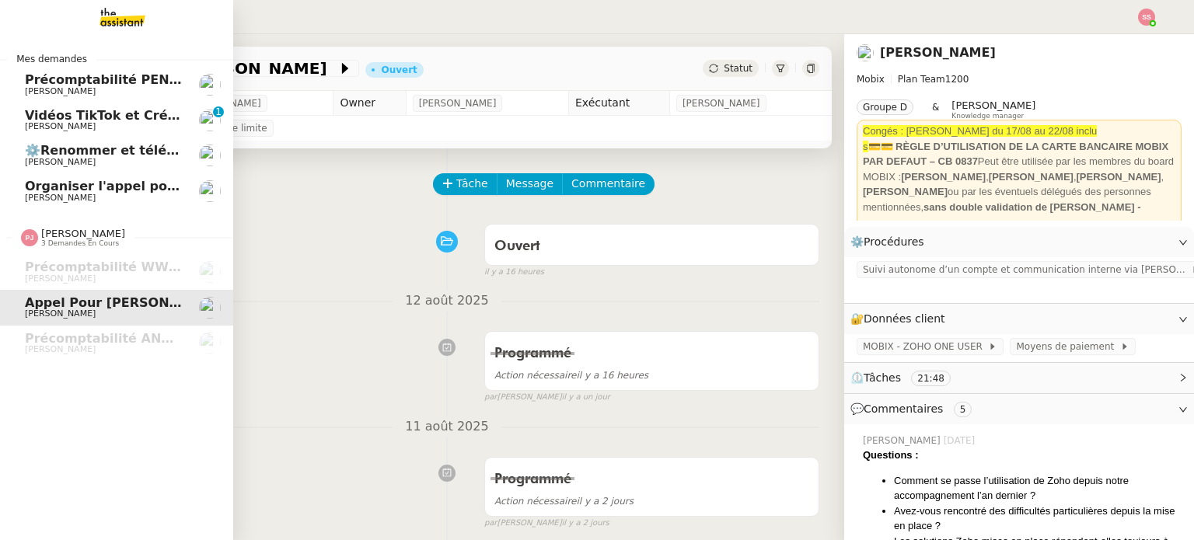
click at [118, 185] on span "Organiser l'[PERSON_NAME] pour [PERSON_NAME]" at bounding box center [163, 186] width 277 height 15
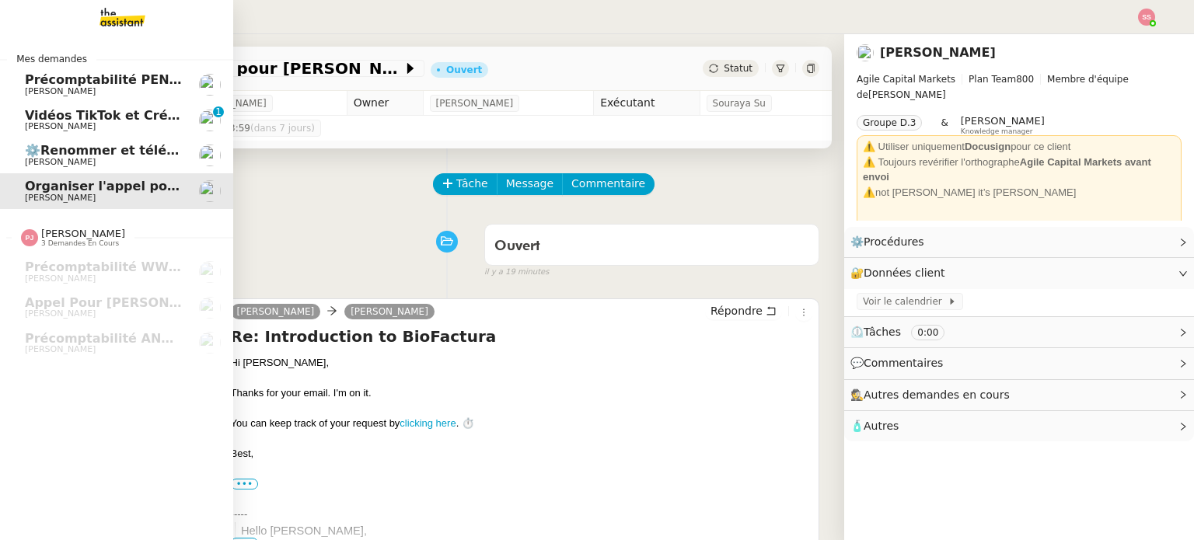
click at [104, 147] on span "⚙️Renommer et télécharger la facture PDF" at bounding box center [175, 150] width 300 height 15
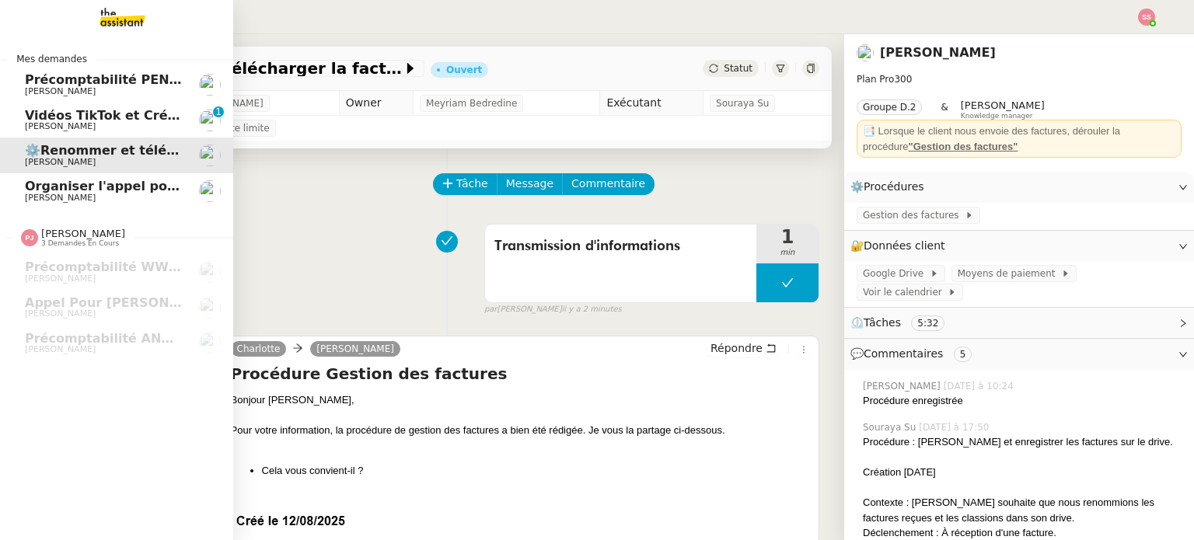
click at [78, 112] on span "Vidéos TikTok et Créatives META - août 2025" at bounding box center [181, 115] width 312 height 15
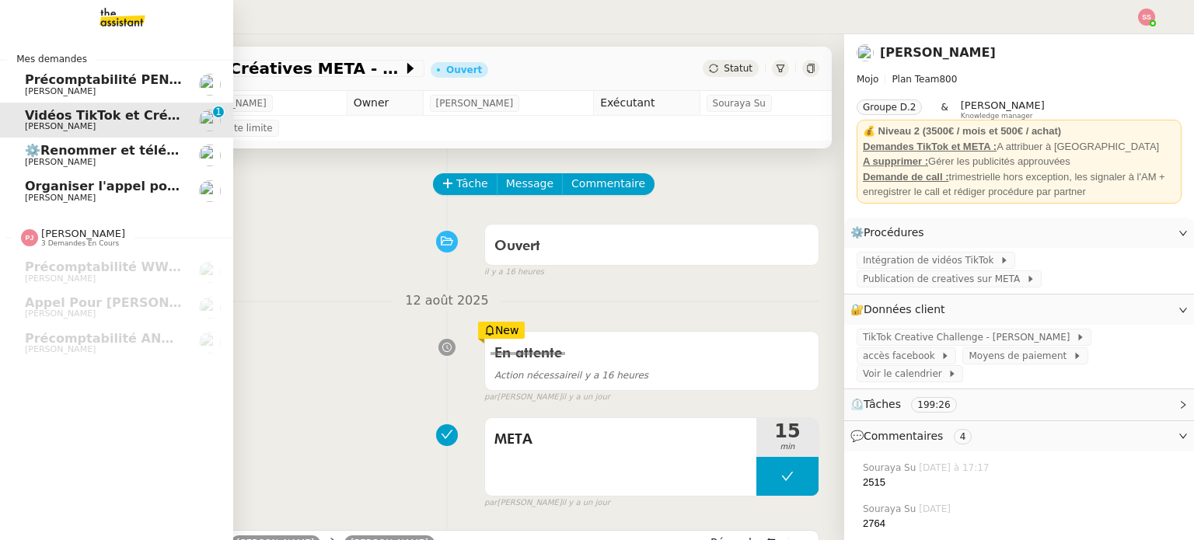
click at [110, 153] on span "⚙️Renommer et télécharger la facture PDF" at bounding box center [175, 150] width 300 height 15
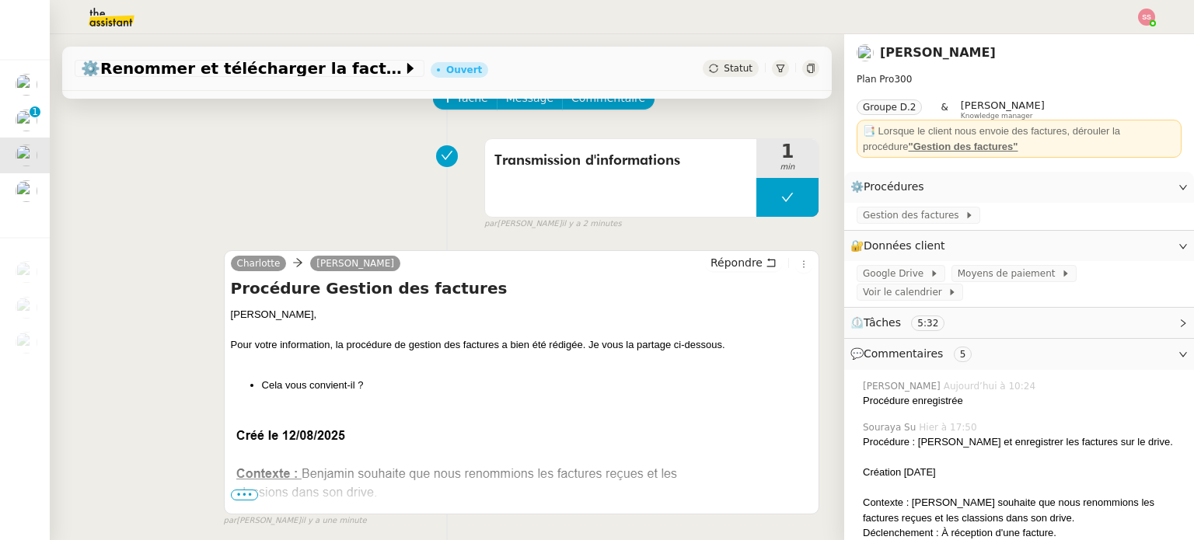
scroll to position [311, 0]
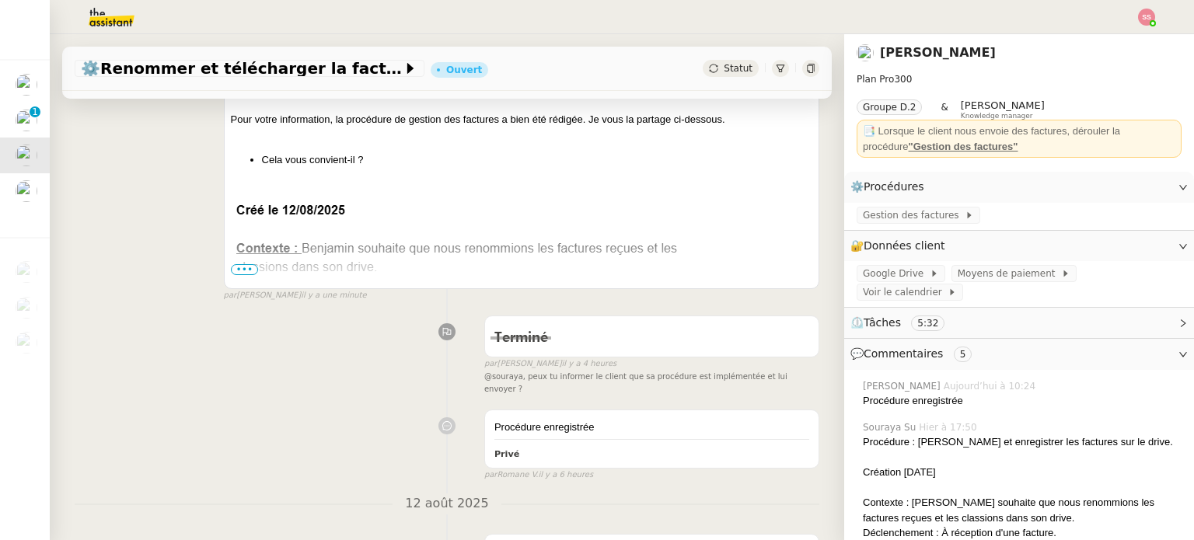
click at [234, 272] on span "•••" at bounding box center [245, 269] width 28 height 11
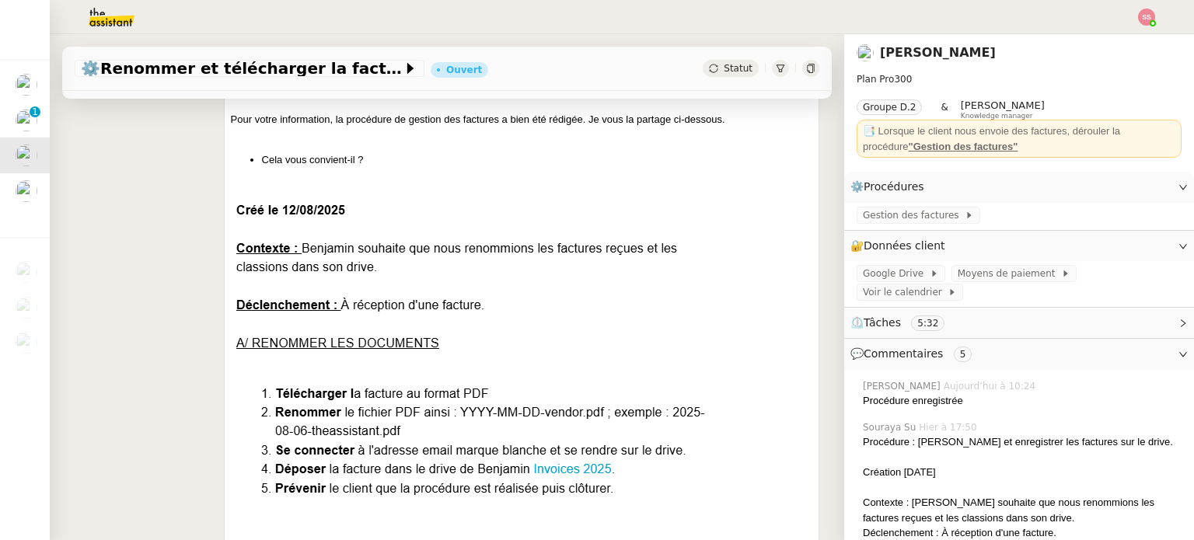
scroll to position [0, 0]
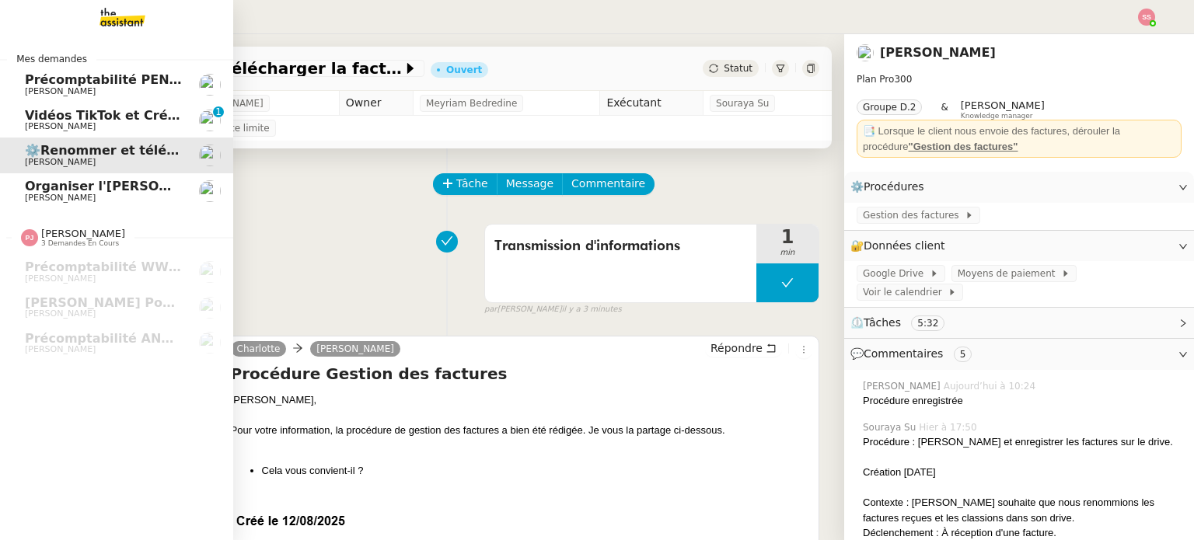
click at [103, 180] on span "Organiser l'[PERSON_NAME] pour [PERSON_NAME]" at bounding box center [202, 186] width 354 height 15
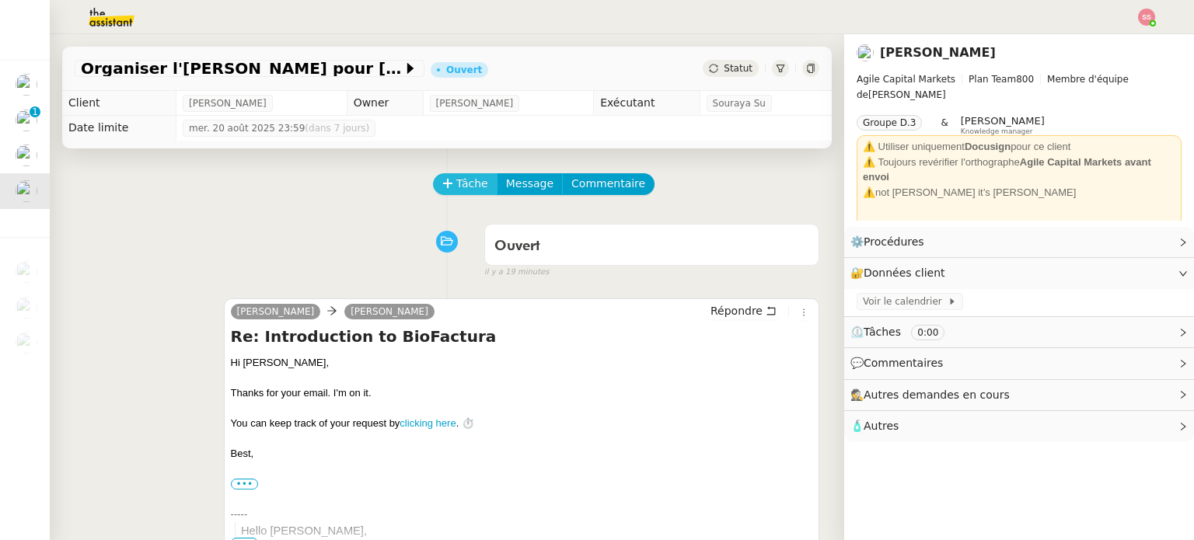
click at [456, 180] on span "Tâche" at bounding box center [472, 184] width 32 height 18
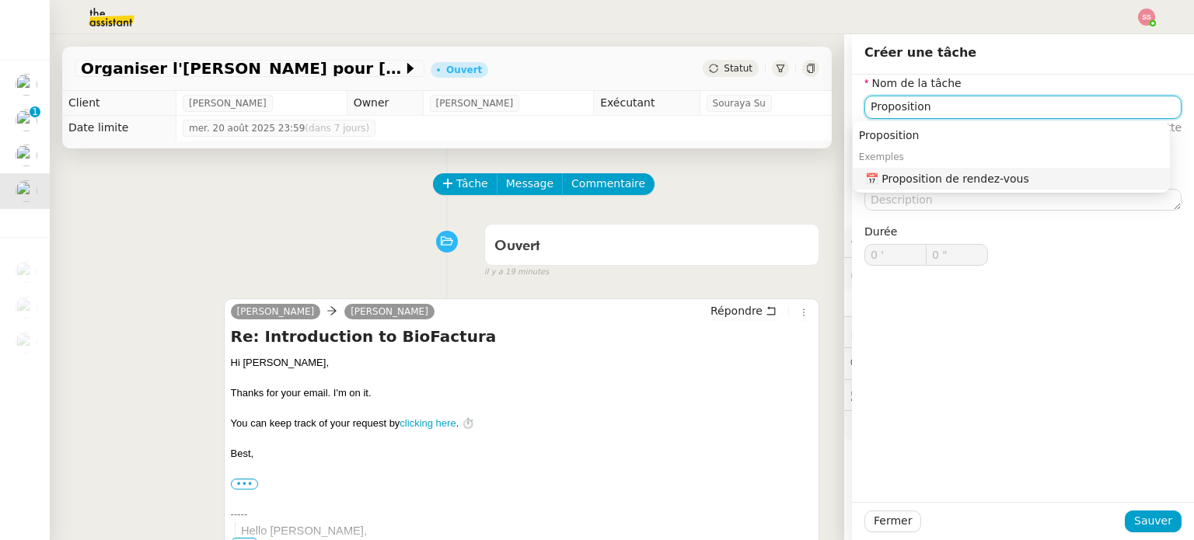
click at [903, 182] on div "📅 Proposition de rendez-vous" at bounding box center [1014, 179] width 298 height 14
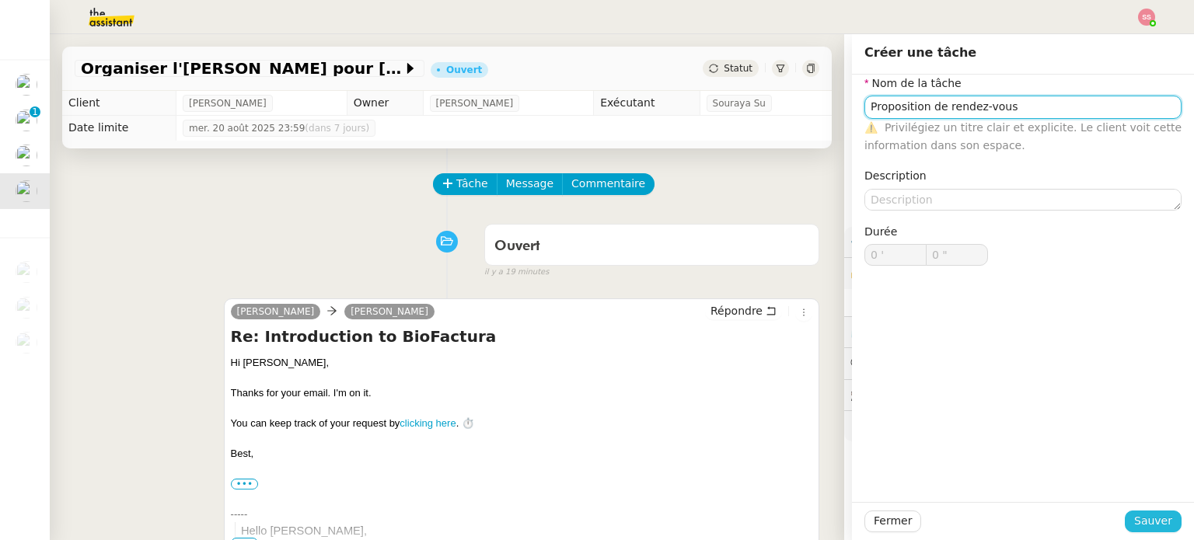
type input "Proposition de rendez-vous"
click at [1157, 518] on span "Sauver" at bounding box center [1153, 521] width 38 height 18
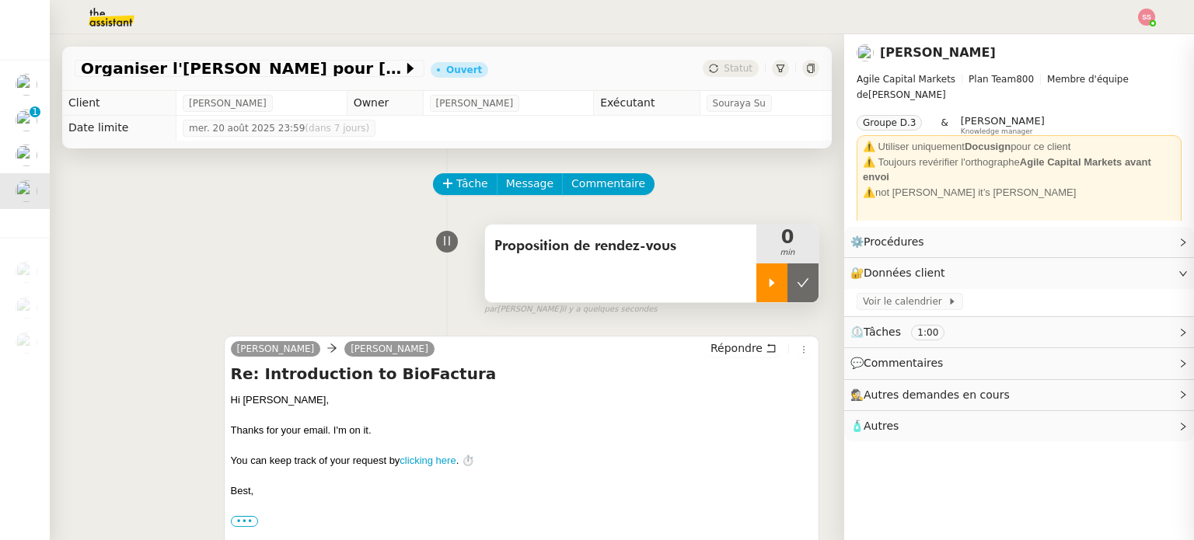
click at [766, 282] on icon at bounding box center [772, 283] width 12 height 12
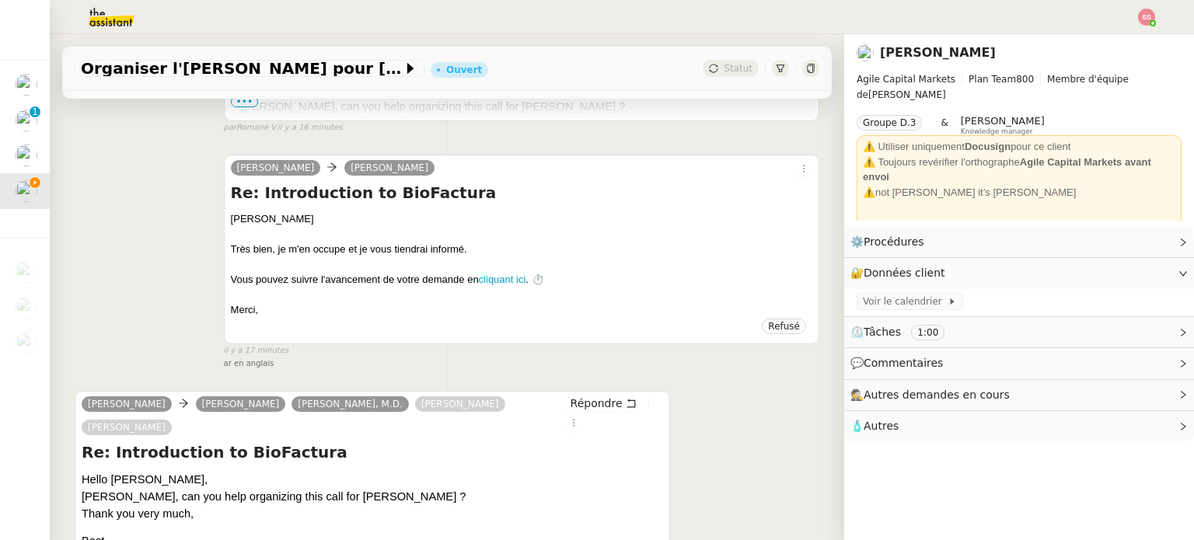
scroll to position [622, 0]
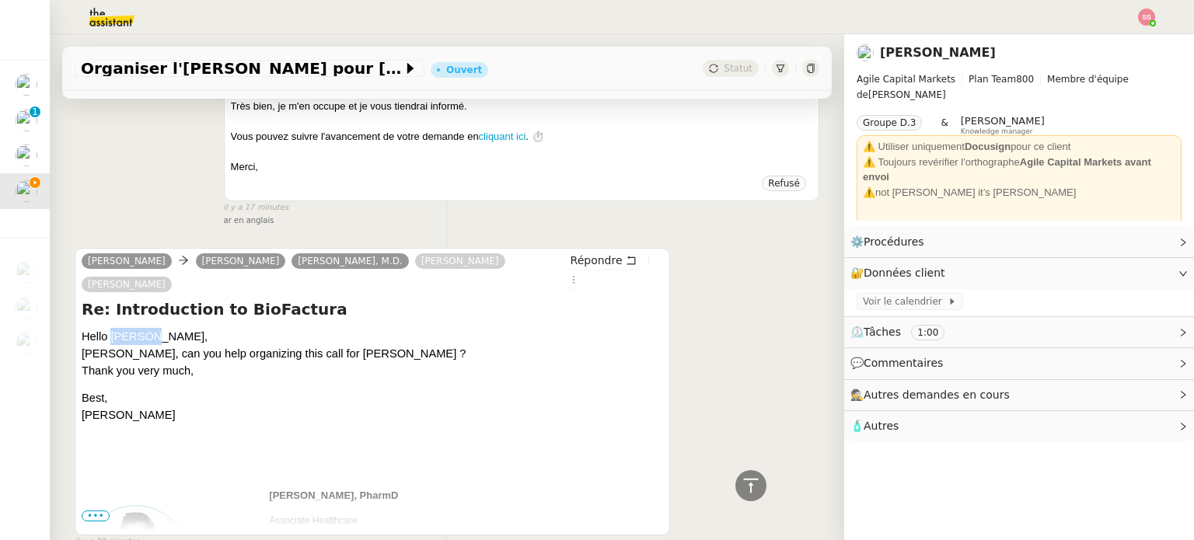
drag, startPoint x: 143, startPoint y: 318, endPoint x: 111, endPoint y: 318, distance: 31.9
click at [111, 330] on span "Hello [PERSON_NAME], can you help organizing this call for [PERSON_NAME] ? Than…" at bounding box center [274, 353] width 384 height 47
copy span "[PERSON_NAME]"
click at [570, 260] on span "Répondre" at bounding box center [596, 261] width 52 height 16
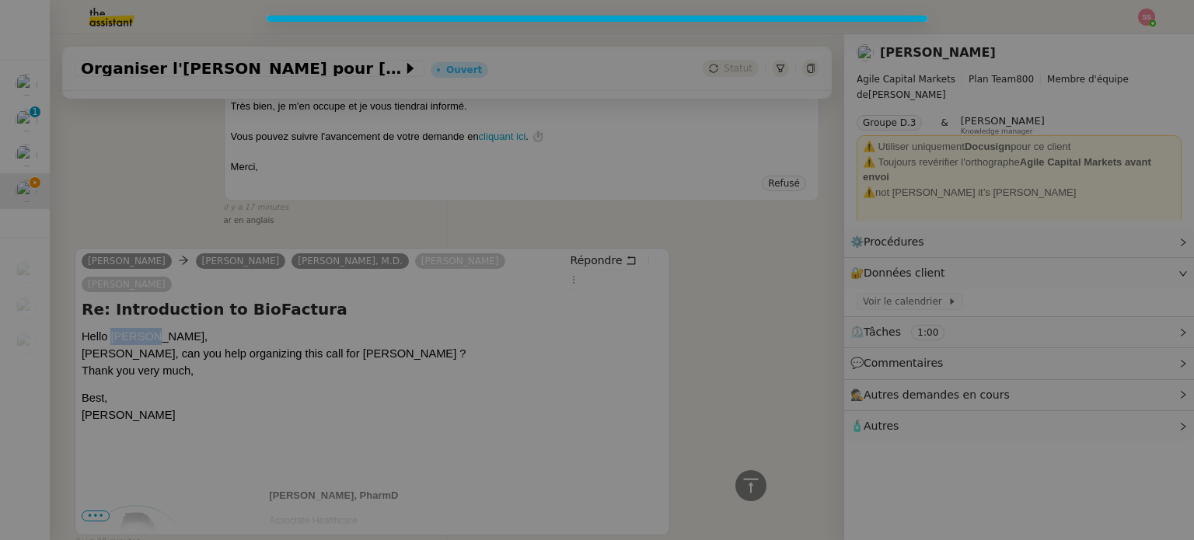
scroll to position [741, 0]
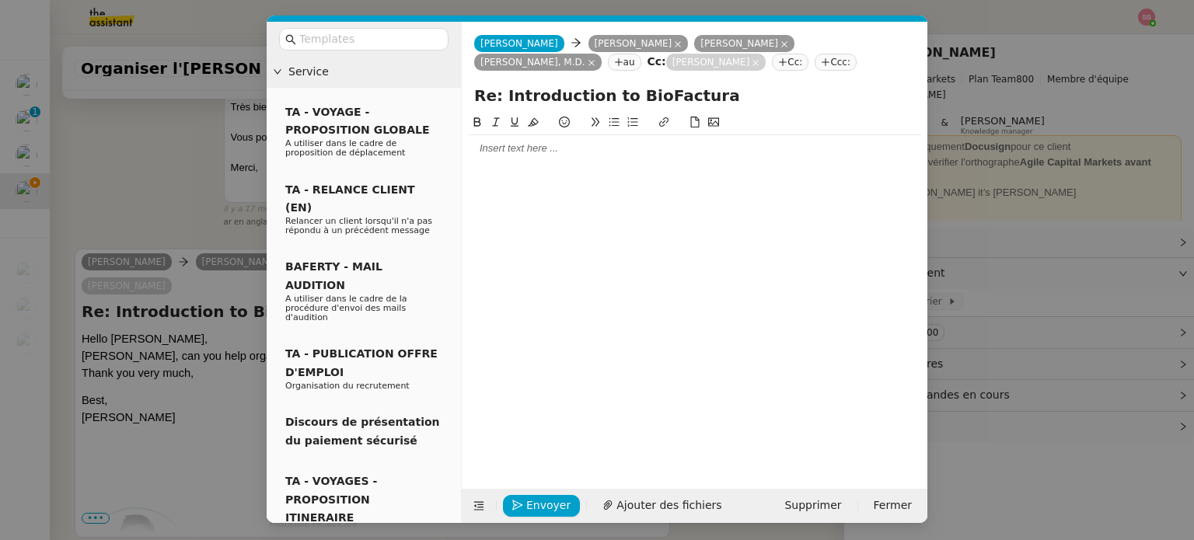
click at [527, 148] on div at bounding box center [694, 148] width 453 height 14
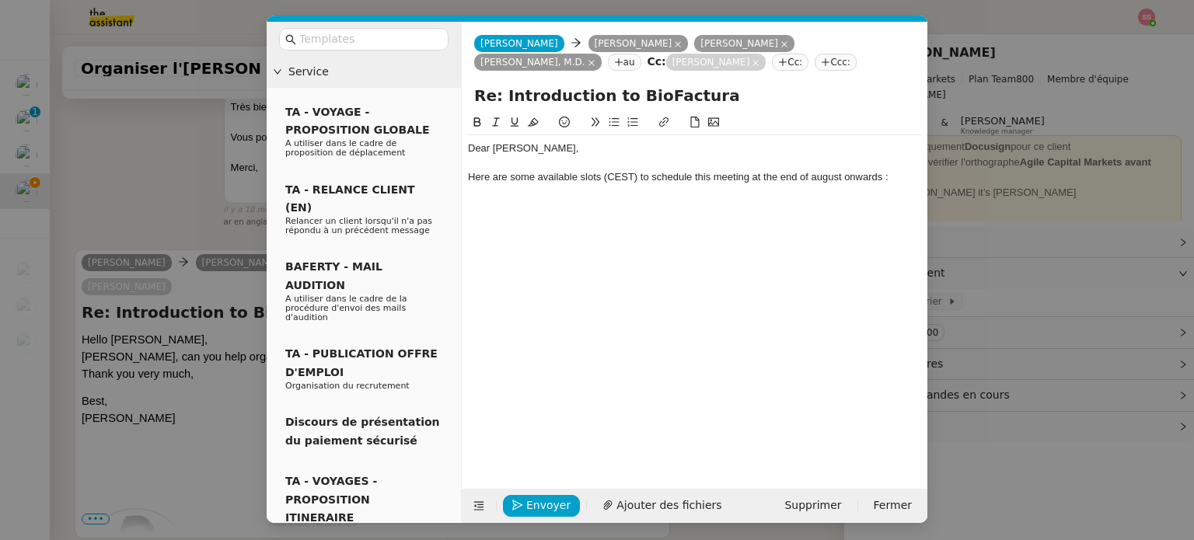
scroll to position [818, 0]
click at [820, 181] on div "Here are some available slots (CEST) to schedule this meeting at the end of aug…" at bounding box center [694, 177] width 453 height 14
click at [0, 0] on lt-span "A ugust" at bounding box center [0, 0] width 0 height 0
click at [794, 248] on div "Dear [PERSON_NAME], Here are some available slots (CEST) to schedule this meeti…" at bounding box center [694, 288] width 453 height 351
click at [665, 226] on div "Dear [PERSON_NAME], Here are some available slots (CEST) to schedule this meeti…" at bounding box center [694, 288] width 453 height 351
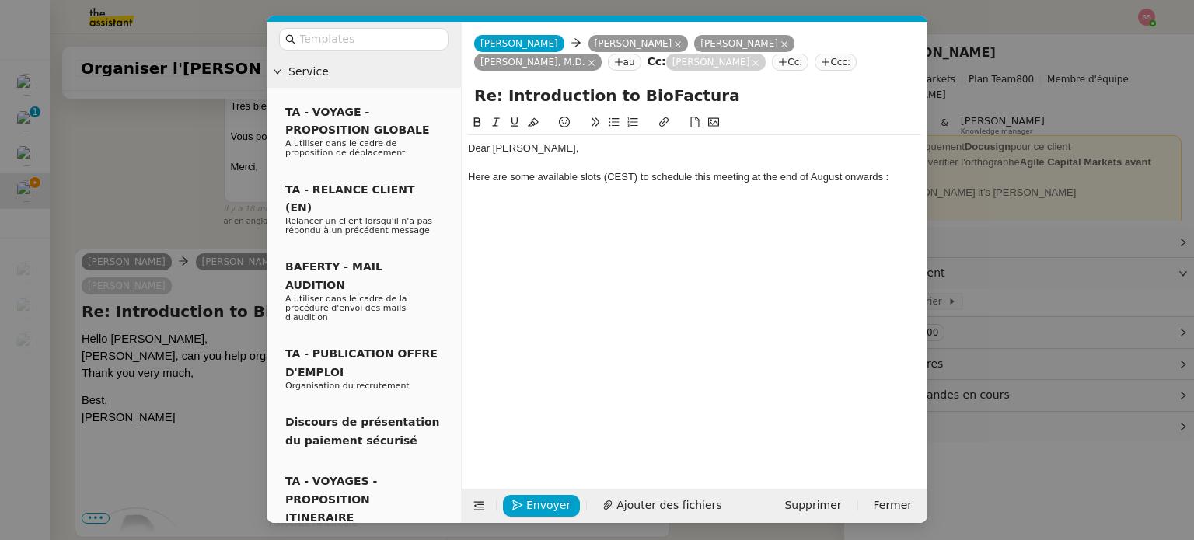
drag, startPoint x: 187, startPoint y: 165, endPoint x: 253, endPoint y: 162, distance: 66.1
click at [187, 166] on nz-modal-container "Service TA - VOYAGE - PROPOSITION GLOBALE A utiliser dans le cadre de propositi…" at bounding box center [597, 270] width 1194 height 540
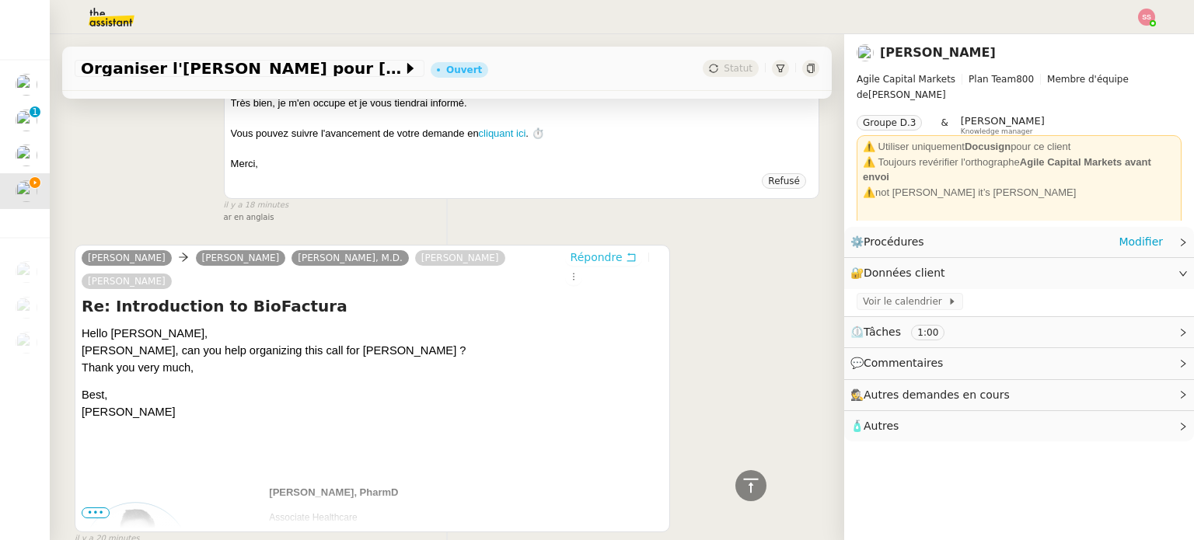
scroll to position [817, 0]
click at [1001, 245] on div "⚙️ Procédures Modifier" at bounding box center [1006, 242] width 312 height 18
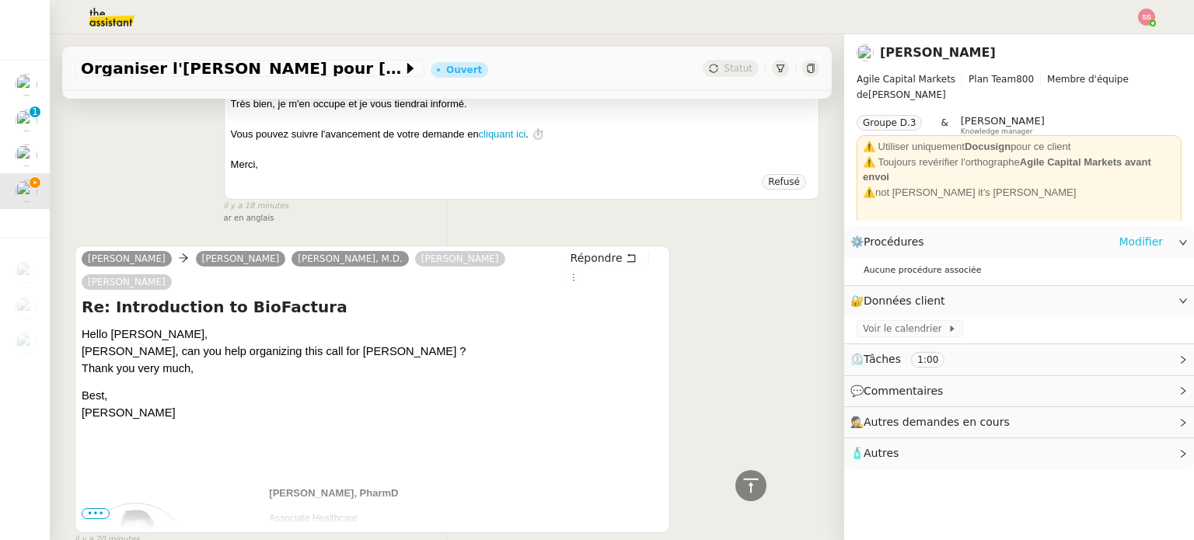
click at [1147, 239] on link "Modifier" at bounding box center [1140, 242] width 44 height 18
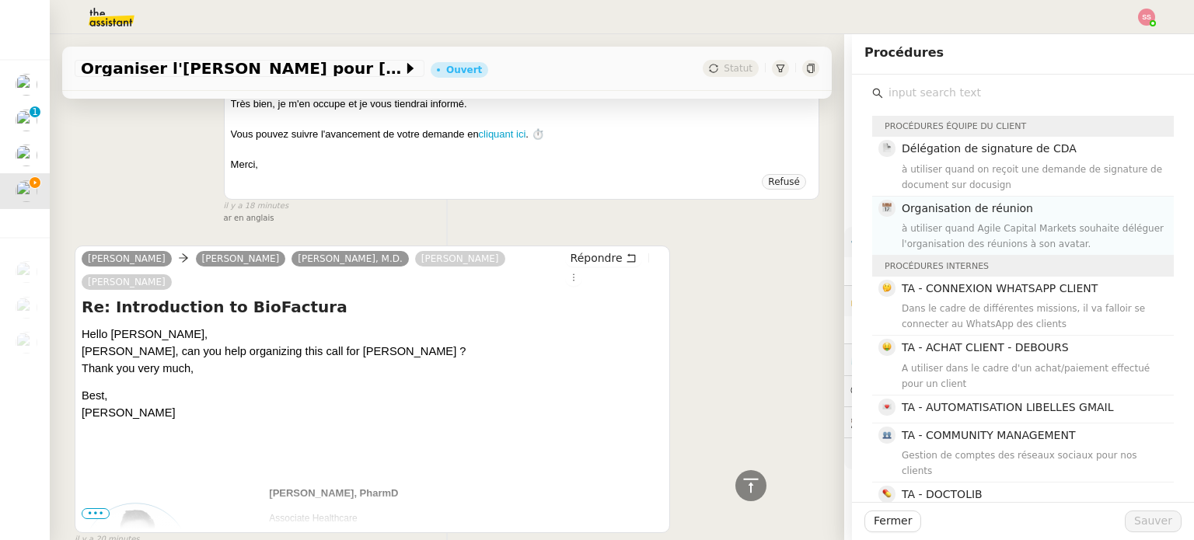
click at [1090, 202] on h4 "Organisation de réunion" at bounding box center [1033, 209] width 263 height 18
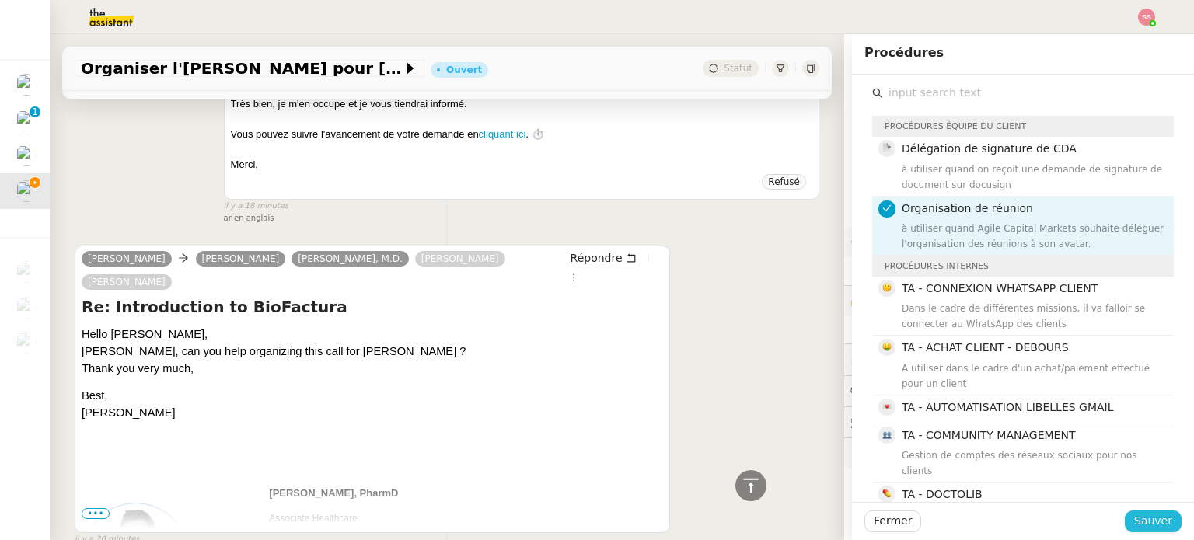
click at [1125, 518] on button "Sauver" at bounding box center [1153, 522] width 57 height 22
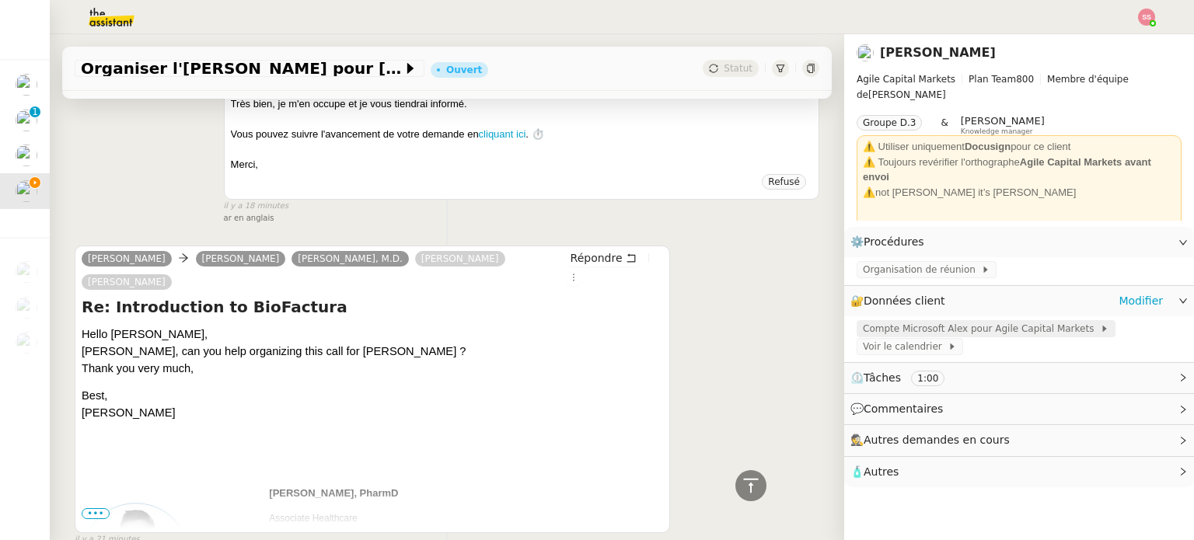
click at [992, 328] on span "Compte Microsoft Alex pour Agile Capital Markets" at bounding box center [981, 329] width 237 height 16
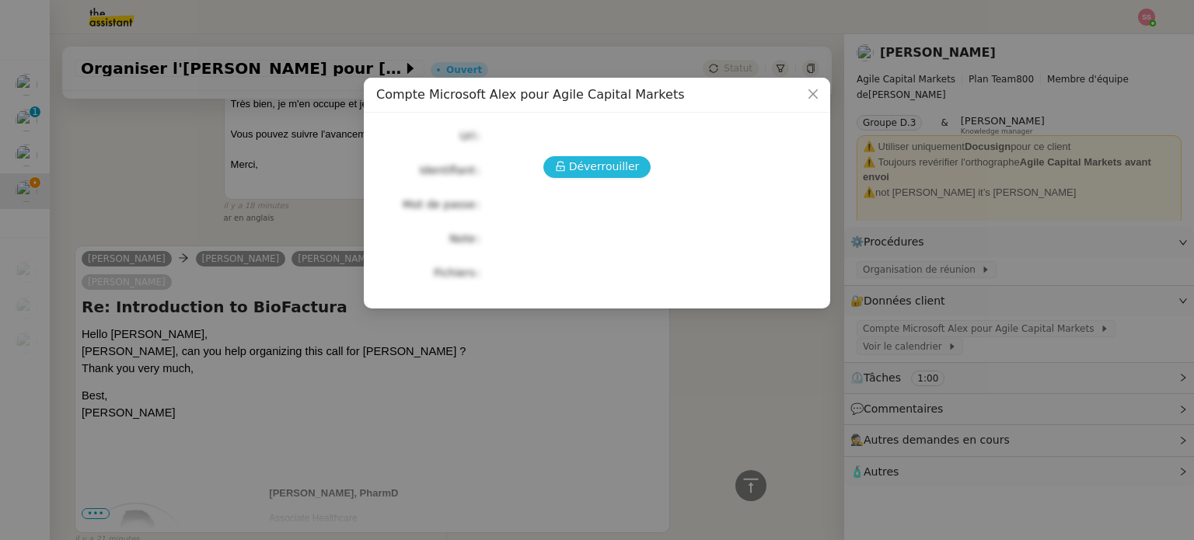
click at [592, 158] on span "Déverrouiller" at bounding box center [604, 167] width 71 height 18
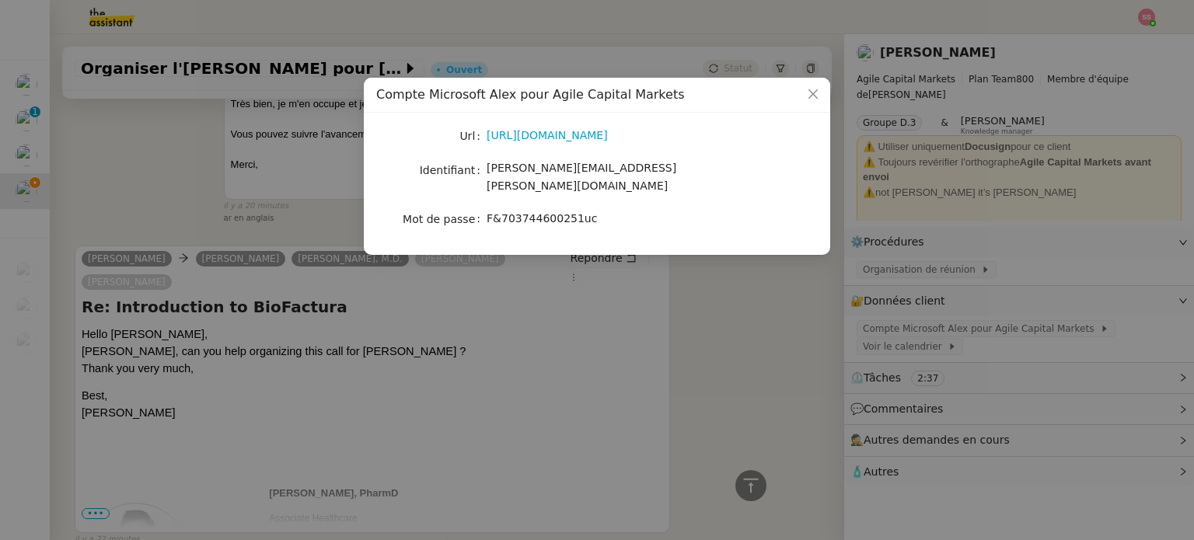
click at [319, 282] on nz-modal-container "Compte Microsoft Alex pour Agile Capital Markets Url [URL][DOMAIN_NAME] Identif…" at bounding box center [597, 270] width 1194 height 540
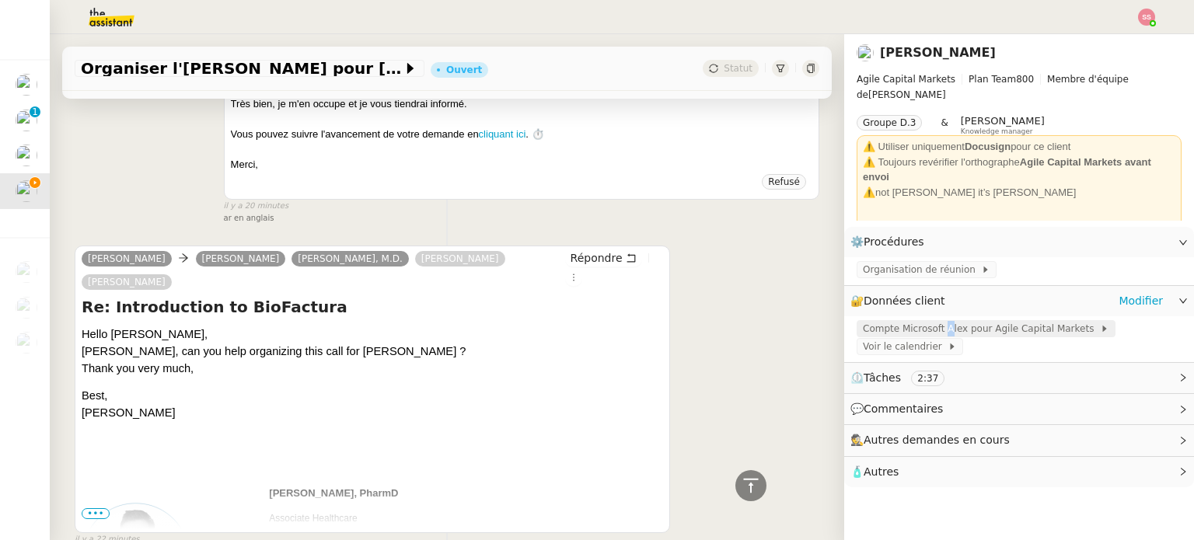
click at [931, 332] on span "Compte Microsoft Alex pour Agile Capital Markets" at bounding box center [981, 329] width 237 height 16
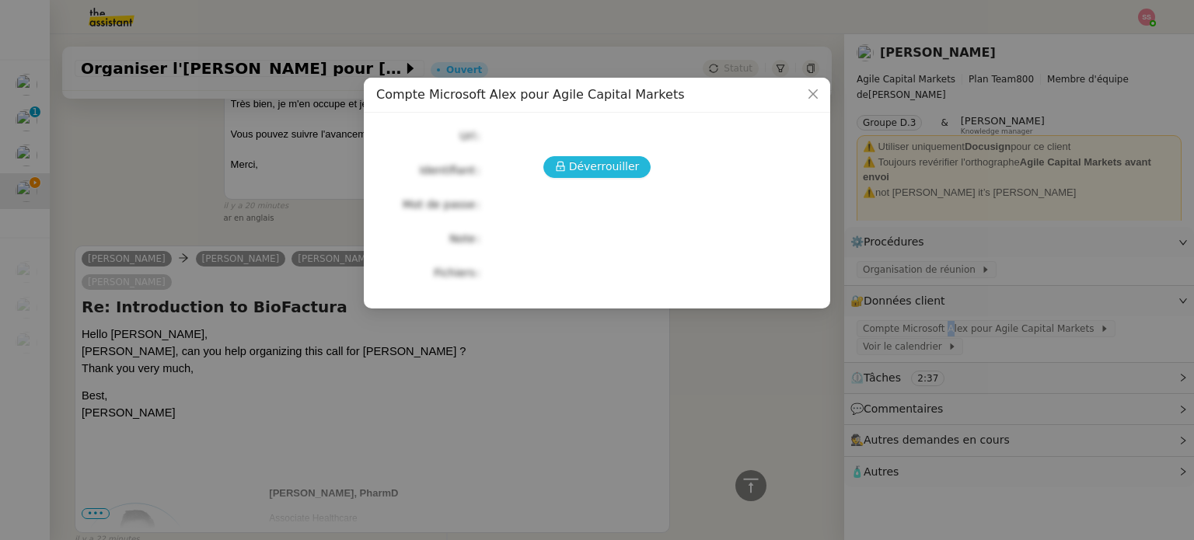
click at [626, 166] on span "Déverrouiller" at bounding box center [604, 167] width 71 height 18
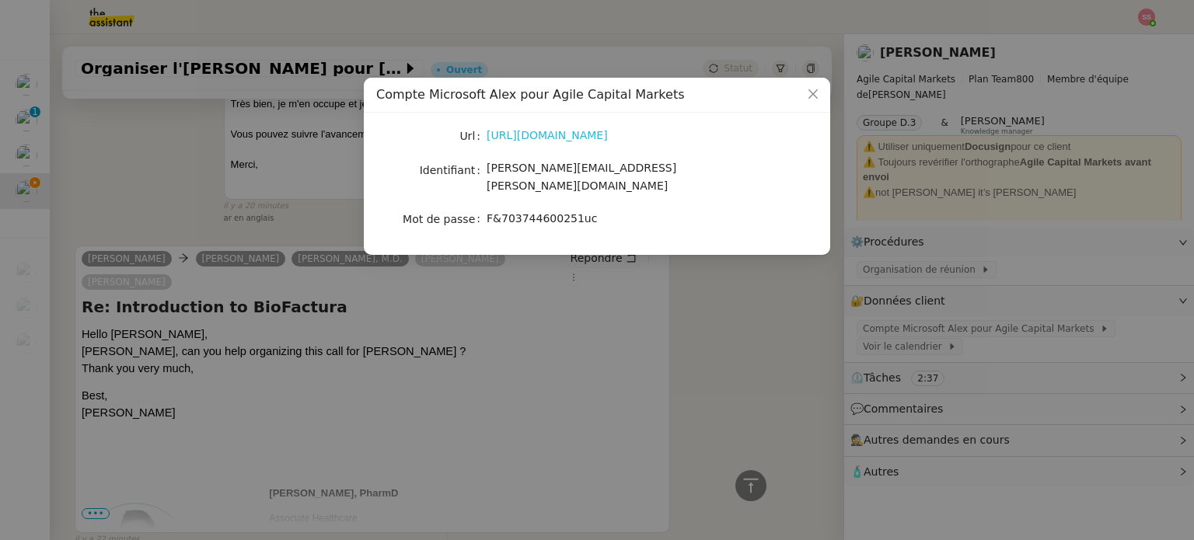
click at [569, 139] on link "[URL][DOMAIN_NAME]" at bounding box center [547, 135] width 121 height 12
click at [199, 187] on nz-modal-container "Compte Microsoft Alex pour Agile Capital Markets Url [URL][DOMAIN_NAME] Identif…" at bounding box center [597, 270] width 1194 height 540
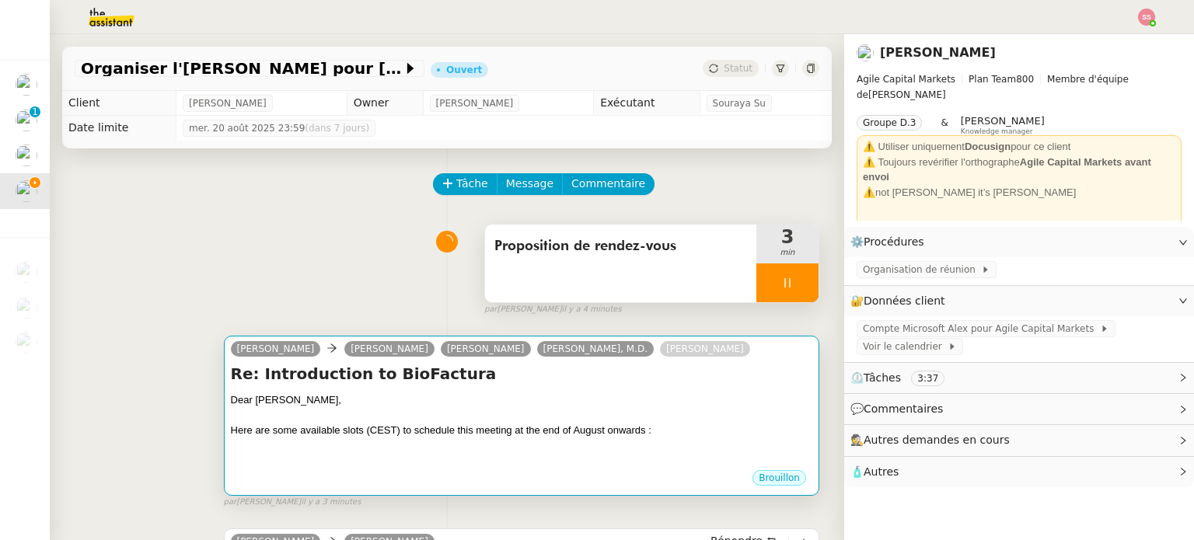
click at [407, 420] on div at bounding box center [521, 416] width 581 height 16
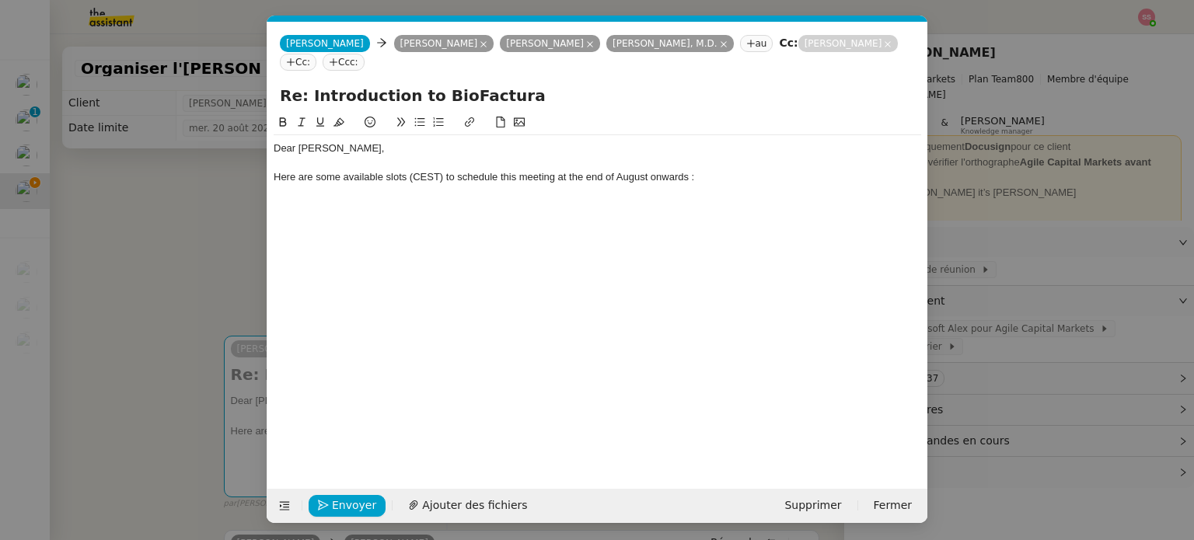
scroll to position [0, 33]
click at [707, 177] on div "Here are some available slots (CEST) to schedule this meeting at the end of Aug…" at bounding box center [597, 177] width 647 height 14
click at [416, 133] on div at bounding box center [597, 124] width 647 height 22
click at [419, 127] on icon at bounding box center [419, 122] width 11 height 11
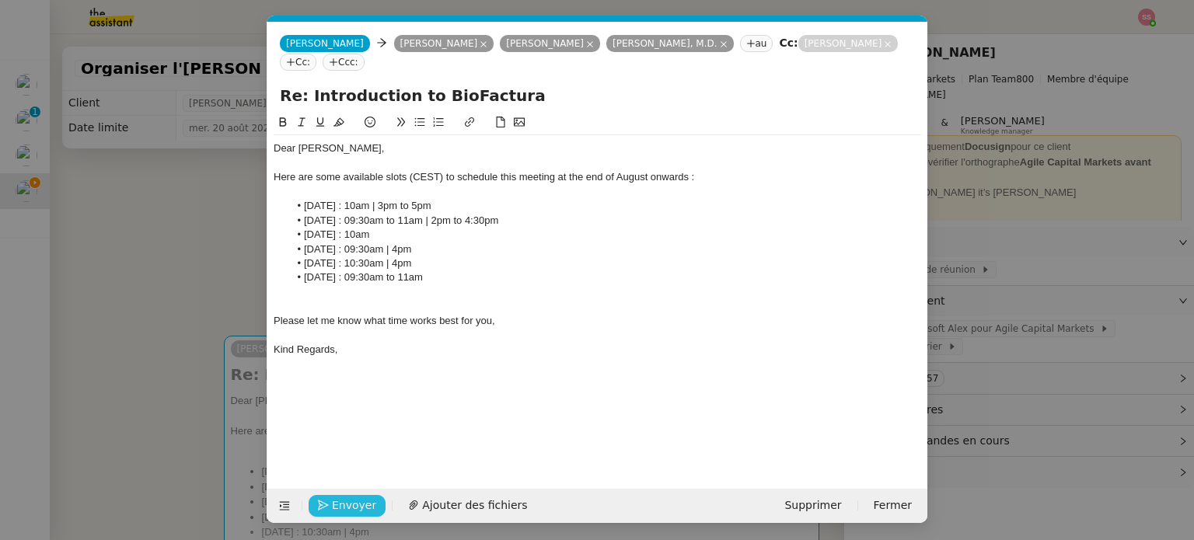
click at [353, 511] on span "Envoyer" at bounding box center [354, 506] width 44 height 18
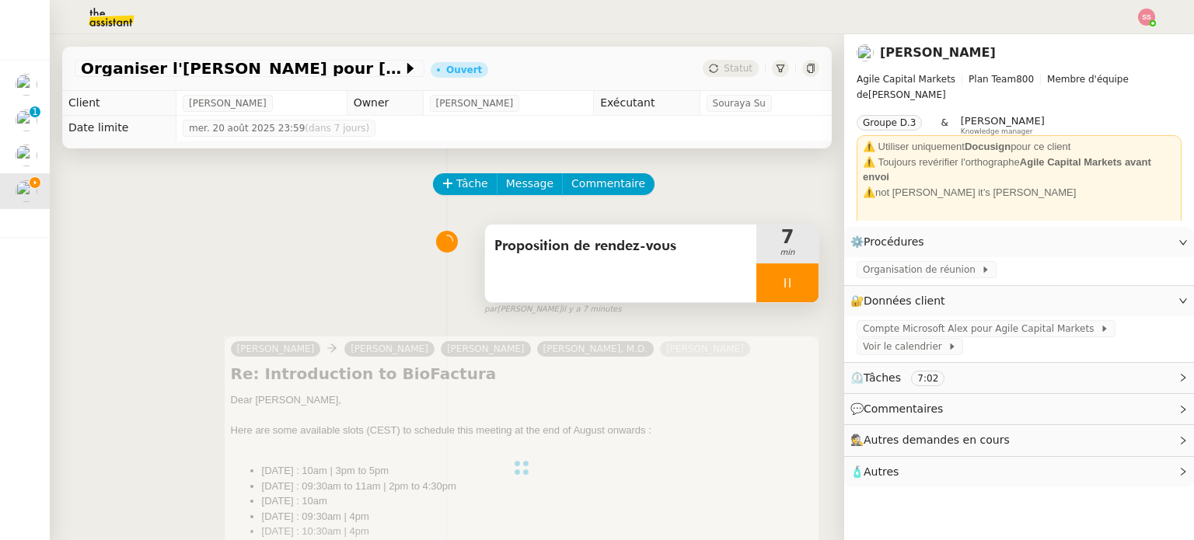
click at [792, 295] on div at bounding box center [787, 282] width 62 height 39
click at [792, 295] on button at bounding box center [802, 282] width 31 height 39
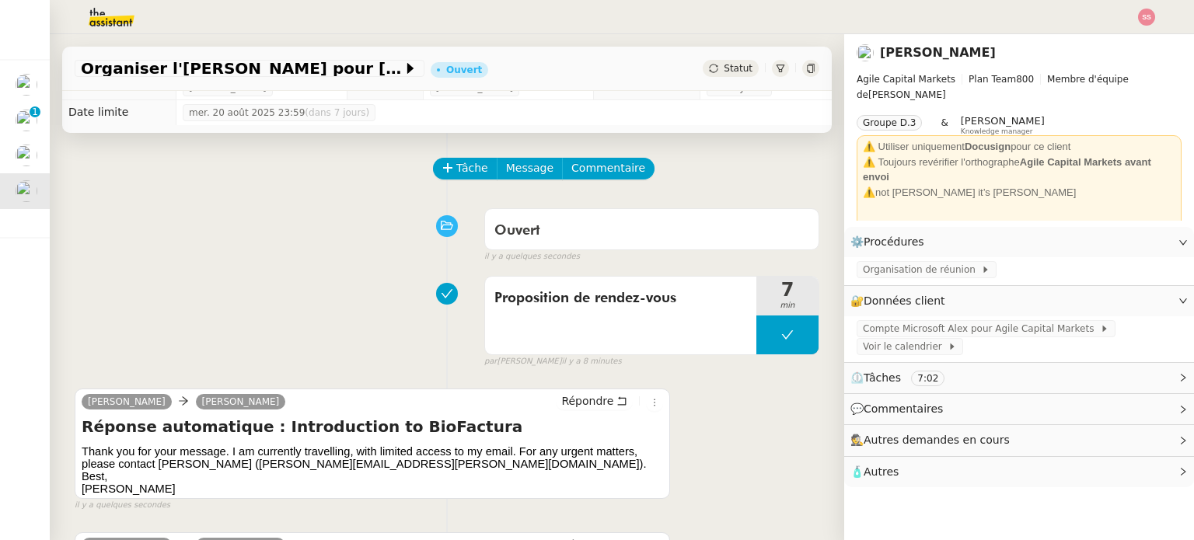
scroll to position [0, 0]
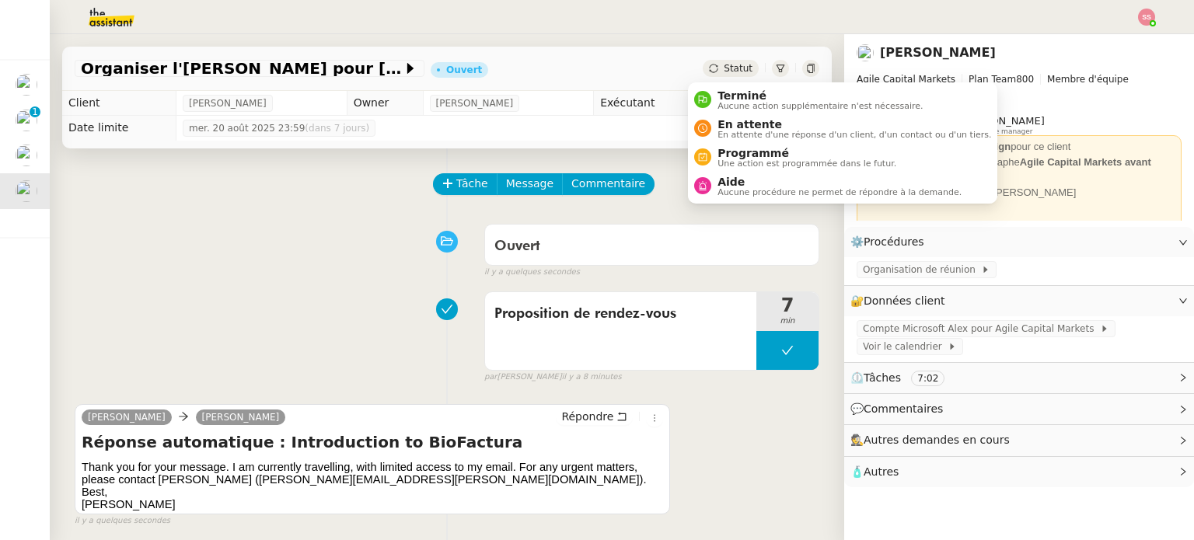
click at [724, 69] on span "Statut" at bounding box center [738, 68] width 29 height 11
click at [731, 120] on span "En attente" at bounding box center [854, 124] width 274 height 12
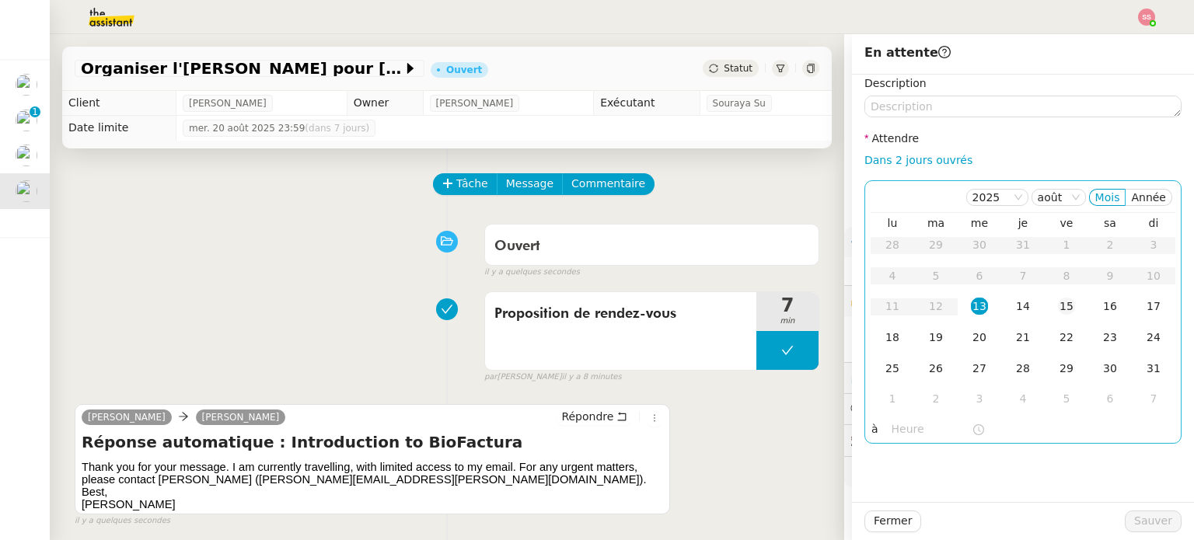
click at [1058, 302] on div "15" at bounding box center [1066, 306] width 17 height 17
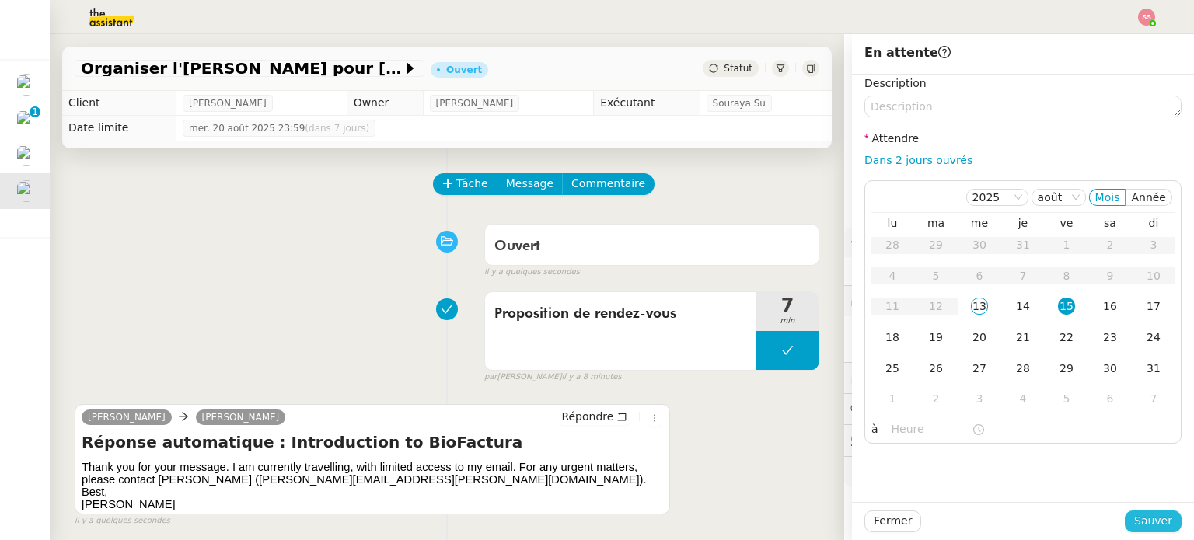
click at [1146, 511] on button "Sauver" at bounding box center [1153, 522] width 57 height 22
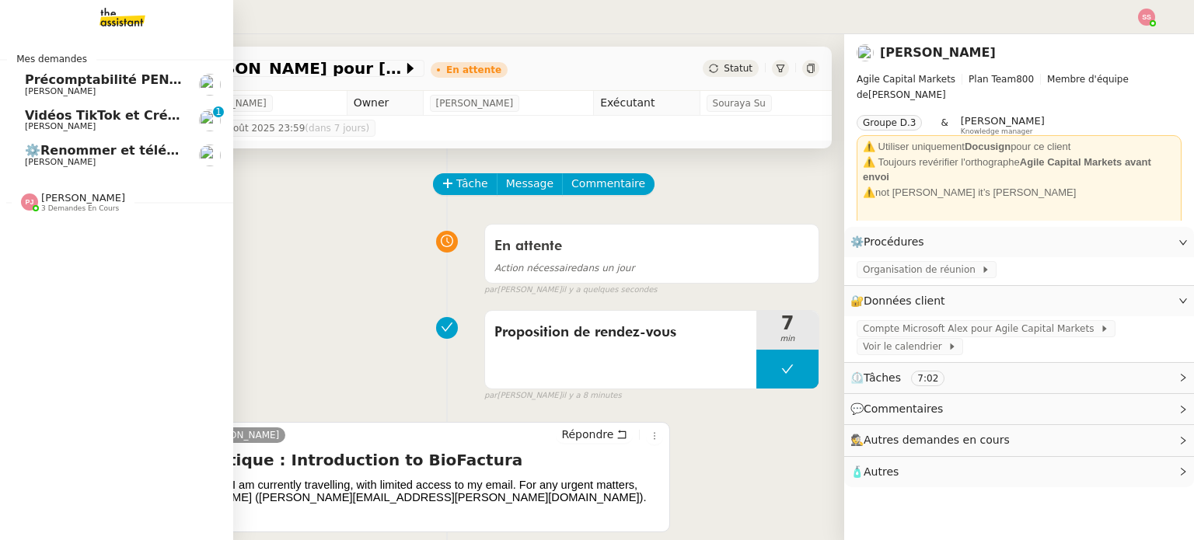
click at [72, 159] on span "[PERSON_NAME]" at bounding box center [60, 162] width 71 height 10
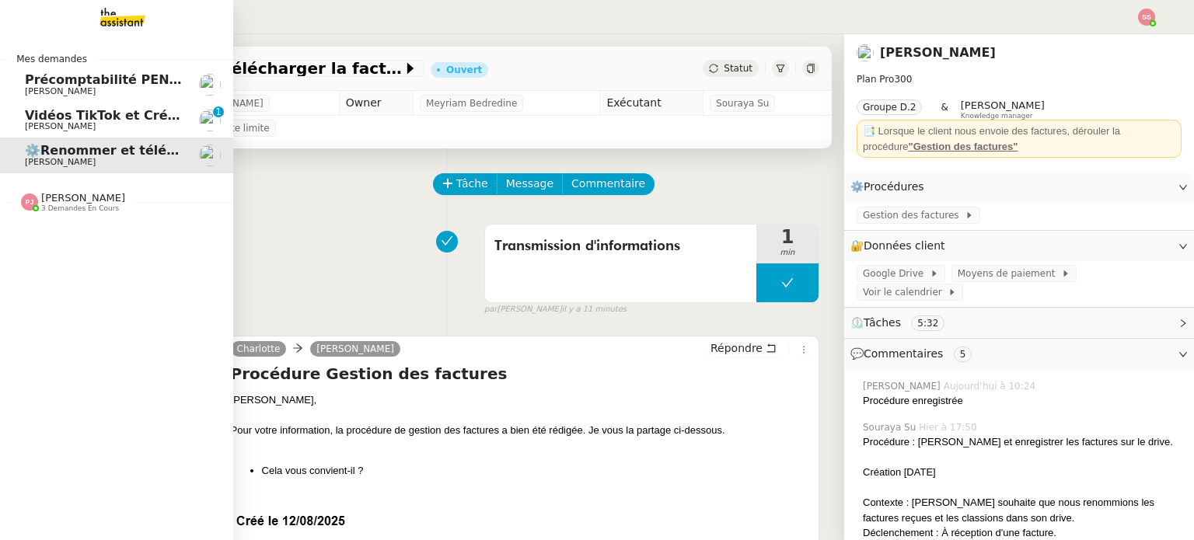
click at [100, 109] on span "Vidéos TikTok et Créatives META - août 2025" at bounding box center [181, 115] width 312 height 15
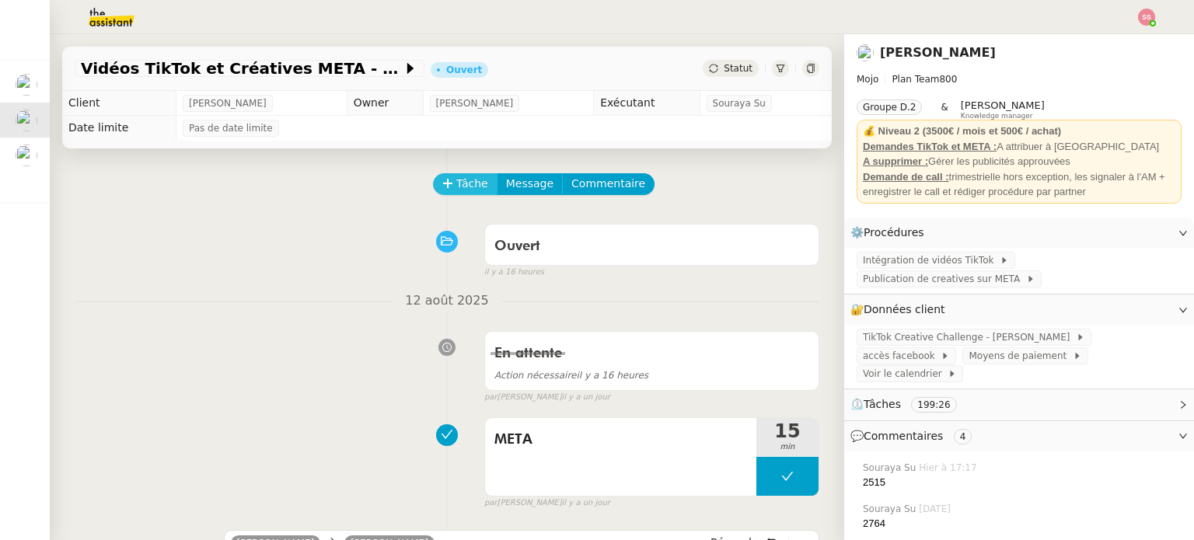
click at [456, 193] on span "Tâche" at bounding box center [472, 184] width 32 height 18
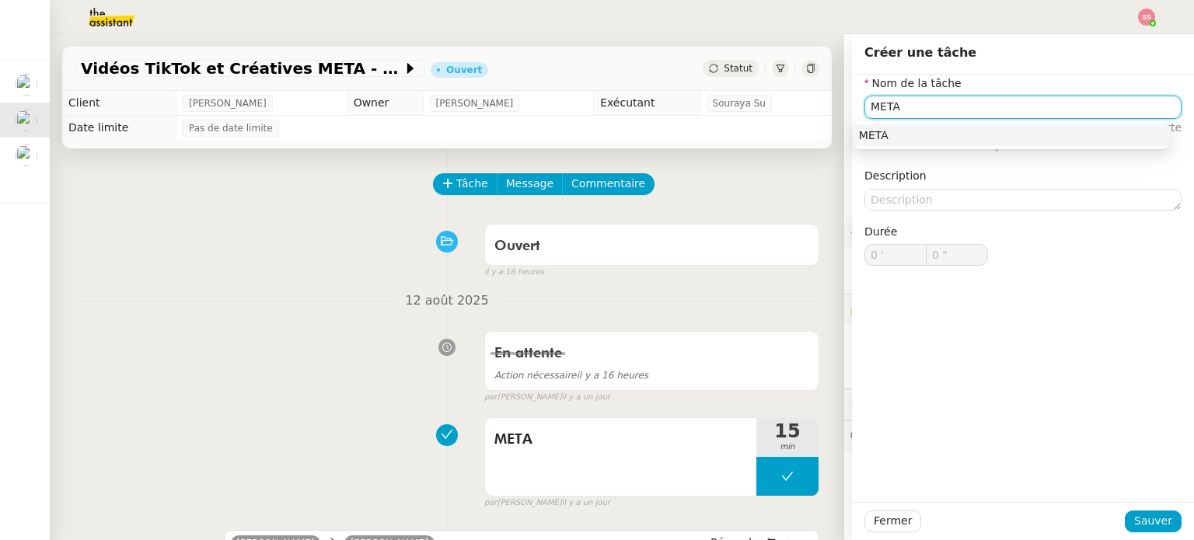
click at [923, 142] on div "META" at bounding box center [1011, 135] width 305 height 14
type input "META"
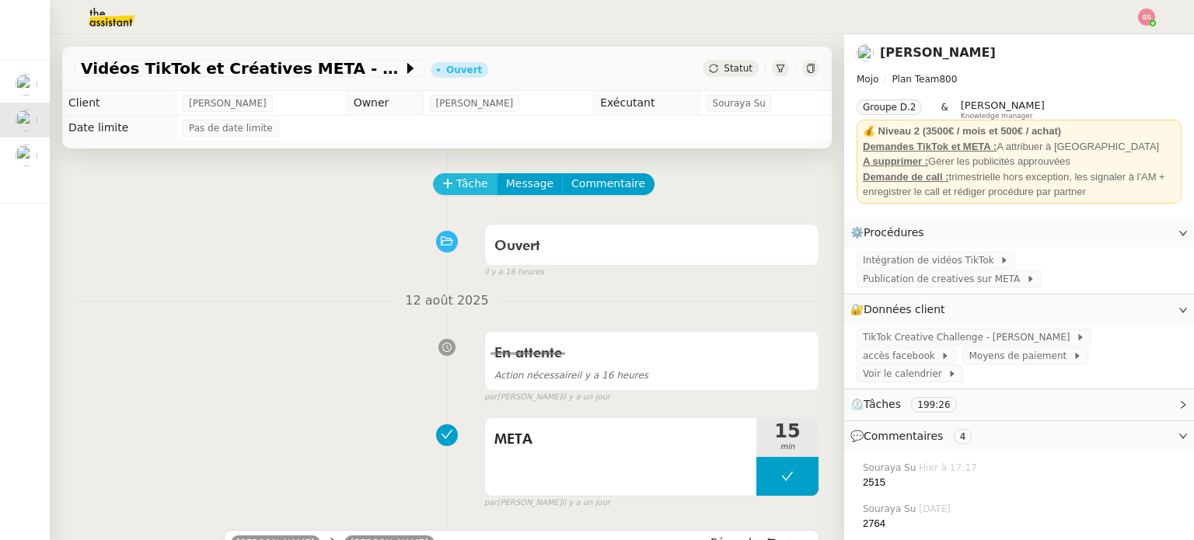
click at [456, 183] on span "Tâche" at bounding box center [472, 184] width 32 height 18
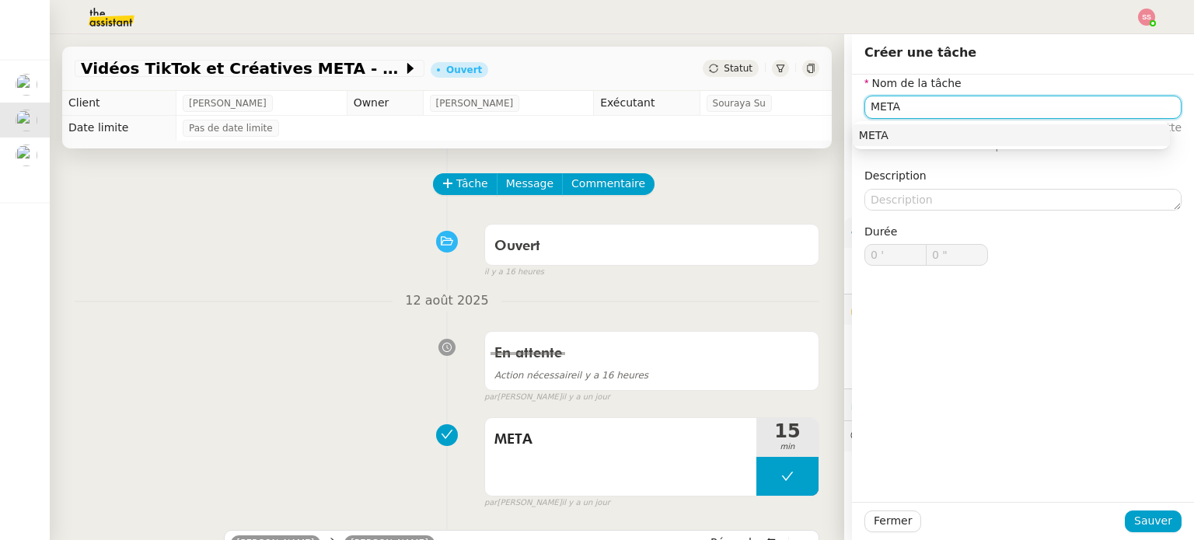
click at [944, 129] on div "META" at bounding box center [1011, 135] width 305 height 14
type input "META"
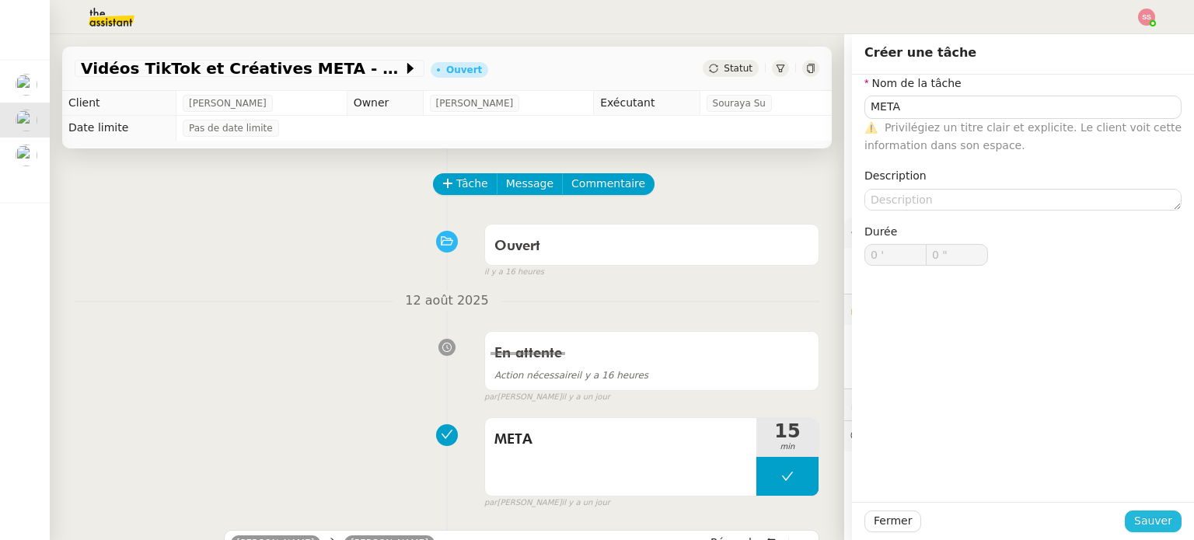
click at [1127, 525] on button "Sauver" at bounding box center [1153, 522] width 57 height 22
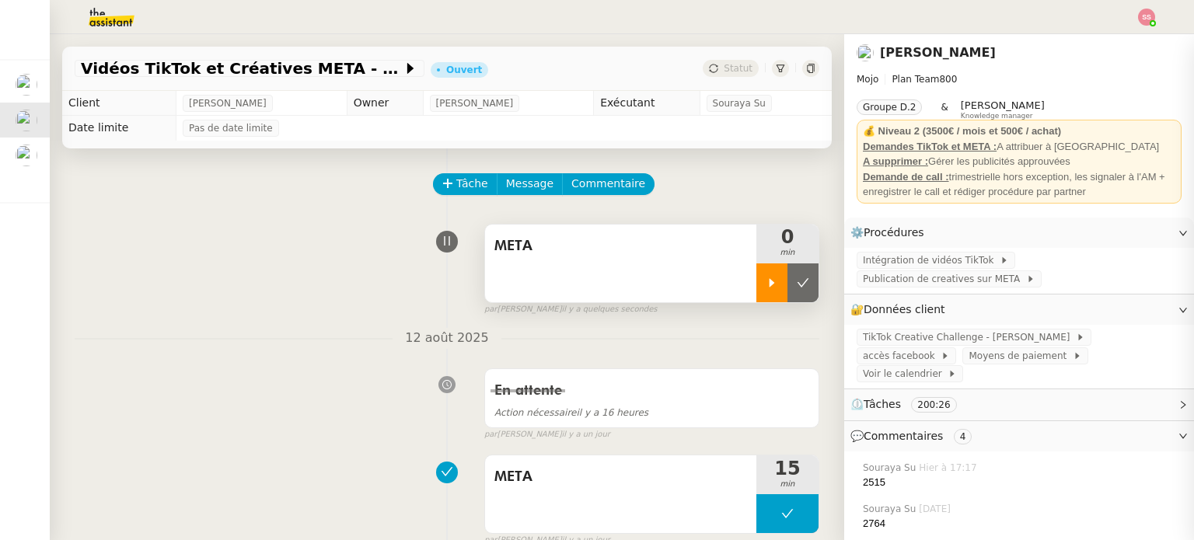
click at [756, 270] on div at bounding box center [771, 282] width 31 height 39
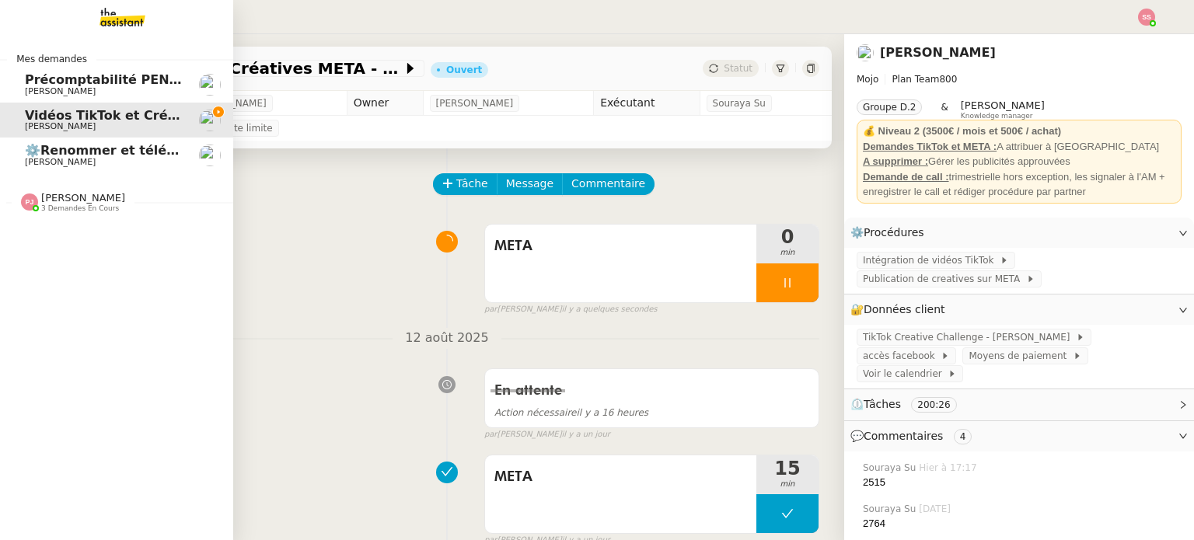
click at [51, 192] on span "[PERSON_NAME]" at bounding box center [83, 198] width 84 height 12
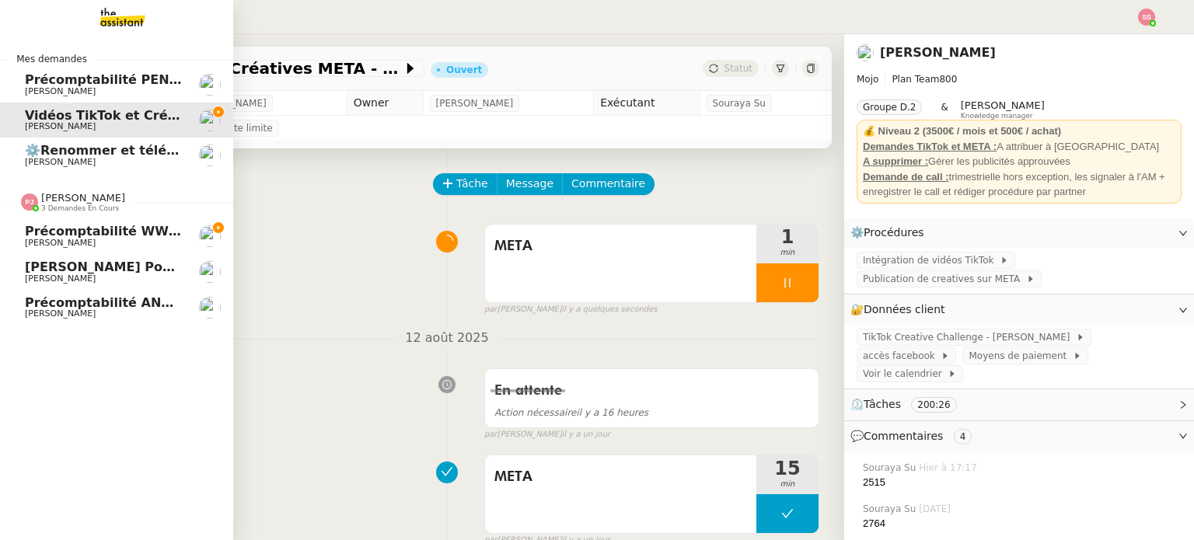
click at [131, 238] on span "Précomptabilité WWWINVEST Juin 2025" at bounding box center [163, 231] width 277 height 15
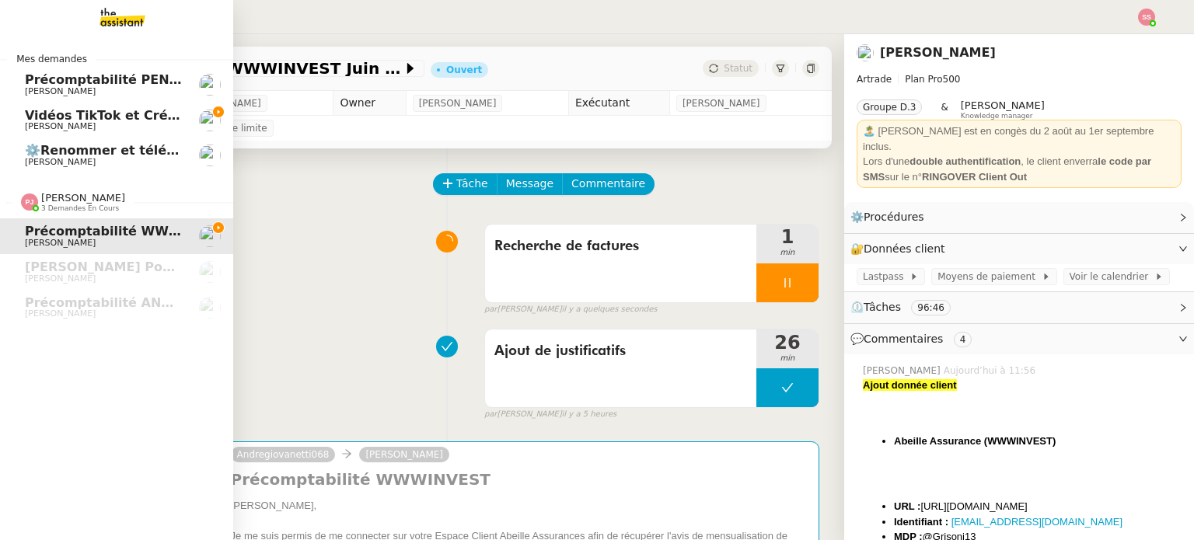
click at [84, 124] on span "[PERSON_NAME]" at bounding box center [103, 126] width 157 height 9
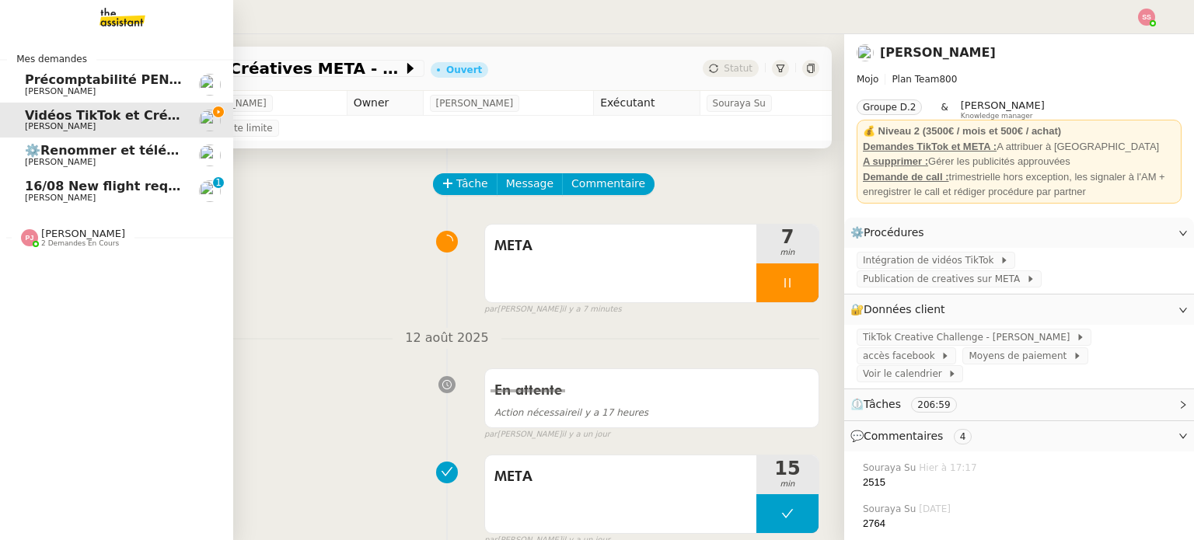
click at [105, 199] on span "[PERSON_NAME]" at bounding box center [103, 198] width 157 height 9
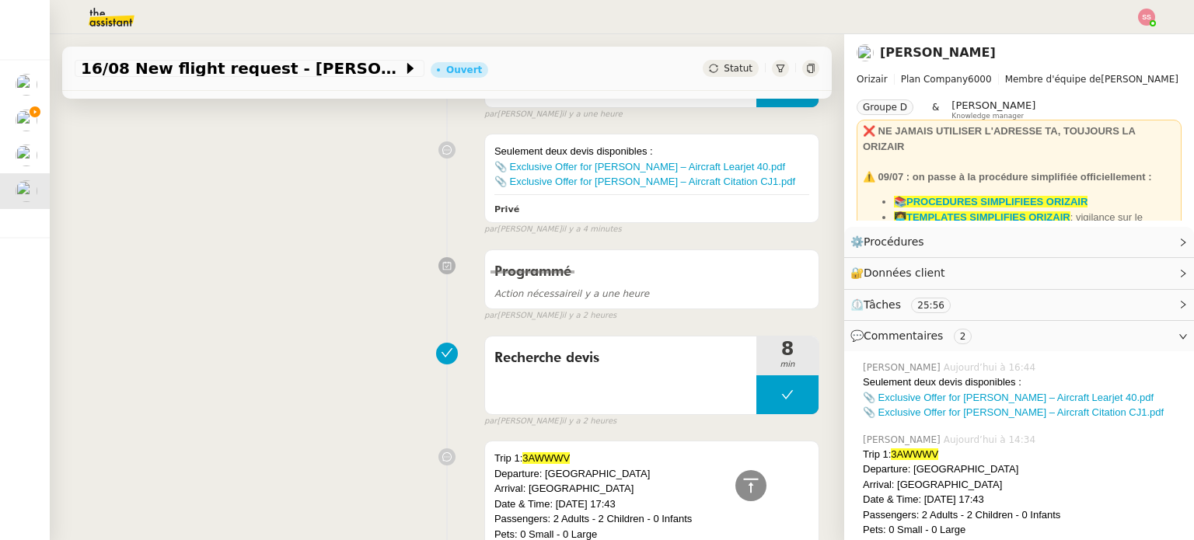
scroll to position [311, 0]
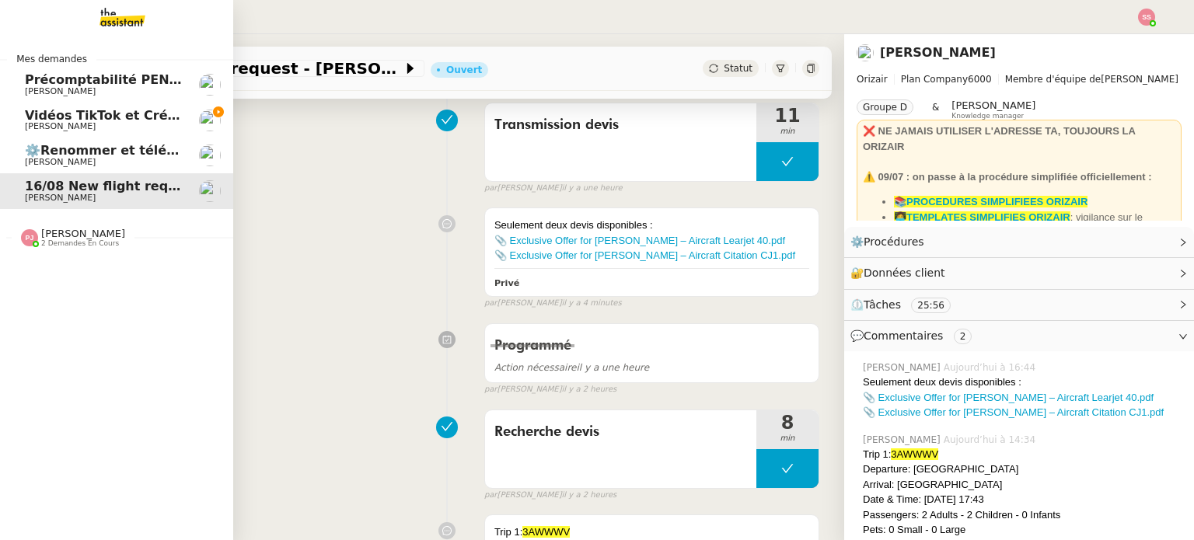
click at [145, 124] on span "[PERSON_NAME]" at bounding box center [103, 126] width 157 height 9
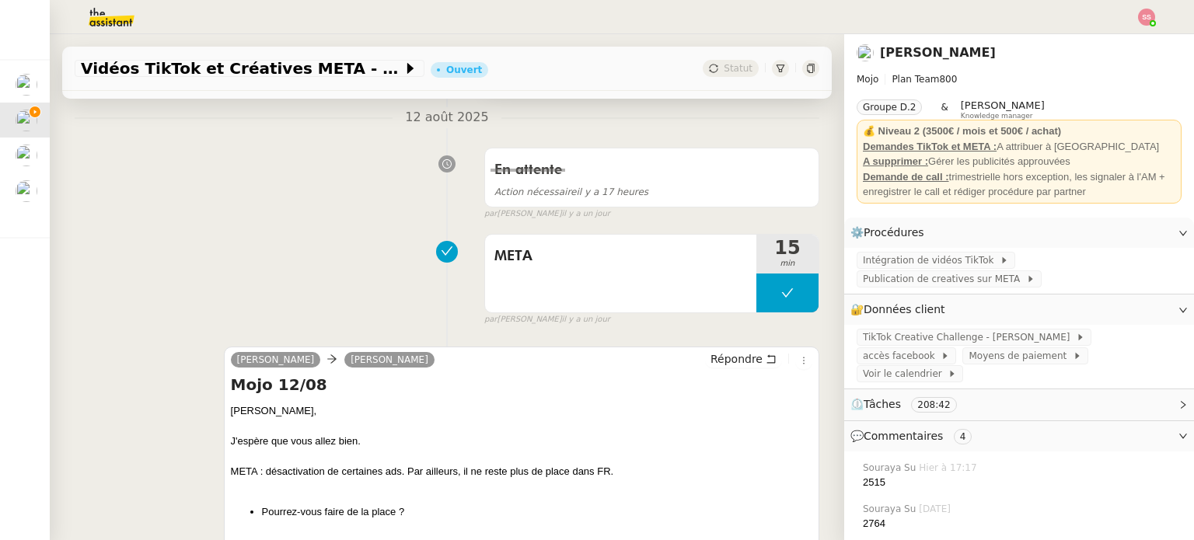
scroll to position [233, 0]
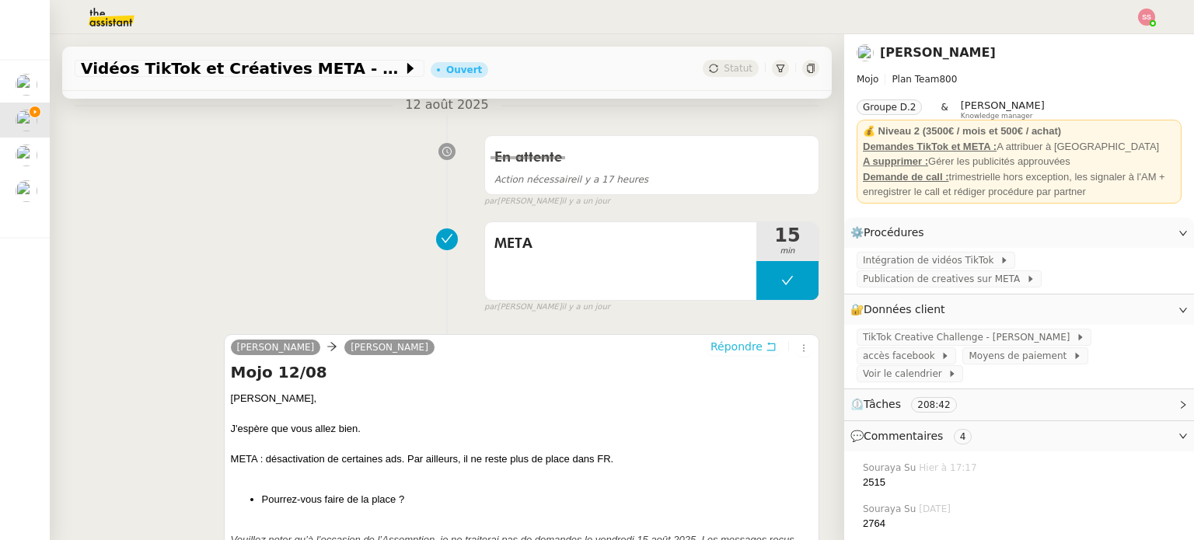
click at [738, 348] on span "Répondre" at bounding box center [736, 347] width 52 height 16
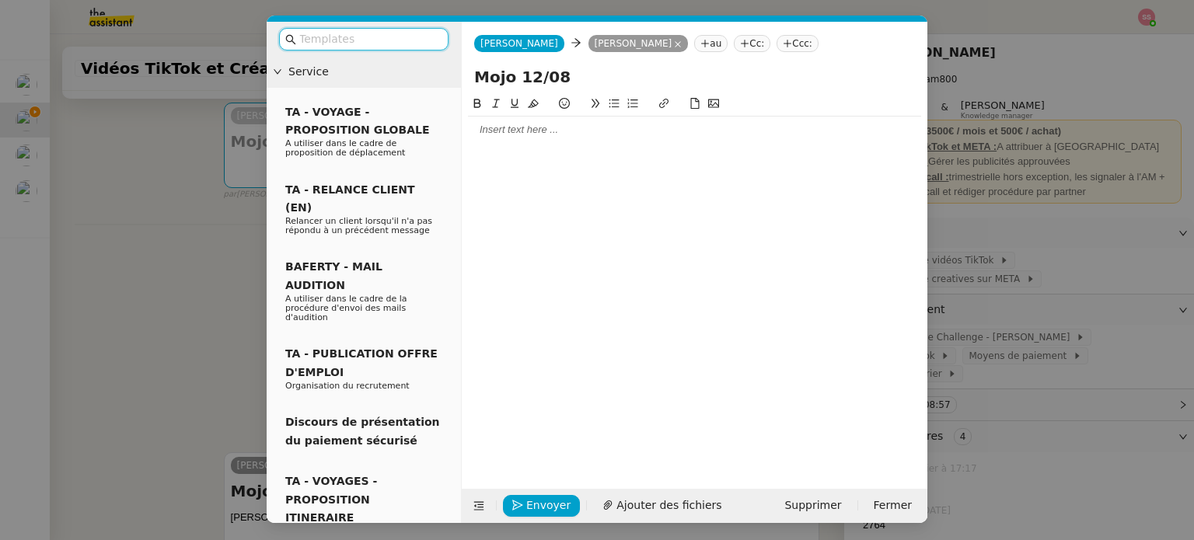
click at [536, 75] on input "Mojo 12/08" at bounding box center [694, 76] width 441 height 23
type input "Mojo 13/08"
click at [501, 129] on div at bounding box center [694, 130] width 453 height 14
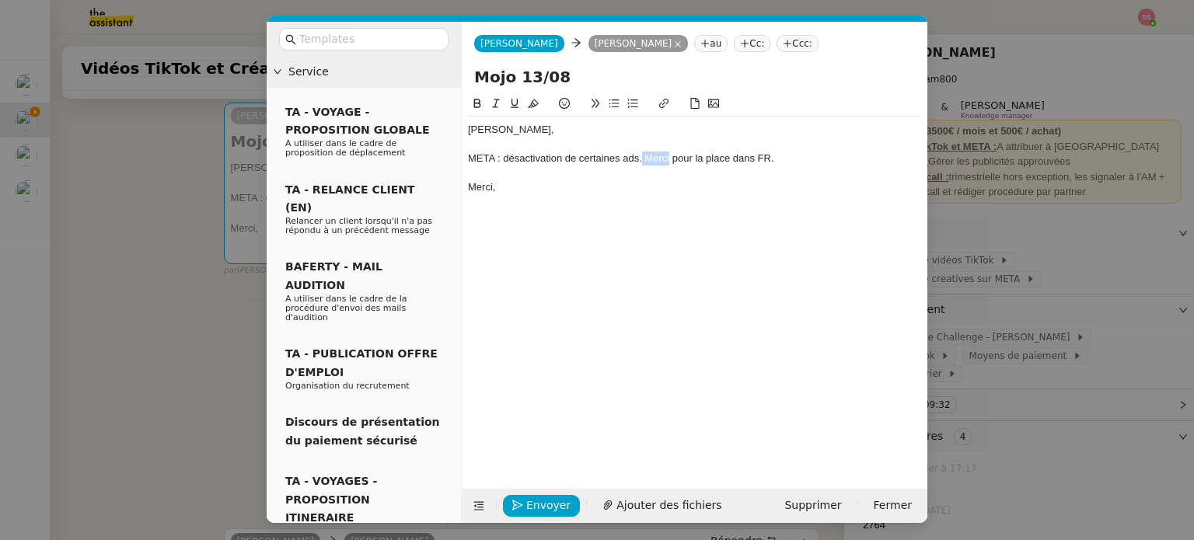
drag, startPoint x: 670, startPoint y: 159, endPoint x: 641, endPoint y: 155, distance: 28.9
click at [641, 155] on div "META : désactivation de certaines ads. Merci pour la place dans FR." at bounding box center [694, 159] width 453 height 14
click at [546, 495] on button "Envoyer" at bounding box center [541, 506] width 77 height 22
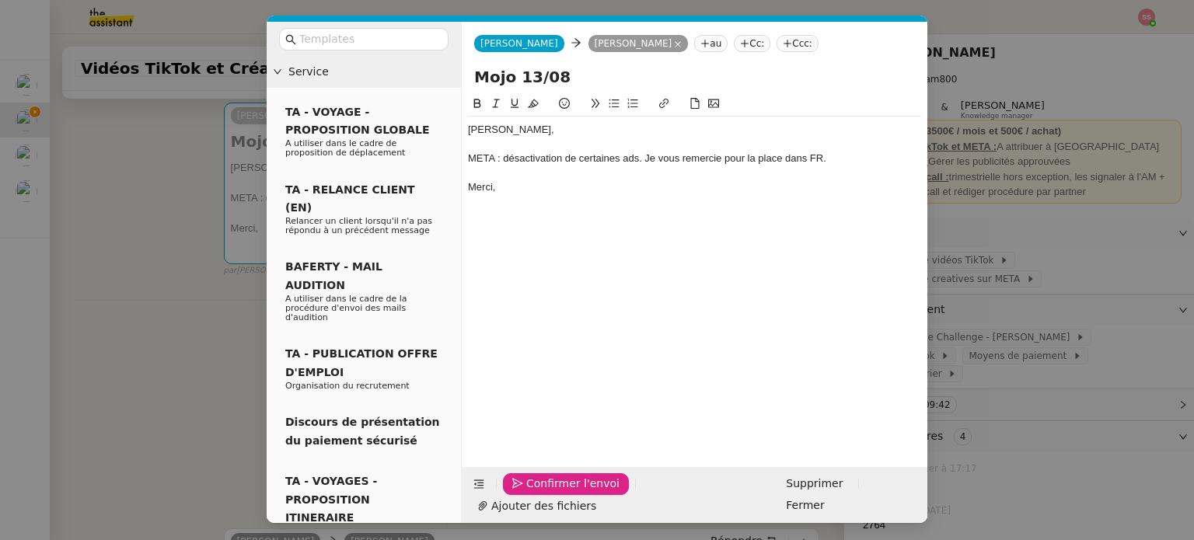
click at [546, 494] on button "Confirmer l'envoi" at bounding box center [566, 484] width 126 height 22
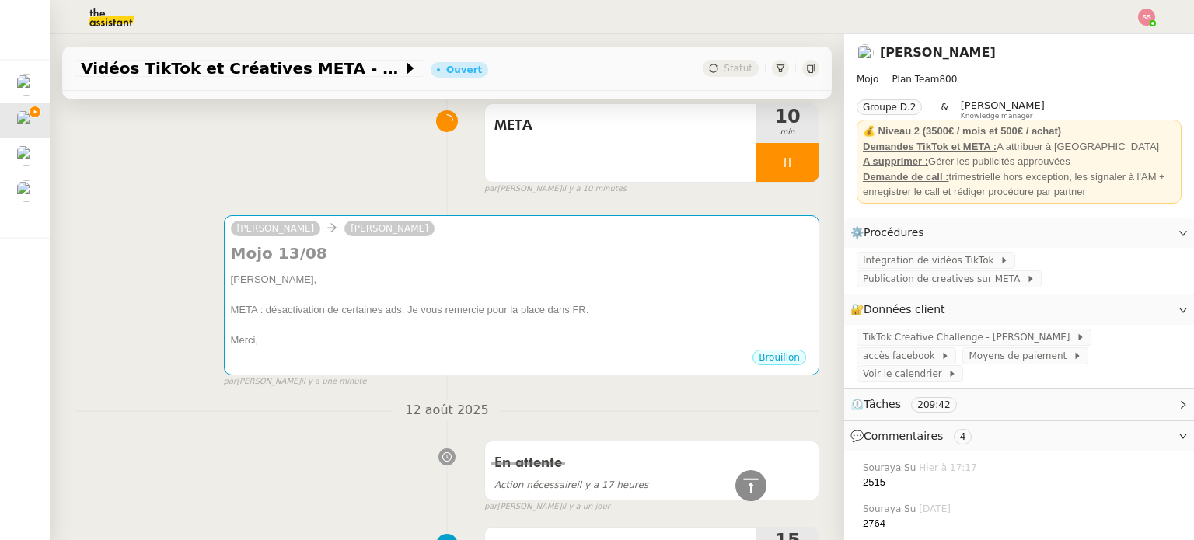
scroll to position [103, 0]
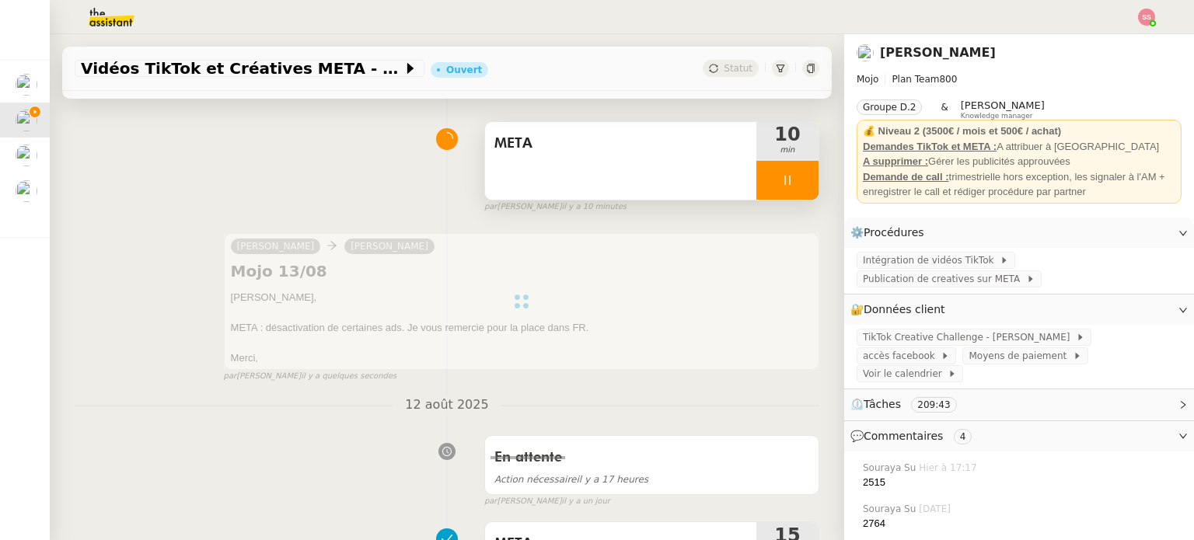
drag, startPoint x: 779, startPoint y: 211, endPoint x: 783, endPoint y: 195, distance: 16.0
click at [780, 208] on div "par [PERSON_NAME] il y a 10 minutes" at bounding box center [651, 207] width 335 height 13
click at [786, 186] on div at bounding box center [787, 180] width 62 height 39
click at [797, 186] on icon at bounding box center [803, 180] width 12 height 12
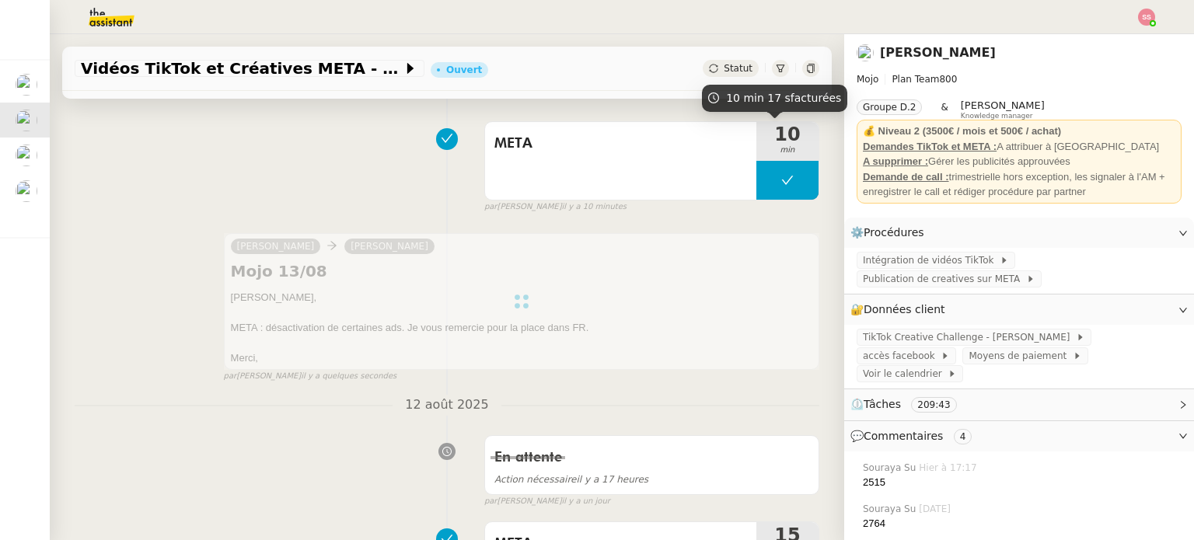
click at [724, 69] on span "Statut" at bounding box center [738, 68] width 29 height 11
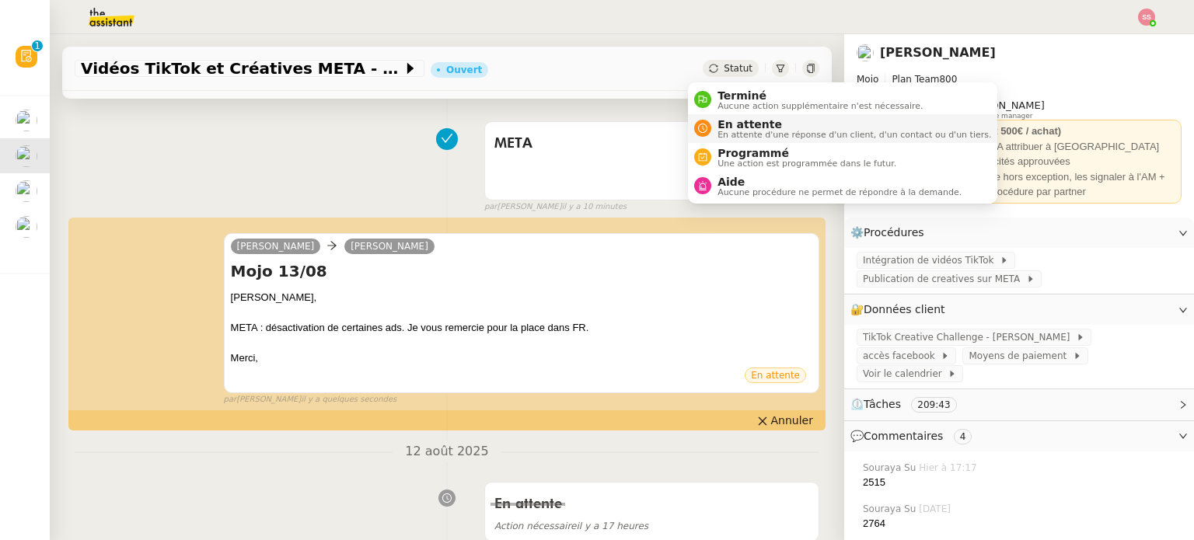
click at [734, 118] on span "En attente" at bounding box center [854, 124] width 274 height 12
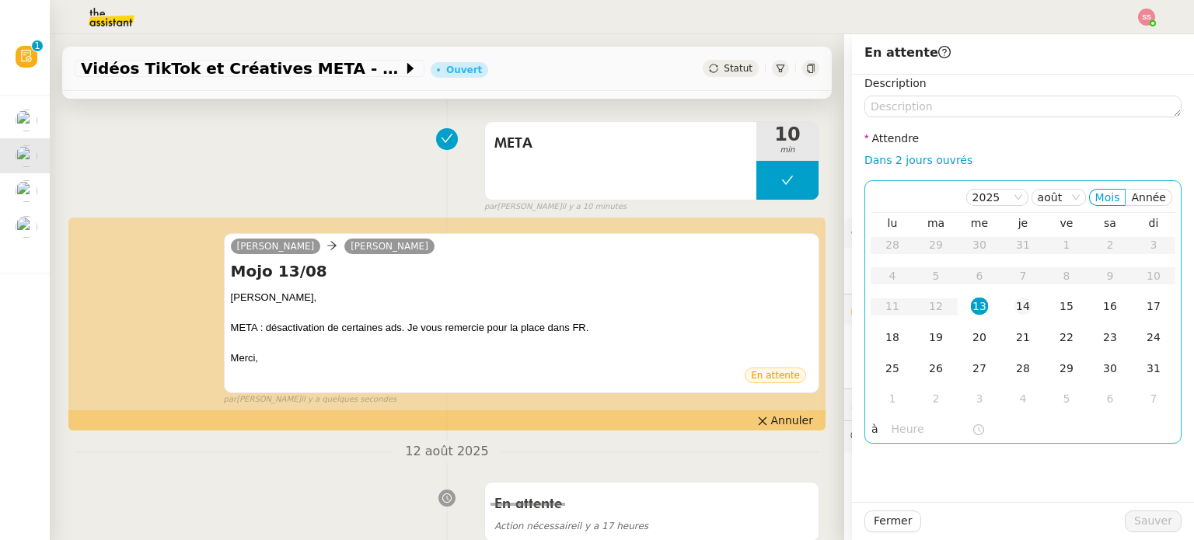
click at [1019, 304] on div "14" at bounding box center [1022, 306] width 17 height 17
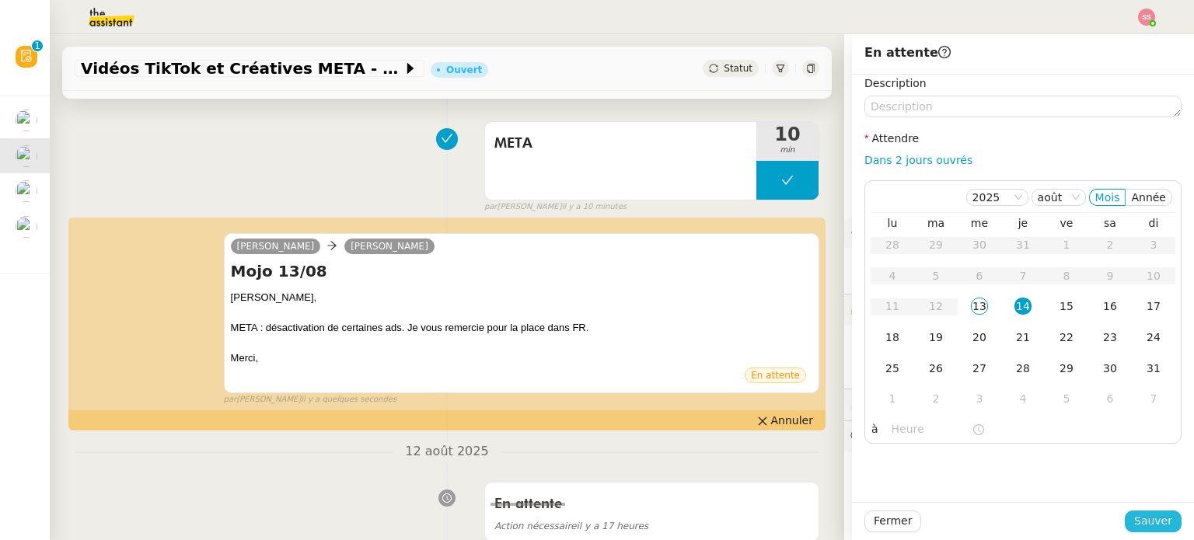
click at [1139, 522] on span "Sauver" at bounding box center [1153, 521] width 38 height 18
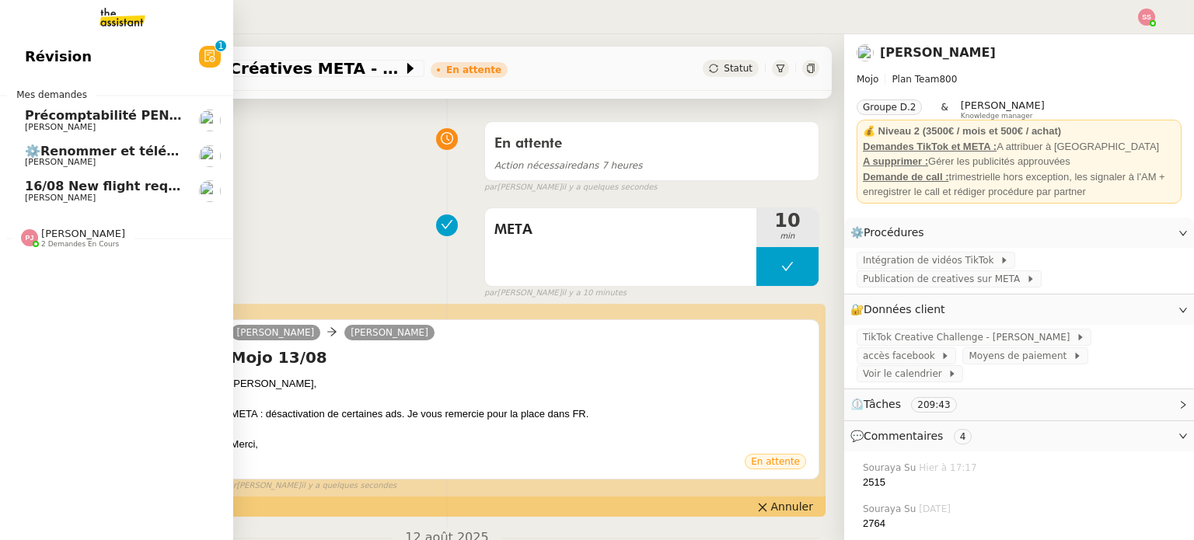
click at [87, 183] on span "16/08 New flight request - [PERSON_NAME]" at bounding box center [176, 186] width 303 height 15
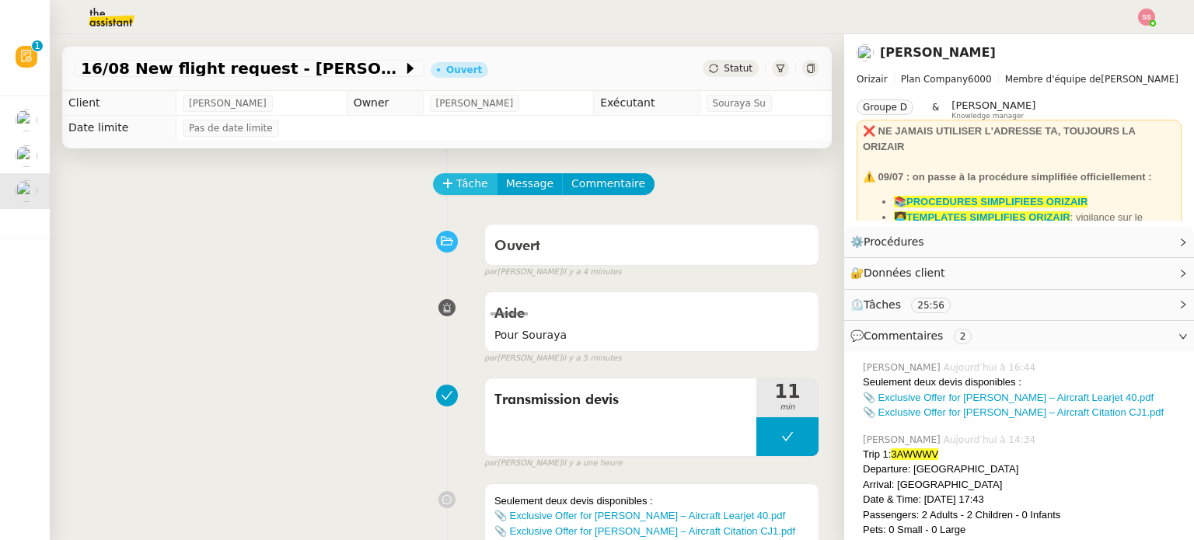
click at [467, 175] on button "Tâche" at bounding box center [465, 184] width 65 height 22
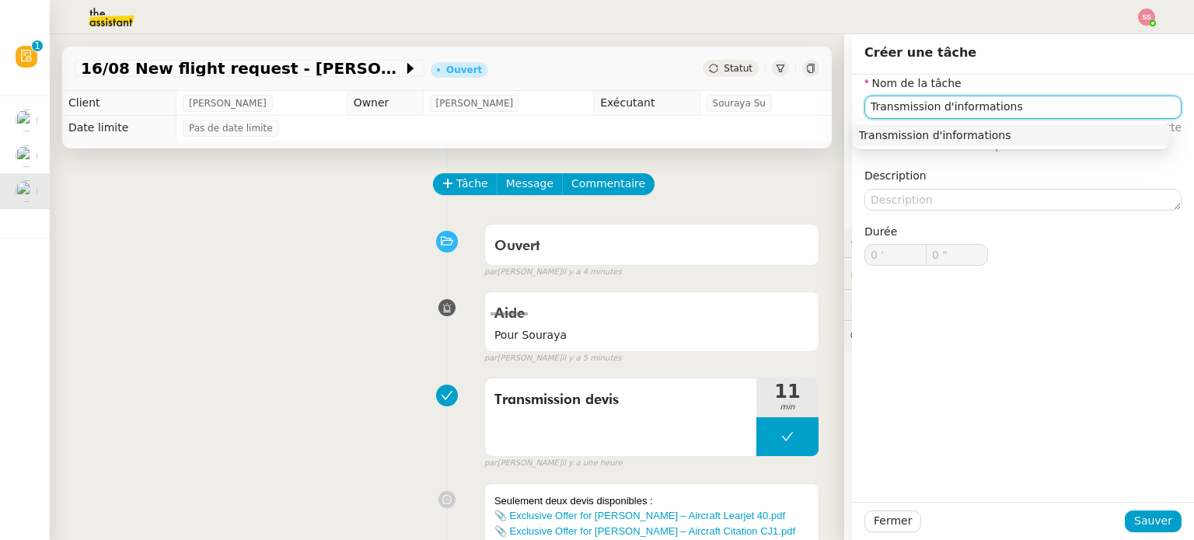
drag, startPoint x: 939, startPoint y: 129, endPoint x: 1020, endPoint y: 239, distance: 136.8
click at [940, 129] on div "Transmission d'informations" at bounding box center [1011, 135] width 305 height 14
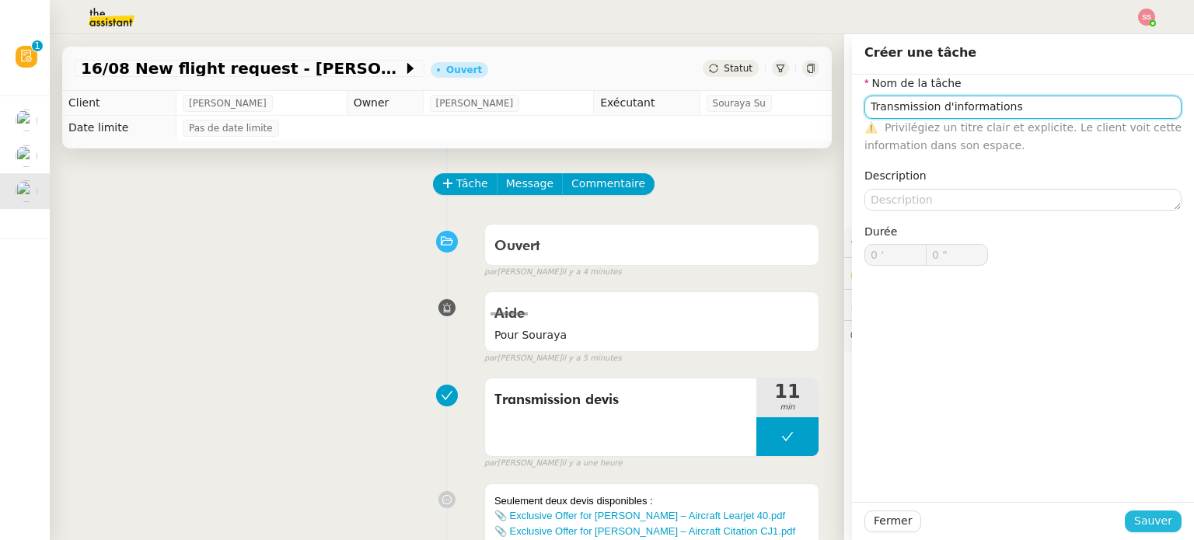
type input "Transmission d'informations"
click at [1145, 522] on span "Sauver" at bounding box center [1153, 521] width 38 height 18
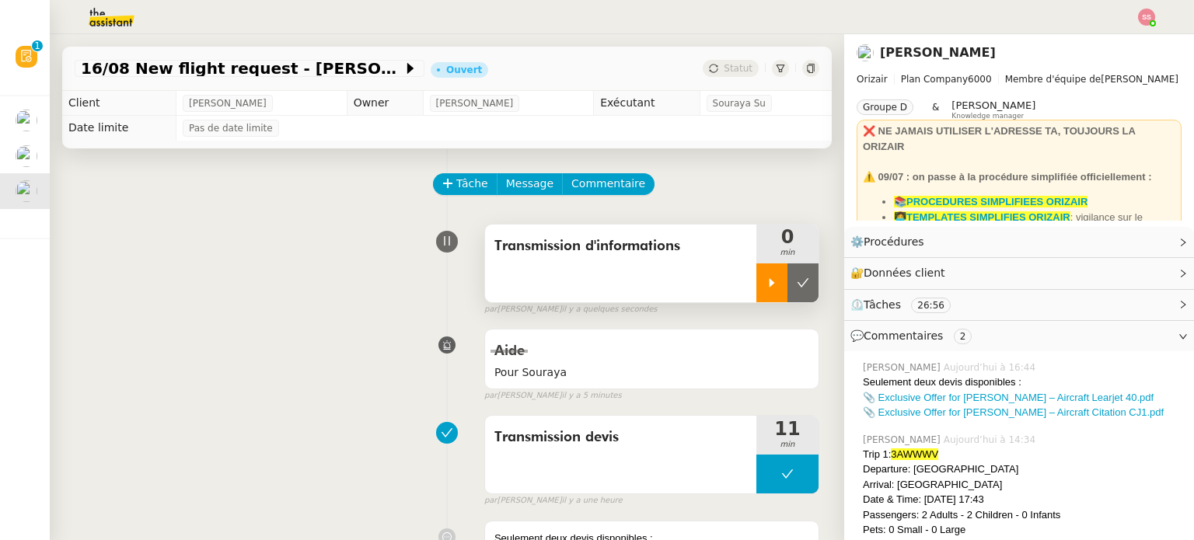
click at [766, 279] on icon at bounding box center [772, 283] width 12 height 12
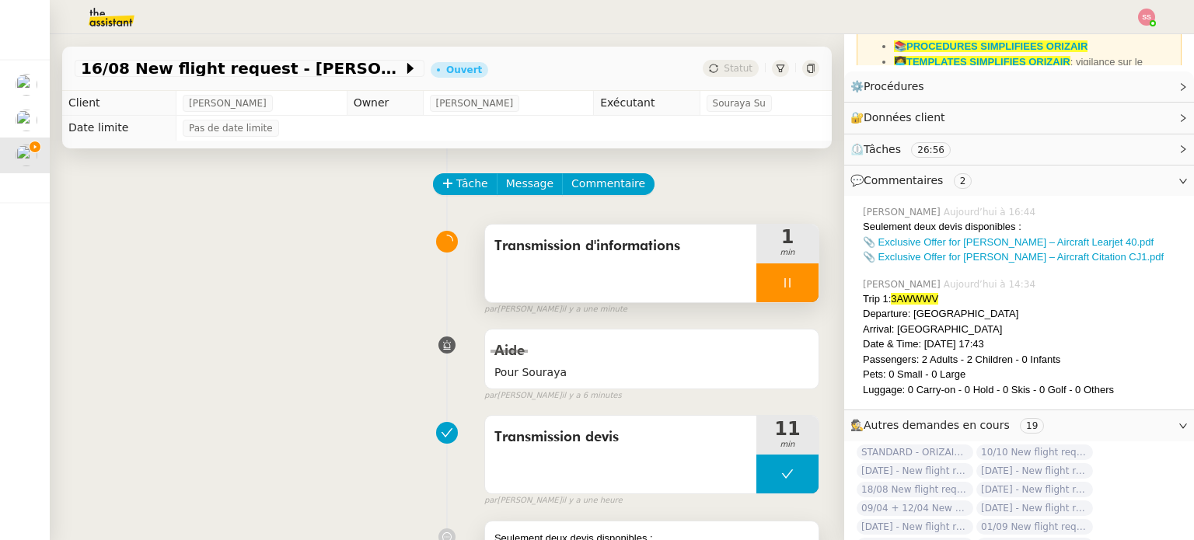
scroll to position [233, 0]
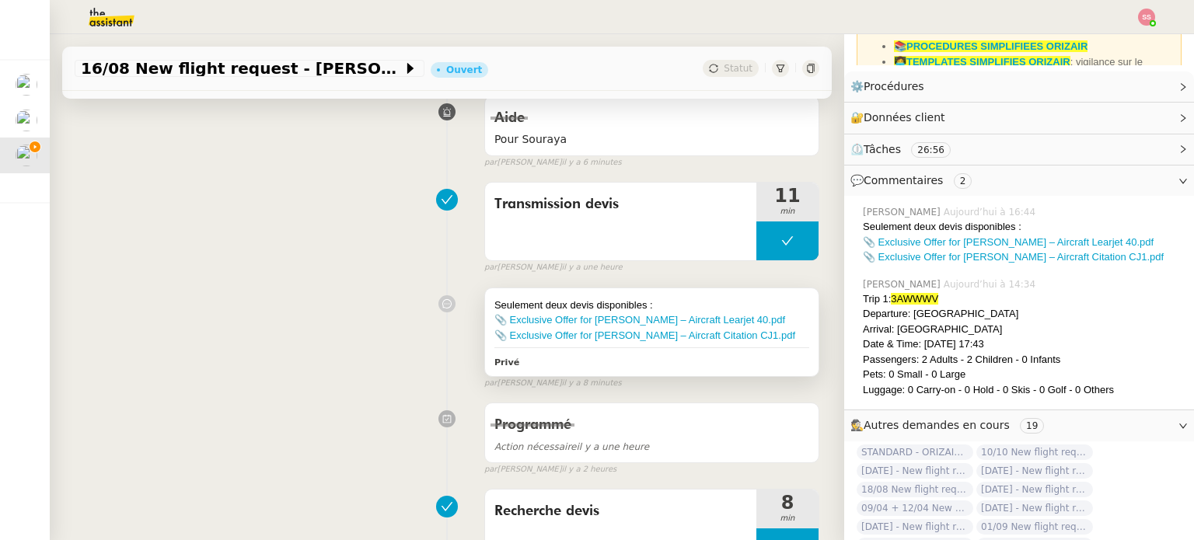
click at [535, 315] on div "📎 Exclusive Offer for [PERSON_NAME] – Aircraft Learjet 40.pdf" at bounding box center [651, 320] width 315 height 16
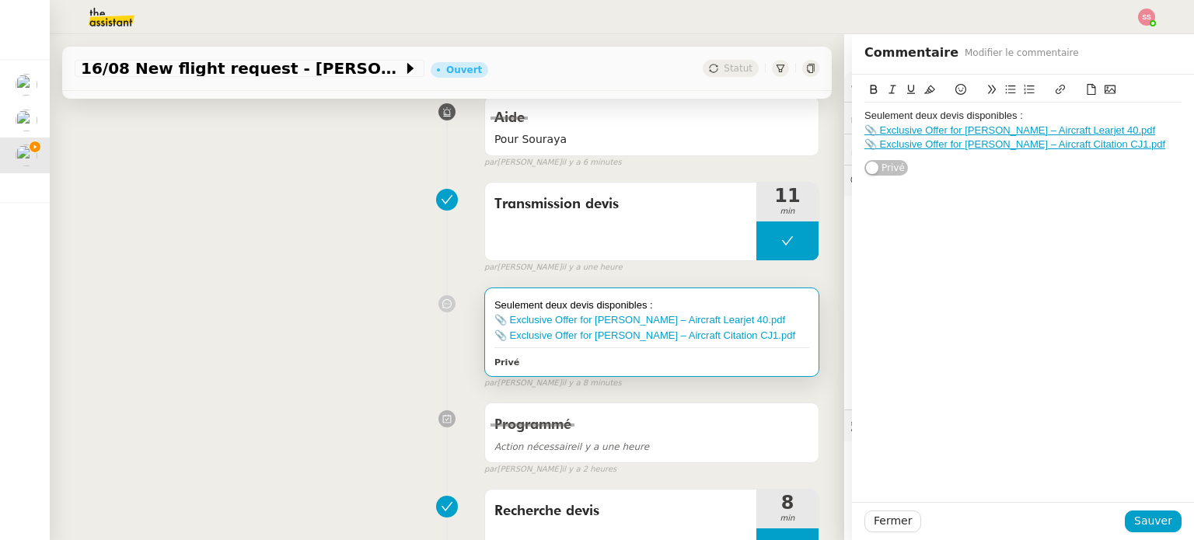
click at [985, 125] on link "📎 Exclusive Offer for [PERSON_NAME] – Aircraft Learjet 40.pdf" at bounding box center [1009, 130] width 291 height 12
click at [922, 160] on link "[URL][DOMAIN_NAME]" at bounding box center [952, 158] width 106 height 20
click at [1174, 249] on div "Seulement deux devis disponibles : 📎 Exclusive Offer for [PERSON_NAME] – Aircra…" at bounding box center [1023, 288] width 342 height 427
click at [909, 146] on link "📎 Exclusive Offer for [PERSON_NAME] – Aircraft Citation CJ1.pdf" at bounding box center [1014, 144] width 301 height 12
click at [925, 173] on link "[URL][DOMAIN_NAME]" at bounding box center [958, 172] width 106 height 20
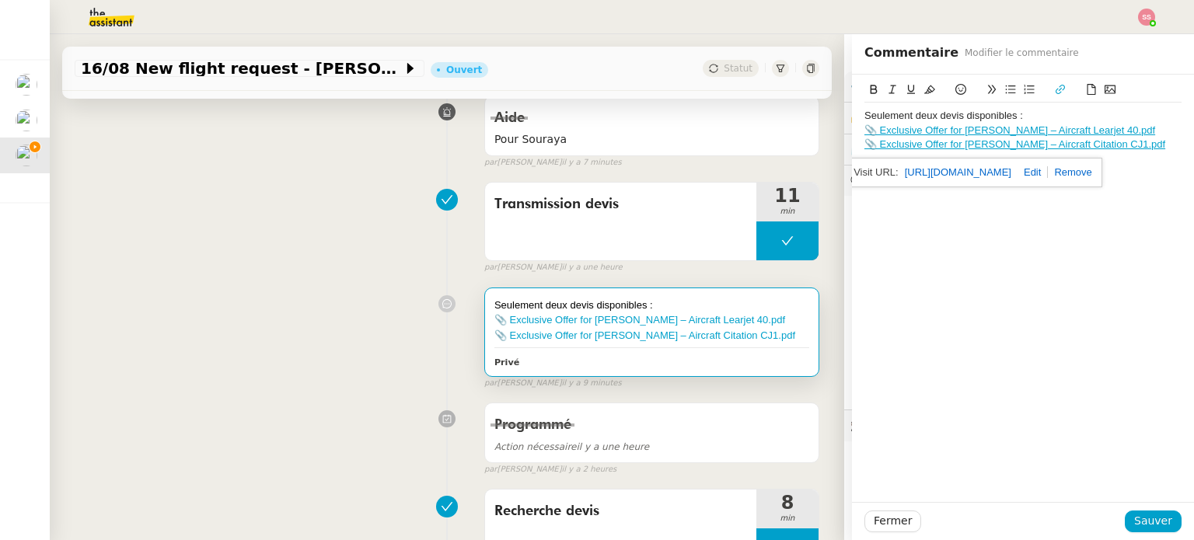
click at [393, 242] on div "Transmission devis 11 min false par [PERSON_NAME] il y a une heure" at bounding box center [447, 224] width 745 height 99
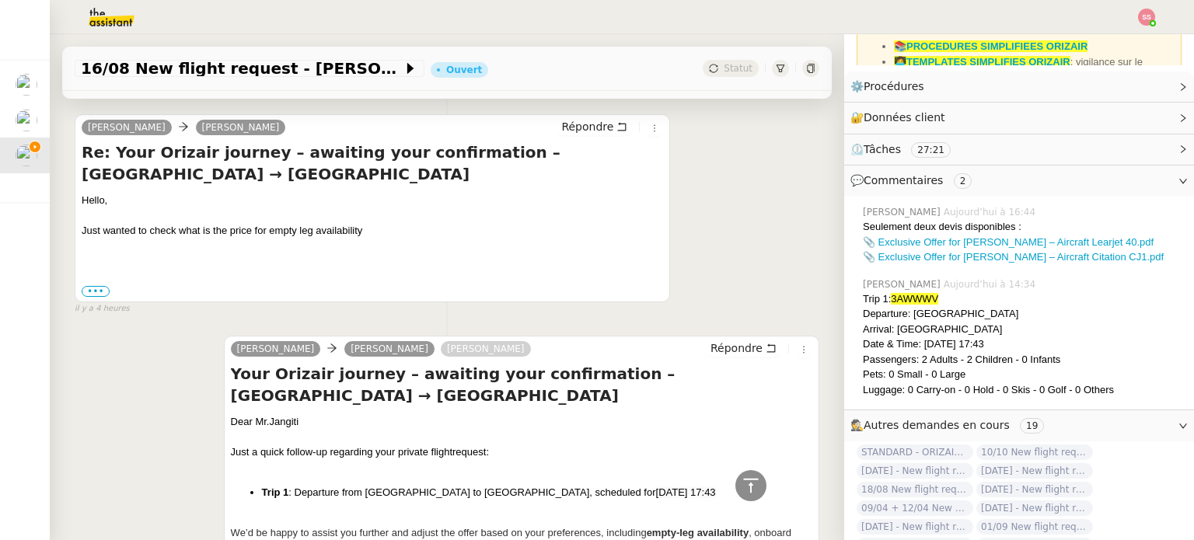
scroll to position [1010, 0]
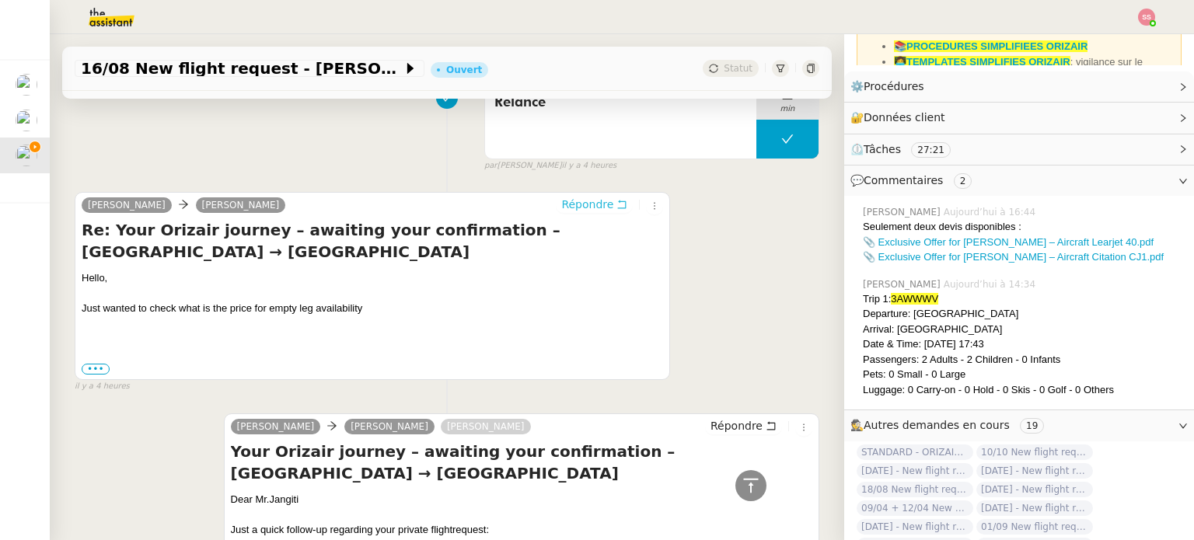
click at [585, 201] on span "Répondre" at bounding box center [587, 205] width 52 height 16
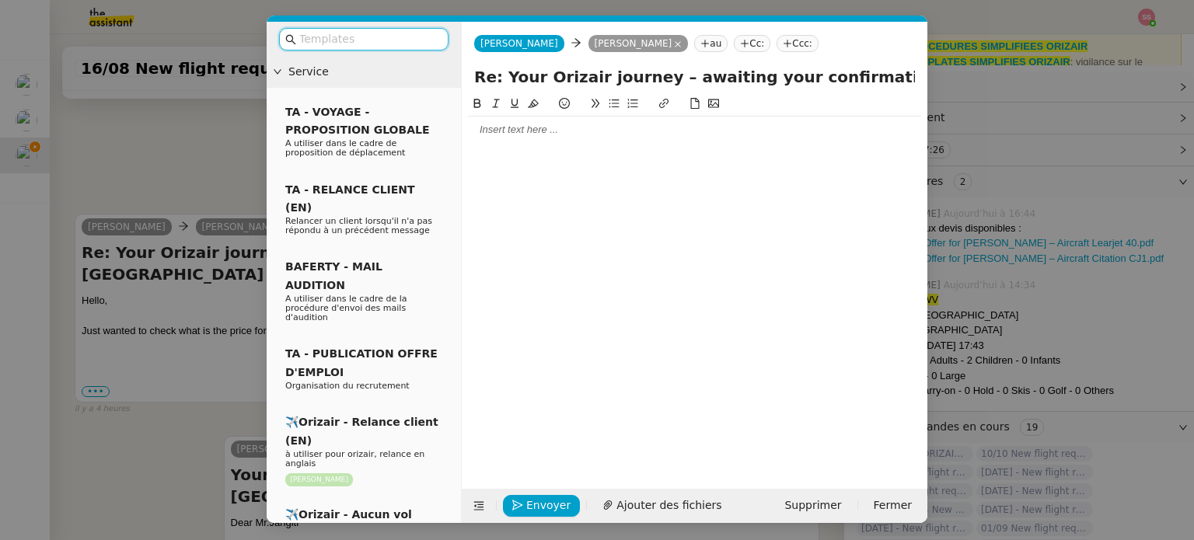
click at [433, 37] on input "text" at bounding box center [369, 39] width 140 height 18
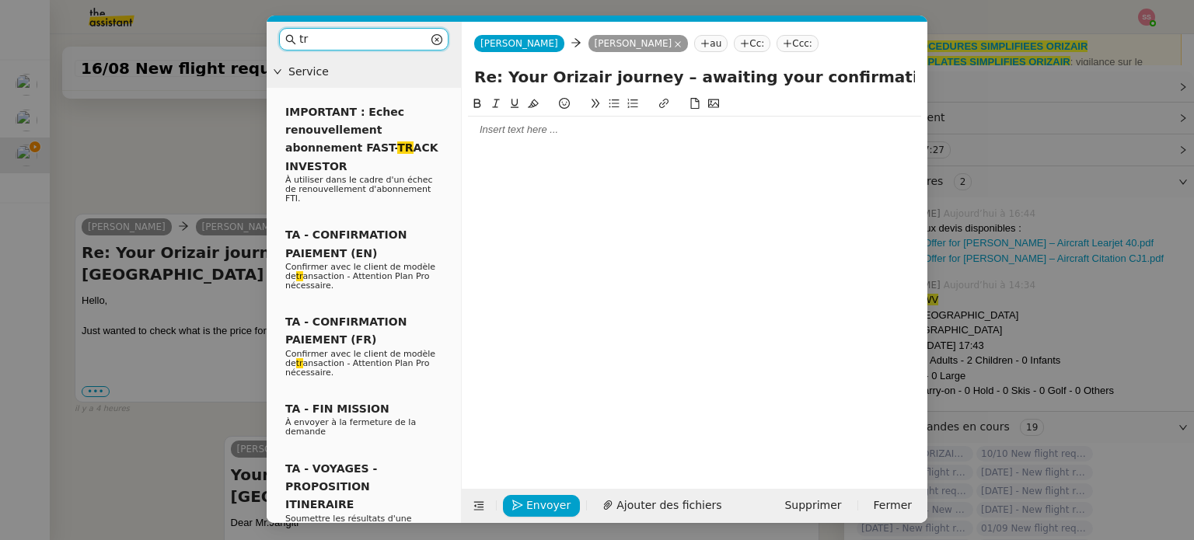
type input "t"
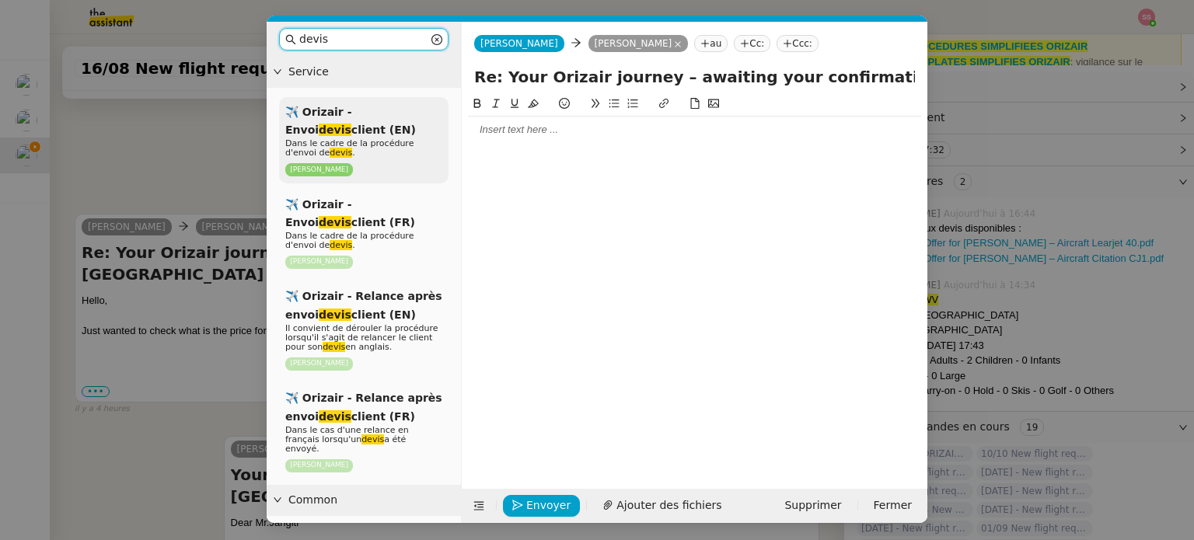
type input "devis"
click at [395, 120] on div "✈️ Orizair - Envoi devis client (EN) Dans le cadre de la procédure d'envoi de d…" at bounding box center [363, 140] width 169 height 86
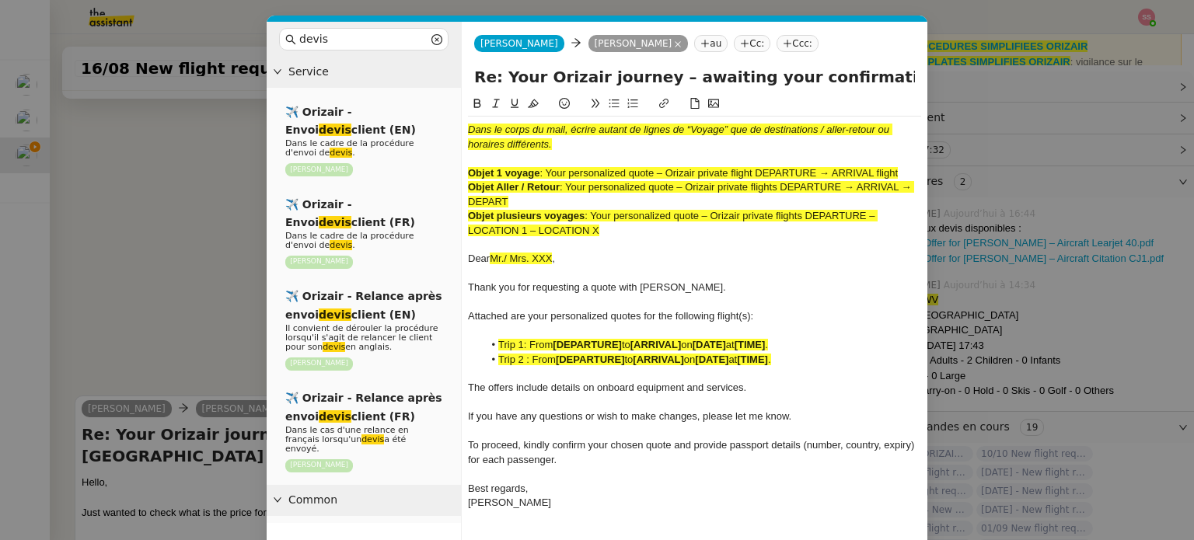
scroll to position [1334, 0]
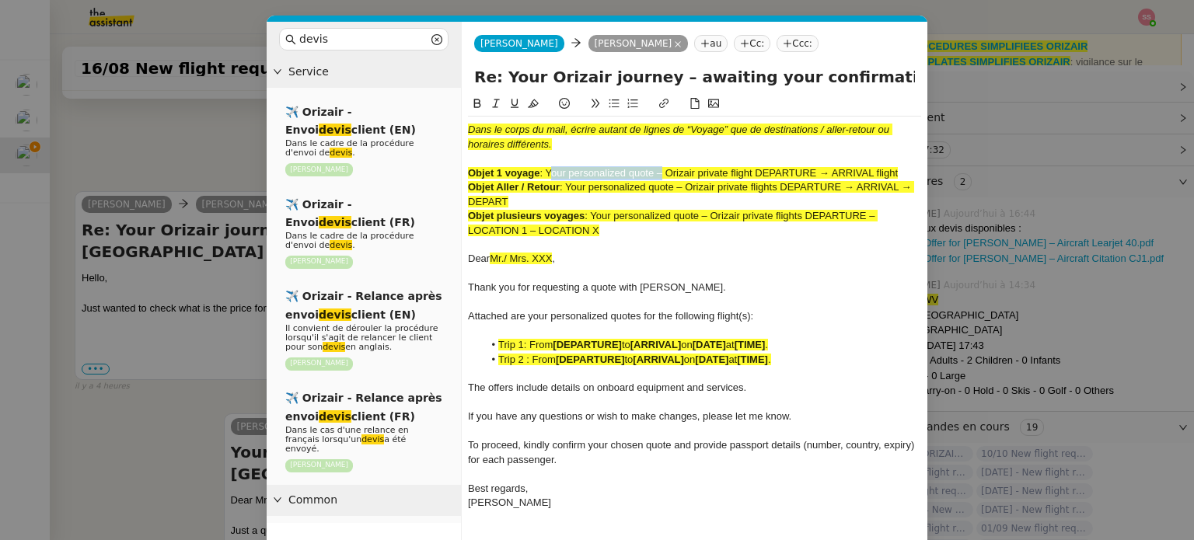
drag, startPoint x: 547, startPoint y: 170, endPoint x: 659, endPoint y: 169, distance: 111.9
click at [659, 169] on span ": Your personalized quote – Orizair private flight DEPARTURE → ARRIVAL flight" at bounding box center [718, 173] width 358 height 12
copy span "Your personalized quote"
drag, startPoint x: 647, startPoint y: 79, endPoint x: 354, endPoint y: 32, distance: 296.8
click at [354, 32] on nz-layout "devis Service ✈️ Orizair - Envoi devis client (EN) Dans le cadre de la procédur…" at bounding box center [597, 298] width 661 height 553
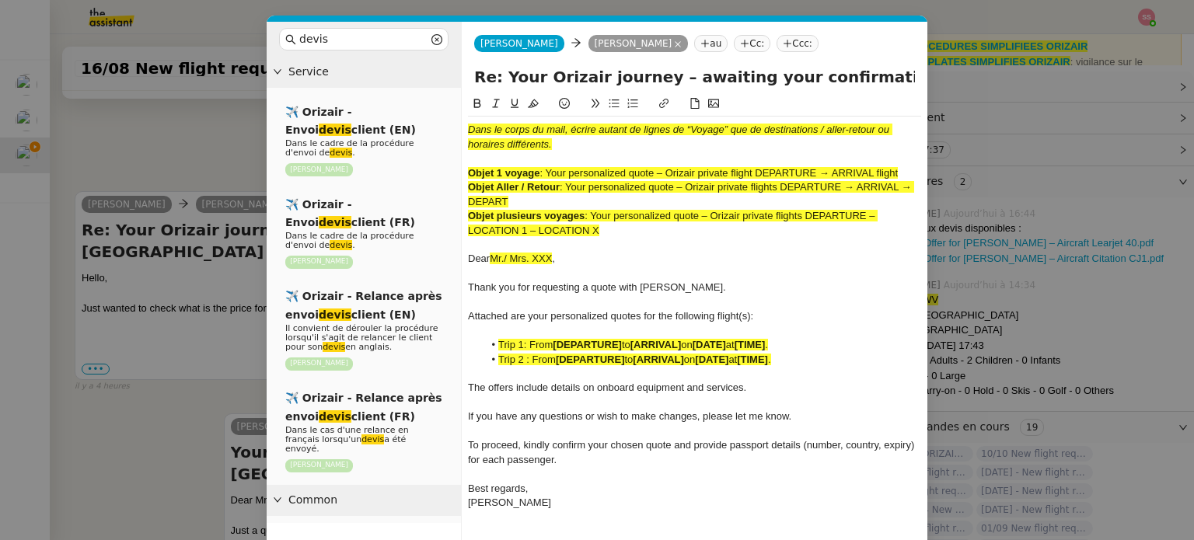
paste input "Your personalized quote"
drag, startPoint x: 664, startPoint y: 79, endPoint x: 871, endPoint y: 76, distance: 207.5
click at [871, 76] on input "Your personalized quotes – awaiting your confirmation – [GEOGRAPHIC_DATA] → [GE…" at bounding box center [694, 76] width 441 height 23
type input "Your personalized quotes – [GEOGRAPHIC_DATA] → [GEOGRAPHIC_DATA]"
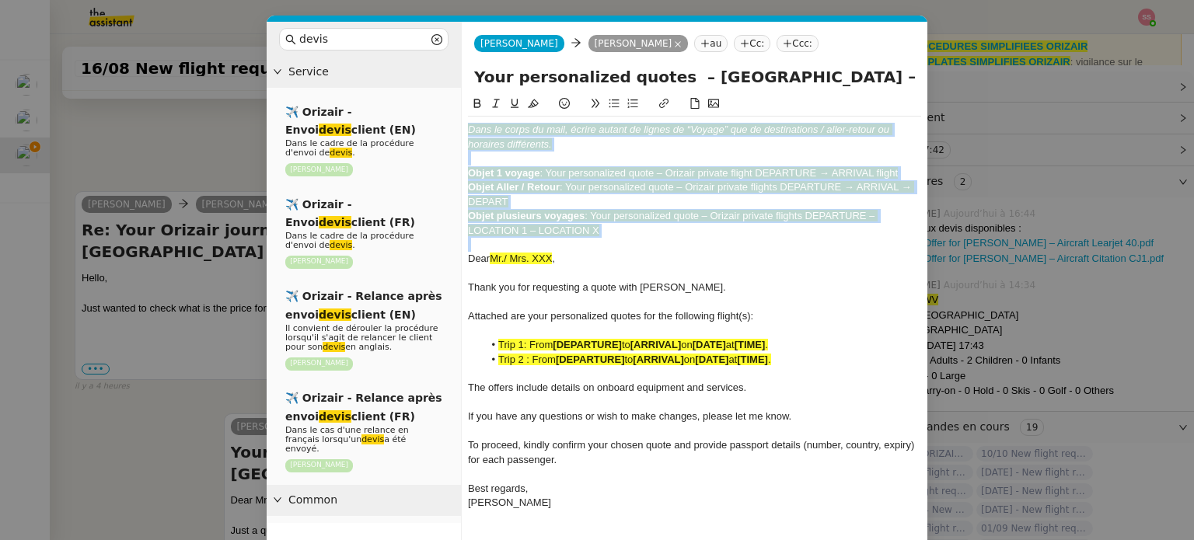
drag, startPoint x: 631, startPoint y: 239, endPoint x: 399, endPoint y: 89, distance: 276.6
click at [398, 89] on nz-layout "devis Service ✈️ Orizair - Envoi devis client (EN) Dans le cadre de la procédur…" at bounding box center [597, 298] width 661 height 553
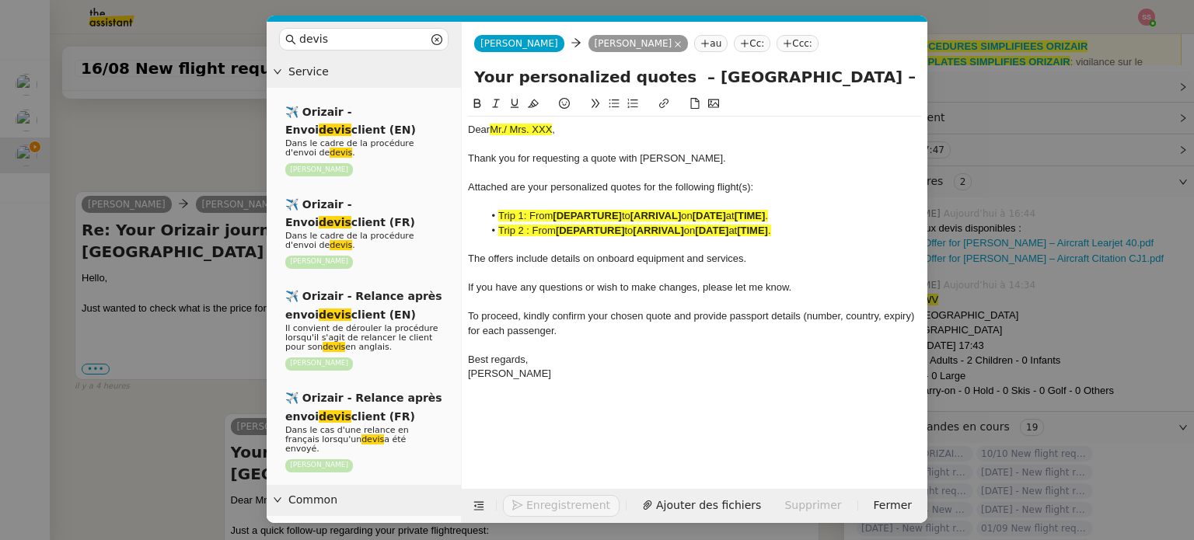
drag, startPoint x: 208, startPoint y: 322, endPoint x: 221, endPoint y: 329, distance: 14.3
click at [216, 325] on nz-modal-container "devis Service ✈️ Orizair - Envoi devis client (EN) Dans le cadre de la procédur…" at bounding box center [597, 270] width 1194 height 540
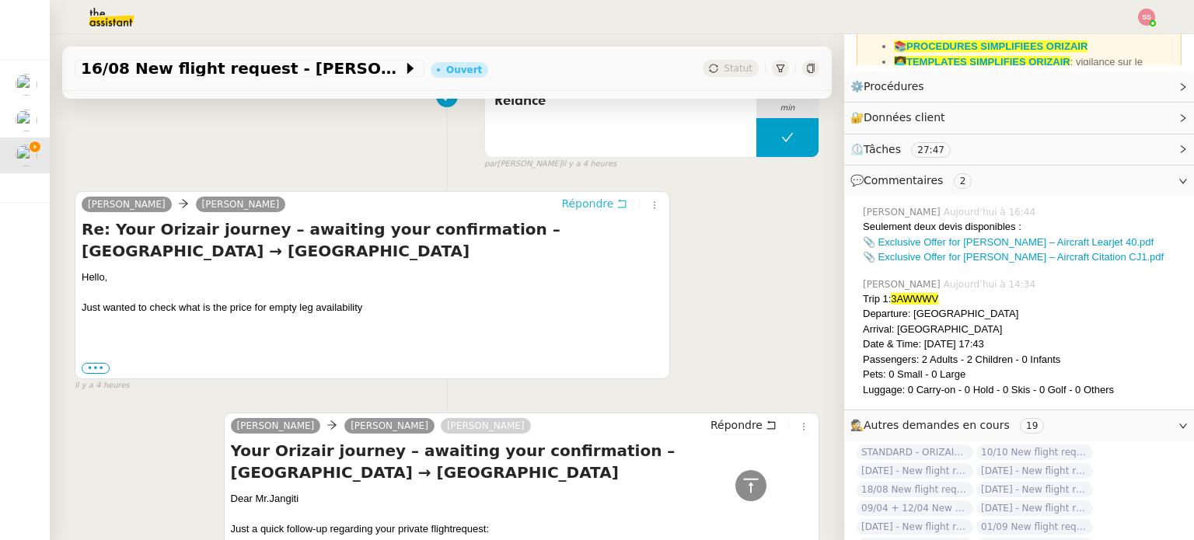
scroll to position [1331, 0]
click at [274, 492] on div "Dear Mr.Jangiti" at bounding box center [521, 500] width 581 height 16
copy div "Dear Mr.Jangiti"
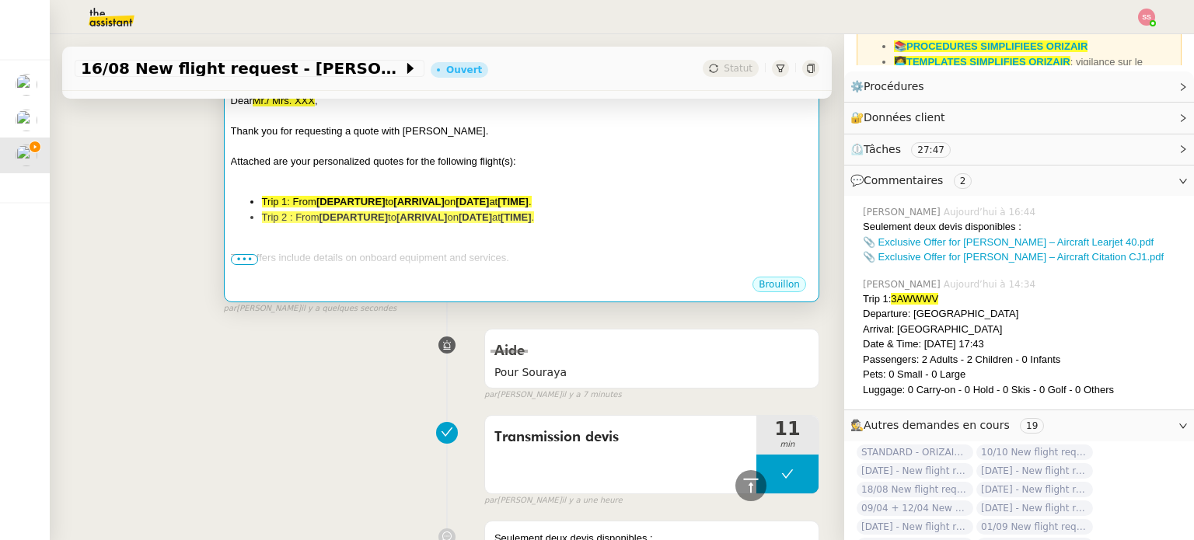
scroll to position [88, 0]
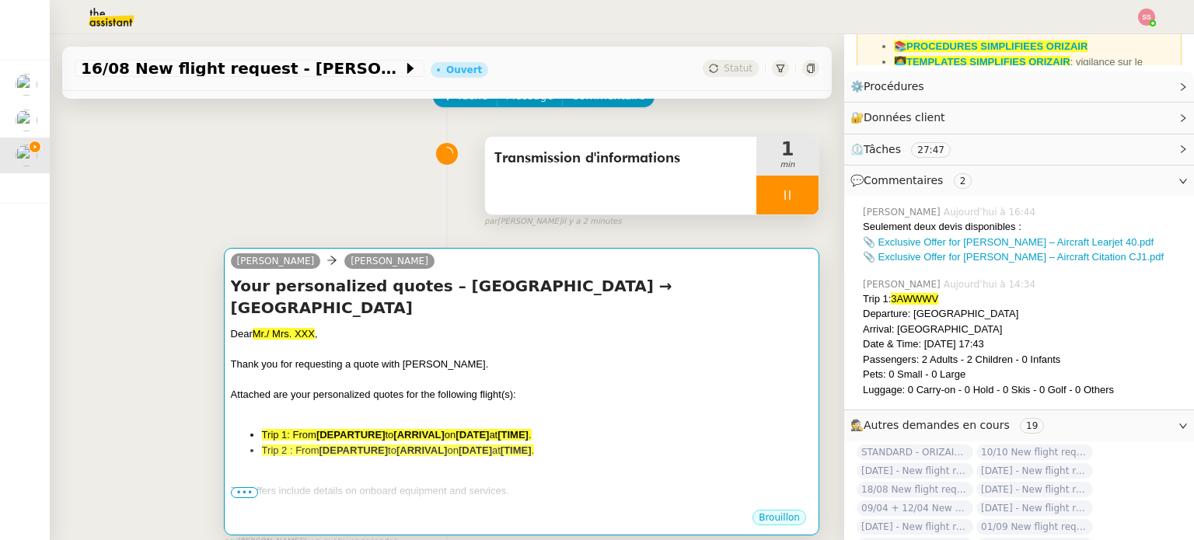
click at [612, 279] on h4 "Your personalized quotes – [GEOGRAPHIC_DATA] → [GEOGRAPHIC_DATA]" at bounding box center [521, 297] width 581 height 44
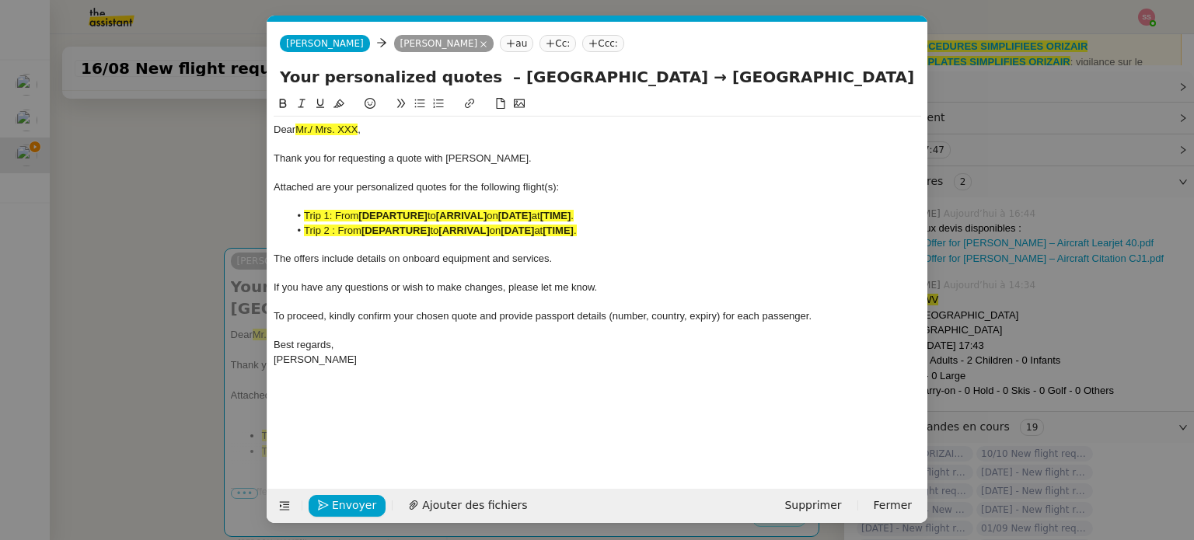
scroll to position [0, 57]
drag, startPoint x: 376, startPoint y: 133, endPoint x: 110, endPoint y: 85, distance: 270.0
click at [110, 85] on nz-modal-container "devis Service ✈️ Orizair - Envoi devis client (EN) Dans le cadre de la procédur…" at bounding box center [597, 270] width 1194 height 540
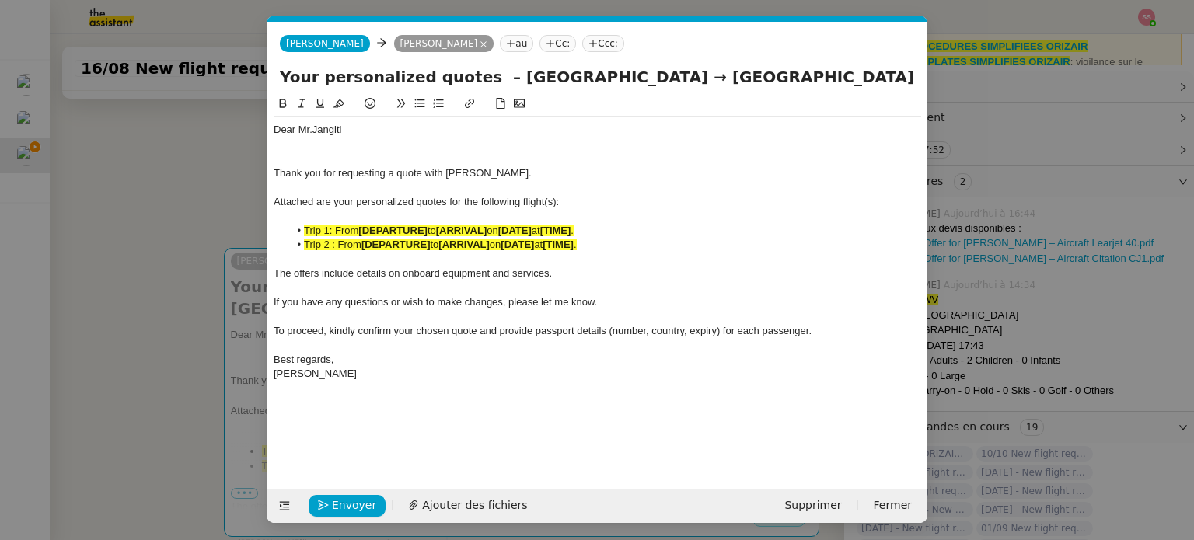
click at [389, 245] on strong "[DEPARTURE]" at bounding box center [395, 245] width 69 height 12
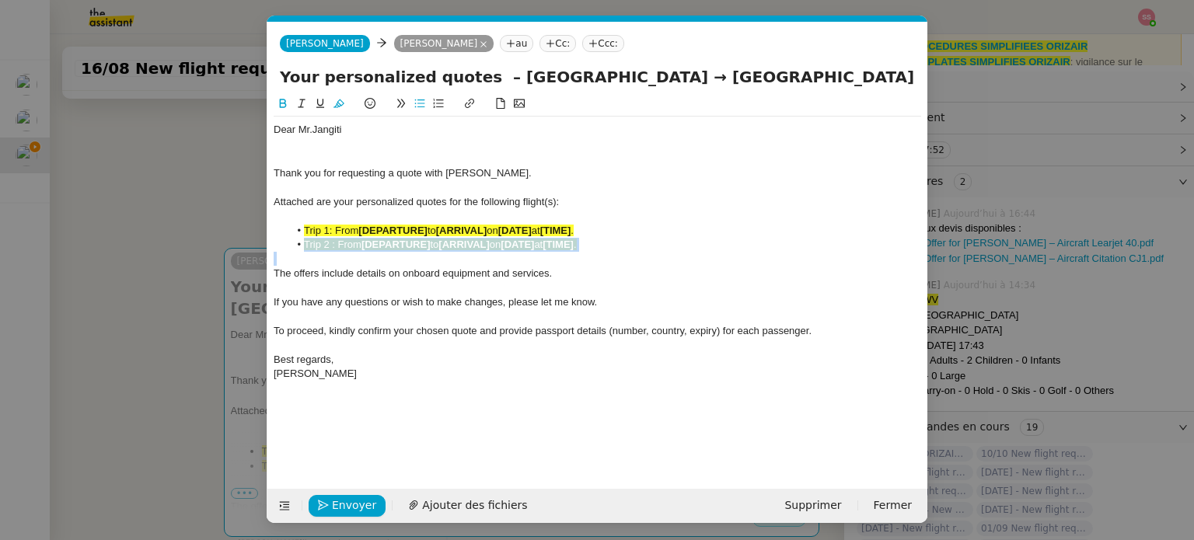
click at [389, 245] on strong "[DEPARTURE]" at bounding box center [395, 245] width 69 height 12
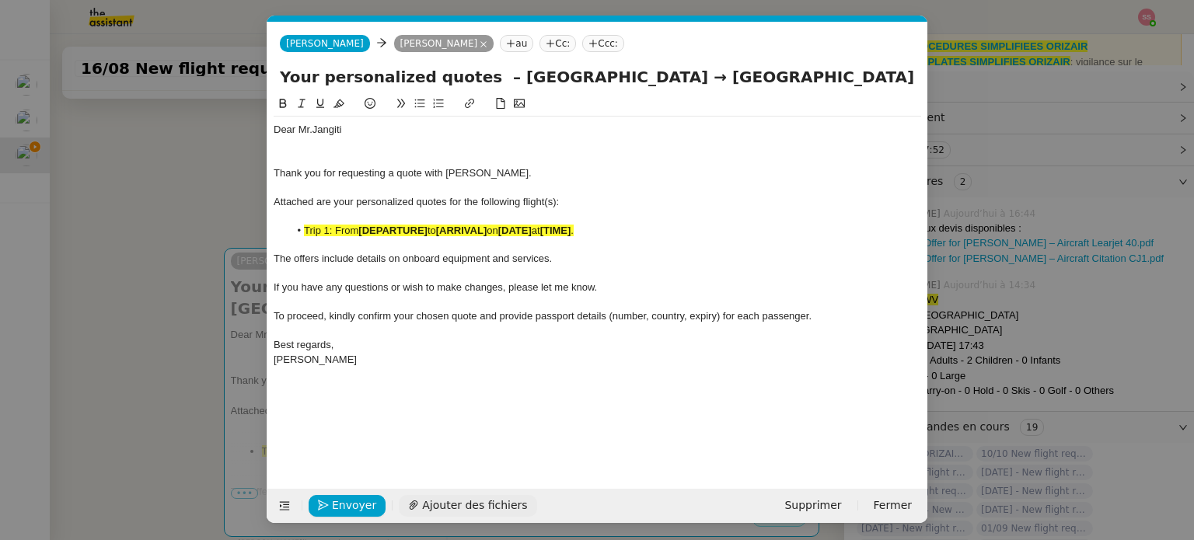
click at [522, 494] on div "Envoyer Ajouter des fichiers Supprimer Fermer" at bounding box center [597, 506] width 660 height 34
click at [493, 497] on span "Ajouter des fichiers" at bounding box center [474, 506] width 105 height 18
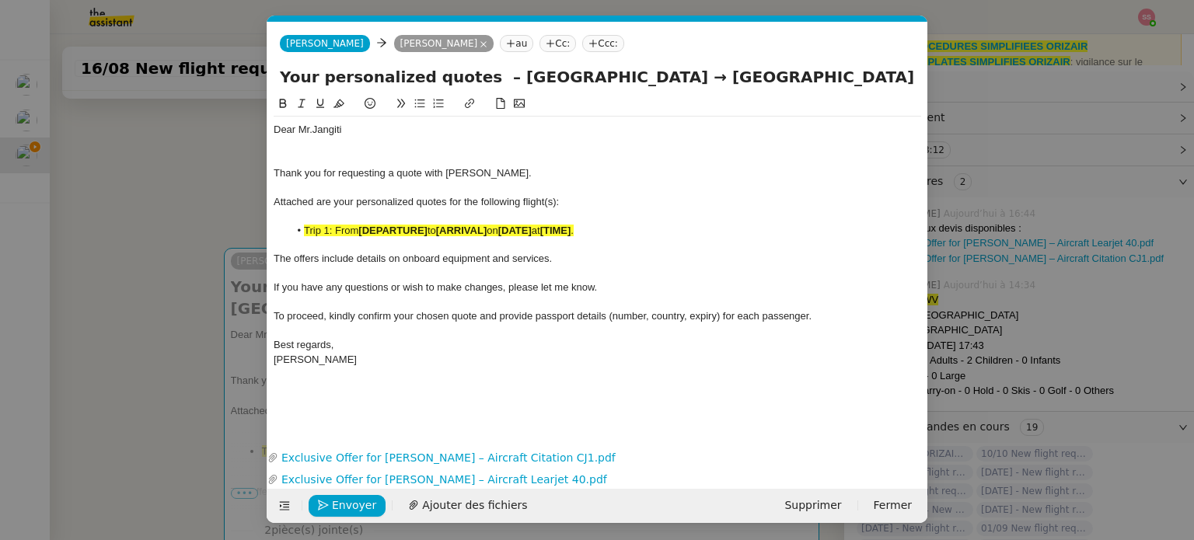
click at [153, 341] on nz-modal-container "devis Service ✈️ Orizair - Envoi devis client (EN) Dans le cadre de la procédur…" at bounding box center [597, 270] width 1194 height 540
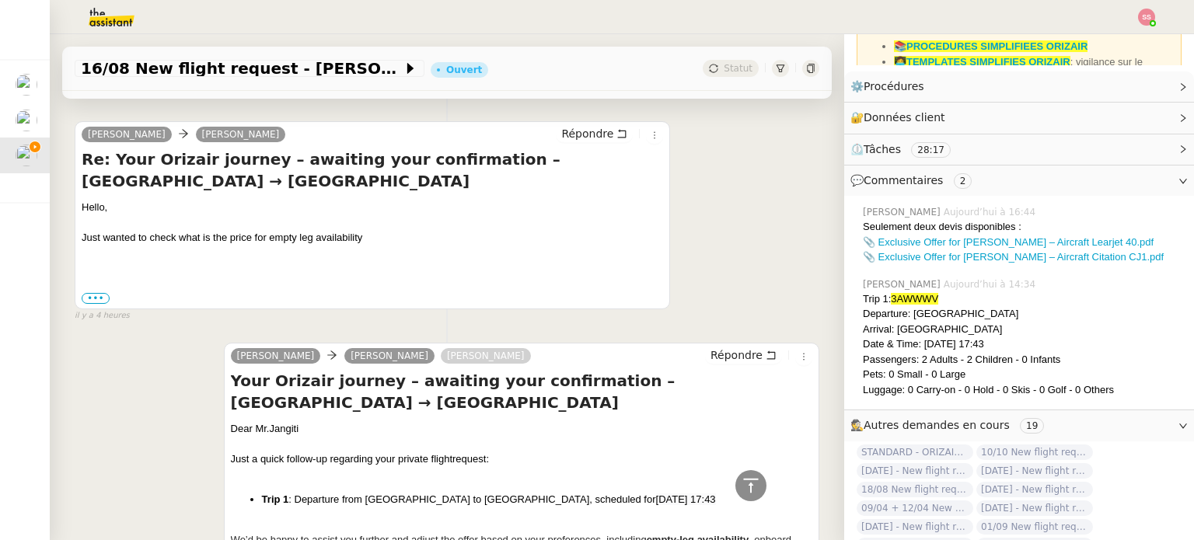
scroll to position [1487, 0]
click at [326, 491] on li "Trip 1 : Departure from [GEOGRAPHIC_DATA] to [GEOGRAPHIC_DATA], scheduled for […" at bounding box center [537, 499] width 550 height 16
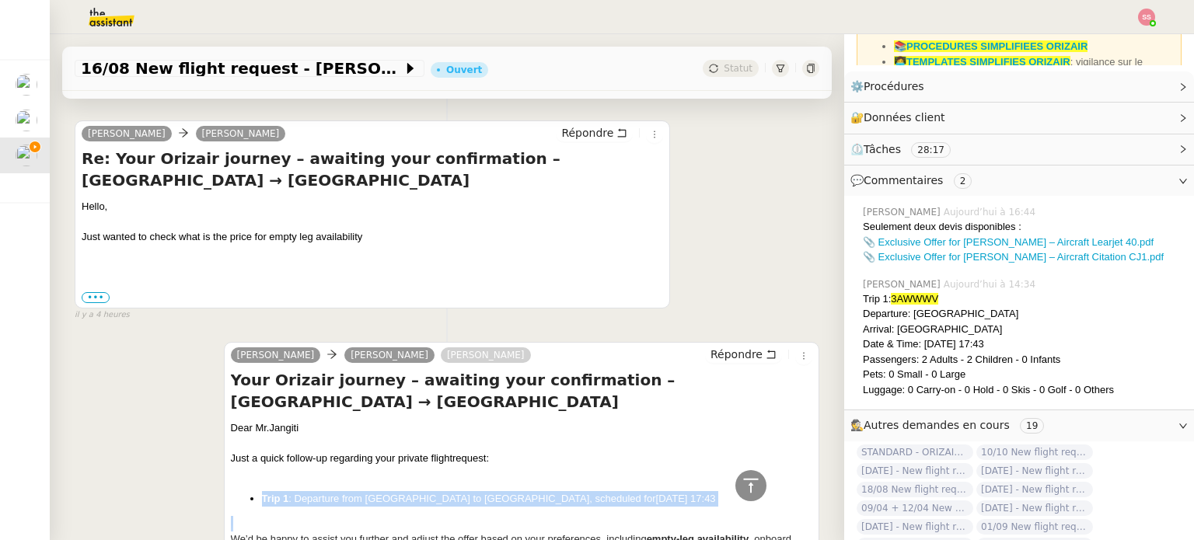
click at [326, 491] on li "Trip 1 : Departure from [GEOGRAPHIC_DATA] to [GEOGRAPHIC_DATA], scheduled for […" at bounding box center [537, 499] width 550 height 16
copy li "Trip 1 : Departure from [GEOGRAPHIC_DATA] to [GEOGRAPHIC_DATA], scheduled for […"
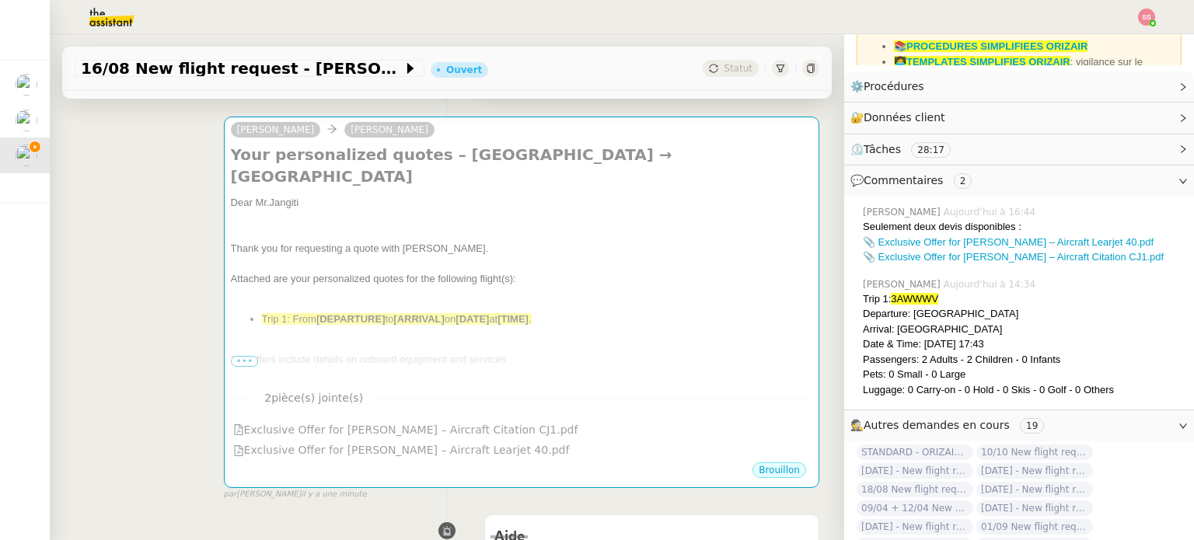
scroll to position [166, 0]
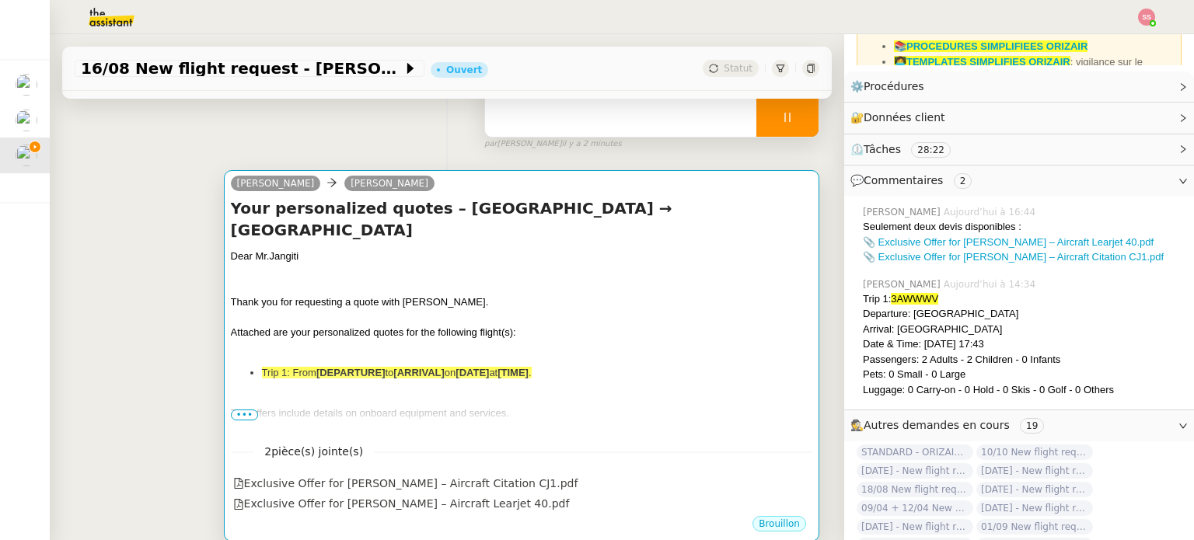
click at [522, 438] on span "If you have any questions or wish to make changes, please let me know." at bounding box center [392, 444] width 323 height 12
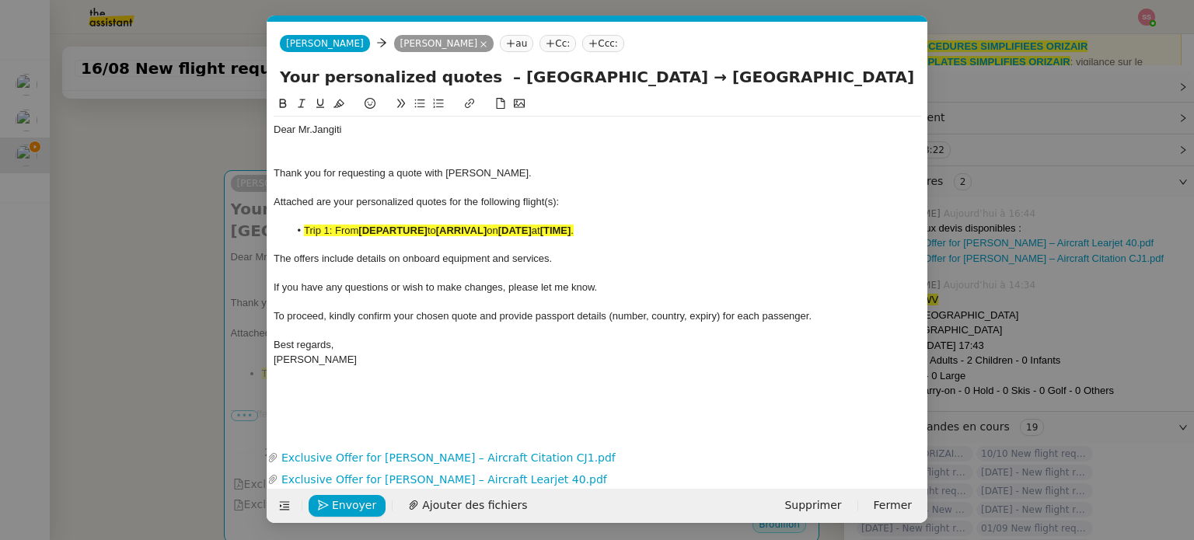
scroll to position [0, 57]
click at [479, 226] on strong "[ARRIVAL]" at bounding box center [461, 231] width 51 height 12
paste div
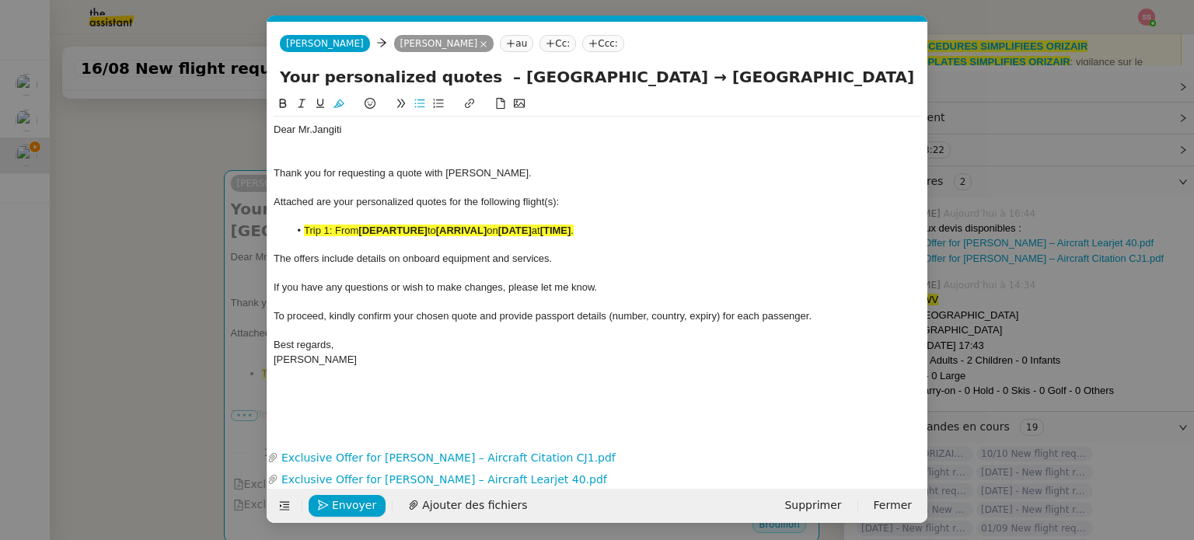
scroll to position [0, 0]
click at [323, 140] on div at bounding box center [597, 145] width 647 height 14
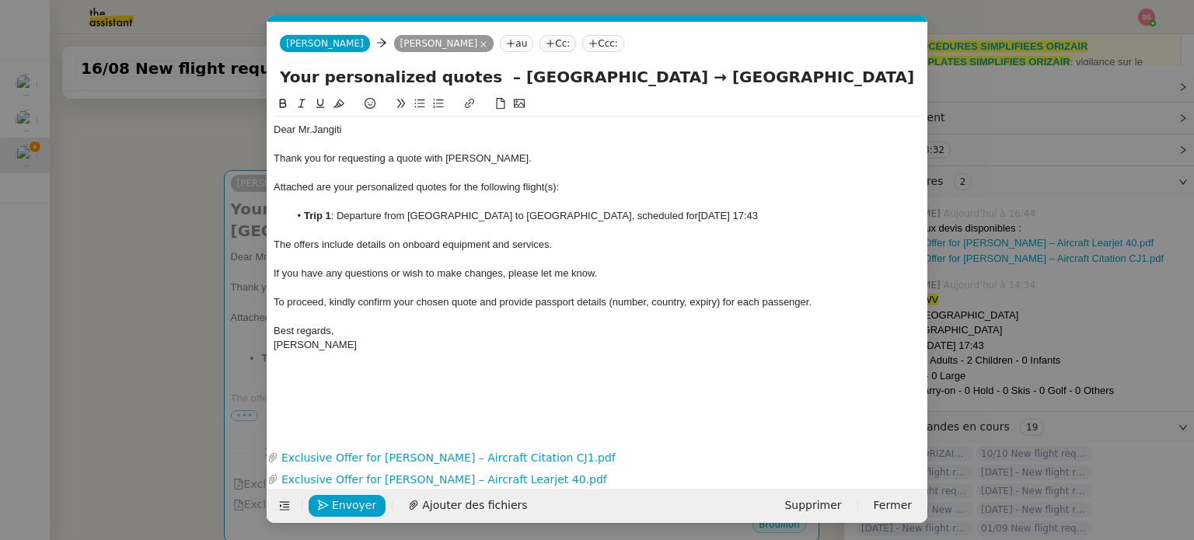
click at [554, 186] on span "Attached are your personalized quotes for the following flight(s):" at bounding box center [416, 187] width 285 height 12
click at [582, 50] on nz-tag "Ccc:" at bounding box center [603, 43] width 42 height 17
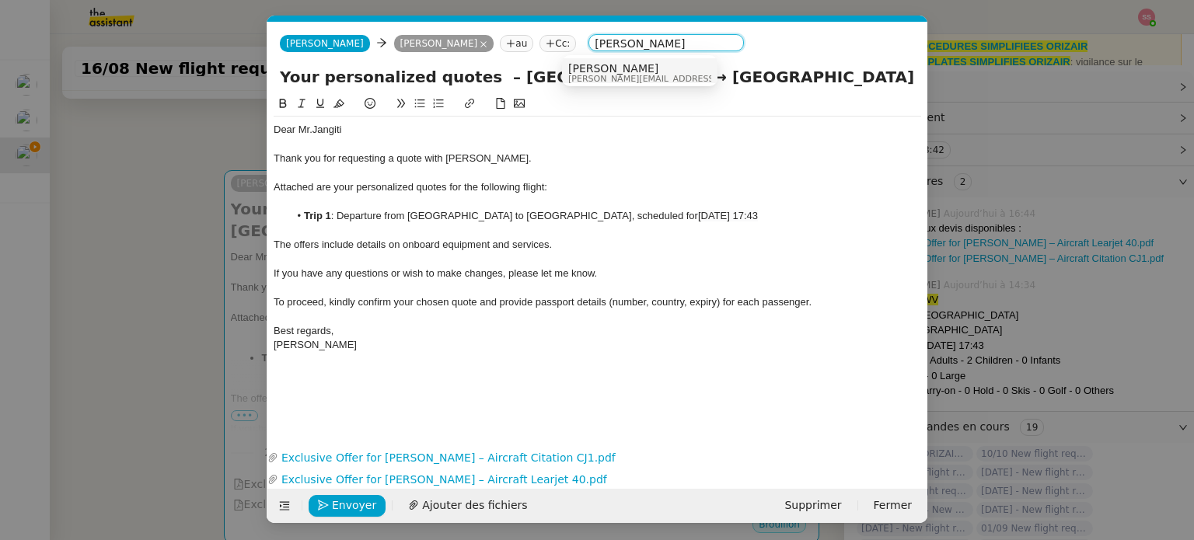
type input "[PERSON_NAME]"
click at [607, 75] on span "[PERSON_NAME][EMAIL_ADDRESS][DOMAIN_NAME]" at bounding box center [678, 79] width 221 height 9
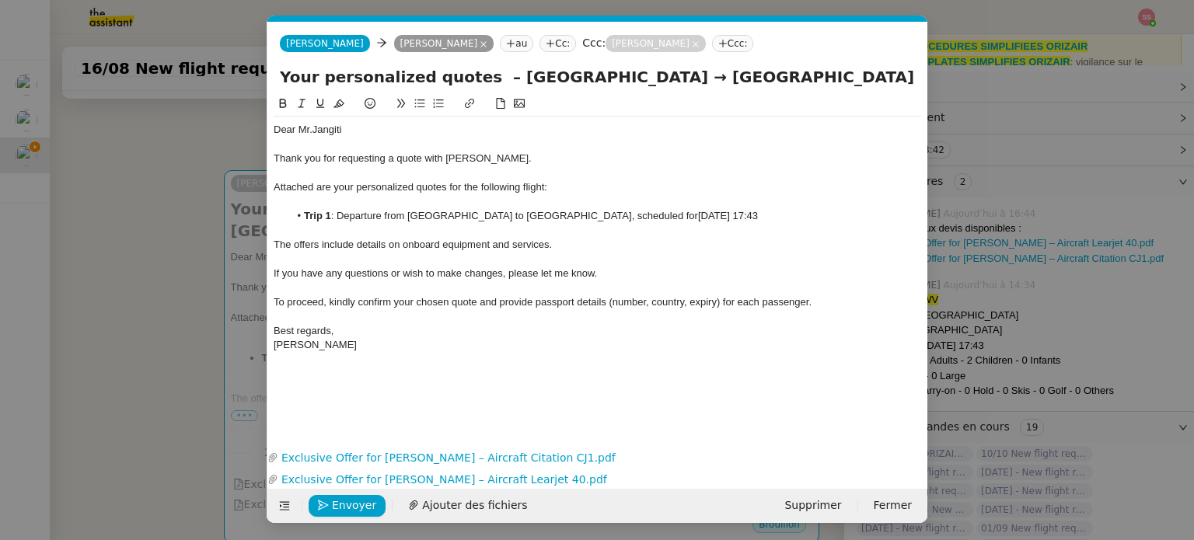
click at [606, 293] on div at bounding box center [597, 288] width 647 height 14
click at [322, 500] on icon "button" at bounding box center [323, 505] width 11 height 11
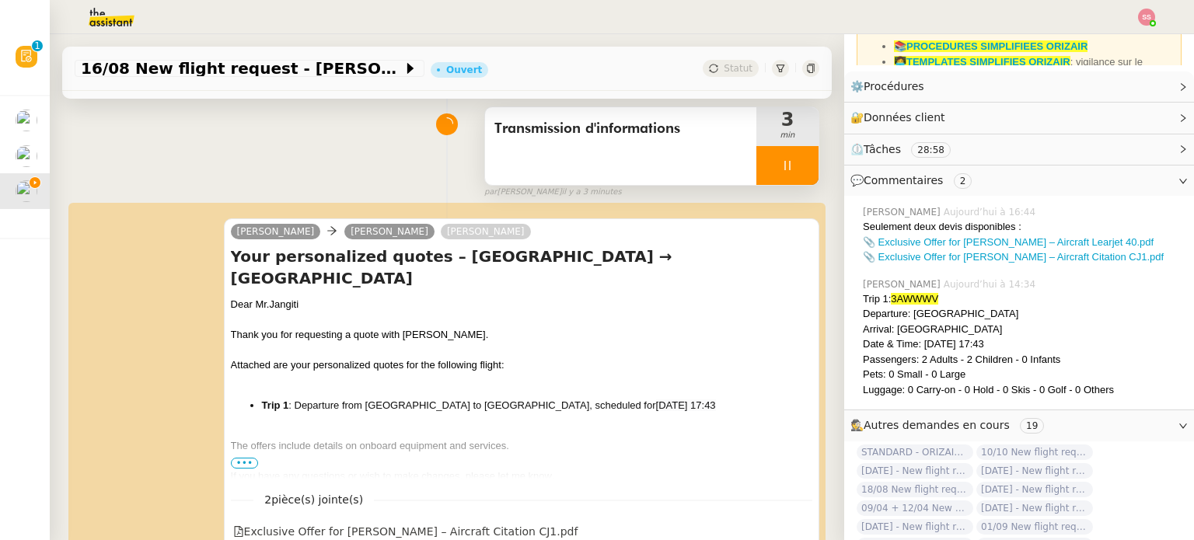
scroll to position [88, 0]
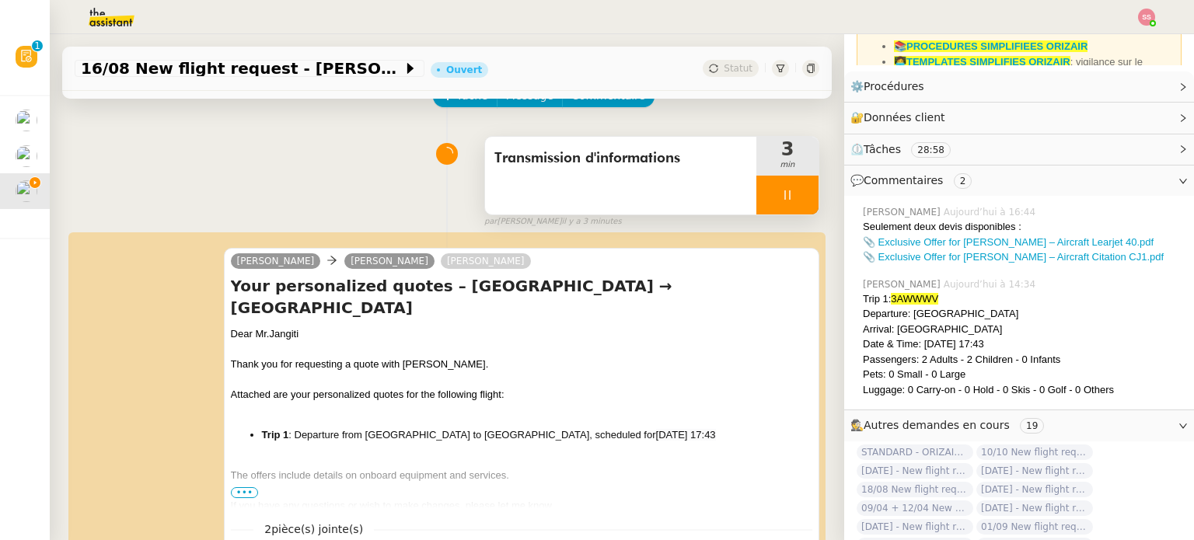
click at [779, 201] on div at bounding box center [787, 195] width 62 height 39
click at [797, 201] on icon at bounding box center [803, 195] width 12 height 12
click at [759, 194] on button at bounding box center [787, 195] width 62 height 39
click at [759, 194] on div at bounding box center [771, 195] width 31 height 39
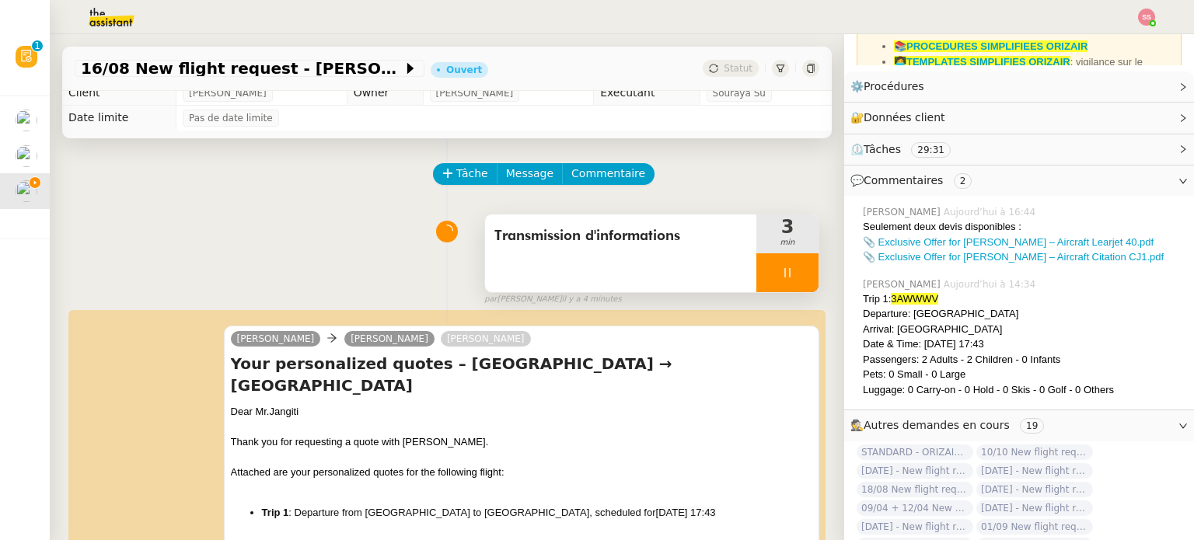
click at [783, 274] on div at bounding box center [787, 272] width 62 height 39
click at [797, 274] on icon at bounding box center [803, 272] width 12 height 9
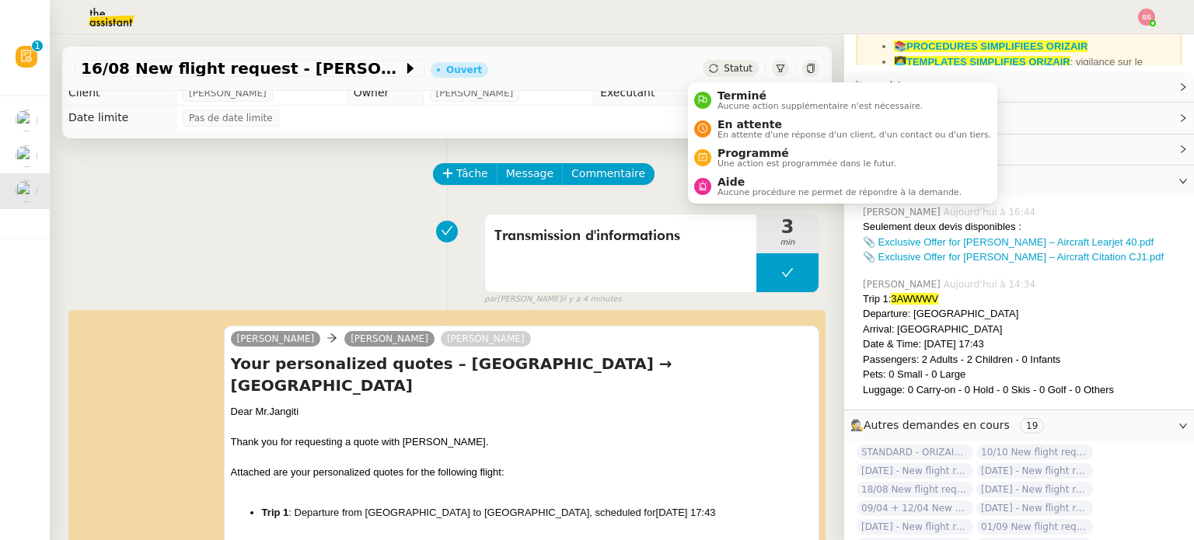
click at [724, 68] on span "Statut" at bounding box center [738, 68] width 29 height 11
click at [735, 131] on span "En attente d'une réponse d'un client, d'un contact ou d'un tiers." at bounding box center [854, 135] width 274 height 9
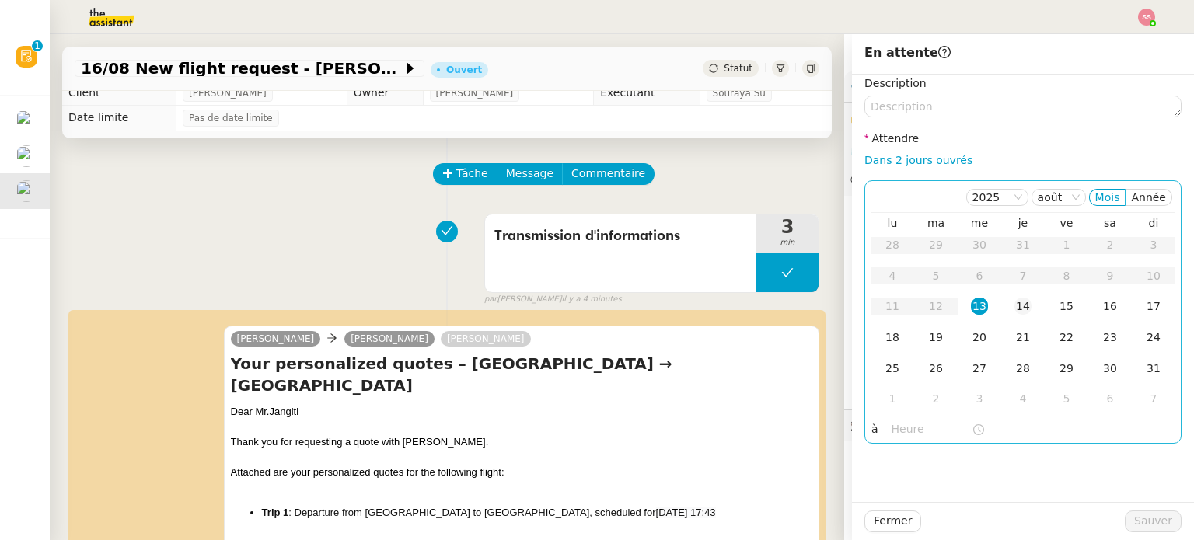
click at [1016, 309] on div "14" at bounding box center [1022, 306] width 17 height 17
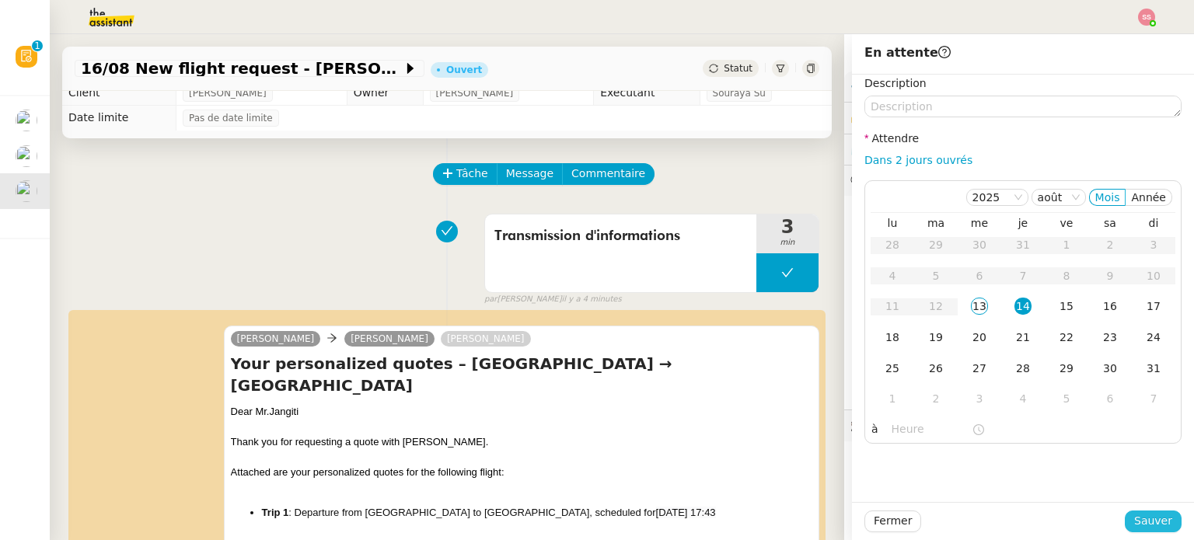
click at [1140, 528] on span "Sauver" at bounding box center [1153, 521] width 38 height 18
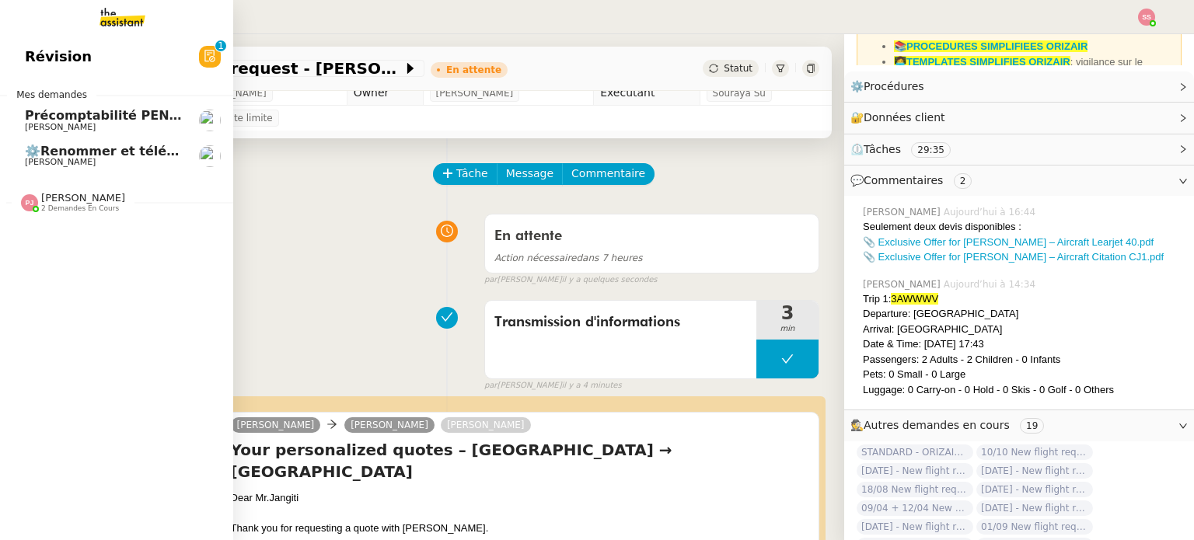
click at [64, 149] on span "⚙️Renommer et télécharger la facture PDF" at bounding box center [175, 151] width 300 height 15
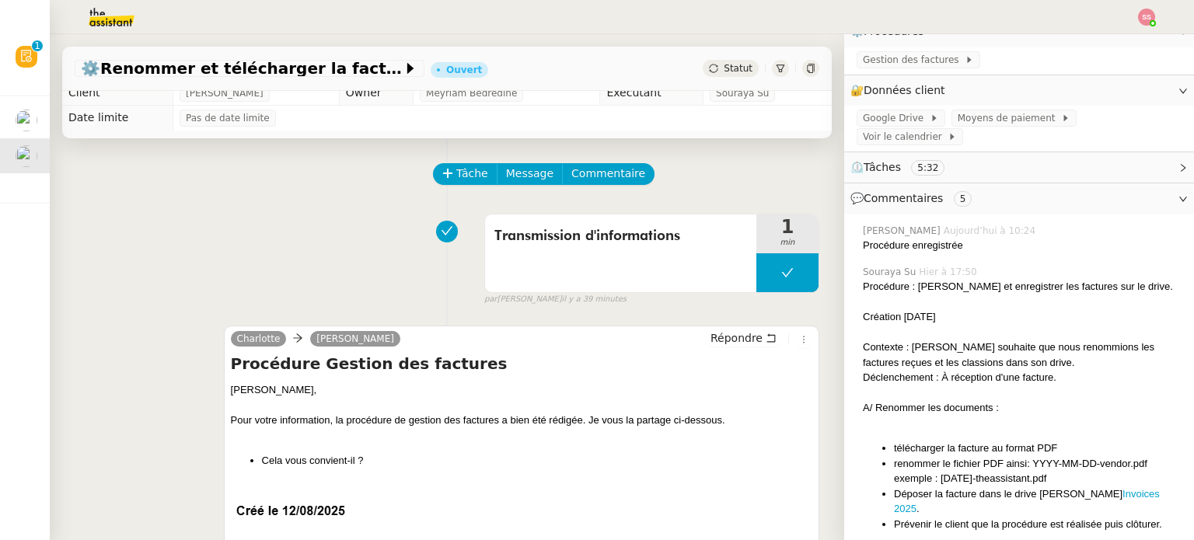
click at [306, 276] on div "Transmission d'informations 1 min false par [PERSON_NAME] il y a 39 minutes" at bounding box center [447, 256] width 745 height 99
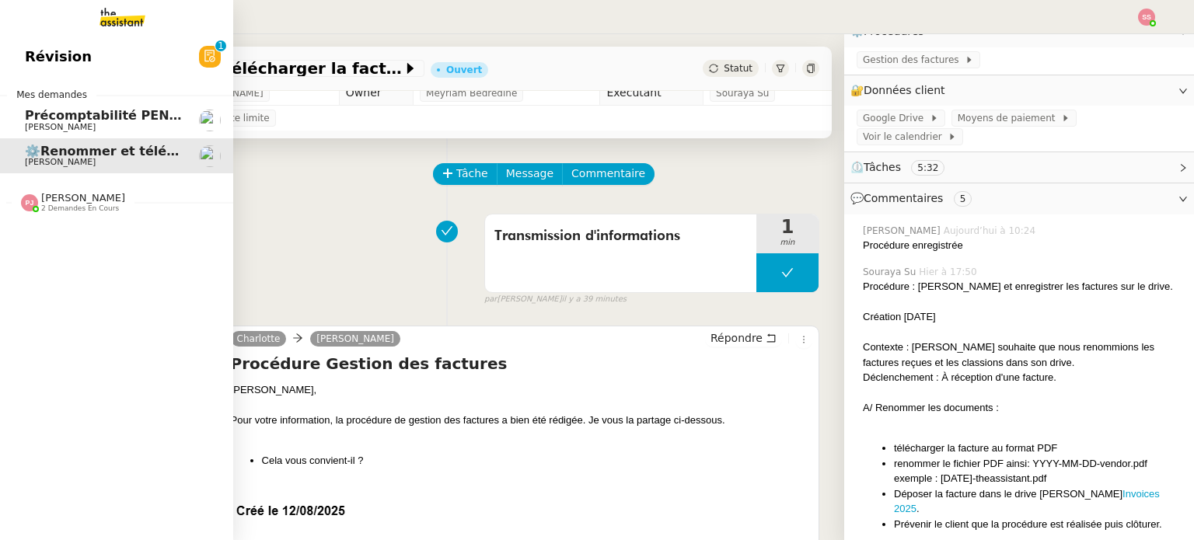
click at [117, 130] on span "[PERSON_NAME]" at bounding box center [103, 127] width 157 height 9
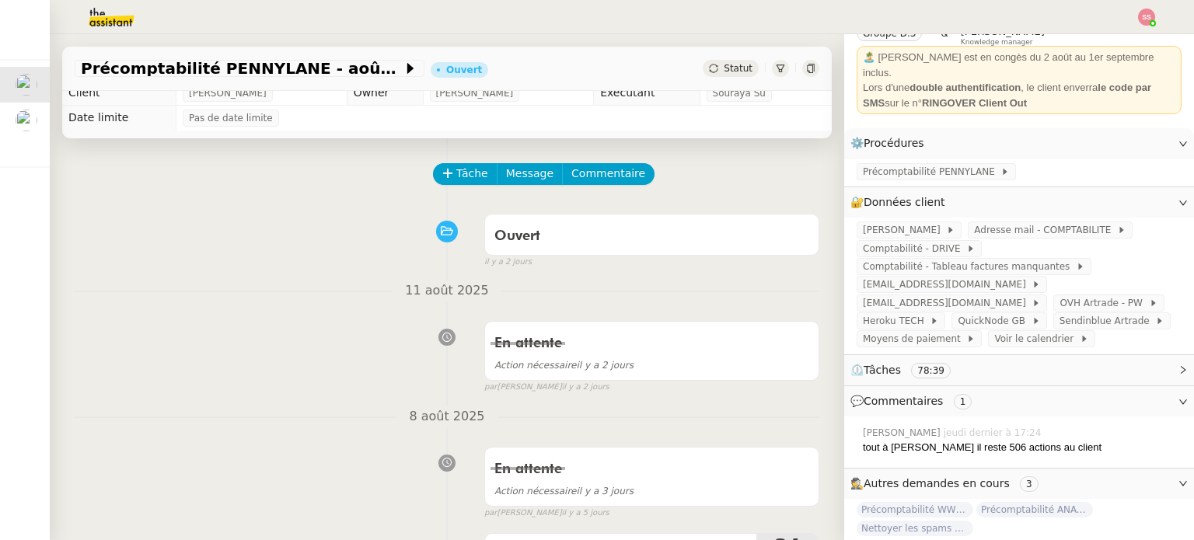
scroll to position [92, 0]
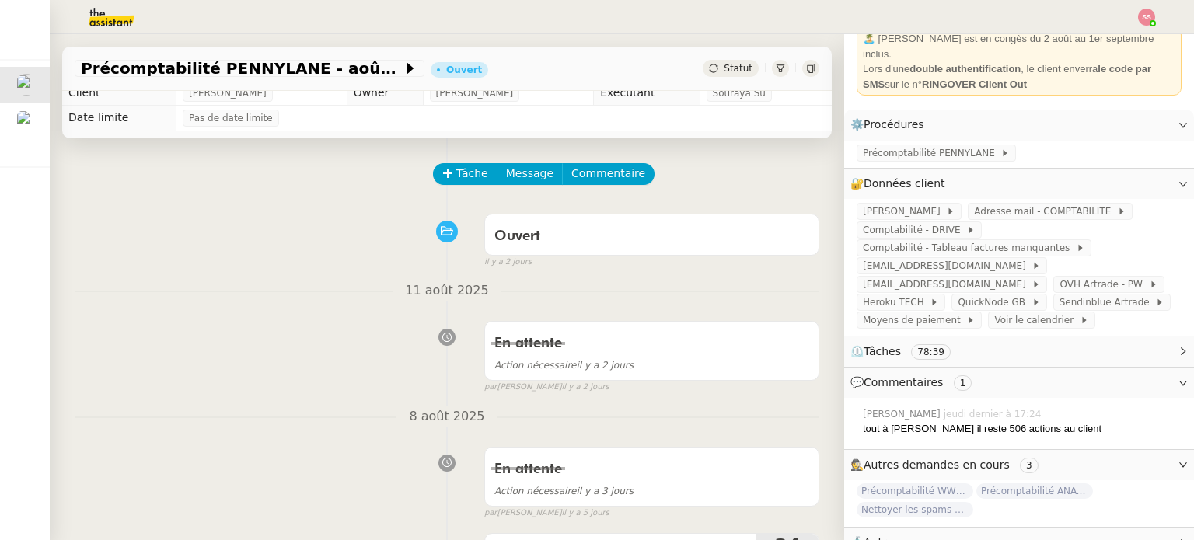
click at [441, 190] on div "Tâche Message Commentaire" at bounding box center [626, 181] width 385 height 37
click at [456, 183] on span "Tâche" at bounding box center [472, 174] width 32 height 18
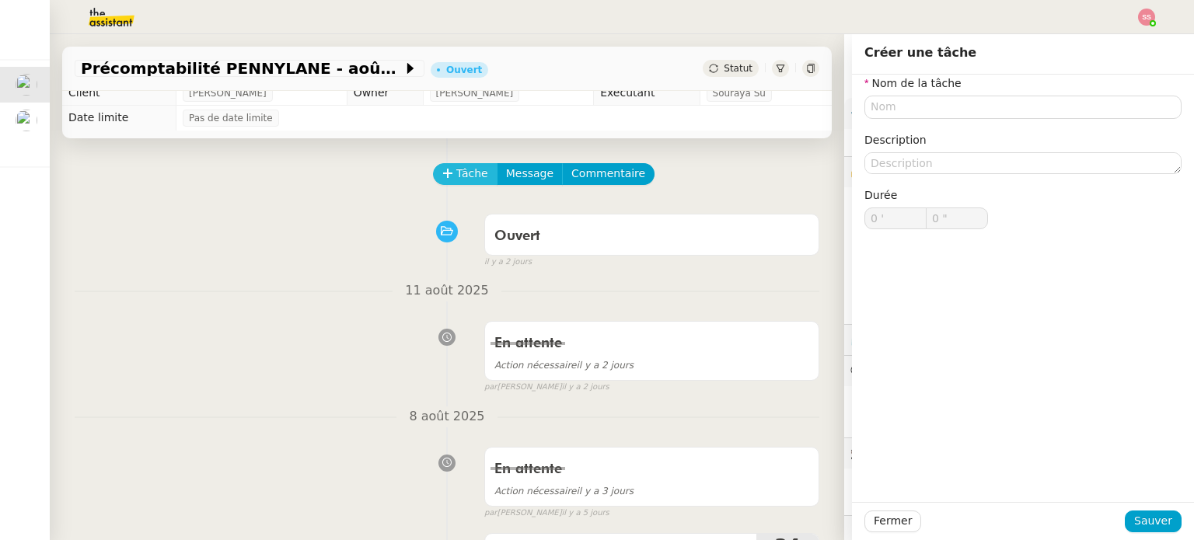
scroll to position [92, 0]
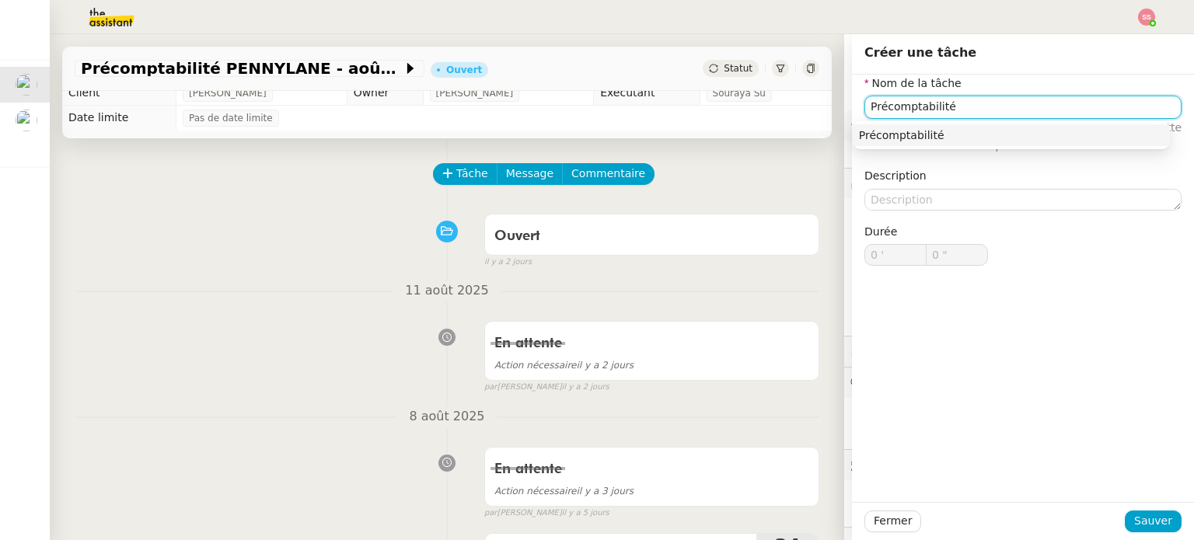
click at [1003, 127] on nz-auto-option "Précomptabilité" at bounding box center [1011, 135] width 317 height 22
type input "Précomptabilité"
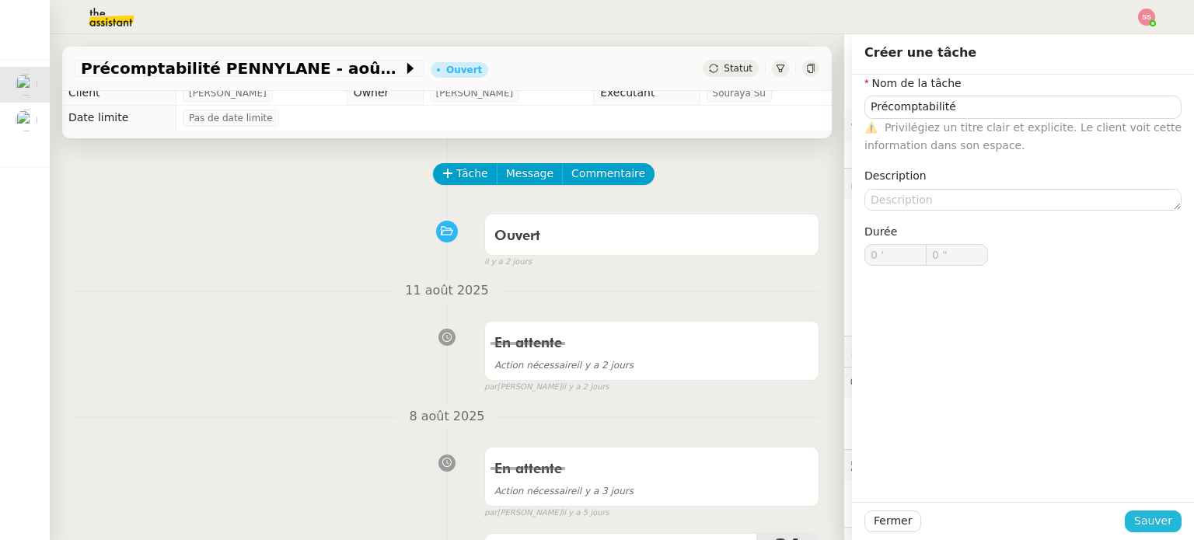
click at [1157, 525] on span "Sauver" at bounding box center [1153, 521] width 38 height 18
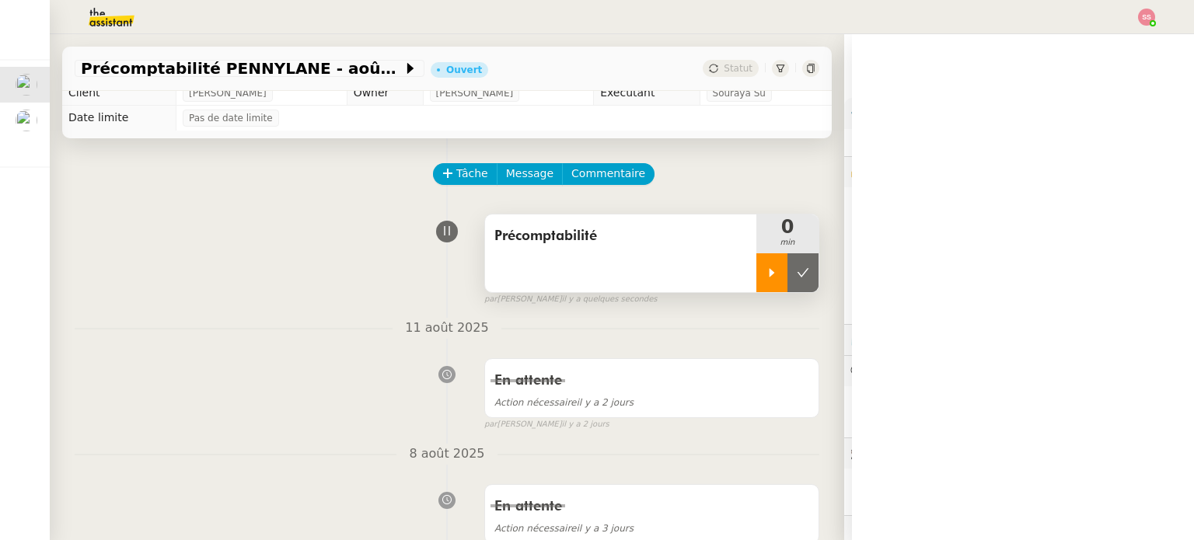
click at [756, 266] on div at bounding box center [771, 272] width 31 height 39
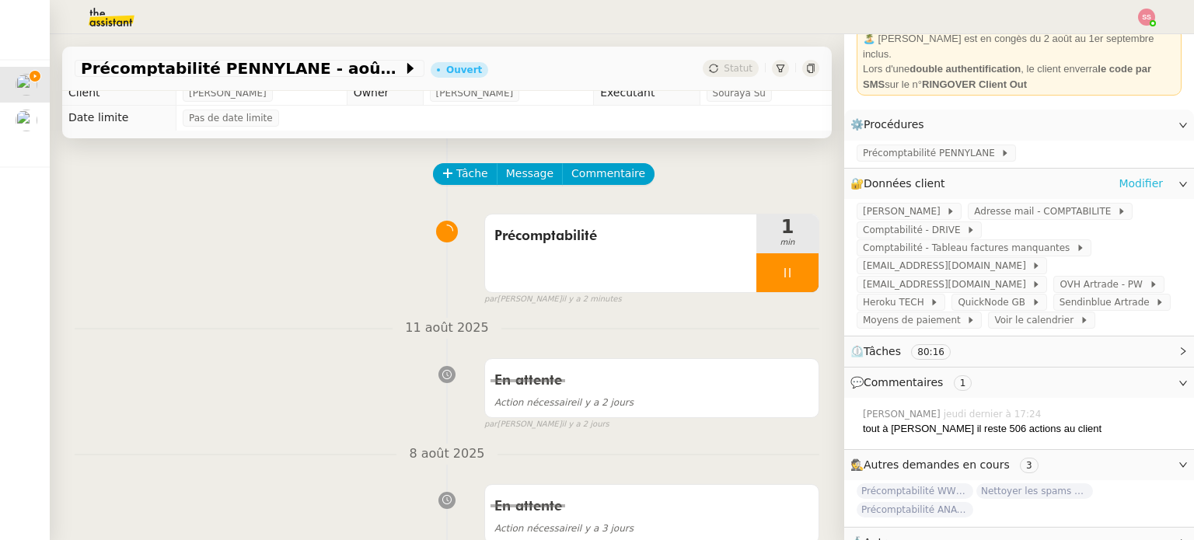
click at [1118, 175] on link "Modifier" at bounding box center [1140, 184] width 44 height 18
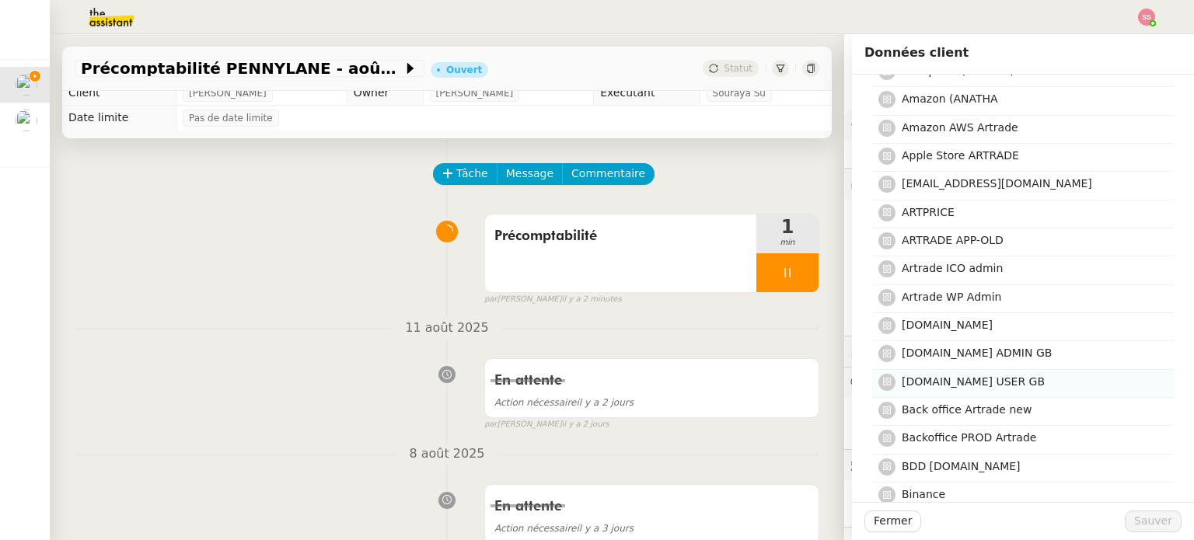
scroll to position [466, 0]
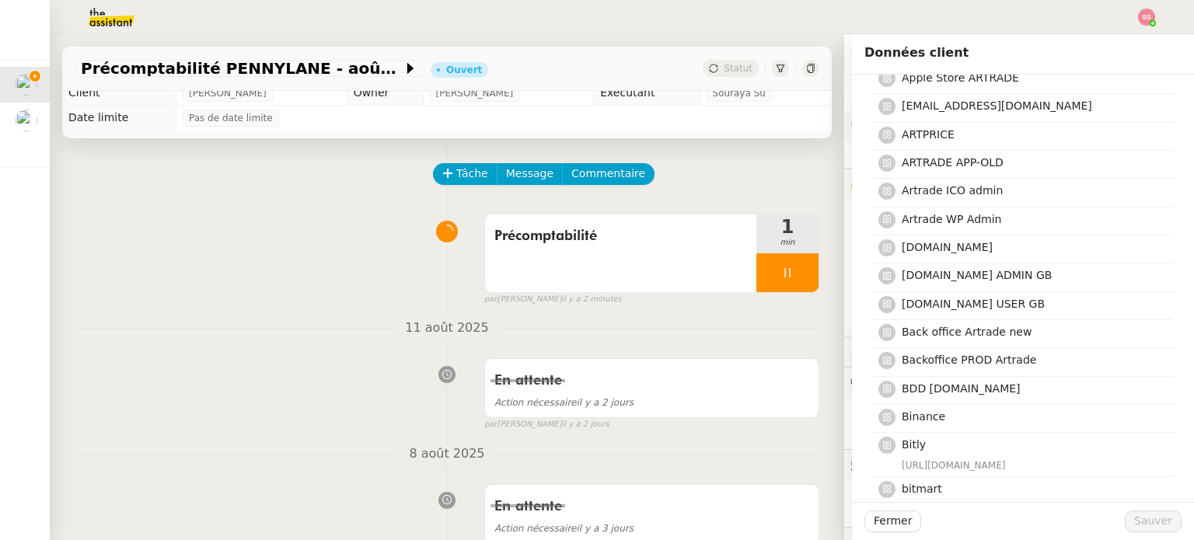
click at [687, 347] on div "11 août 2025 En attente Action nécessaire il y a 2 jours false par [PERSON_NAME…" at bounding box center [447, 374] width 745 height 113
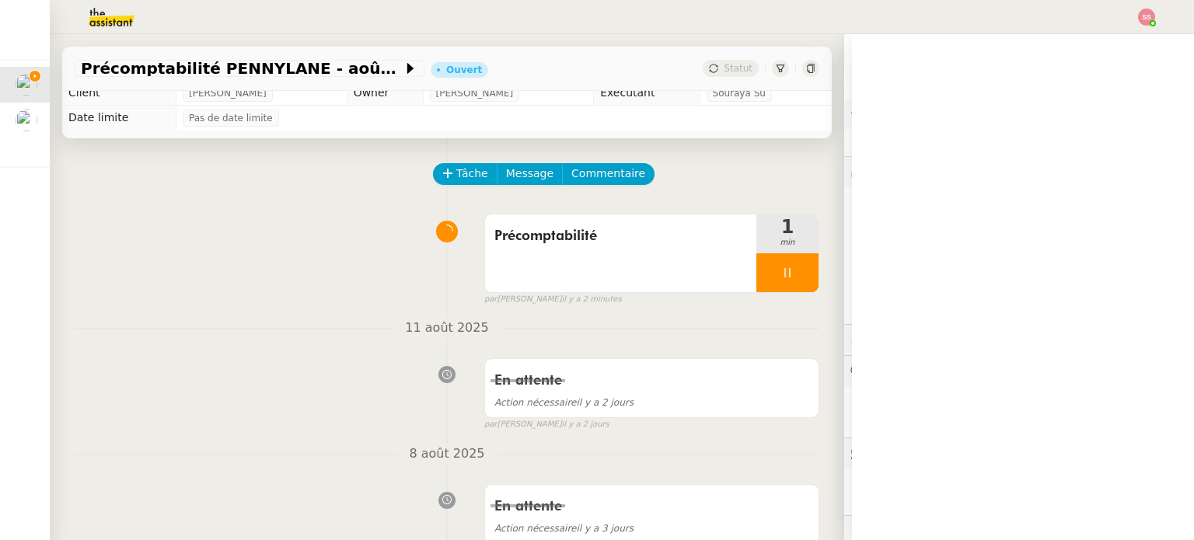
scroll to position [92, 0]
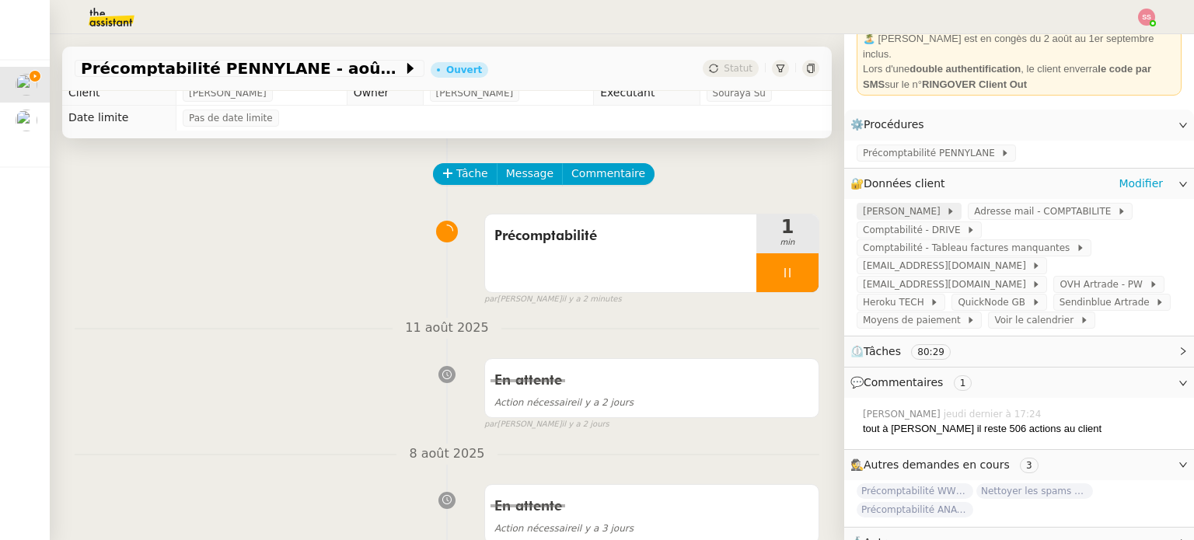
click at [867, 204] on span "[PERSON_NAME]" at bounding box center [904, 212] width 83 height 16
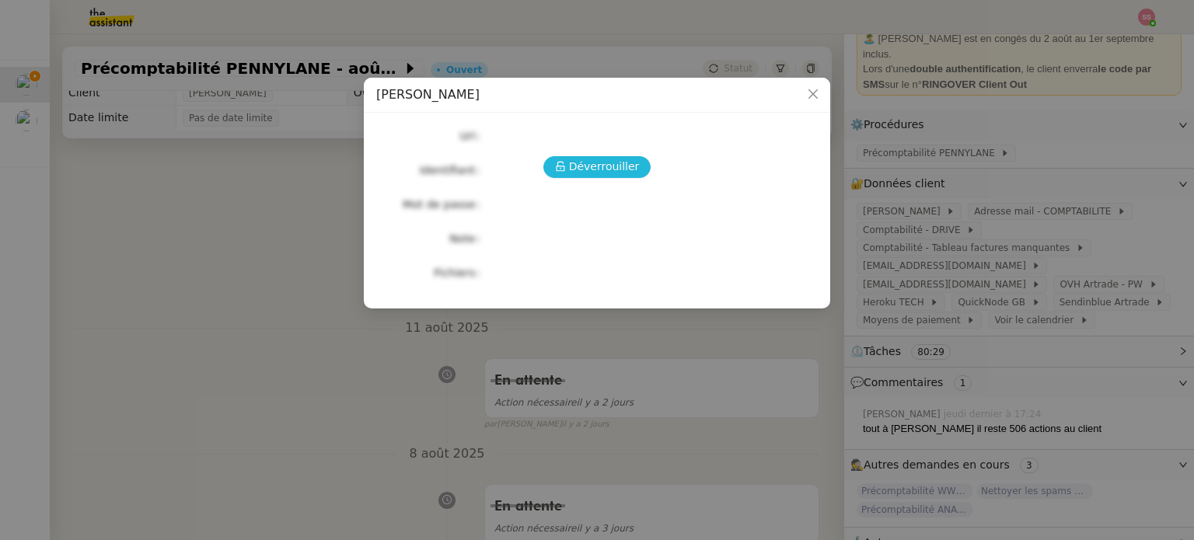
click at [597, 167] on span "Déverrouiller" at bounding box center [604, 167] width 71 height 18
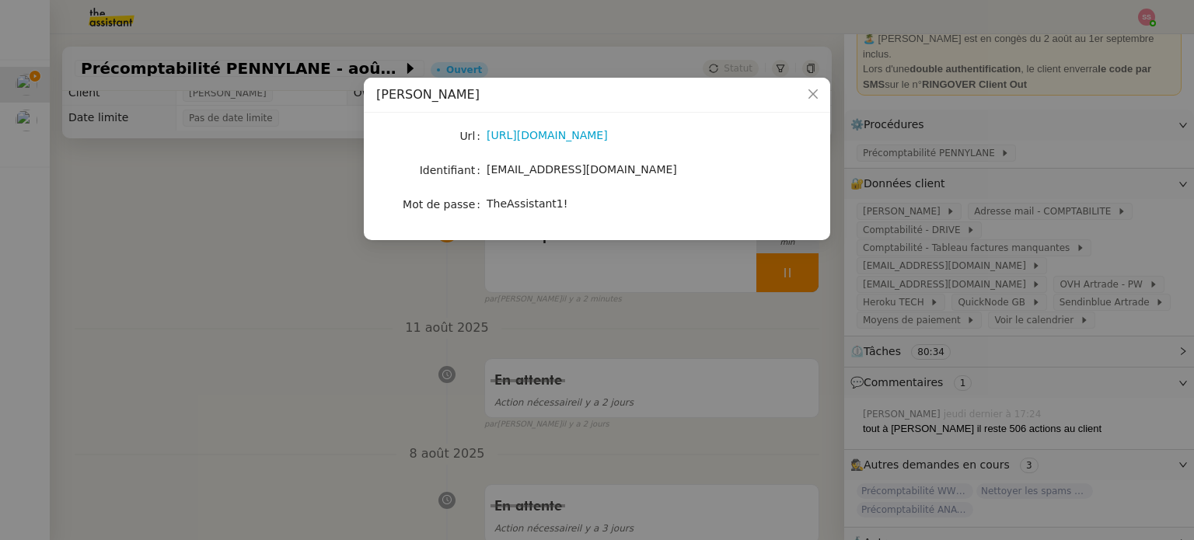
click at [574, 176] on span "[EMAIL_ADDRESS][DOMAIN_NAME]" at bounding box center [582, 169] width 190 height 12
copy span "[EMAIL_ADDRESS][DOMAIN_NAME]"
click at [542, 203] on span "TheAssistant1!" at bounding box center [527, 203] width 81 height 12
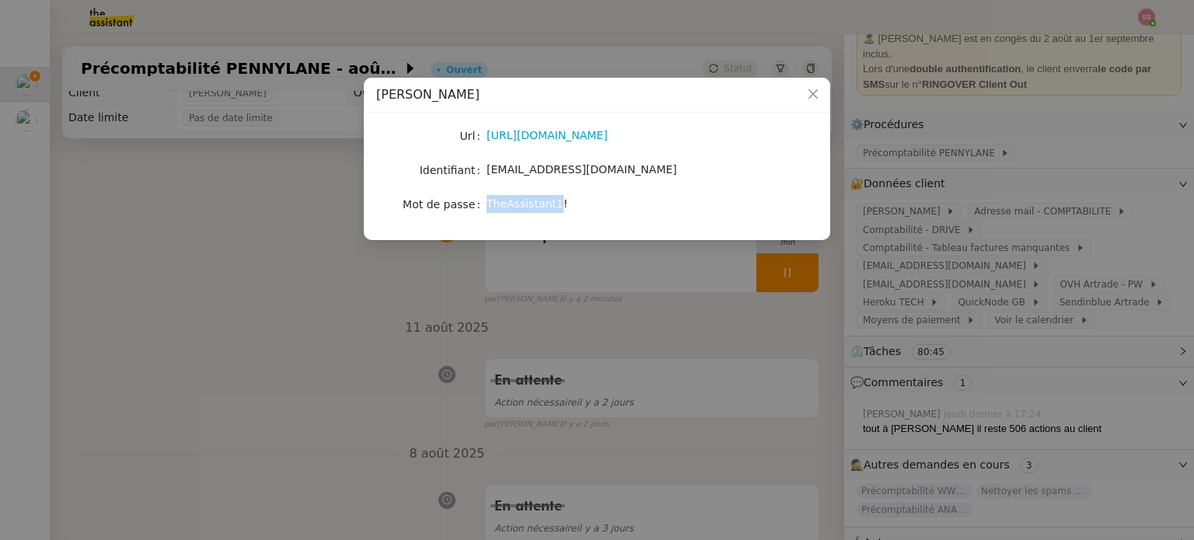
click at [542, 203] on span "TheAssistant1!" at bounding box center [527, 203] width 81 height 12
copy span "TheAssistant1!"
click at [347, 316] on nz-modal-container "[PERSON_NAME] [URL][DOMAIN_NAME] Identifiant [EMAIL_ADDRESS][DOMAIN_NAME] Mot d…" at bounding box center [597, 270] width 1194 height 540
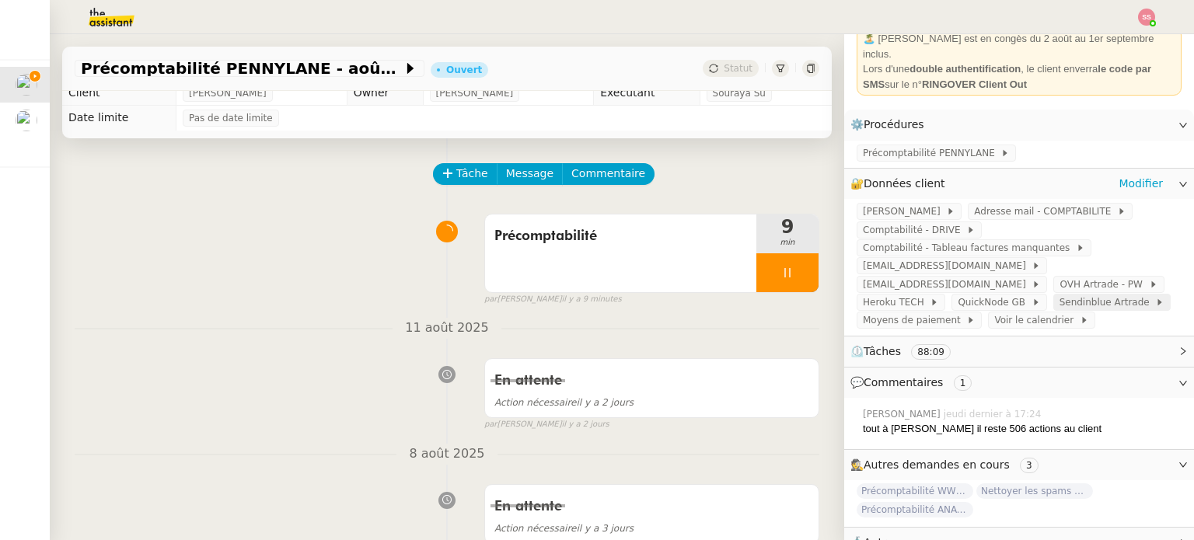
click at [1059, 295] on span "Sendinblue Artrade" at bounding box center [1107, 303] width 96 height 16
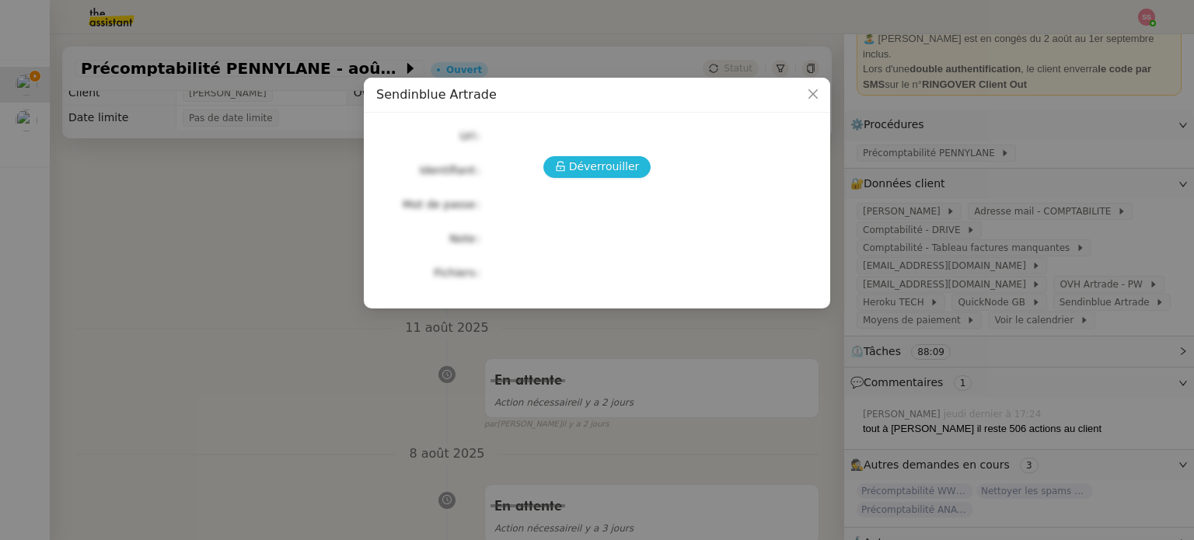
click at [618, 167] on span "Déverrouiller" at bounding box center [604, 167] width 71 height 18
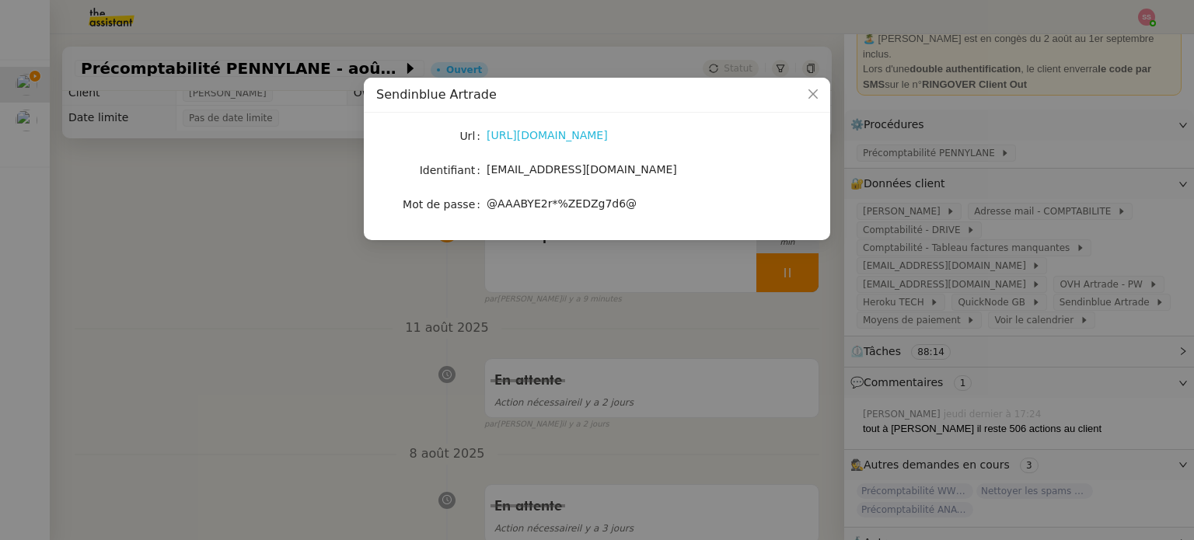
click at [555, 134] on link "[URL][DOMAIN_NAME]" at bounding box center [547, 135] width 121 height 12
click at [385, 351] on nz-modal-container "Sendinblue Artrade Url [URL][DOMAIN_NAME] Identifiant [EMAIL_ADDRESS][DOMAIN_NA…" at bounding box center [597, 270] width 1194 height 540
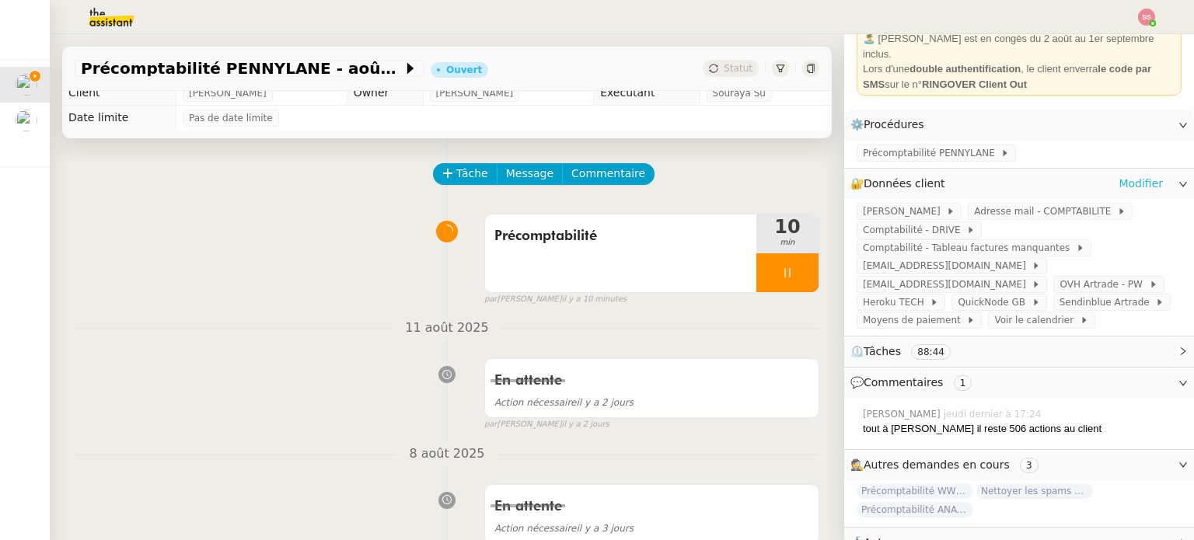
click at [1118, 175] on link "Modifier" at bounding box center [1140, 184] width 44 height 18
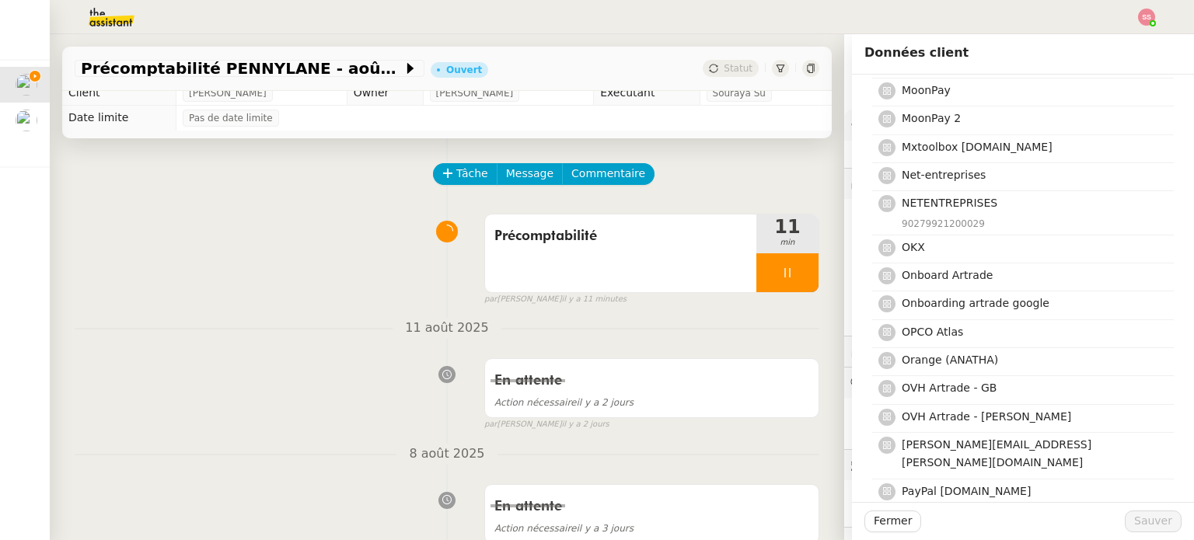
scroll to position [3264, 0]
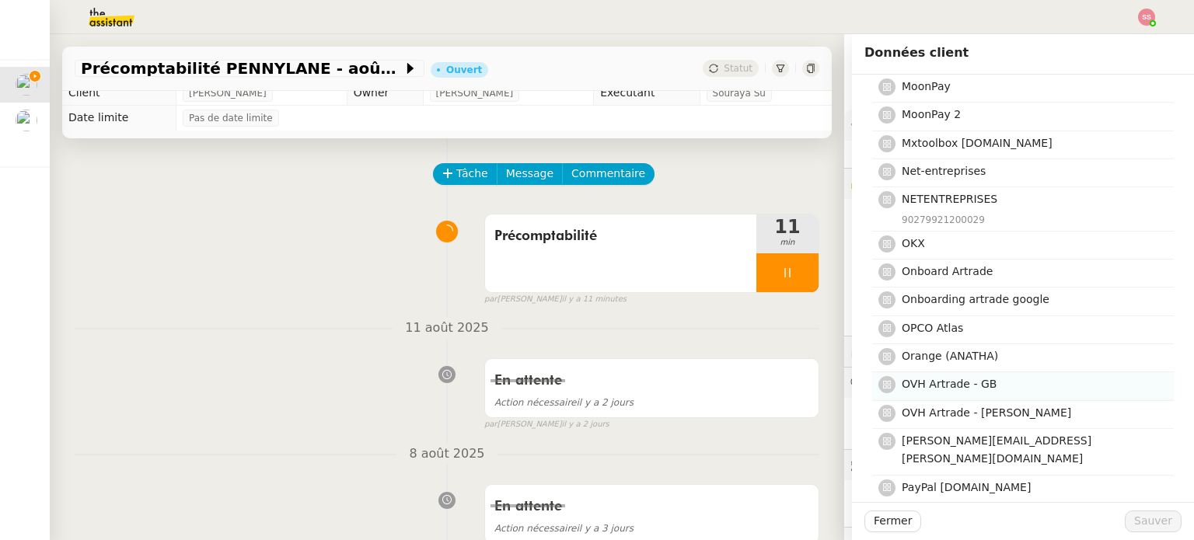
click at [1006, 375] on h4 "OVH Artrade - GB" at bounding box center [1033, 384] width 263 height 18
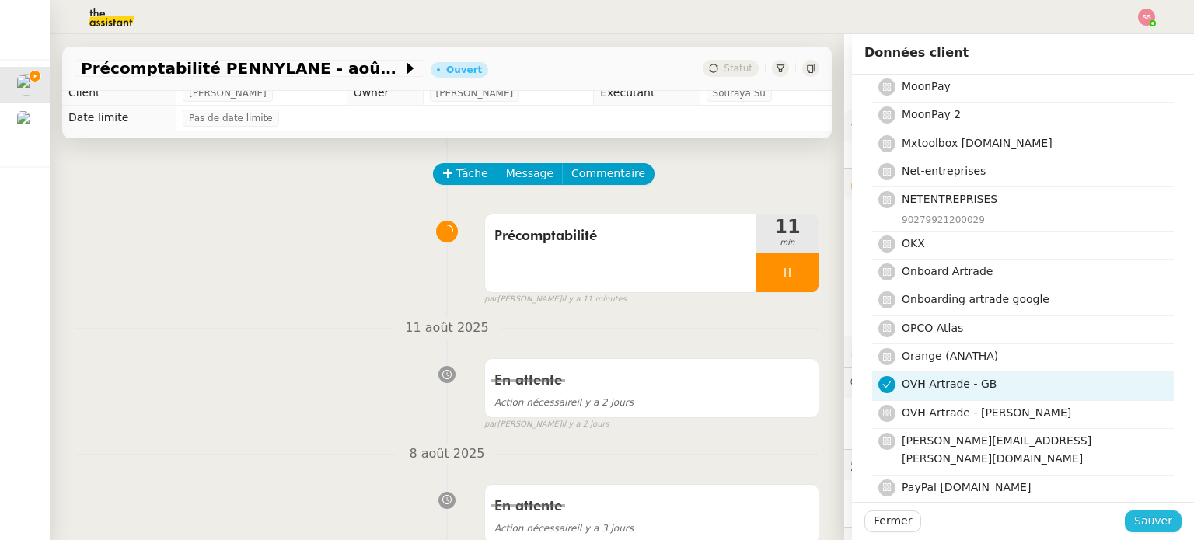
click at [1141, 516] on span "Sauver" at bounding box center [1153, 521] width 38 height 18
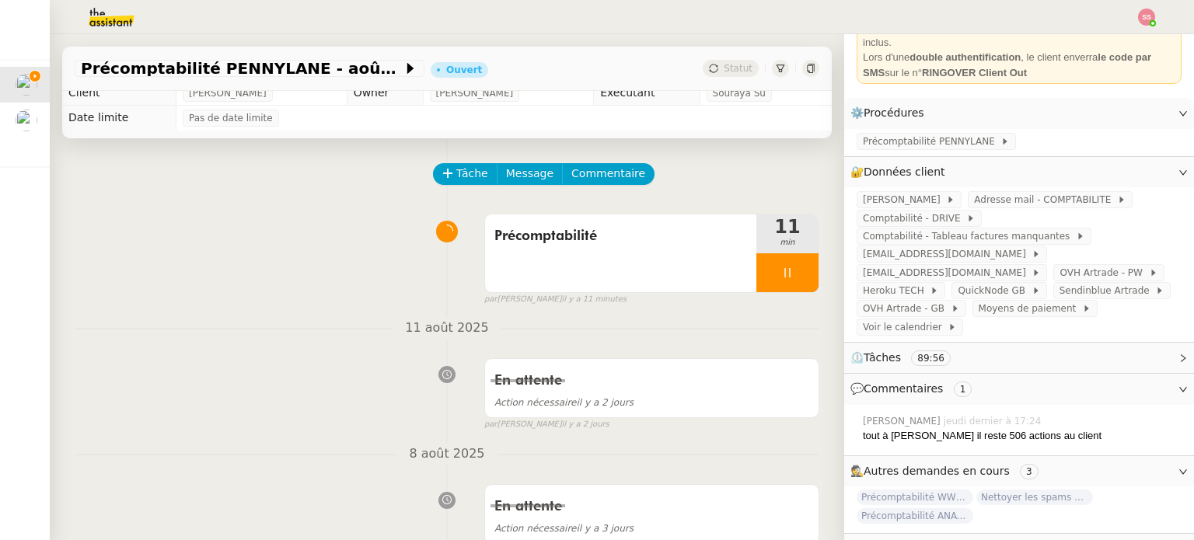
scroll to position [92, 0]
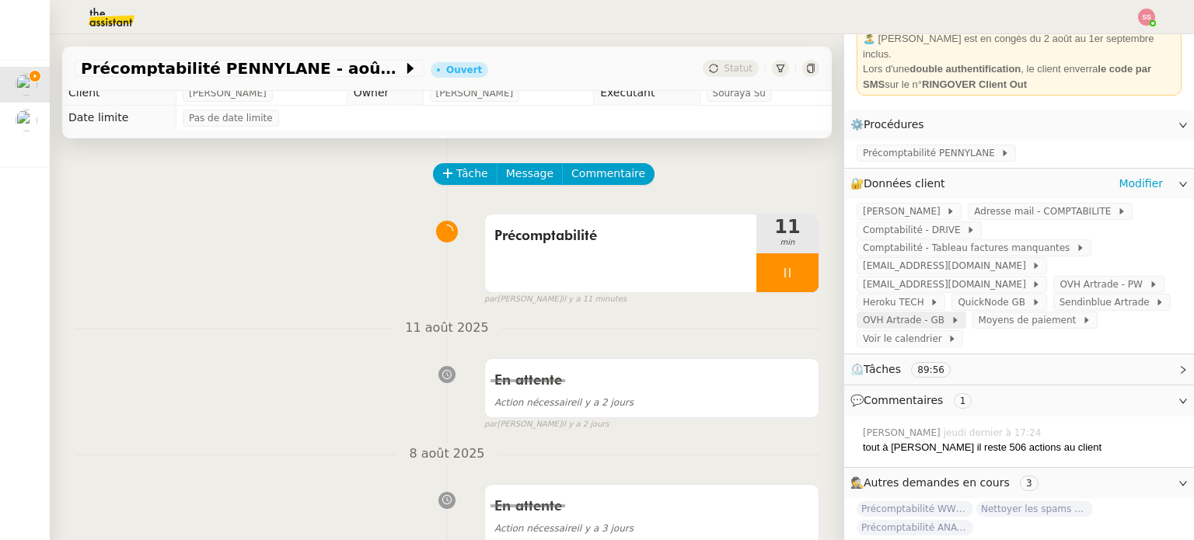
click at [951, 315] on span at bounding box center [947, 320] width 6 height 11
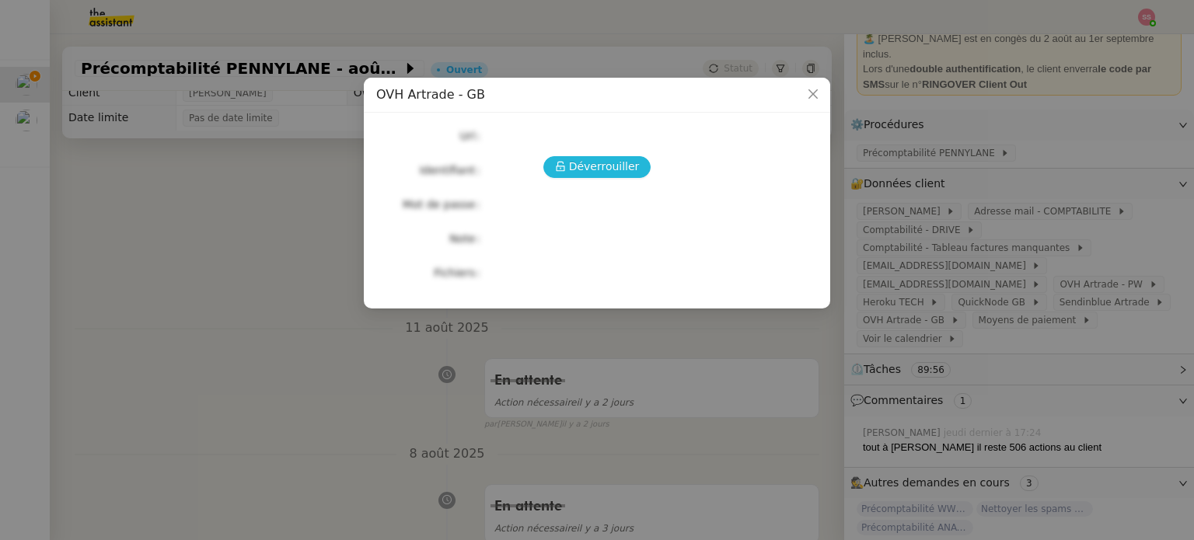
click at [557, 169] on button "Déverrouiller" at bounding box center [597, 167] width 108 height 22
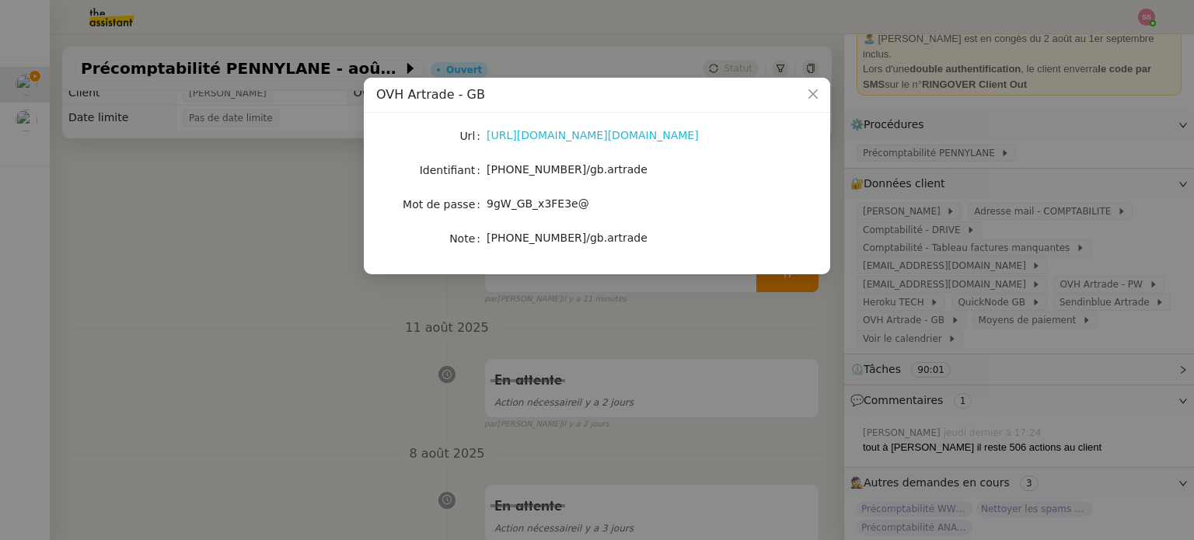
click at [578, 133] on link "[URL][DOMAIN_NAME][DOMAIN_NAME]" at bounding box center [593, 135] width 212 height 12
click at [575, 170] on span "[PHONE_NUMBER]/gb.artrade" at bounding box center [567, 169] width 161 height 12
copy span "[PHONE_NUMBER]/gb.artrade"
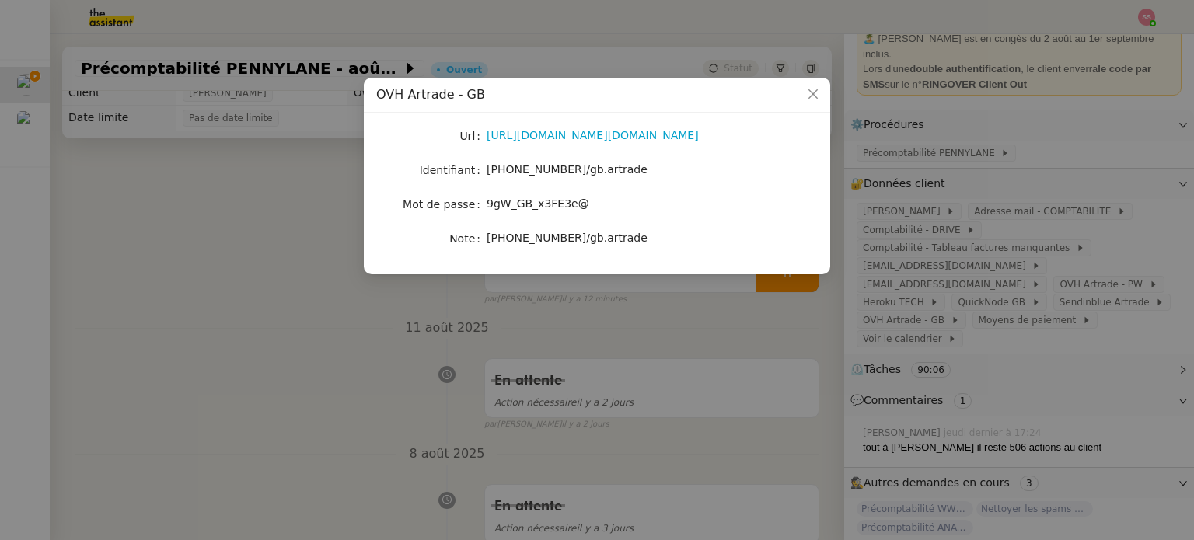
click at [542, 203] on span "9gW_GB_x3FE3e@" at bounding box center [538, 203] width 103 height 12
copy span "9gW_GB_x3FE3e@"
click at [781, 92] on div "OVH Artrade - GB" at bounding box center [596, 94] width 441 height 17
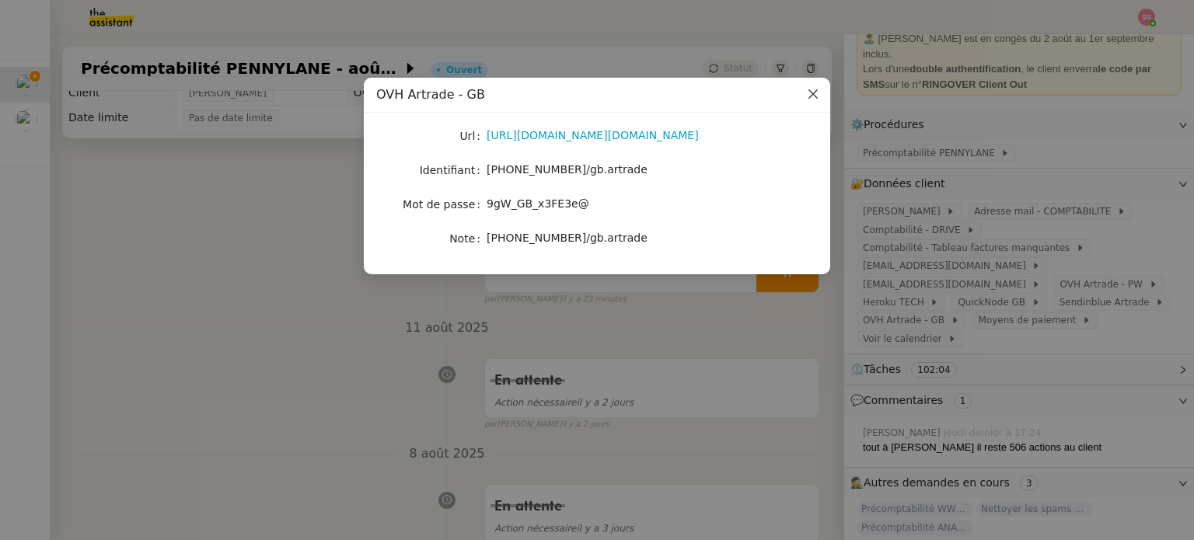
click at [822, 97] on span "Close" at bounding box center [813, 95] width 34 height 34
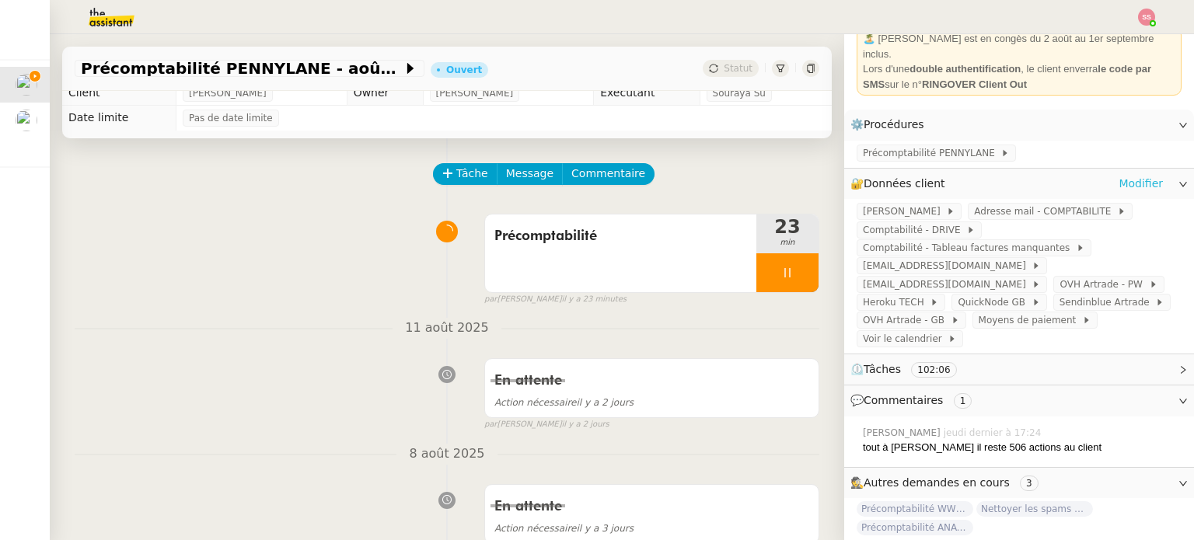
click at [1119, 175] on link "Modifier" at bounding box center [1140, 184] width 44 height 18
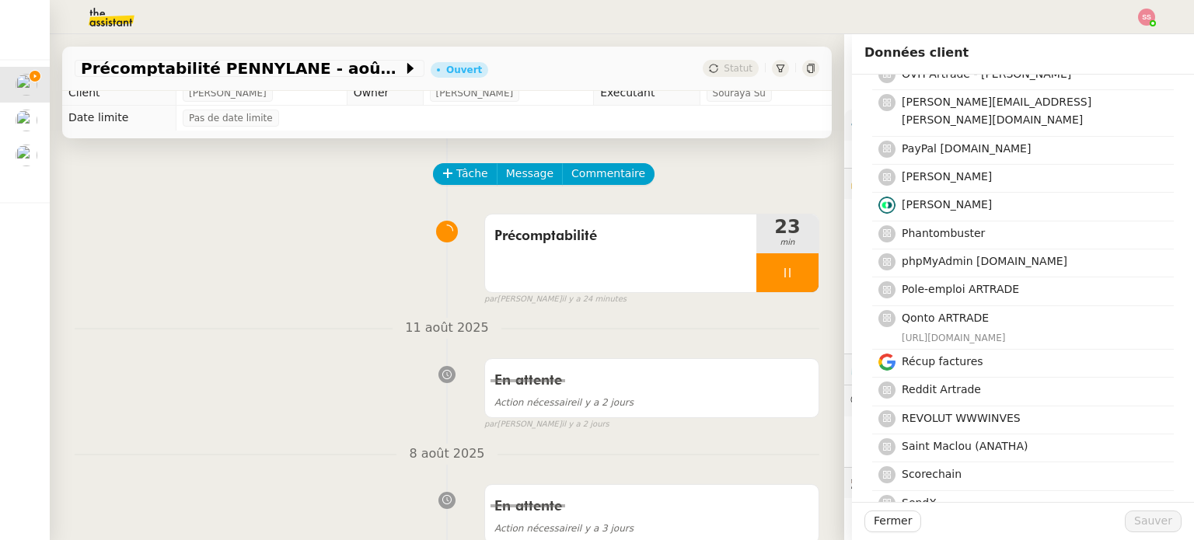
scroll to position [3640, 0]
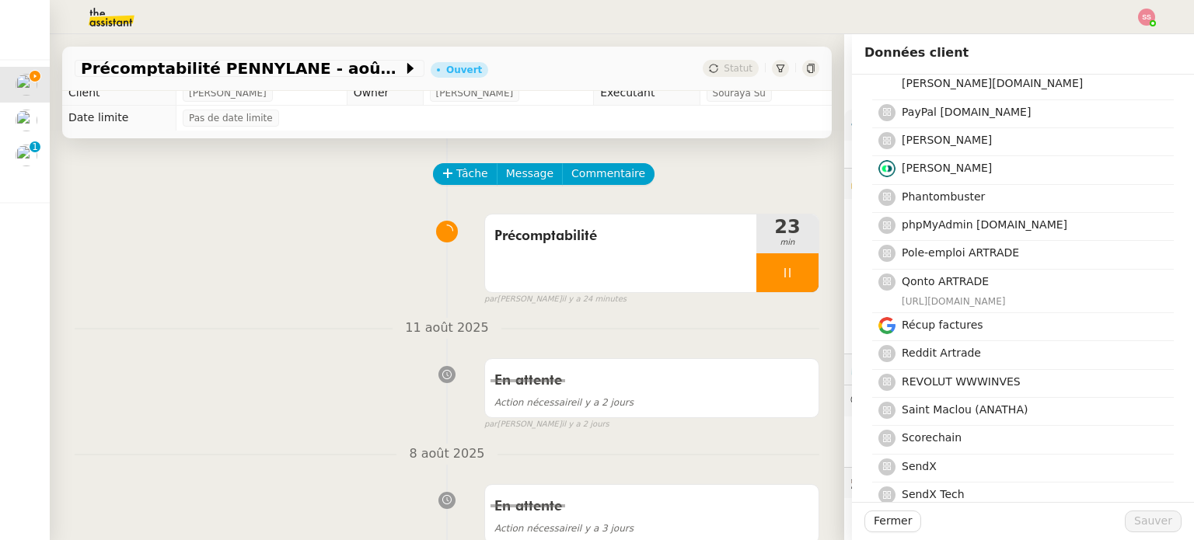
click at [993, 511] on nz-list-item "Sentry" at bounding box center [1023, 525] width 302 height 28
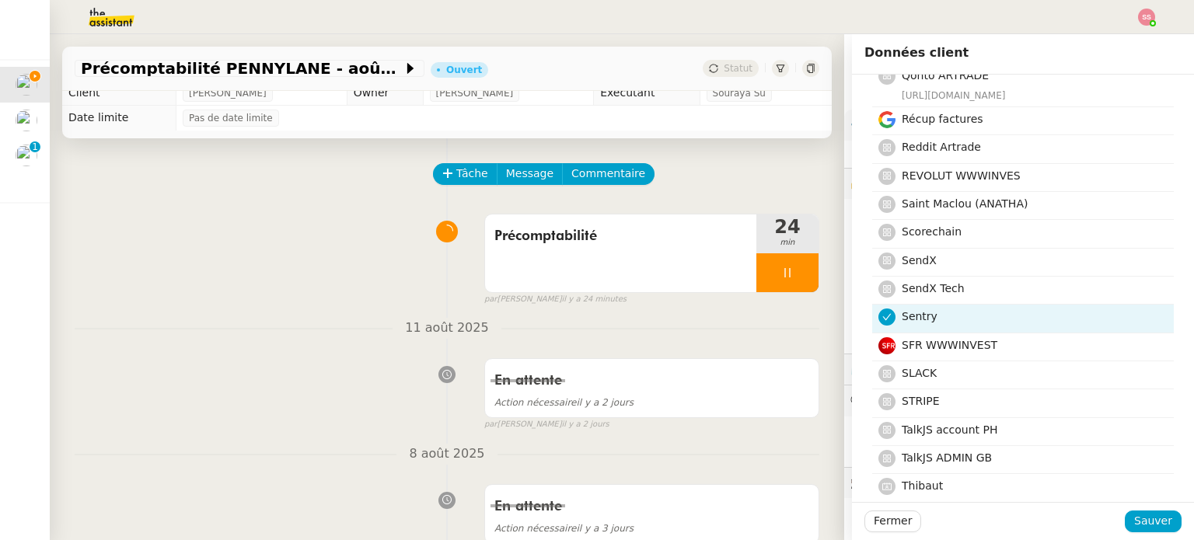
scroll to position [3873, 0]
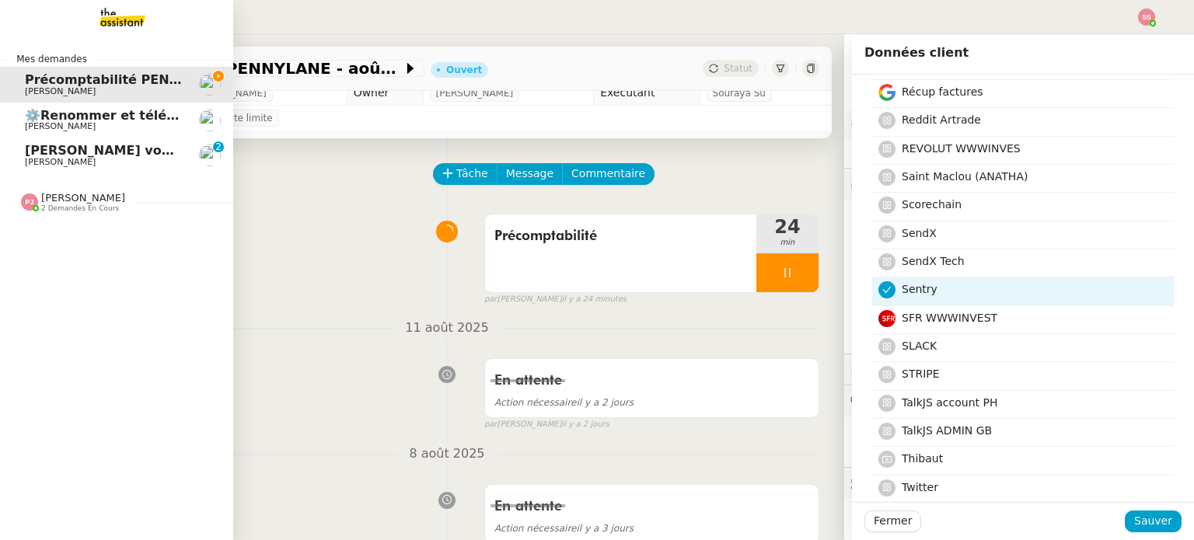
click at [109, 148] on span "[PERSON_NAME] vous a mentionné dans un Commentaire sur Compte- LUDOTIC" at bounding box center [304, 150] width 559 height 15
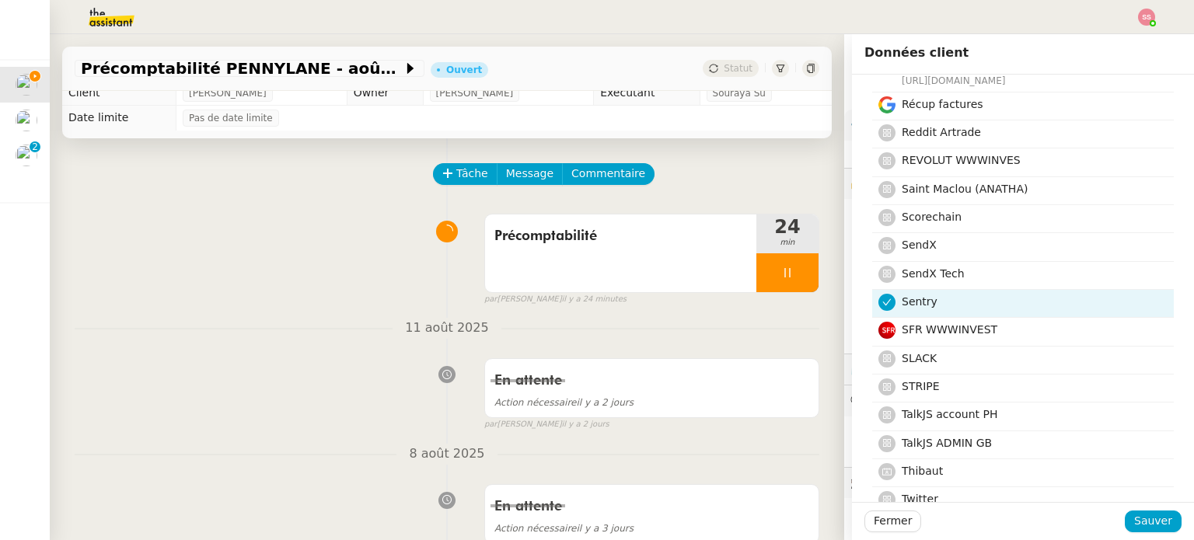
scroll to position [3916, 0]
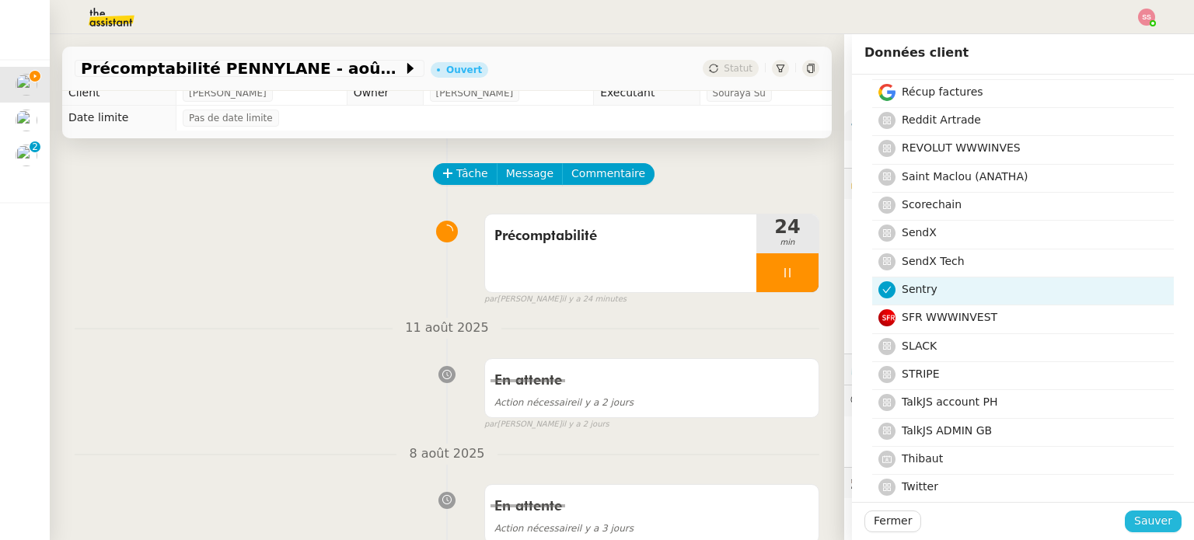
click at [1138, 518] on span "Sauver" at bounding box center [1153, 521] width 38 height 18
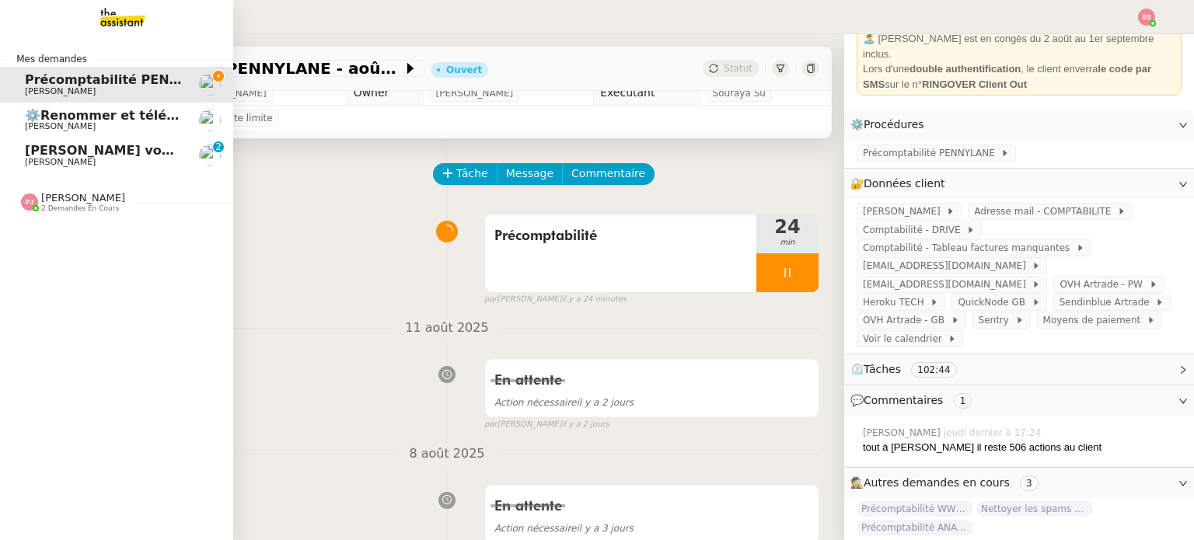
click at [75, 159] on span "[PERSON_NAME]" at bounding box center [103, 162] width 157 height 9
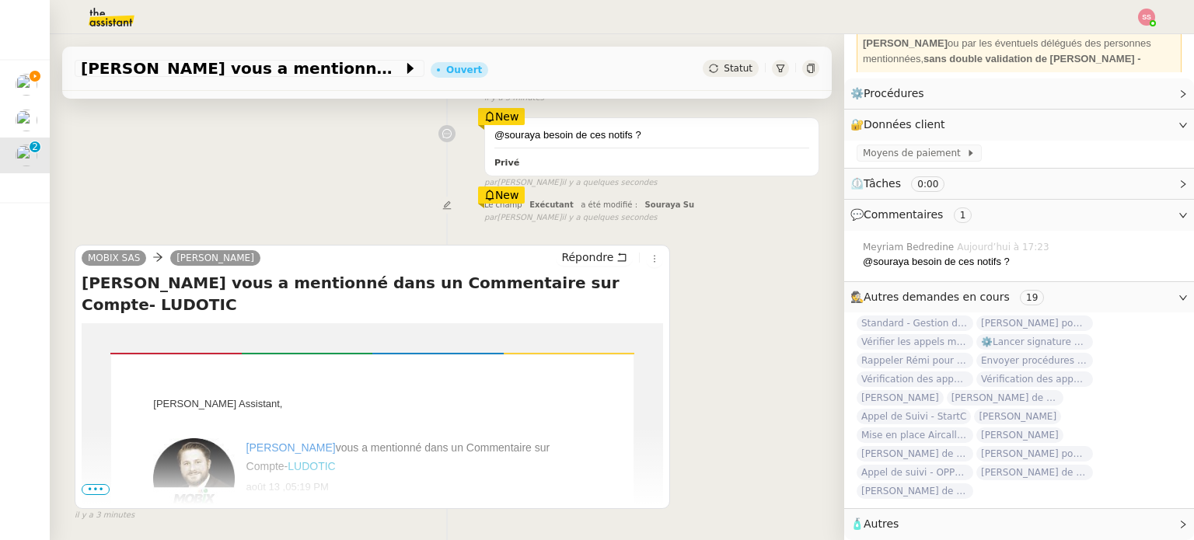
scroll to position [240, 0]
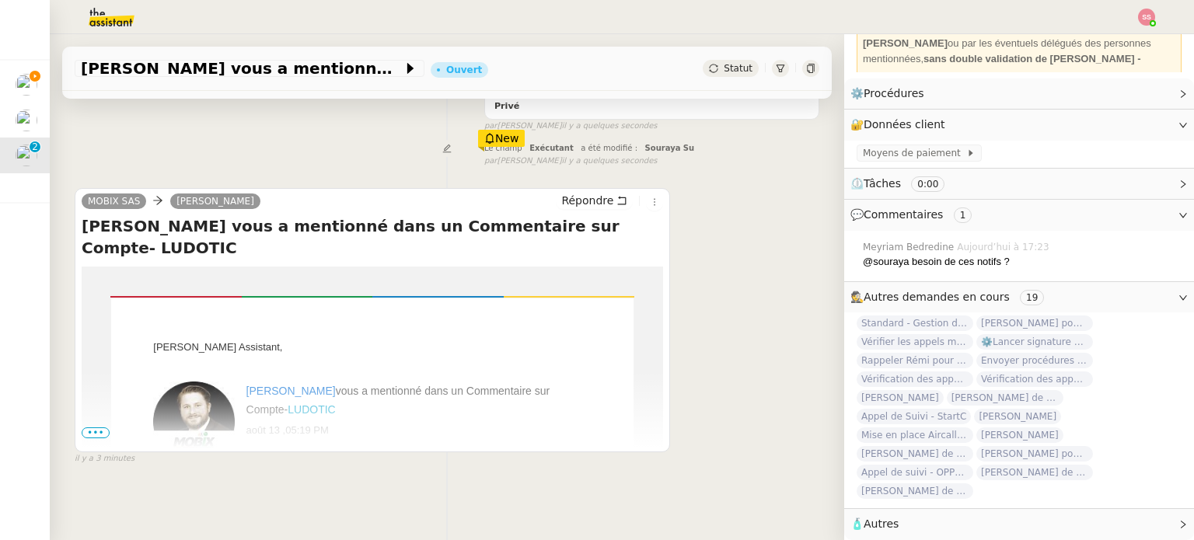
click at [88, 427] on span "•••" at bounding box center [96, 432] width 28 height 11
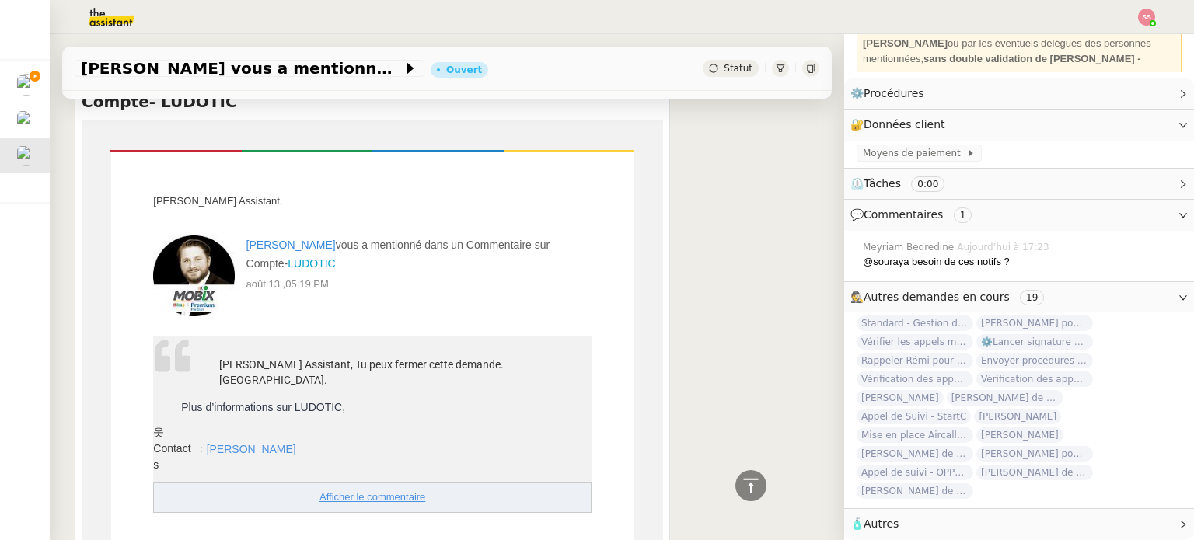
scroll to position [285, 0]
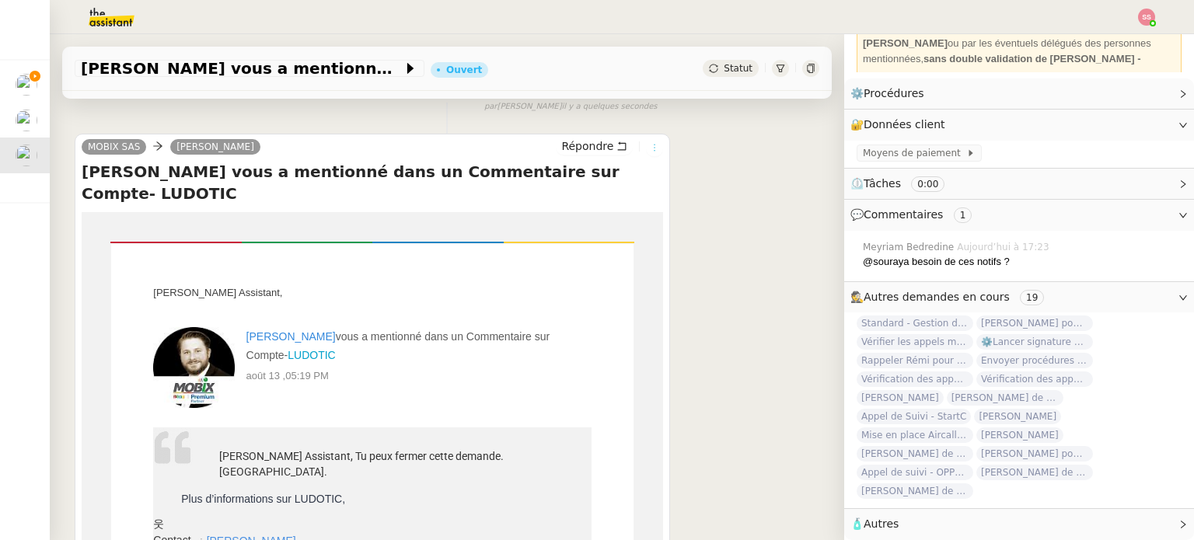
click at [647, 146] on icon at bounding box center [654, 147] width 17 height 9
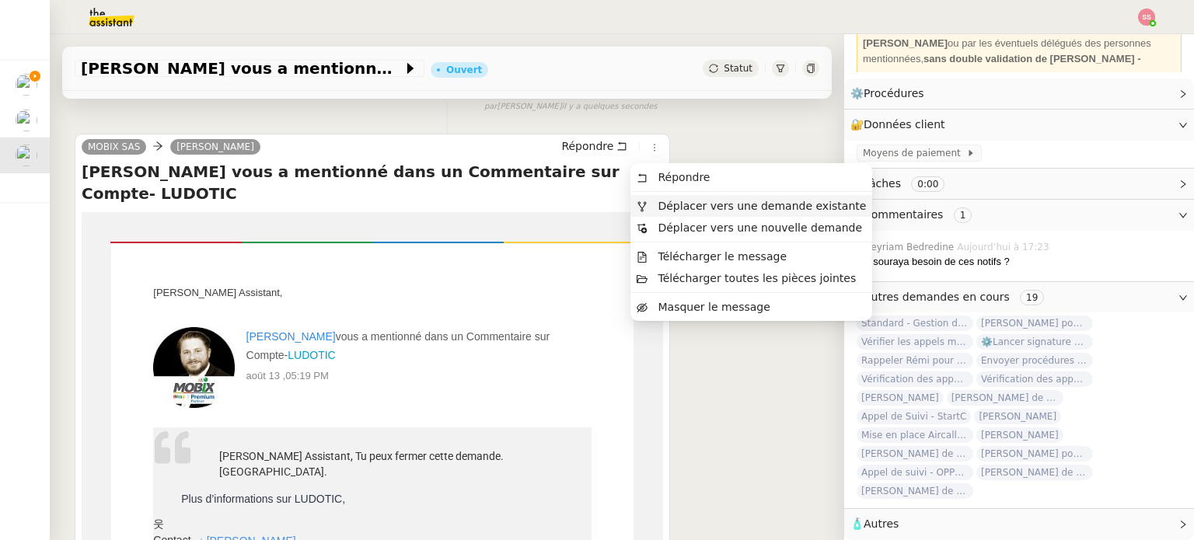
click at [664, 204] on span "Déplacer vers une demande existante" at bounding box center [762, 206] width 208 height 12
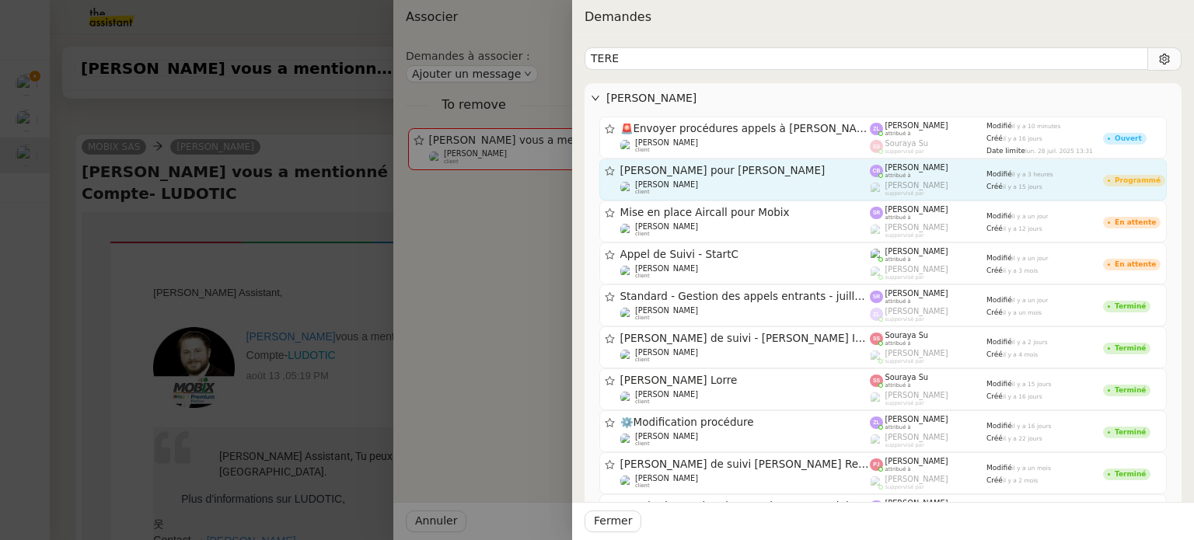
type input "TERE"
click at [755, 171] on span "[PERSON_NAME] pour [PERSON_NAME]" at bounding box center [745, 171] width 250 height 11
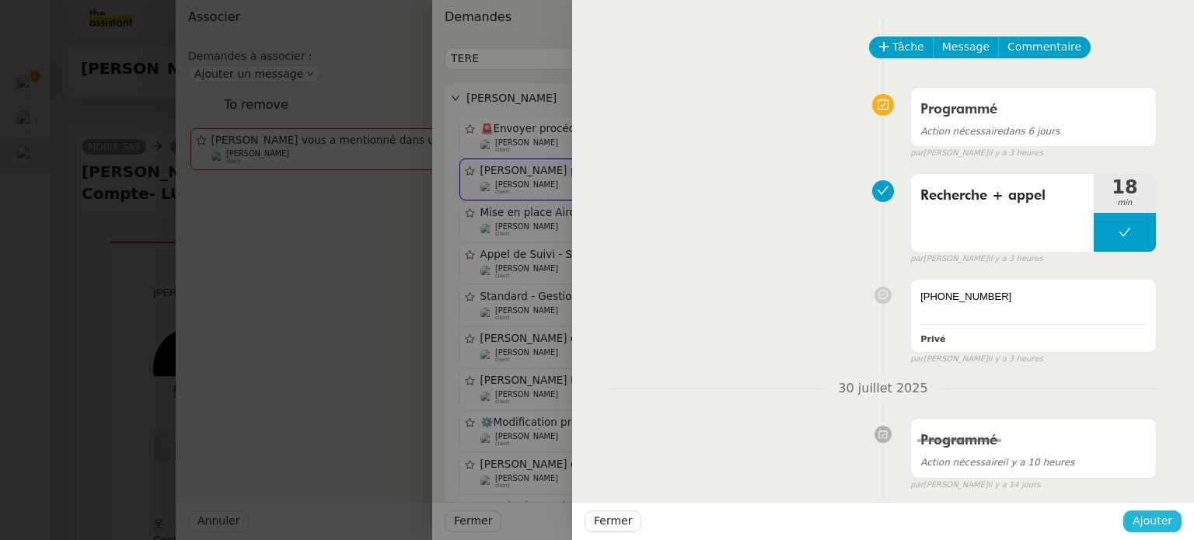
click at [1150, 522] on span "Ajouter" at bounding box center [1152, 521] width 40 height 18
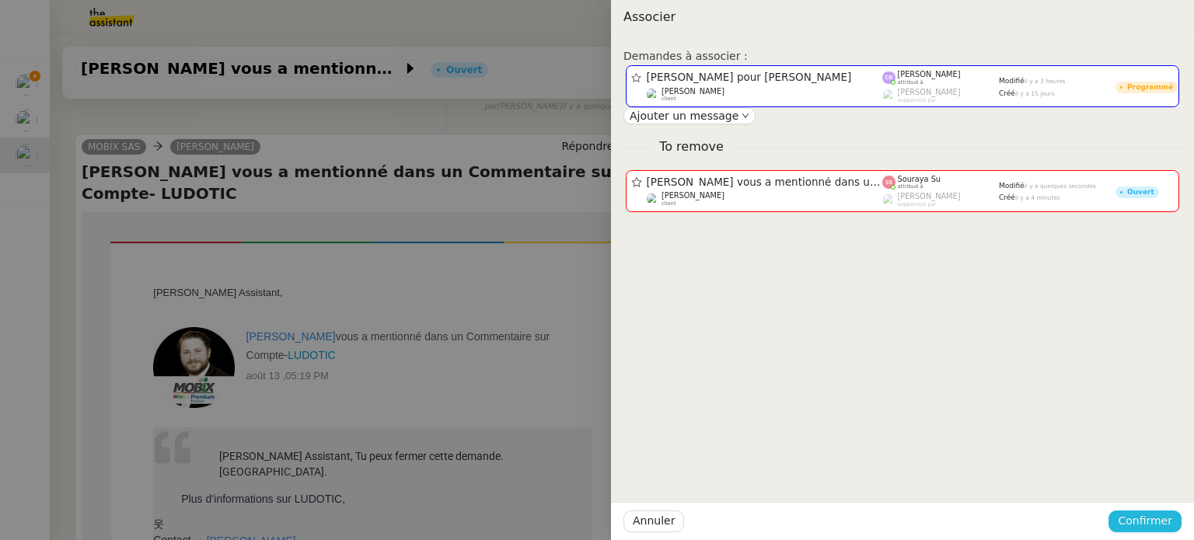
click at [1150, 522] on span "Confirmer" at bounding box center [1145, 521] width 54 height 18
click at [1150, 483] on span "Ajouter" at bounding box center [1146, 481] width 40 height 16
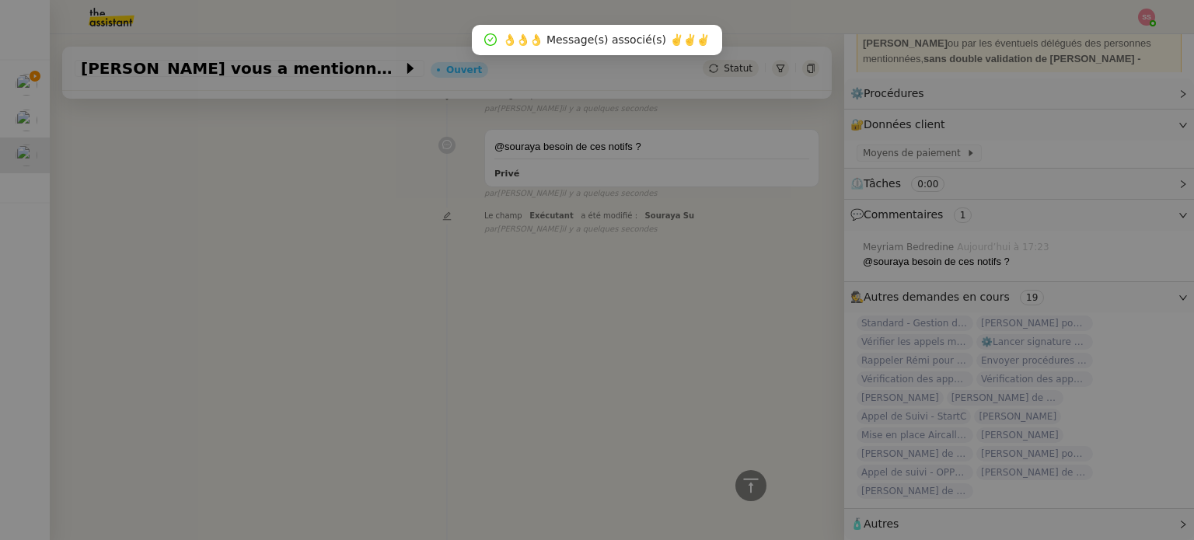
scroll to position [208, 0]
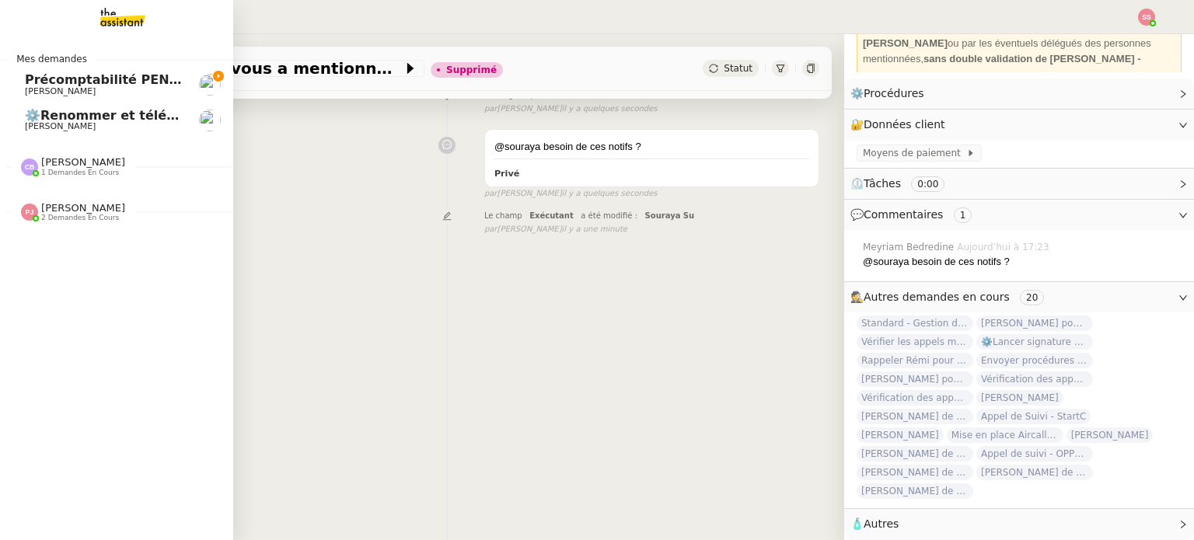
click at [64, 85] on span "Précomptabilité PENNYLANE - août 2025" at bounding box center [167, 79] width 284 height 15
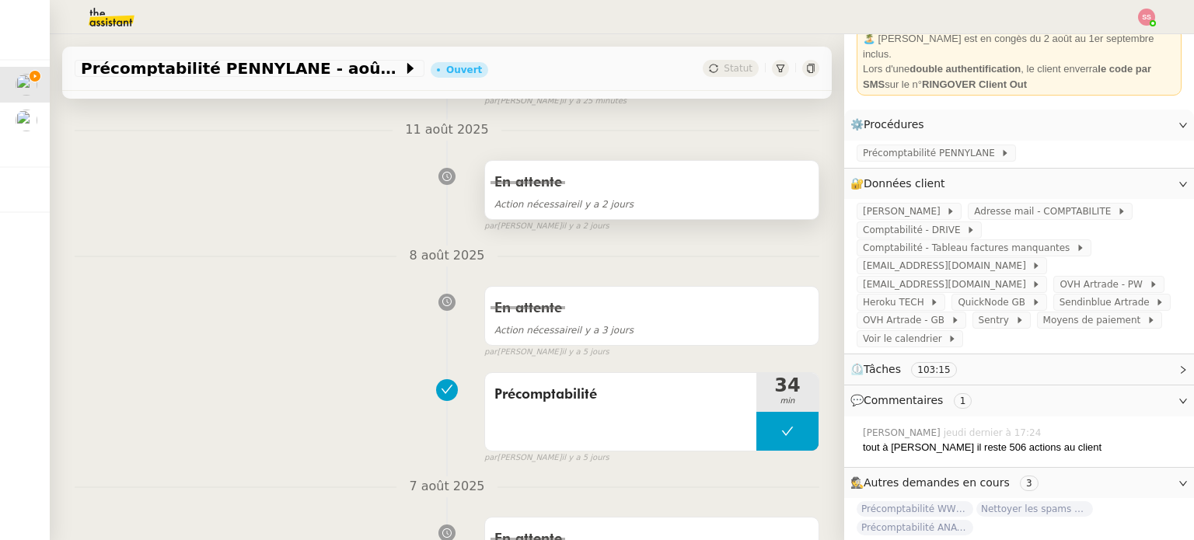
scroll to position [92, 0]
click at [1009, 315] on span at bounding box center [1012, 320] width 6 height 11
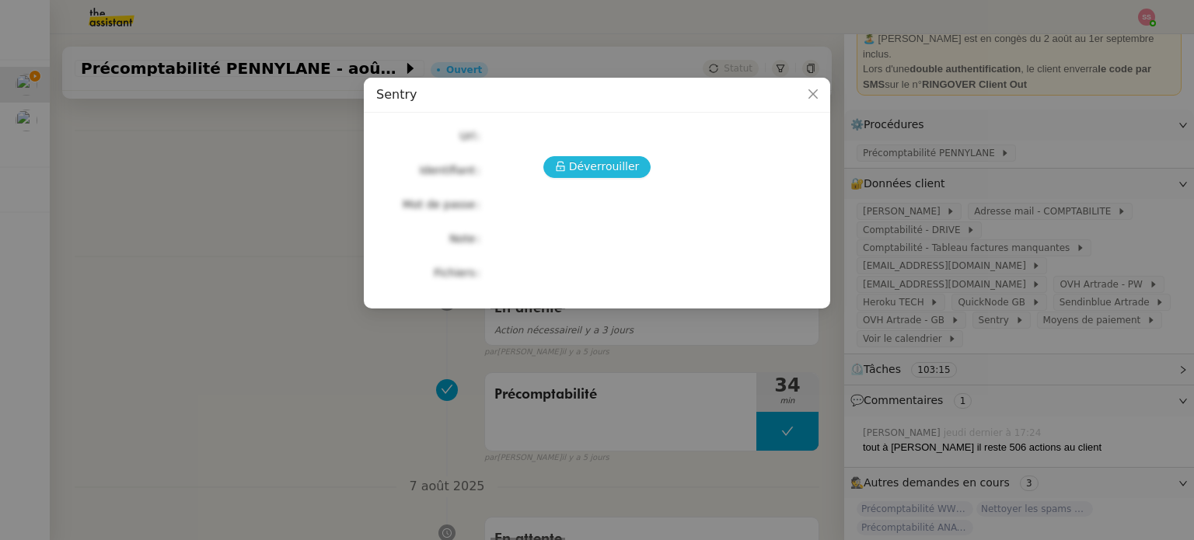
click at [609, 169] on span "Déverrouiller" at bounding box center [604, 167] width 71 height 18
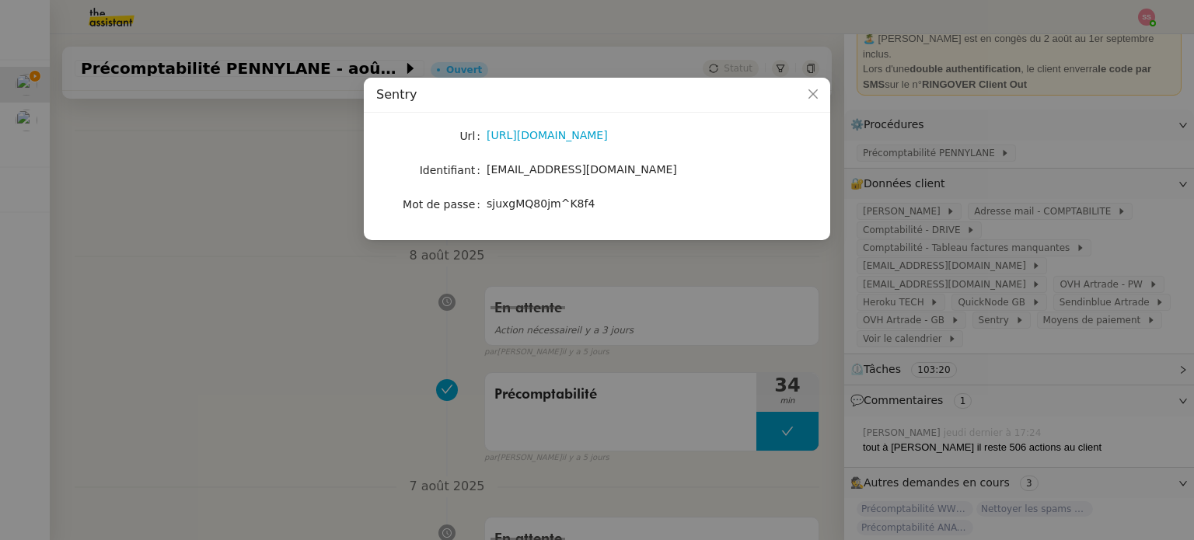
click at [534, 166] on span "[EMAIL_ADDRESS][DOMAIN_NAME]" at bounding box center [582, 169] width 190 height 12
click at [529, 209] on span "sjuxgMQ80jm^K8f4" at bounding box center [541, 203] width 108 height 12
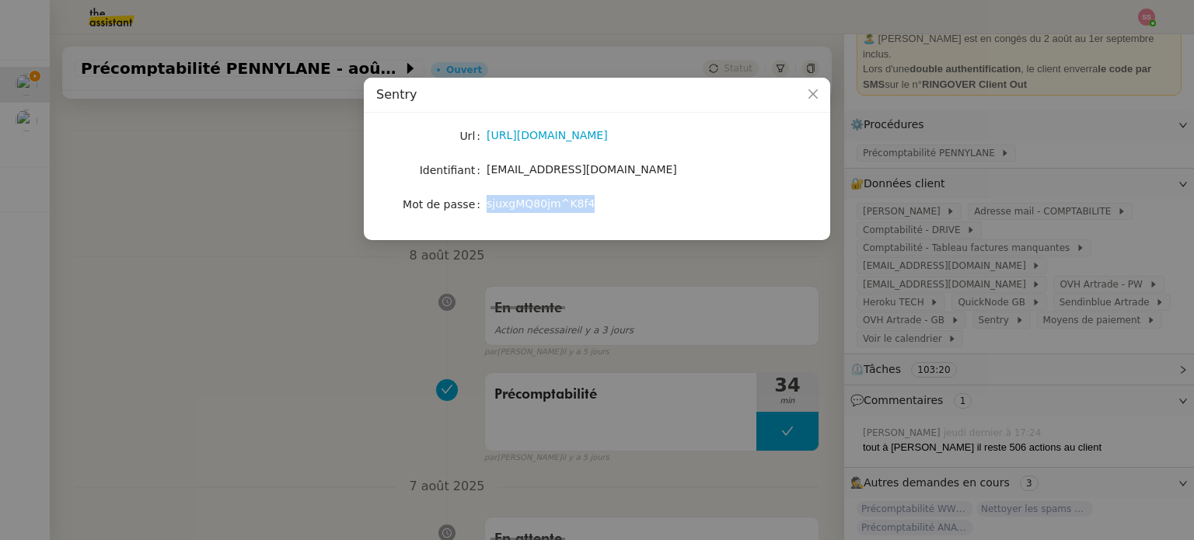
click at [529, 209] on span "sjuxgMQ80jm^K8f4" at bounding box center [541, 203] width 108 height 12
click at [221, 382] on nz-modal-container "Sentry Url [URL][DOMAIN_NAME] Identifiant [EMAIL_ADDRESS][DOMAIN_NAME] Mot de p…" at bounding box center [597, 270] width 1194 height 540
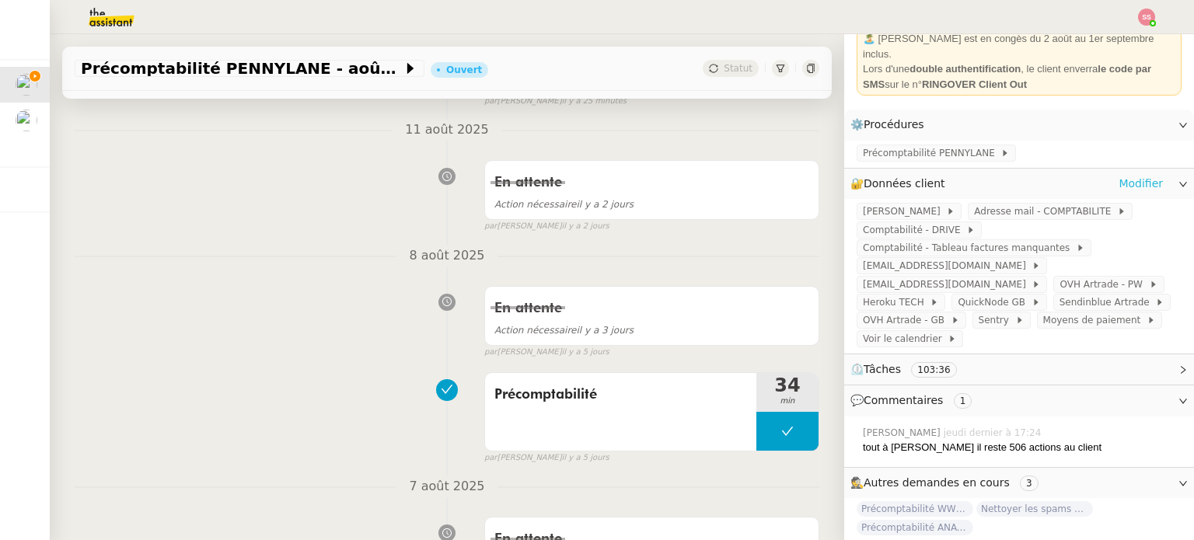
click at [1118, 175] on link "Modifier" at bounding box center [1140, 184] width 44 height 18
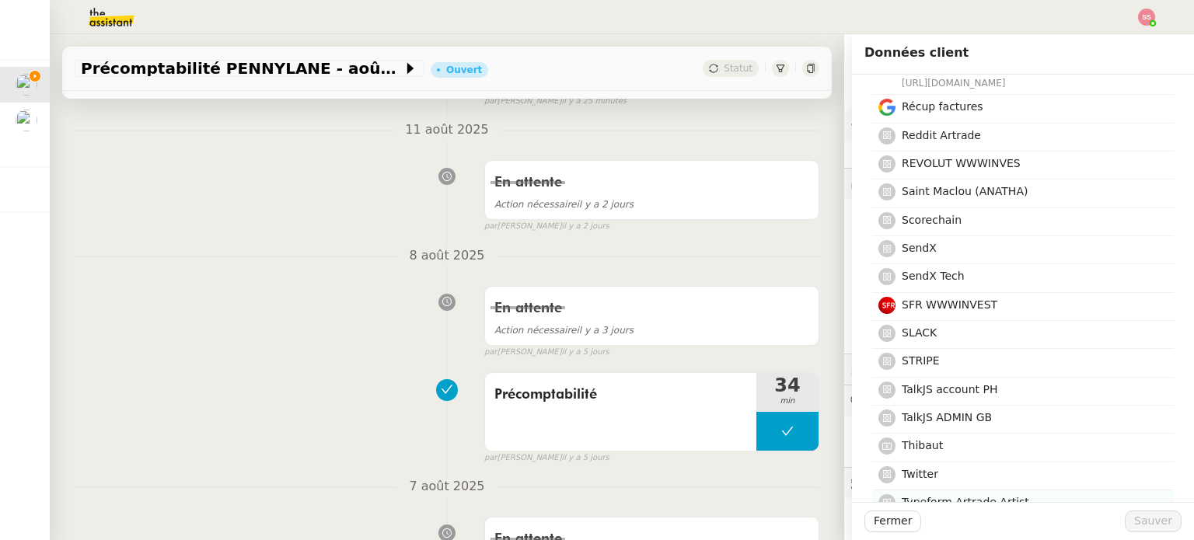
scroll to position [4042, 0]
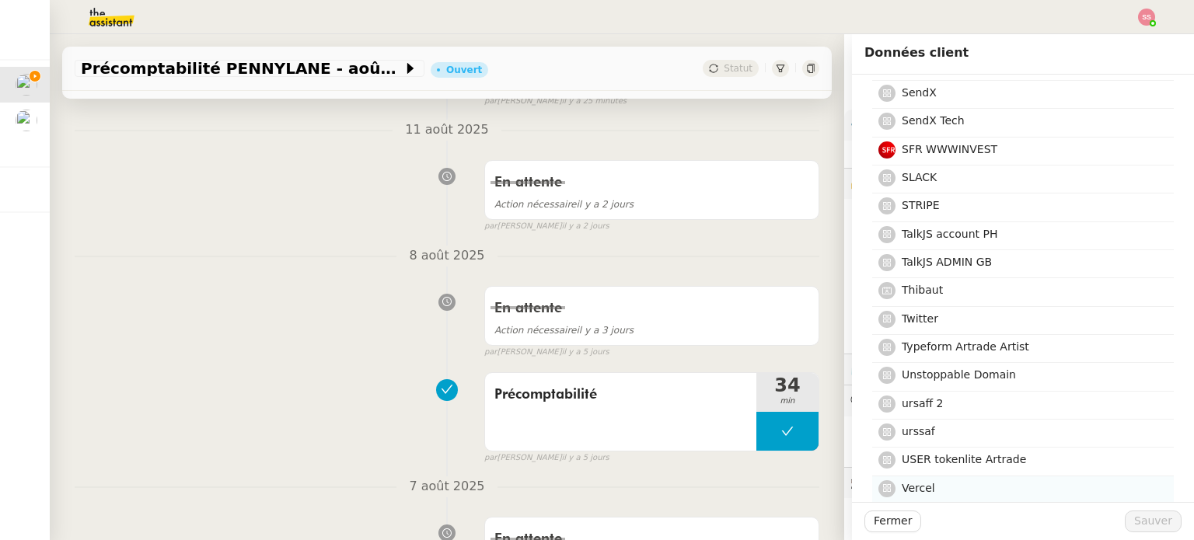
click at [1004, 480] on h4 "Vercel" at bounding box center [1033, 489] width 263 height 18
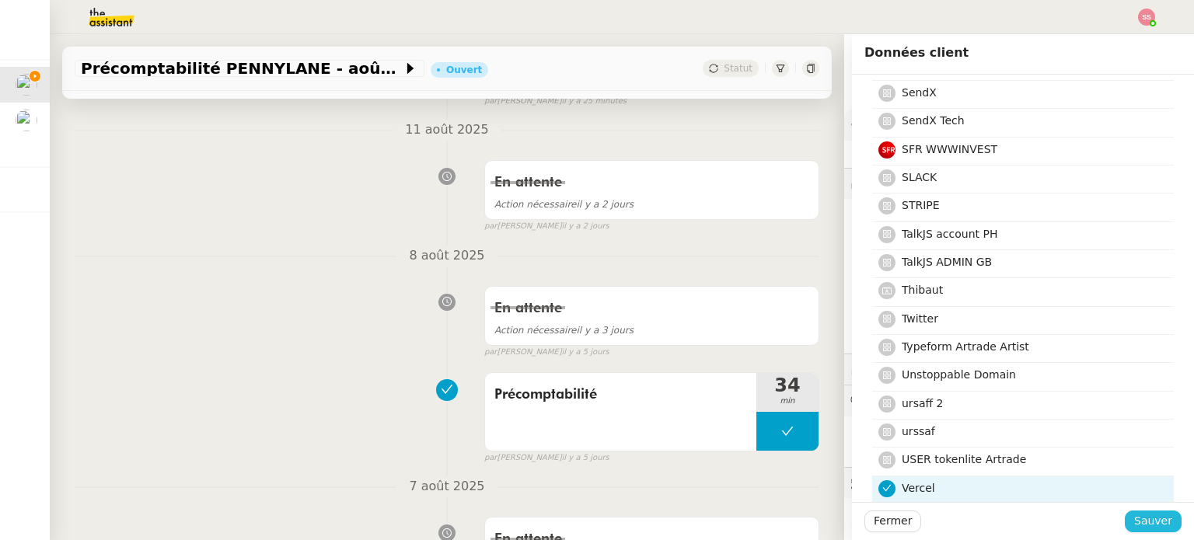
click at [1142, 522] on span "Sauver" at bounding box center [1153, 521] width 38 height 18
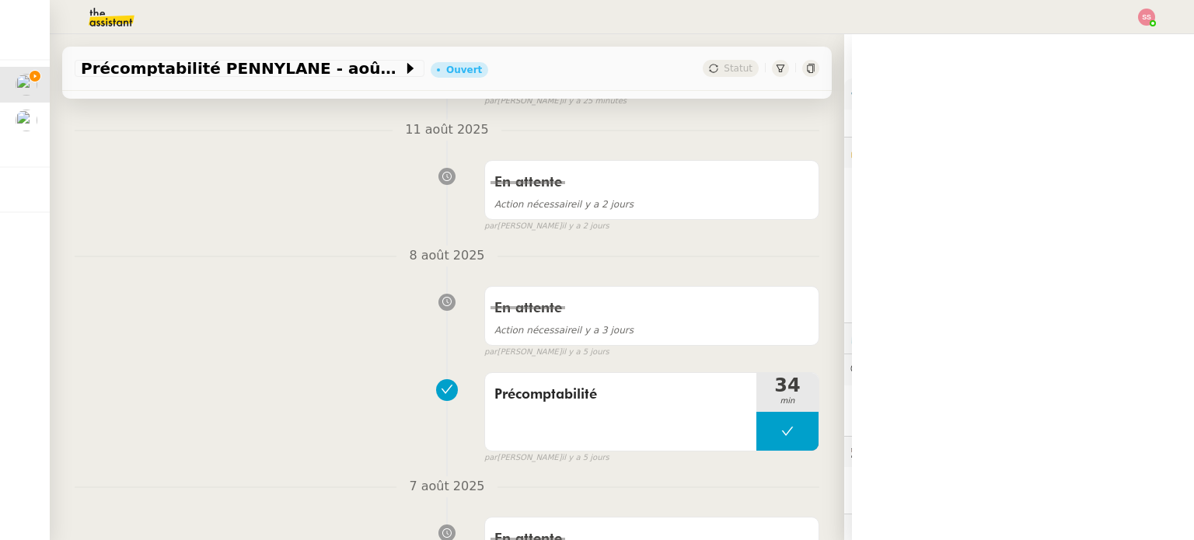
scroll to position [112, 0]
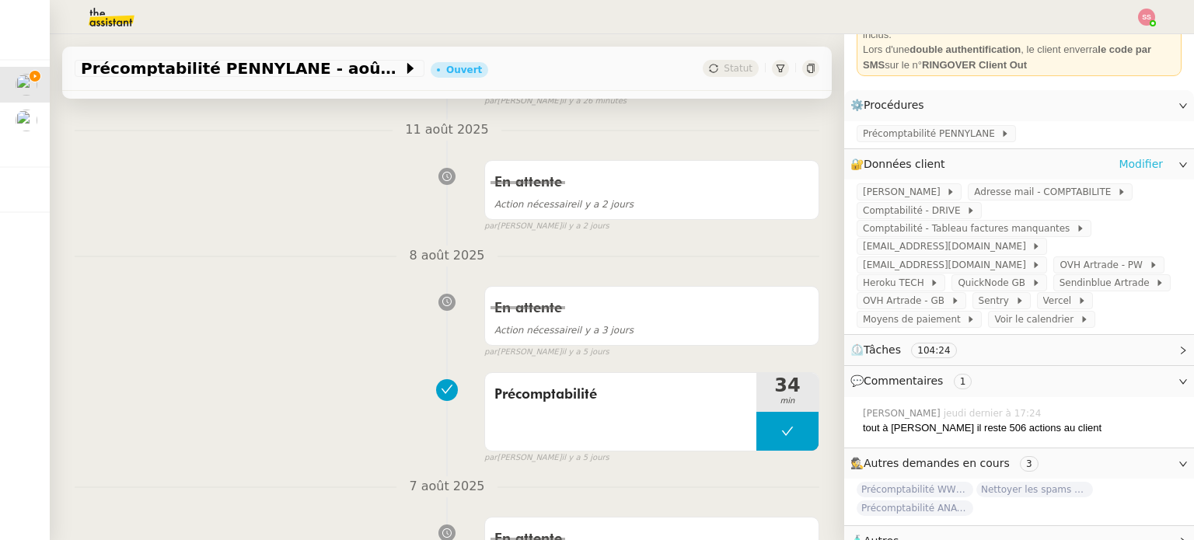
click at [1122, 155] on link "Modifier" at bounding box center [1140, 164] width 44 height 18
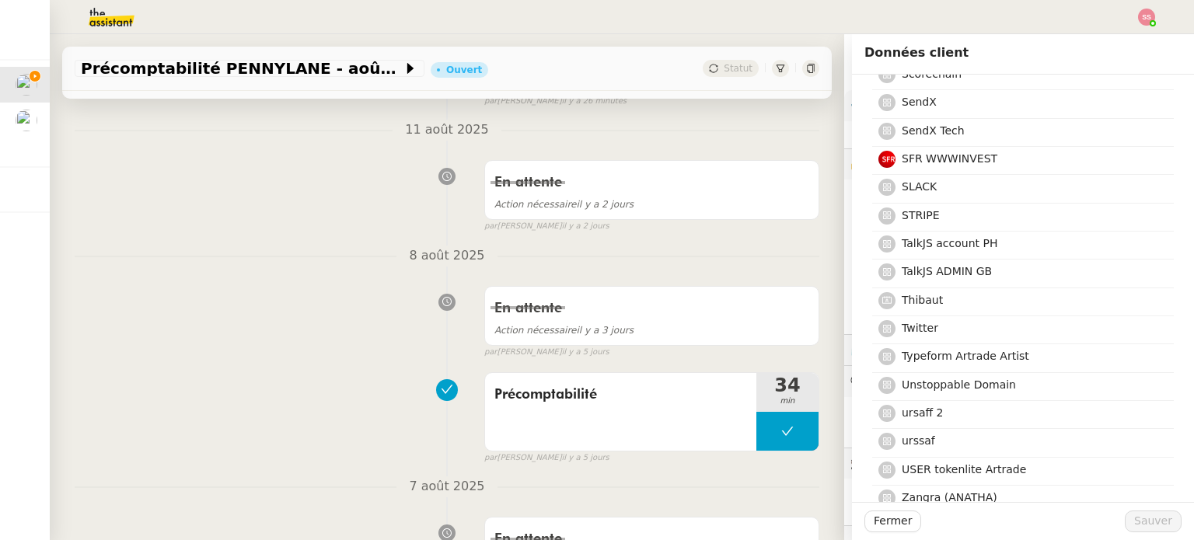
scroll to position [3879, 0]
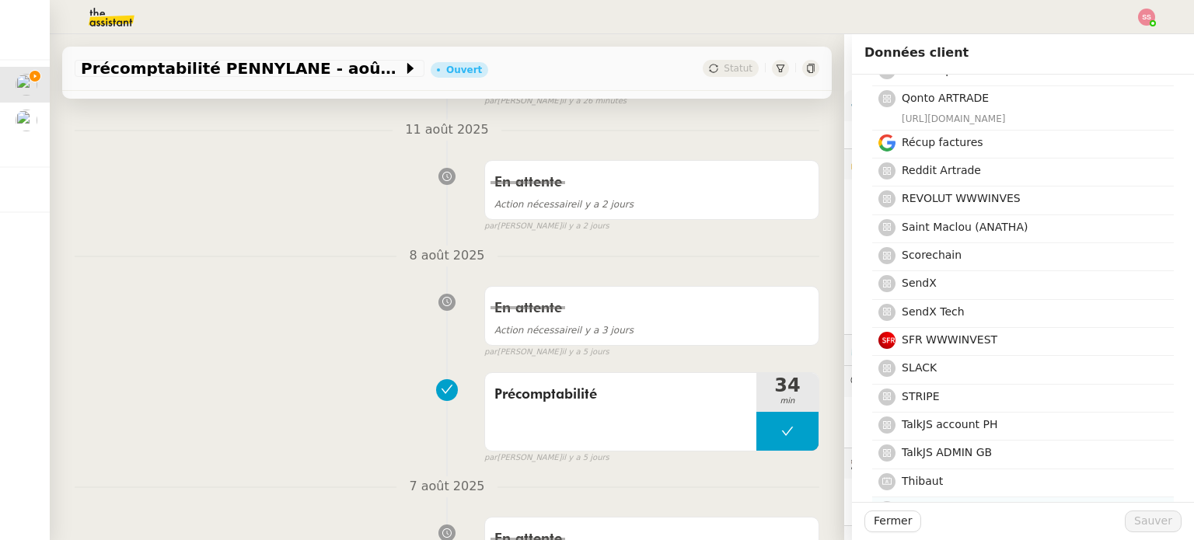
click at [951, 501] on h4 "Twitter" at bounding box center [1033, 510] width 263 height 18
click at [1136, 515] on span "Sauver" at bounding box center [1153, 521] width 38 height 18
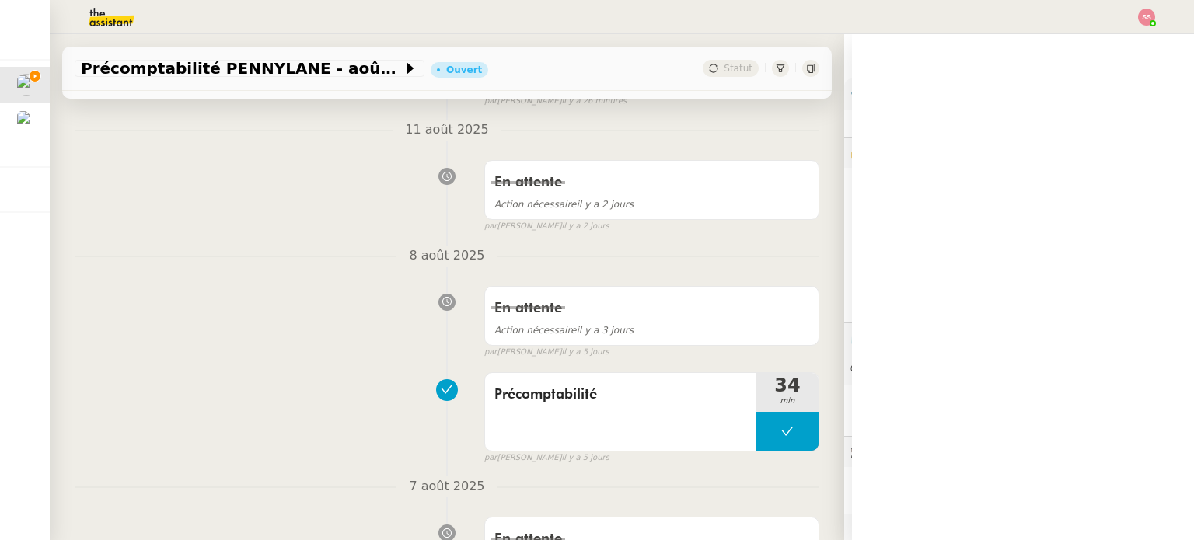
scroll to position [112, 0]
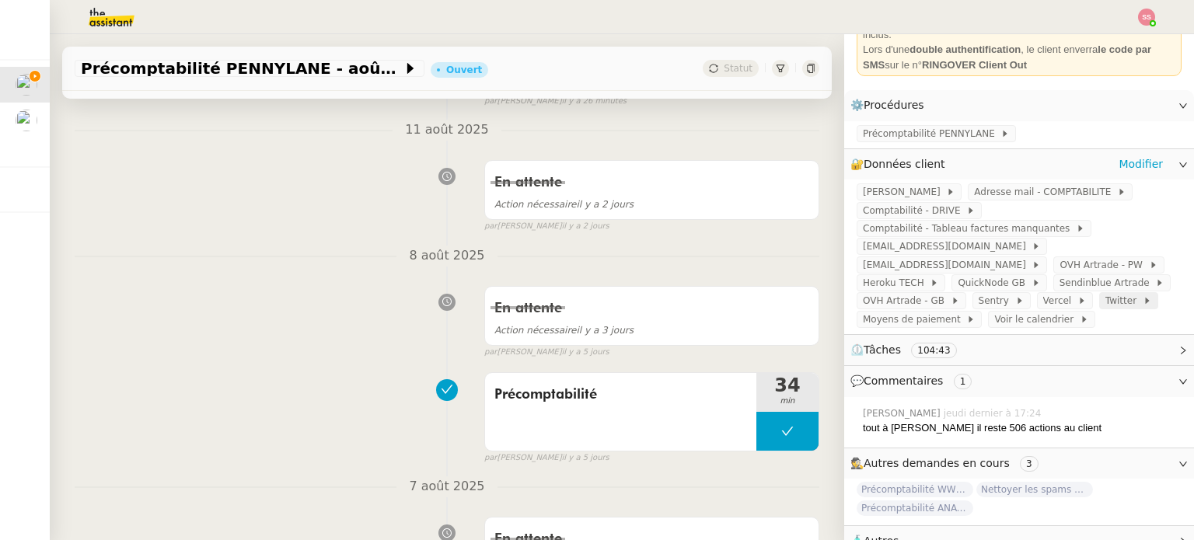
click at [1136, 295] on span at bounding box center [1139, 300] width 6 height 11
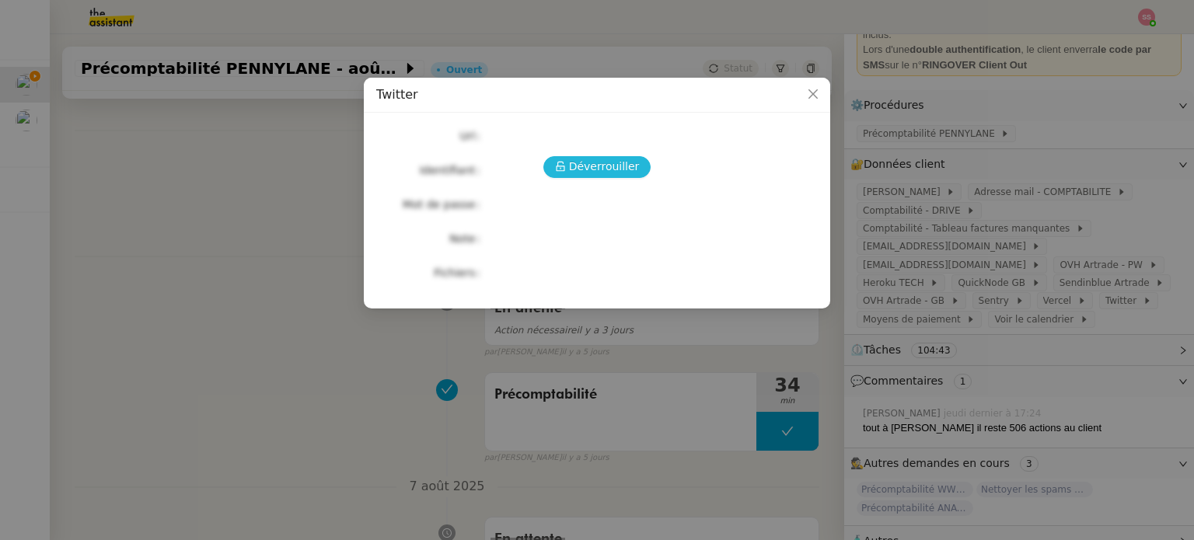
click at [600, 157] on button "Déverrouiller" at bounding box center [597, 167] width 108 height 22
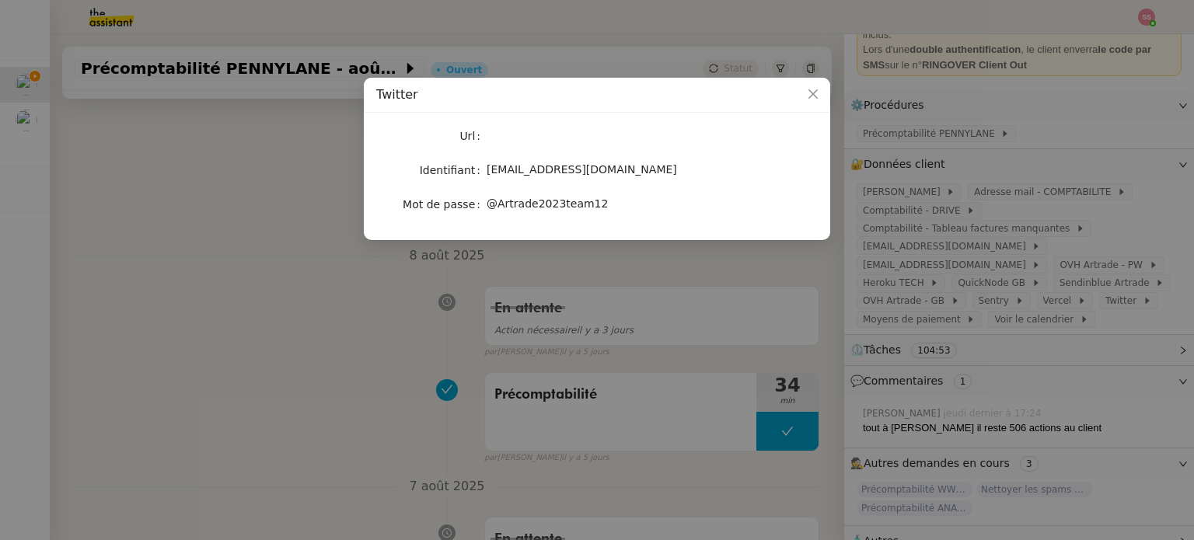
click at [370, 315] on nz-modal-container "Twitter Url Identifiant [EMAIL_ADDRESS][DOMAIN_NAME] Mot de passe [SECURITY_DAT…" at bounding box center [597, 270] width 1194 height 540
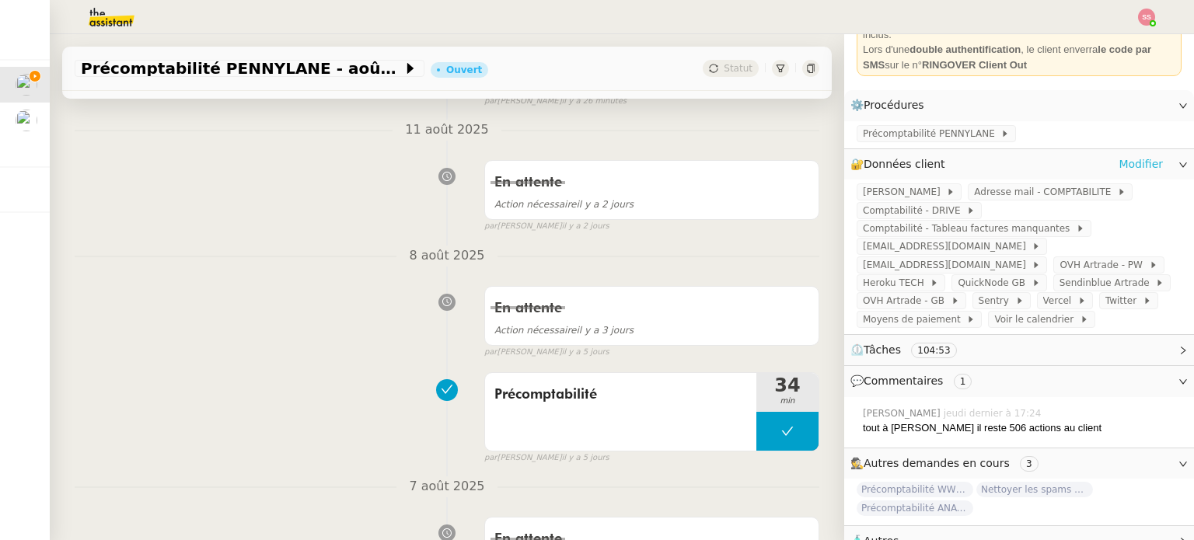
click at [1128, 155] on link "Modifier" at bounding box center [1140, 164] width 44 height 18
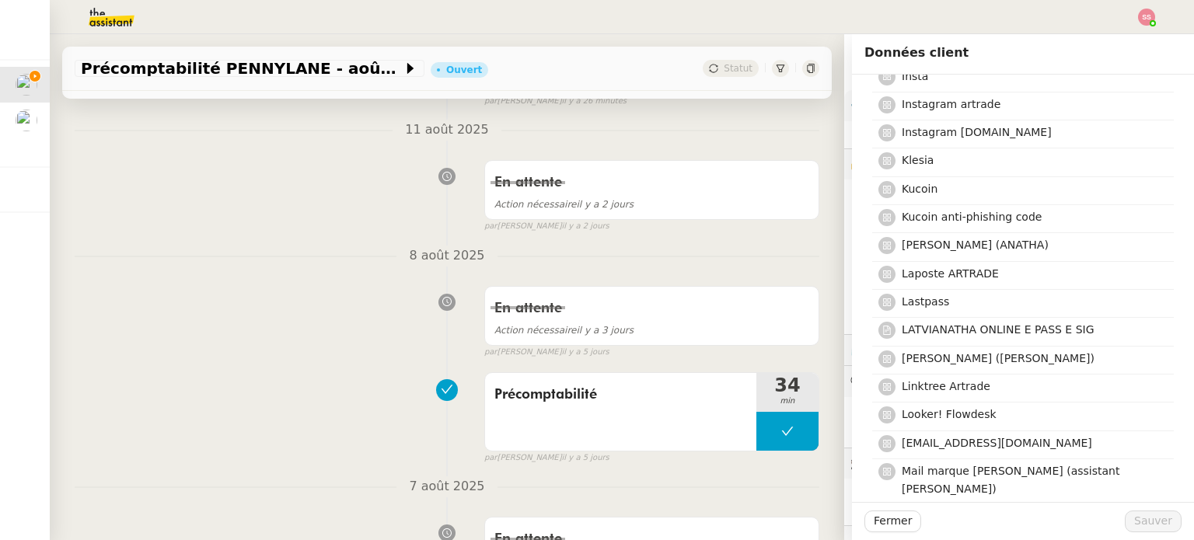
scroll to position [2798, 0]
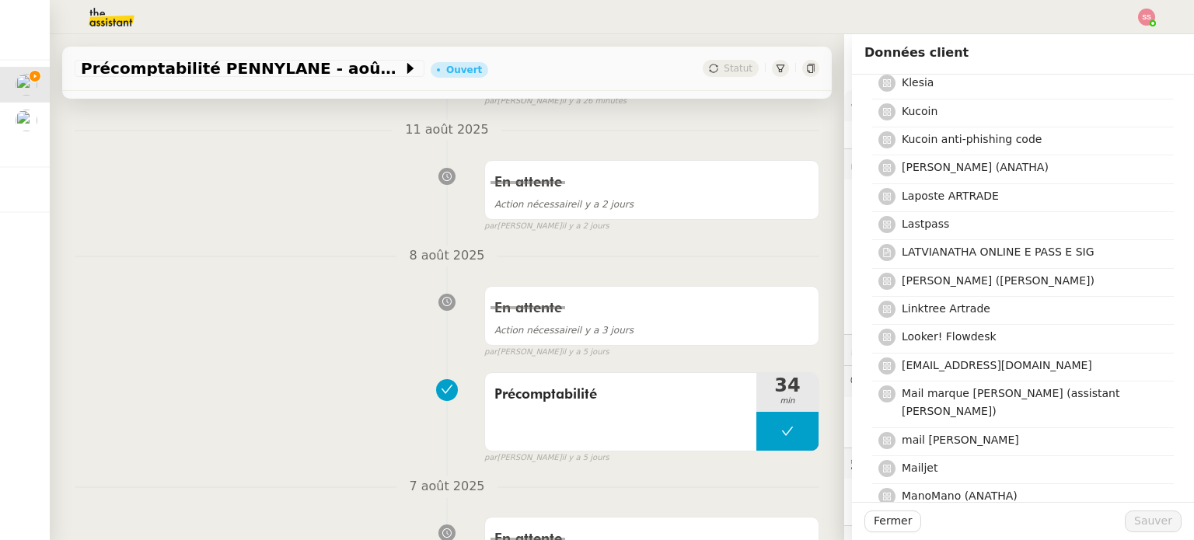
click at [998, 518] on span "[EMAIL_ADDRESS][DOMAIN_NAME]" at bounding box center [997, 524] width 190 height 12
click at [1139, 521] on span "Sauver" at bounding box center [1153, 521] width 38 height 18
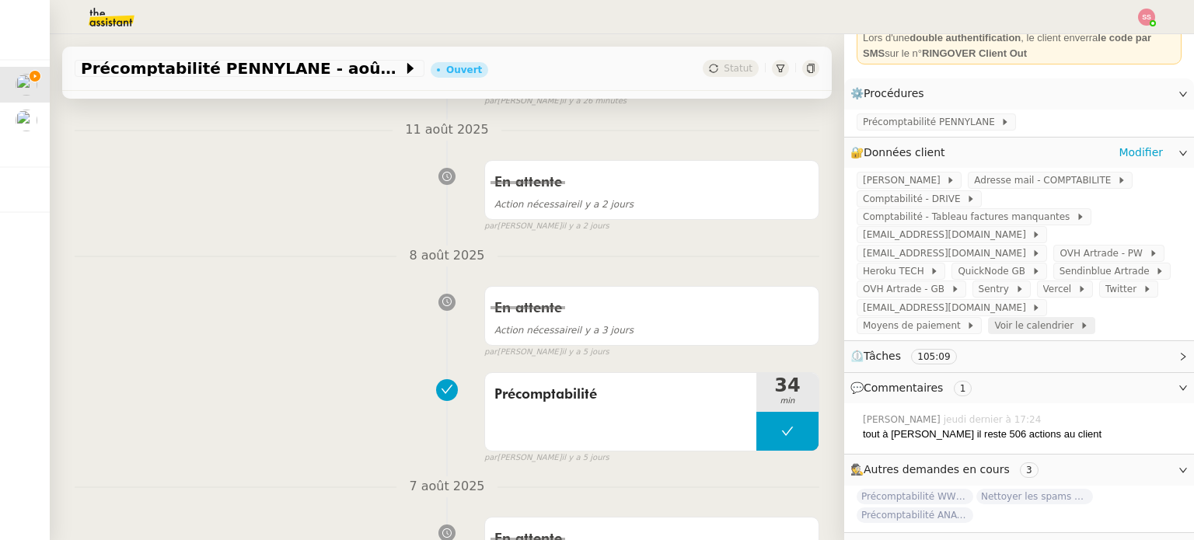
scroll to position [112, 0]
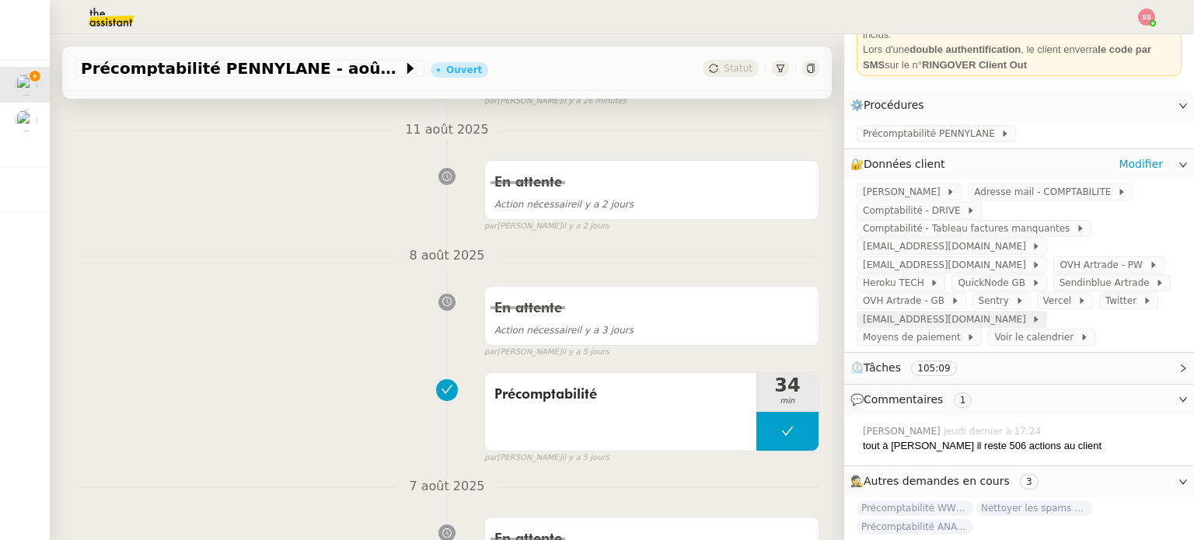
click at [1031, 312] on span "[EMAIL_ADDRESS][DOMAIN_NAME]" at bounding box center [947, 320] width 169 height 16
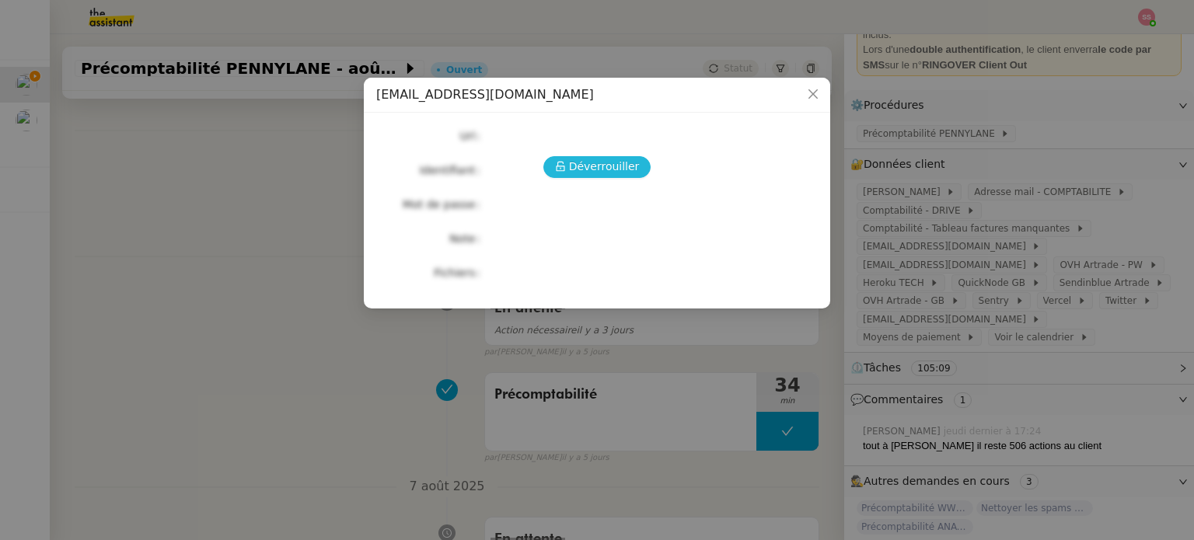
click at [631, 167] on span "Déverrouiller" at bounding box center [604, 167] width 71 height 18
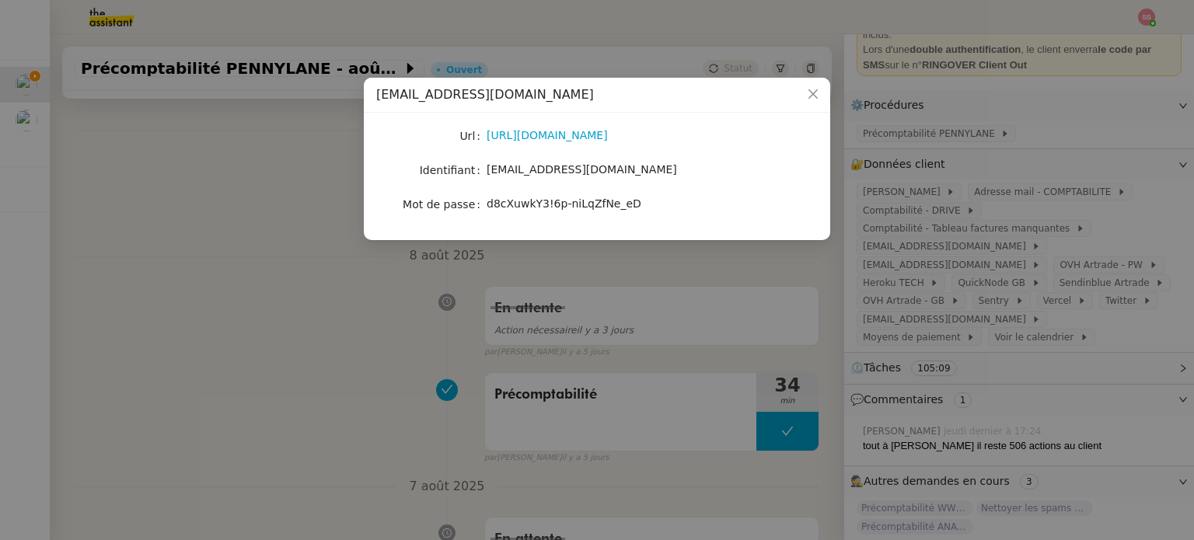
click at [561, 201] on span "d8cXuwkY3!6p-niLqZfNe_eD" at bounding box center [564, 203] width 155 height 12
copy span "d8cXuwkY3!6p-niLqZfNe_eD"
click at [550, 174] on span "[EMAIL_ADDRESS][DOMAIN_NAME]" at bounding box center [582, 169] width 190 height 12
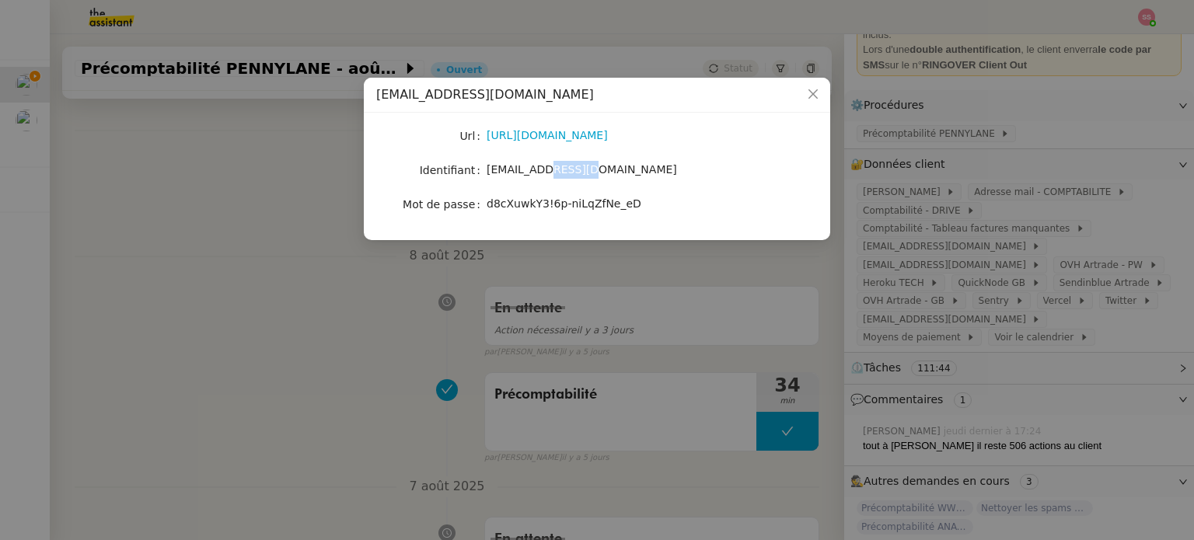
click at [550, 174] on span "[EMAIL_ADDRESS][DOMAIN_NAME]" at bounding box center [582, 169] width 190 height 12
copy span "[EMAIL_ADDRESS][DOMAIN_NAME]"
click at [249, 133] on nz-modal-container "[EMAIL_ADDRESS][DOMAIN_NAME] Url [URL][DOMAIN_NAME] Identifiant [EMAIL_ADDRESS]…" at bounding box center [597, 270] width 1194 height 540
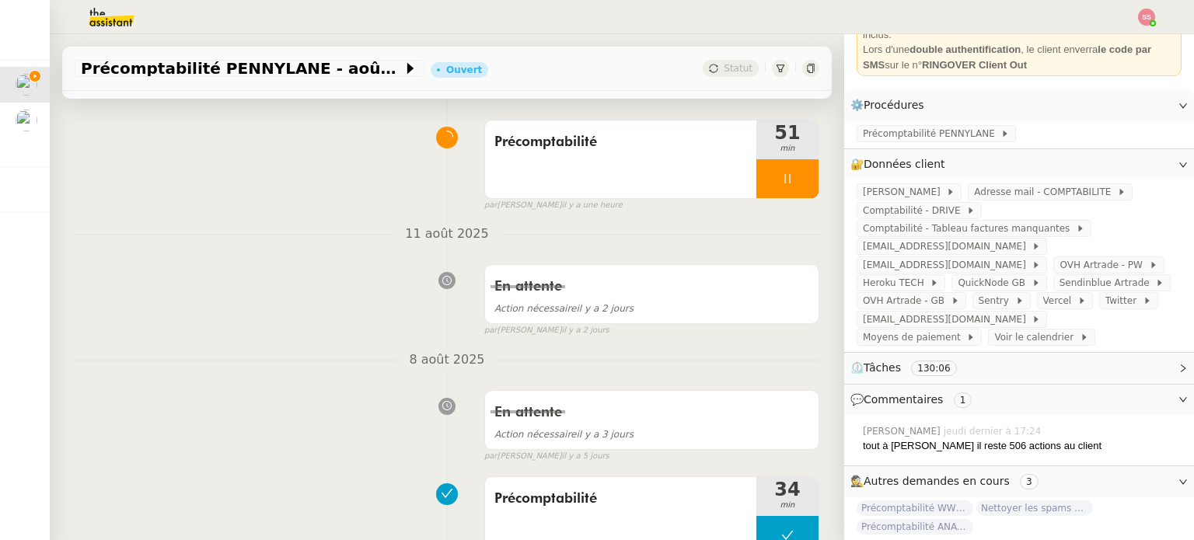
scroll to position [0, 0]
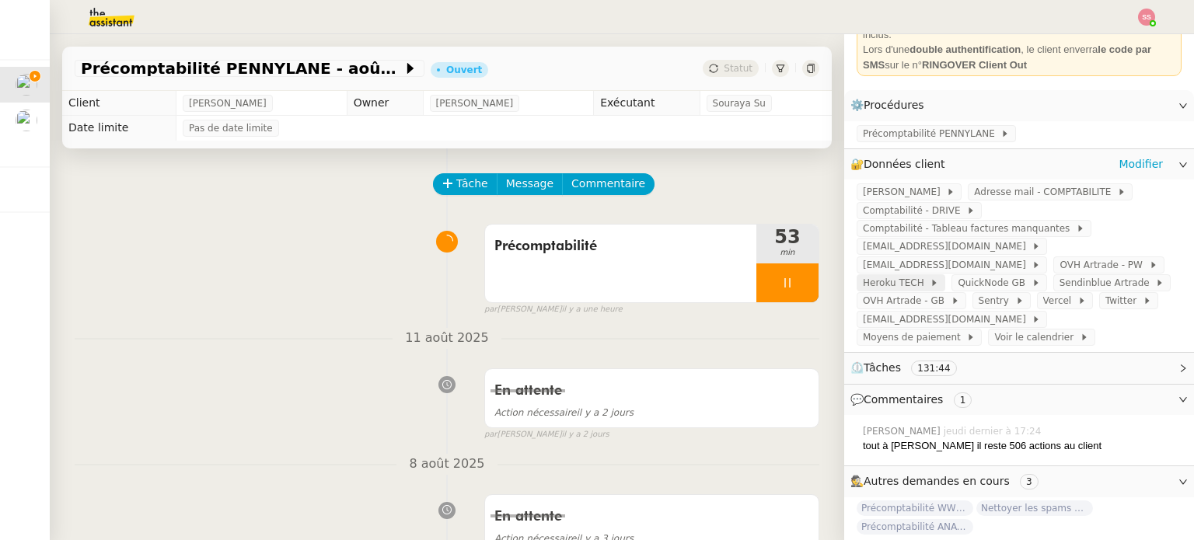
click at [930, 275] on span "Heroku TECH" at bounding box center [896, 283] width 67 height 16
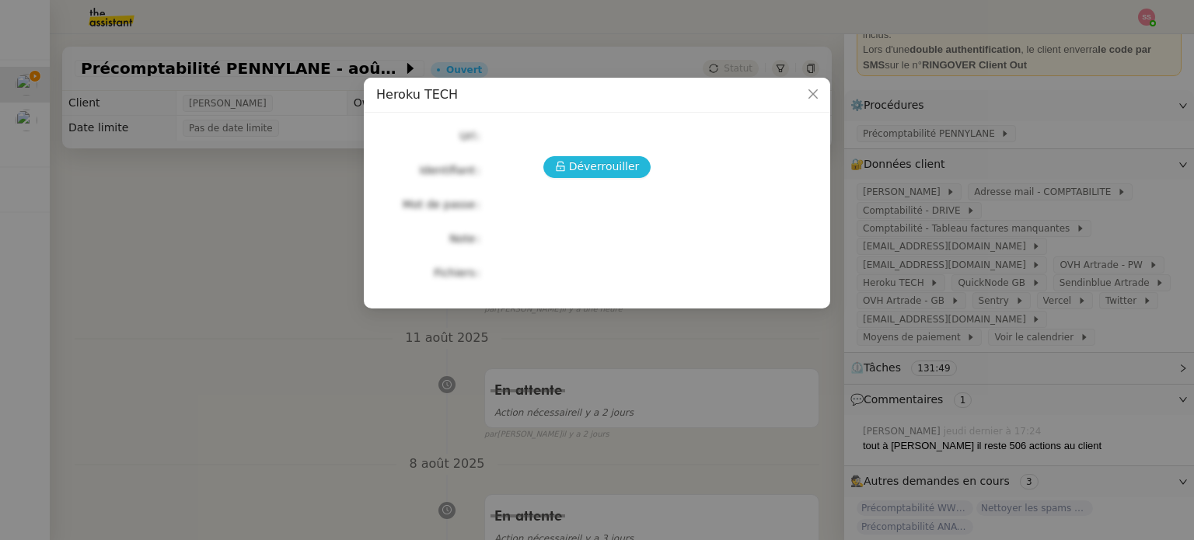
click at [591, 168] on span "Déverrouiller" at bounding box center [604, 167] width 71 height 18
click at [605, 161] on span "Déverrouiller" at bounding box center [604, 167] width 71 height 18
click at [817, 96] on icon "Close" at bounding box center [813, 94] width 12 height 12
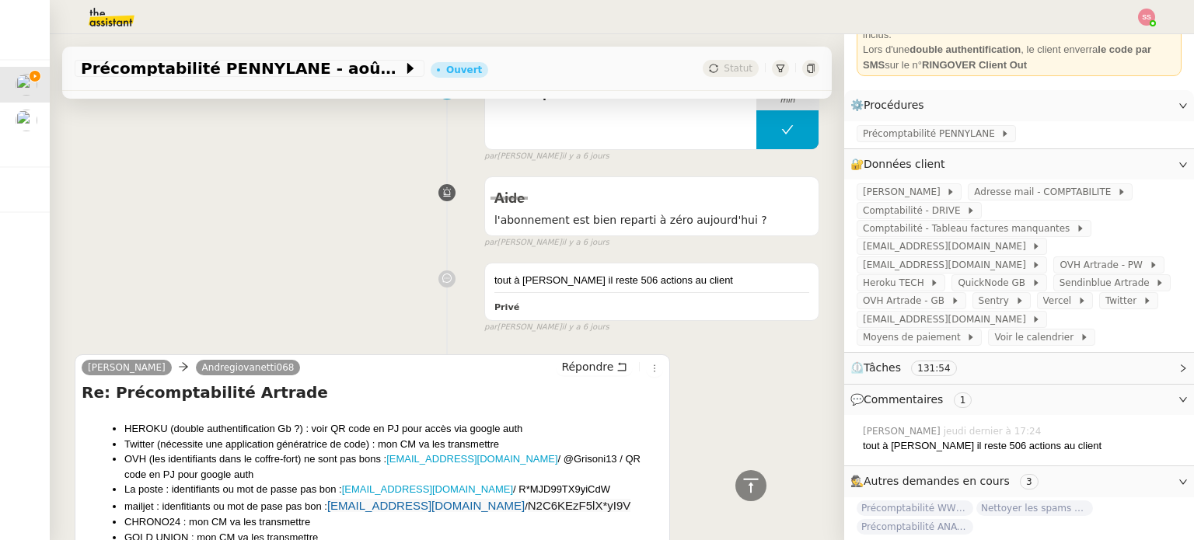
scroll to position [933, 0]
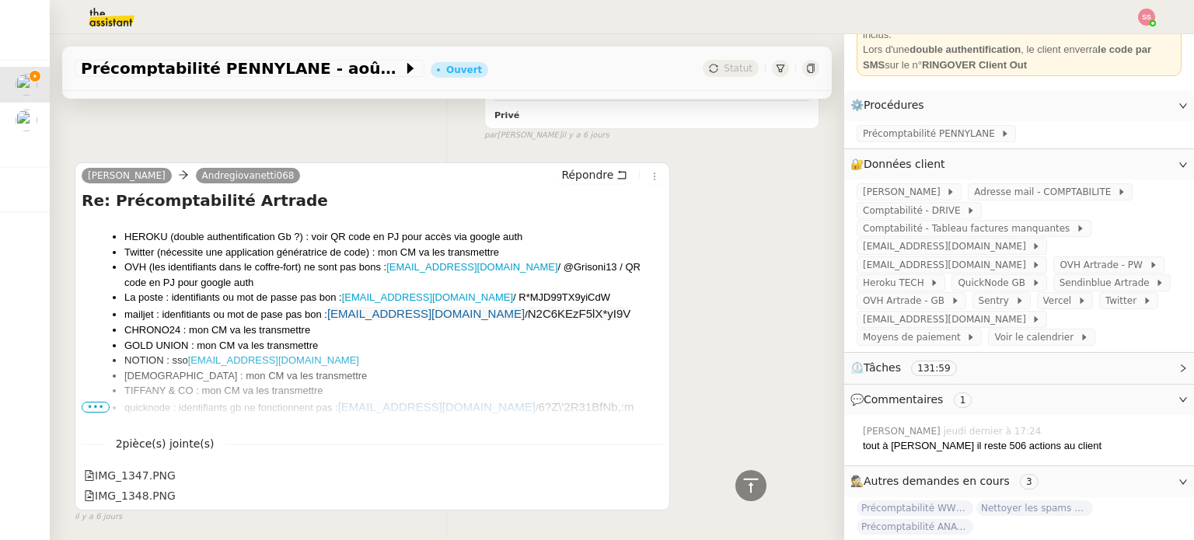
click at [107, 400] on ul "HEROKU (double authentification Gb ?) : voir QR code en PJ pour accès via googl…" at bounding box center [372, 330] width 581 height 202
click at [89, 399] on ul "HEROKU (double authentification Gb ?) : voir QR code en PJ pour accès via googl…" at bounding box center [372, 330] width 581 height 202
click at [462, 236] on li "HEROKU (double authentification Gb ?) : voir QR code en PJ pour accès via googl…" at bounding box center [393, 237] width 539 height 16
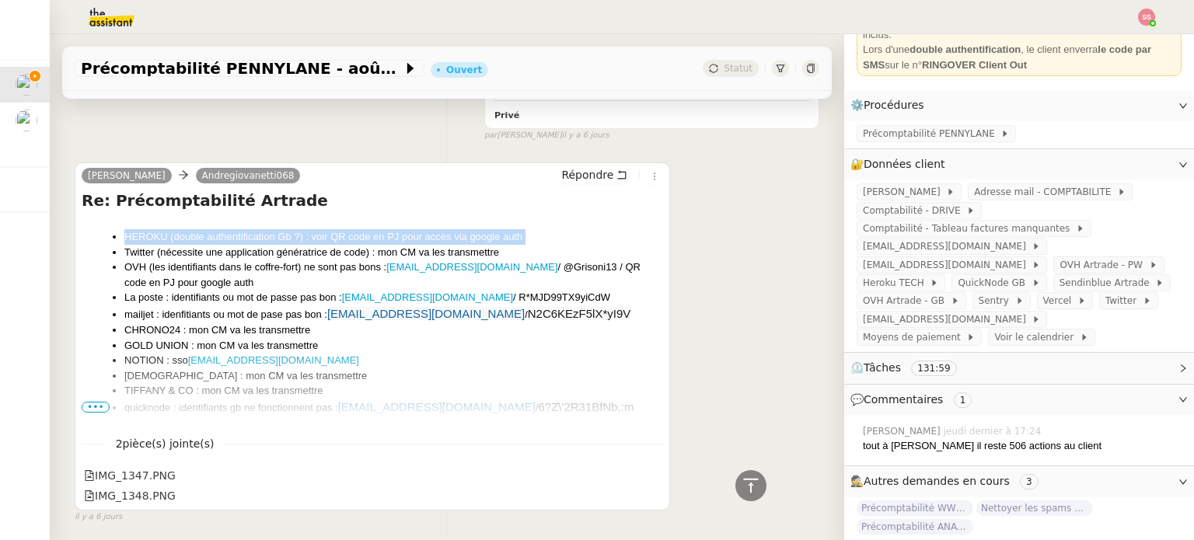
click at [462, 236] on li "HEROKU (double authentification Gb ?) : voir QR code en PJ pour accès via googl…" at bounding box center [393, 237] width 539 height 16
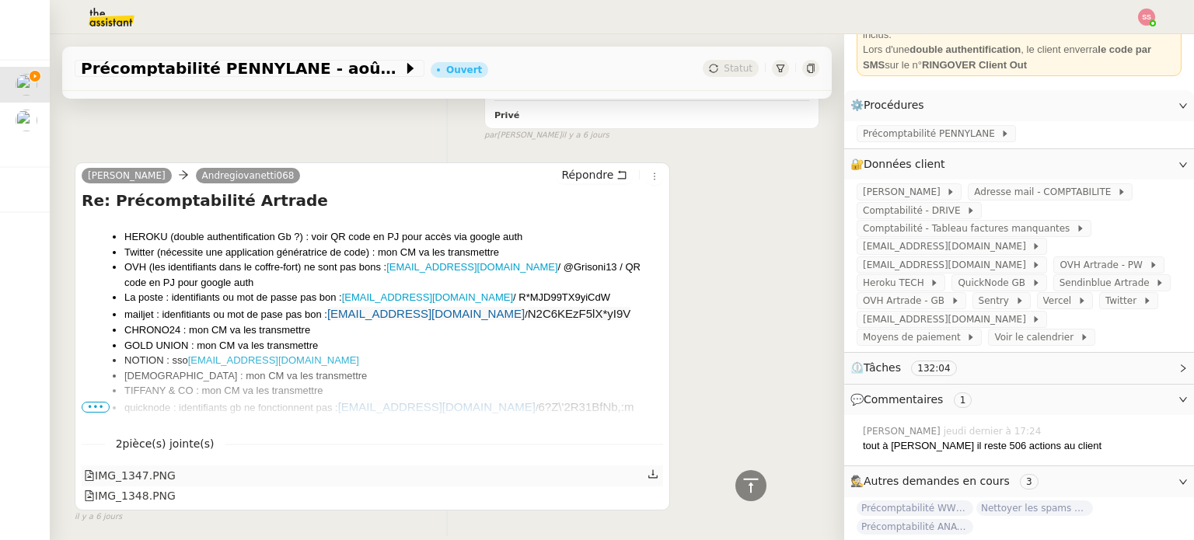
click at [152, 484] on div "IMG_1347.PNG" at bounding box center [130, 476] width 92 height 18
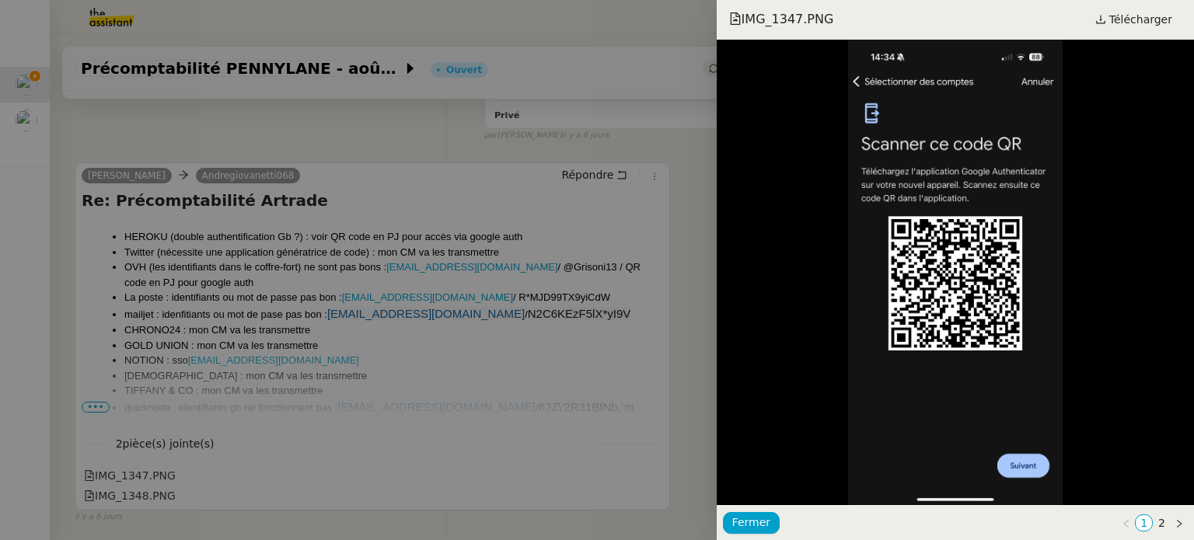
click at [658, 427] on div at bounding box center [597, 270] width 1194 height 540
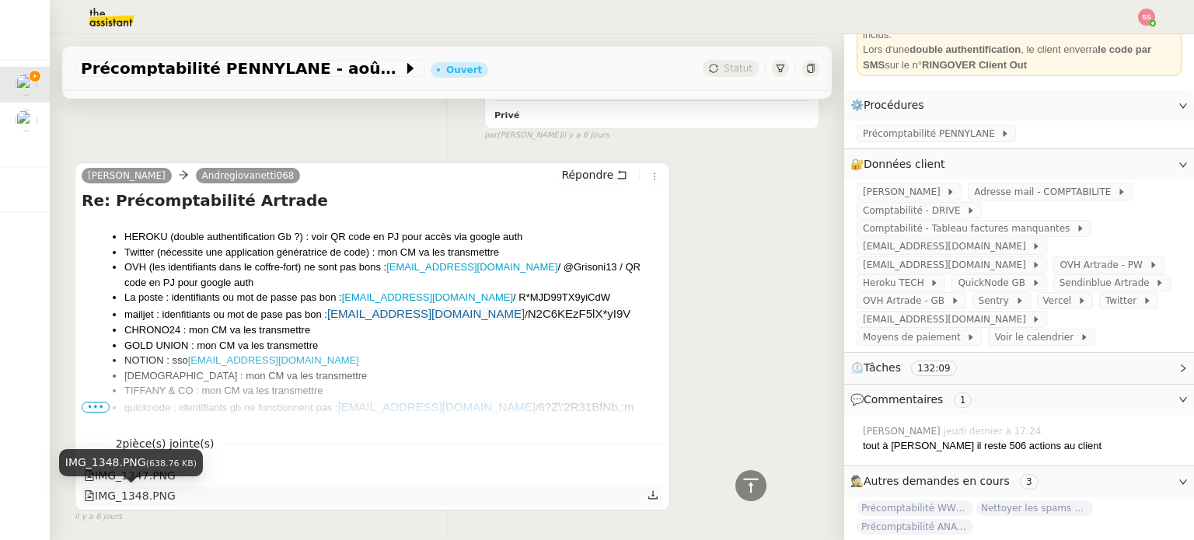
click at [133, 492] on div "IMG_1348.PNG" at bounding box center [130, 496] width 92 height 18
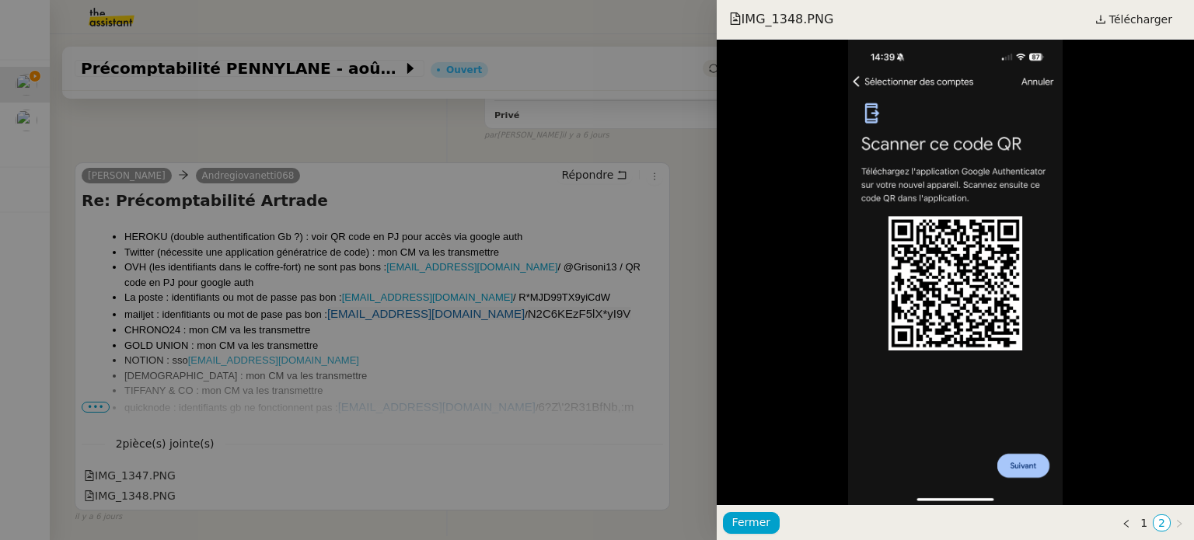
click at [606, 351] on div at bounding box center [597, 270] width 1194 height 540
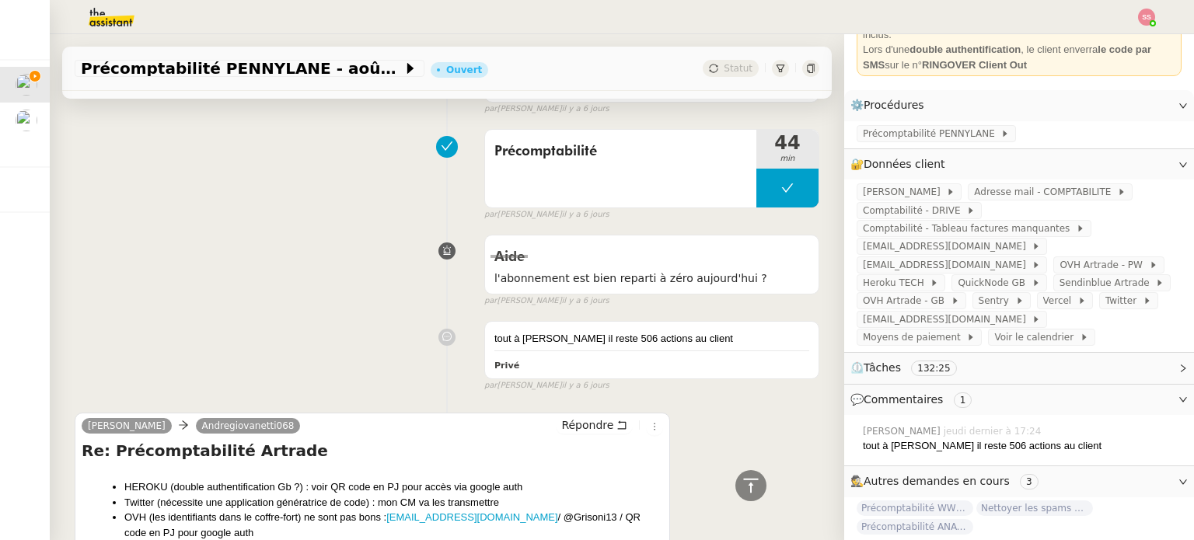
scroll to position [466, 0]
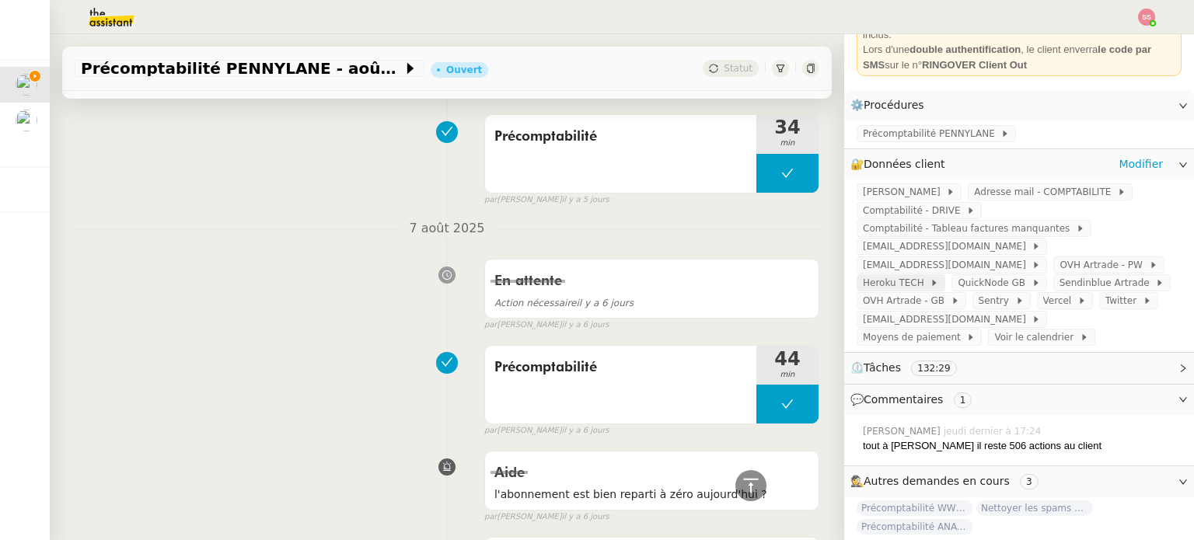
click at [930, 275] on span "Heroku TECH" at bounding box center [896, 283] width 67 height 16
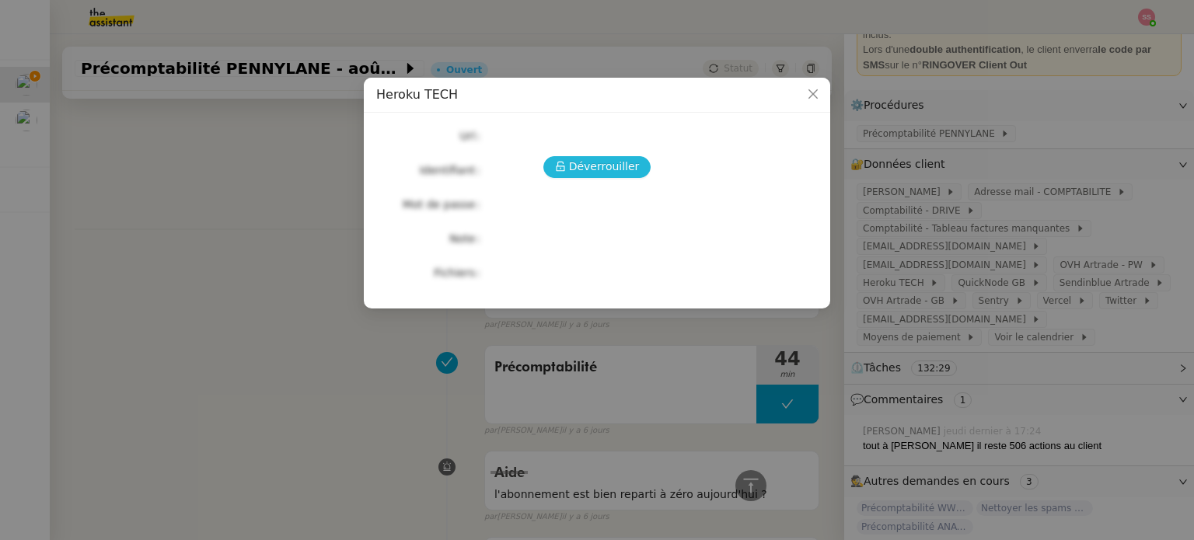
click at [605, 158] on span "Déverrouiller" at bounding box center [604, 167] width 71 height 18
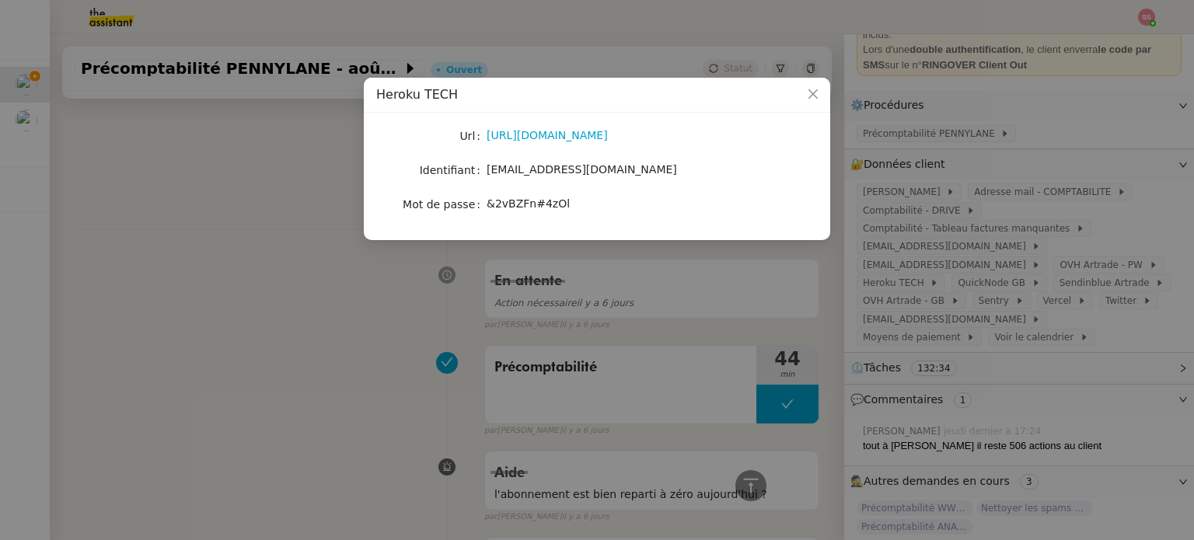
click at [531, 208] on span "&2vBZFn#4zOl" at bounding box center [528, 203] width 83 height 12
click at [538, 173] on span "[EMAIL_ADDRESS][DOMAIN_NAME]" at bounding box center [582, 169] width 190 height 12
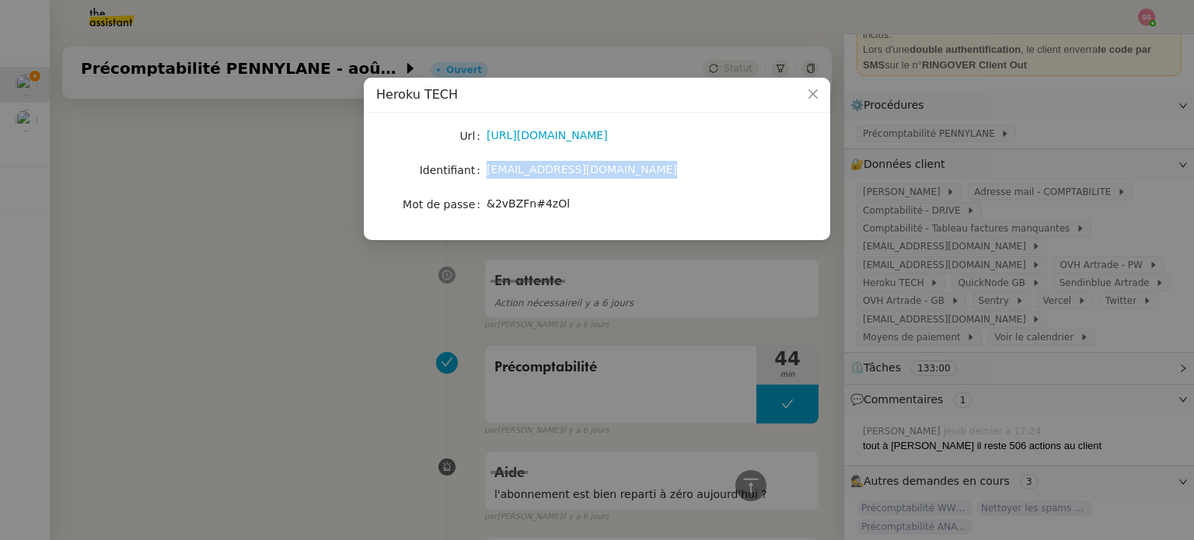
click at [538, 173] on span "[EMAIL_ADDRESS][DOMAIN_NAME]" at bounding box center [582, 169] width 190 height 12
click at [824, 88] on span "Close" at bounding box center [813, 95] width 34 height 34
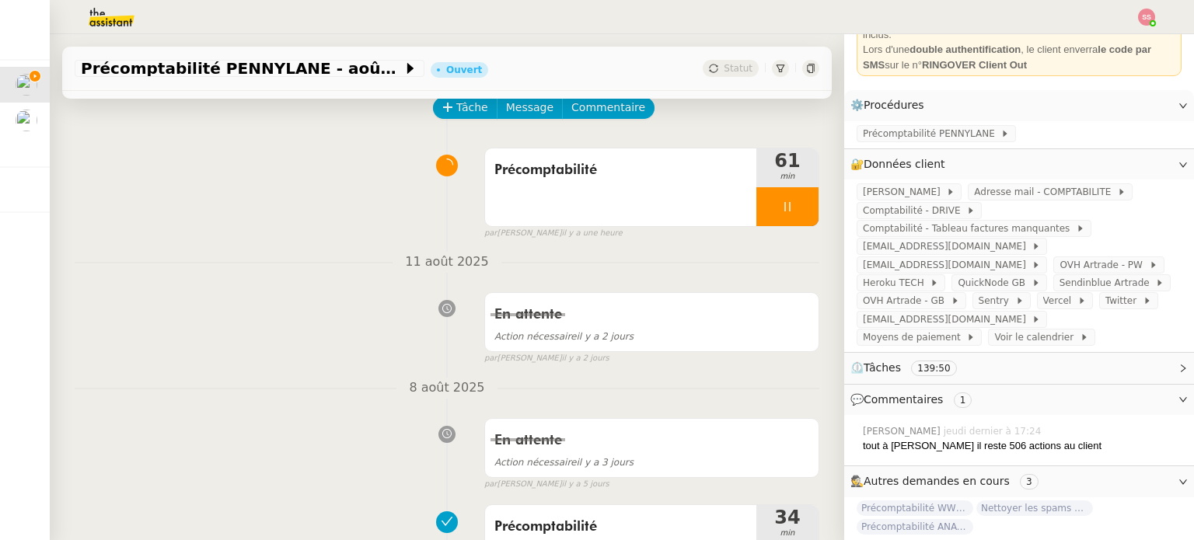
scroll to position [0, 0]
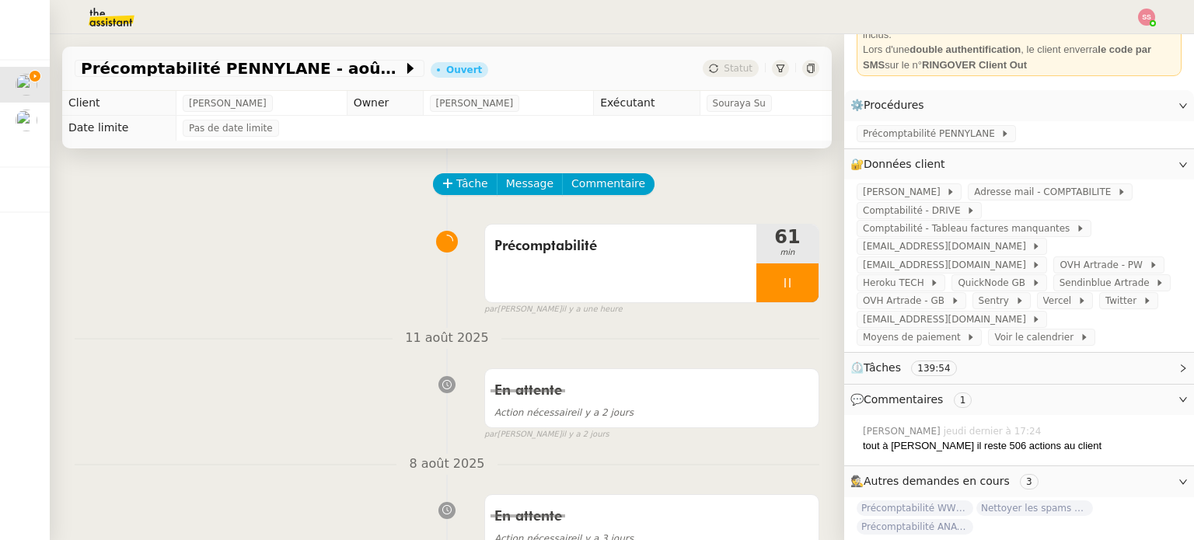
click at [1132, 17] on div at bounding box center [597, 17] width 1116 height 34
click at [1150, 13] on img at bounding box center [1146, 17] width 17 height 17
click at [1119, 37] on li "Suivi" at bounding box center [1104, 44] width 101 height 22
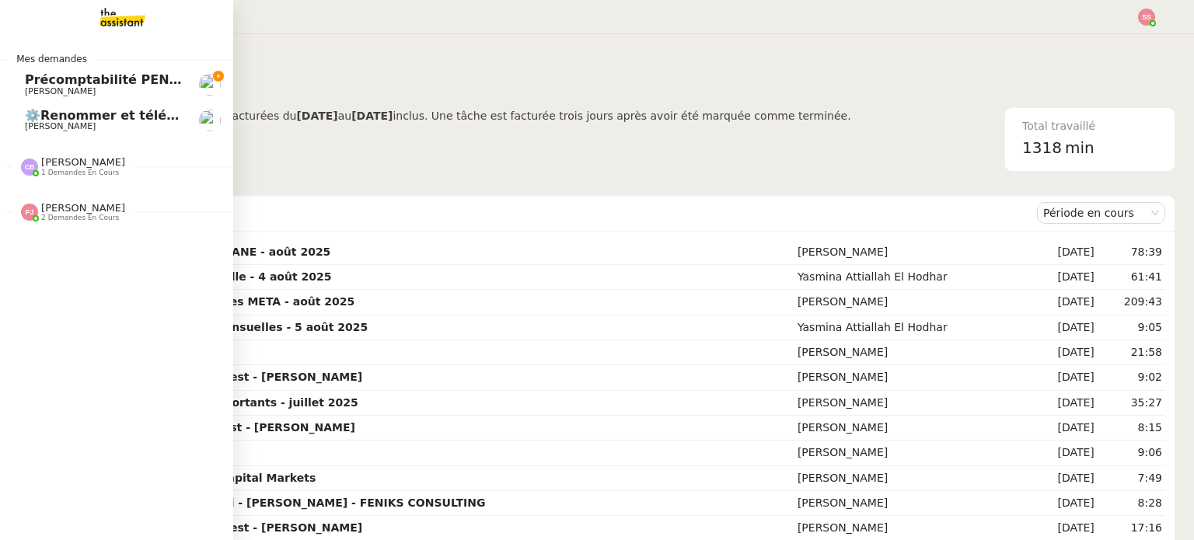
click at [87, 80] on span "Précomptabilité PENNYLANE - août 2025" at bounding box center [167, 79] width 284 height 15
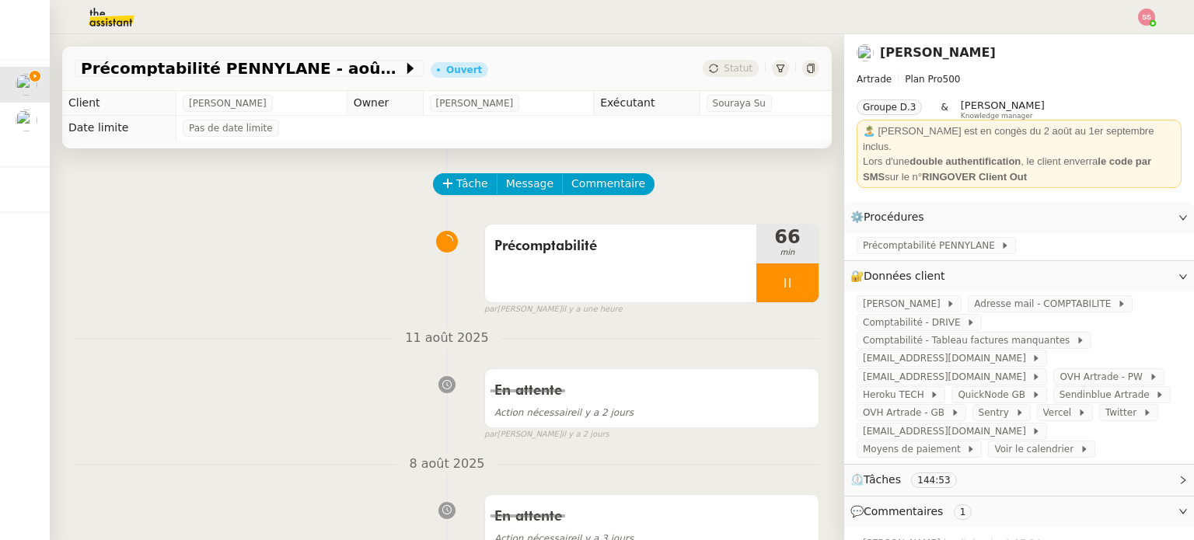
click at [1141, 27] on div at bounding box center [597, 17] width 1116 height 34
click at [1140, 15] on img at bounding box center [1146, 17] width 17 height 17
click at [1114, 41] on div "[PERSON_NAME]" at bounding box center [1019, 52] width 325 height 25
click at [1144, 23] on img at bounding box center [1146, 17] width 17 height 17
click at [1104, 43] on span "Suivi" at bounding box center [1091, 44] width 26 height 12
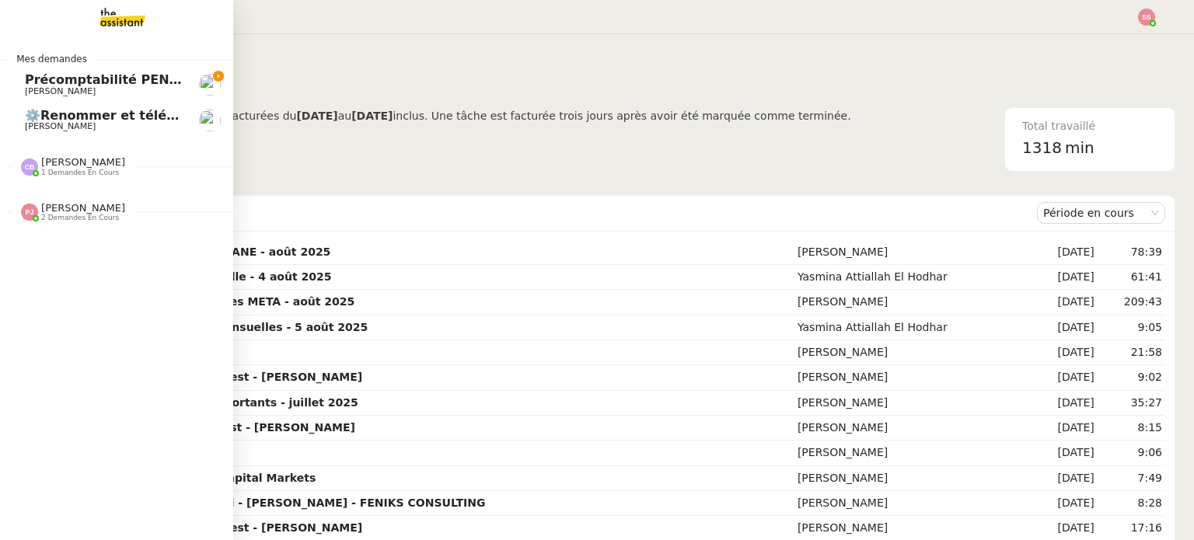
click at [72, 87] on span "[PERSON_NAME]" at bounding box center [103, 91] width 157 height 9
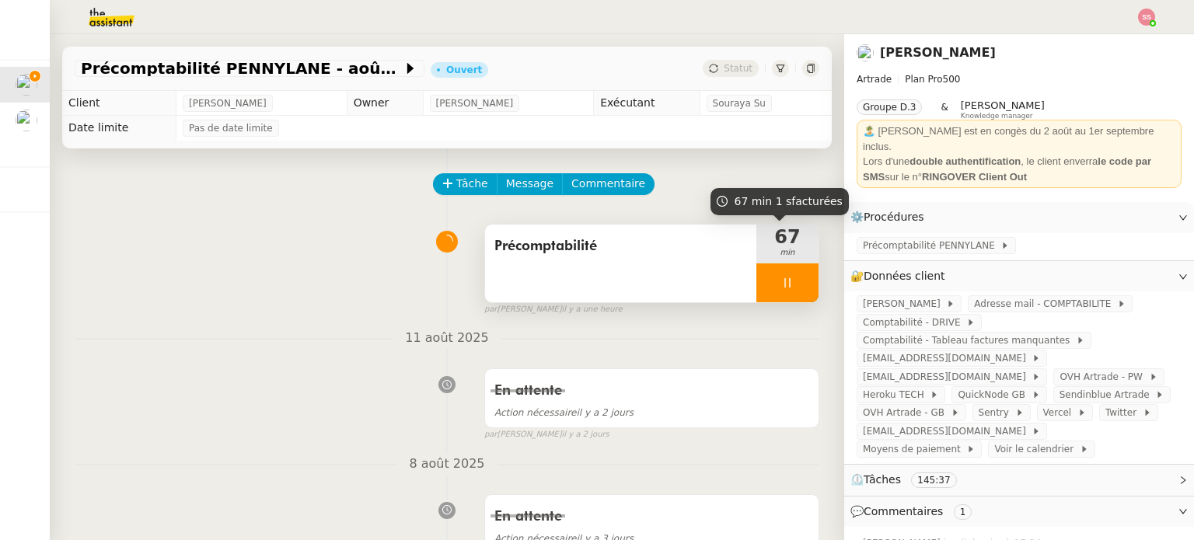
click at [780, 274] on div at bounding box center [787, 282] width 62 height 39
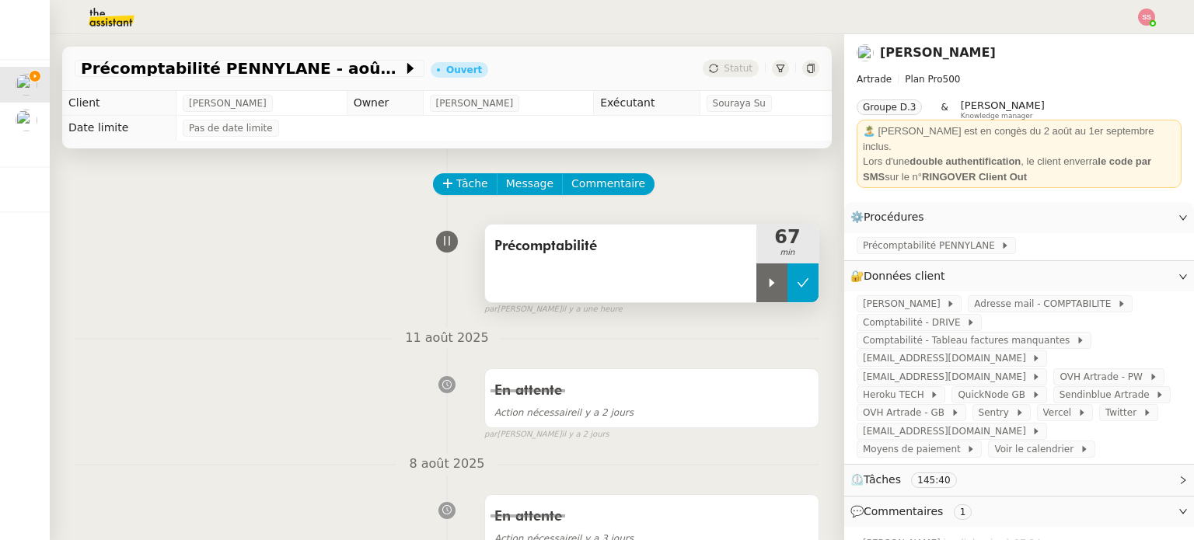
click at [797, 285] on icon at bounding box center [803, 283] width 12 height 12
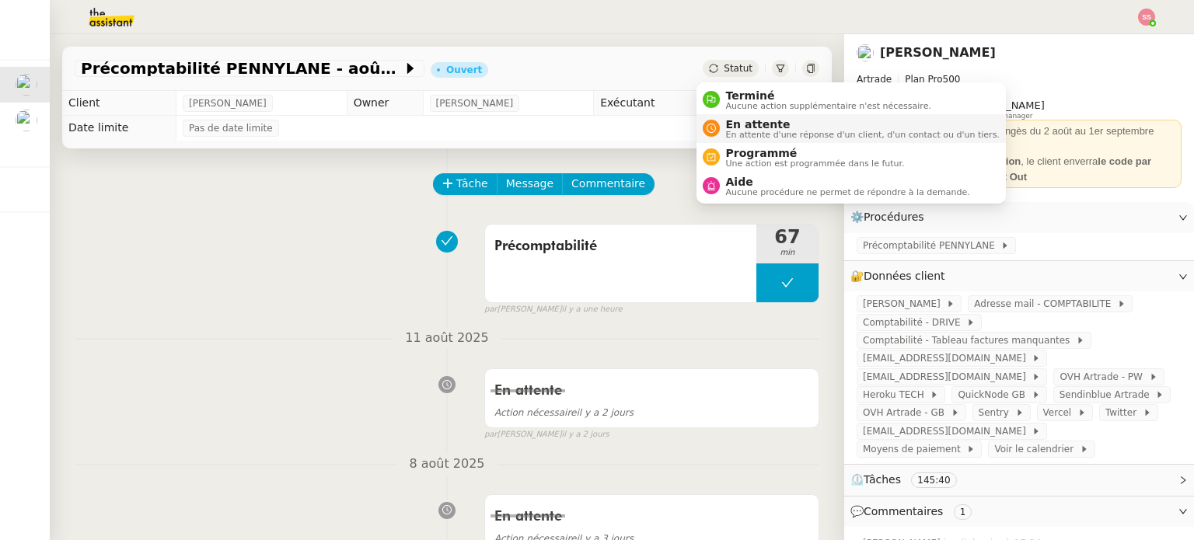
click at [750, 136] on span "En attente d'une réponse d'un client, d'un contact ou d'un tiers." at bounding box center [863, 135] width 274 height 9
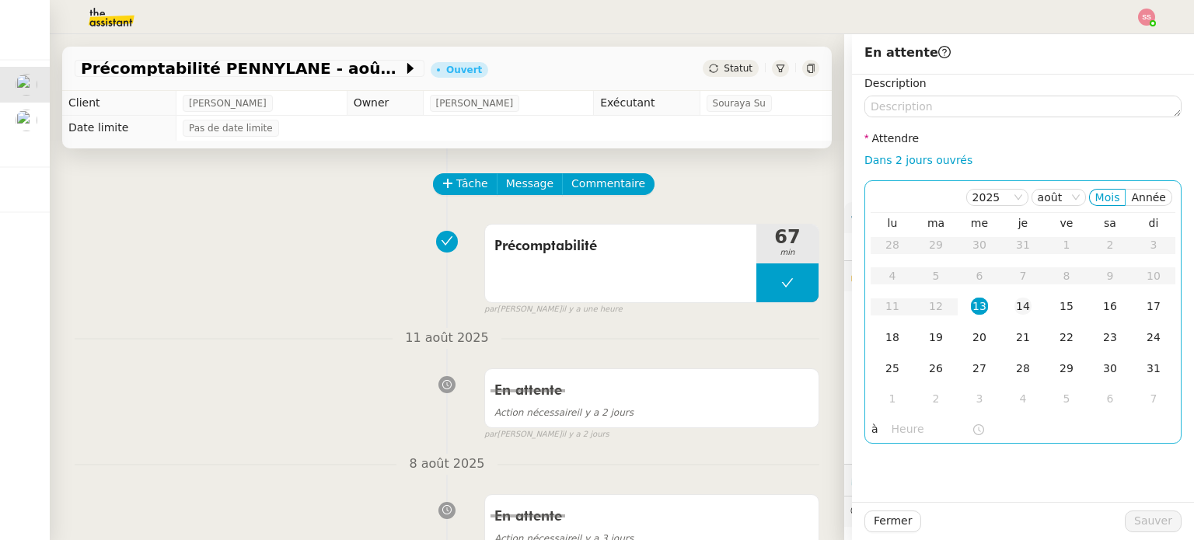
click at [1014, 310] on div "14" at bounding box center [1022, 306] width 17 height 17
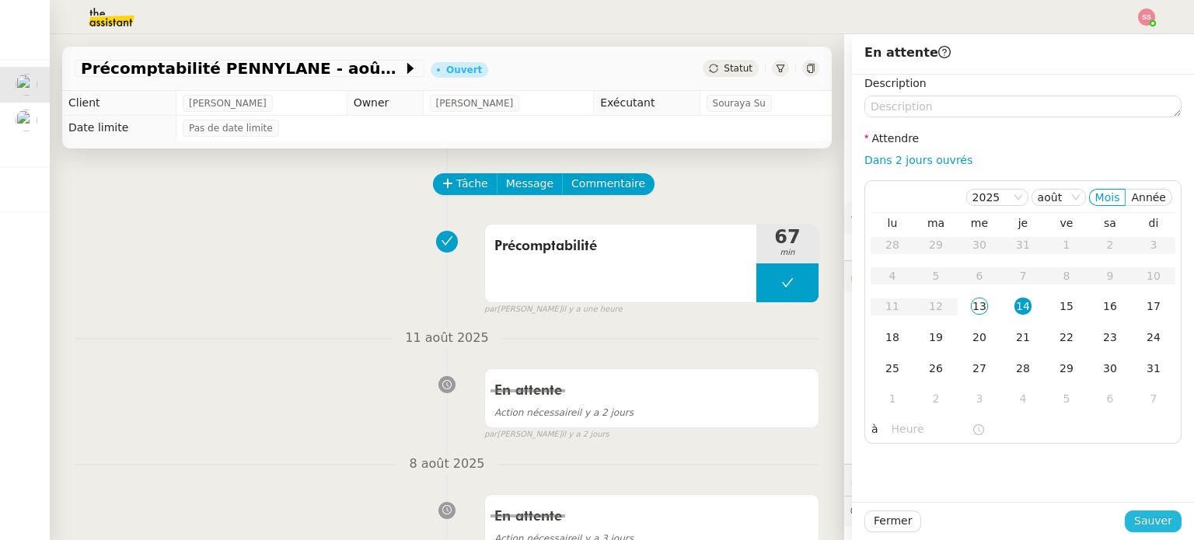
drag, startPoint x: 1132, startPoint y: 531, endPoint x: 606, endPoint y: 302, distance: 573.0
click at [1132, 530] on button "Sauver" at bounding box center [1153, 522] width 57 height 22
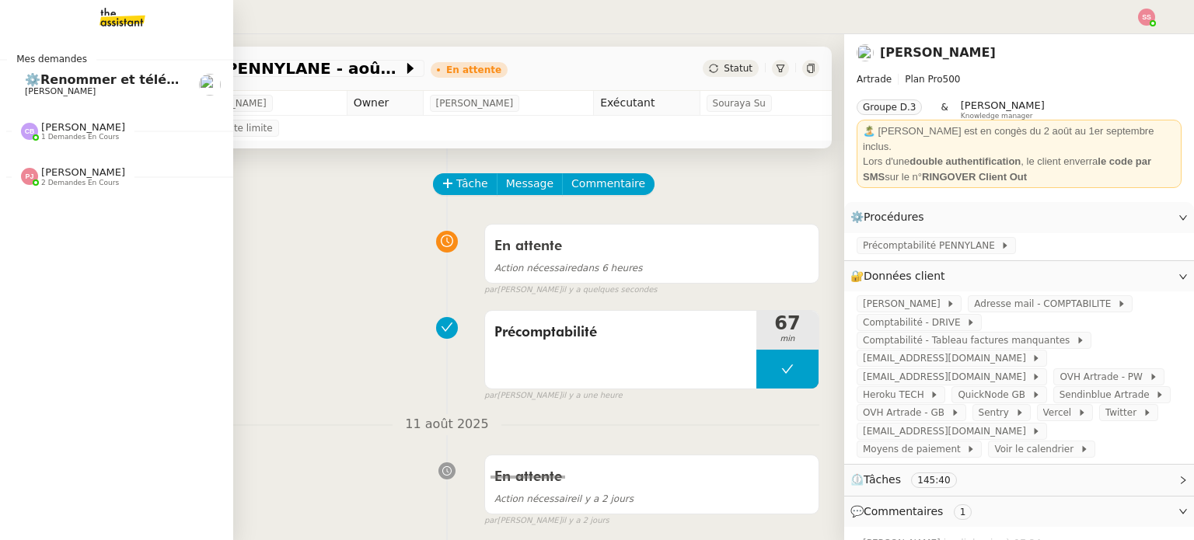
click at [114, 85] on span "⚙️Renommer et télécharger la facture PDF" at bounding box center [175, 79] width 300 height 15
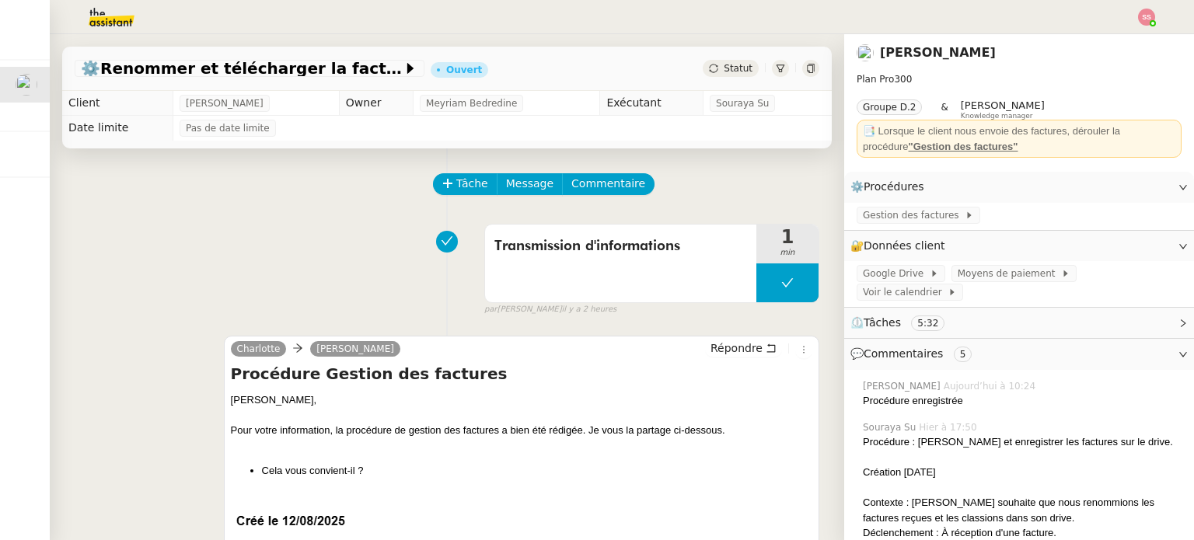
click at [744, 68] on div "Statut" at bounding box center [731, 68] width 56 height 17
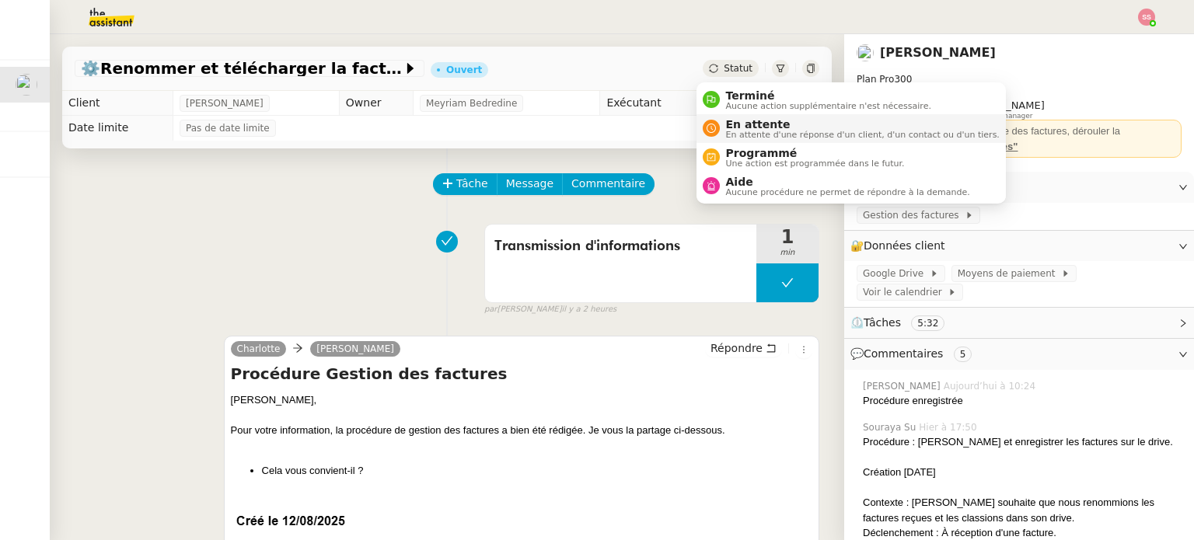
click at [749, 124] on span "En attente" at bounding box center [863, 124] width 274 height 12
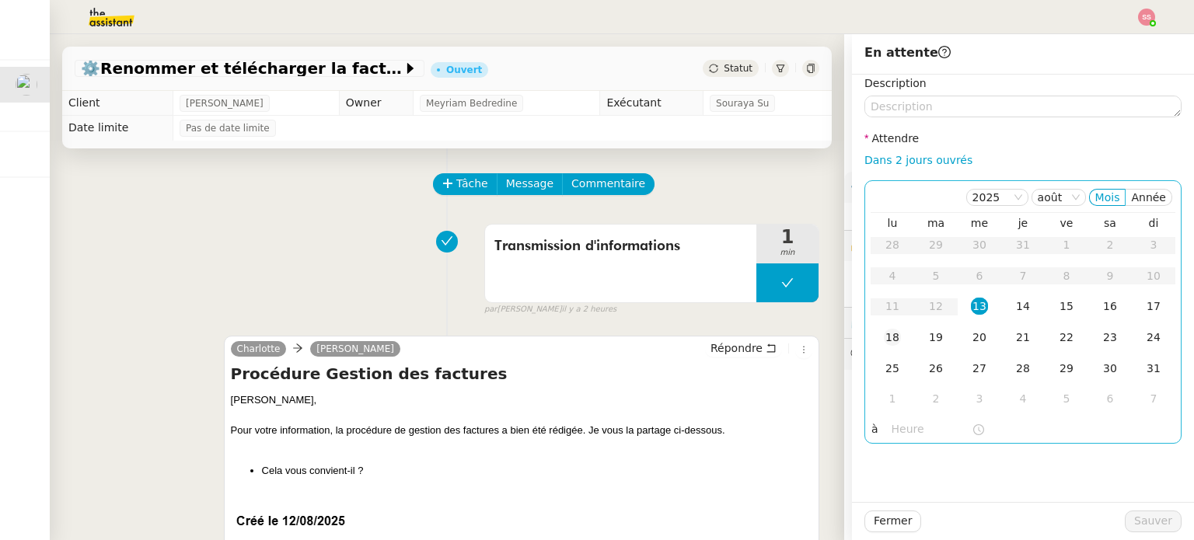
click at [894, 344] on td "18" at bounding box center [893, 338] width 44 height 31
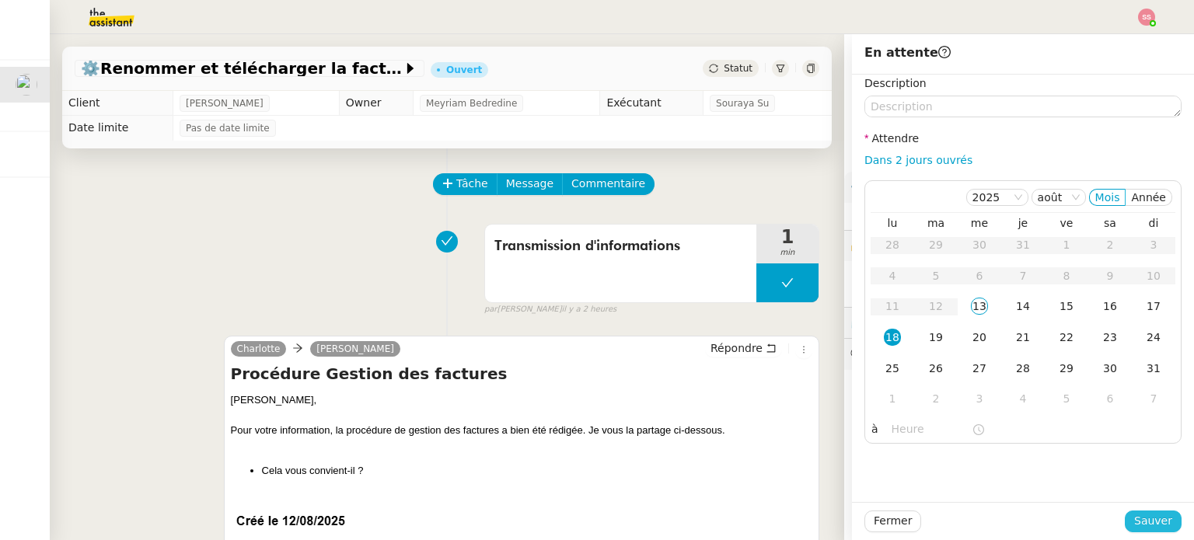
click at [1134, 515] on span "Sauver" at bounding box center [1153, 521] width 38 height 18
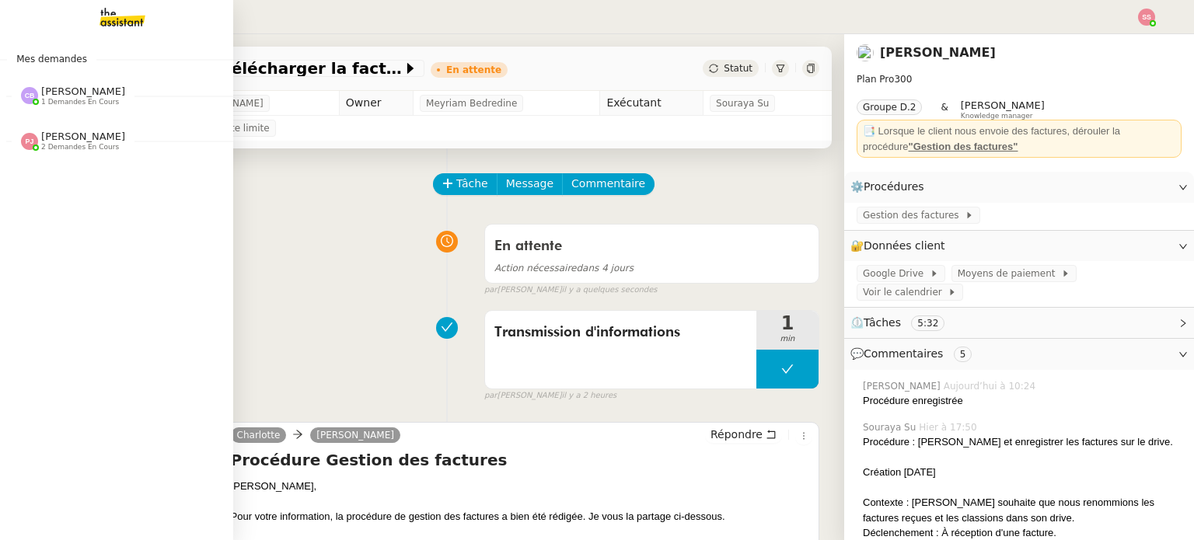
click at [81, 139] on span "[PERSON_NAME]" at bounding box center [83, 137] width 84 height 12
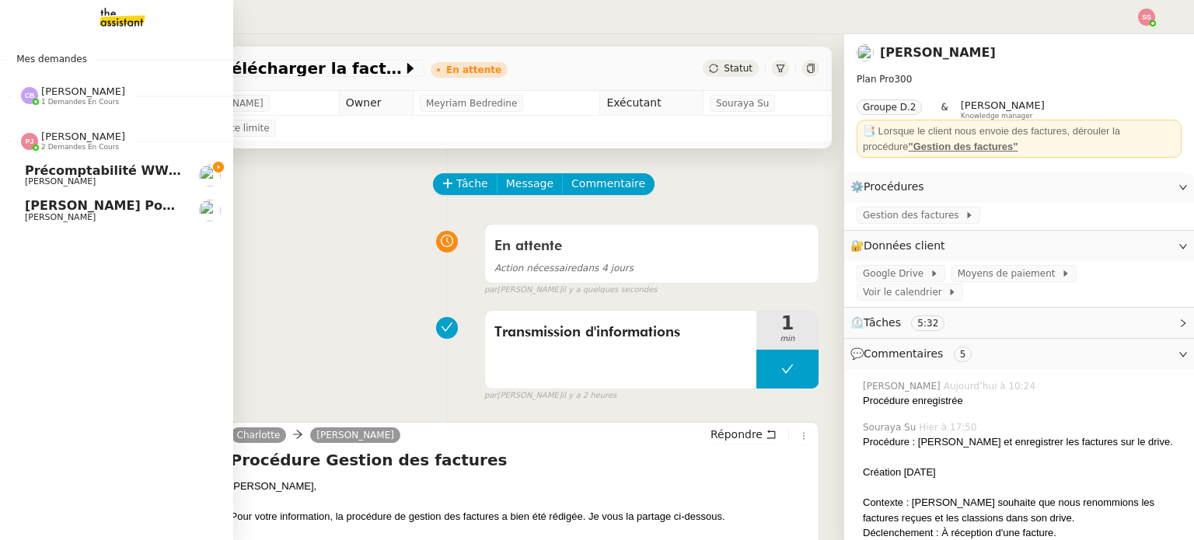
click at [91, 180] on span "[PERSON_NAME]" at bounding box center [103, 181] width 157 height 9
